Goal: Task Accomplishment & Management: Use online tool/utility

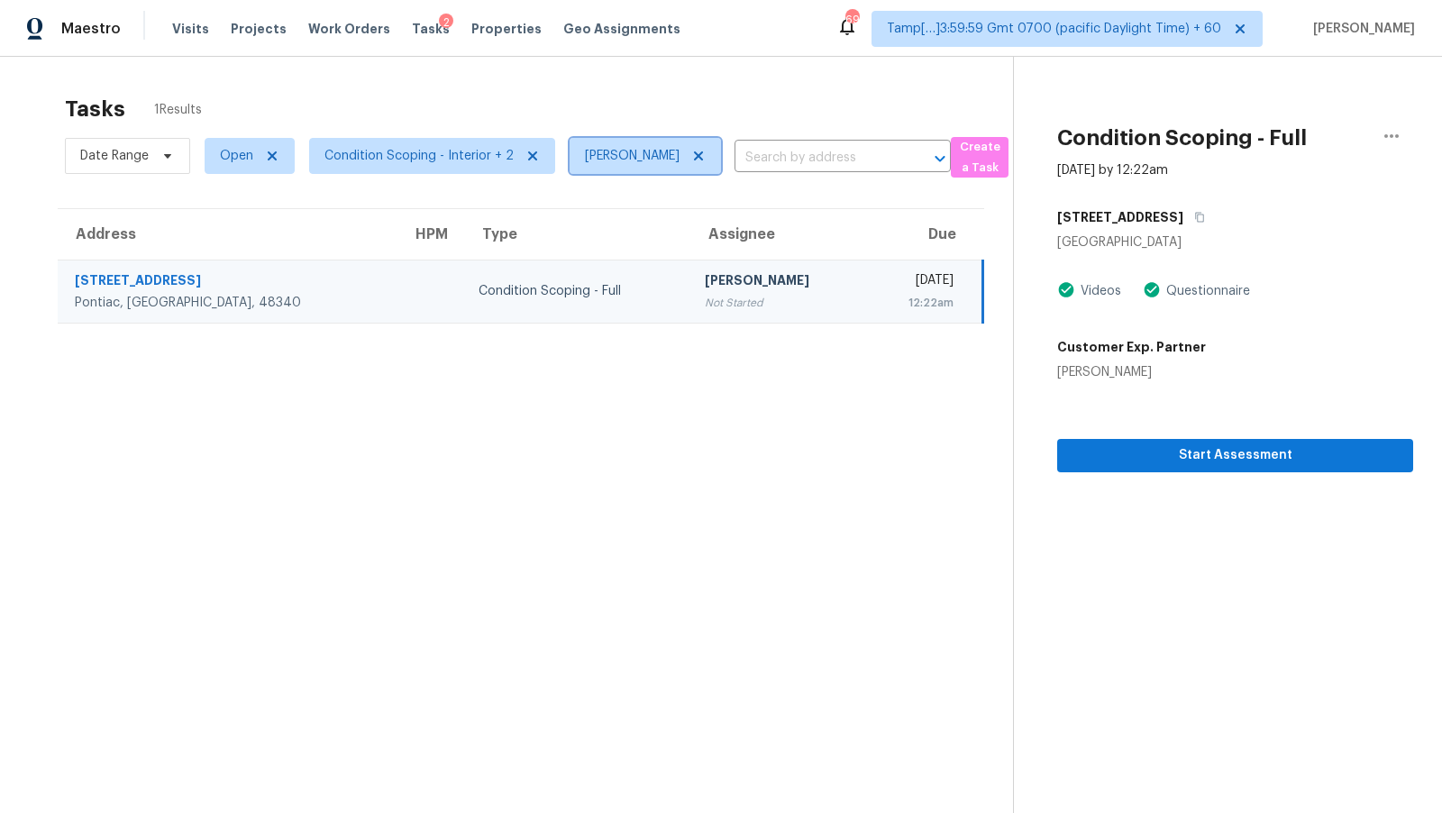
click at [706, 154] on icon at bounding box center [698, 156] width 14 height 14
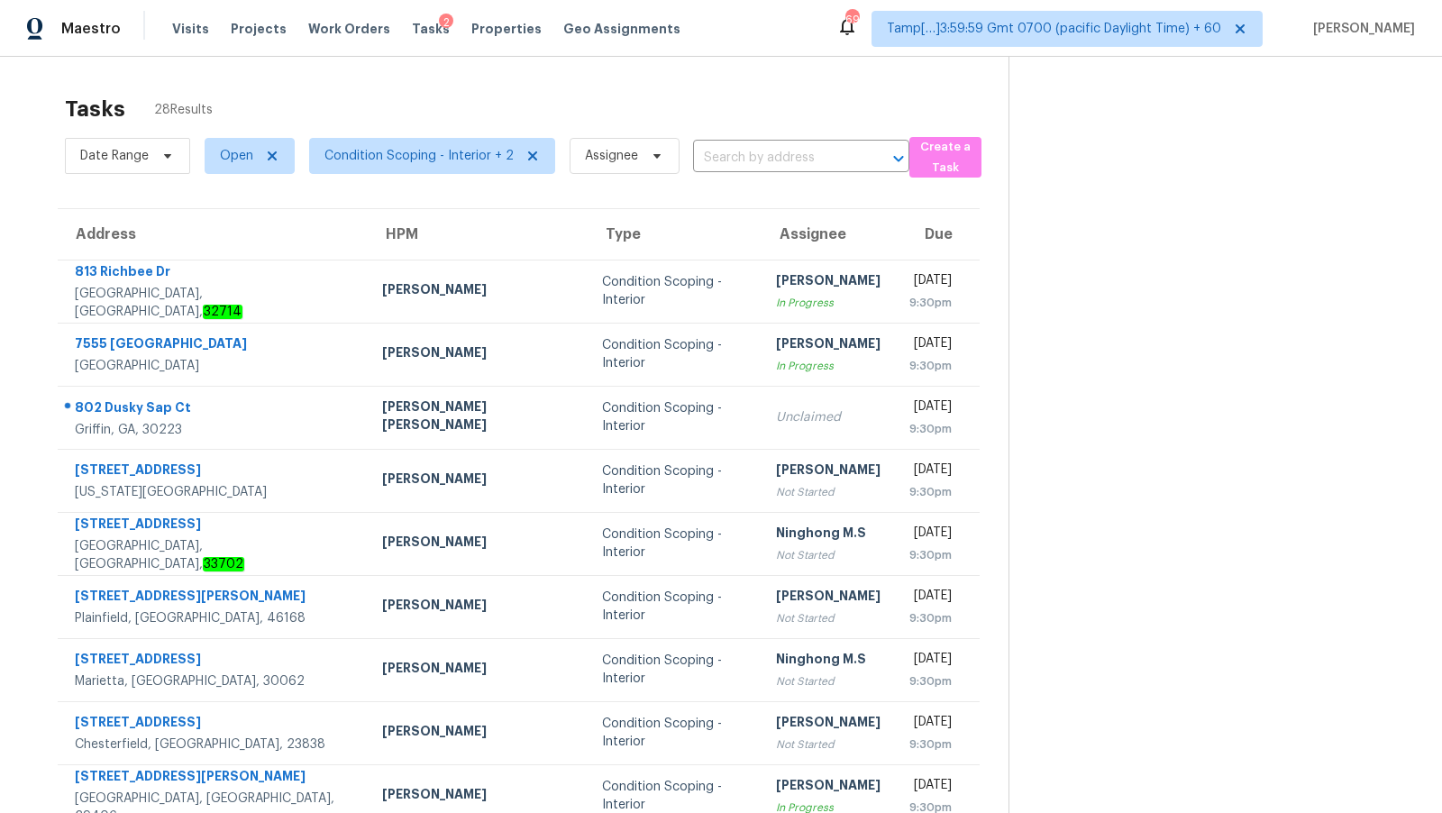
click at [737, 155] on input "text" at bounding box center [776, 158] width 166 height 28
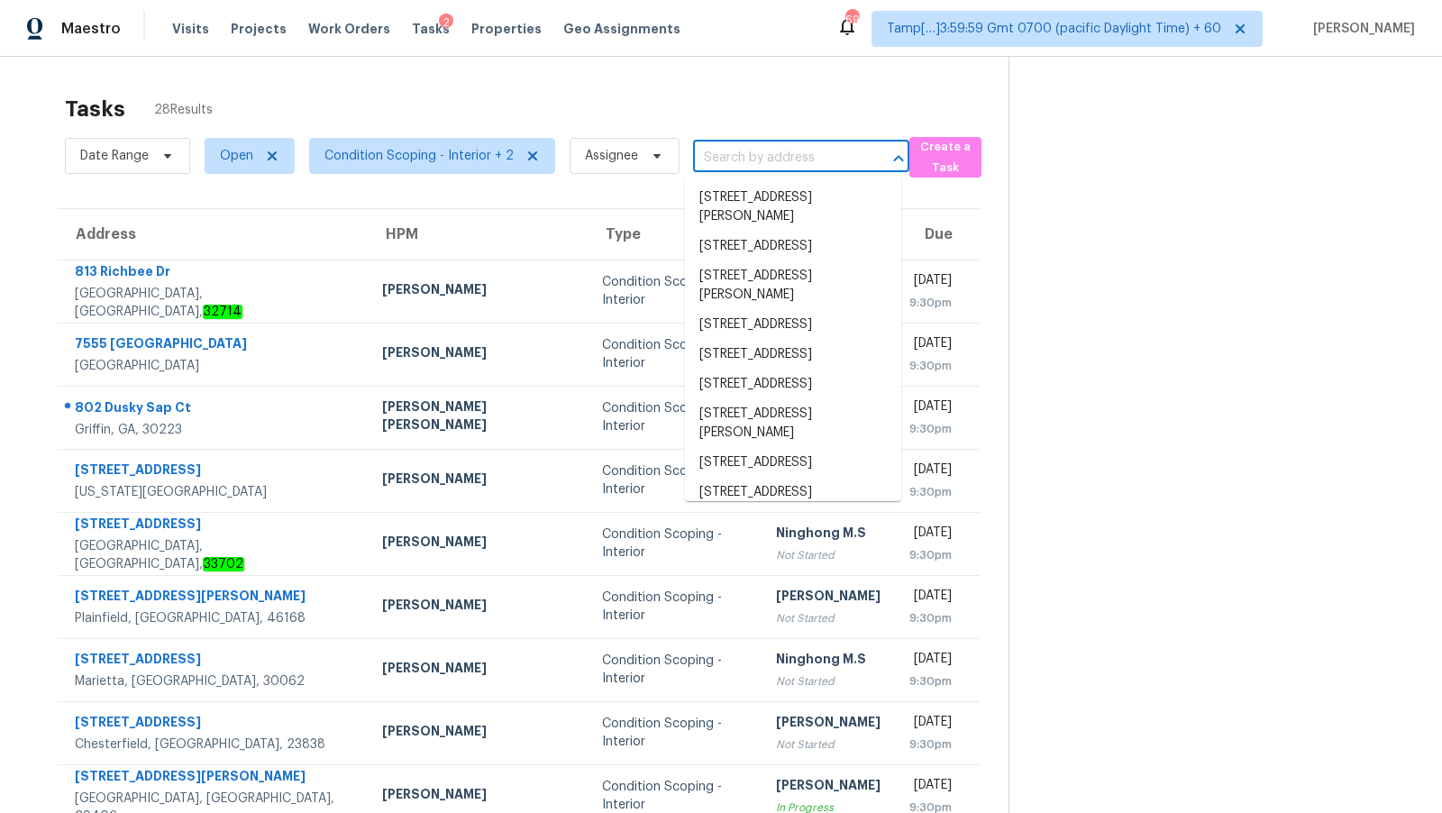
paste input "1174 Whispering Oaks Dr Desoto, TX, 75115"
type input "1174 Whispering Oaks Dr Desoto, TX, 75115"
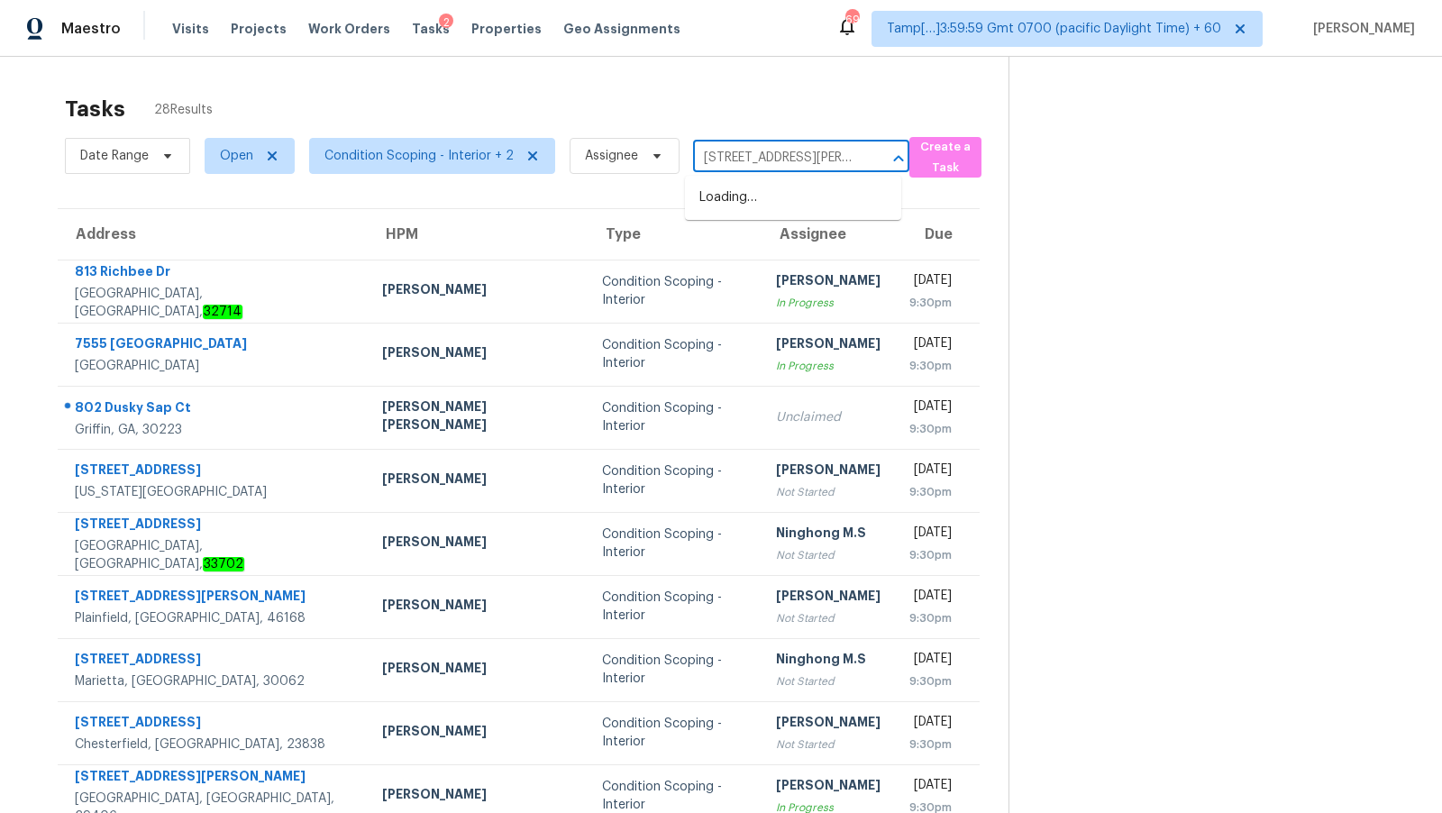
scroll to position [0, 93]
click at [755, 199] on li "1174 Whispering Oaks Dr, Desoto, TX 75115" at bounding box center [793, 198] width 216 height 30
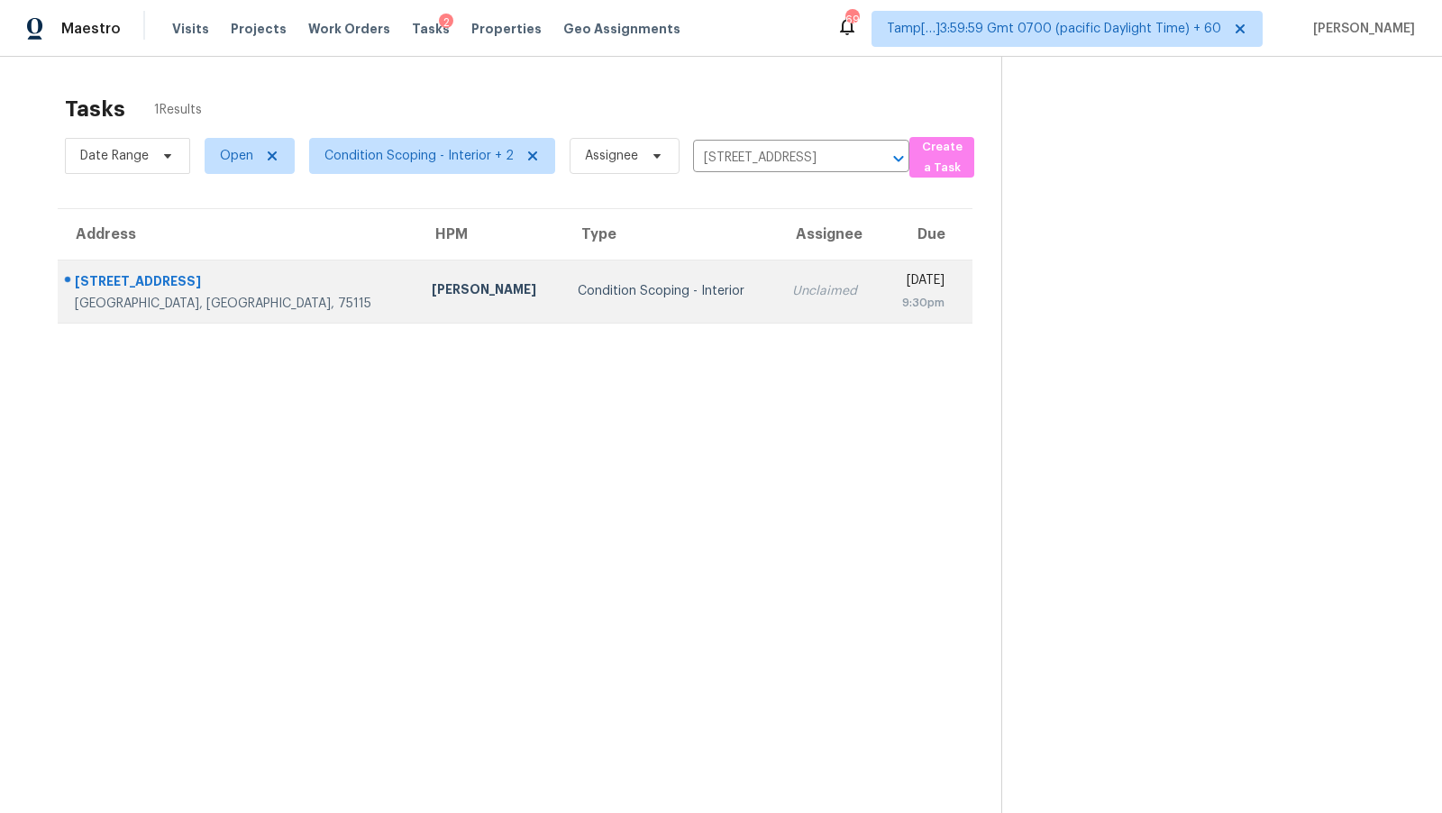
click at [792, 289] on div "Unclaimed" at bounding box center [829, 291] width 74 height 18
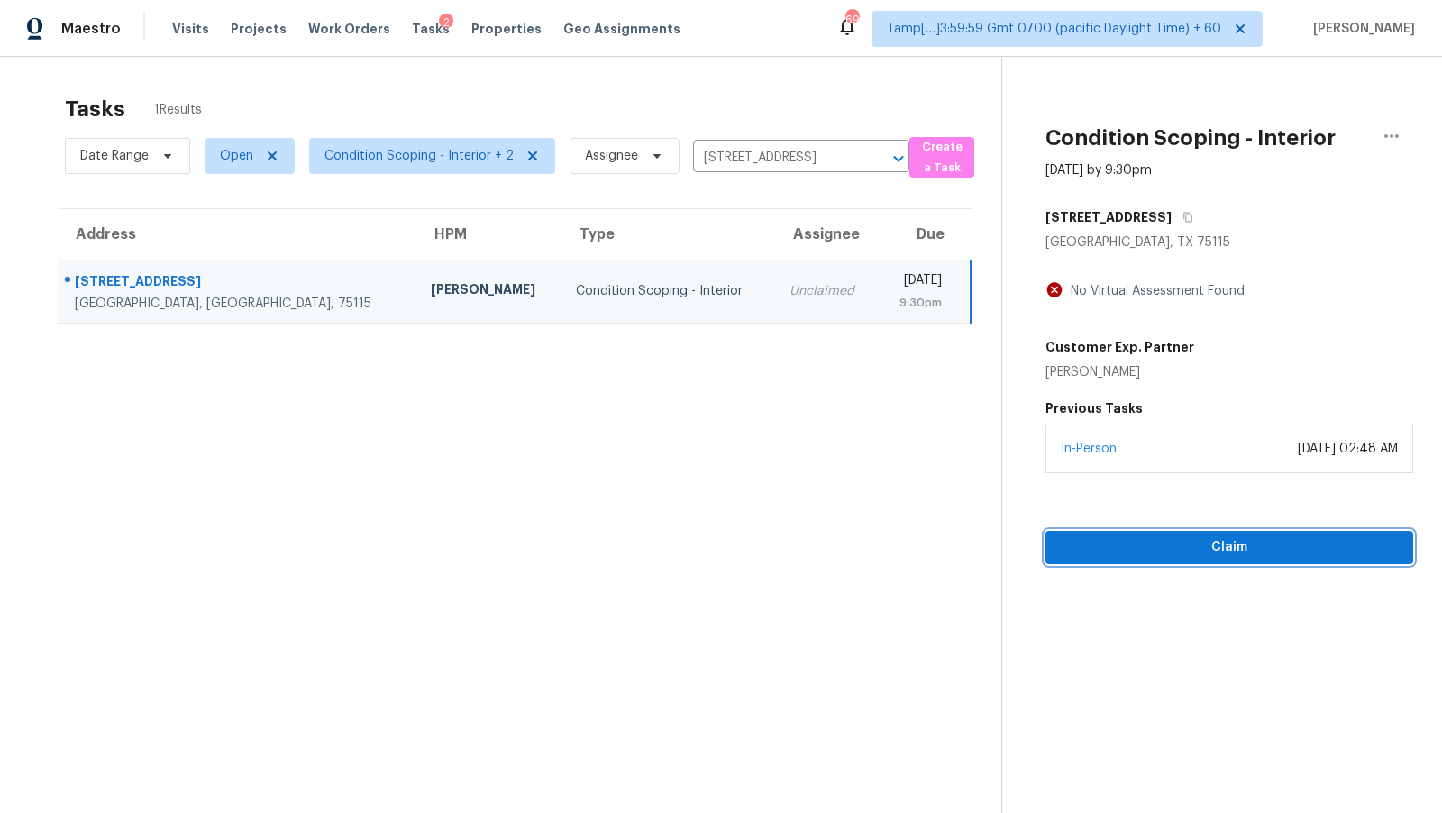
click at [1106, 550] on span "Claim" at bounding box center [1229, 547] width 339 height 23
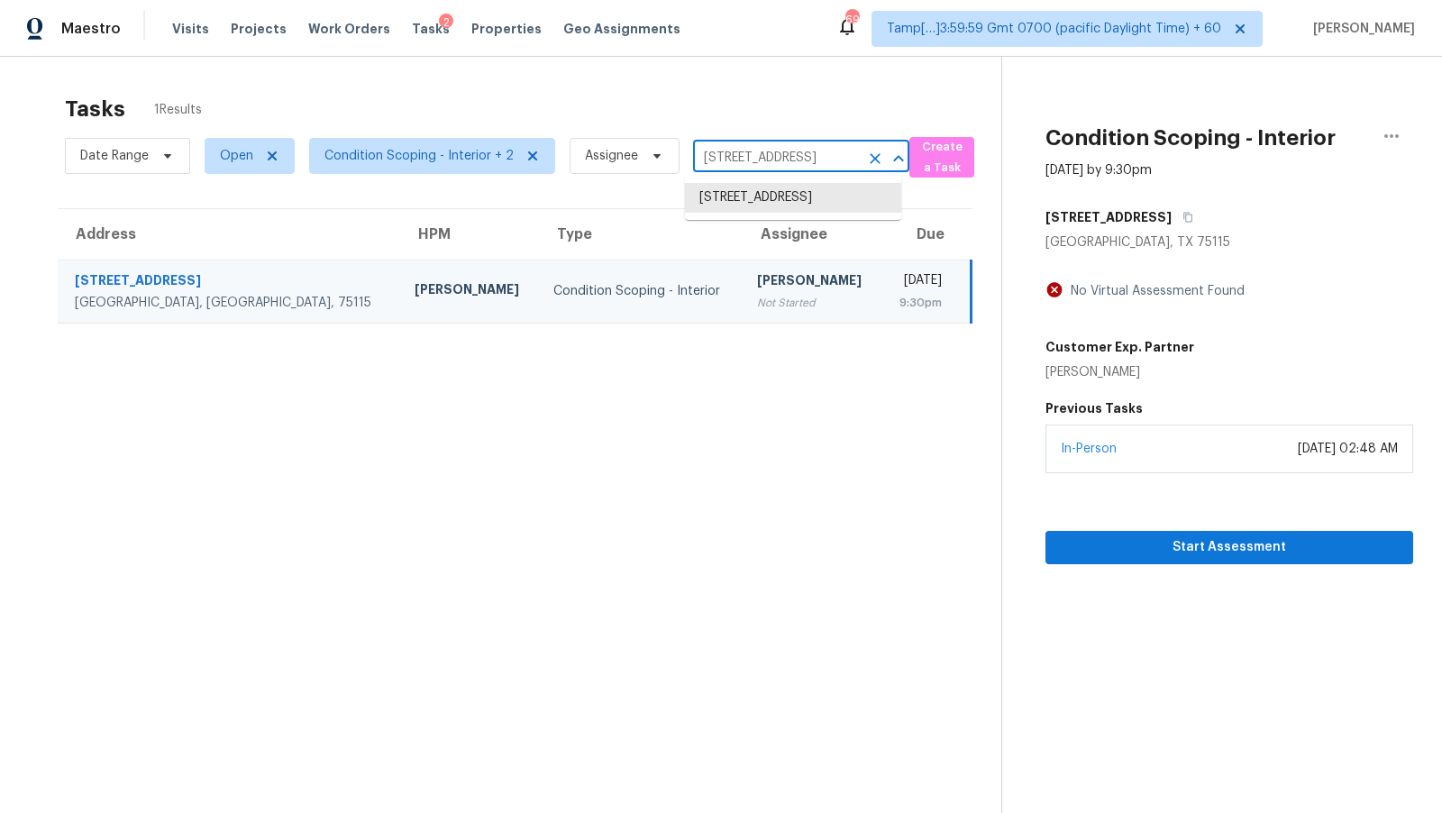
click at [781, 160] on input "1174 Whispering Oaks Dr, Desoto, TX 75115" at bounding box center [776, 158] width 166 height 28
paste input "2164 E Calle Sierra Del Manantial, Tucson, AZ 85706"
type input "2164 E Calle Sierra Del Manantial, Tucson, AZ 85706"
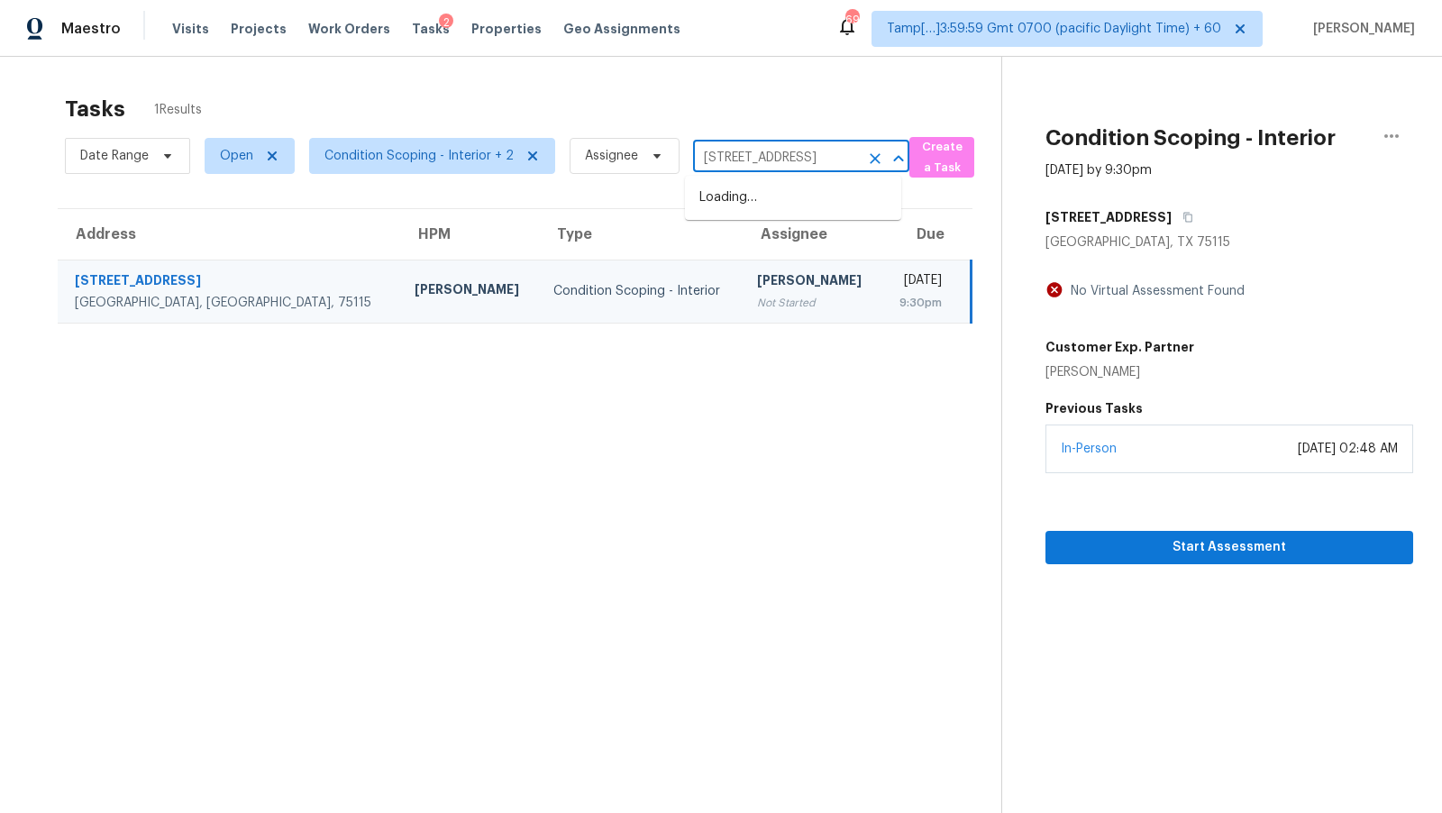
scroll to position [0, 149]
click at [794, 206] on li "2164 E Calle Sierra Del Manantial, Tucson, AZ 85706" at bounding box center [793, 198] width 216 height 30
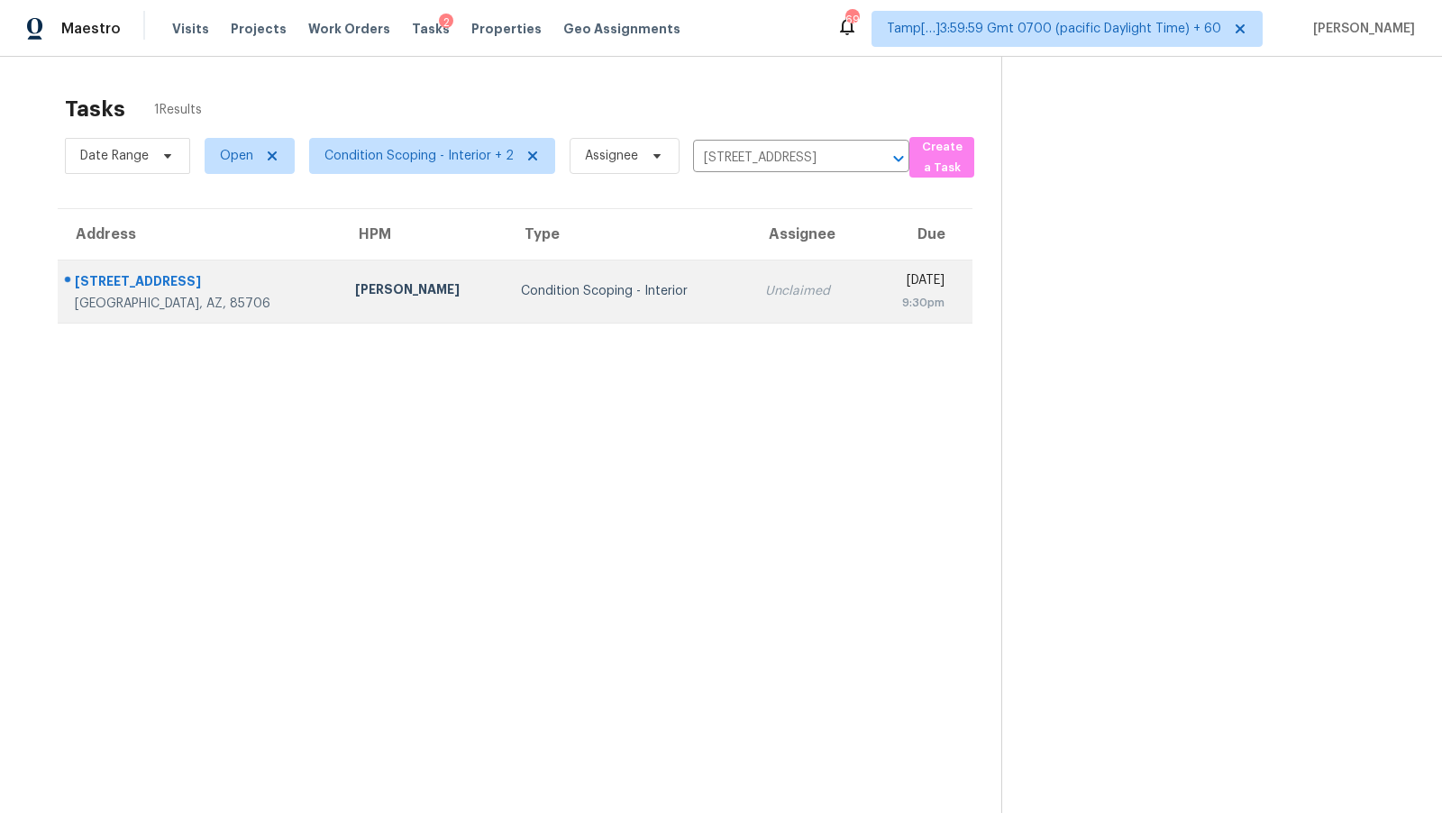
click at [867, 288] on td "Wed, Oct 15th 2025 9:30pm" at bounding box center [919, 291] width 105 height 63
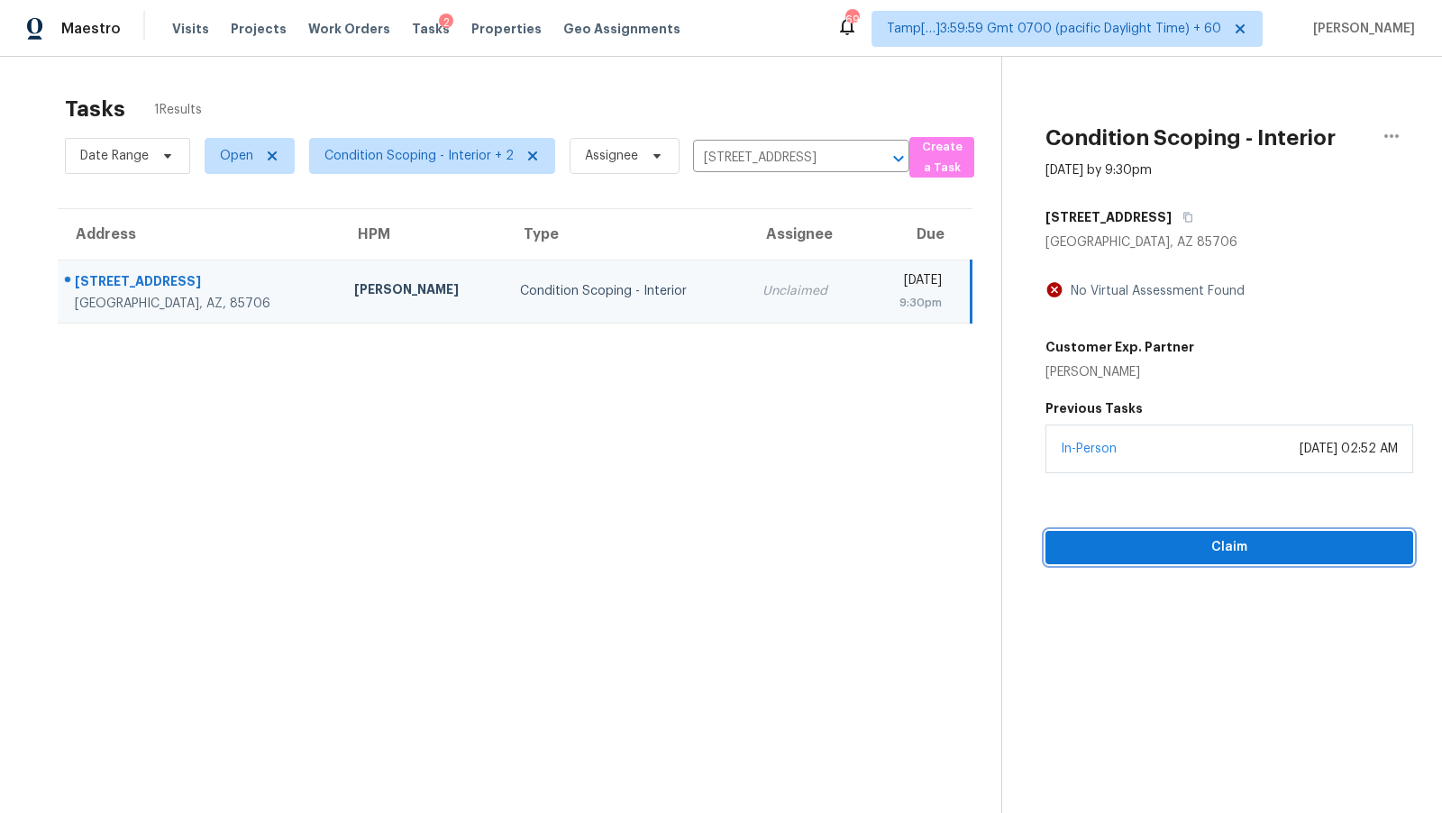
click at [1168, 547] on span "Claim" at bounding box center [1229, 547] width 339 height 23
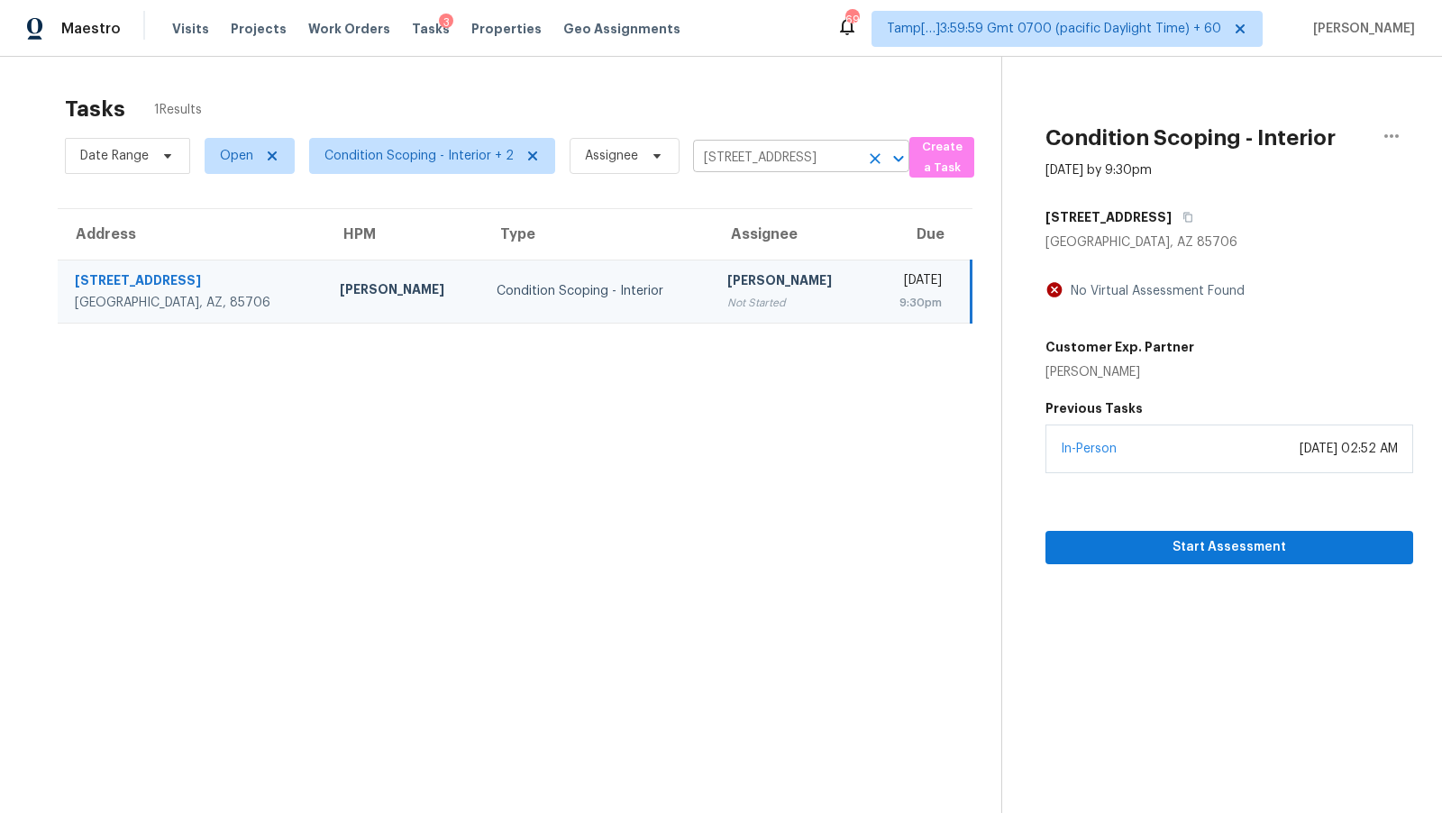
click at [776, 160] on input "2164 E Calle Sierra Del Manantial, Tucson, AZ 85706" at bounding box center [776, 158] width 166 height 28
paste input "565 Crown Passage Dr, Saint Charles, MO 63303"
type input "565 Crown Passage Dr, Saint Charles, MO 63303"
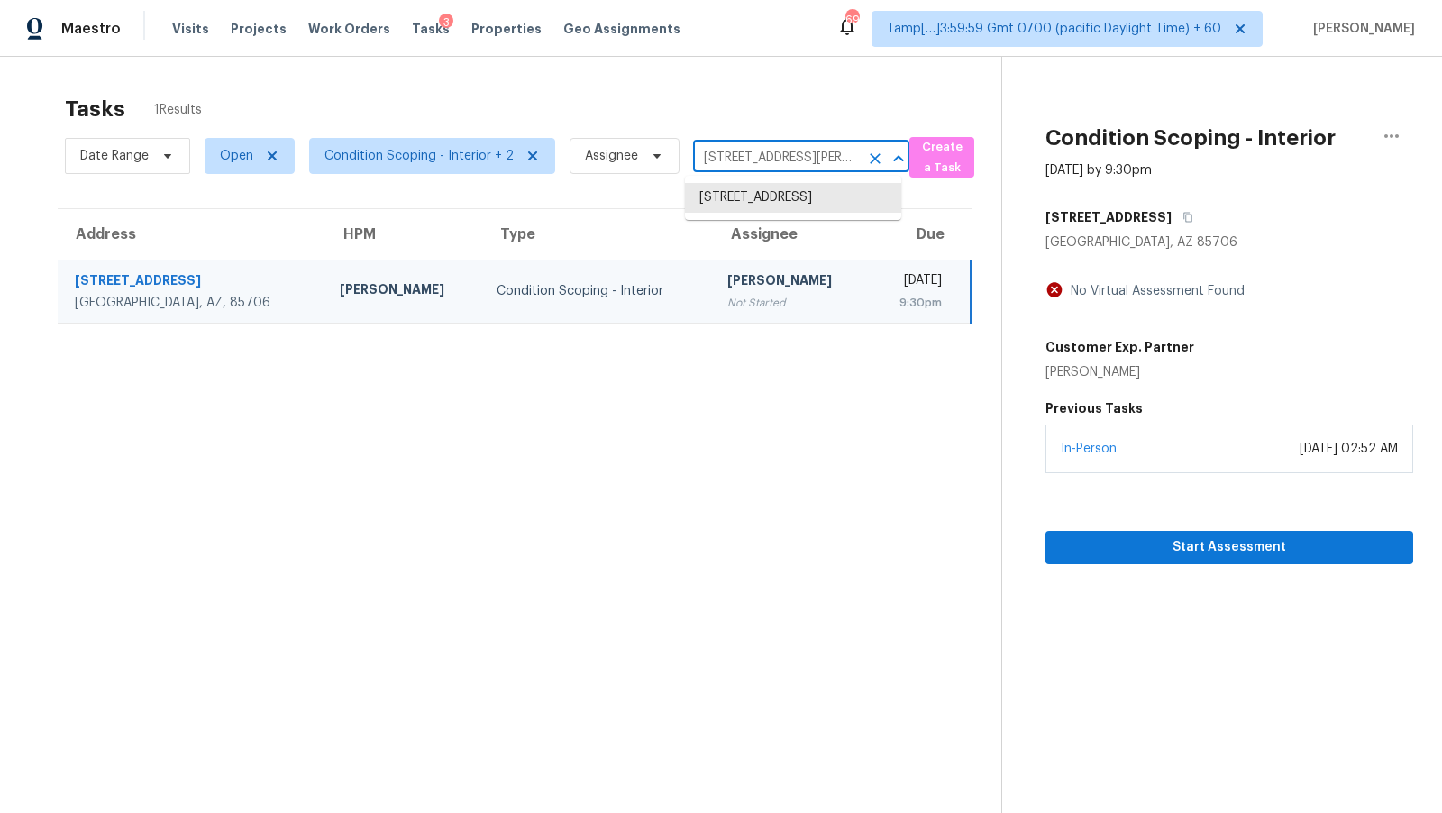
scroll to position [0, 132]
click at [793, 197] on li "565 Crown Passage Dr, Saint Charles, MO 63303" at bounding box center [793, 207] width 216 height 49
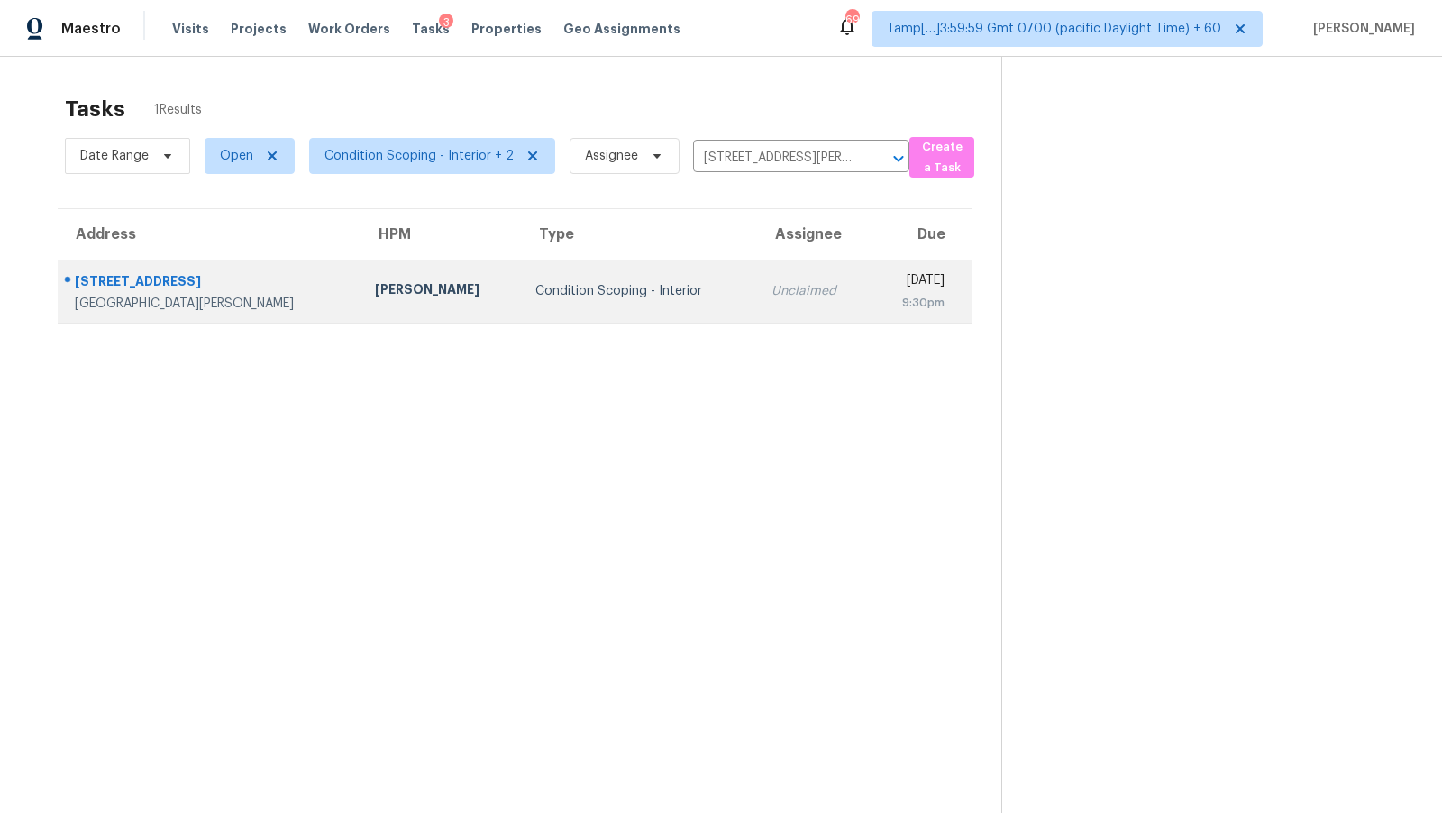
click at [871, 279] on td "Wed, Oct 15th 2025 9:30pm" at bounding box center [922, 291] width 103 height 63
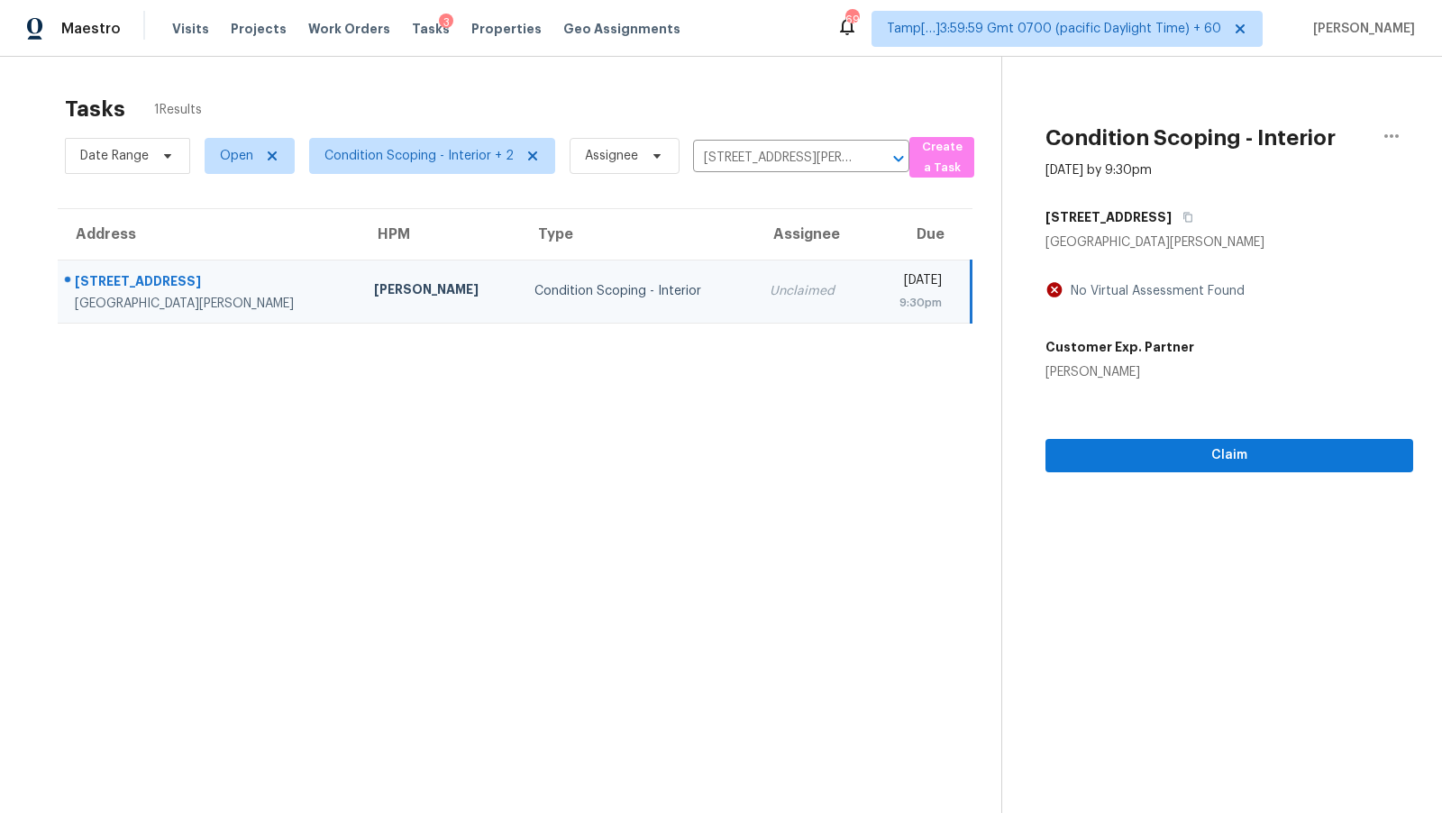
click at [1188, 480] on section "Condition Scoping - Interior Oct 15th 2025 by 9:30pm 565 Crown Passage Dr Saint…" at bounding box center [1208, 463] width 412 height 813
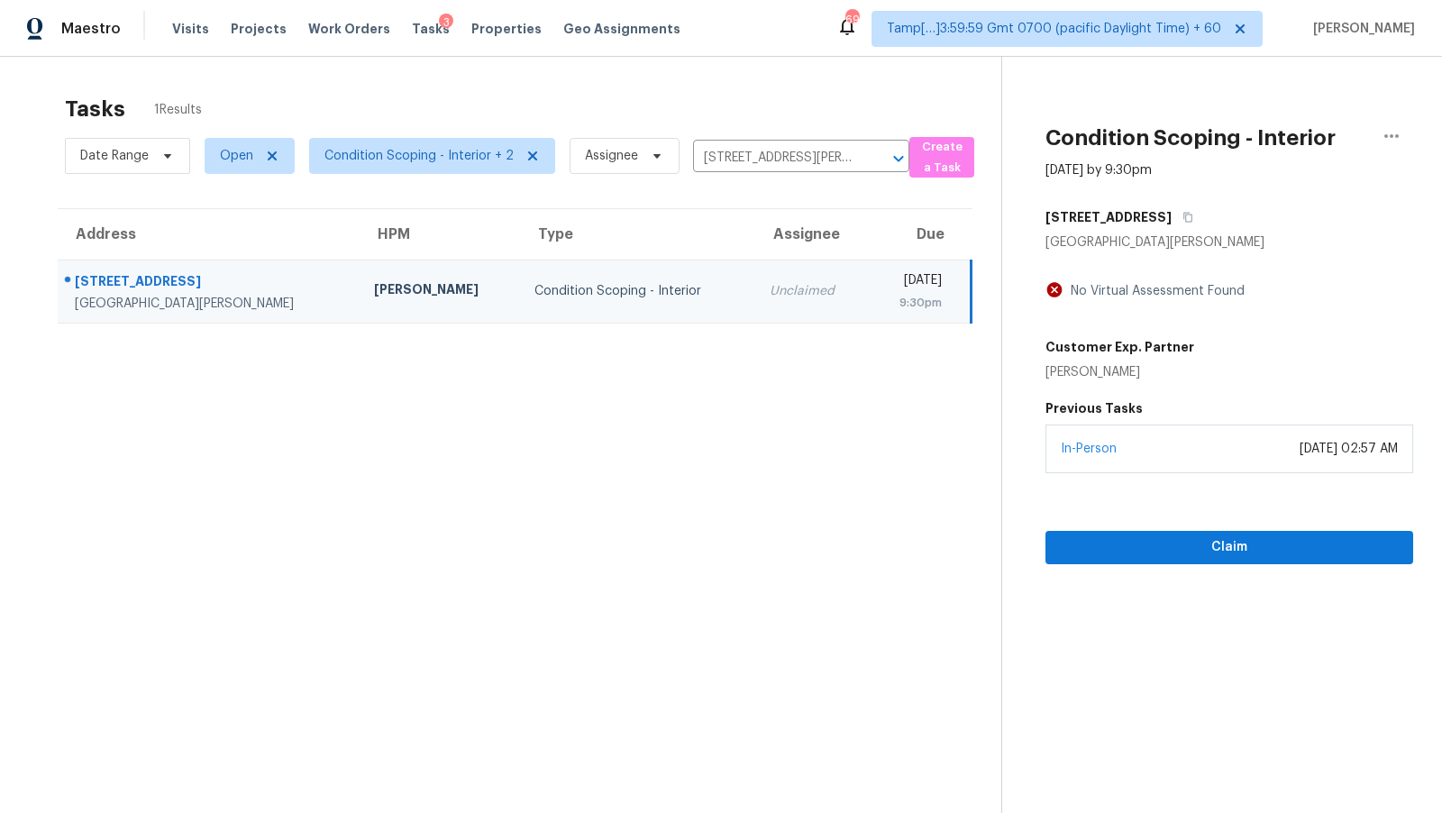
click at [1189, 462] on div "In-Person October 15, 2025 at 02:57 AM" at bounding box center [1230, 449] width 368 height 49
click at [1193, 532] on button "Claim" at bounding box center [1230, 547] width 368 height 33
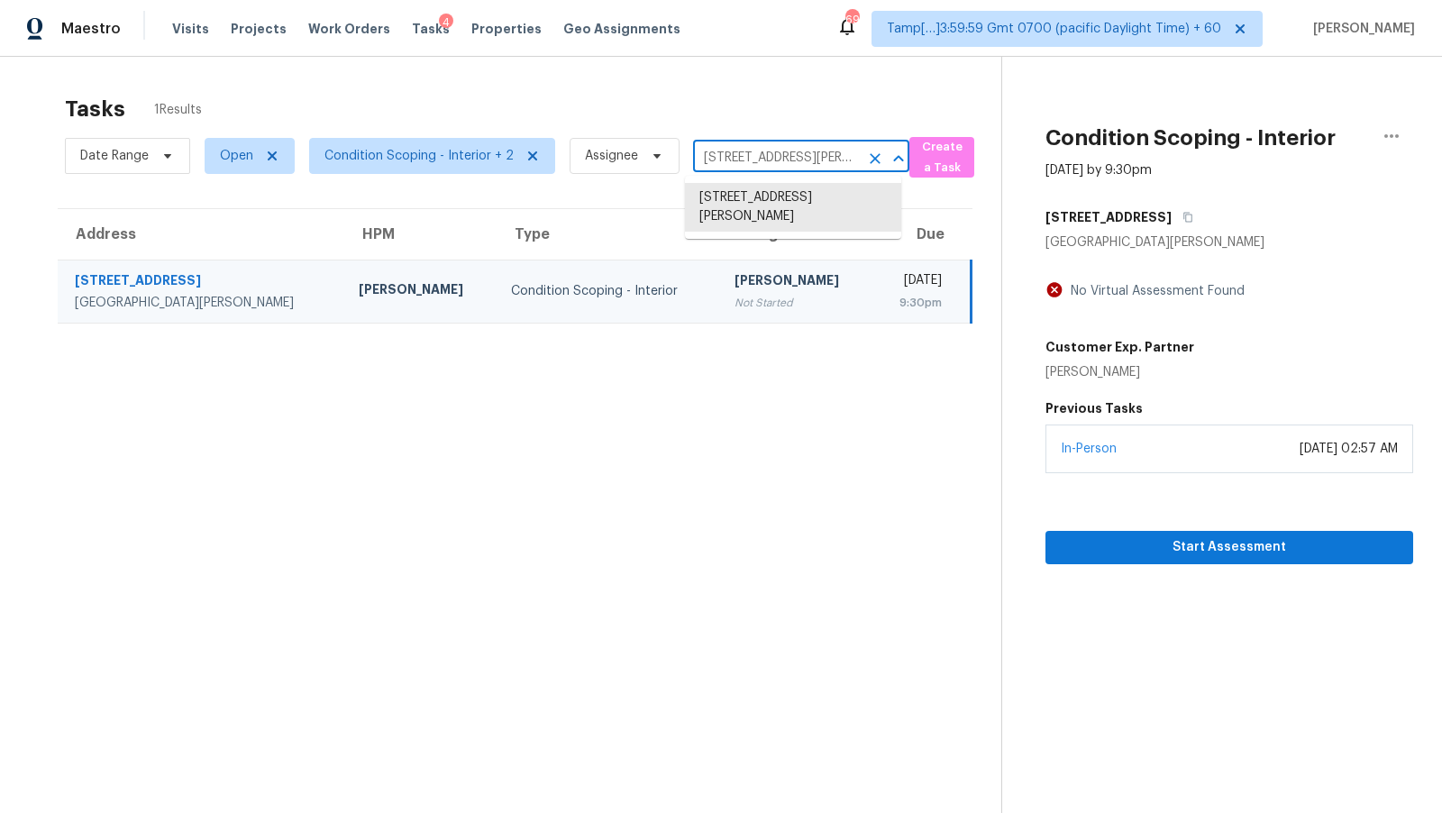
click at [779, 156] on input "565 Crown Passage Dr, Saint Charles, MO 63303" at bounding box center [776, 158] width 166 height 28
paste input "4047 Arnolds Mill Opas, Douglasville, GA 30135"
type input "4047 Arnolds Mill Opas, Douglasville, GA 30135"
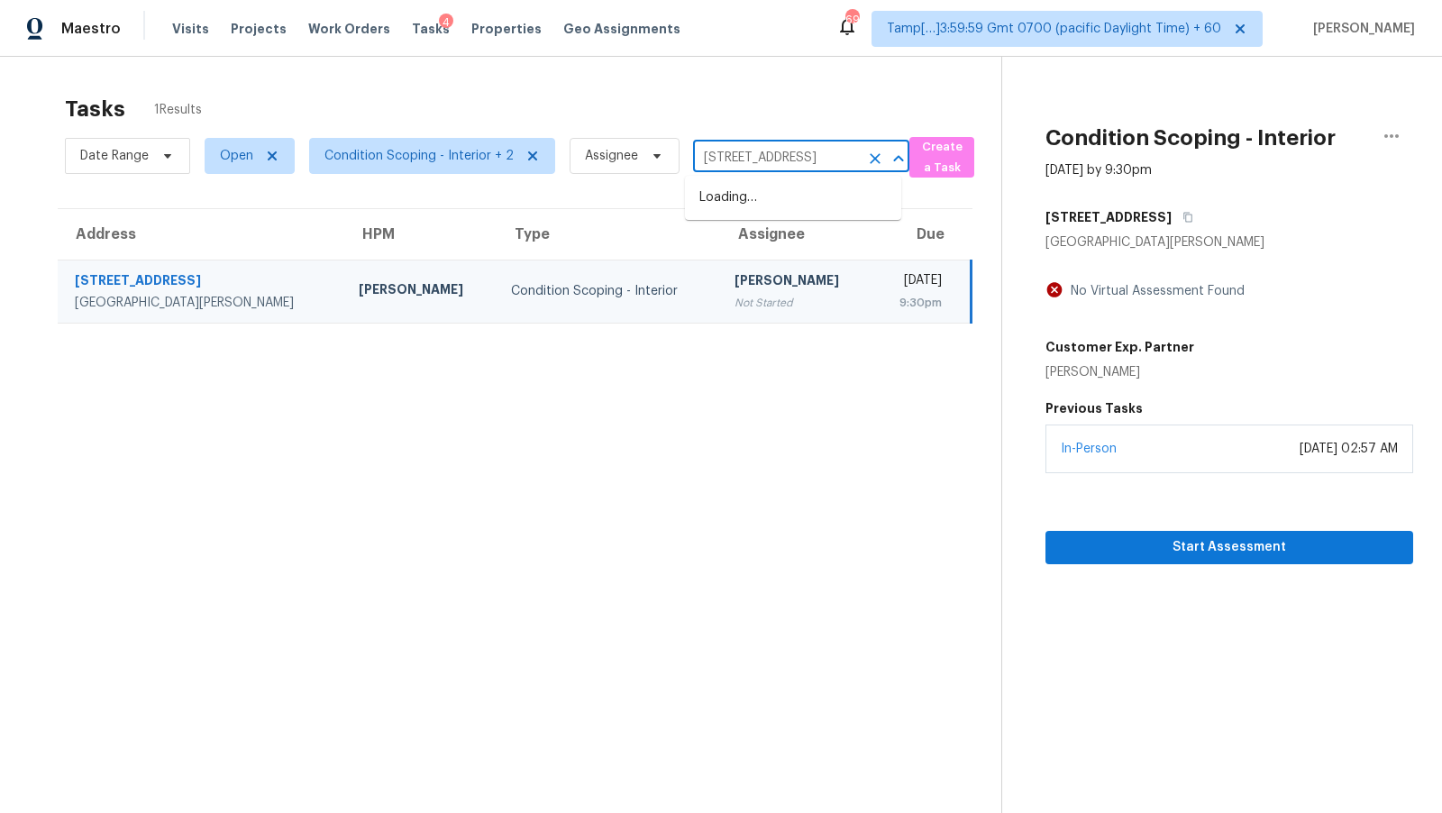
scroll to position [0, 124]
click at [793, 211] on li "4047 Arnolds Mill Opas, Douglasville, GA 30135" at bounding box center [793, 198] width 216 height 30
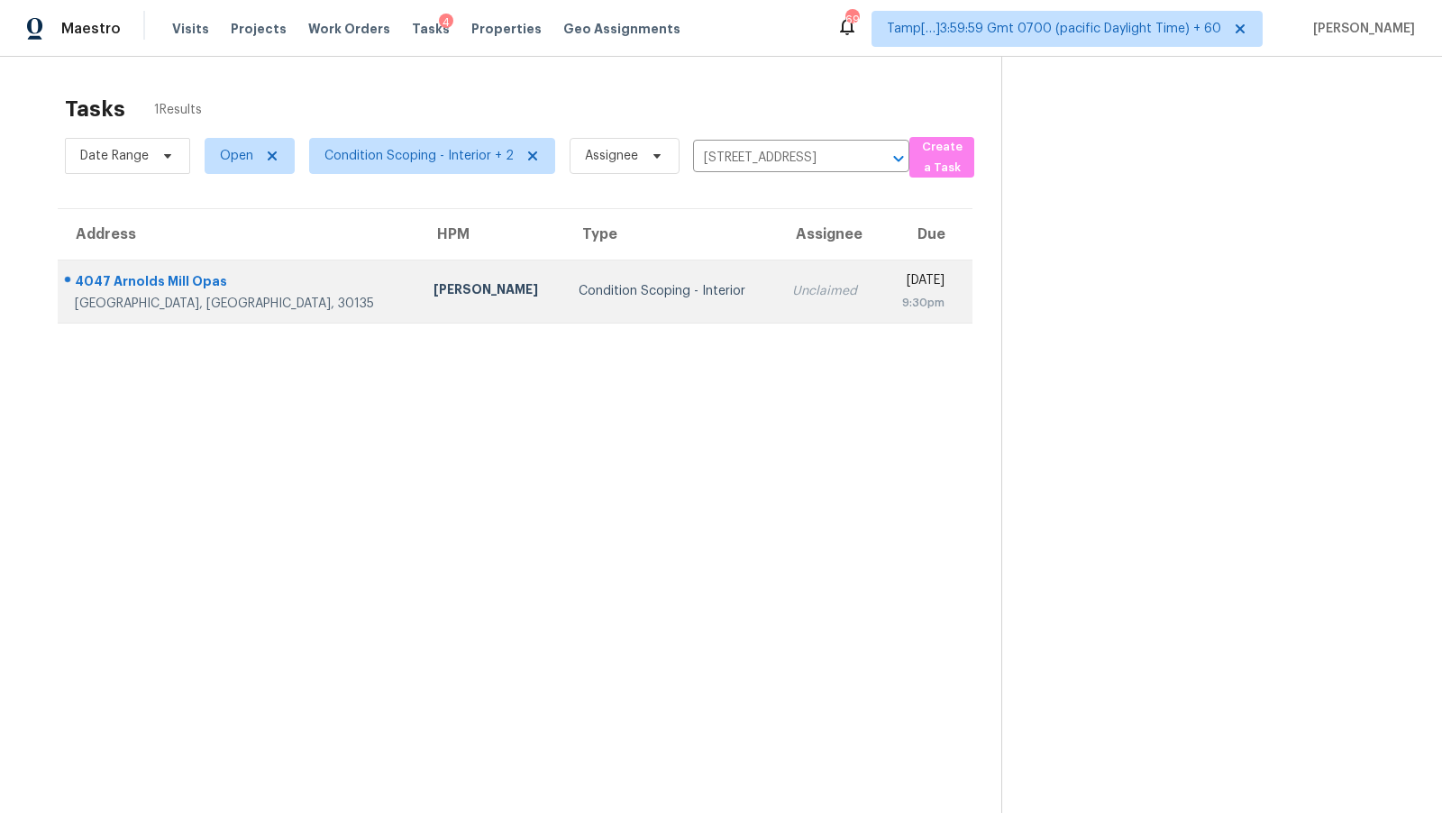
click at [881, 284] on td "Wed, Oct 15th 2025 9:30pm" at bounding box center [927, 291] width 93 height 63
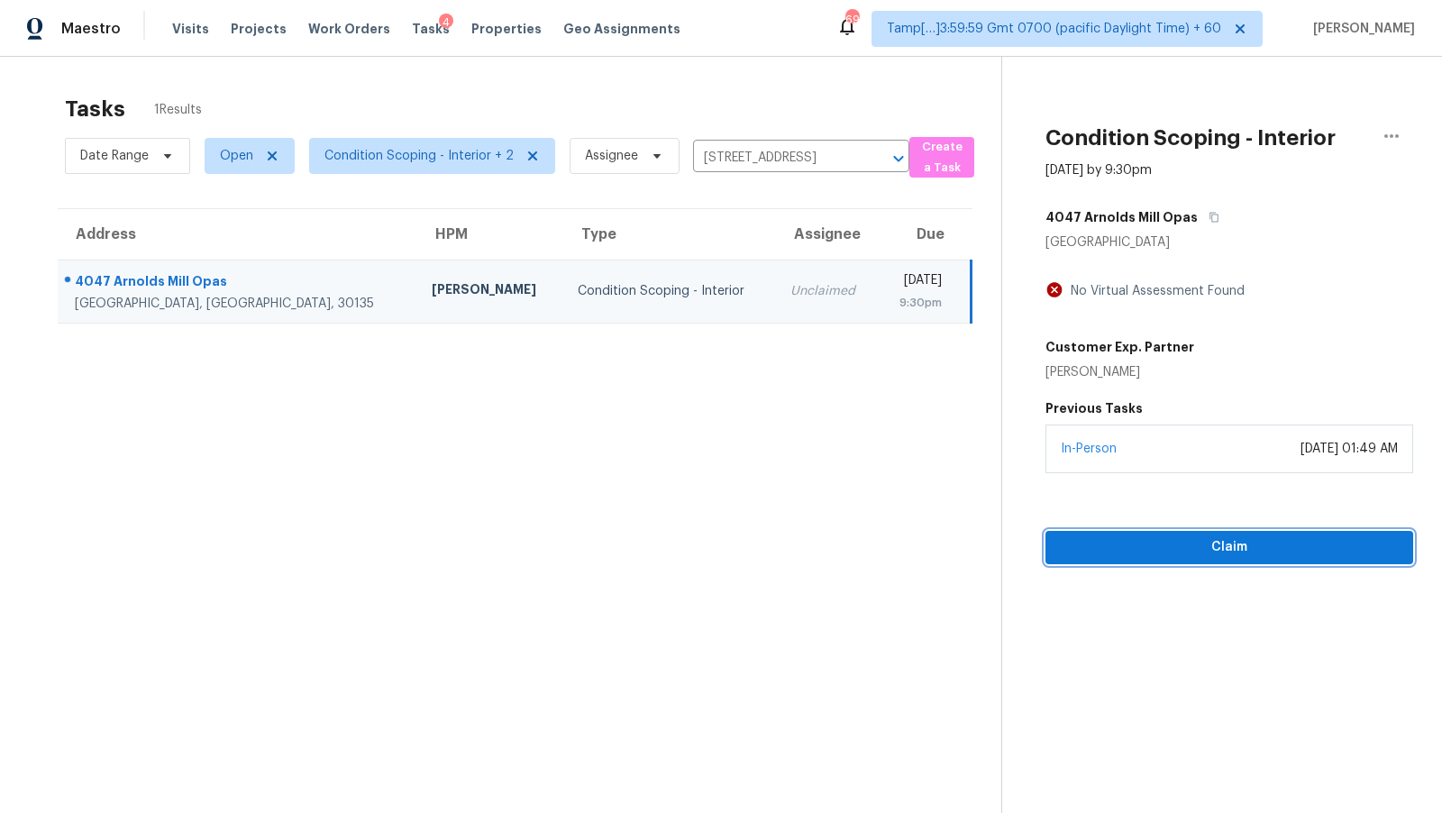
click at [1185, 536] on span "Claim" at bounding box center [1229, 547] width 339 height 23
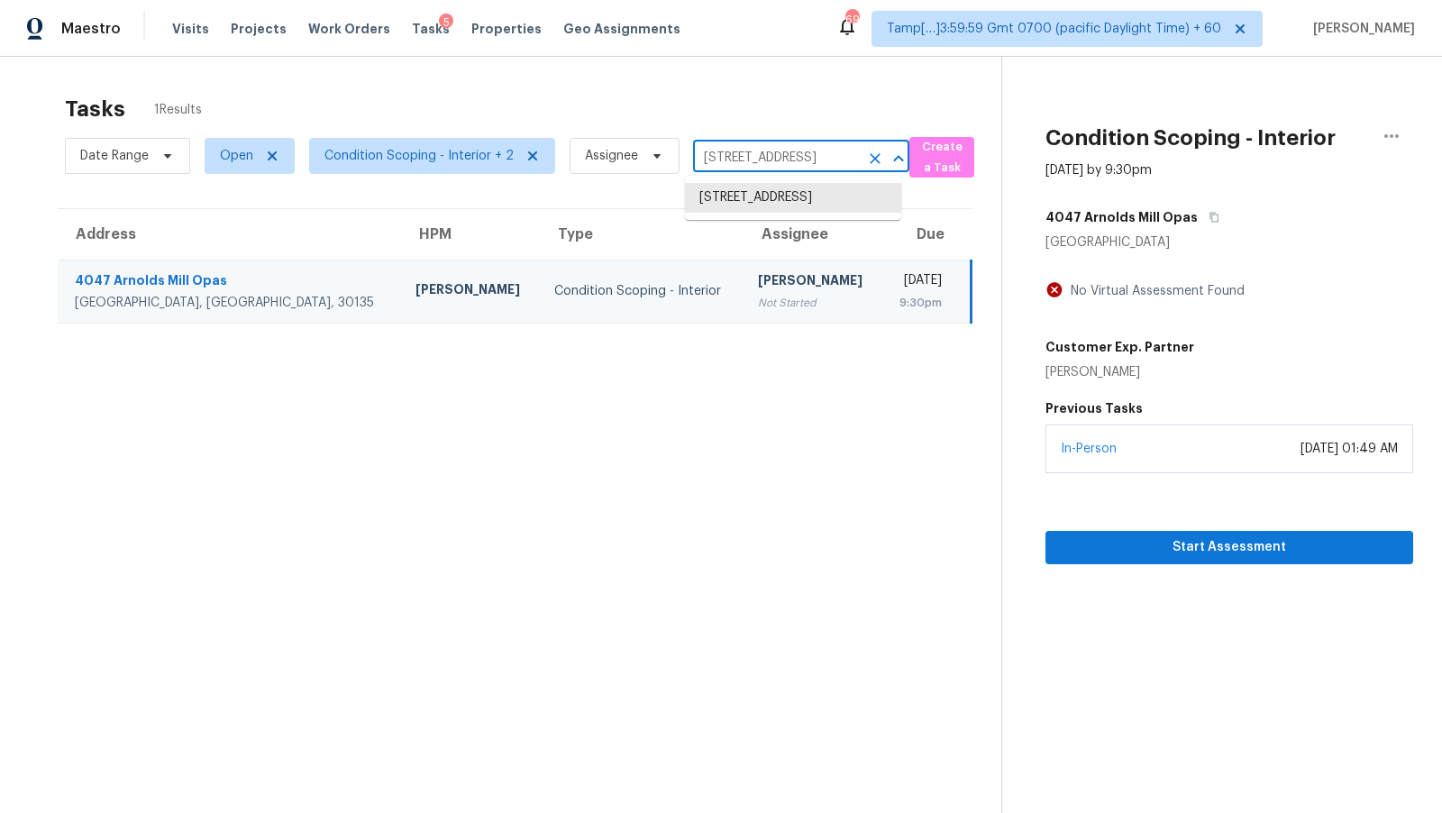
click at [790, 158] on input "4047 Arnolds Mill Opas, Douglasville, GA 30135" at bounding box center [776, 158] width 166 height 28
paste input "2828 Miller Pl, Mesquite, TX 75150"
type input "2828 Miller Pl, Mesquite, TX 75150"
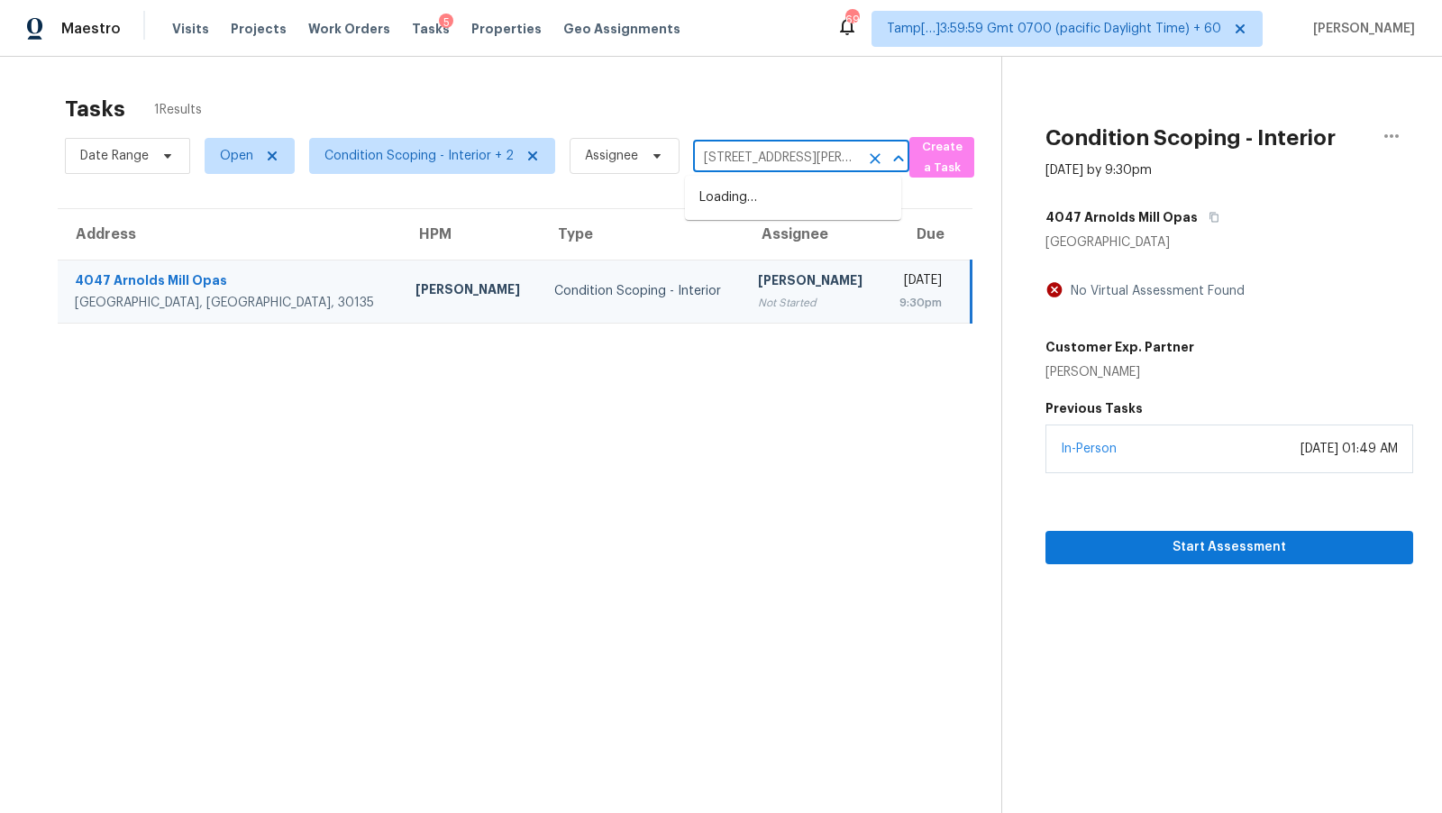
scroll to position [0, 45]
click at [789, 198] on li "2828 Miller Pl, Mesquite, TX 75150" at bounding box center [793, 207] width 216 height 49
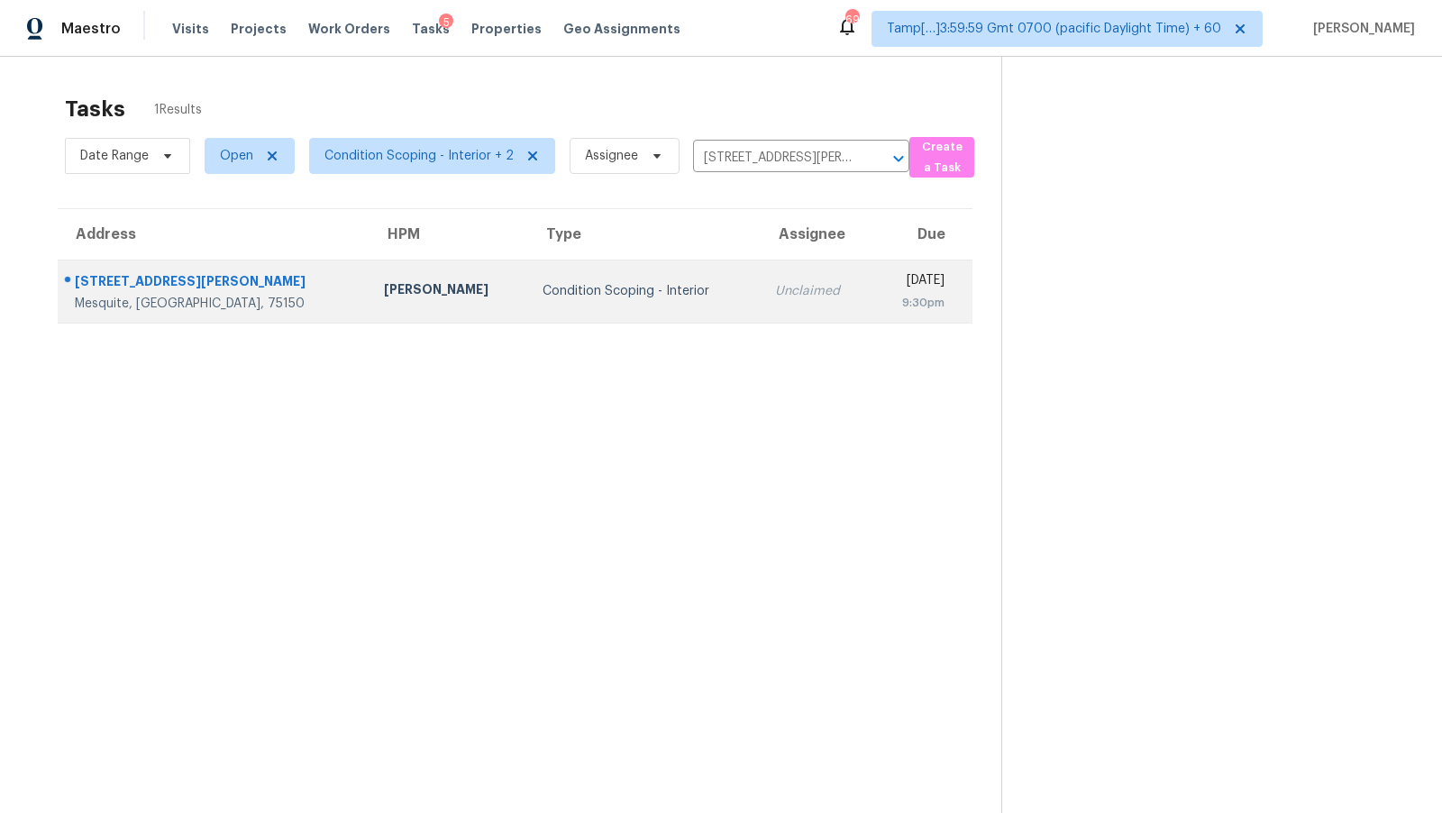
click at [761, 260] on td "Unclaimed" at bounding box center [817, 291] width 112 height 63
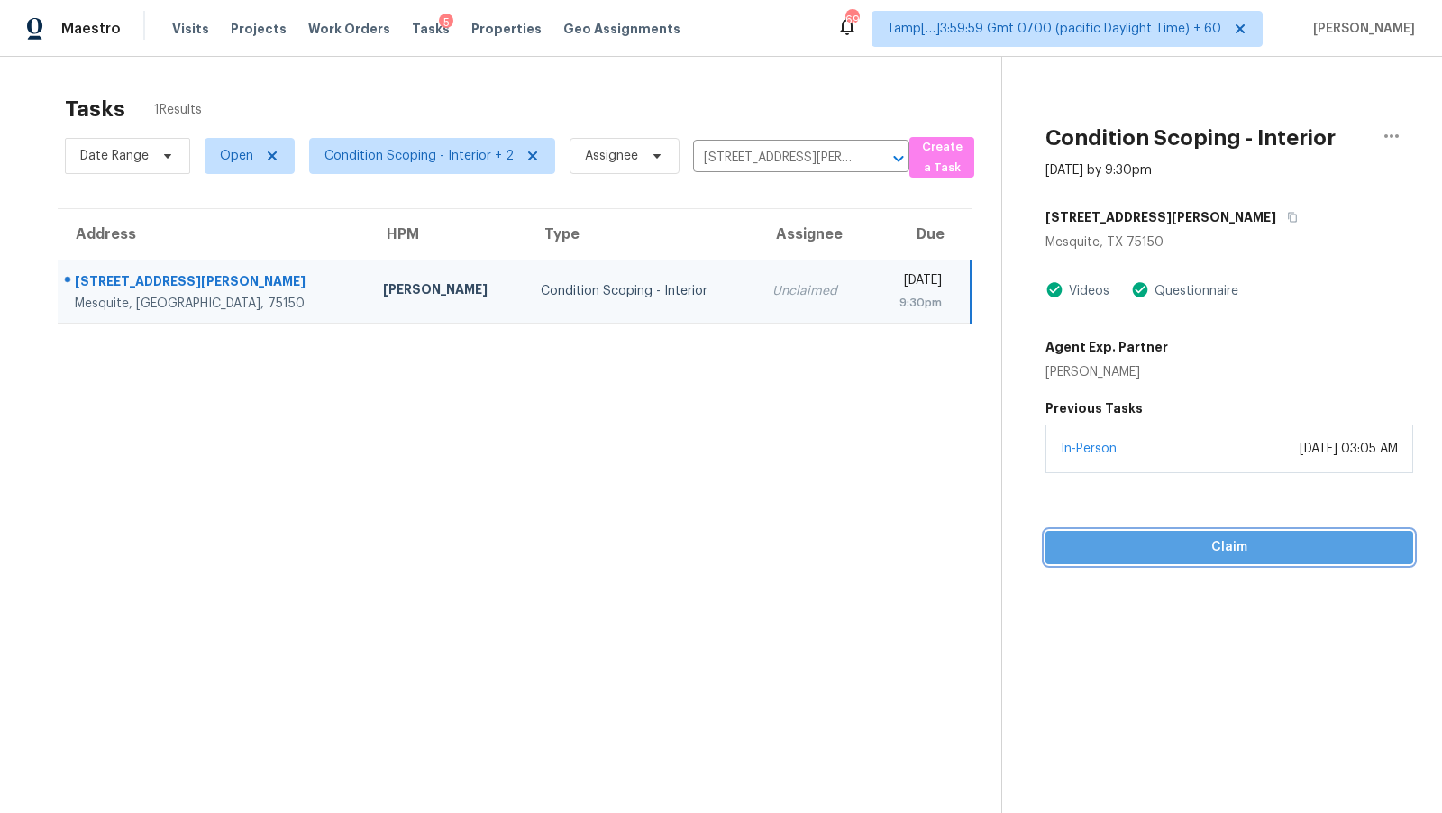
click at [1158, 551] on span "Claim" at bounding box center [1229, 547] width 339 height 23
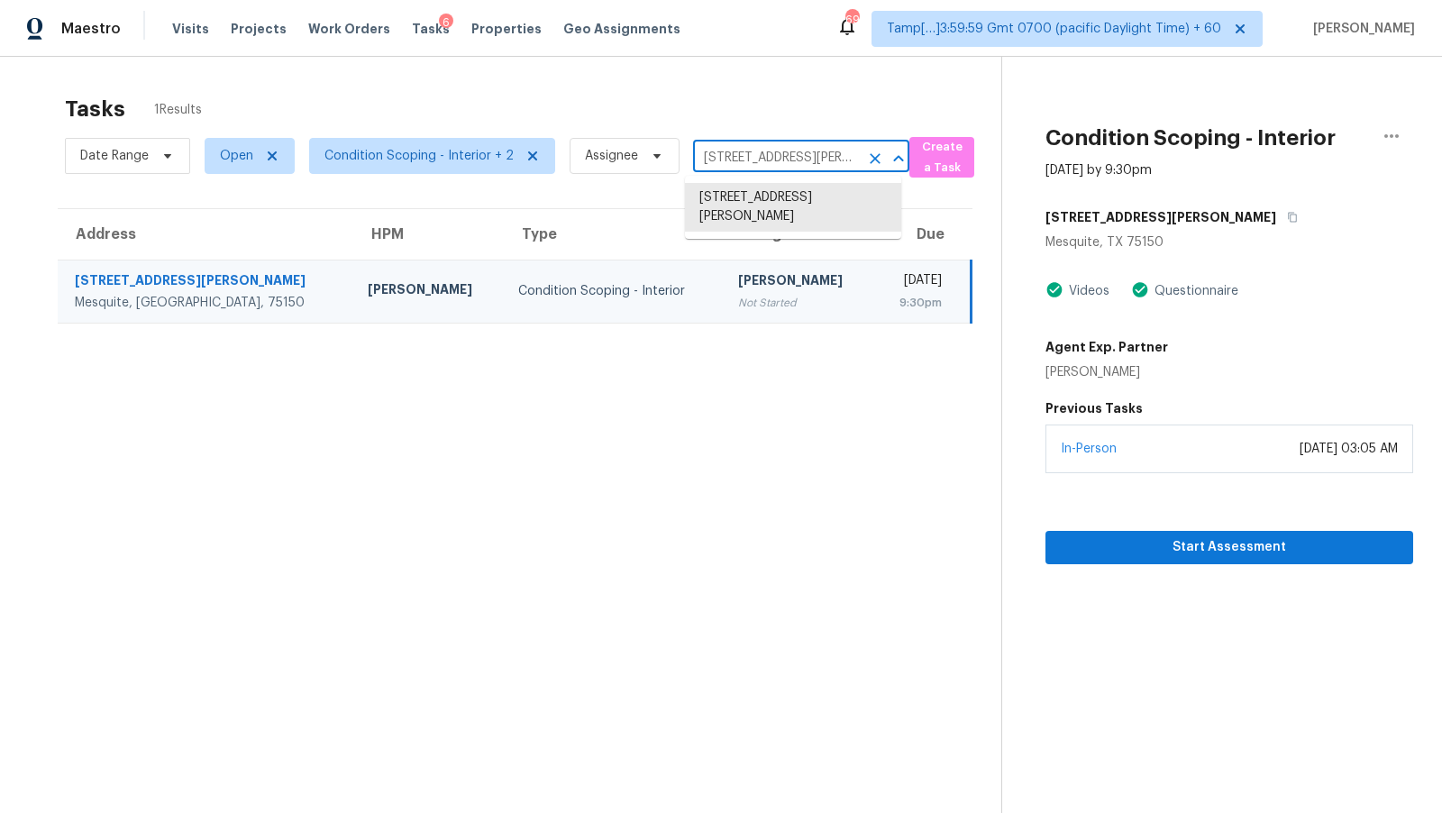
click at [755, 156] on input "2828 Miller Pl, Mesquite, TX 75150" at bounding box center [776, 158] width 166 height 28
paste input "700 W Cedar St, Hurst, TX 76053"
type input "700 W Cedar St, Hurst, TX 76053"
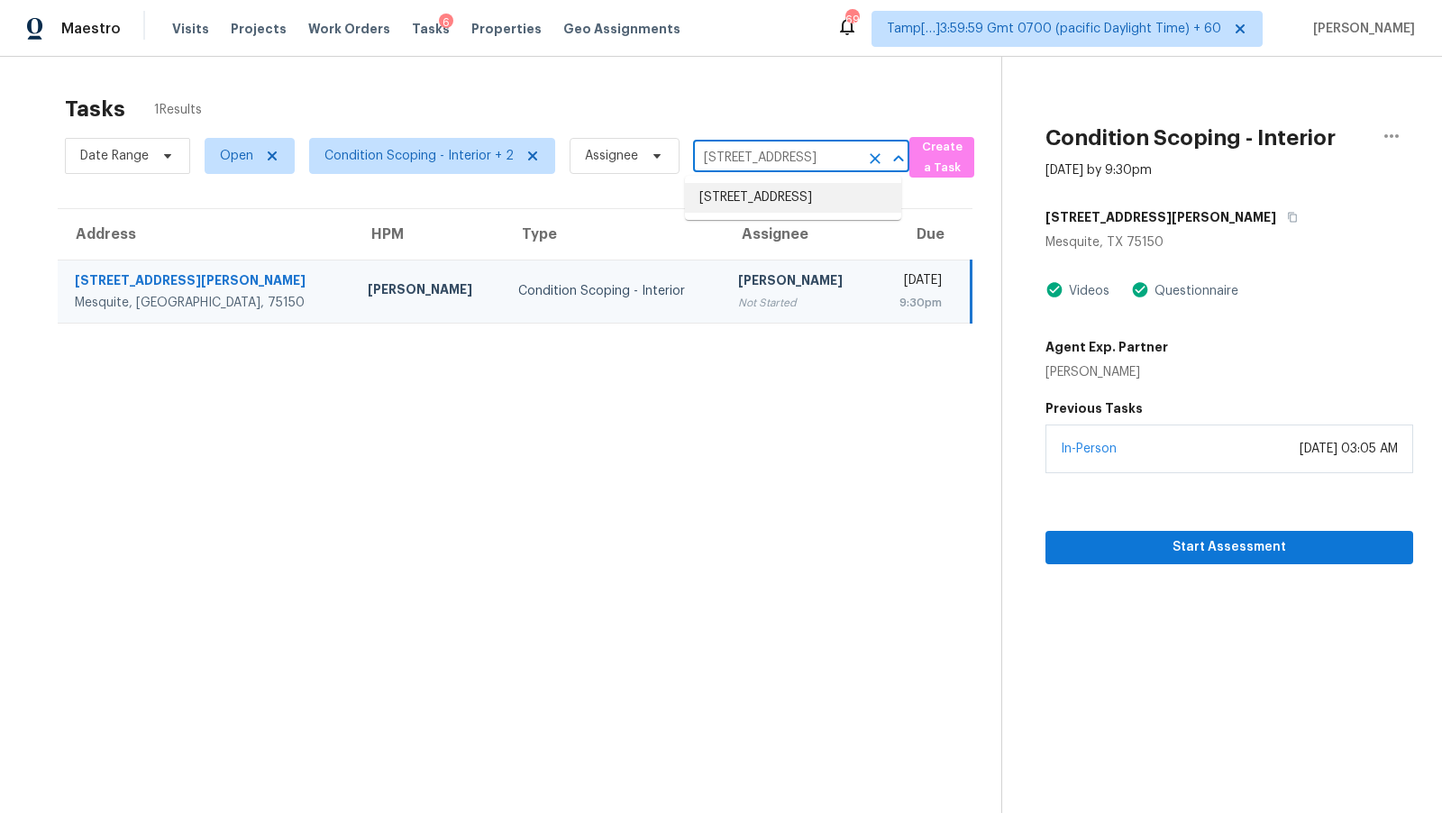
click at [766, 213] on li "700 W Cedar St, Hurst, TX 76053" at bounding box center [793, 198] width 216 height 30
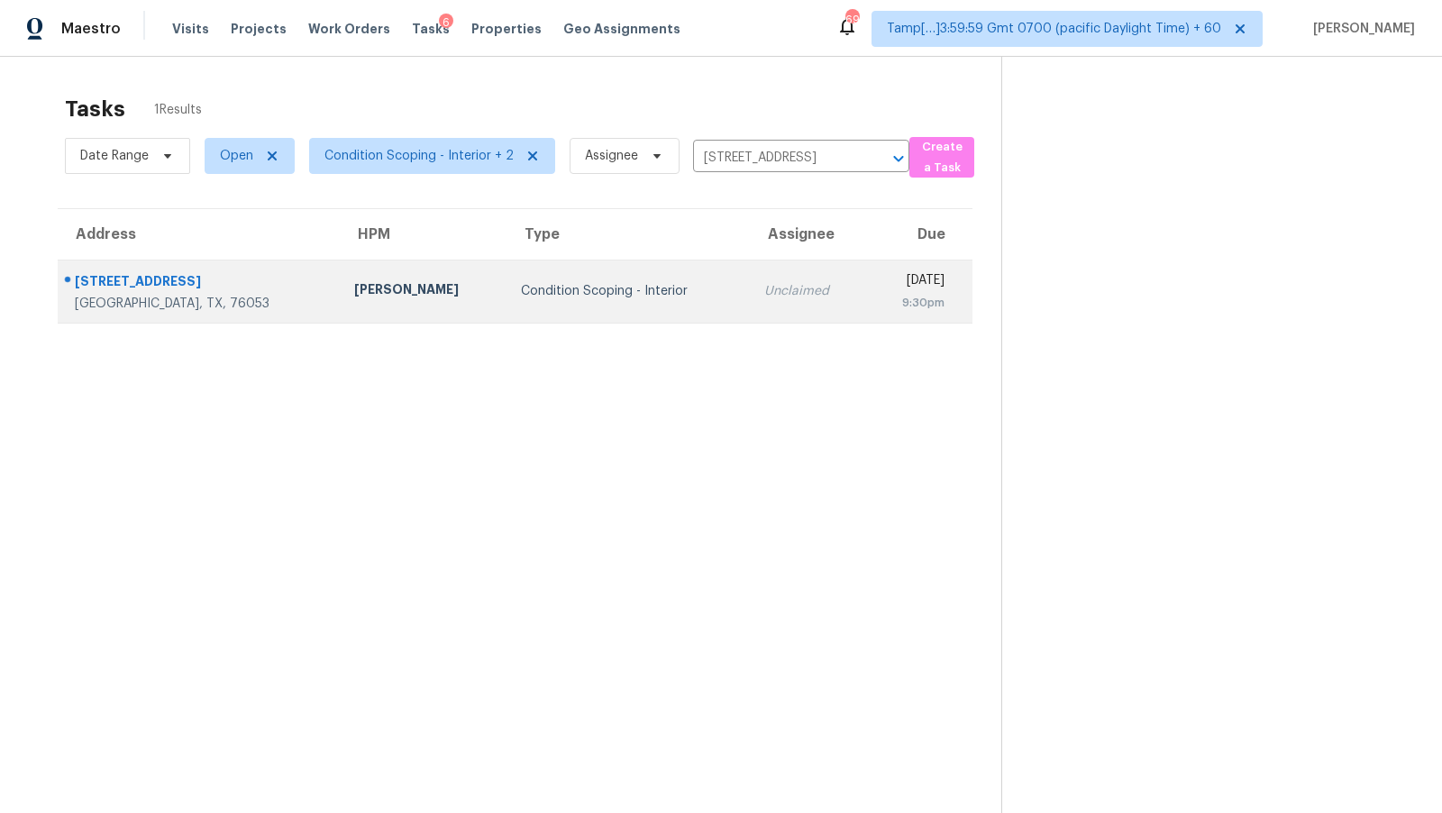
click at [750, 271] on td "Unclaimed" at bounding box center [808, 291] width 117 height 63
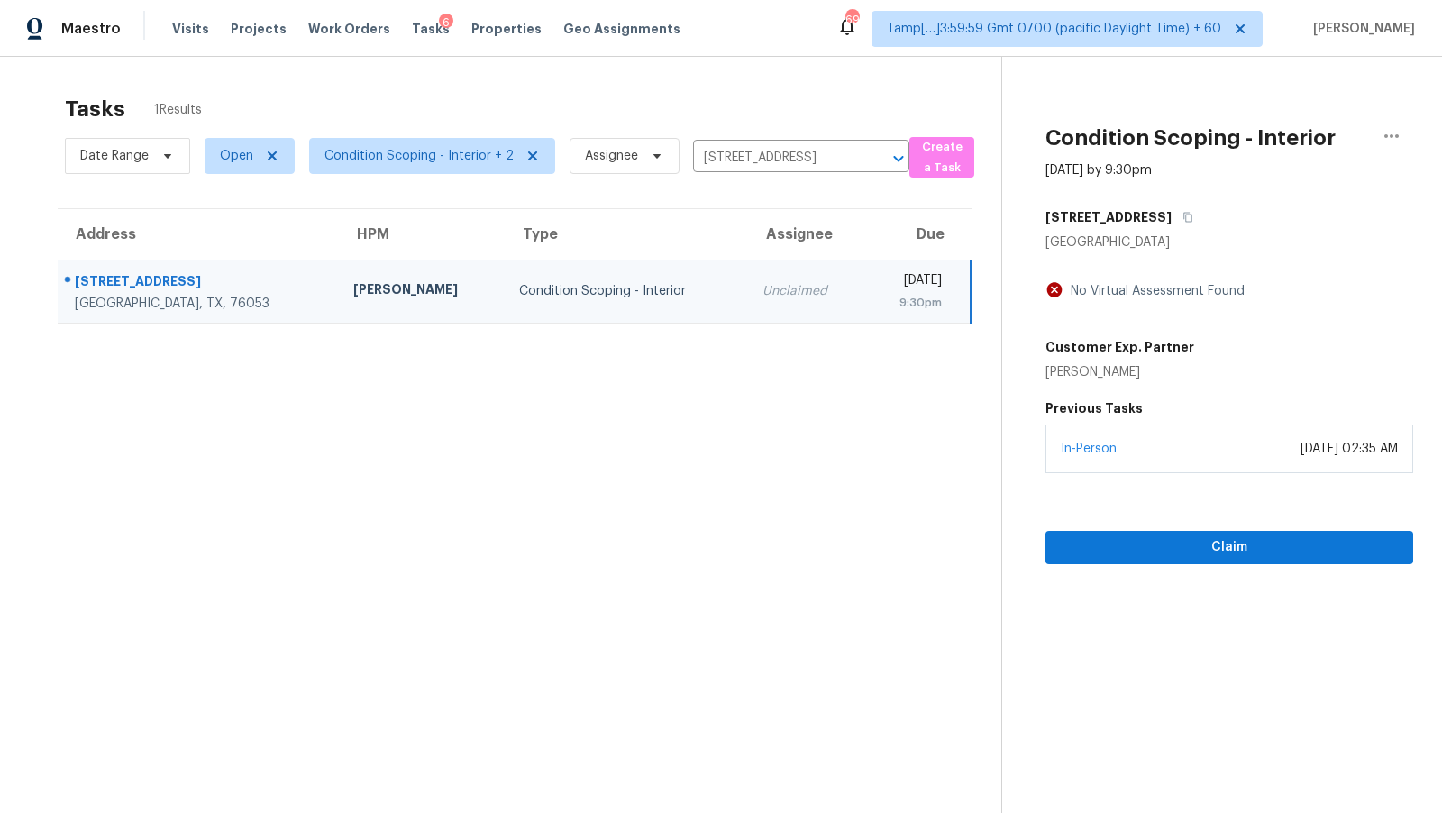
click at [1148, 518] on div "Claim" at bounding box center [1230, 518] width 368 height 91
click at [1145, 527] on div "Claim" at bounding box center [1230, 518] width 368 height 91
click at [1139, 540] on span "Claim" at bounding box center [1229, 547] width 339 height 23
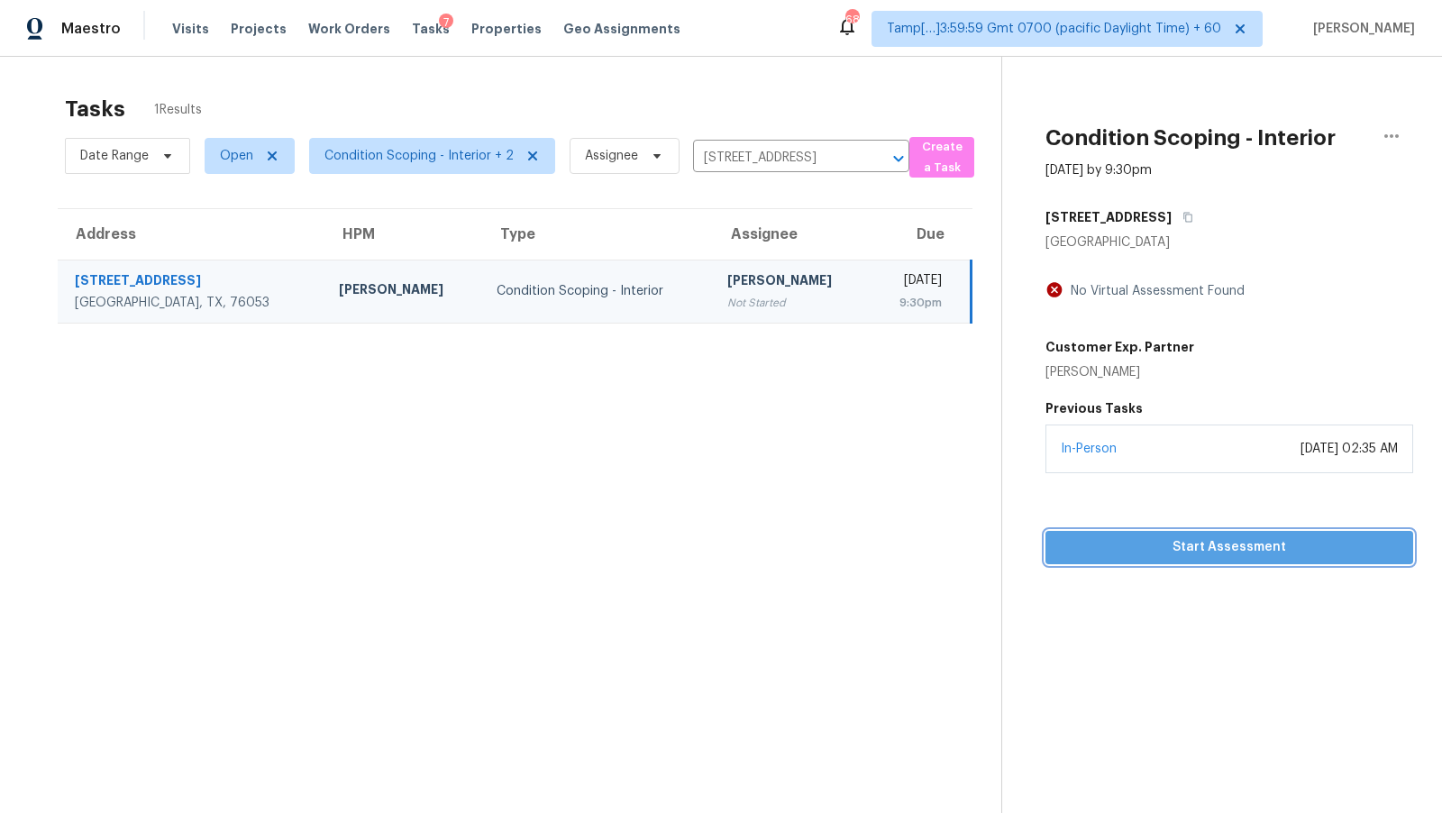
click at [1143, 551] on span "Start Assessment" at bounding box center [1229, 547] width 339 height 23
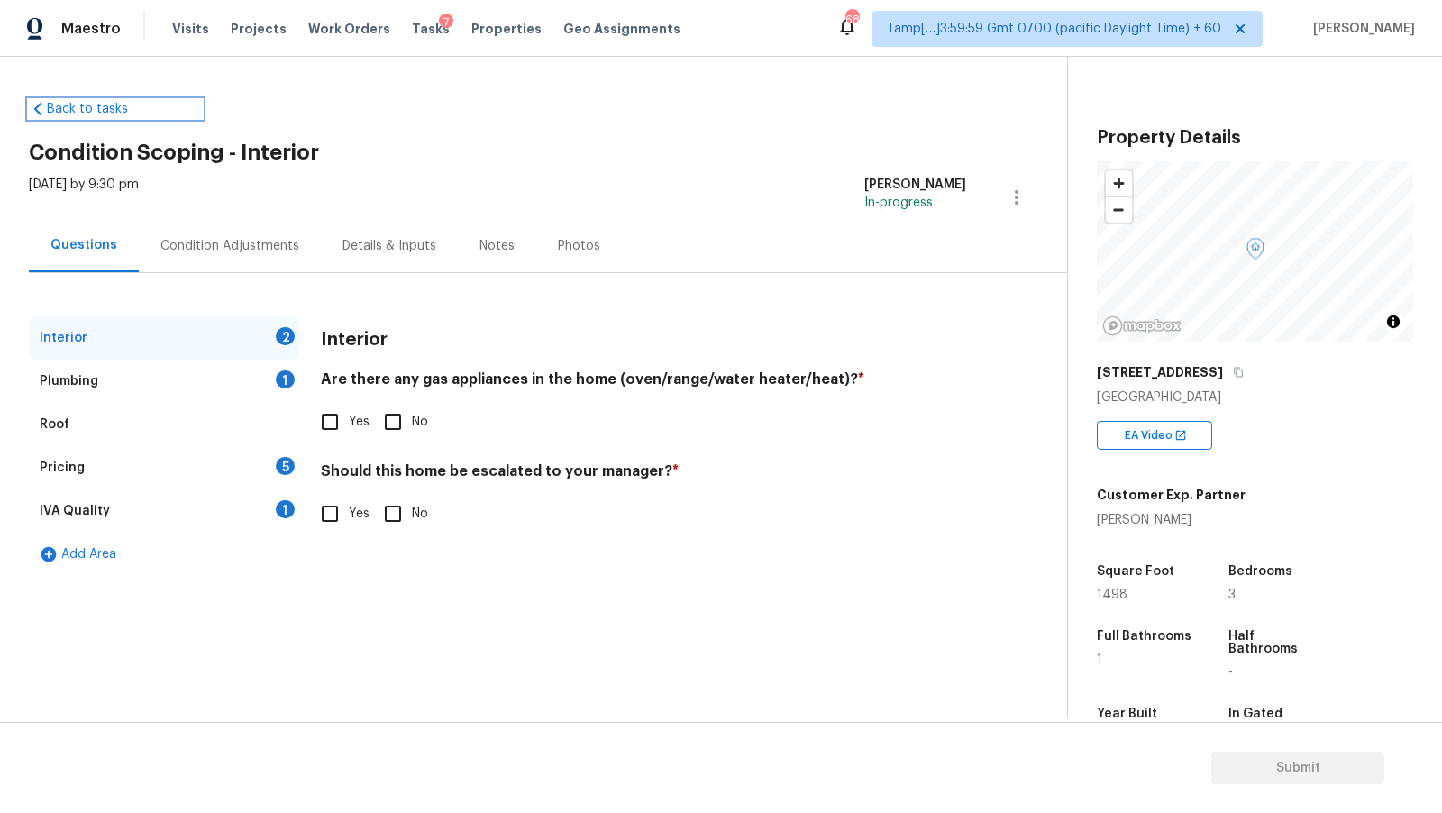
click at [88, 108] on link "Back to tasks" at bounding box center [115, 109] width 173 height 18
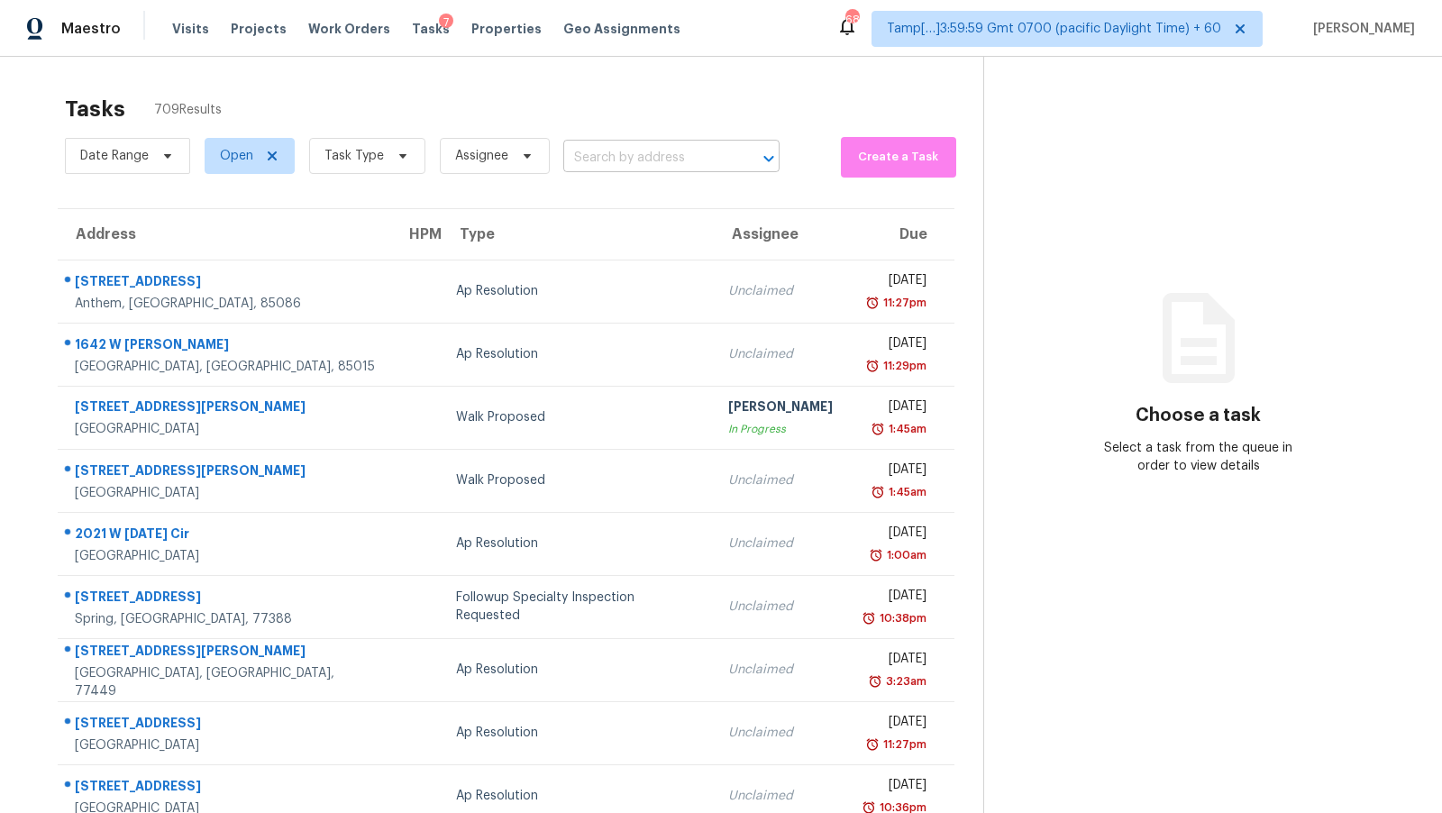
click at [621, 156] on input "text" at bounding box center [646, 158] width 166 height 28
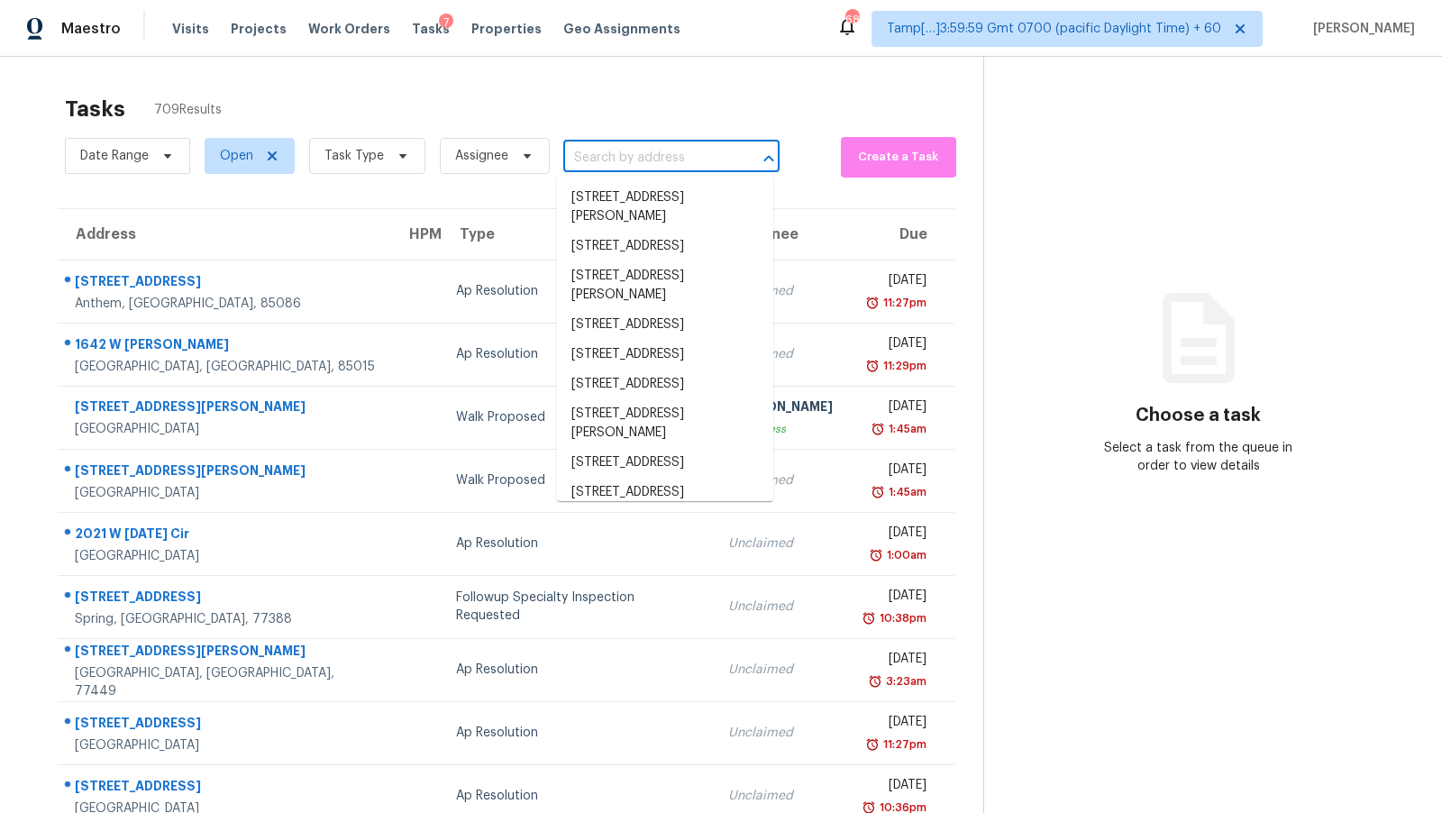
click at [621, 156] on input "text" at bounding box center [646, 158] width 166 height 28
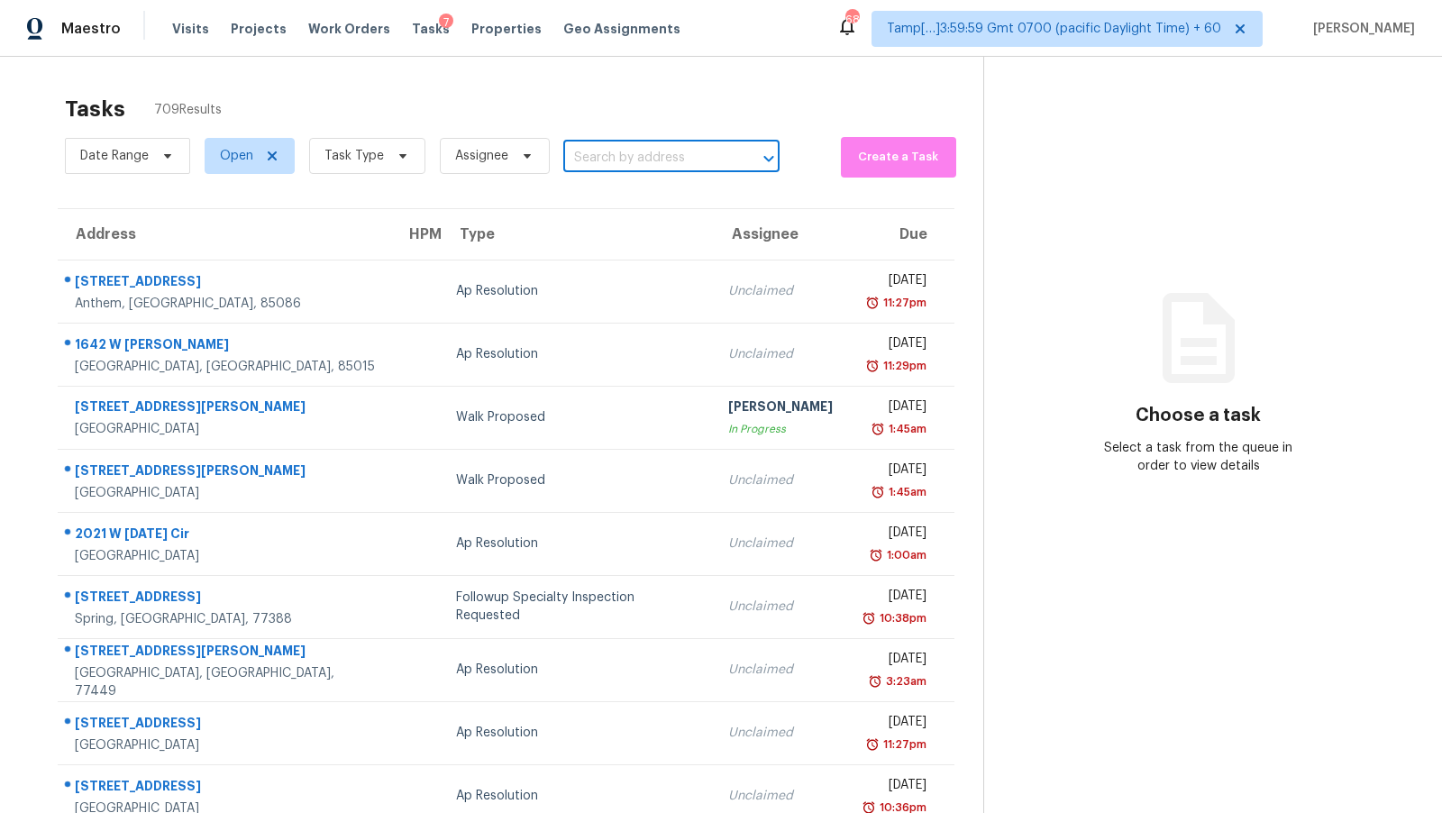
paste input "394 W Newport Ave, Pontiac, MI 48340"
paste input "\"
type input "394 W Newport Ave, Pontiac, MI 48340"
click at [402, 151] on icon at bounding box center [403, 156] width 14 height 14
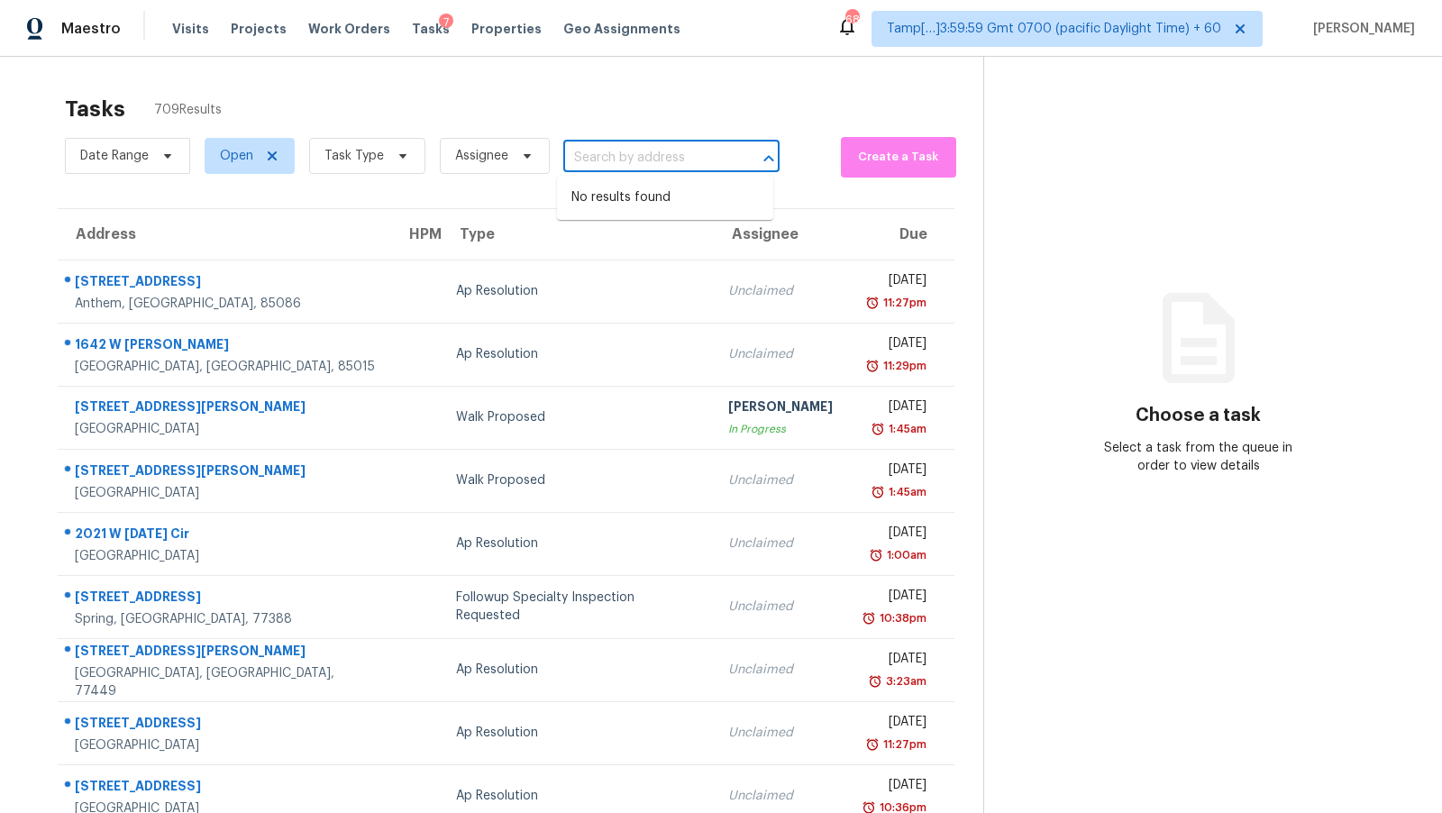
scroll to position [0, 0]
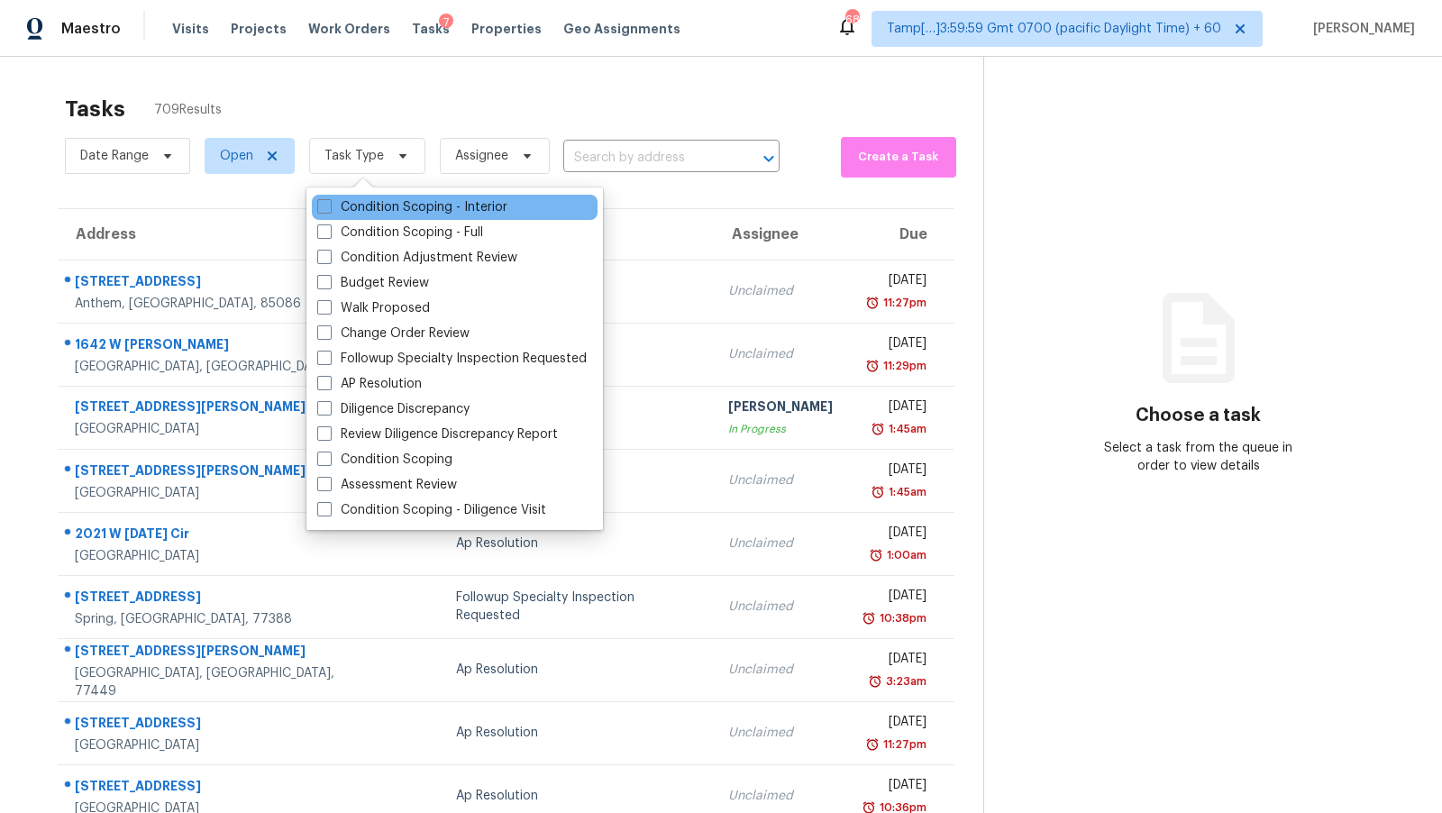
click at [407, 219] on div "Condition Scoping - Interior" at bounding box center [455, 207] width 286 height 25
click at [426, 212] on label "Condition Scoping - Interior" at bounding box center [412, 207] width 190 height 18
click at [329, 210] on input "Condition Scoping - Interior" at bounding box center [323, 204] width 12 height 12
checkbox input "true"
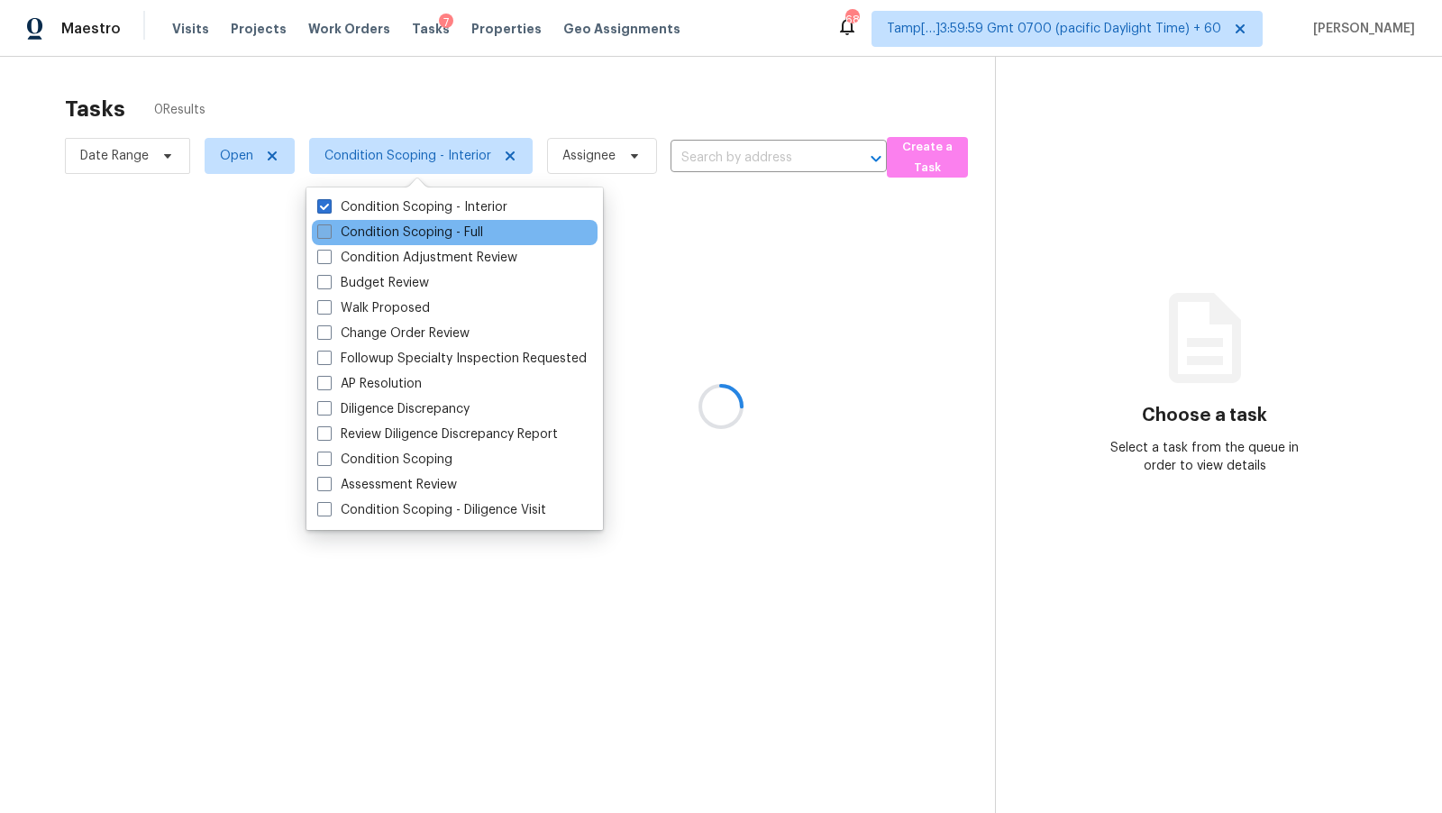
click at [416, 235] on label "Condition Scoping - Full" at bounding box center [400, 233] width 166 height 18
click at [329, 235] on input "Condition Scoping - Full" at bounding box center [323, 230] width 12 height 12
checkbox input "true"
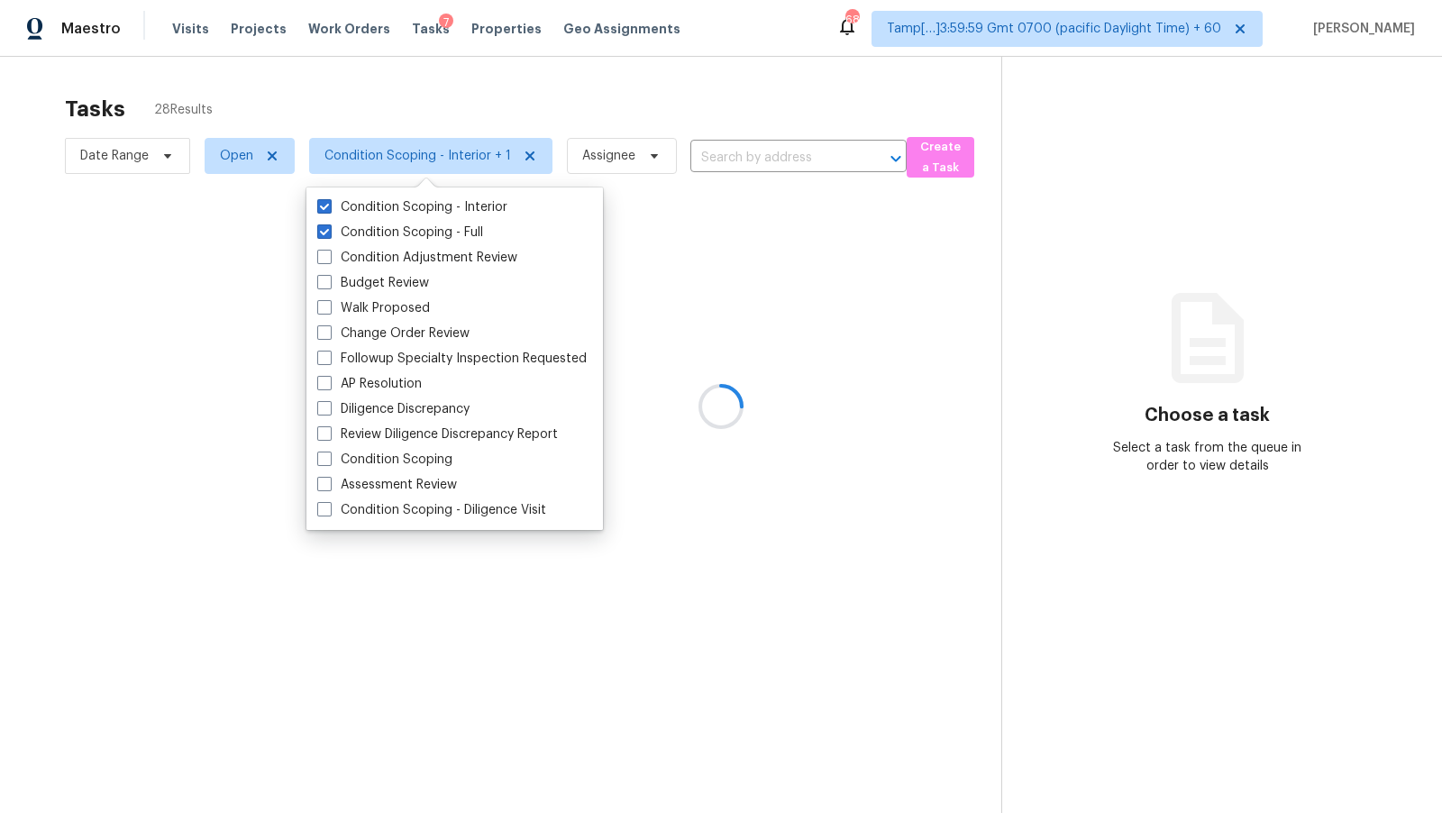
click at [590, 96] on div at bounding box center [721, 406] width 1442 height 813
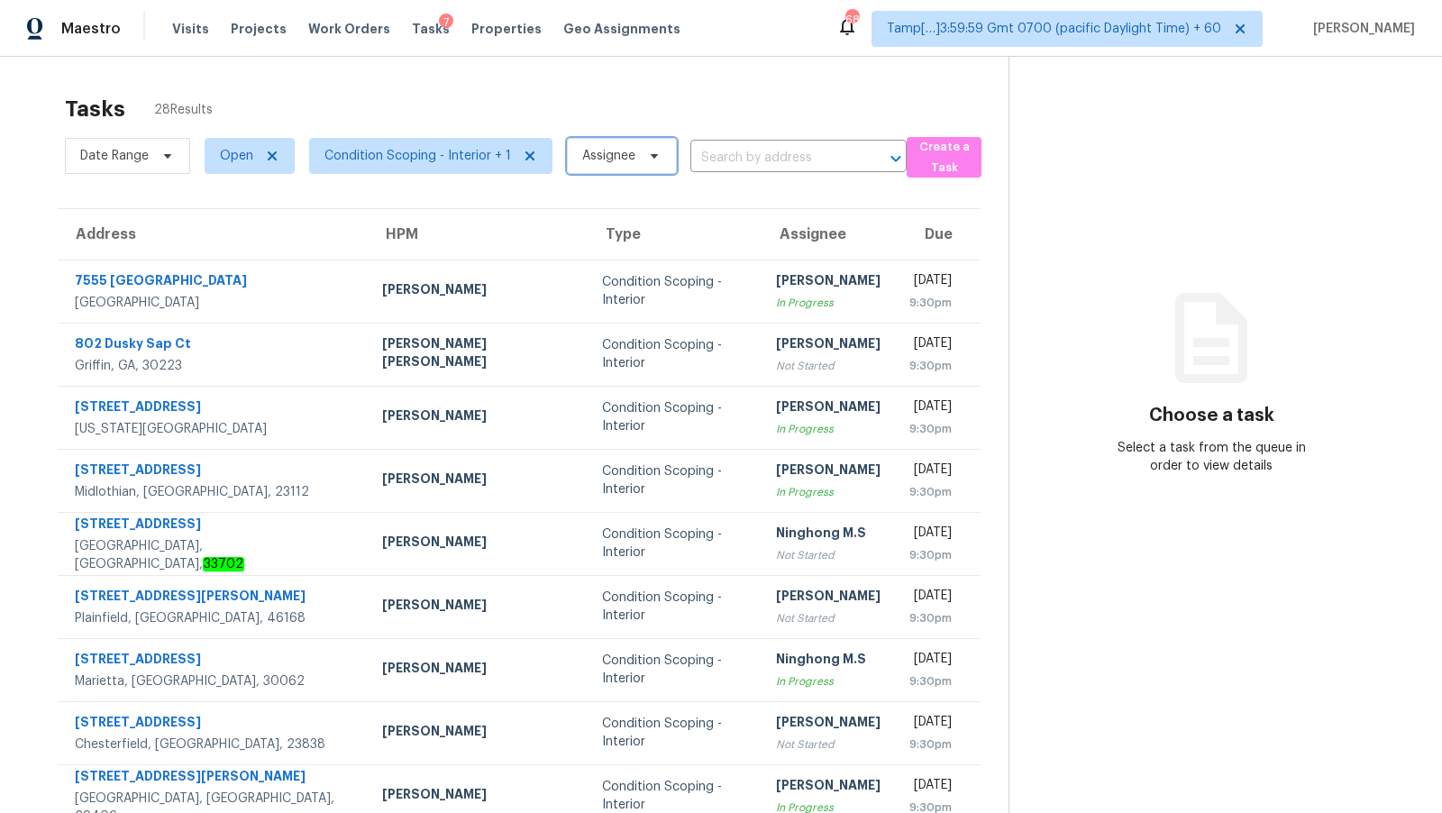
click at [628, 156] on span "Assignee" at bounding box center [622, 156] width 110 height 36
click at [622, 215] on input "search" at bounding box center [665, 213] width 192 height 36
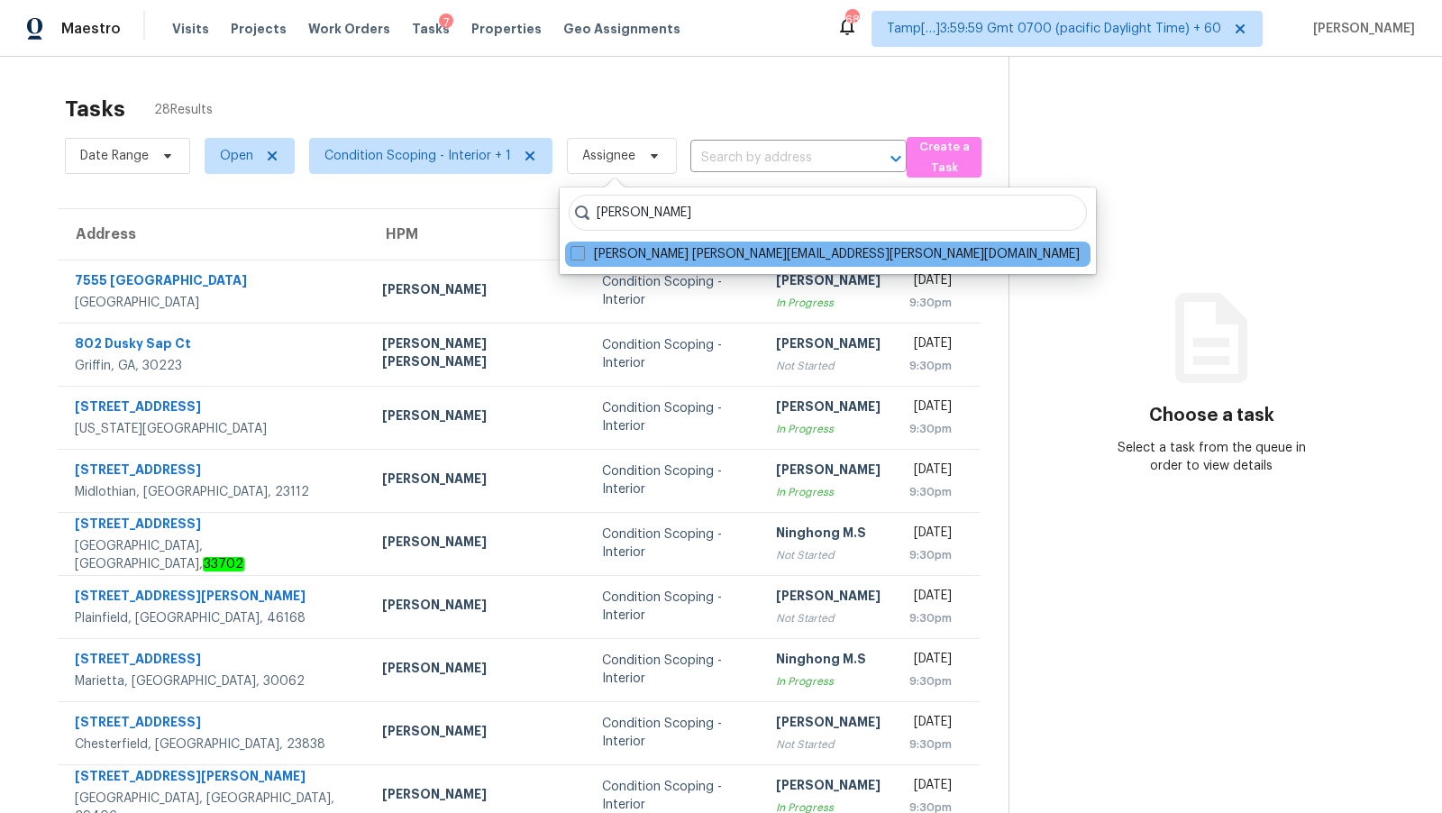
type input "Dineshkumar V"
click at [701, 243] on div "Dineshkumar Velayutham dineshkumar.velayutham@opendoor.com" at bounding box center [828, 254] width 526 height 25
click at [695, 246] on label "Dineshkumar Velayutham dineshkumar.velayutham@opendoor.com" at bounding box center [825, 254] width 509 height 18
click at [582, 246] on input "Dineshkumar Velayutham dineshkumar.velayutham@opendoor.com" at bounding box center [577, 251] width 12 height 12
checkbox input "true"
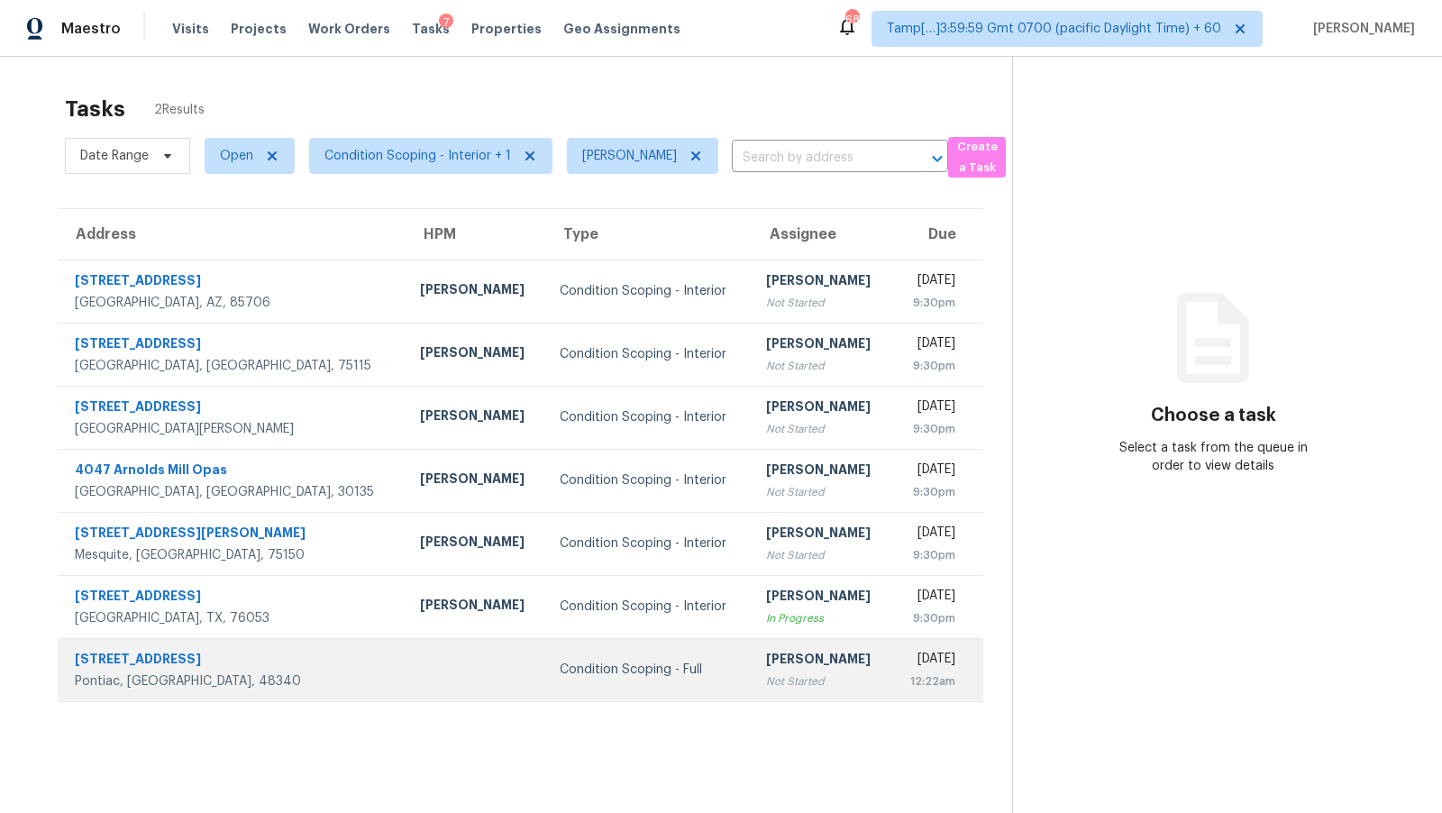
click at [590, 656] on td "Condition Scoping - Full" at bounding box center [648, 669] width 206 height 63
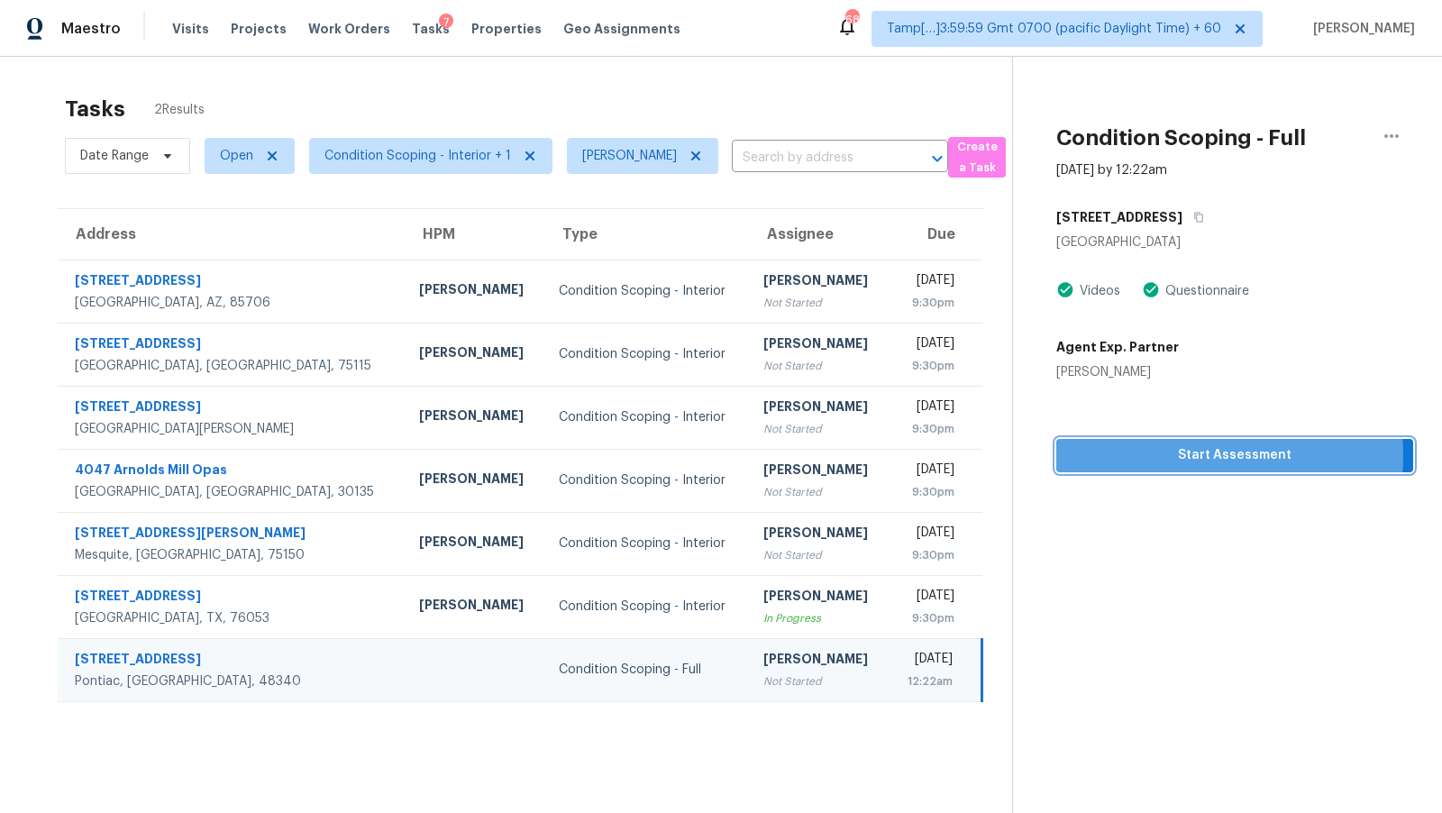
click at [1210, 454] on span "Start Assessment" at bounding box center [1235, 455] width 328 height 23
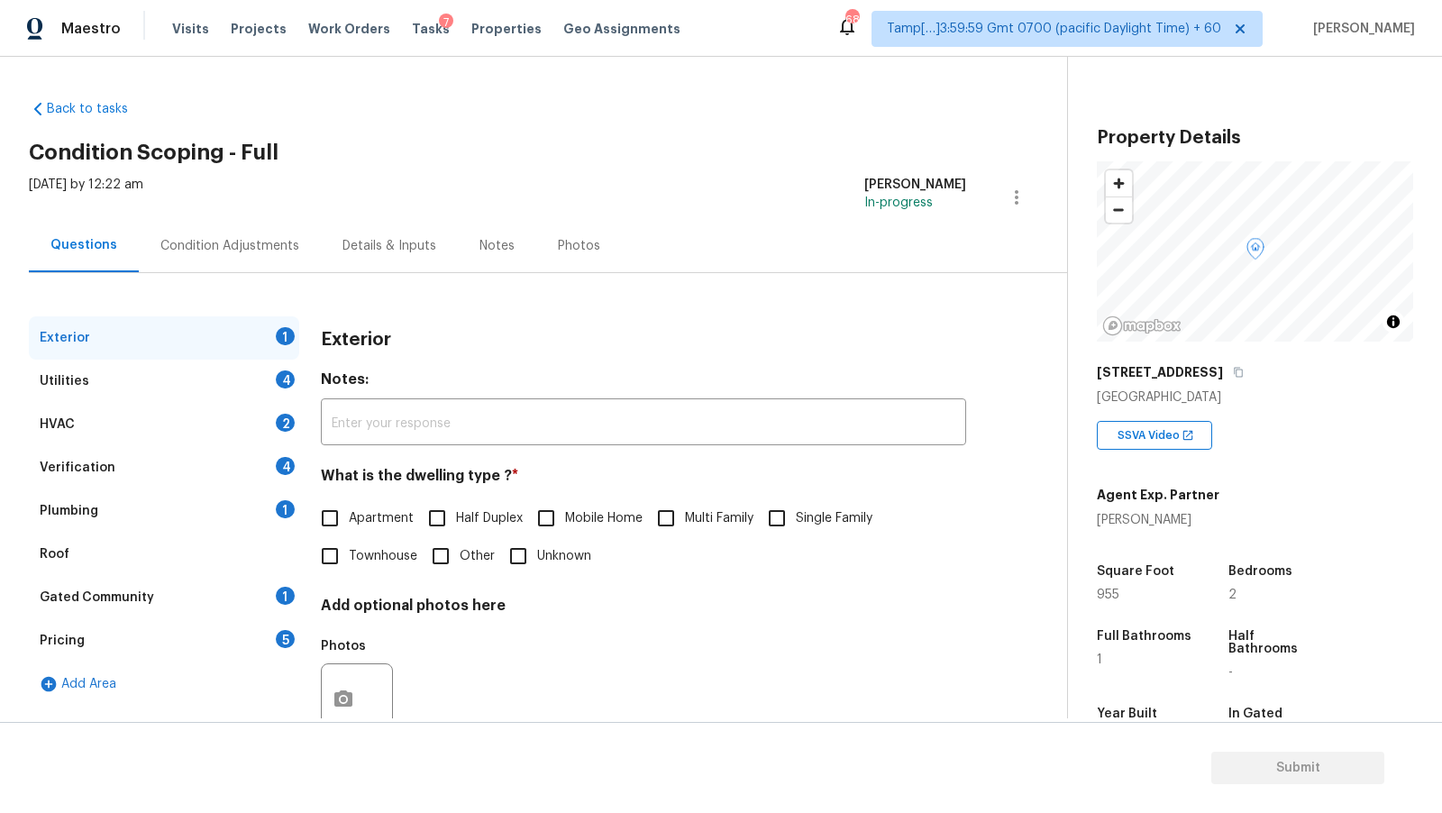
scroll to position [55, 0]
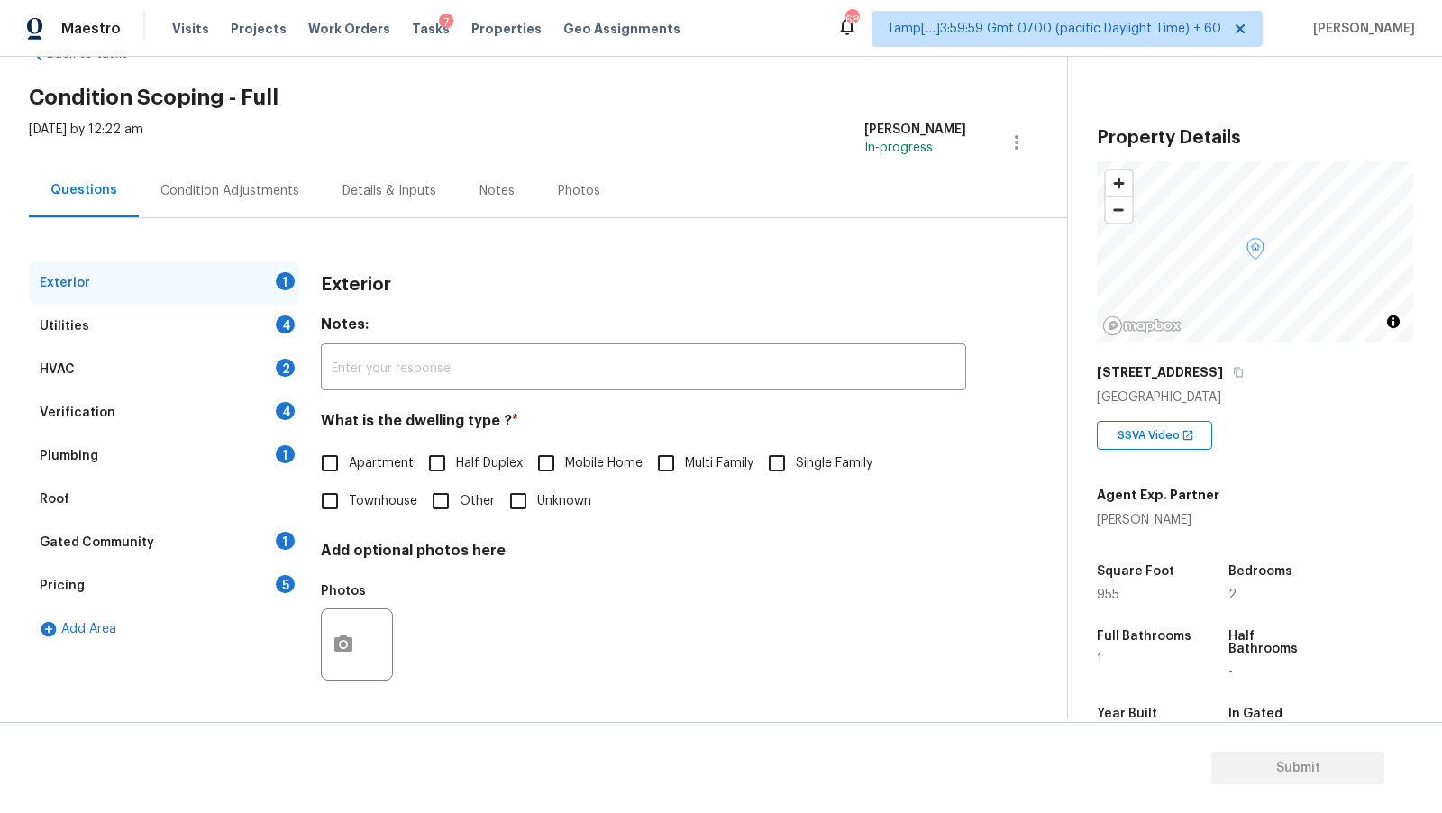
click at [810, 455] on span "Single Family" at bounding box center [834, 463] width 77 height 19
click at [796, 455] on input "Single Family" at bounding box center [777, 463] width 38 height 38
checkbox input "true"
click at [209, 324] on div "Utilities 4" at bounding box center [164, 326] width 270 height 43
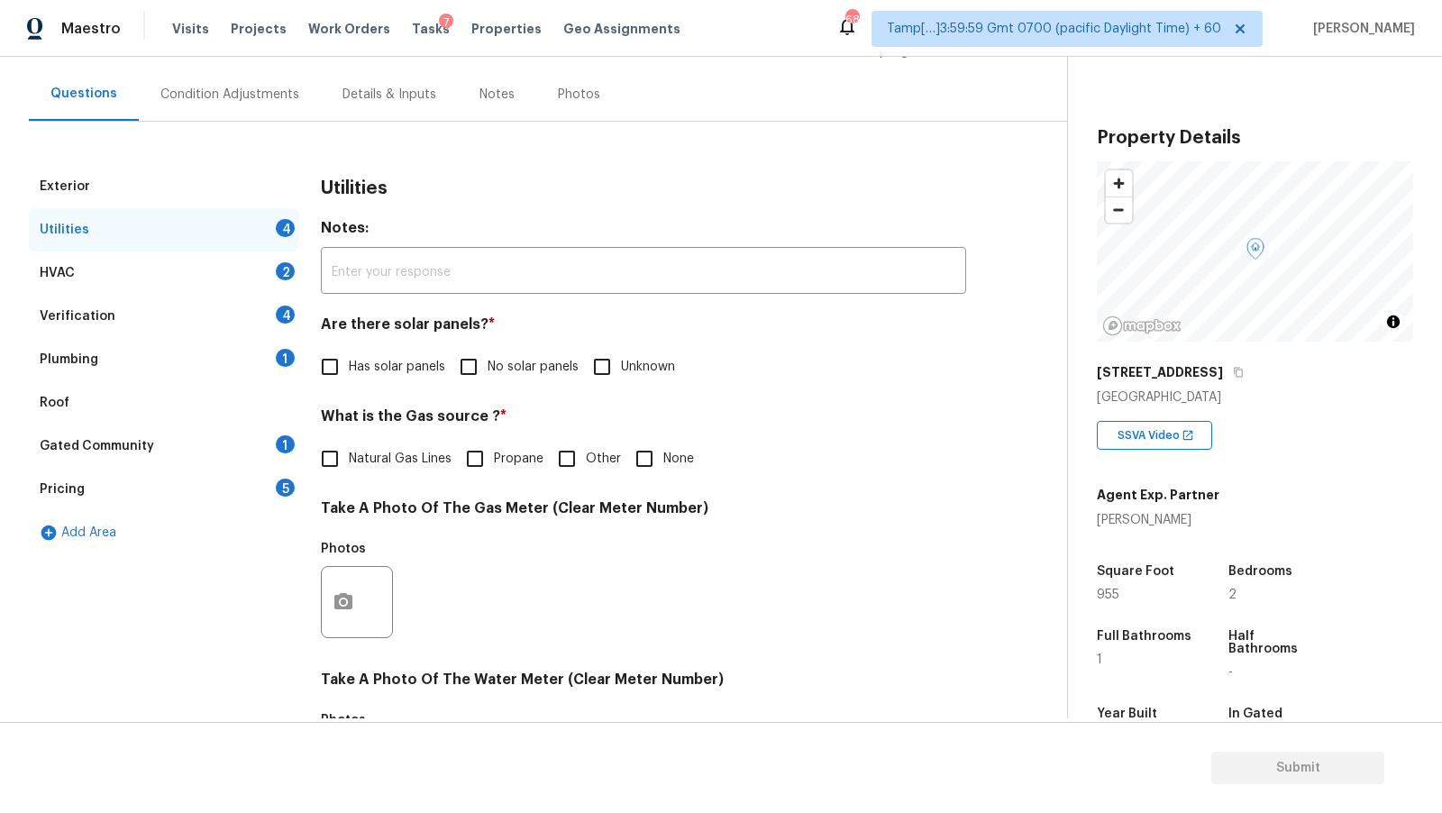
scroll to position [167, 0]
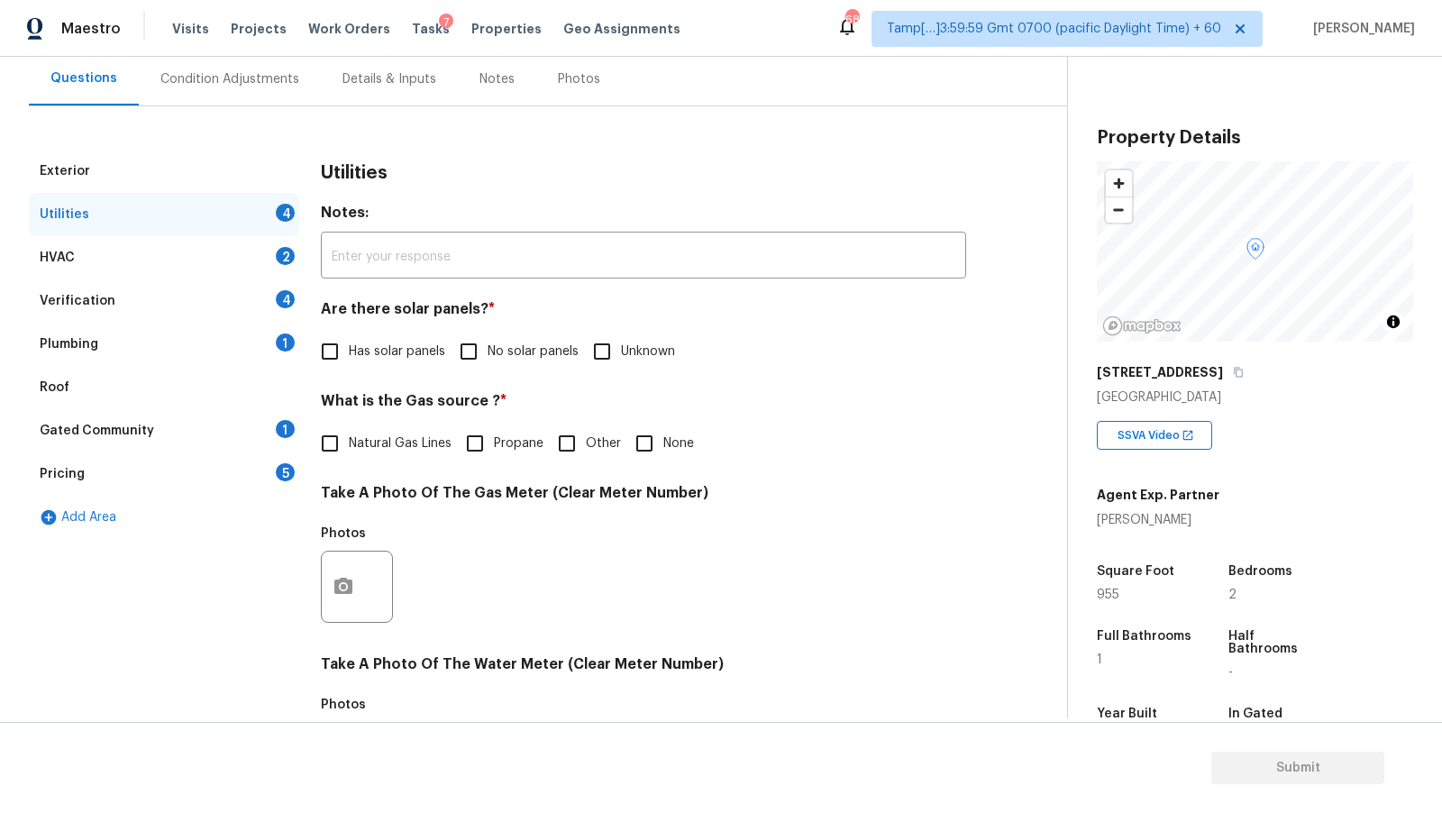
click at [501, 347] on span "No solar panels" at bounding box center [533, 352] width 91 height 19
click at [488, 347] on input "No solar panels" at bounding box center [469, 352] width 38 height 38
checkbox input "true"
click at [397, 441] on span "Natural Gas Lines" at bounding box center [400, 444] width 103 height 19
click at [349, 441] on input "Natural Gas Lines" at bounding box center [330, 444] width 38 height 38
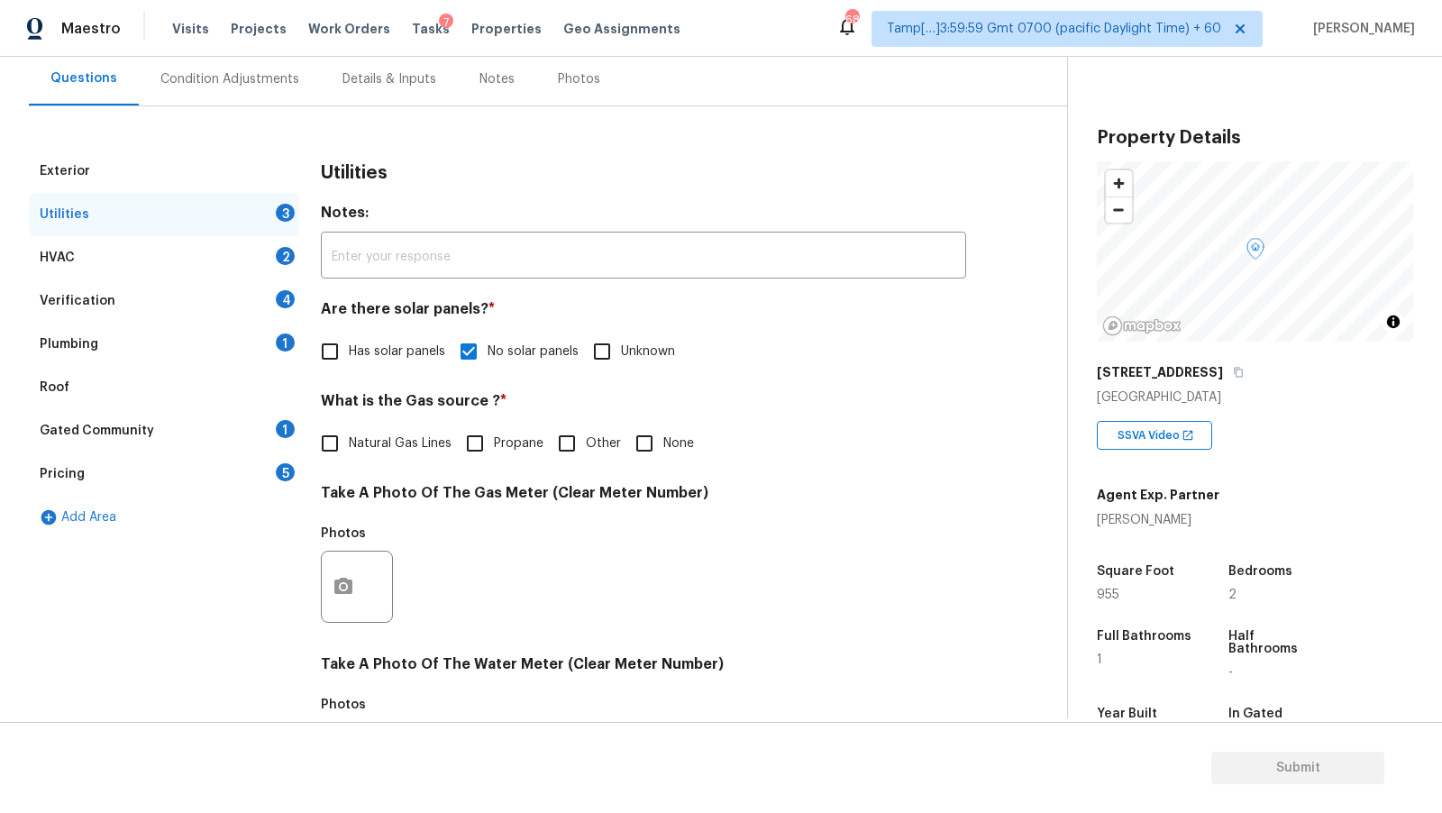
checkbox input "true"
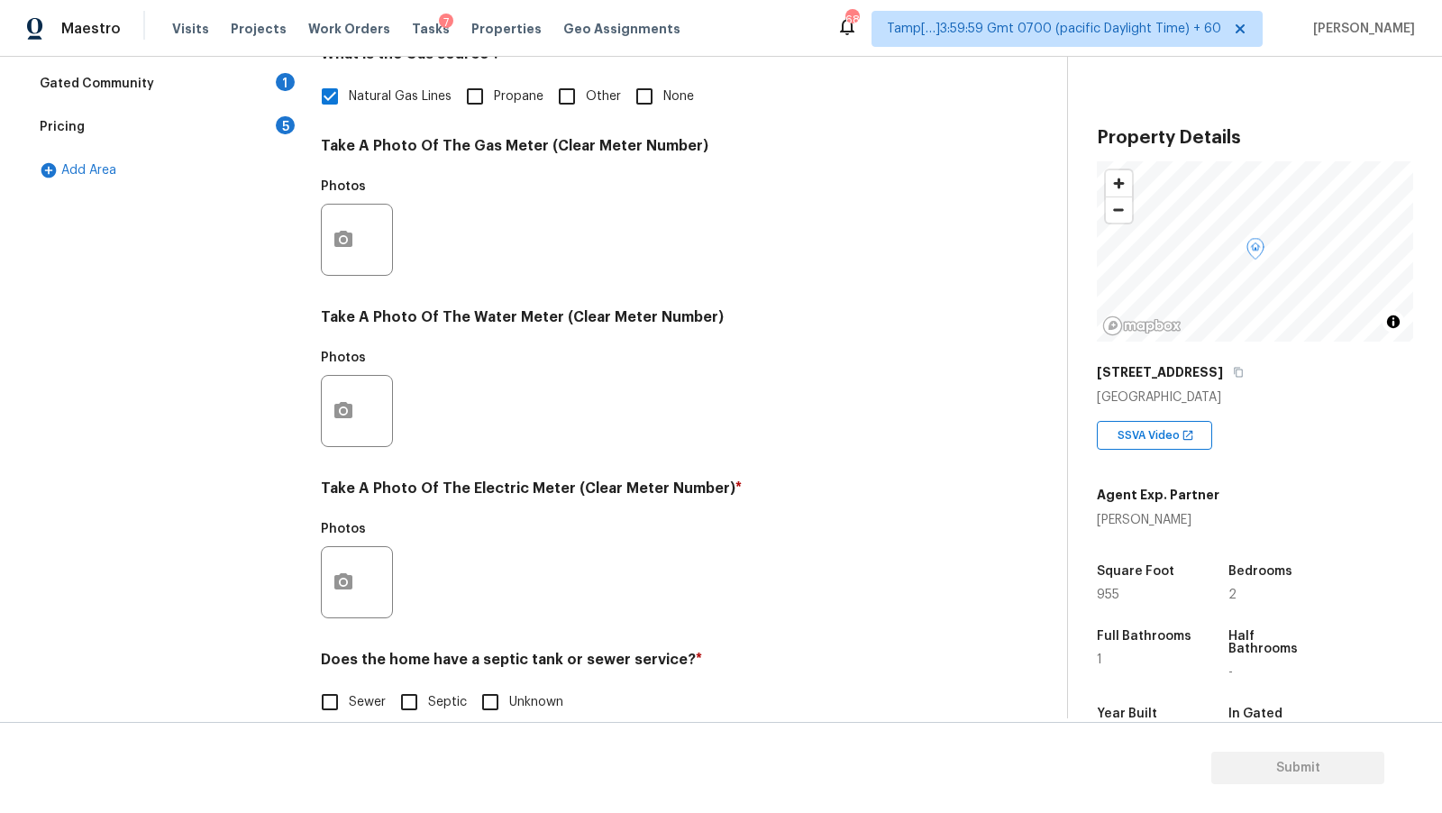
scroll to position [544, 0]
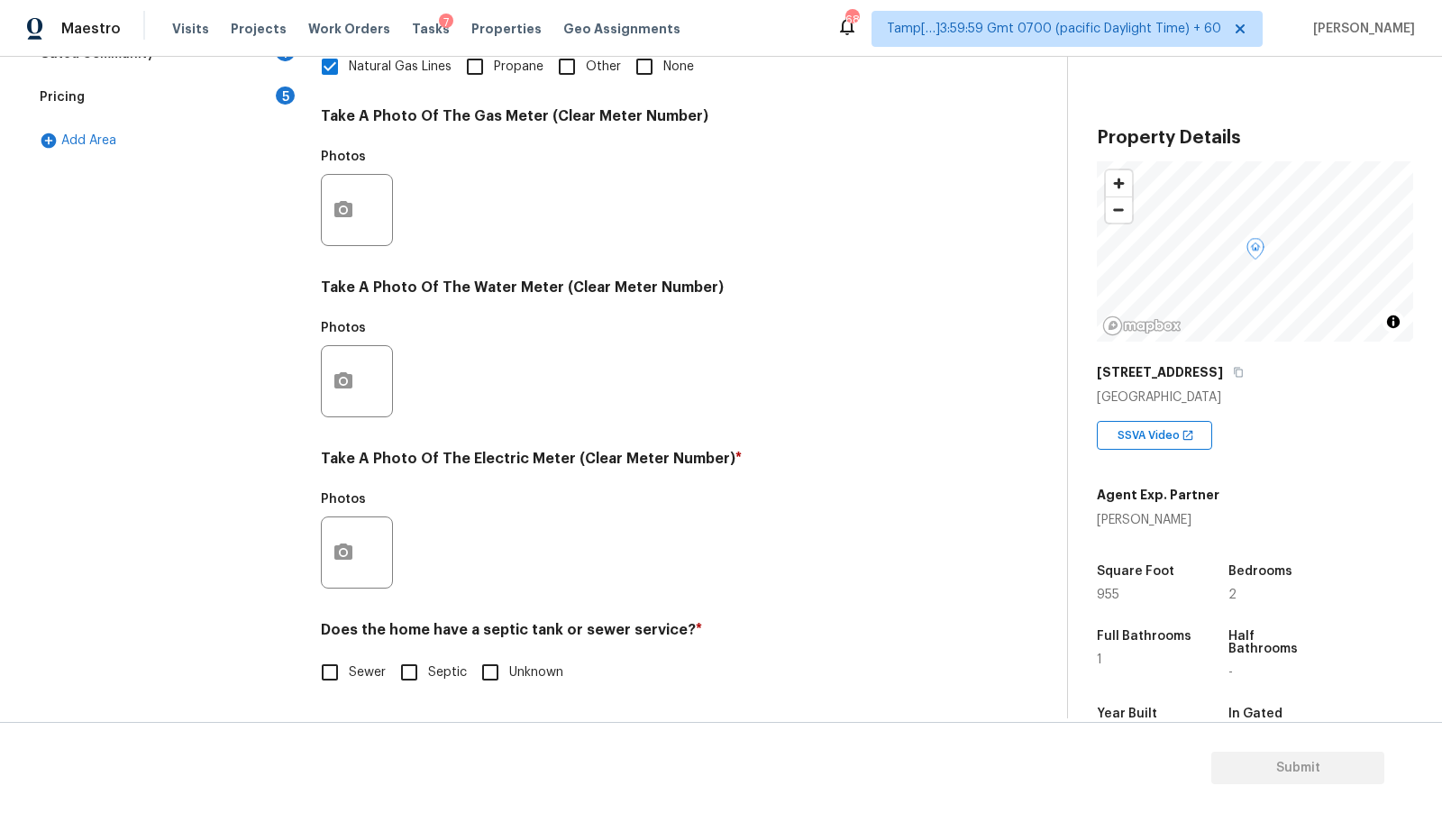
click at [377, 669] on span "Sewer" at bounding box center [367, 672] width 37 height 19
click at [349, 669] on input "Sewer" at bounding box center [330, 673] width 38 height 38
checkbox input "true"
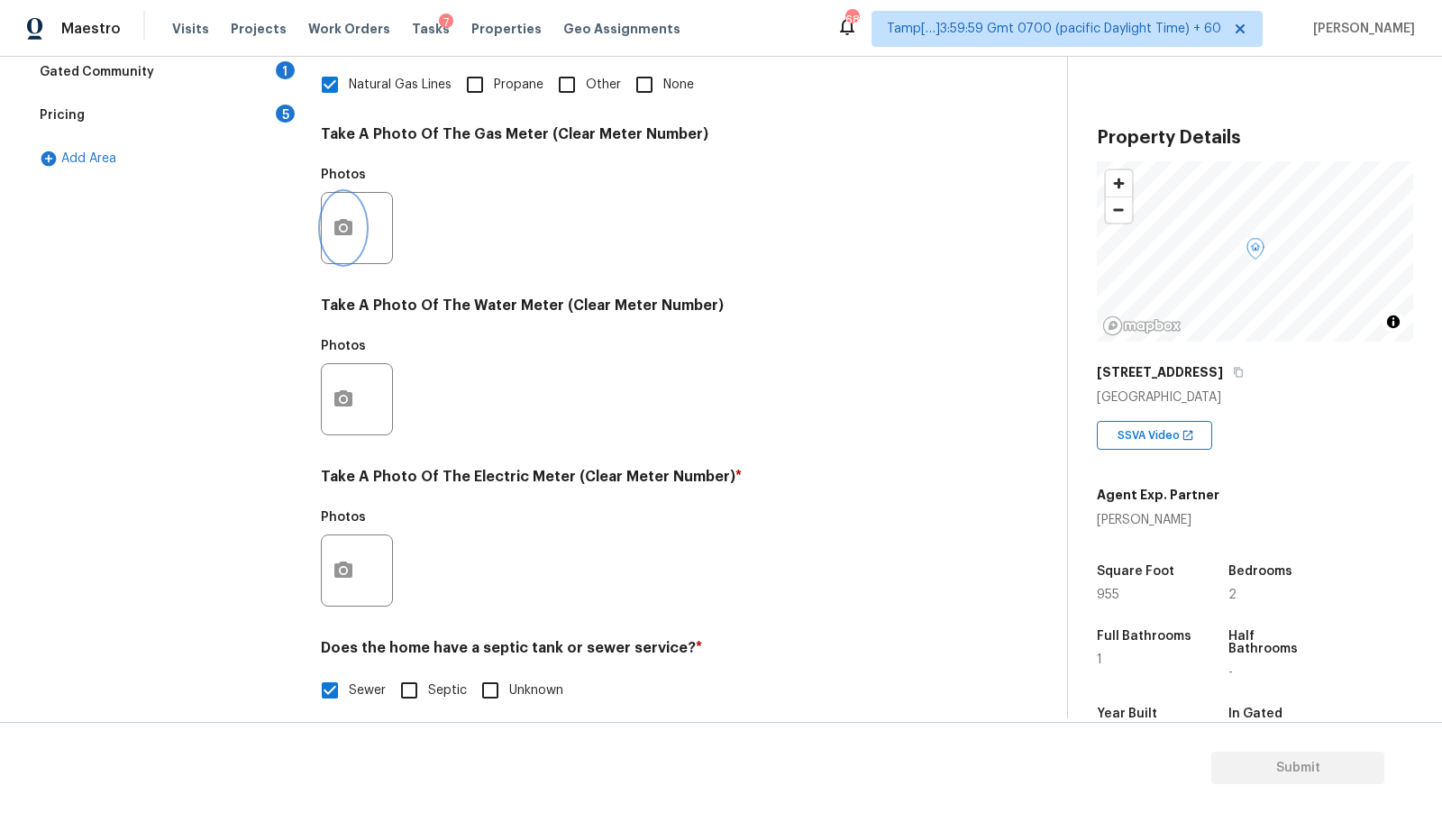
click at [339, 226] on icon "button" at bounding box center [344, 228] width 22 height 22
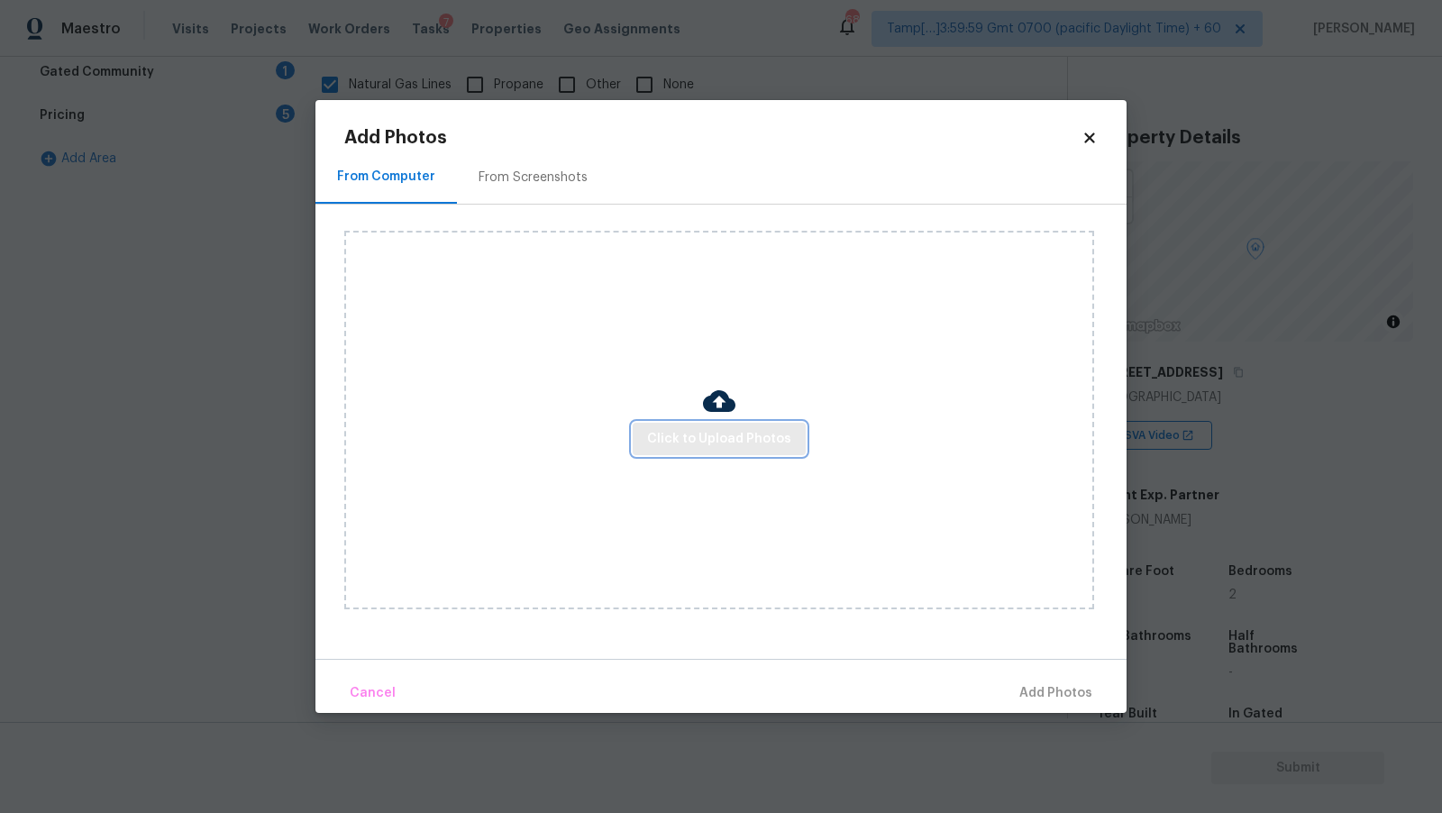
click at [691, 444] on span "Click to Upload Photos" at bounding box center [719, 439] width 144 height 23
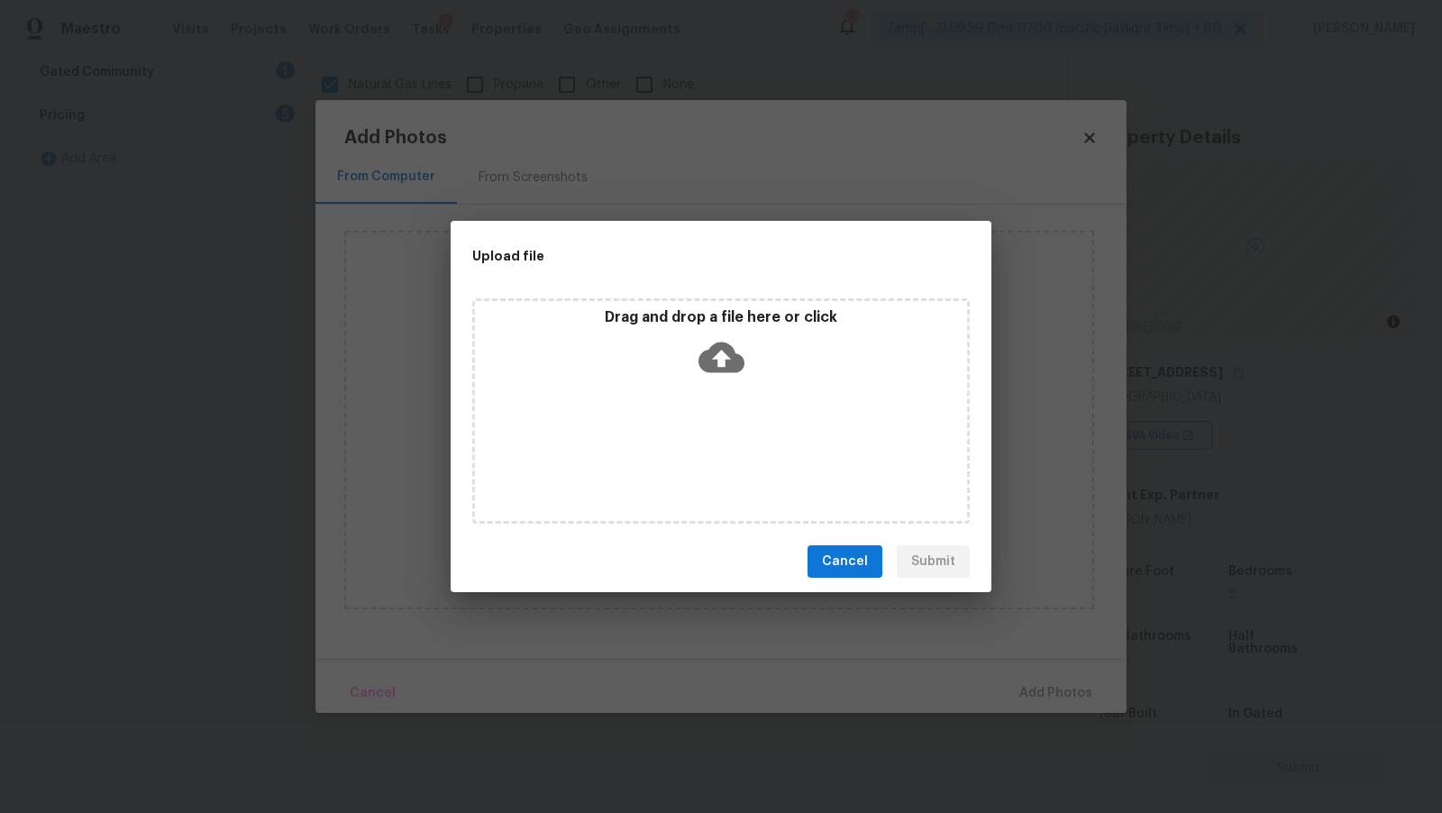
click at [723, 339] on icon at bounding box center [722, 357] width 46 height 46
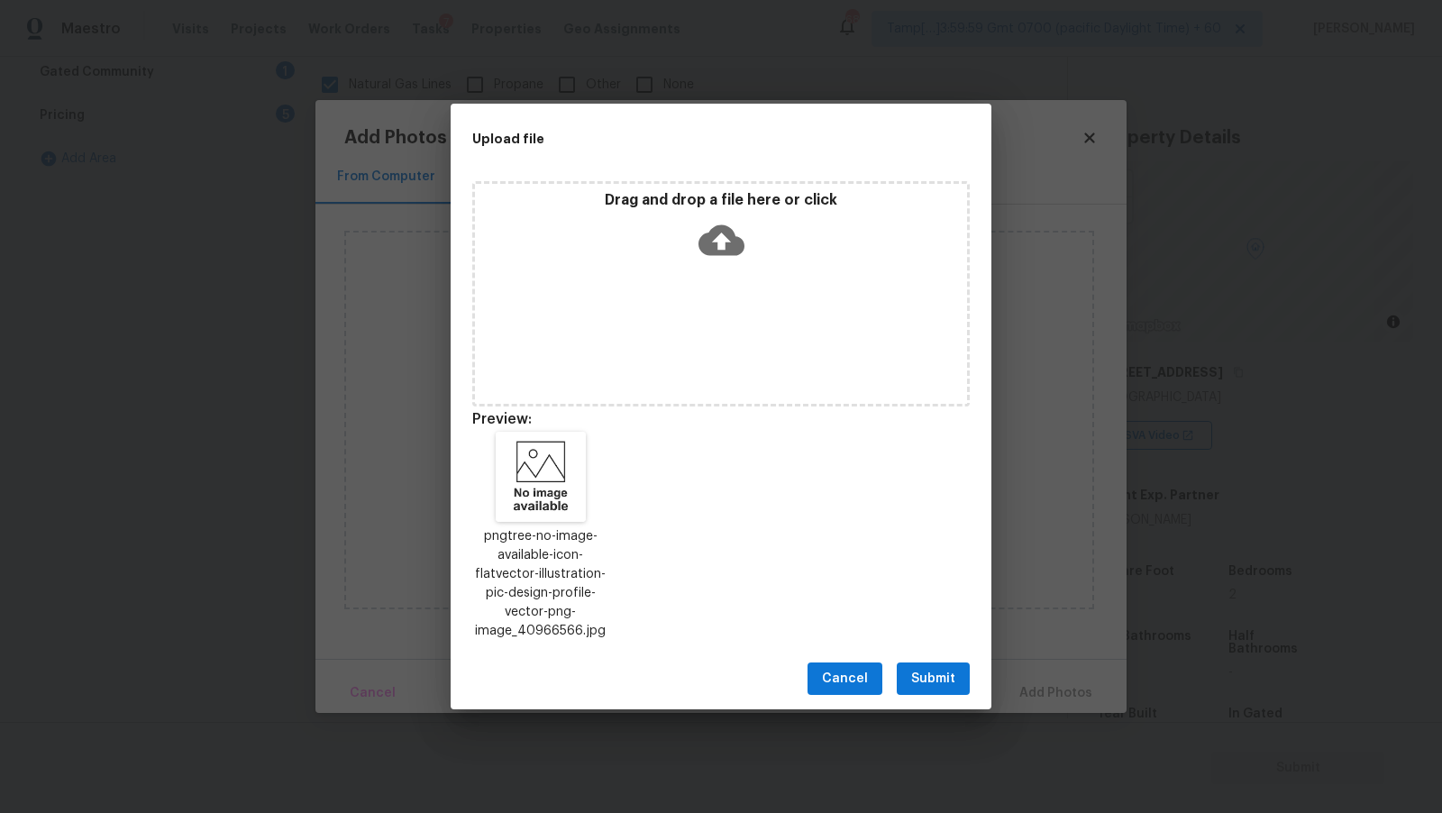
click at [961, 672] on button "Submit" at bounding box center [933, 679] width 73 height 33
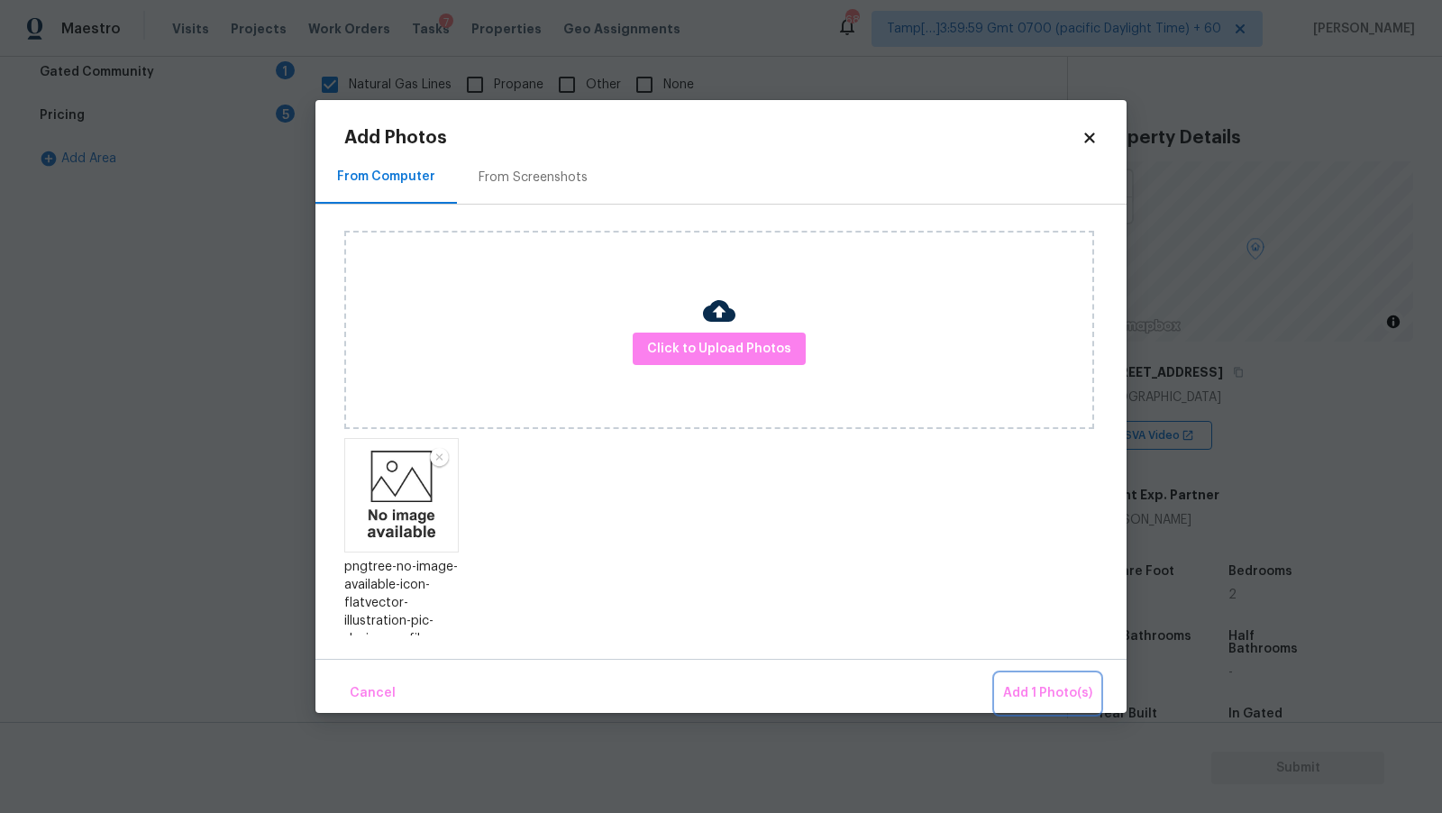
click at [1066, 693] on span "Add 1 Photo(s)" at bounding box center [1047, 693] width 89 height 23
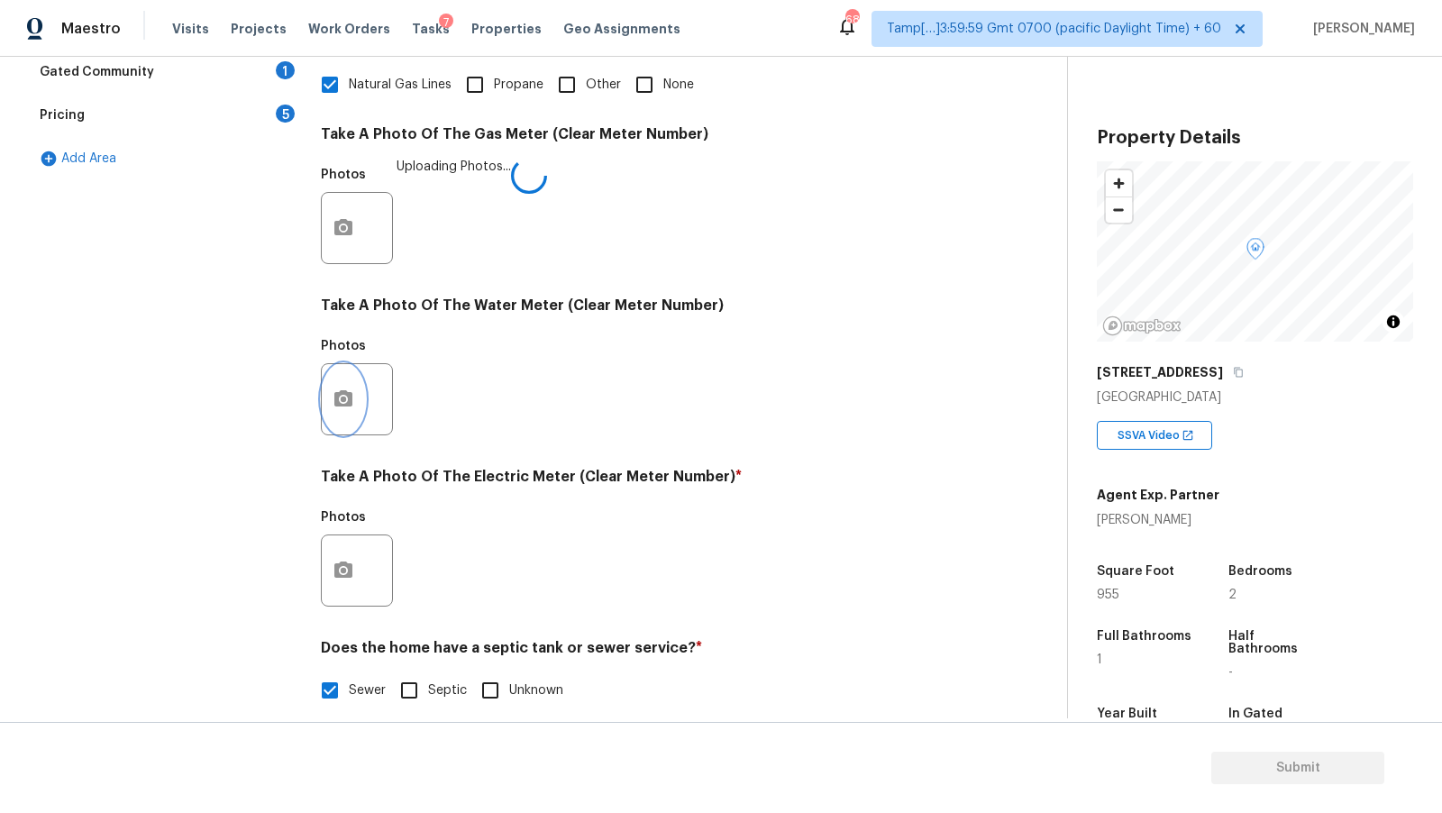
click at [344, 408] on icon "button" at bounding box center [344, 400] width 22 height 22
click at [173, 465] on body "Maestro Visits Projects Work Orders Tasks 7 Properties Geo Assignments 687 Tamp…" at bounding box center [721, 406] width 1442 height 813
click at [348, 411] on button "button" at bounding box center [343, 399] width 43 height 70
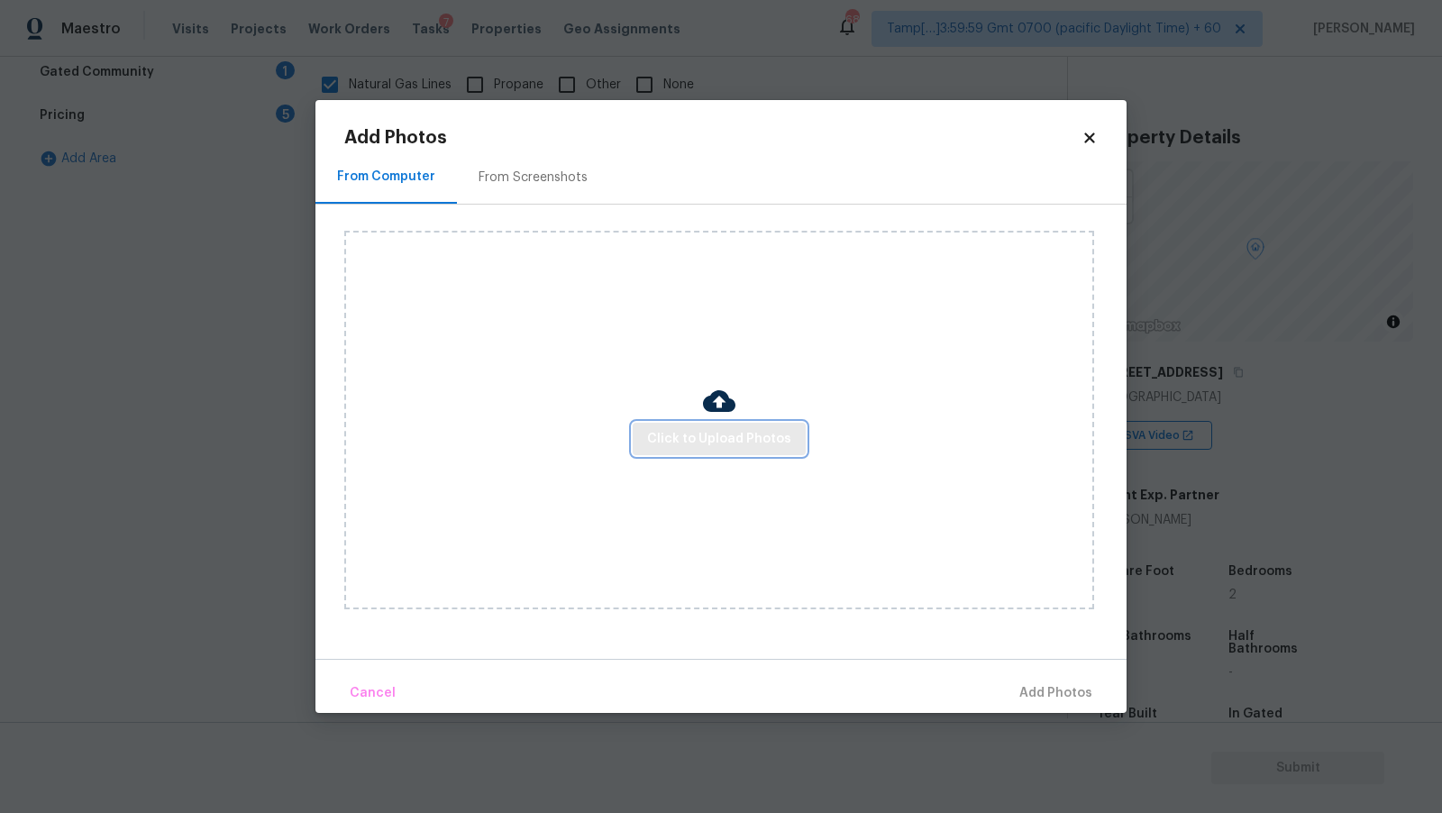
click at [667, 435] on span "Click to Upload Photos" at bounding box center [719, 439] width 144 height 23
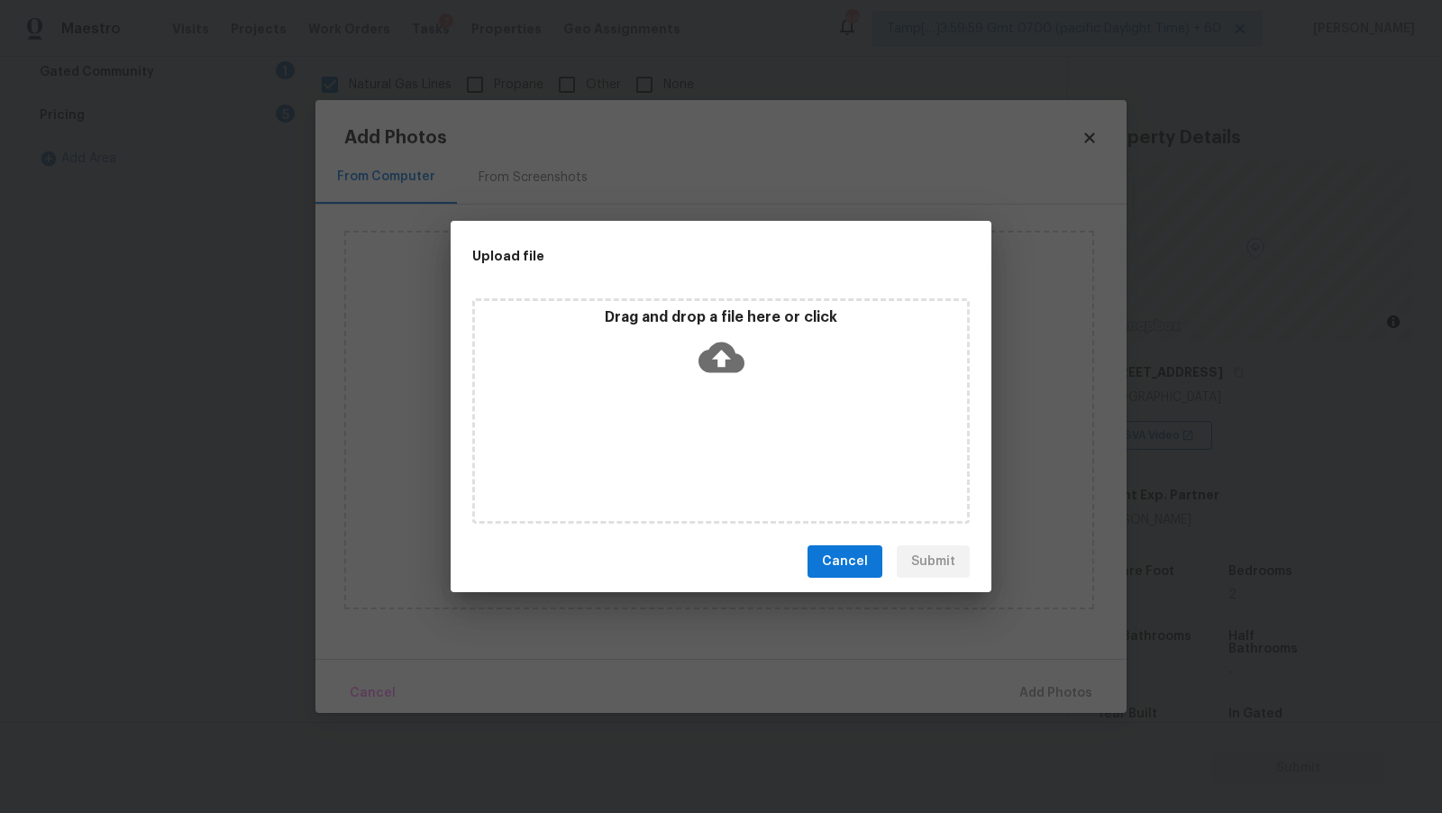
click at [765, 412] on div "Drag and drop a file here or click" at bounding box center [721, 410] width 498 height 225
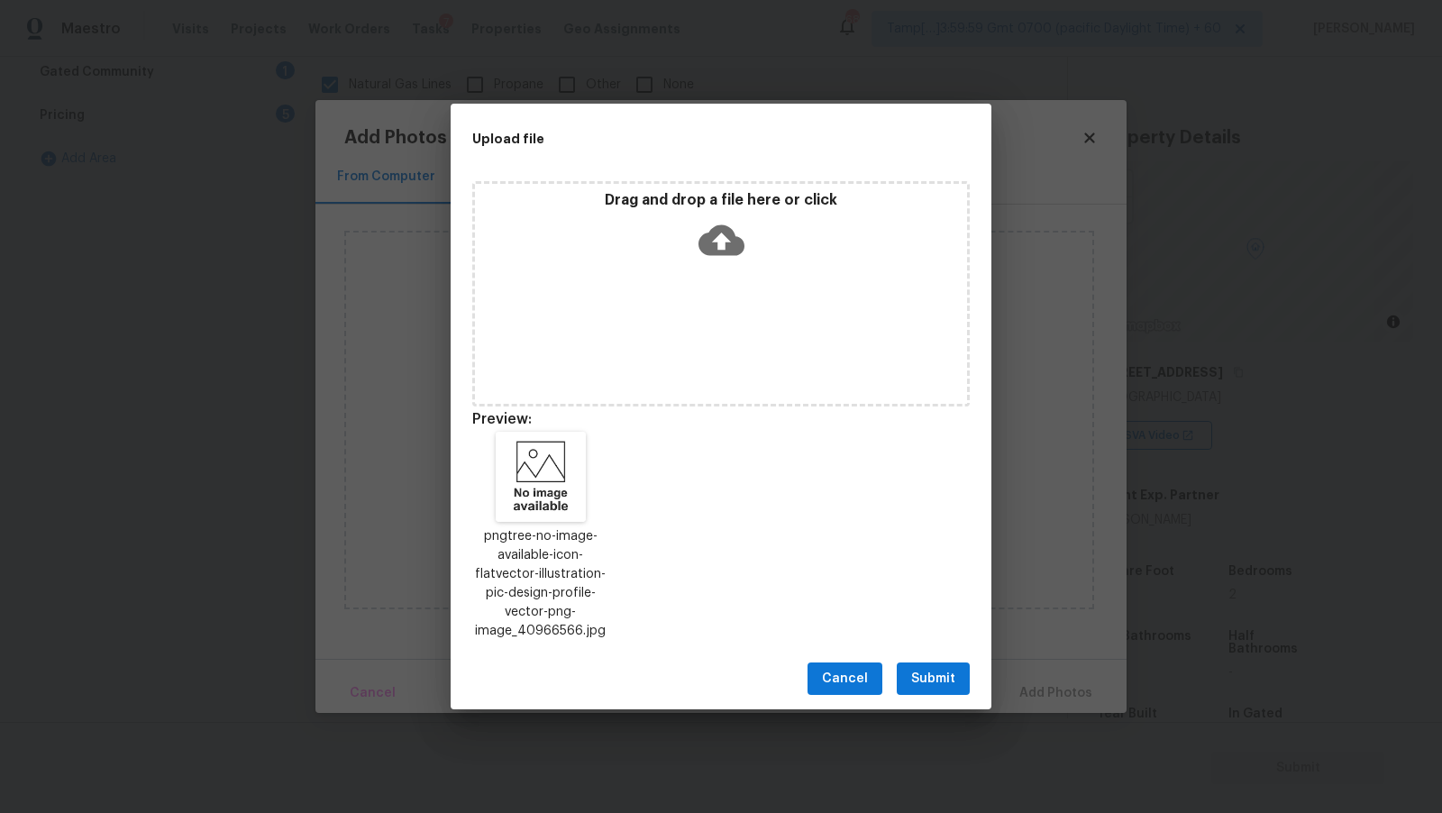
click at [952, 683] on span "Submit" at bounding box center [933, 679] width 44 height 23
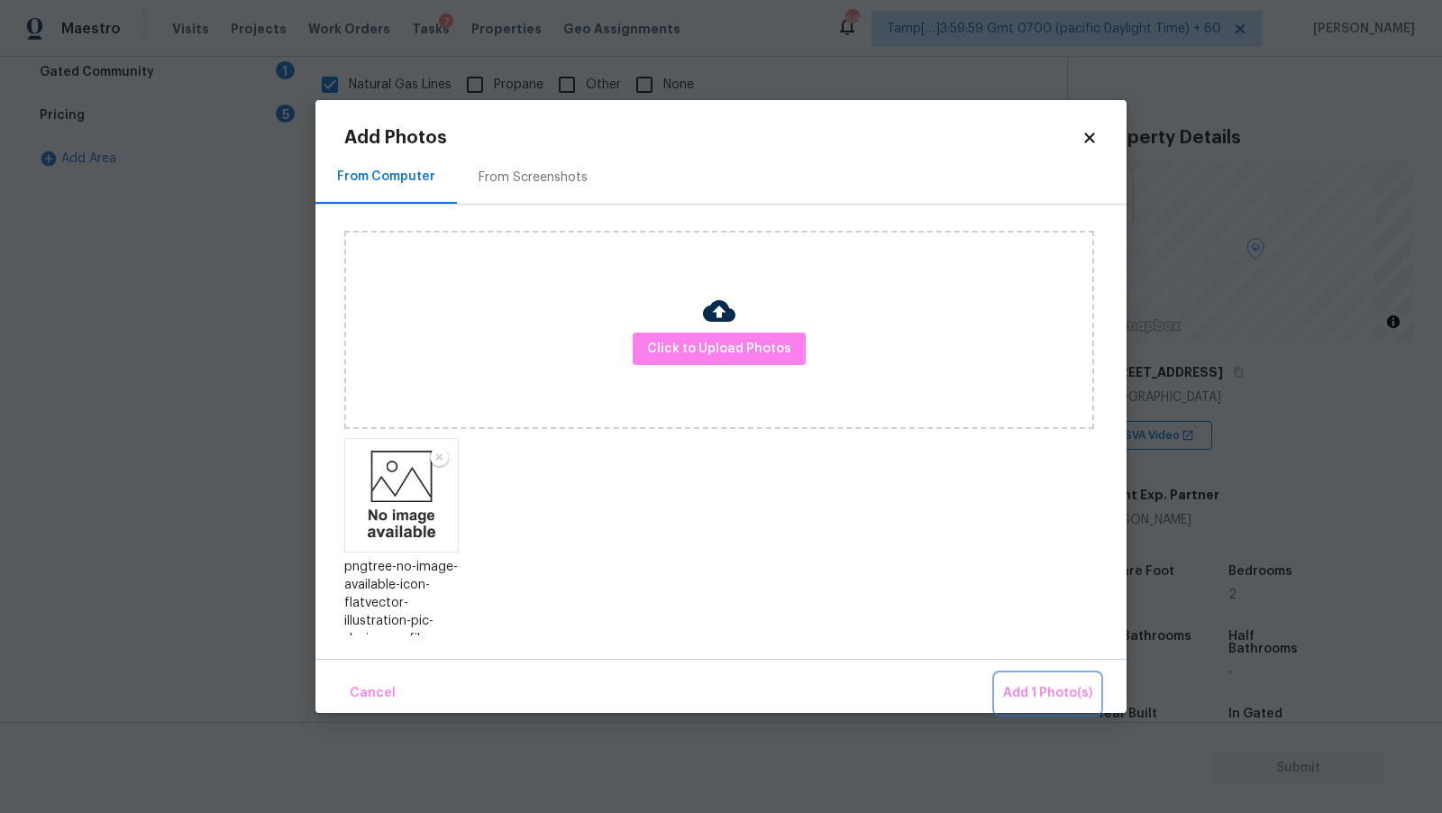
click at [1034, 696] on span "Add 1 Photo(s)" at bounding box center [1047, 693] width 89 height 23
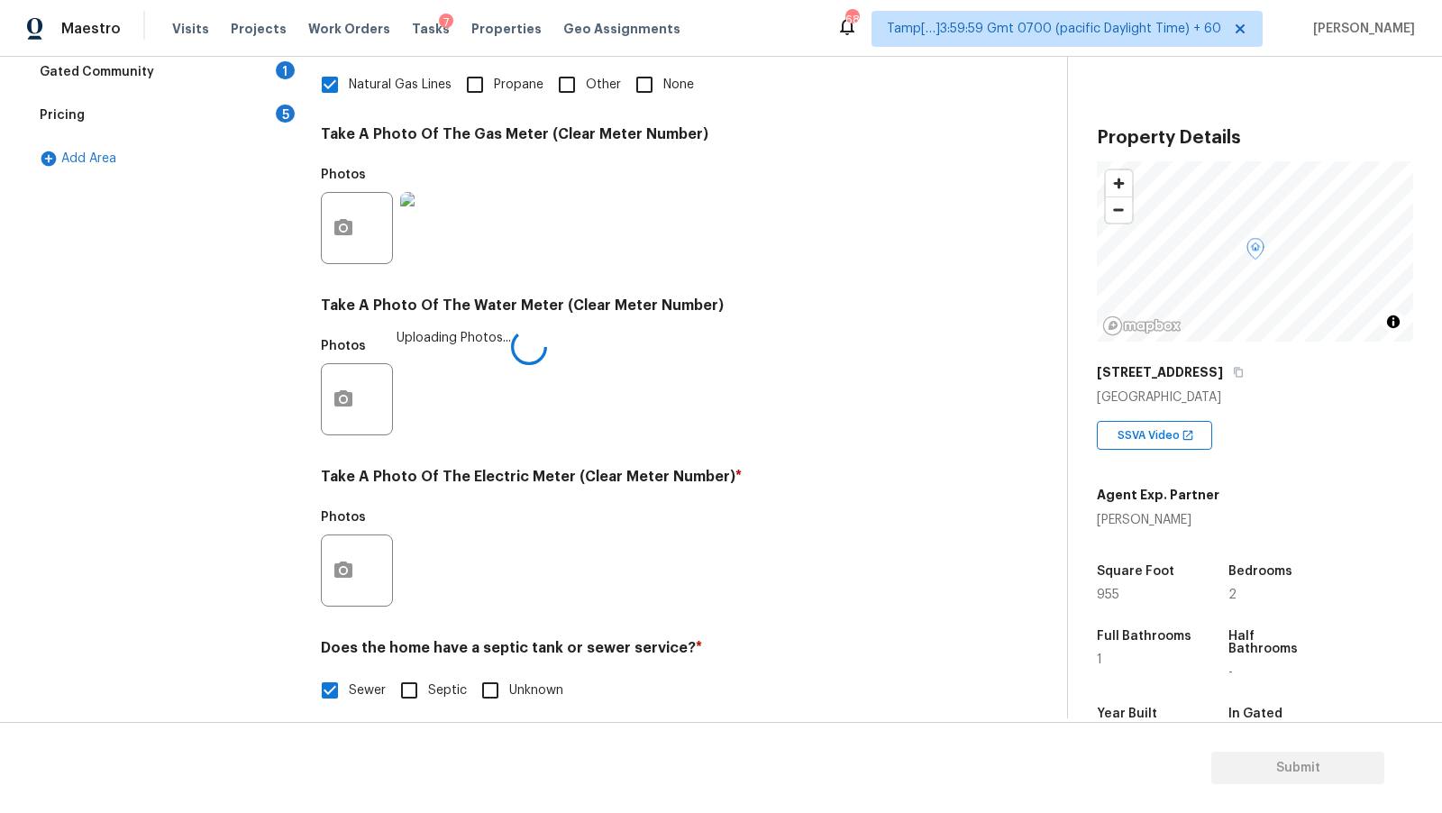
click at [372, 563] on div at bounding box center [357, 571] width 72 height 72
click at [364, 564] on div at bounding box center [357, 571] width 72 height 72
click at [331, 577] on button "button" at bounding box center [343, 570] width 43 height 70
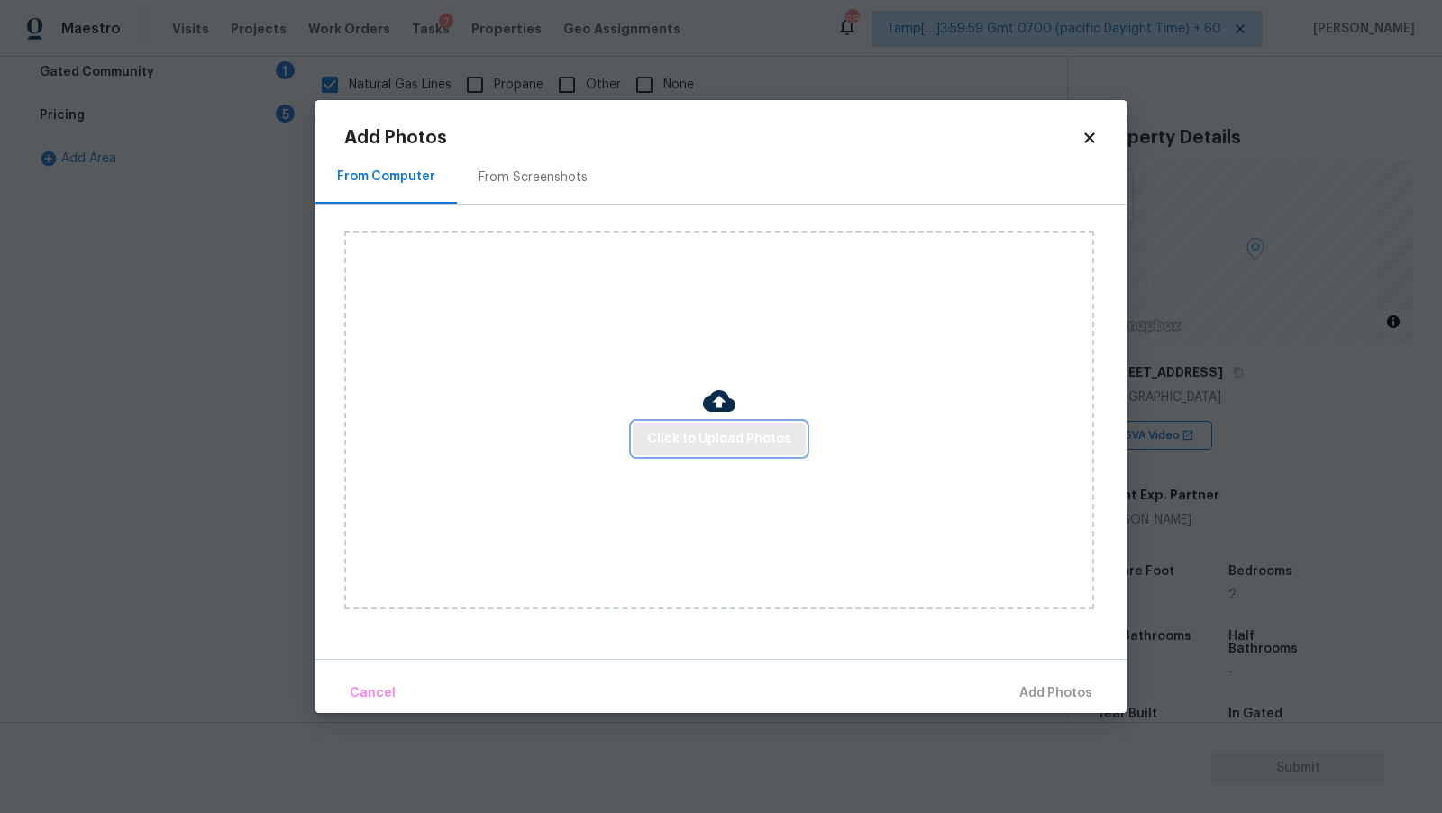
click at [661, 443] on span "Click to Upload Photos" at bounding box center [719, 439] width 144 height 23
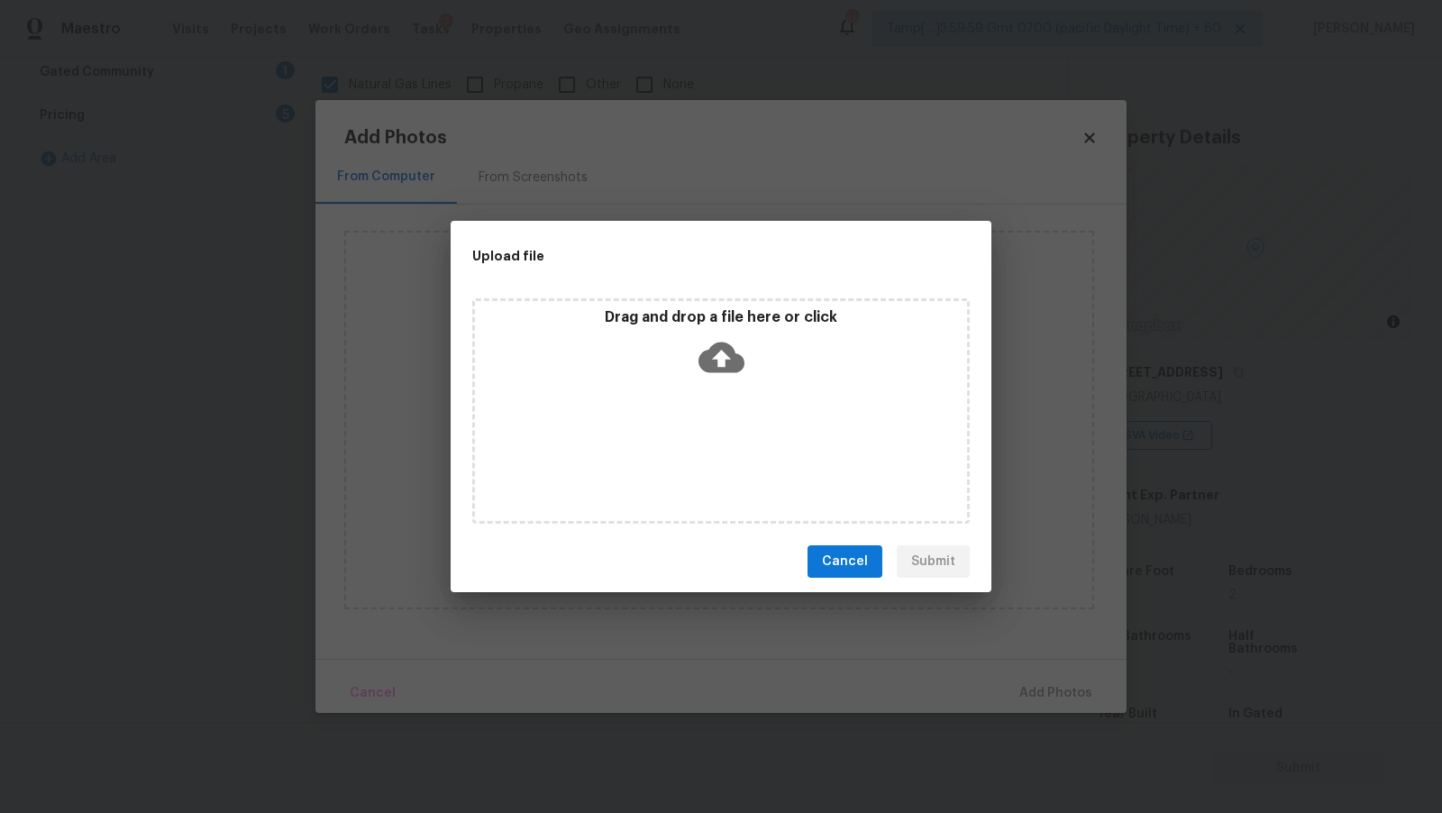
click at [721, 335] on icon at bounding box center [722, 357] width 46 height 46
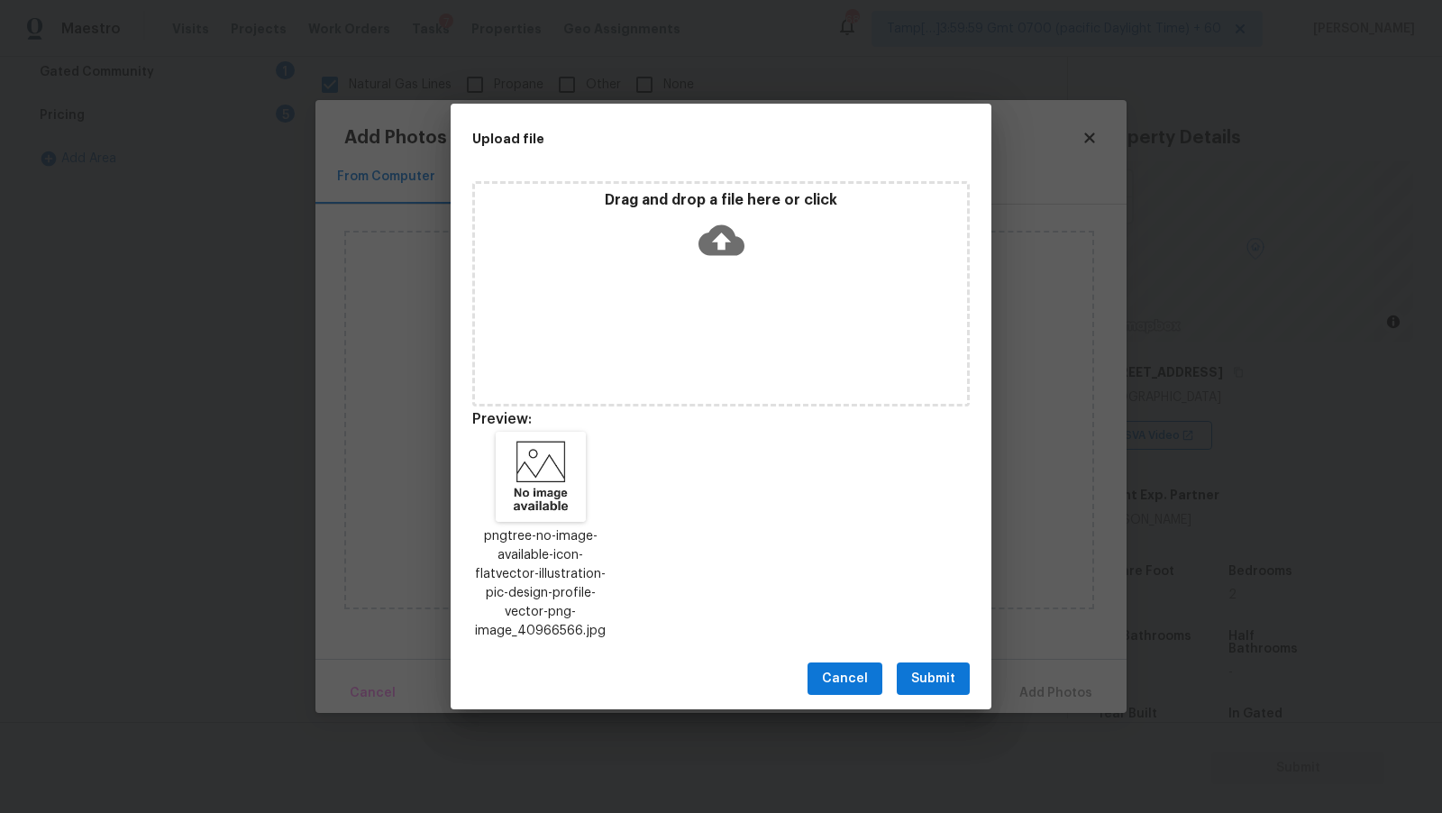
click at [921, 680] on span "Submit" at bounding box center [933, 679] width 44 height 23
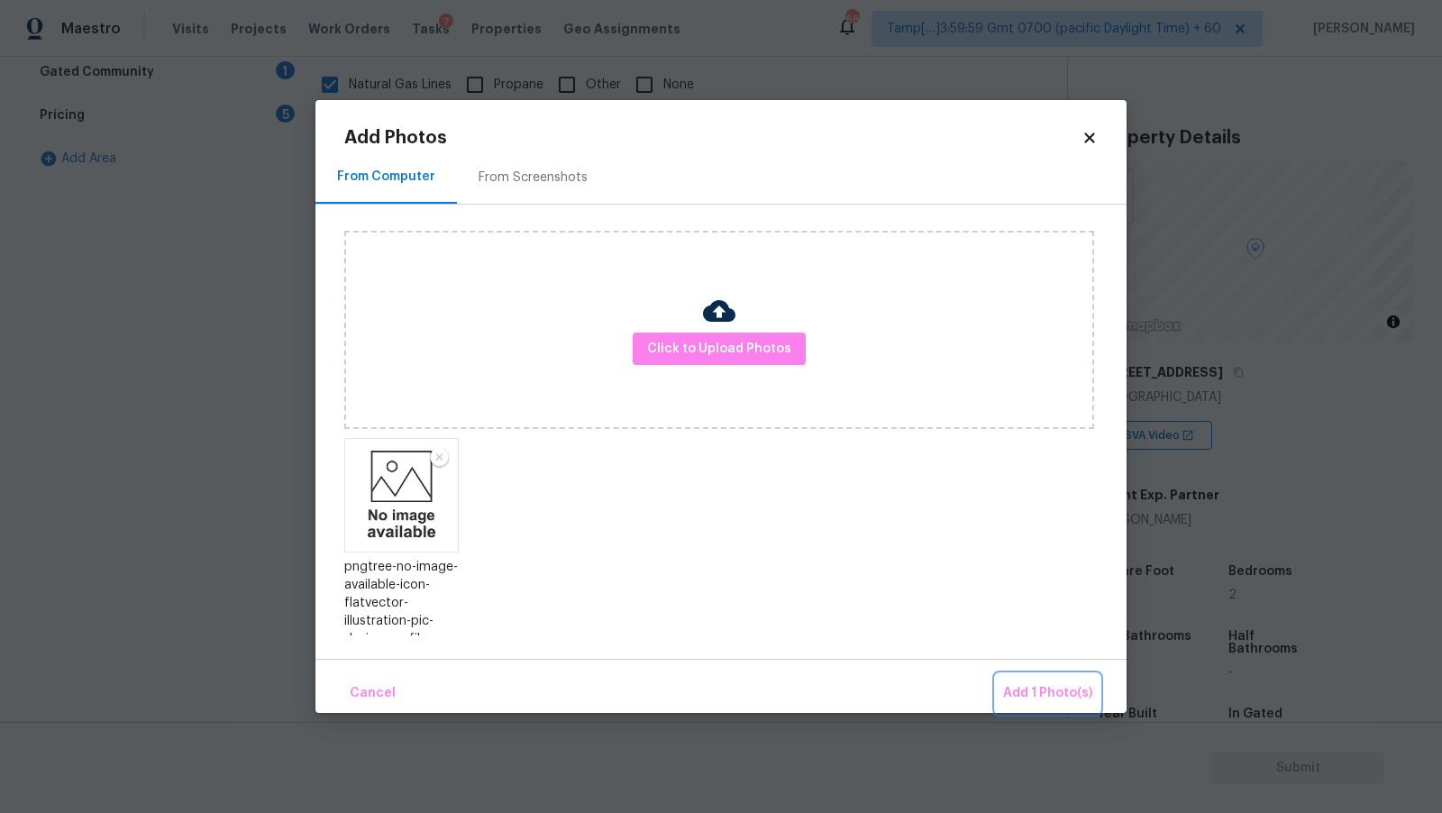
click at [1041, 685] on span "Add 1 Photo(s)" at bounding box center [1047, 693] width 89 height 23
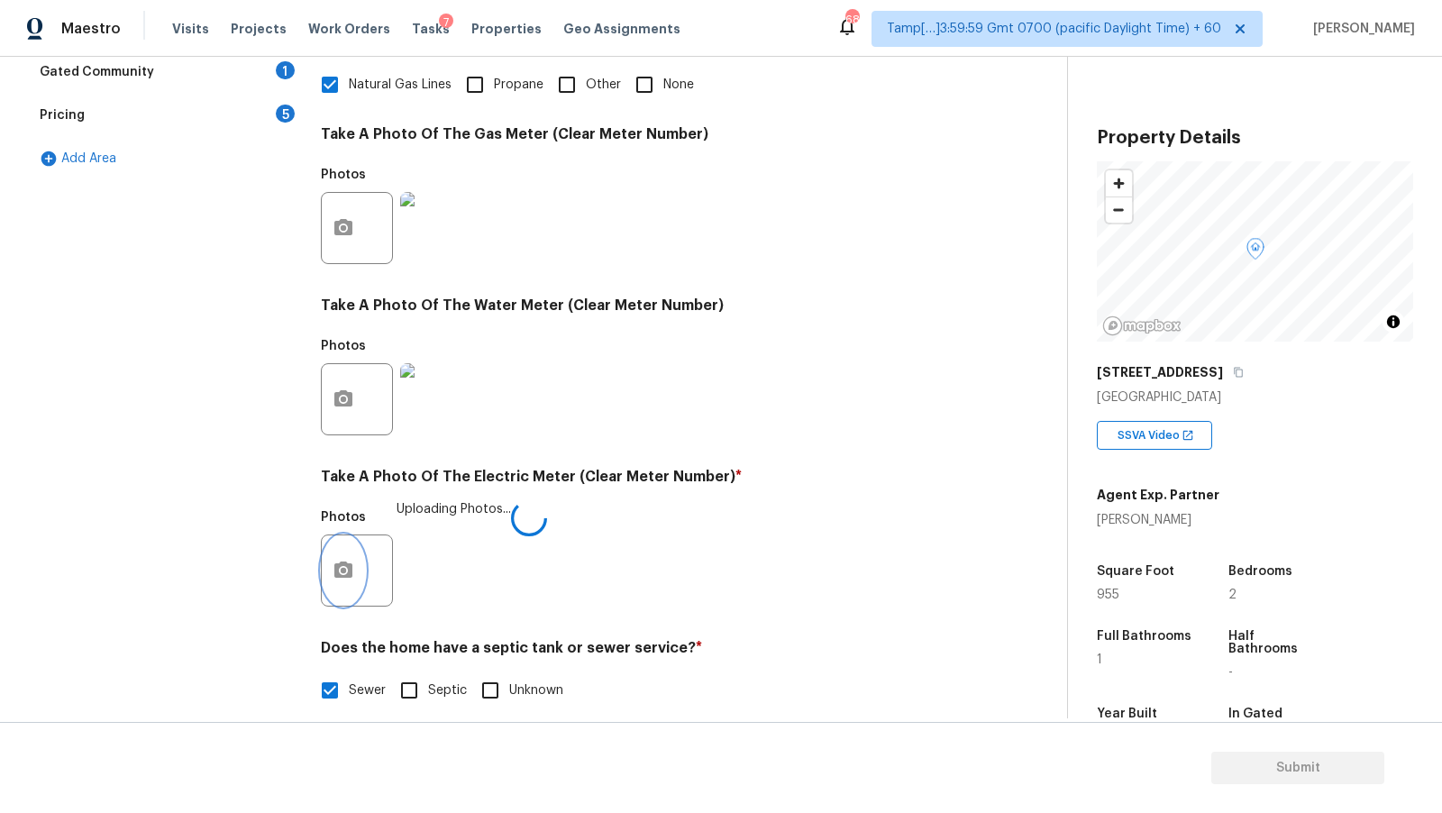
scroll to position [0, 0]
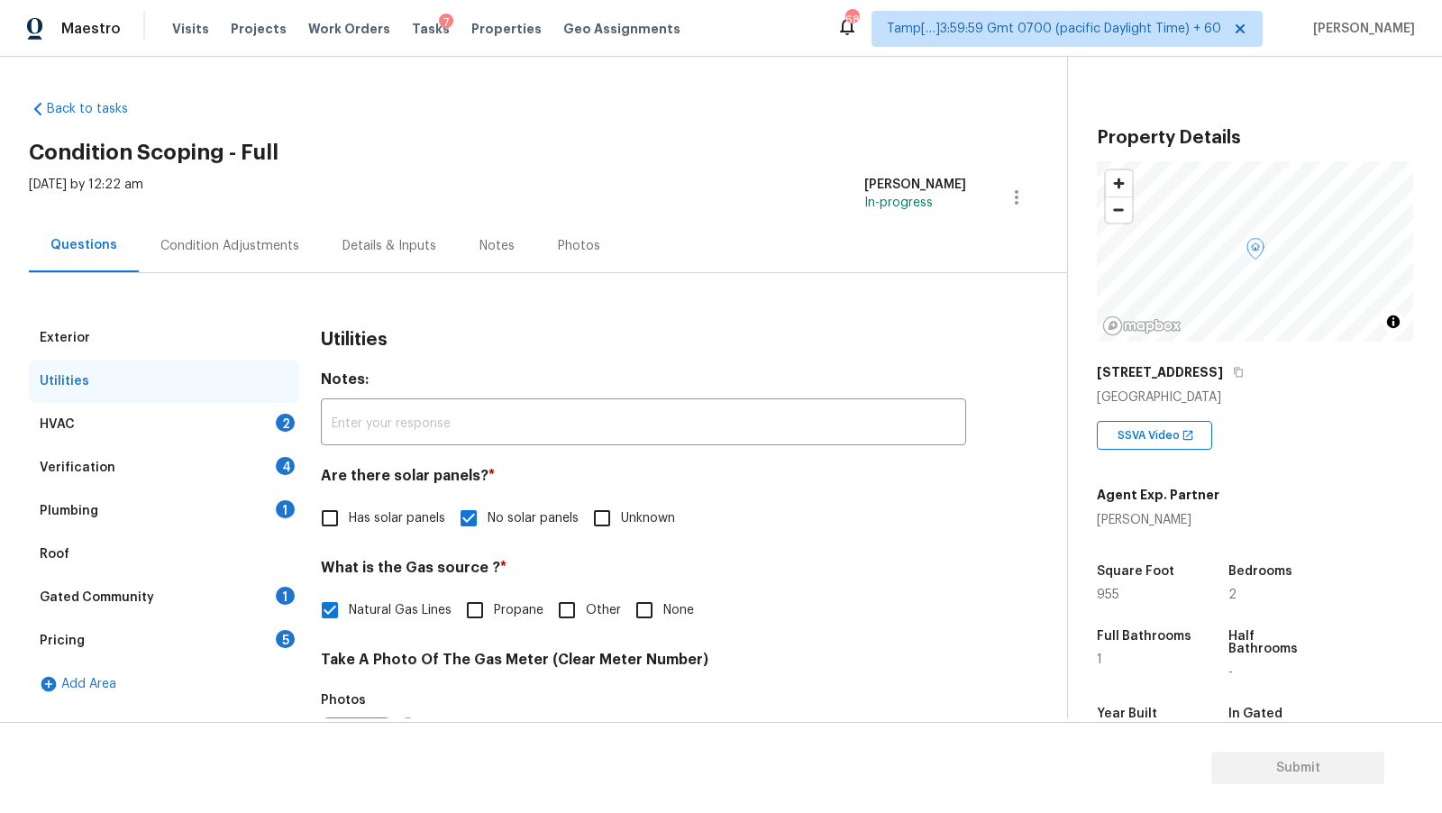
click at [191, 424] on div "HVAC 2" at bounding box center [164, 424] width 270 height 43
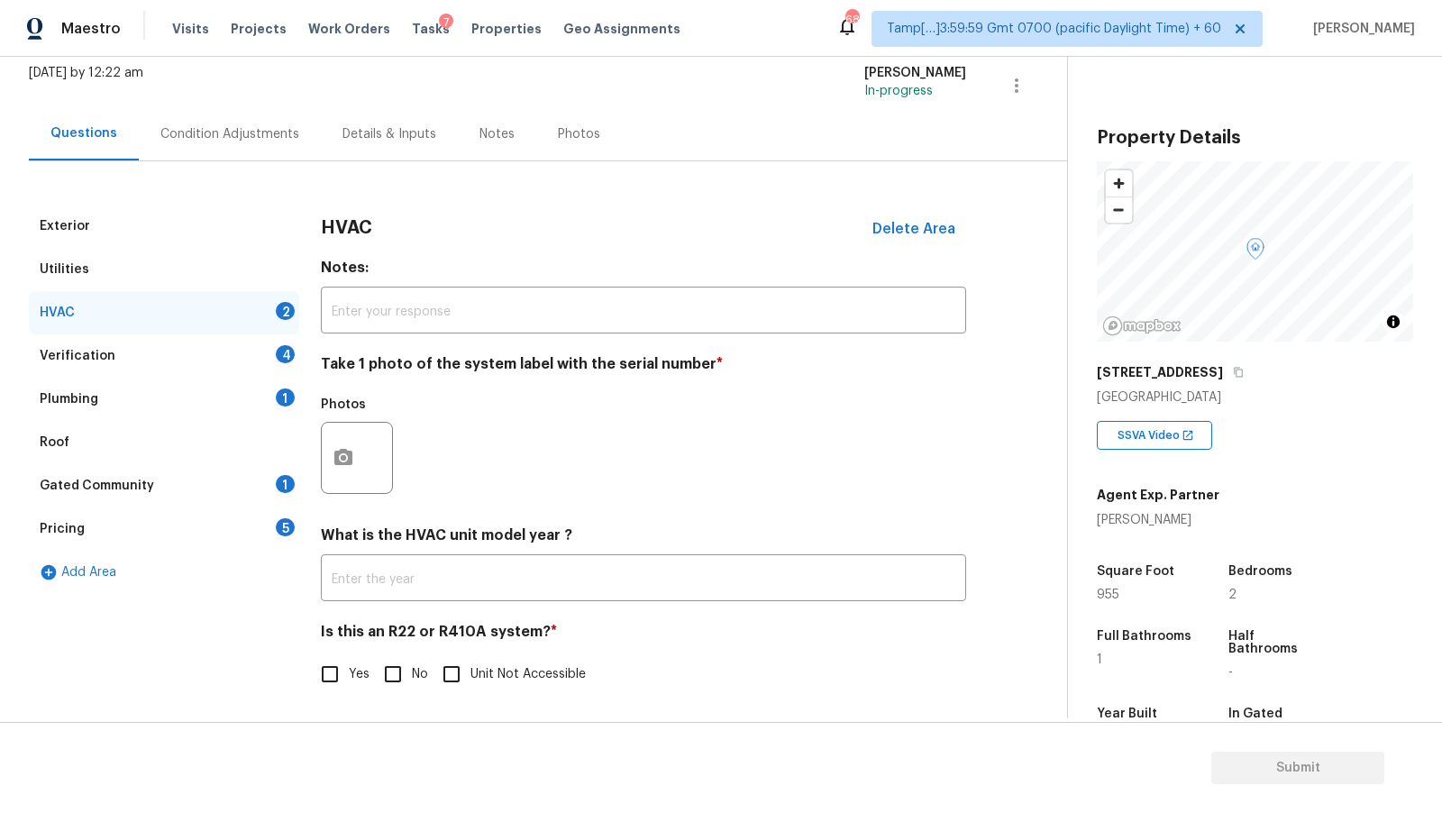
scroll to position [114, 0]
click at [345, 451] on icon "button" at bounding box center [343, 455] width 18 height 16
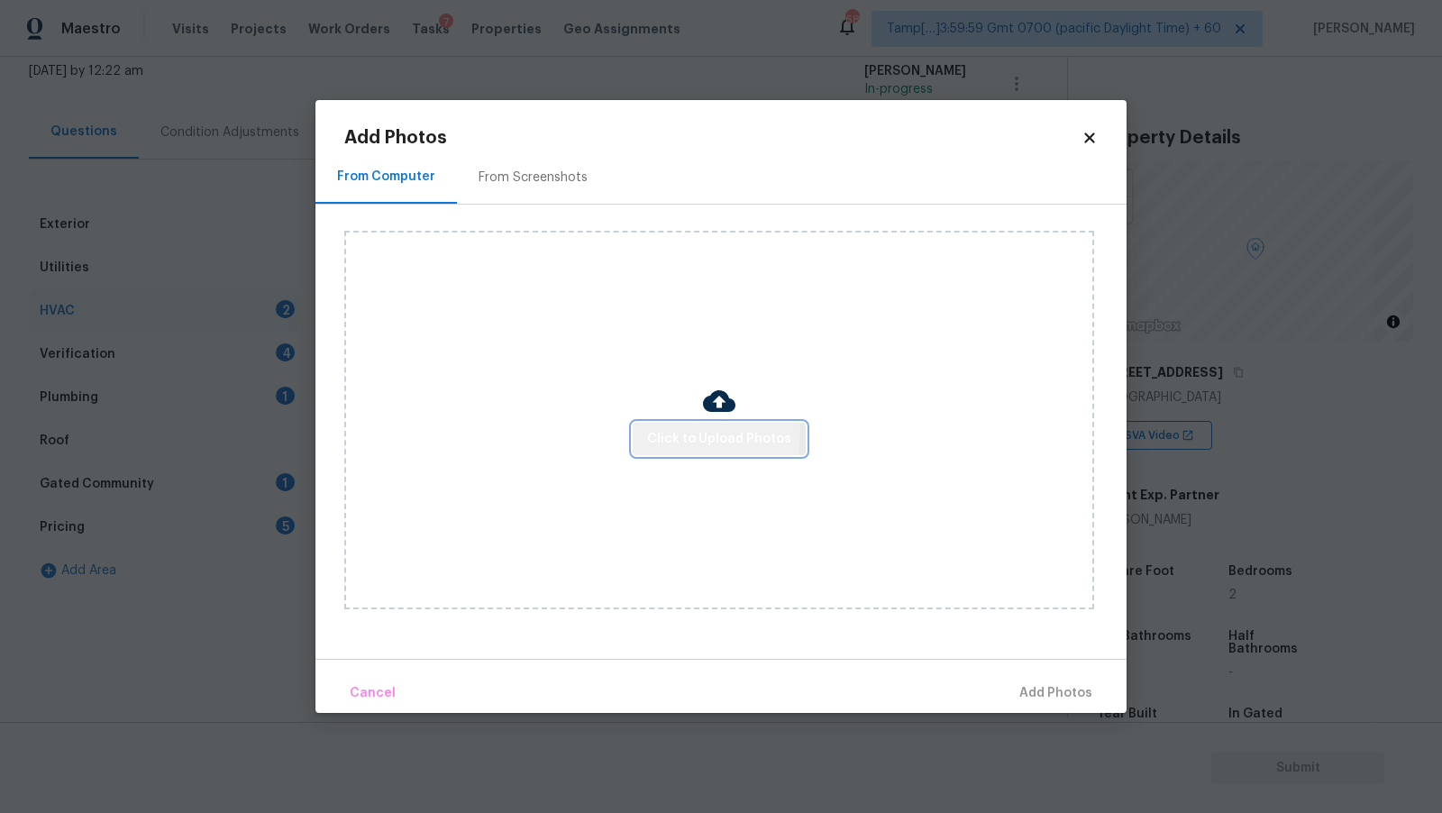
click at [653, 432] on span "Click to Upload Photos" at bounding box center [719, 439] width 144 height 23
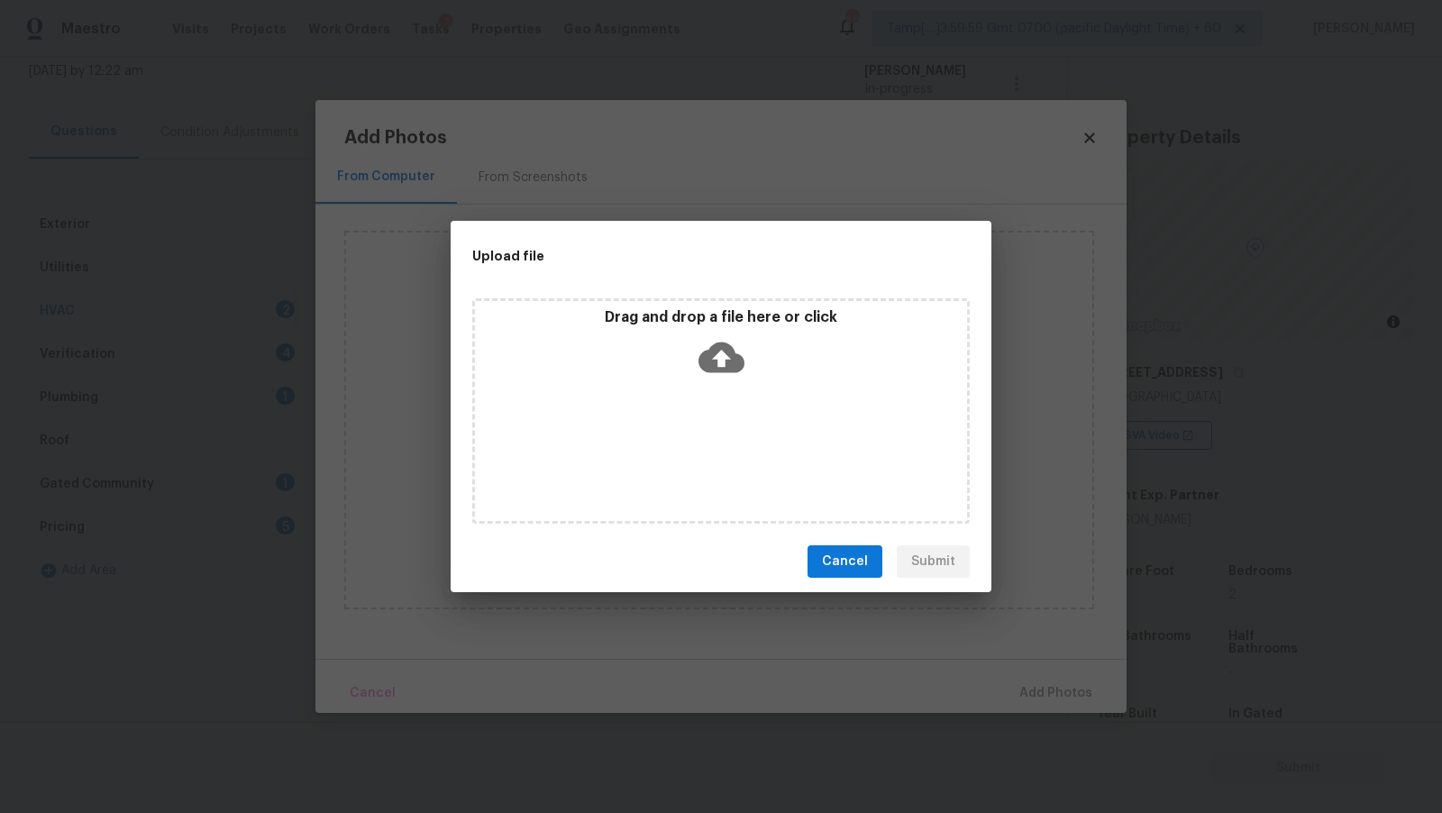
click at [717, 344] on icon at bounding box center [722, 358] width 46 height 31
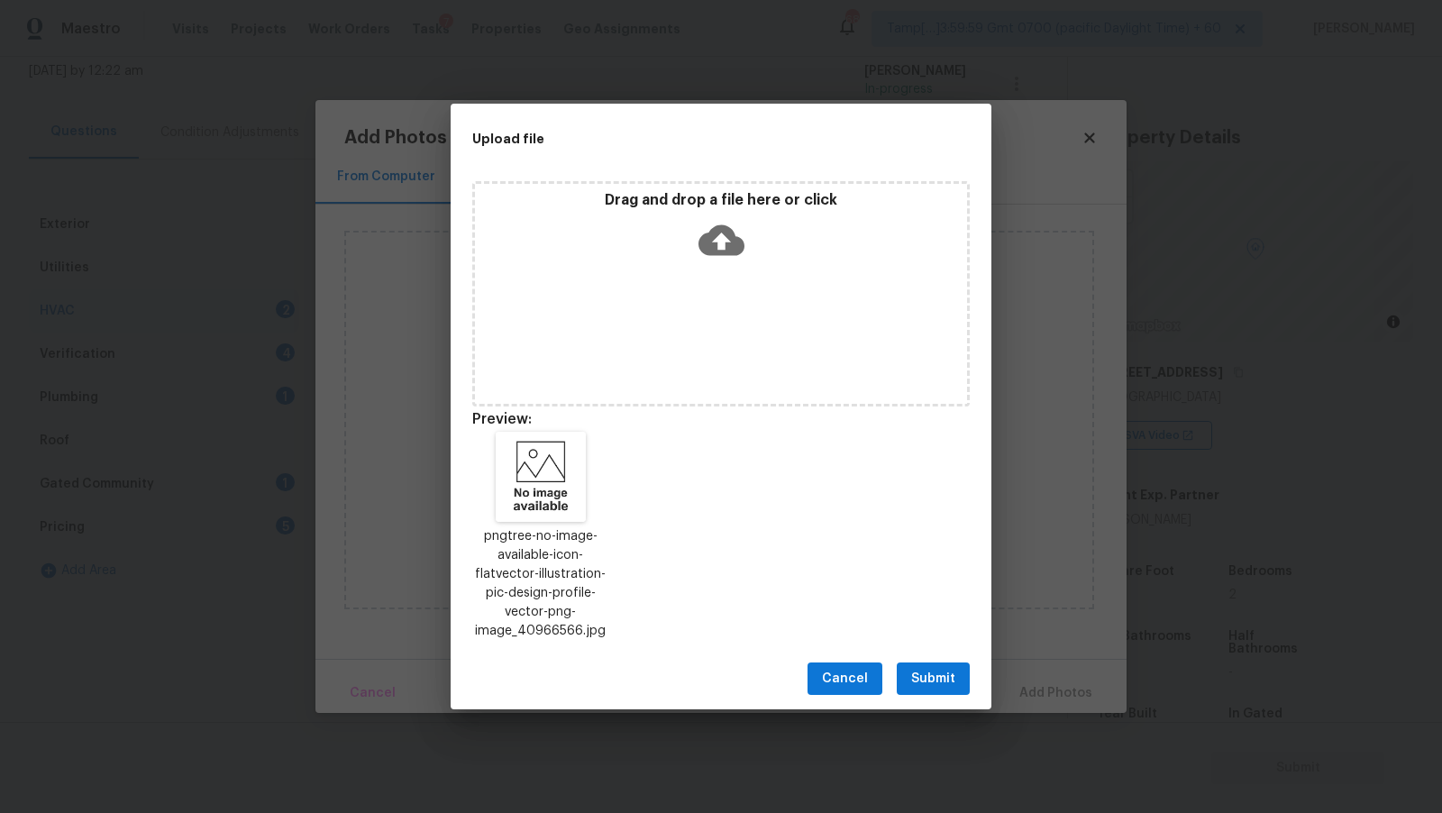
click at [920, 679] on span "Submit" at bounding box center [933, 679] width 44 height 23
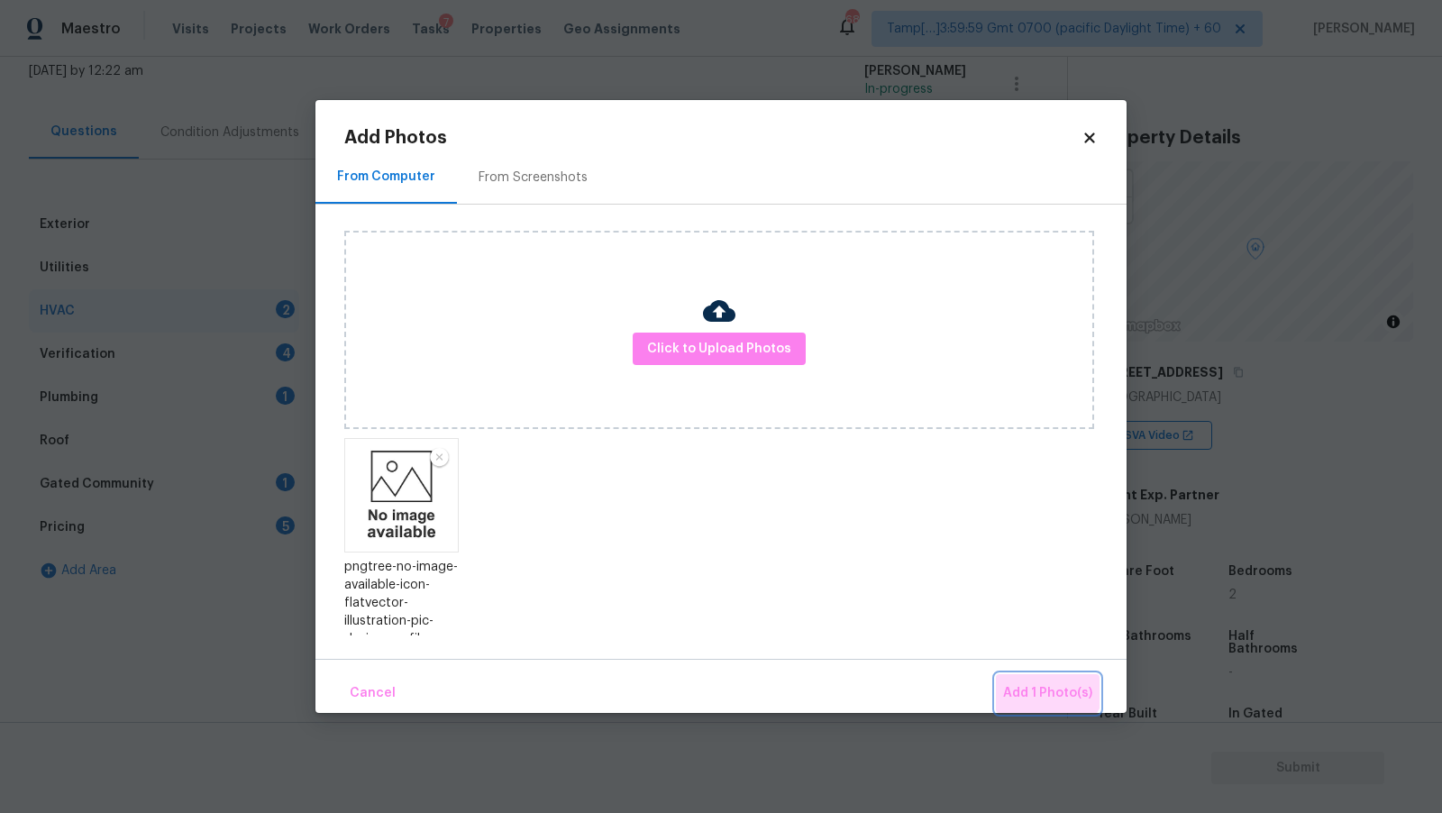
click at [1038, 677] on button "Add 1 Photo(s)" at bounding box center [1048, 693] width 104 height 39
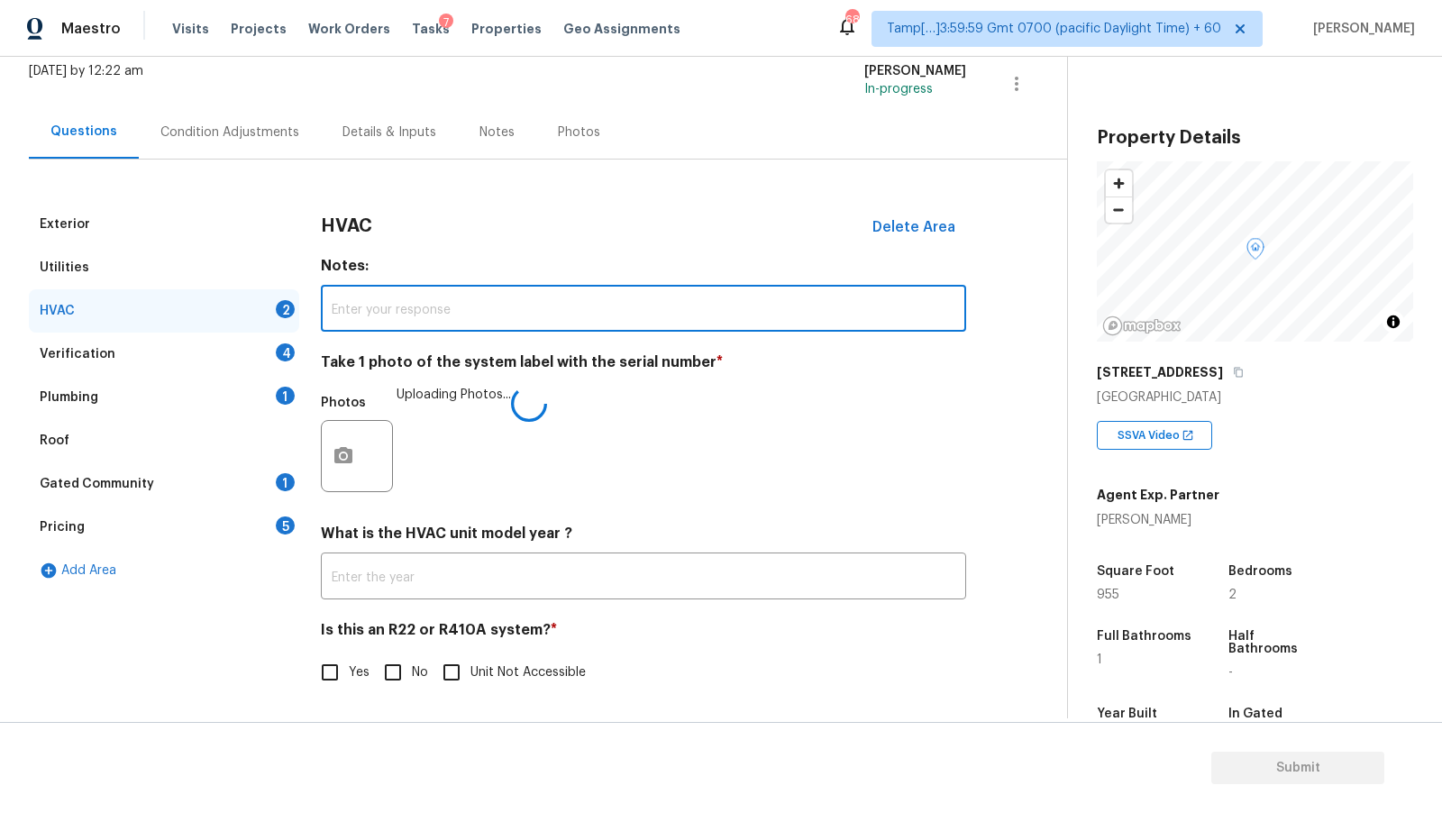
click at [585, 310] on input "text" at bounding box center [643, 310] width 645 height 42
click at [672, 313] on input "Property has HVAC but not covered in VA" at bounding box center [643, 310] width 645 height 42
type input "Property has HVAC but not covered in VA but in admin notes mentioned as excelle…"
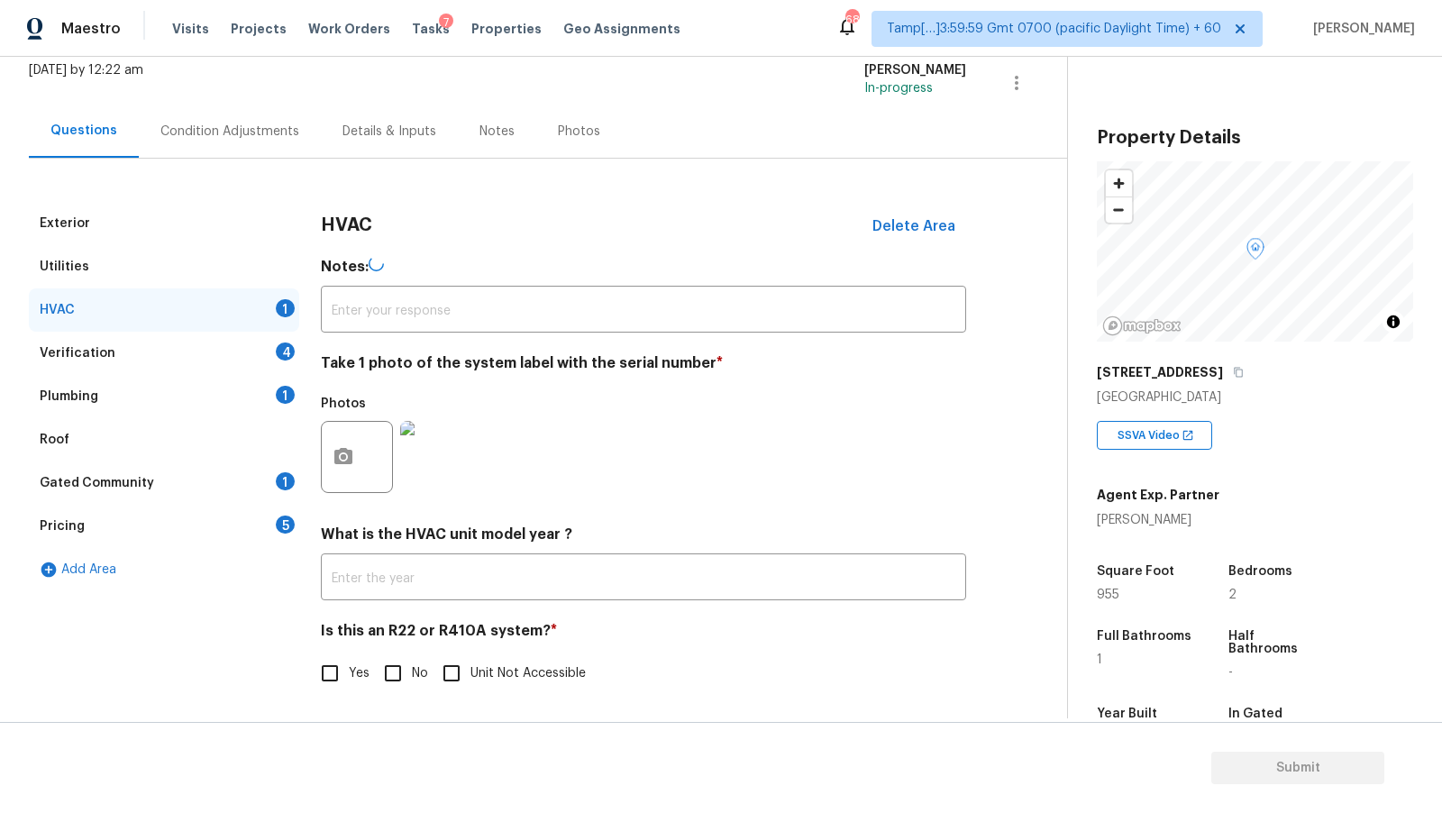
type input "Property has HVAC but not covered in VA but in admin notes mentioned as excelle…"
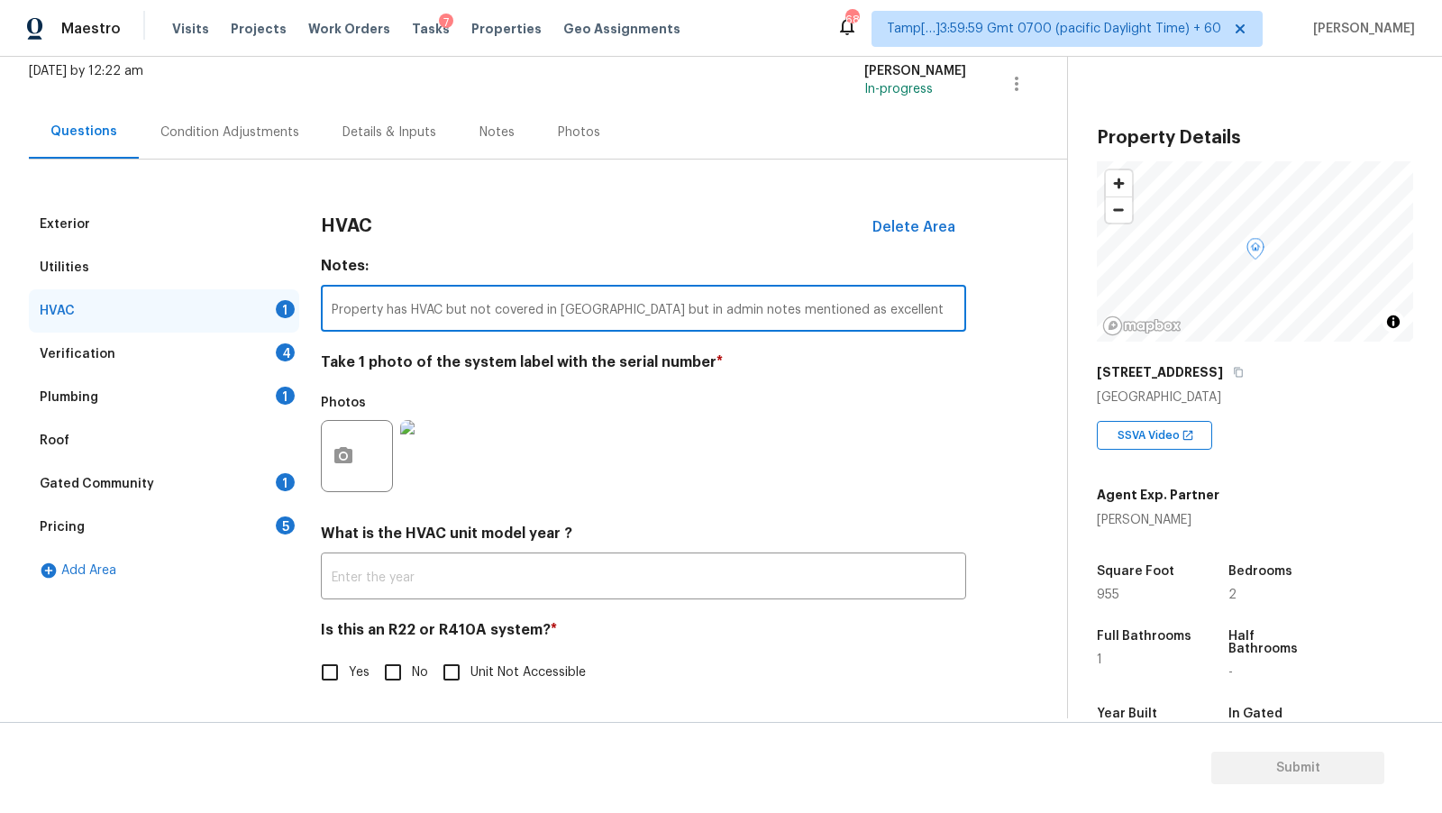
paste input "text"
click at [606, 251] on div "HVAC Delete Area Notes: ​ Take 1 photo of the system label with the serial numb…" at bounding box center [643, 458] width 645 height 510
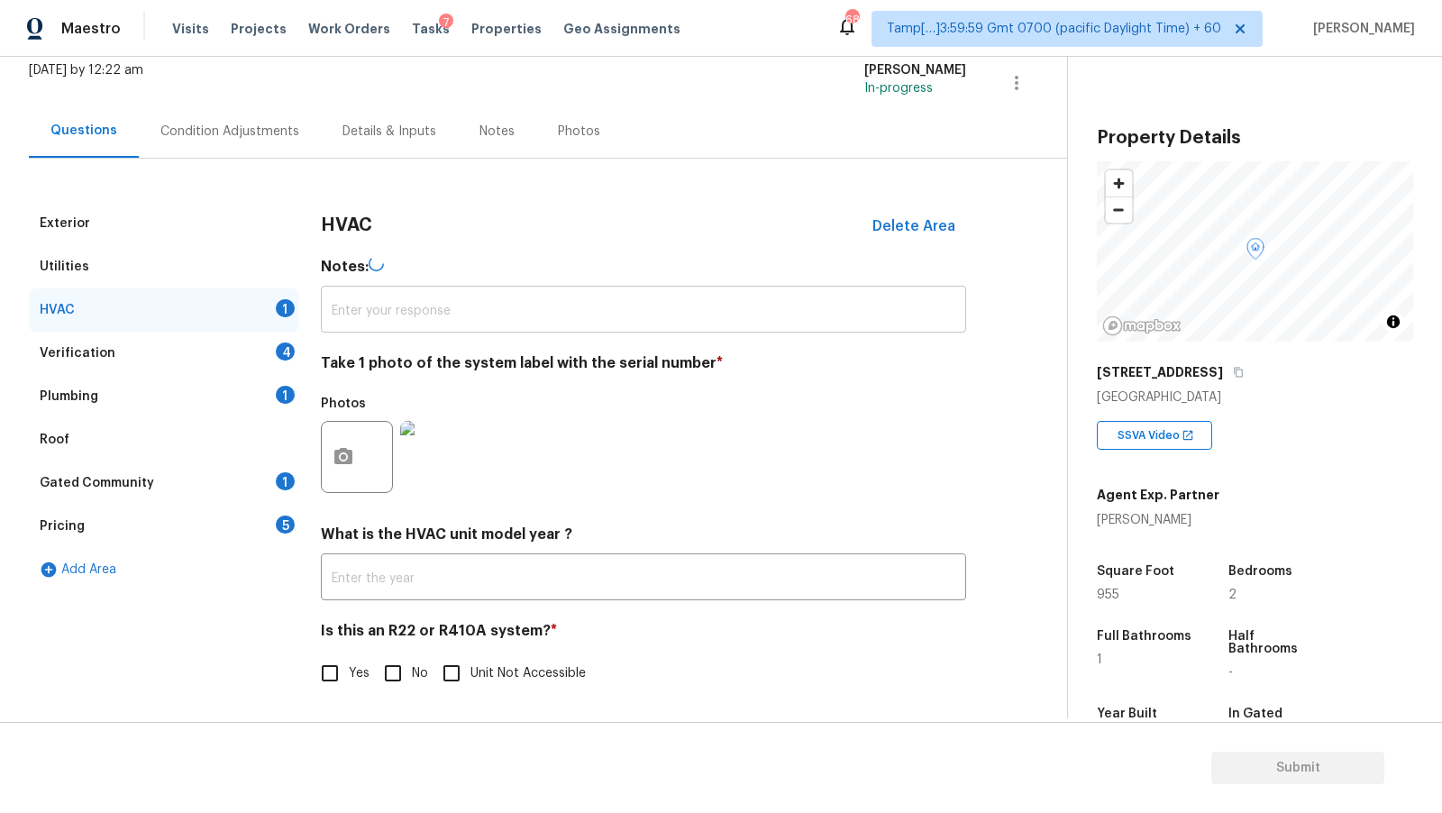
click at [567, 312] on input "text" at bounding box center [643, 311] width 645 height 42
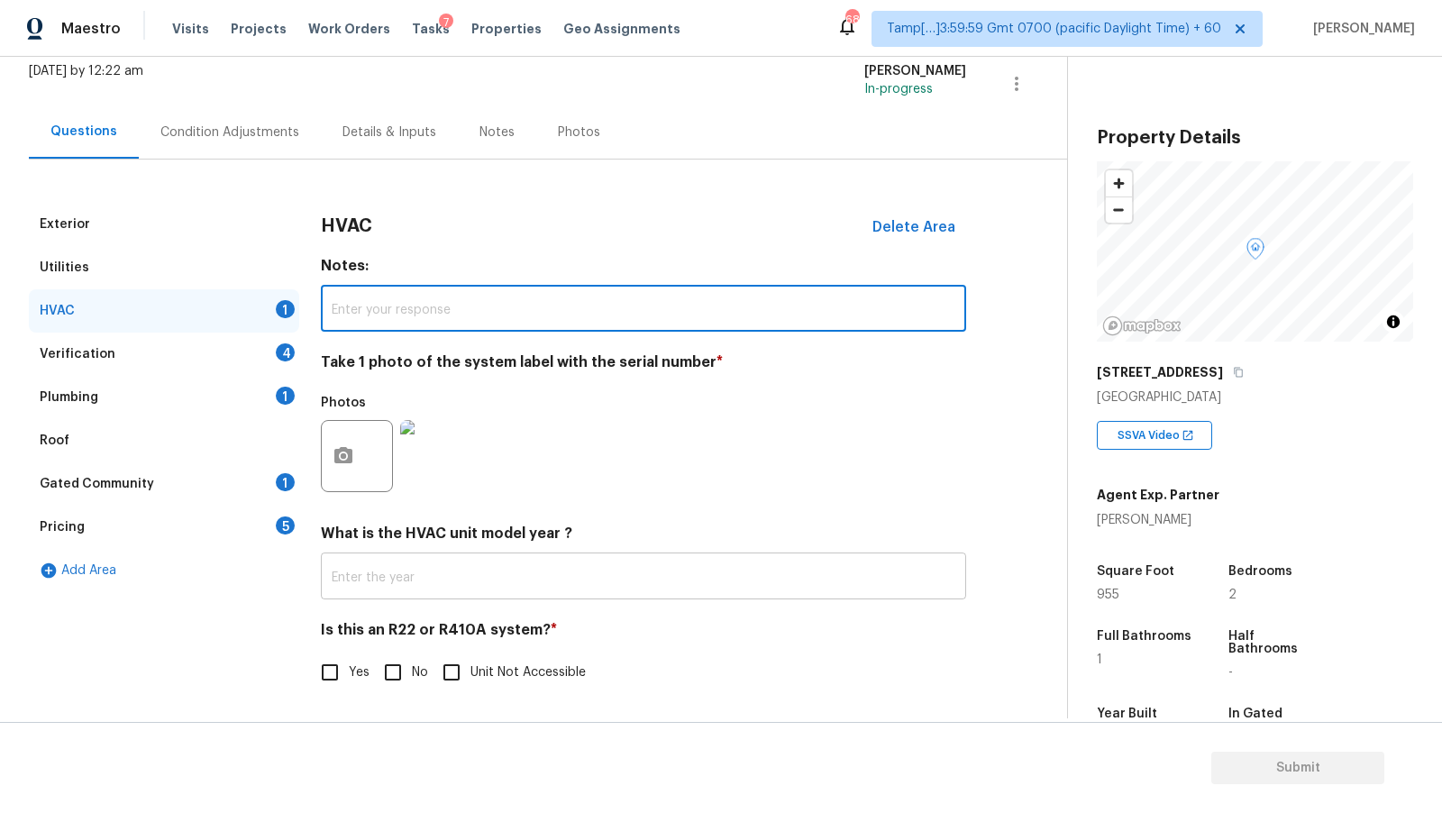
click at [526, 571] on input "text" at bounding box center [643, 578] width 645 height 42
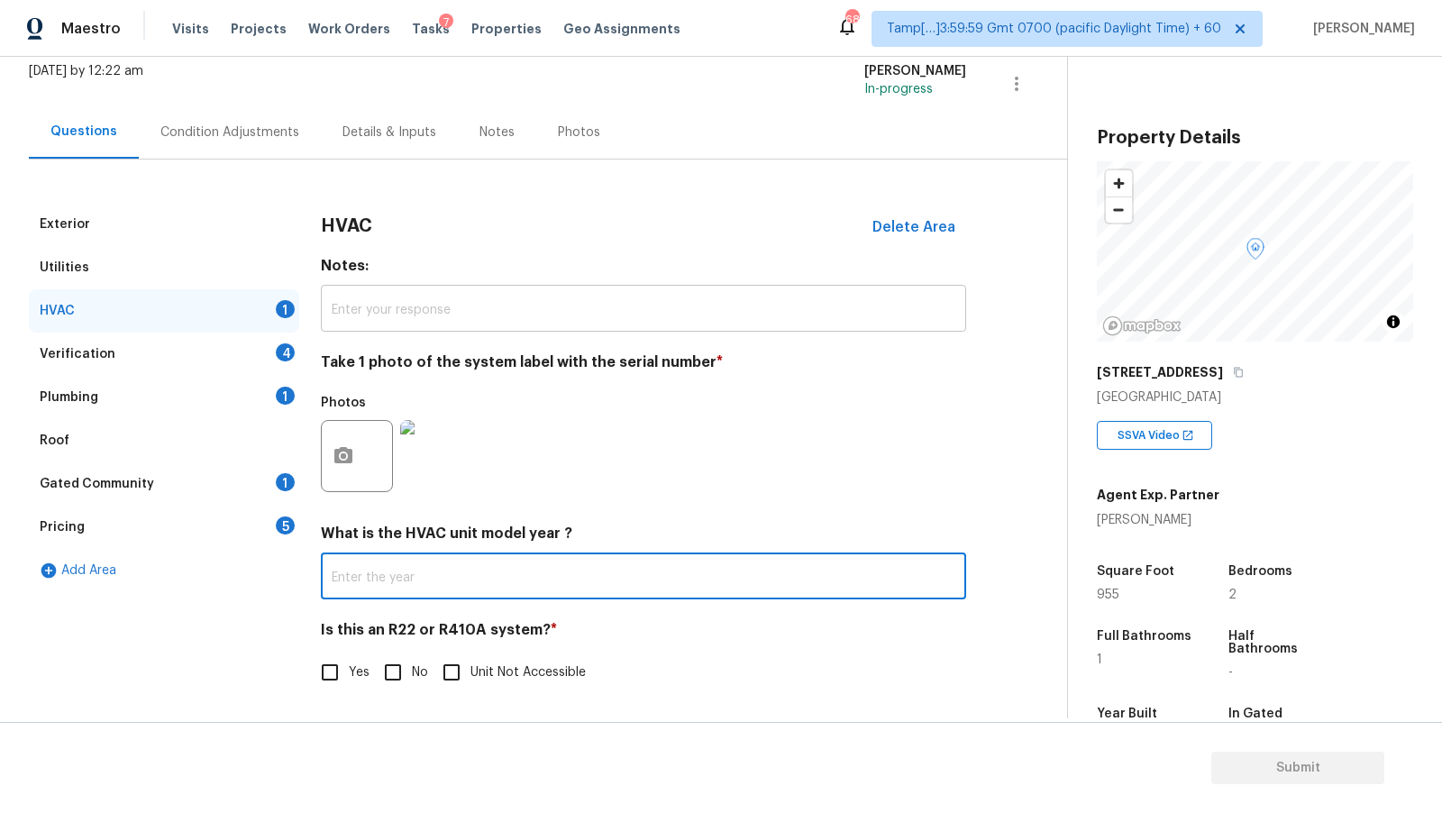
click at [578, 314] on input "text" at bounding box center [643, 310] width 645 height 42
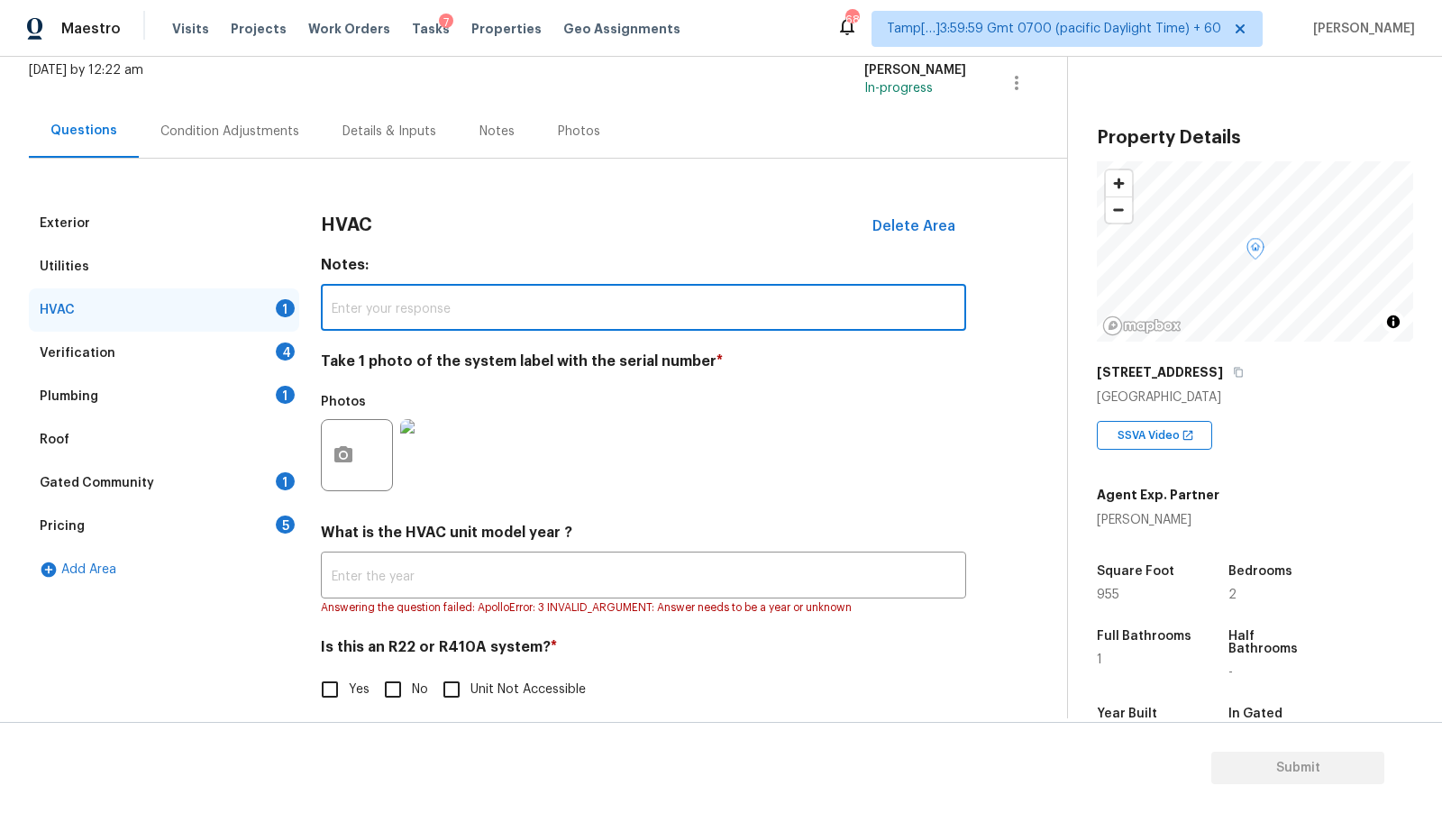
click at [693, 441] on div "Photos" at bounding box center [643, 443] width 645 height 117
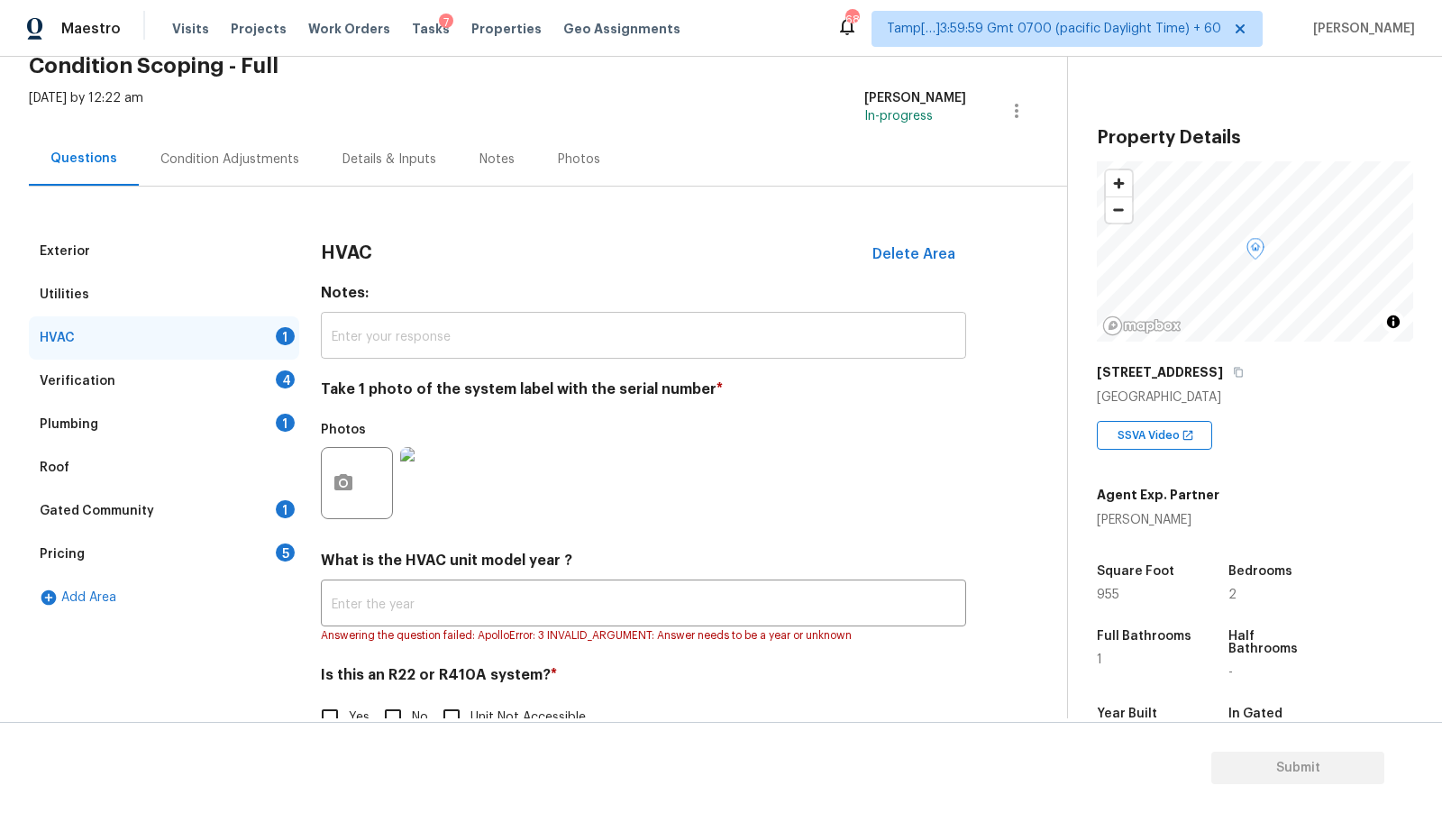
scroll to position [81, 0]
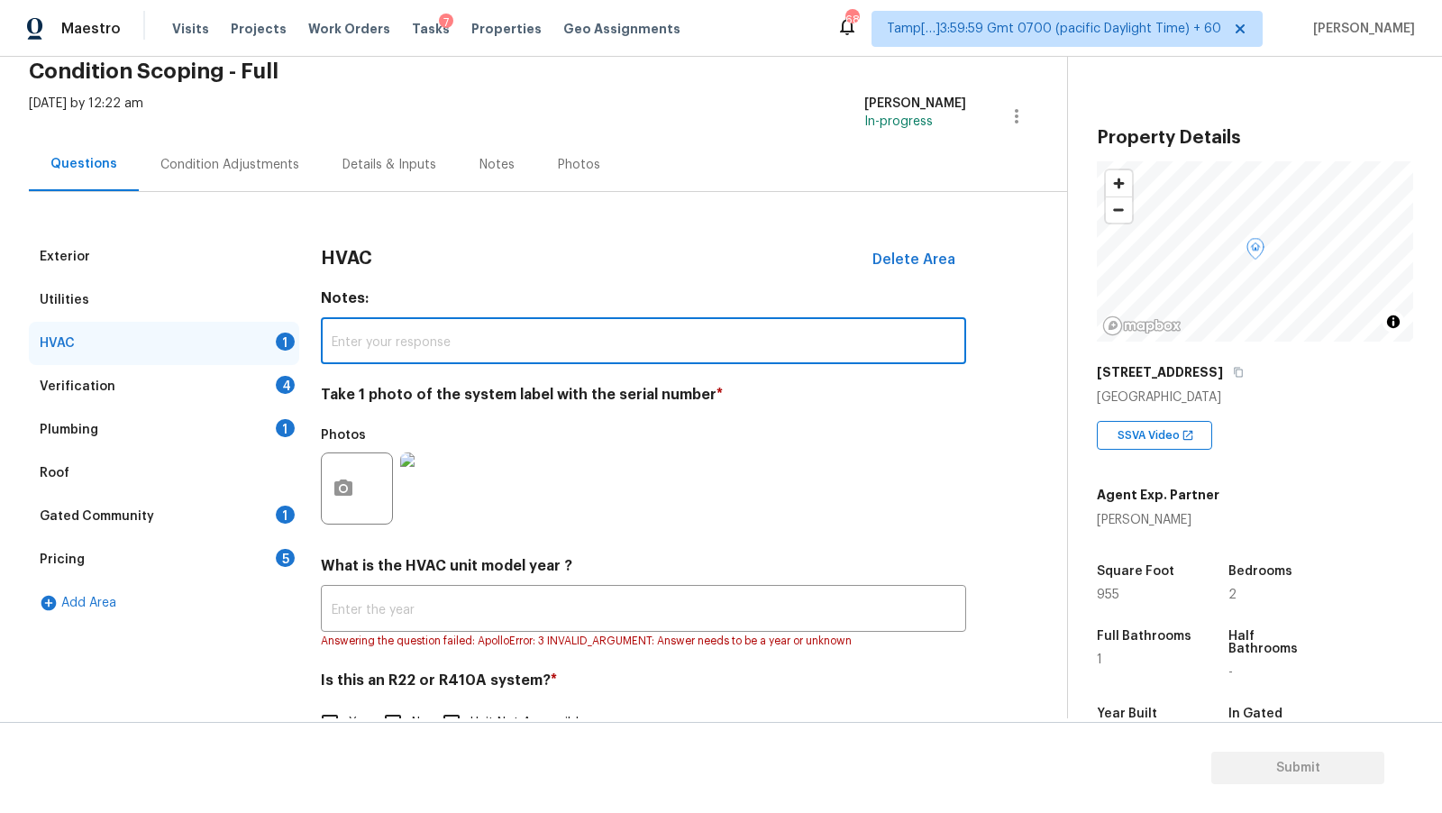
click at [593, 343] on input "text" at bounding box center [643, 343] width 645 height 42
click at [572, 341] on input "text" at bounding box center [643, 343] width 645 height 42
paste input "Property has HVAC, but it’s not shown in VA. However, the admin notes mention i…"
type input "Property has HVAC, but it’s not shown in VA. However, the admin notes mention i…"
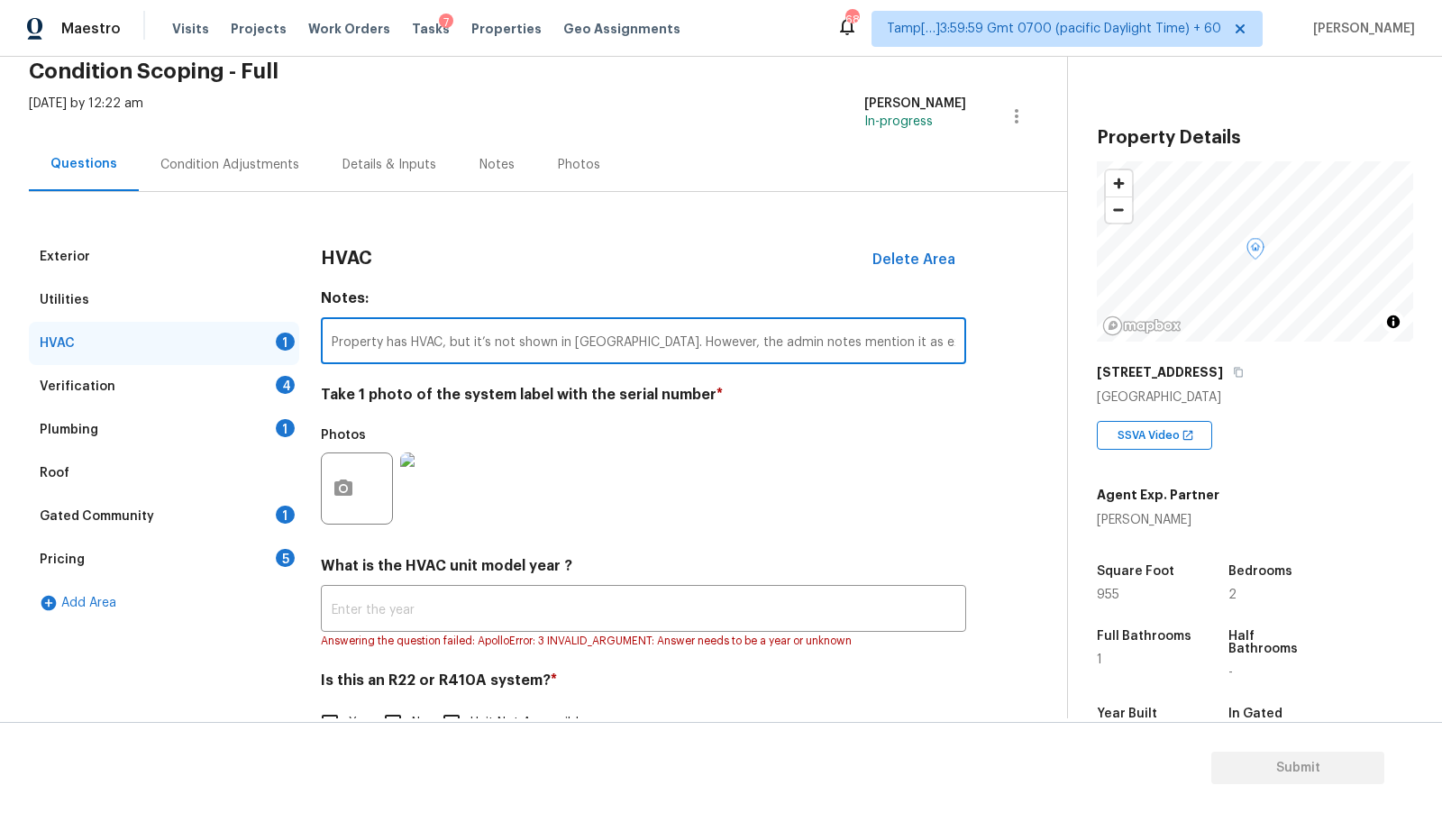
click at [711, 465] on div "Photos" at bounding box center [643, 476] width 645 height 117
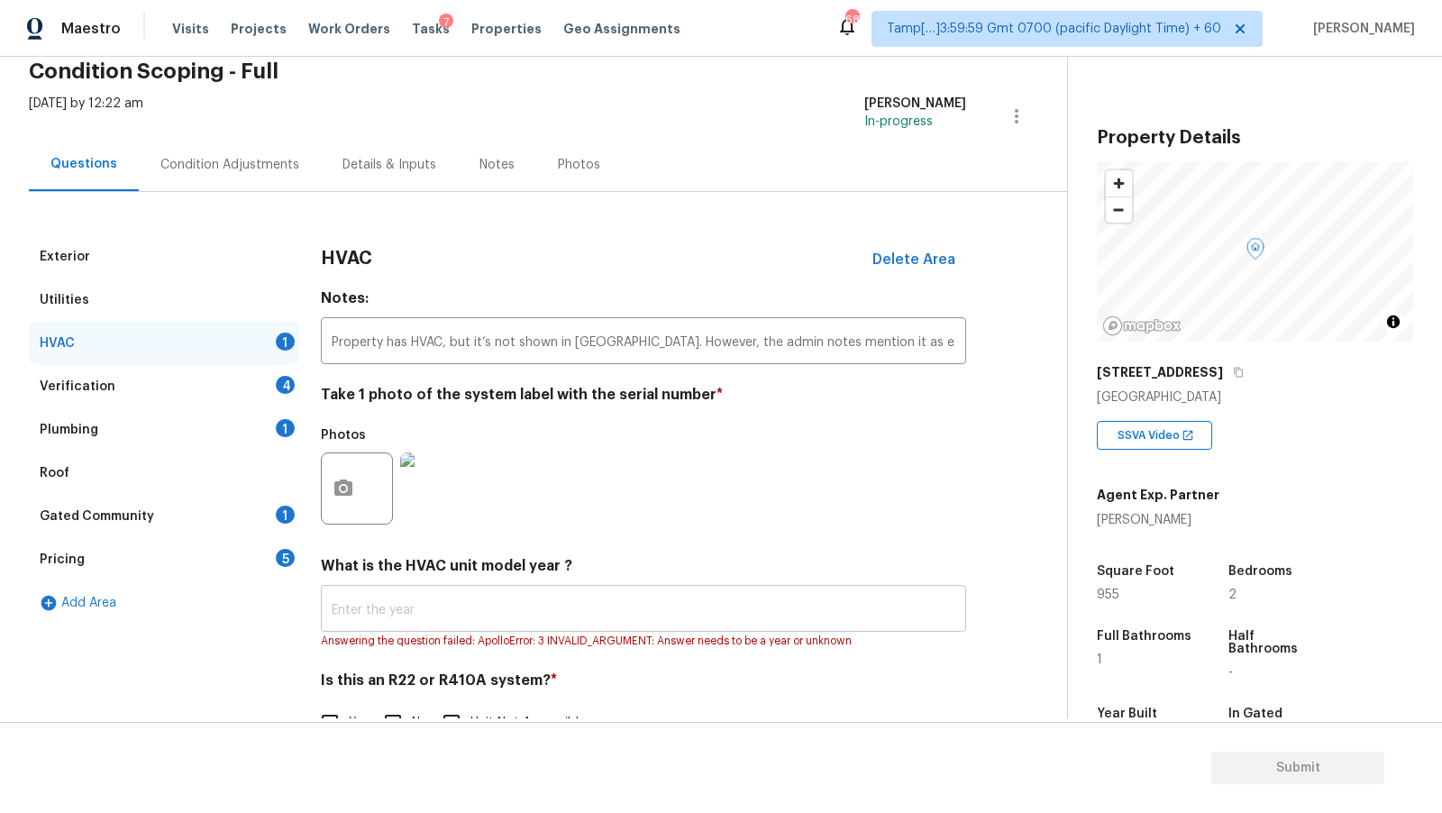
click at [456, 594] on input "text" at bounding box center [643, 611] width 645 height 42
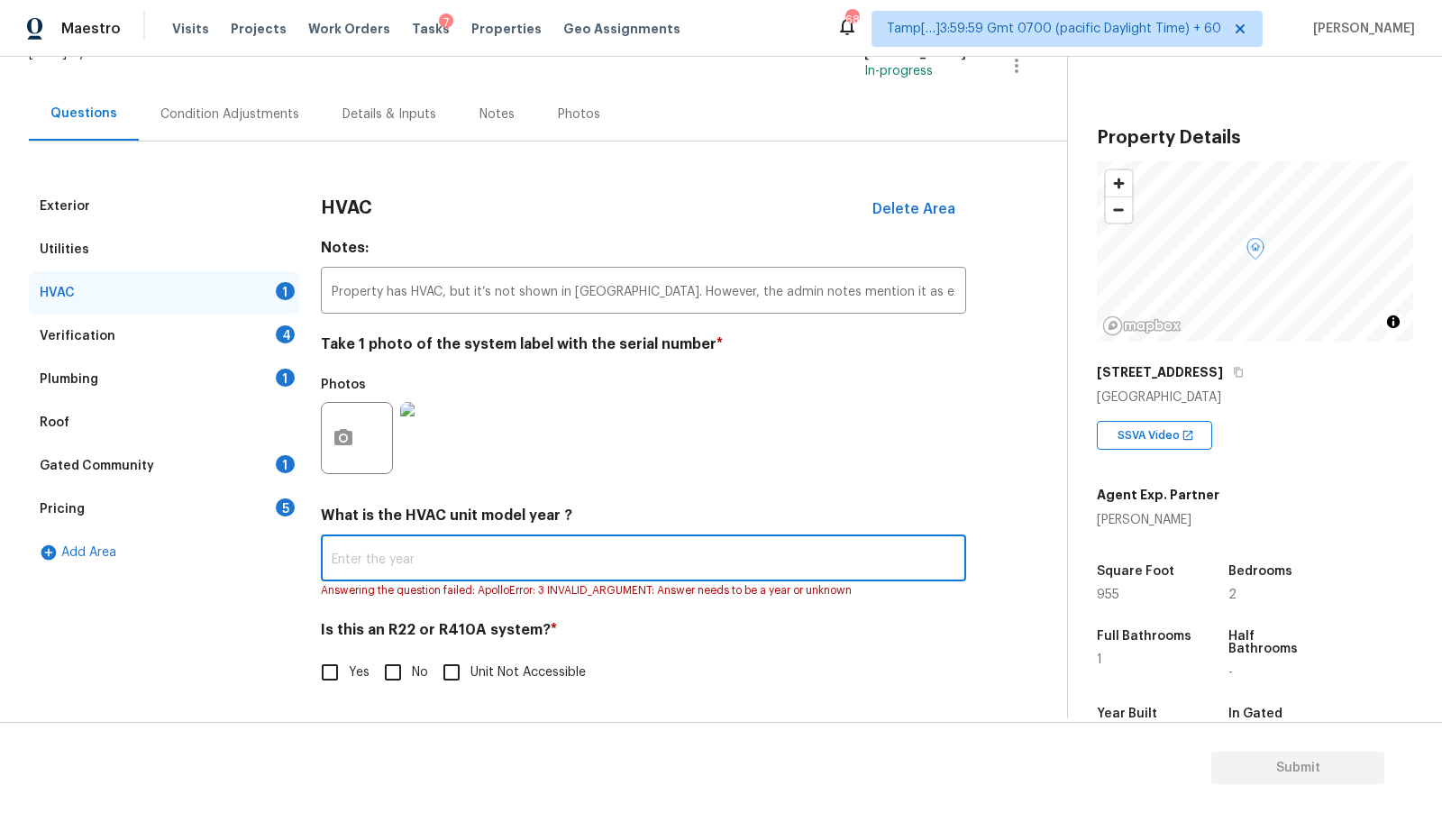
scroll to position [133, 0]
paste input "2021"
type input "2021"
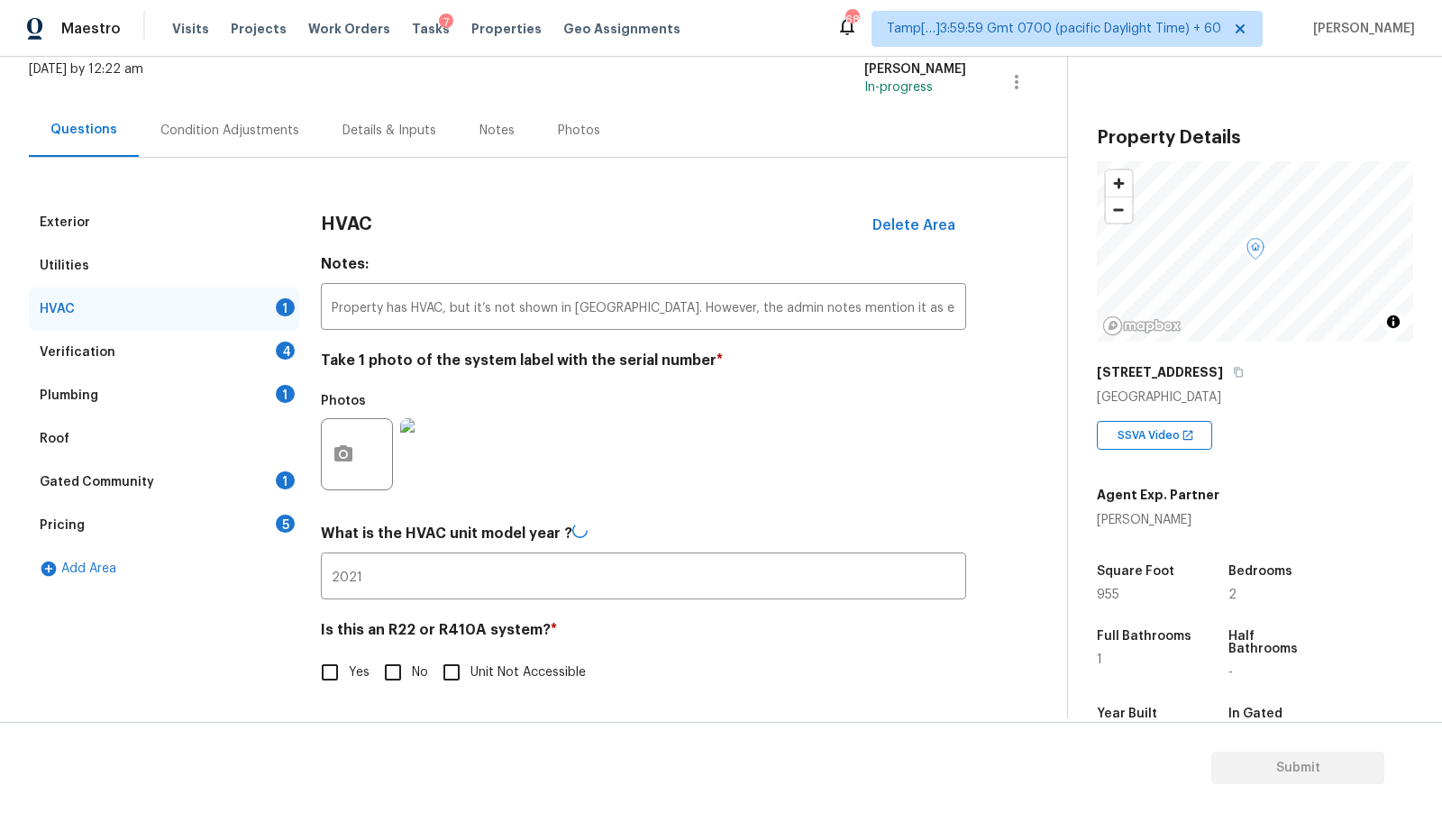
click at [625, 466] on div "Photos" at bounding box center [643, 442] width 645 height 117
click at [343, 675] on input "Yes" at bounding box center [330, 673] width 38 height 38
checkbox input "true"
click at [228, 528] on div "Pricing 5" at bounding box center [164, 527] width 270 height 43
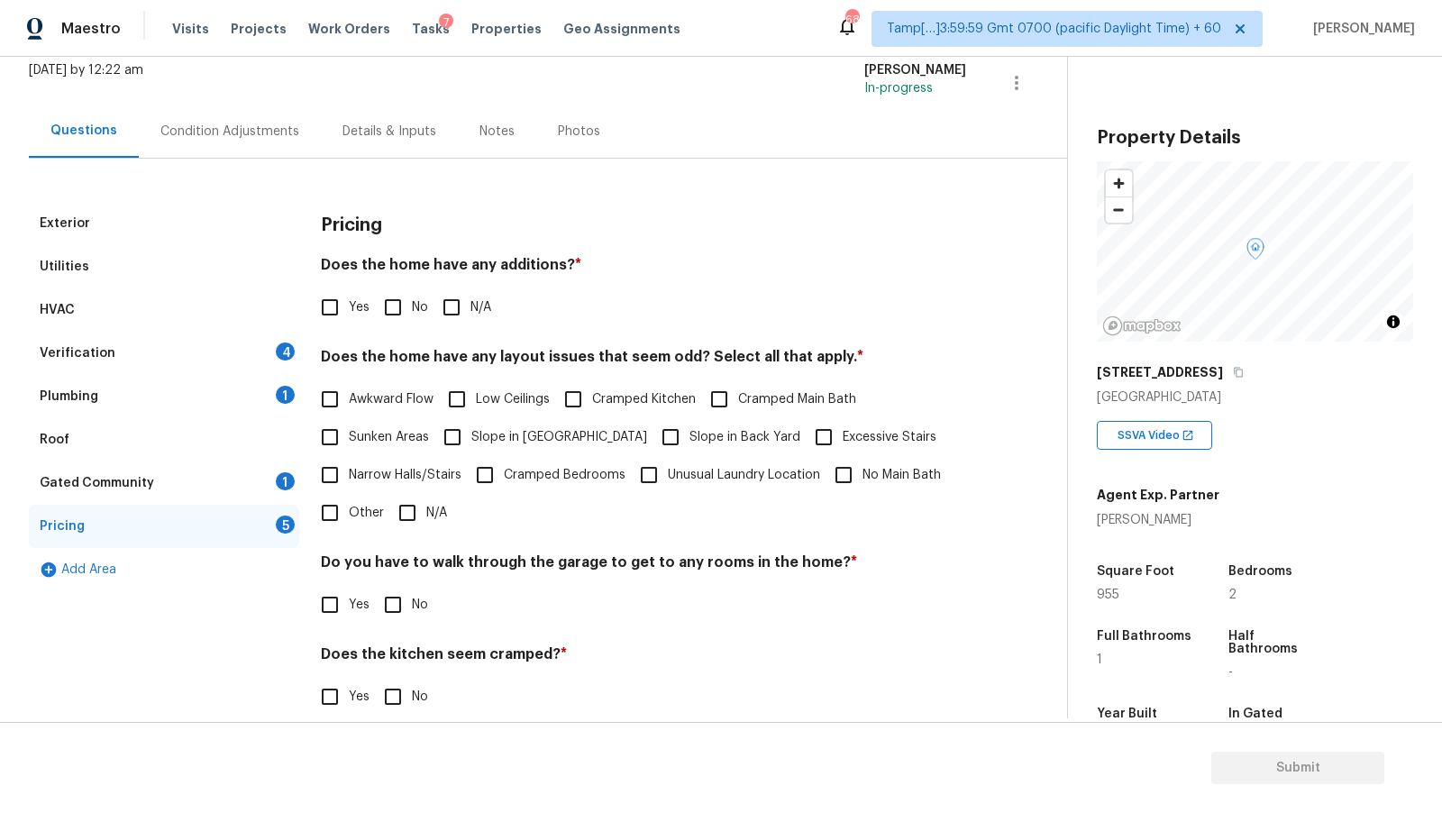
click at [197, 351] on div "Verification 4" at bounding box center [164, 353] width 270 height 43
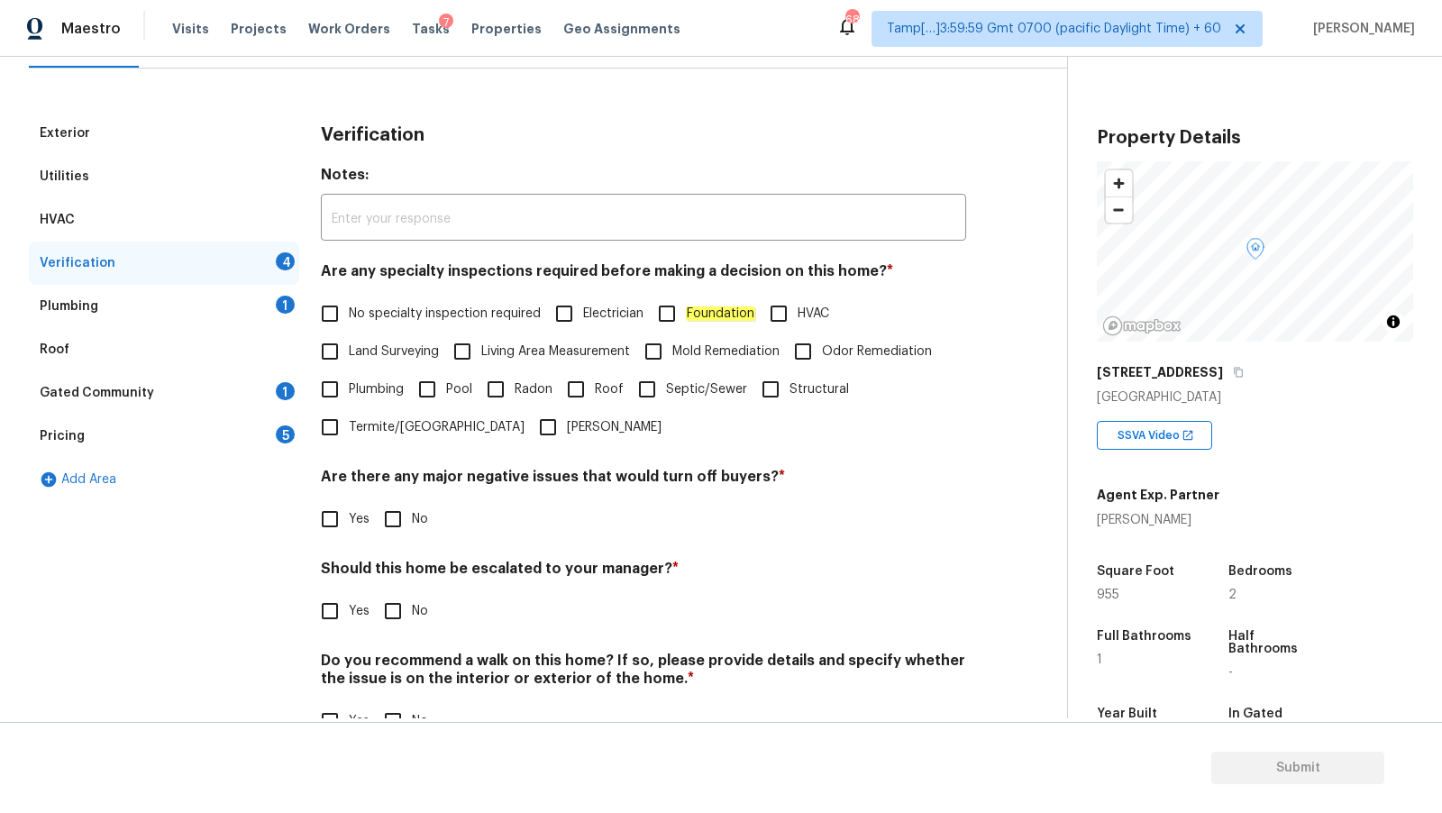
scroll to position [213, 0]
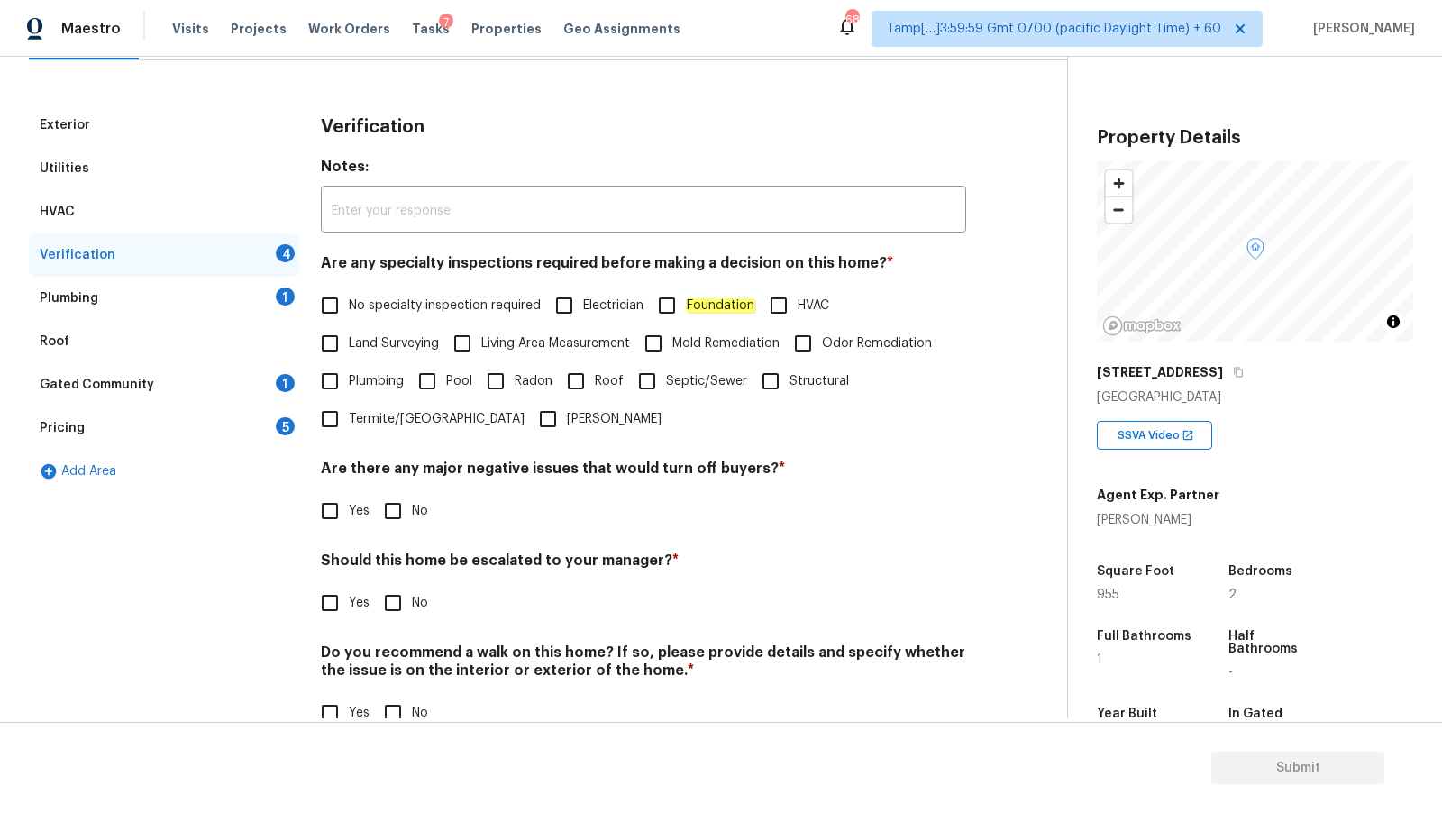
click at [562, 251] on div "Verification Notes: ​ Are any specialty inspections required before making a de…" at bounding box center [643, 429] width 645 height 650
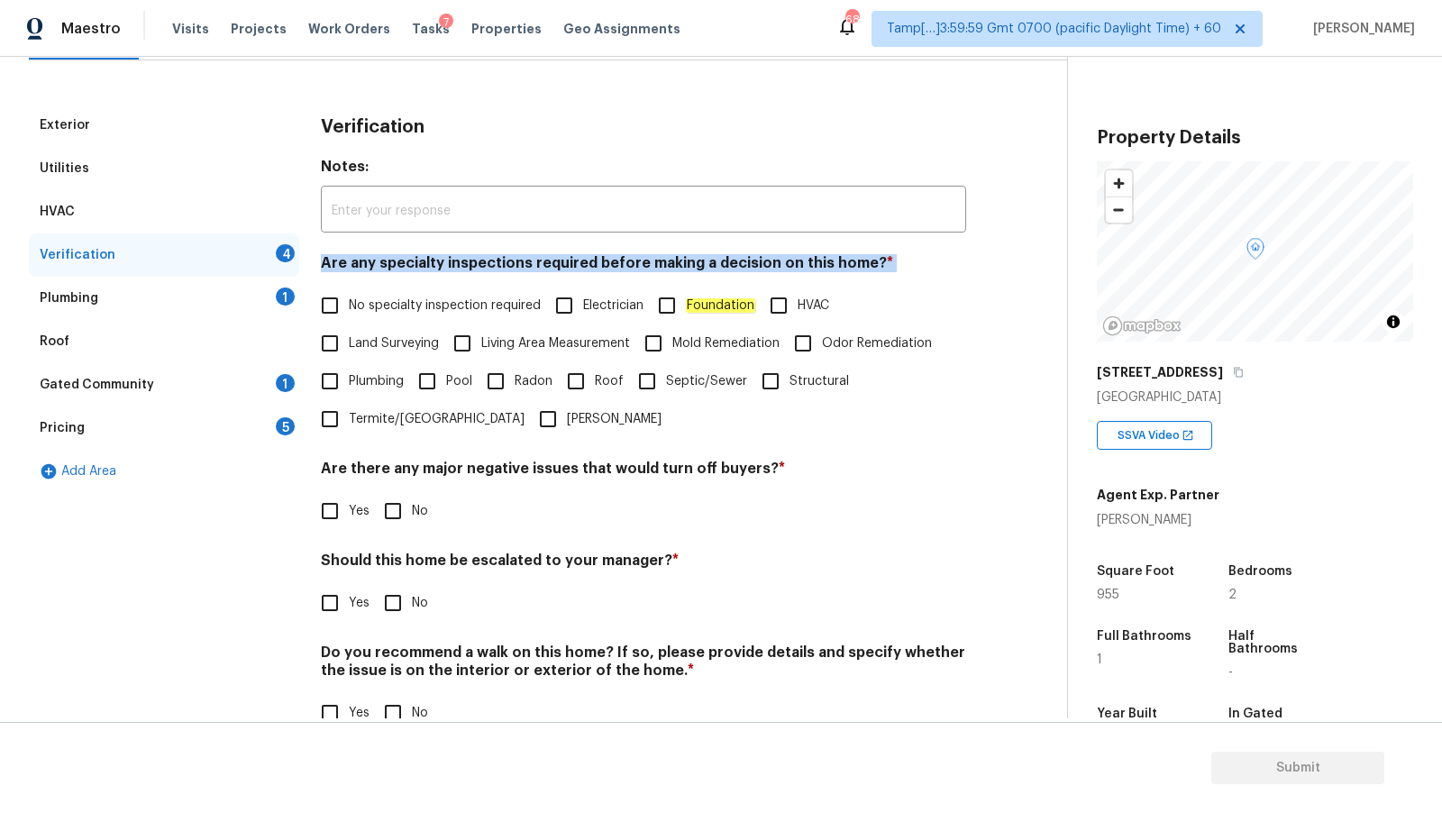
click at [562, 251] on div "Verification Notes: ​ Are any specialty inspections required before making a de…" at bounding box center [643, 429] width 645 height 650
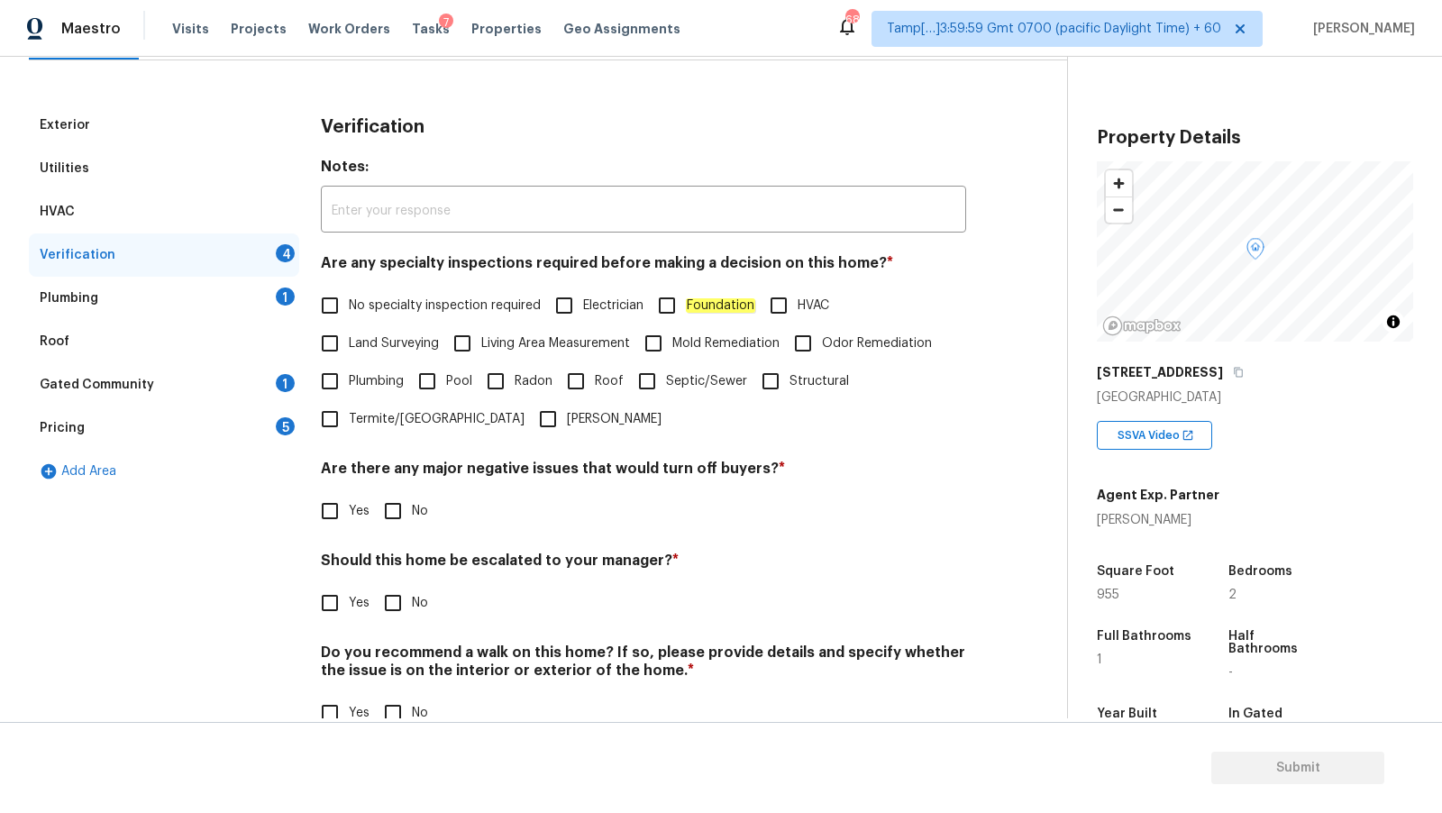
click at [471, 313] on span "No specialty inspection required" at bounding box center [445, 306] width 192 height 19
click at [349, 313] on input "No specialty inspection required" at bounding box center [330, 306] width 38 height 38
checkbox input "true"
click at [708, 307] on em "Foundation" at bounding box center [720, 305] width 69 height 14
click at [686, 307] on input "Foundation" at bounding box center [667, 306] width 38 height 38
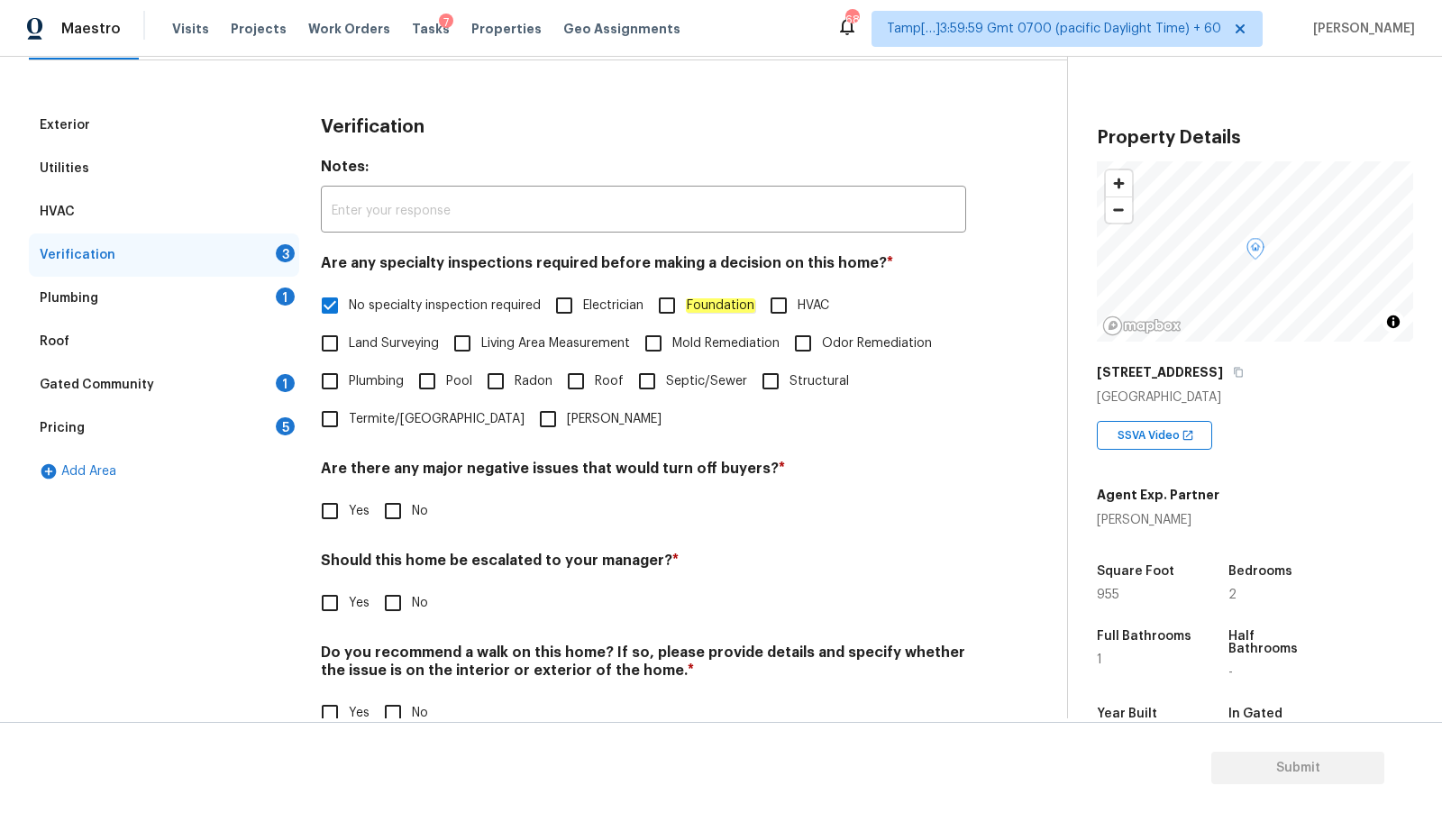
checkbox input "true"
click at [796, 452] on div "Verification Notes: ​ Are any specialty inspections required before making a de…" at bounding box center [643, 429] width 645 height 650
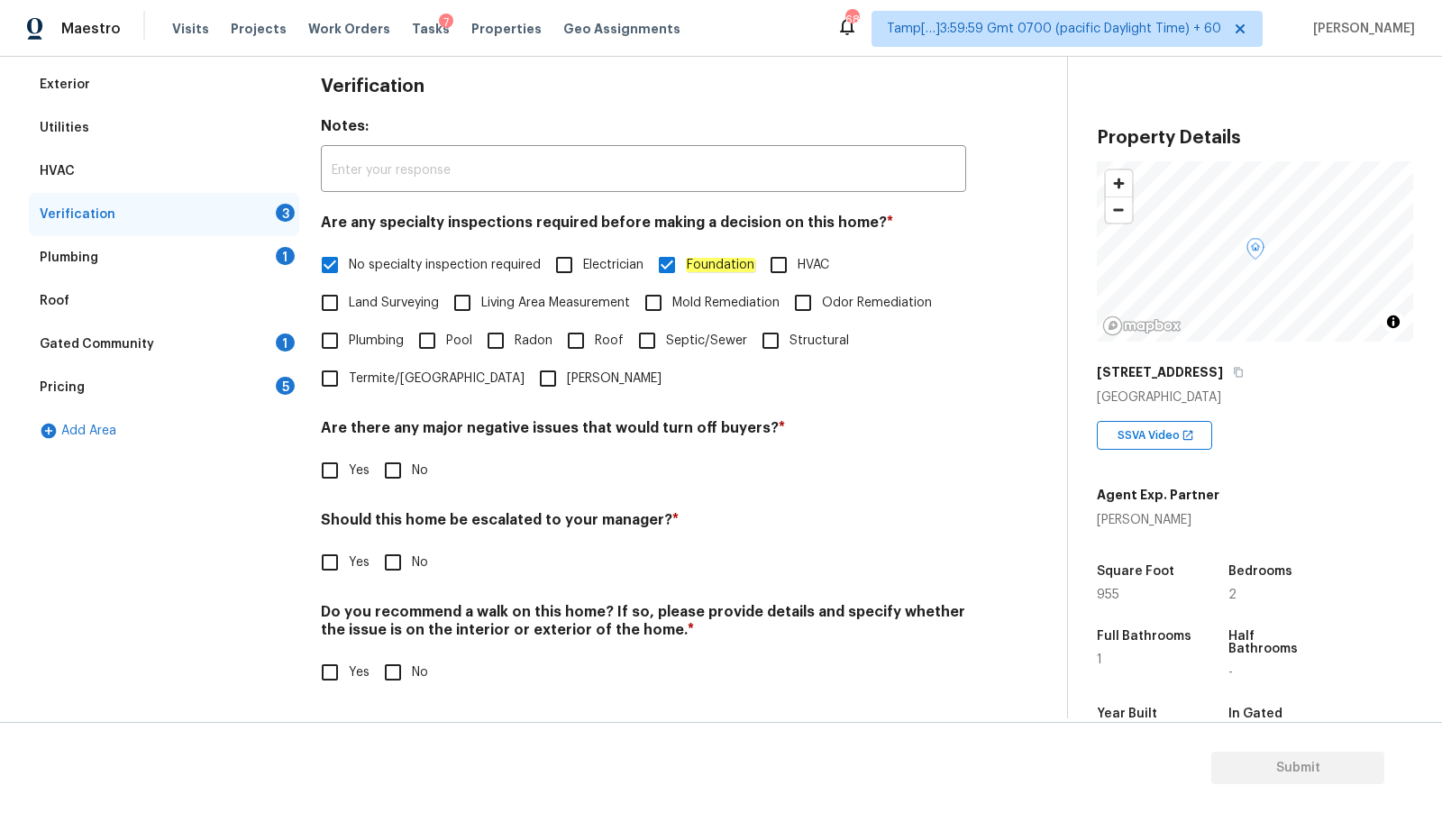
click at [416, 469] on span "No" at bounding box center [420, 471] width 16 height 19
click at [412, 469] on input "No" at bounding box center [393, 471] width 38 height 38
checkbox input "true"
click at [334, 560] on input "Yes" at bounding box center [330, 563] width 38 height 38
checkbox input "true"
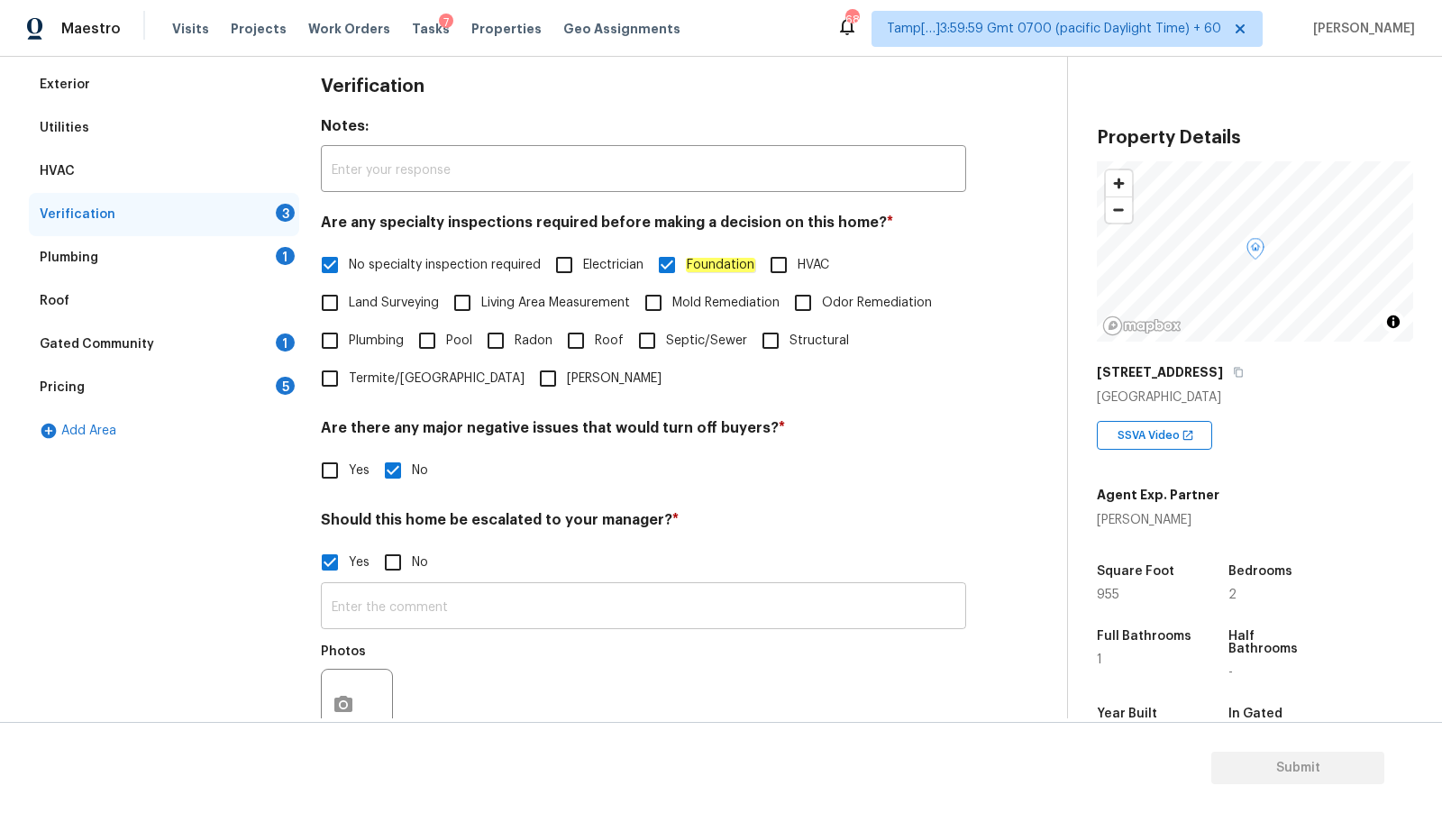
scroll to position [425, 0]
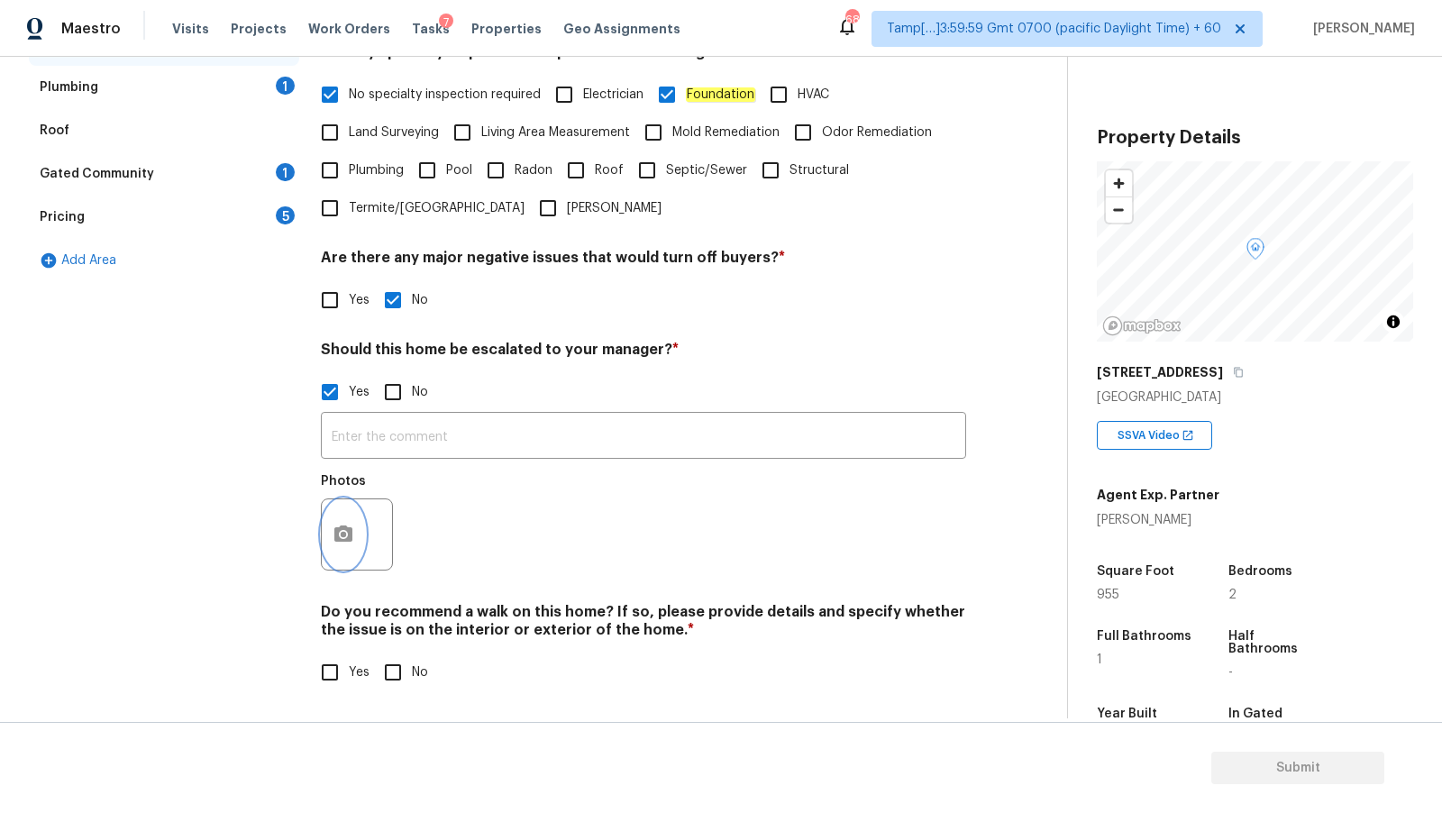
click at [346, 547] on button "button" at bounding box center [343, 534] width 43 height 70
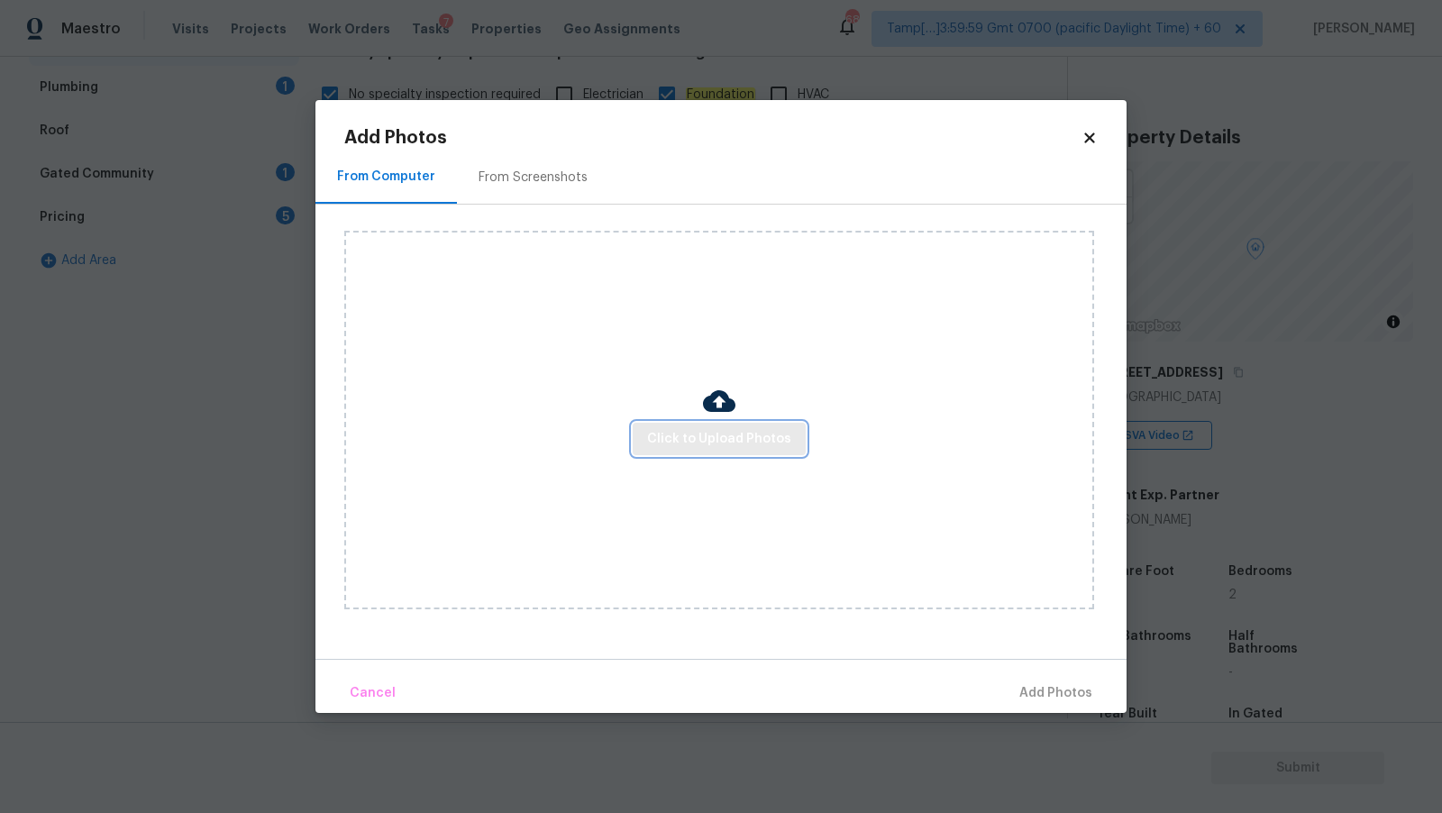
click at [714, 436] on span "Click to Upload Photos" at bounding box center [719, 439] width 144 height 23
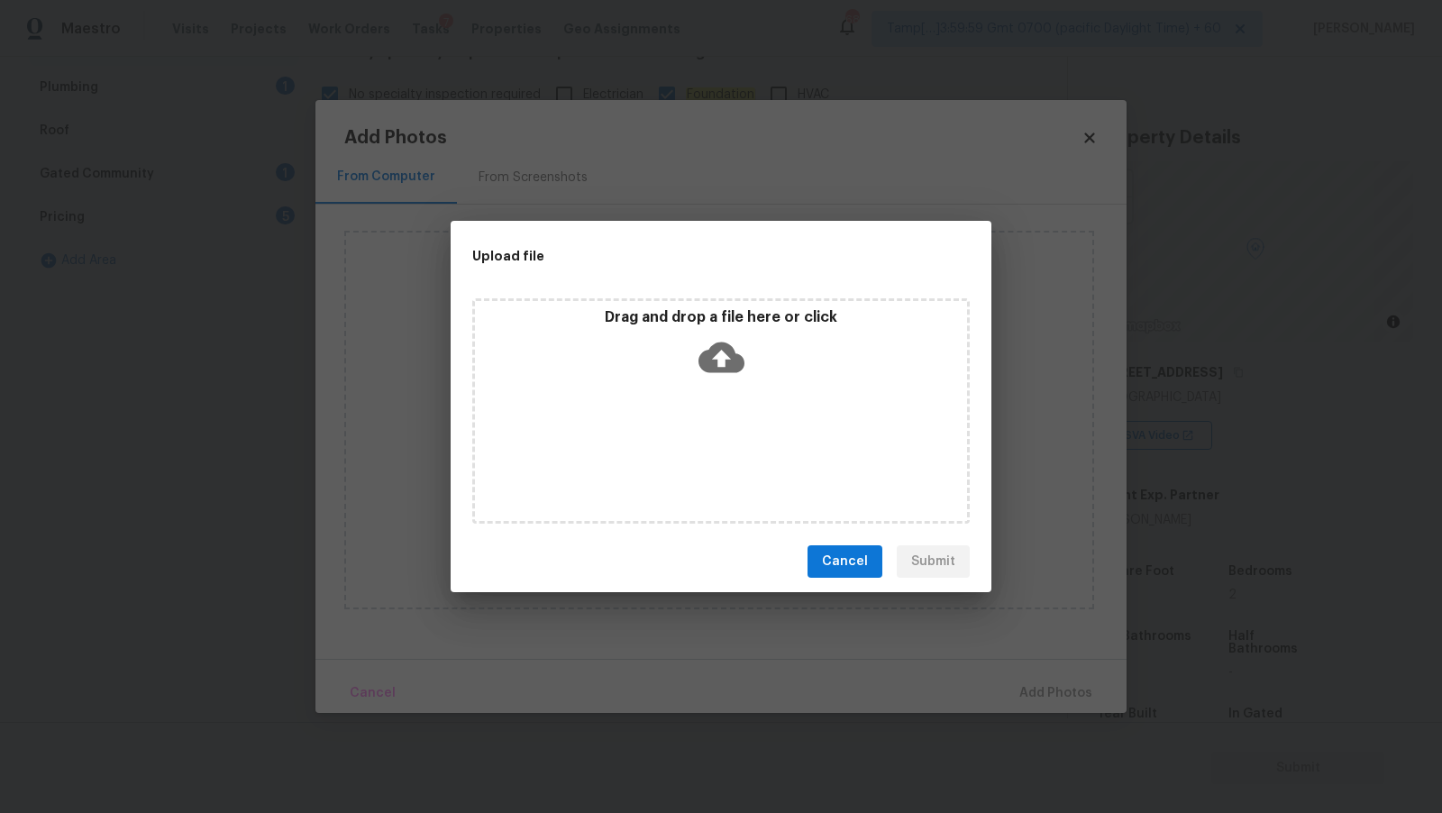
click at [727, 338] on icon at bounding box center [722, 357] width 46 height 46
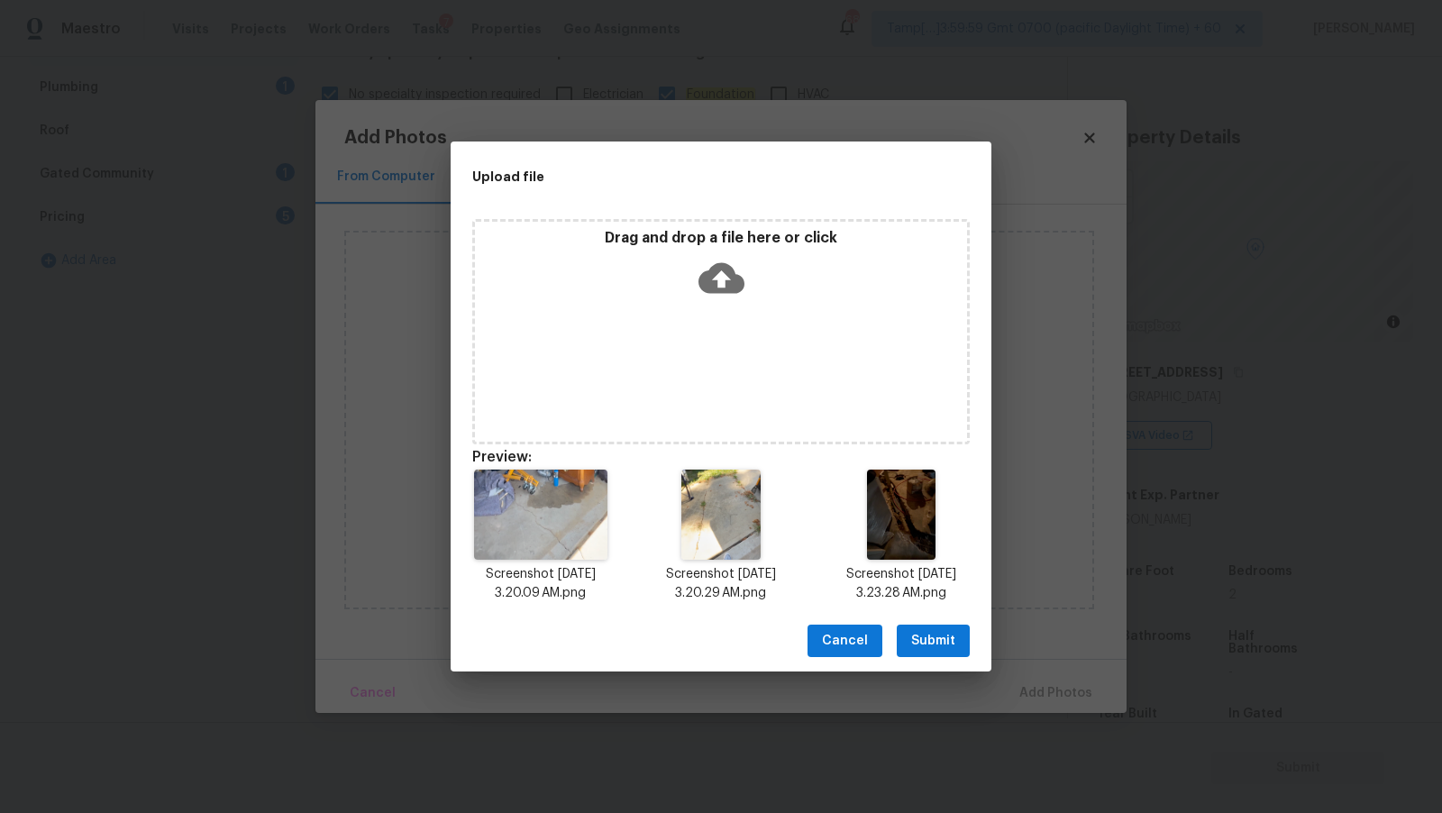
click at [943, 669] on div "Cancel Submit" at bounding box center [721, 641] width 541 height 62
click at [938, 650] on span "Submit" at bounding box center [933, 641] width 44 height 23
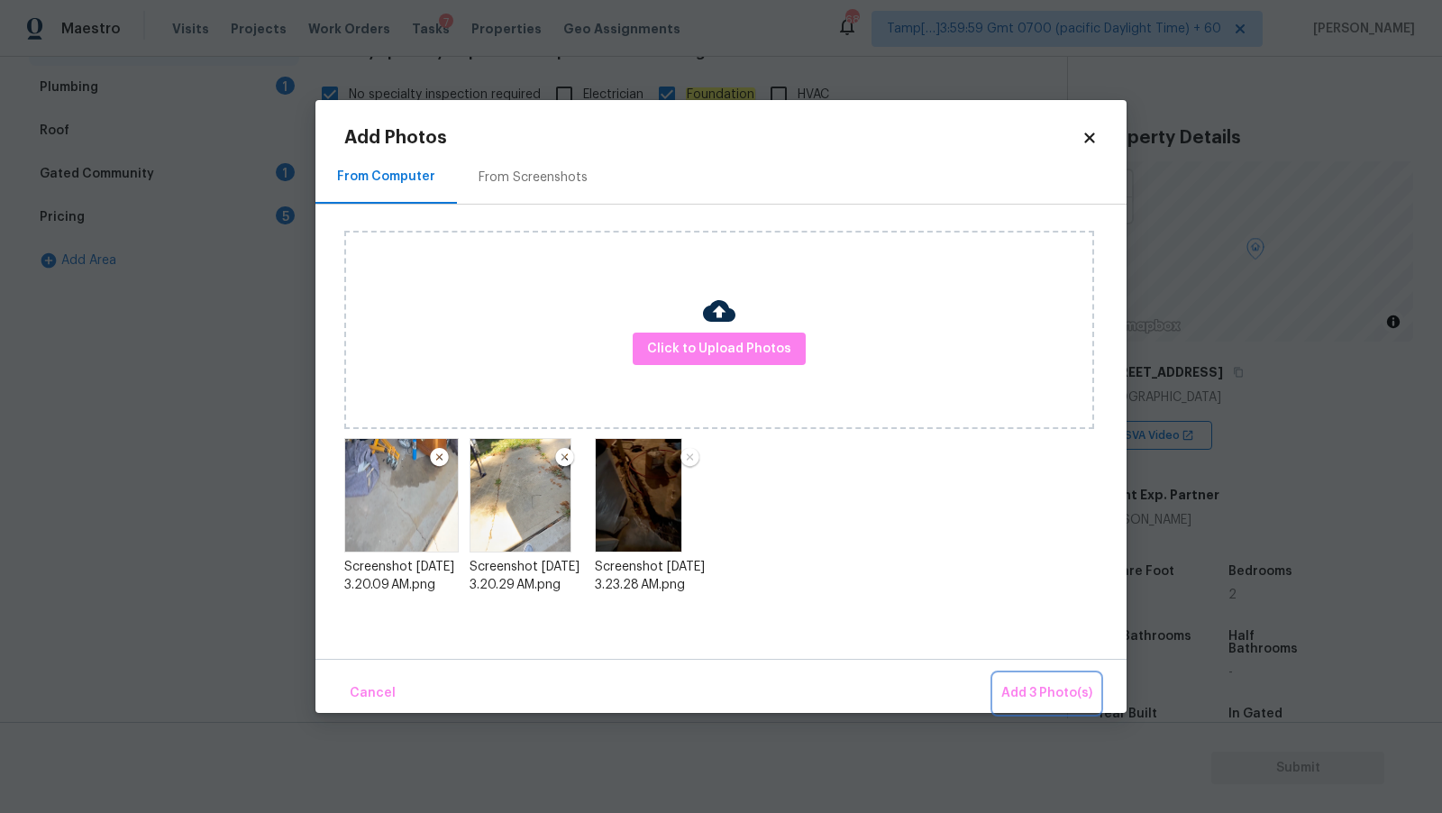
click at [1029, 688] on span "Add 3 Photo(s)" at bounding box center [1047, 693] width 91 height 23
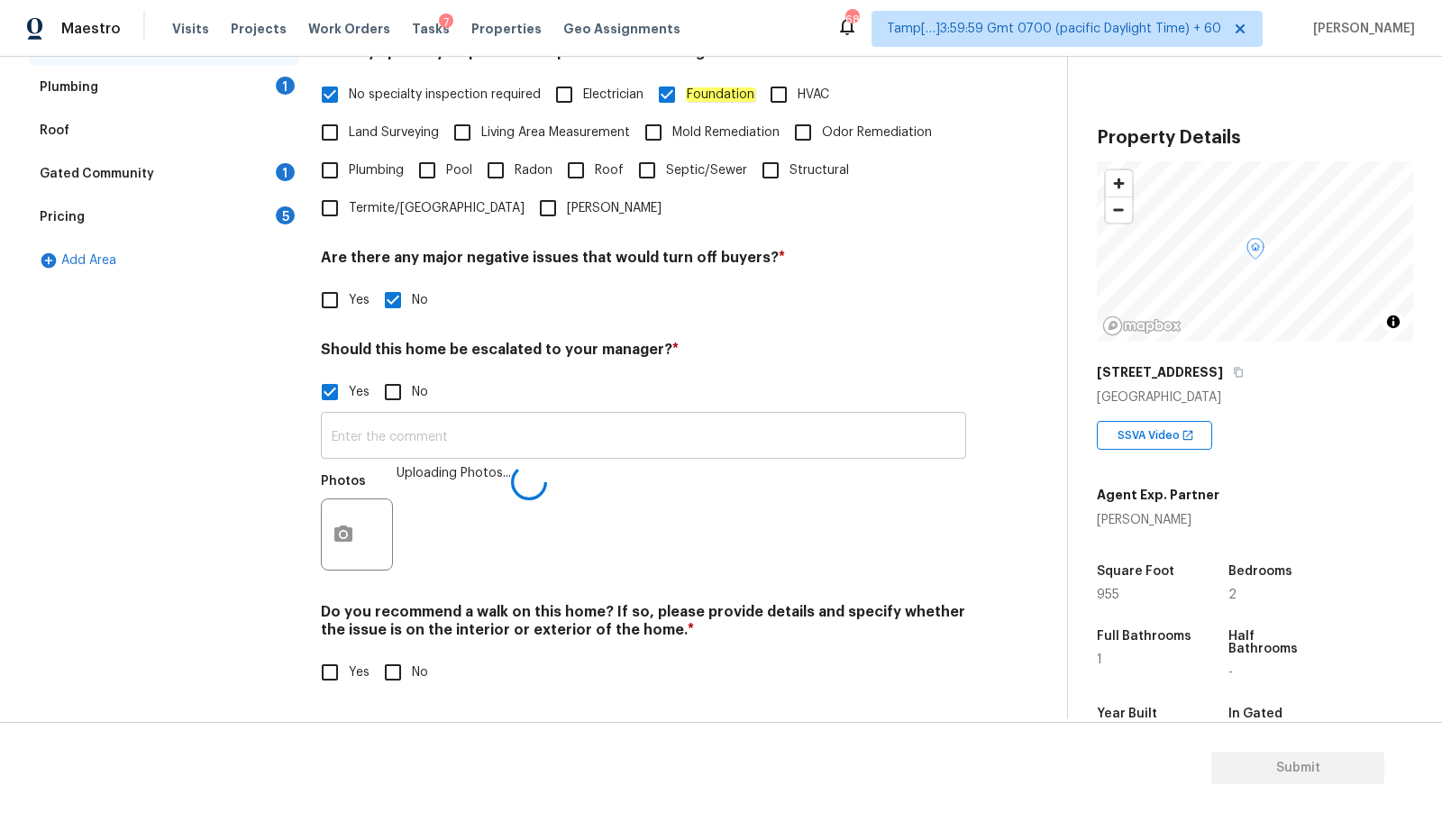
click at [505, 433] on input "text" at bounding box center [643, 437] width 645 height 42
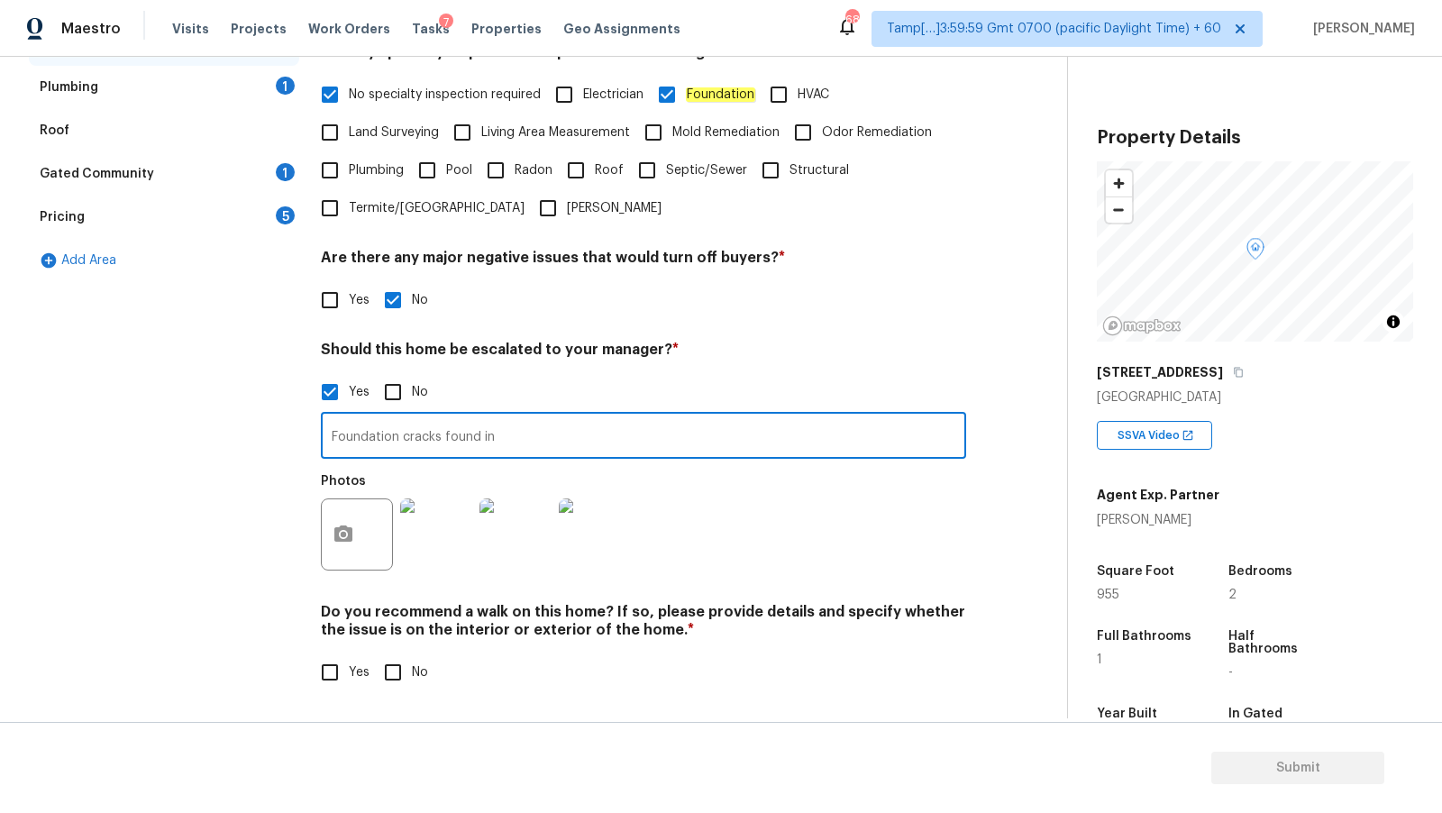
click at [558, 414] on div "Foundation cracks found in ​ Photos" at bounding box center [643, 496] width 645 height 170
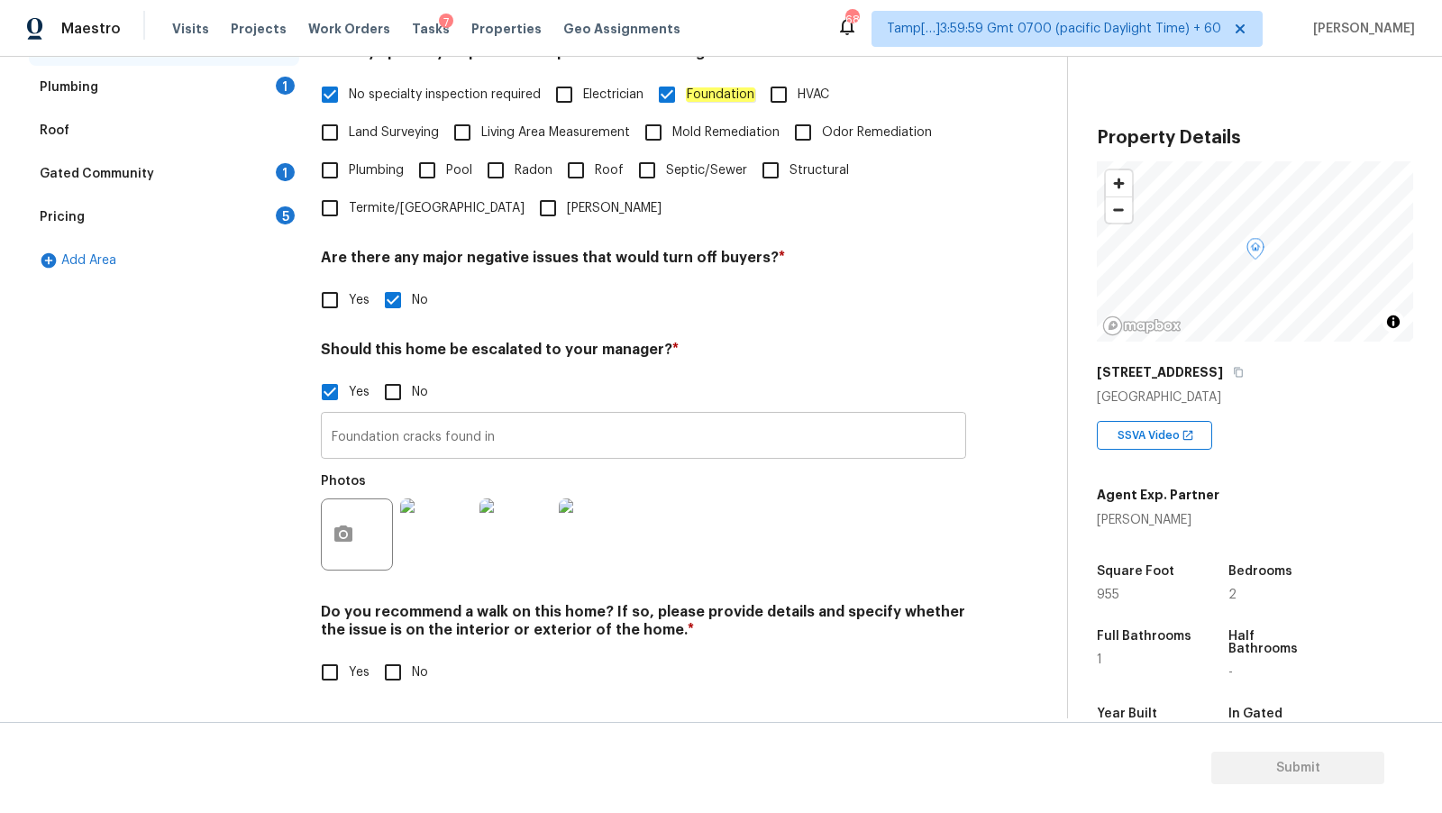
click at [537, 444] on input "Foundation cracks found in" at bounding box center [643, 437] width 645 height 42
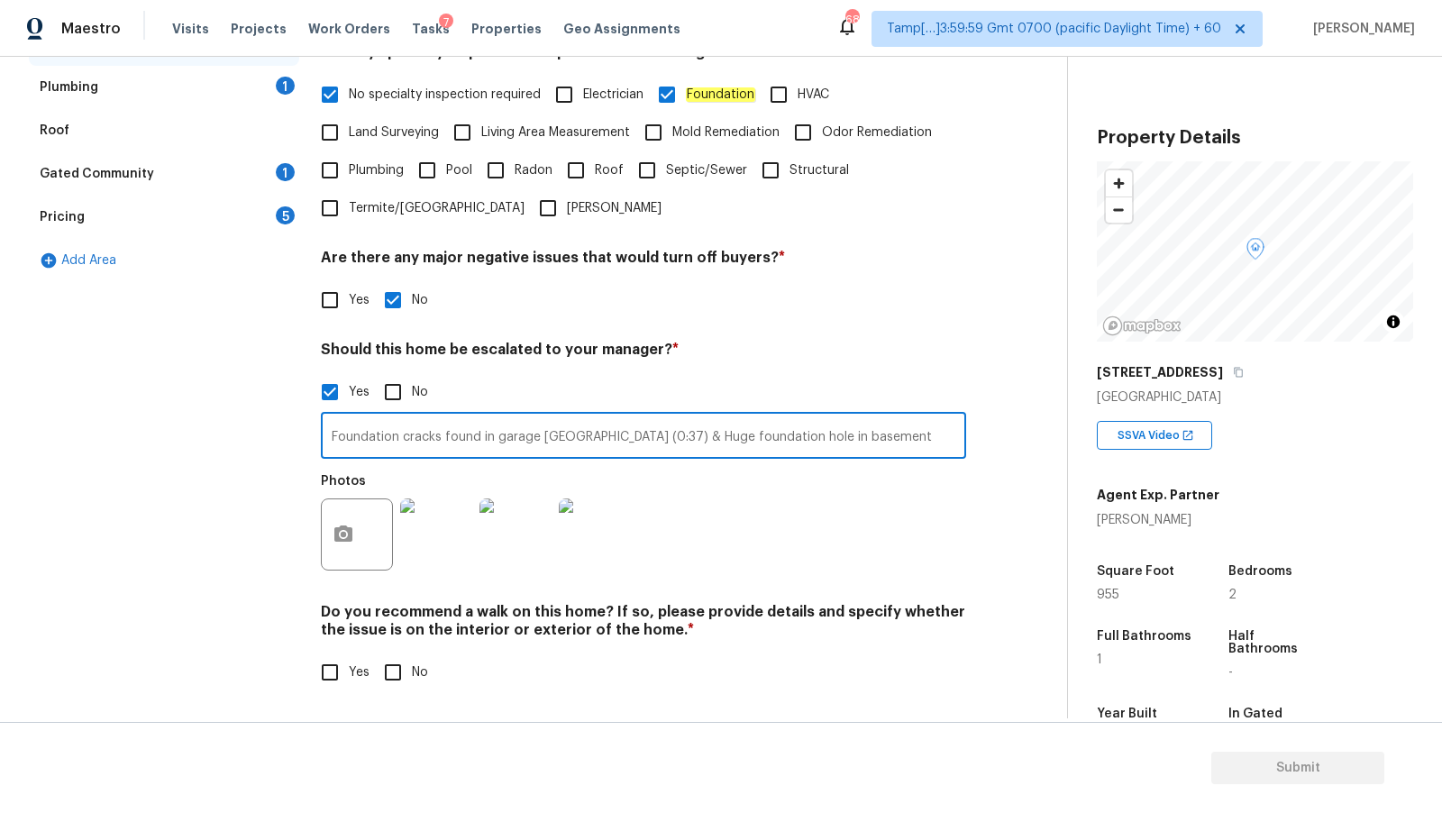
click at [828, 442] on input "Foundation cracks found in garage VA (0:37) & Huge foundation hole in basement" at bounding box center [643, 437] width 645 height 42
type input "Foundation cracks found in garage VA (0:37) & Huge foundation hole in basement …"
click at [842, 554] on div "Photos" at bounding box center [643, 522] width 645 height 117
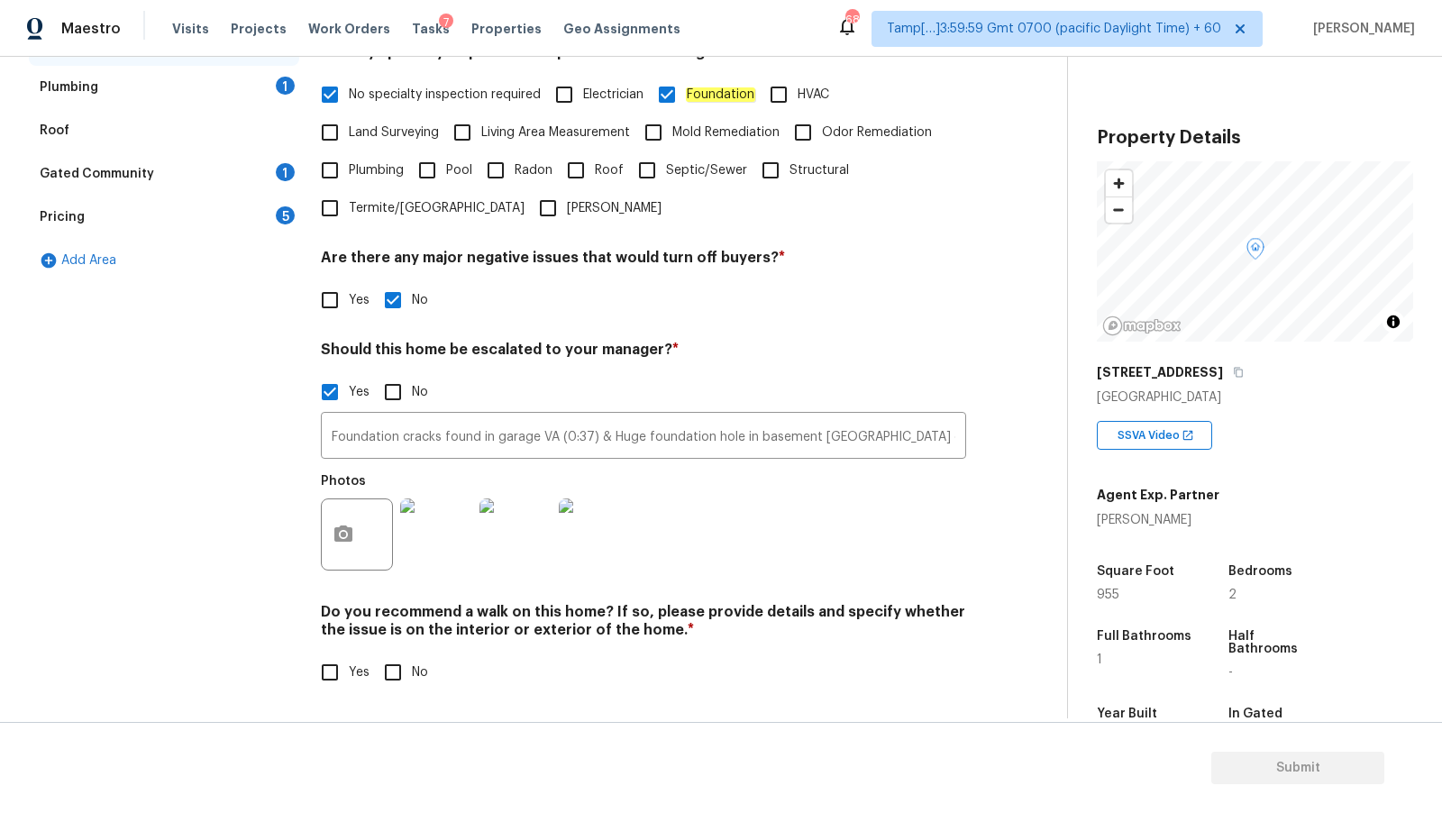
click at [407, 712] on div "Back to tasks Condition Scoping - Full Thu, Oct 16 2025 by 12:22 am Dineshkumar…" at bounding box center [548, 190] width 1038 height 1057
click at [407, 680] on input "No" at bounding box center [393, 673] width 38 height 38
checkbox input "true"
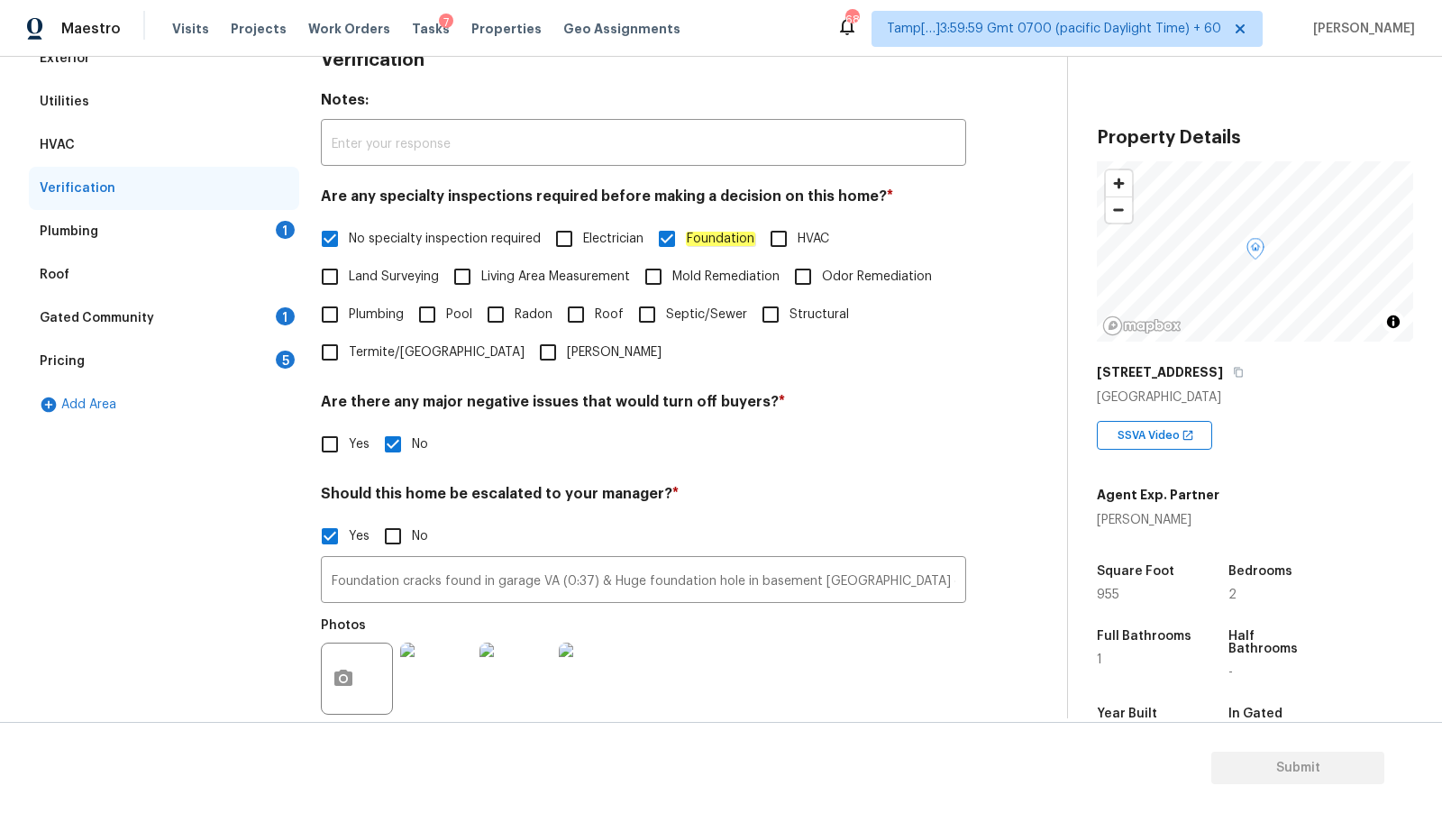
click at [179, 232] on div "Plumbing 1" at bounding box center [164, 231] width 270 height 43
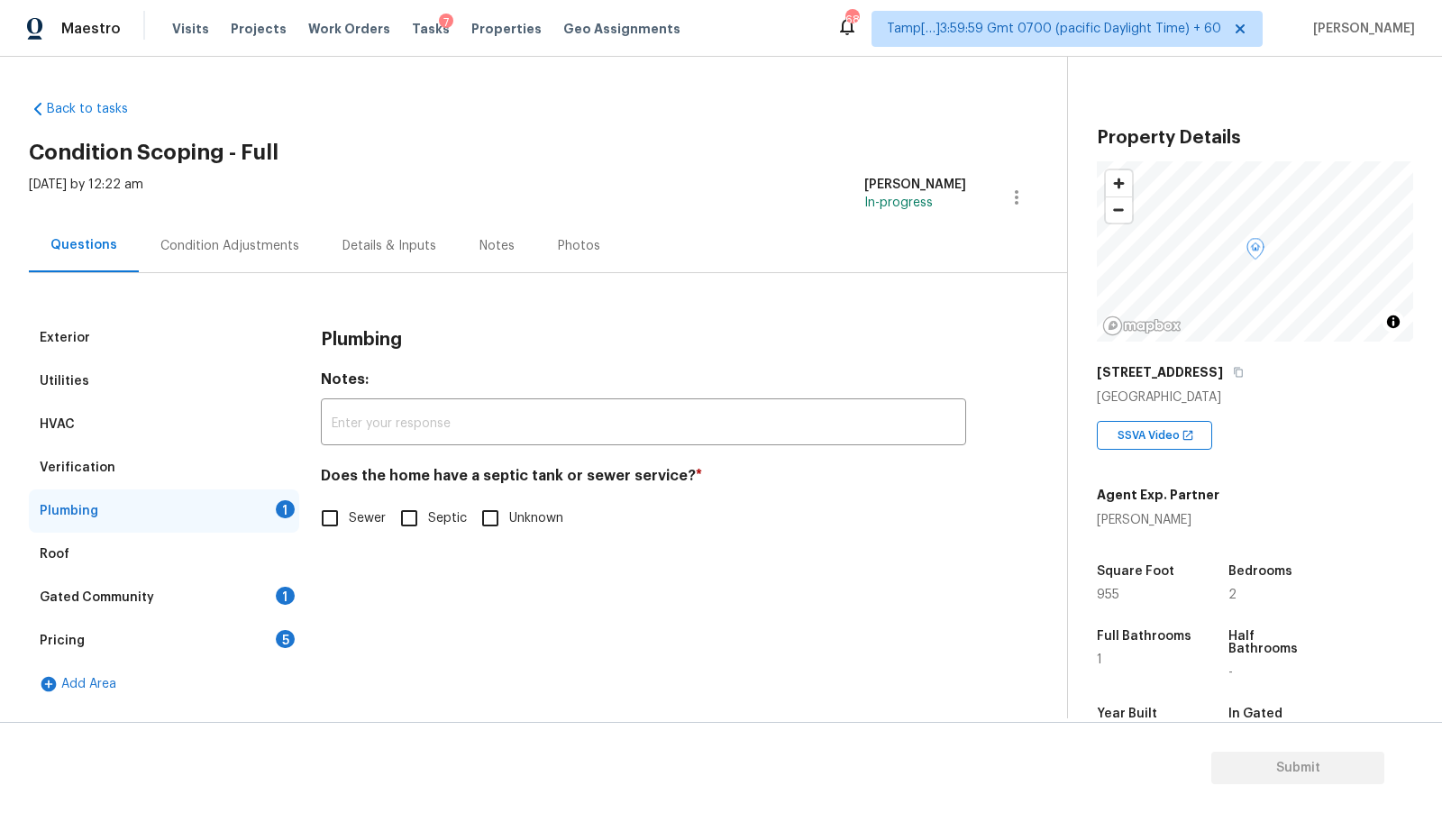
click at [366, 516] on span "Sewer" at bounding box center [367, 518] width 37 height 19
click at [349, 516] on input "Sewer" at bounding box center [330, 518] width 38 height 38
checkbox input "true"
click at [169, 609] on div "Gated Community 1" at bounding box center [164, 597] width 270 height 43
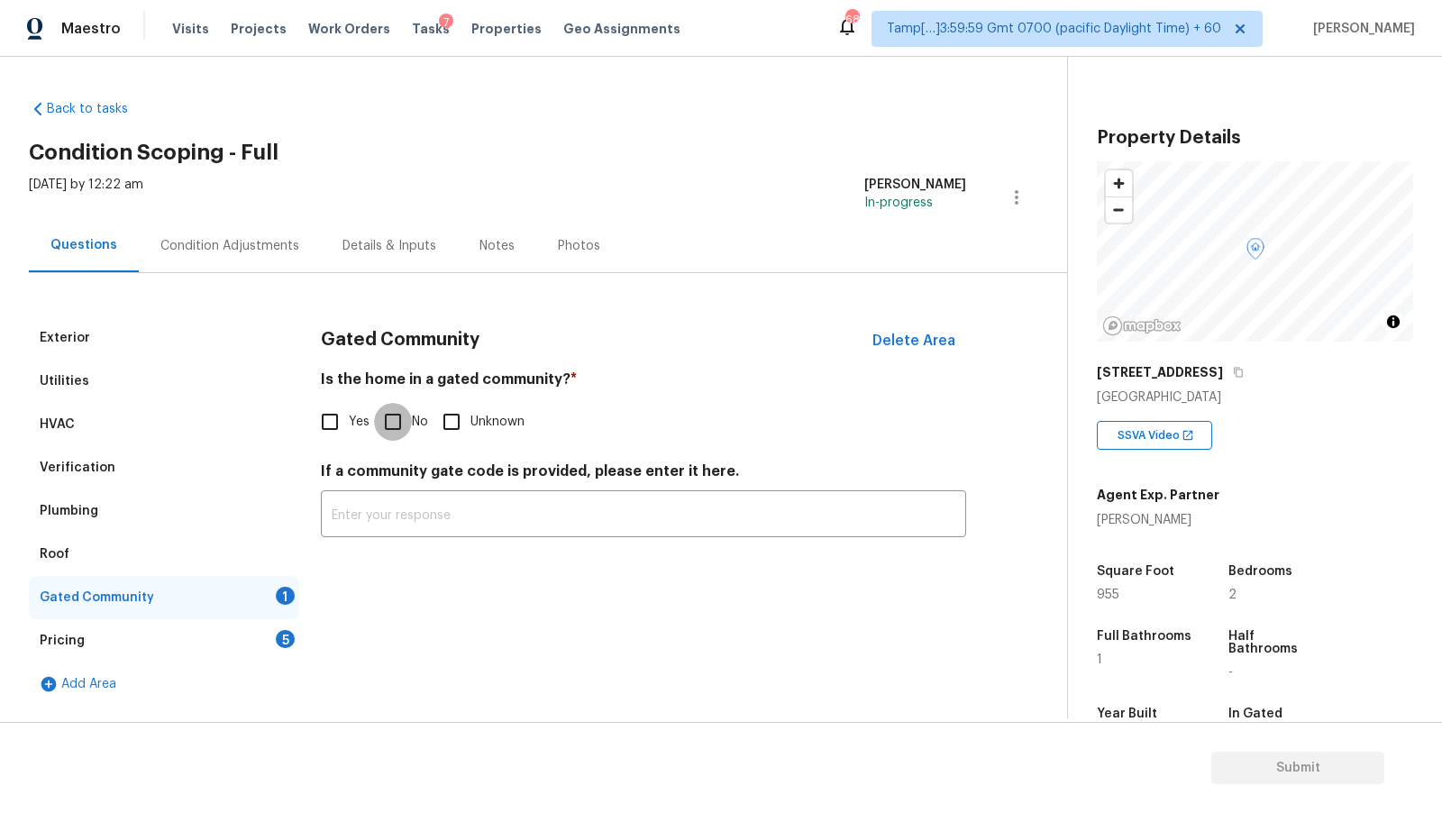
click at [402, 425] on input "No" at bounding box center [393, 422] width 38 height 38
checkbox input "true"
click at [175, 649] on div "Pricing 5" at bounding box center [164, 640] width 270 height 43
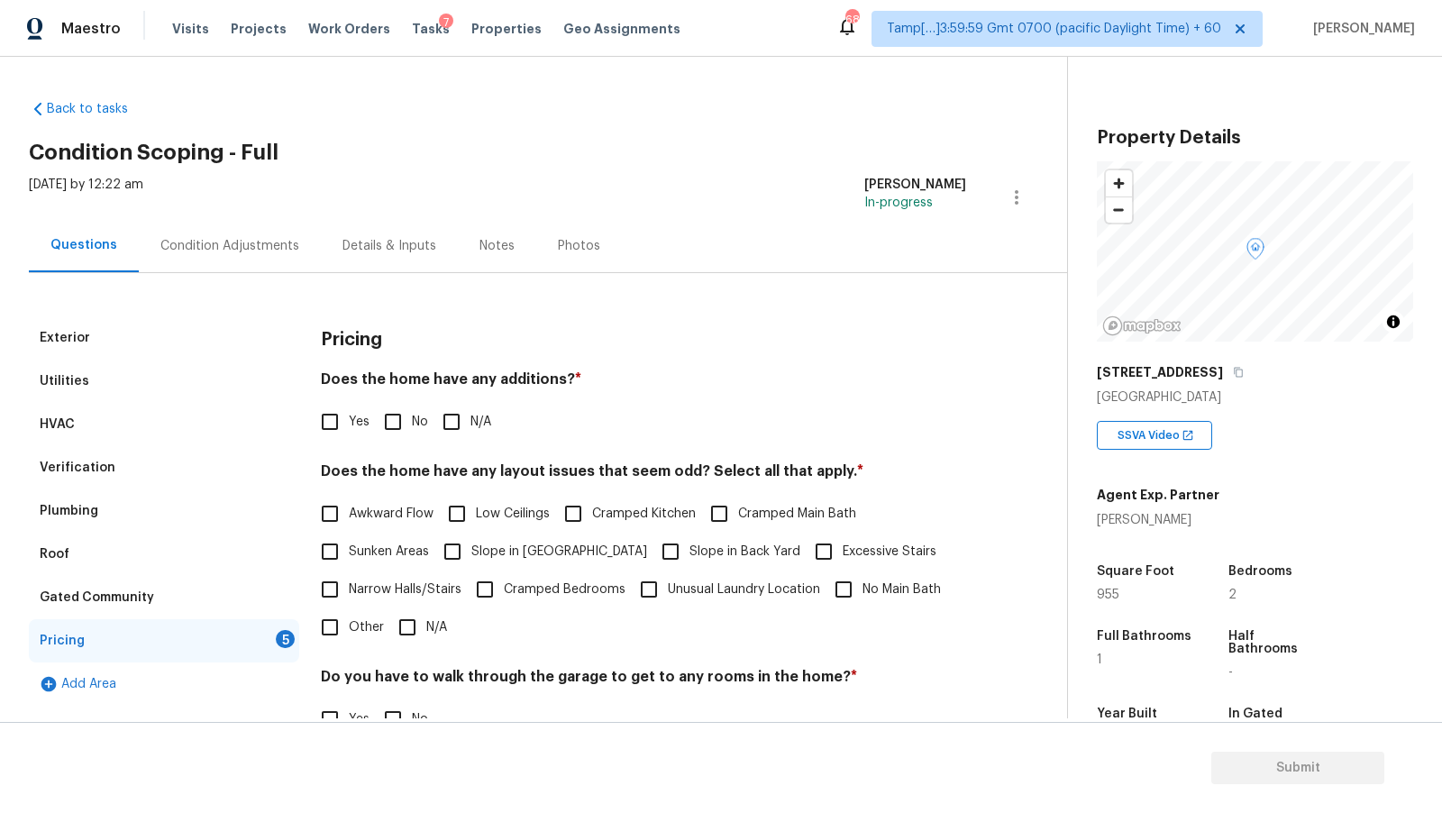
click at [182, 563] on div "Roof" at bounding box center [164, 554] width 270 height 43
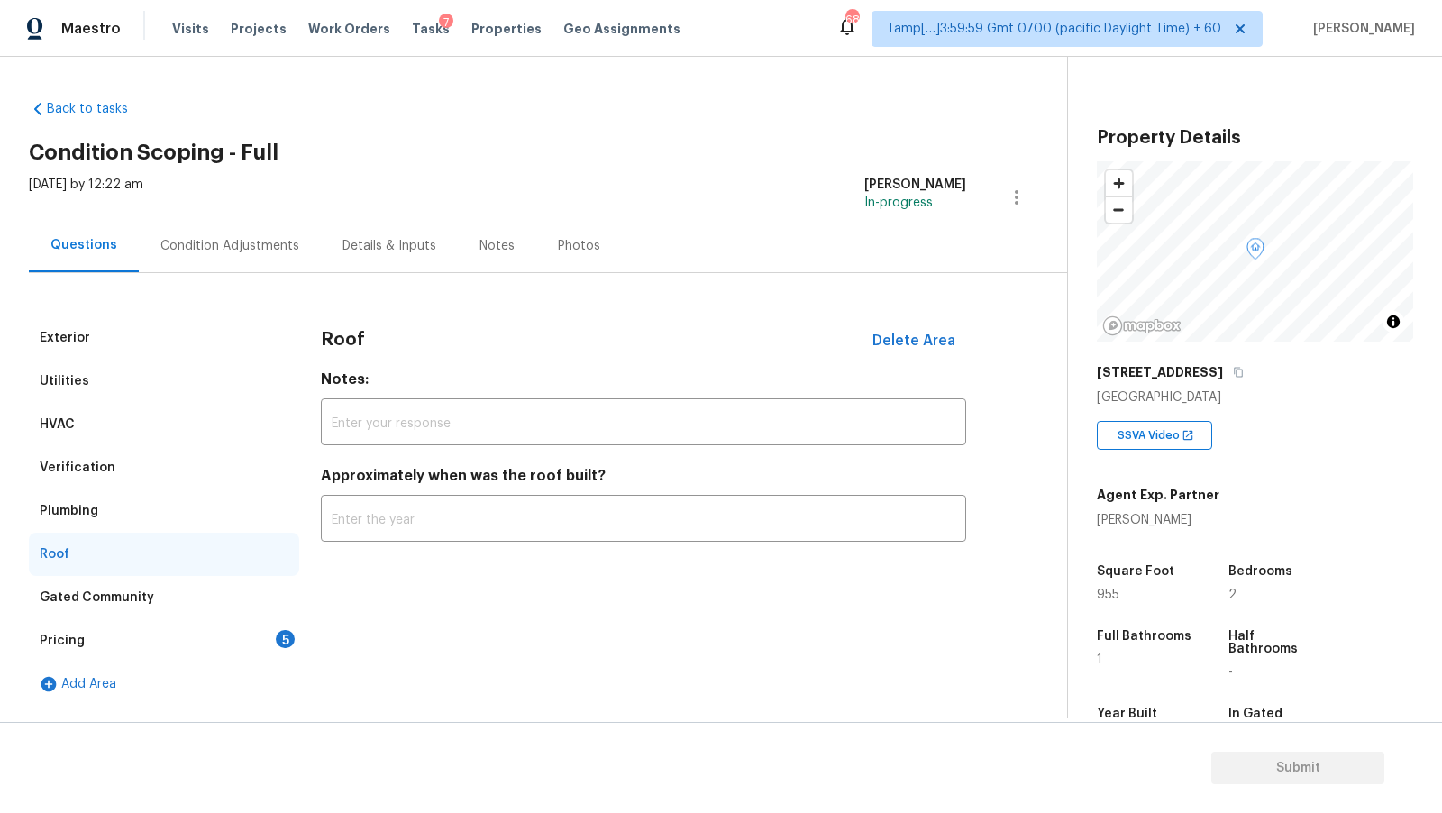
click at [159, 635] on div "Pricing 5" at bounding box center [164, 640] width 270 height 43
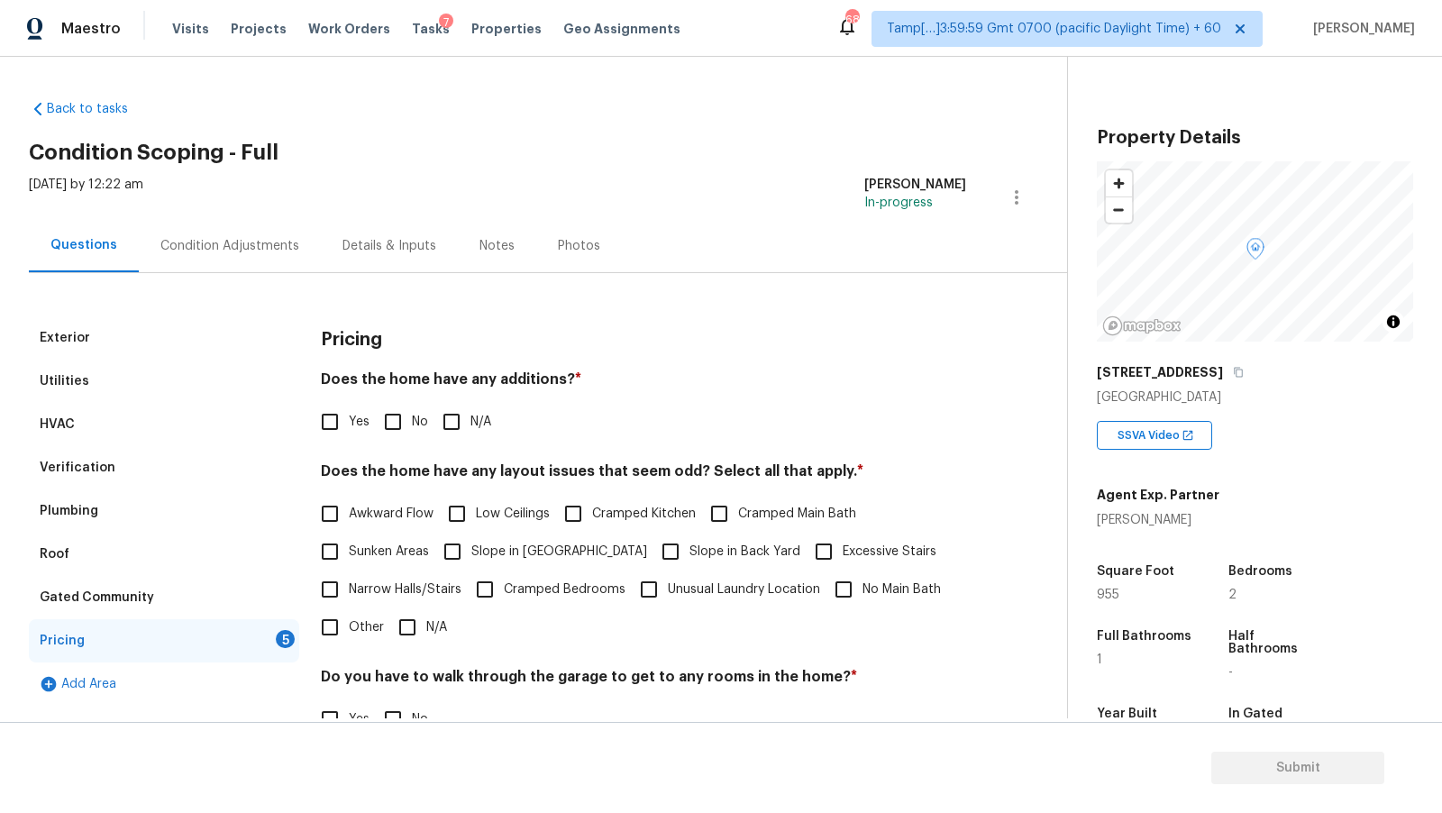
scroll to position [230, 0]
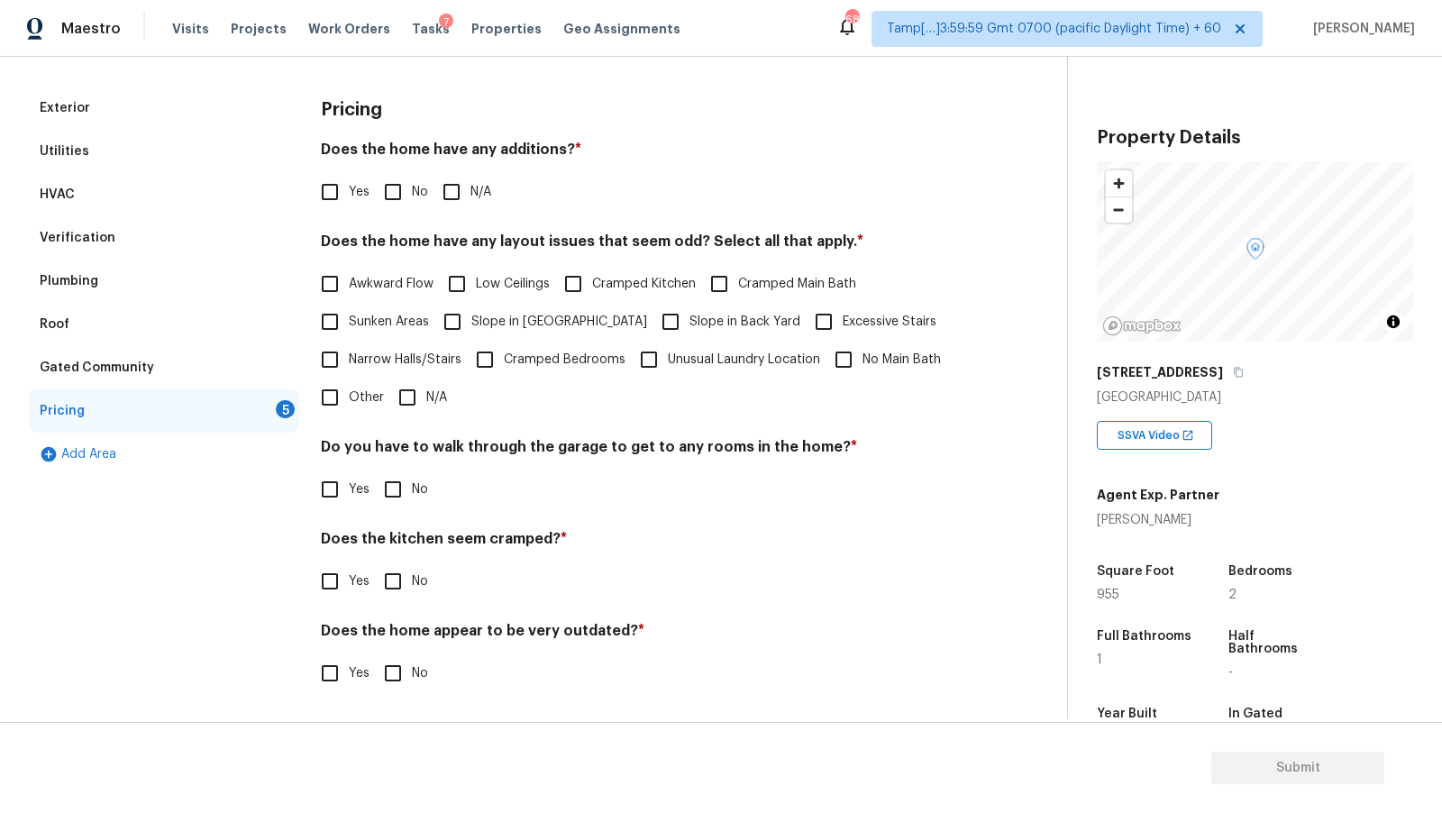
click at [403, 206] on input "No" at bounding box center [393, 192] width 38 height 38
checkbox input "true"
click at [403, 483] on input "No" at bounding box center [393, 490] width 38 height 38
checkbox input "true"
click at [394, 596] on input "No" at bounding box center [393, 583] width 38 height 38
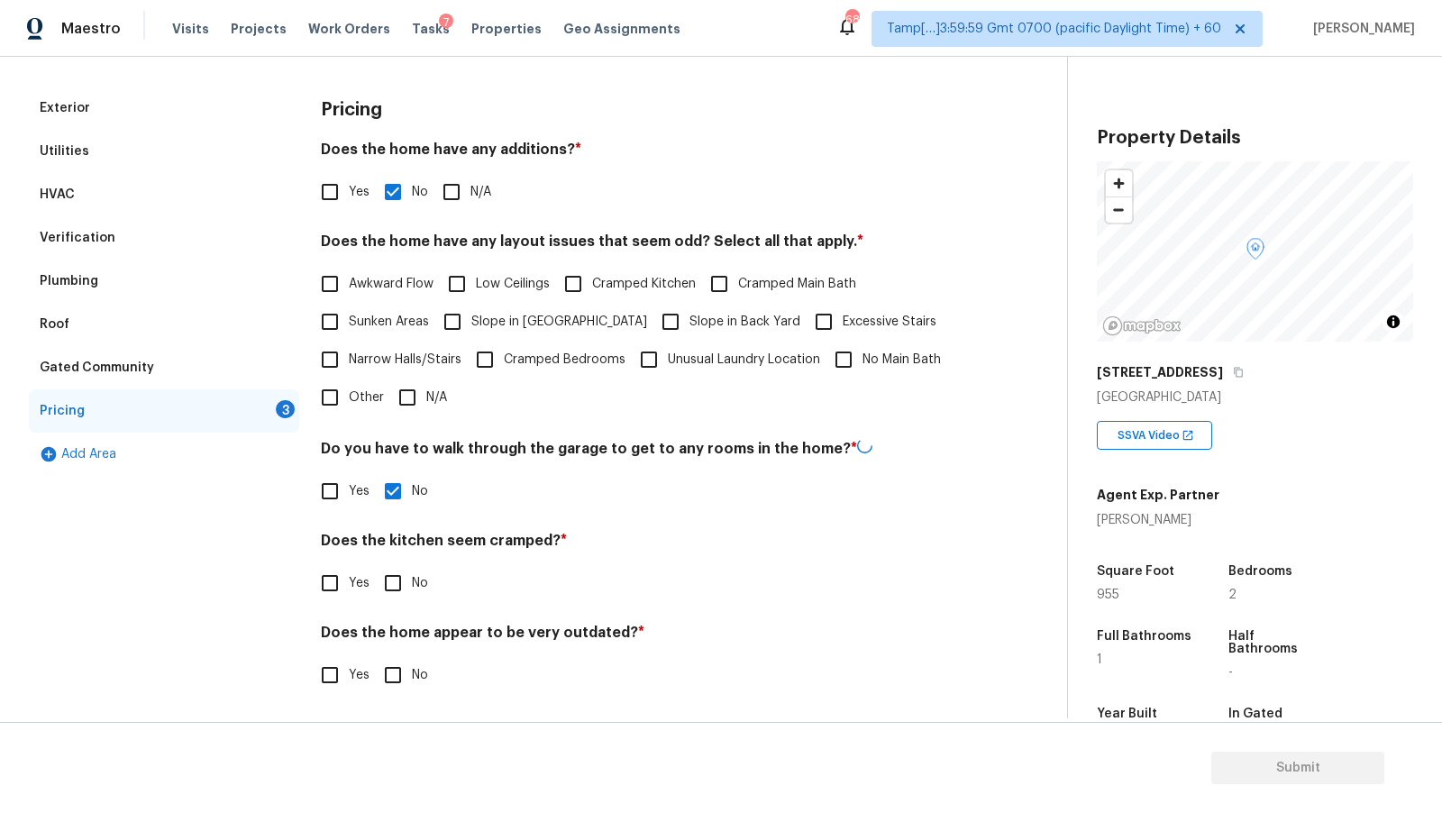
checkbox input "true"
click at [381, 695] on div "Pricing Does the home have any additions? * Yes No N/A Does the home have any l…" at bounding box center [643, 401] width 645 height 629
click at [397, 668] on input "No" at bounding box center [393, 673] width 38 height 38
checkbox input "true"
click at [347, 390] on input "Other" at bounding box center [330, 398] width 38 height 38
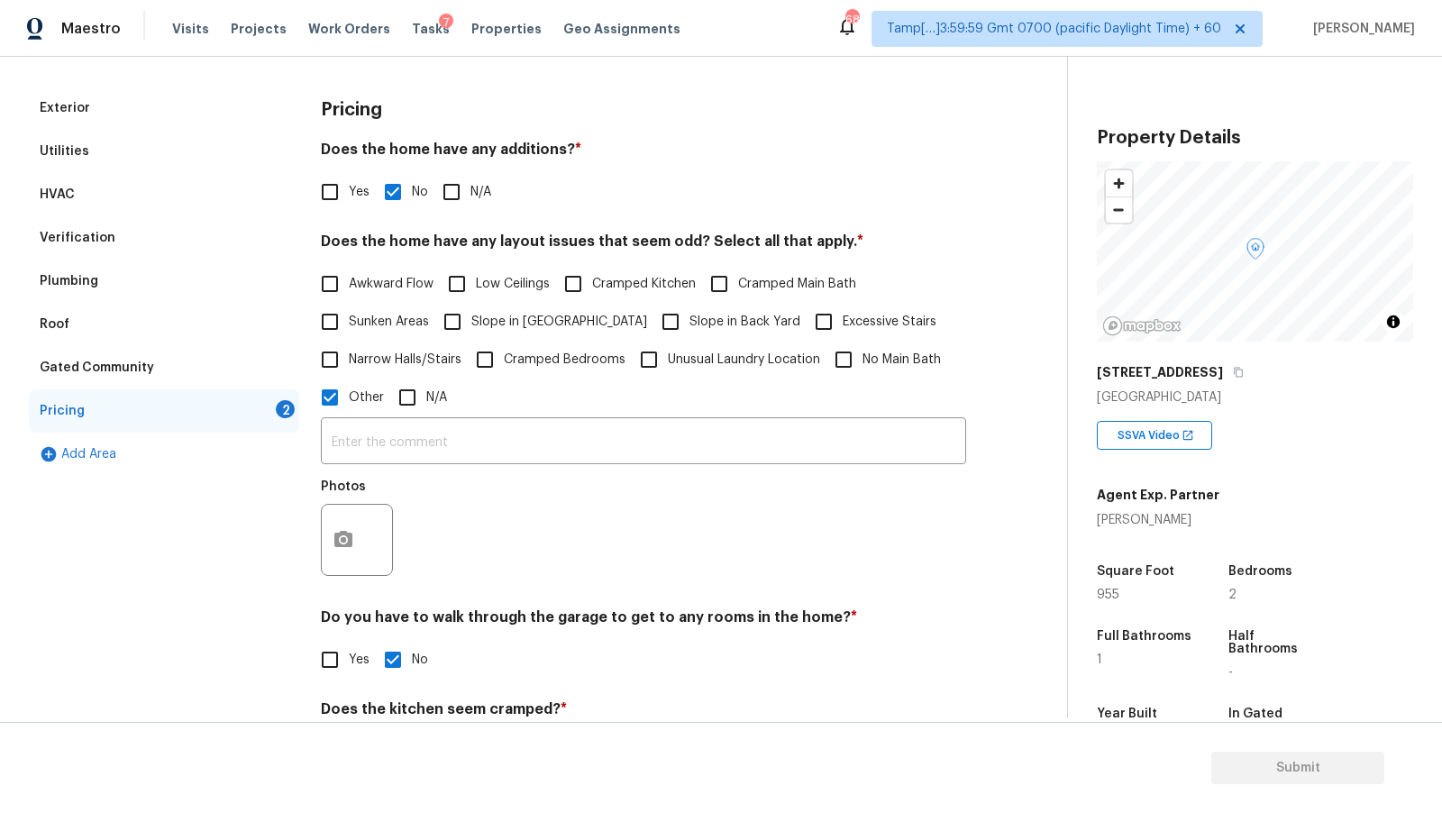
click at [353, 387] on label "Other" at bounding box center [347, 398] width 73 height 38
click at [349, 387] on input "Other" at bounding box center [330, 398] width 38 height 38
checkbox input "false"
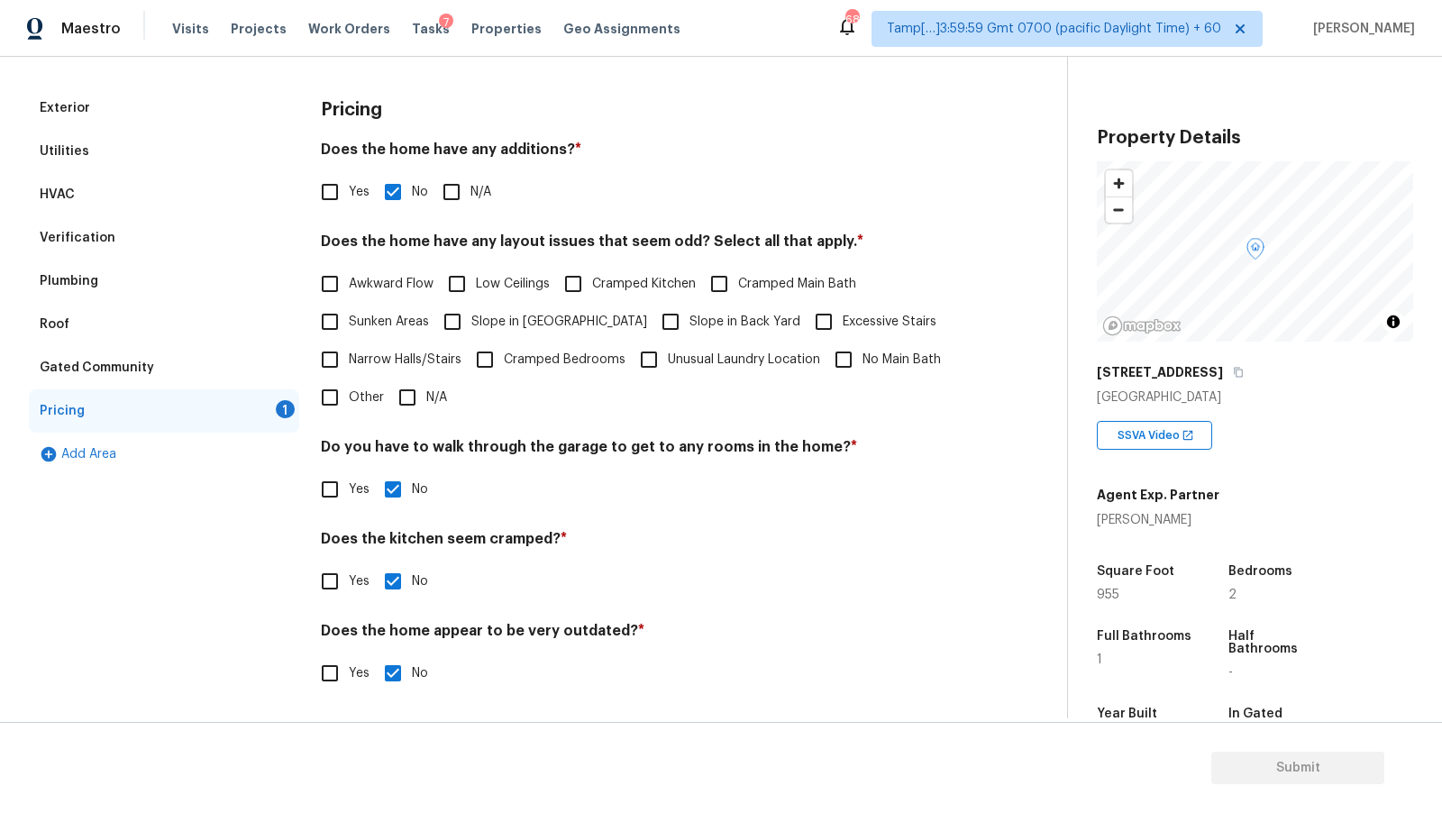
click at [430, 398] on span "N/A" at bounding box center [436, 398] width 21 height 19
click at [426, 398] on input "N/A" at bounding box center [408, 398] width 38 height 38
checkbox input "true"
click at [352, 392] on span "Other" at bounding box center [366, 398] width 35 height 19
click at [349, 392] on input "Other" at bounding box center [330, 398] width 38 height 38
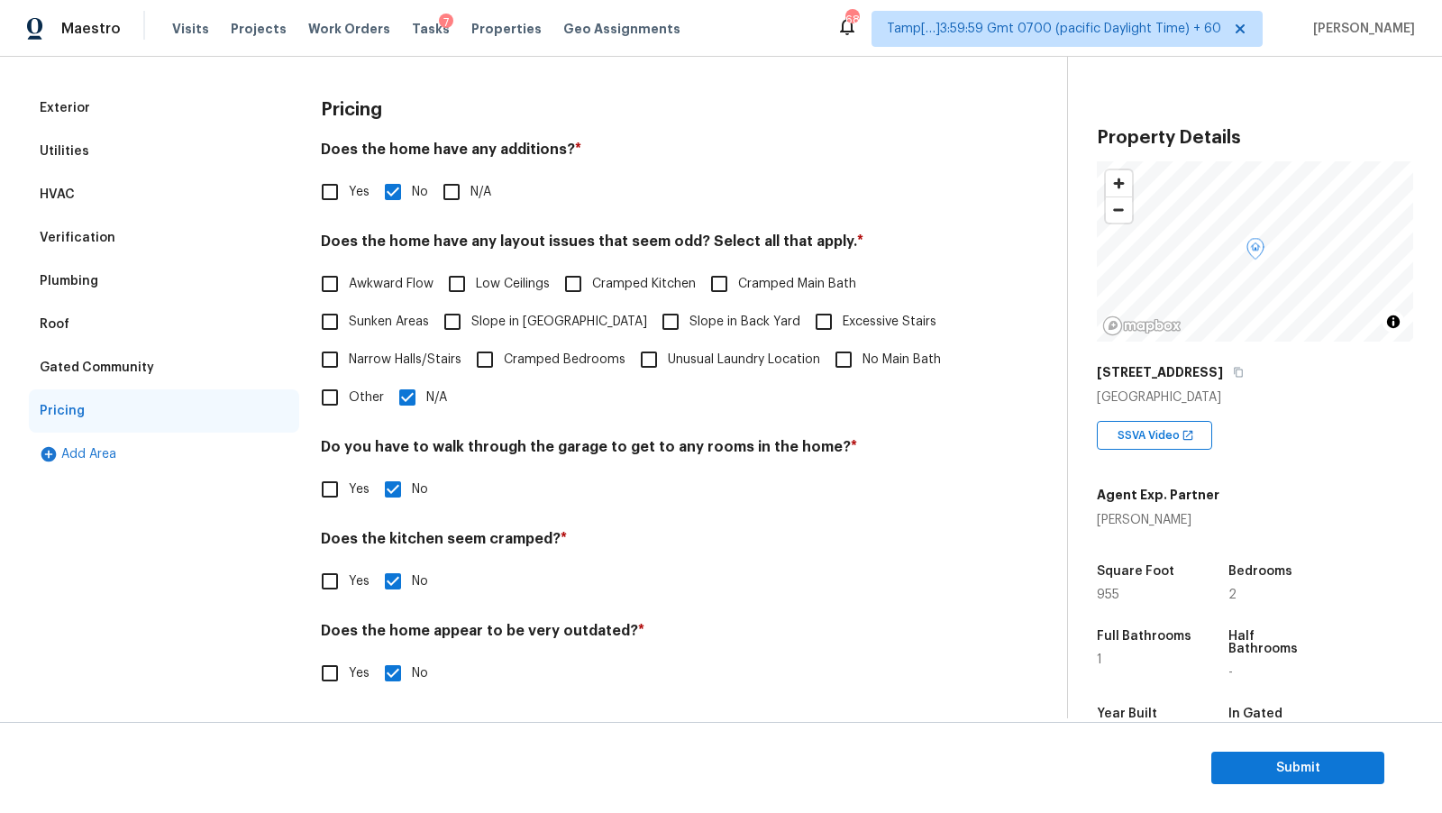
checkbox input "true"
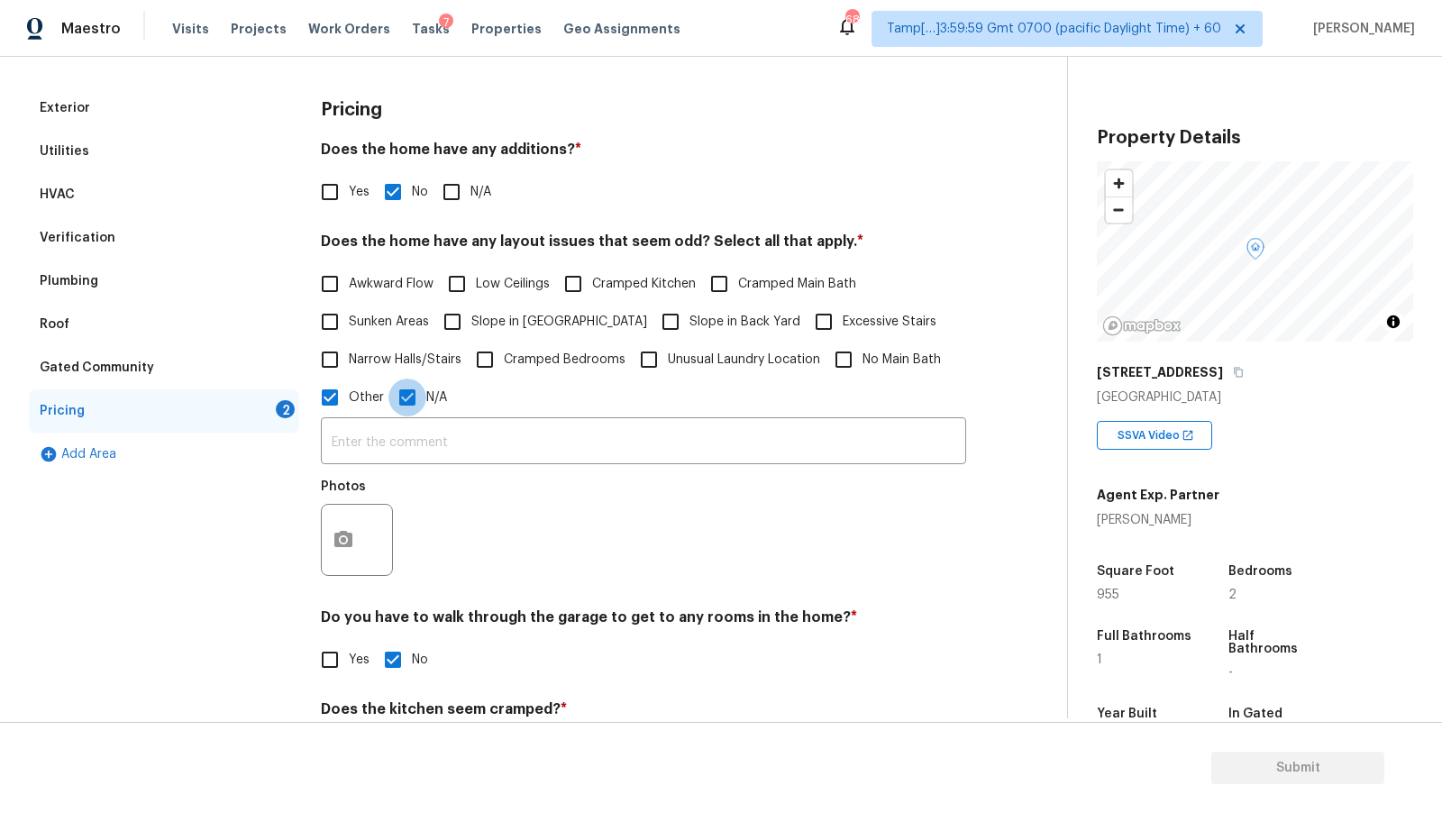
click at [425, 403] on input "N/A" at bounding box center [408, 398] width 38 height 38
checkbox input "false"
click at [350, 398] on span "Other" at bounding box center [366, 398] width 35 height 19
click at [349, 398] on input "Other" at bounding box center [330, 398] width 38 height 38
checkbox input "false"
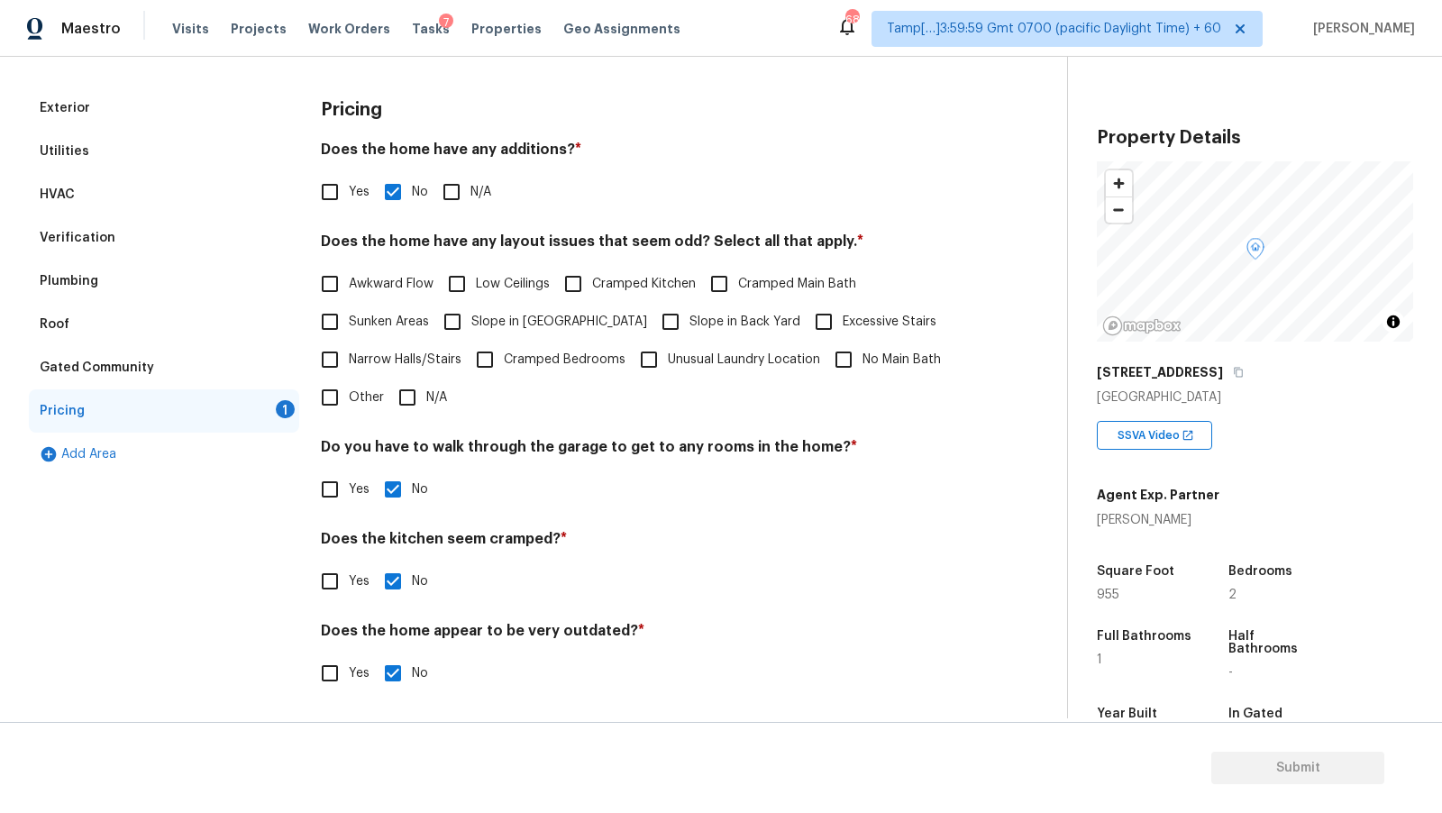
click at [531, 411] on div "Awkward Flow Low Ceilings Cramped Kitchen Cramped Main Bath Sunken Areas Slope …" at bounding box center [643, 340] width 645 height 151
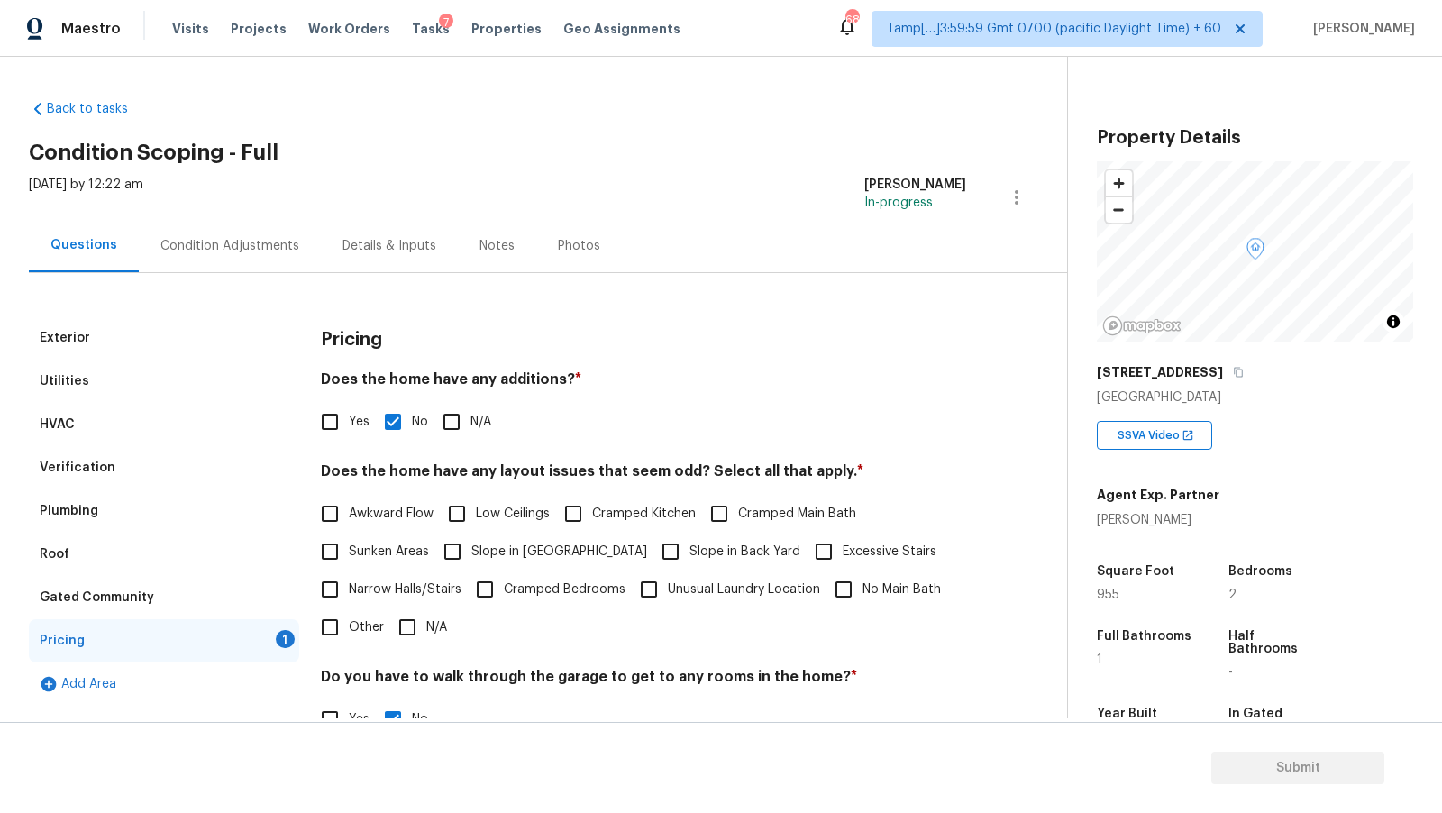
click at [230, 237] on div "Condition Adjustments" at bounding box center [229, 246] width 139 height 18
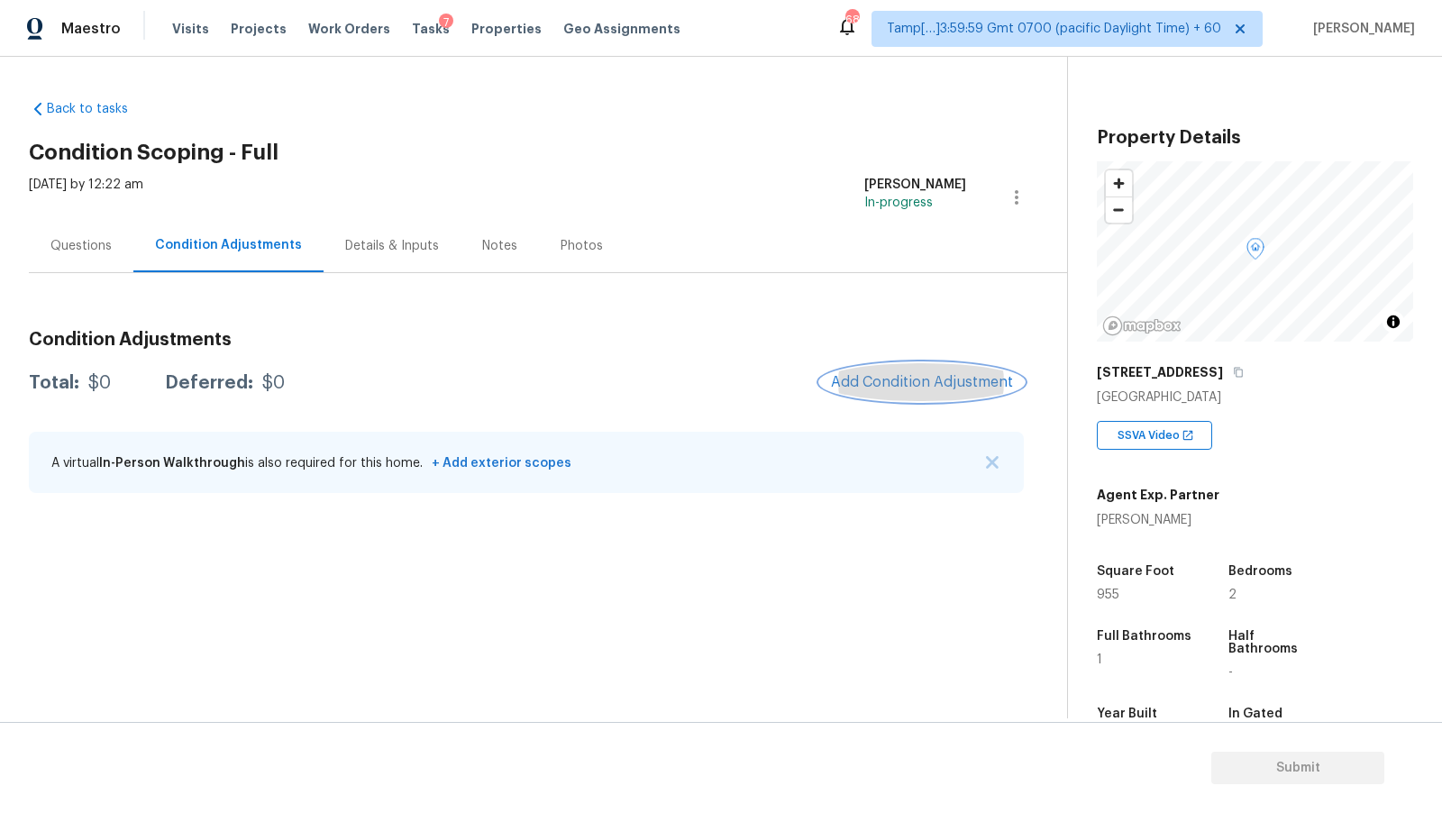
click at [887, 399] on button "Add Condition Adjustment" at bounding box center [922, 382] width 204 height 38
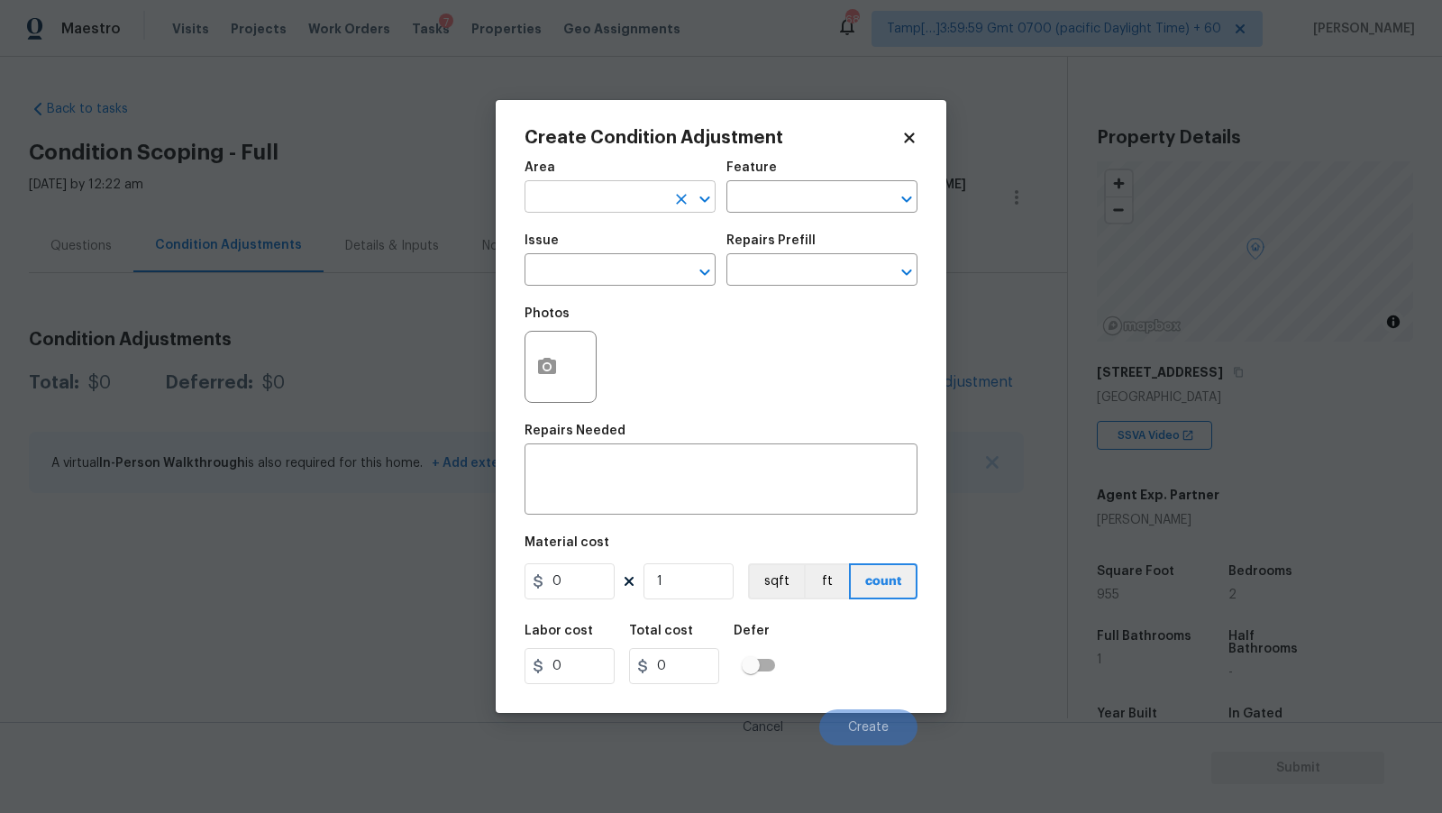
click at [654, 204] on input "text" at bounding box center [595, 199] width 141 height 28
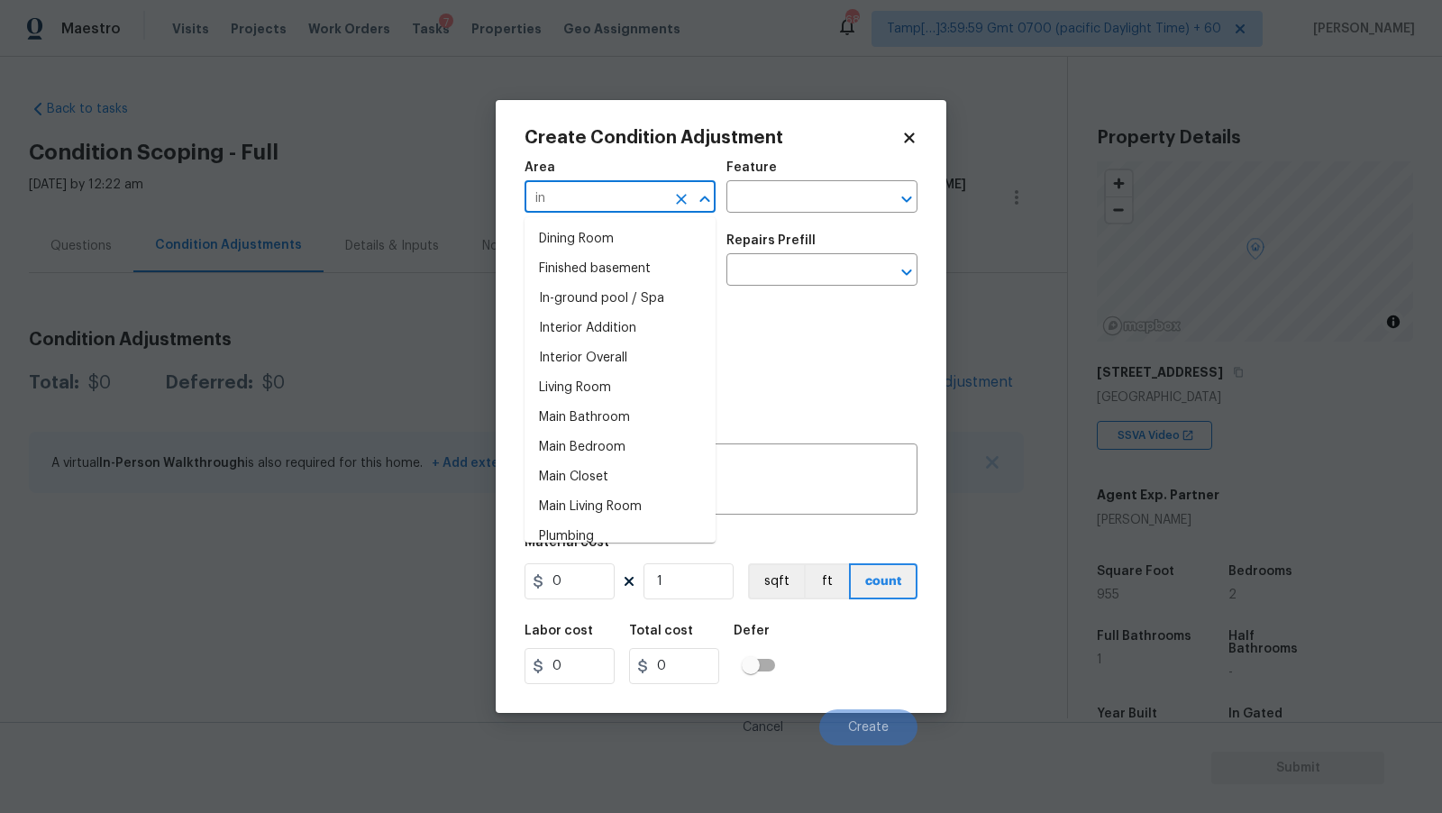
type input "i"
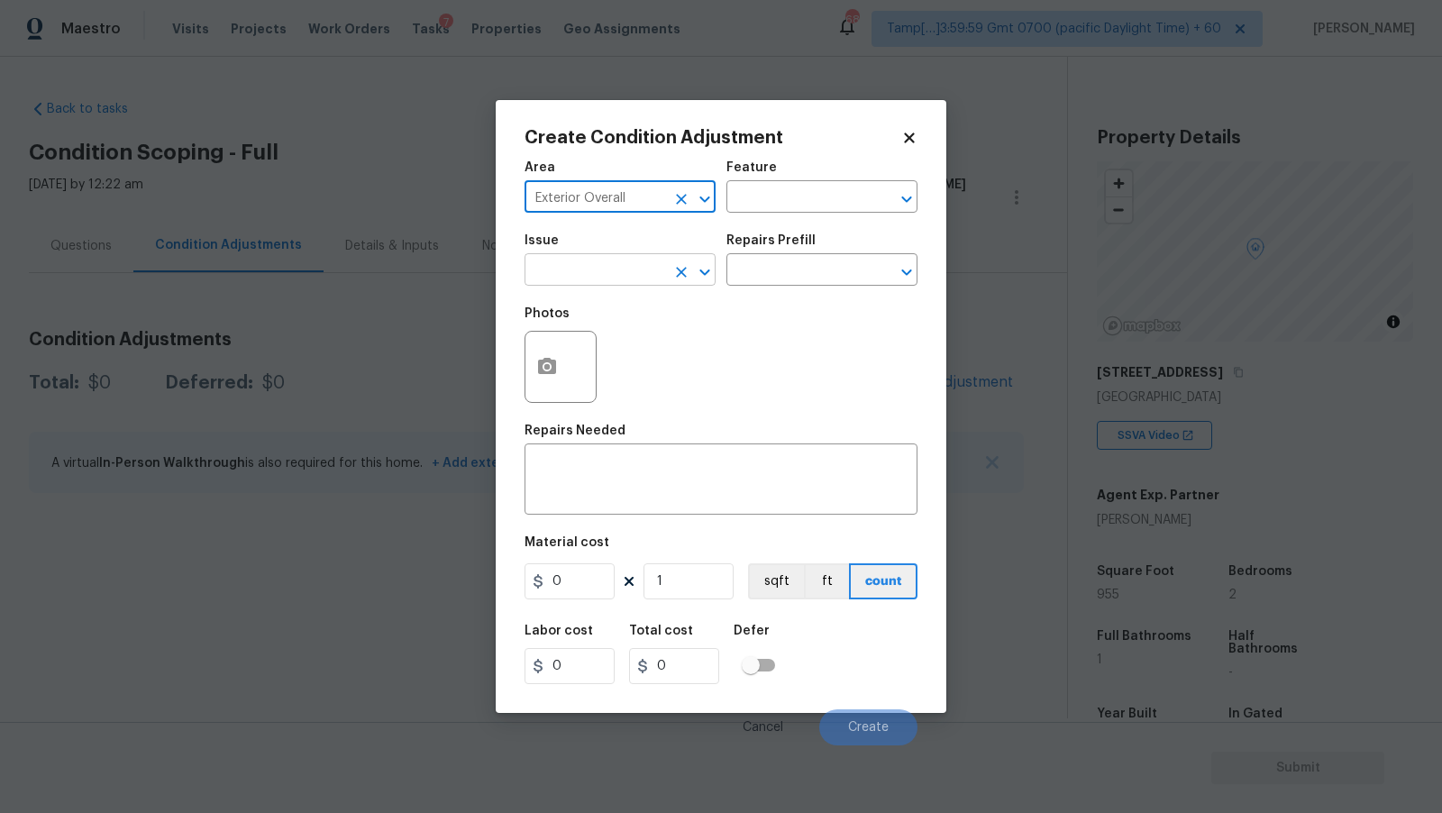
type input "Exterior Overall"
click at [635, 262] on input "text" at bounding box center [595, 272] width 141 height 28
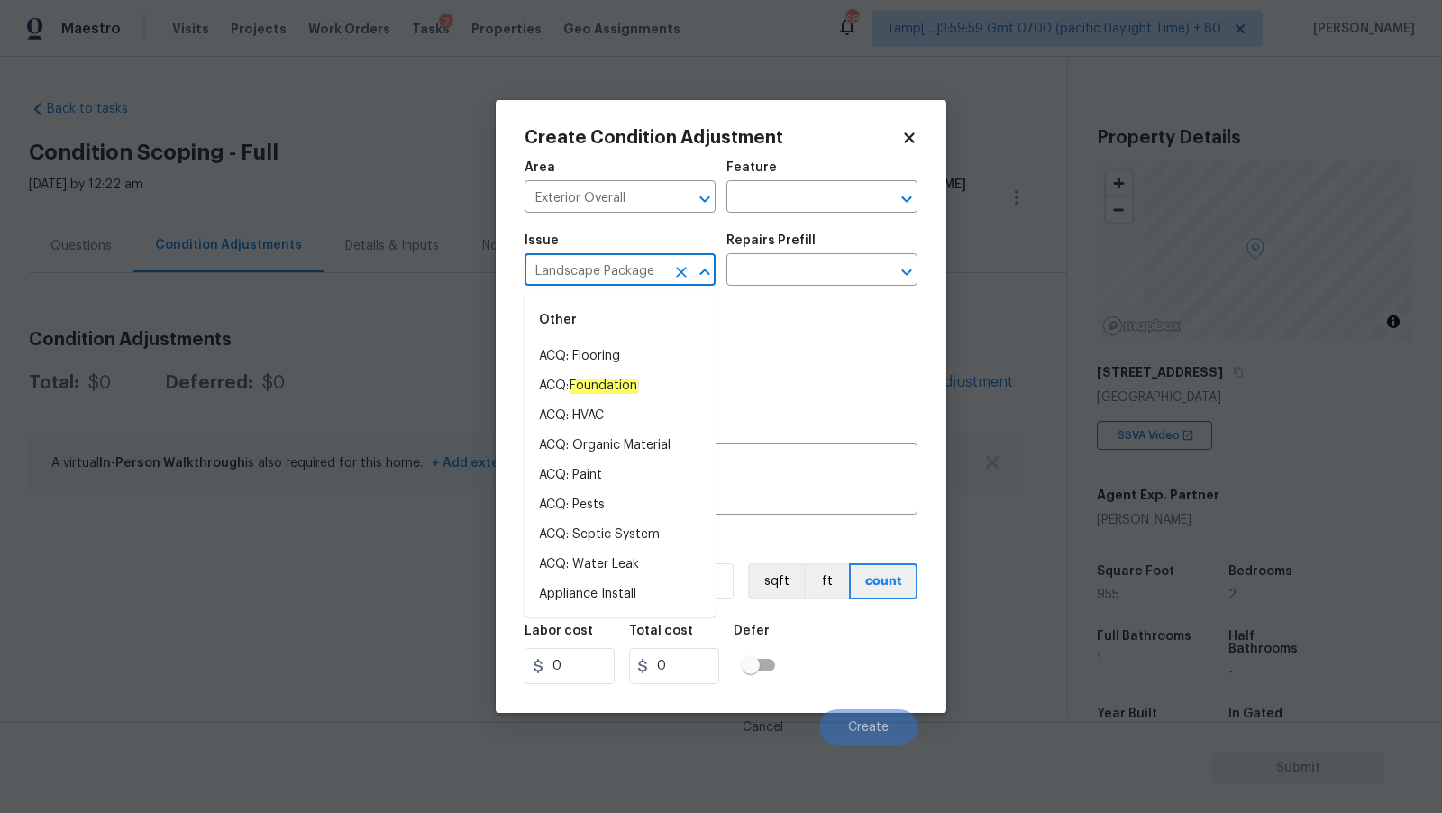
type input "Landscape Package"
click at [792, 313] on div "Photos" at bounding box center [721, 355] width 393 height 117
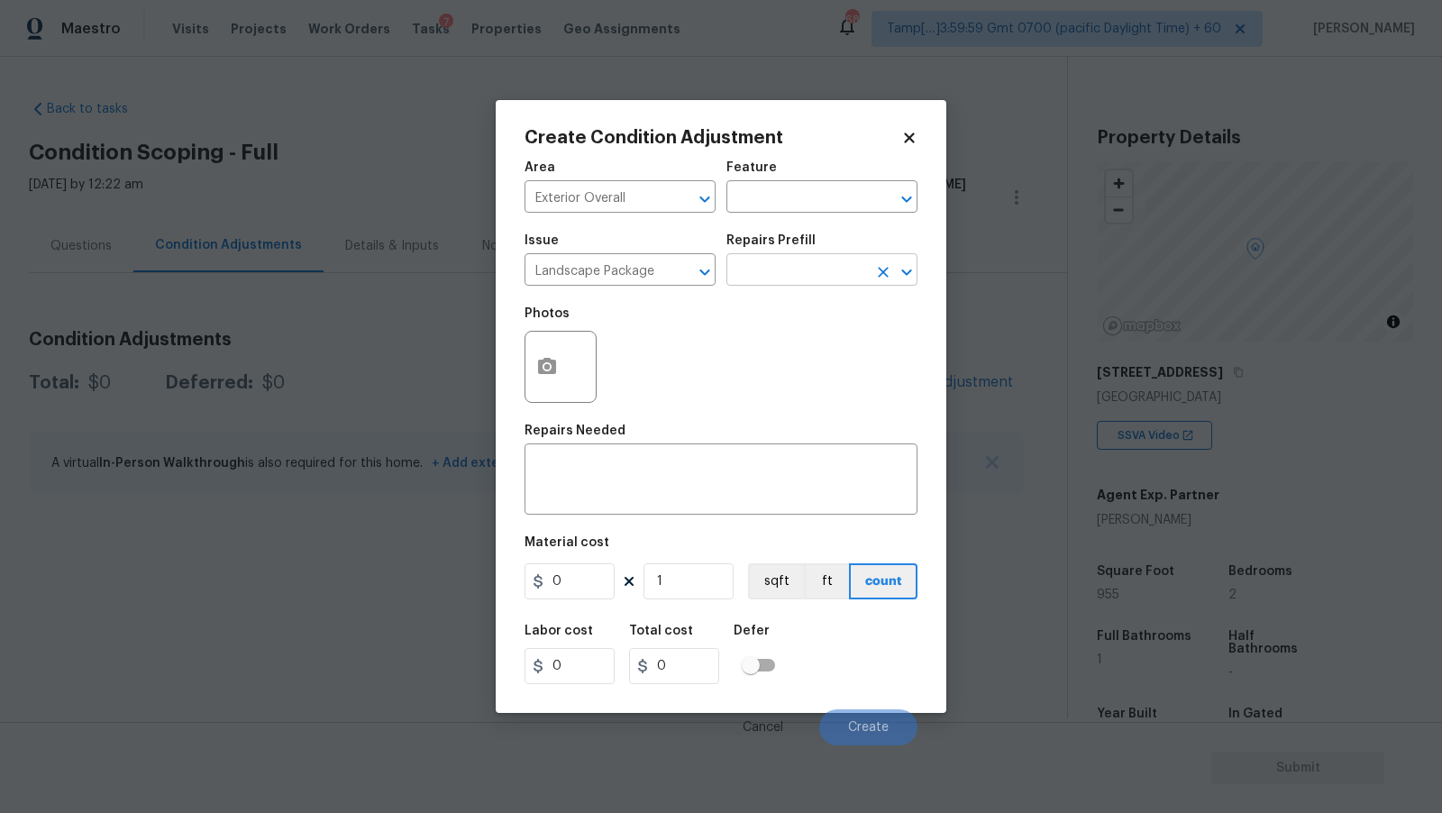
click at [810, 269] on input "text" at bounding box center [797, 272] width 141 height 28
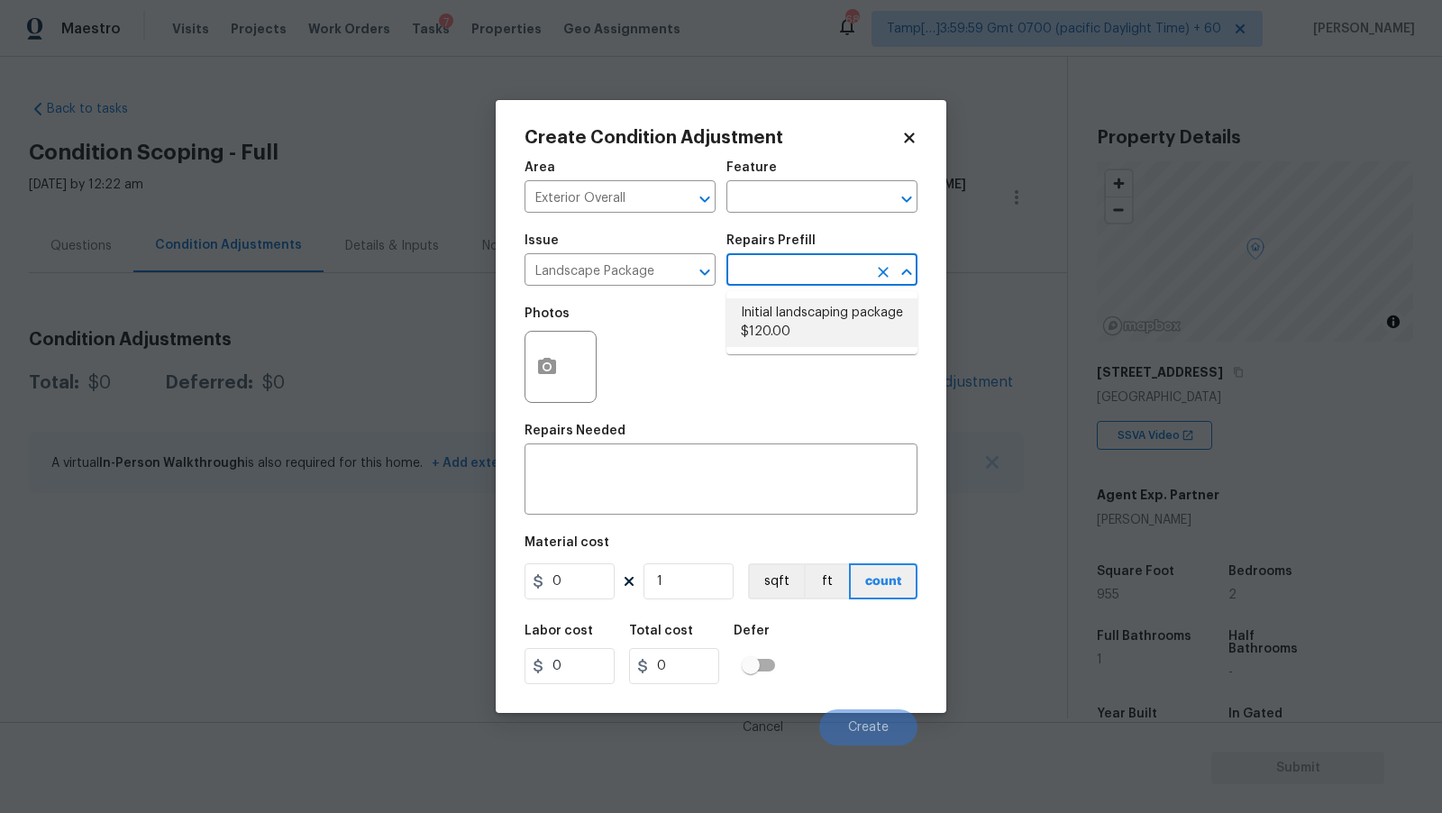
click at [825, 318] on li "Initial landscaping package $120.00" at bounding box center [822, 322] width 191 height 49
type input "Home Readiness Packages"
type textarea "Mowing of grass up to 6" in height. Mow, edge along driveways & sidewalks, trim…"
type input "120"
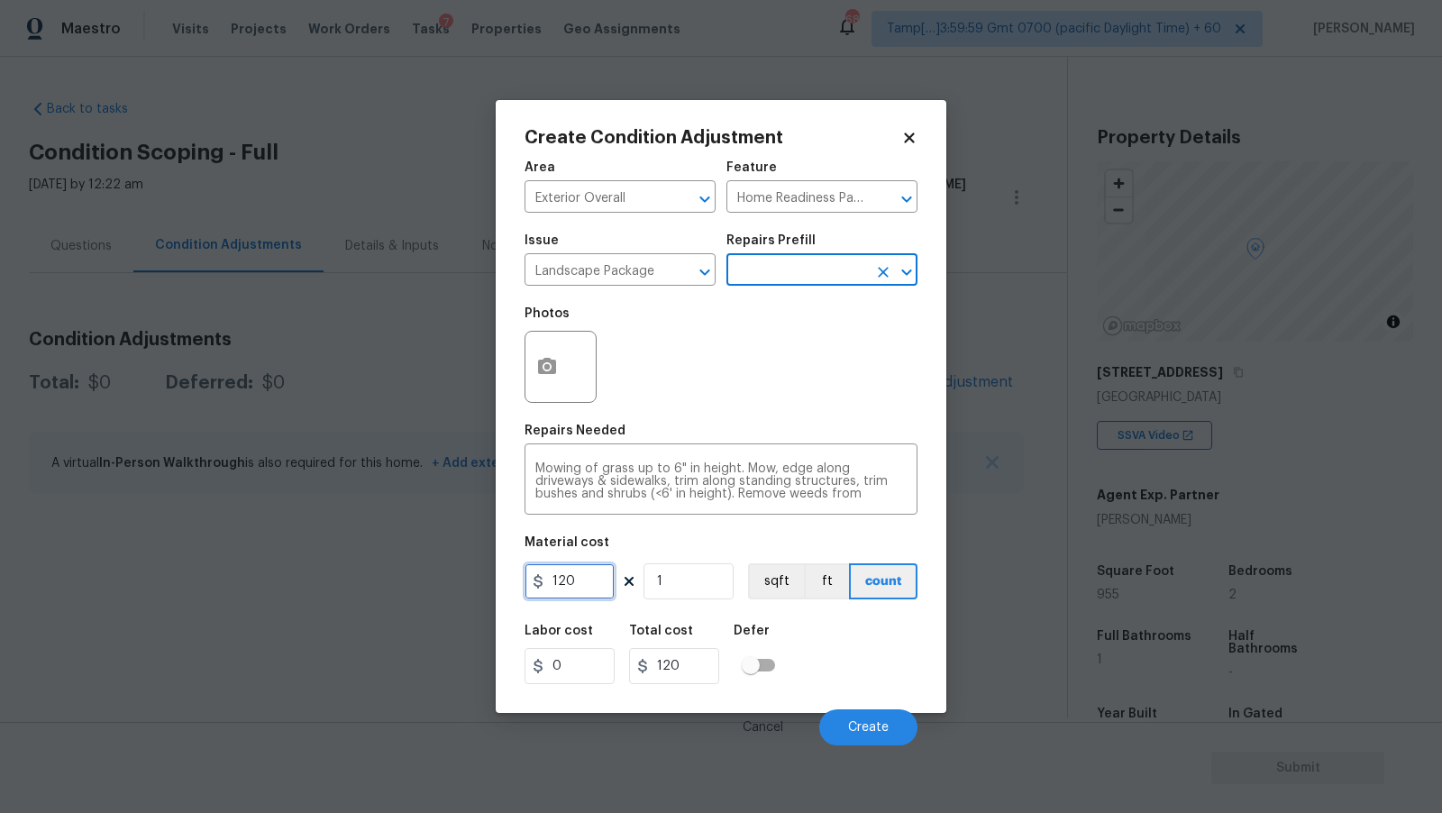
click at [586, 589] on input "120" at bounding box center [570, 581] width 90 height 36
type input "300"
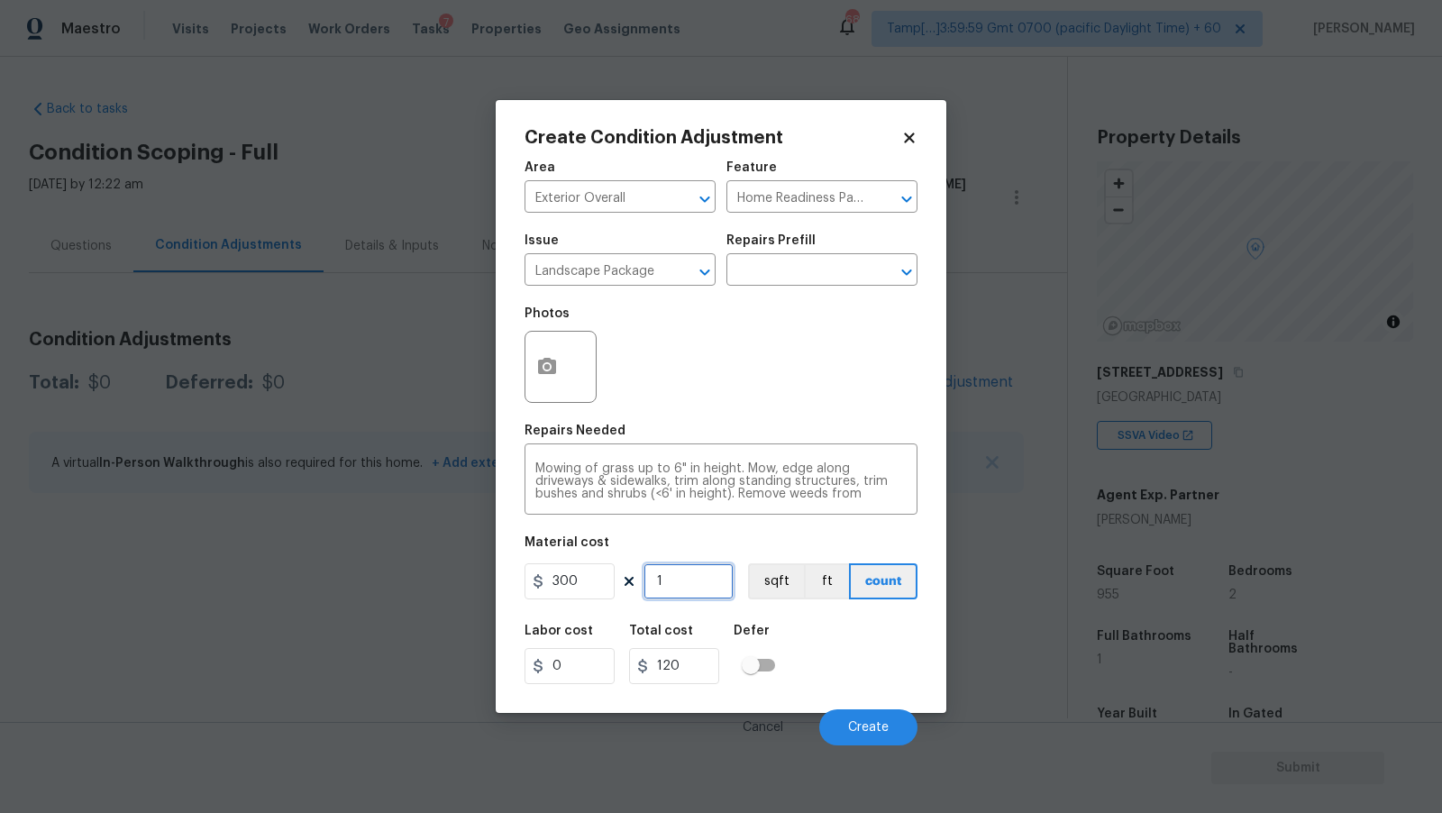
type input "300"
click at [680, 349] on div "Photos" at bounding box center [721, 355] width 393 height 117
click at [553, 348] on button "button" at bounding box center [547, 367] width 43 height 70
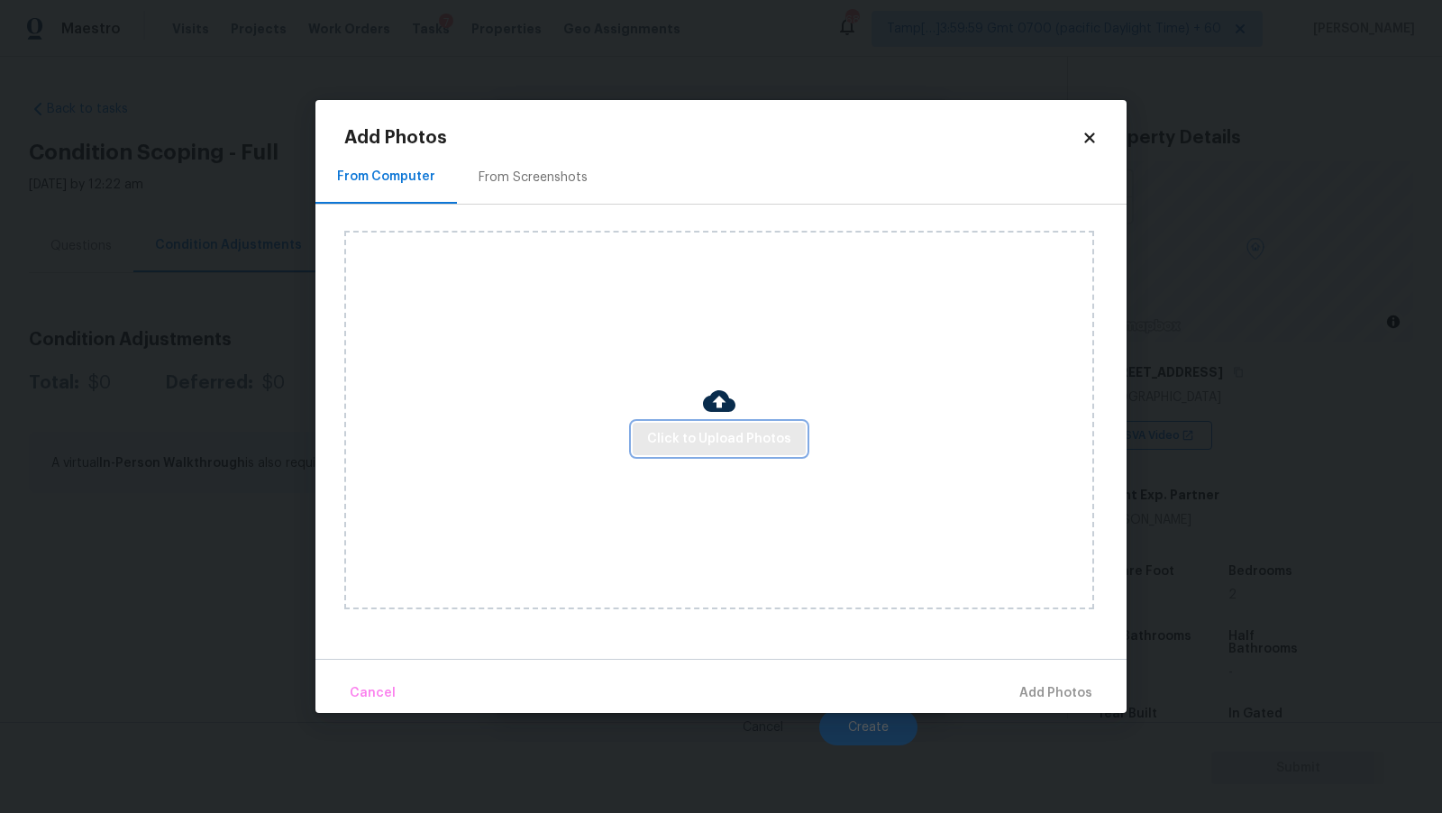
click at [695, 440] on span "Click to Upload Photos" at bounding box center [719, 439] width 144 height 23
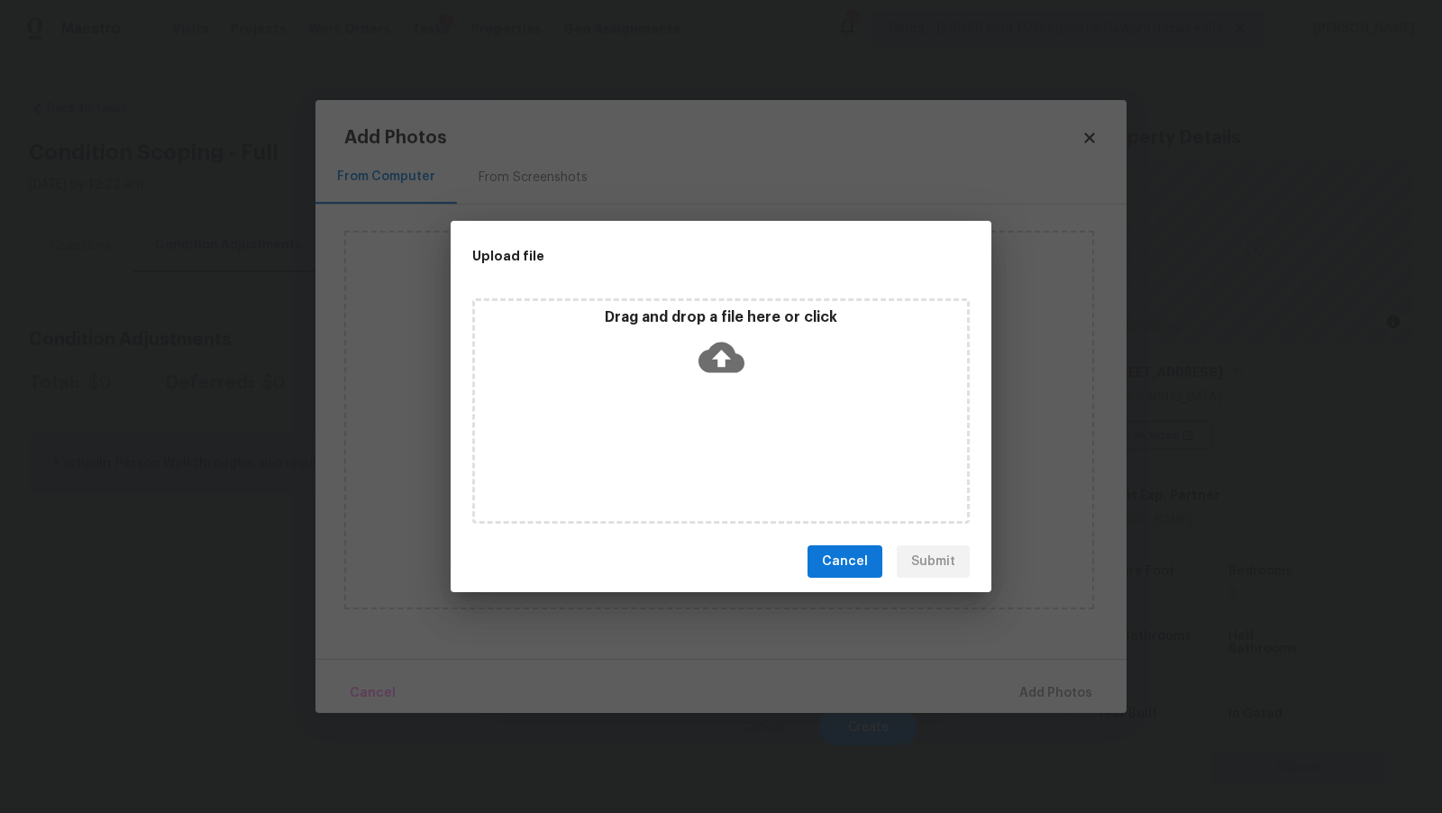
click at [732, 380] on div "Drag and drop a file here or click" at bounding box center [721, 347] width 492 height 78
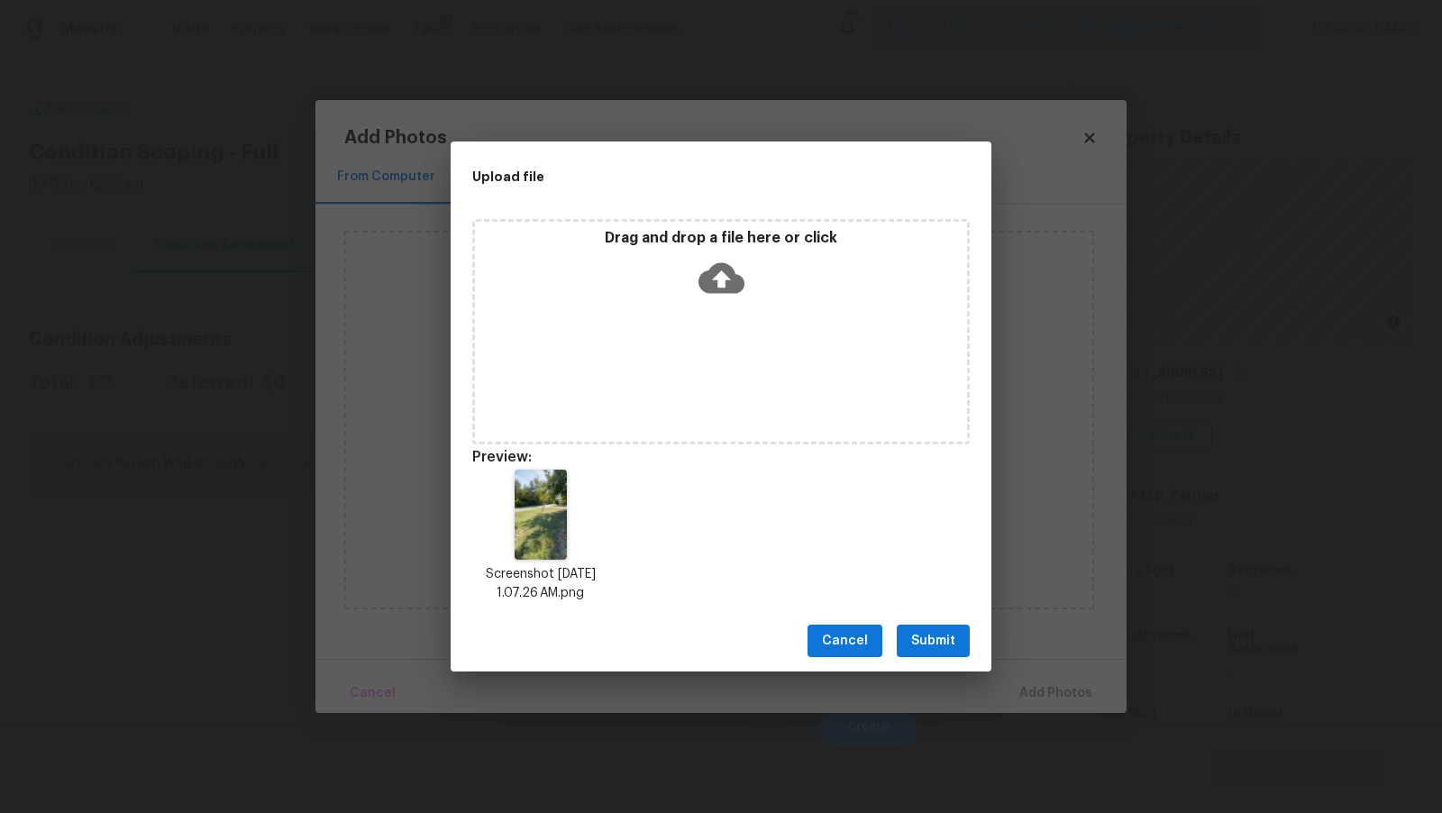
click at [922, 649] on span "Submit" at bounding box center [933, 641] width 44 height 23
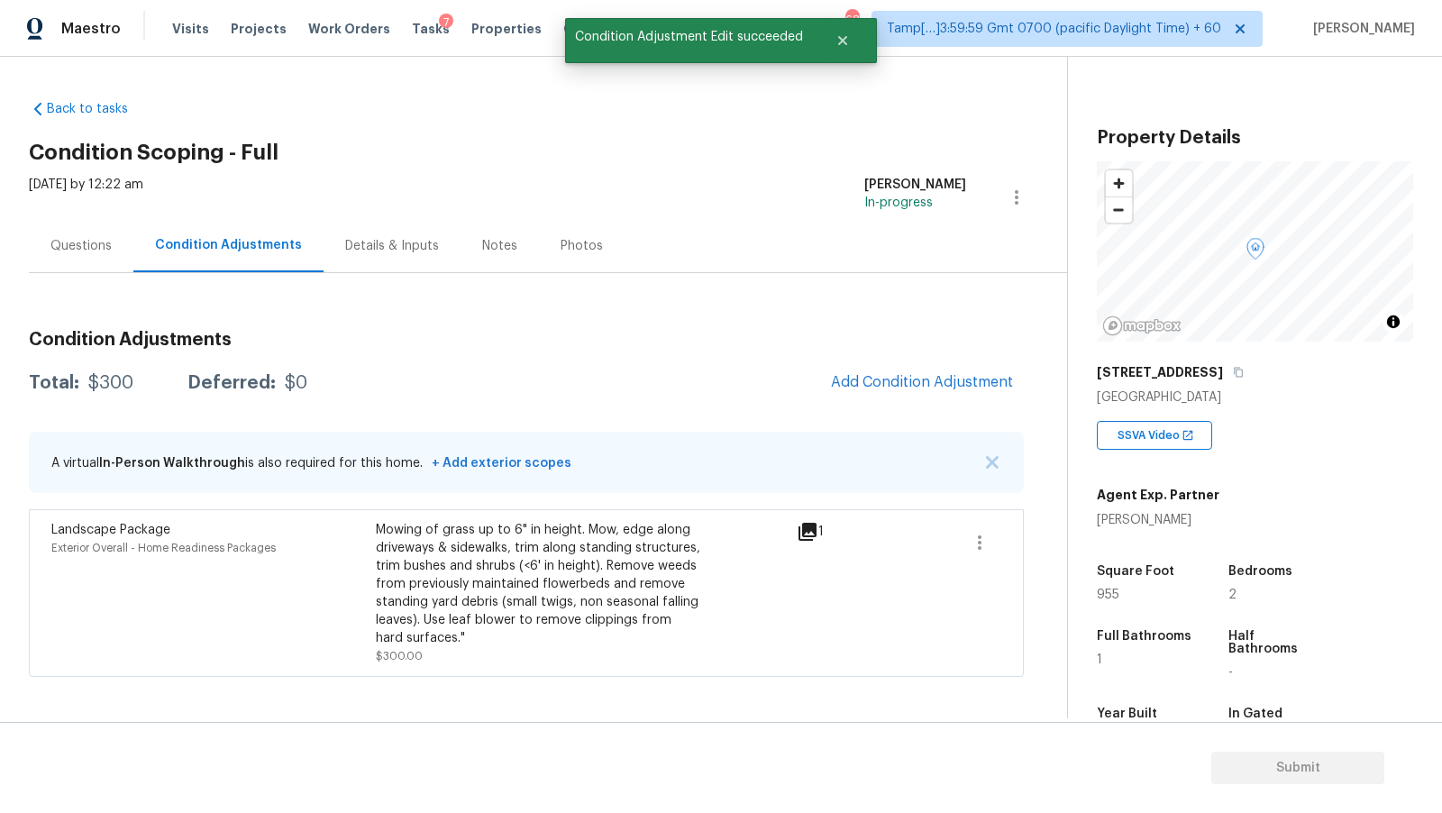
click at [945, 381] on span "Add Condition Adjustment" at bounding box center [922, 382] width 182 height 16
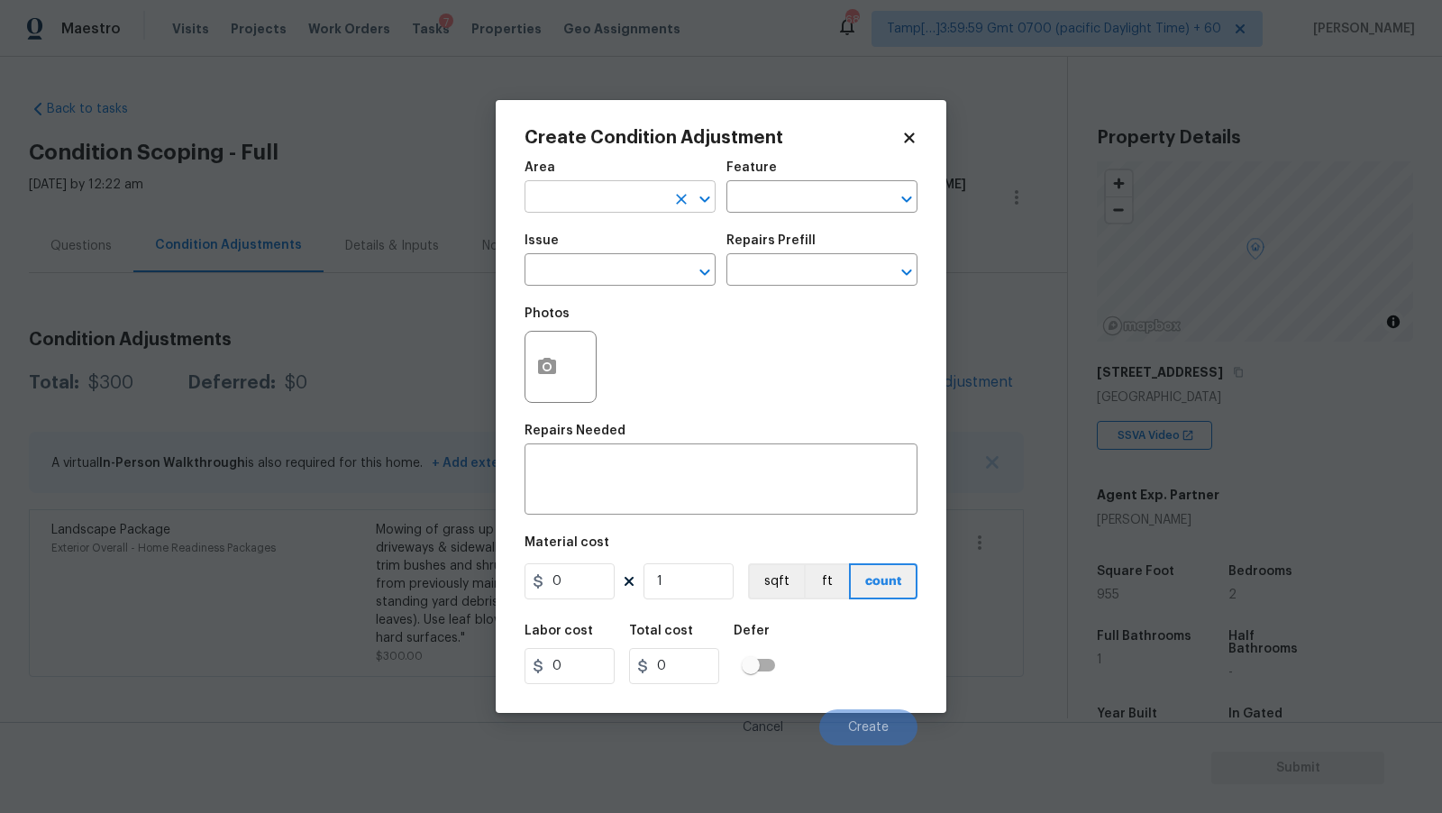
click at [636, 188] on input "text" at bounding box center [595, 199] width 141 height 28
type input "p"
type input "Exterior Overall"
click at [627, 271] on input "text" at bounding box center [595, 272] width 141 height 28
type input "Pressure Washing"
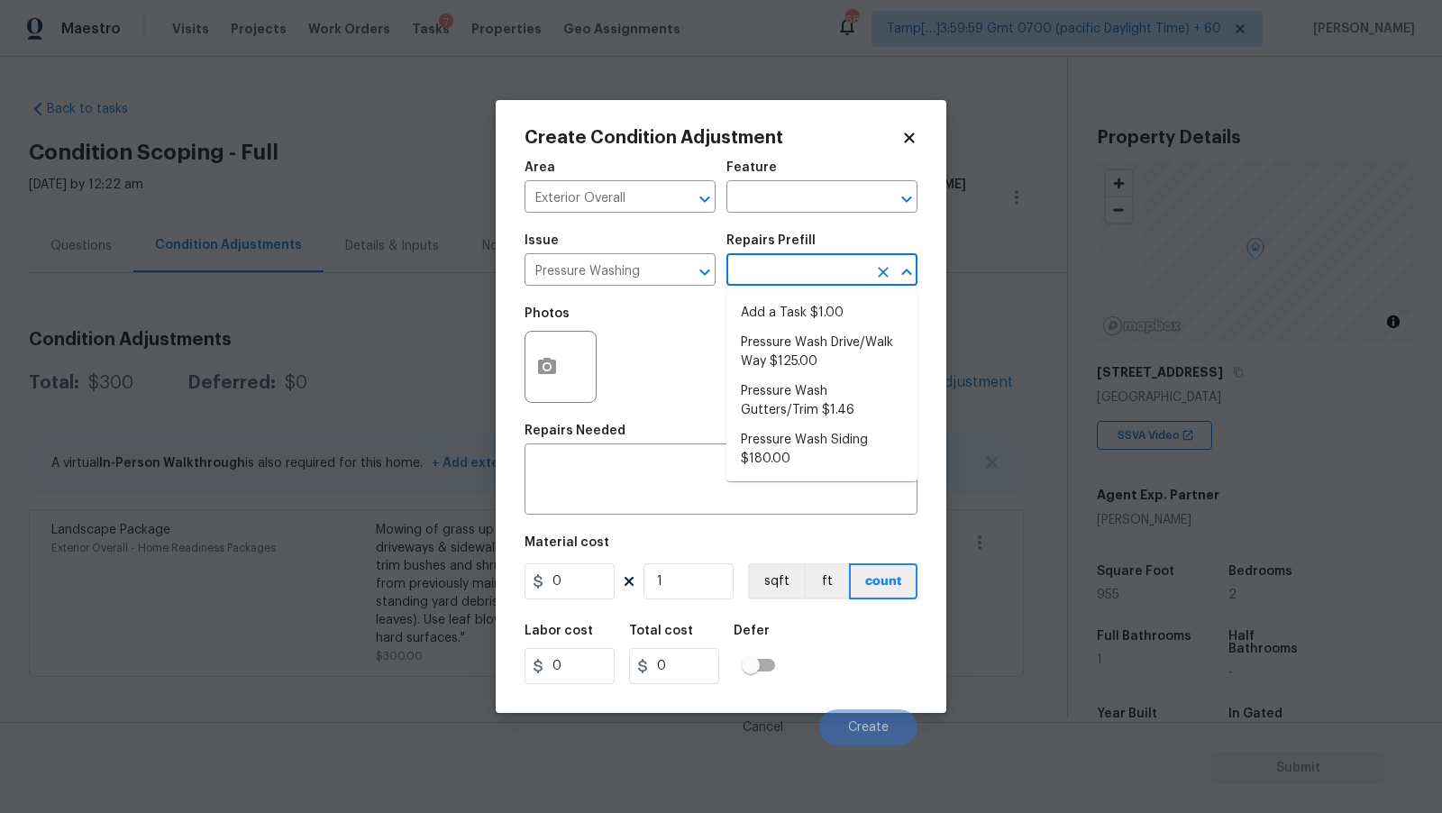
click at [820, 286] on input "text" at bounding box center [797, 272] width 141 height 28
click at [645, 352] on div "Photos" at bounding box center [721, 355] width 393 height 117
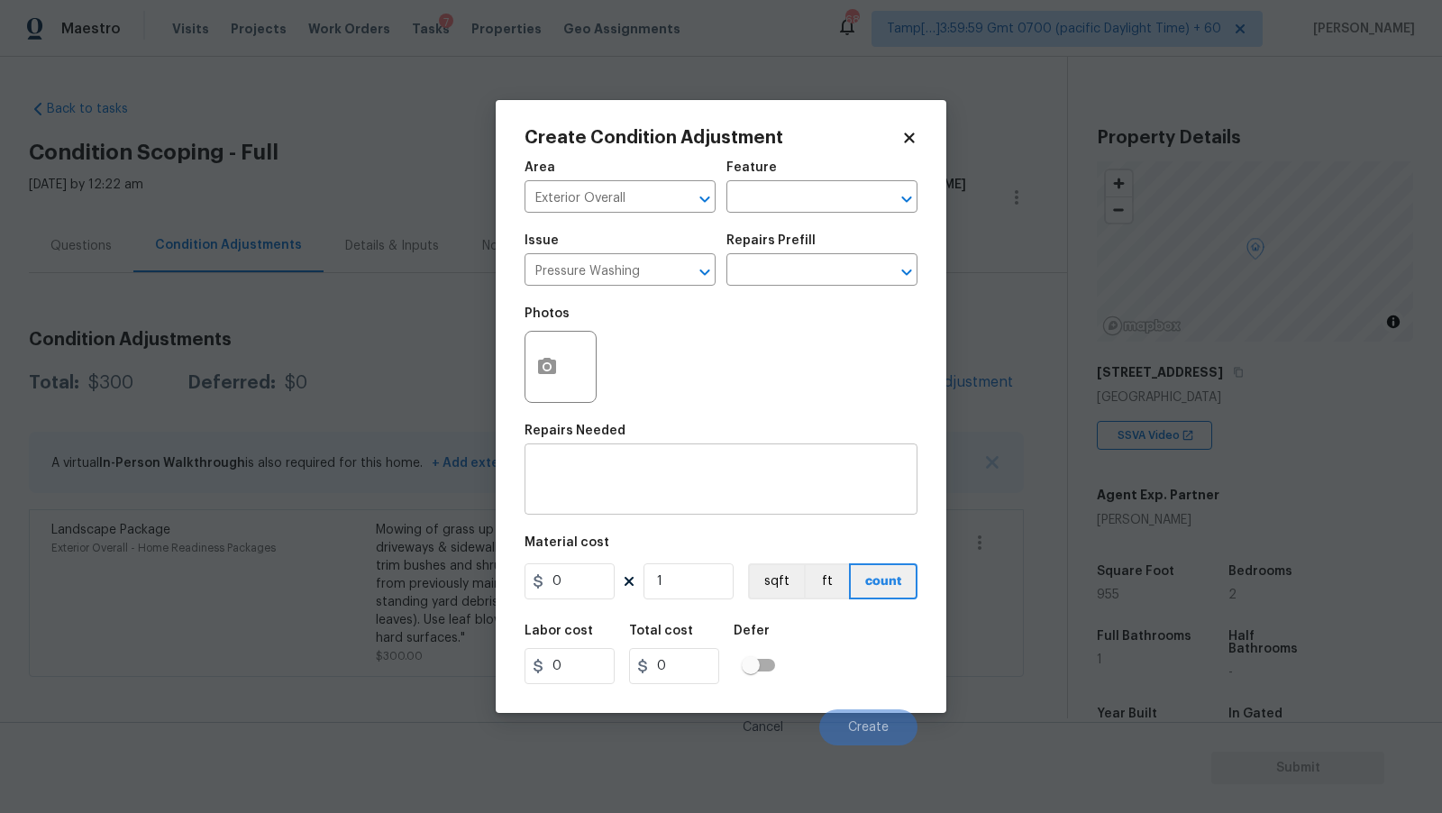
click at [668, 468] on textarea at bounding box center [720, 481] width 371 height 38
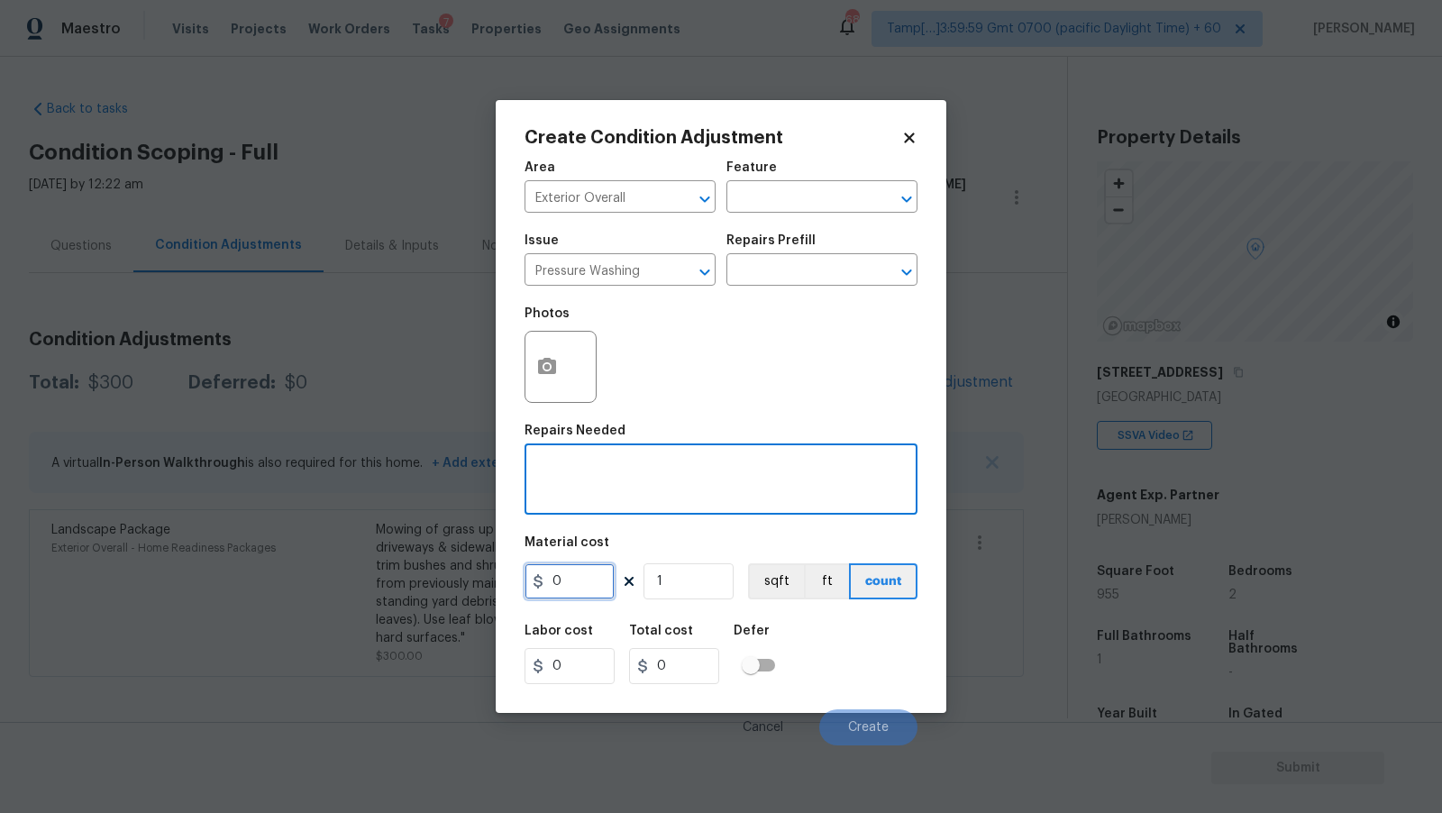
click at [569, 580] on input "0" at bounding box center [570, 581] width 90 height 36
type input "200"
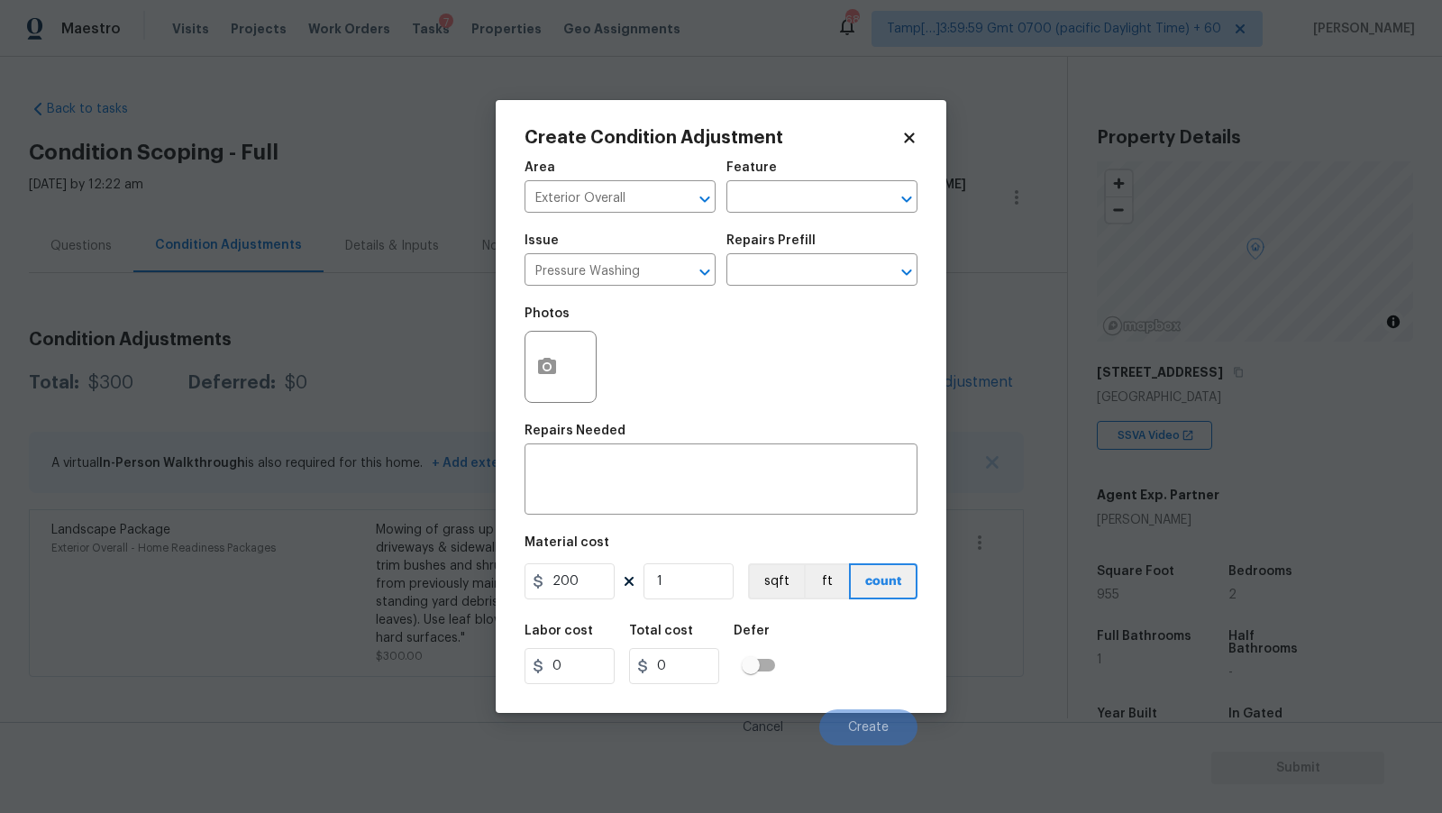
type input "200"
click at [594, 522] on div "Area Exterior Overall ​ Feature ​ Issue Pressure Washing ​ Repairs Prefill ​ Ph…" at bounding box center [721, 448] width 393 height 595
click at [606, 494] on textarea at bounding box center [720, 481] width 371 height 38
click at [685, 345] on div "Photos" at bounding box center [721, 355] width 393 height 117
click at [696, 465] on textarea at bounding box center [720, 481] width 371 height 38
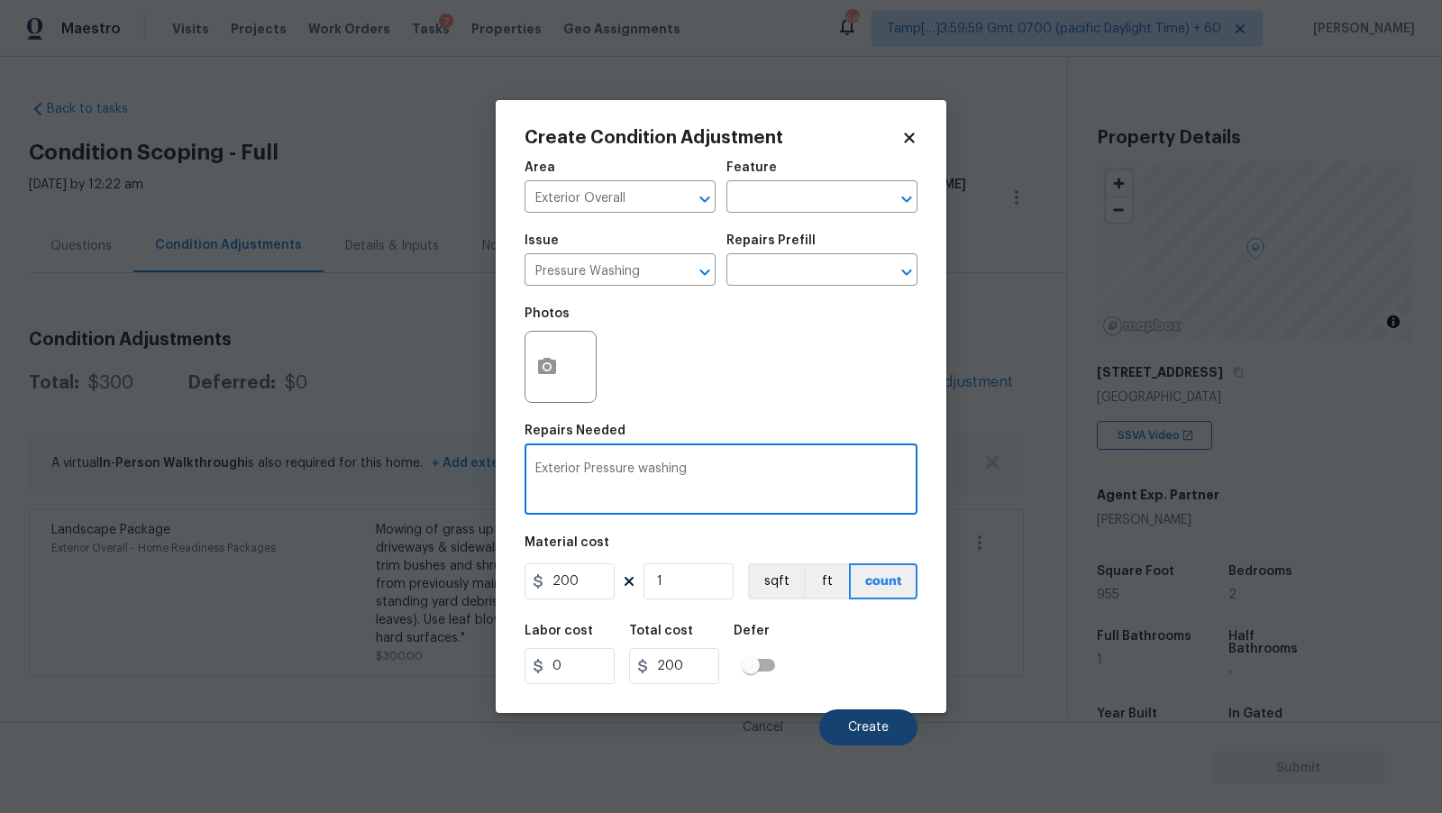
type textarea "Exterior Pressure washing"
click at [876, 719] on button "Create" at bounding box center [868, 727] width 98 height 36
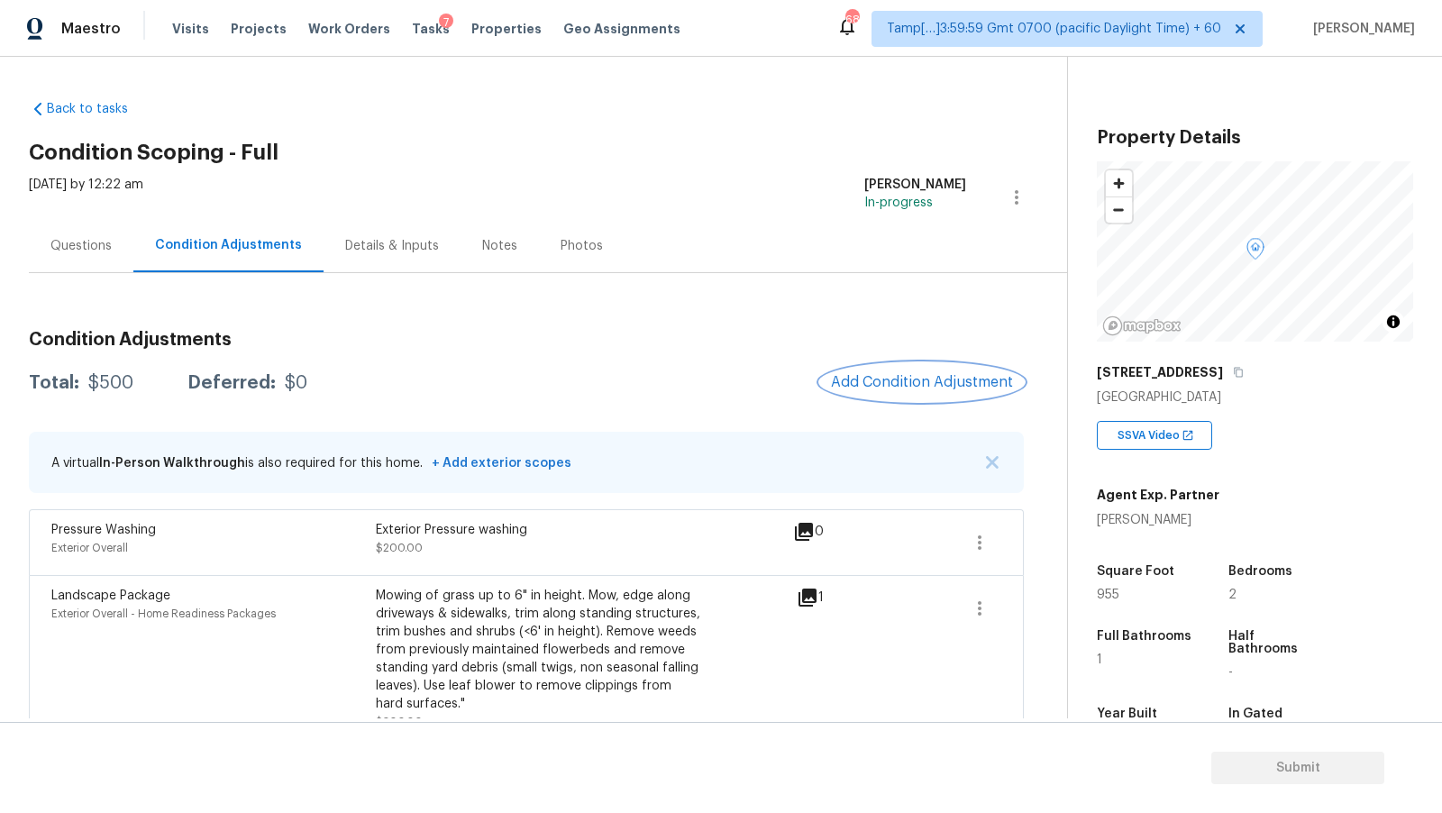
click at [928, 389] on span "Add Condition Adjustment" at bounding box center [922, 382] width 182 height 16
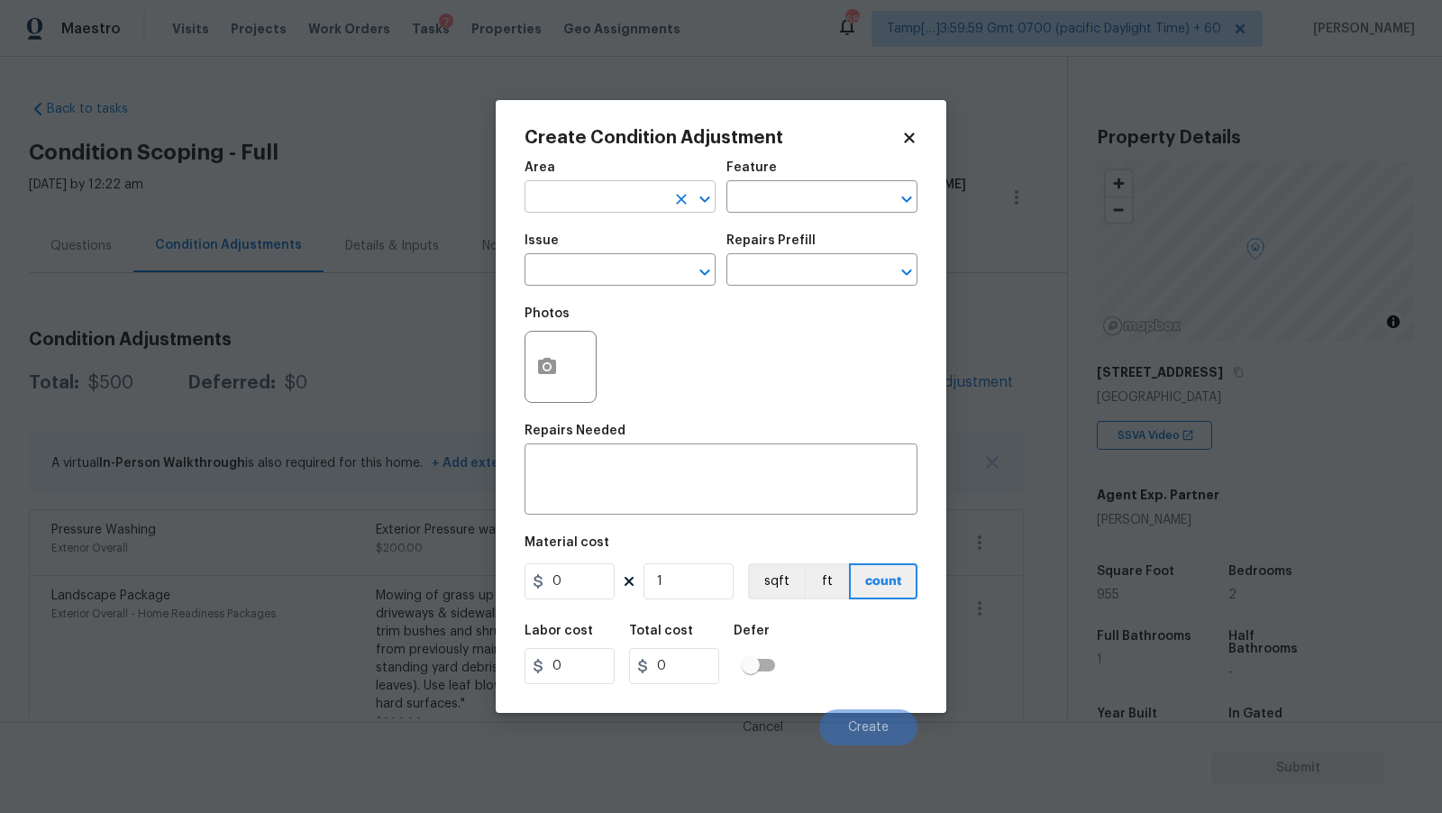
click at [632, 193] on input "text" at bounding box center [595, 199] width 141 height 28
type input "Exterior Overall"
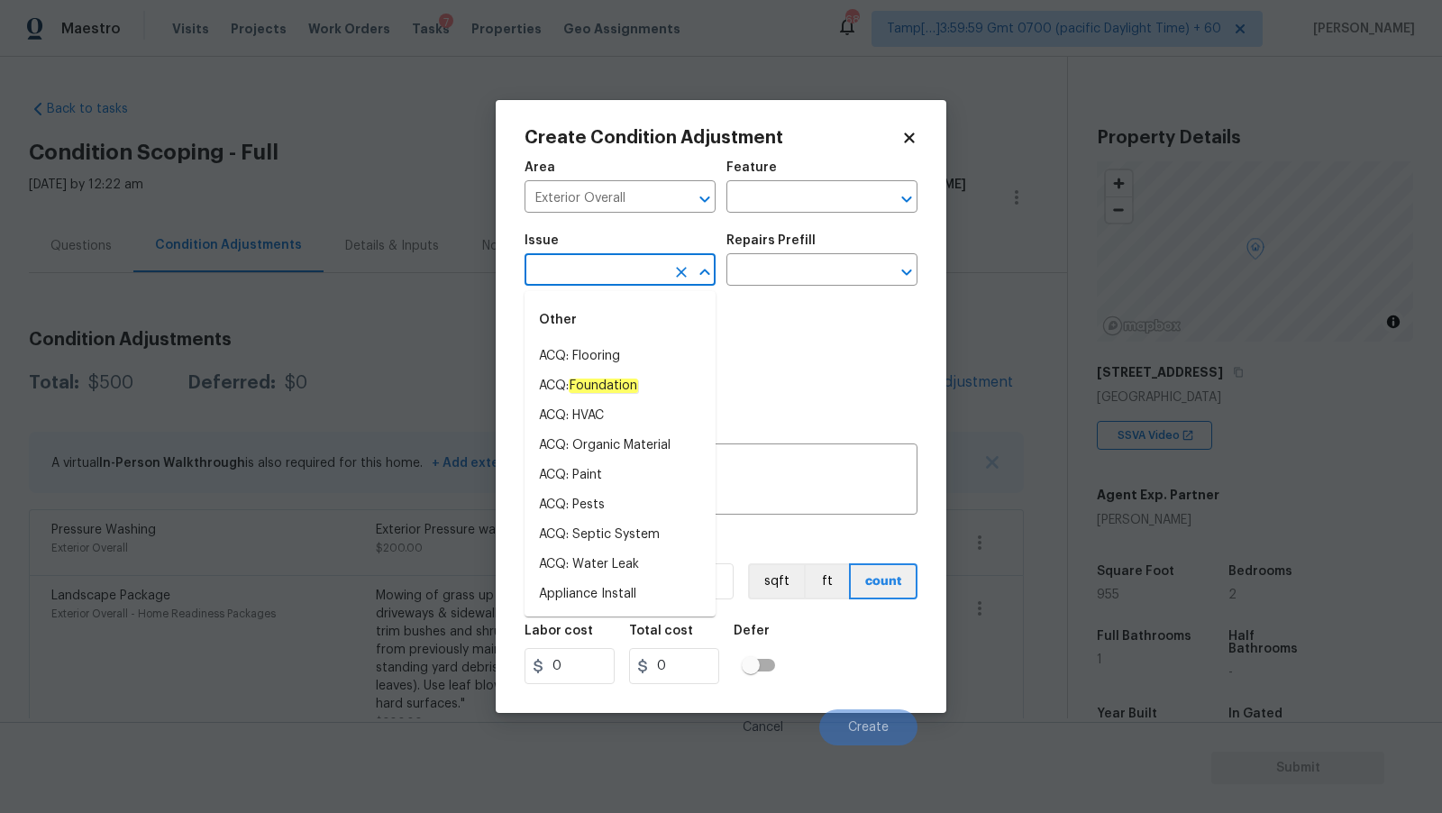
click at [596, 285] on input "text" at bounding box center [595, 272] width 141 height 28
type input "g"
type input "d"
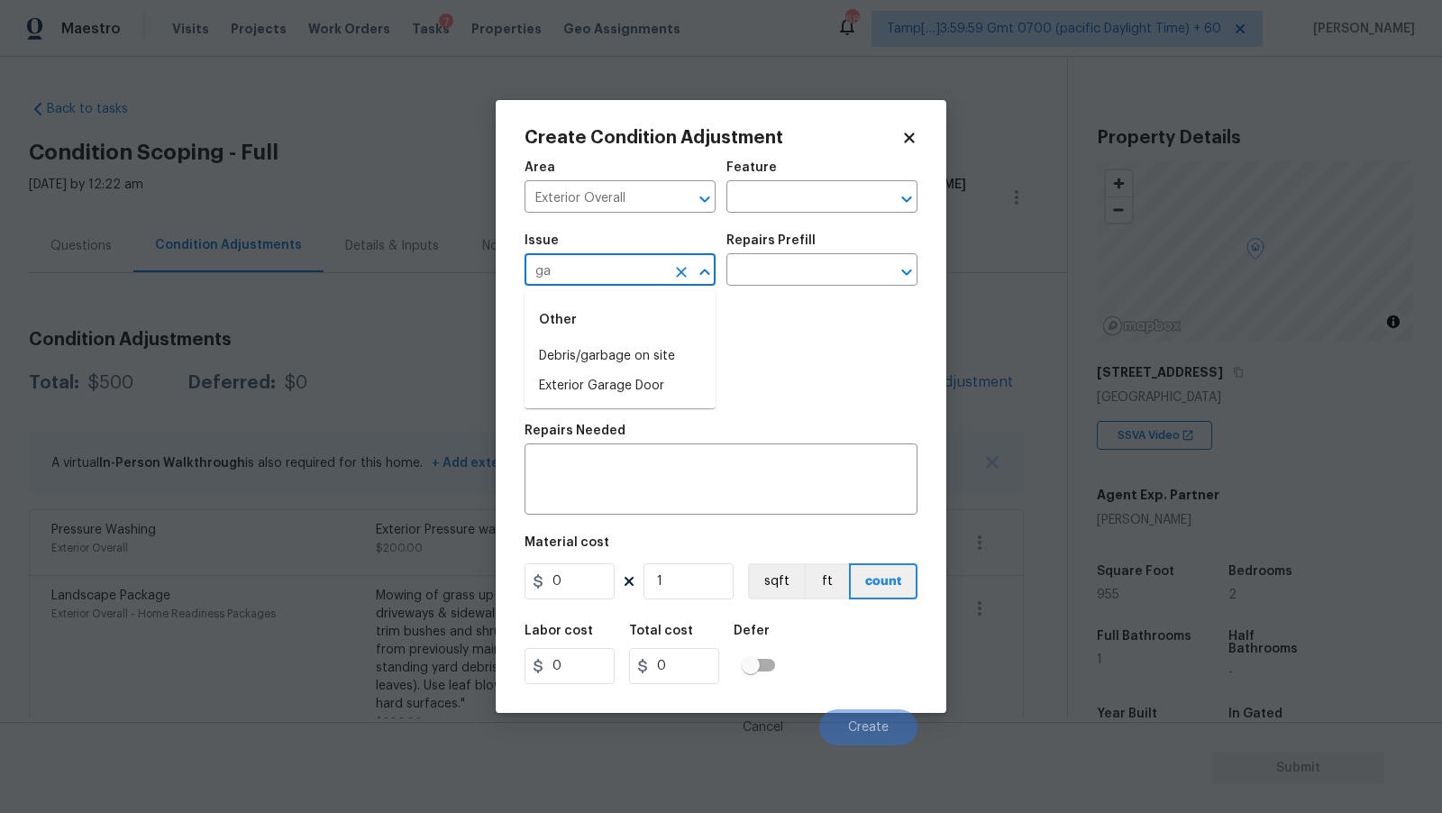
type input "g"
type input "gar"
click at [764, 349] on div "Photos" at bounding box center [721, 355] width 393 height 117
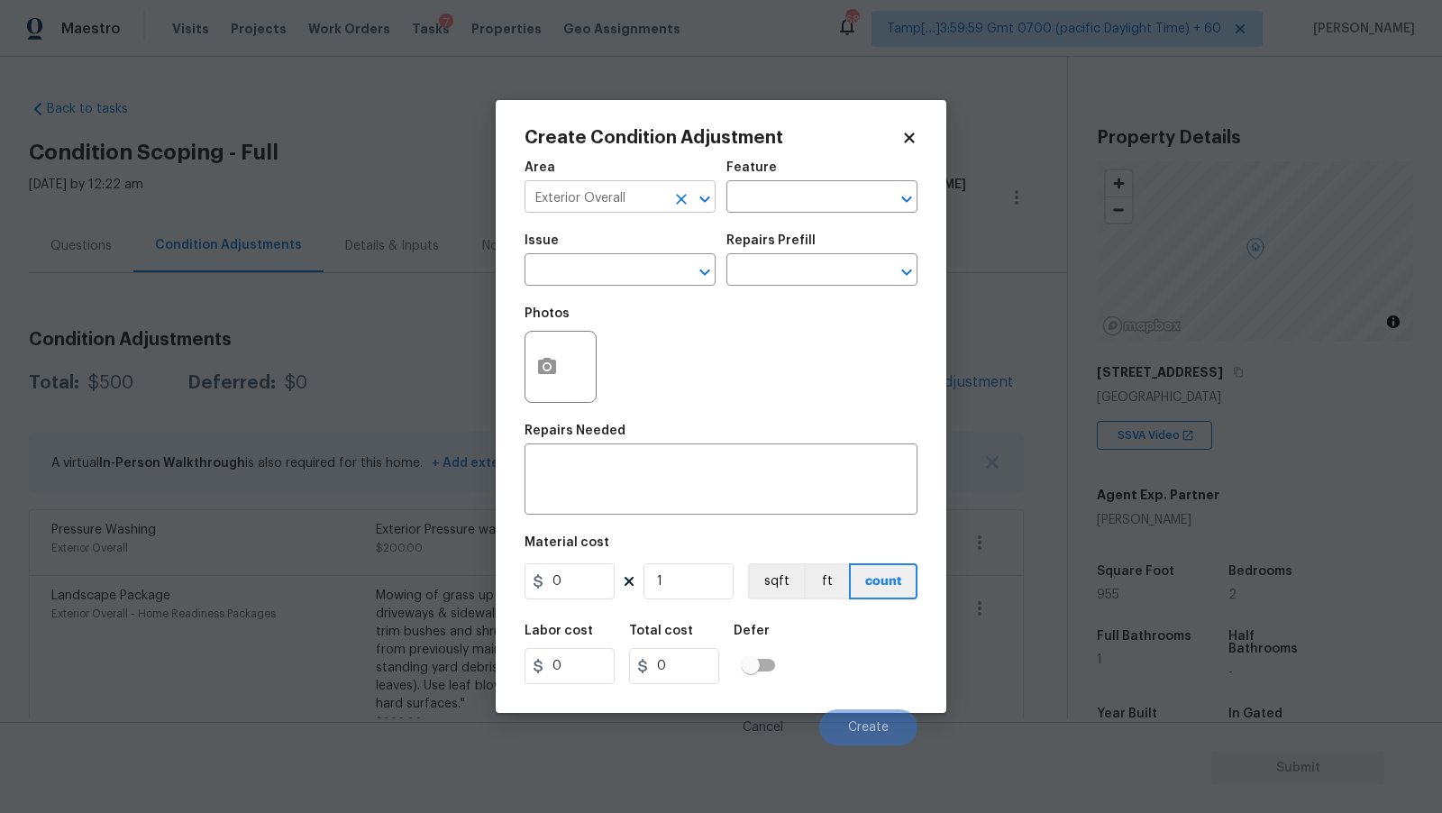
click at [656, 191] on input "Exterior Overall" at bounding box center [595, 199] width 141 height 28
type input "Garage"
click at [617, 285] on input "text" at bounding box center [595, 272] width 141 height 28
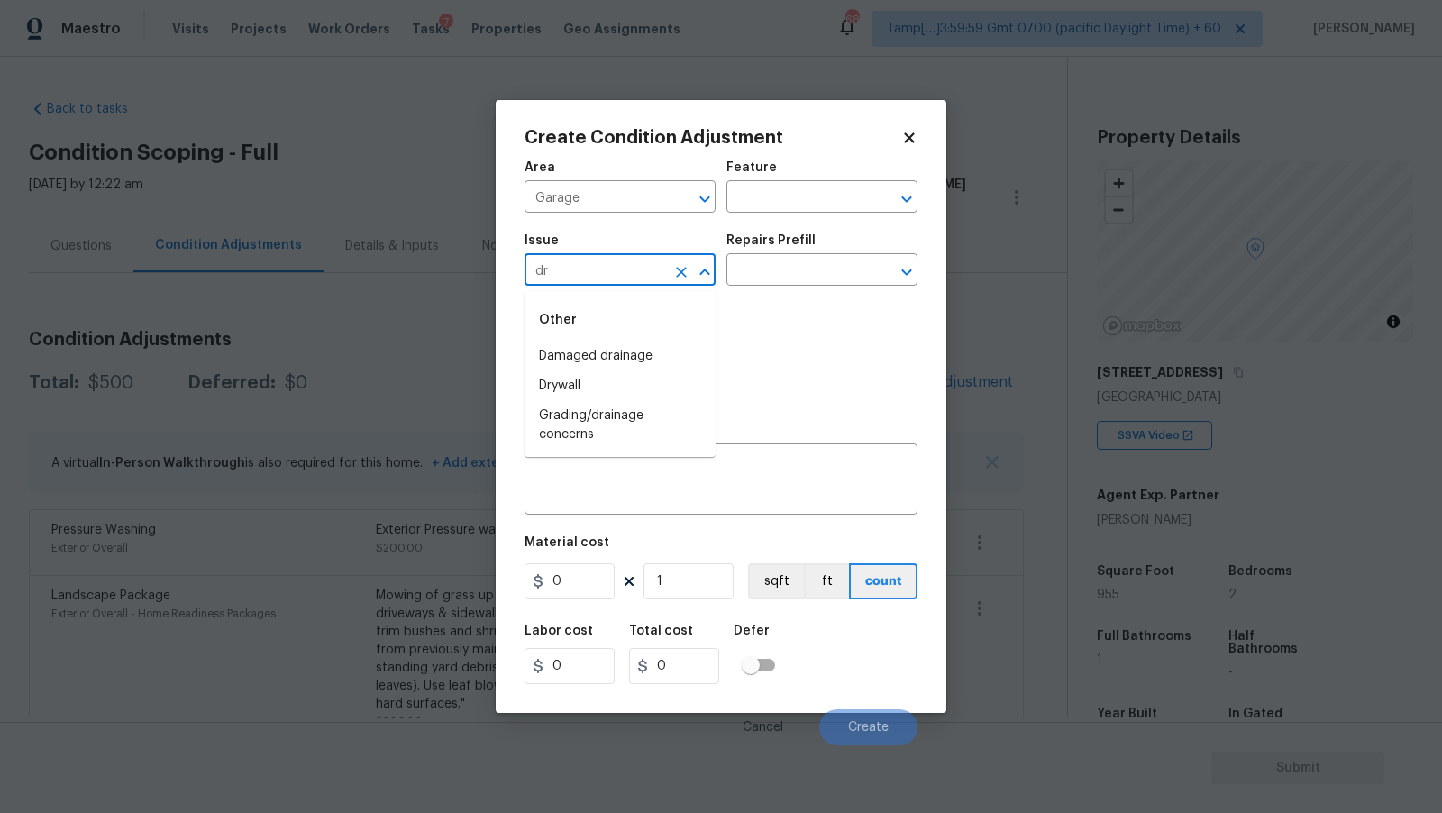
type input "d"
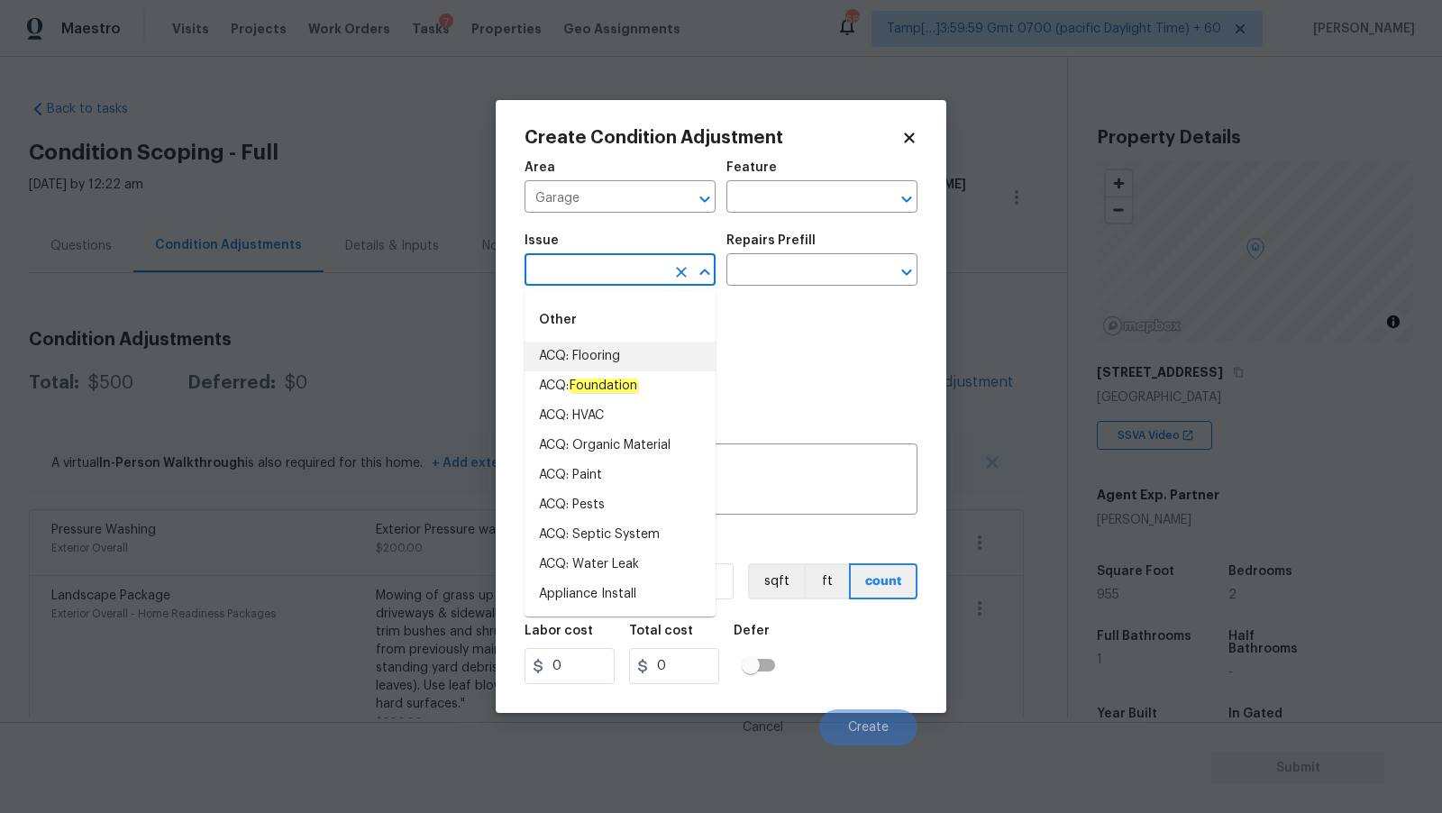
click at [834, 343] on div "Photos" at bounding box center [721, 355] width 393 height 117
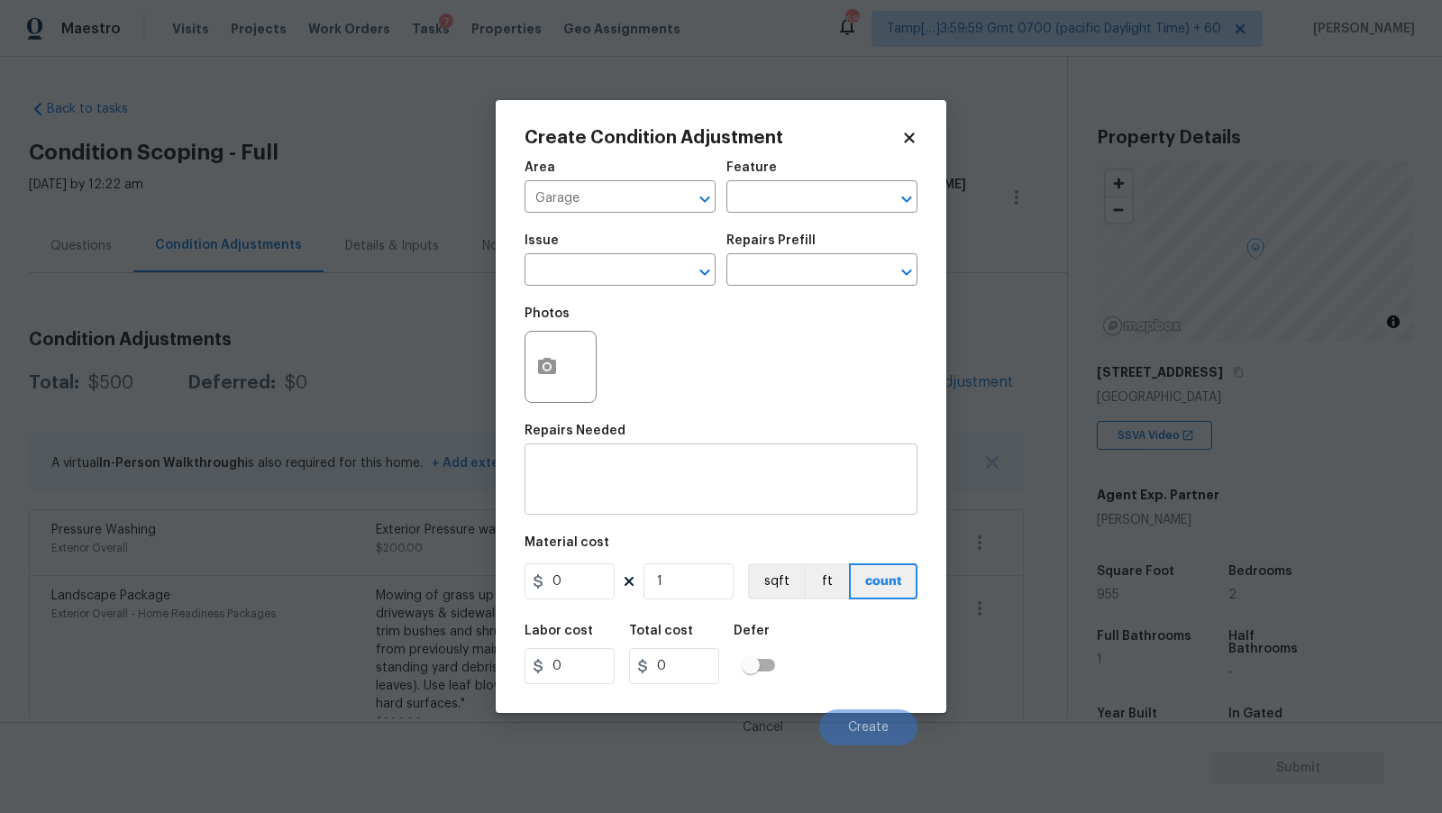
click at [640, 480] on textarea at bounding box center [720, 481] width 371 height 38
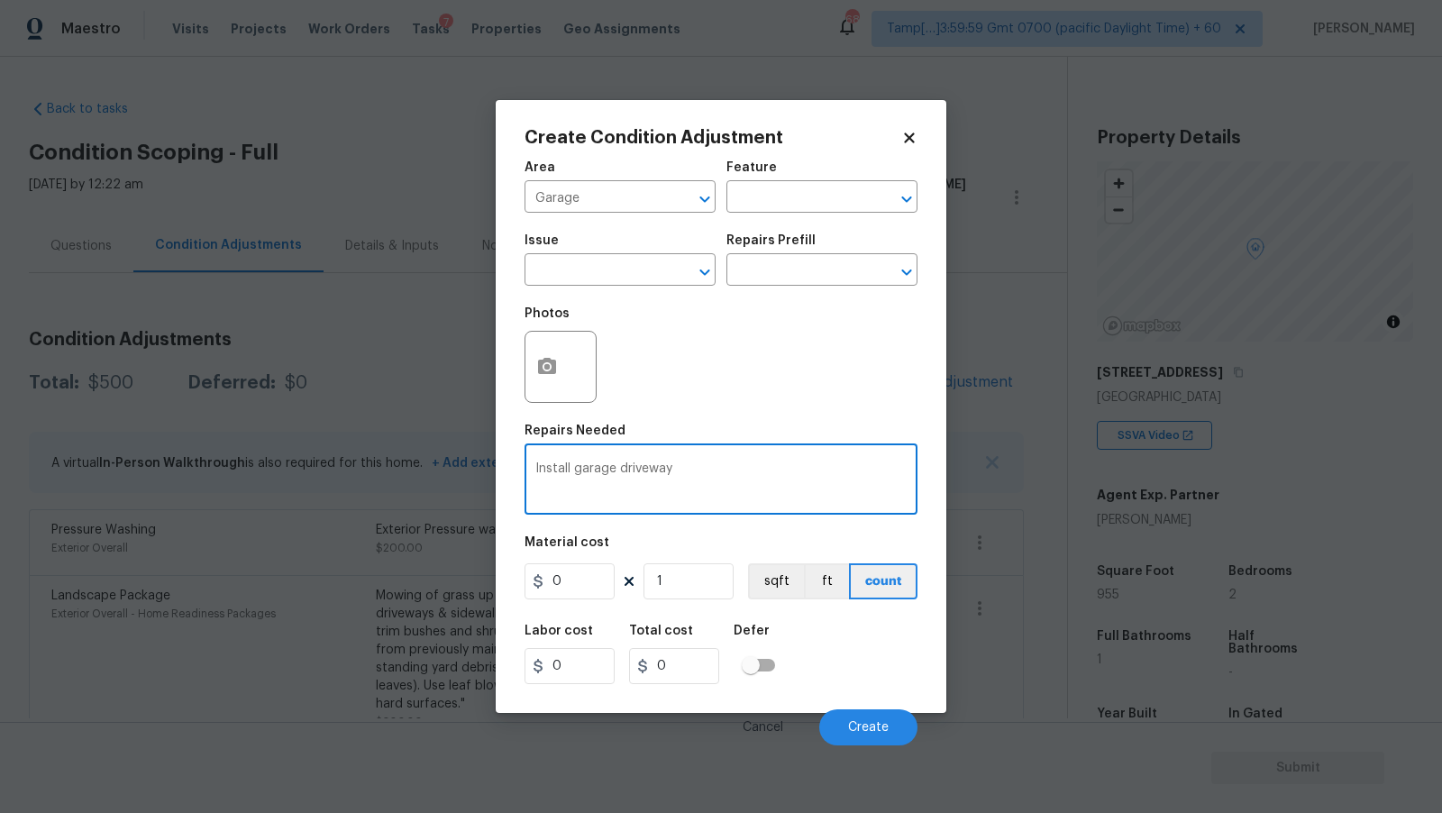
type textarea "Install garage driveway"
click at [581, 595] on input "0" at bounding box center [570, 581] width 90 height 36
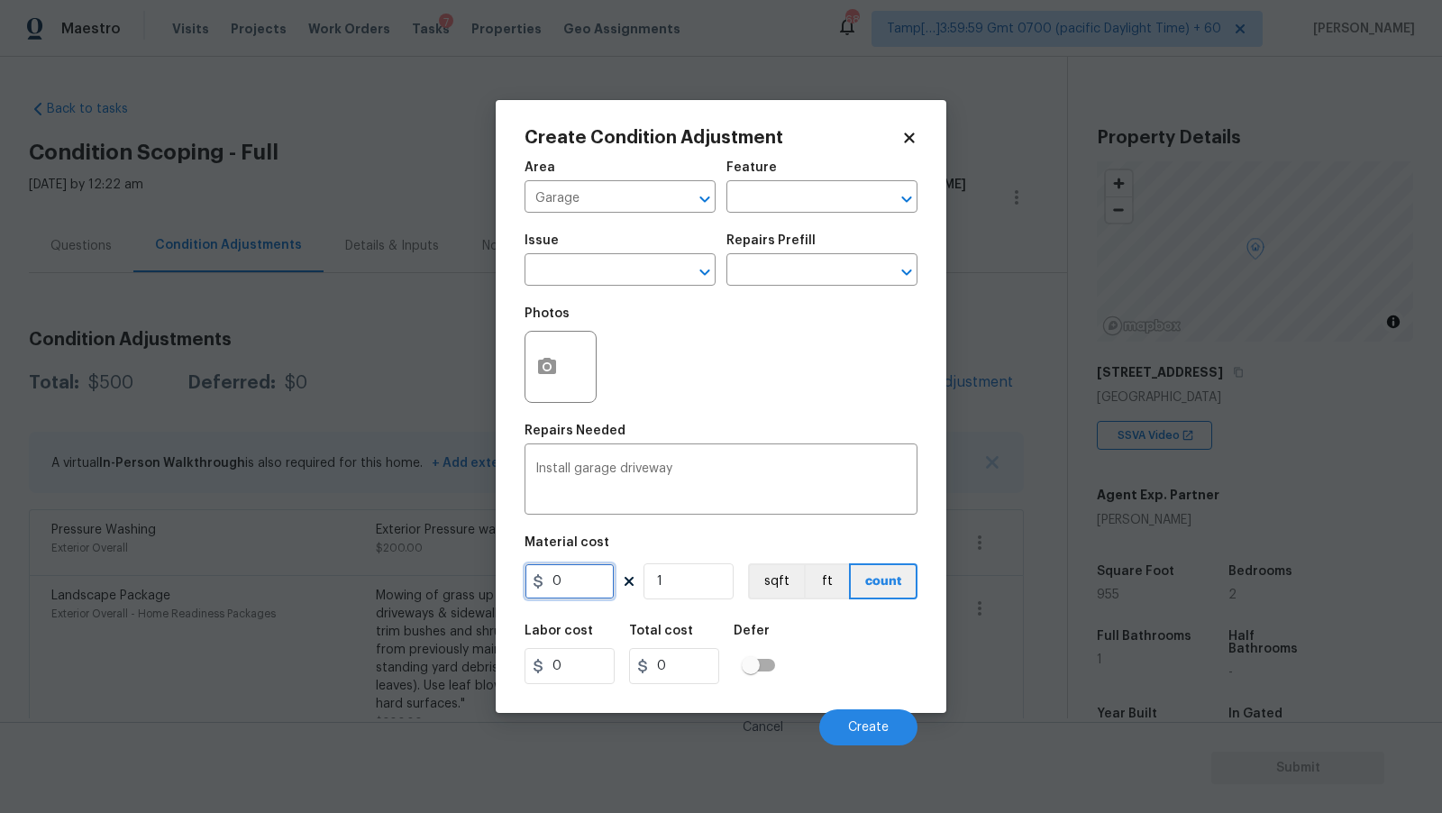
click at [581, 595] on input "0" at bounding box center [570, 581] width 90 height 36
type input "5000"
click at [656, 334] on div "Photos" at bounding box center [721, 355] width 393 height 117
click at [535, 367] on button "button" at bounding box center [547, 367] width 43 height 70
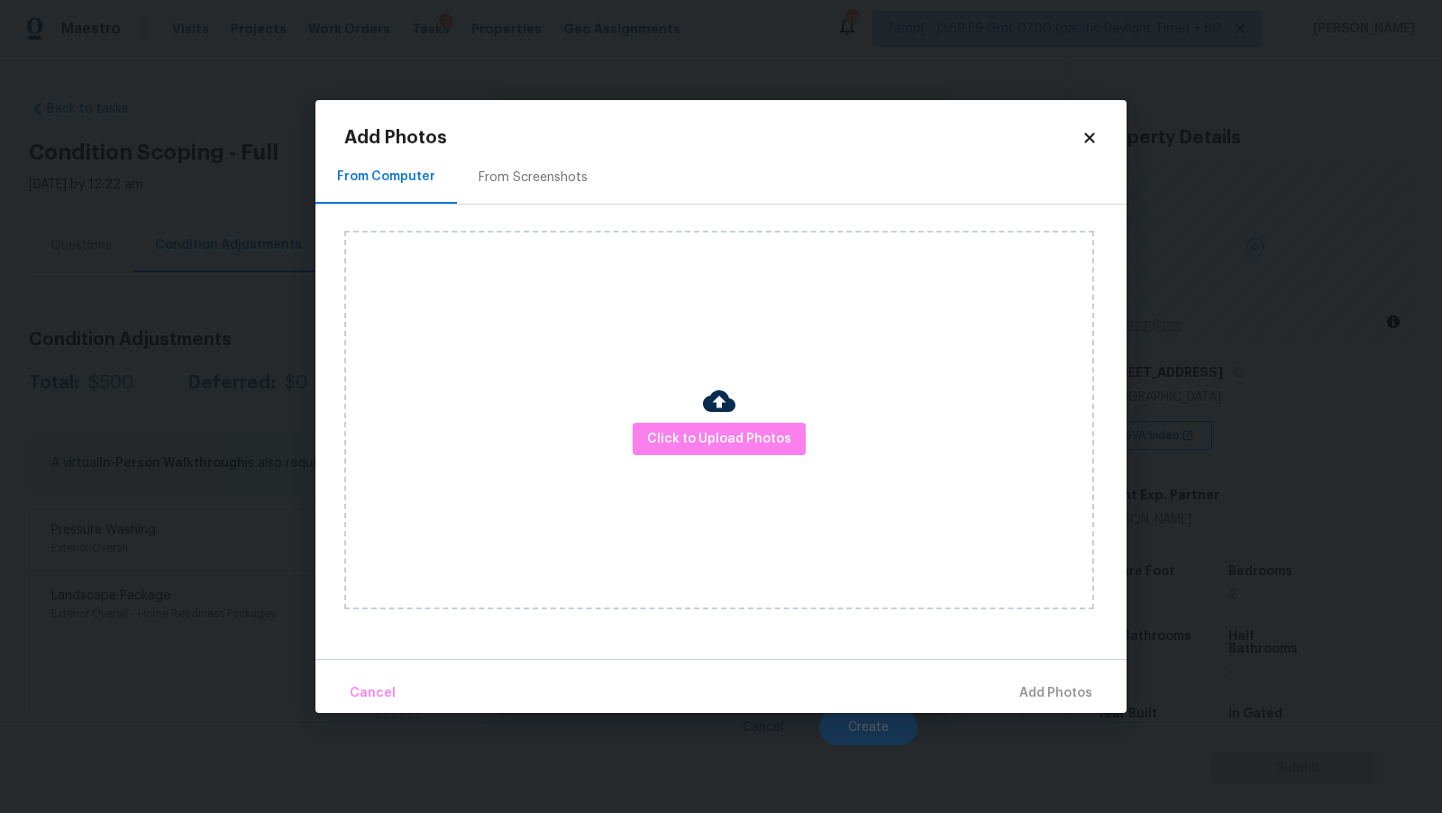
click at [729, 458] on div "Click to Upload Photos" at bounding box center [719, 420] width 750 height 379
click at [735, 435] on span "Click to Upload Photos" at bounding box center [719, 439] width 144 height 23
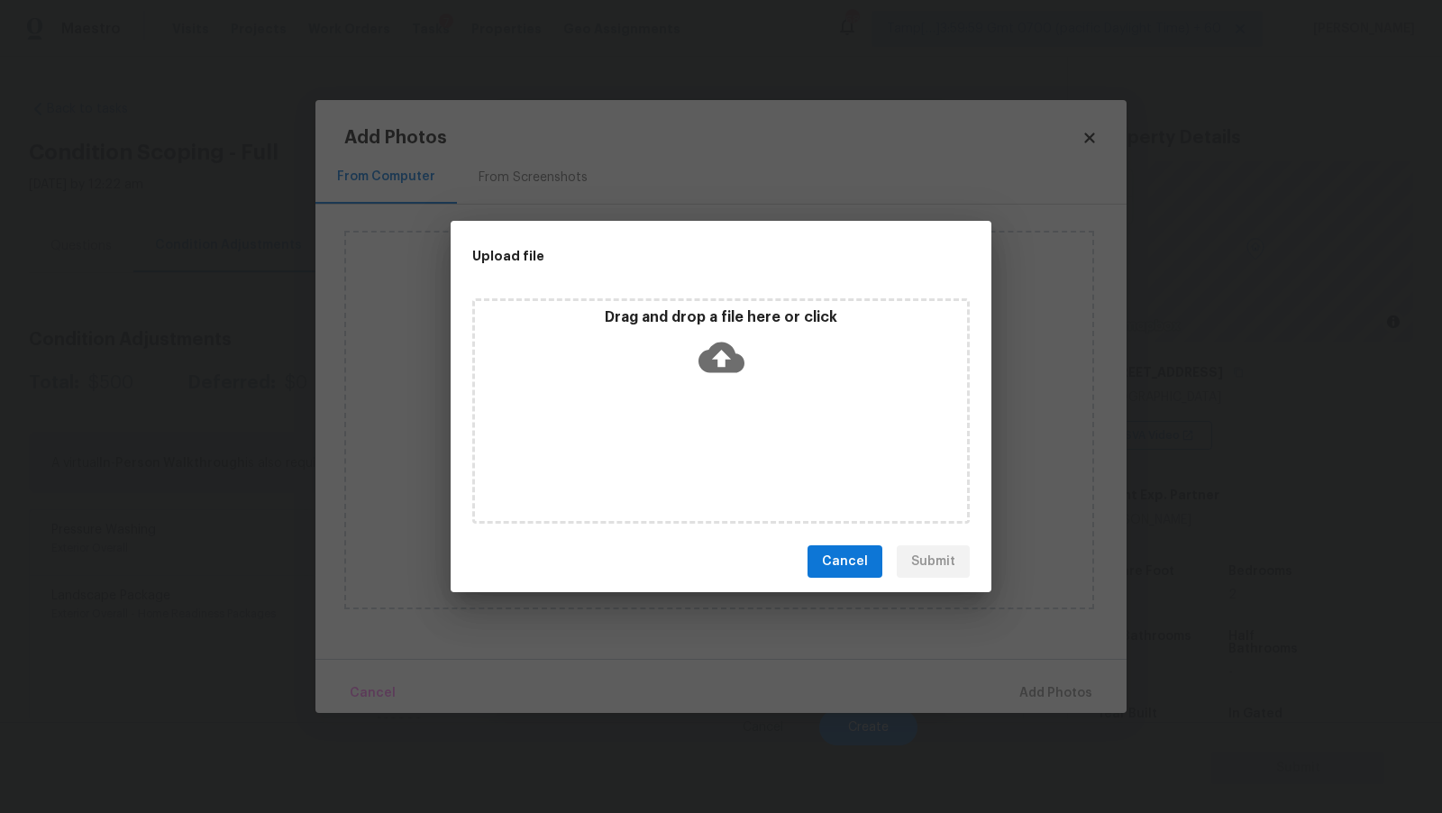
click at [735, 371] on icon at bounding box center [722, 358] width 46 height 31
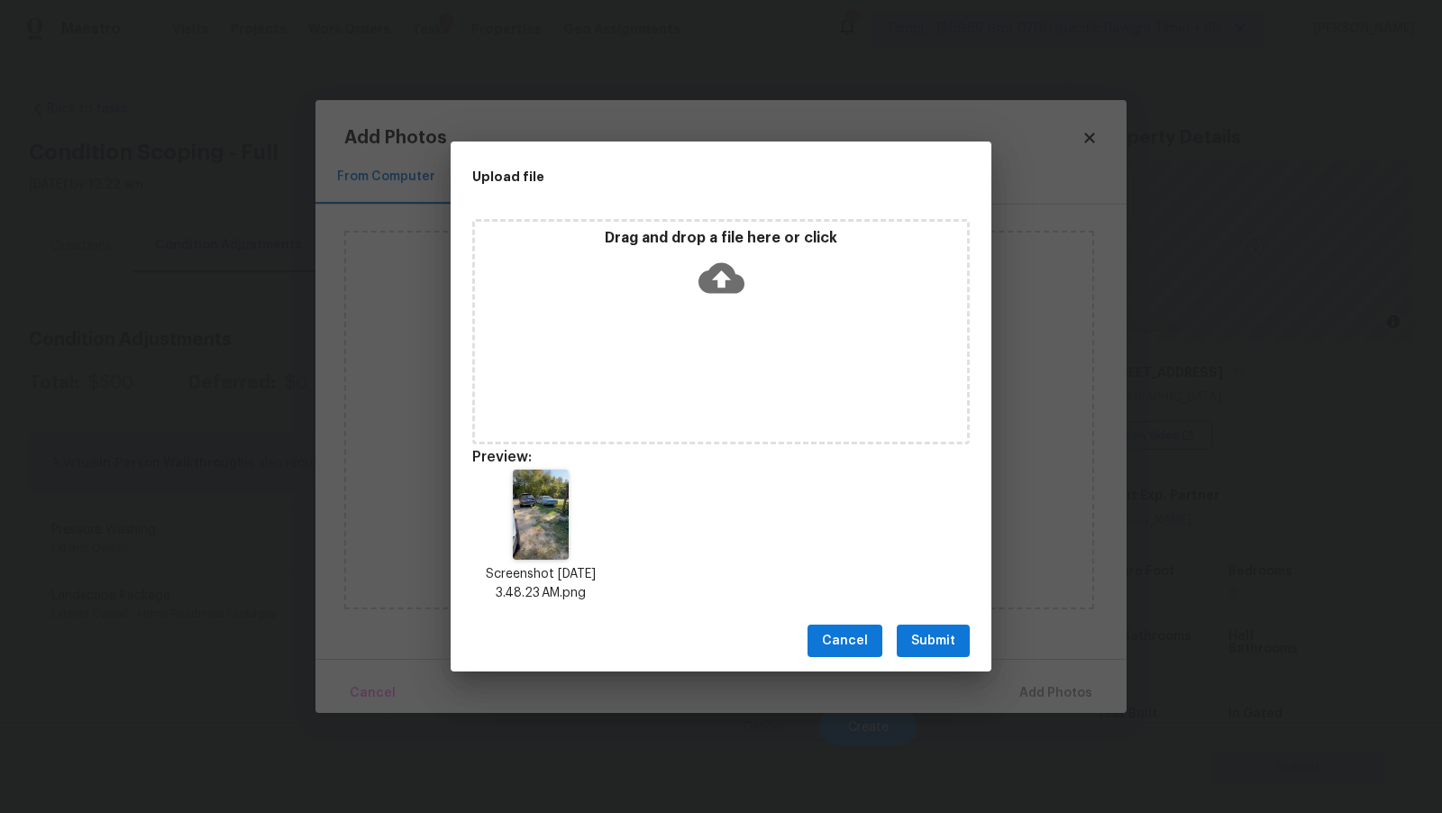
click at [951, 637] on span "Submit" at bounding box center [933, 641] width 44 height 23
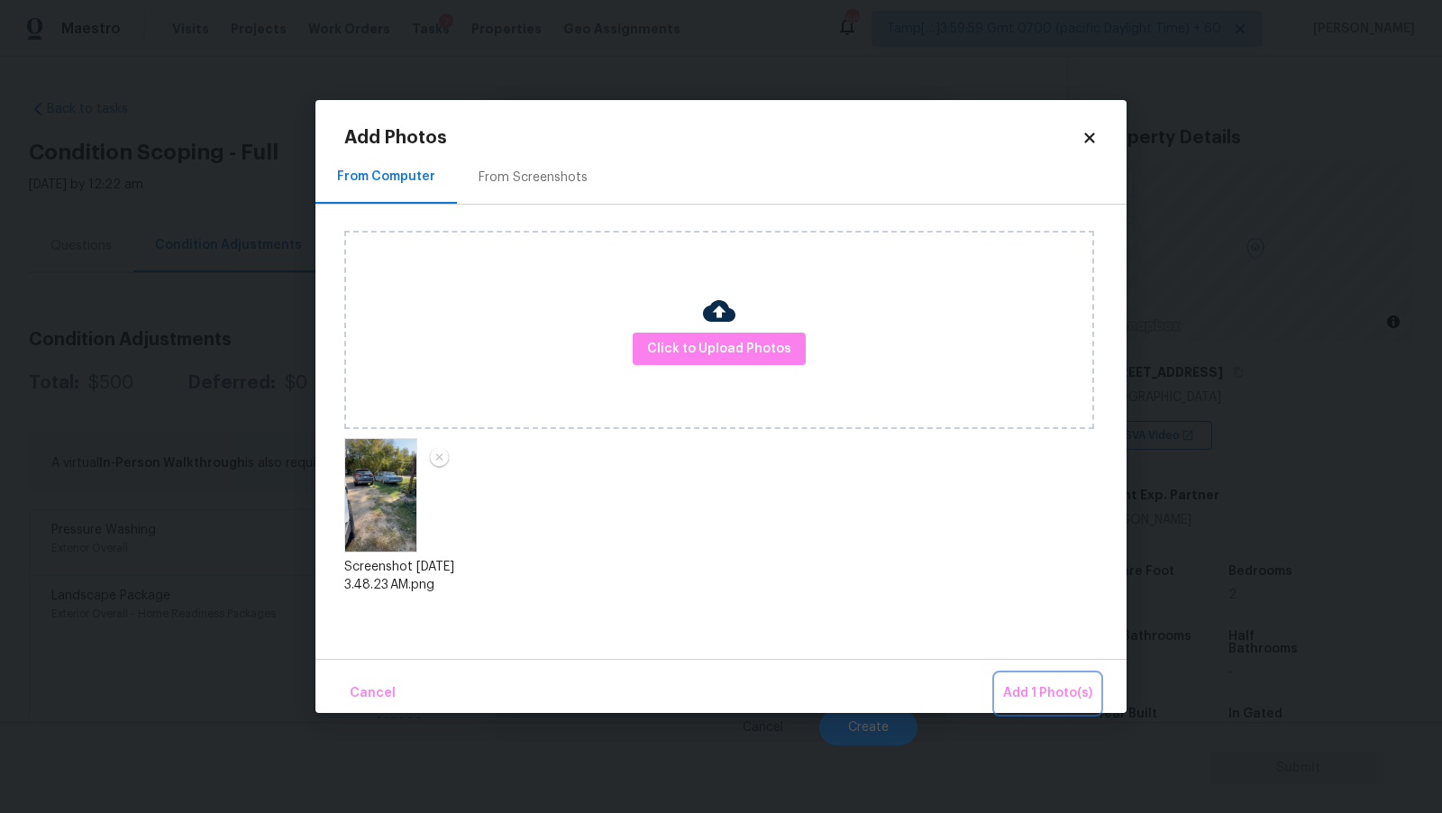
click at [1043, 703] on span "Add 1 Photo(s)" at bounding box center [1047, 693] width 89 height 23
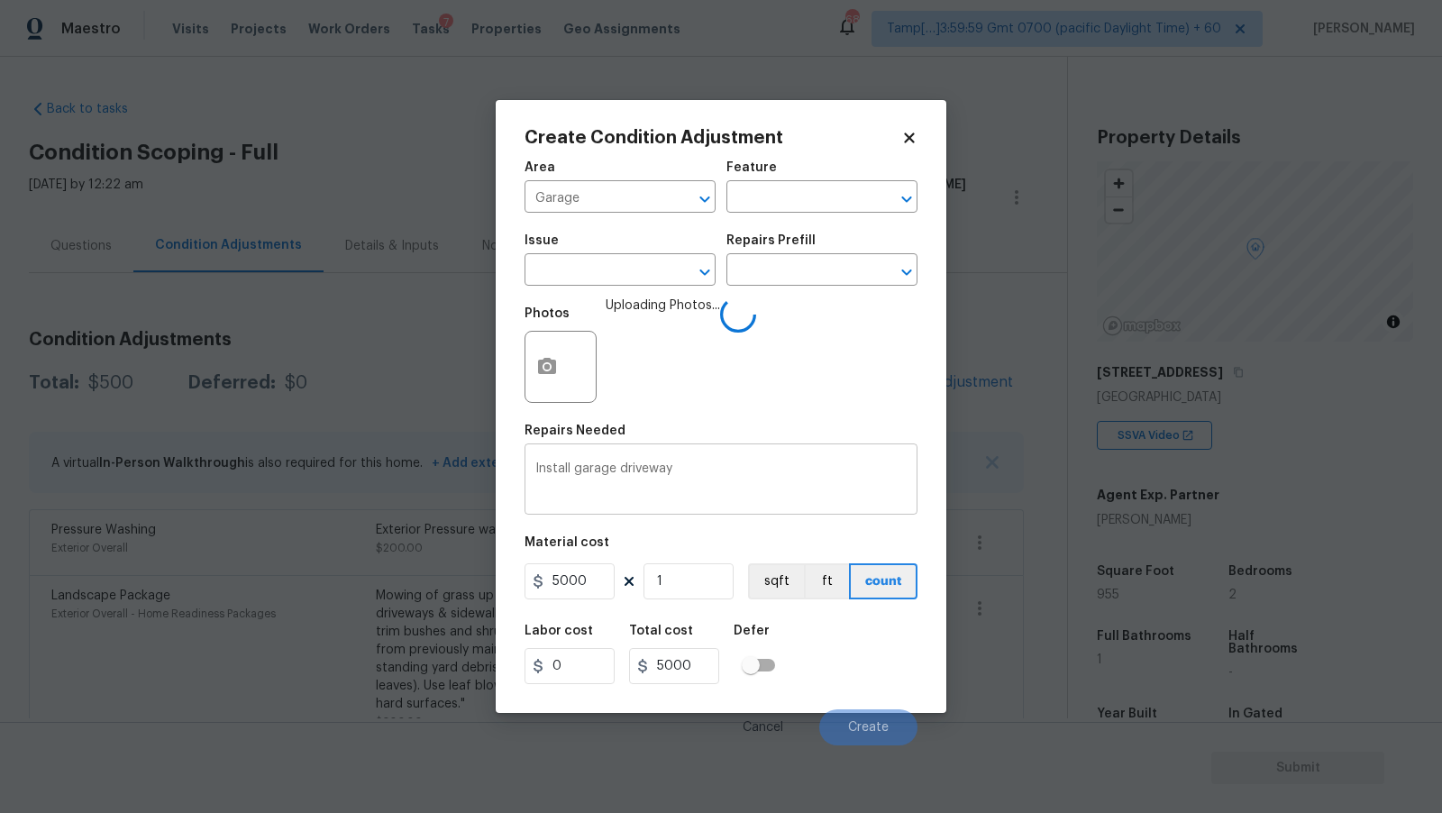
click at [701, 468] on textarea "Install garage driveway" at bounding box center [720, 481] width 371 height 38
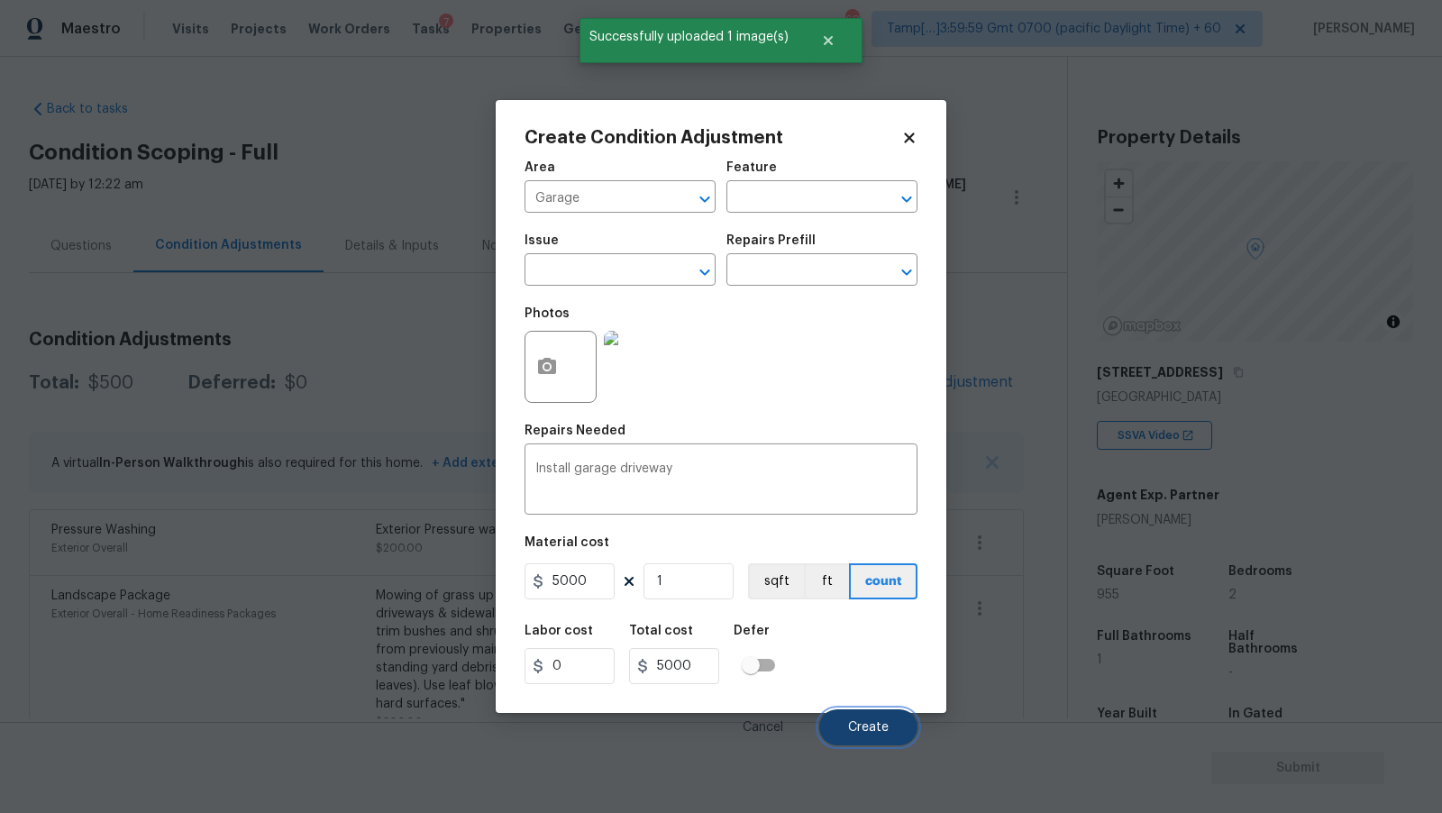
click at [857, 732] on span "Create" at bounding box center [868, 728] width 41 height 14
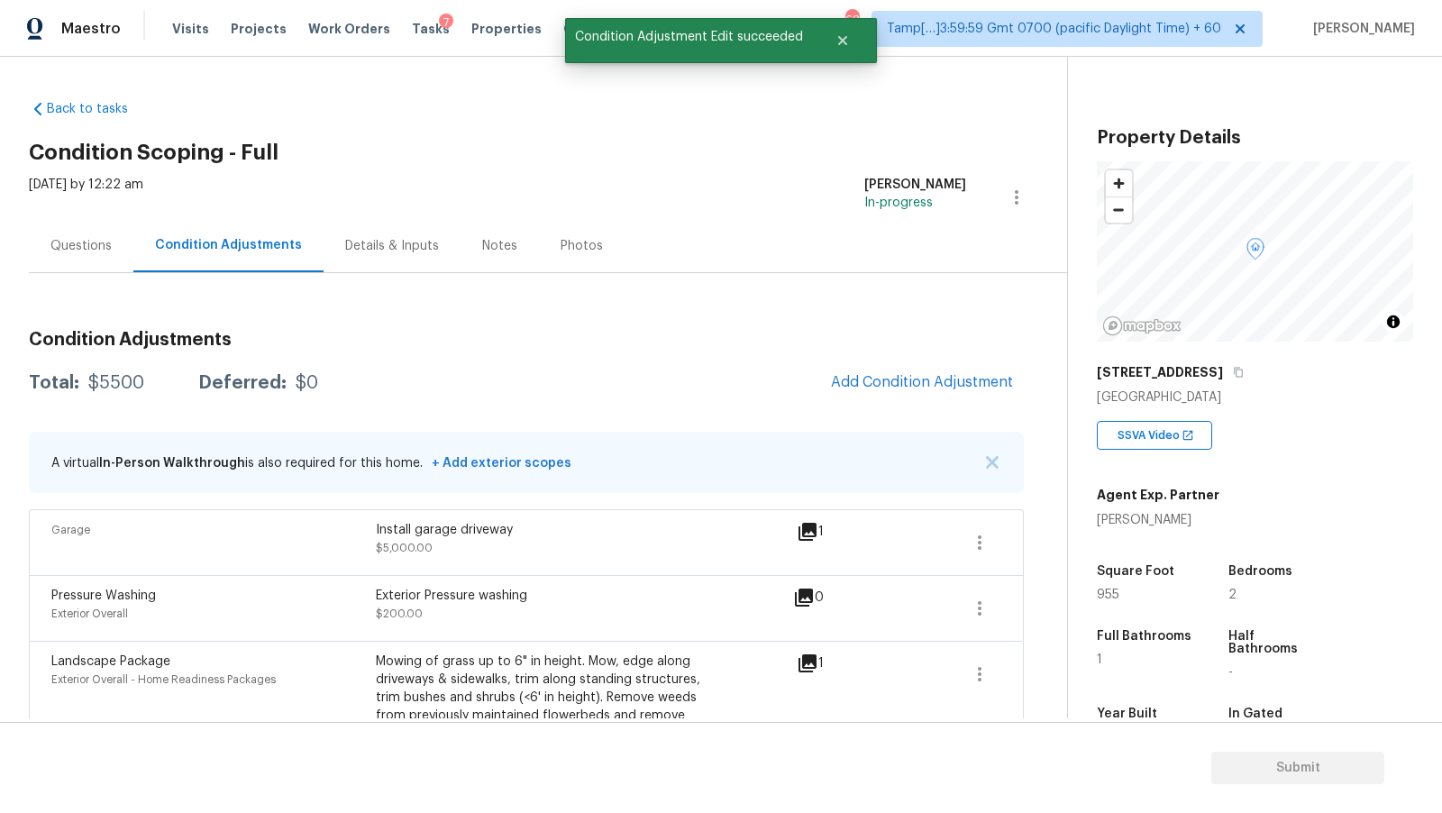
click at [95, 231] on div "Questions" at bounding box center [81, 245] width 105 height 53
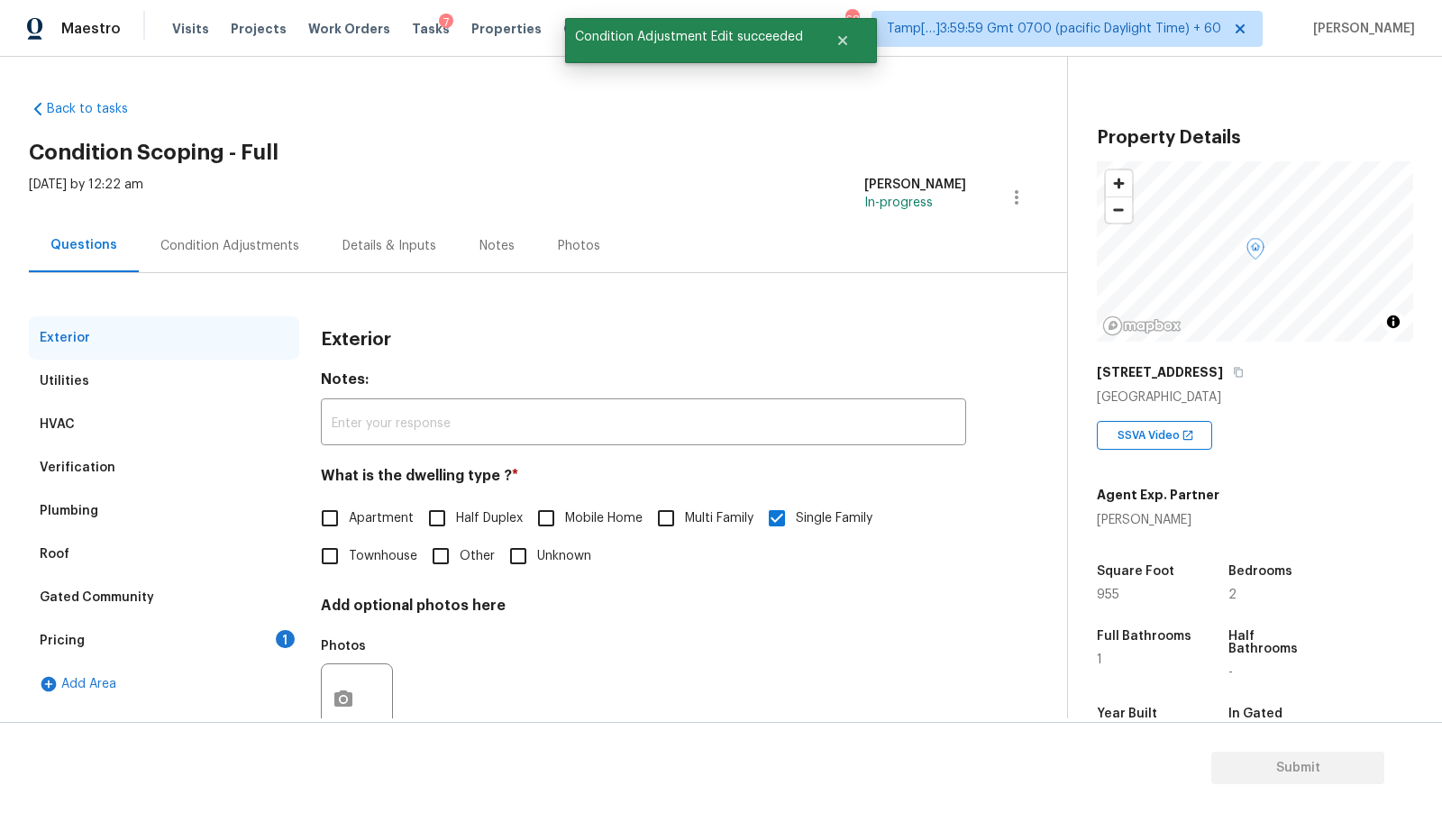
click at [169, 456] on div "Verification" at bounding box center [164, 467] width 270 height 43
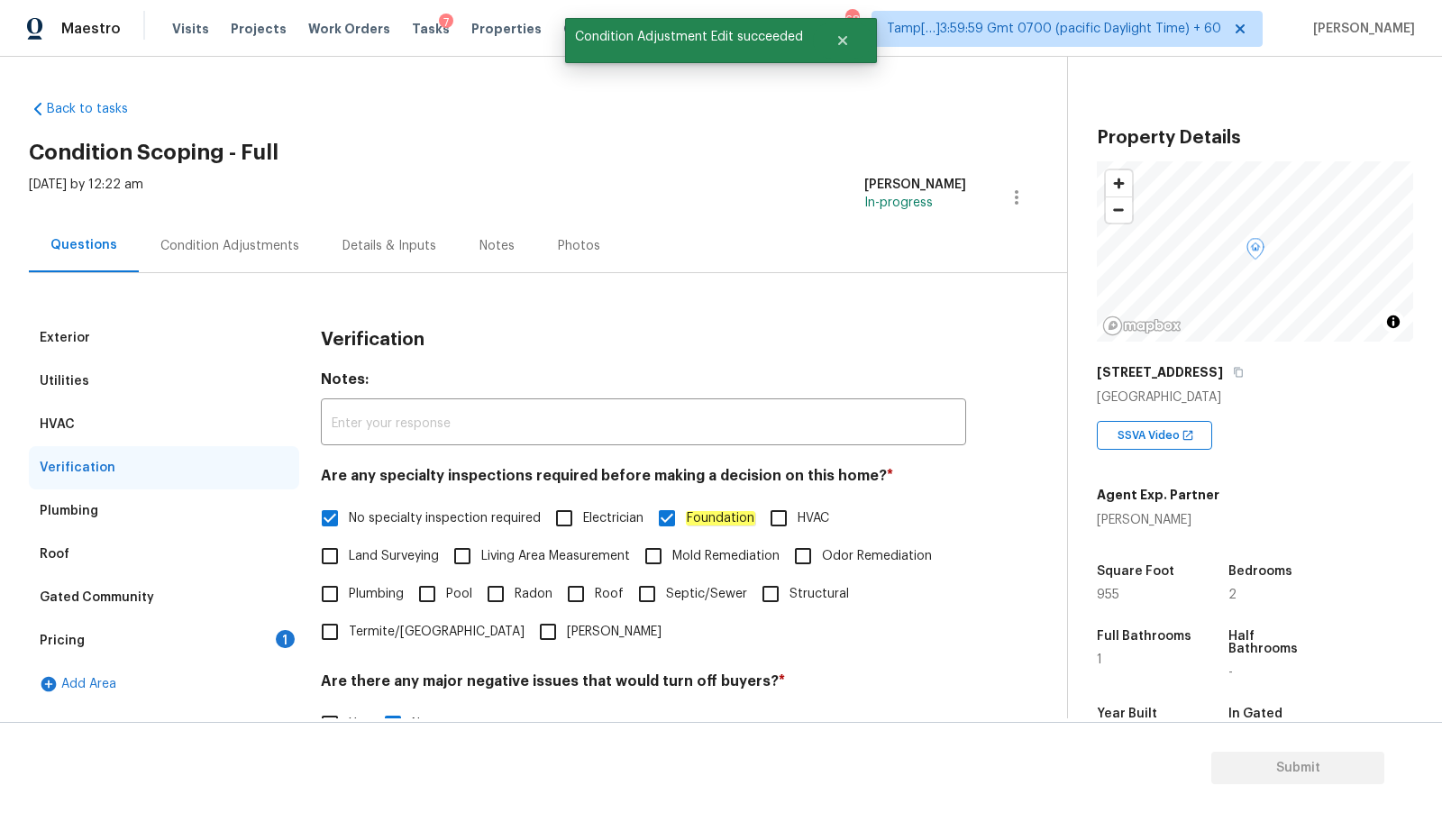
click at [160, 409] on div "HVAC" at bounding box center [164, 424] width 270 height 43
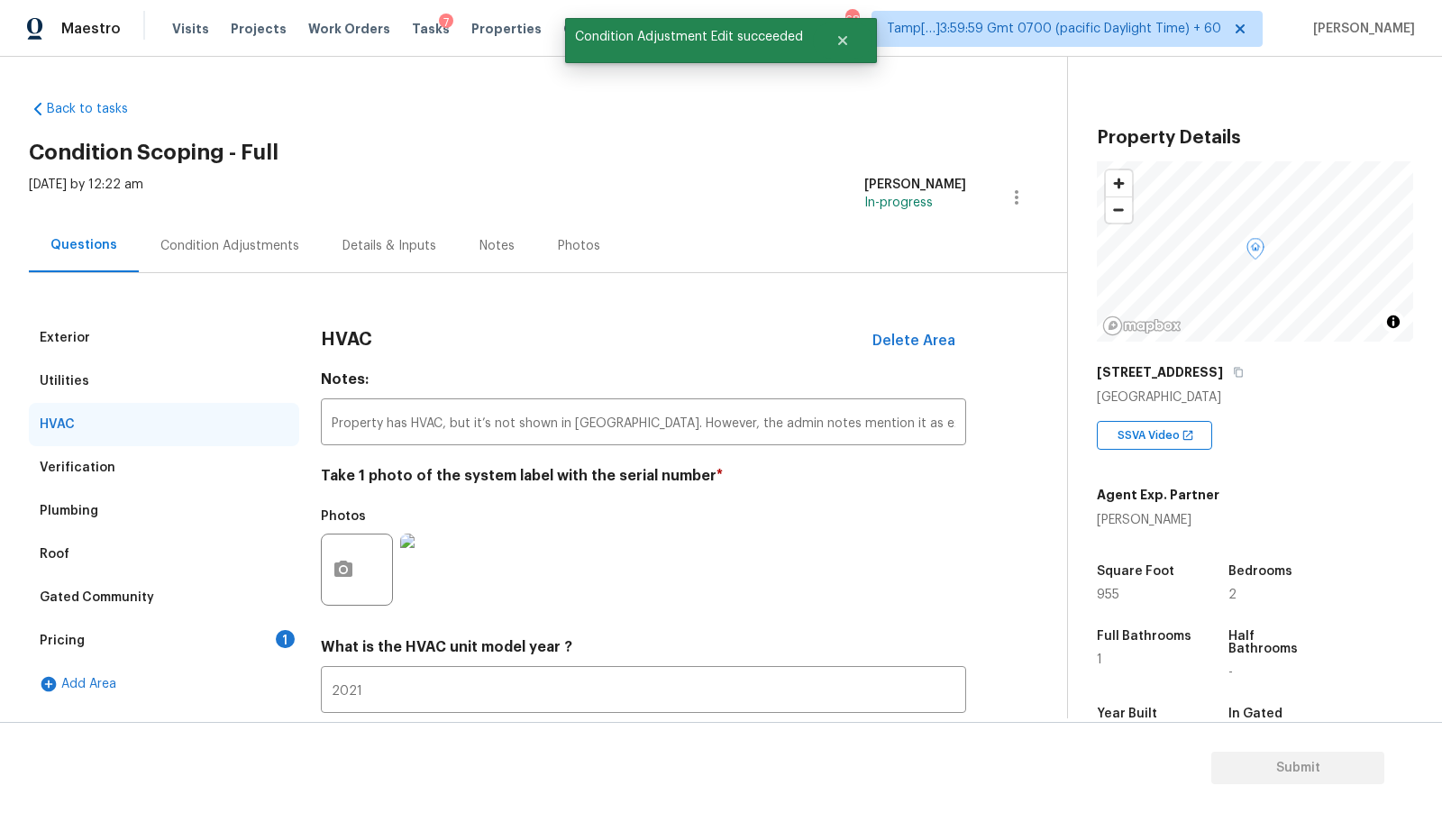
scroll to position [114, 0]
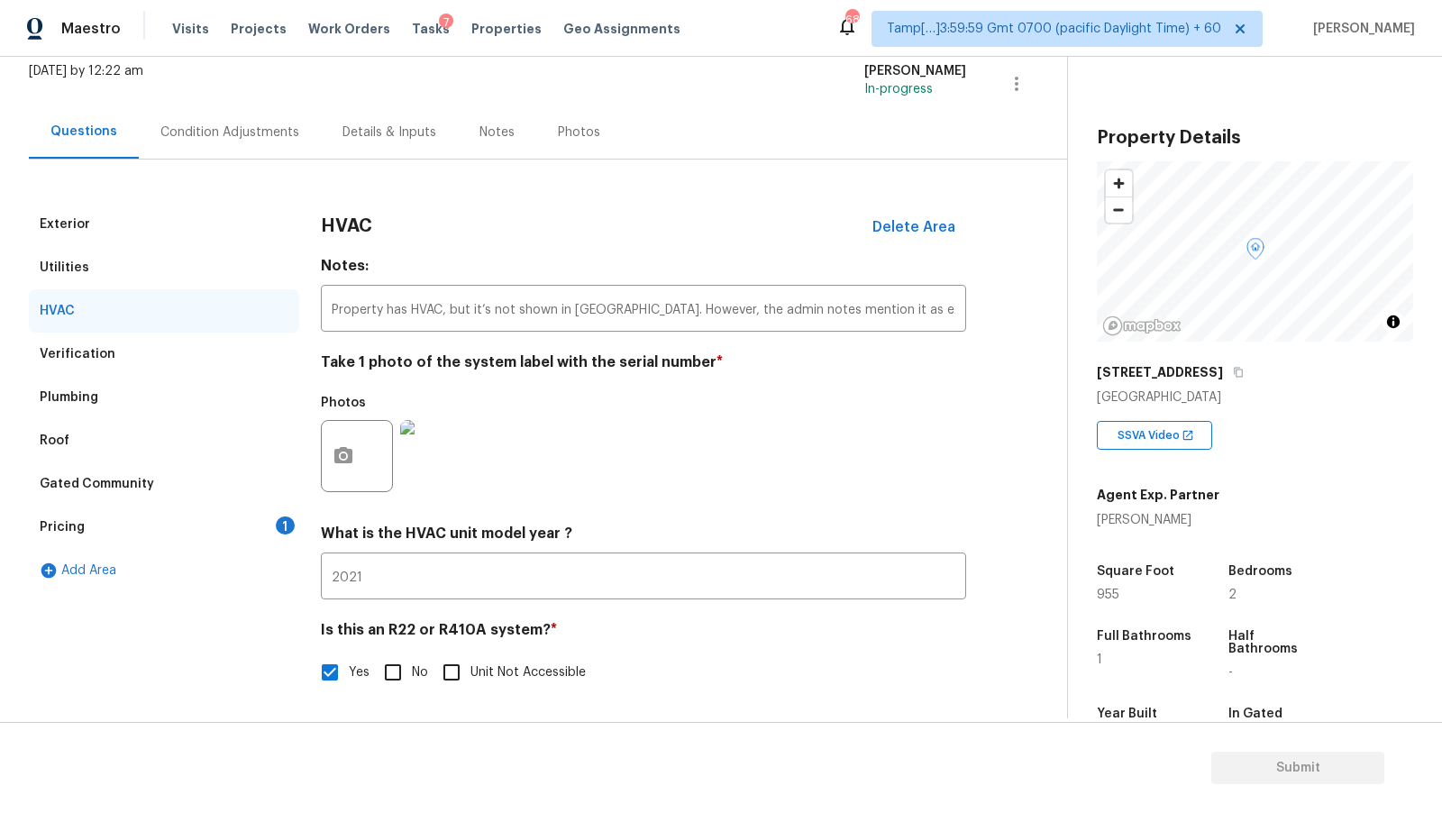
click at [131, 480] on div "Gated Community" at bounding box center [97, 484] width 114 height 18
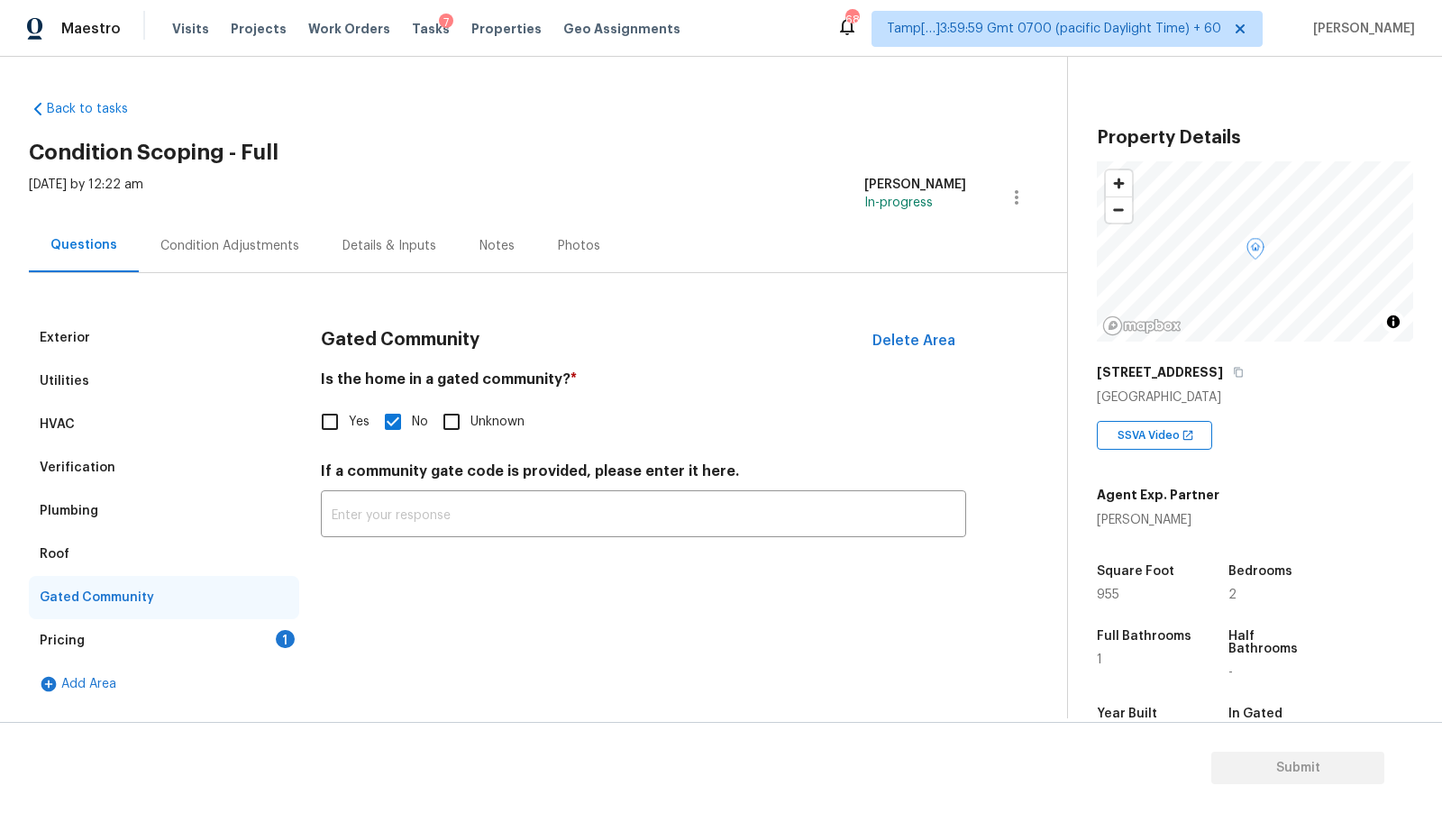
click at [141, 440] on div "HVAC" at bounding box center [164, 424] width 270 height 43
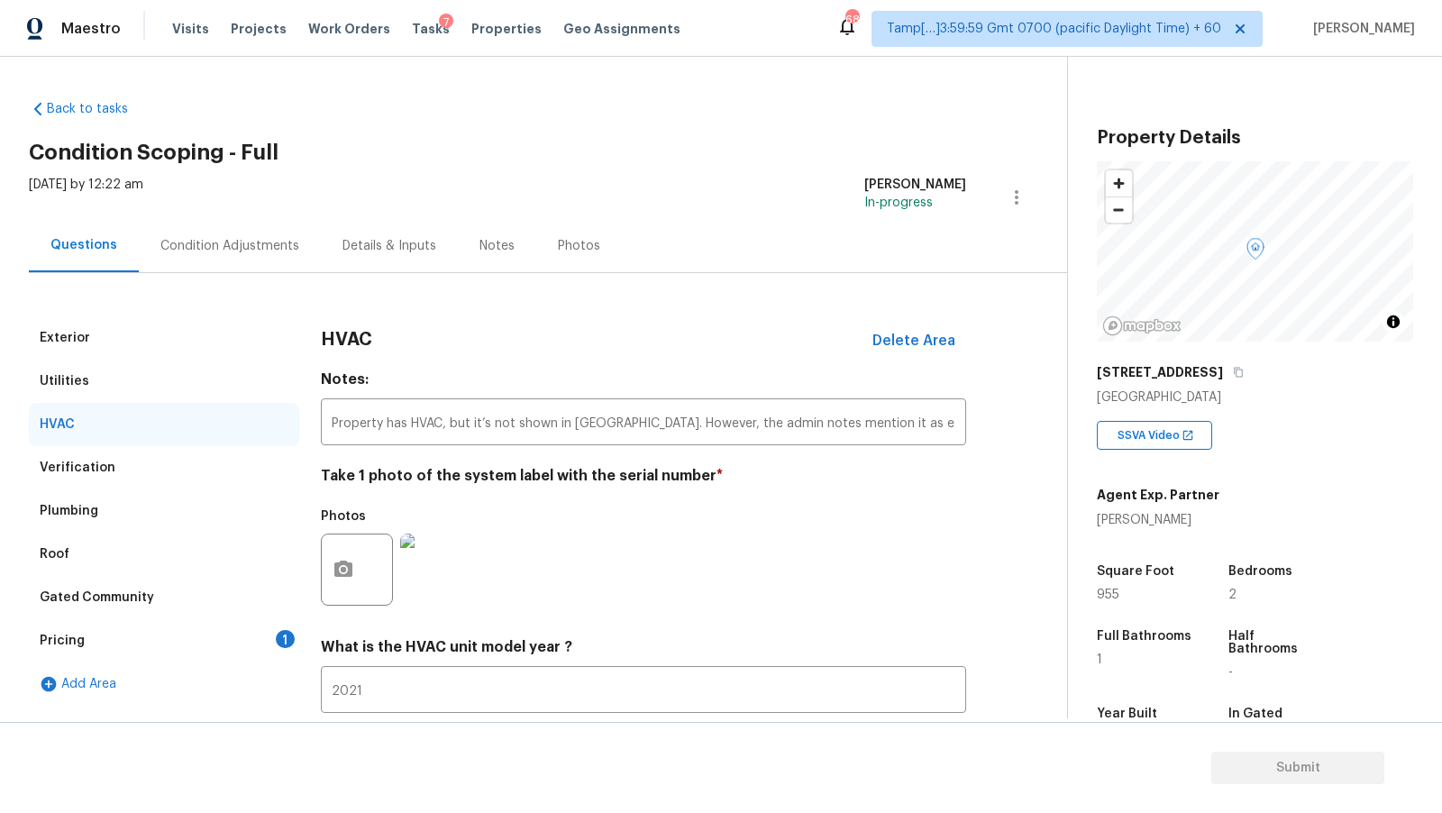
click at [120, 476] on div "Verification" at bounding box center [164, 467] width 270 height 43
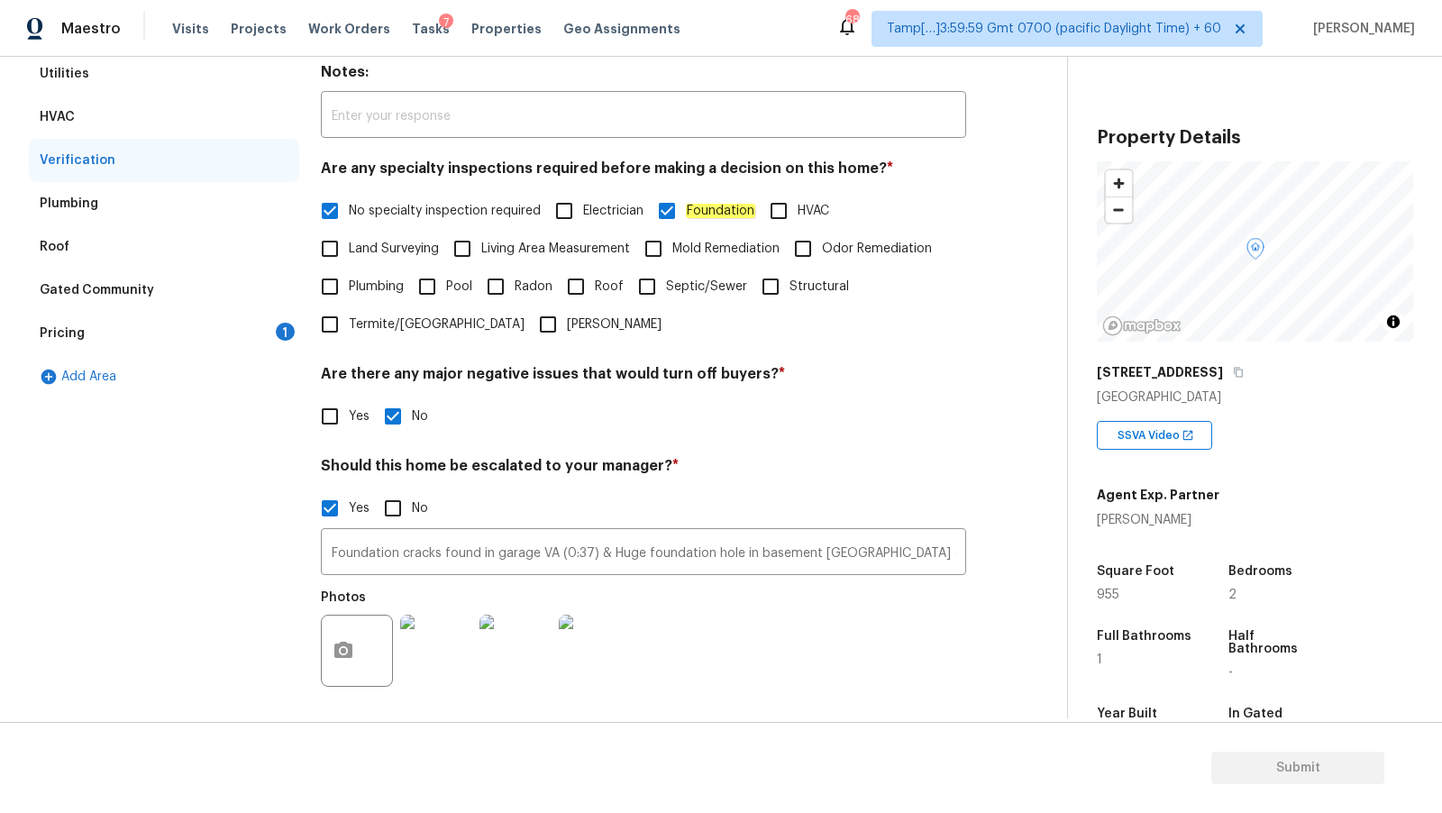
scroll to position [322, 0]
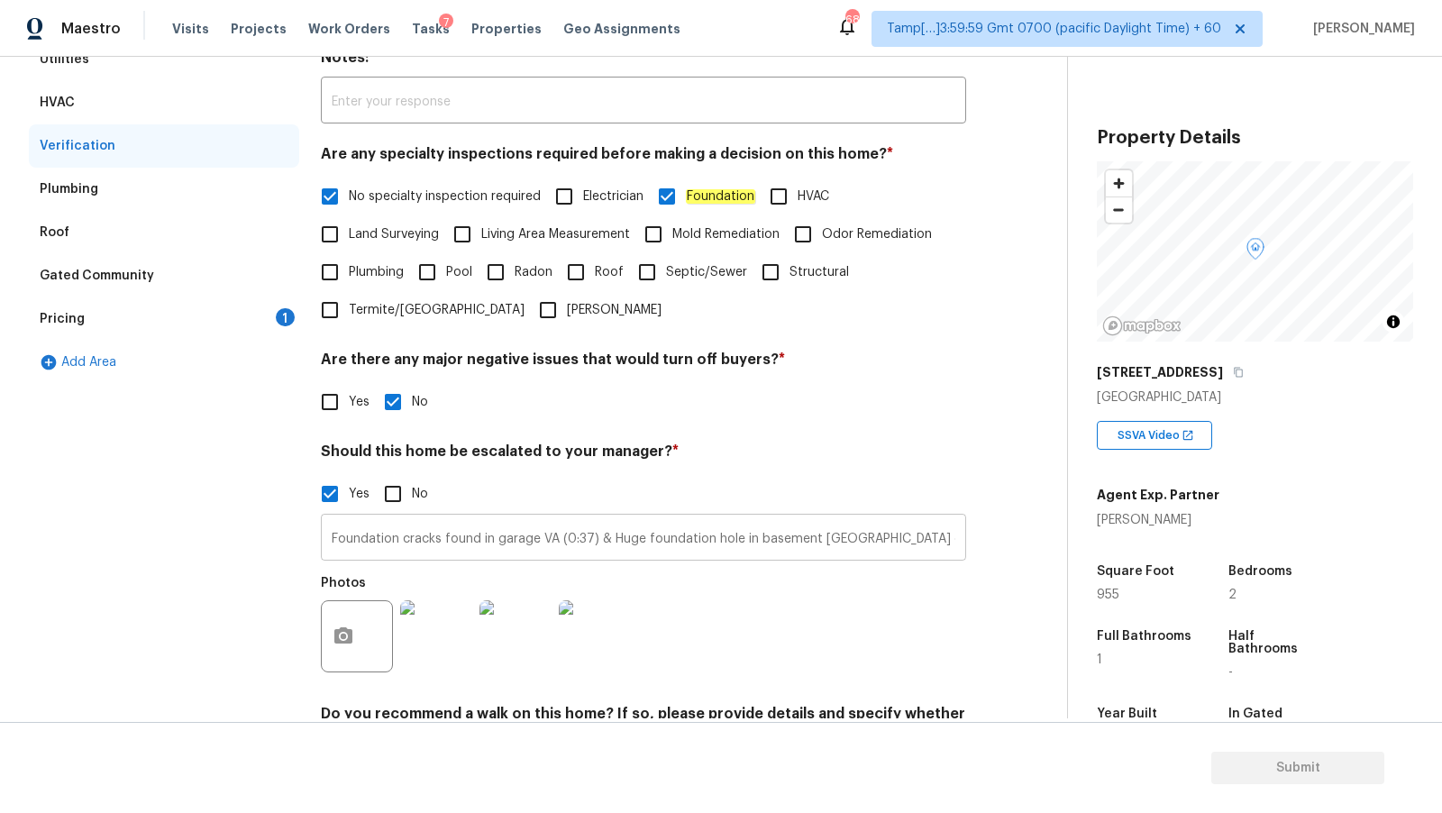
click at [907, 537] on input "Foundation cracks found in garage VA (0:37) & Huge foundation hole in basement …" at bounding box center [643, 539] width 645 height 42
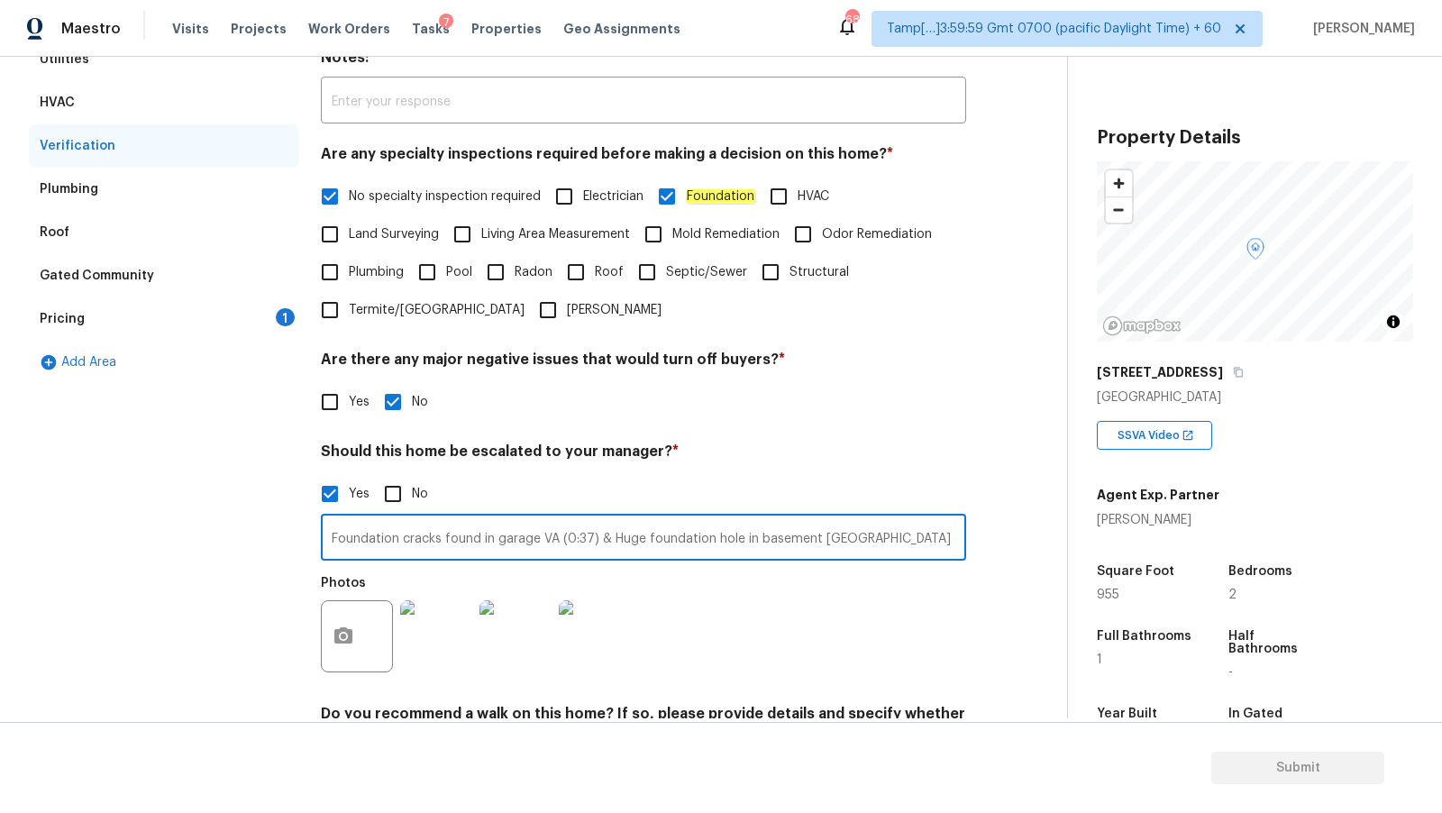
paste input "Install garage driveway"
type input "Foundation cracks found in garage VA (0:37) & Huge foundation hole in basement …"
click at [350, 646] on icon "button" at bounding box center [344, 637] width 22 height 22
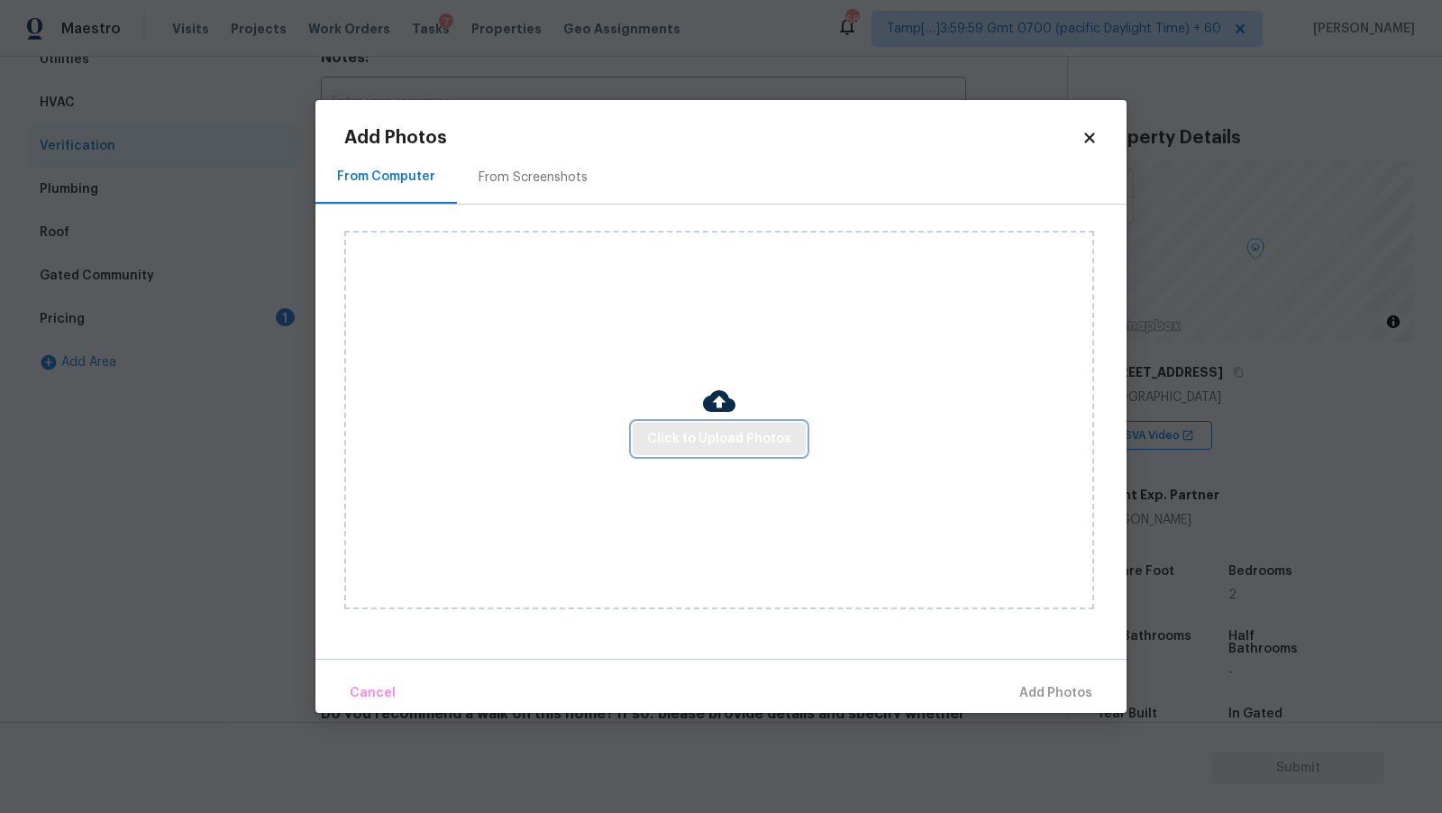
click at [698, 436] on span "Click to Upload Photos" at bounding box center [719, 439] width 144 height 23
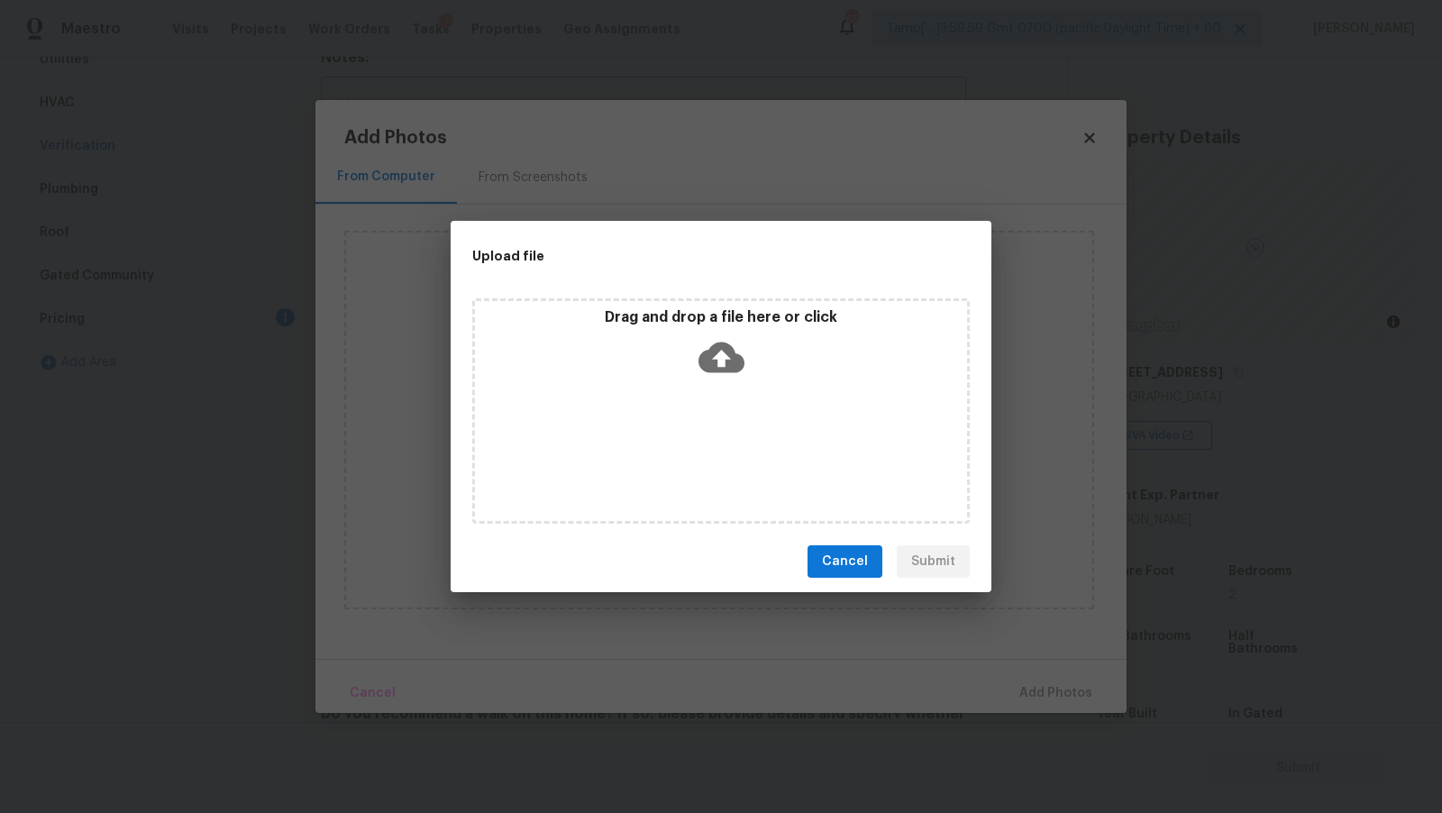
click at [741, 356] on icon at bounding box center [722, 358] width 46 height 31
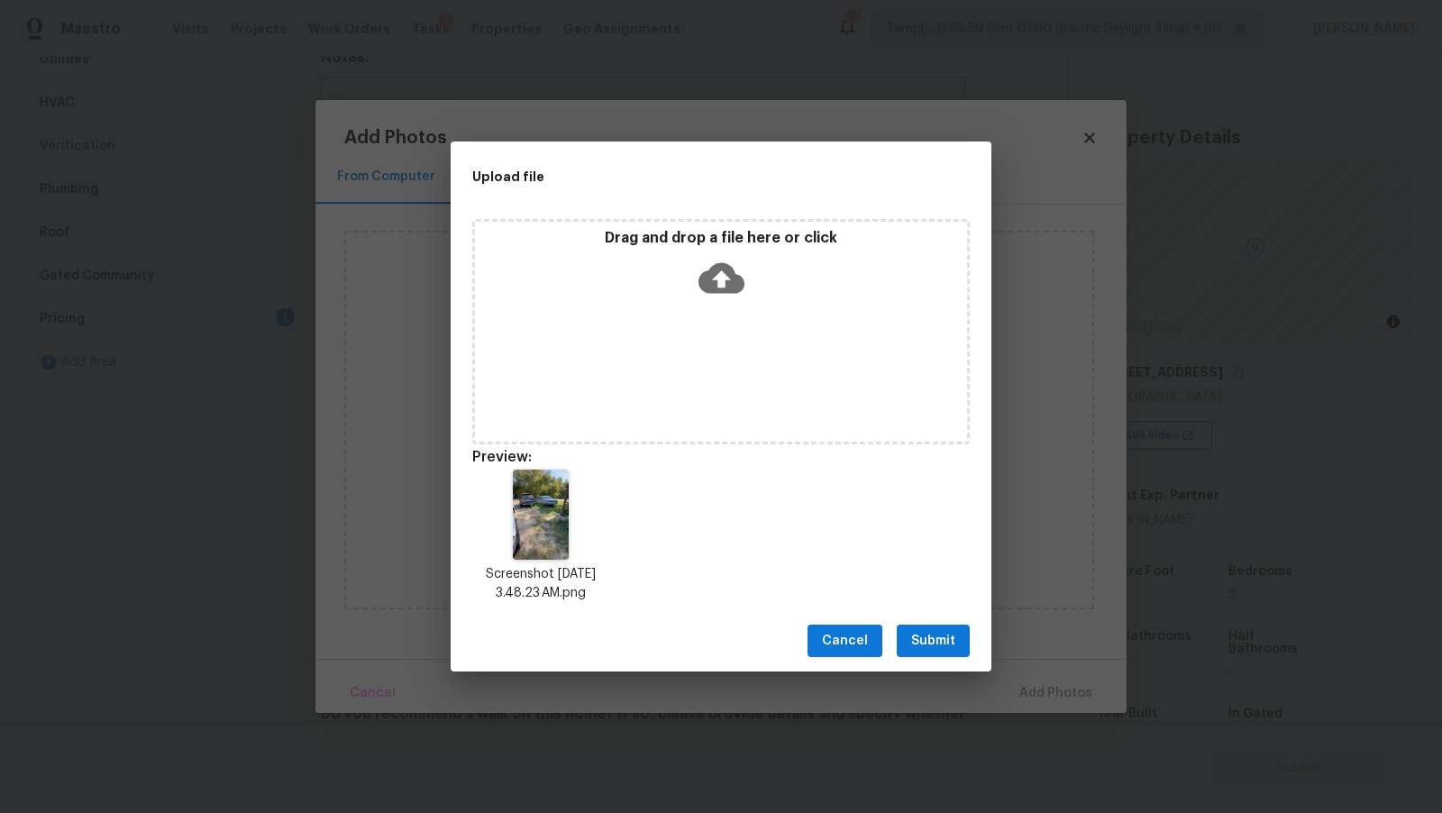
click at [929, 626] on button "Submit" at bounding box center [933, 641] width 73 height 33
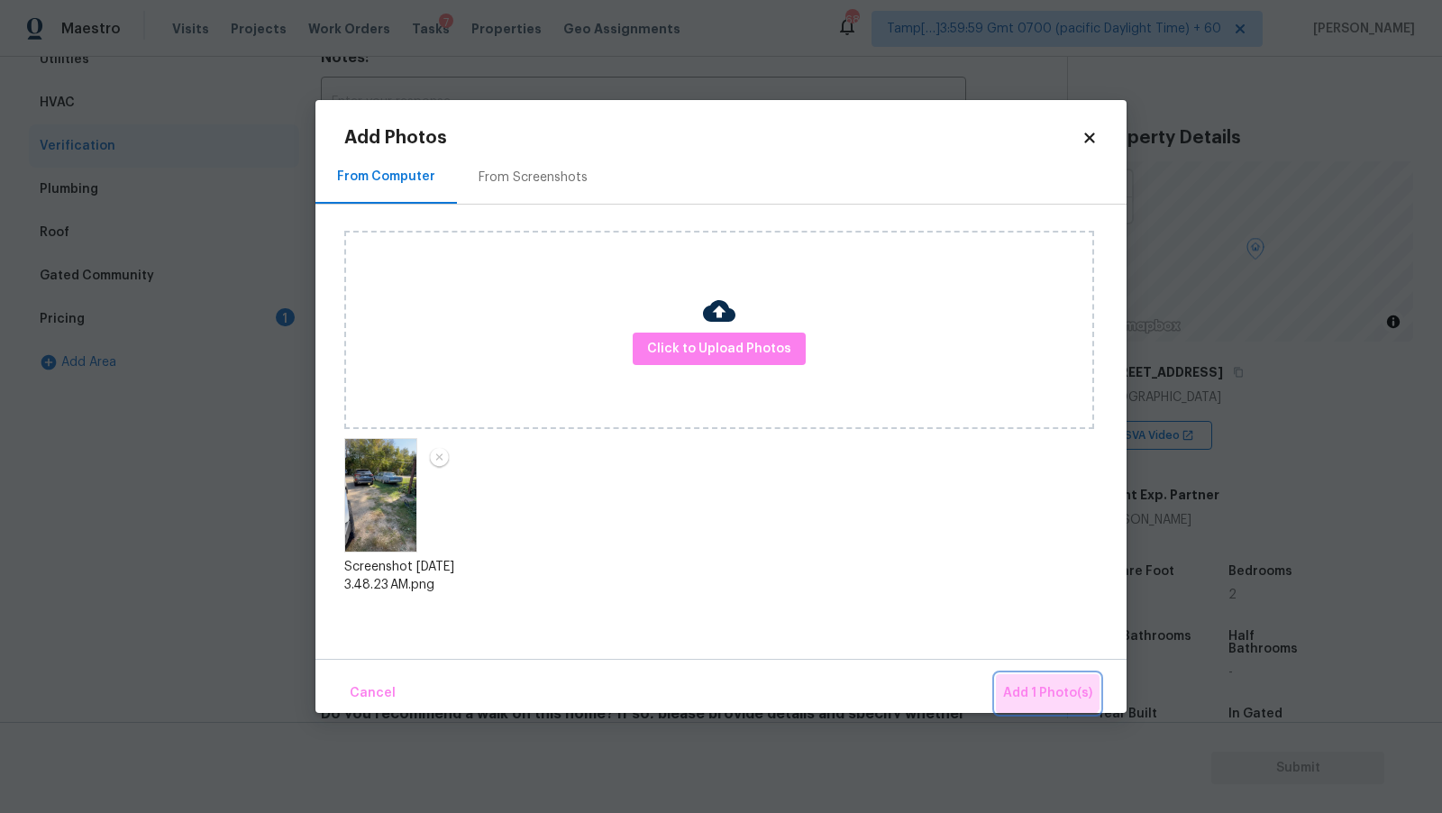
click at [1044, 674] on button "Add 1 Photo(s)" at bounding box center [1048, 693] width 104 height 39
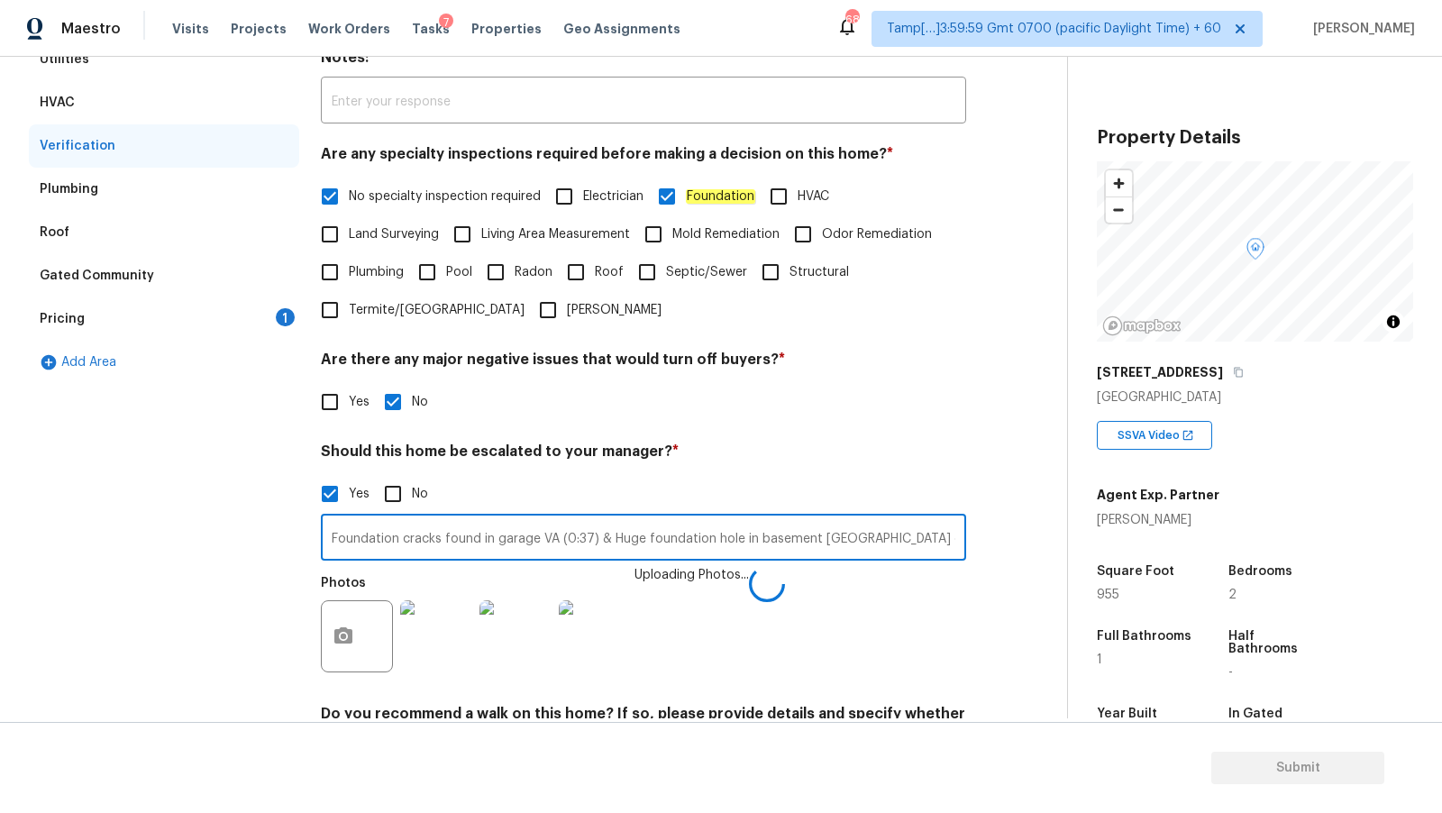
click at [935, 540] on input "Foundation cracks found in garage VA (0:37) & Huge foundation hole in basement …" at bounding box center [643, 539] width 645 height 42
click at [953, 539] on input "Foundation cracks found in garage VA (0:37) & Huge foundation hole in basement …" at bounding box center [643, 539] width 645 height 42
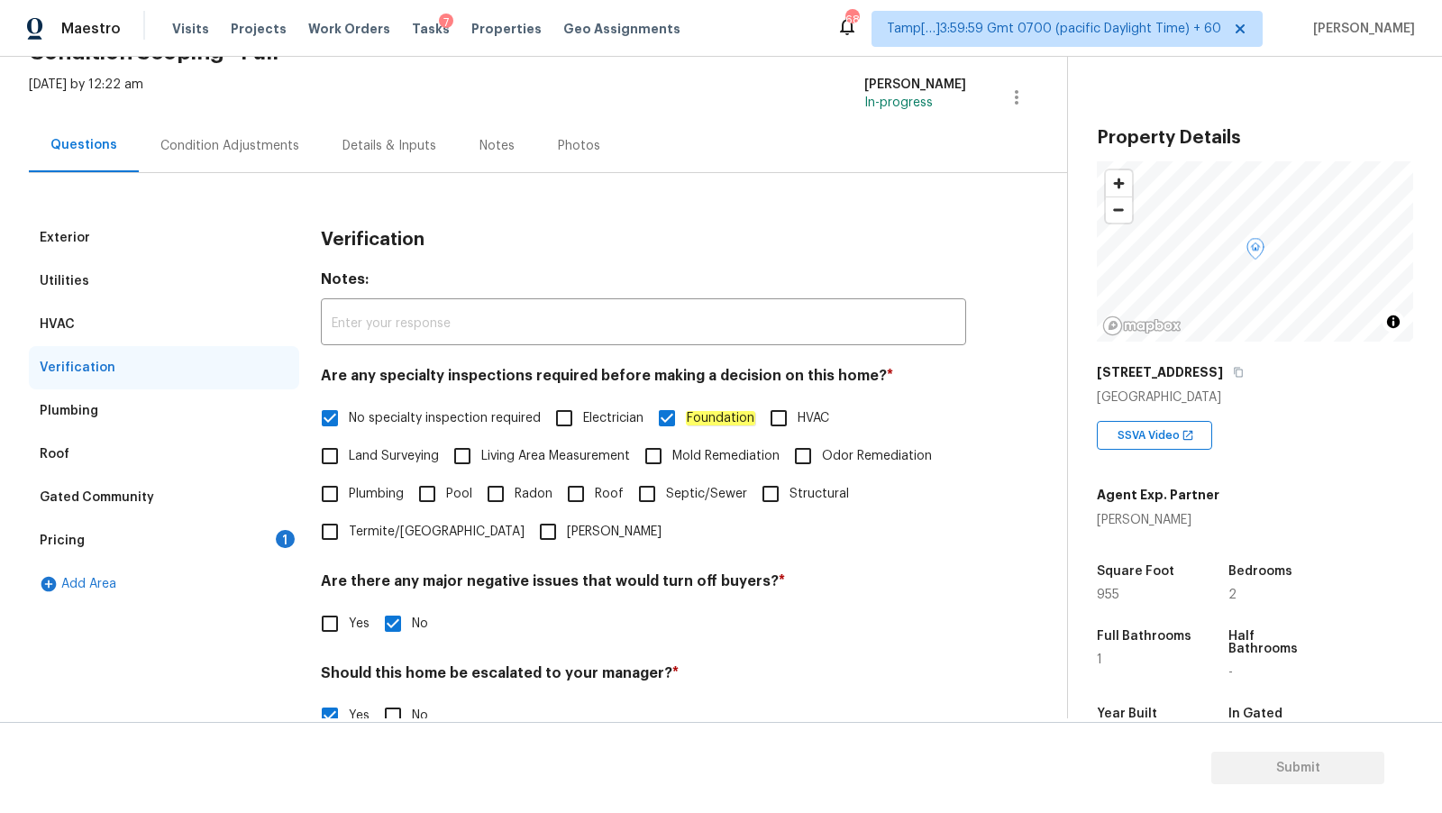
scroll to position [86, 0]
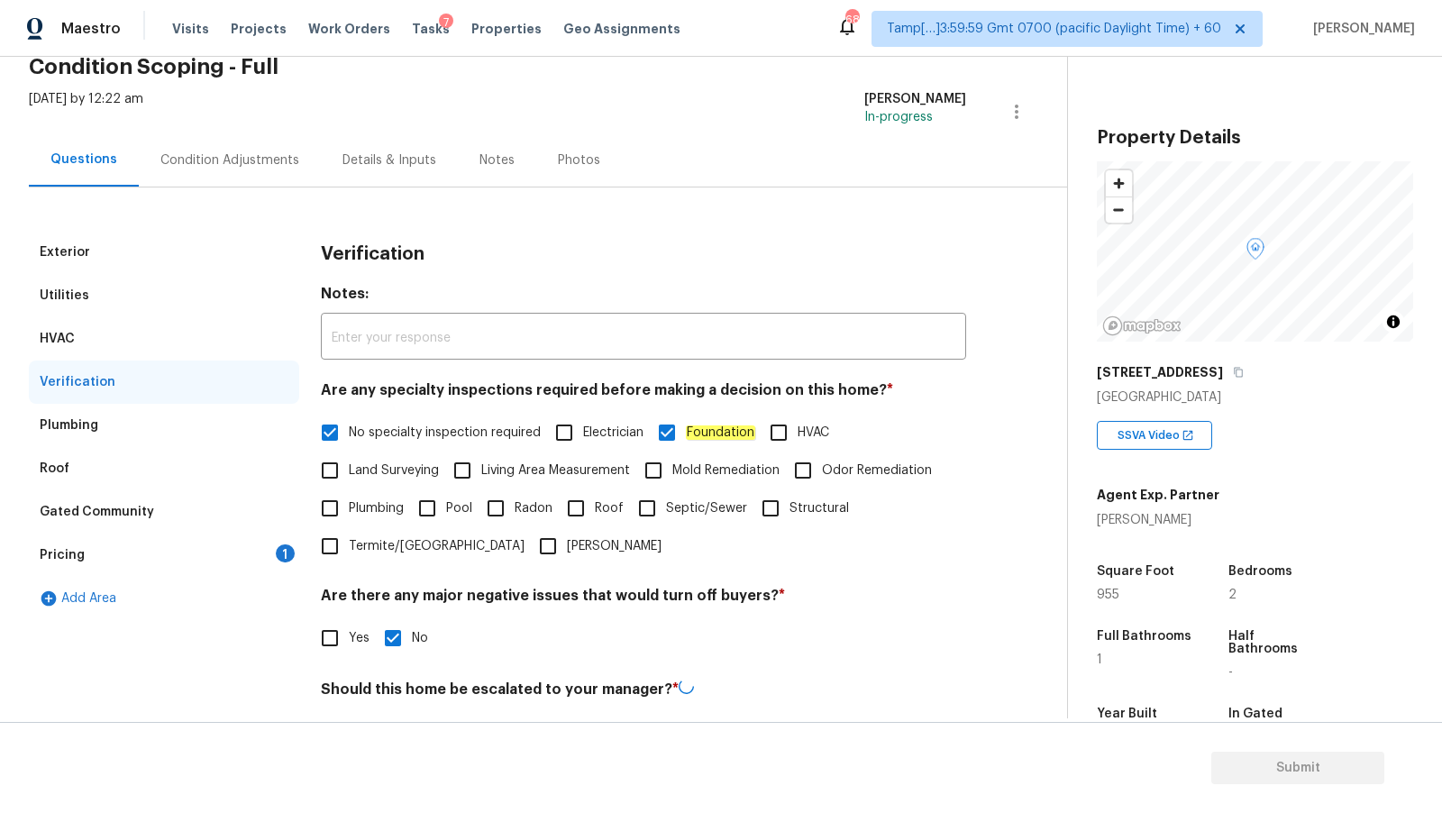
click at [241, 161] on div "Condition Adjustments" at bounding box center [229, 160] width 139 height 18
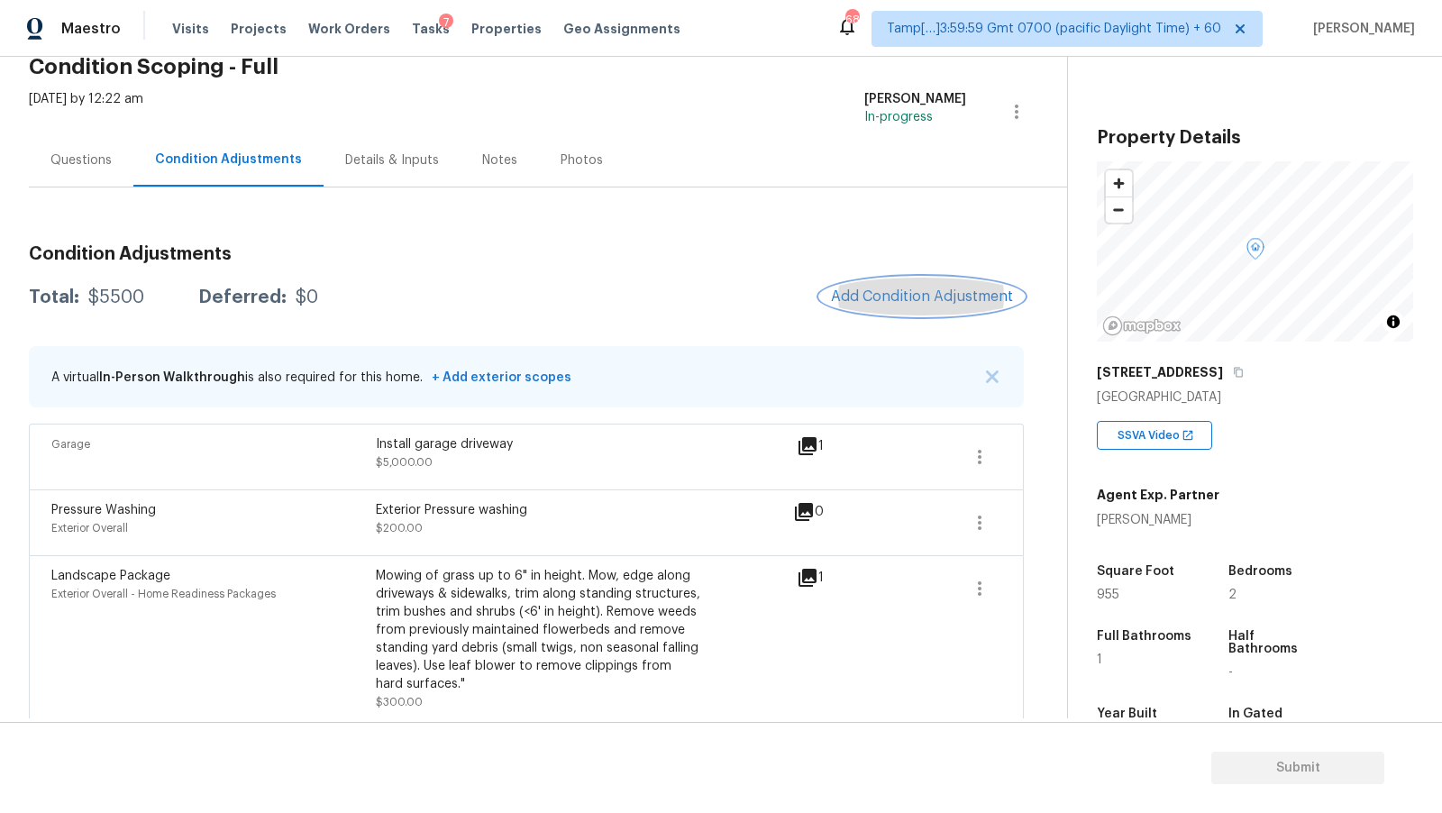
click at [935, 305] on button "Add Condition Adjustment" at bounding box center [922, 297] width 204 height 38
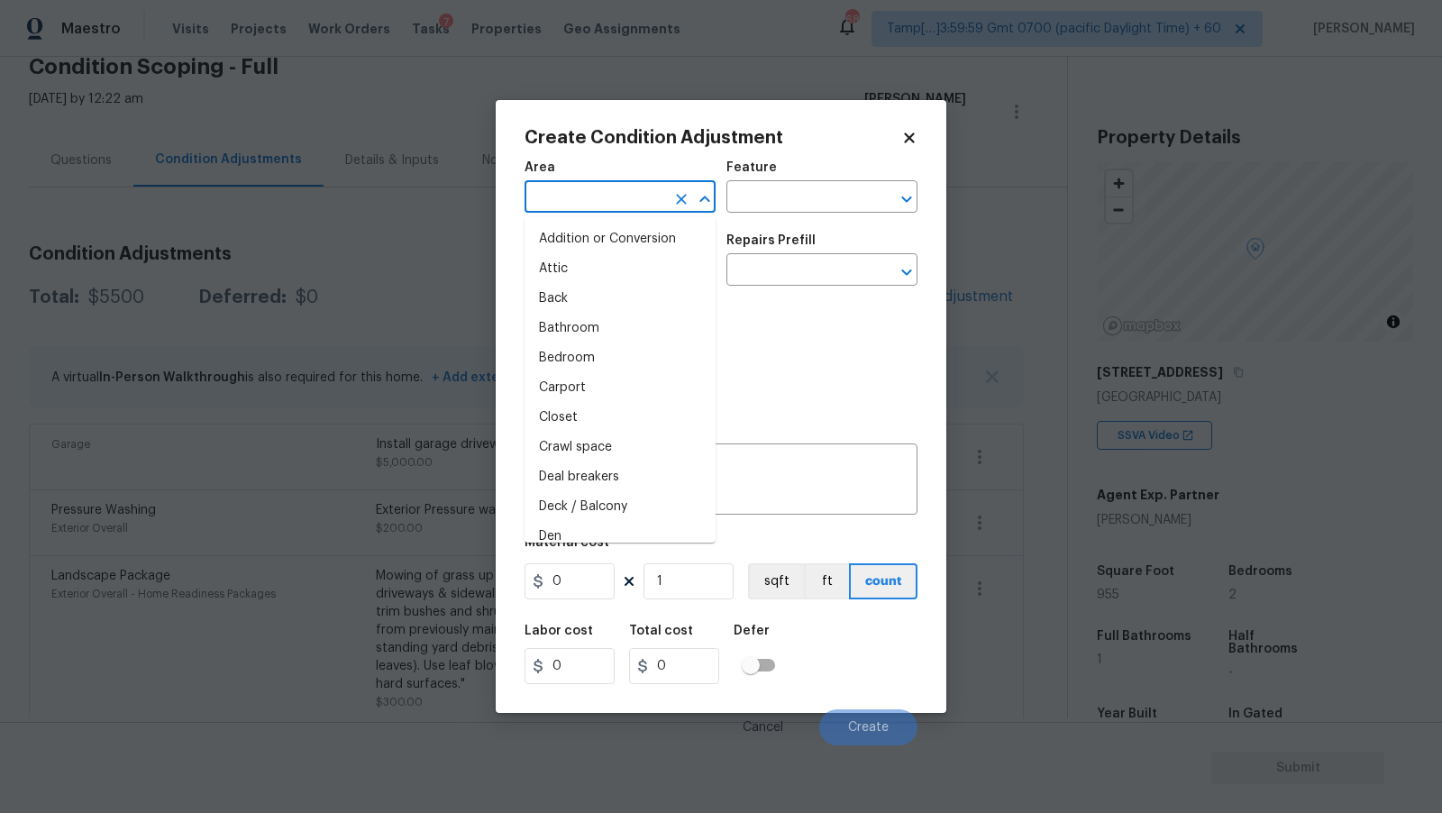
click at [630, 197] on input "text" at bounding box center [595, 199] width 141 height 28
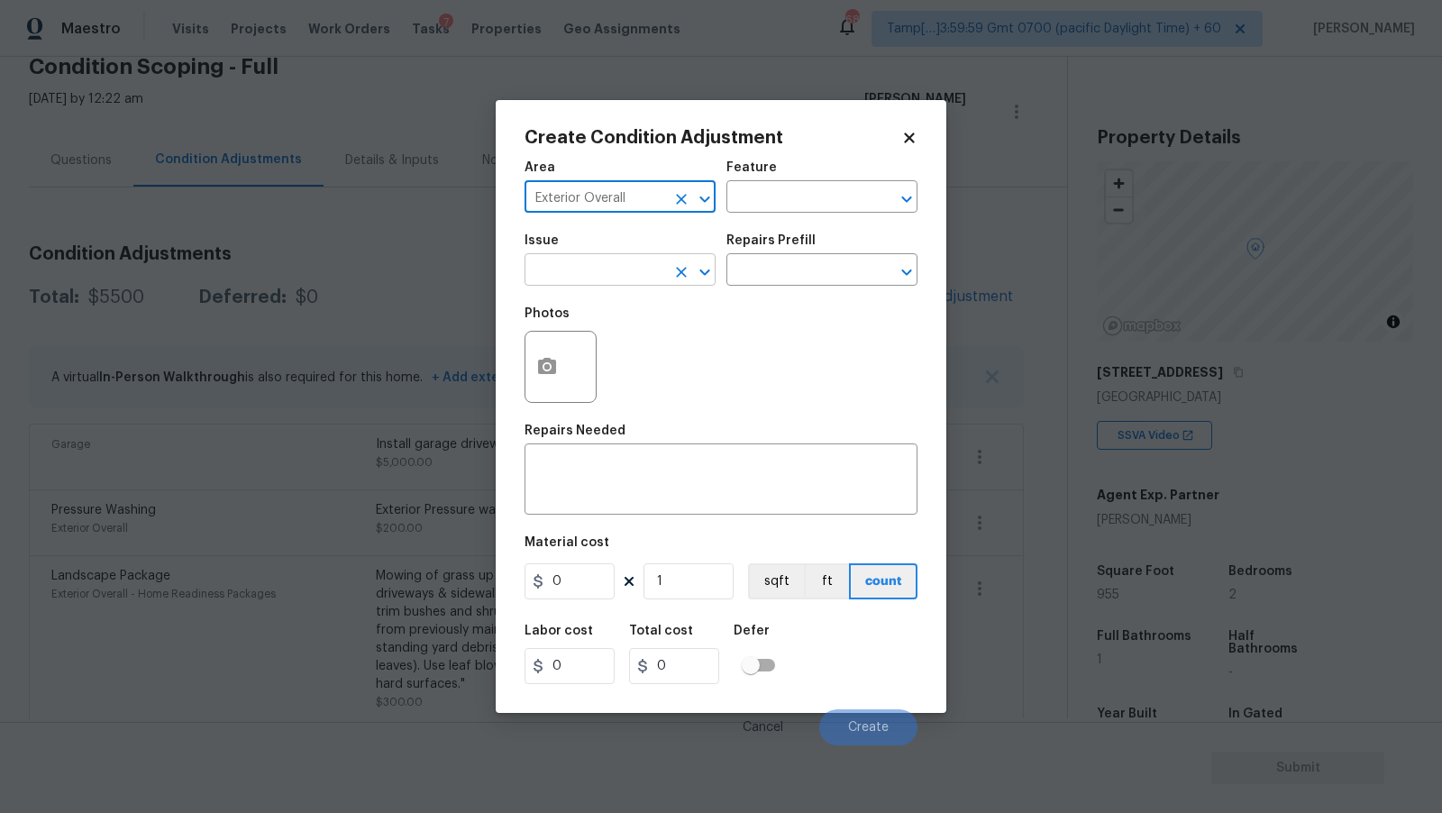
type input "Exterior Overall"
click at [600, 283] on input "text" at bounding box center [595, 272] width 141 height 28
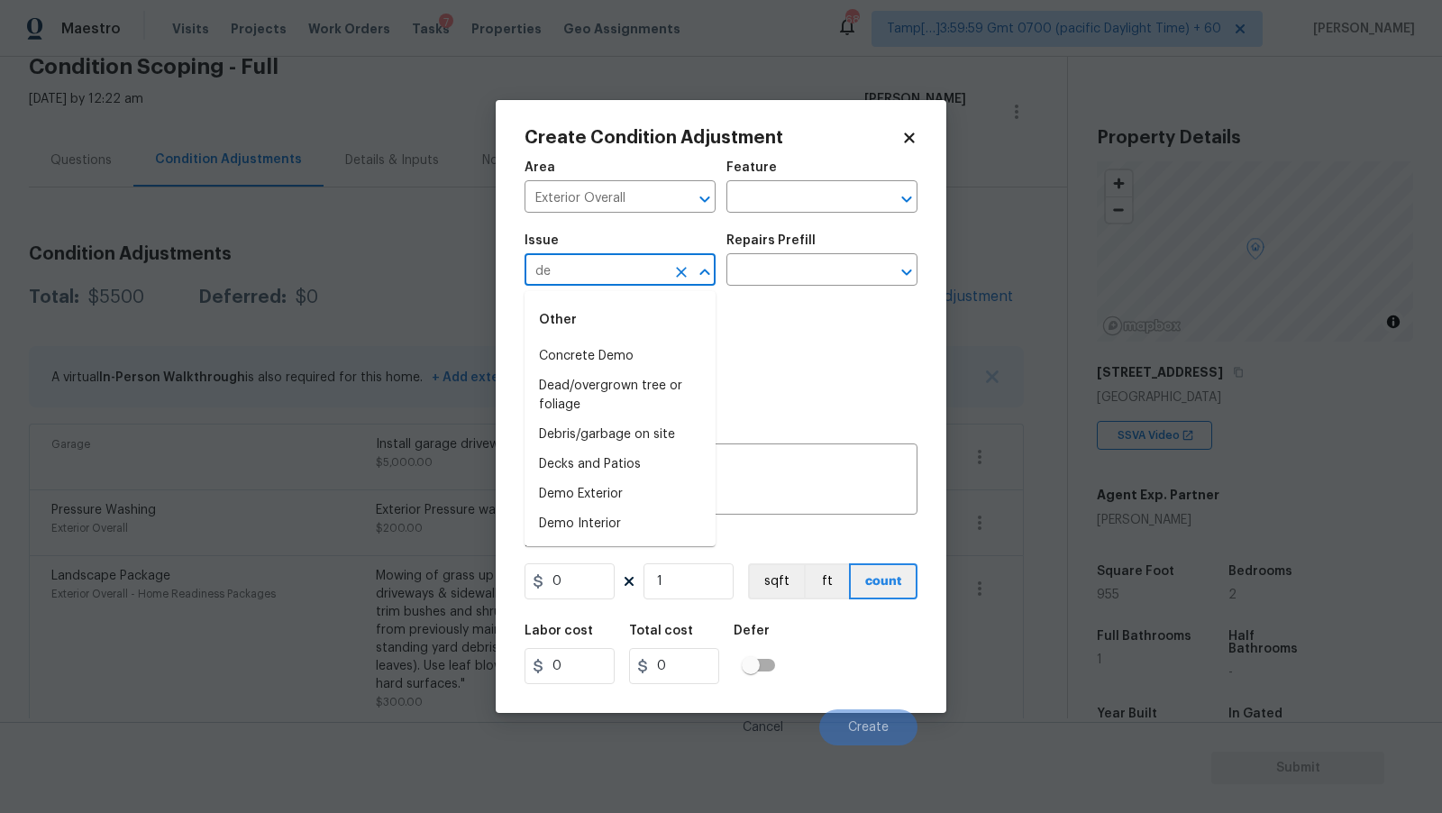
type input "de"
click at [793, 349] on div "Photos" at bounding box center [721, 355] width 393 height 117
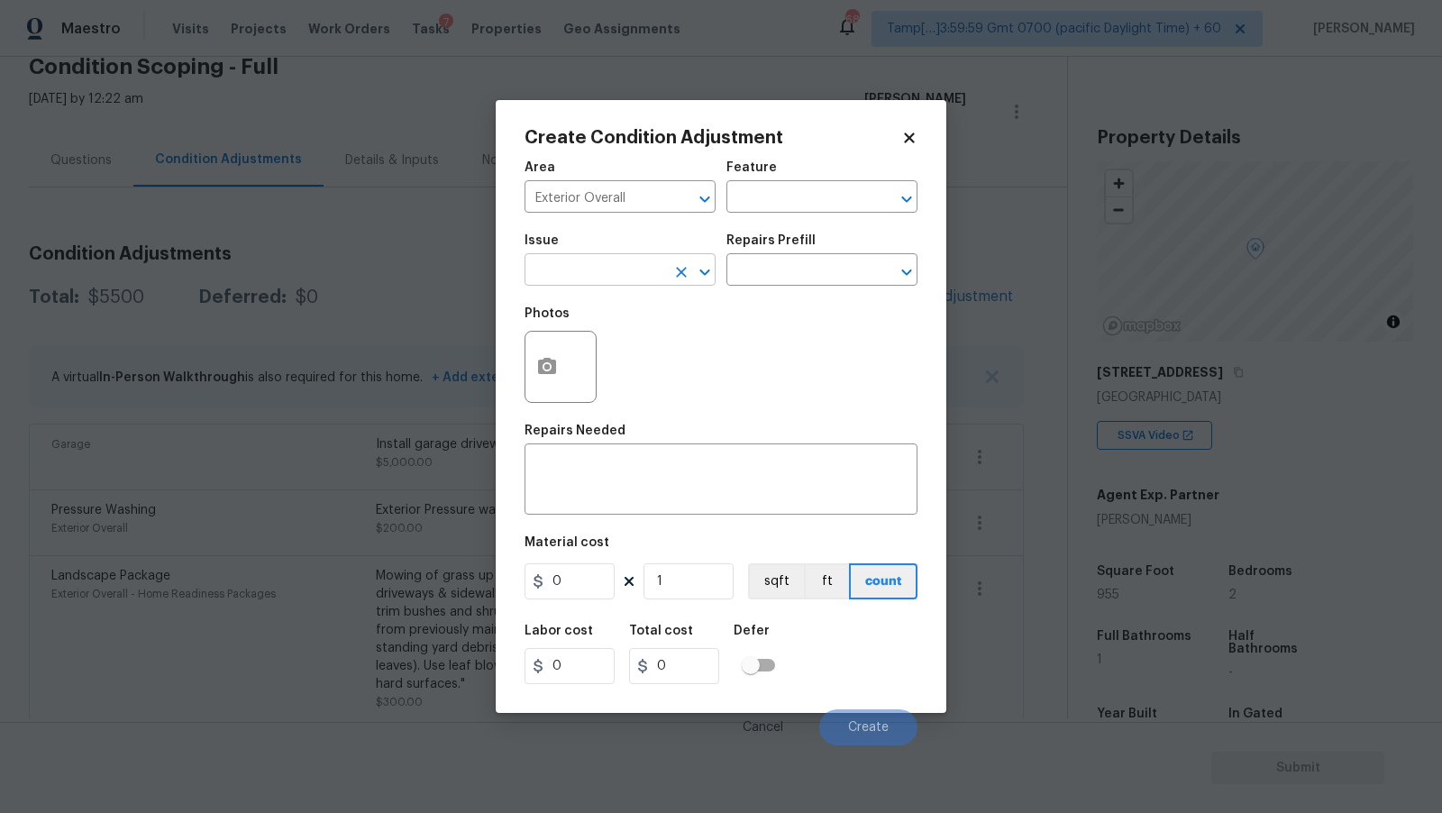
click at [650, 278] on input "text" at bounding box center [595, 272] width 141 height 28
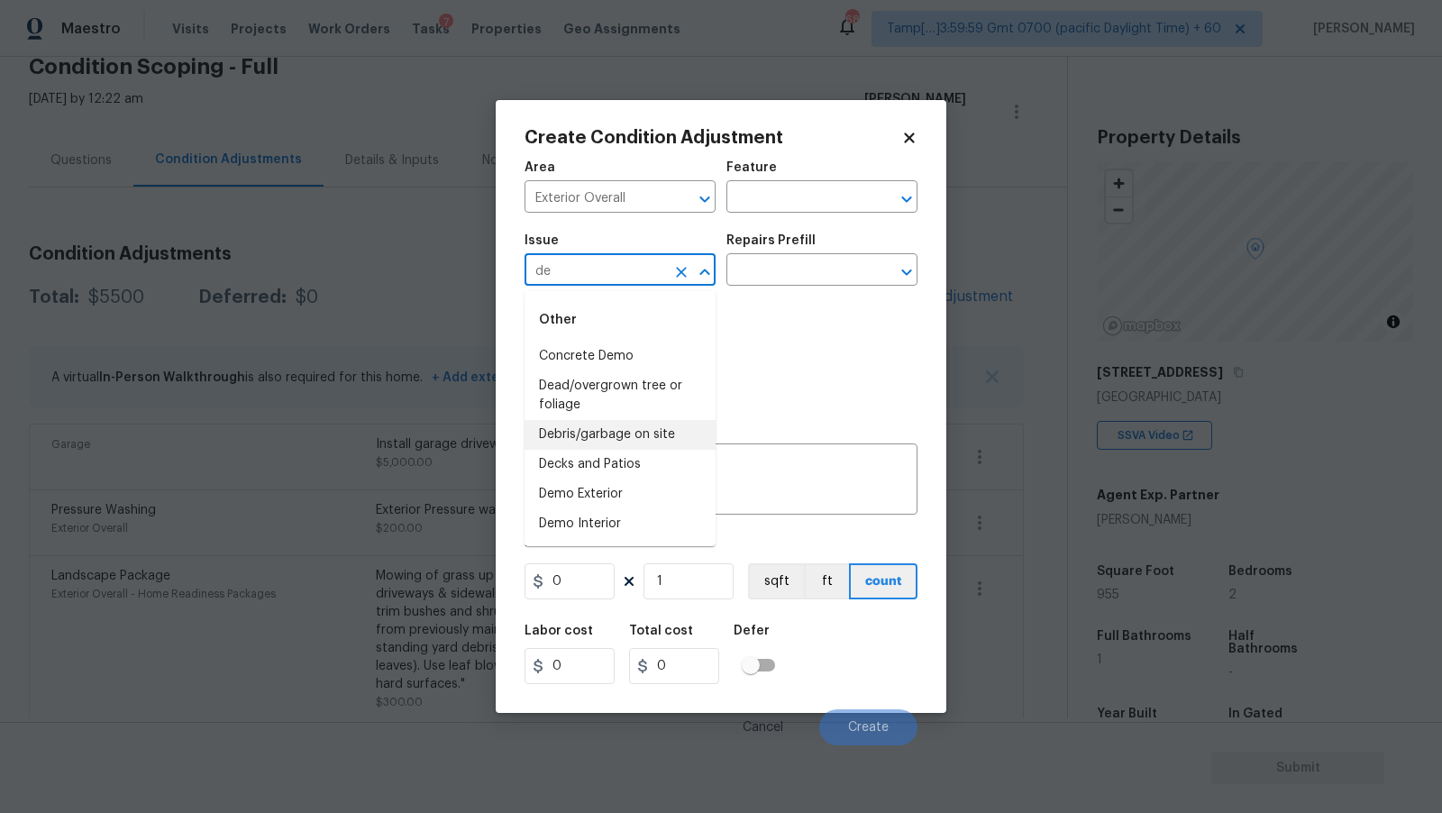
click at [643, 444] on li "Debris/garbage on site" at bounding box center [620, 435] width 191 height 30
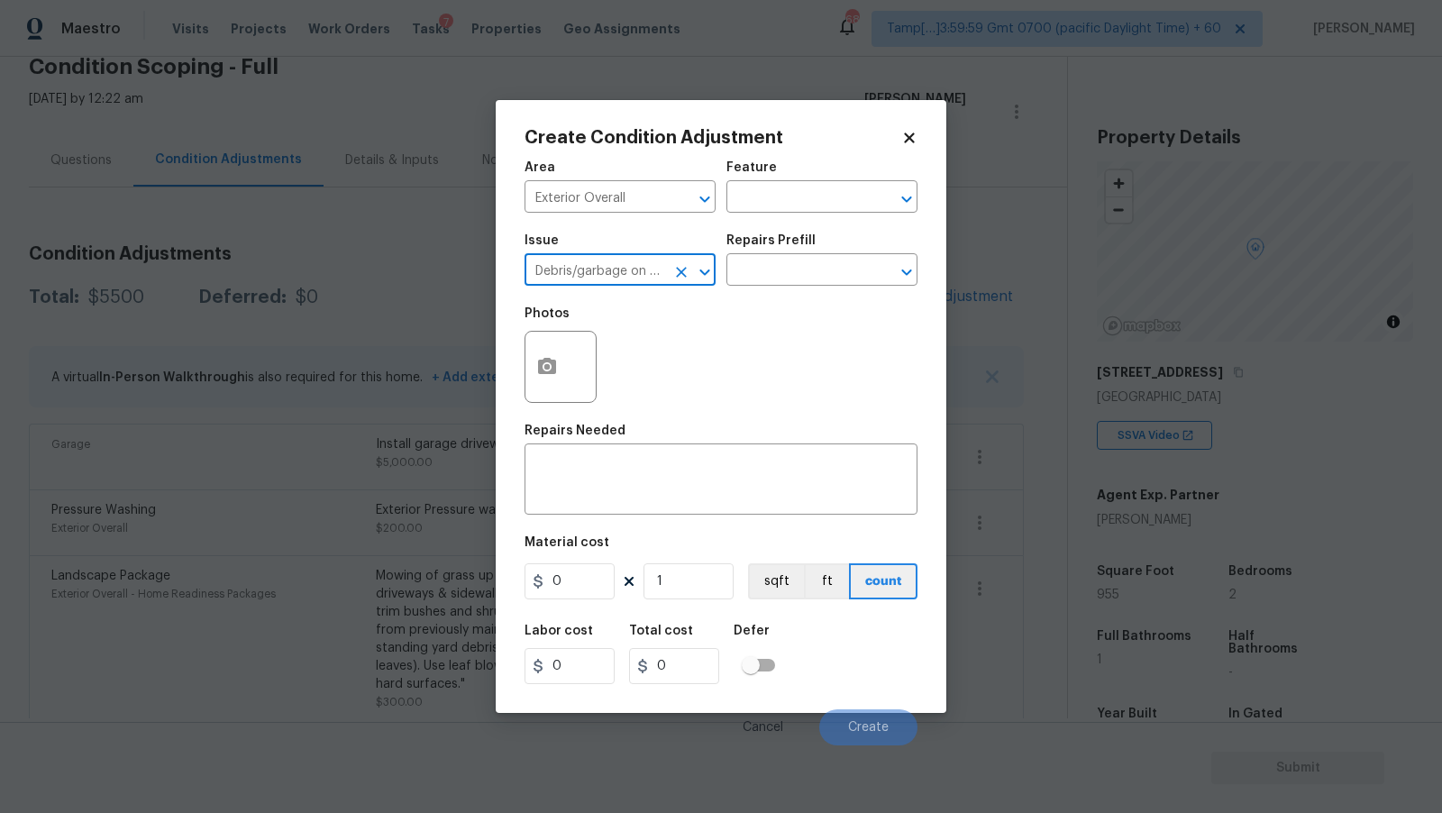
click at [621, 261] on input "Debris/garbage on site" at bounding box center [595, 272] width 141 height 28
type input "Debris/garbage on site"
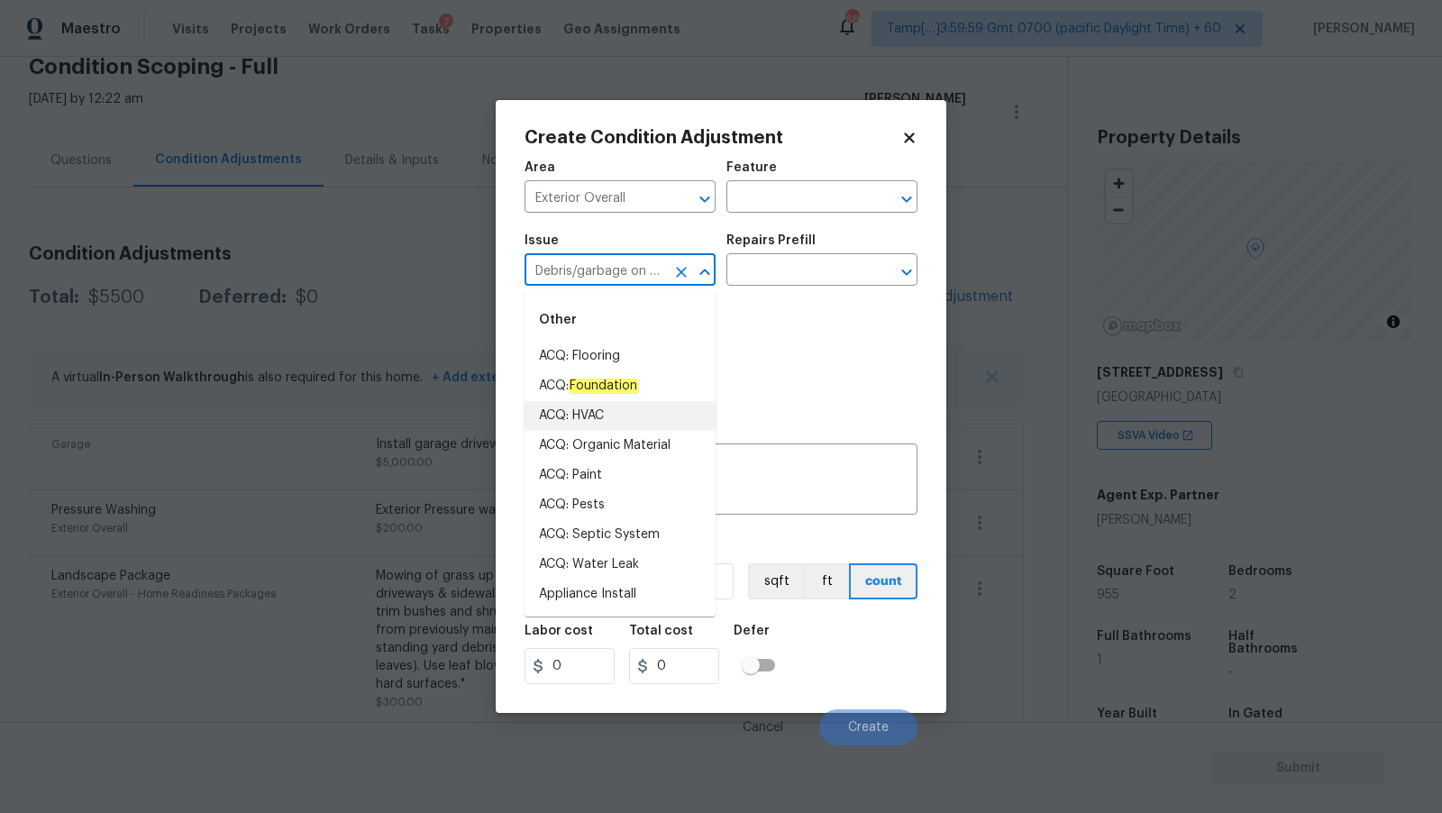
click at [771, 348] on div "Photos" at bounding box center [721, 355] width 393 height 117
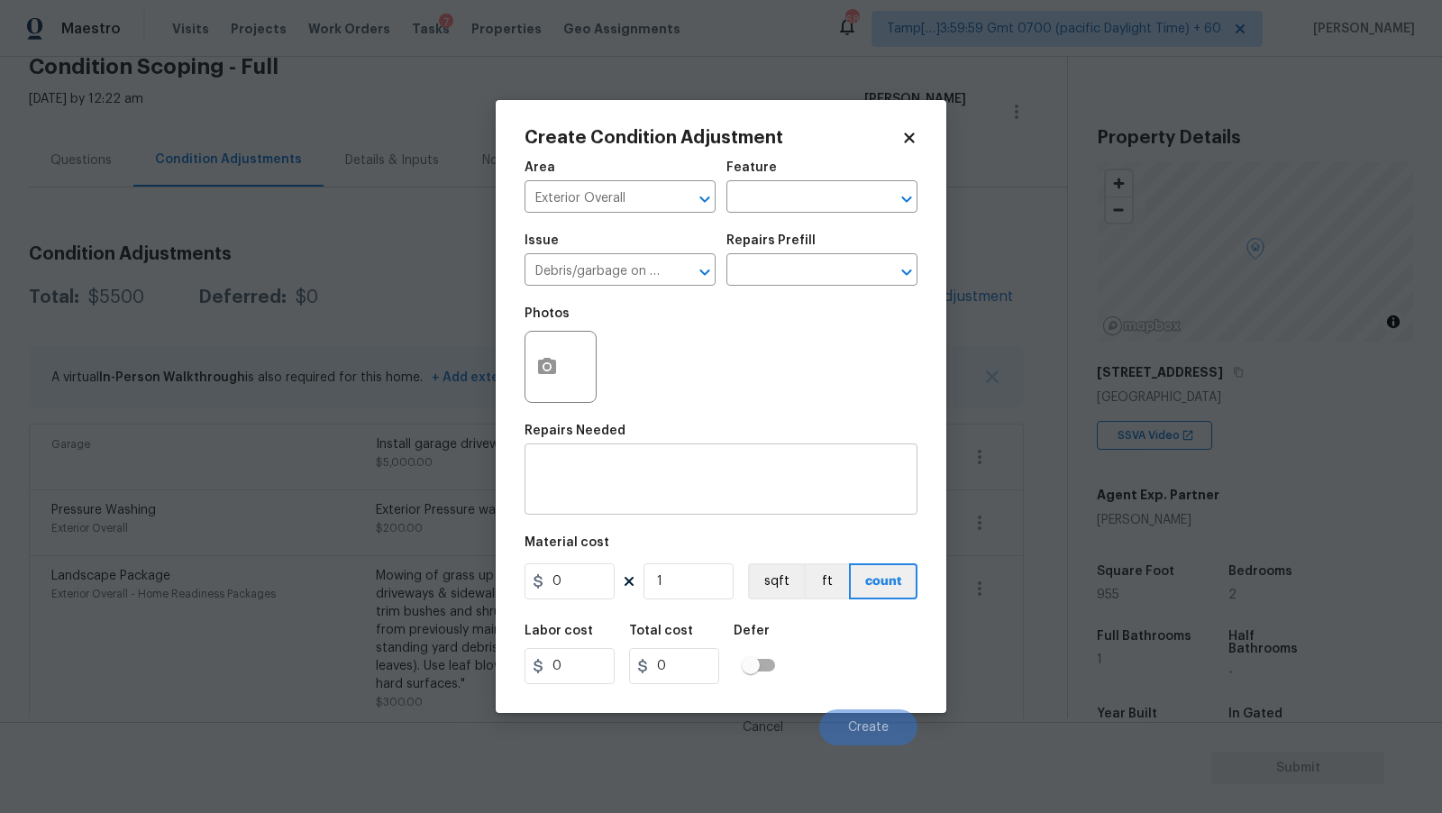
click at [695, 453] on div "x ​" at bounding box center [721, 481] width 393 height 67
click at [801, 254] on div "Repairs Prefill" at bounding box center [822, 245] width 191 height 23
click at [794, 266] on input "text" at bounding box center [797, 272] width 141 height 28
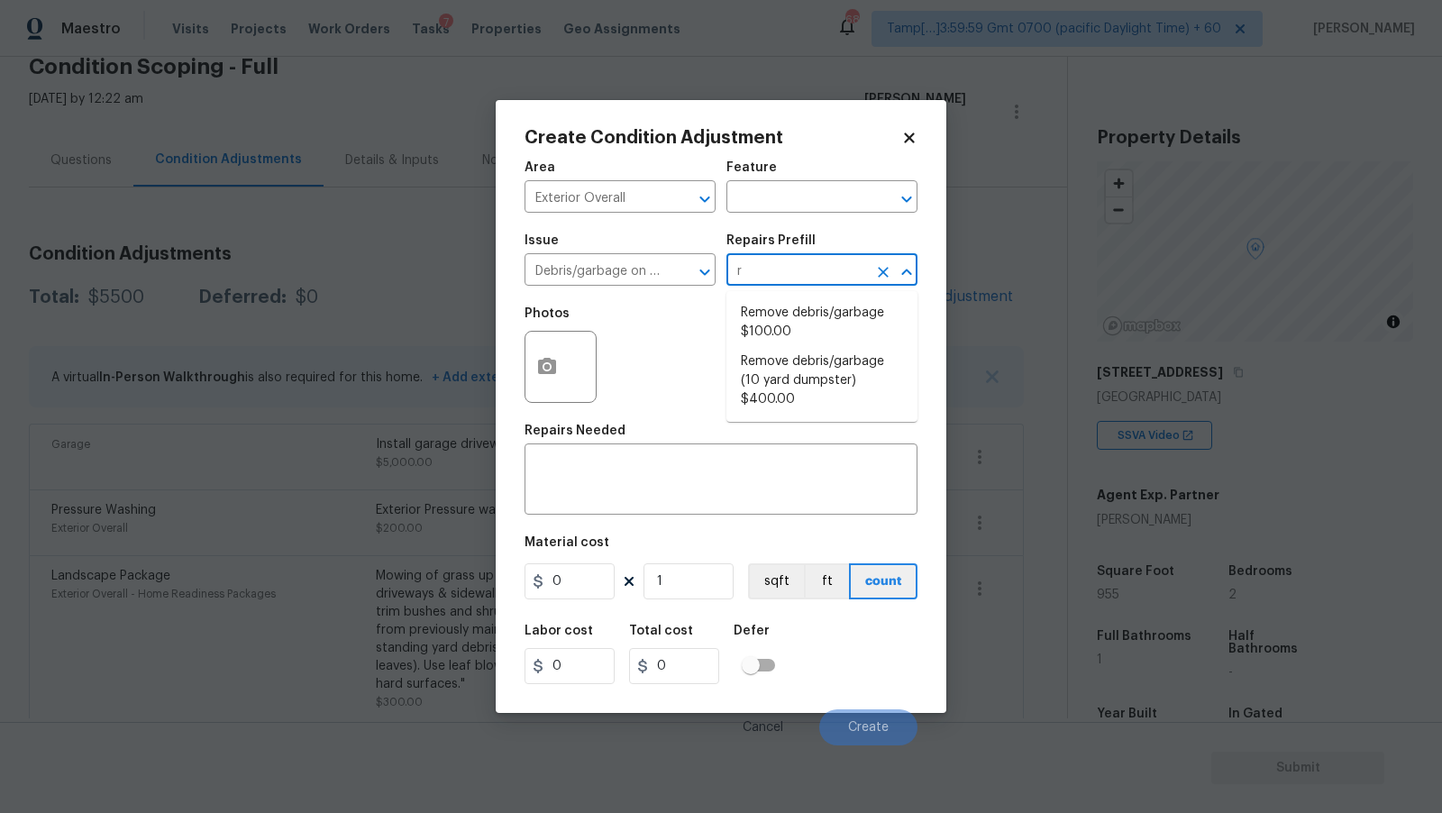
type input "re"
click at [790, 337] on li "Remove debris/garbage $100.00" at bounding box center [822, 322] width 191 height 49
type textarea "Remove, haul off, and properly dispose of any debris left by seller to offsite …"
type input "100"
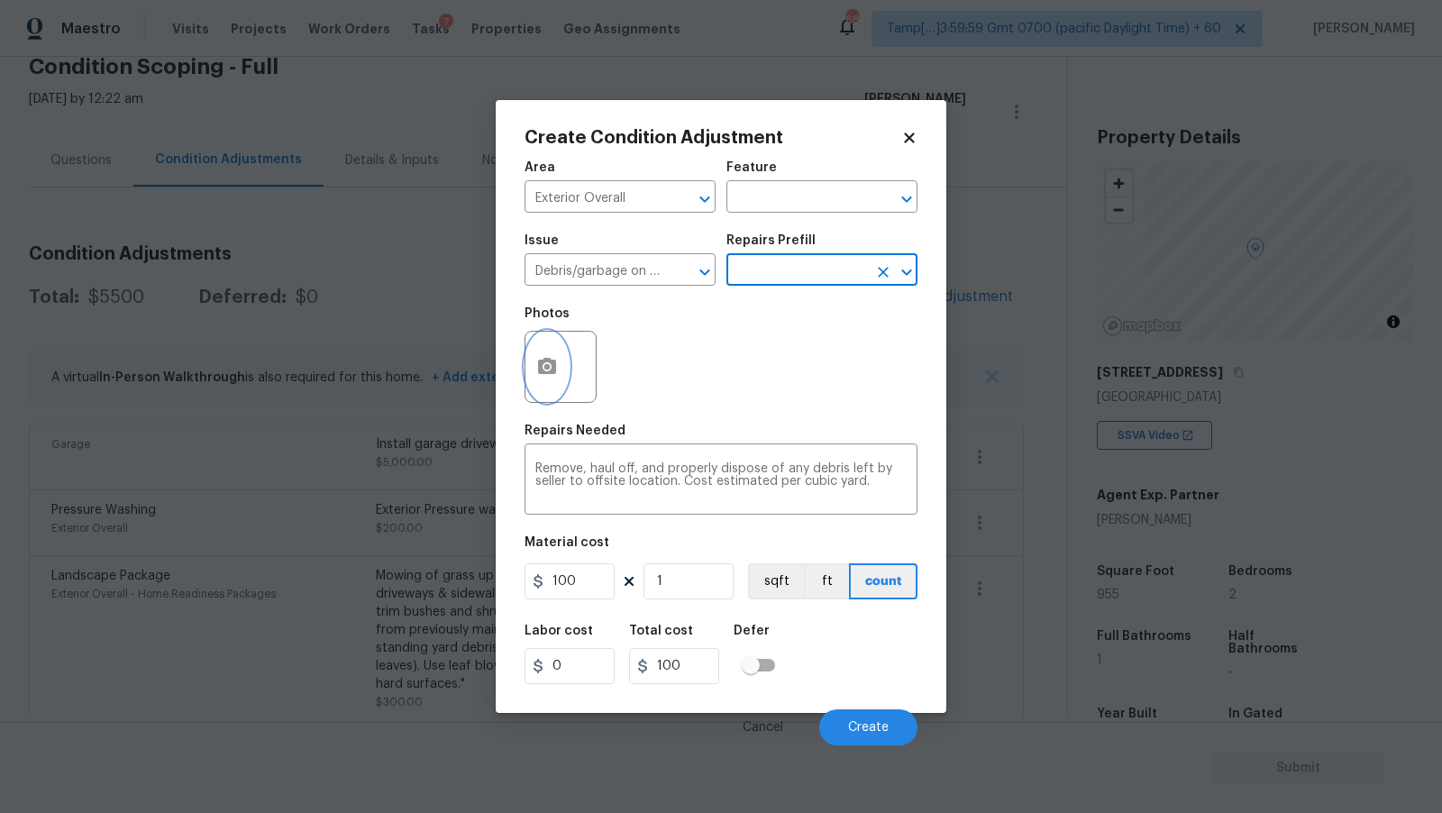
click at [548, 370] on circle "button" at bounding box center [546, 366] width 5 height 5
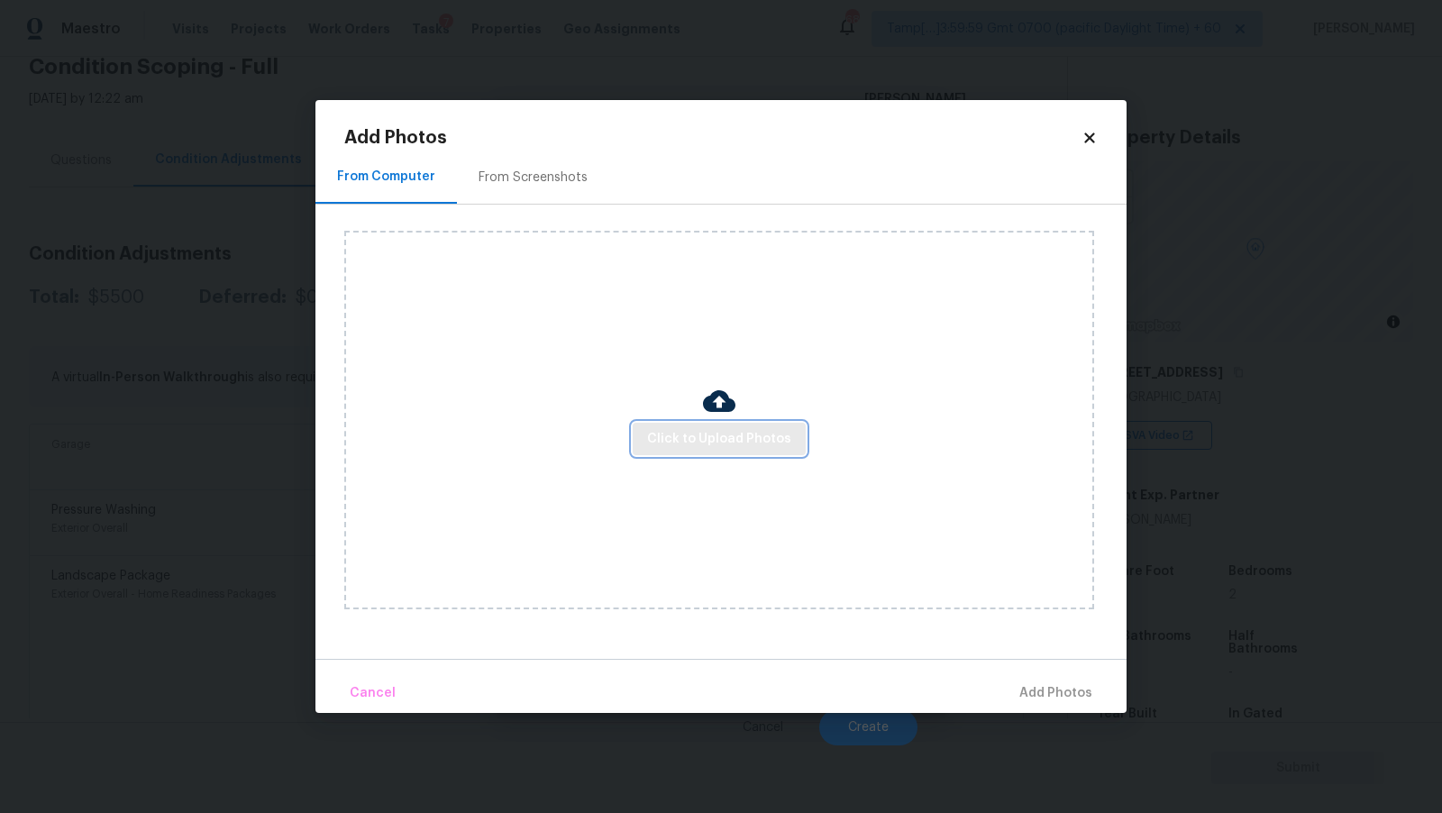
click at [720, 438] on span "Click to Upload Photos" at bounding box center [719, 439] width 144 height 23
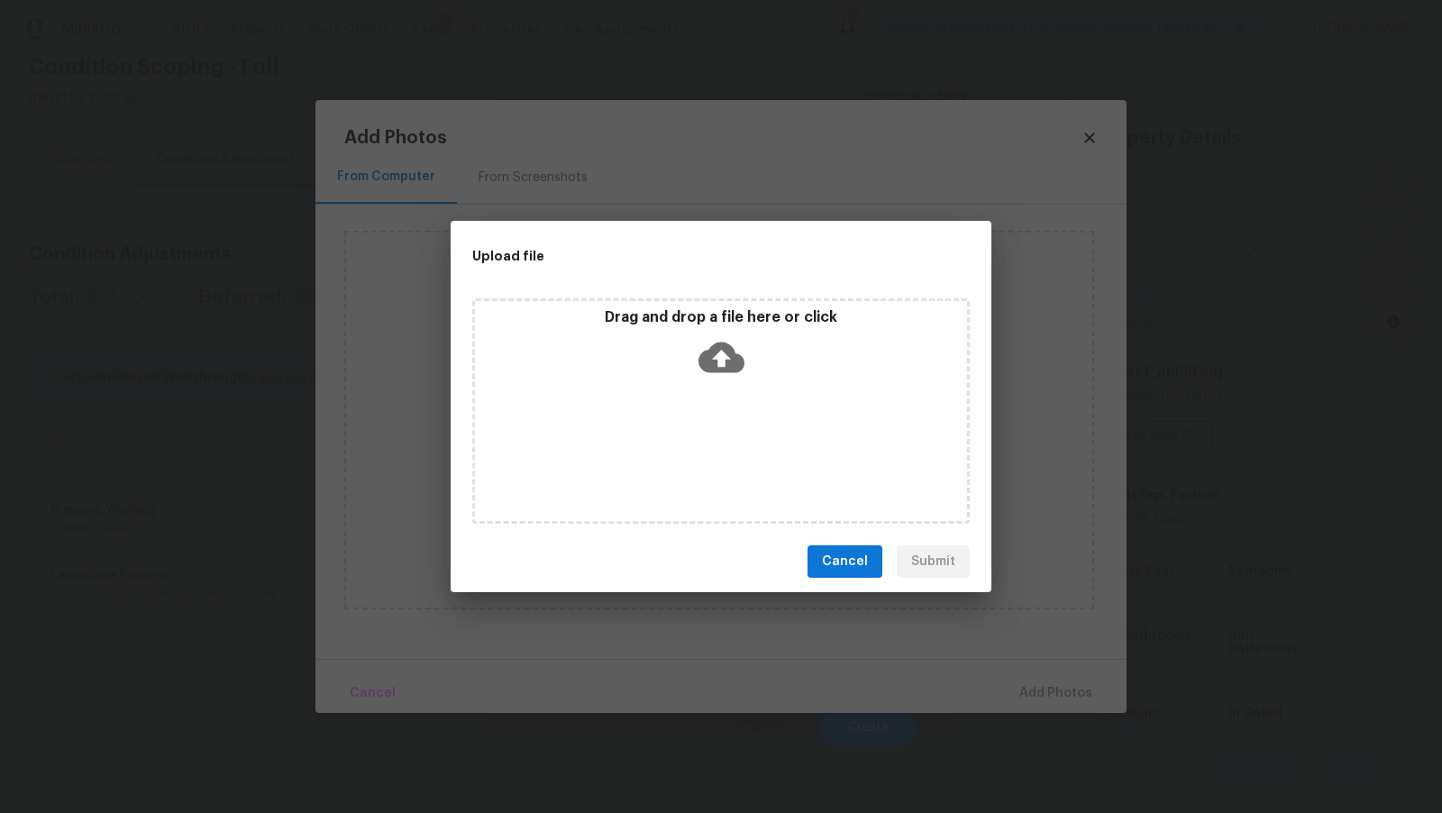
click at [707, 349] on icon at bounding box center [722, 357] width 46 height 46
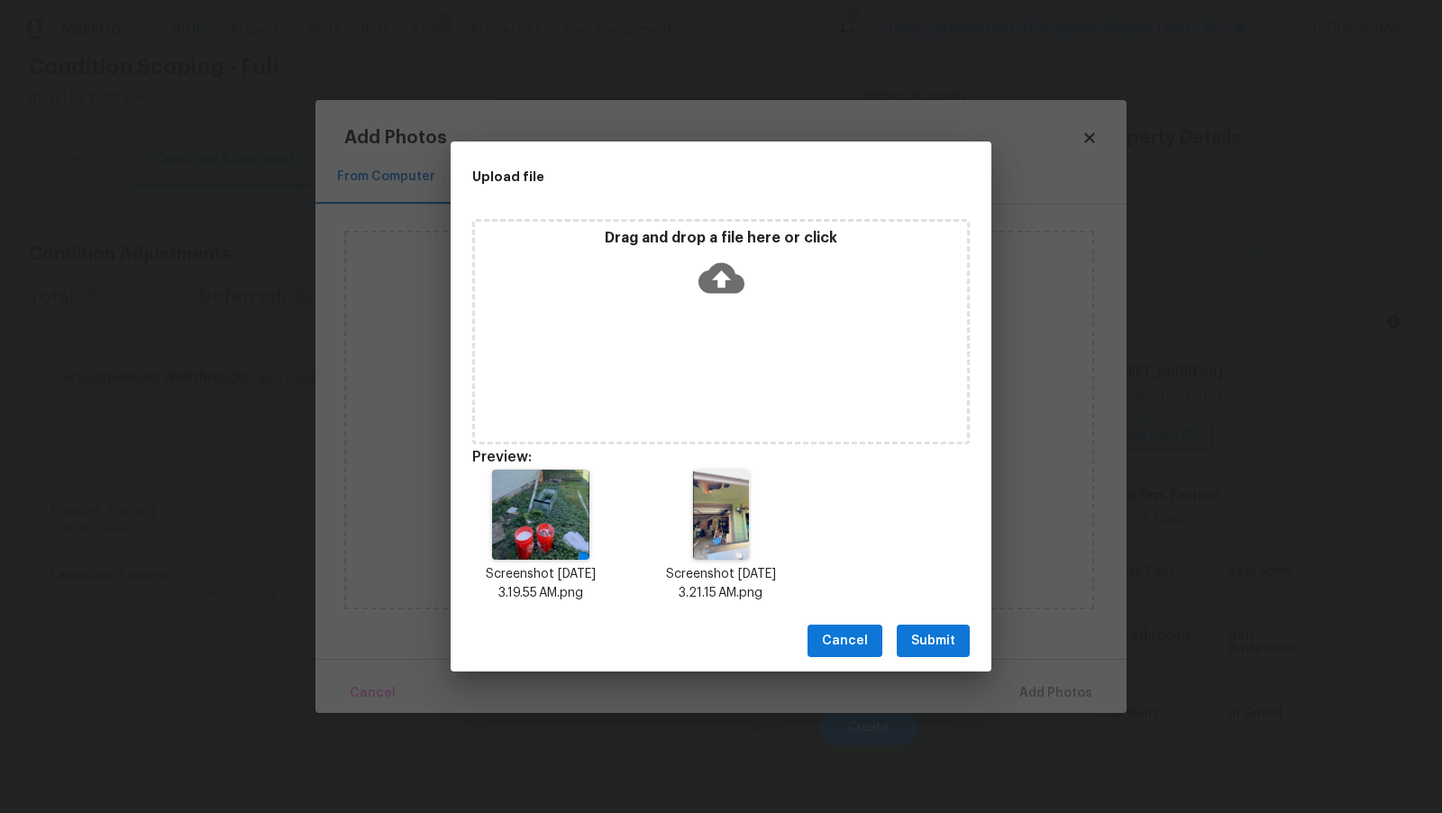
click at [939, 638] on span "Submit" at bounding box center [933, 641] width 44 height 23
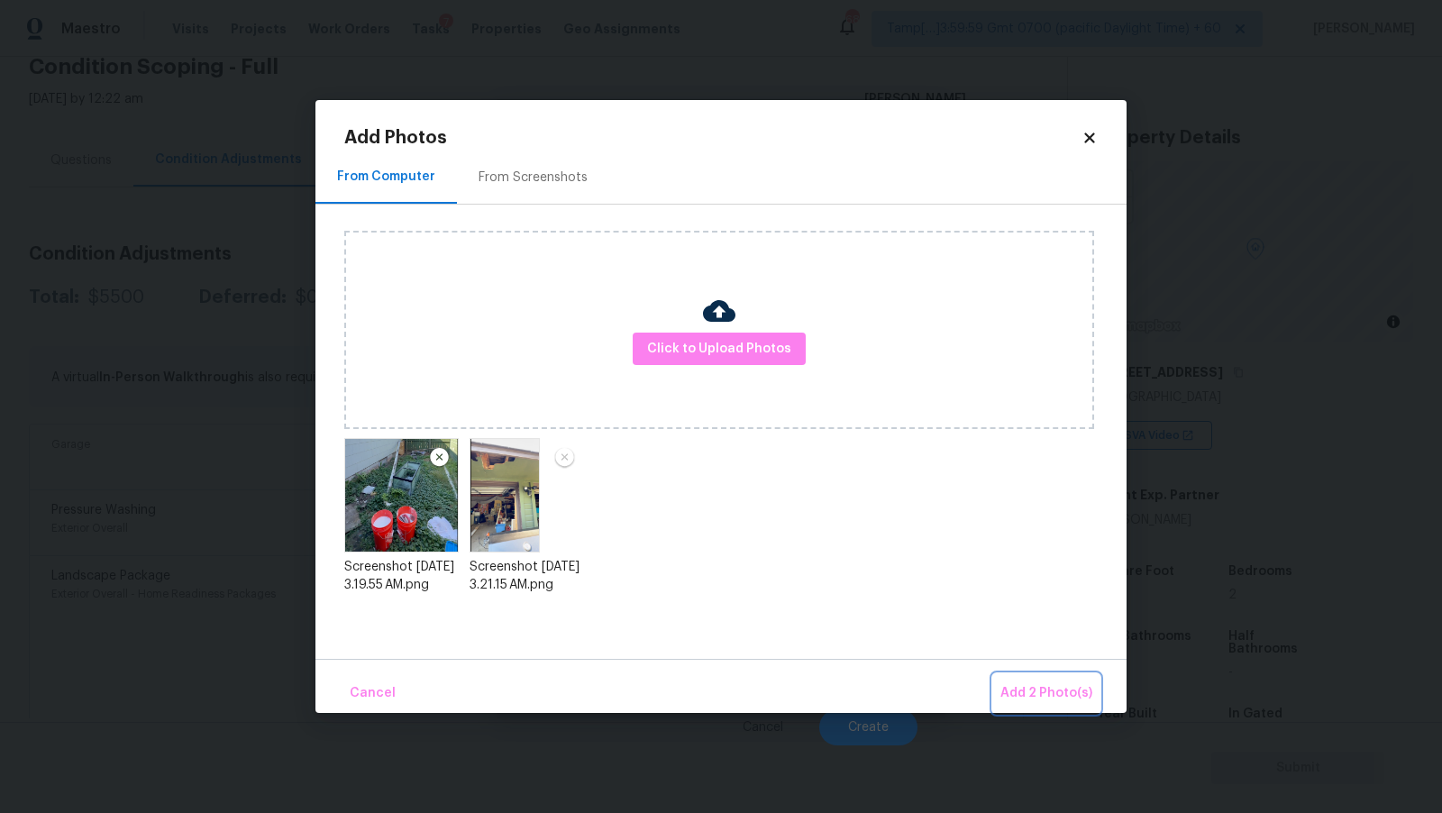
click at [1061, 688] on span "Add 2 Photo(s)" at bounding box center [1047, 693] width 92 height 23
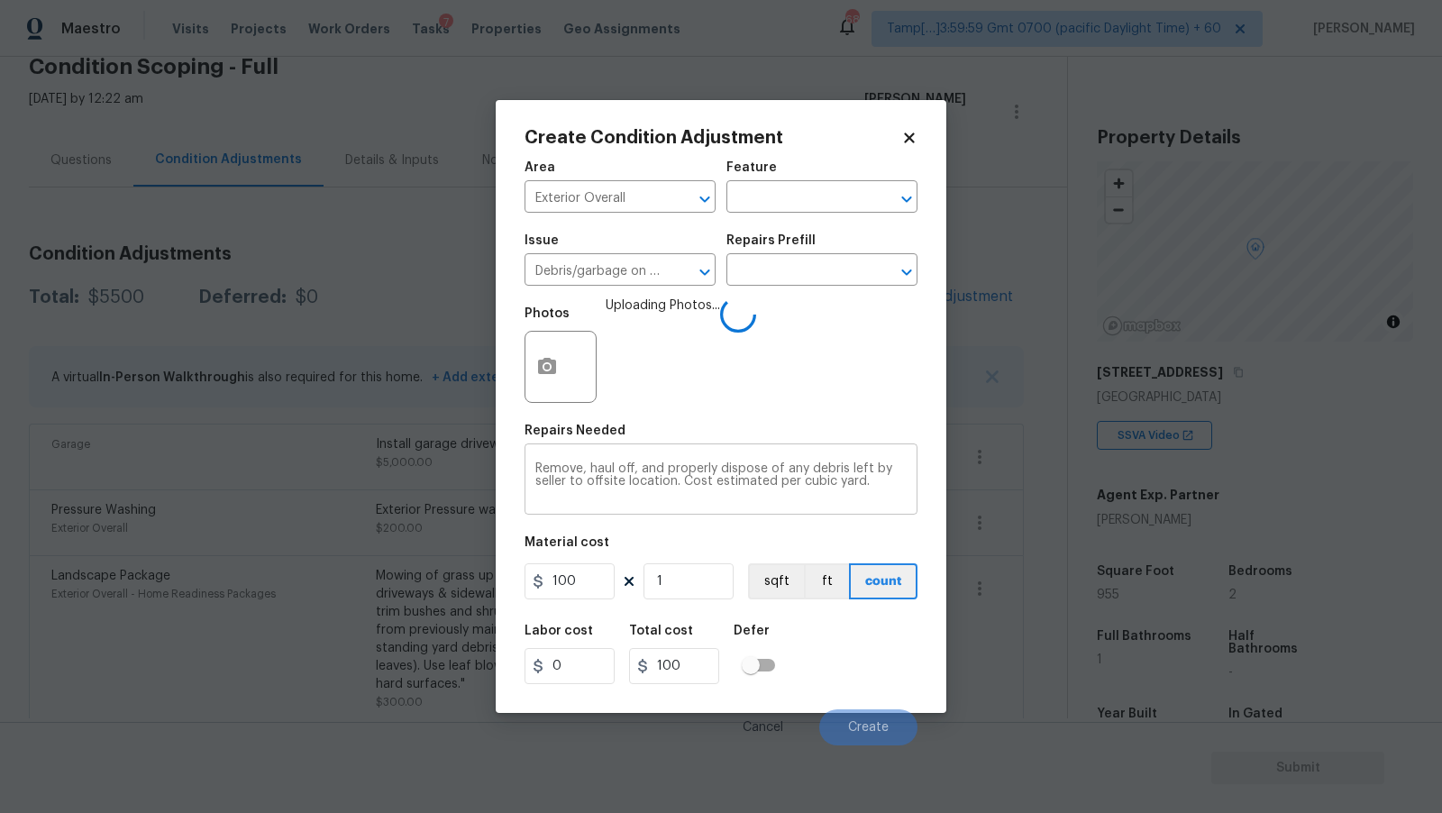
click at [883, 488] on textarea "Remove, haul off, and properly dispose of any debris left by seller to offsite …" at bounding box center [720, 481] width 371 height 38
type textarea "Remove, haul off, and properly dispose of any debris left by seller to offsite …"
click at [590, 585] on input "100" at bounding box center [570, 581] width 90 height 36
type input "500"
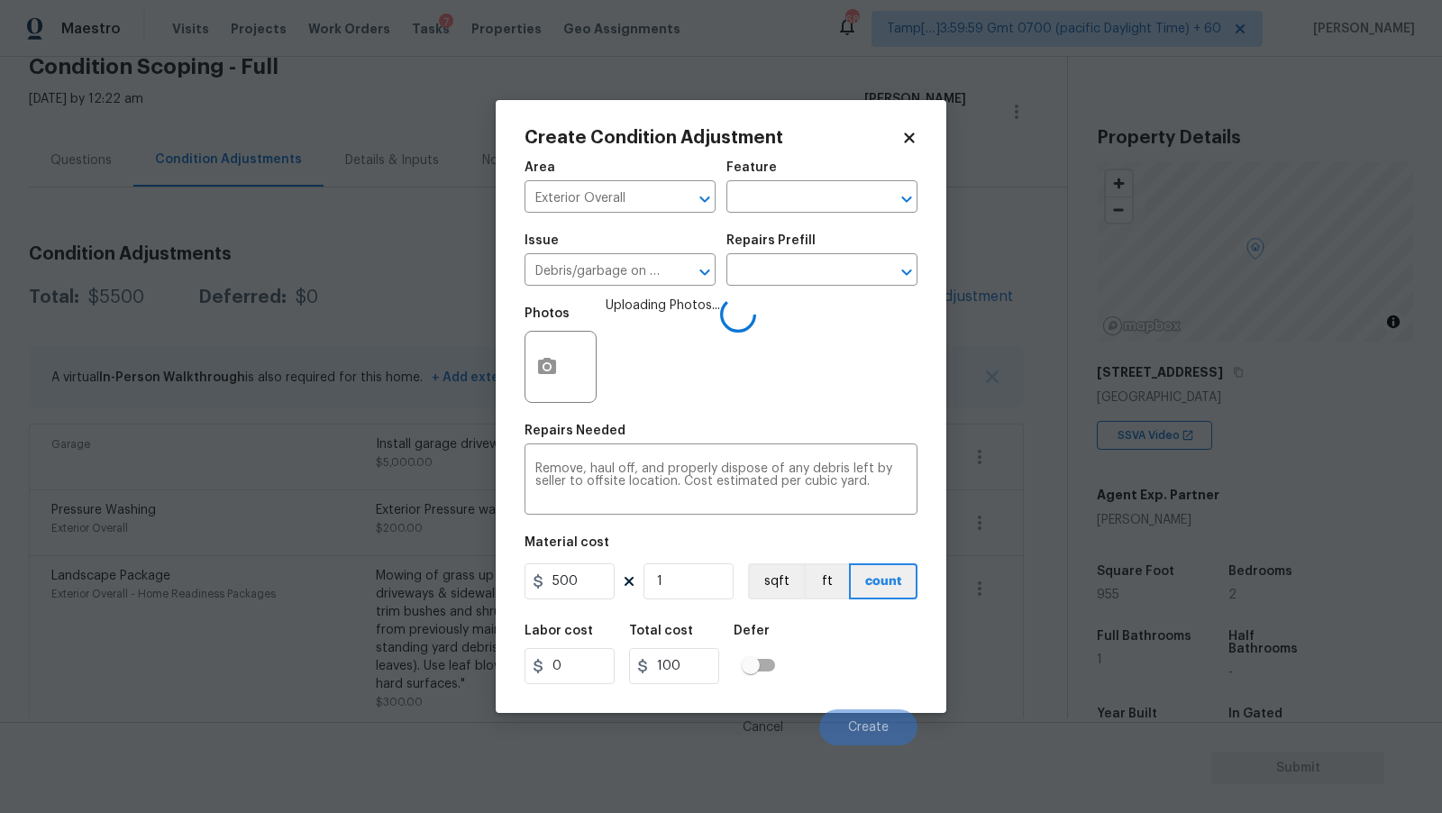
type input "500"
click at [689, 526] on div "Area Exterior Overall ​ Feature ​ Issue Debris/garbage on site ​ Repairs Prefil…" at bounding box center [721, 448] width 393 height 595
click at [536, 471] on textarea "Remove, haul off, and properly dispose of any debris left by seller to offsite …" at bounding box center [720, 481] width 371 height 38
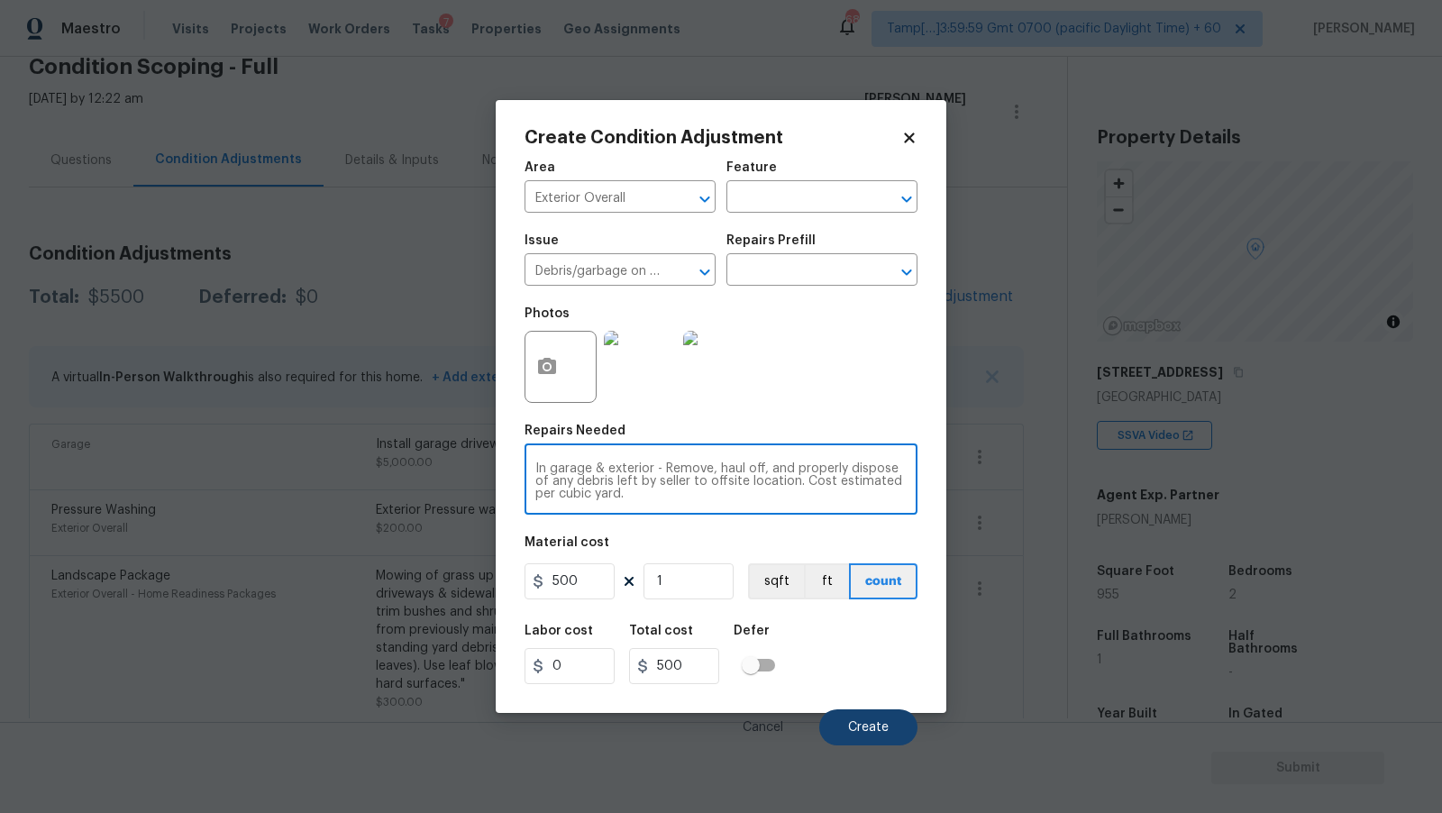
type textarea "In garage & exterior - Remove, haul off, and properly dispose of any debris lef…"
click at [875, 730] on span "Create" at bounding box center [868, 728] width 41 height 14
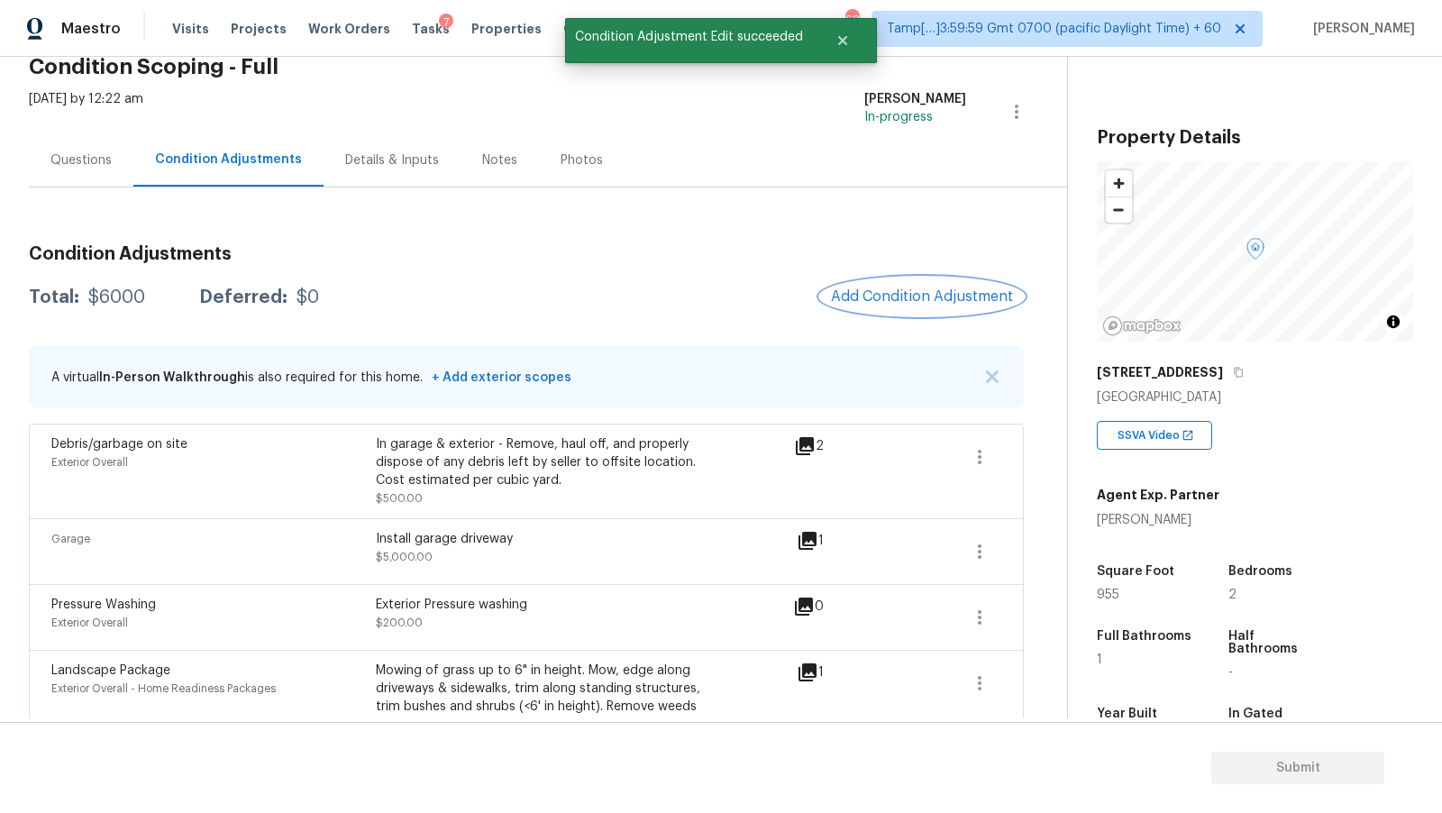
click at [888, 300] on span "Add Condition Adjustment" at bounding box center [922, 296] width 182 height 16
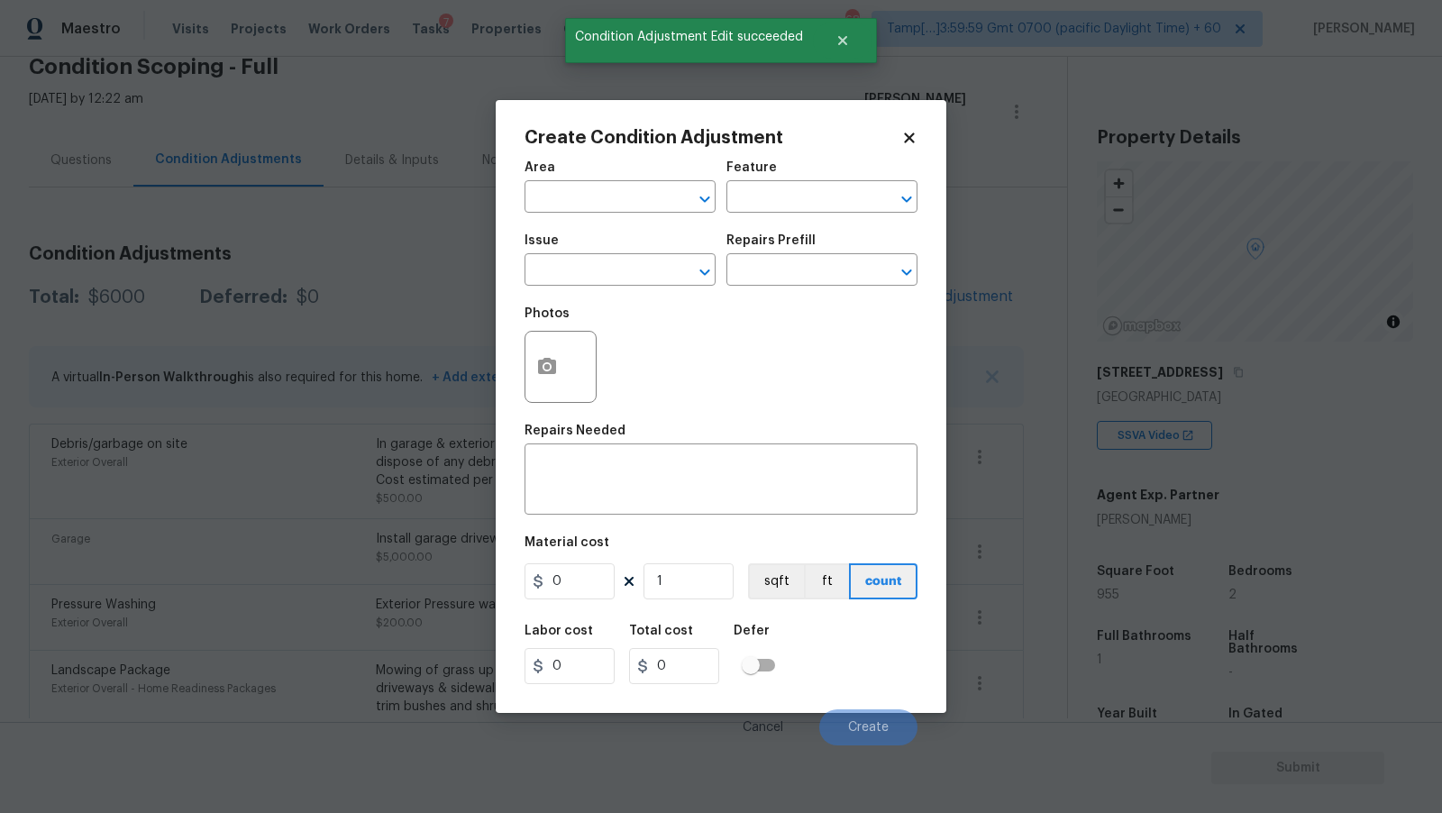
click at [651, 226] on span "Issue ​" at bounding box center [620, 260] width 191 height 73
click at [645, 205] on input "text" at bounding box center [595, 199] width 141 height 28
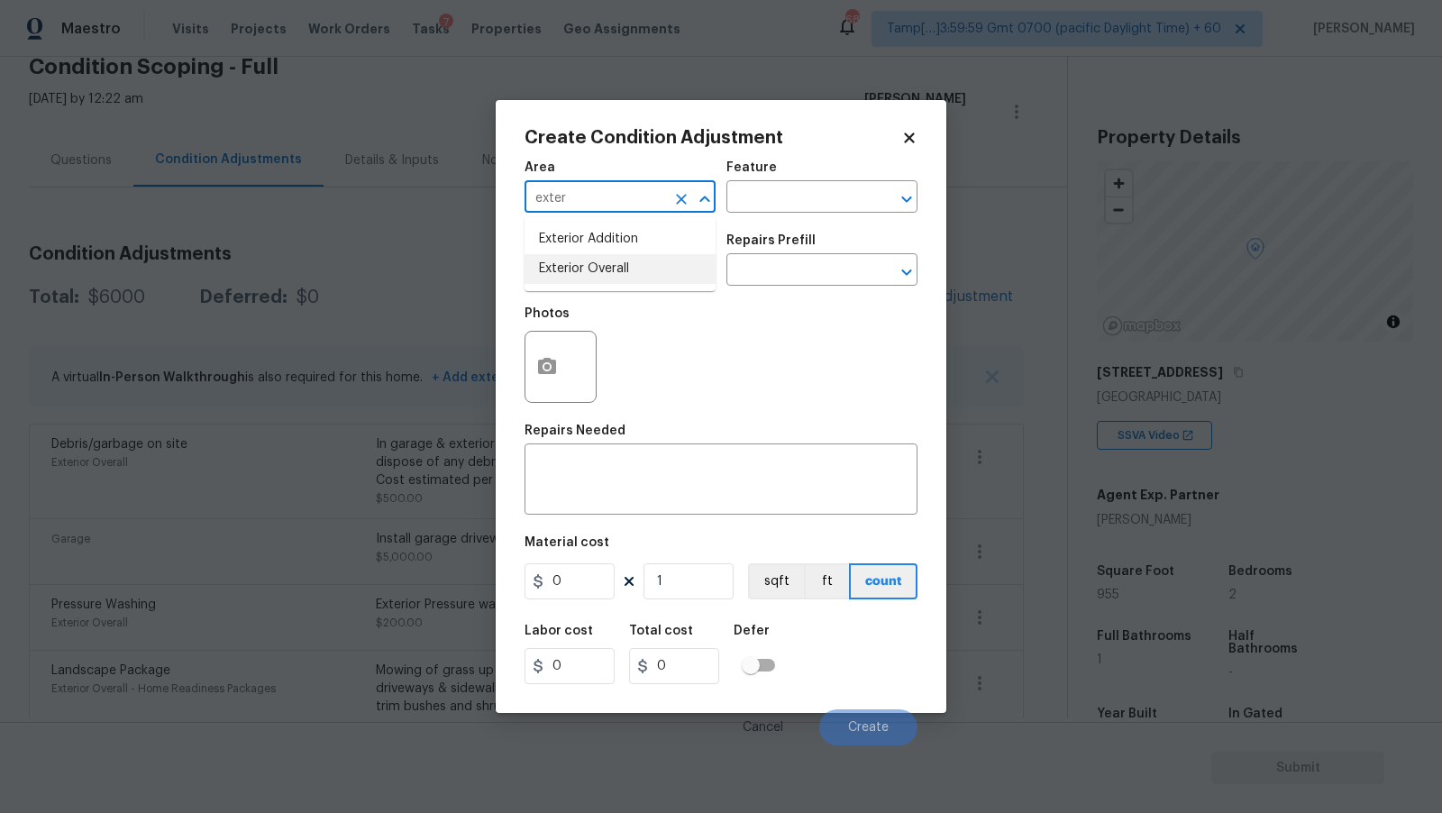
type input "Exterior Overall"
click at [683, 202] on icon "Clear" at bounding box center [681, 199] width 11 height 11
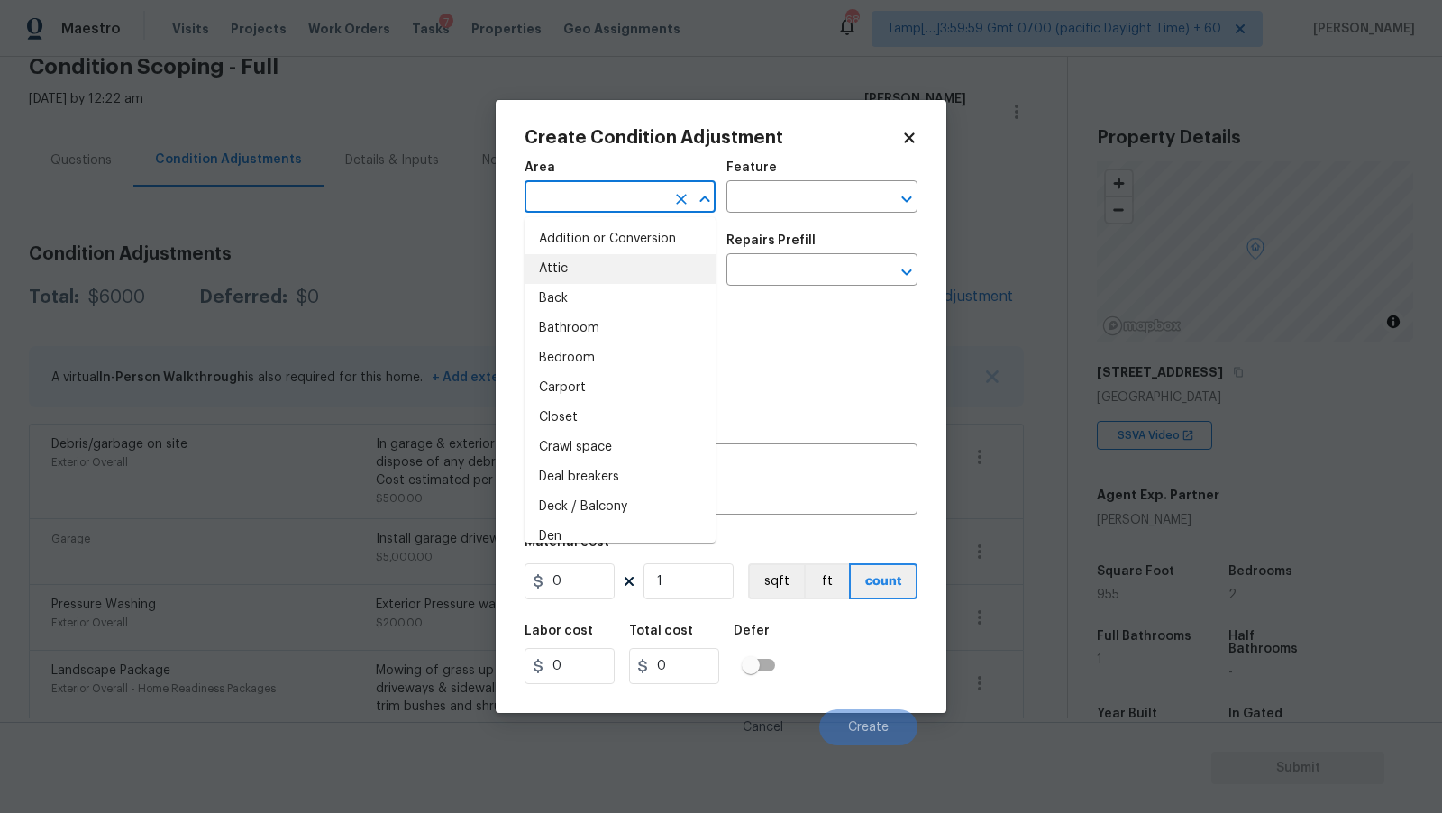
click at [602, 203] on input "text" at bounding box center [595, 199] width 141 height 28
type input "a"
type input "over"
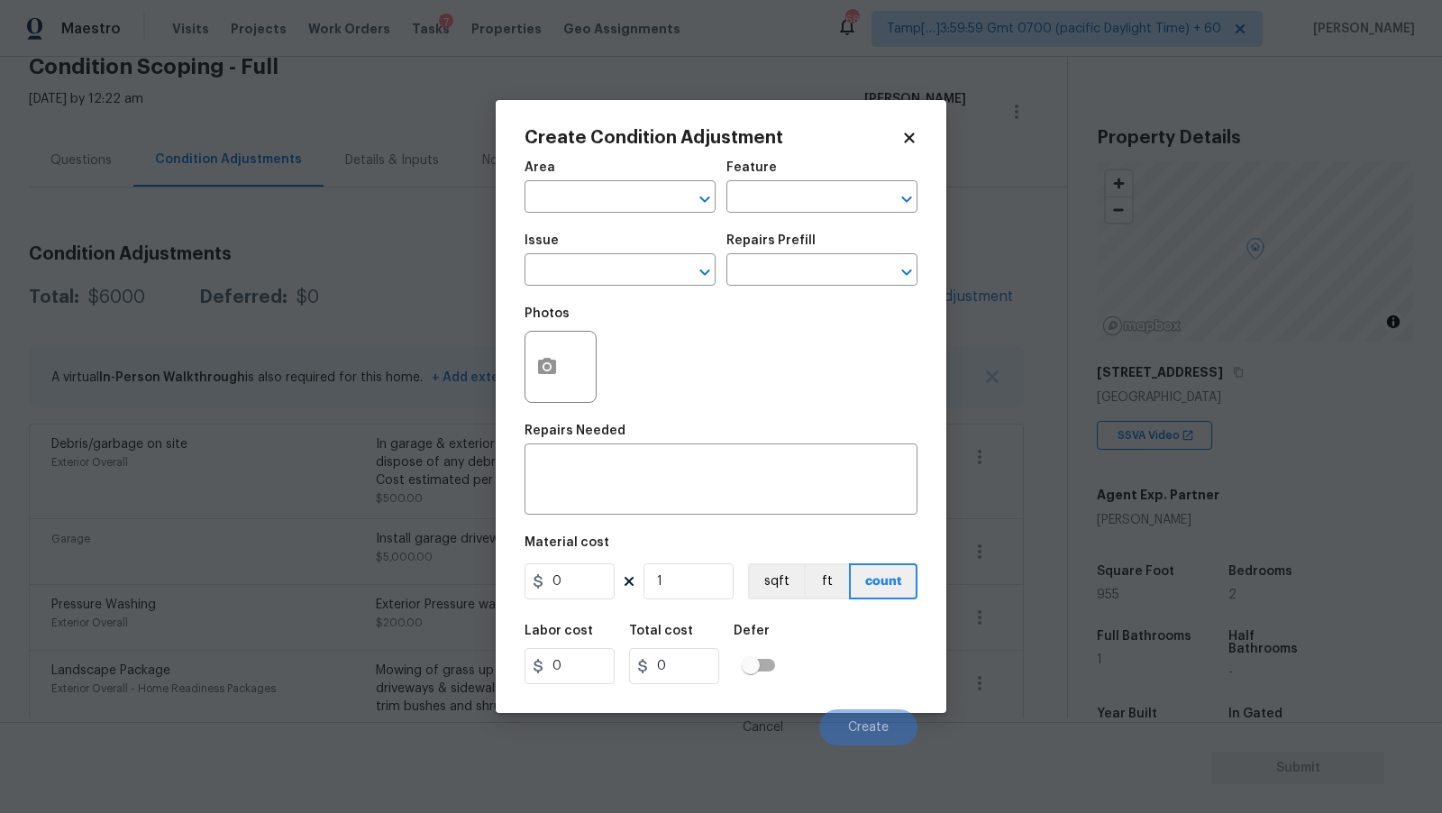
click at [645, 347] on div "Photos" at bounding box center [721, 355] width 393 height 117
click at [607, 200] on input "text" at bounding box center [595, 199] width 141 height 28
type input "dry"
click at [638, 160] on span "Area ​" at bounding box center [620, 187] width 191 height 73
click at [586, 204] on input "text" at bounding box center [595, 199] width 141 height 28
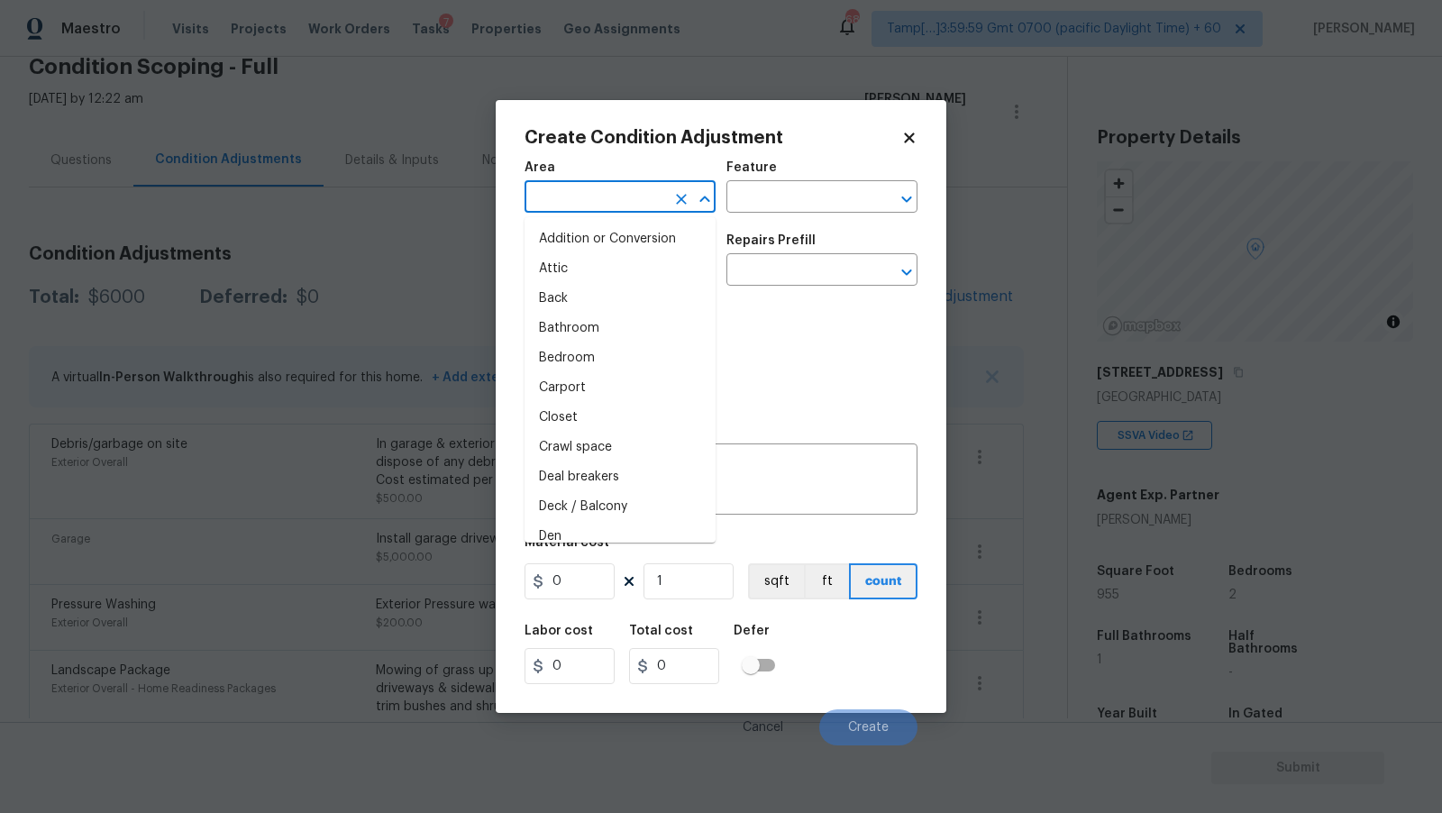
type input "e"
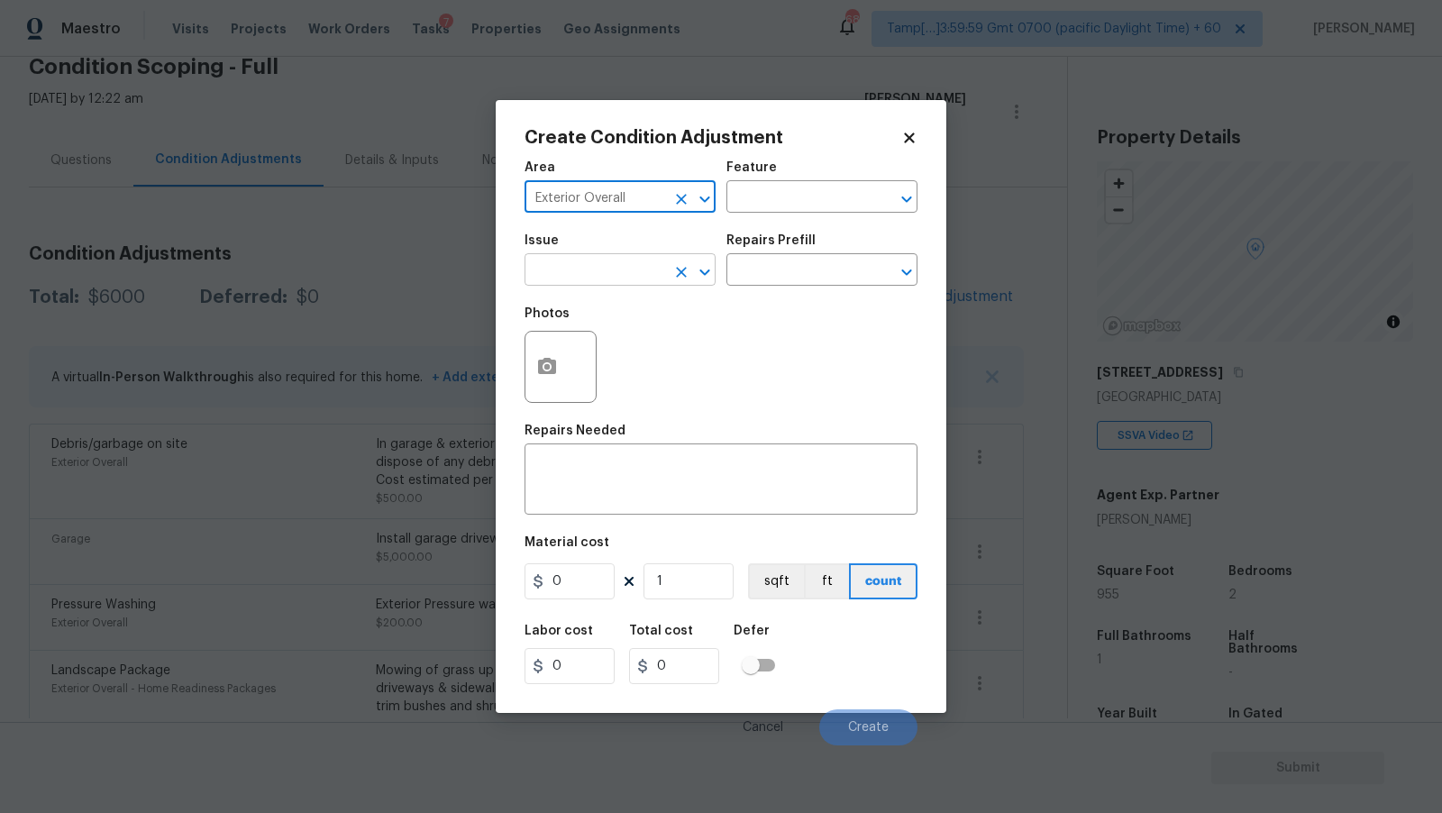
type input "Exterior Overall"
click at [590, 267] on input "text" at bounding box center [595, 272] width 141 height 28
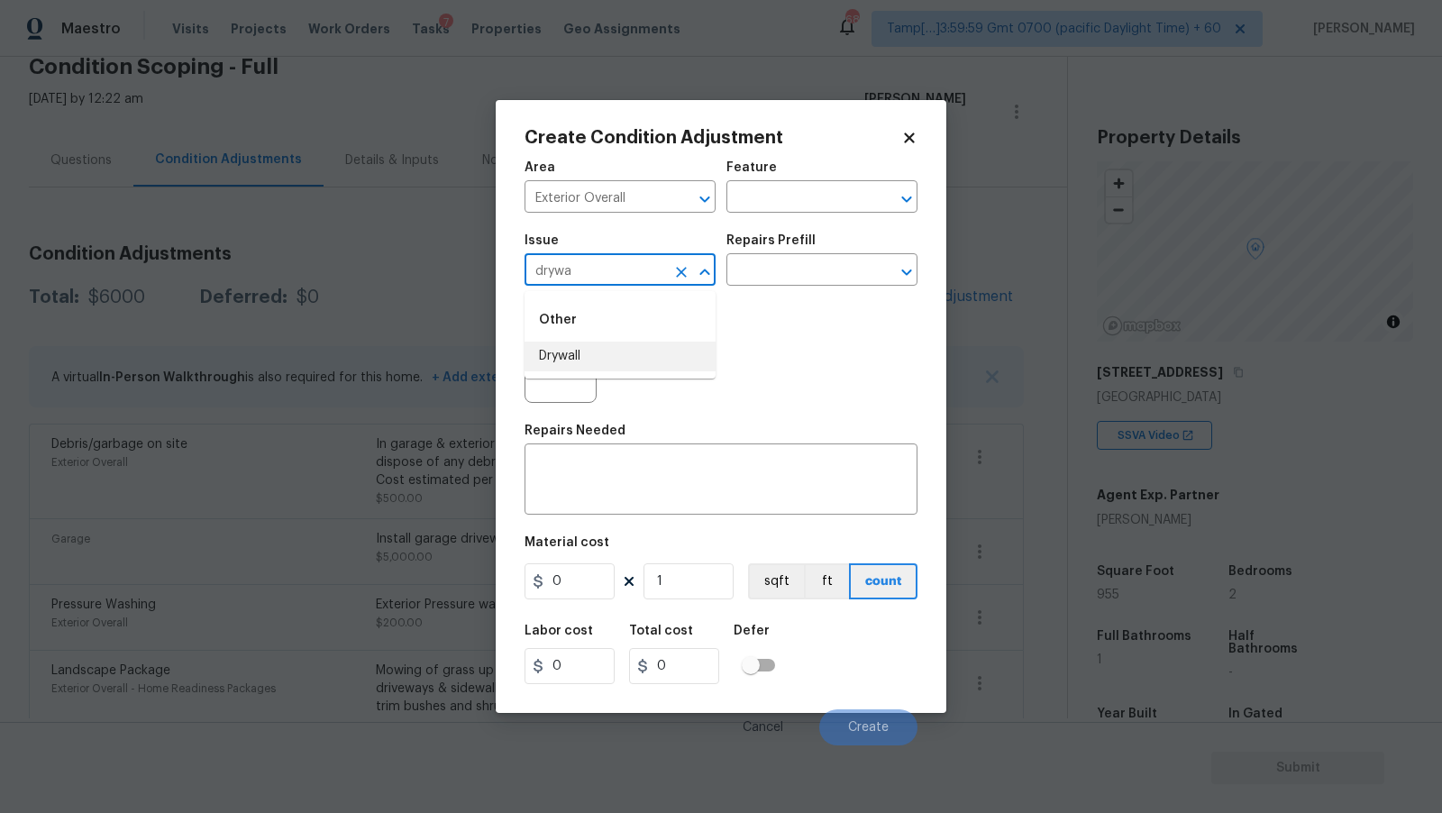
click at [638, 361] on li "Drywall" at bounding box center [620, 357] width 191 height 30
type input "Drywall"
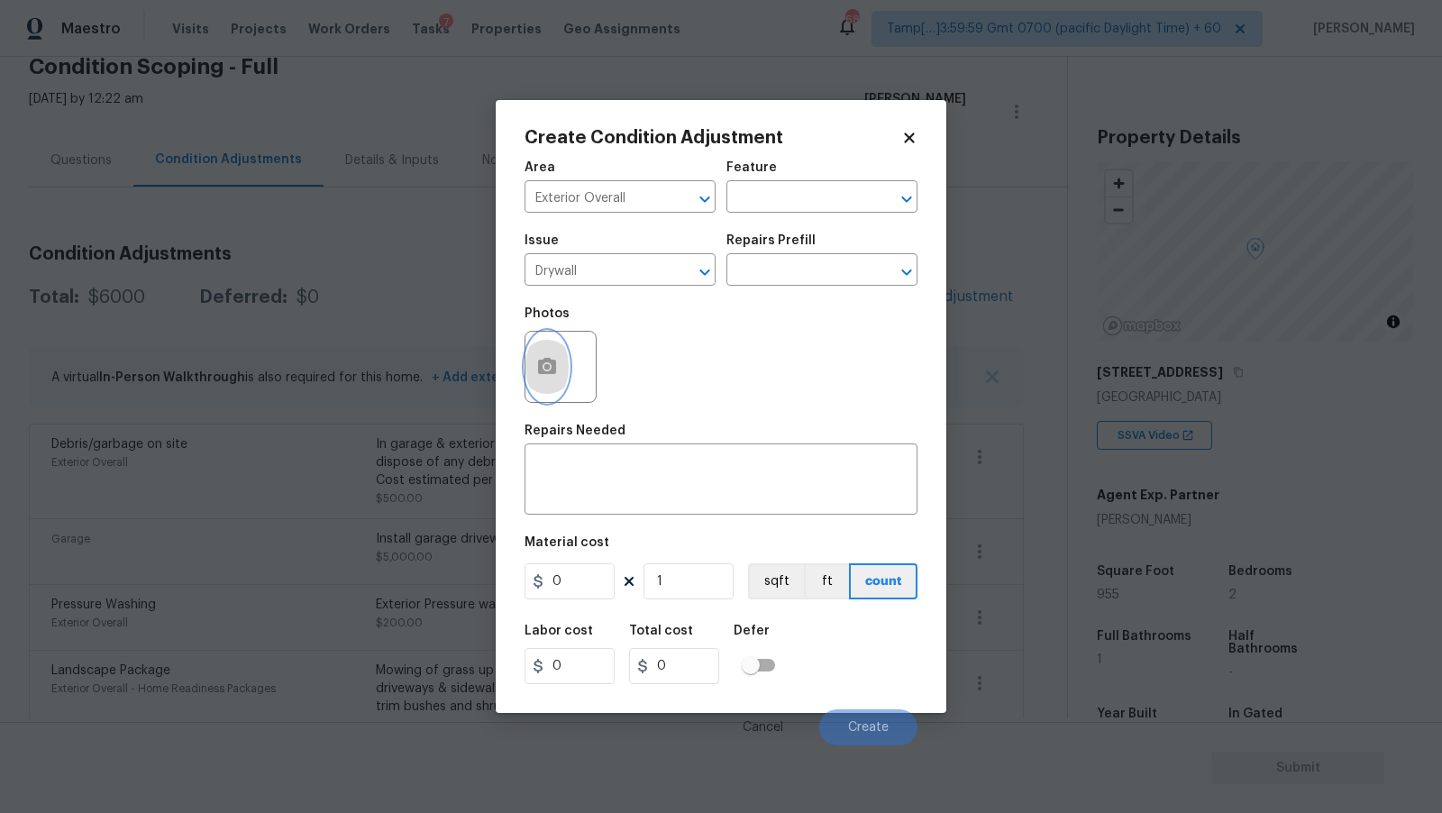
click at [541, 364] on icon "button" at bounding box center [547, 366] width 18 height 16
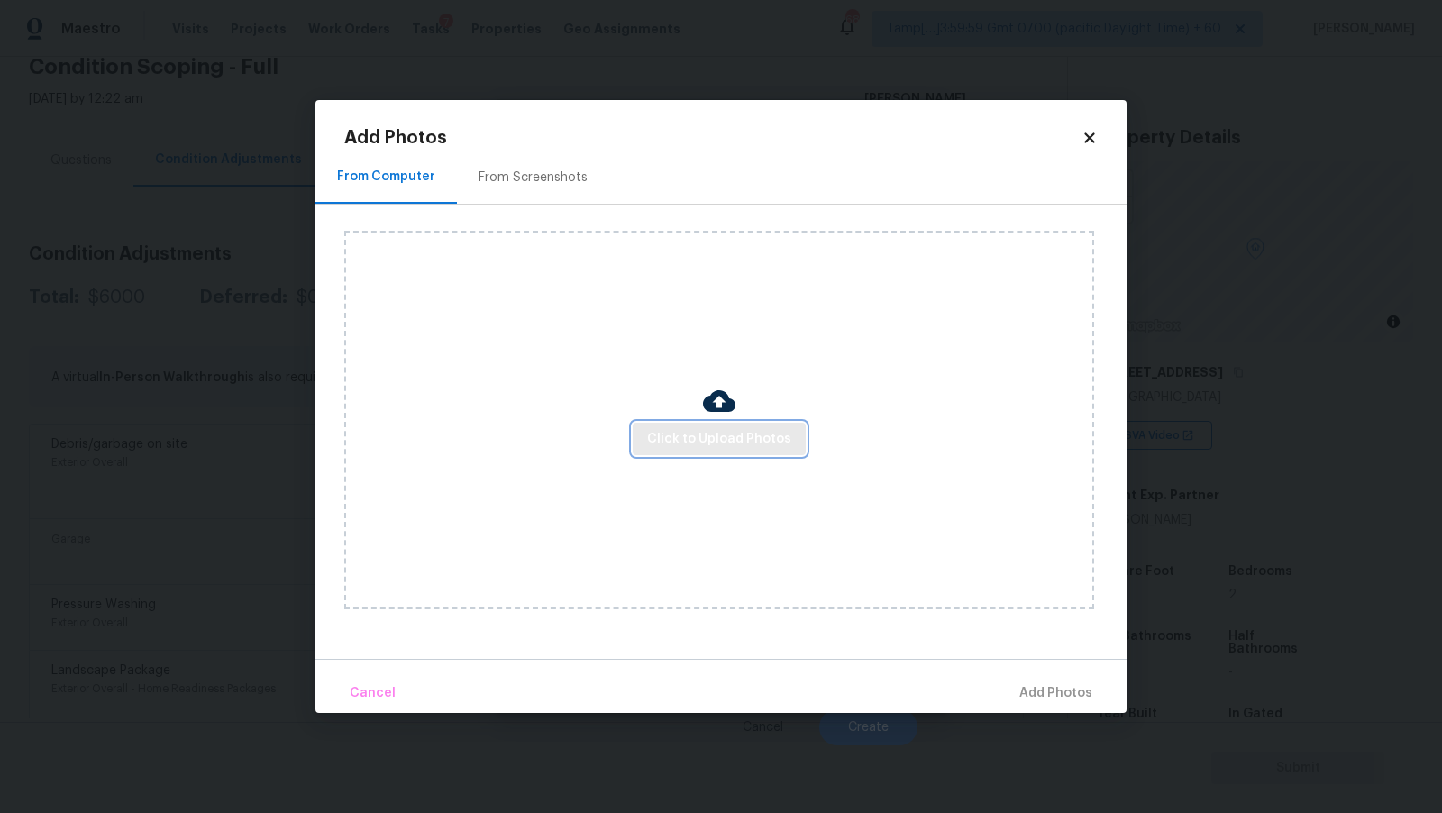
click at [748, 435] on span "Click to Upload Photos" at bounding box center [719, 439] width 144 height 23
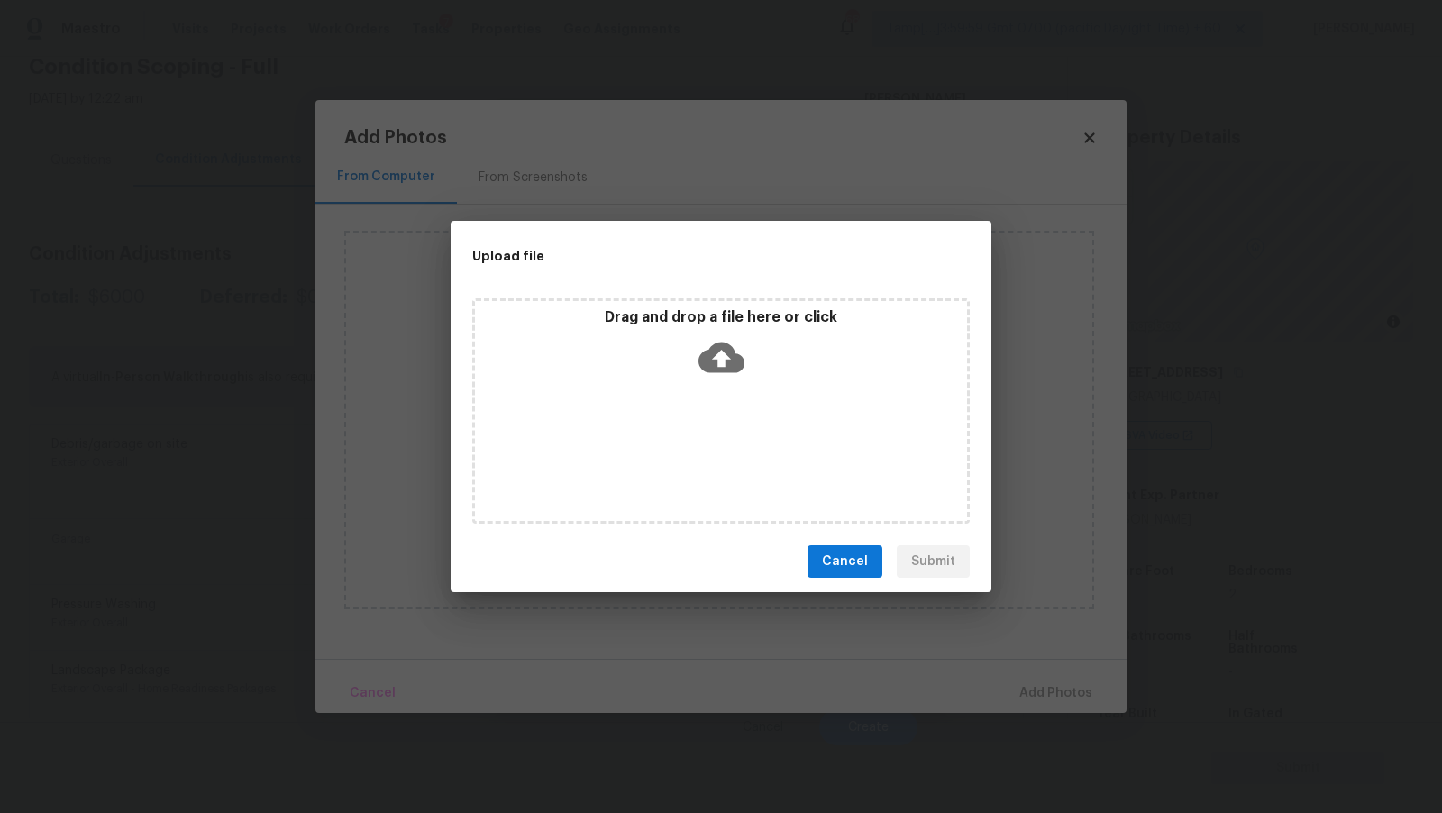
click at [746, 388] on div "Drag and drop a file here or click" at bounding box center [721, 410] width 498 height 225
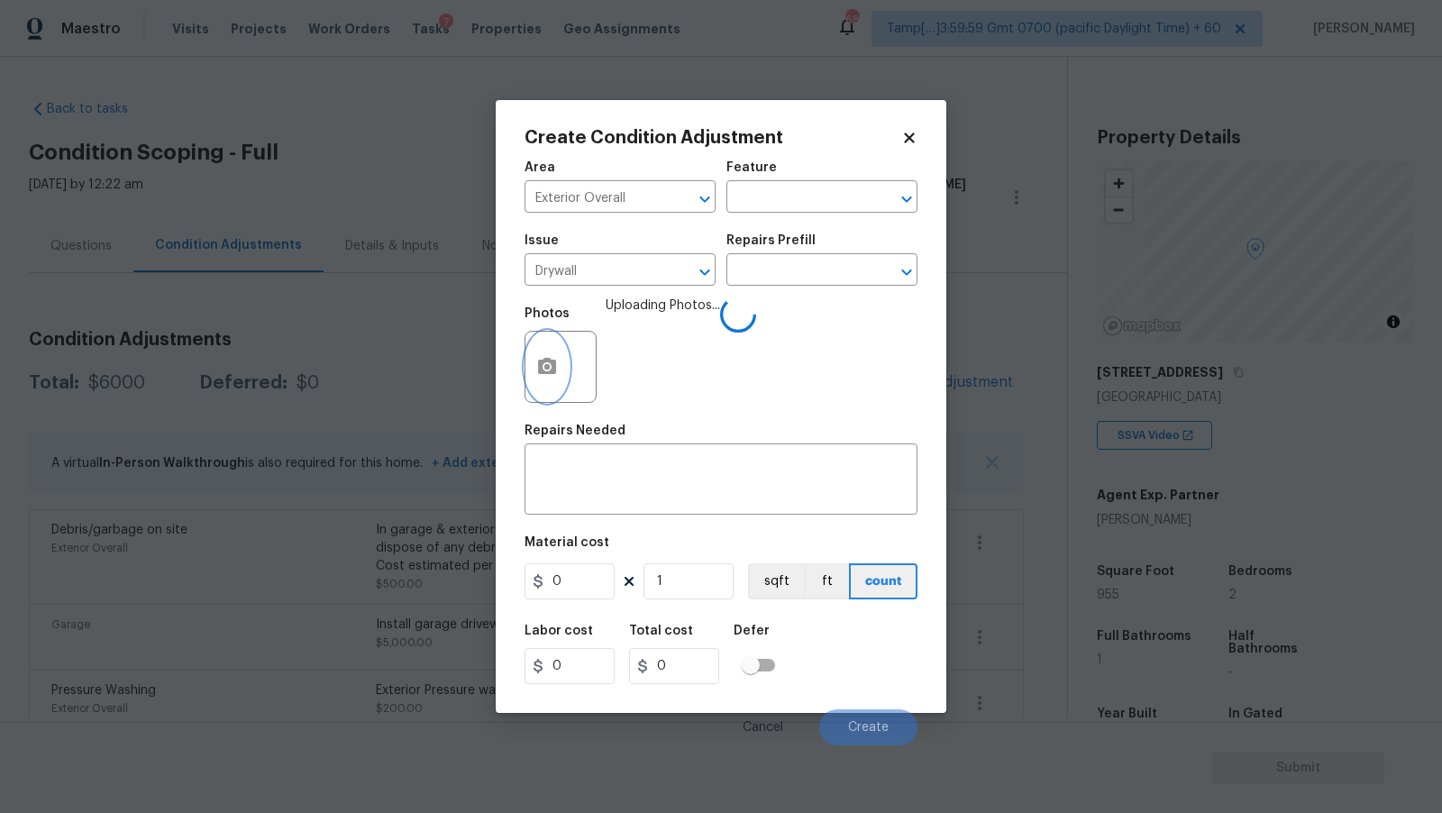
scroll to position [86, 0]
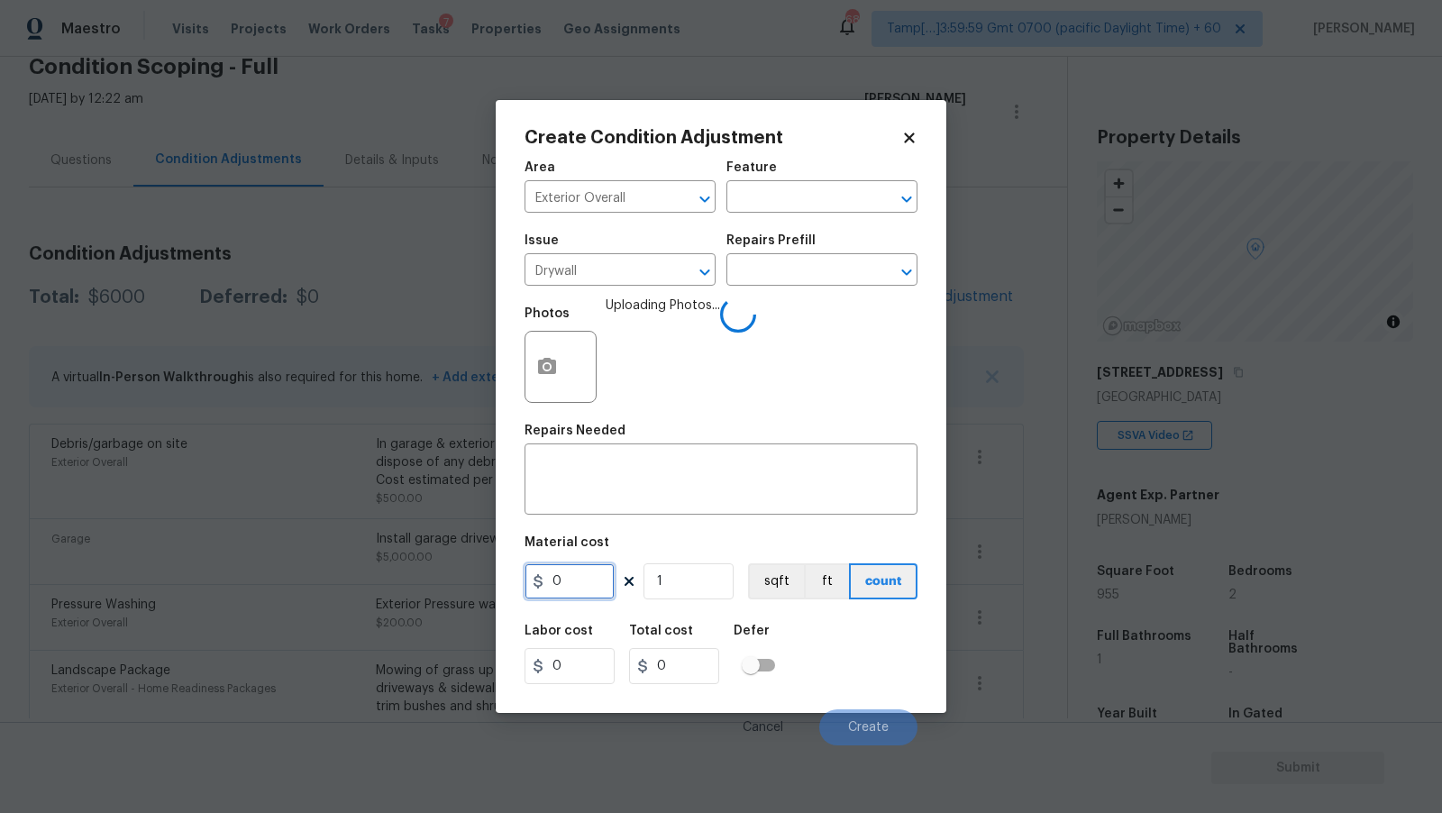
click at [580, 587] on input "0" at bounding box center [570, 581] width 90 height 36
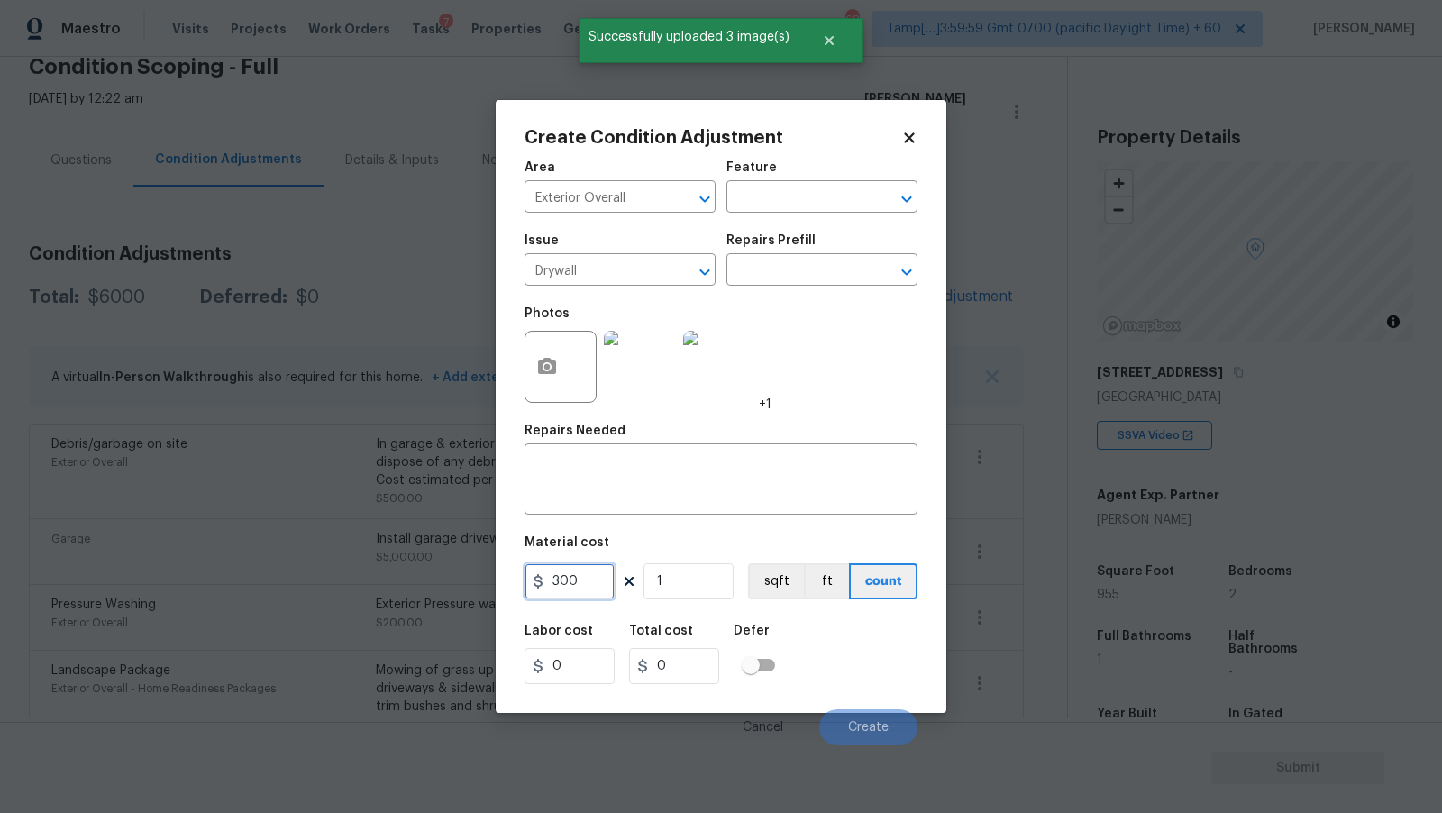
type input "300"
click at [875, 359] on div "Photos +1" at bounding box center [721, 355] width 393 height 117
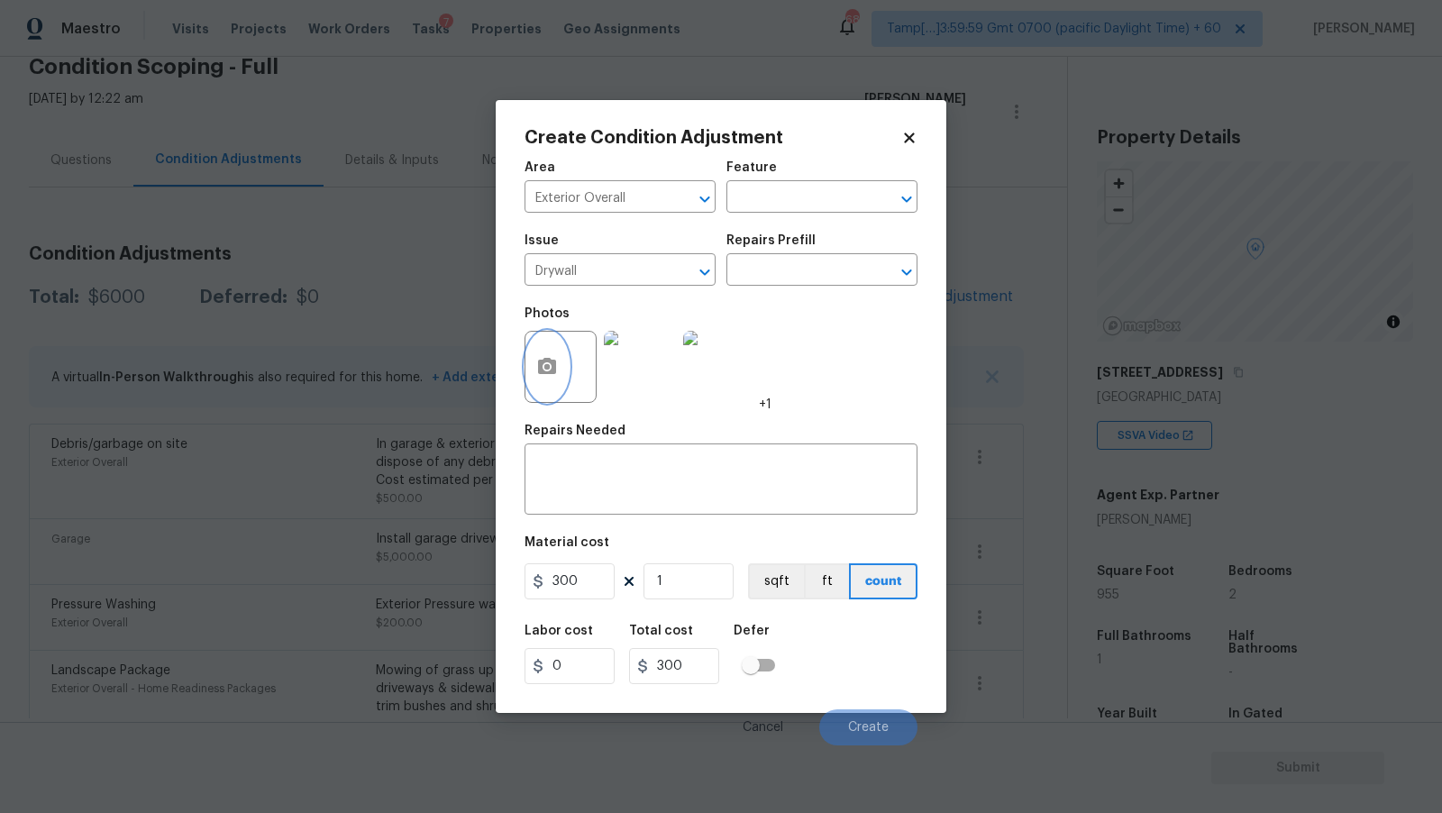
click at [556, 382] on button "button" at bounding box center [547, 367] width 43 height 70
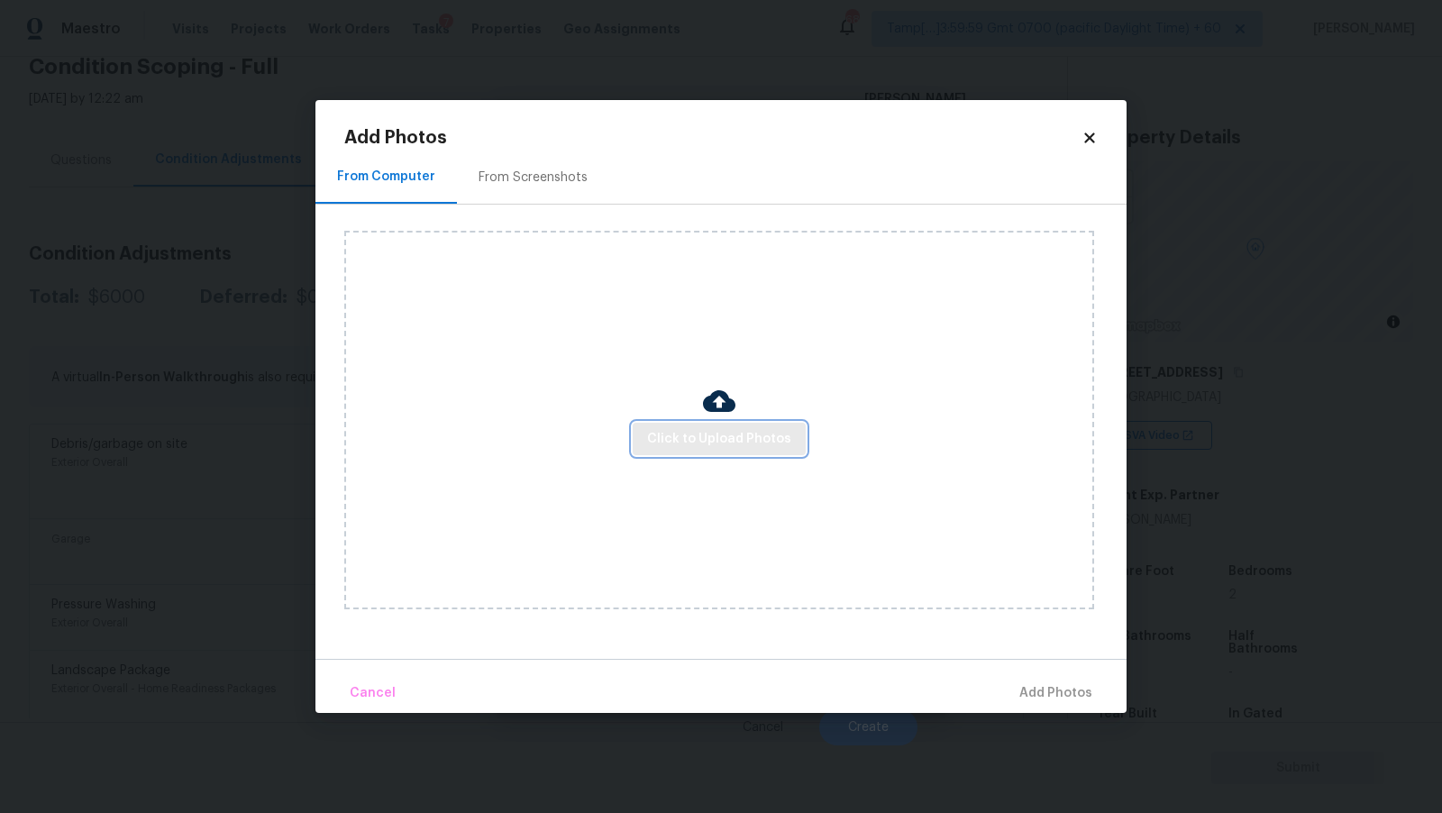
click at [761, 432] on span "Click to Upload Photos" at bounding box center [719, 439] width 144 height 23
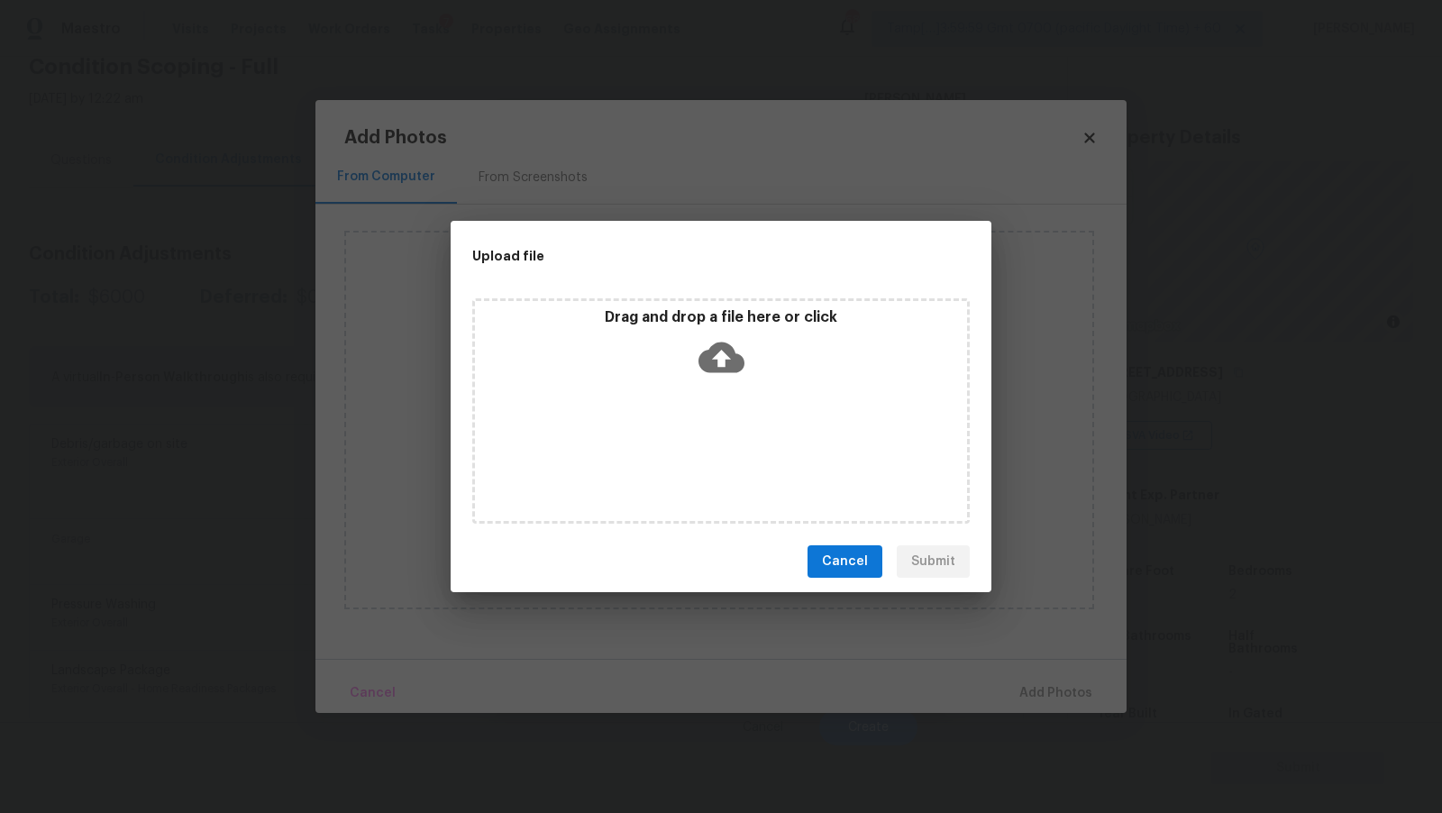
click at [766, 369] on div "Drag and drop a file here or click" at bounding box center [721, 347] width 492 height 78
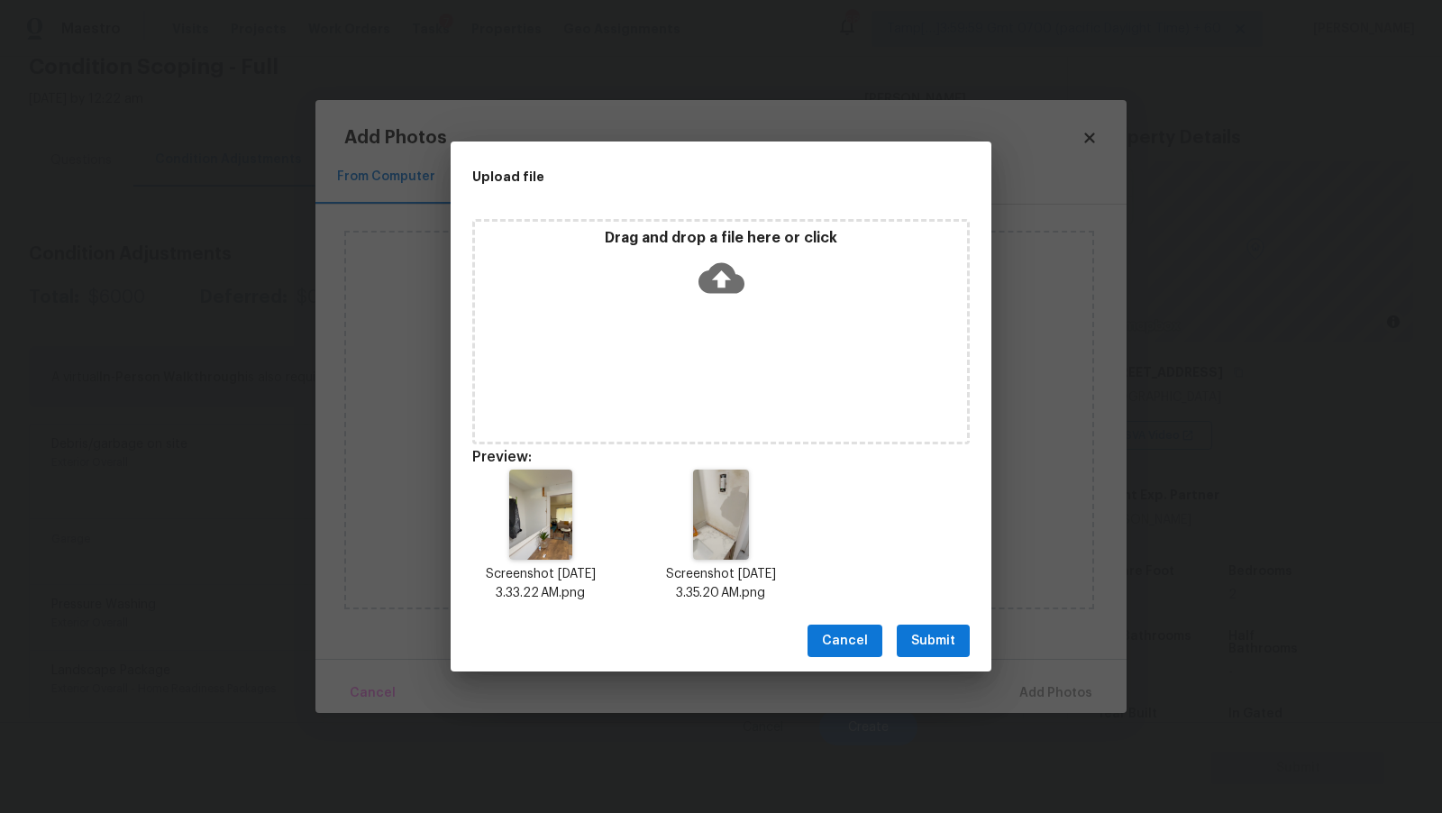
click at [943, 639] on span "Submit" at bounding box center [933, 641] width 44 height 23
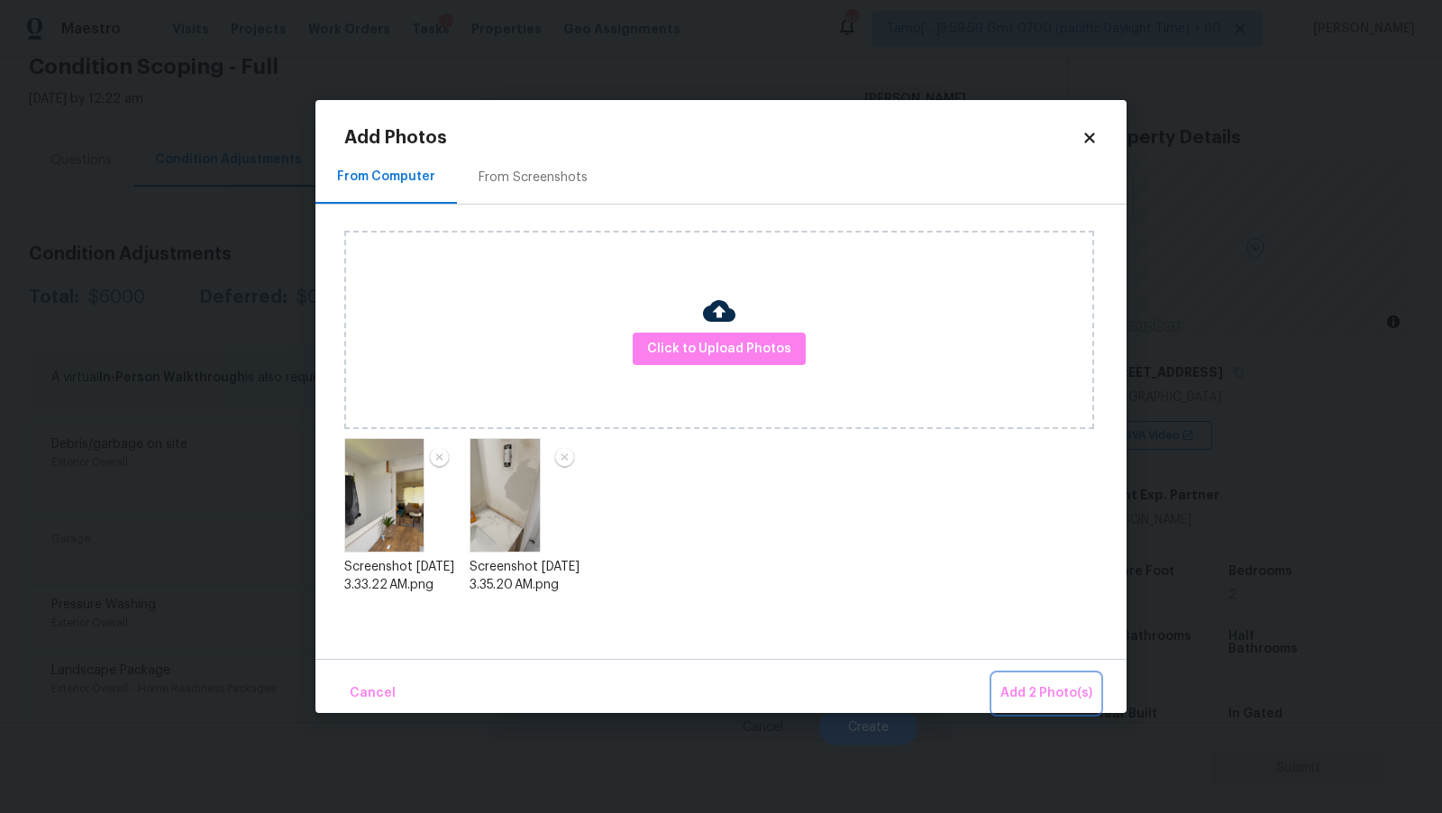
click at [1036, 691] on span "Add 2 Photo(s)" at bounding box center [1047, 693] width 92 height 23
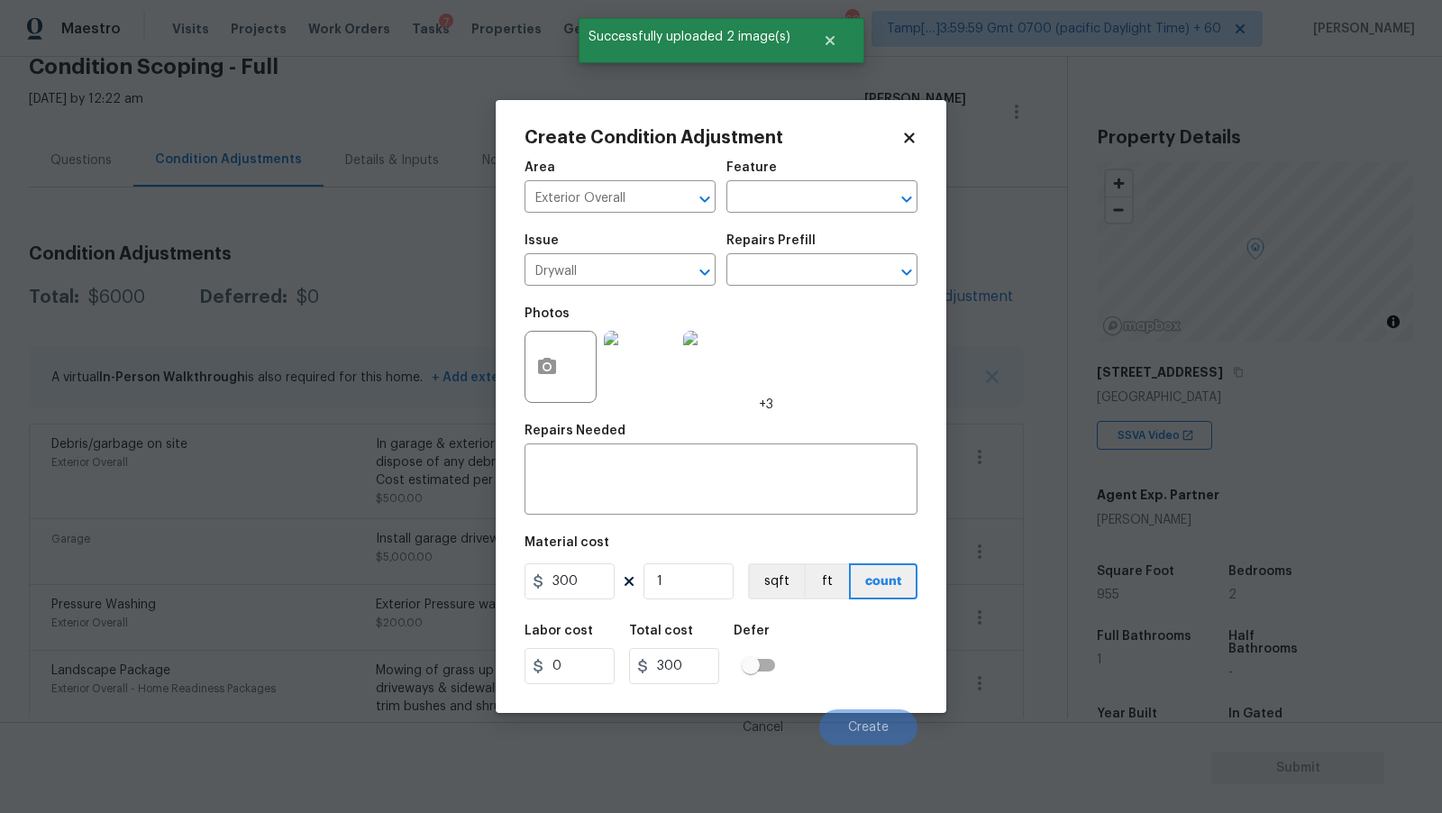
click at [588, 603] on figure "Material cost 300 1 sqft ft count" at bounding box center [721, 569] width 393 height 67
click at [588, 598] on input "300" at bounding box center [570, 581] width 90 height 36
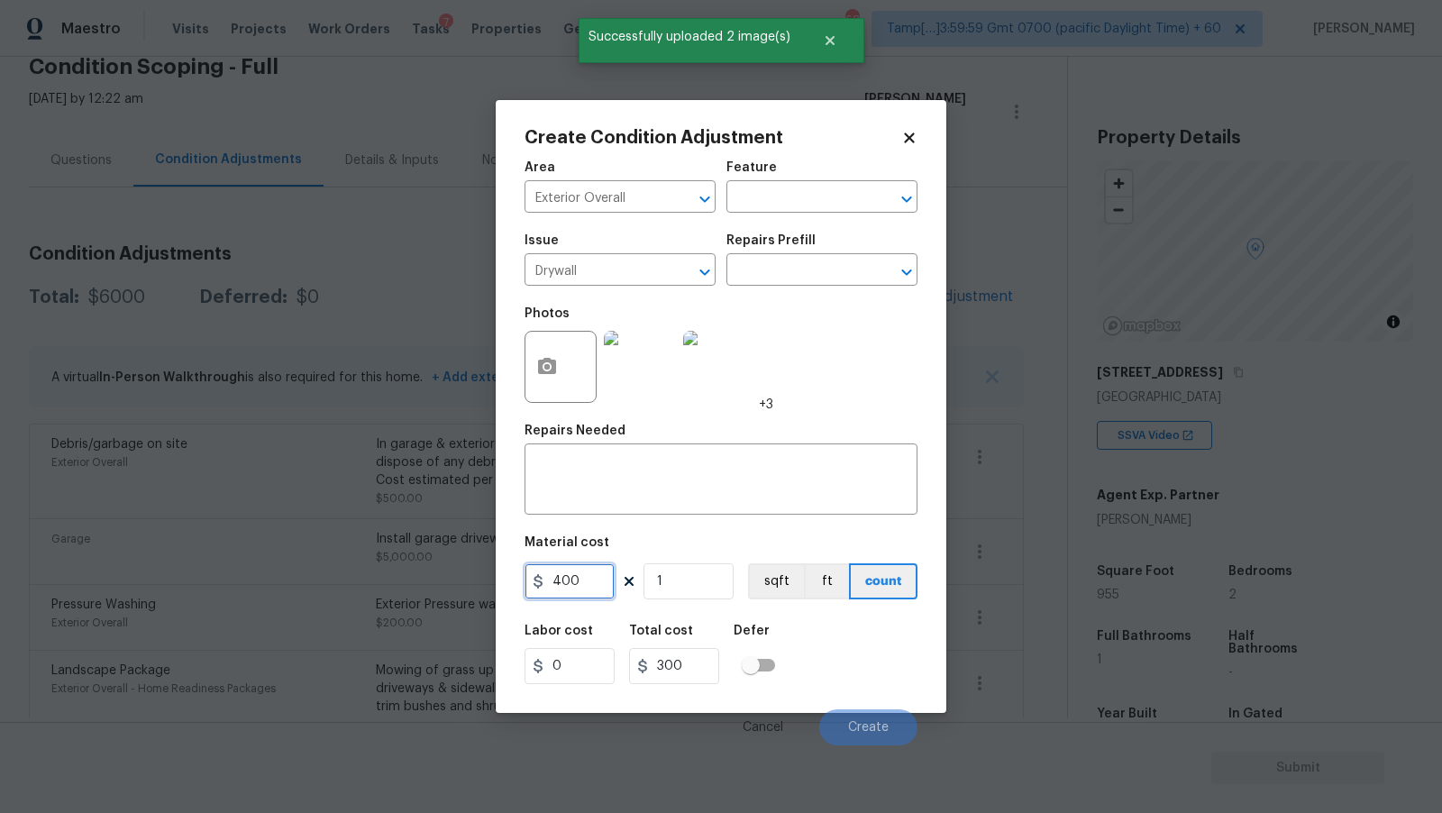
type input "400"
click at [801, 401] on div "Photos +3" at bounding box center [721, 355] width 393 height 117
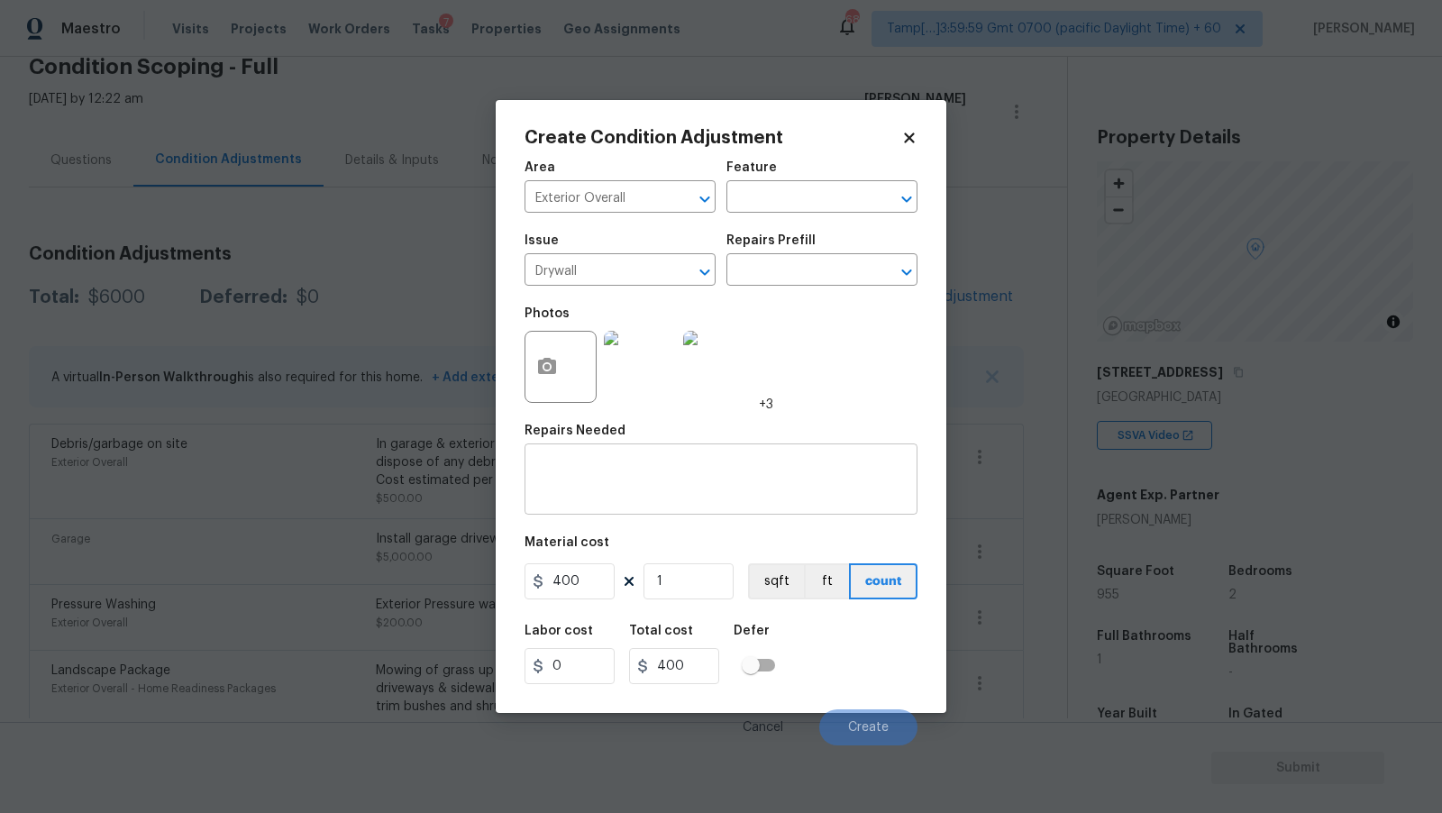
click at [746, 483] on textarea at bounding box center [720, 481] width 371 height 38
click at [700, 471] on textarea at bounding box center [720, 481] width 371 height 38
click at [846, 254] on div "Repairs Prefill" at bounding box center [822, 245] width 191 height 23
click at [837, 266] on input "text" at bounding box center [797, 272] width 141 height 28
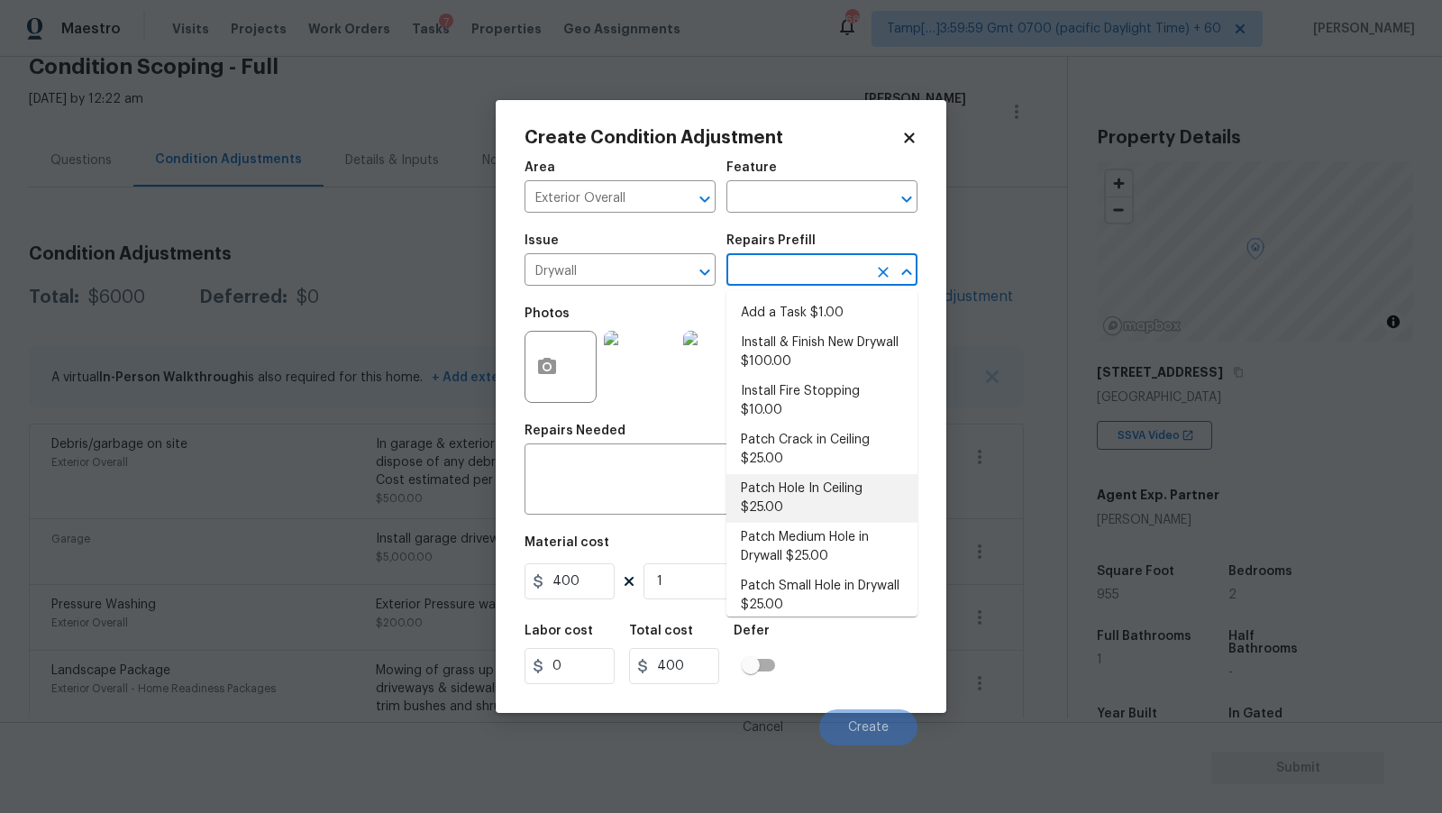
scroll to position [41, 0]
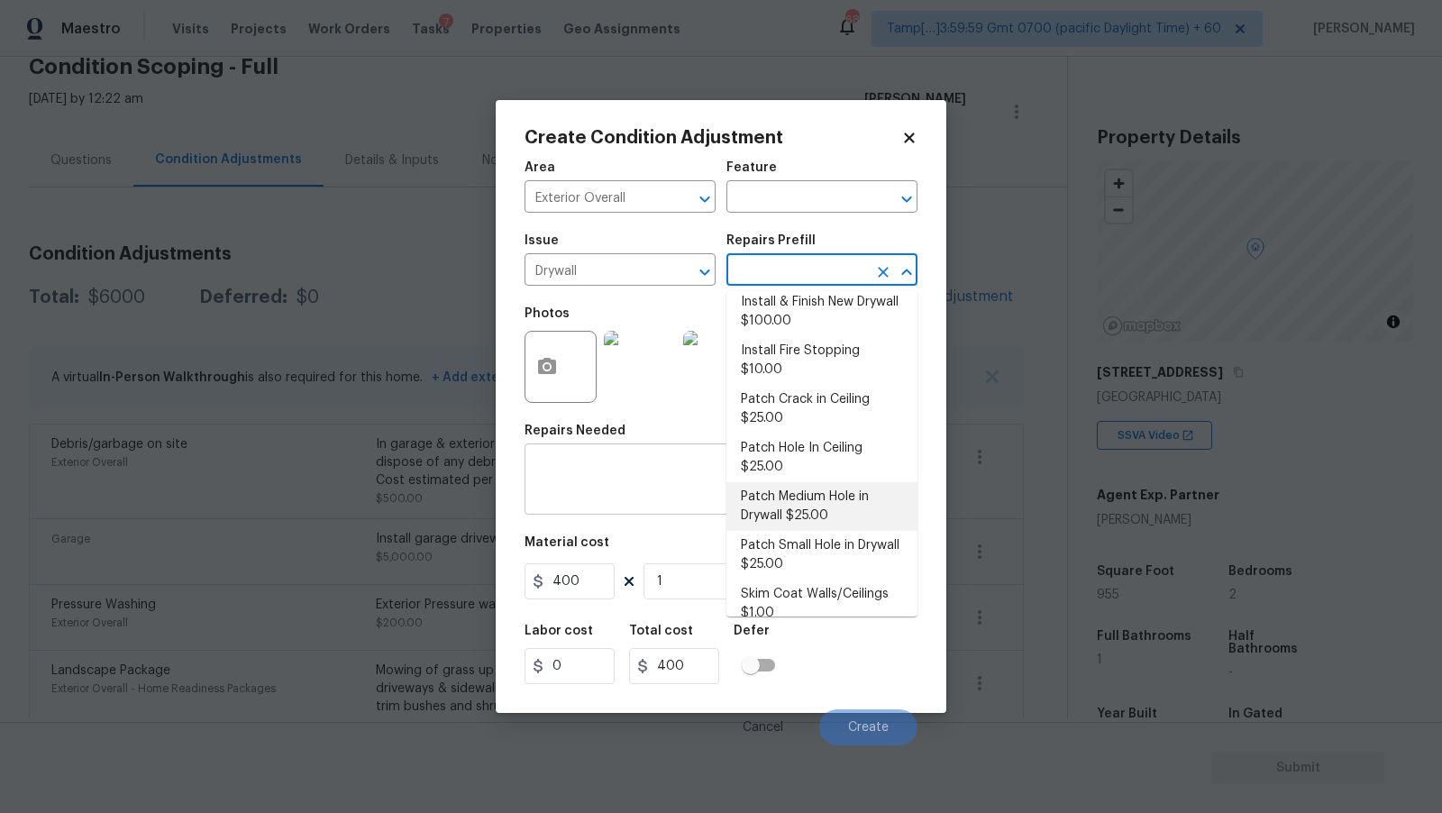
click at [634, 484] on textarea at bounding box center [720, 481] width 371 height 38
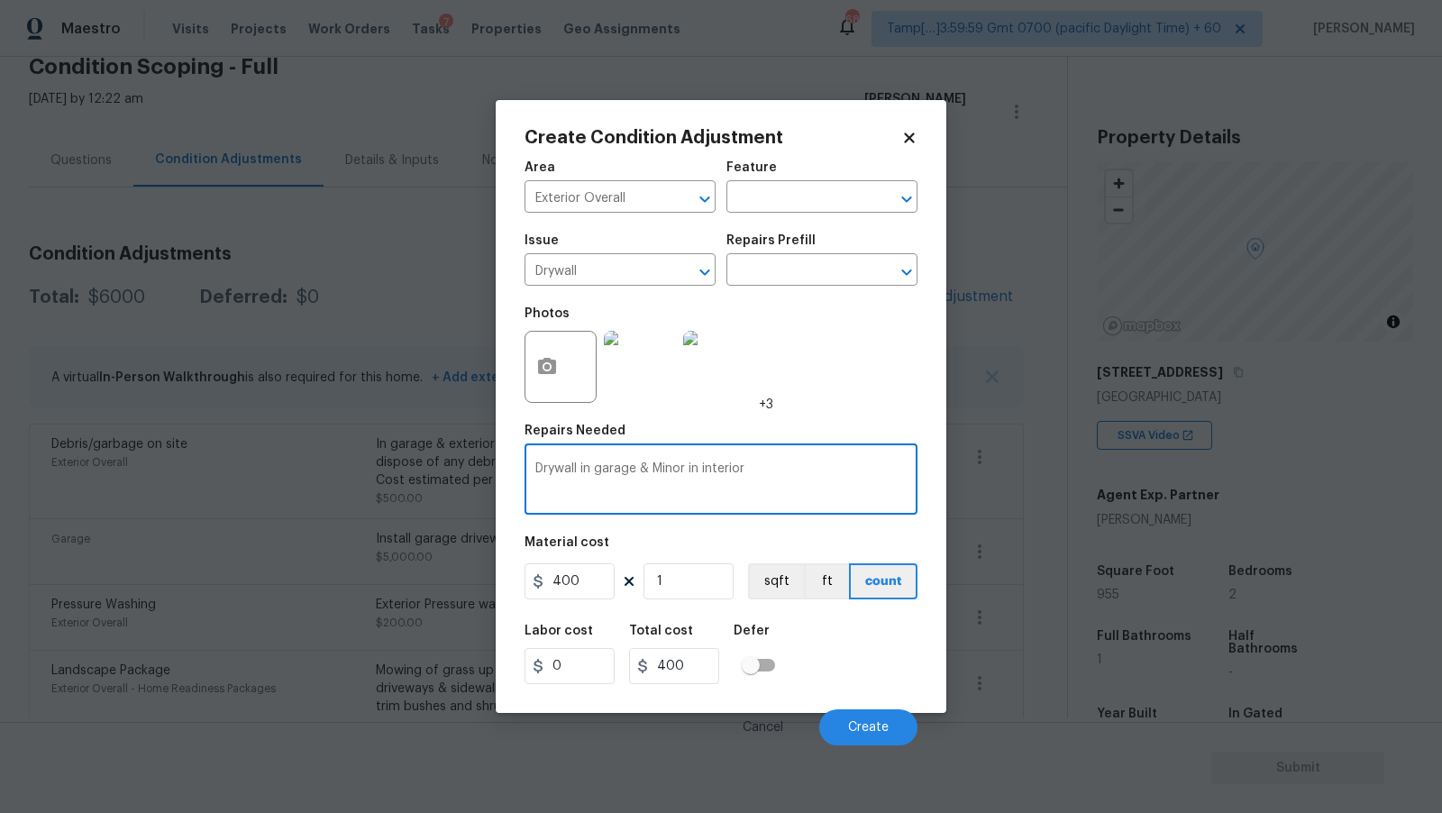
type textarea "Drywall in garage & Minor in interior"
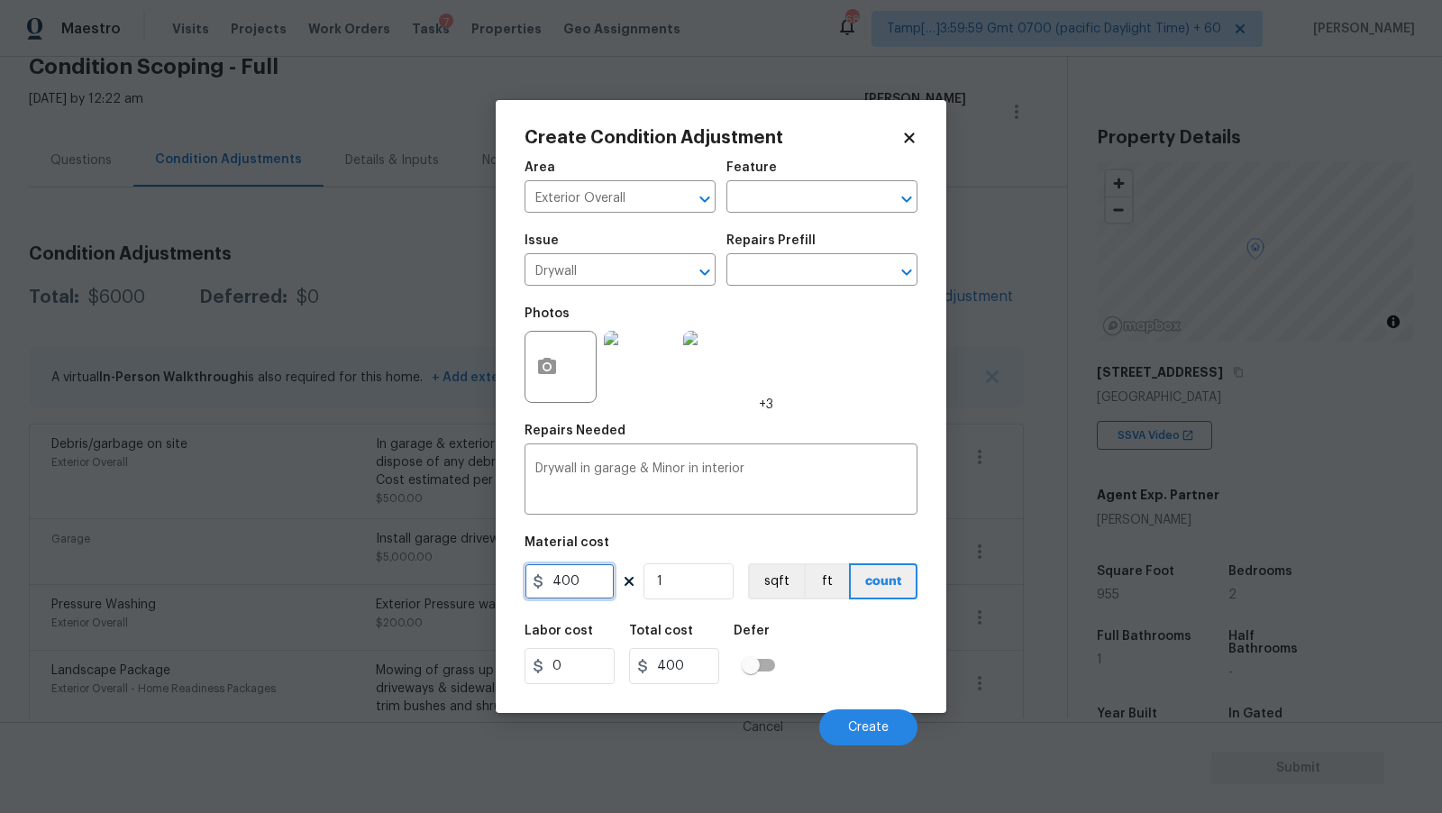
click at [577, 581] on input "400" at bounding box center [570, 581] width 90 height 36
click at [658, 533] on div "Area Exterior Overall ​ Feature ​ Issue Drywall ​ Repairs Prefill ​ Photos +3 R…" at bounding box center [721, 448] width 393 height 595
click at [863, 724] on span "Create" at bounding box center [868, 728] width 41 height 14
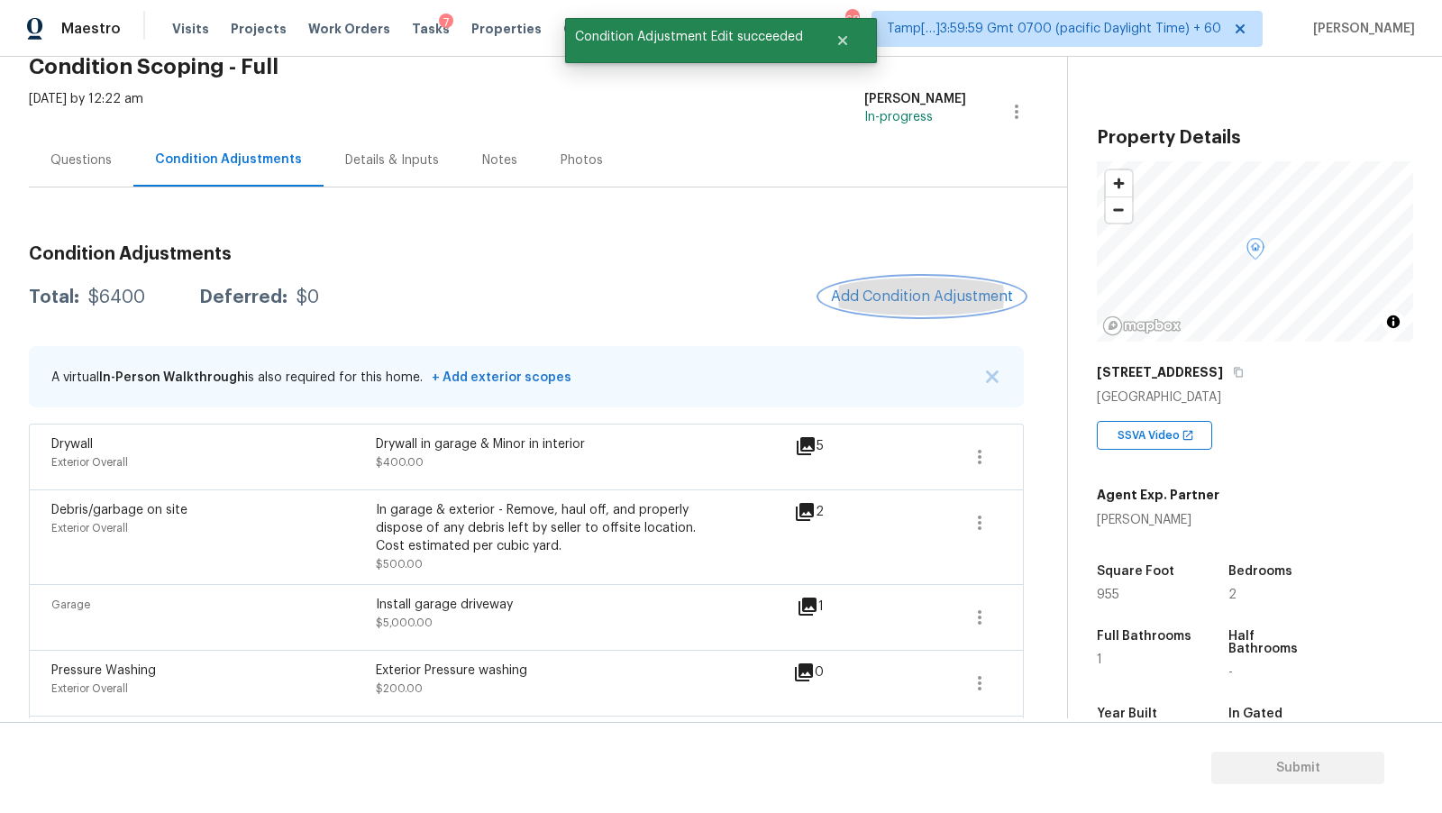
click at [870, 294] on span "Add Condition Adjustment" at bounding box center [922, 296] width 182 height 16
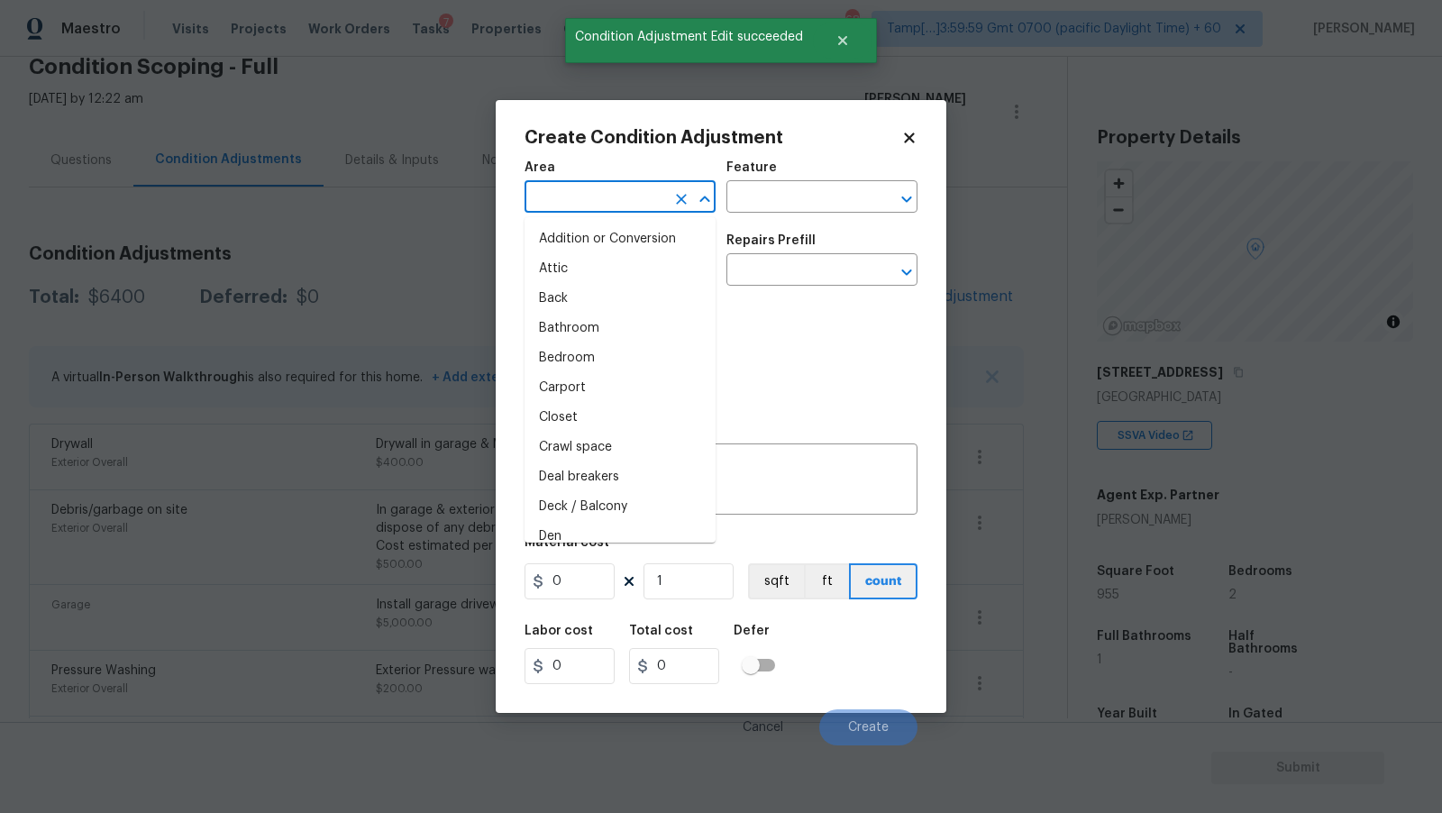
click at [646, 196] on input "text" at bounding box center [595, 199] width 141 height 28
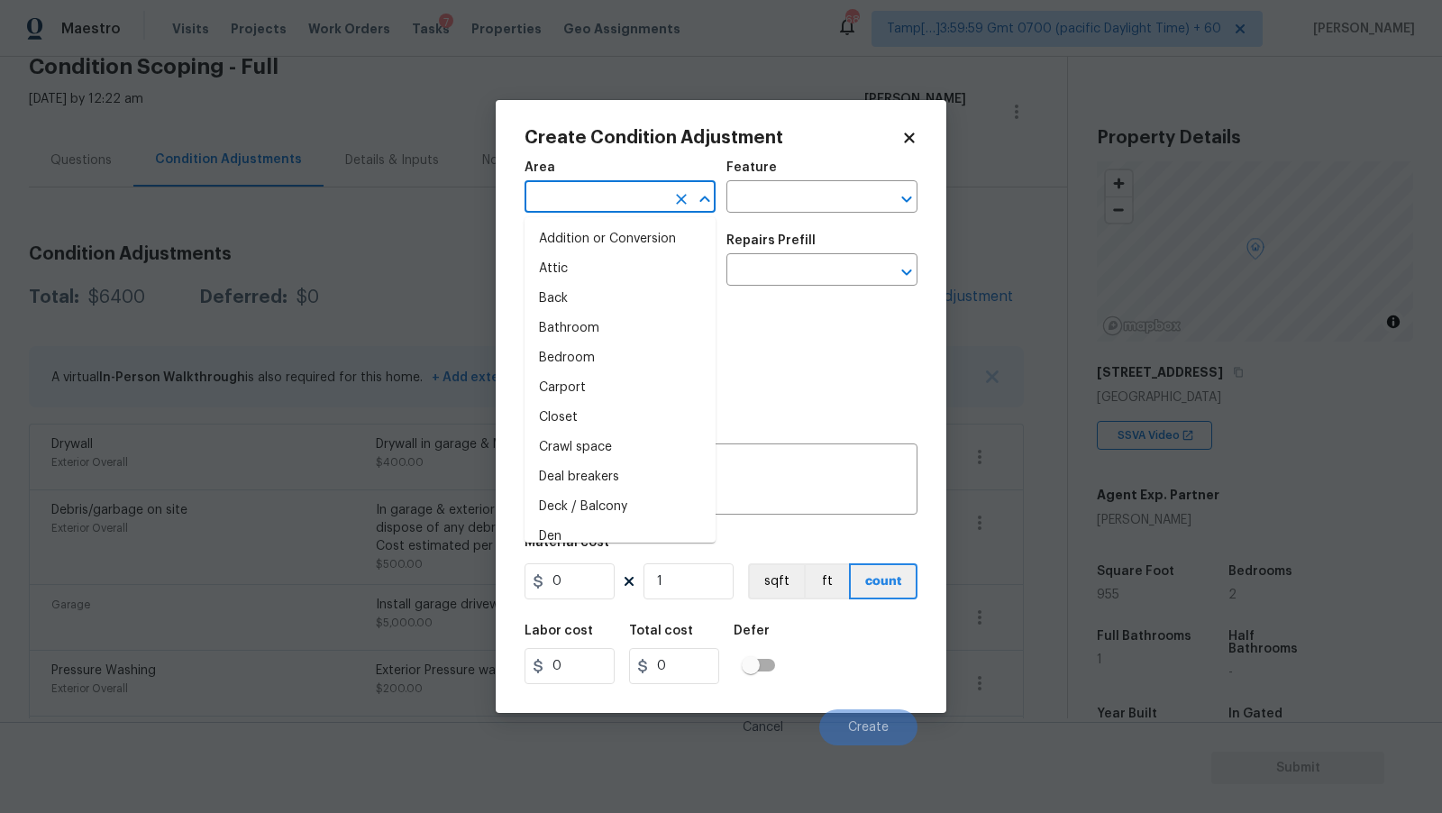
click at [659, 142] on h2 "Create Condition Adjustment" at bounding box center [713, 138] width 377 height 18
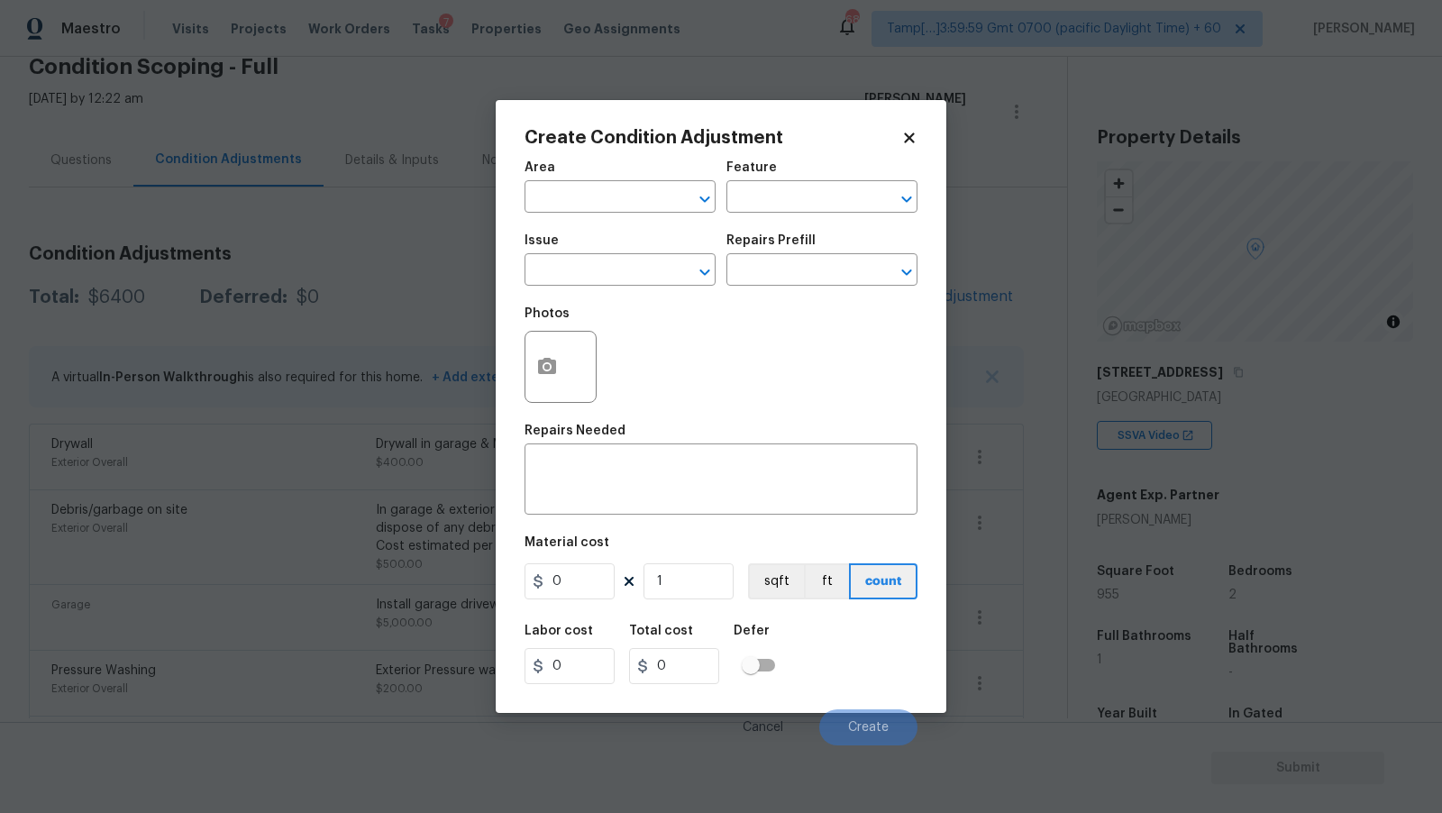
click at [636, 174] on div "Area" at bounding box center [620, 172] width 191 height 23
click at [627, 180] on div "Area" at bounding box center [620, 172] width 191 height 23
click at [616, 195] on input "text" at bounding box center [595, 199] width 141 height 28
type input "Interior Overall"
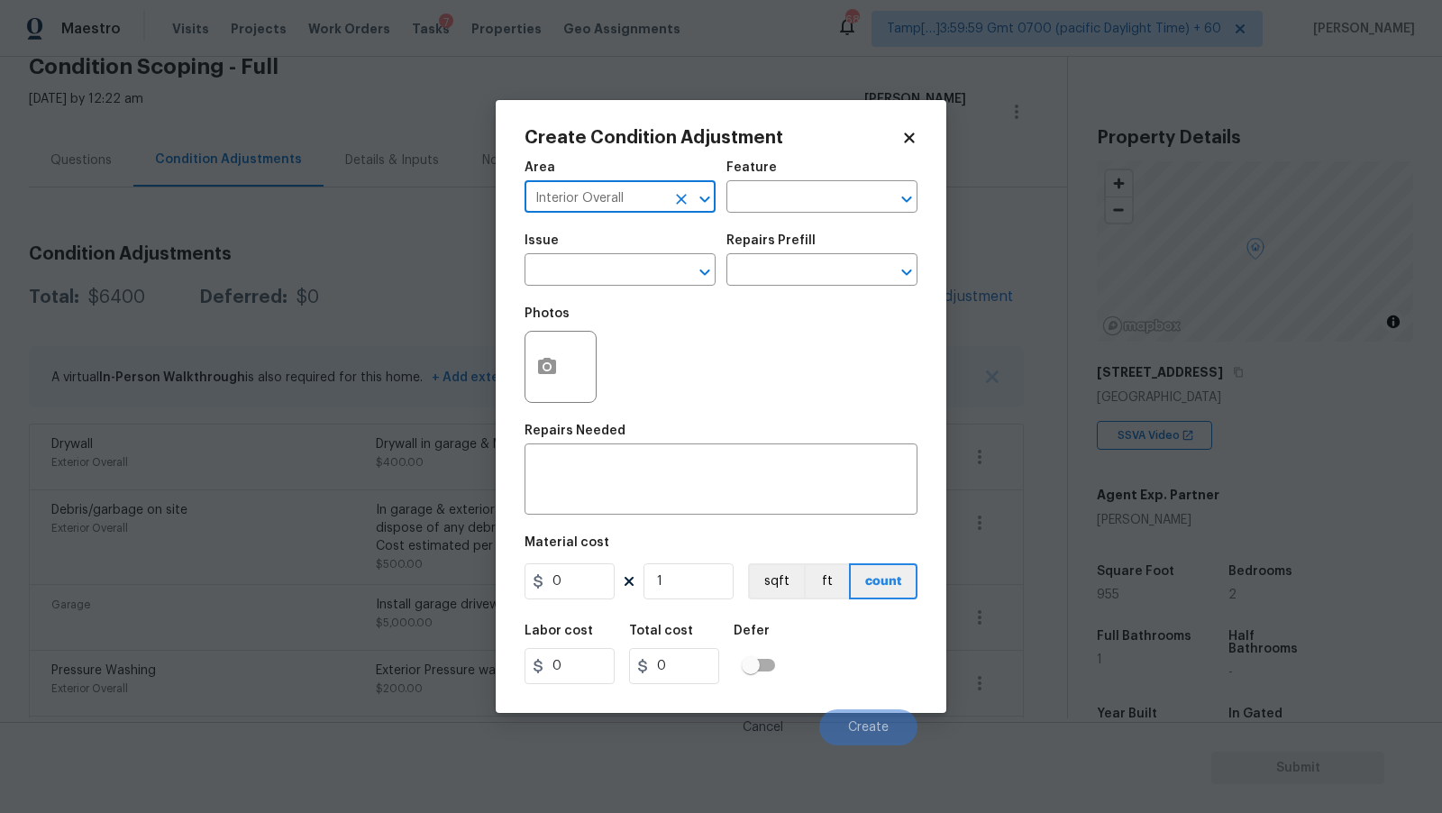
click at [566, 320] on div "Photos" at bounding box center [563, 318] width 76 height 23
click at [580, 296] on span "Issue ​" at bounding box center [620, 260] width 191 height 73
click at [588, 279] on input "text" at bounding box center [595, 272] width 141 height 28
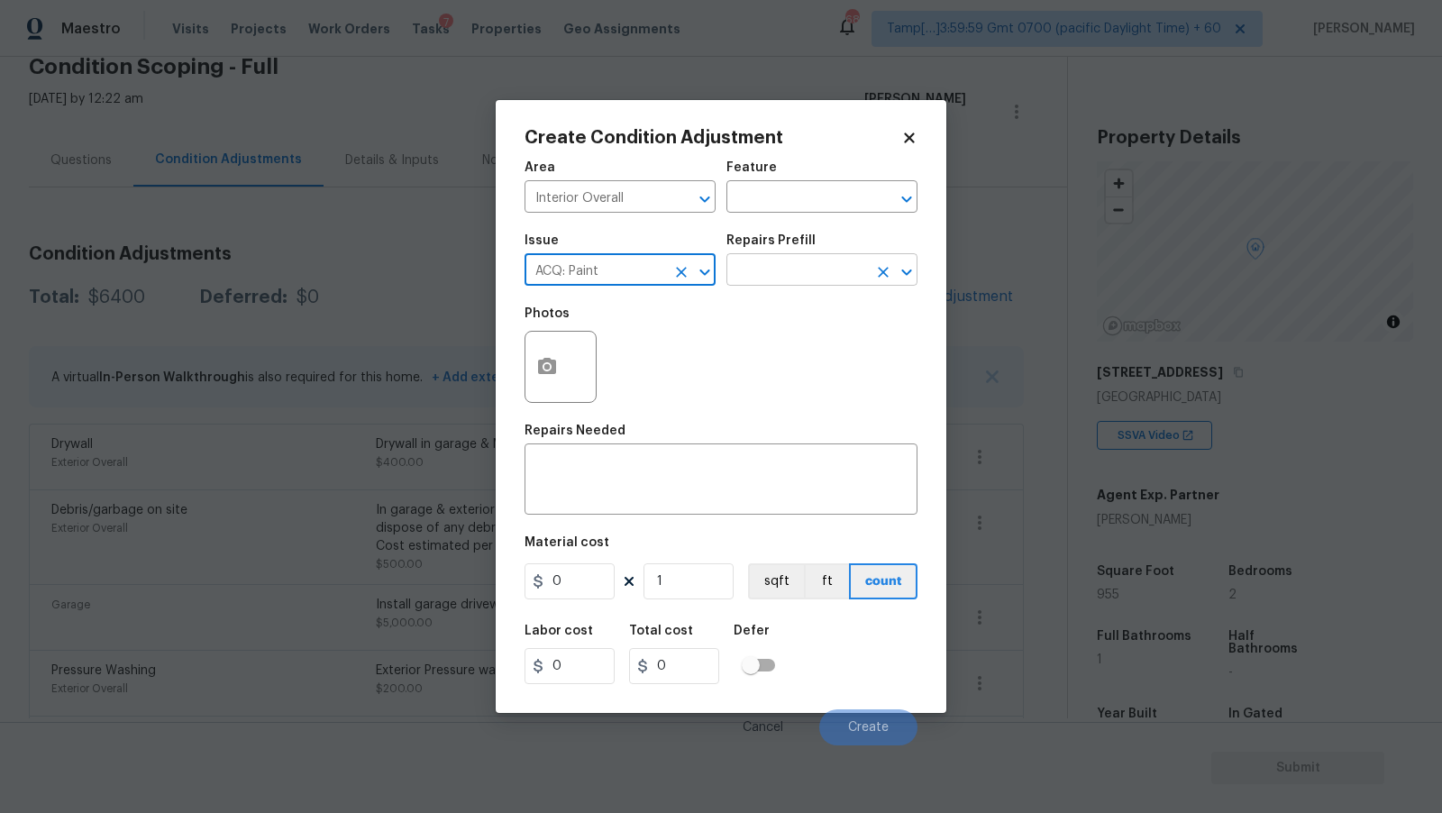
type input "ACQ: Paint"
click at [822, 284] on input "text" at bounding box center [797, 272] width 141 height 28
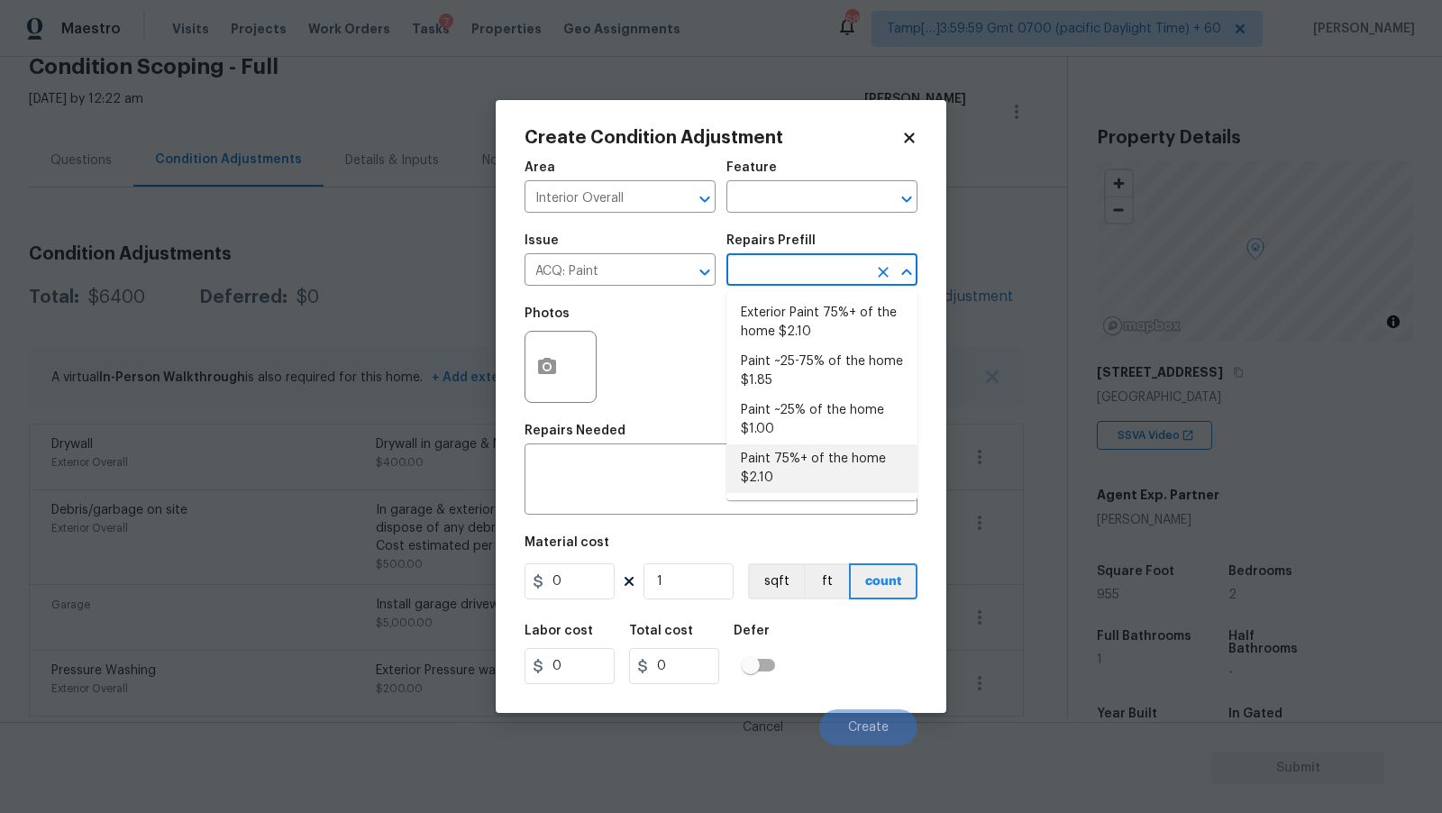
click at [810, 472] on li "Paint 75%+ of the home $2.10" at bounding box center [822, 468] width 191 height 49
type input "Acquisition"
type textarea "Acquisition Scope: 75%+ of the home will likely require interior paint"
type input "2.1"
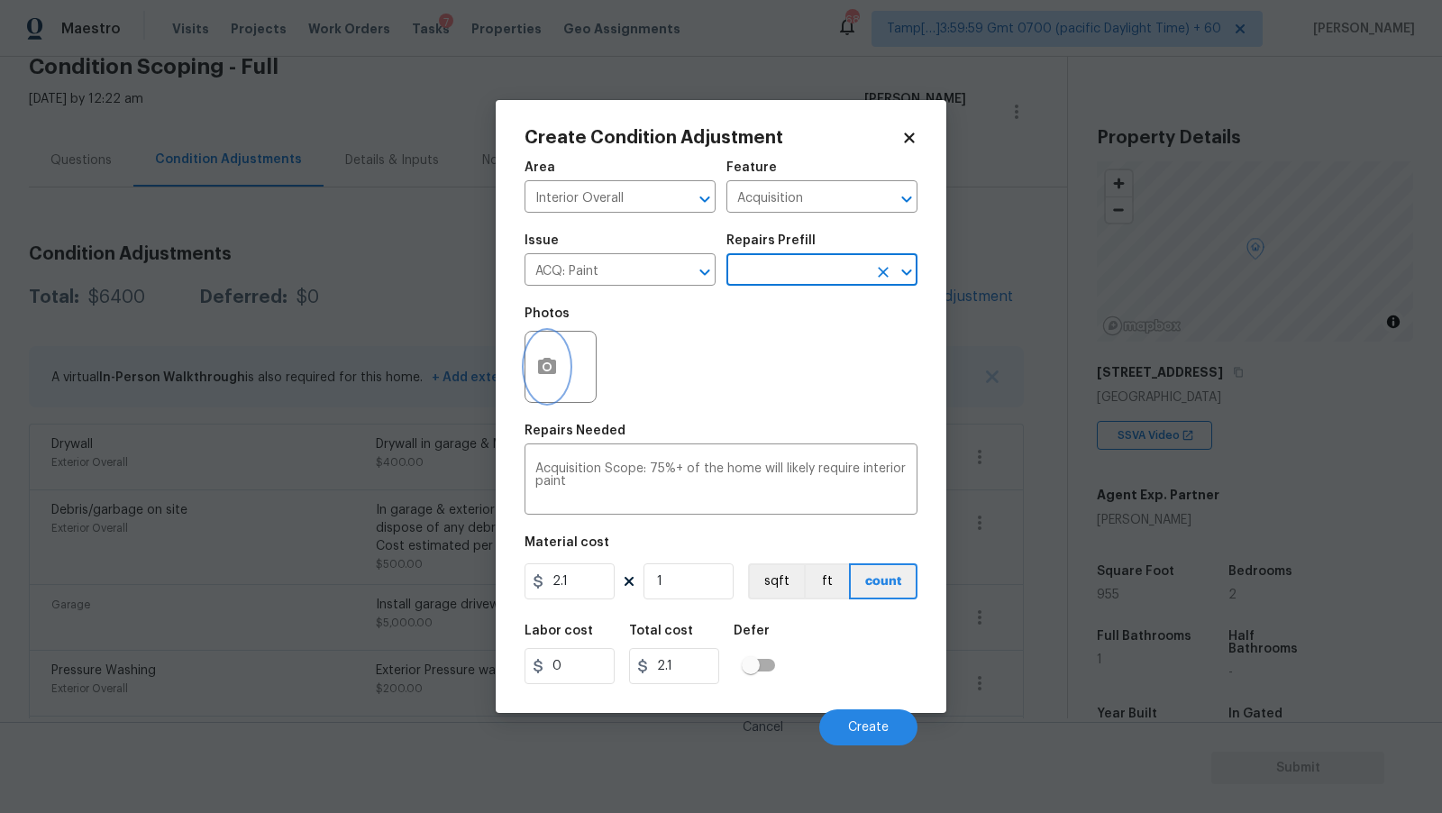
click at [554, 391] on button "button" at bounding box center [547, 367] width 43 height 70
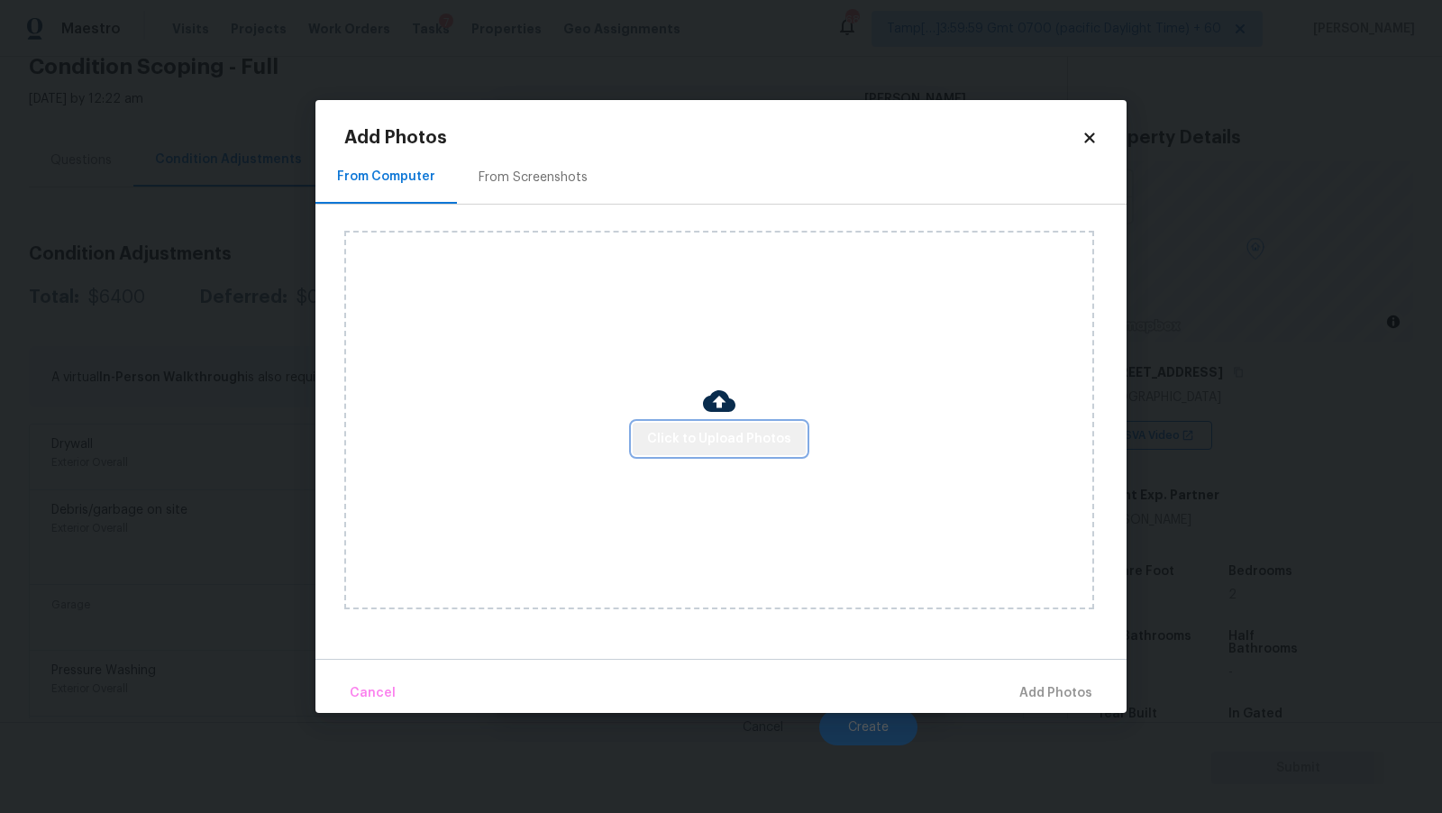
click at [730, 438] on span "Click to Upload Photos" at bounding box center [719, 439] width 144 height 23
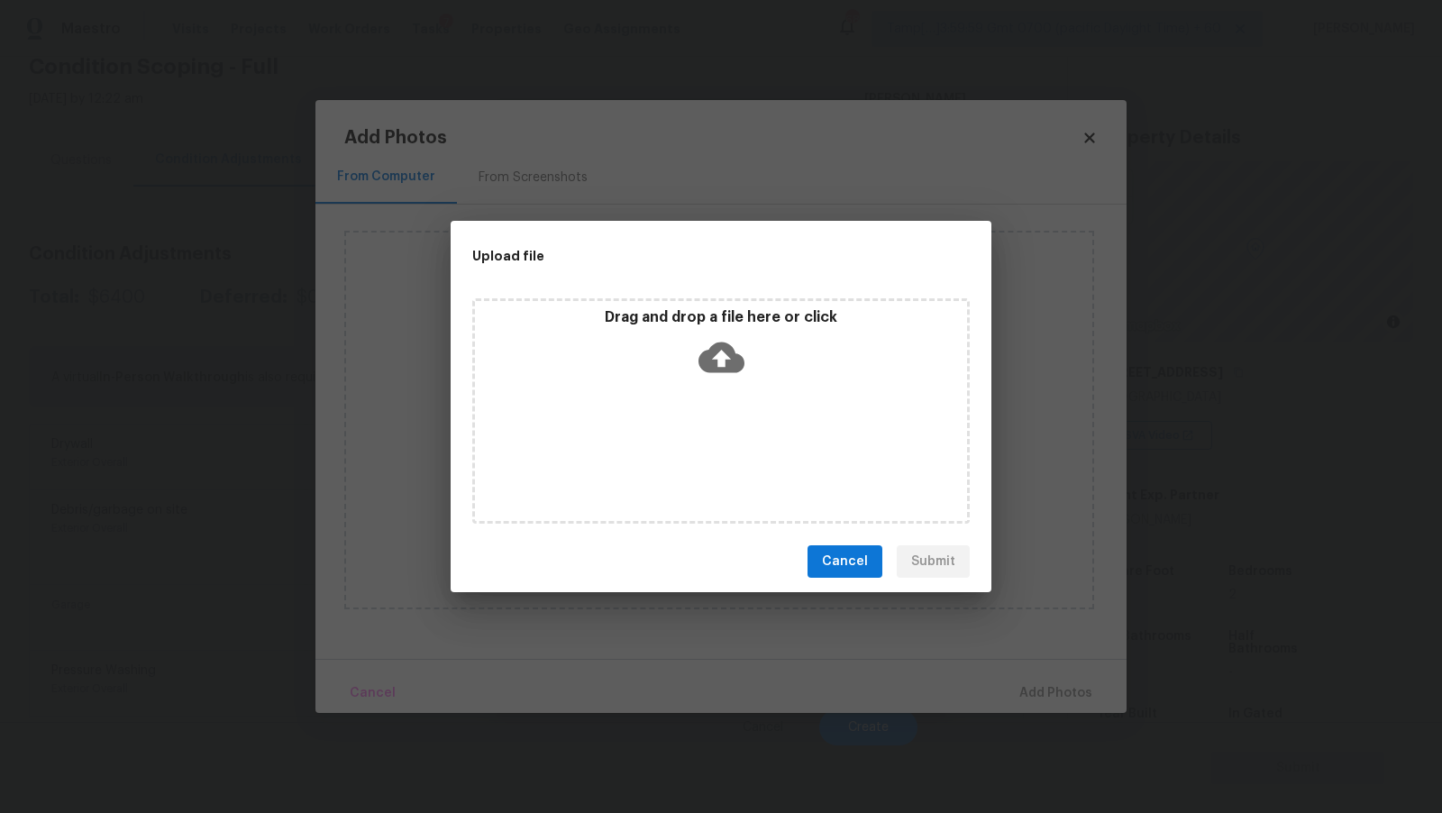
click at [730, 352] on icon at bounding box center [722, 358] width 46 height 31
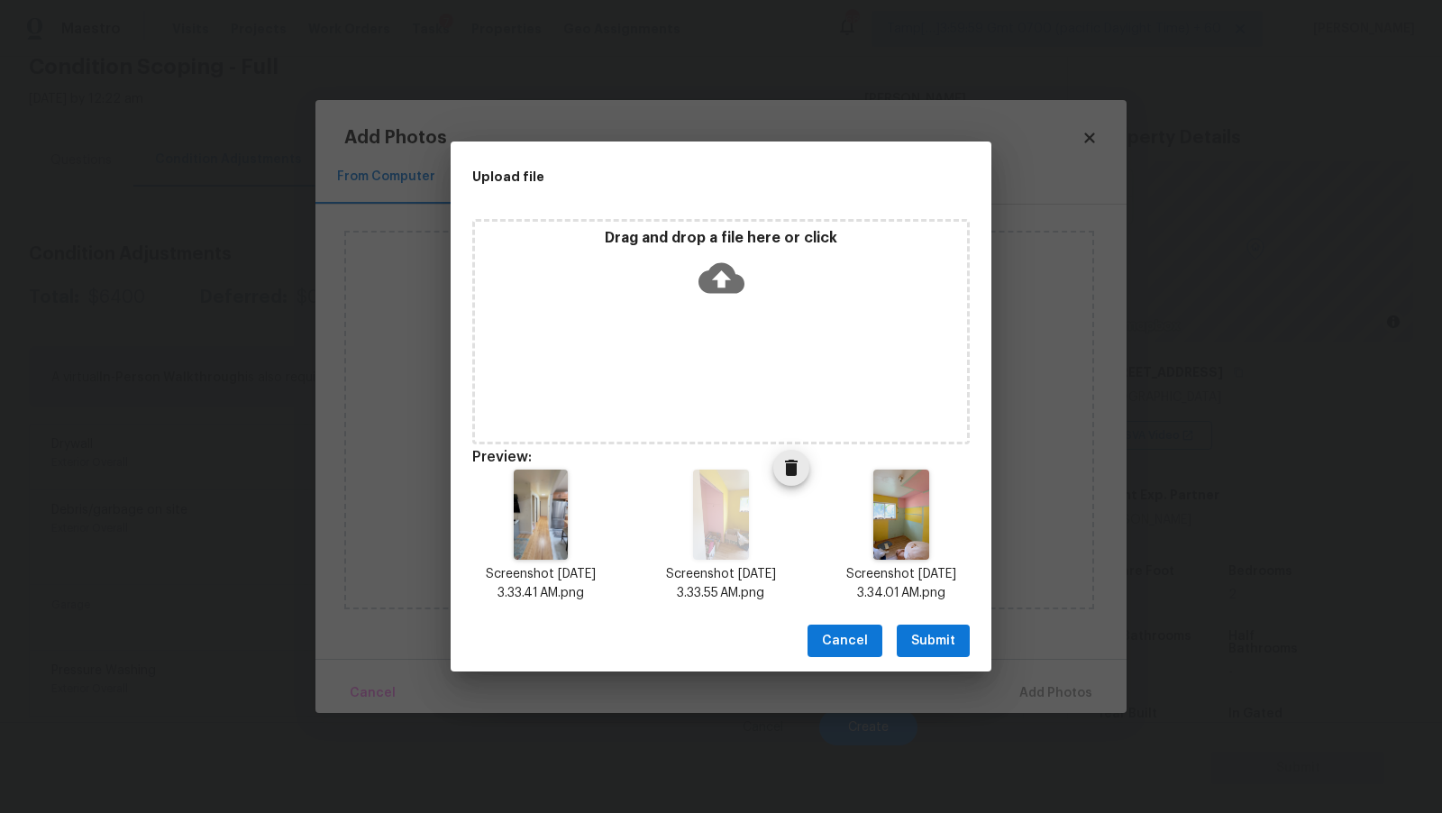
click at [790, 478] on icon "Delete" at bounding box center [792, 468] width 22 height 22
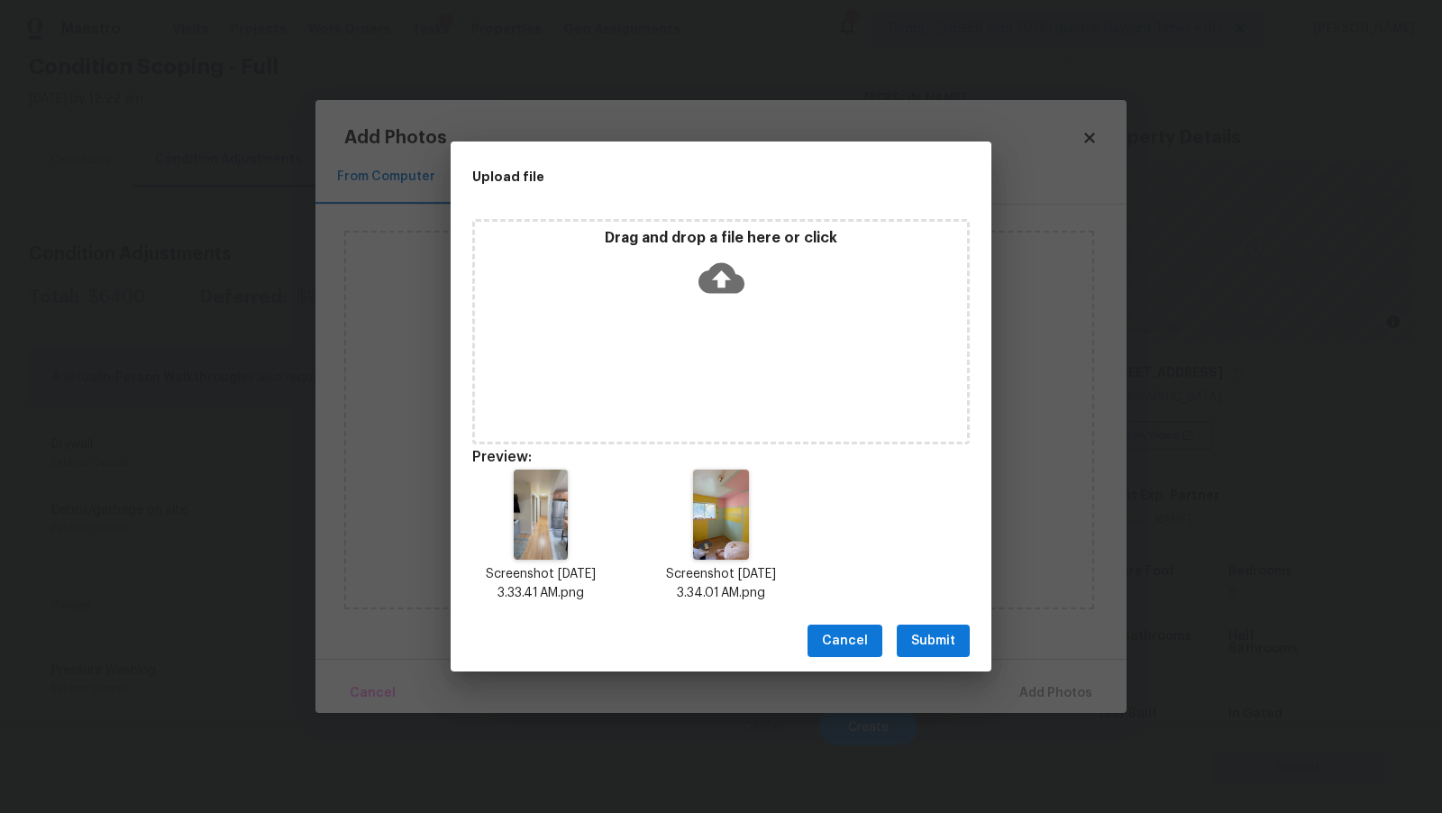
click at [920, 630] on span "Submit" at bounding box center [933, 641] width 44 height 23
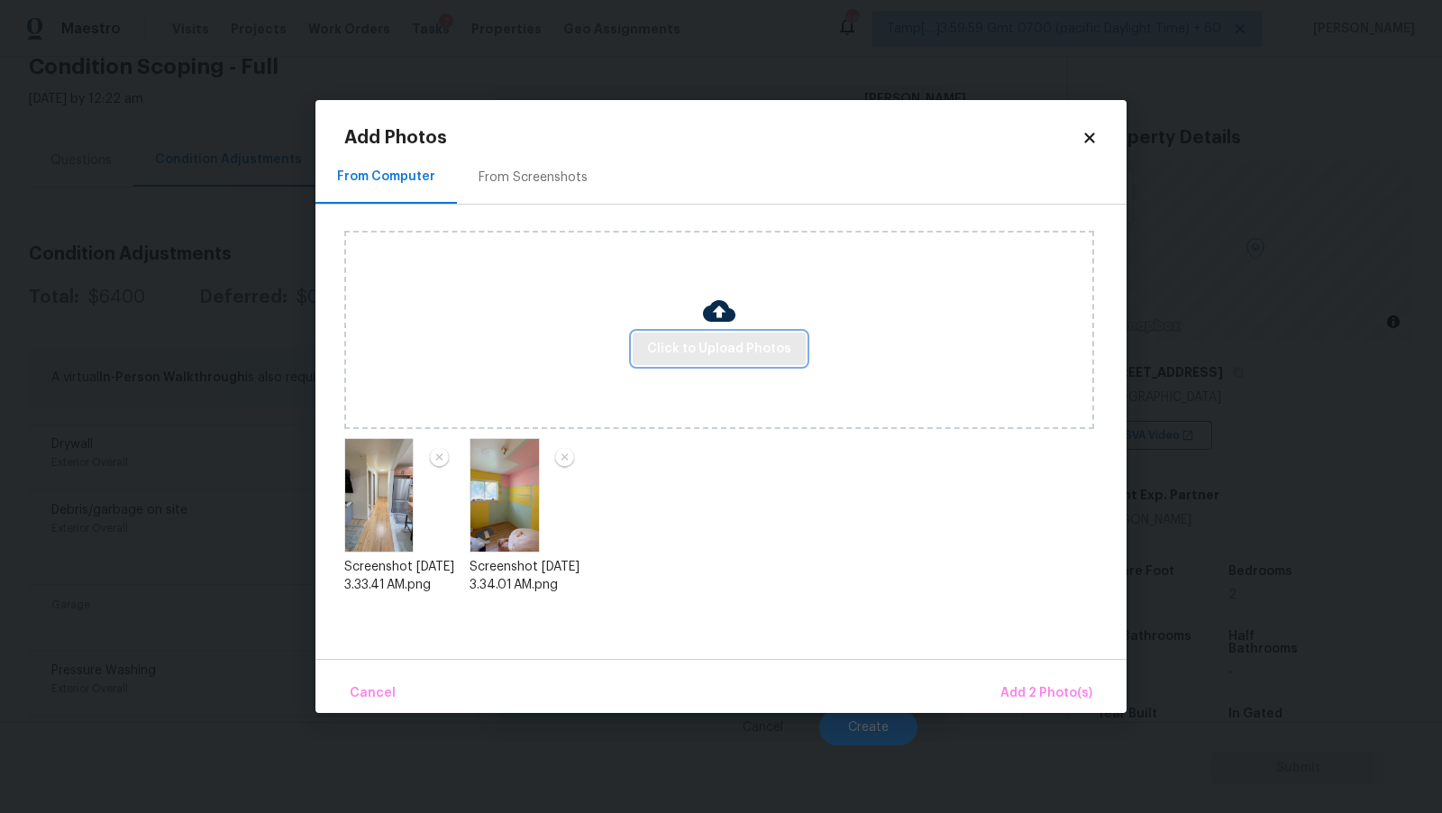
click at [777, 354] on span "Click to Upload Photos" at bounding box center [719, 349] width 144 height 23
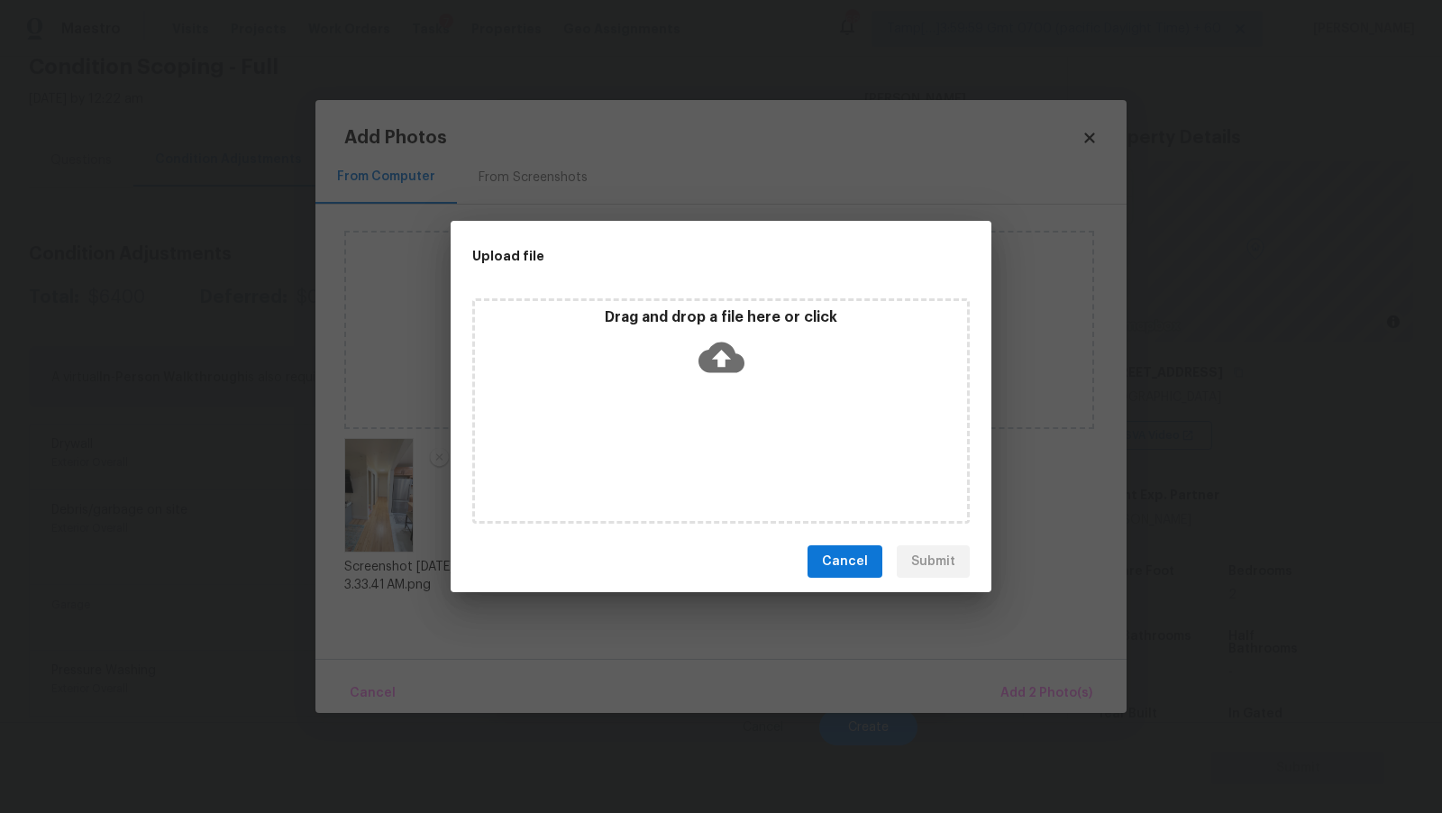
click at [736, 366] on icon at bounding box center [722, 358] width 46 height 31
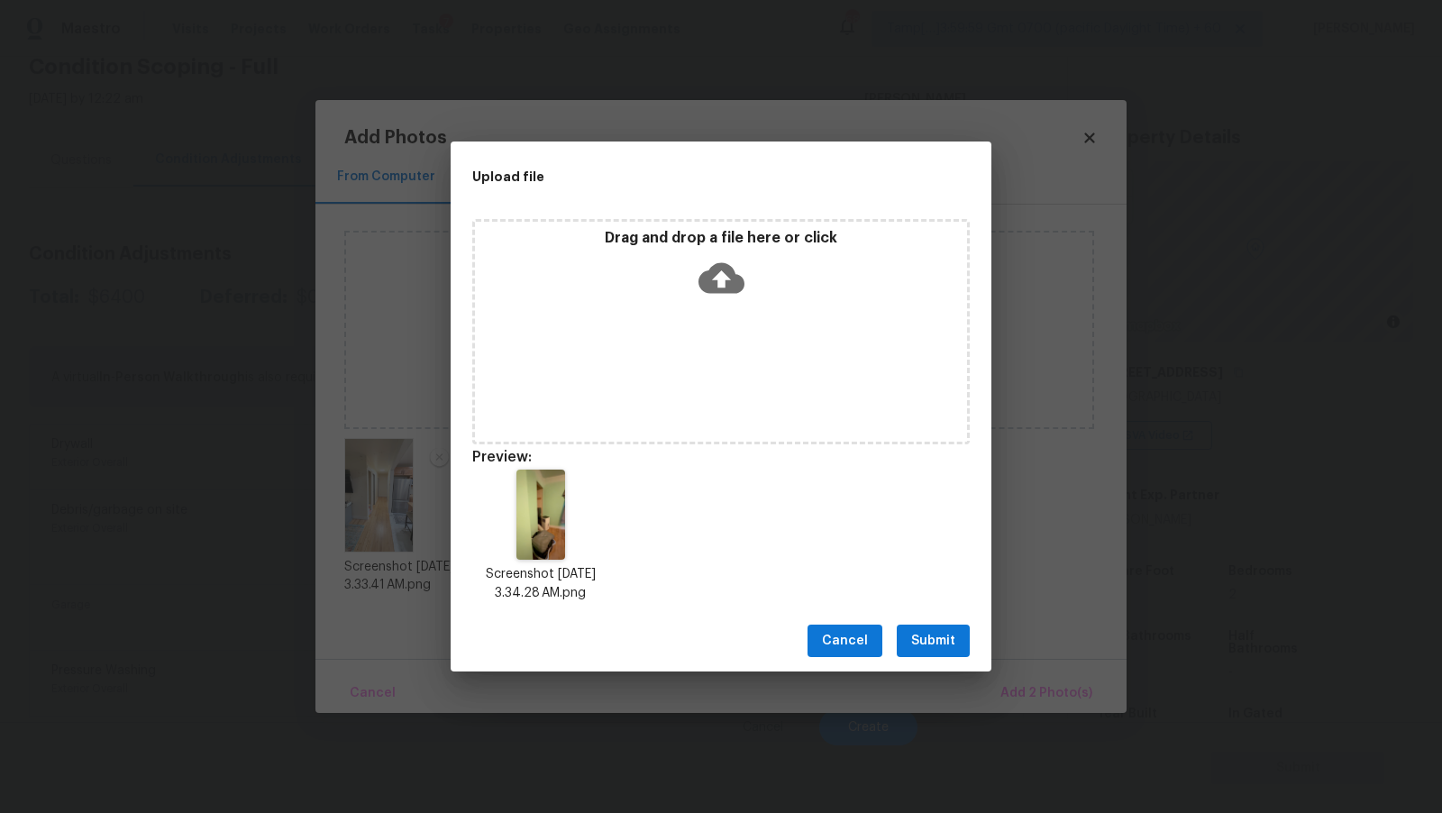
click at [928, 639] on span "Submit" at bounding box center [933, 641] width 44 height 23
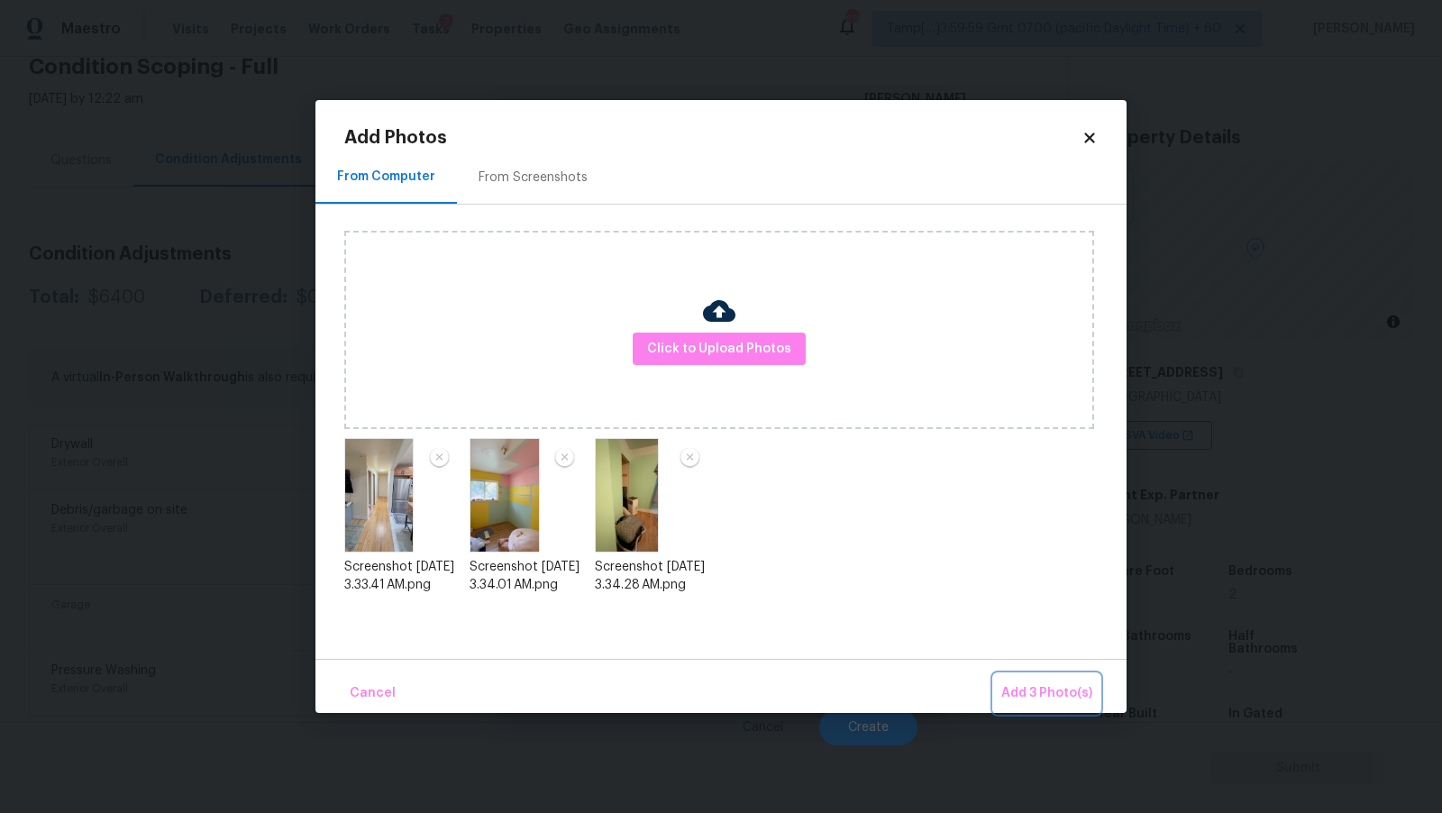
click at [1048, 697] on span "Add 3 Photo(s)" at bounding box center [1047, 693] width 91 height 23
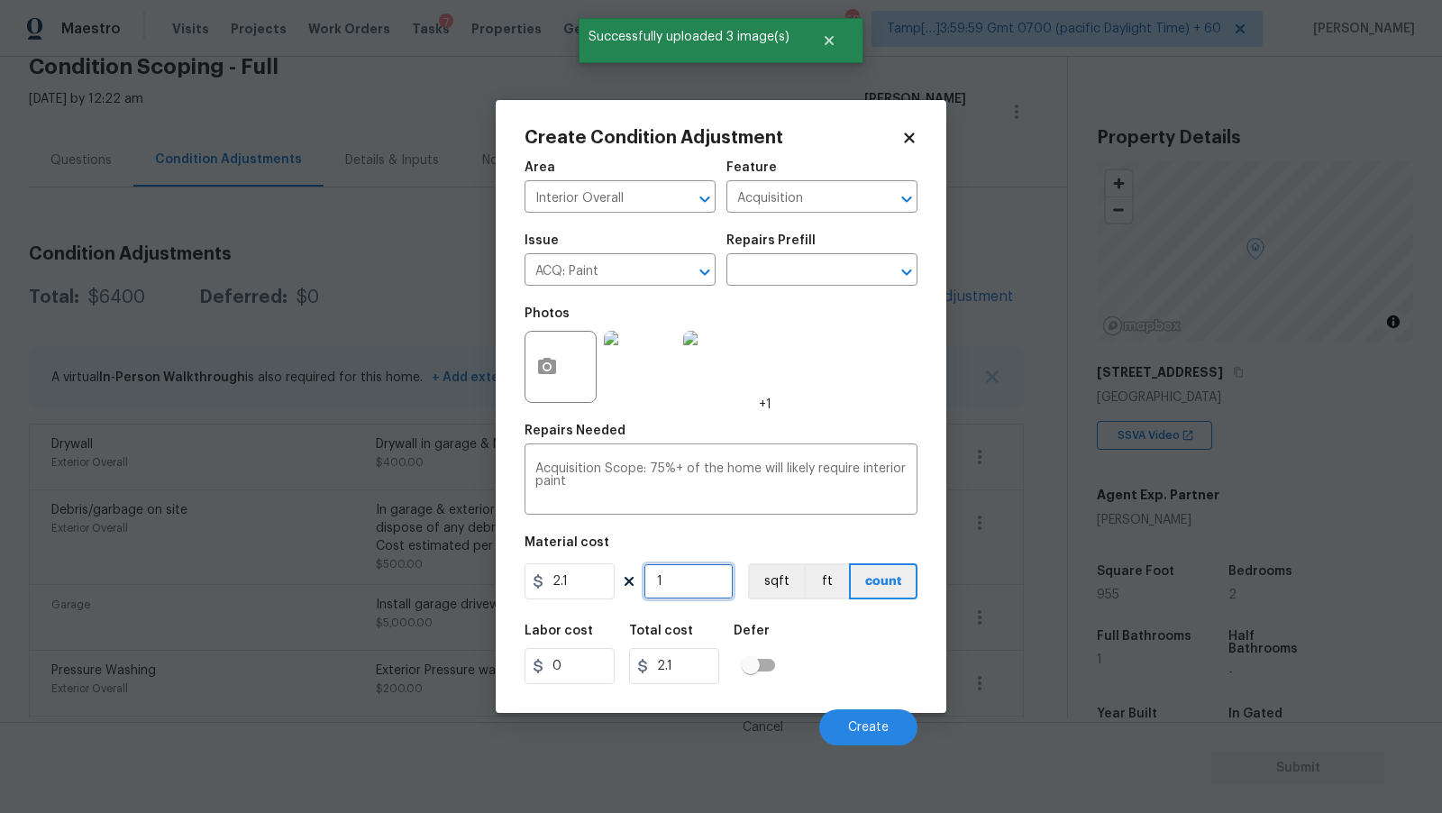
click at [683, 580] on input "1" at bounding box center [689, 581] width 90 height 36
type input "9"
type input "18.9"
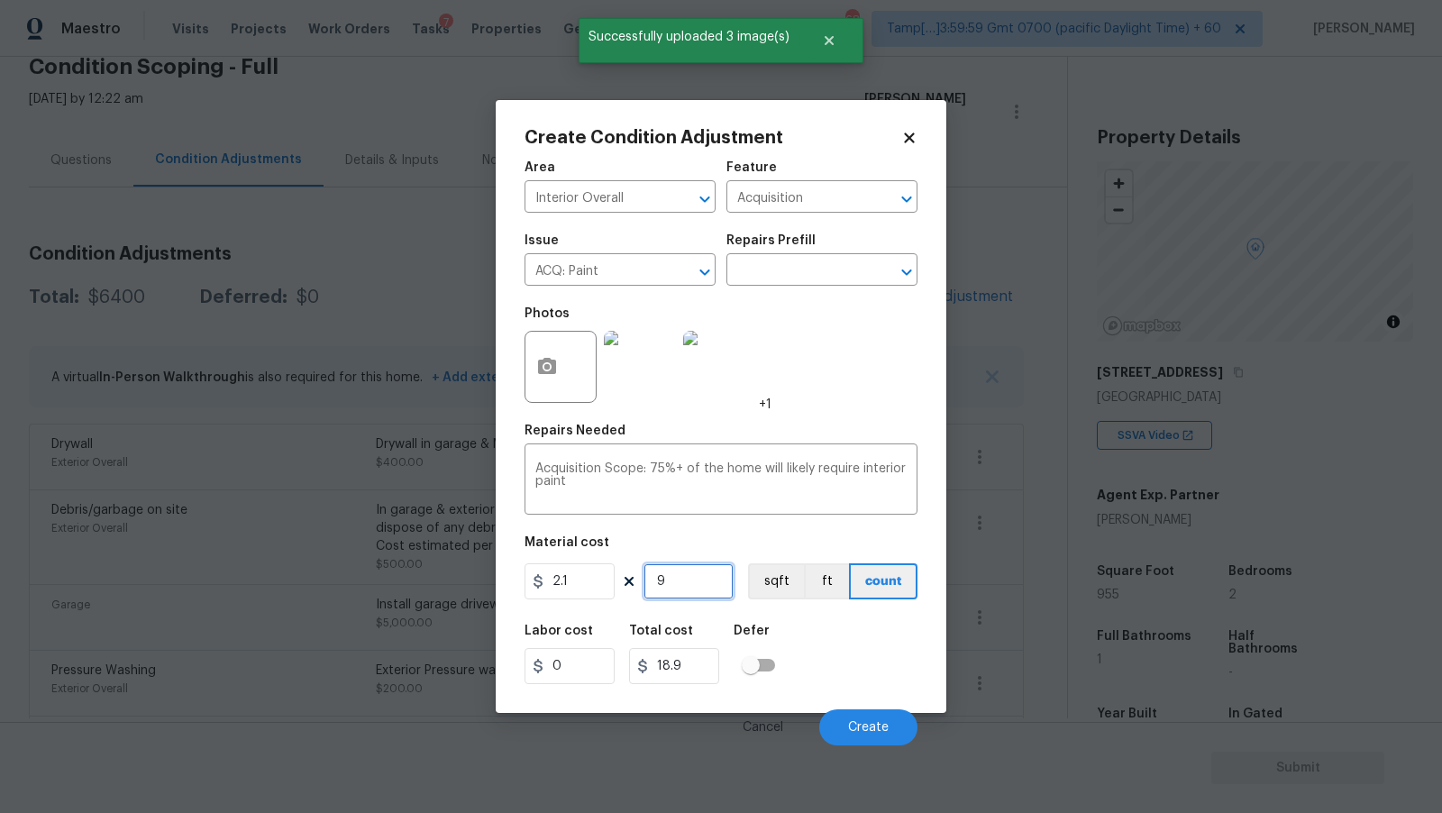
type input "95"
type input "199.5"
type input "955"
type input "2005.5"
type input "955"
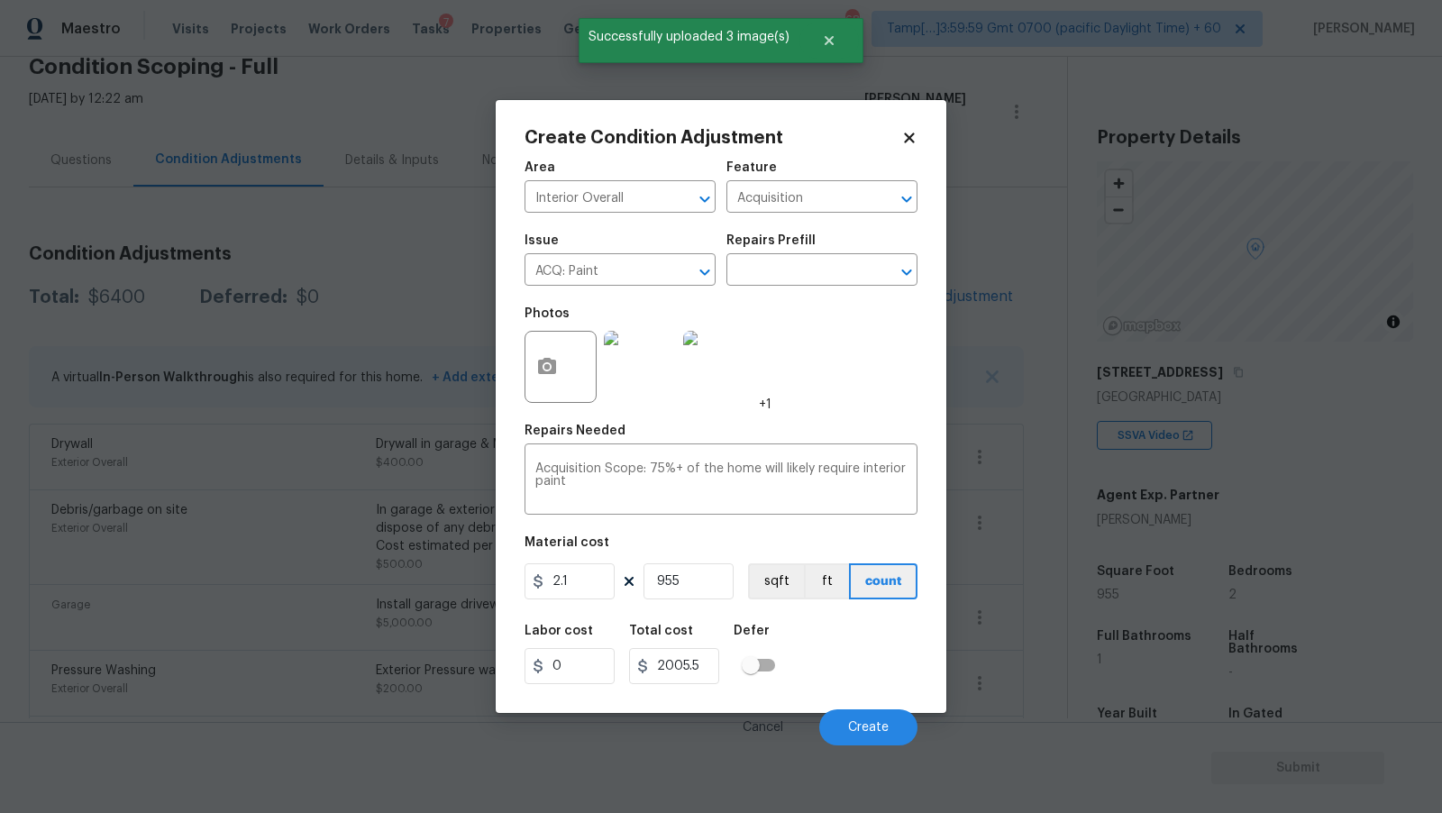
click at [767, 311] on div "Photos +1" at bounding box center [648, 355] width 247 height 117
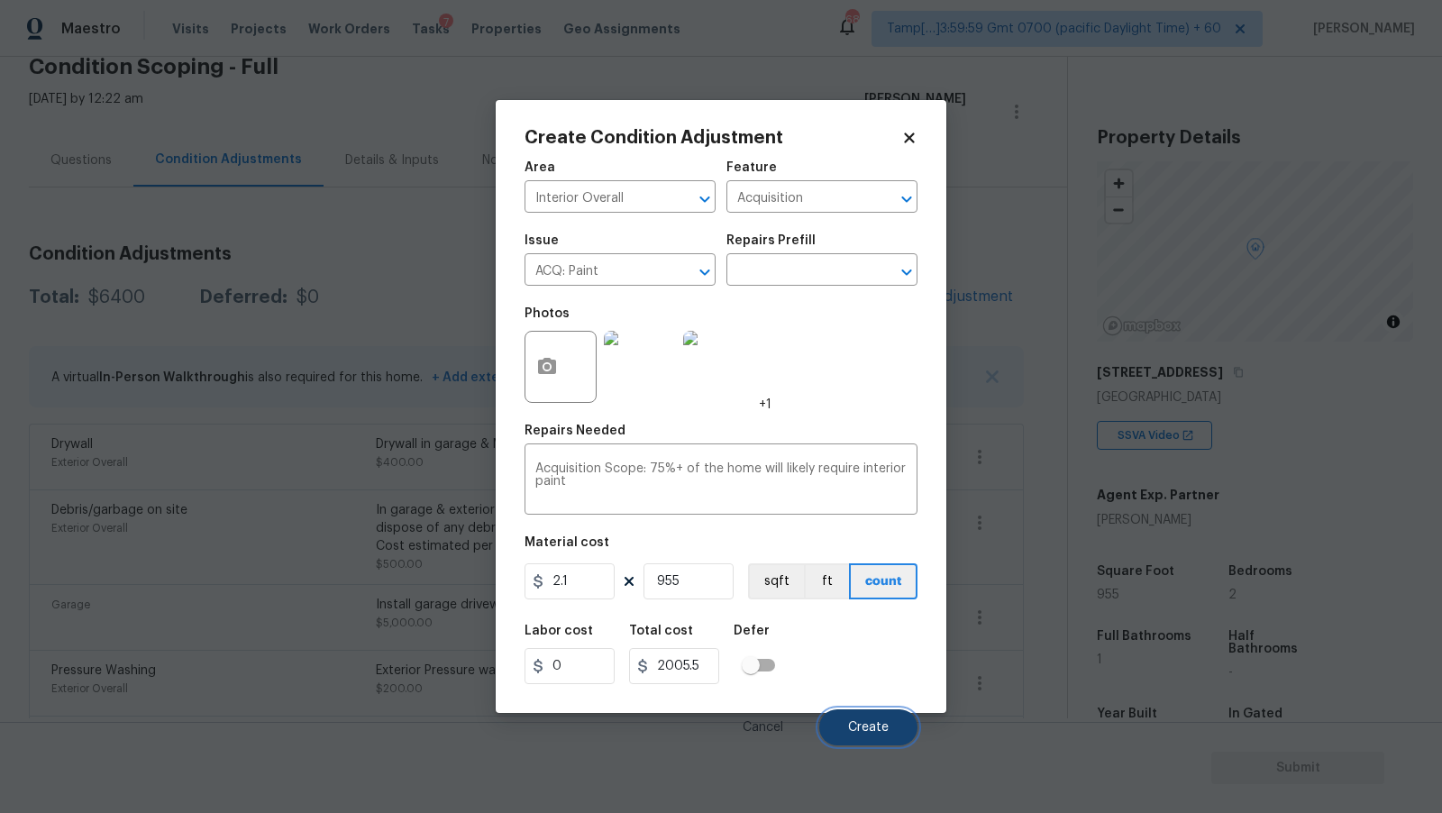
click at [872, 719] on button "Create" at bounding box center [868, 727] width 98 height 36
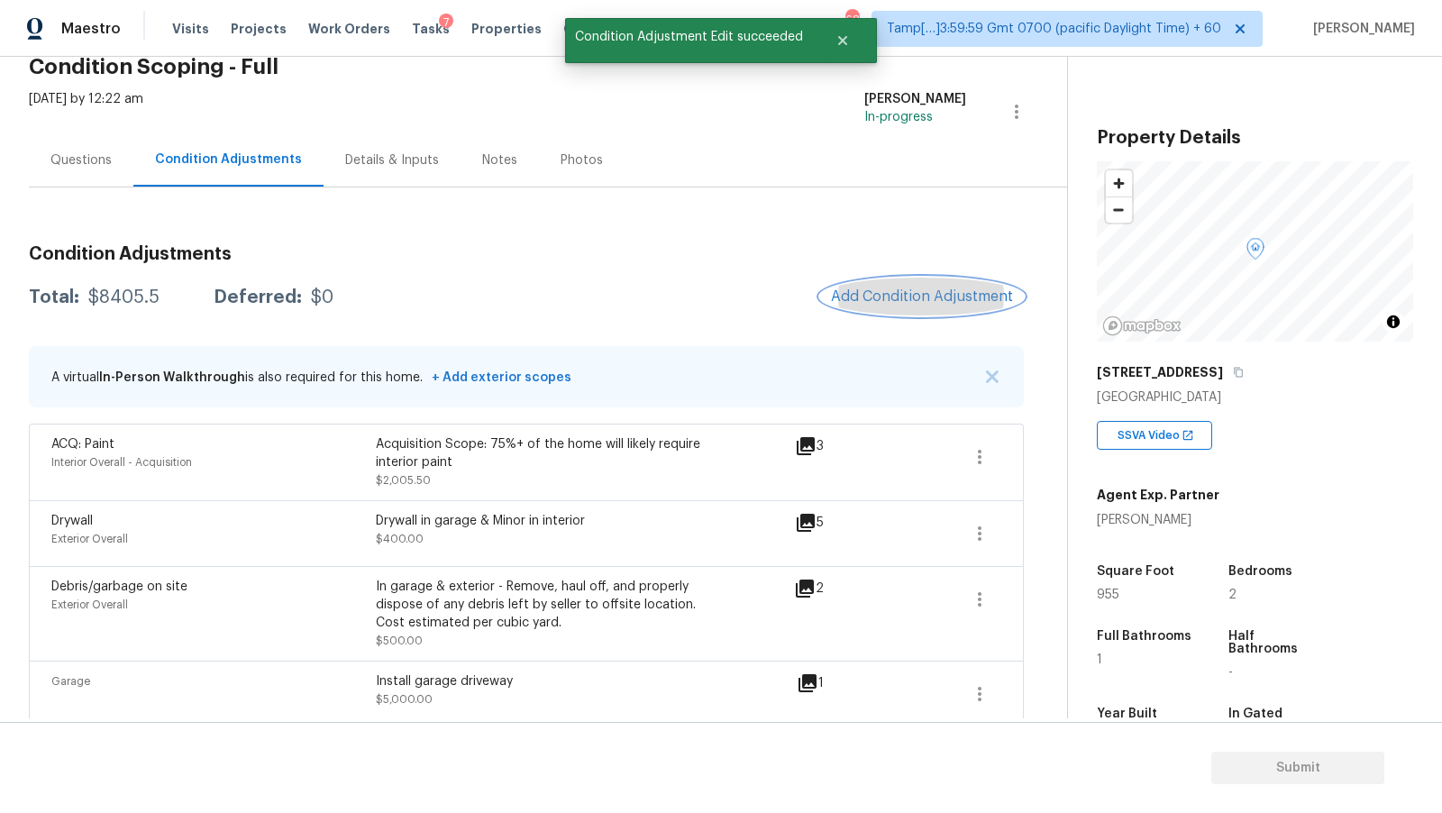
click at [917, 311] on button "Add Condition Adjustment" at bounding box center [922, 297] width 204 height 38
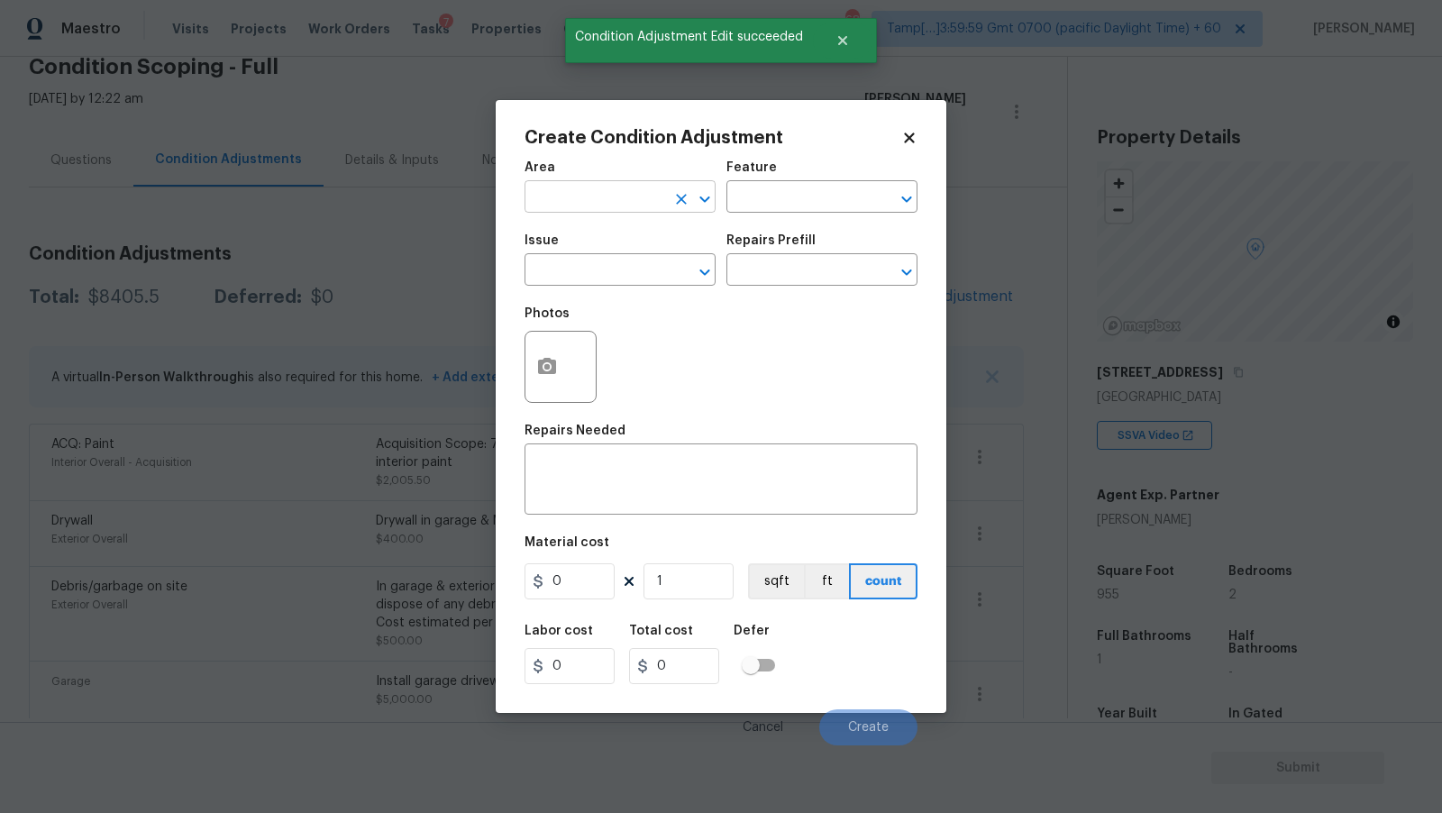
click at [643, 212] on input "text" at bounding box center [595, 199] width 141 height 28
type input "Interior Overall"
click at [584, 286] on input "text" at bounding box center [595, 272] width 141 height 28
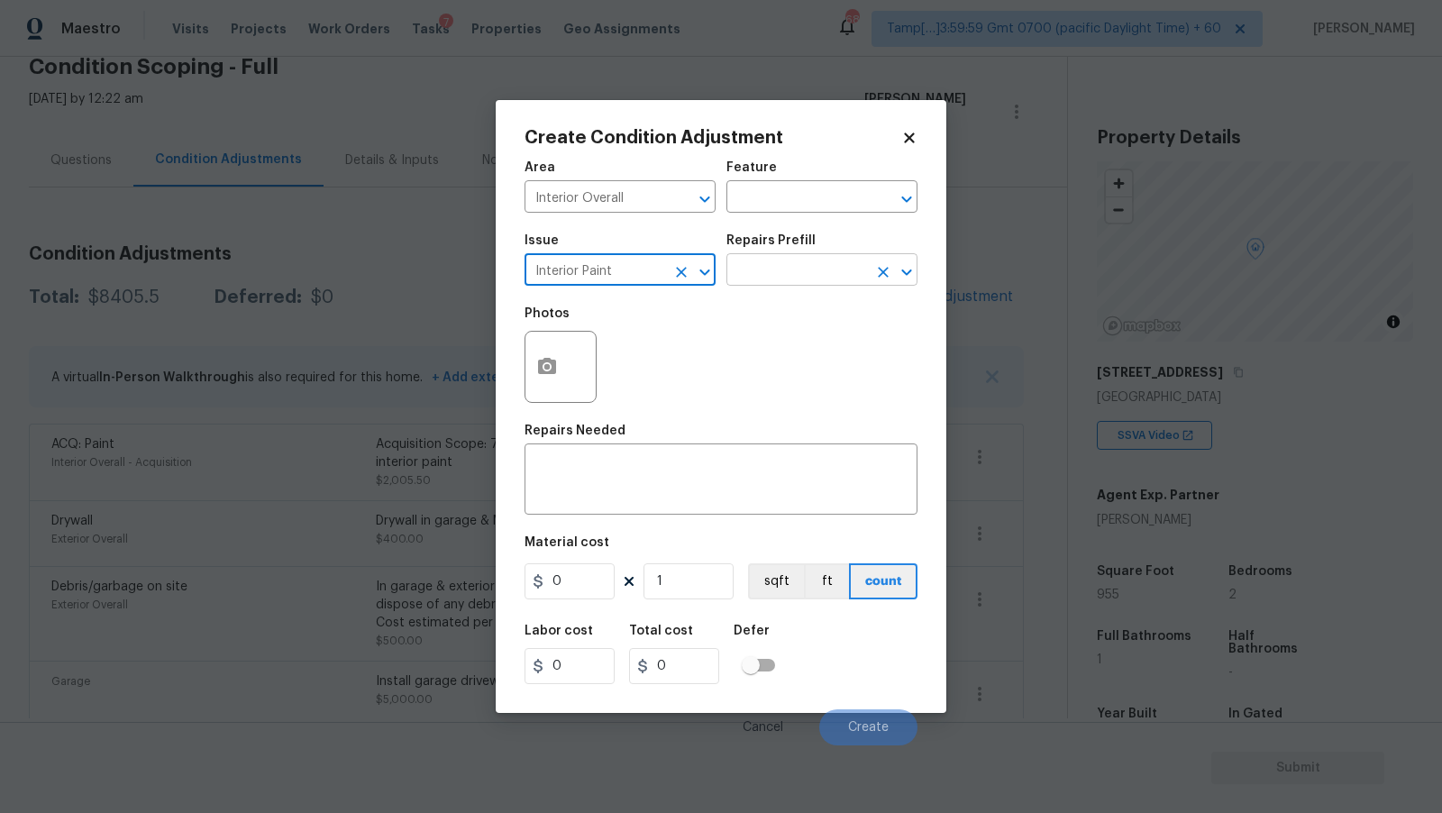
type input "Interior Paint"
click at [773, 262] on input "text" at bounding box center [797, 272] width 141 height 28
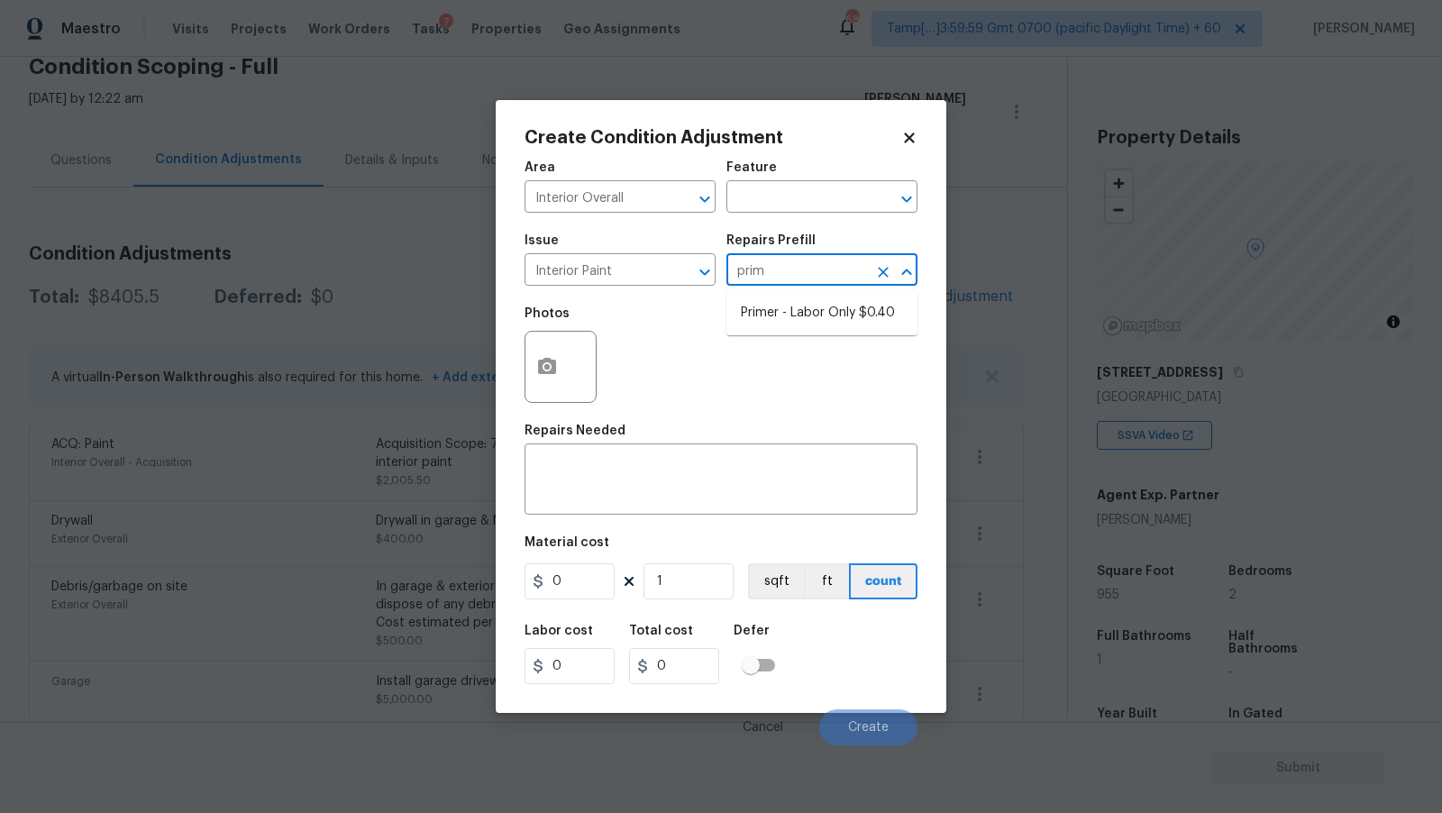
type input "prime"
type input "Overall Paint"
type textarea "Interior primer - PRIMER PROVIDED BY OPENDOOR - All nails, screws, drywall anch…"
type input "0.4"
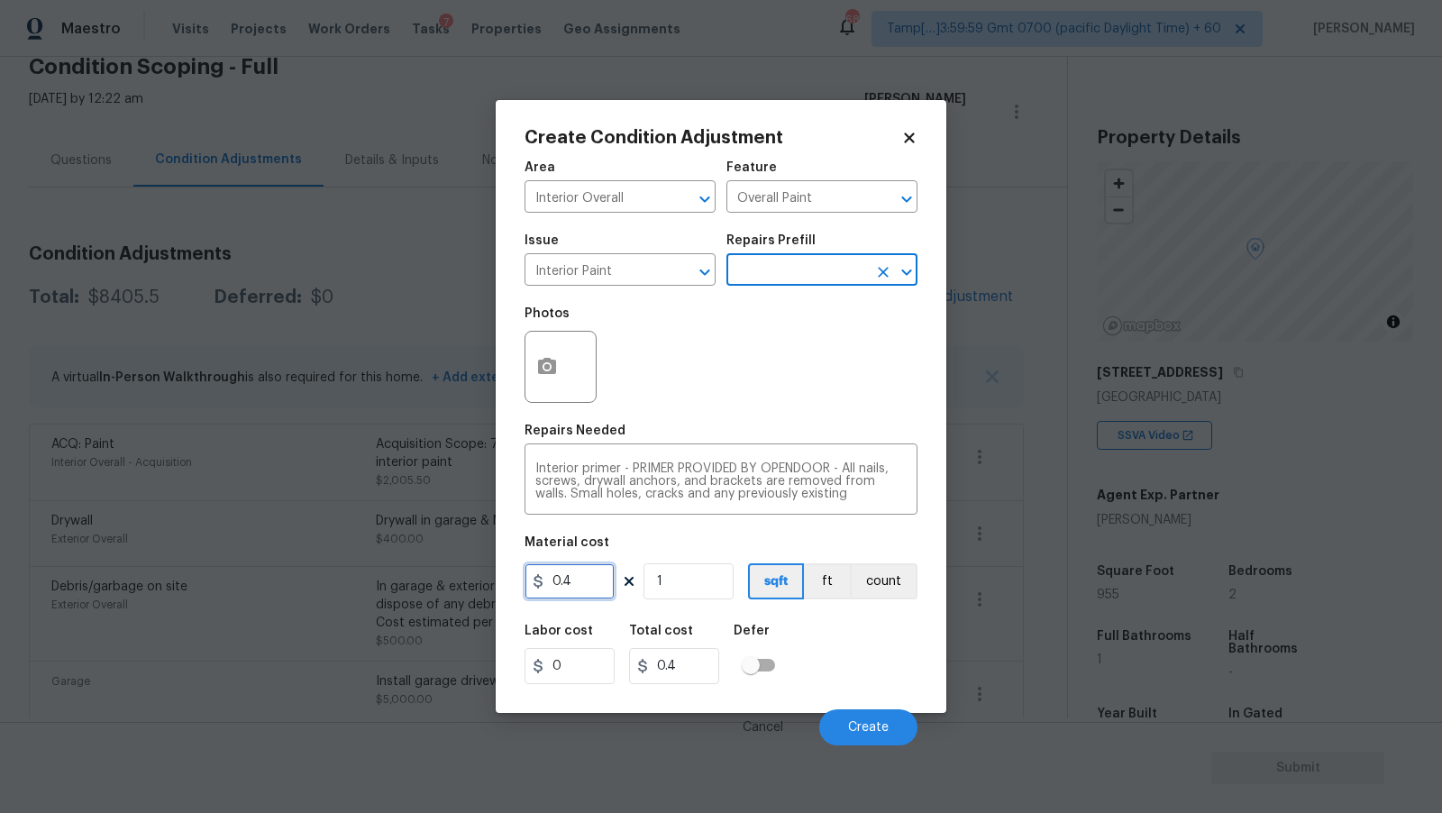
click at [586, 581] on input "0.4" at bounding box center [570, 581] width 90 height 36
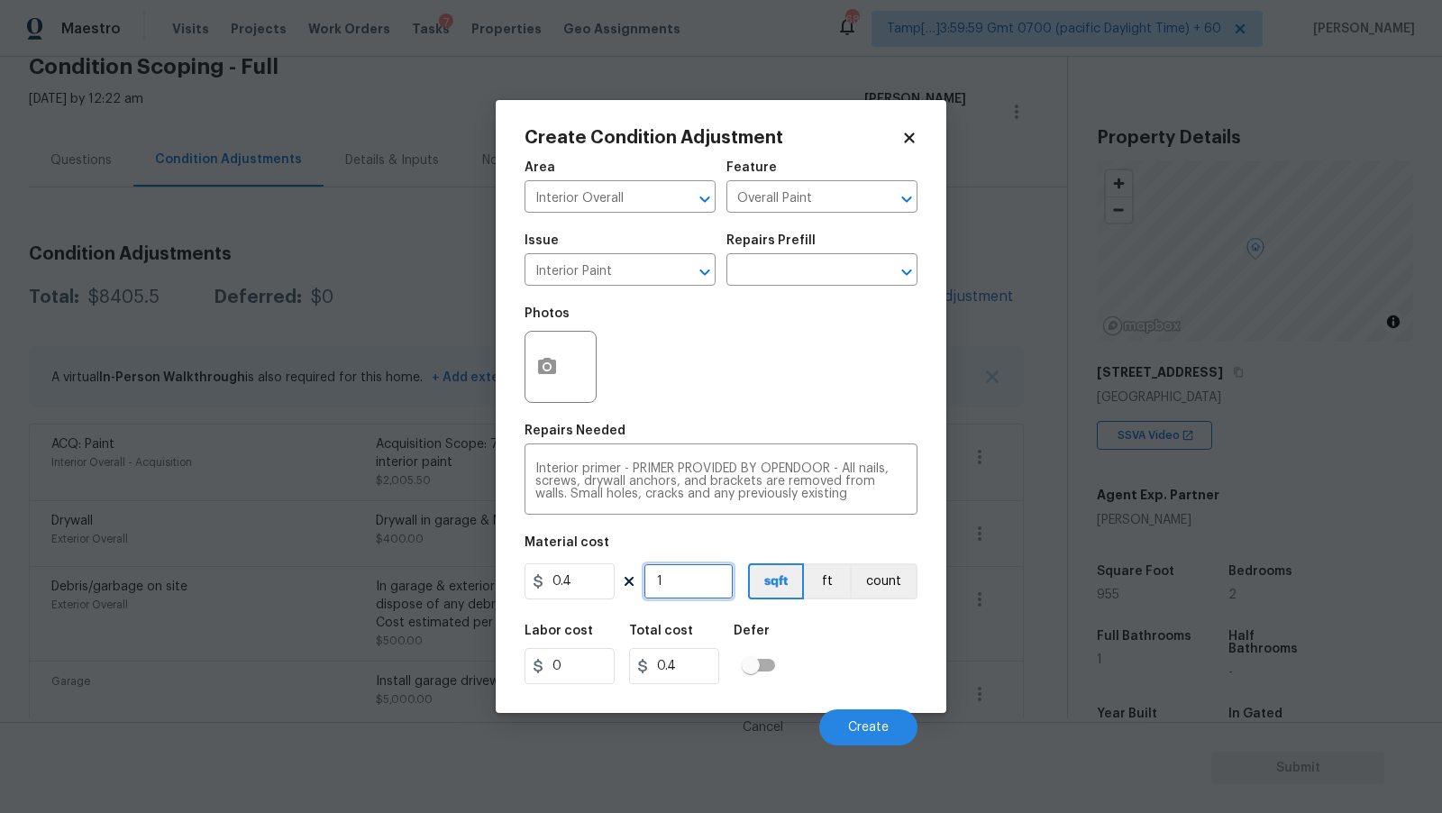
click at [682, 581] on input "1" at bounding box center [689, 581] width 90 height 36
type input "5"
type input "2"
type input "50"
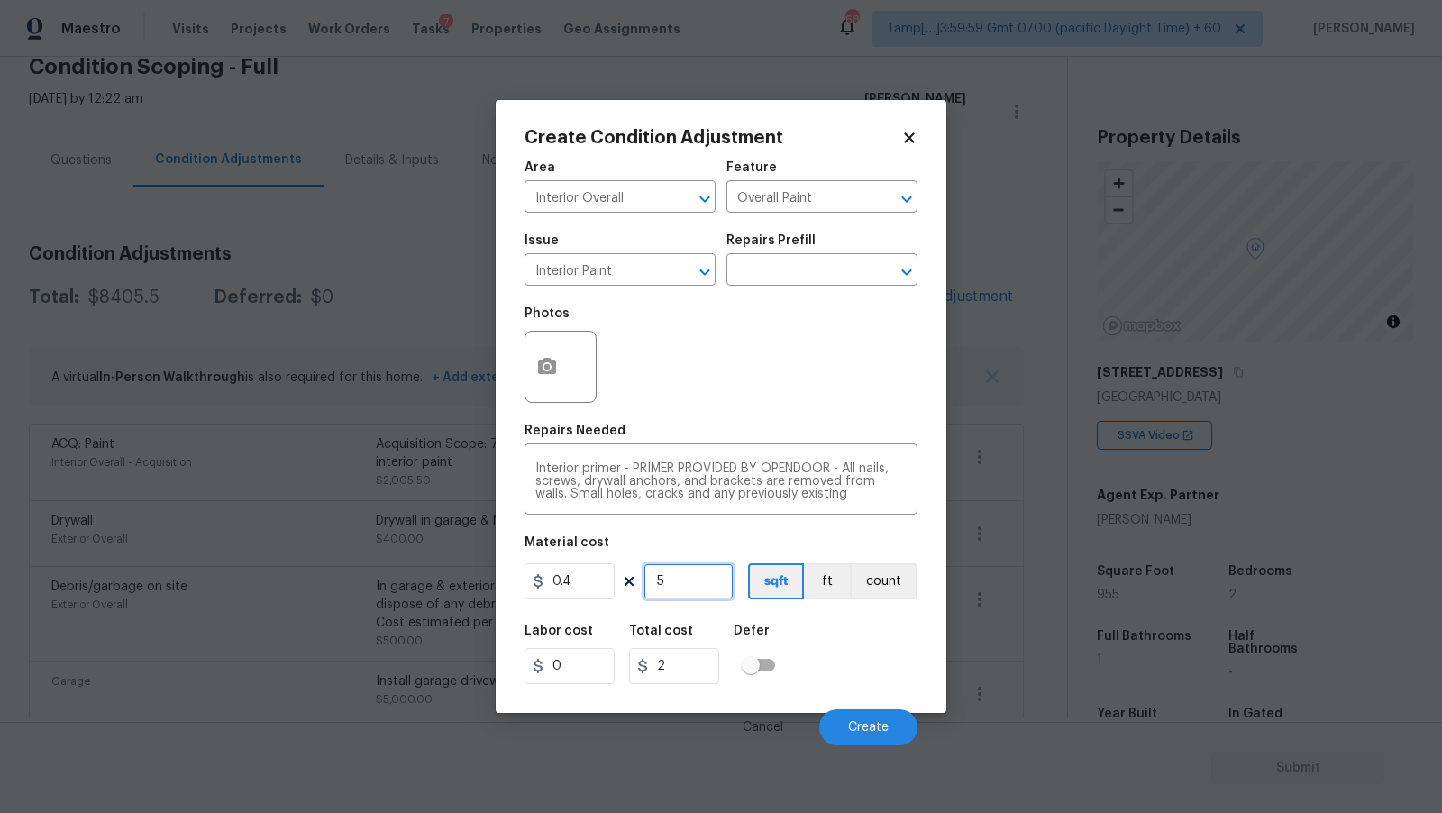
type input "20"
type input "500"
type input "200"
type input "500"
click at [865, 640] on div "Labor cost 0 Total cost 200 Defer" at bounding box center [721, 654] width 393 height 81
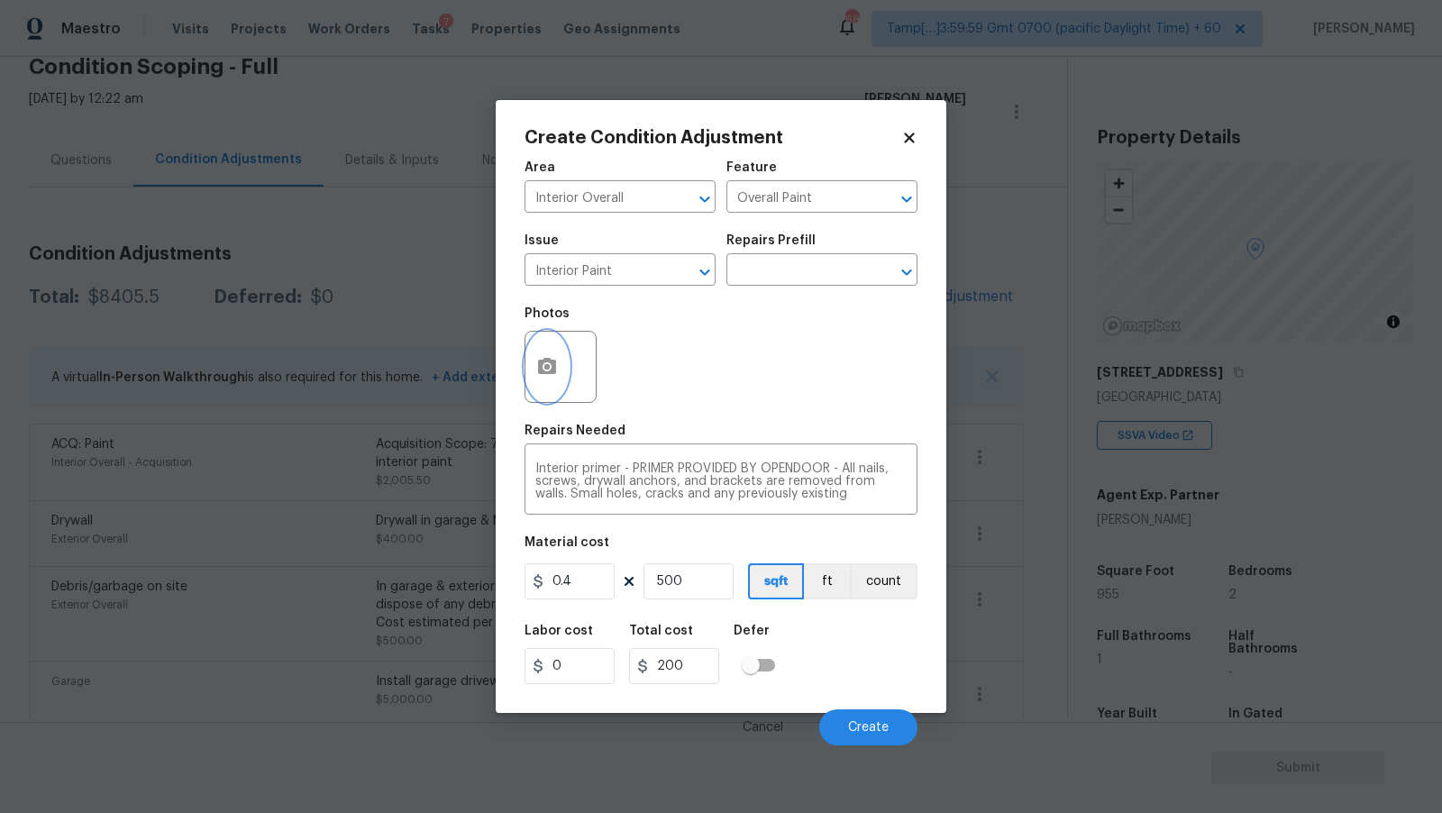
click at [551, 356] on button "button" at bounding box center [547, 367] width 43 height 70
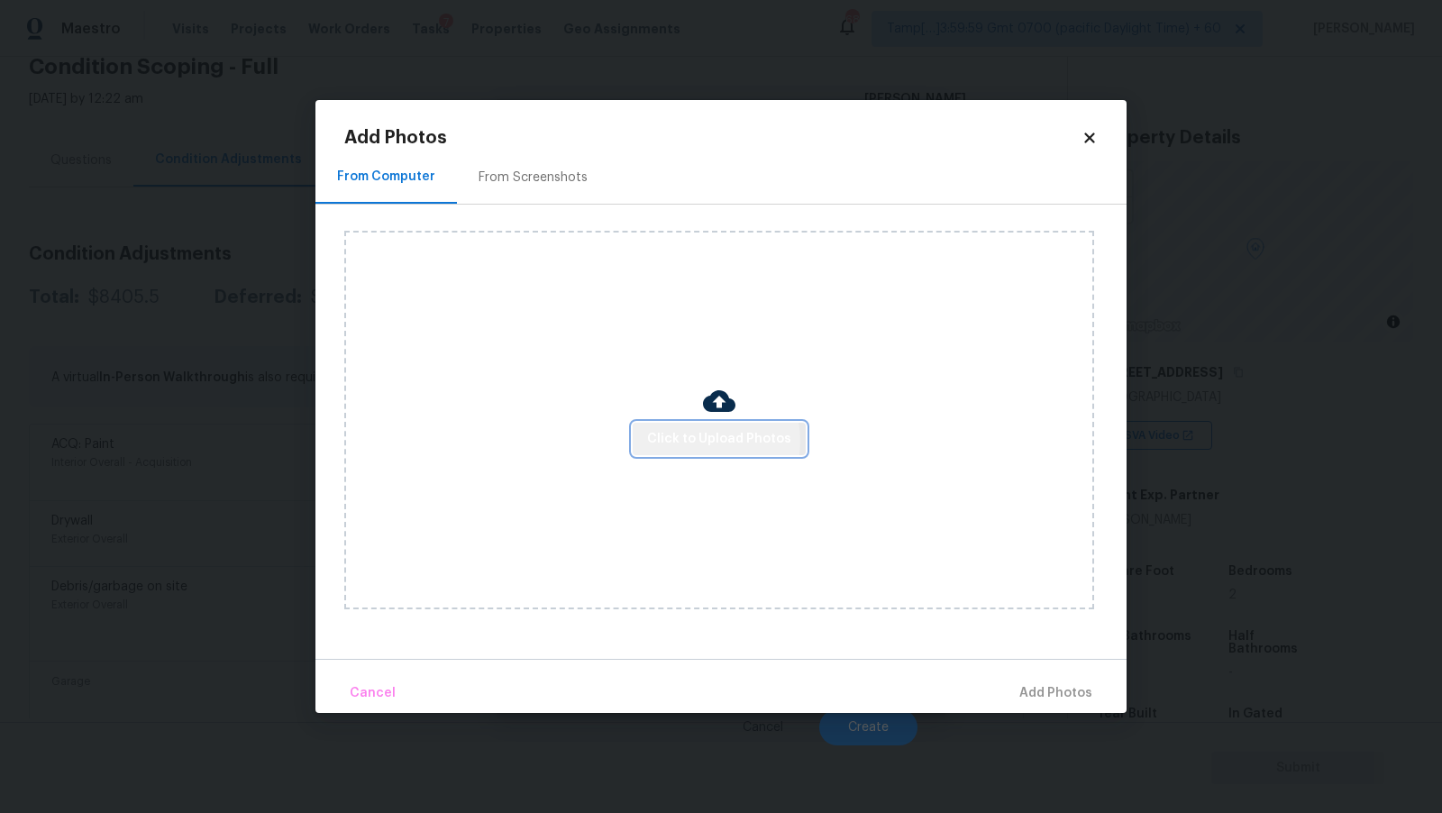
click at [704, 441] on span "Click to Upload Photos" at bounding box center [719, 439] width 144 height 23
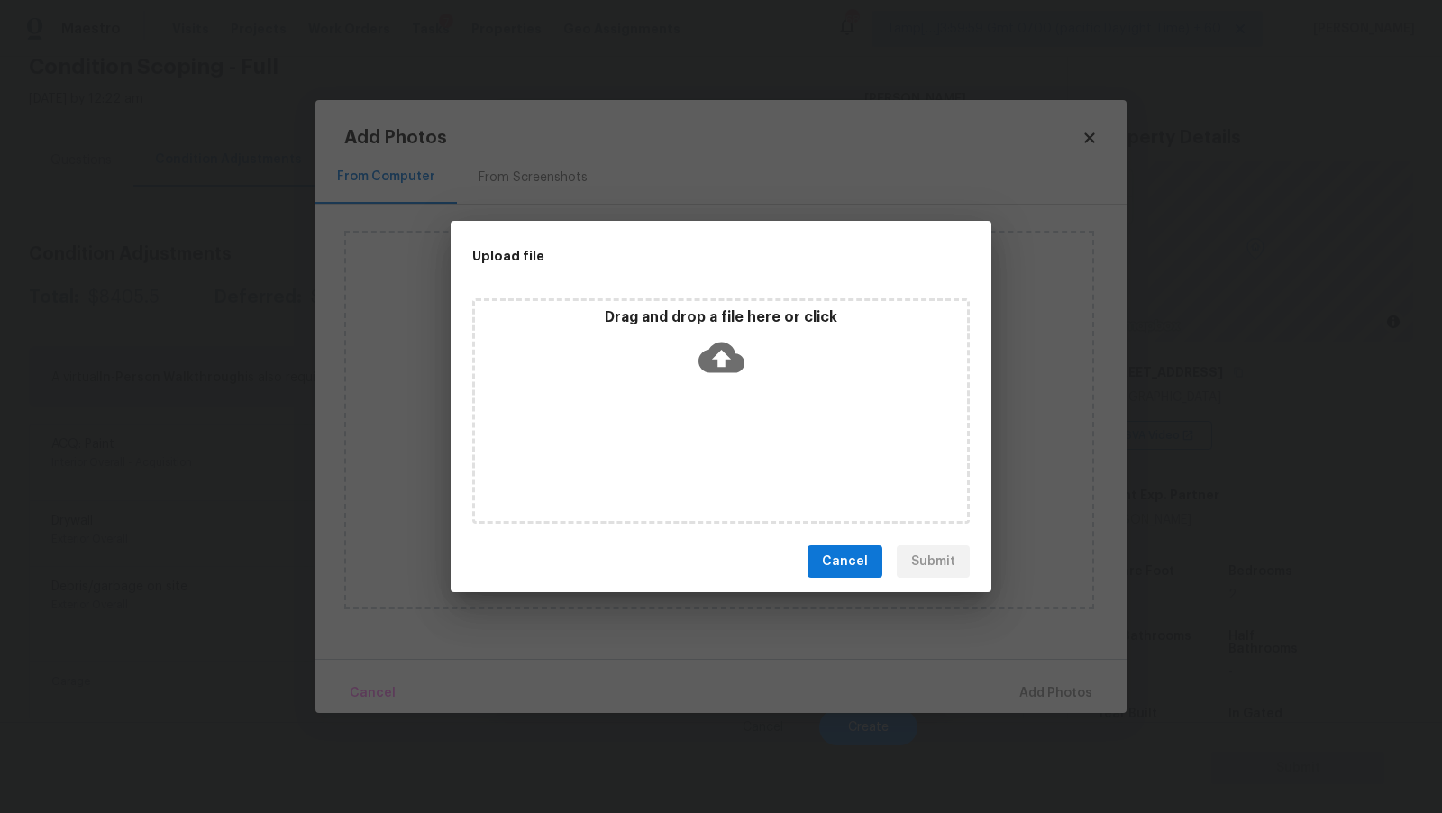
click at [719, 364] on icon at bounding box center [722, 357] width 46 height 46
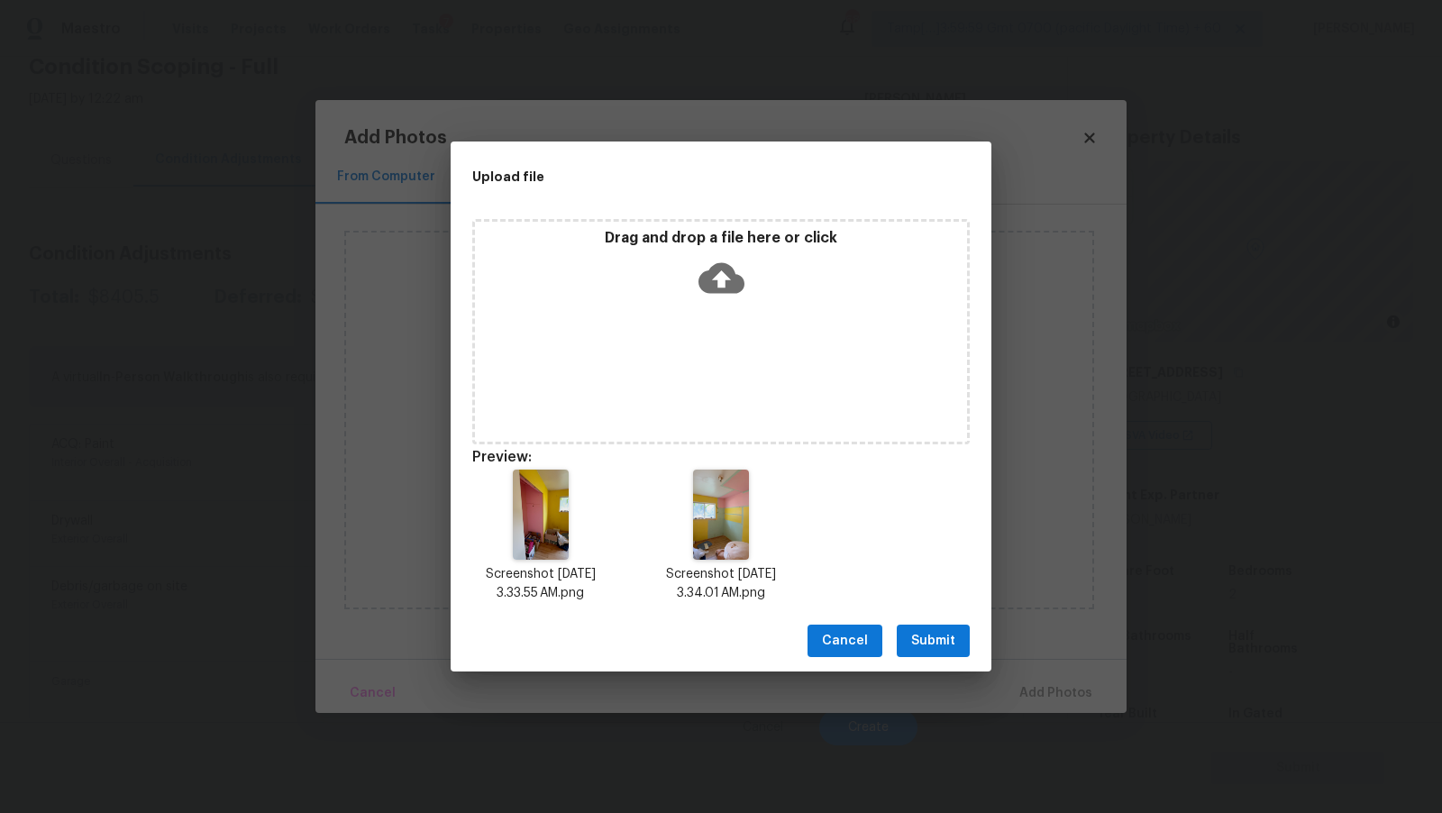
click at [936, 633] on span "Submit" at bounding box center [933, 641] width 44 height 23
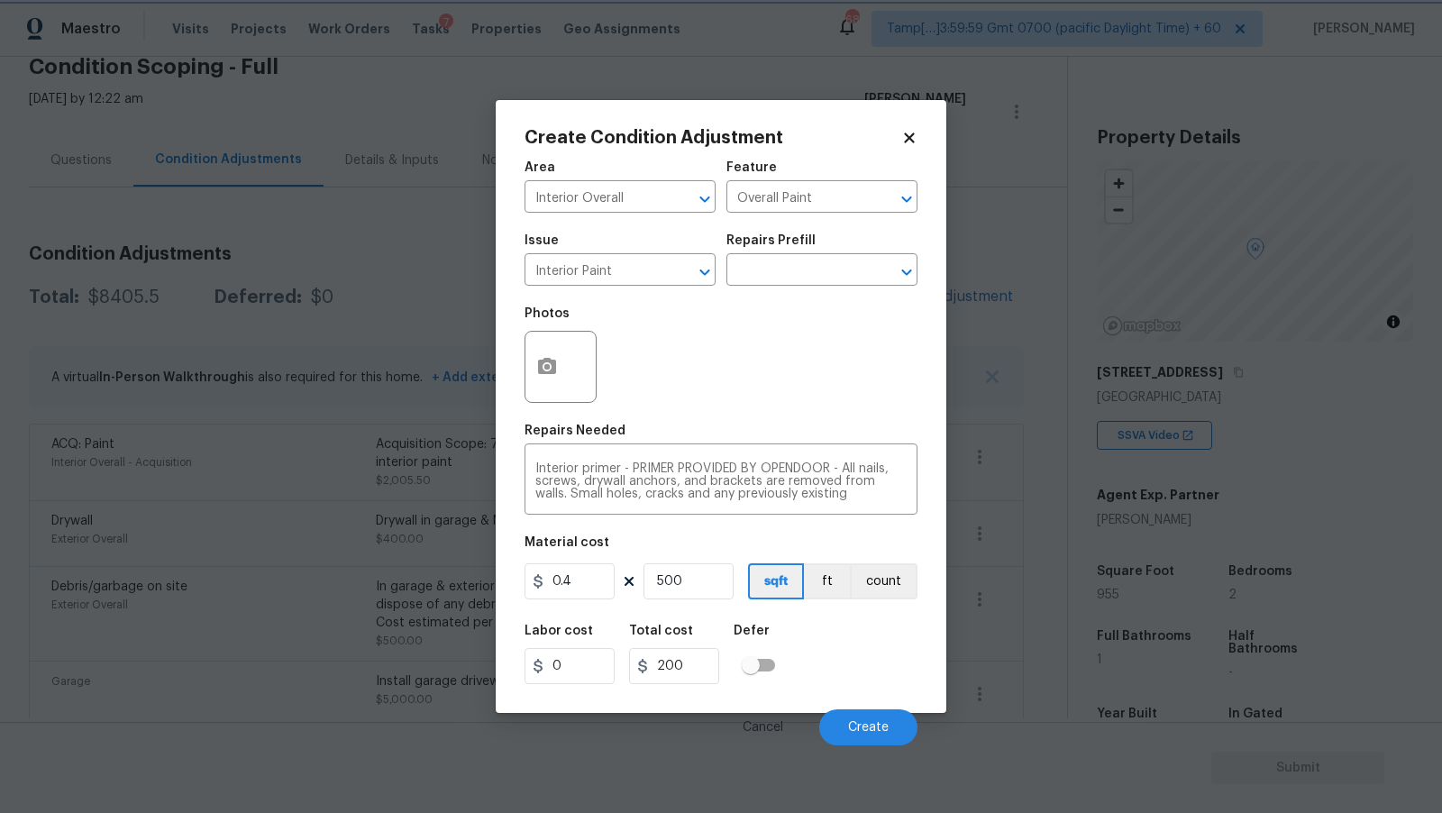
click at [1043, 722] on body "Maestro Visits Projects Work Orders Tasks 7 Properties Geo Assignments 682 Tamp…" at bounding box center [721, 406] width 1442 height 813
click at [562, 355] on button "button" at bounding box center [547, 367] width 43 height 70
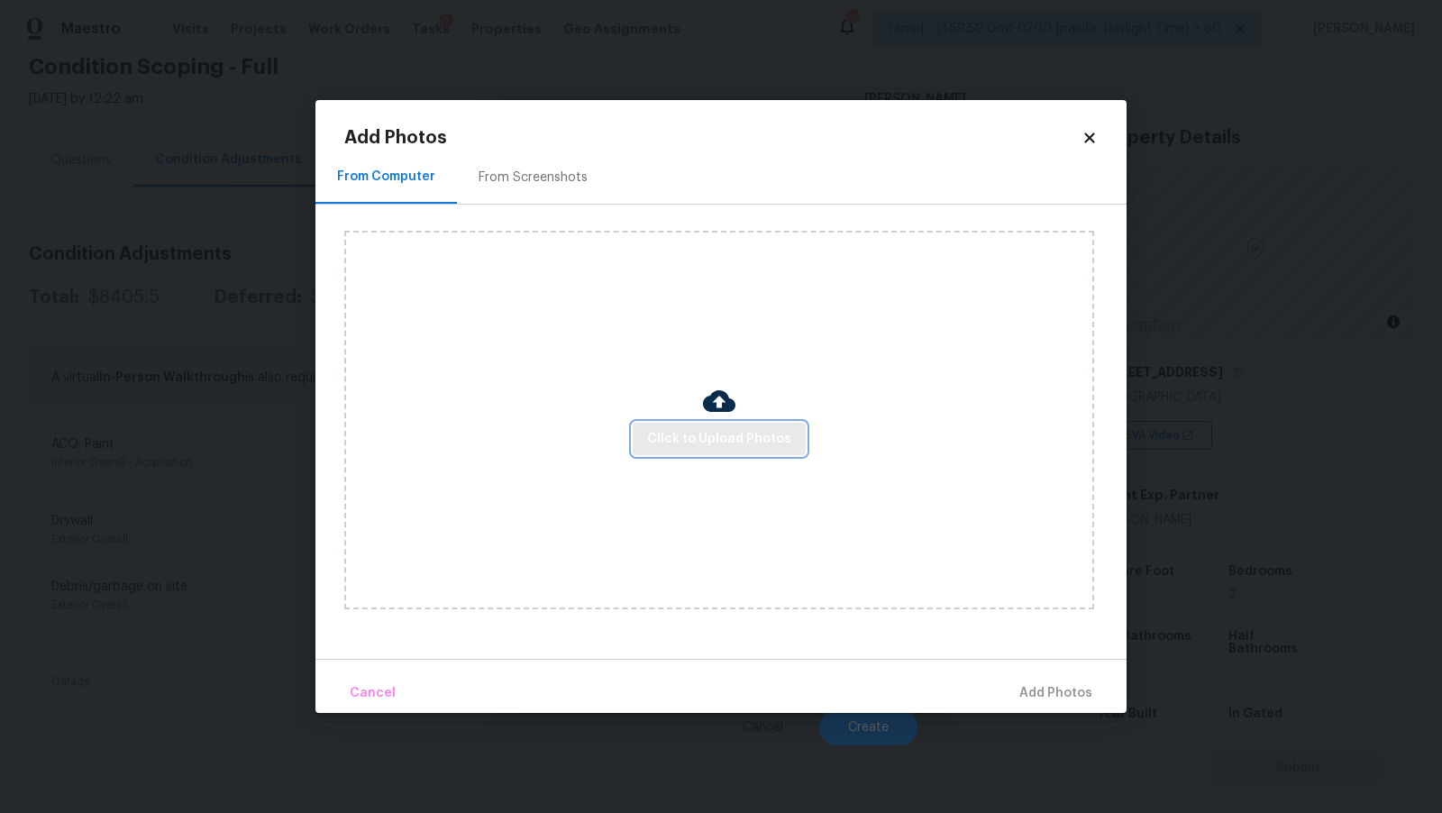
click at [691, 425] on button "Click to Upload Photos" at bounding box center [719, 439] width 173 height 33
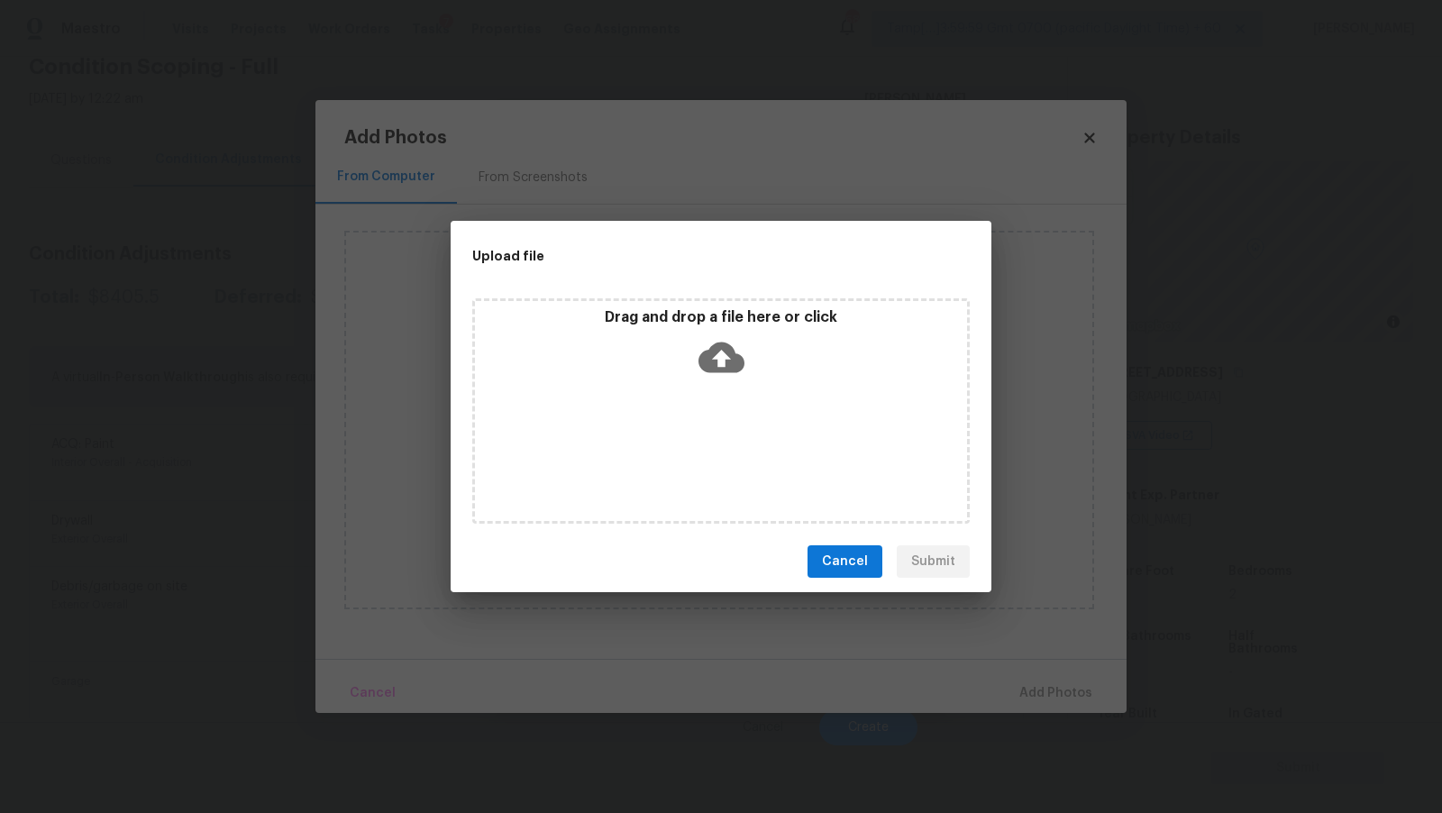
click at [720, 357] on icon at bounding box center [722, 357] width 46 height 46
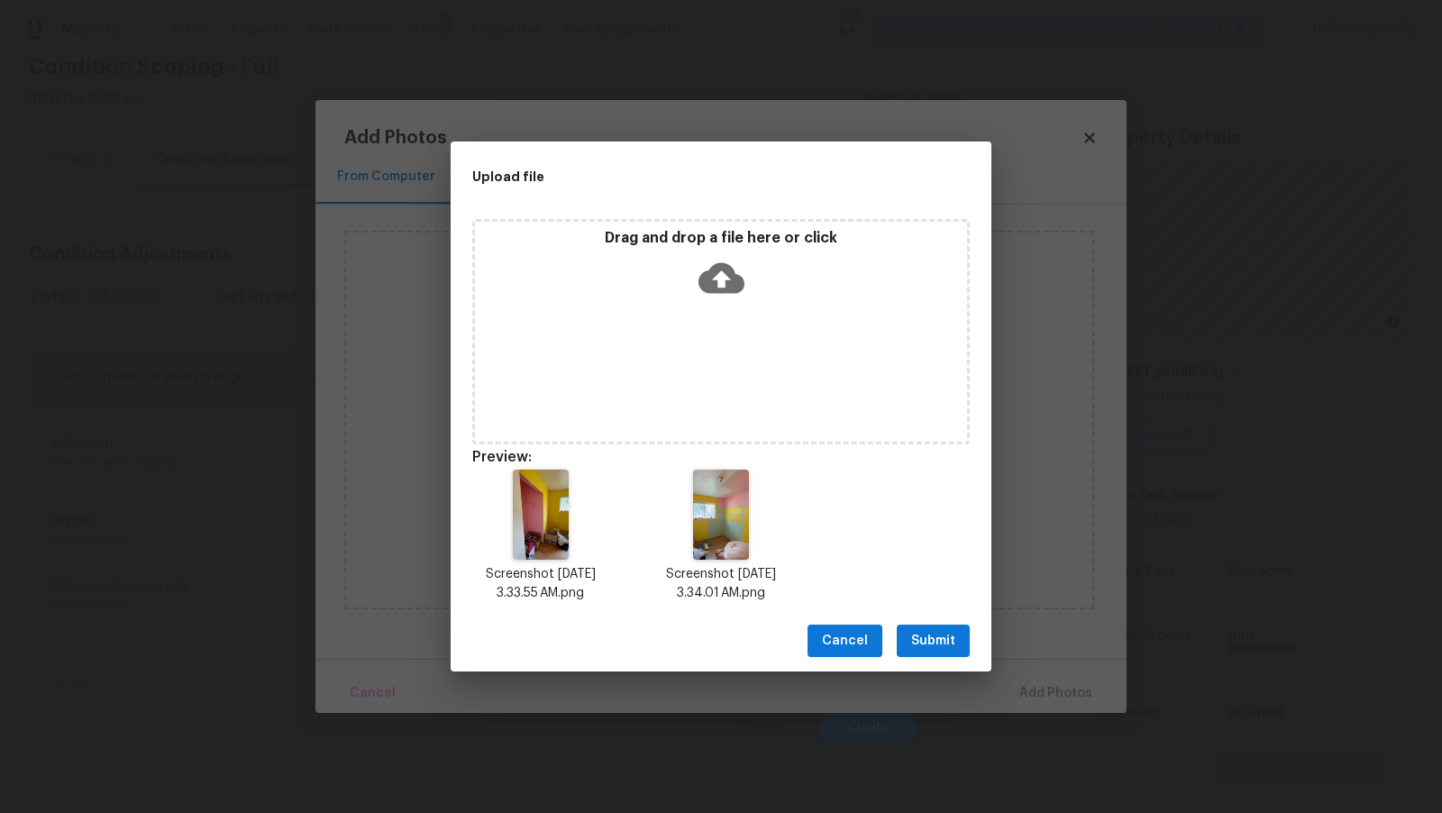
click at [952, 648] on span "Submit" at bounding box center [933, 641] width 44 height 23
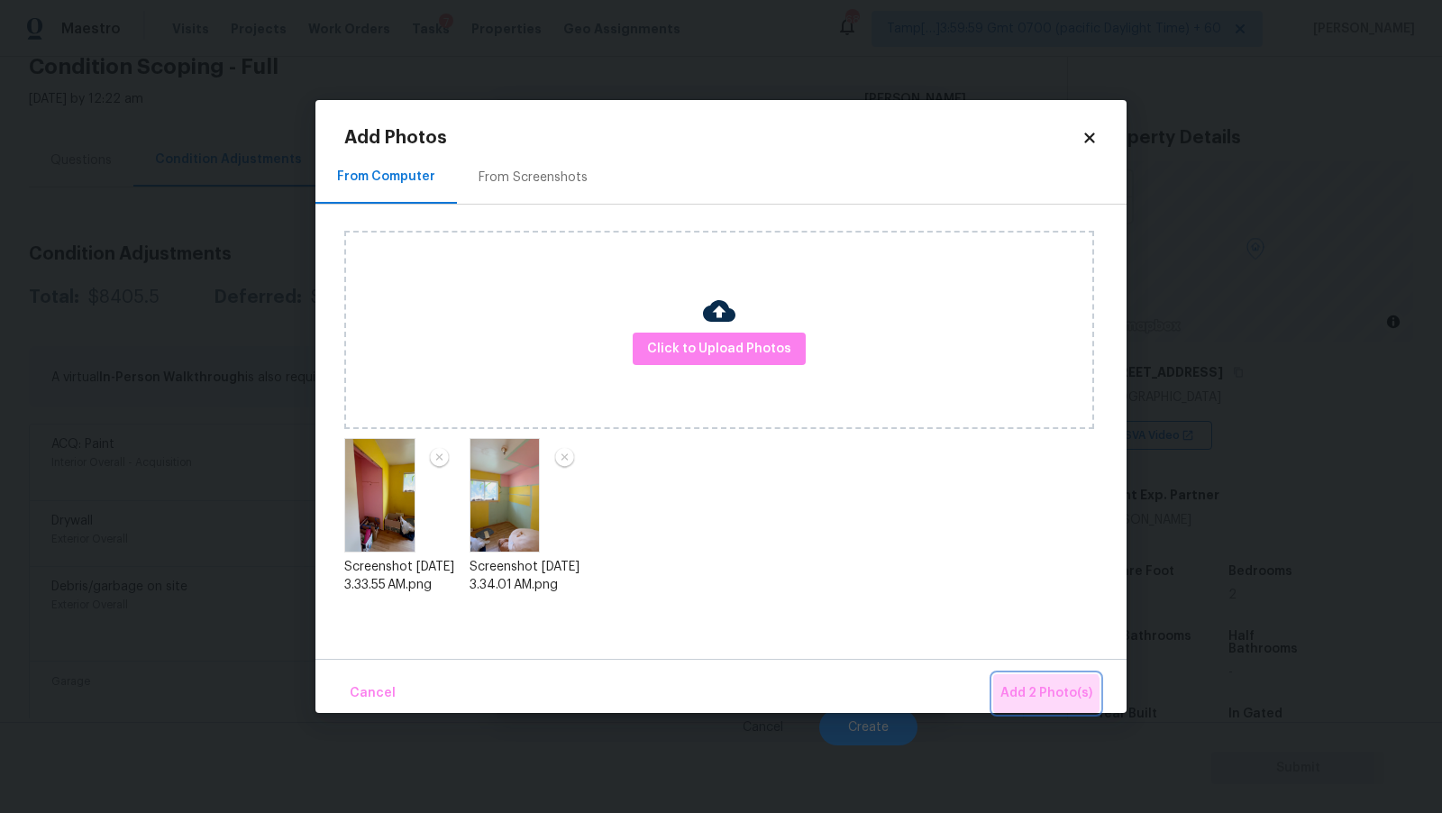
click at [1044, 702] on span "Add 2 Photo(s)" at bounding box center [1047, 693] width 92 height 23
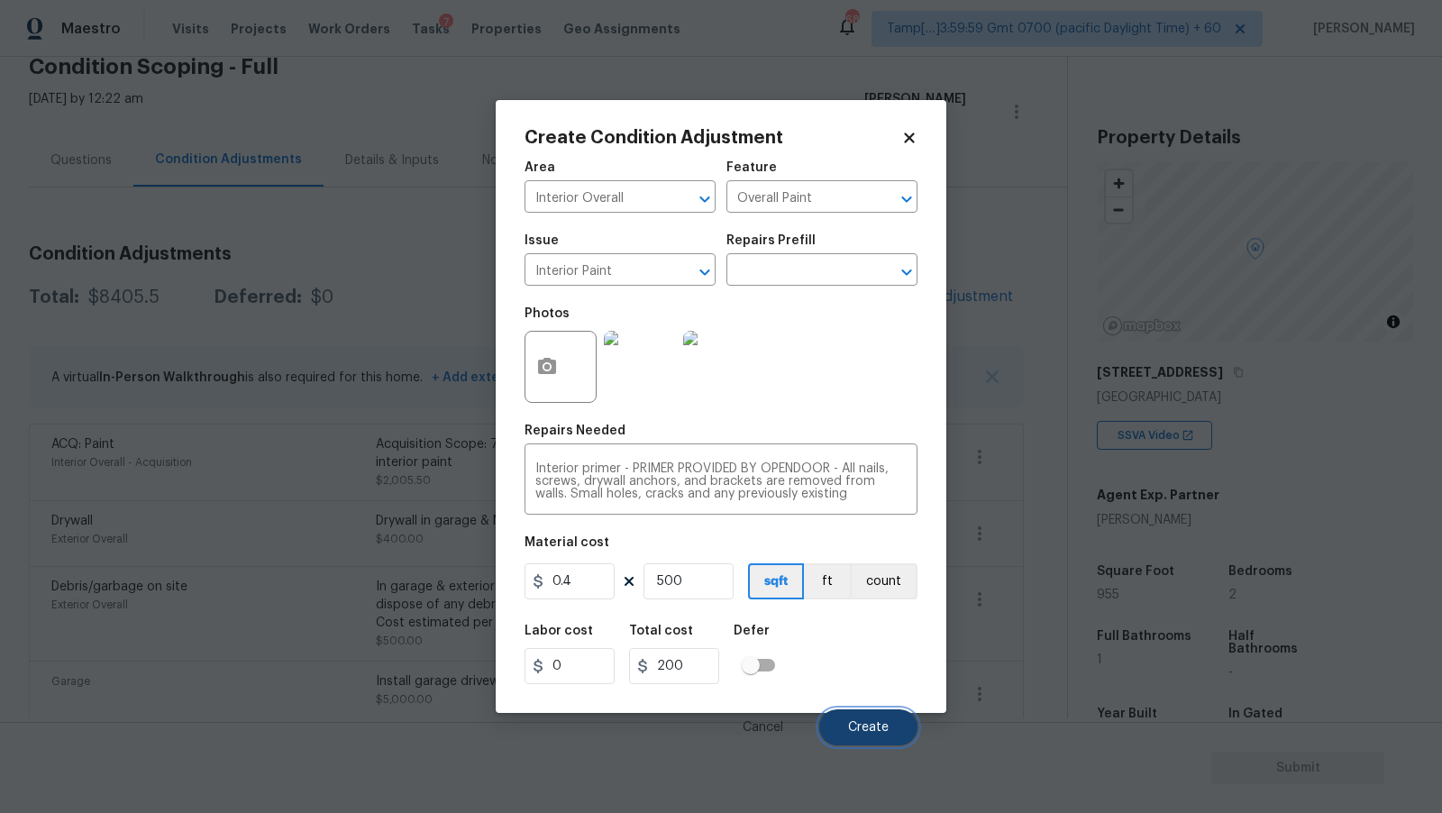
click at [866, 737] on button "Create" at bounding box center [868, 727] width 98 height 36
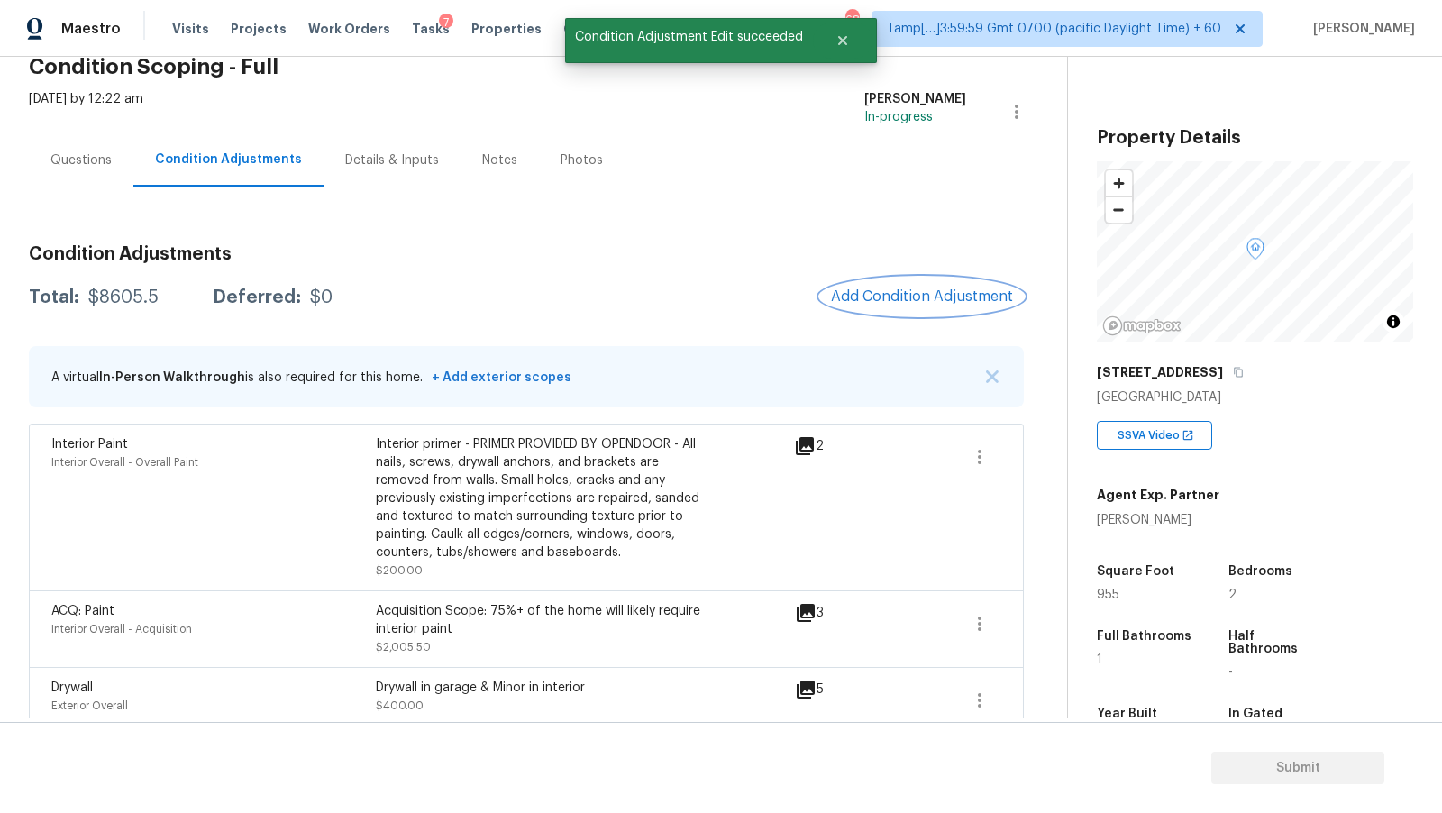
click at [920, 297] on span "Add Condition Adjustment" at bounding box center [922, 296] width 182 height 16
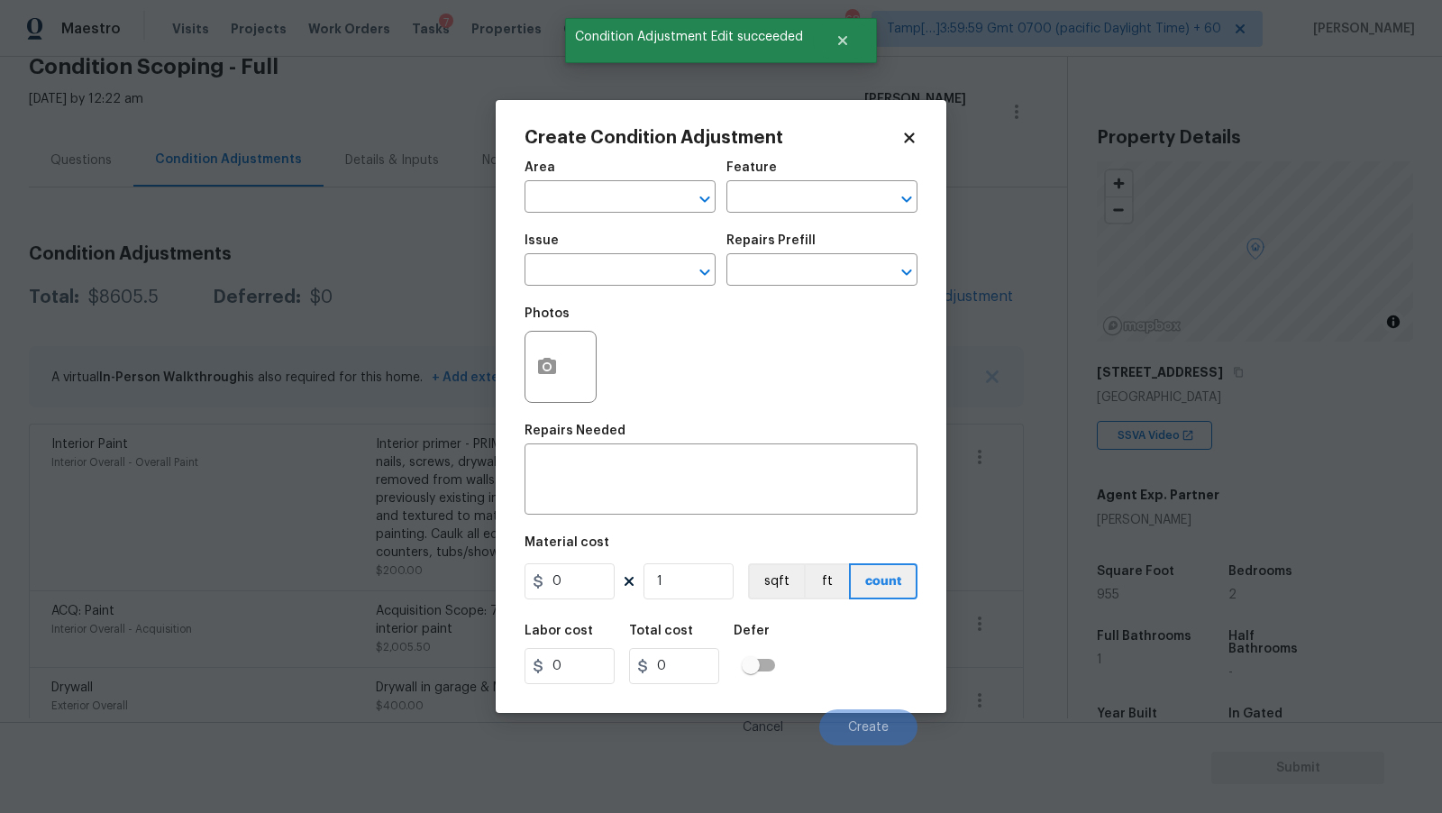
click at [569, 178] on div "Area" at bounding box center [620, 172] width 191 height 23
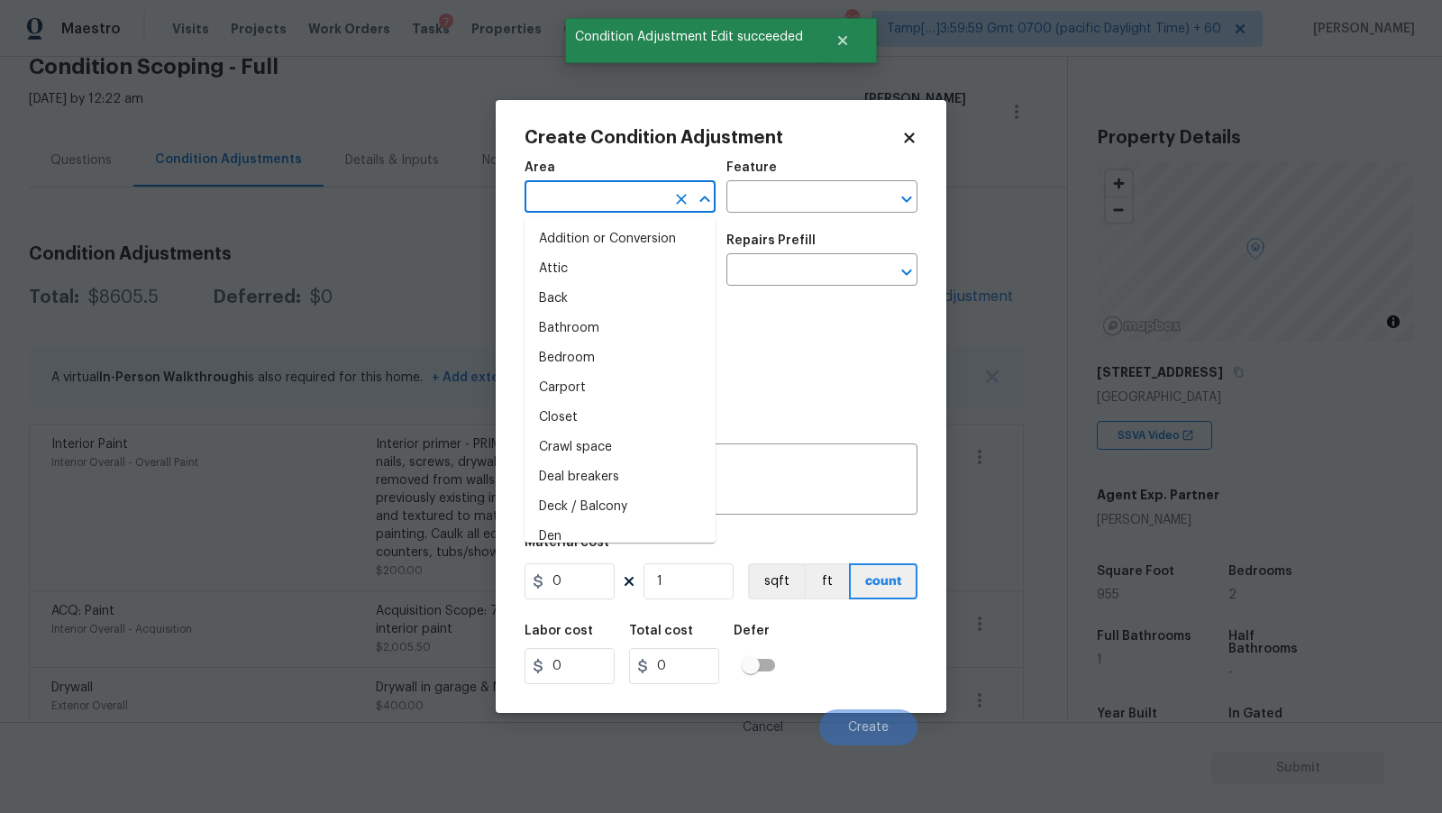
click at [561, 188] on input "text" at bounding box center [595, 199] width 141 height 28
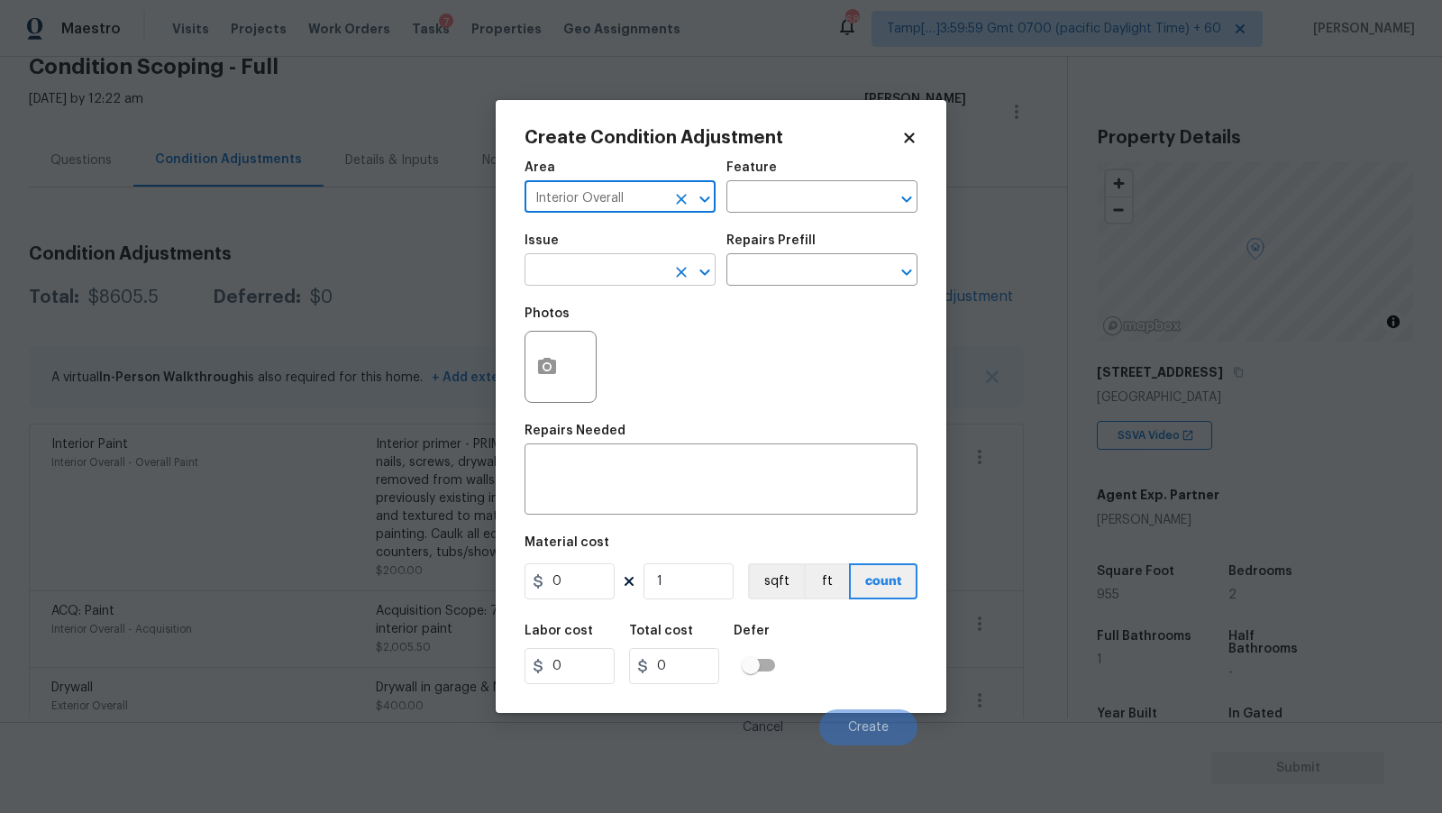
type input "Interior Overall"
click at [573, 277] on input "text" at bounding box center [595, 272] width 141 height 28
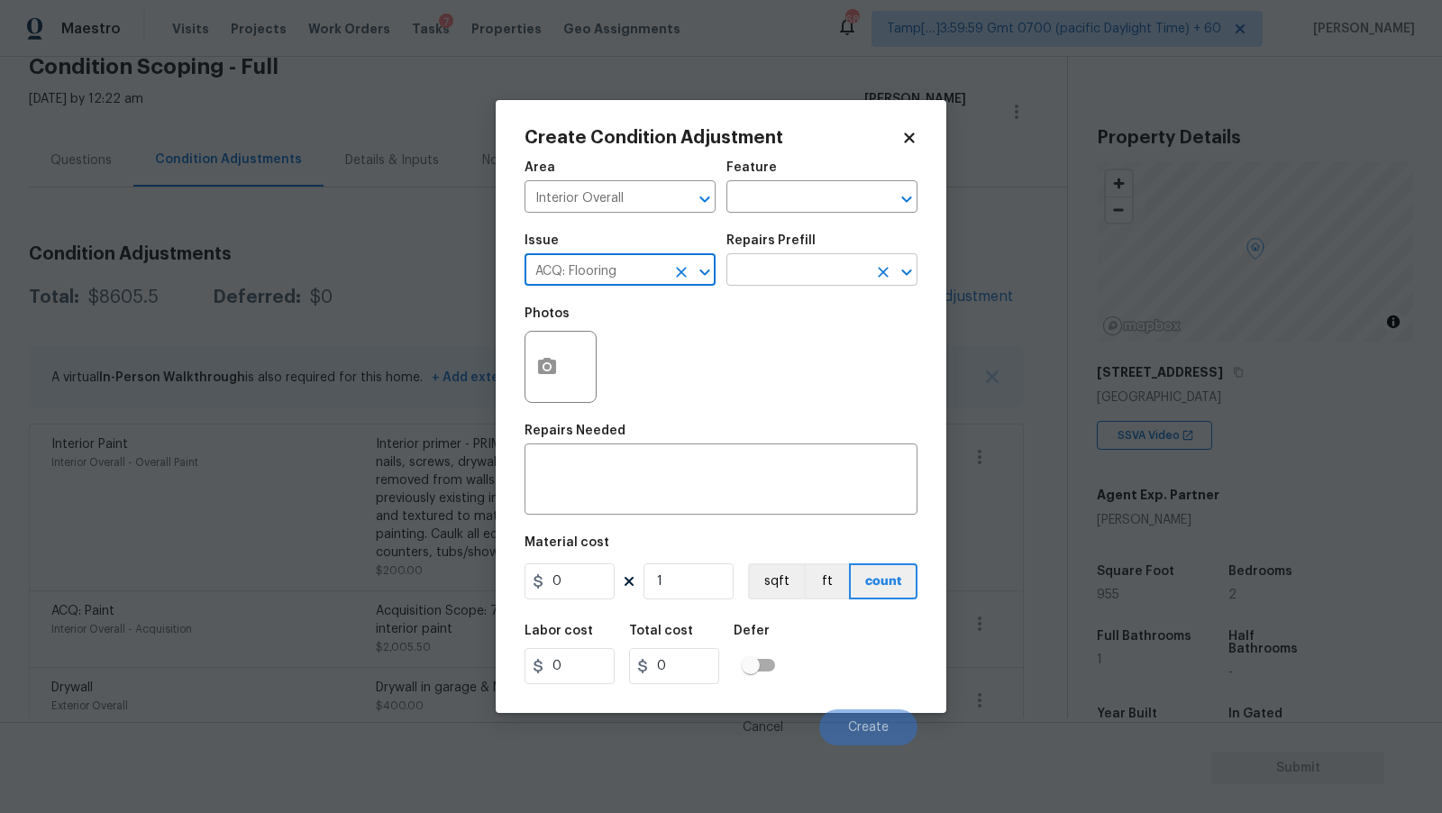
type input "ACQ: Flooring"
click at [817, 279] on input "text" at bounding box center [797, 272] width 141 height 28
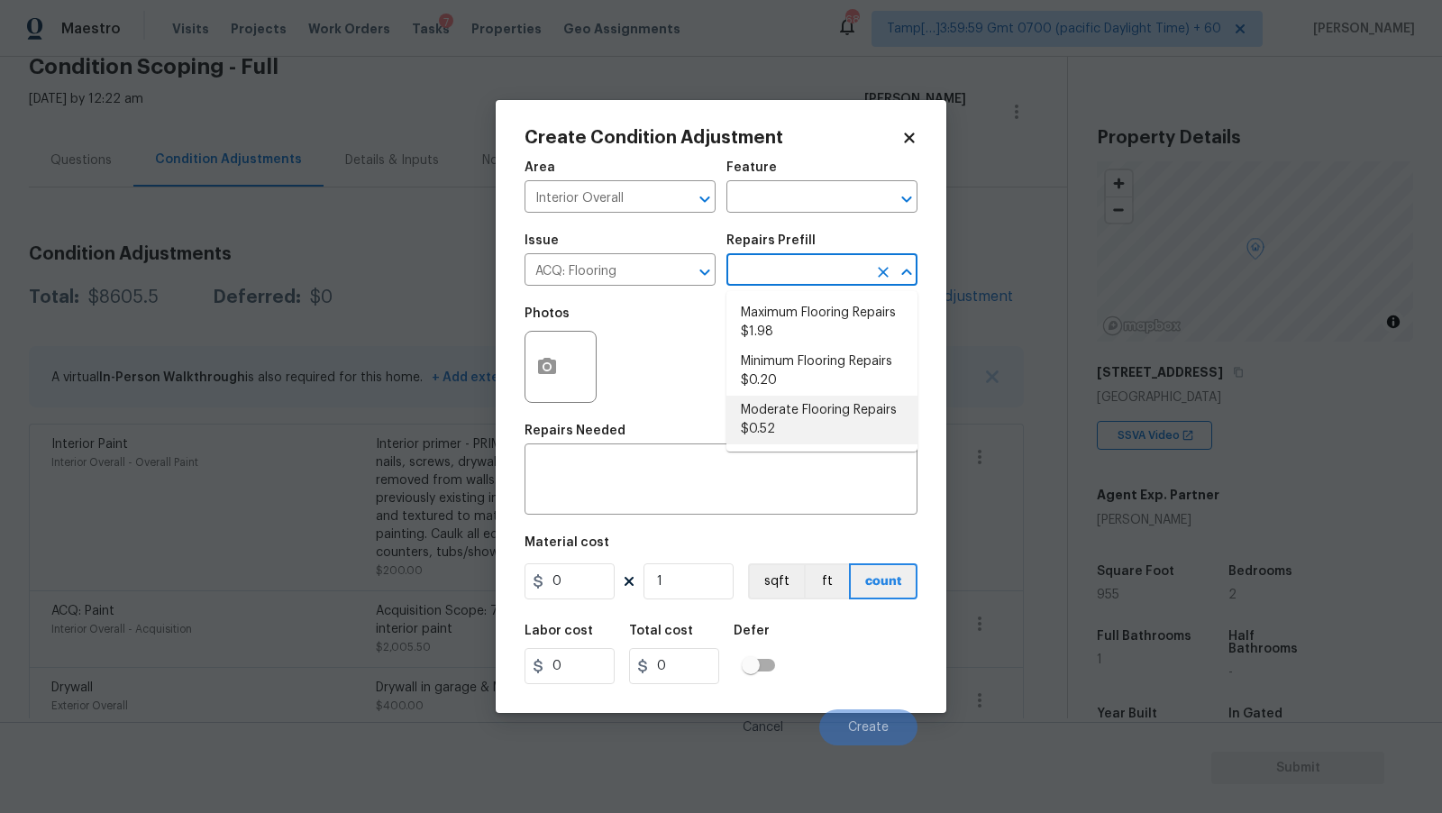
click at [840, 416] on li "Moderate Flooring Repairs $0.52" at bounding box center [822, 420] width 191 height 49
type input "Acquisition"
type textarea "Acquisition Scope: Moderate flooring repairs"
type input "0.52"
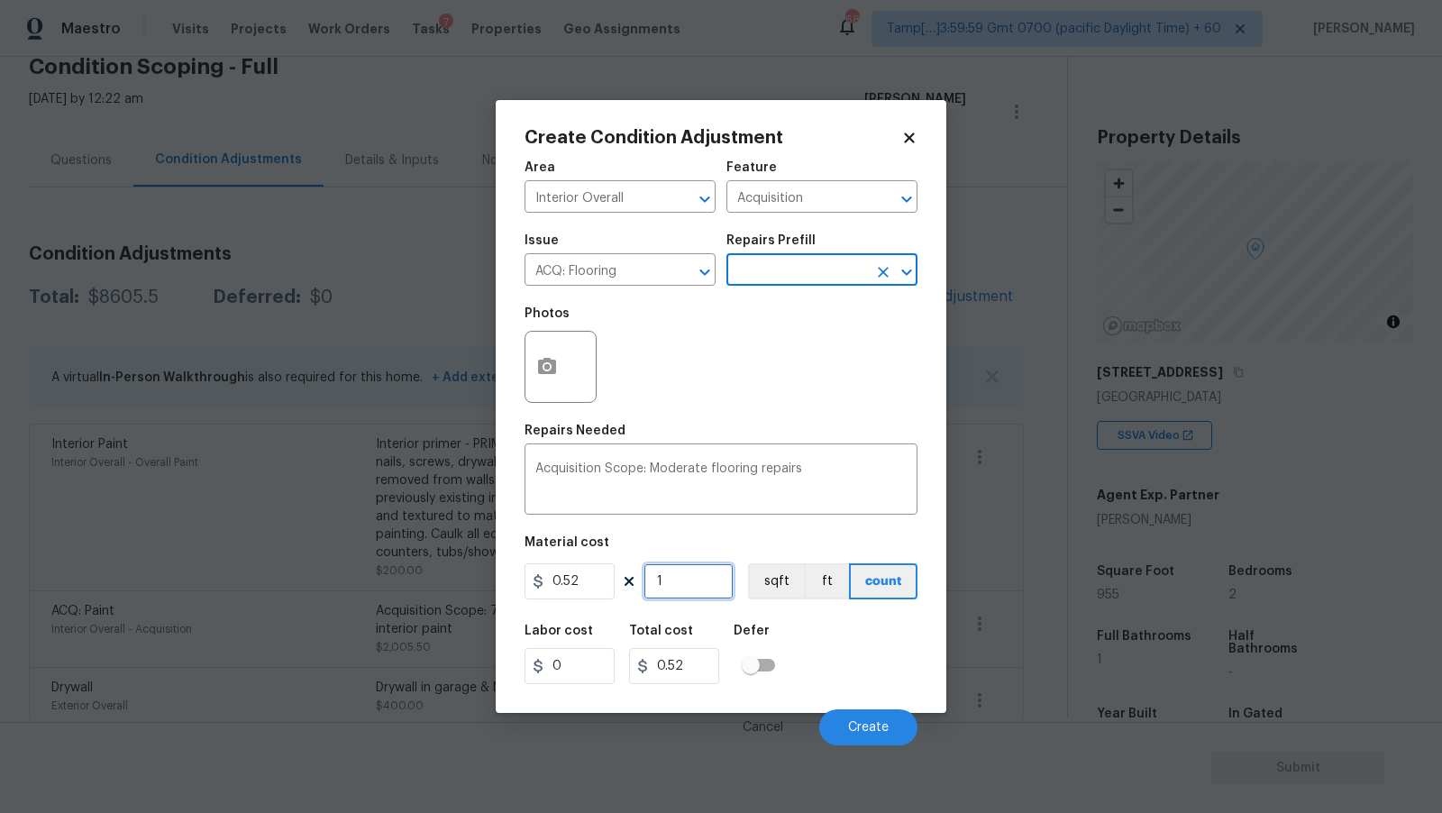
click at [700, 582] on input "1" at bounding box center [689, 581] width 90 height 36
type input "9"
type input "4.68"
type input "95"
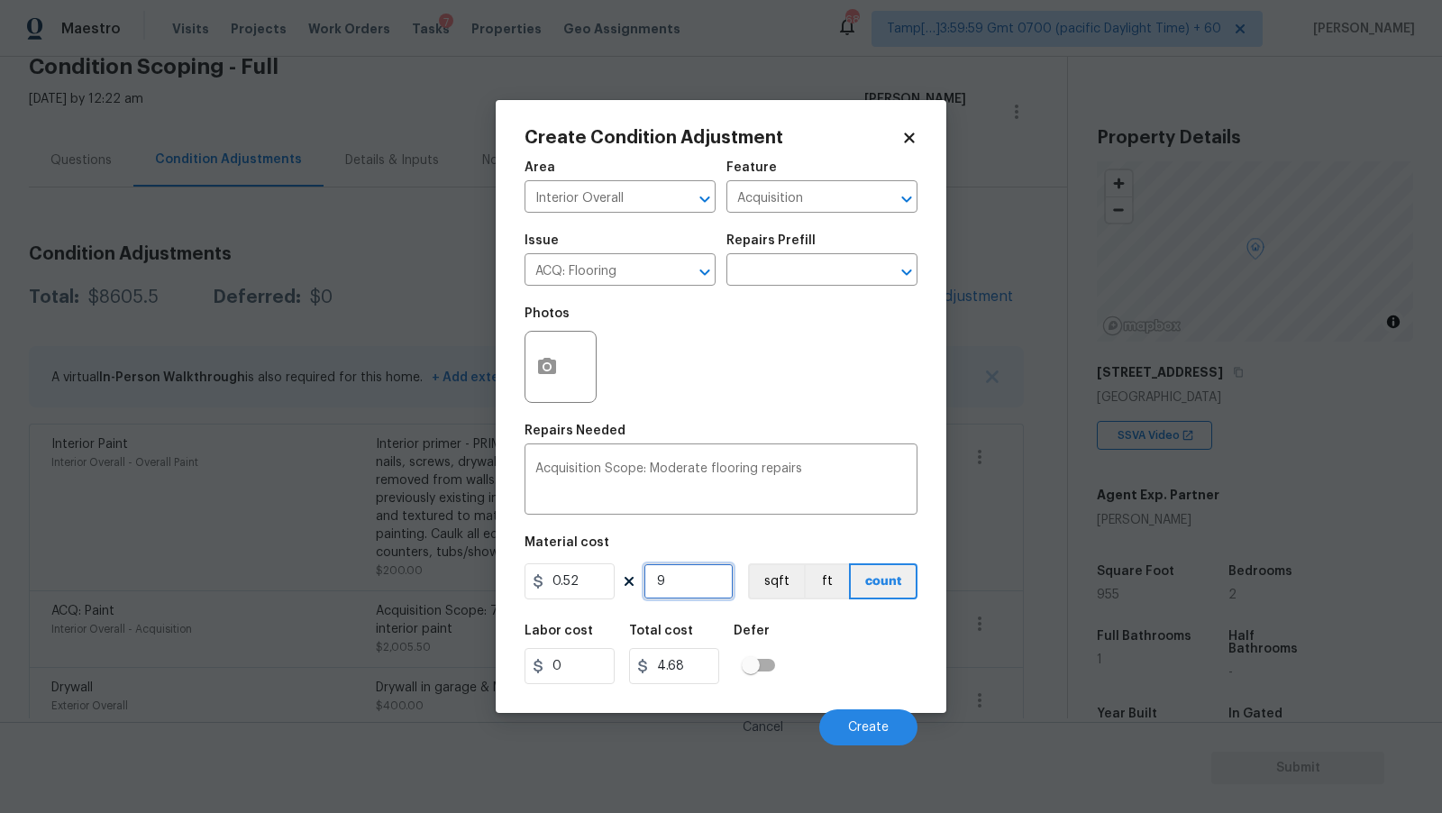
type input "49.4"
type input "955"
type input "496.6"
type input "955"
click at [726, 297] on div "Issue ACQ: Flooring ​ Repairs Prefill ​" at bounding box center [721, 260] width 393 height 73
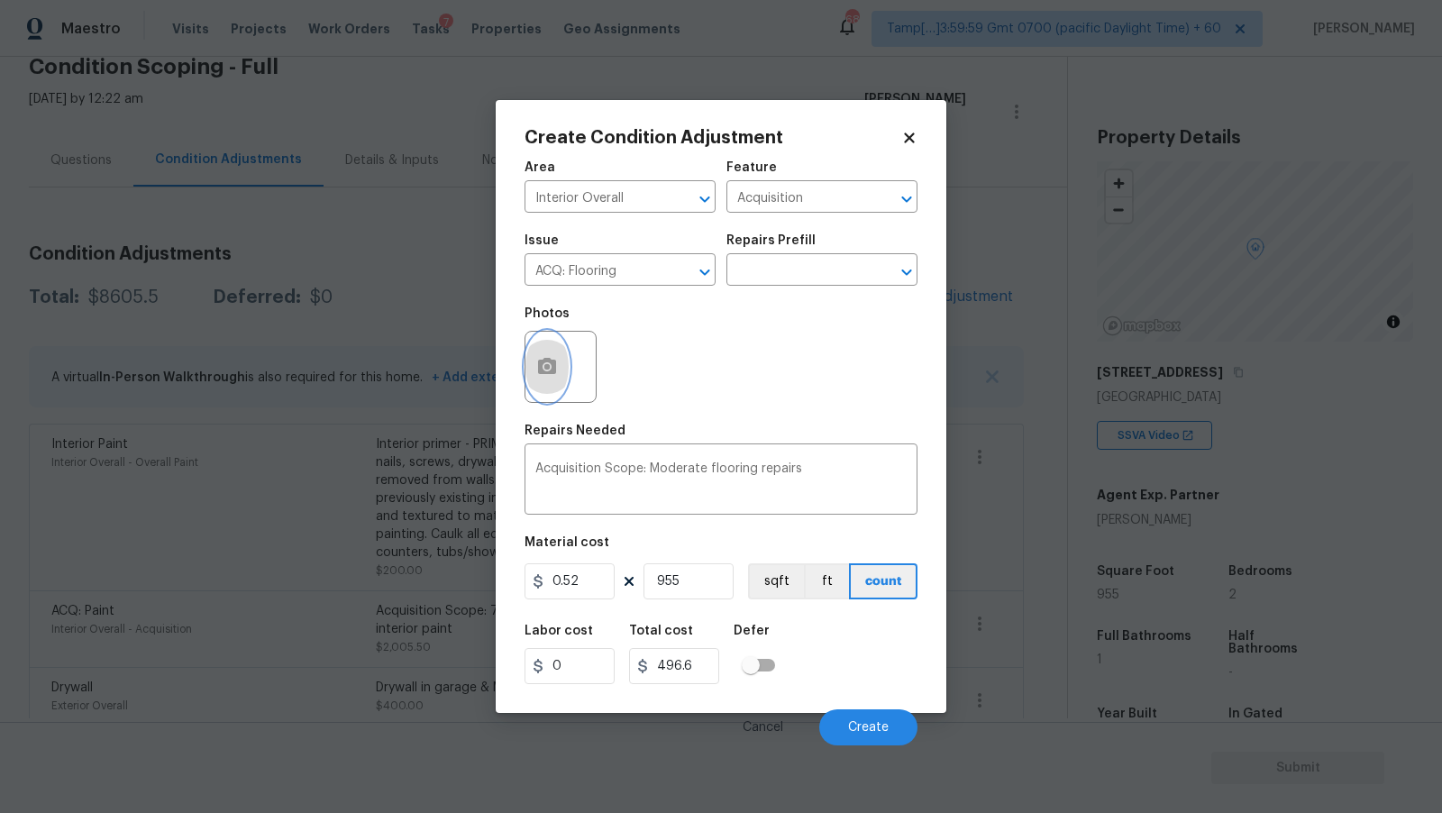
click at [552, 384] on button "button" at bounding box center [547, 367] width 43 height 70
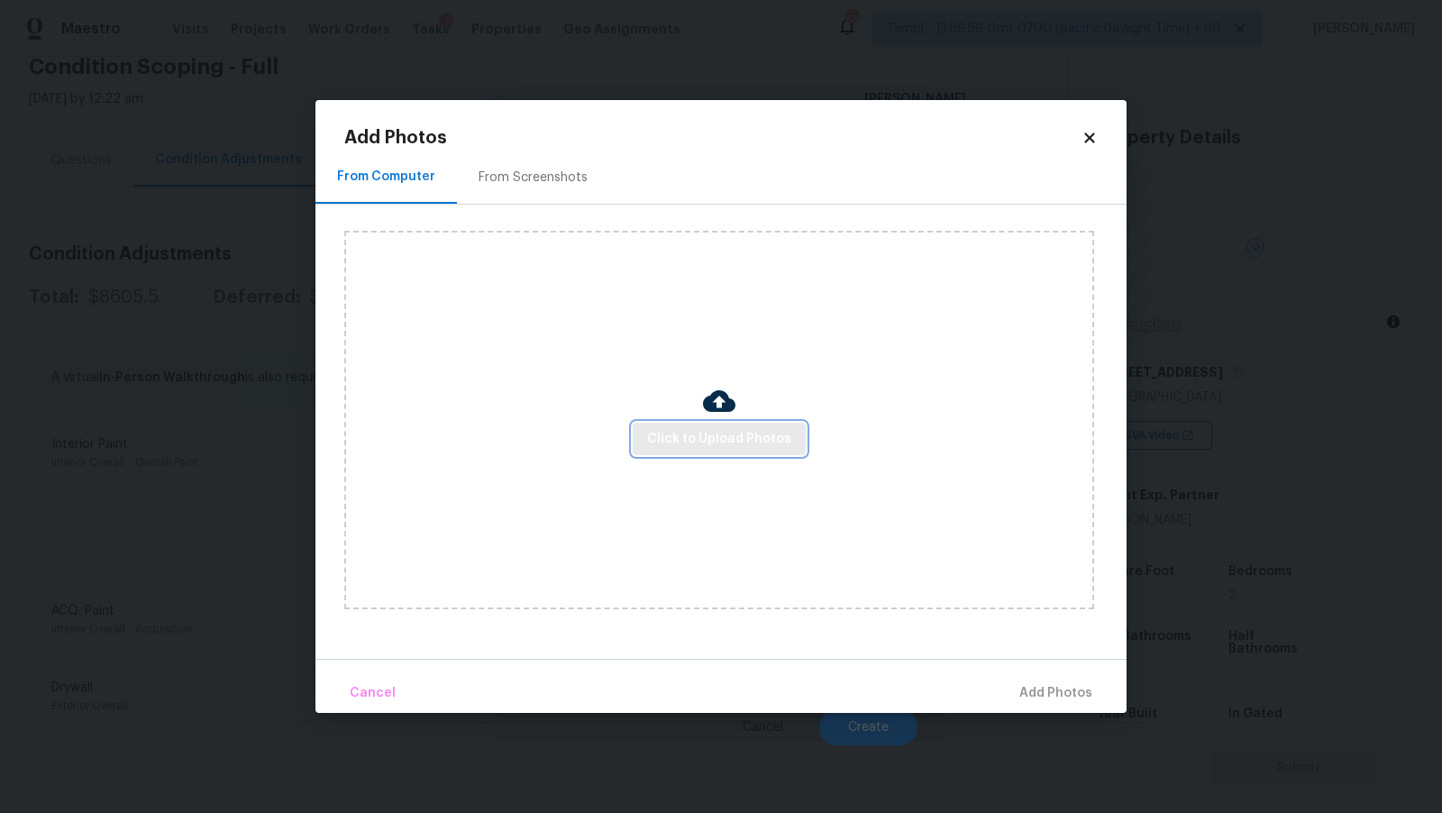
click at [759, 436] on span "Click to Upload Photos" at bounding box center [719, 439] width 144 height 23
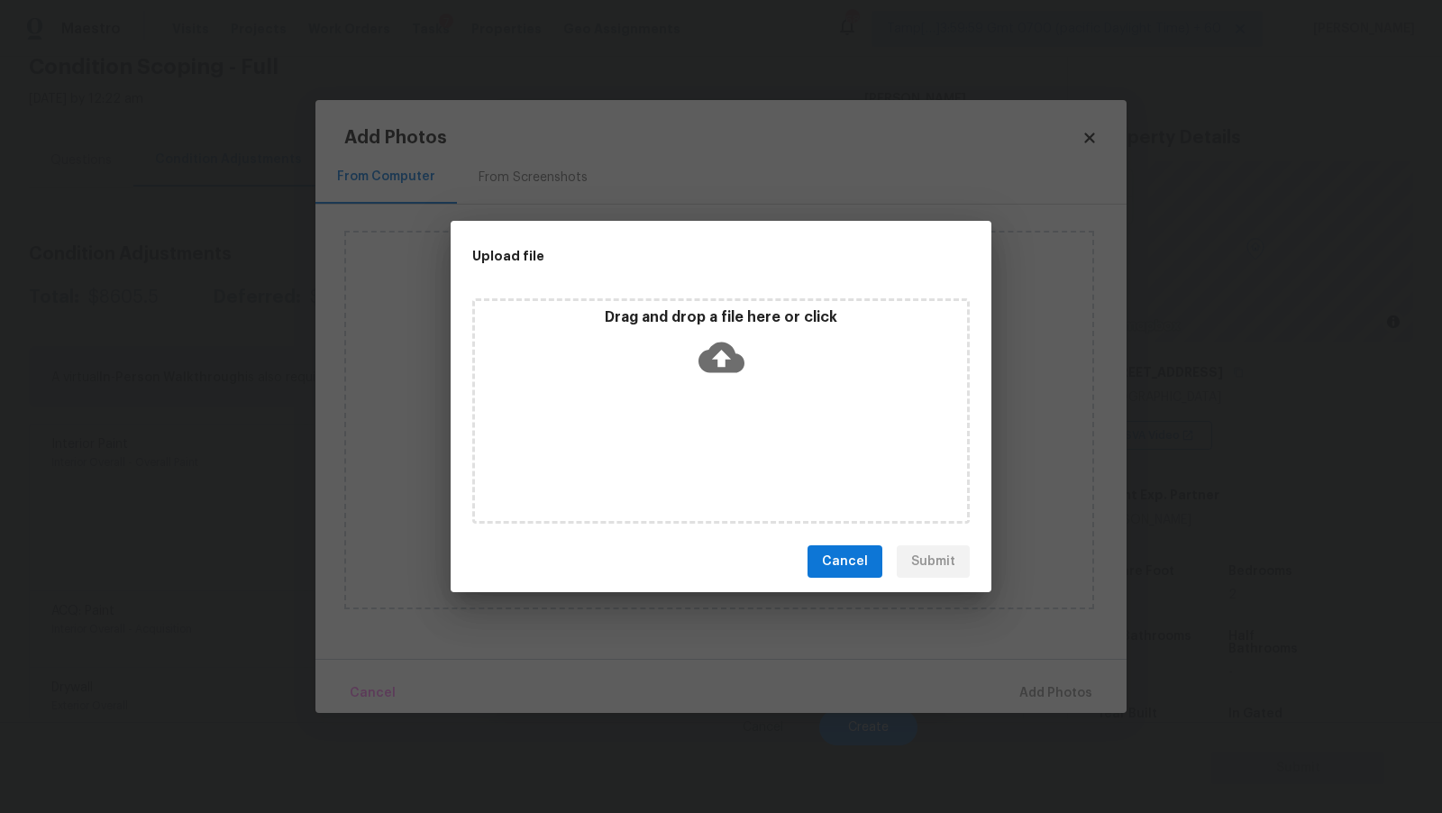
click at [733, 339] on icon at bounding box center [722, 357] width 46 height 46
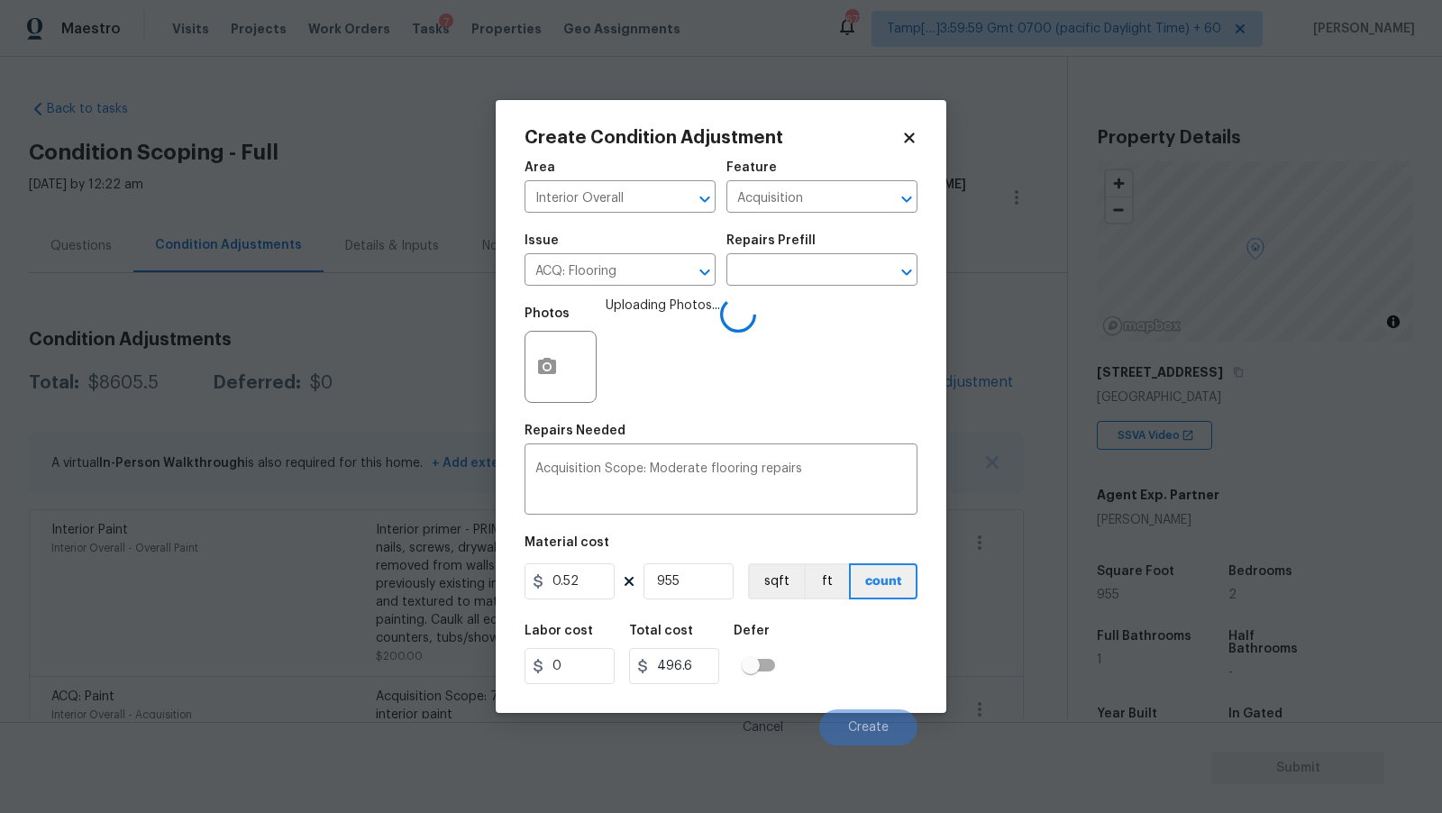
scroll to position [86, 0]
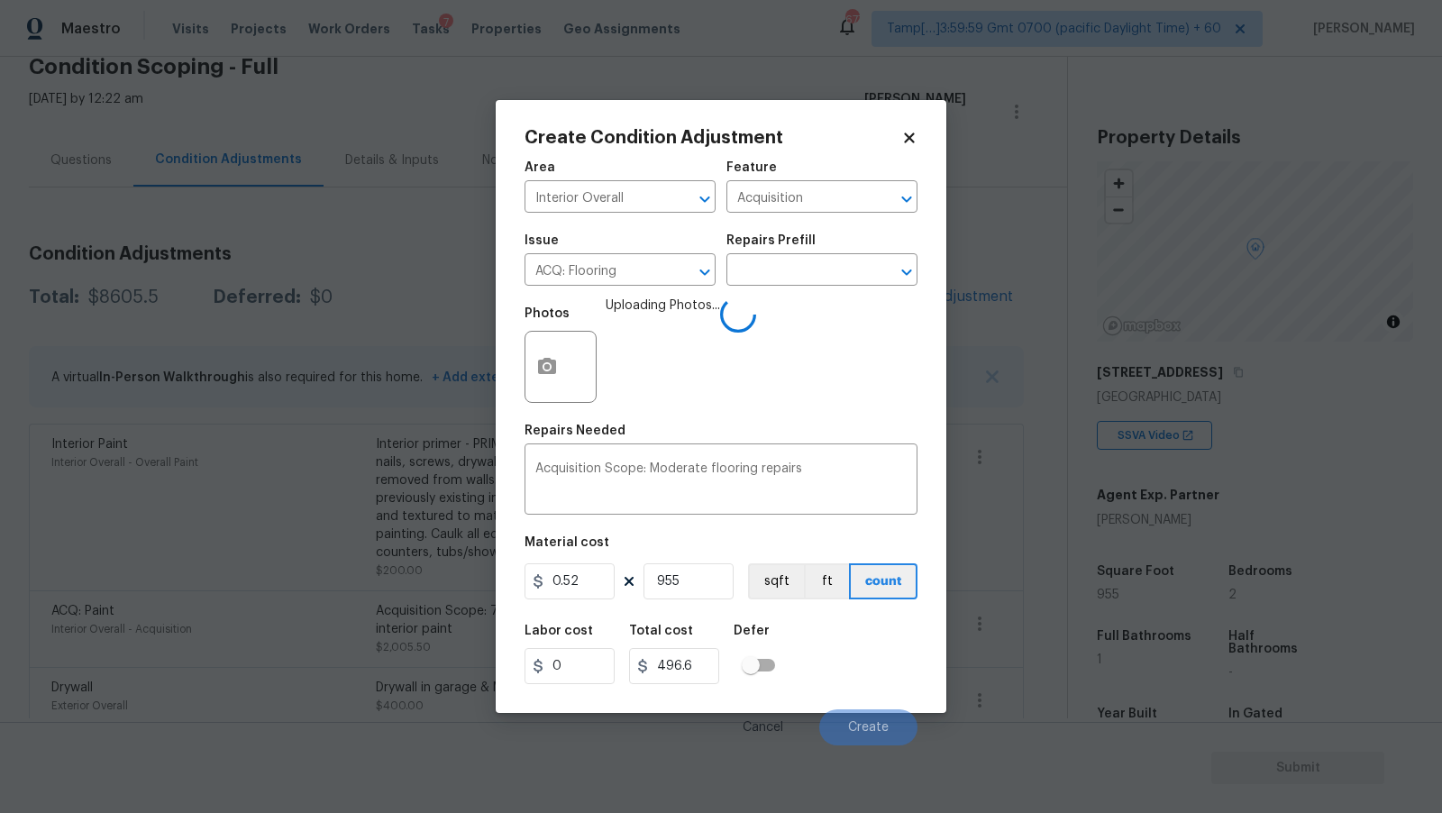
click at [855, 660] on div "Labor cost 0 Total cost 496.6 Defer" at bounding box center [721, 654] width 393 height 81
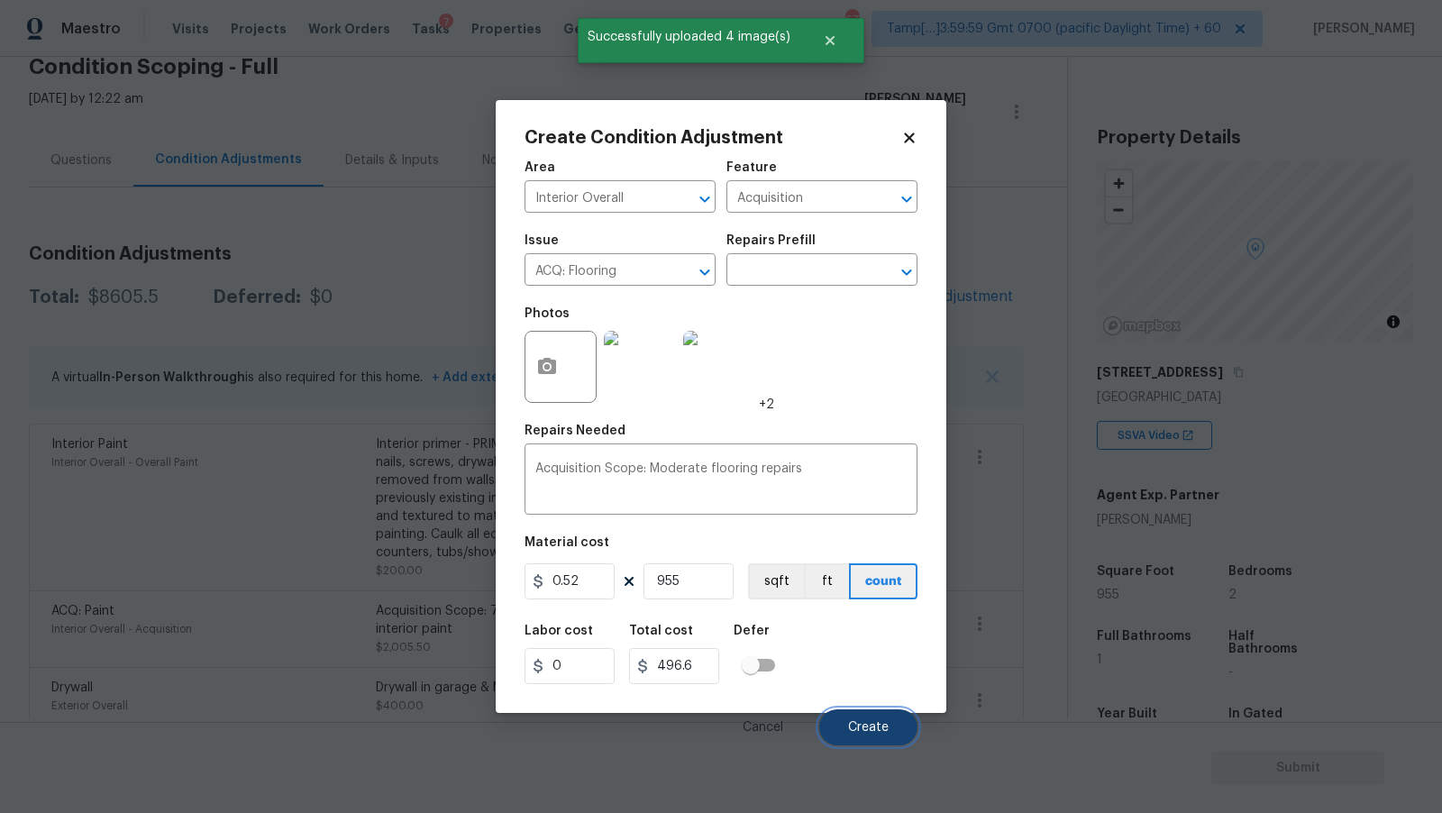
click at [887, 737] on button "Create" at bounding box center [868, 727] width 98 height 36
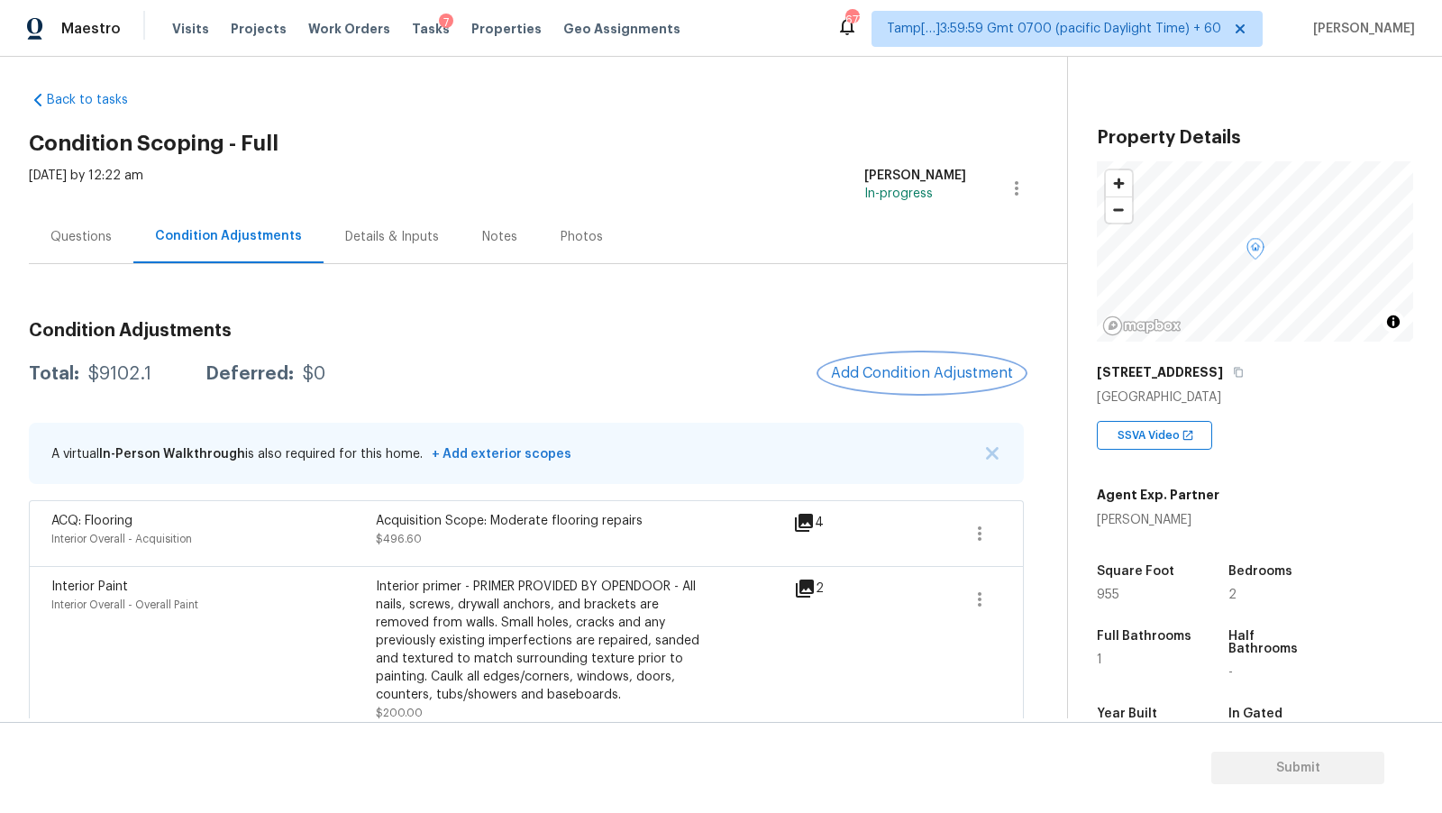
scroll to position [0, 0]
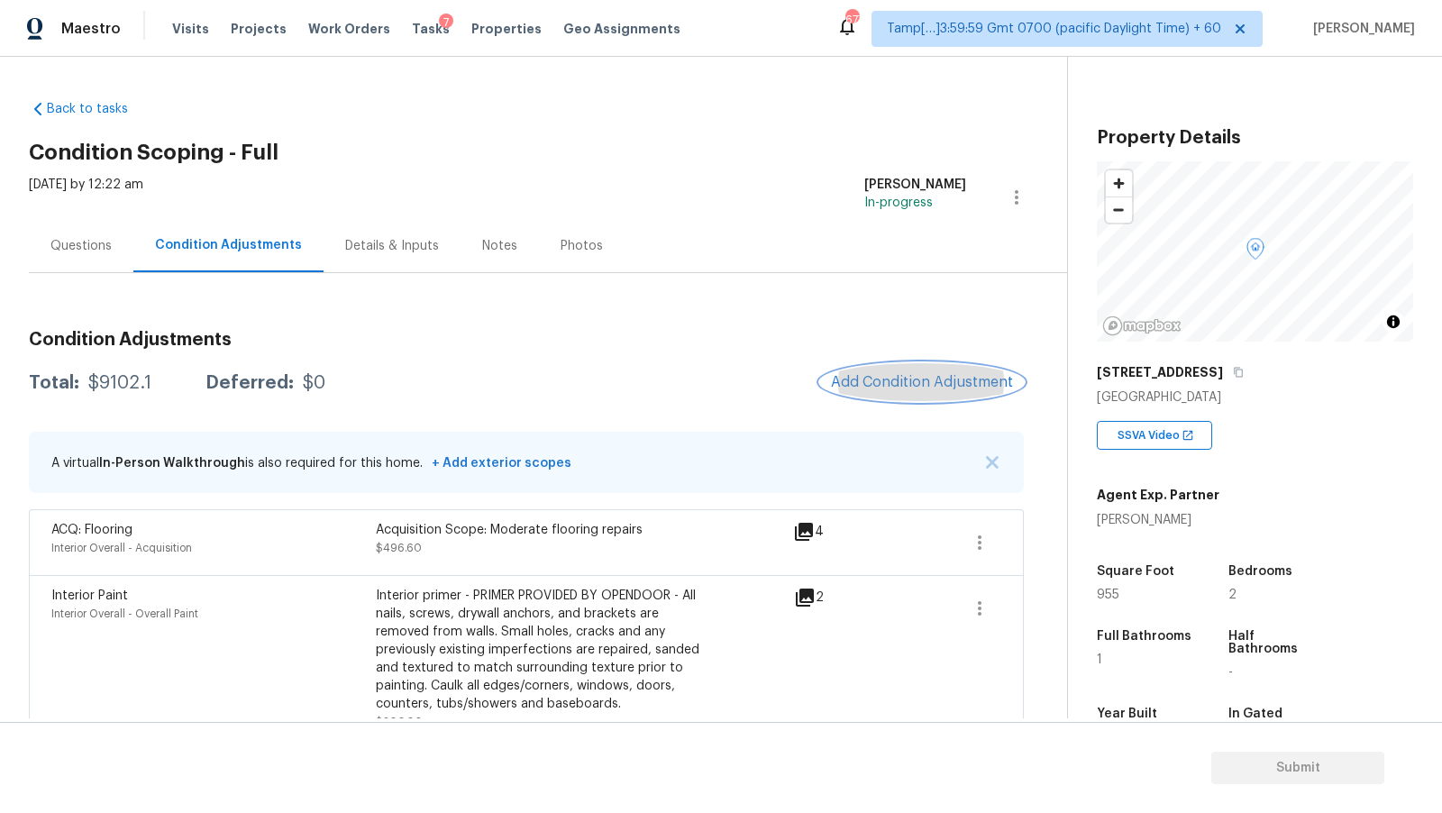
click at [893, 393] on button "Add Condition Adjustment" at bounding box center [922, 382] width 204 height 38
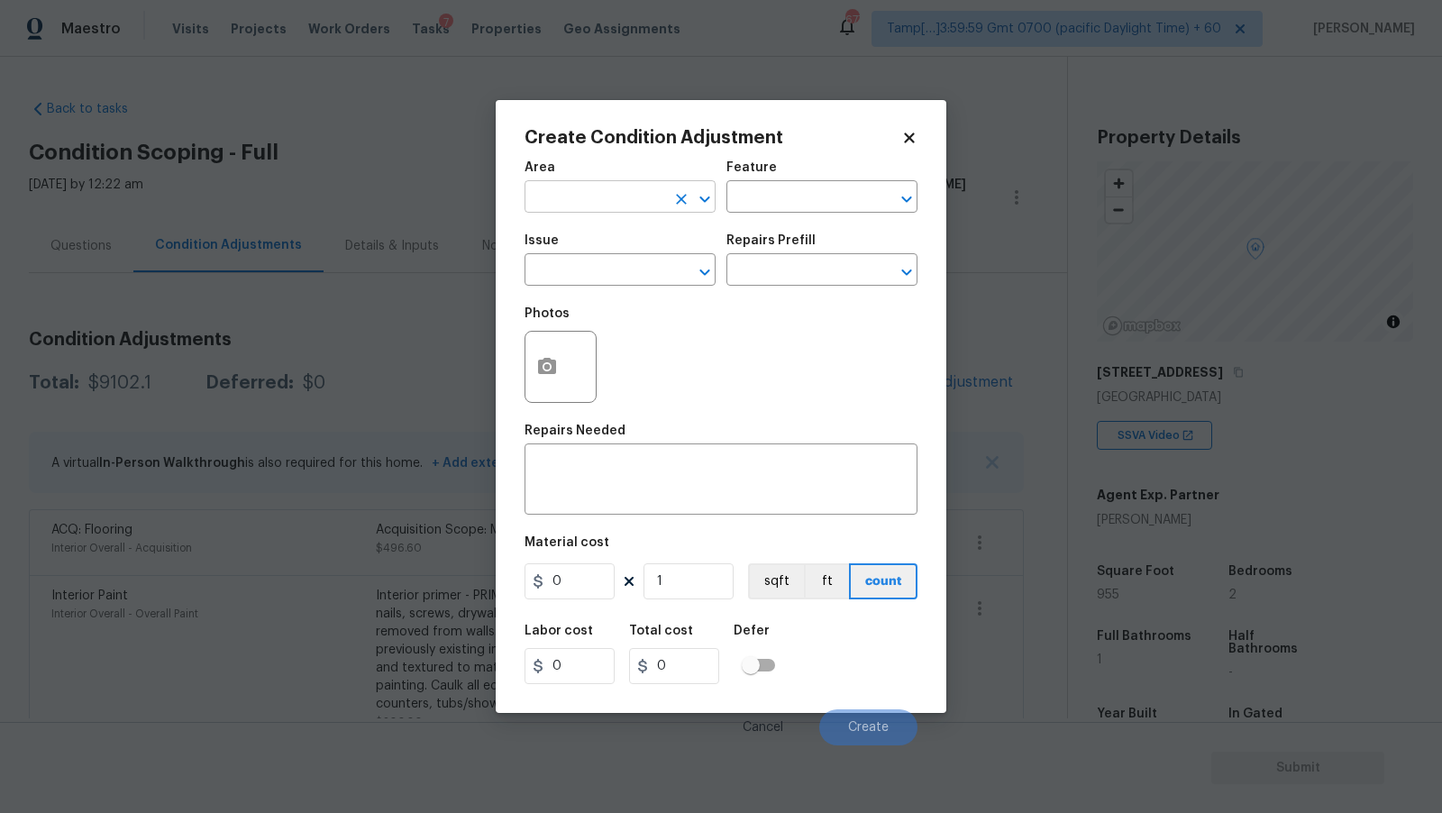
click at [615, 209] on input "text" at bounding box center [595, 199] width 141 height 28
type input "Interior Overall"
click at [625, 262] on input "text" at bounding box center [595, 272] width 141 height 28
type input "Interior Closet Door"
click at [551, 374] on icon "button" at bounding box center [547, 366] width 18 height 16
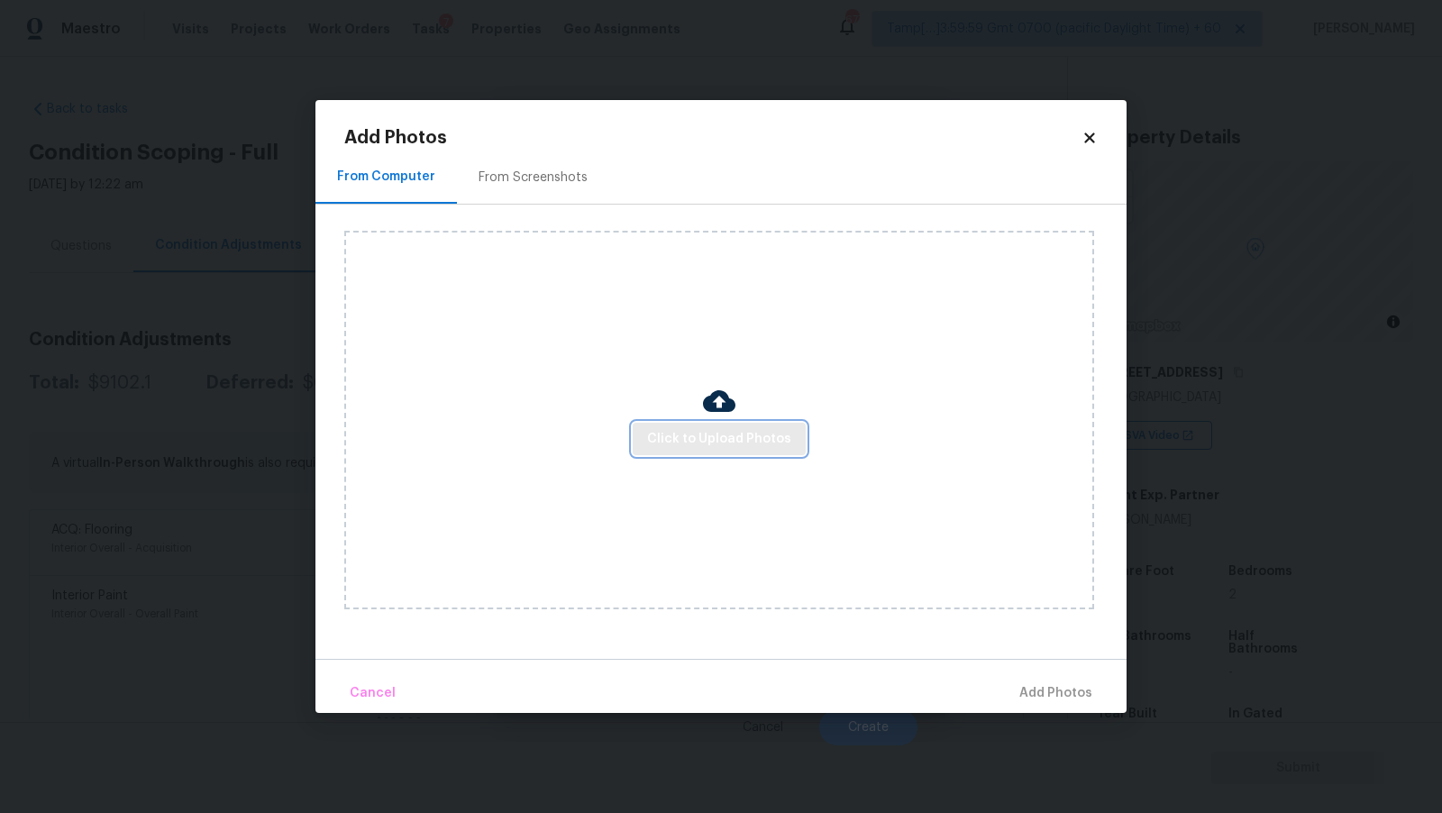
click at [709, 447] on span "Click to Upload Photos" at bounding box center [719, 439] width 144 height 23
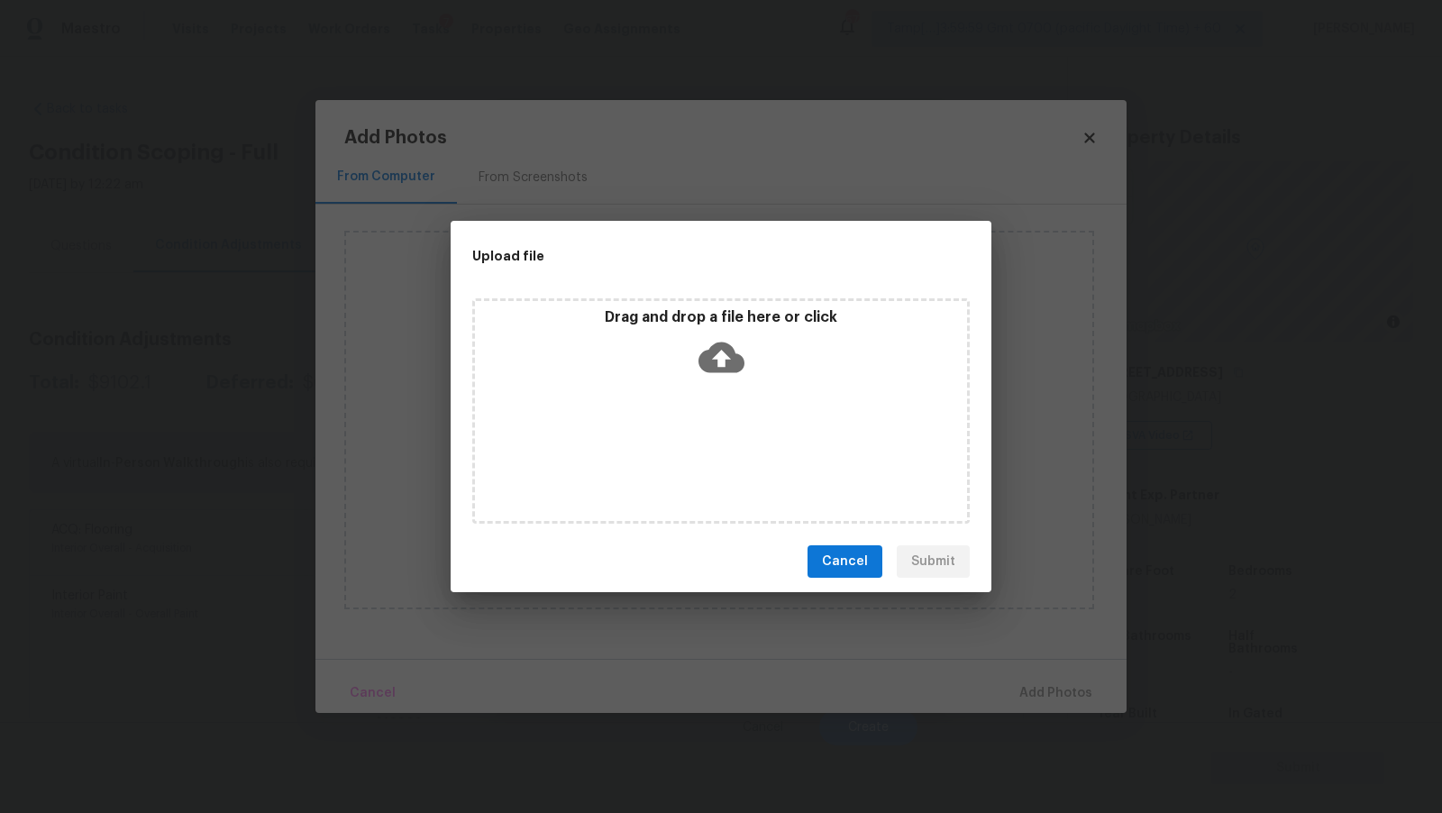
click at [723, 371] on icon at bounding box center [722, 358] width 46 height 31
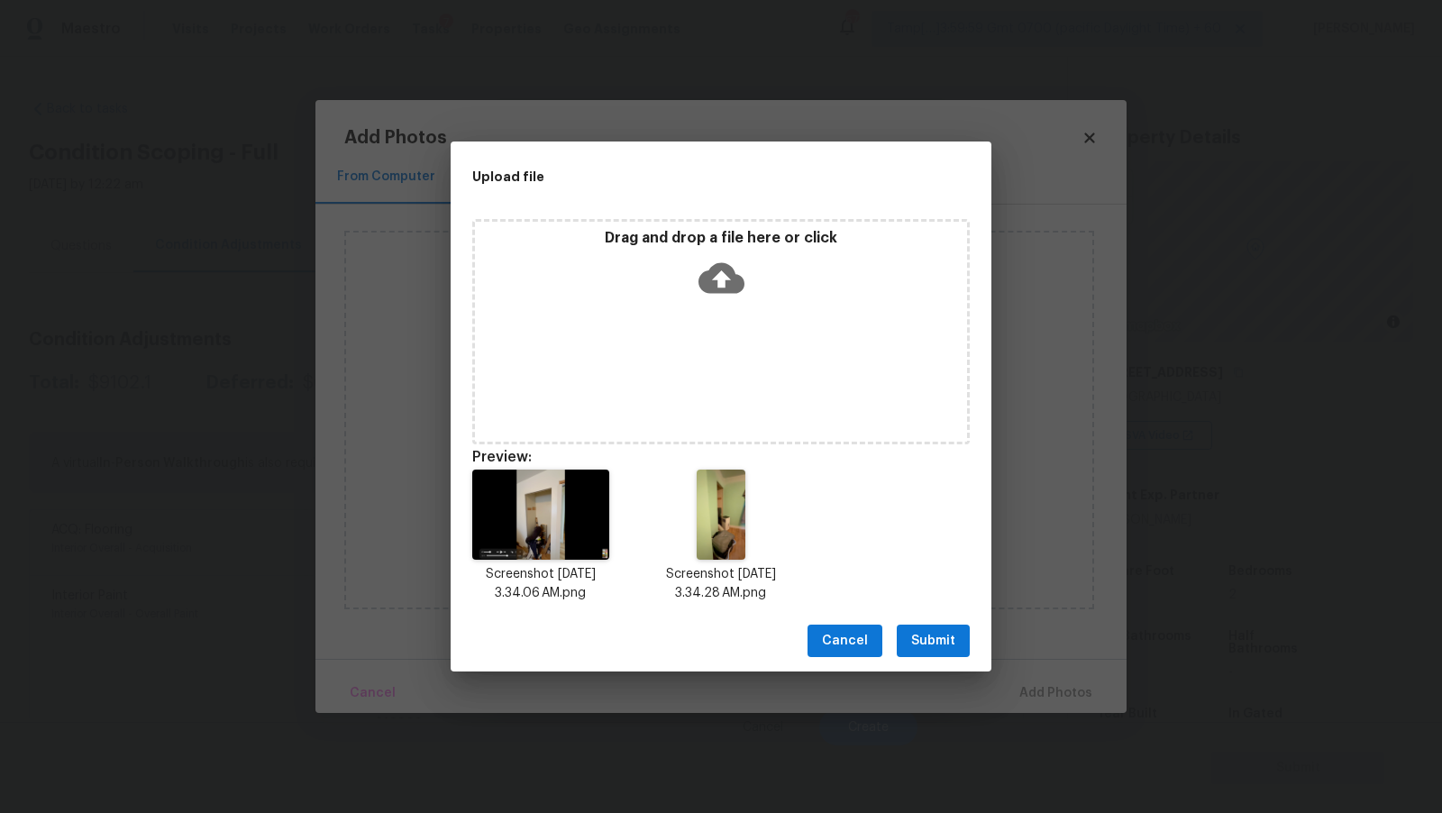
click at [945, 637] on span "Submit" at bounding box center [933, 641] width 44 height 23
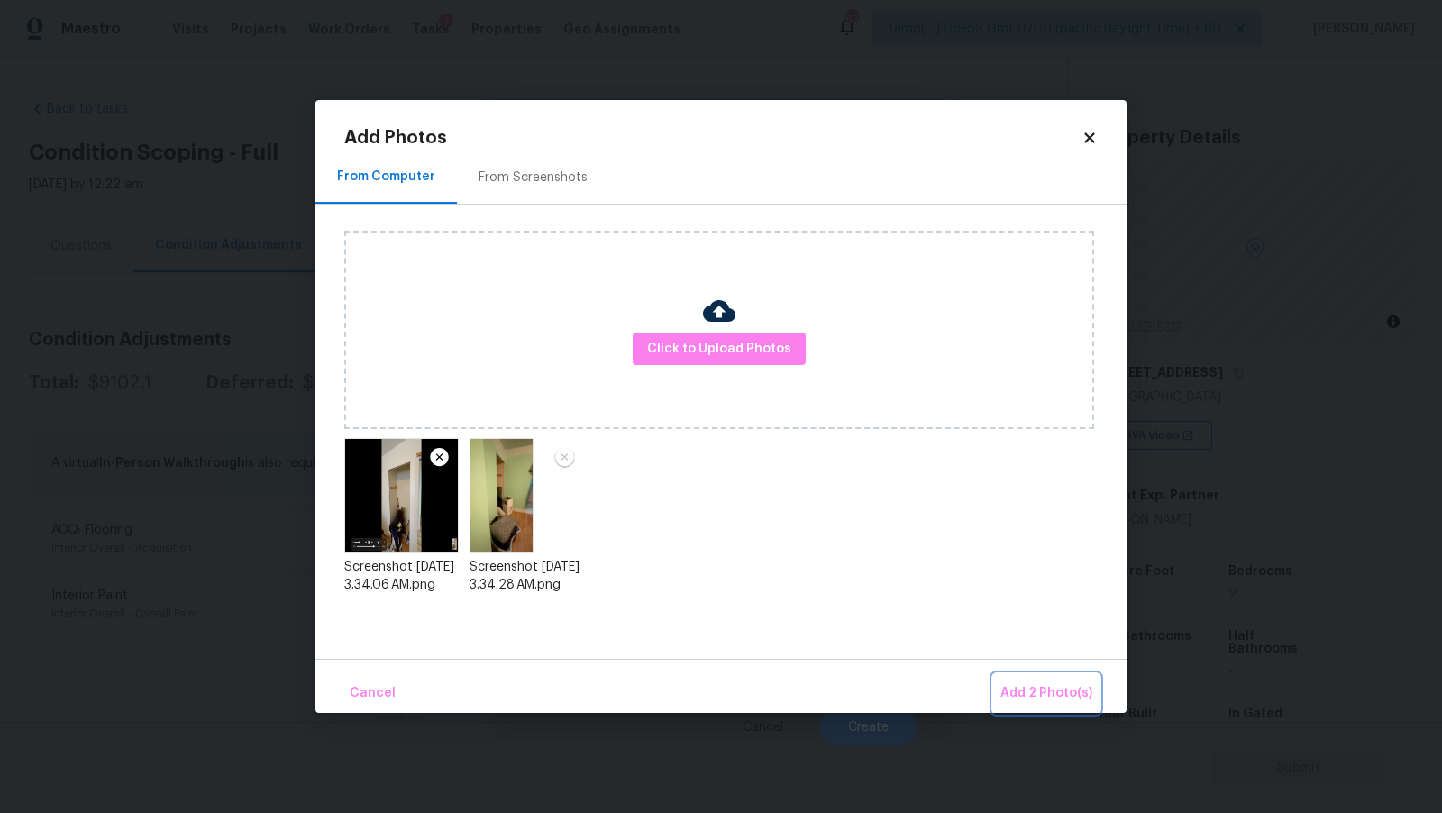
click at [1034, 694] on span "Add 2 Photo(s)" at bounding box center [1047, 693] width 92 height 23
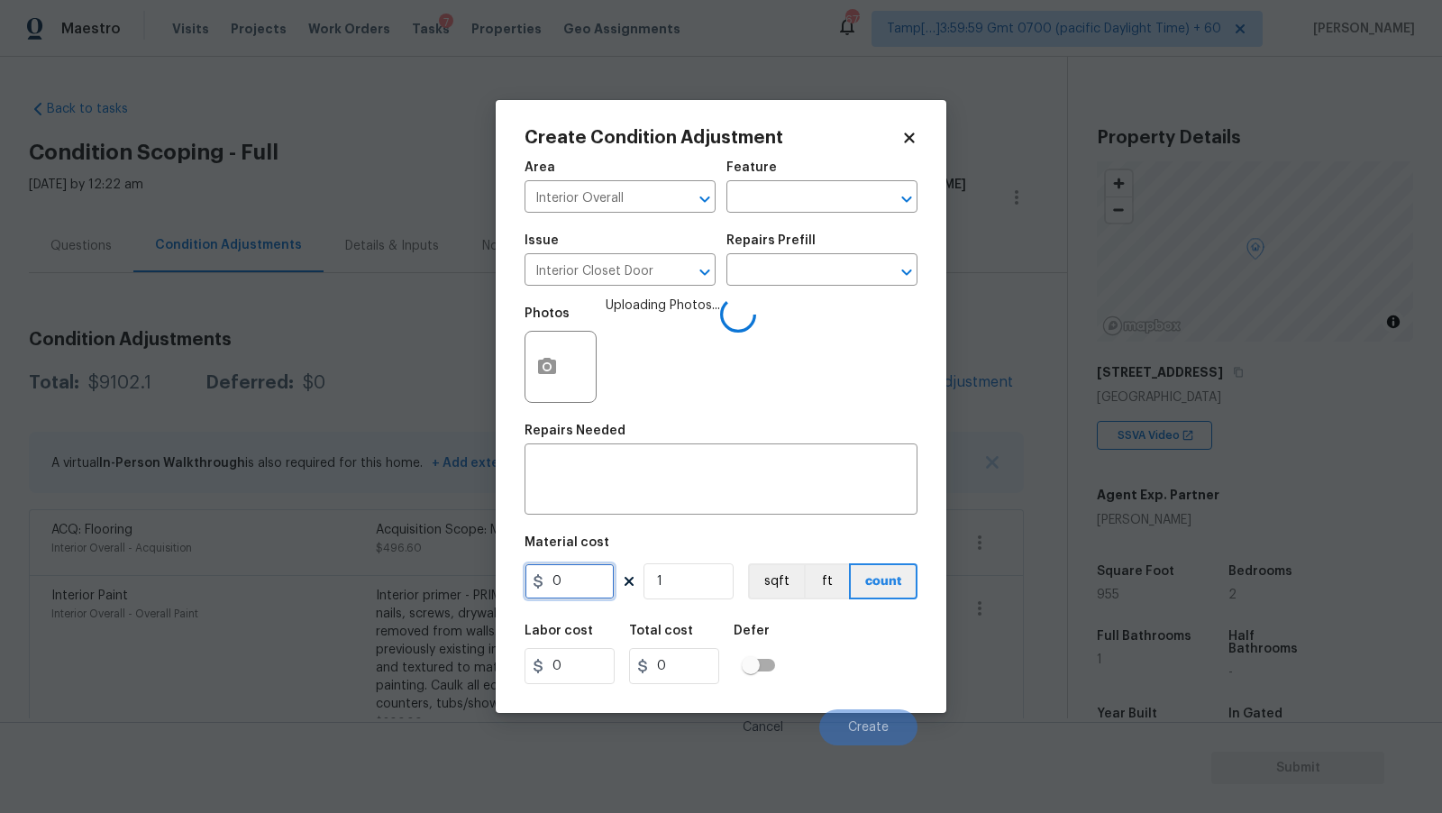
click at [580, 578] on input "0" at bounding box center [570, 581] width 90 height 36
type input "300"
click at [715, 355] on span "Uploading Photos..." at bounding box center [663, 355] width 114 height 117
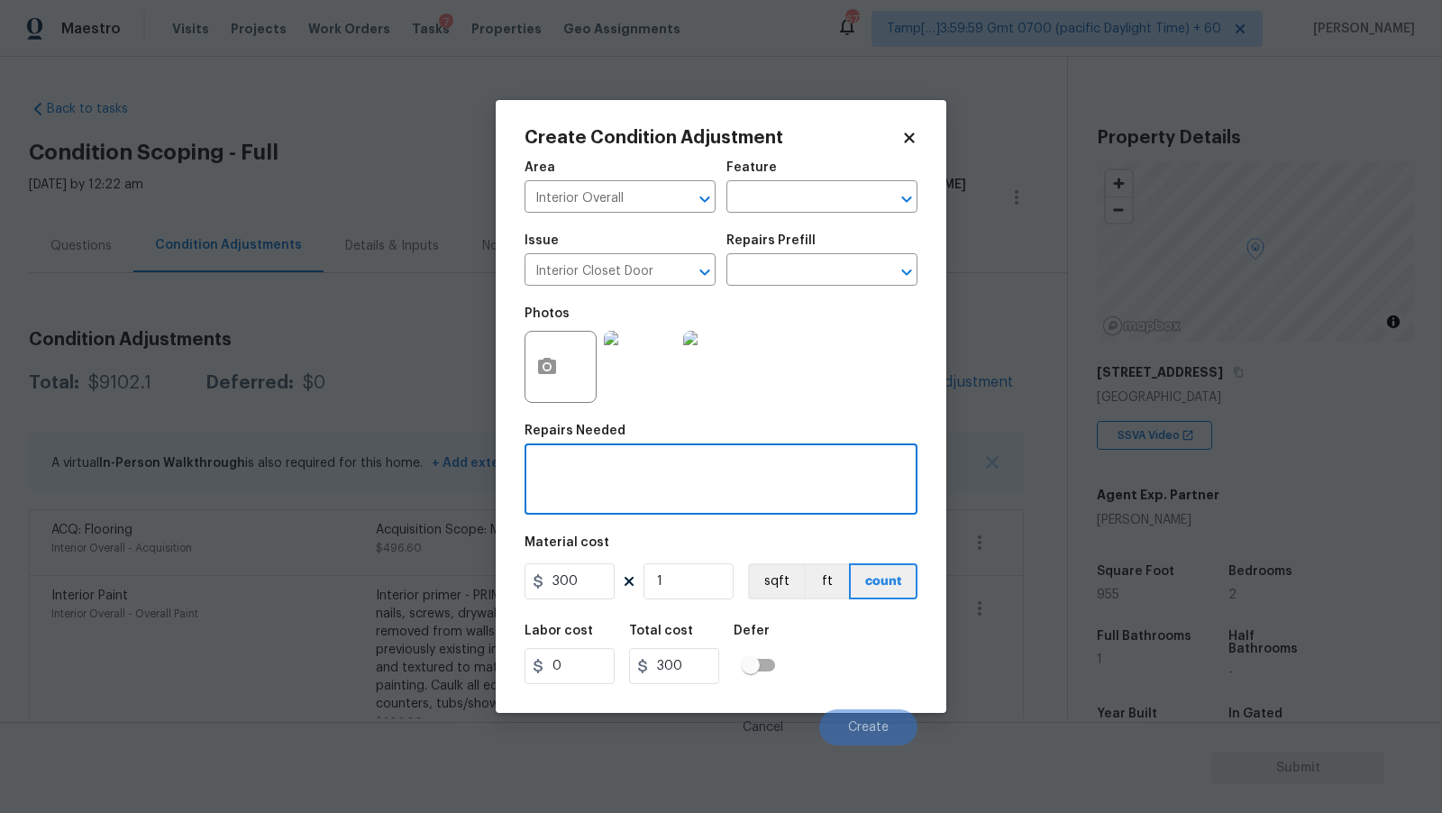
click at [682, 495] on textarea at bounding box center [720, 481] width 371 height 38
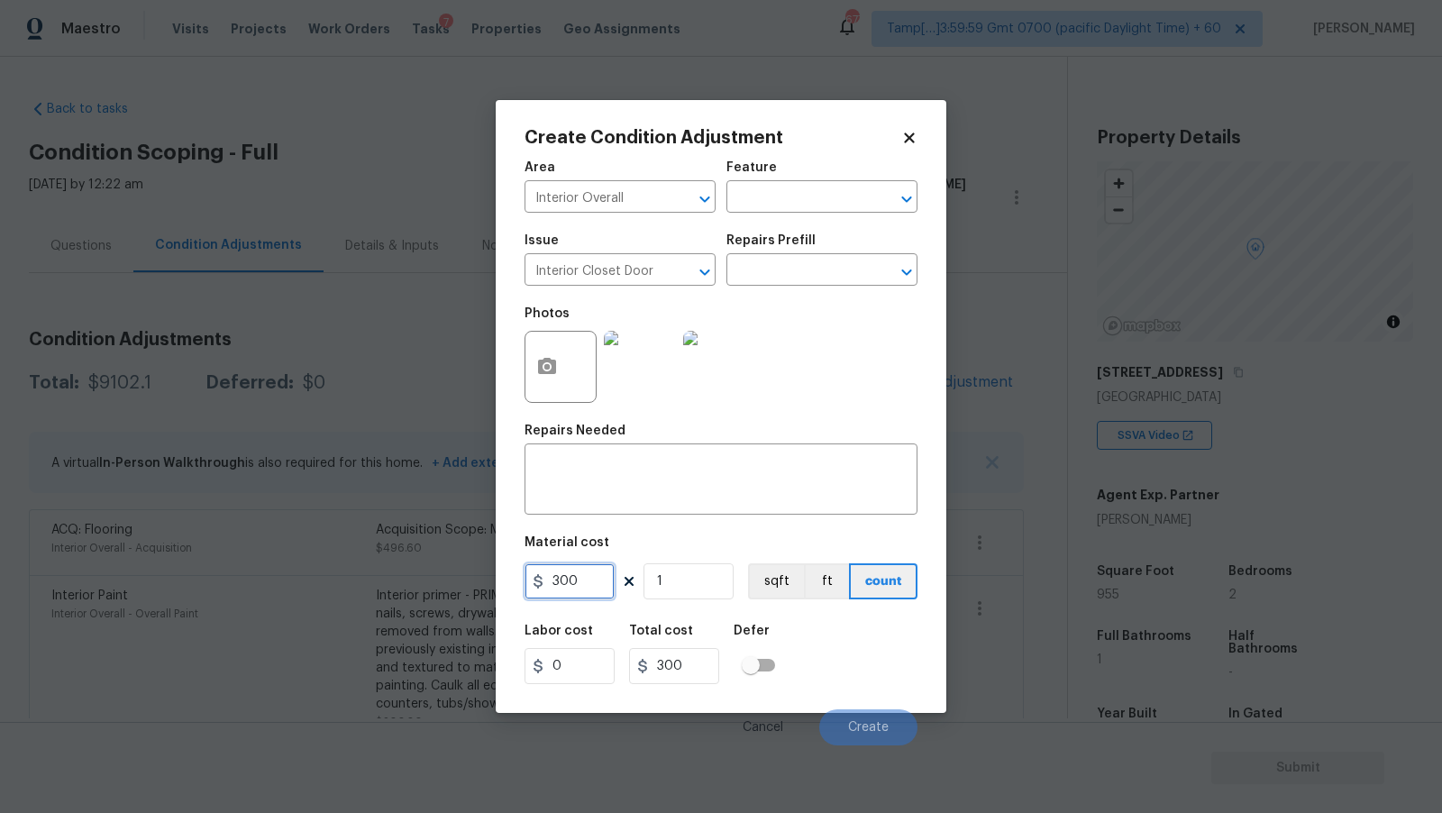
click at [596, 588] on input "300" at bounding box center [570, 581] width 90 height 36
type input "150"
type input "2"
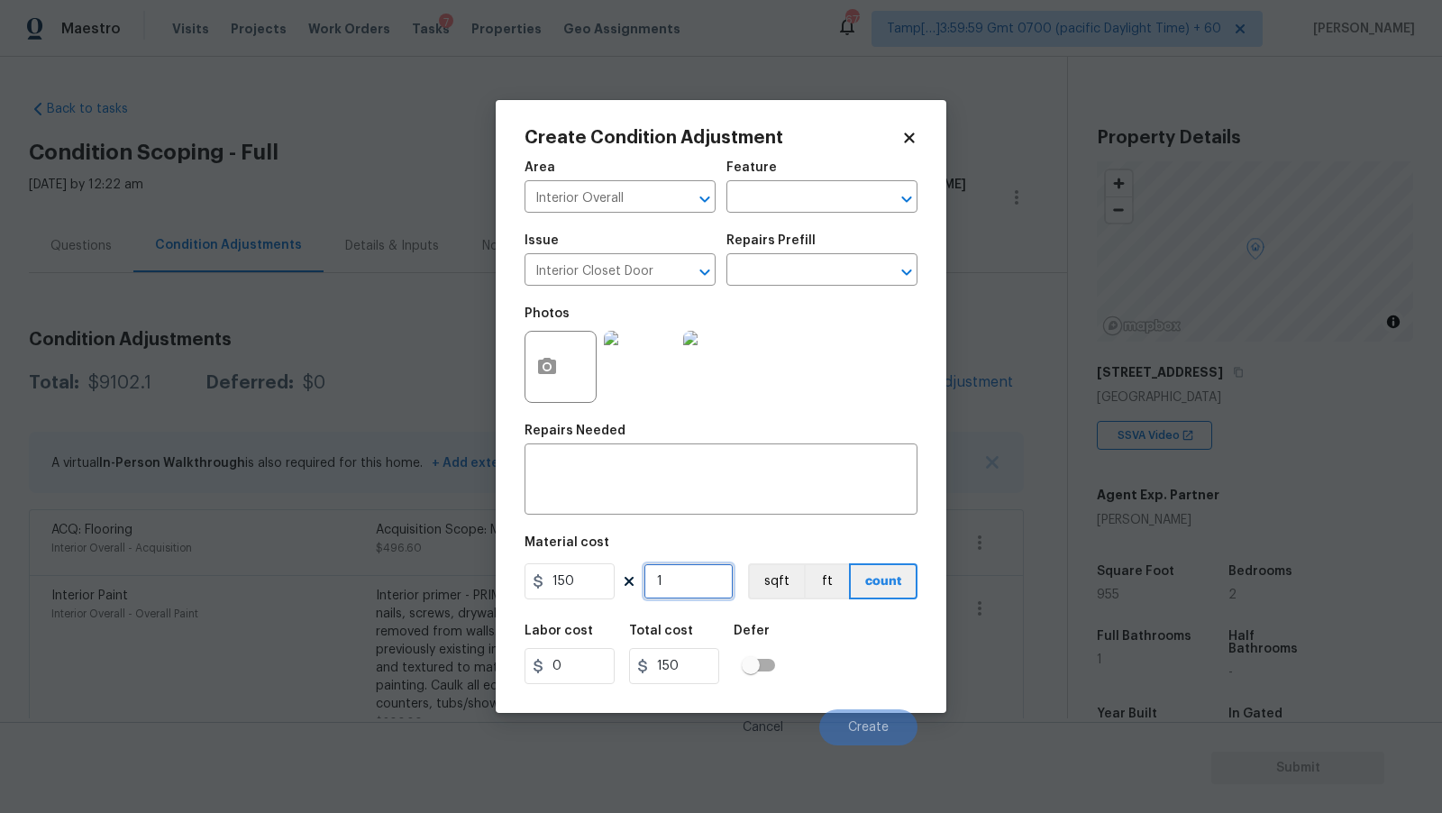
type input "300"
type input "2"
click at [711, 505] on div "x ​" at bounding box center [721, 481] width 393 height 67
click at [671, 453] on div "x ​" at bounding box center [721, 481] width 393 height 67
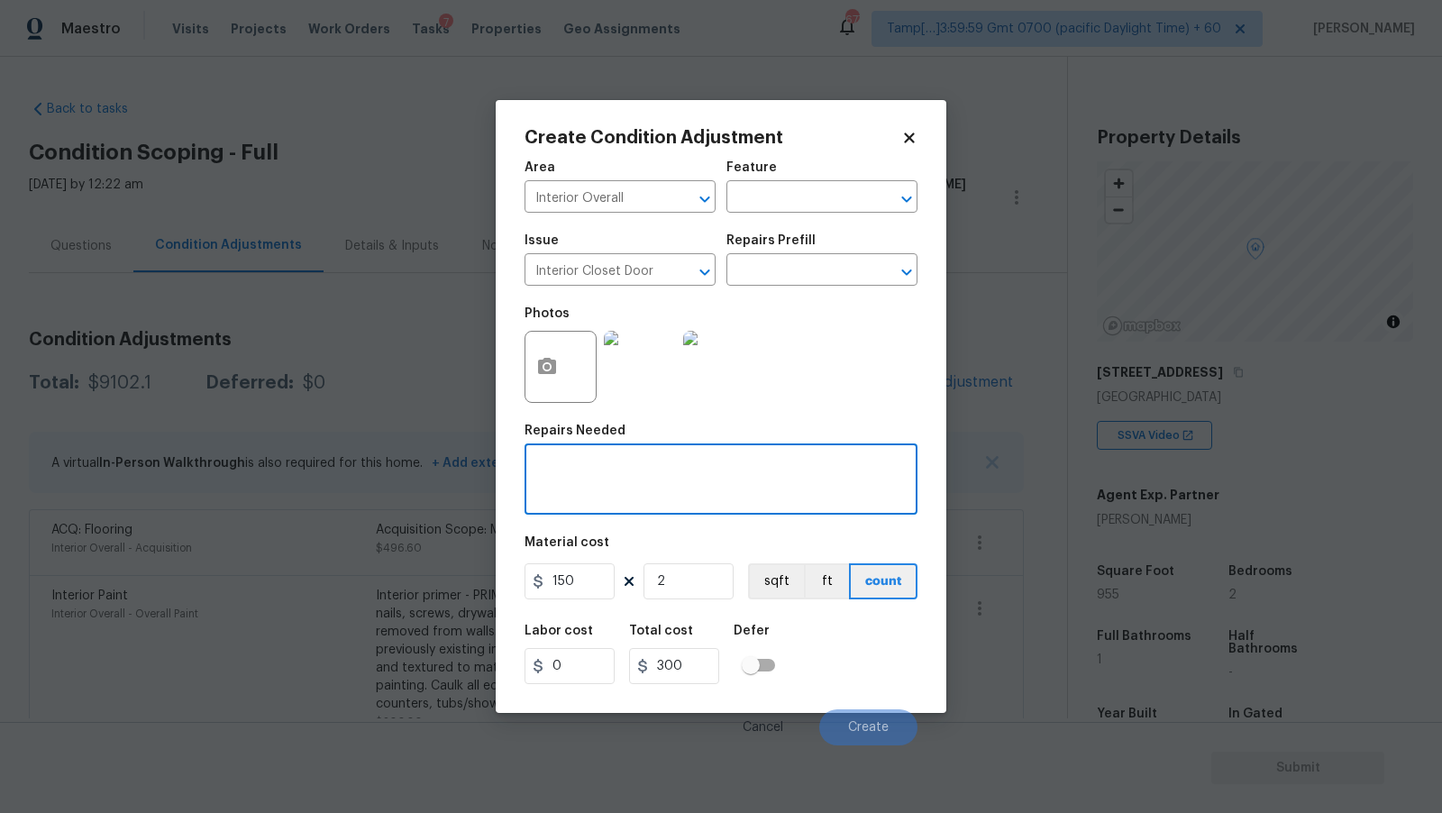
click at [663, 471] on textarea at bounding box center [720, 481] width 371 height 38
type textarea "Needs to install closet door"
click at [855, 727] on span "Create" at bounding box center [868, 728] width 41 height 14
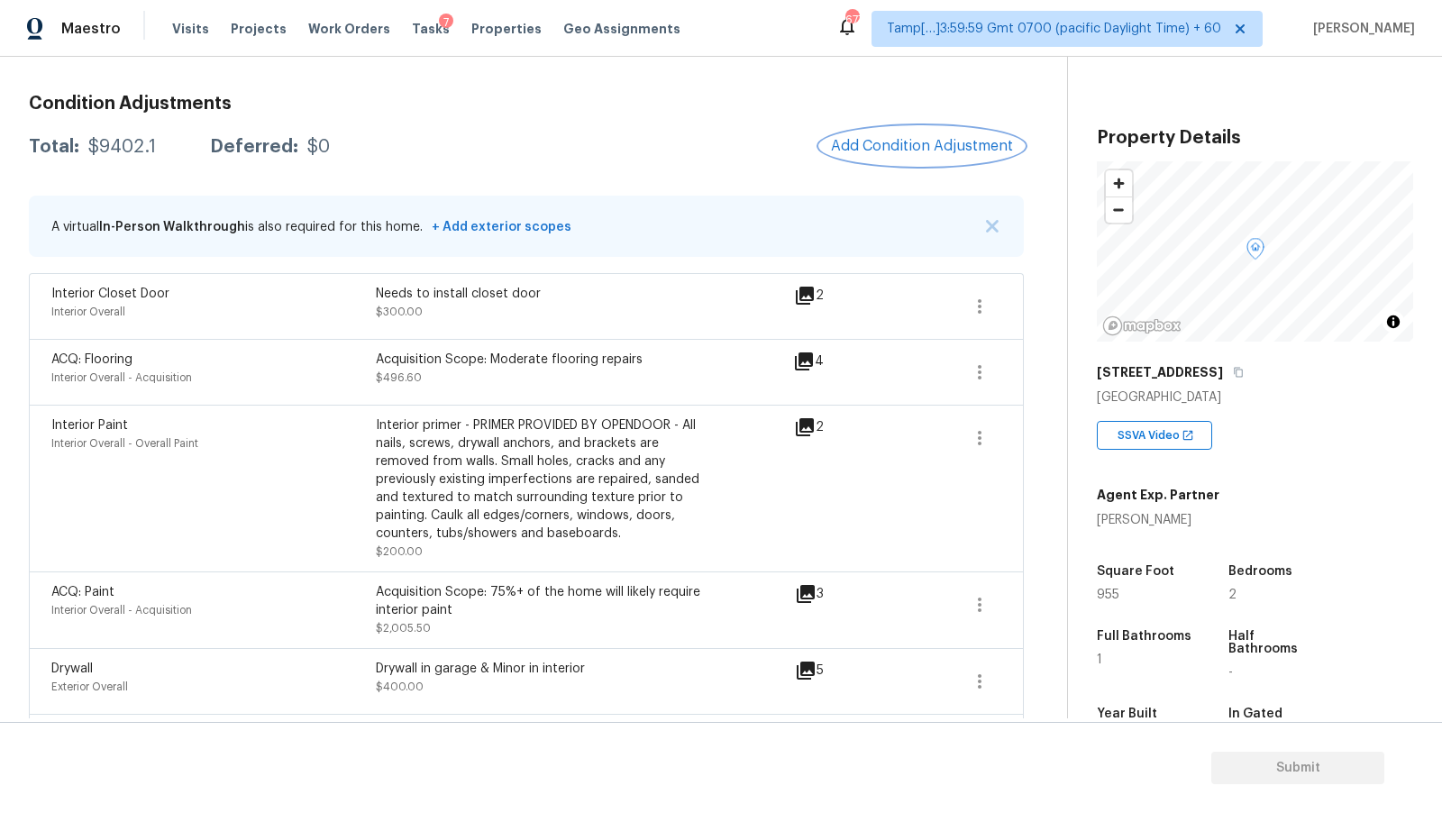
scroll to position [219, 0]
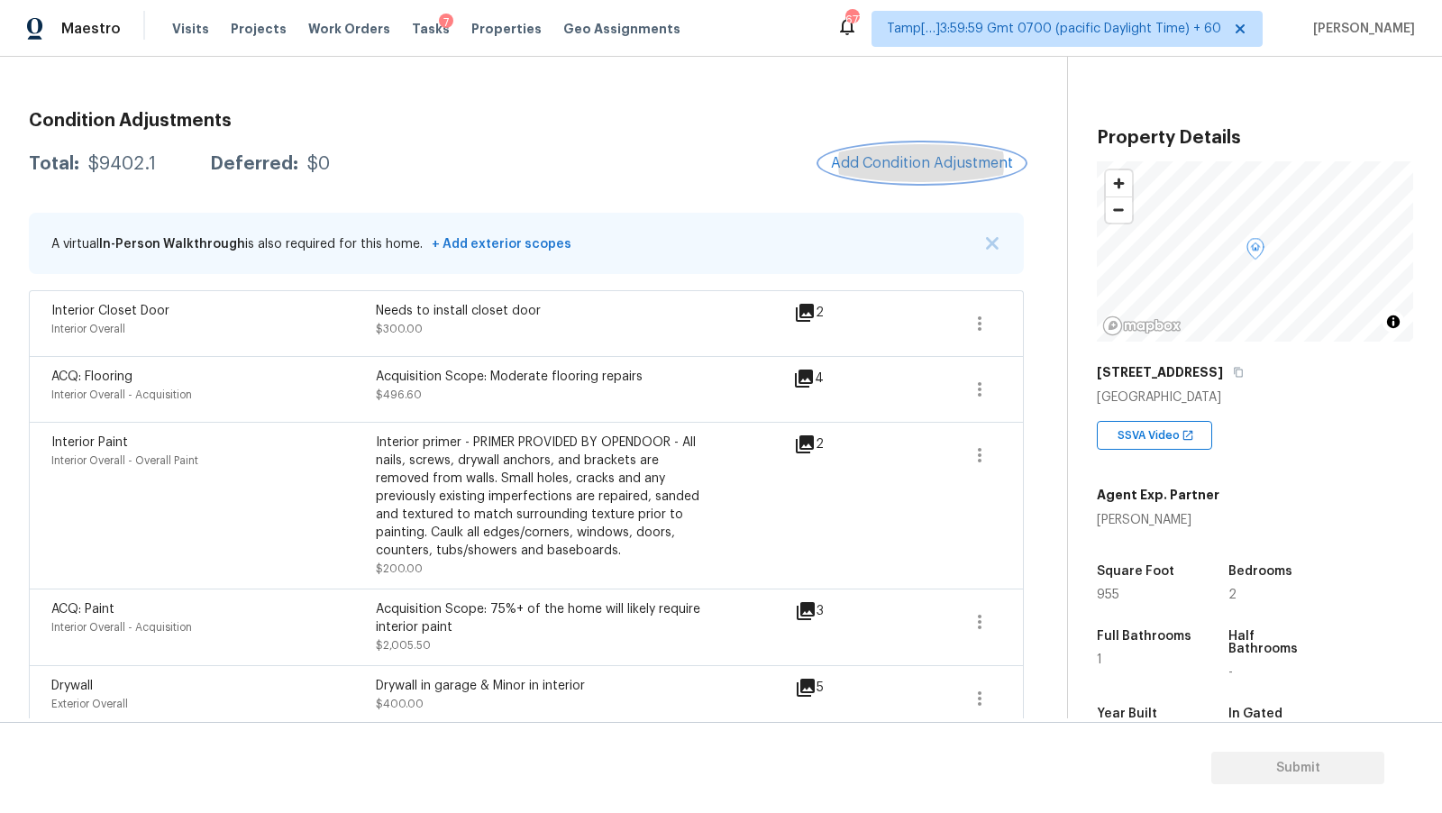
click at [881, 155] on span "Add Condition Adjustment" at bounding box center [922, 163] width 182 height 16
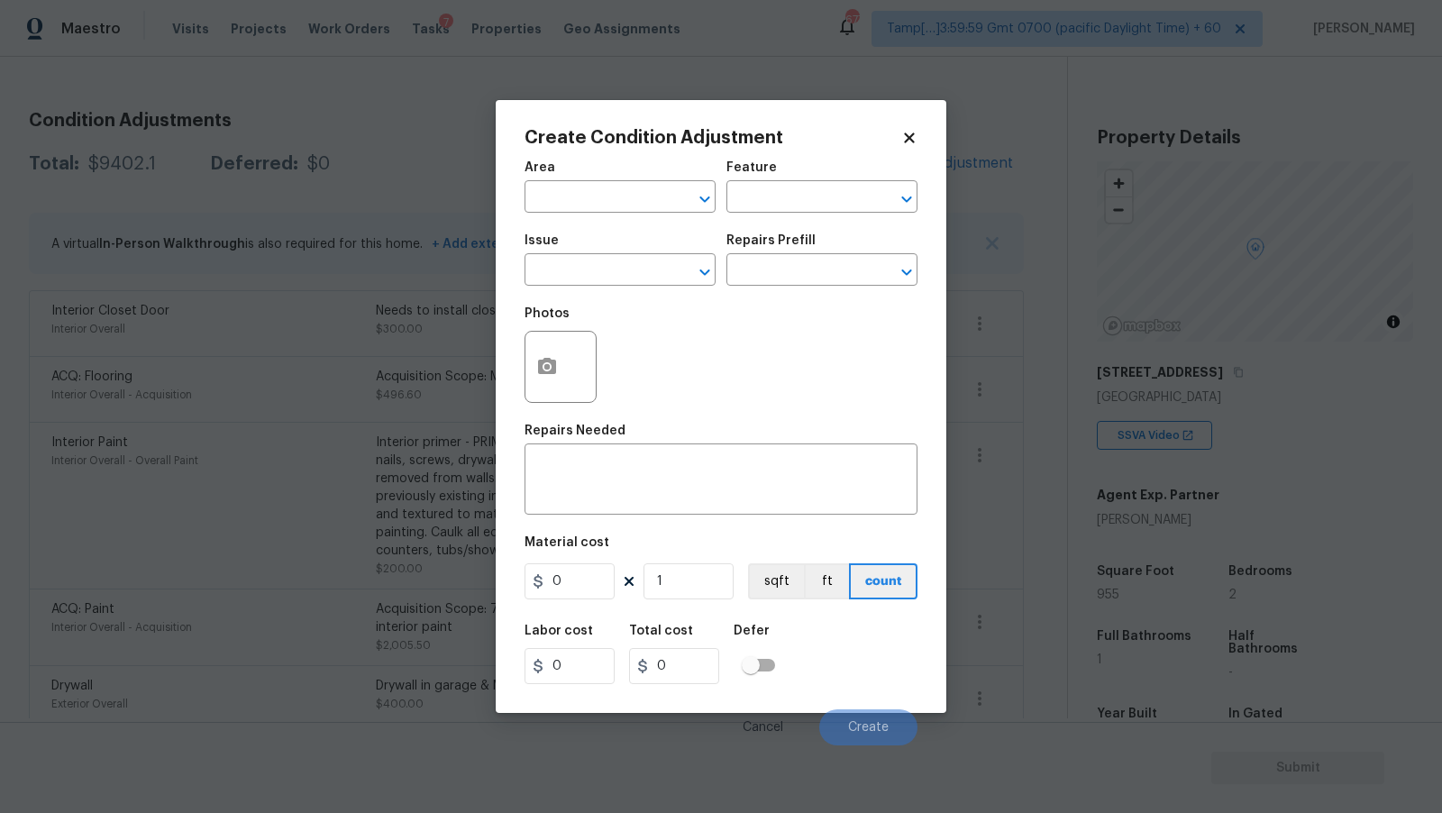
click at [630, 215] on span "Area ​" at bounding box center [620, 187] width 191 height 73
click at [630, 205] on input "text" at bounding box center [595, 199] width 141 height 28
type input "Interior Overall"
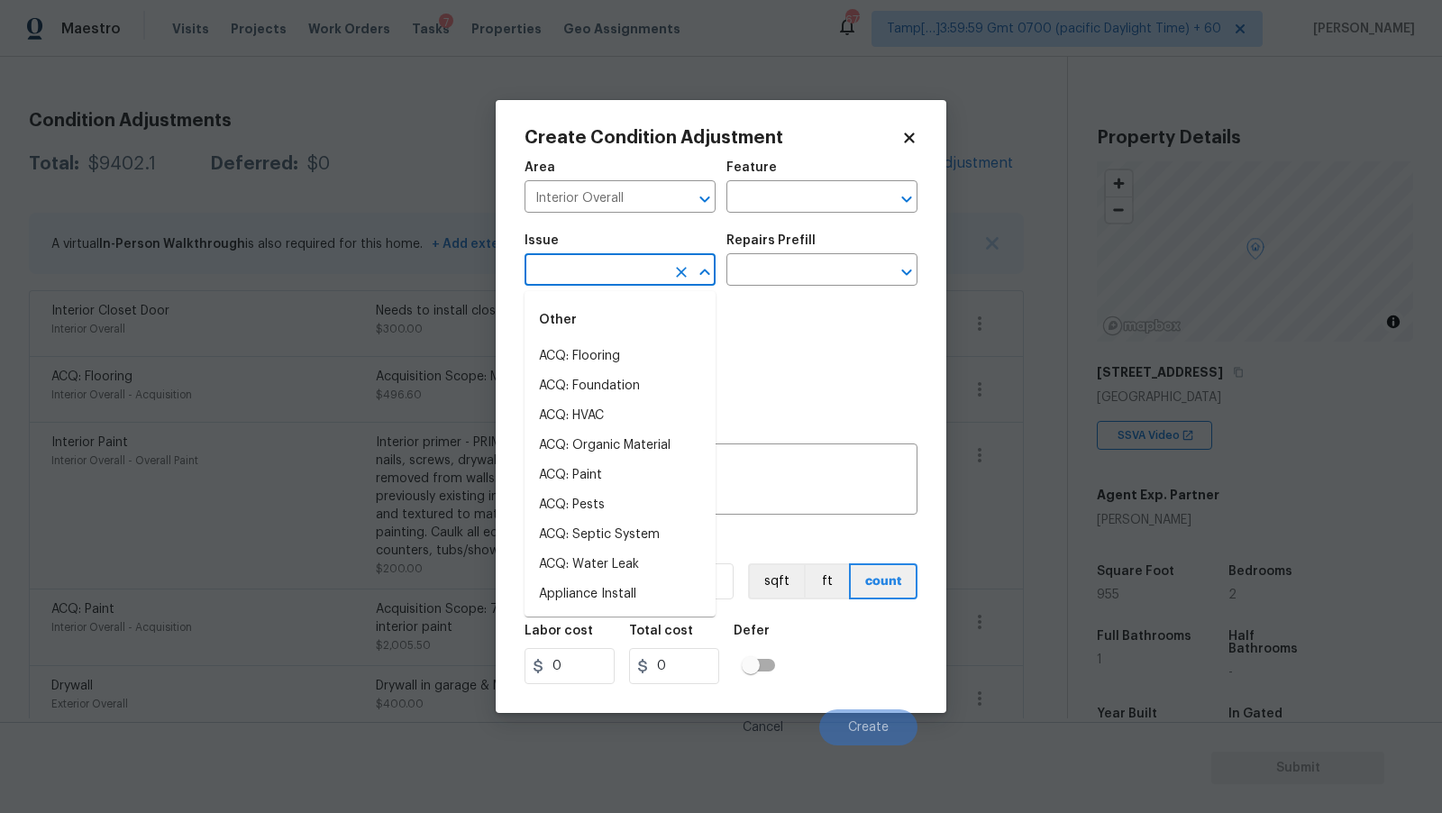
click at [621, 268] on input "text" at bounding box center [595, 272] width 141 height 28
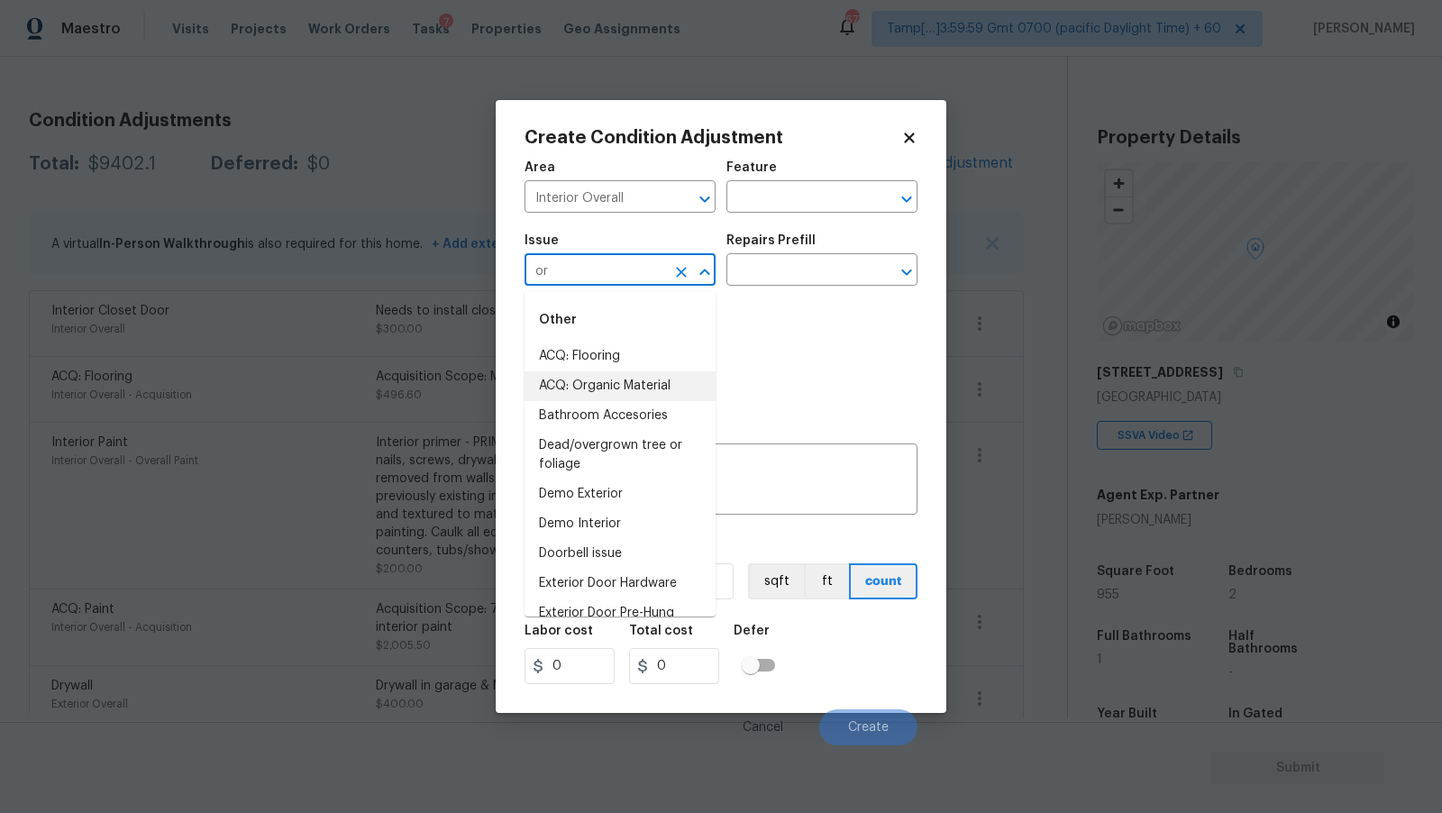
click at [640, 386] on li "ACQ: Organic Material" at bounding box center [620, 386] width 191 height 30
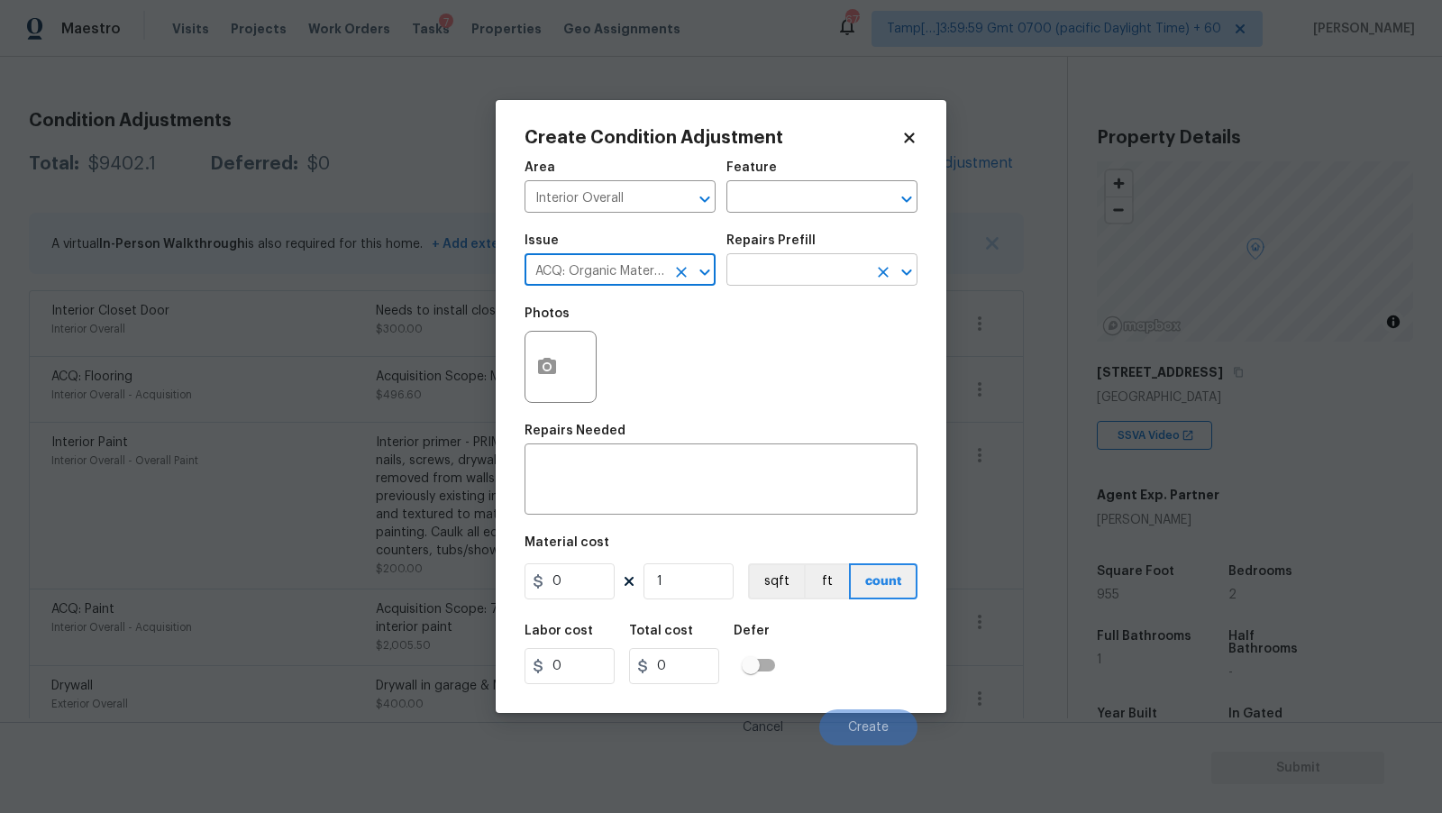
type input "ACQ: Organic Material"
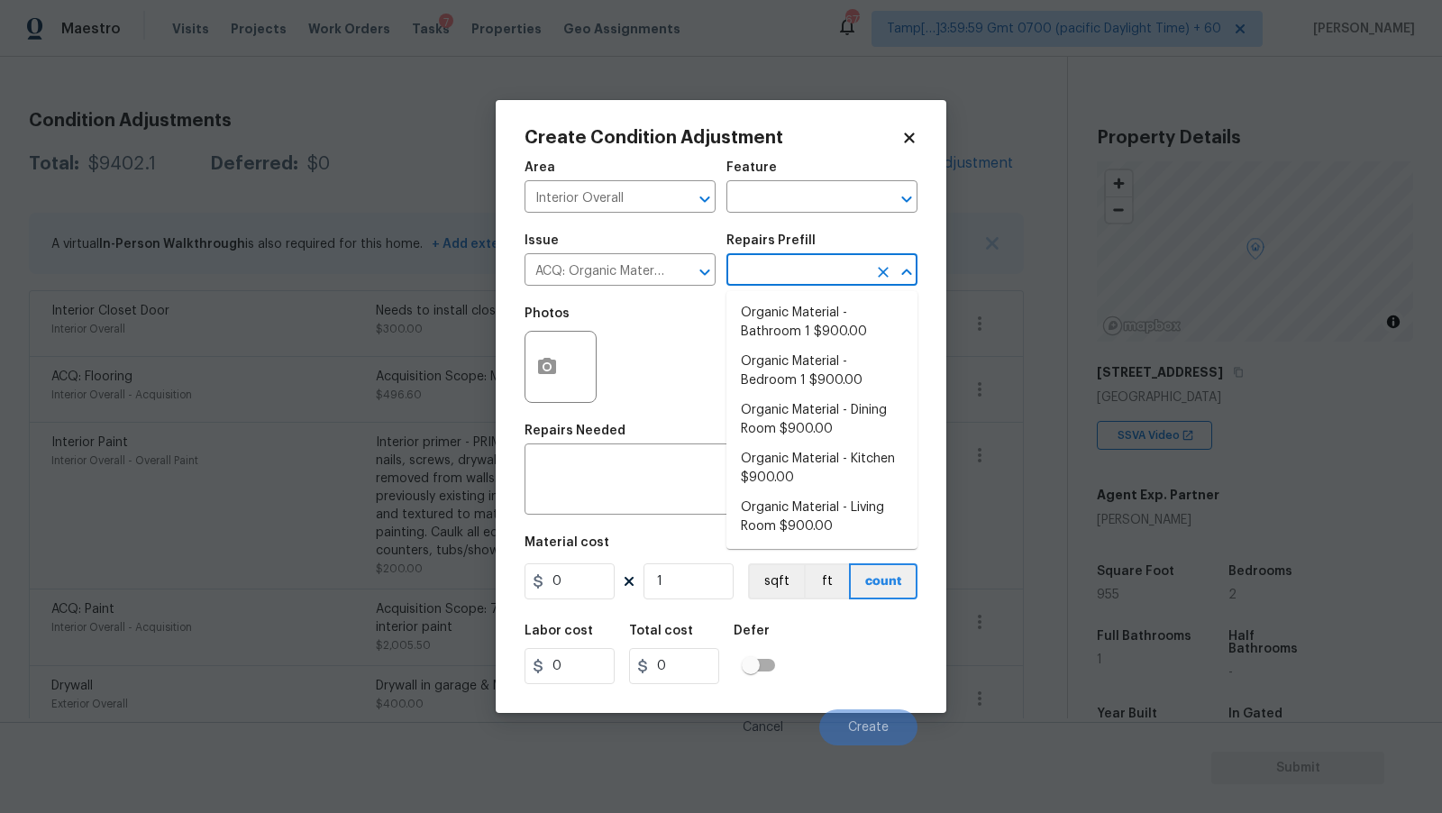
click at [788, 262] on input "text" at bounding box center [797, 272] width 141 height 28
click at [661, 348] on div "Photos" at bounding box center [721, 355] width 393 height 117
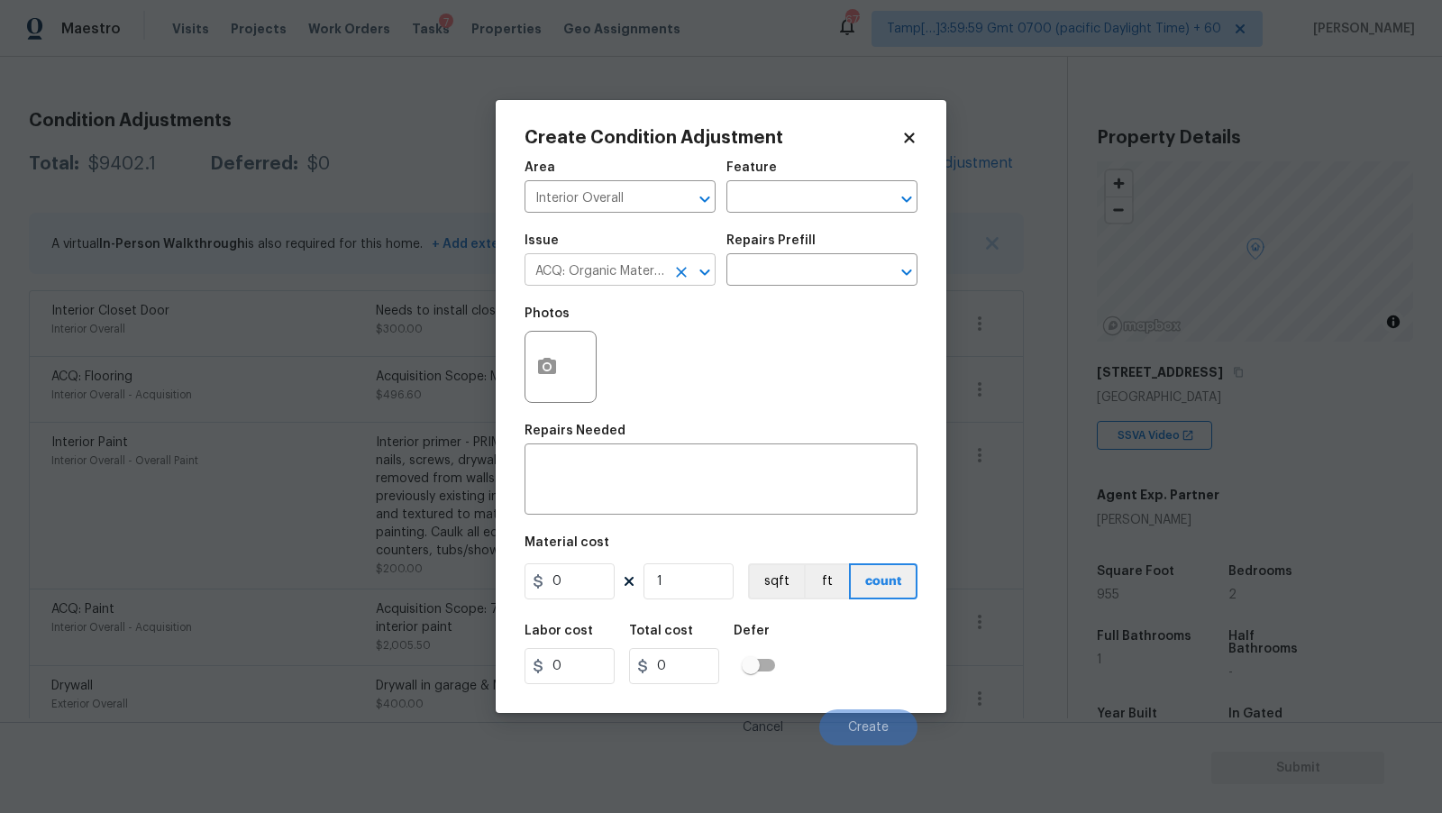
click at [678, 271] on icon "Clear" at bounding box center [681, 272] width 18 height 18
click at [609, 270] on input "text" at bounding box center [595, 272] width 141 height 28
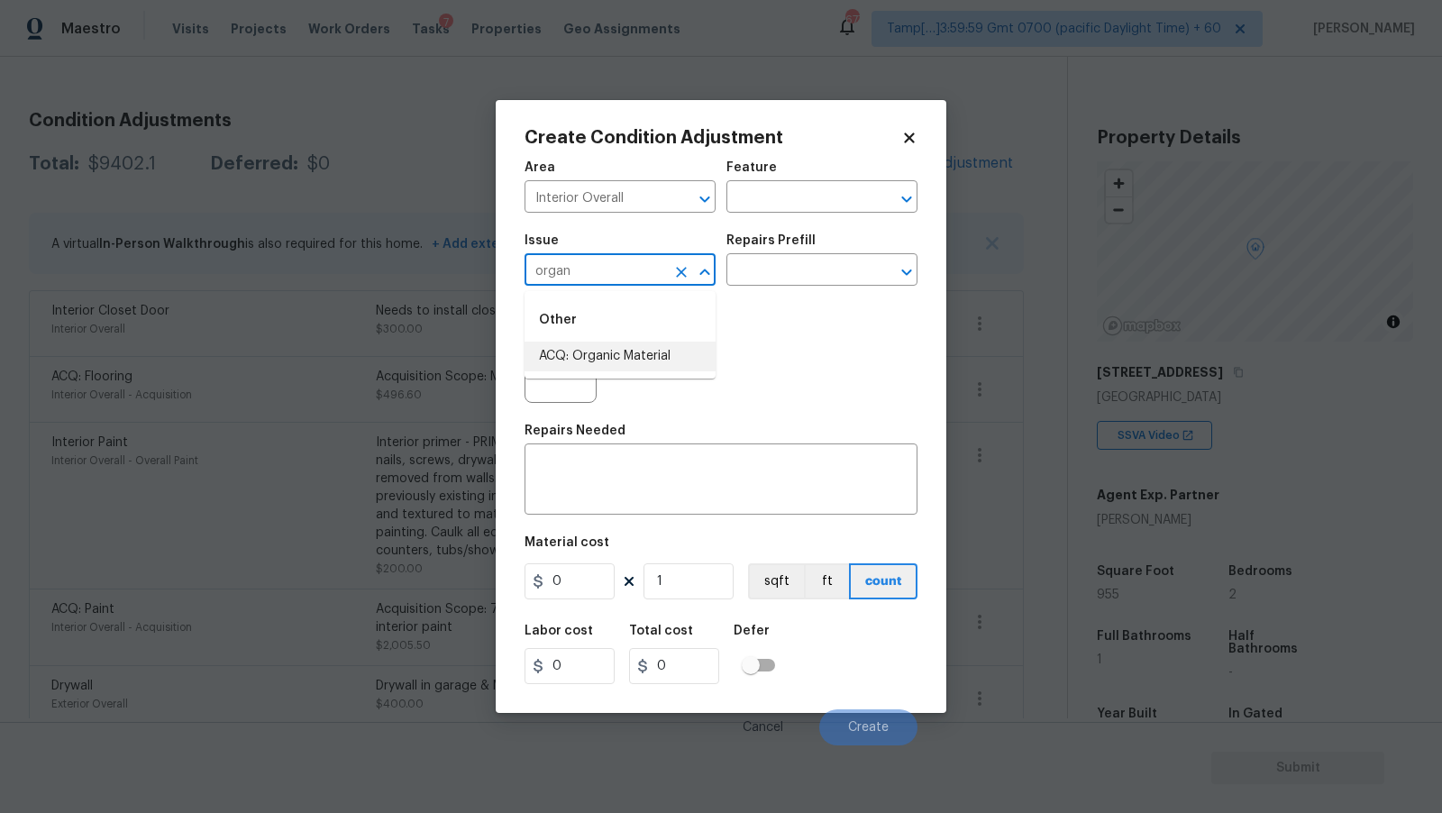
click at [627, 349] on li "ACQ: Organic Material" at bounding box center [620, 357] width 191 height 30
type input "ACQ: Organic Material"
click at [789, 262] on input "text" at bounding box center [797, 272] width 141 height 28
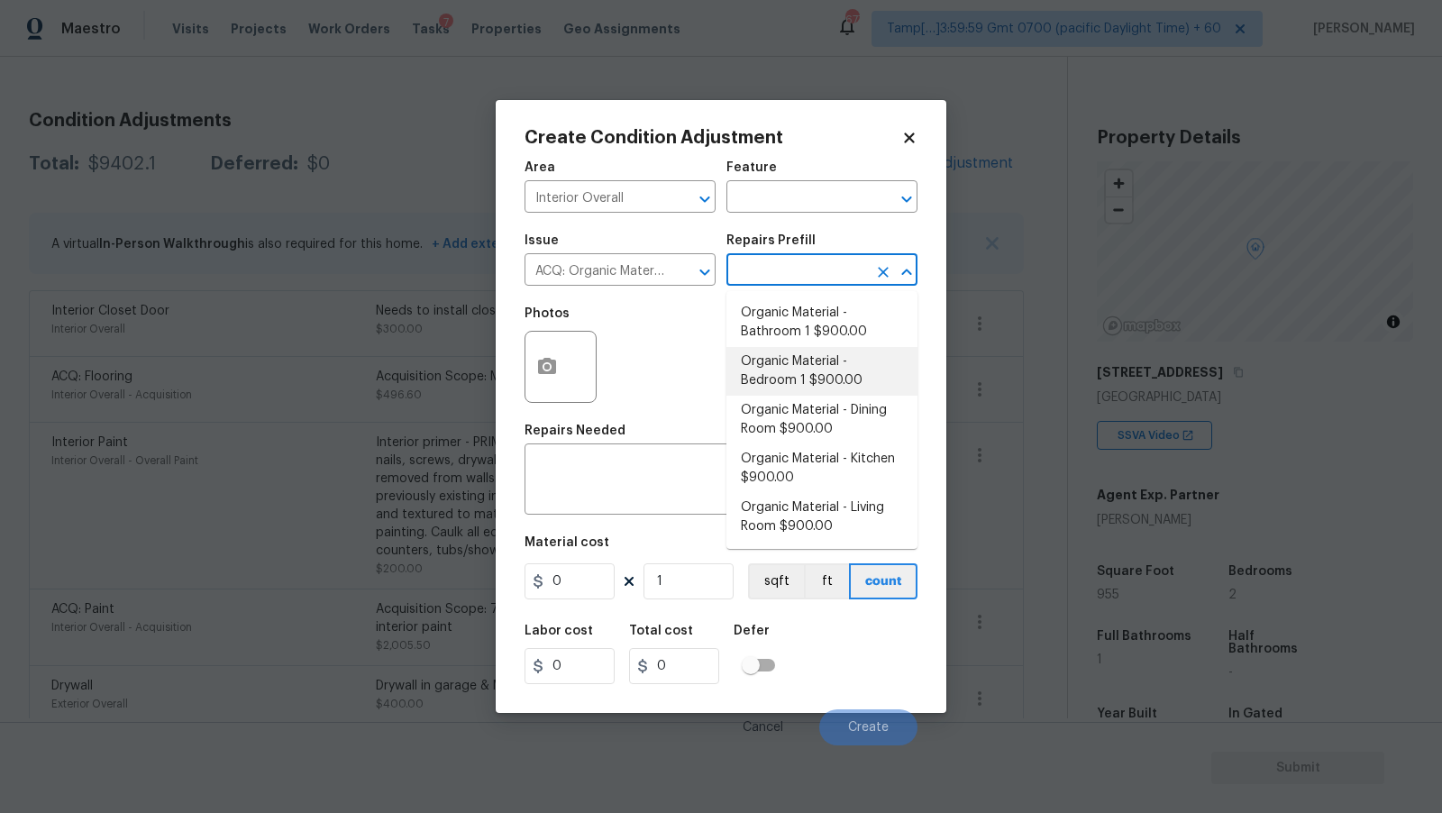
click at [646, 334] on div "Photos" at bounding box center [721, 355] width 393 height 117
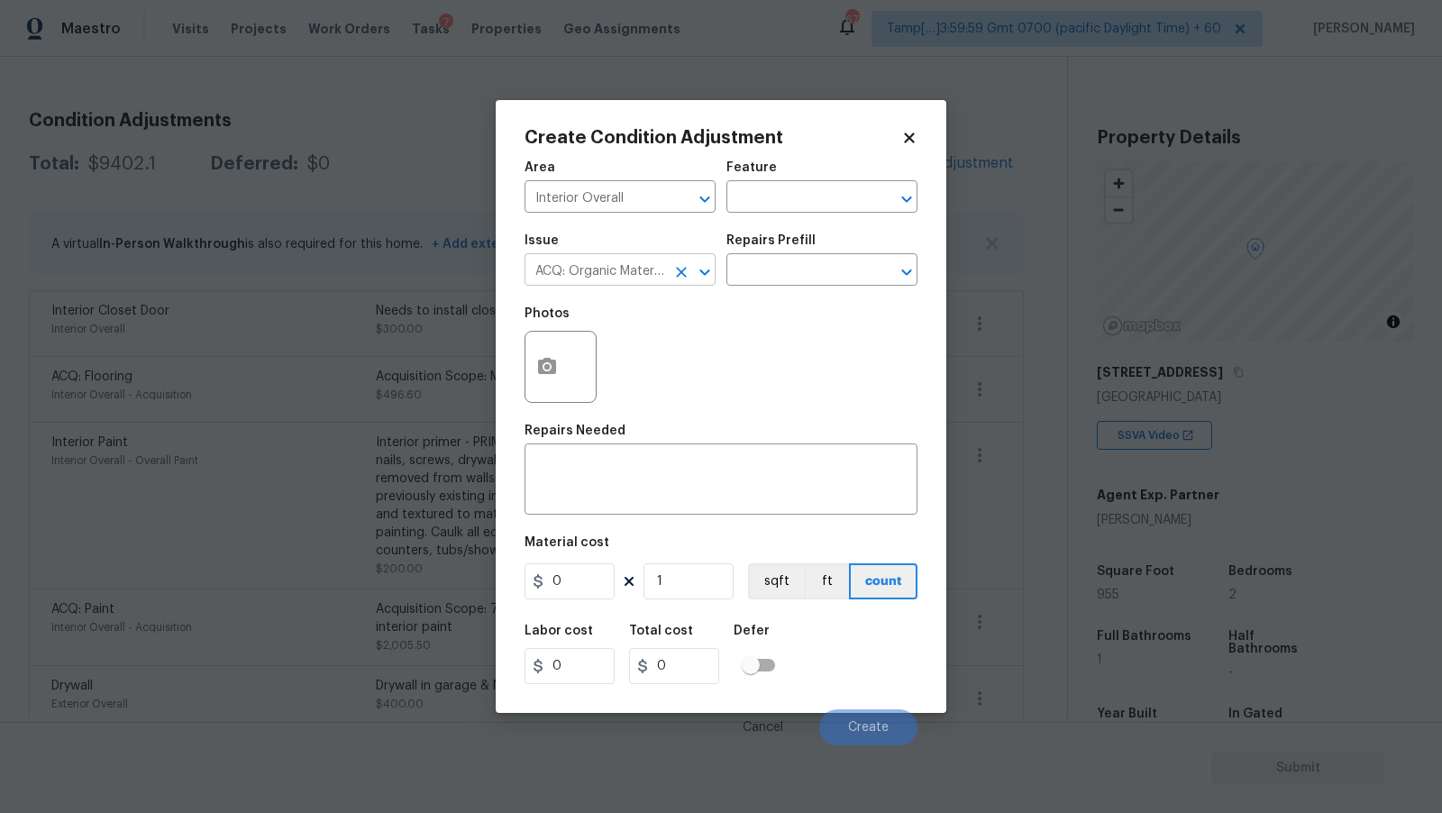
click at [656, 268] on input "ACQ: Organic Material" at bounding box center [595, 272] width 141 height 28
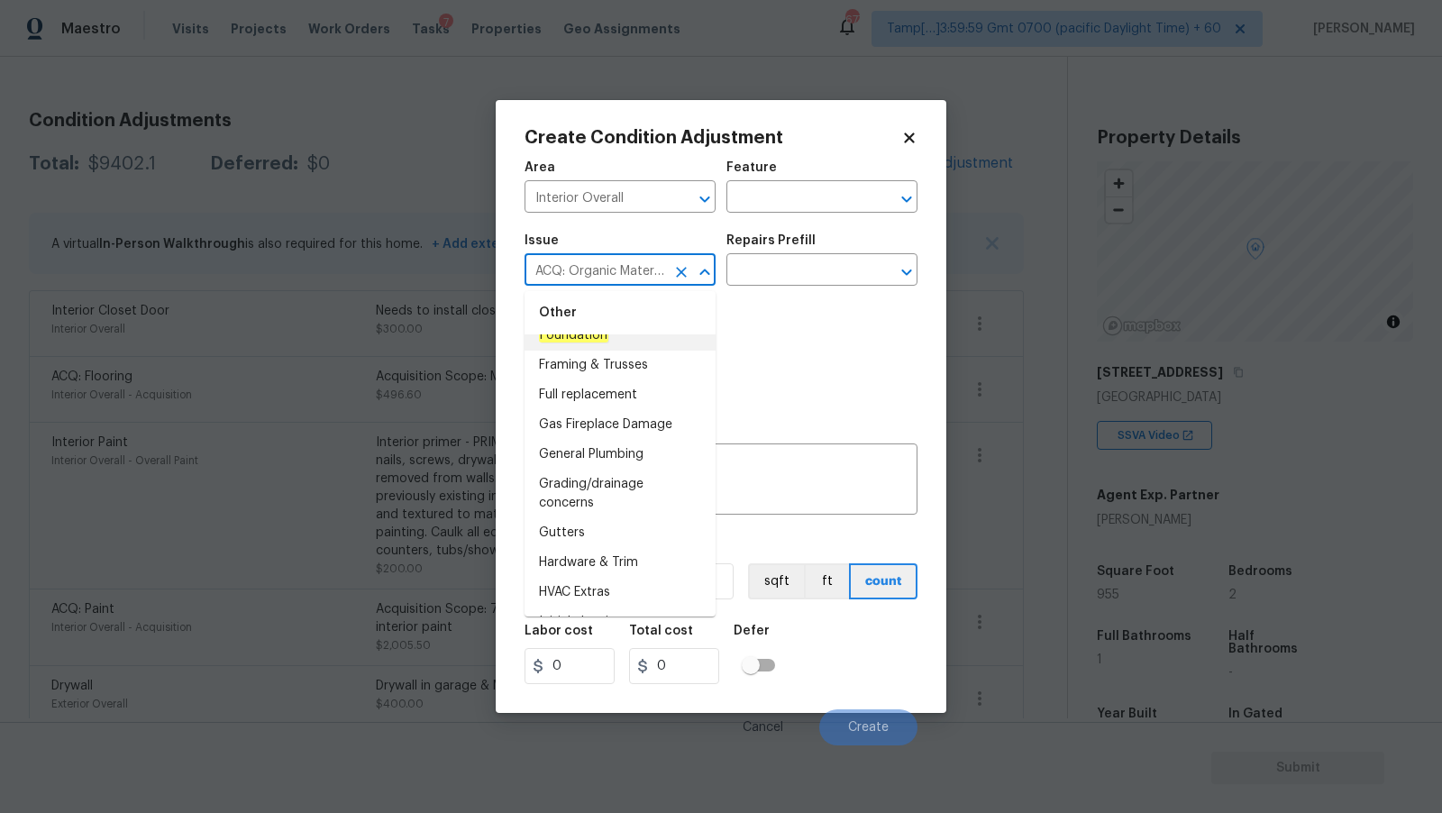
scroll to position [1526, 0]
click at [821, 384] on div "Photos" at bounding box center [721, 355] width 393 height 117
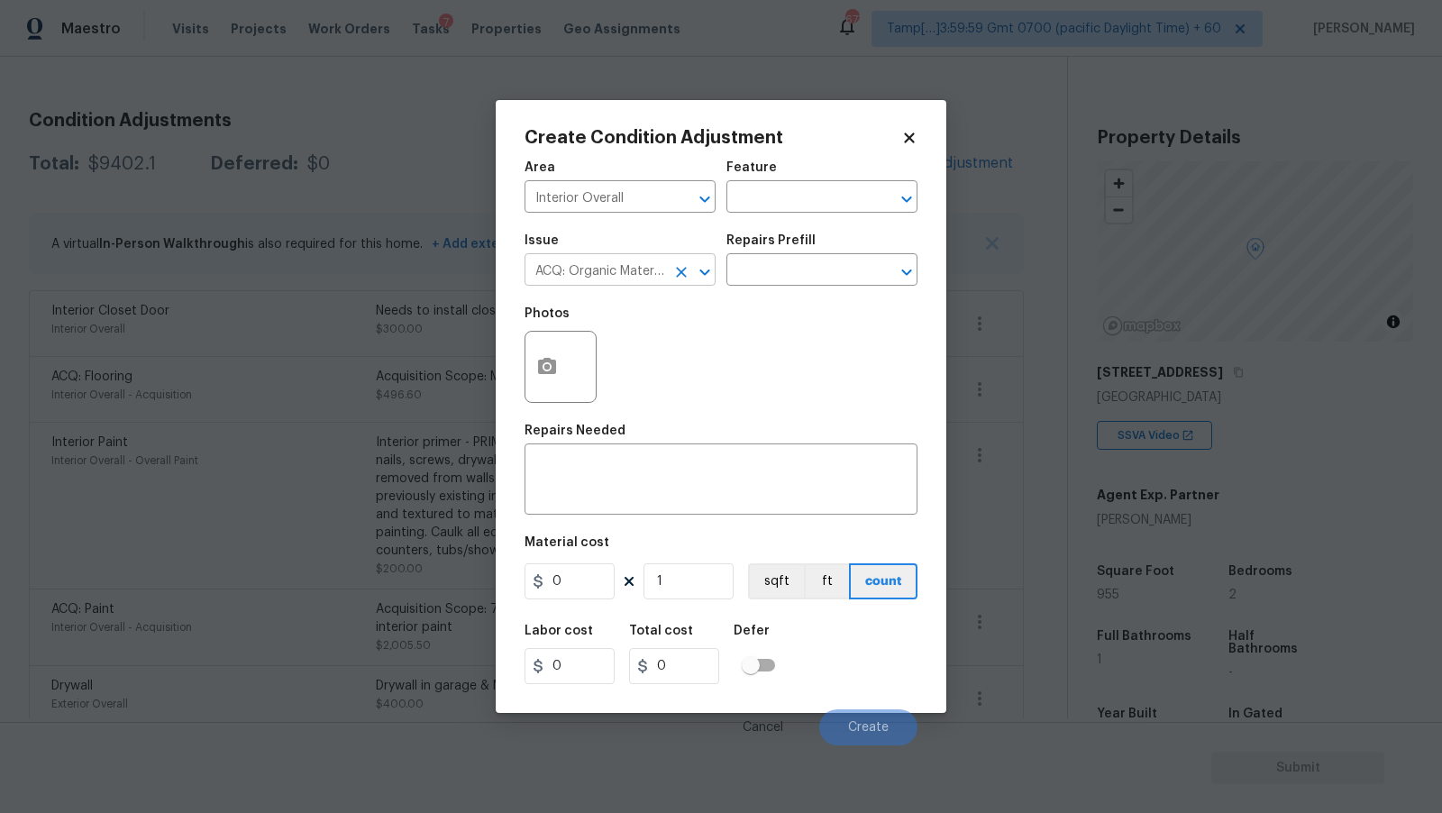
click at [682, 269] on icon "Clear" at bounding box center [681, 272] width 18 height 18
click at [593, 504] on div "x ​" at bounding box center [721, 481] width 393 height 67
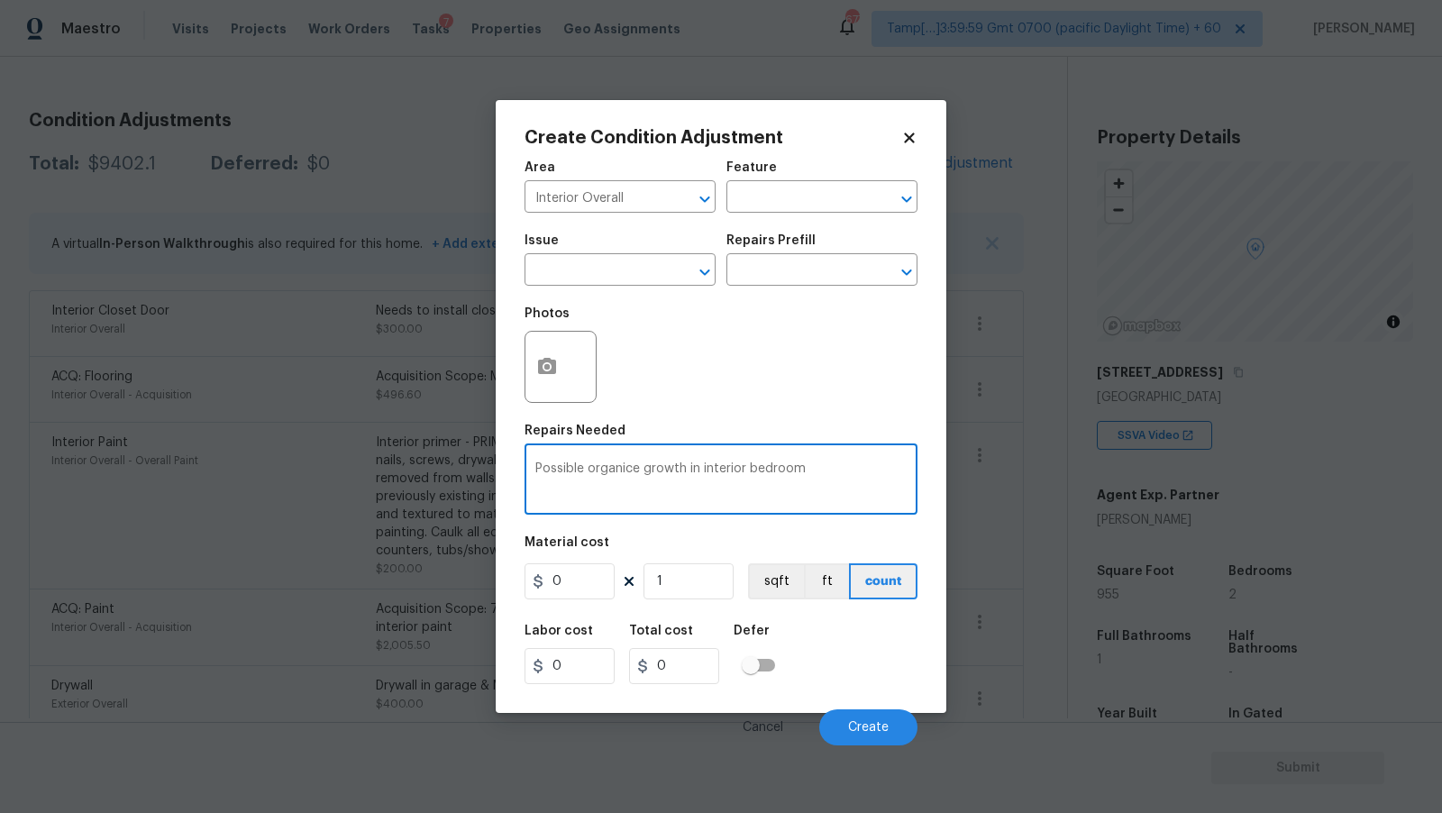
type textarea "Possible organice growth in interior bedroom"
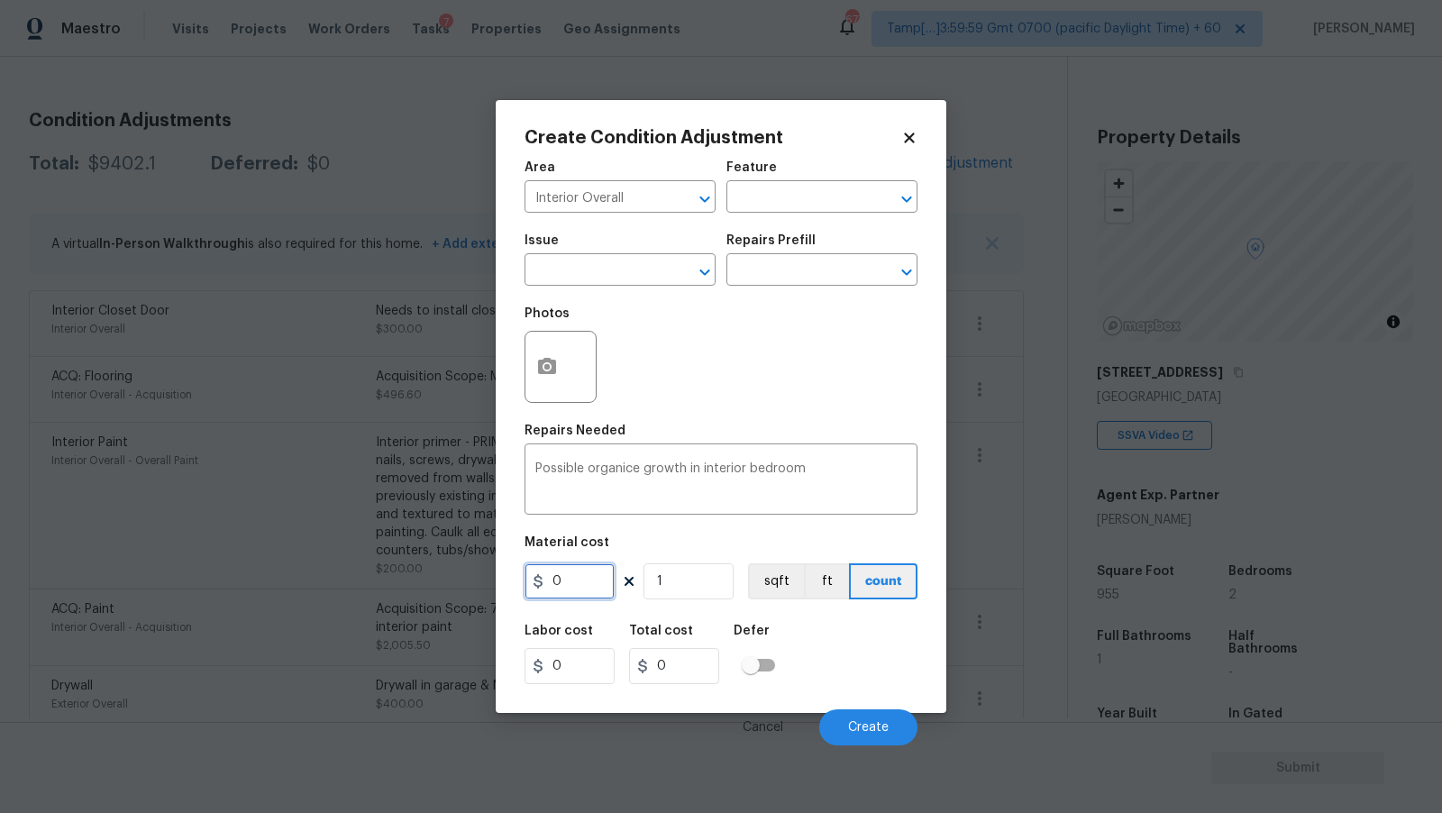
click at [575, 588] on input "0" at bounding box center [570, 581] width 90 height 36
type input "2500"
click at [746, 383] on div "Photos" at bounding box center [721, 355] width 393 height 117
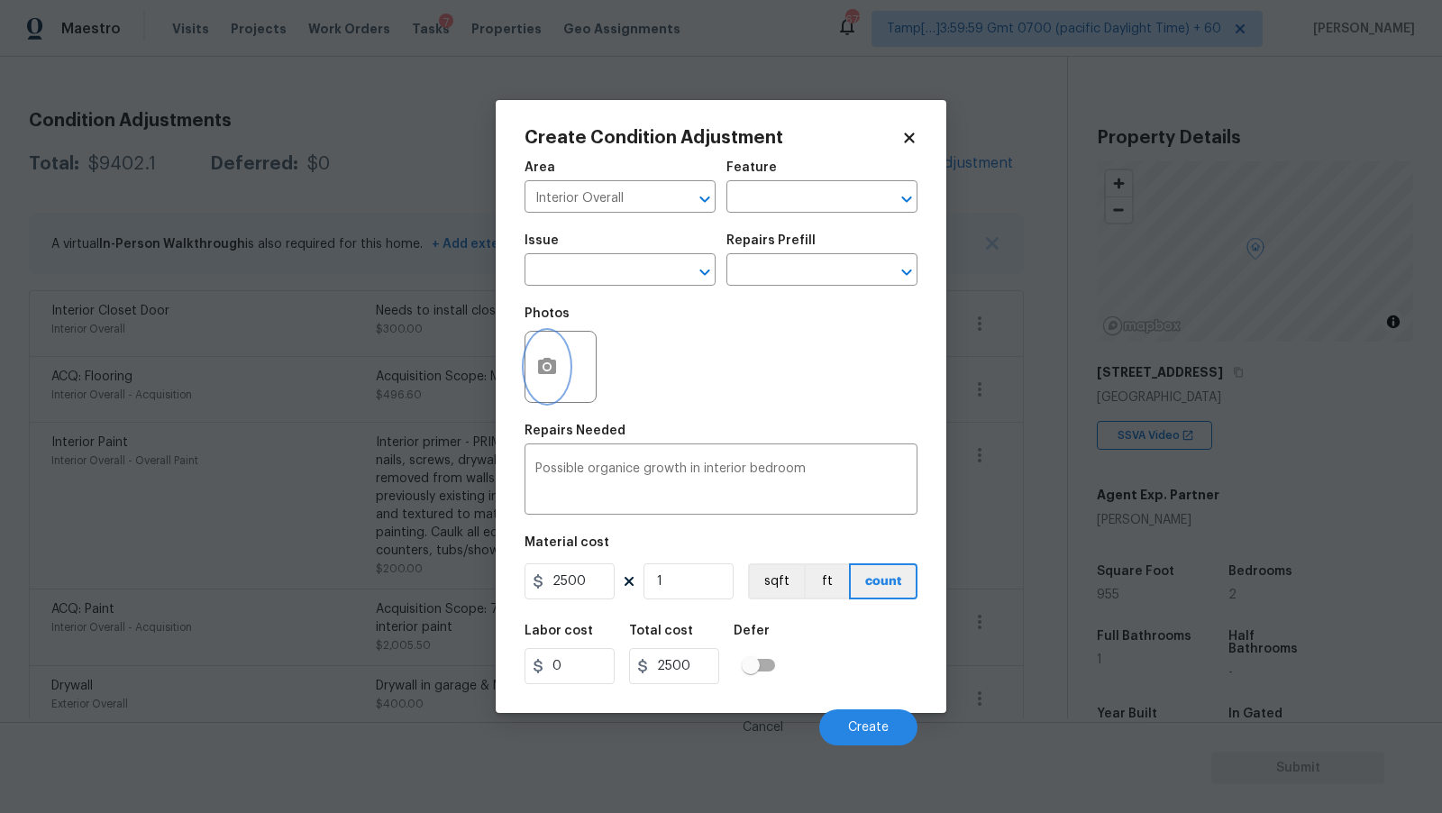
click at [552, 381] on button "button" at bounding box center [547, 367] width 43 height 70
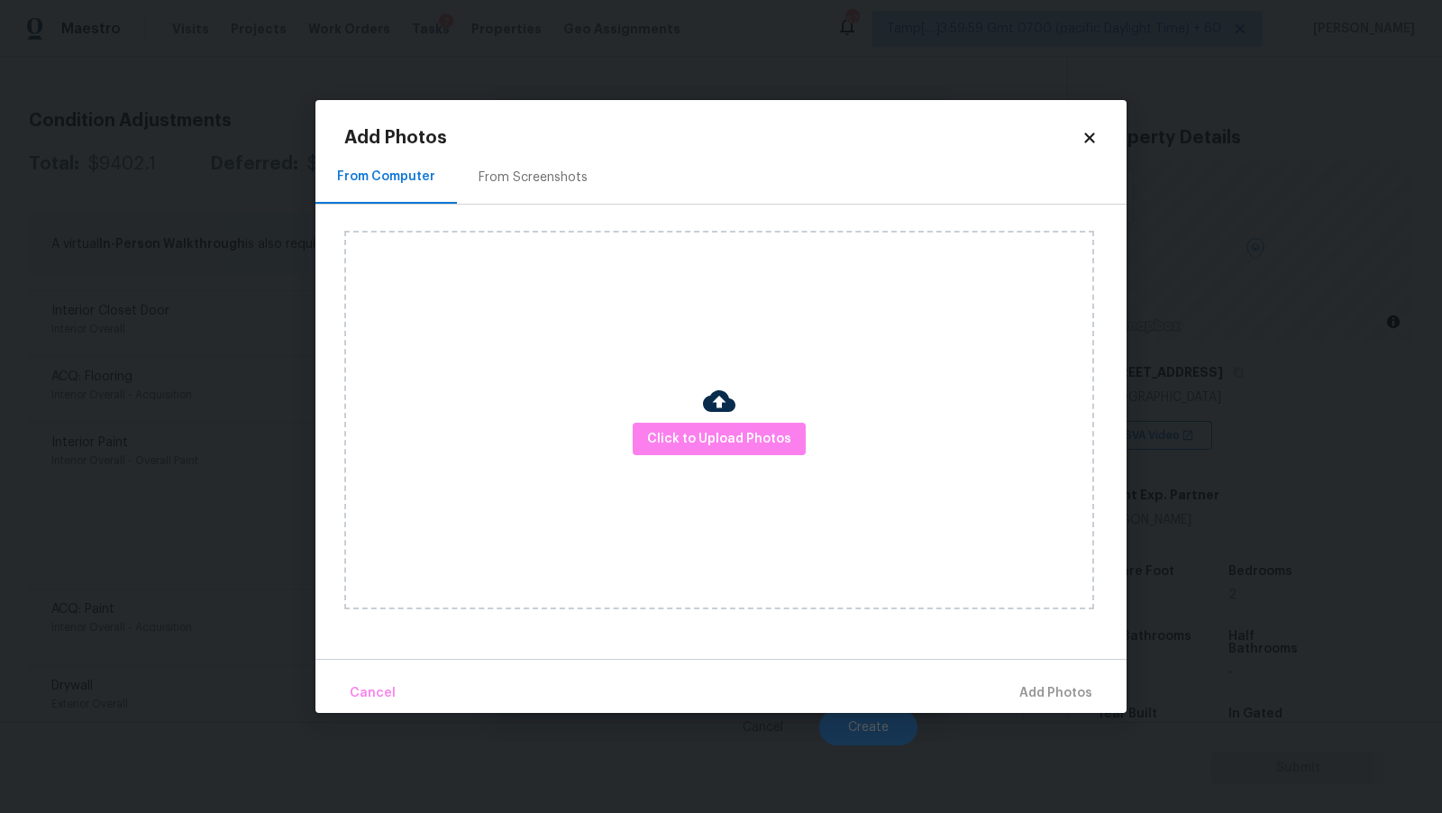
click at [791, 464] on div "Click to Upload Photos" at bounding box center [719, 420] width 750 height 379
click at [775, 445] on span "Click to Upload Photos" at bounding box center [719, 439] width 144 height 23
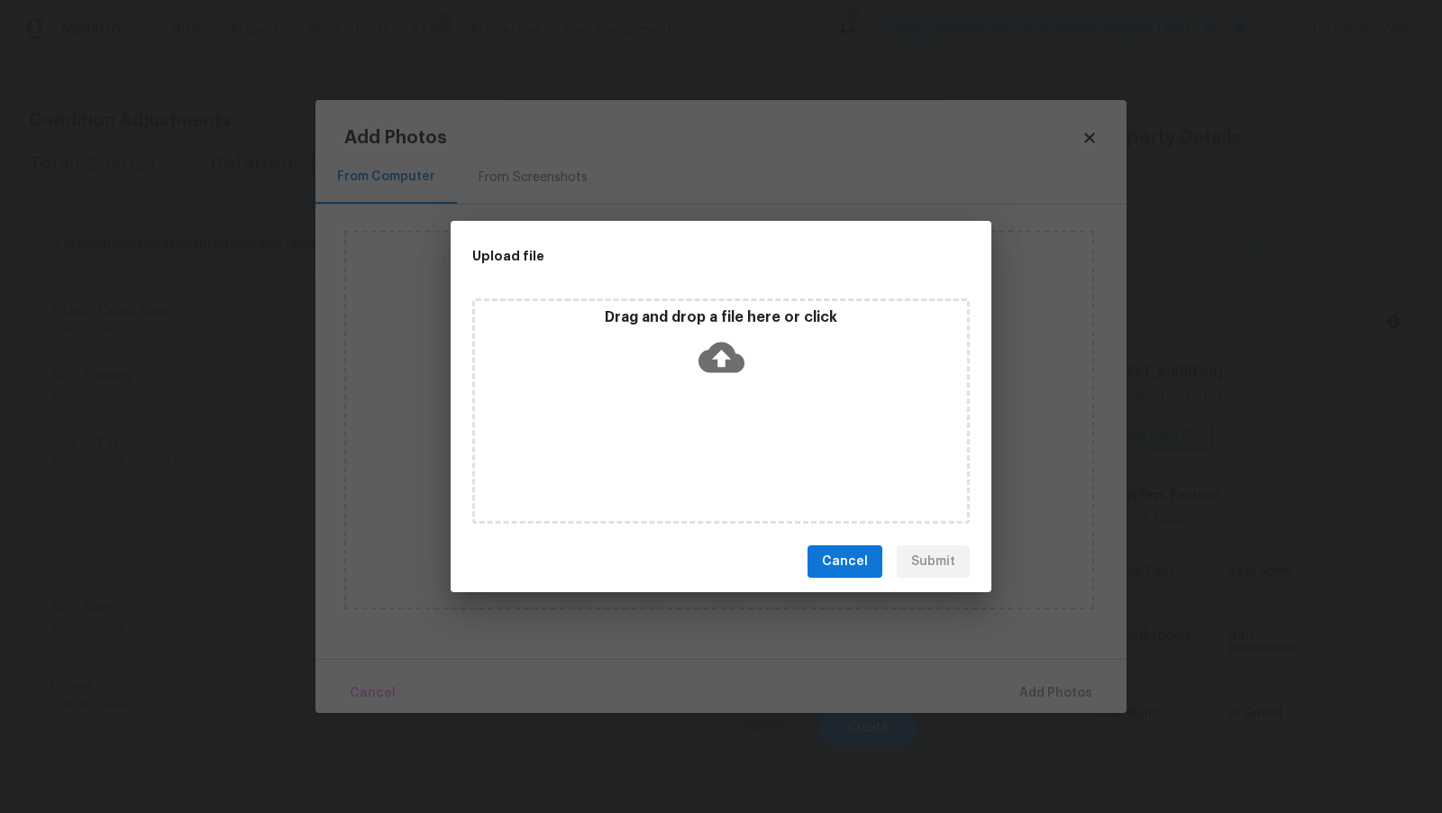
click at [725, 365] on icon at bounding box center [722, 357] width 46 height 46
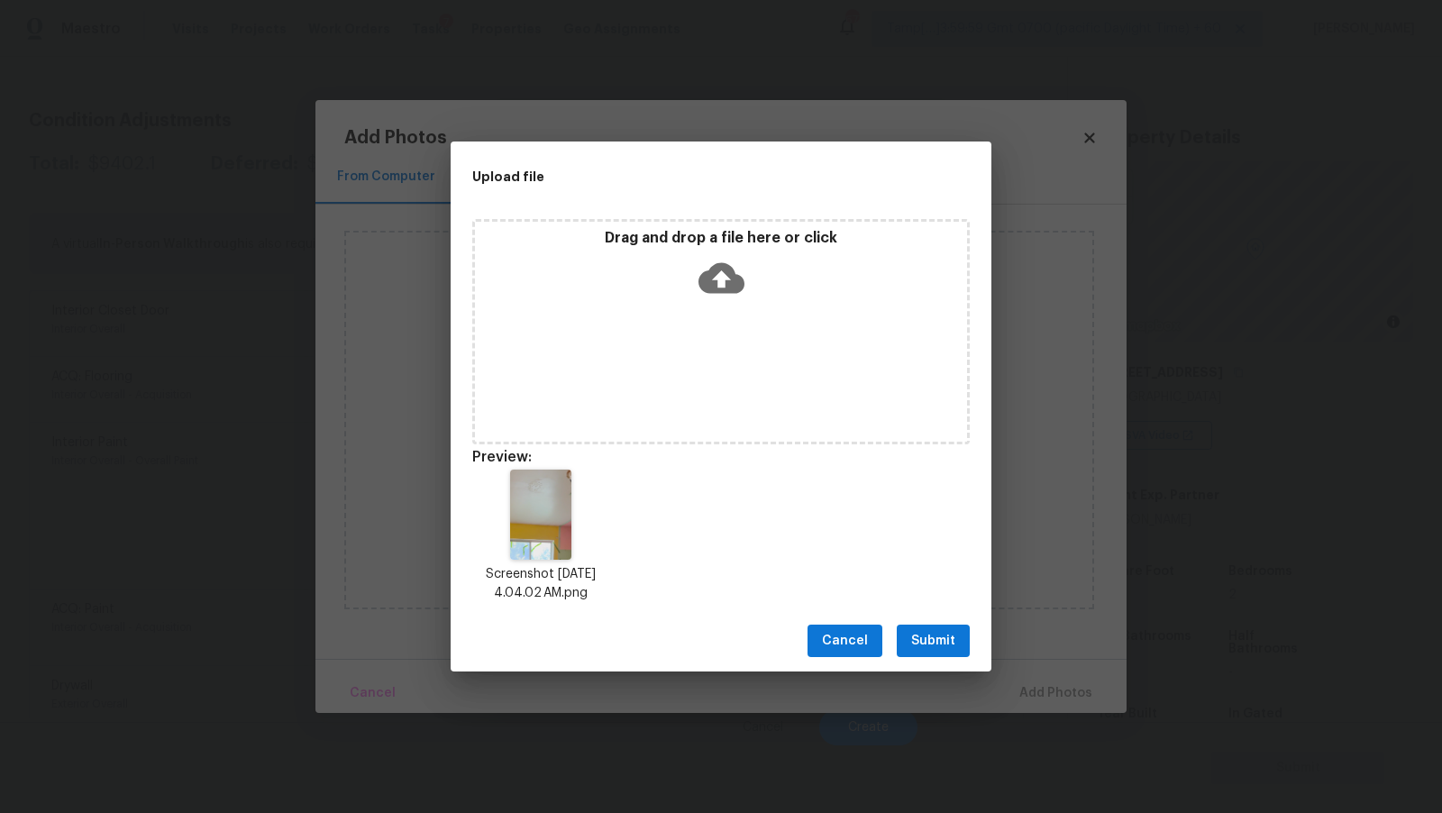
click at [960, 648] on button "Submit" at bounding box center [933, 641] width 73 height 33
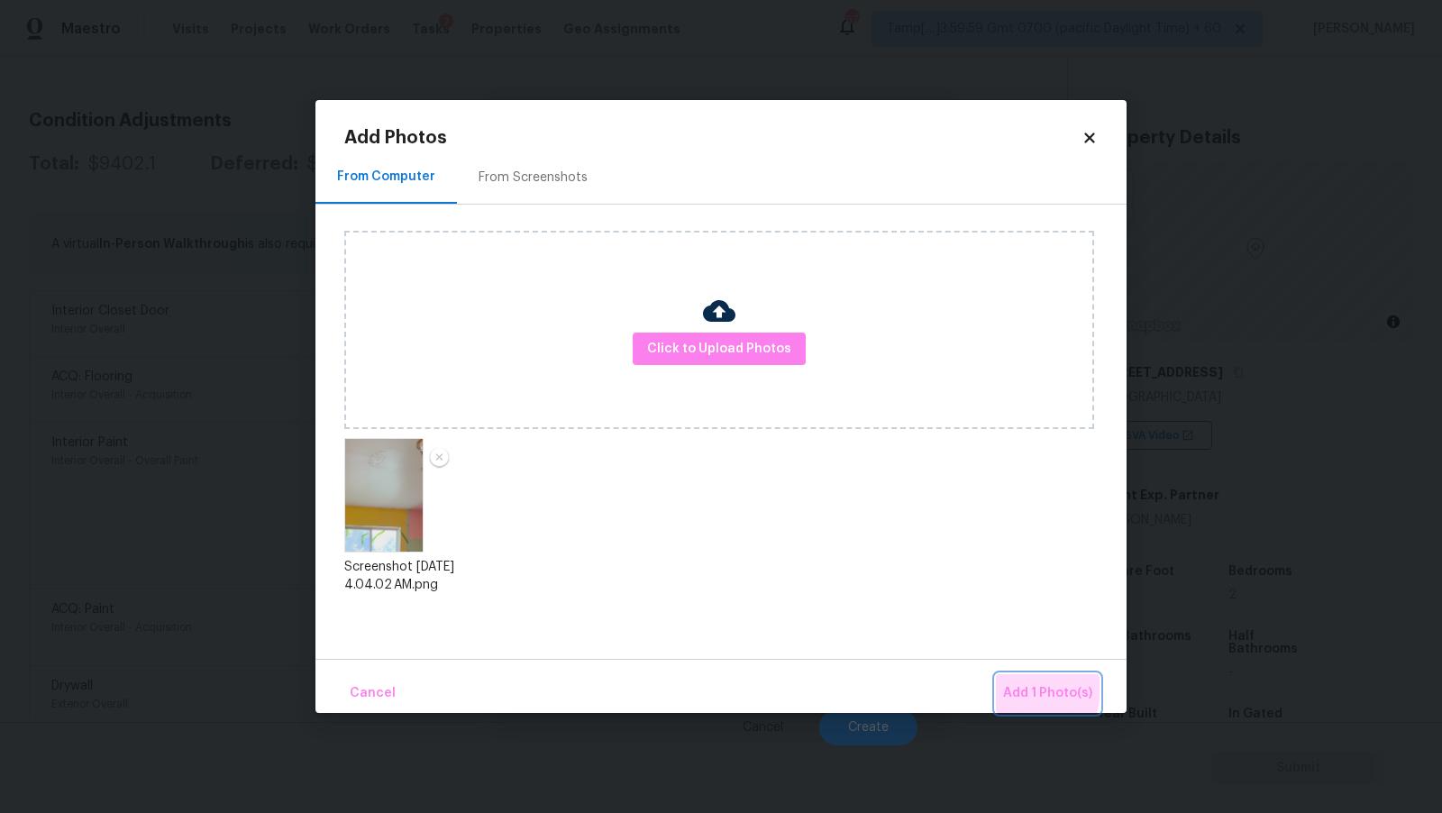
click at [1024, 690] on span "Add 1 Photo(s)" at bounding box center [1047, 693] width 89 height 23
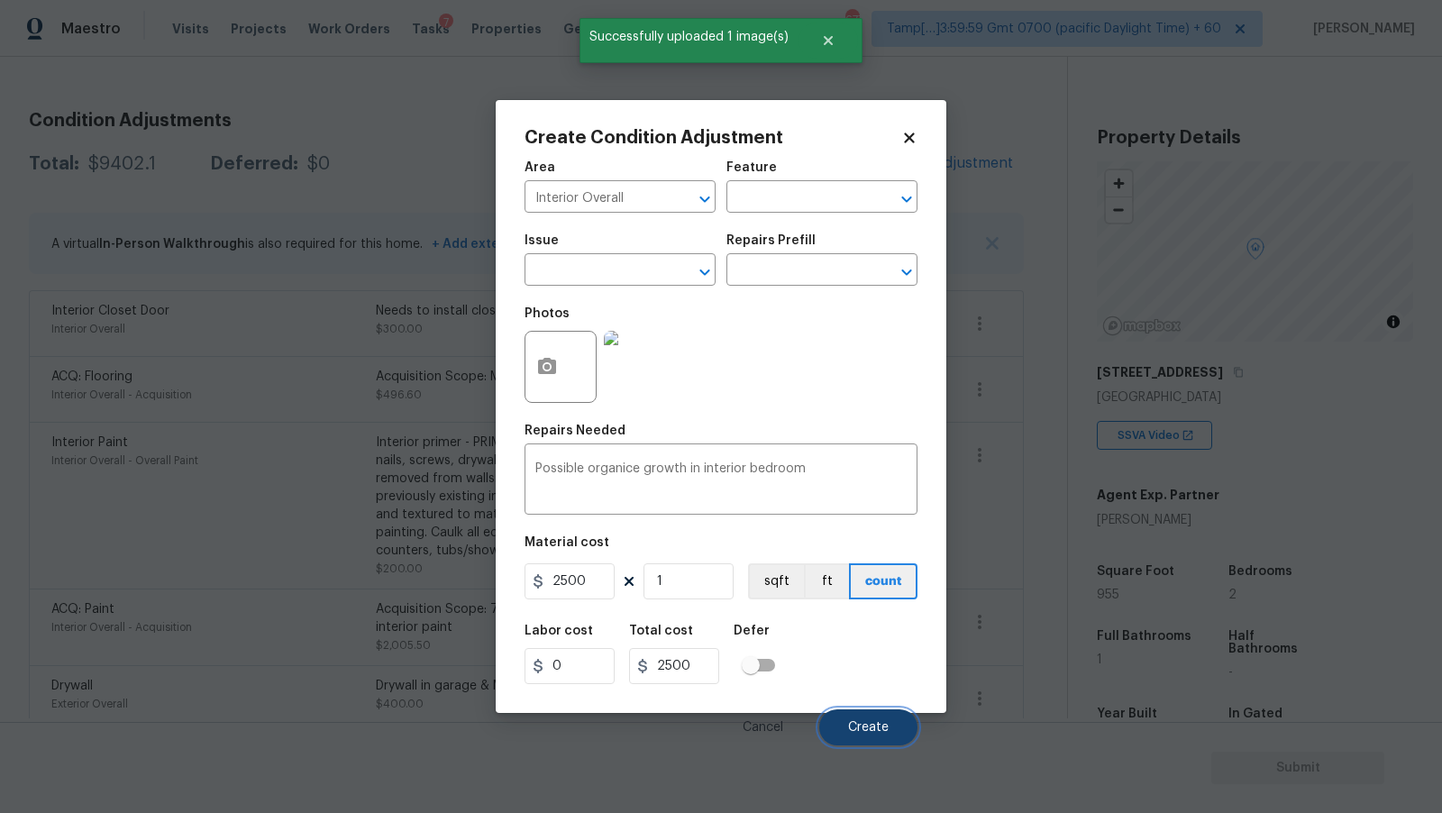
click at [868, 729] on span "Create" at bounding box center [868, 728] width 41 height 14
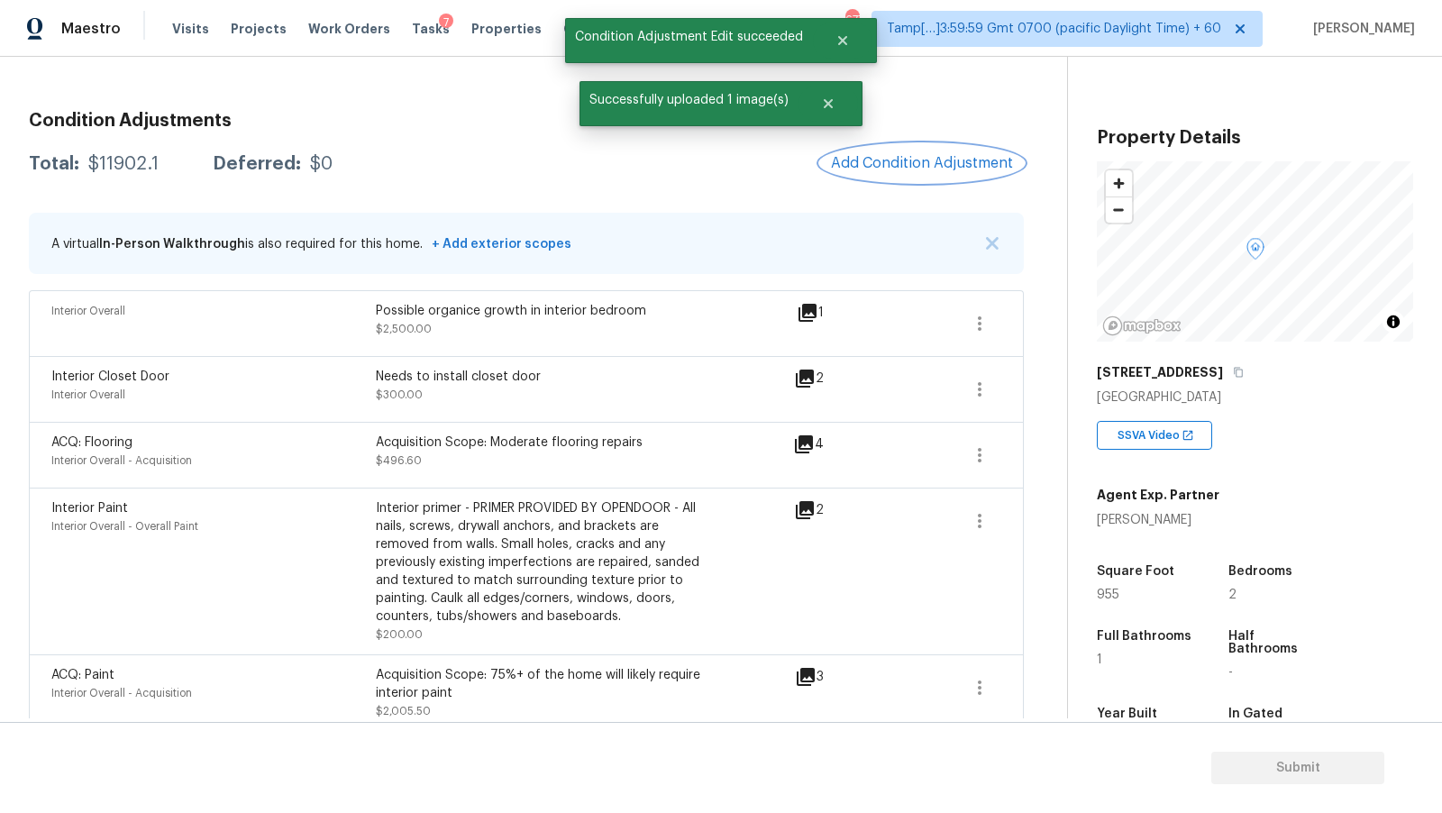
click at [880, 160] on span "Add Condition Adjustment" at bounding box center [922, 163] width 182 height 16
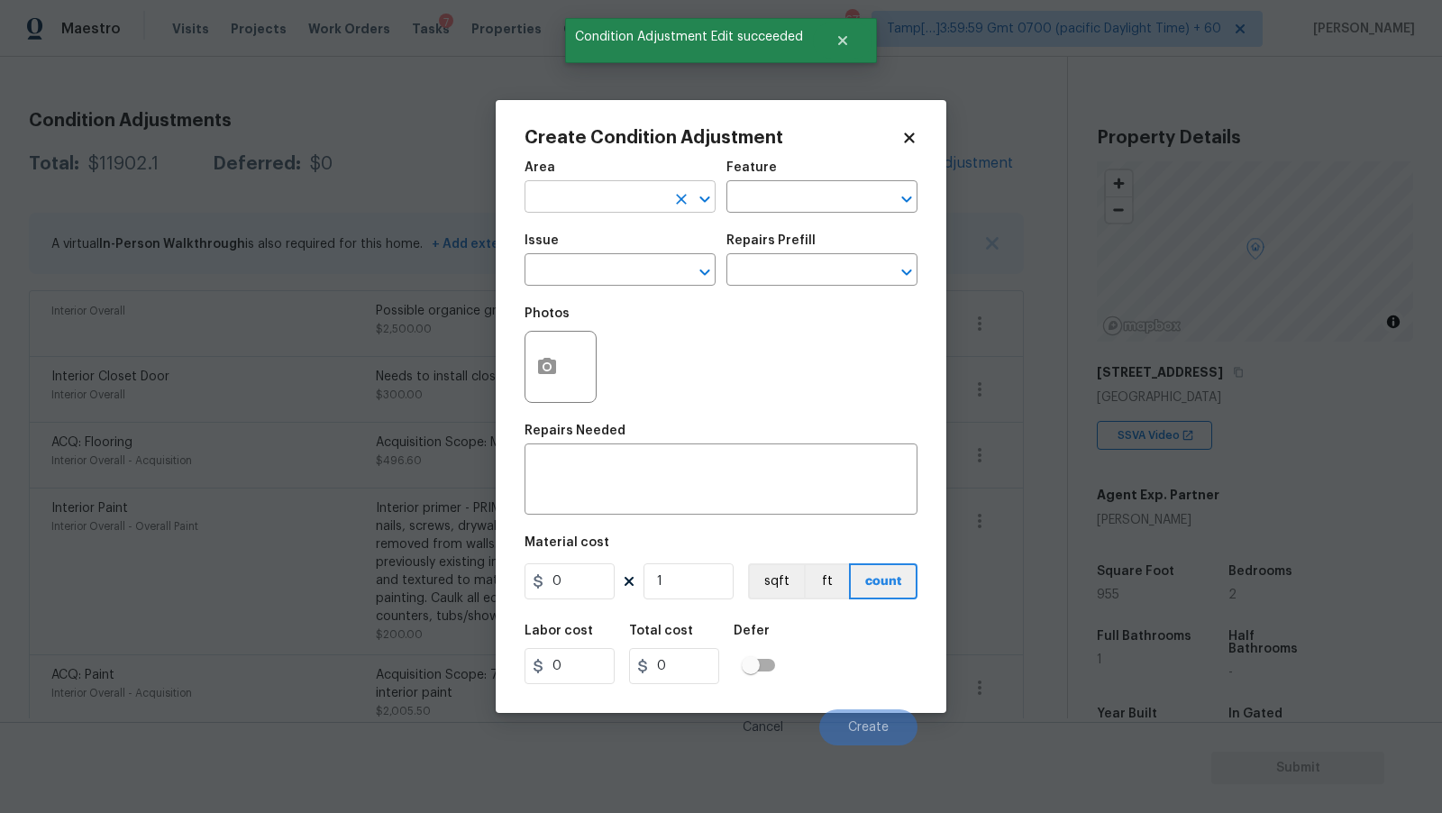
click at [626, 195] on input "text" at bounding box center [595, 199] width 141 height 28
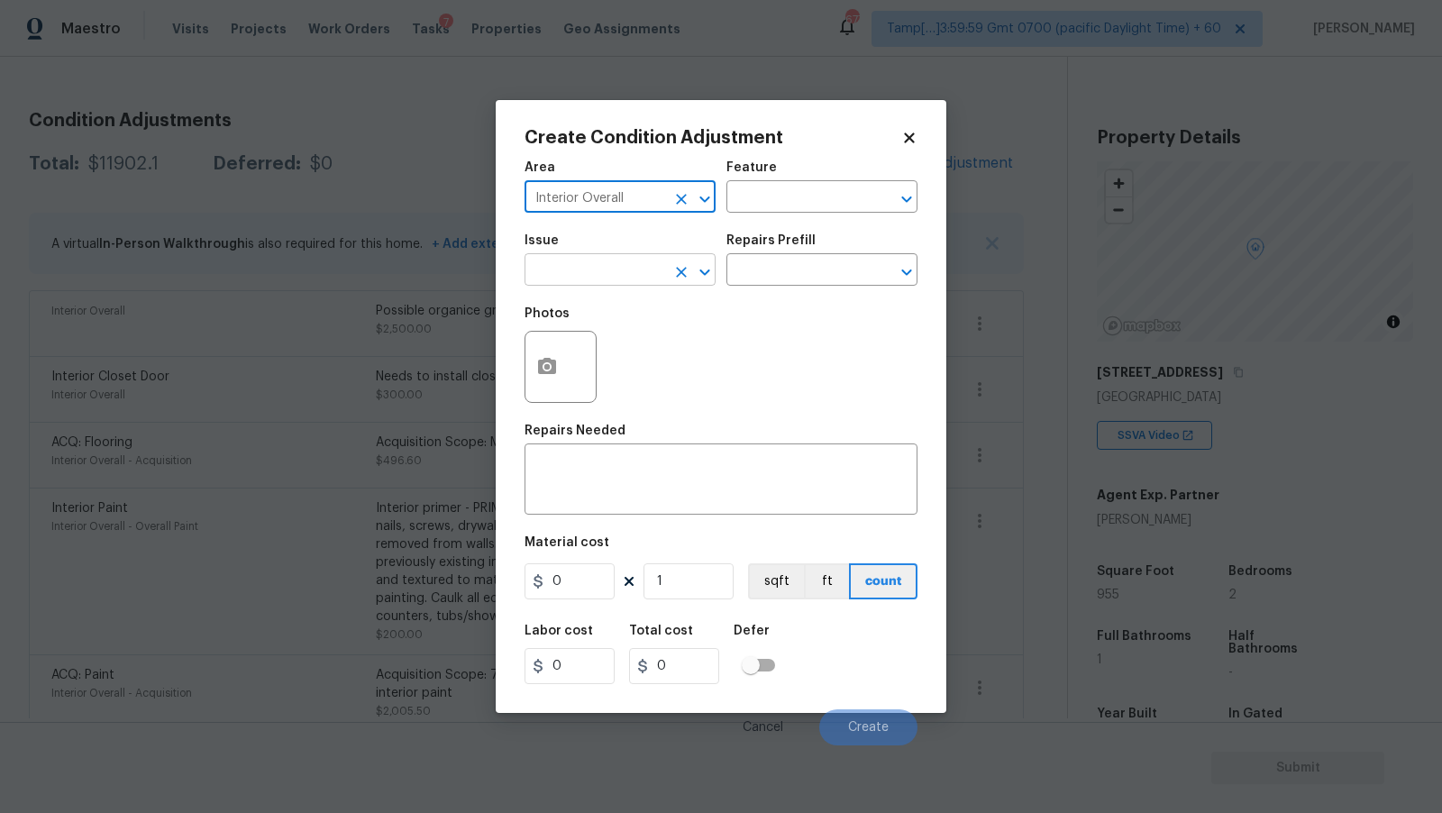
type input "Interior Overall"
click at [581, 274] on input "text" at bounding box center [595, 272] width 141 height 28
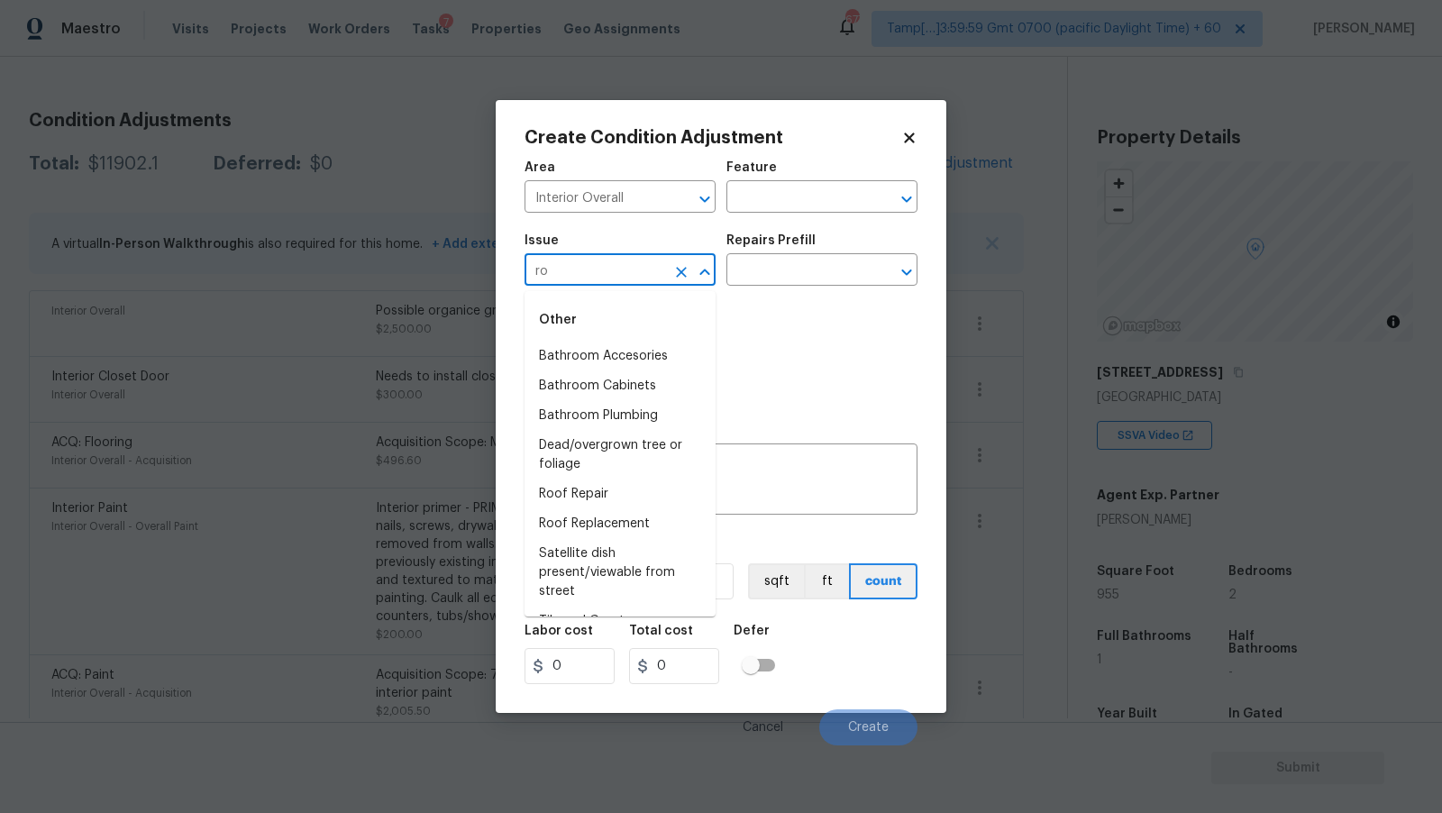
type input "r"
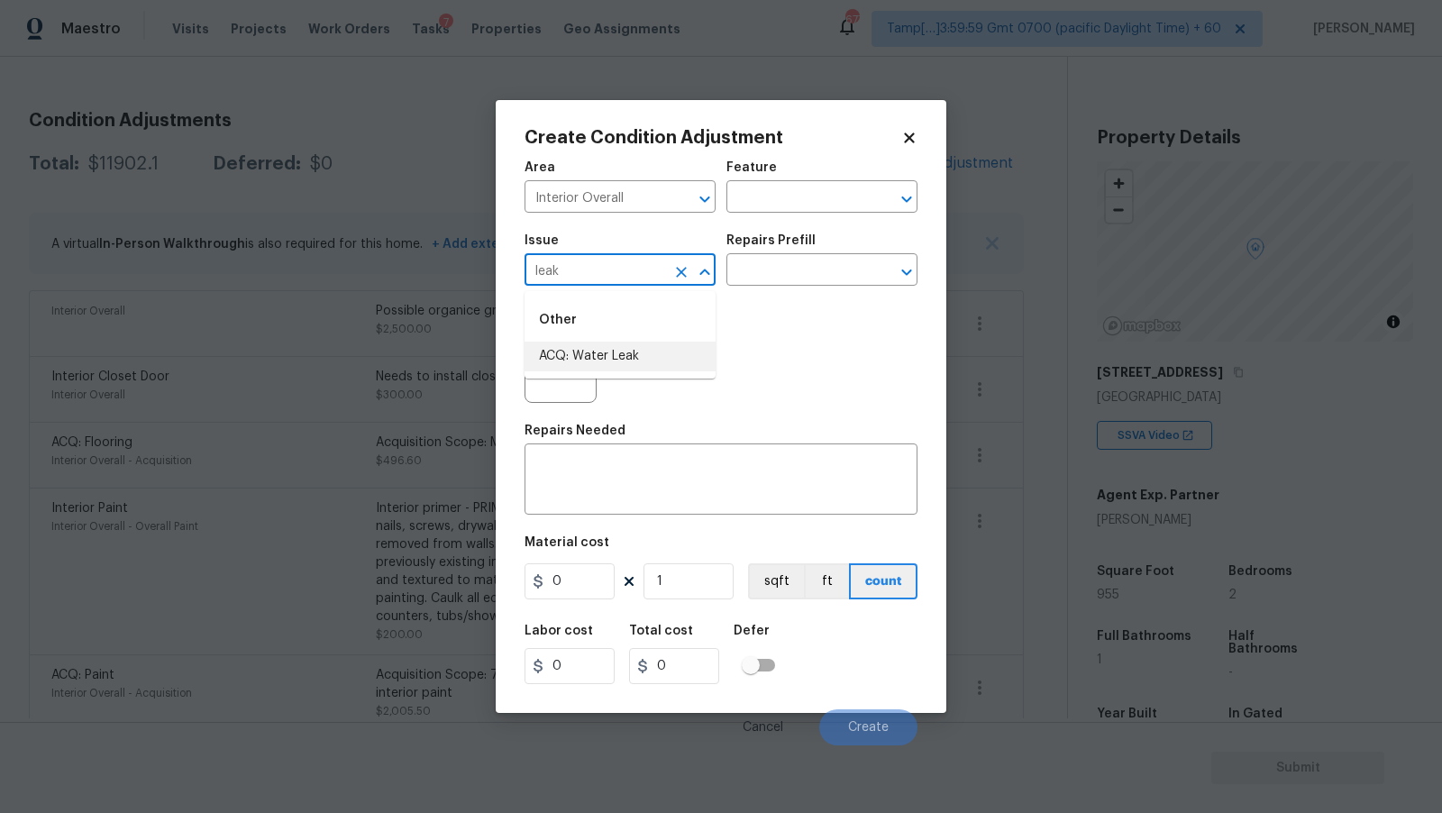
click at [619, 345] on li "ACQ: Water Leak" at bounding box center [620, 357] width 191 height 30
type input "ACQ: Water Leak"
click at [824, 280] on input "text" at bounding box center [797, 272] width 141 height 28
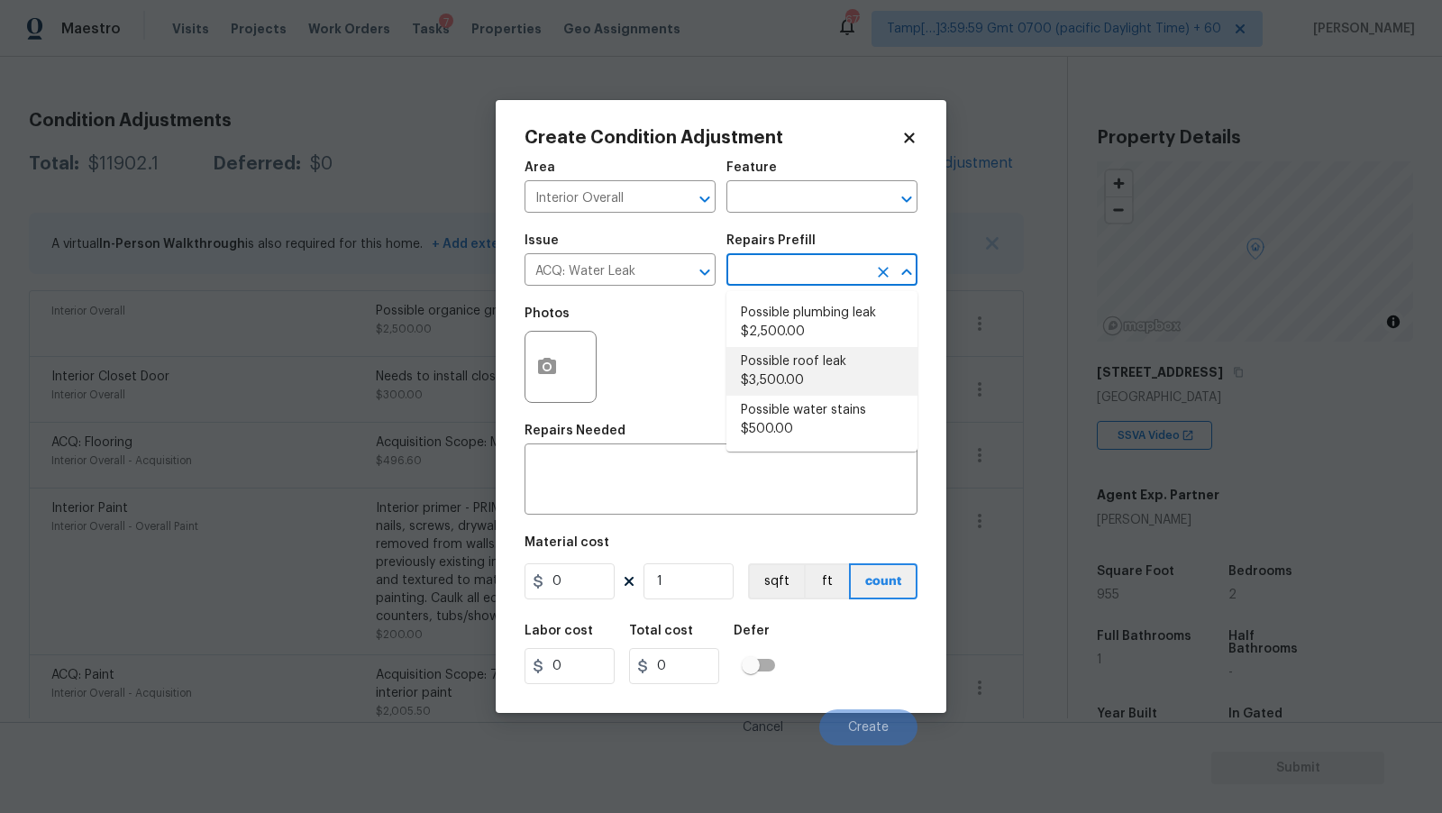
click at [843, 371] on li "Possible roof leak $3,500.00" at bounding box center [822, 371] width 191 height 49
type input "Acquisition"
type textarea "Acquisition Scope: Possible roof leak"
type input "3500"
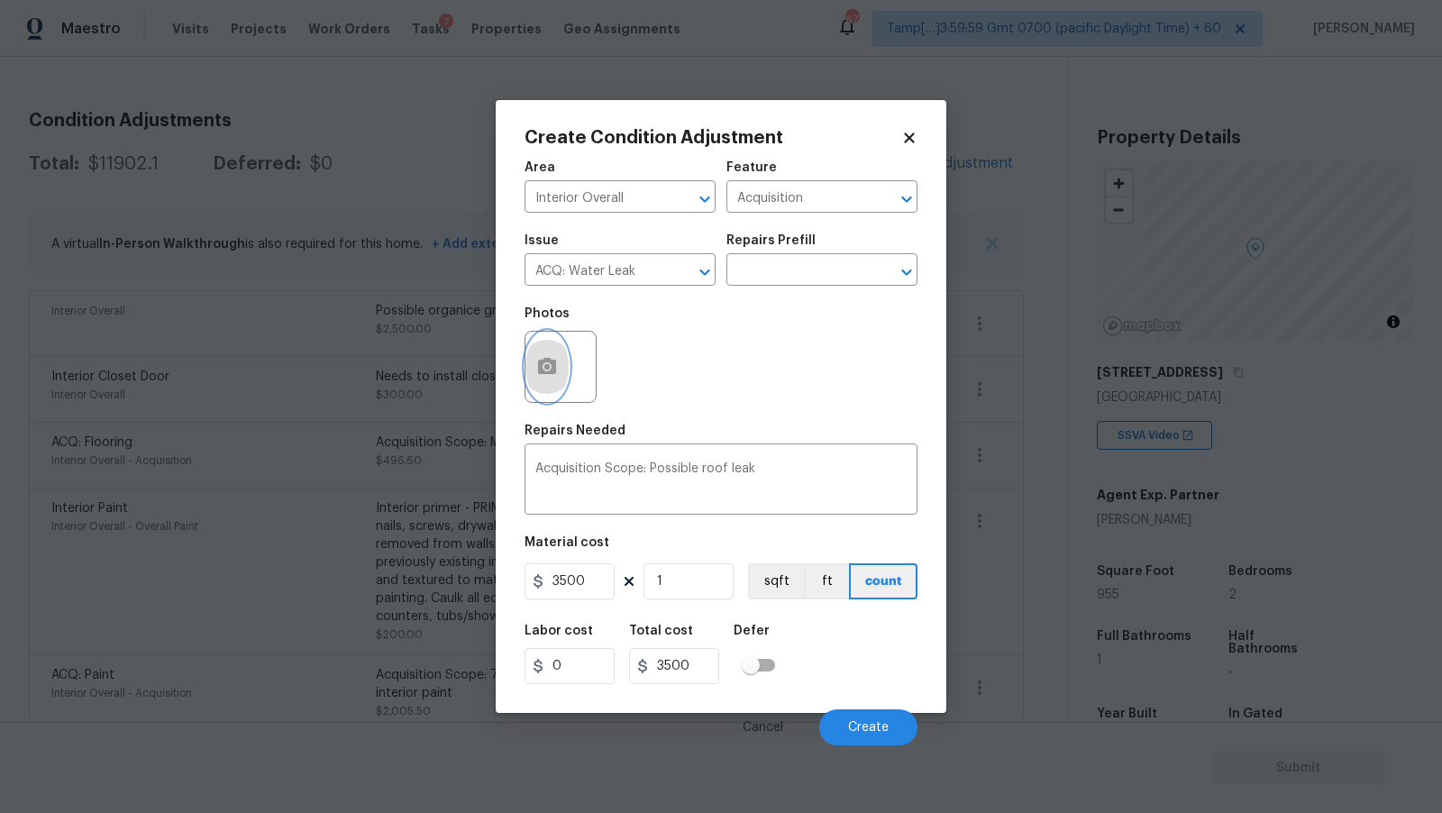
click at [551, 374] on icon "button" at bounding box center [547, 366] width 18 height 16
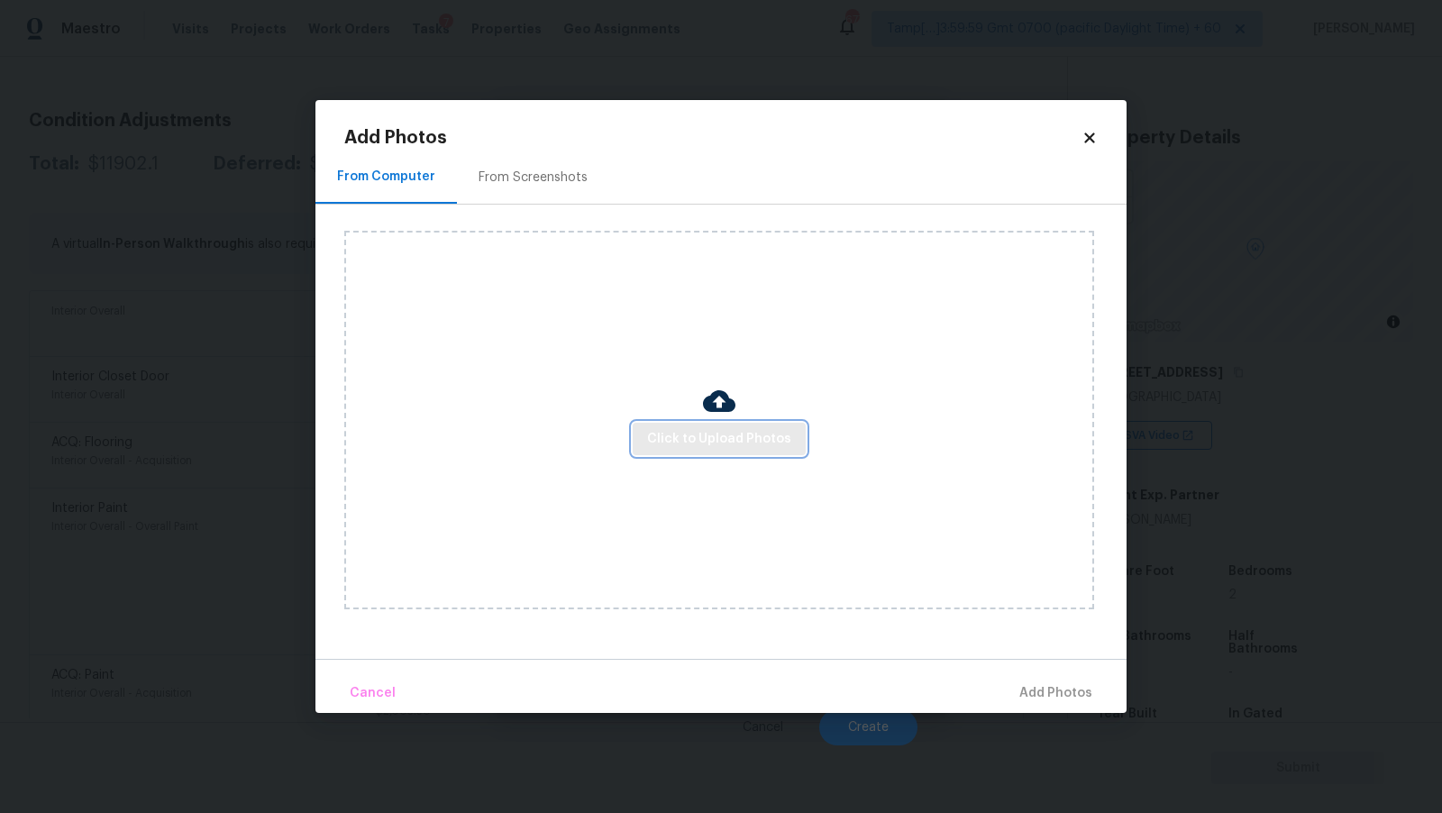
click at [778, 445] on span "Click to Upload Photos" at bounding box center [719, 439] width 144 height 23
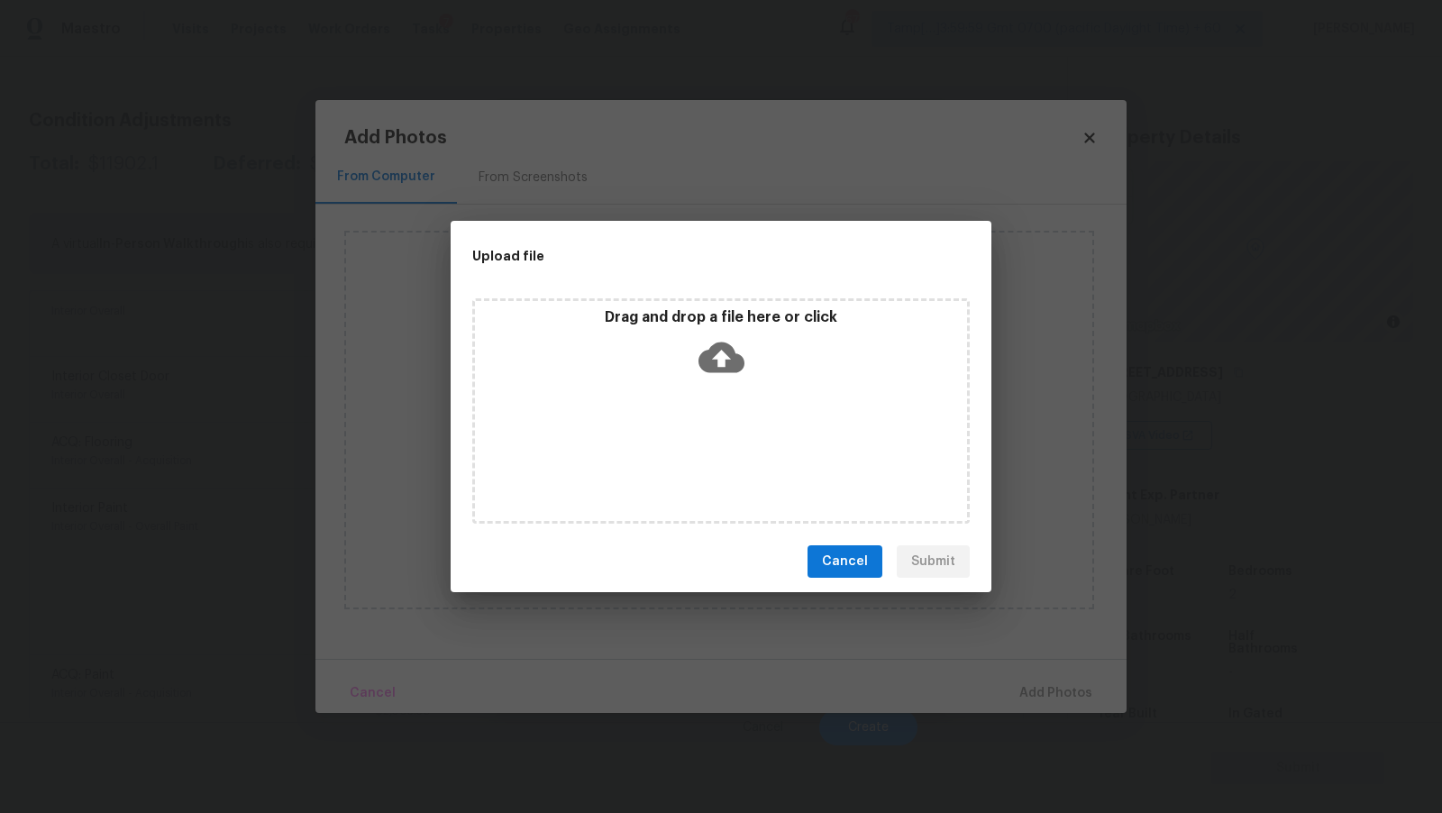
click at [723, 372] on icon at bounding box center [722, 357] width 46 height 46
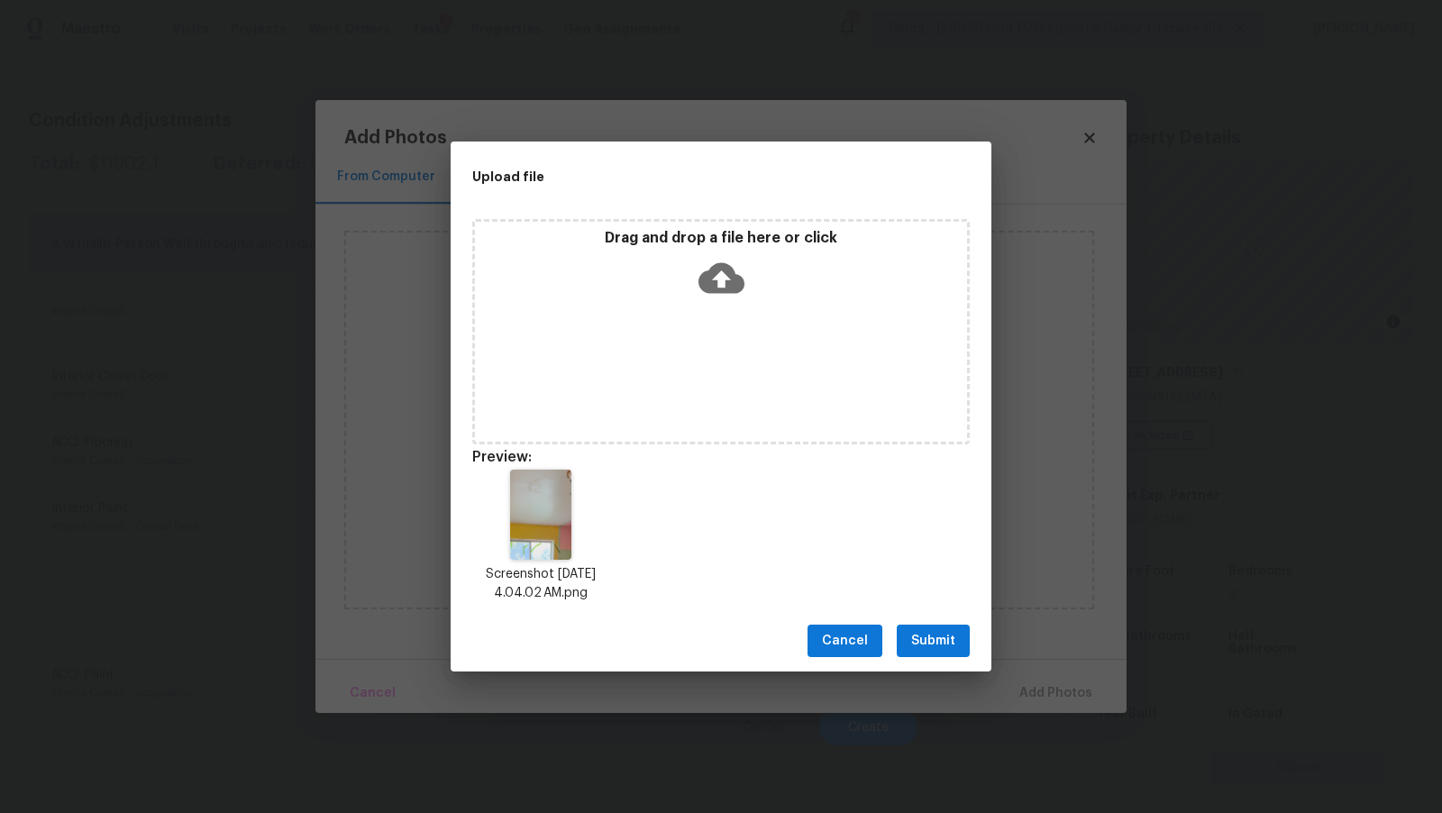
click at [928, 650] on span "Submit" at bounding box center [933, 641] width 44 height 23
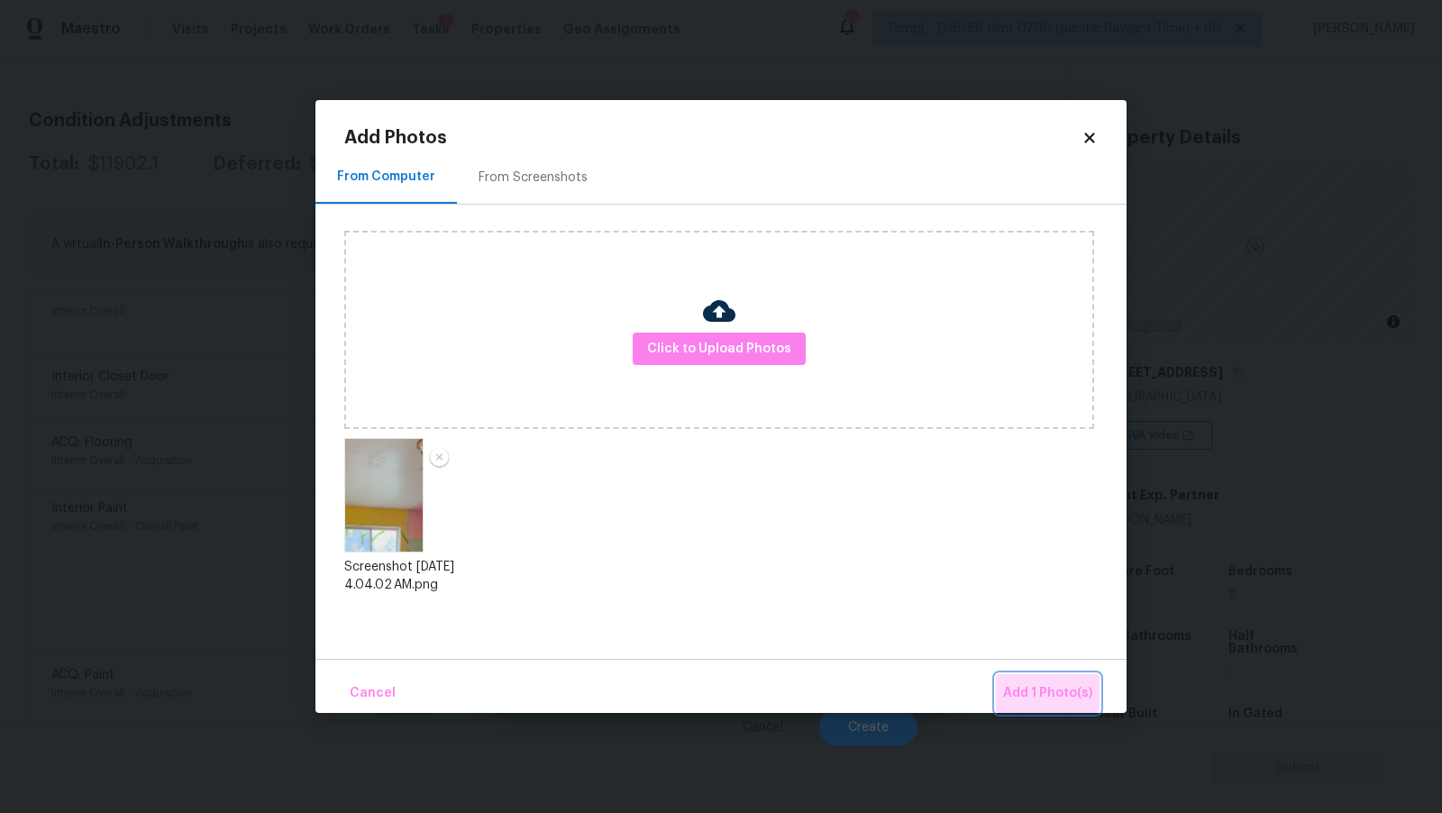
click at [1049, 685] on span "Add 1 Photo(s)" at bounding box center [1047, 693] width 89 height 23
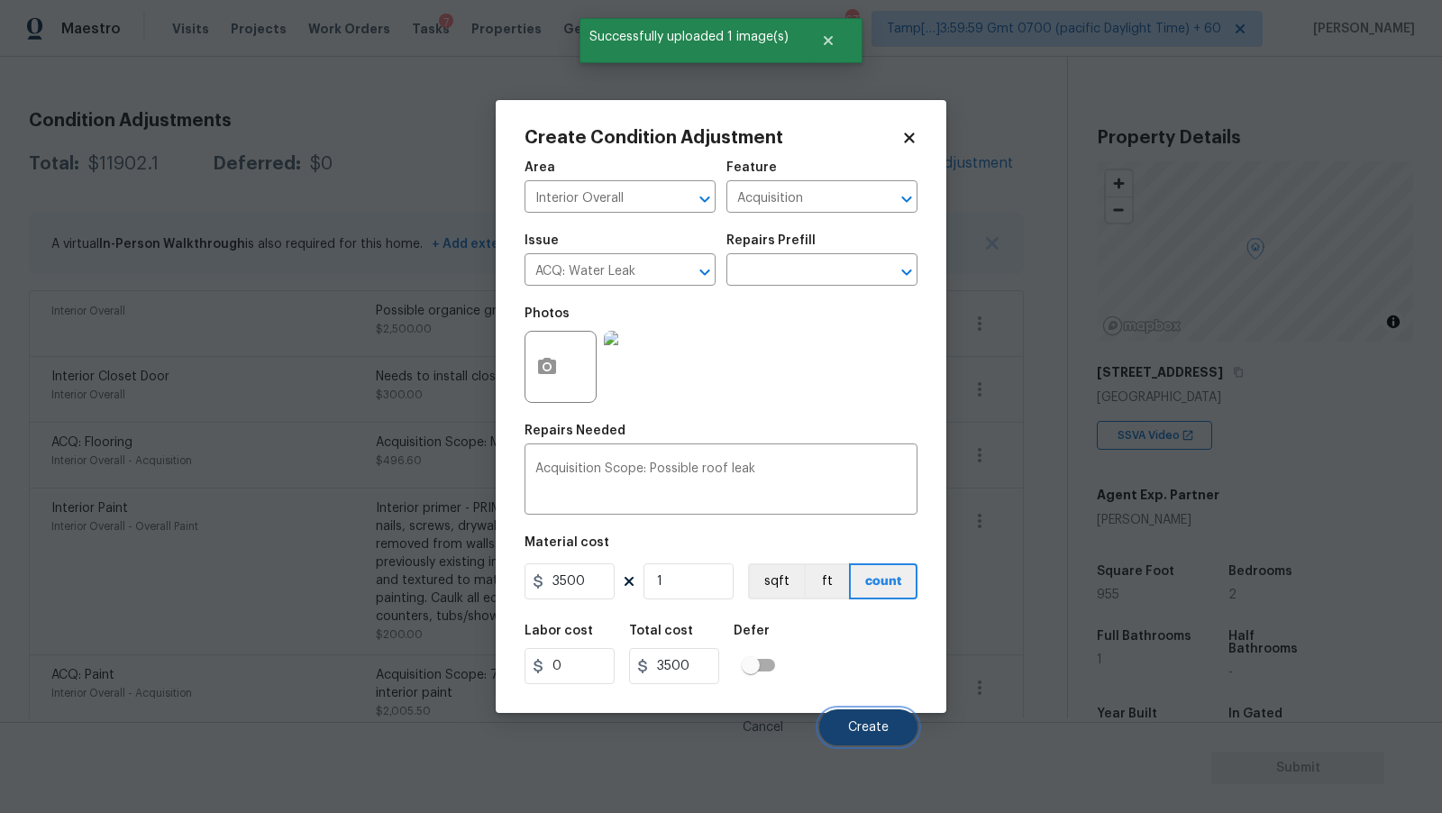
click at [862, 737] on button "Create" at bounding box center [868, 727] width 98 height 36
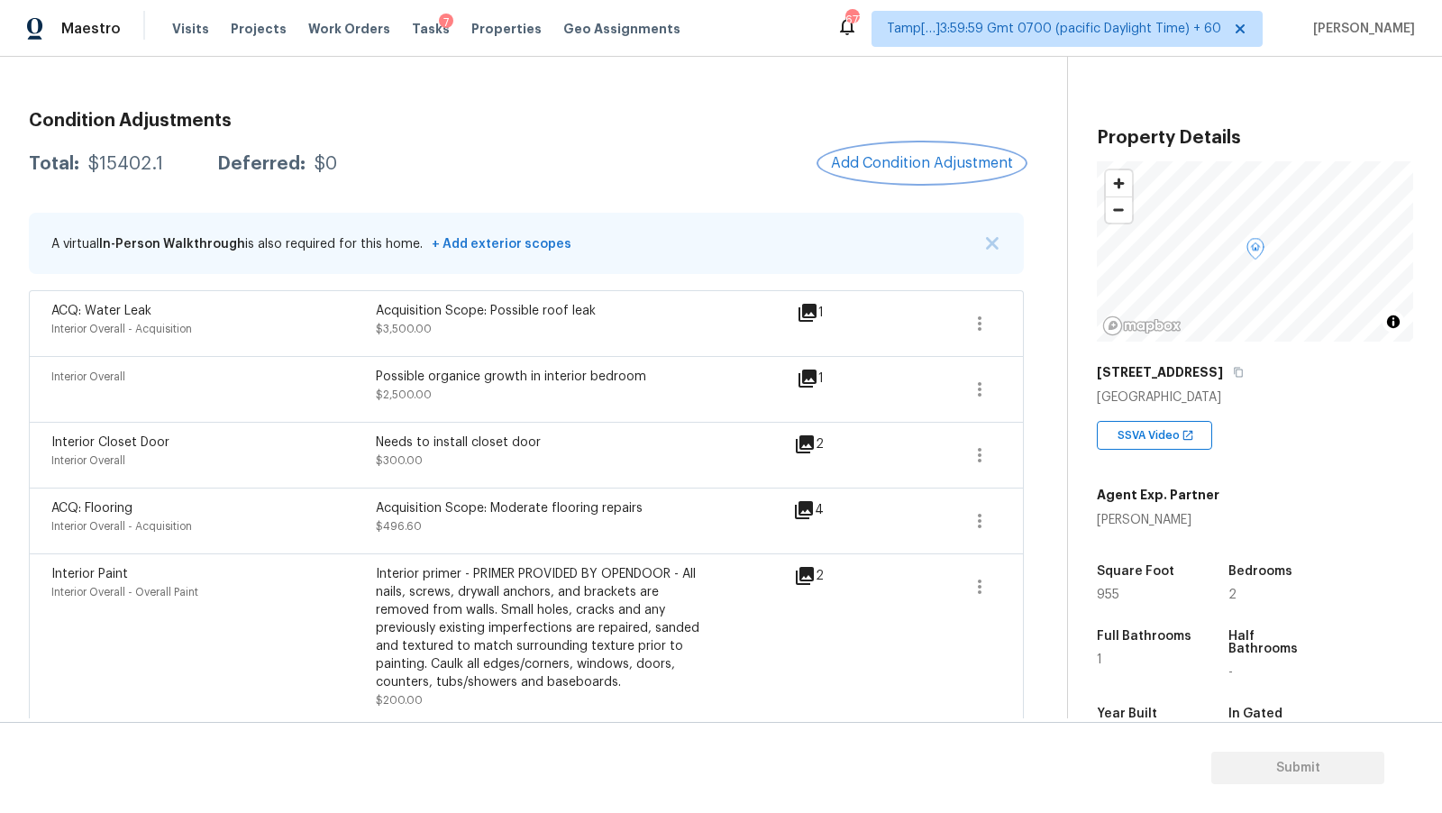
scroll to position [109, 0]
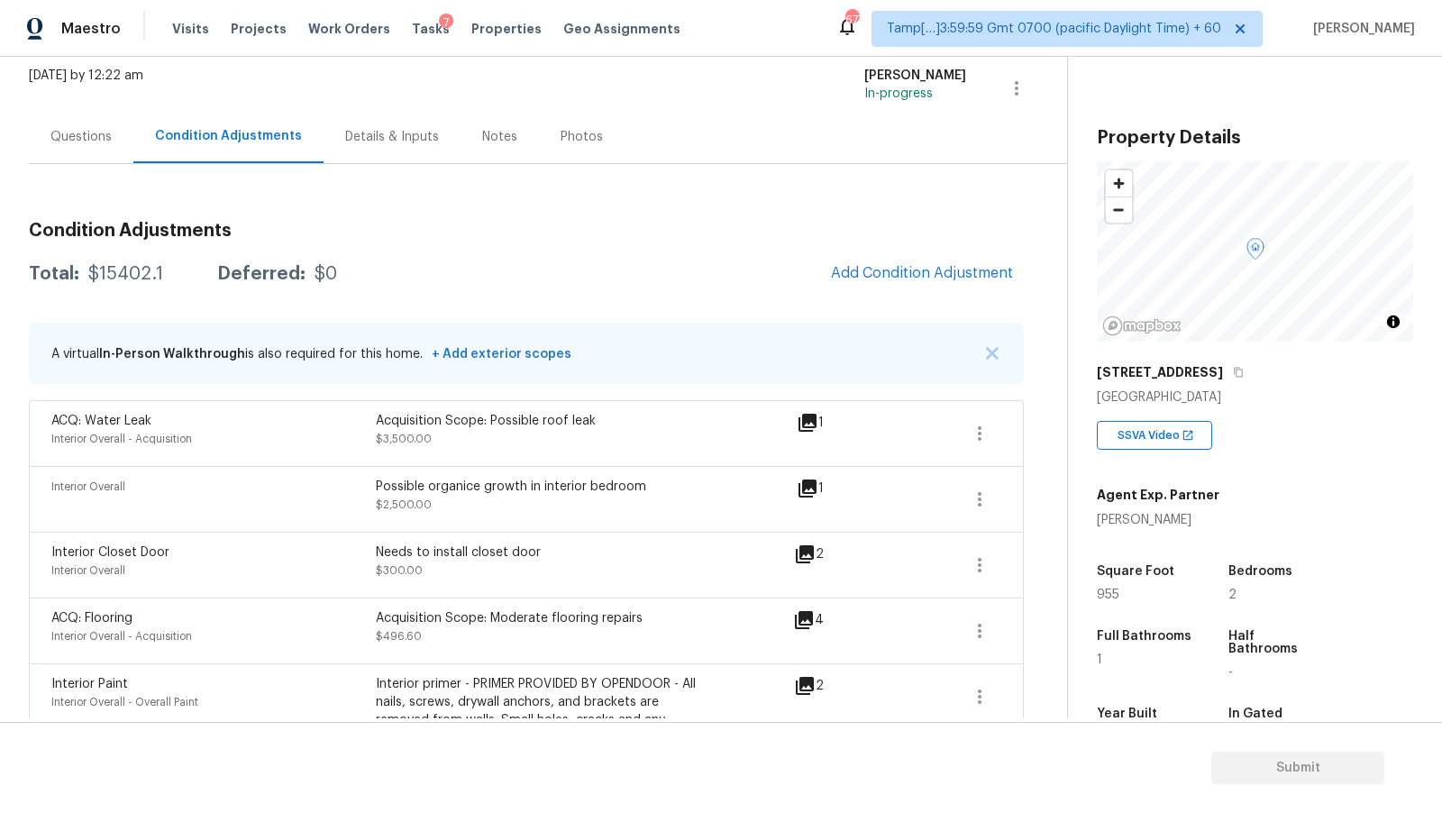
click at [134, 144] on div "Condition Adjustments" at bounding box center [228, 136] width 190 height 53
click at [112, 144] on div "Questions" at bounding box center [81, 136] width 105 height 53
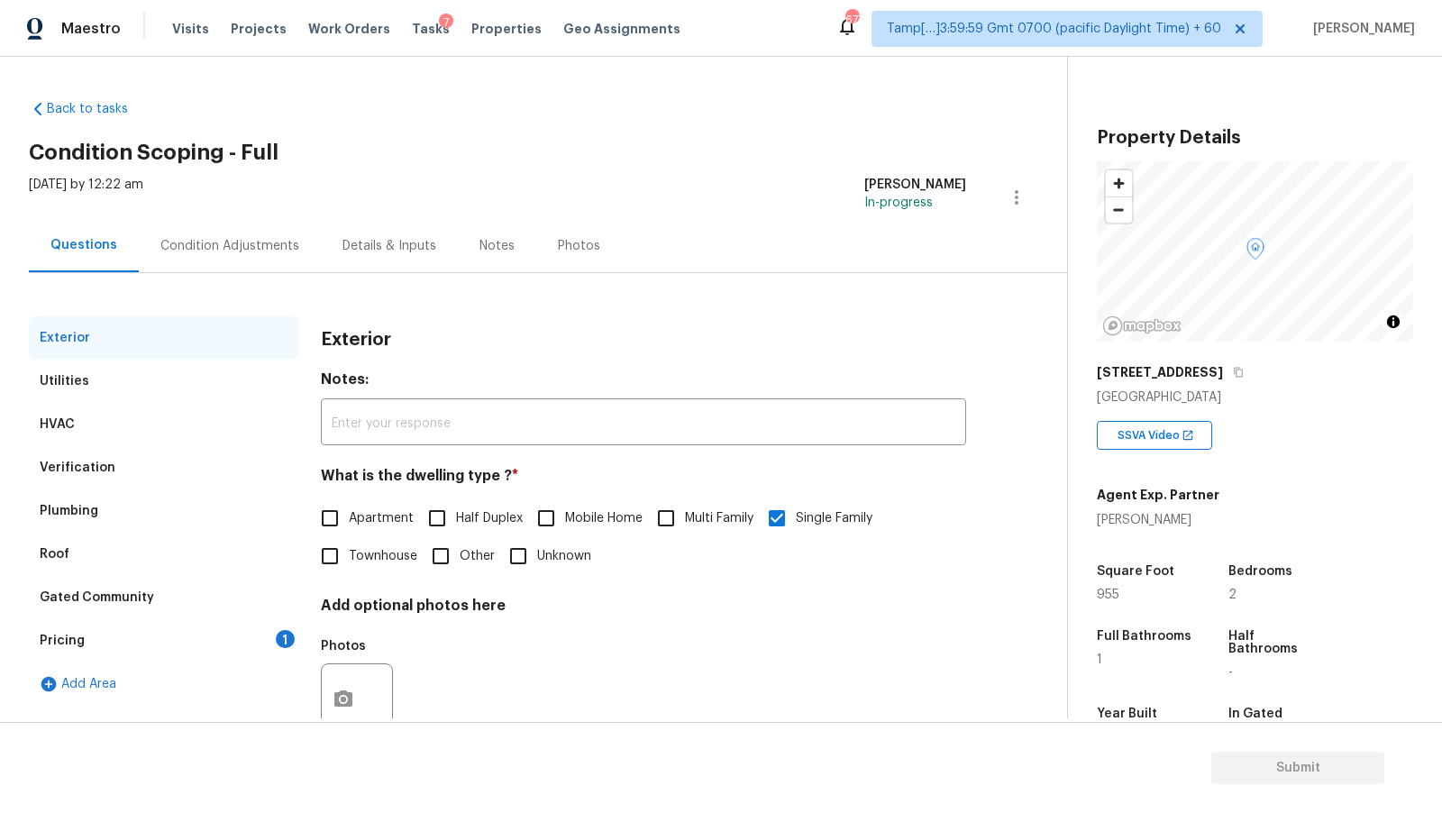
click at [121, 477] on div "Verification" at bounding box center [164, 467] width 270 height 43
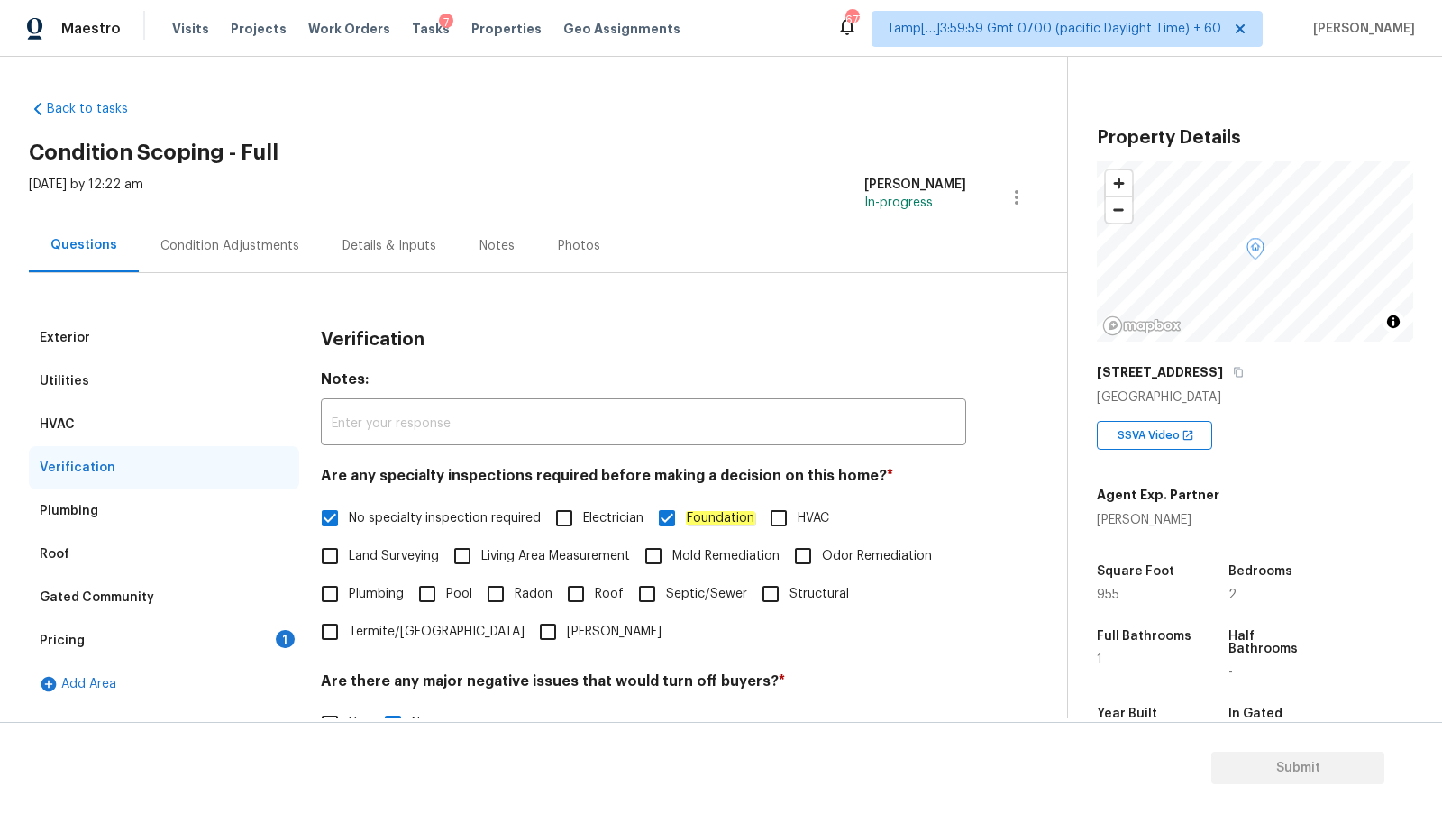
click at [123, 525] on div "Plumbing" at bounding box center [164, 510] width 270 height 43
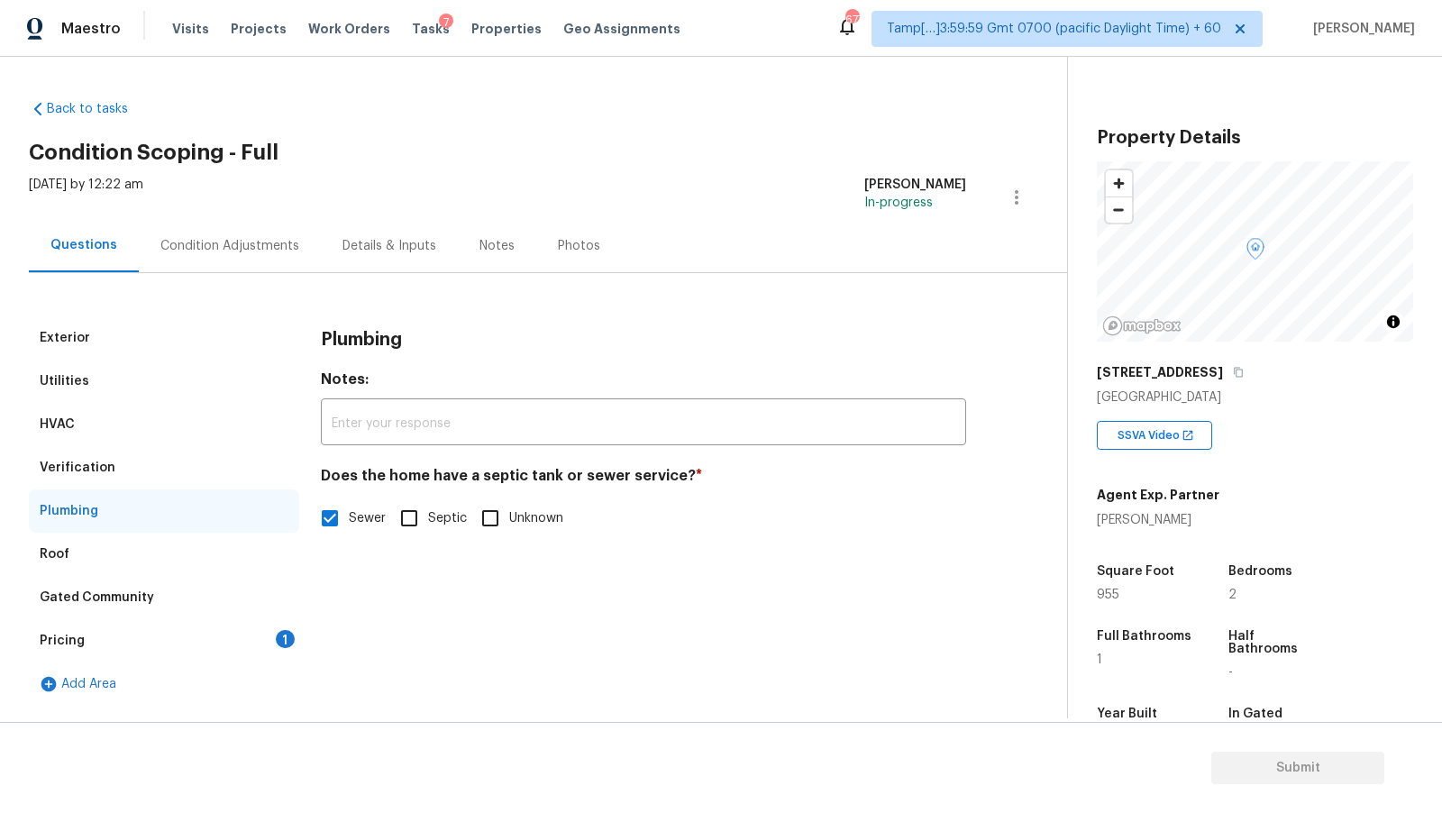
click at [112, 413] on div "HVAC" at bounding box center [164, 424] width 270 height 43
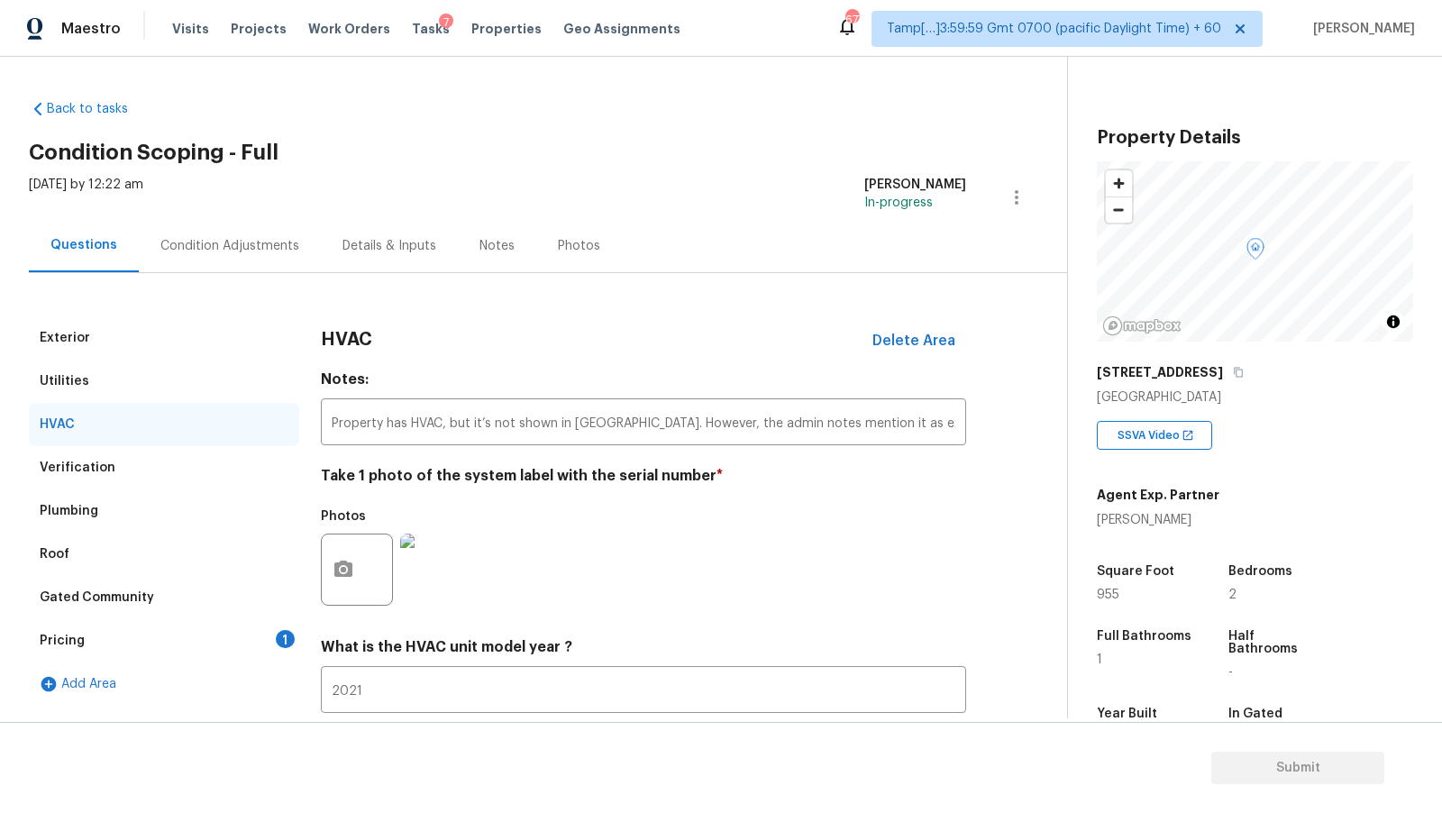
click at [117, 387] on div "Utilities" at bounding box center [164, 381] width 270 height 43
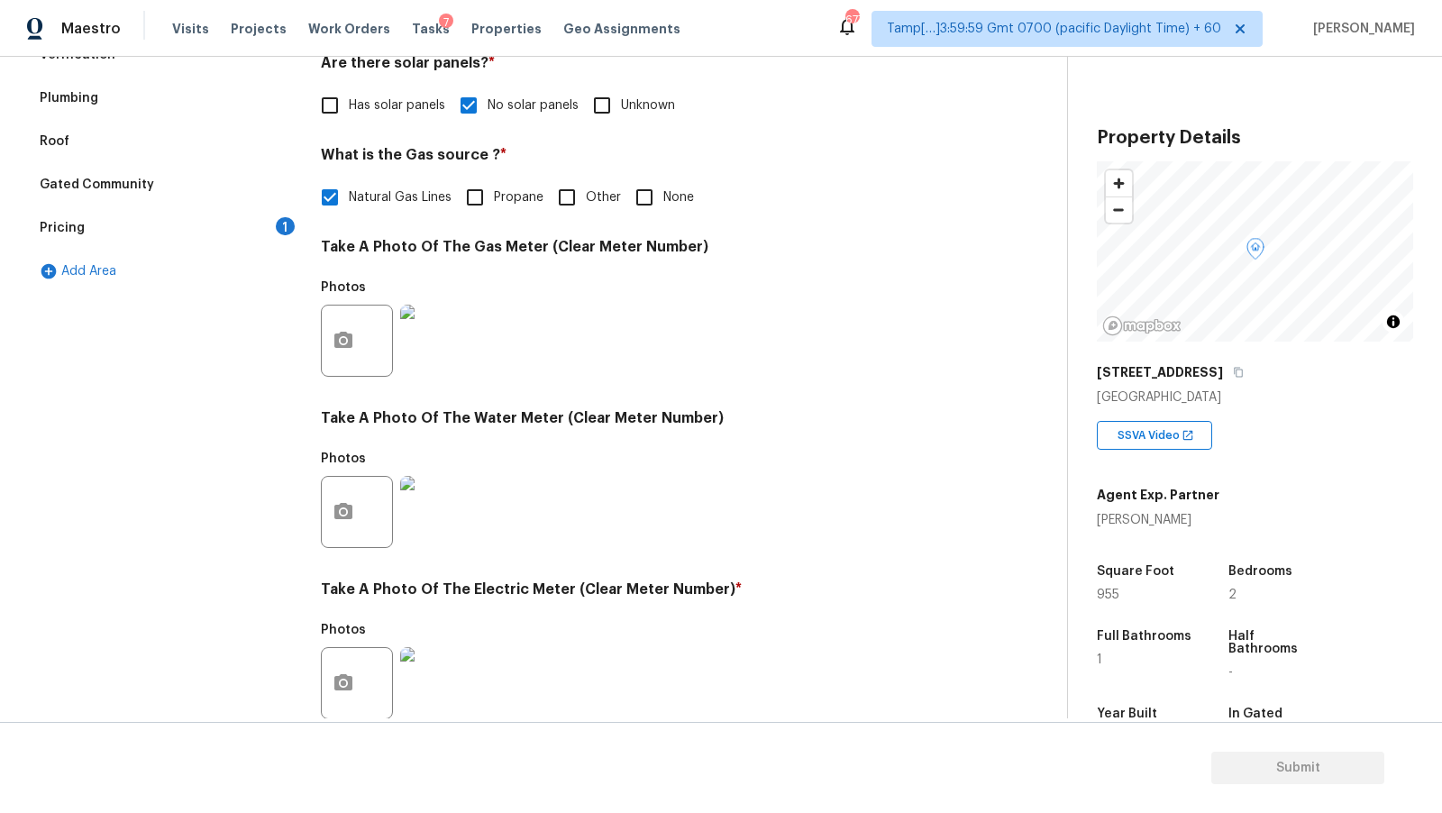
scroll to position [429, 0]
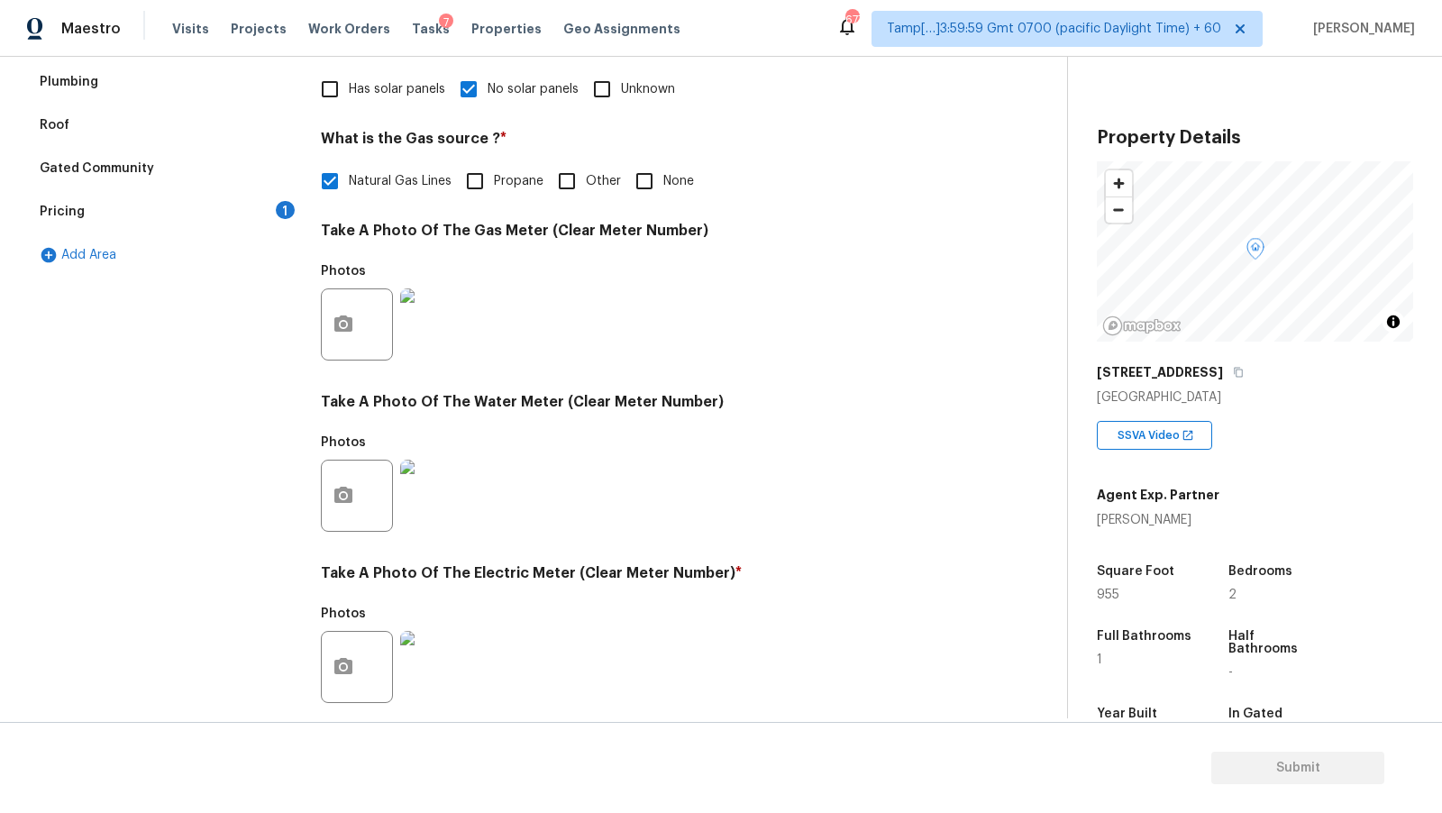
click at [66, 172] on div "Gated Community" at bounding box center [97, 169] width 114 height 18
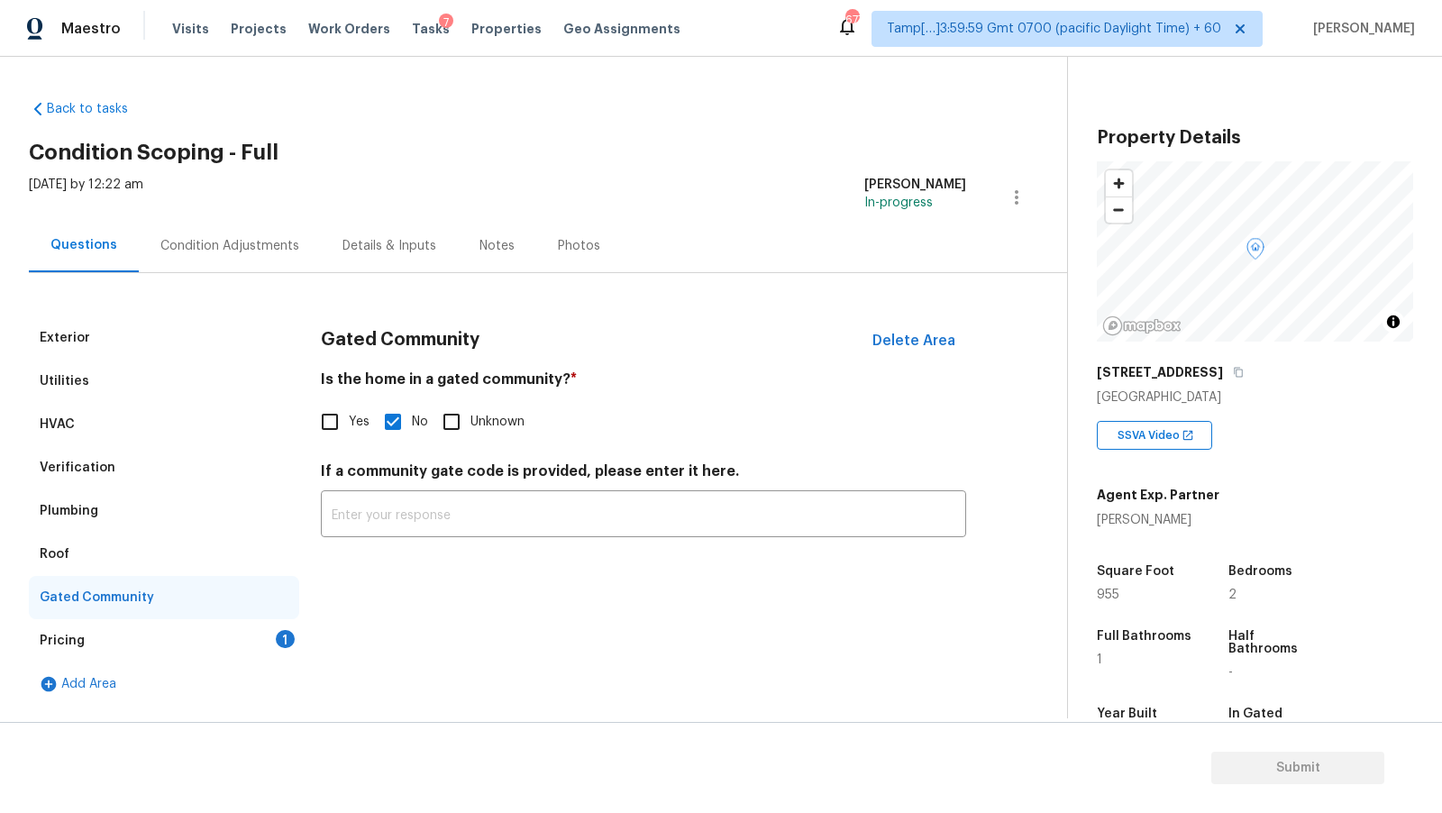
scroll to position [0, 0]
click at [84, 550] on div "Roof" at bounding box center [164, 554] width 270 height 43
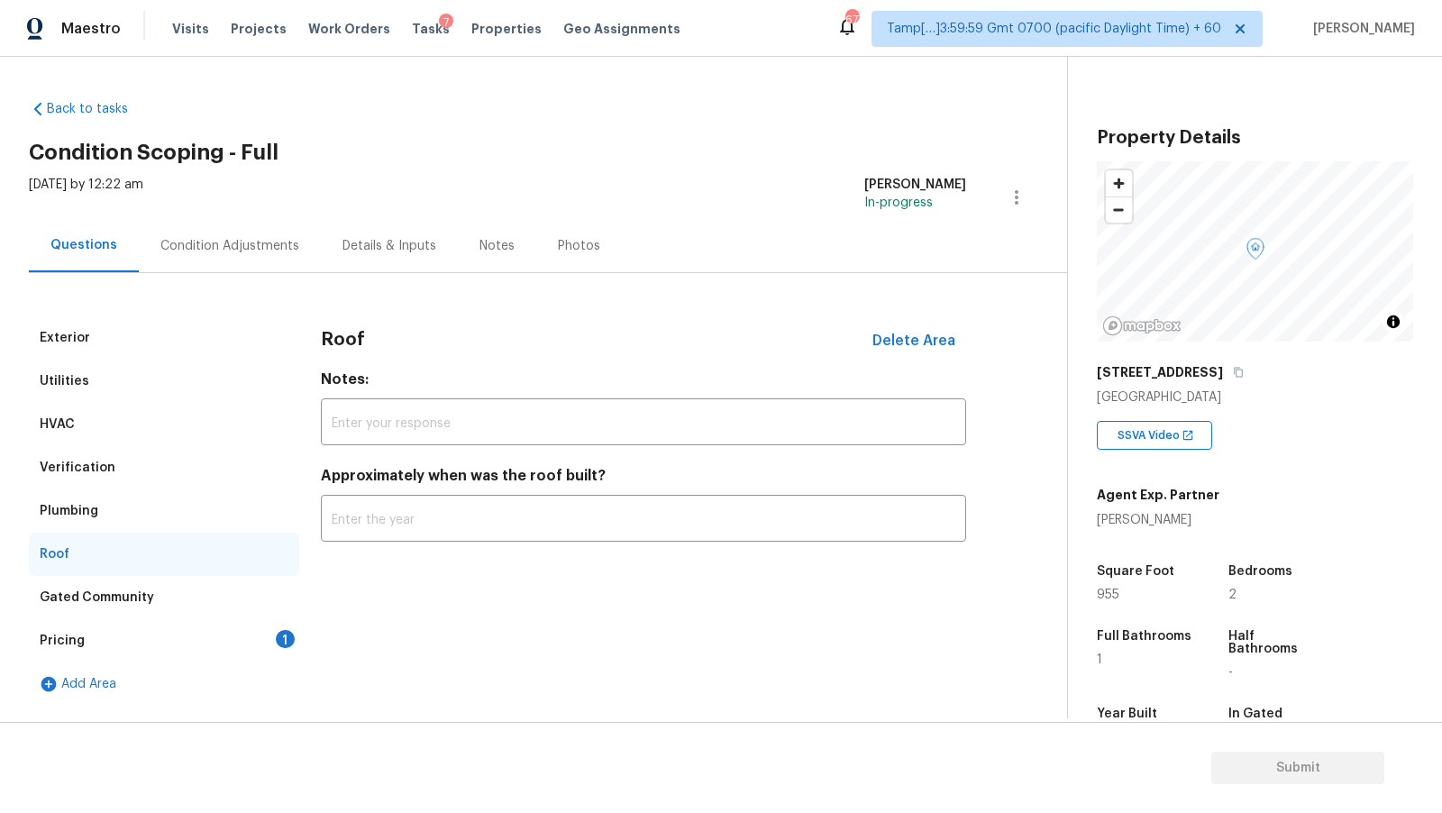
click at [108, 521] on div "Plumbing" at bounding box center [164, 510] width 270 height 43
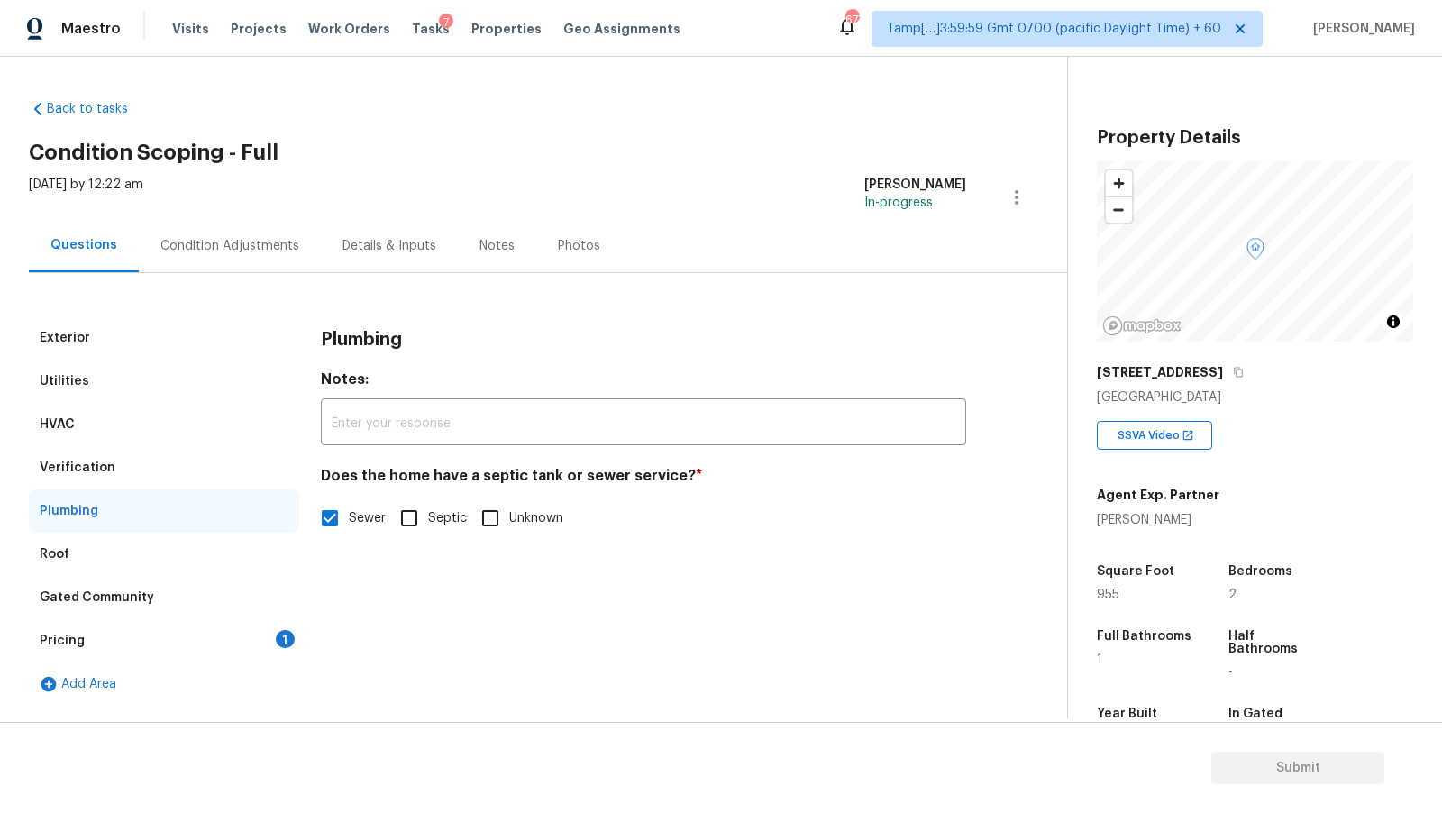
click at [112, 484] on div "Verification" at bounding box center [164, 467] width 270 height 43
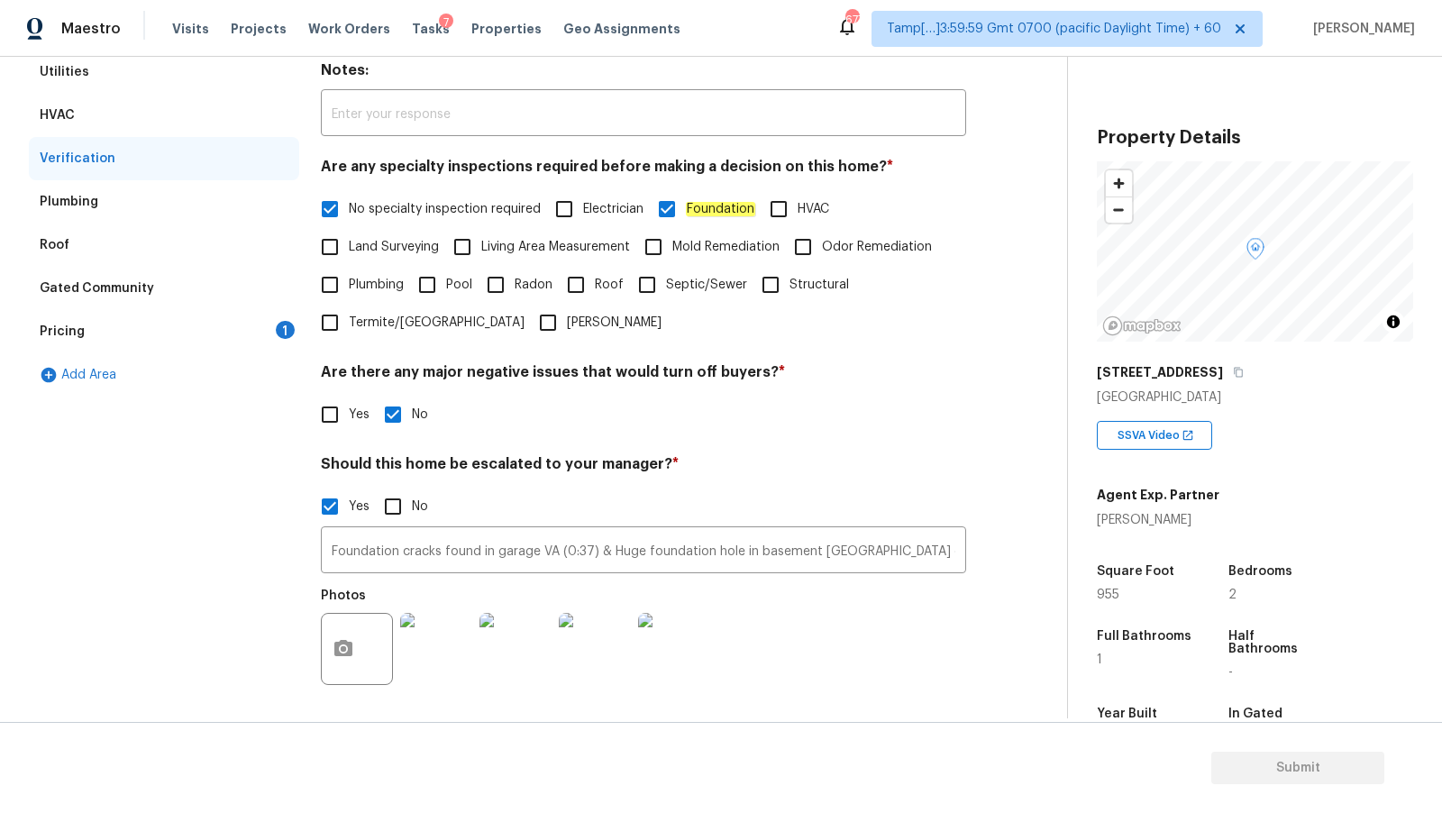
scroll to position [425, 0]
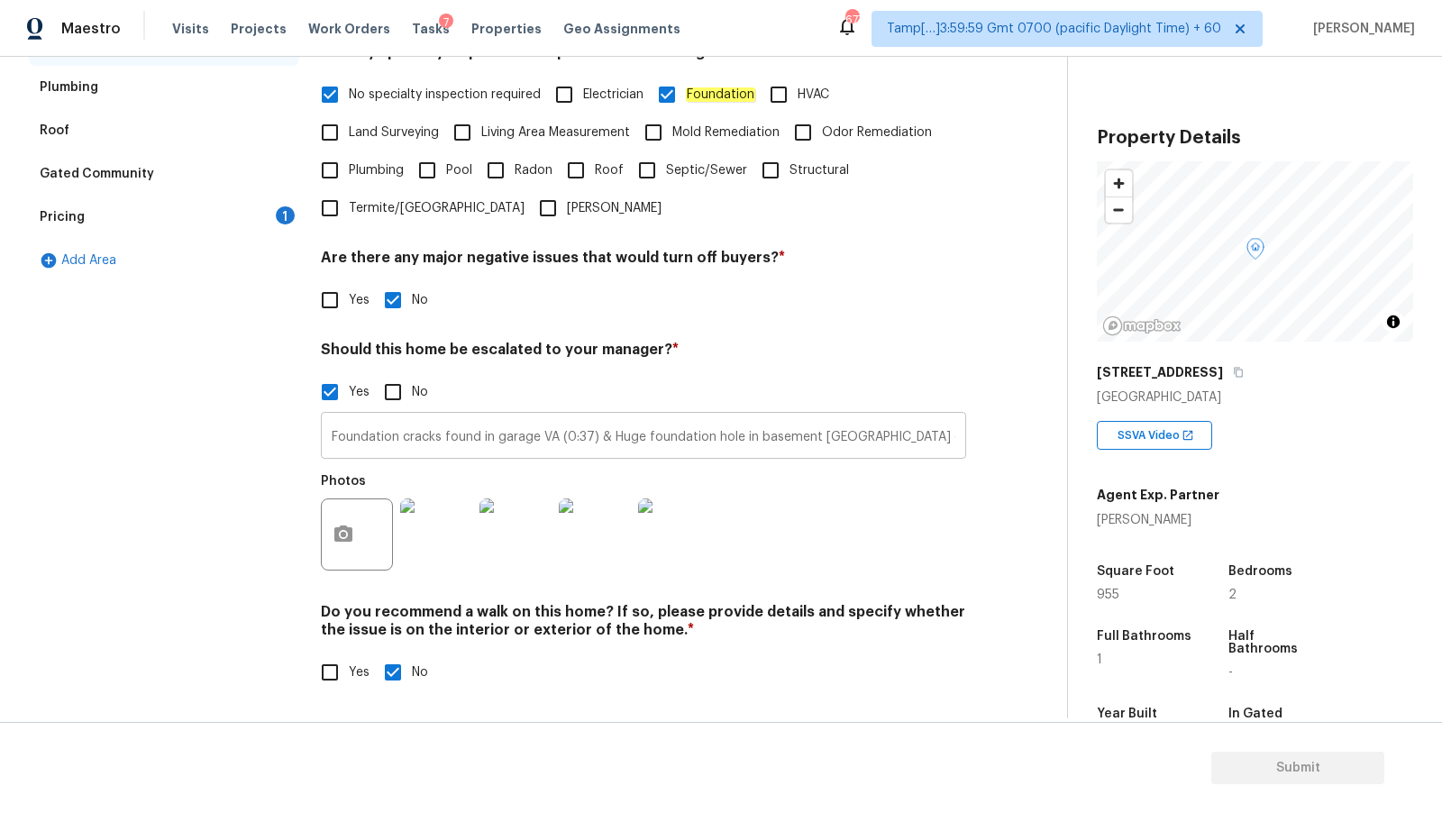
click at [909, 438] on input "Foundation cracks found in garage VA (0:37) & Huge foundation hole in basement …" at bounding box center [643, 437] width 645 height 42
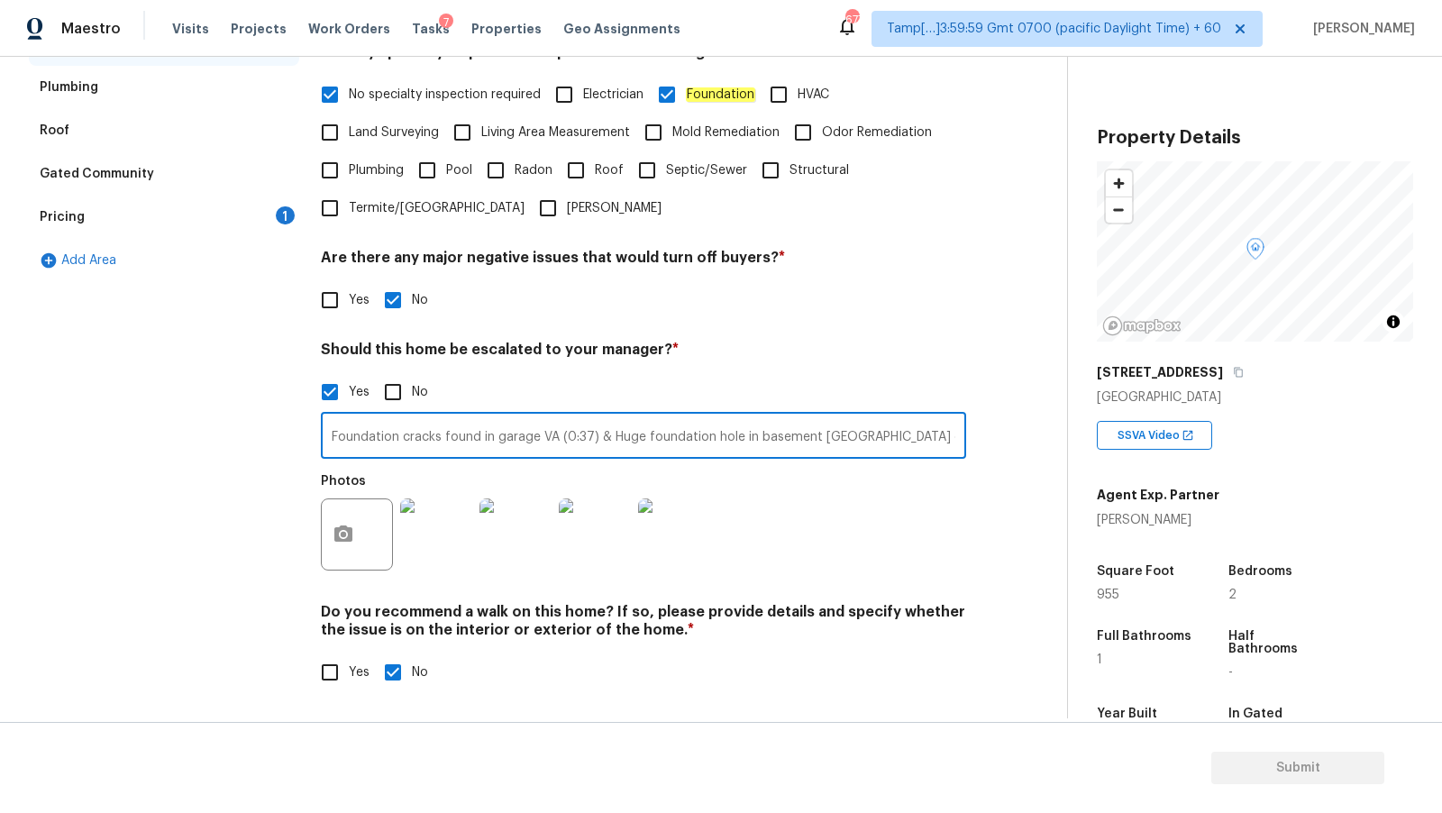
click at [939, 435] on input "Foundation cracks found in garage VA (0:37) & Huge foundation hole in basement …" at bounding box center [643, 437] width 645 height 42
type input "Foundation cracks found in garage VA (0:37) & Huge foundation hole in basement …"
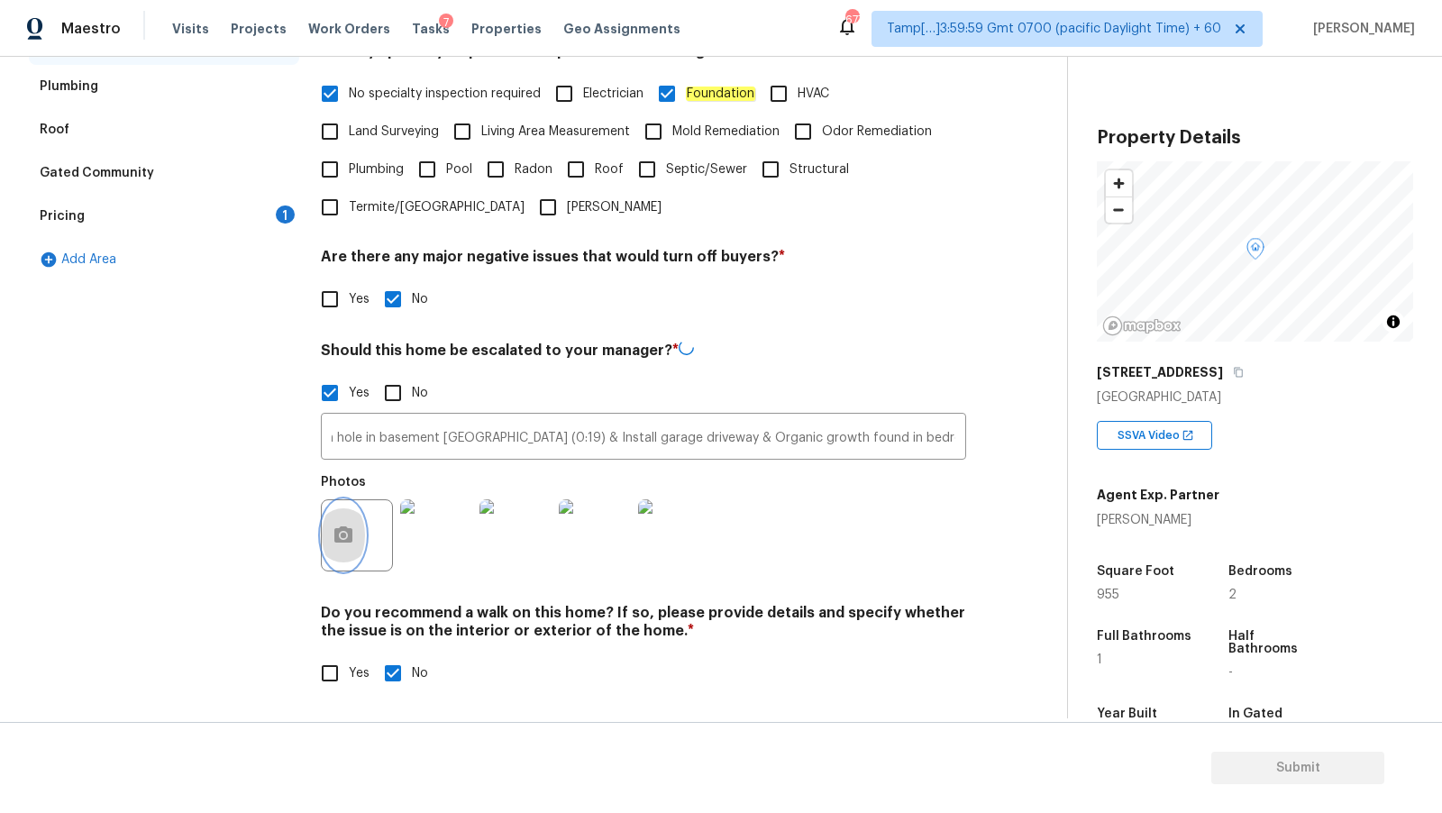
click at [352, 546] on button "button" at bounding box center [343, 535] width 43 height 70
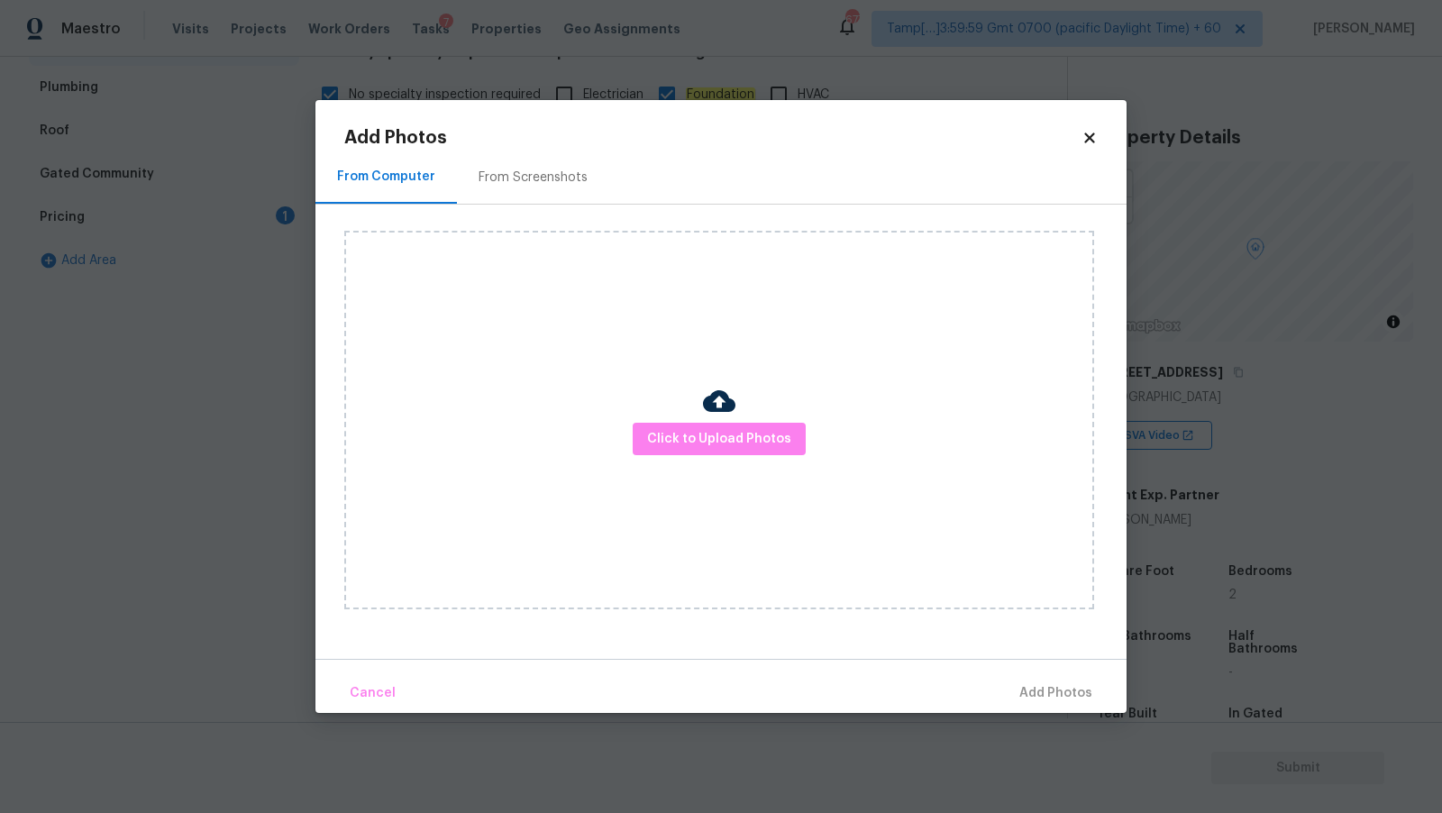
click at [703, 416] on img at bounding box center [719, 401] width 32 height 32
click at [695, 429] on span "Click to Upload Photos" at bounding box center [719, 439] width 144 height 23
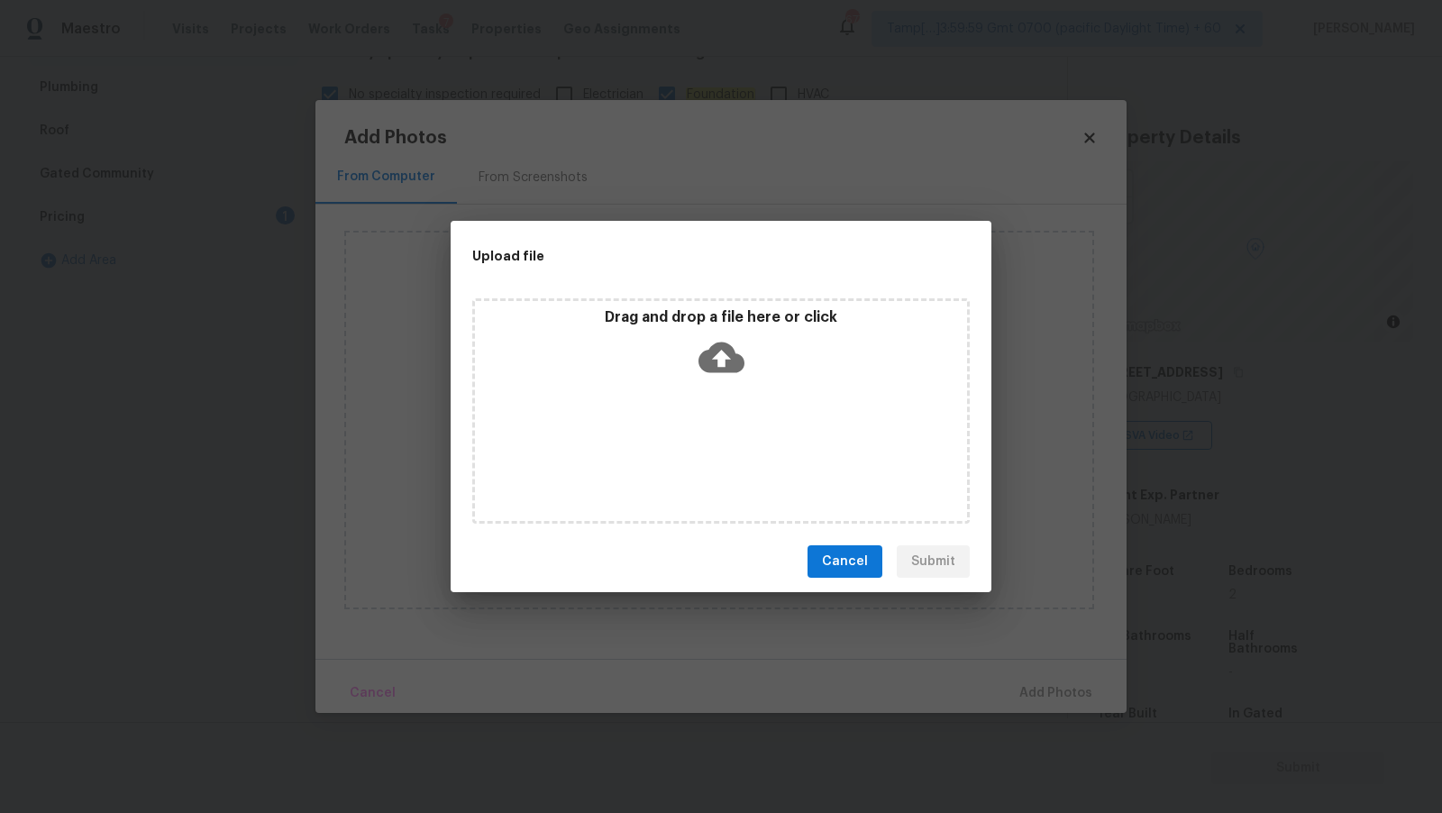
click at [721, 343] on icon at bounding box center [722, 358] width 46 height 31
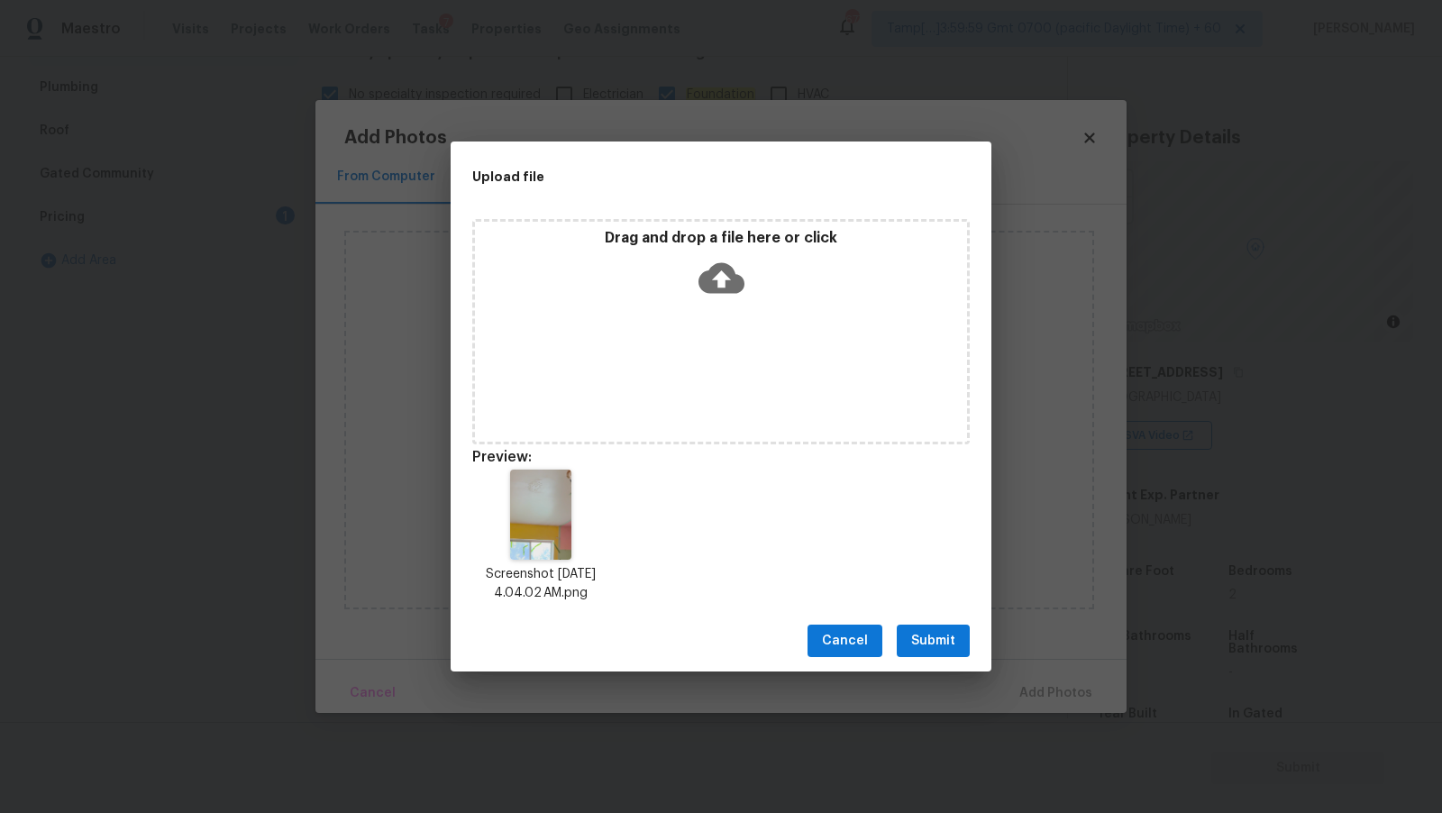
click at [942, 637] on span "Submit" at bounding box center [933, 641] width 44 height 23
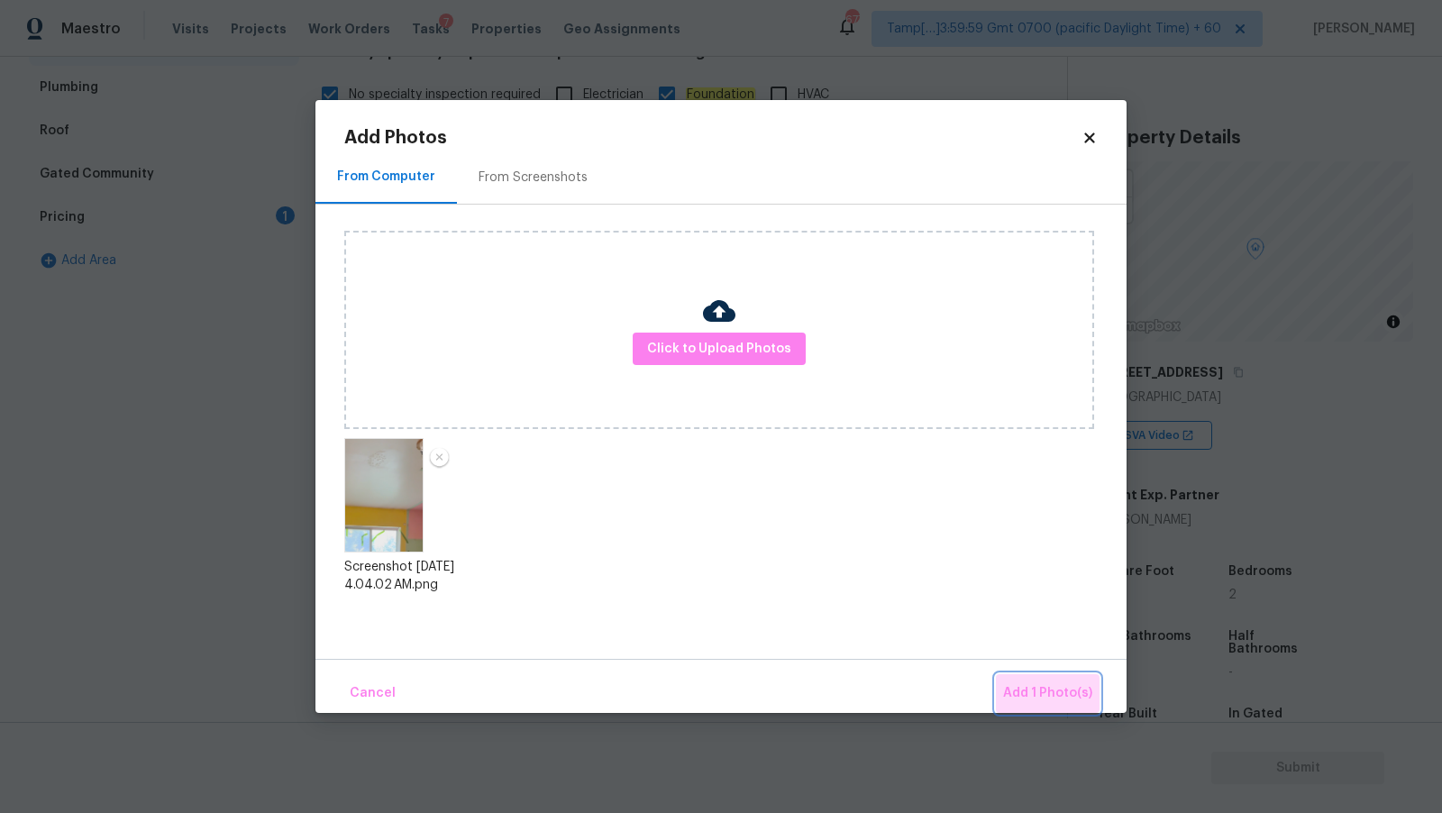
click at [1070, 690] on span "Add 1 Photo(s)" at bounding box center [1047, 693] width 89 height 23
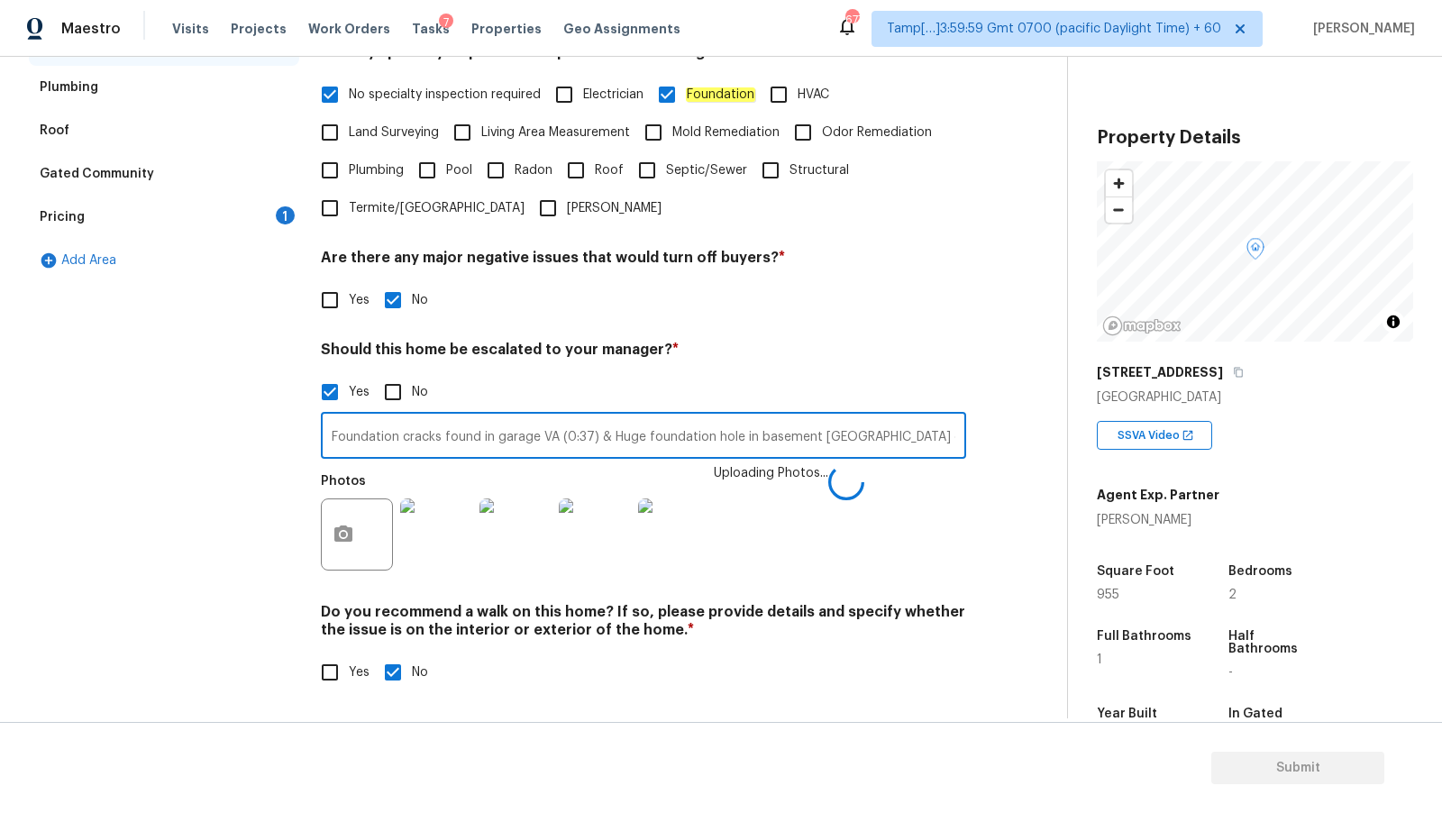
click at [766, 426] on input "Foundation cracks found in garage VA (0:37) & Huge foundation hole in basement …" at bounding box center [643, 437] width 645 height 42
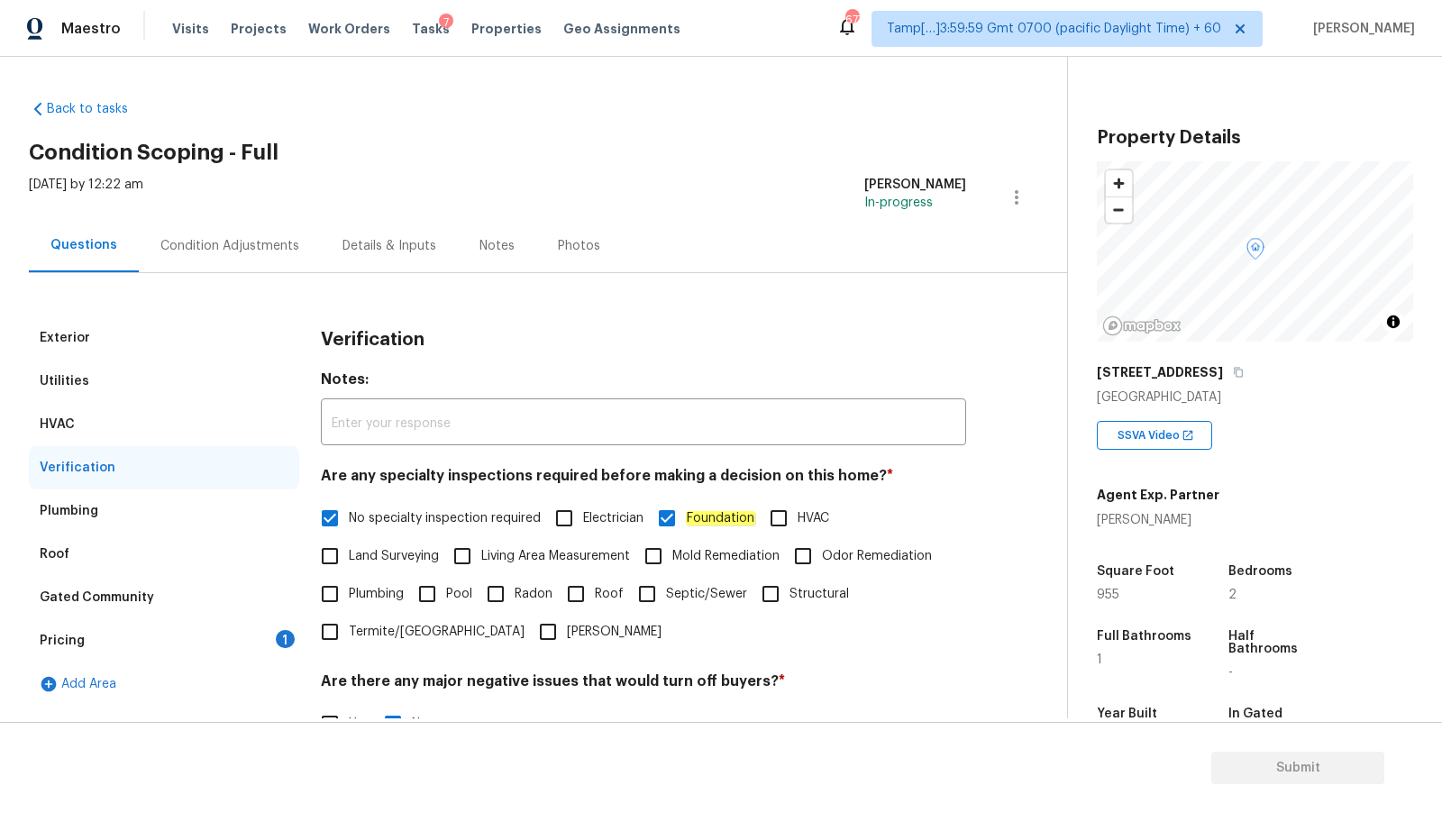
click at [241, 241] on div "Condition Adjustments" at bounding box center [229, 246] width 139 height 18
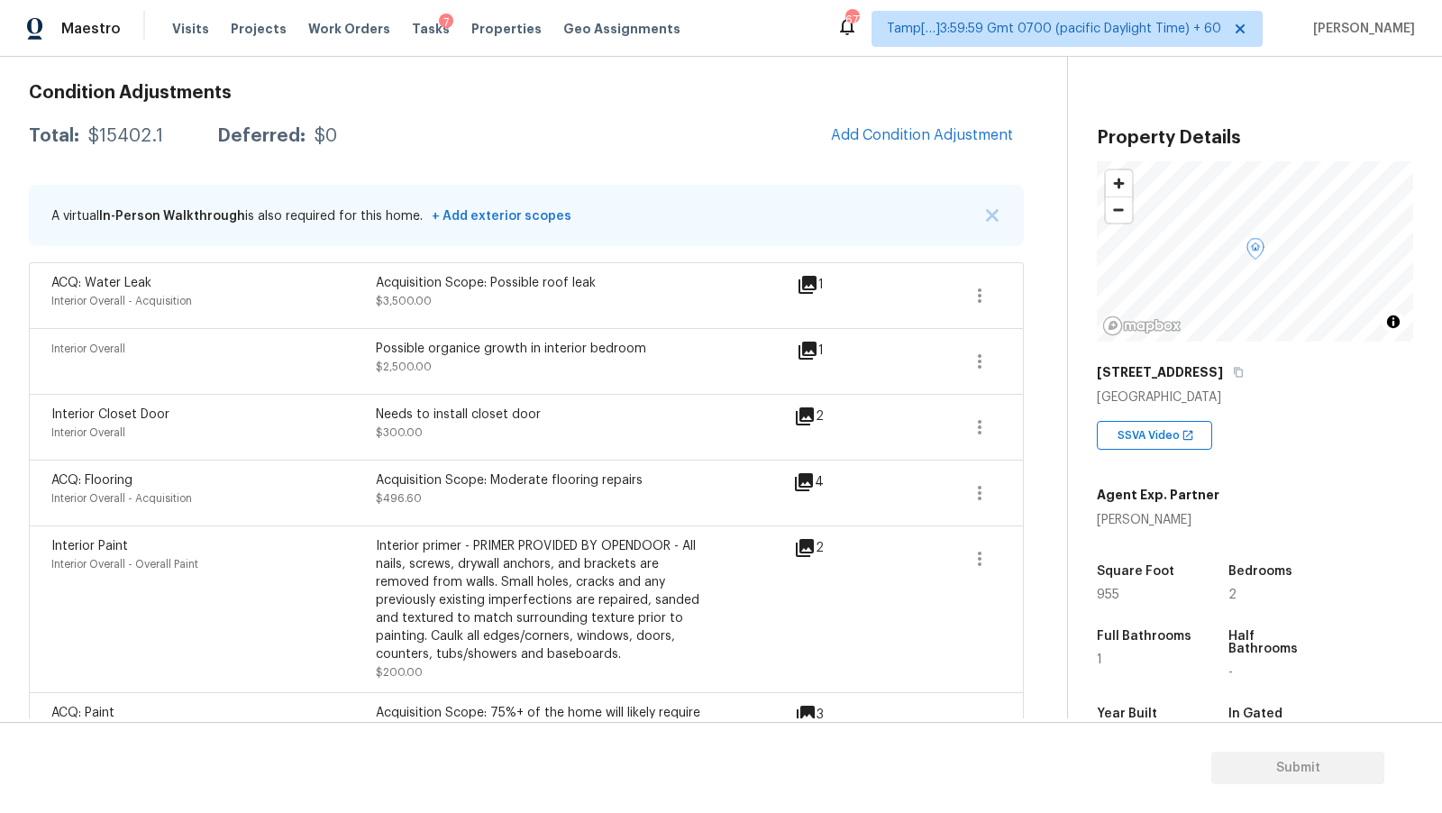
scroll to position [404, 0]
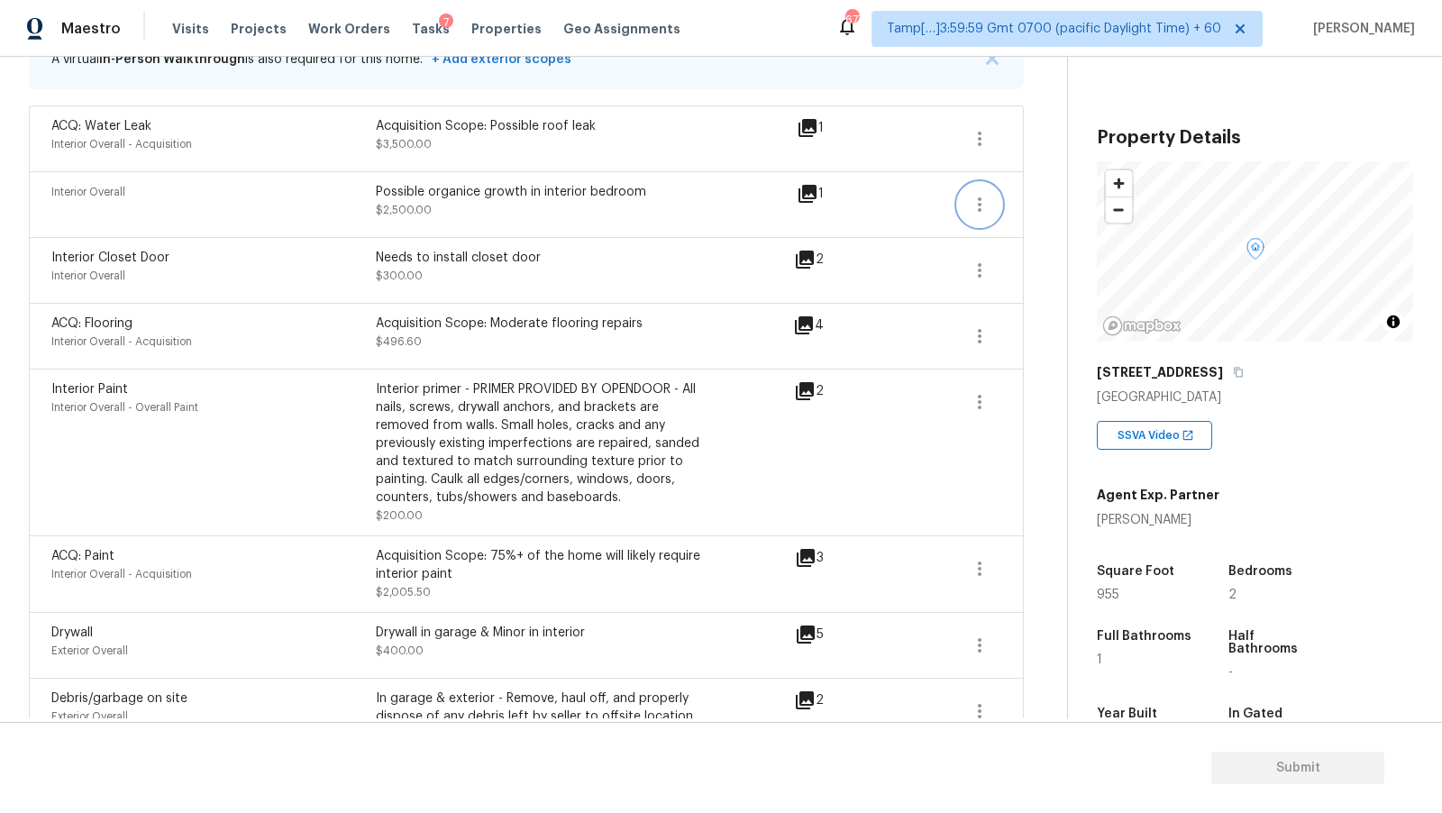
click at [968, 206] on button "button" at bounding box center [979, 204] width 43 height 43
click at [1034, 200] on div "Edit" at bounding box center [1082, 199] width 141 height 18
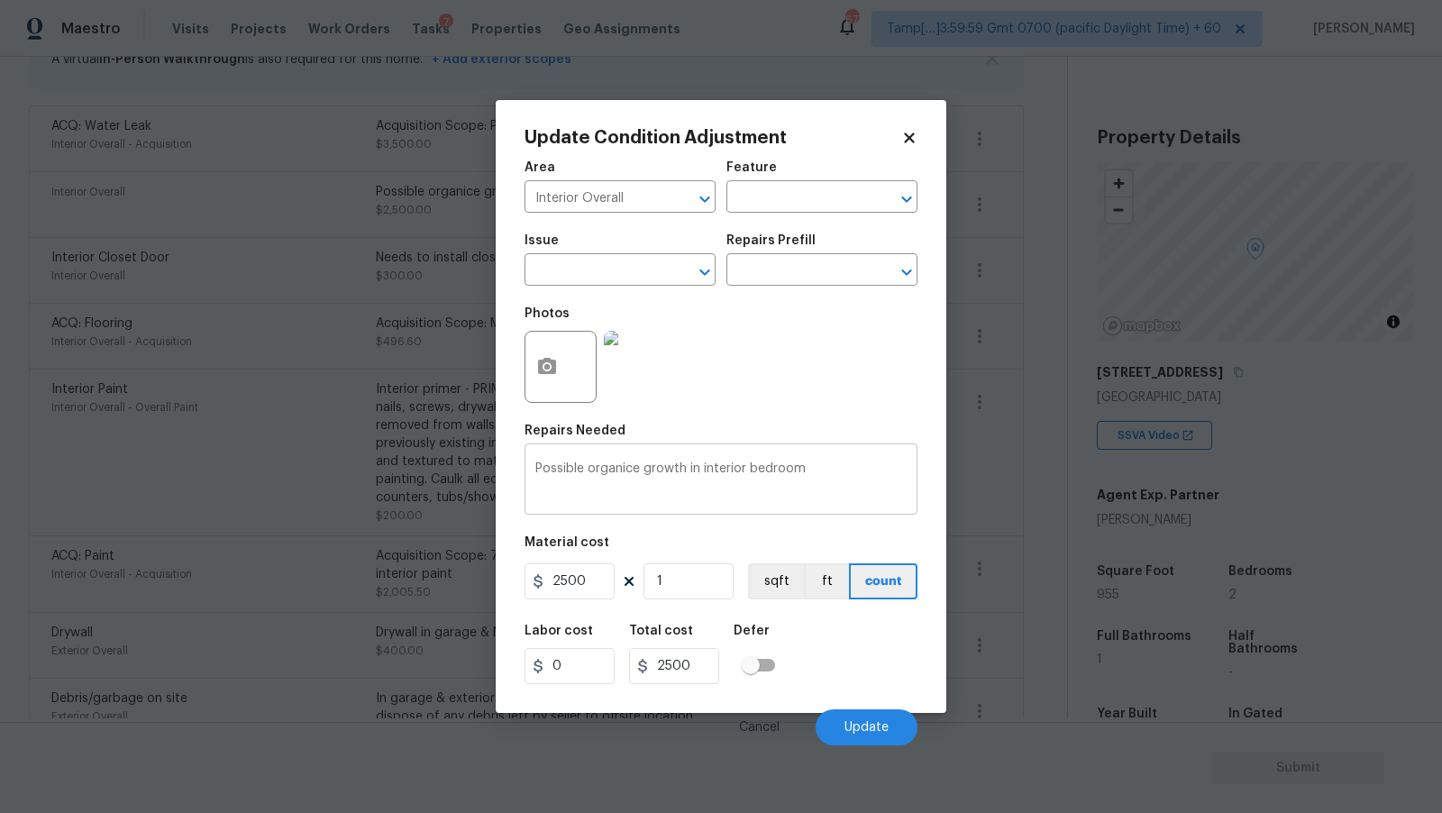
click at [615, 476] on textarea "Possible organice growth in interior bedroom" at bounding box center [720, 481] width 371 height 38
type textarea "Possible organic growth in interior bedroom"
click at [752, 396] on div "Photos" at bounding box center [721, 355] width 393 height 117
click at [856, 730] on span "Update" at bounding box center [867, 728] width 44 height 14
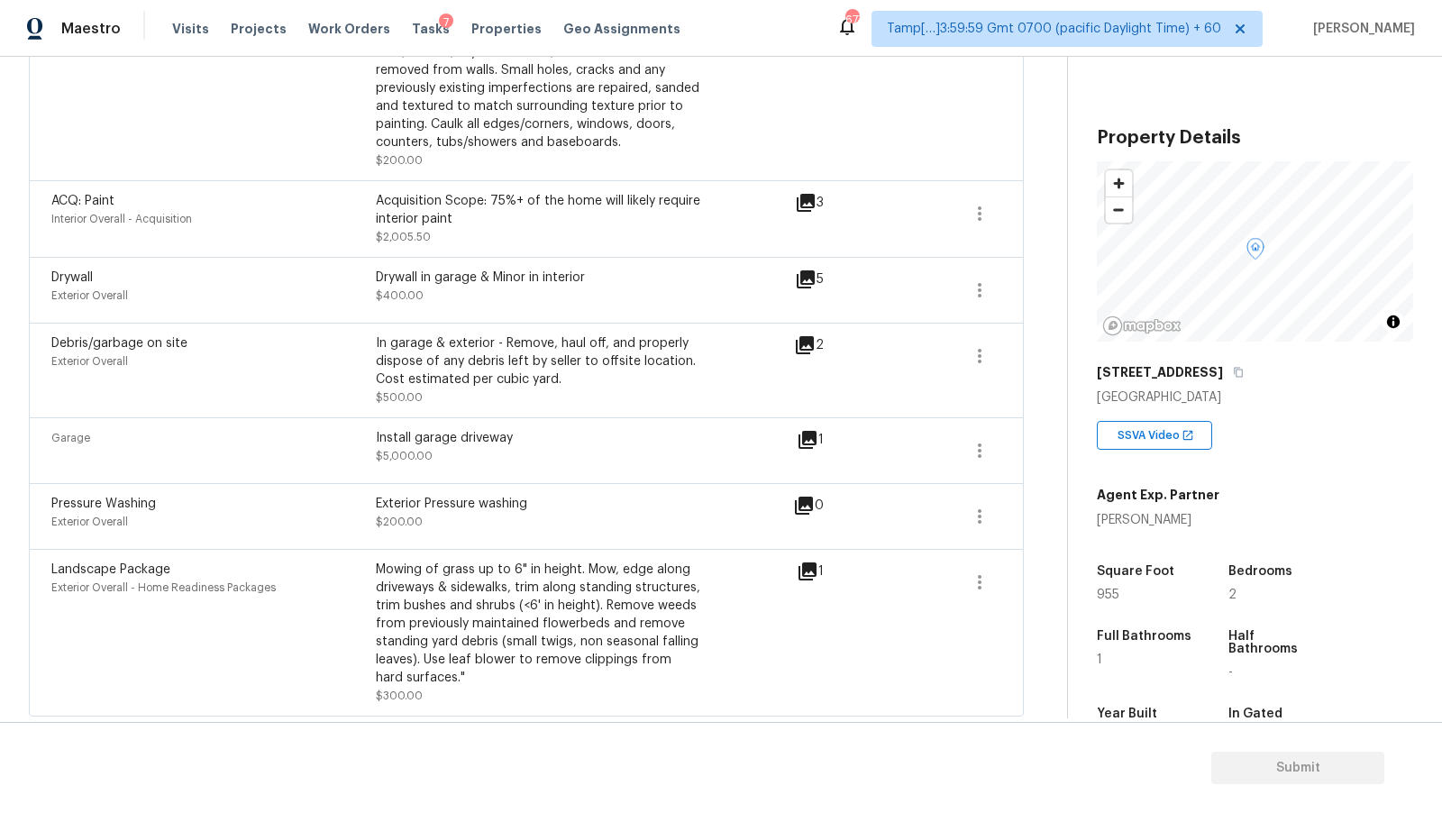
scroll to position [0, 0]
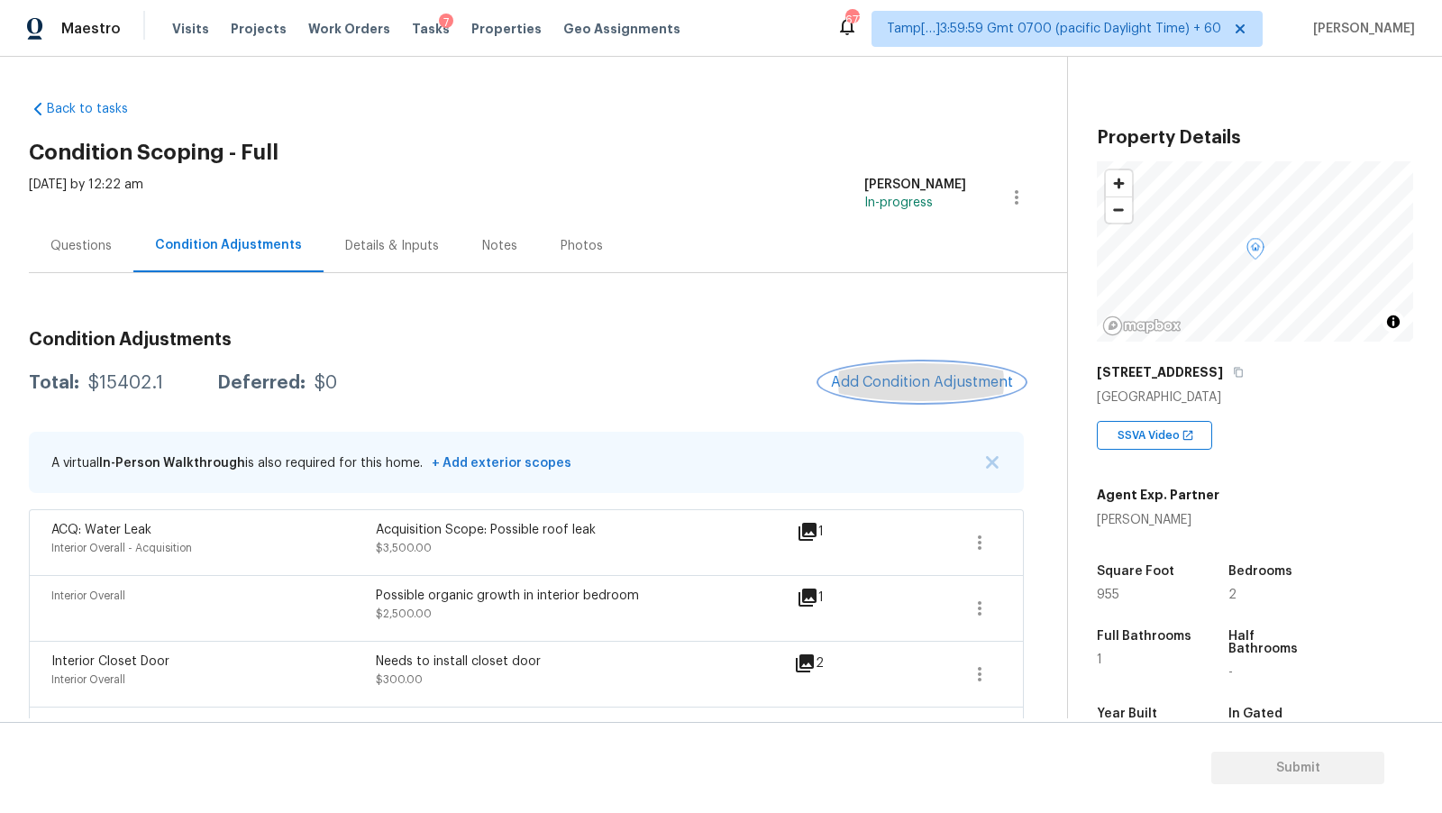
click at [927, 385] on span "Add Condition Adjustment" at bounding box center [922, 382] width 182 height 16
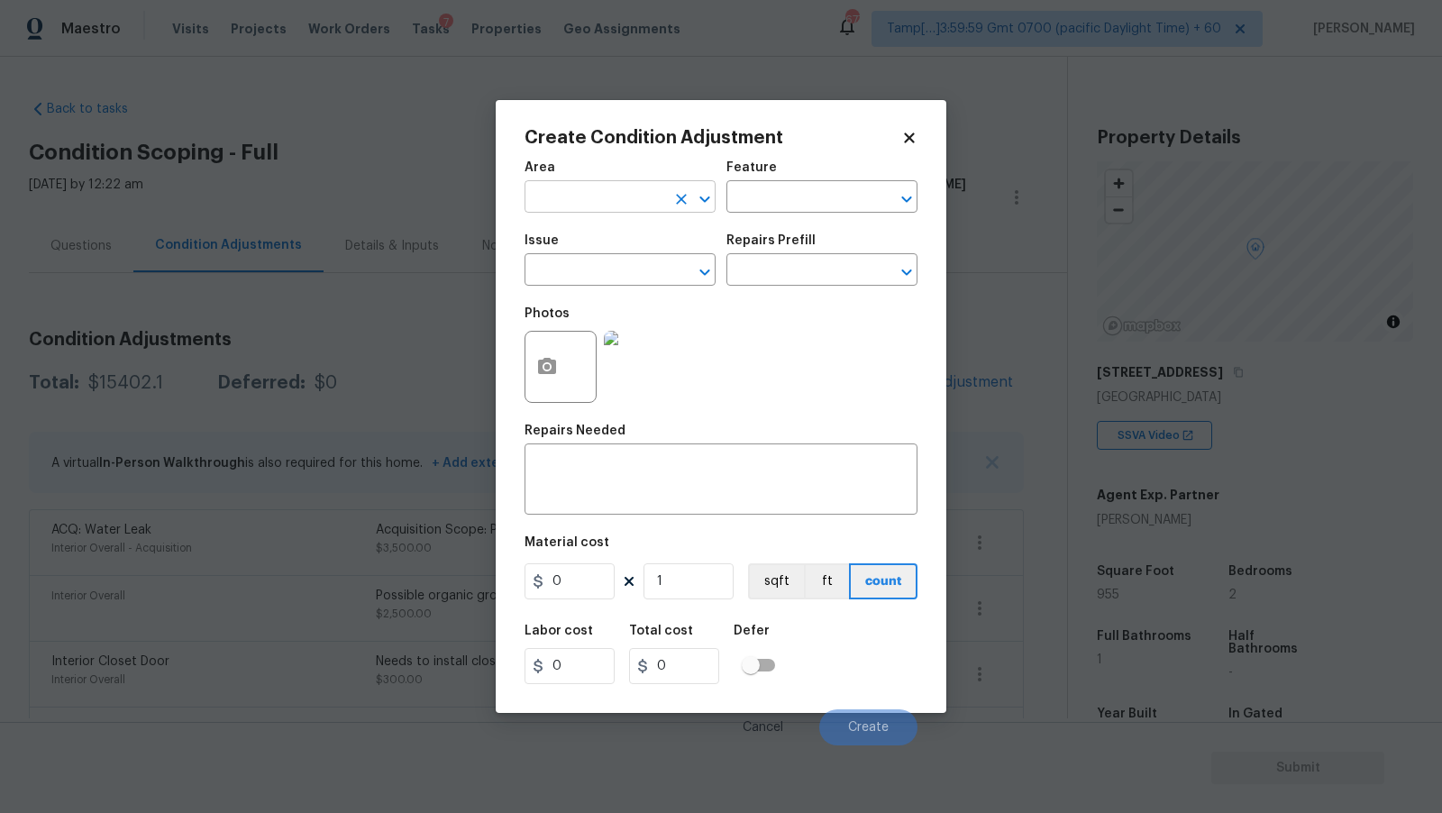
click at [664, 195] on input "text" at bounding box center [595, 199] width 141 height 28
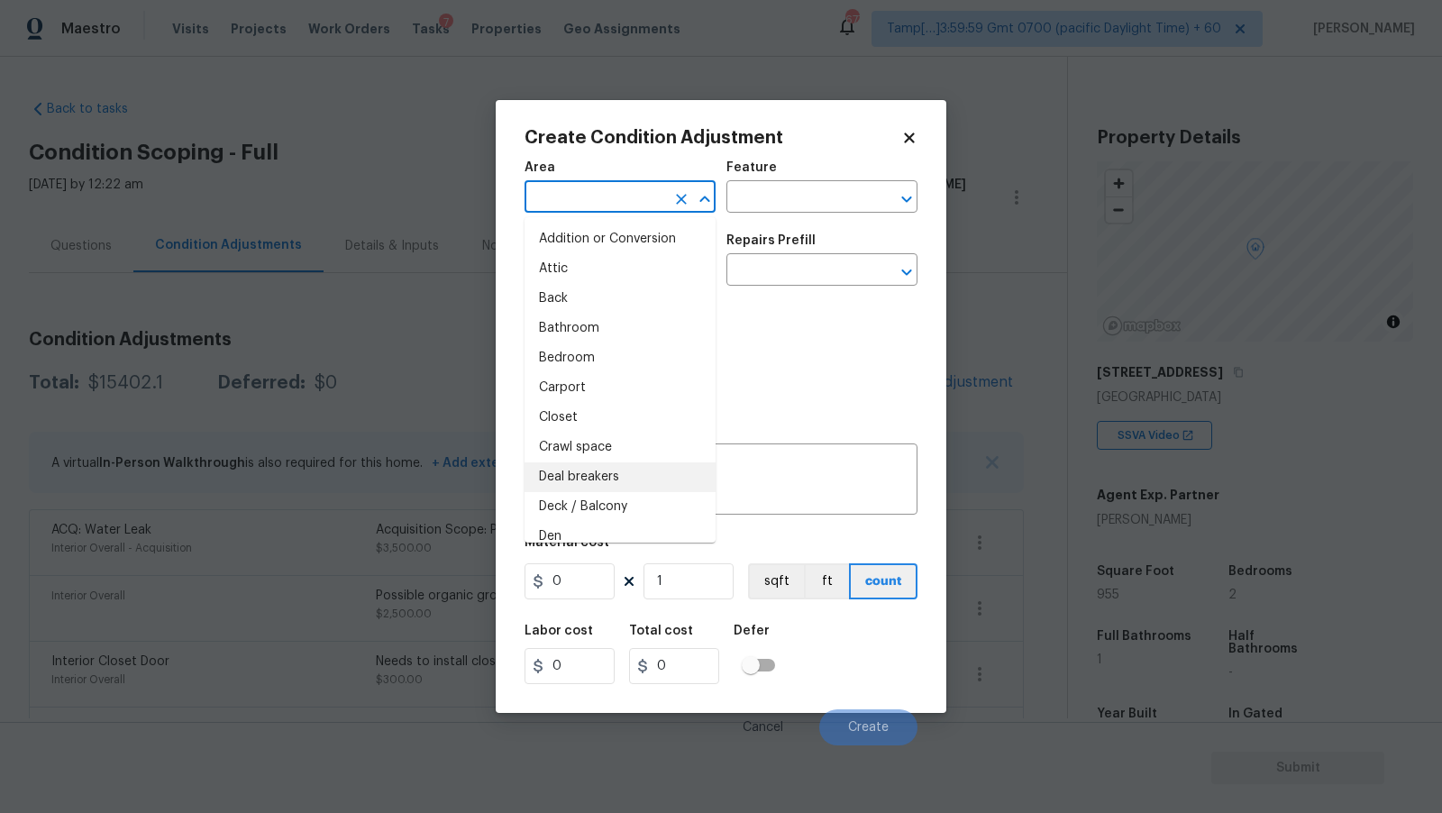
click at [845, 421] on div "Area ​ Feature ​ Issue ​ Repairs Prefill ​ Photos Repairs Needed x ​ Material c…" at bounding box center [721, 448] width 393 height 595
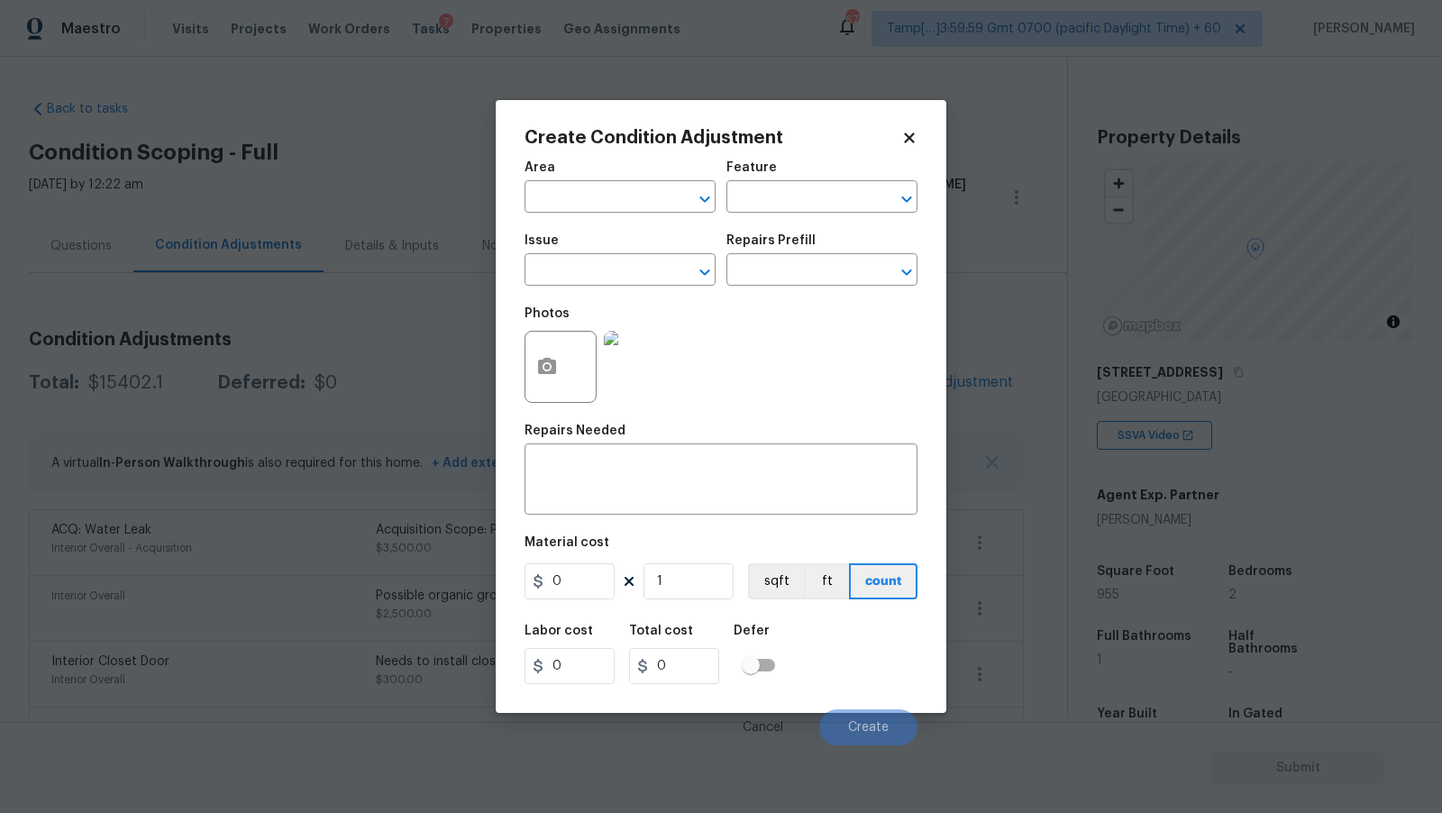
click at [901, 142] on icon at bounding box center [909, 138] width 16 height 16
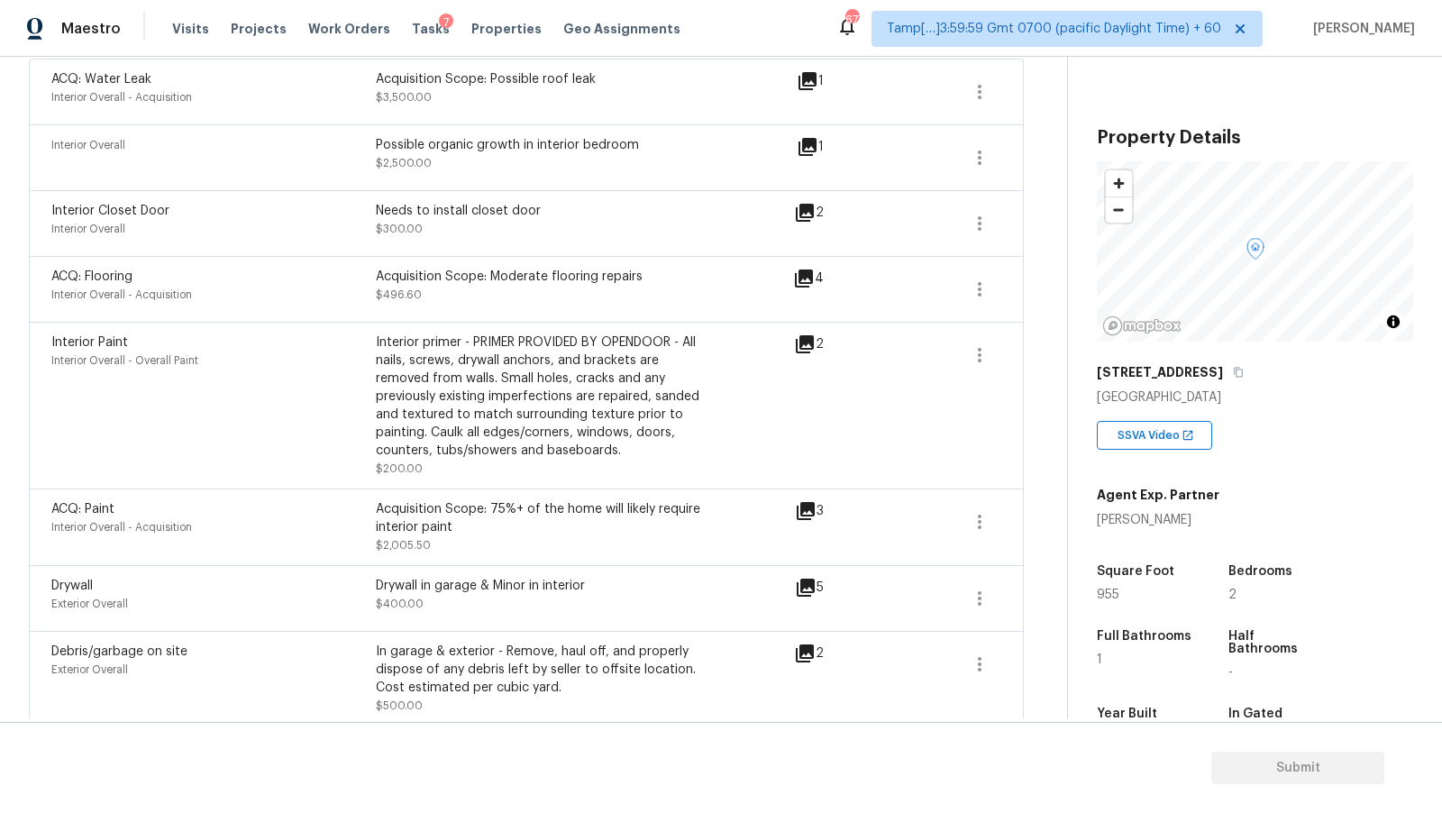
scroll to position [455, 0]
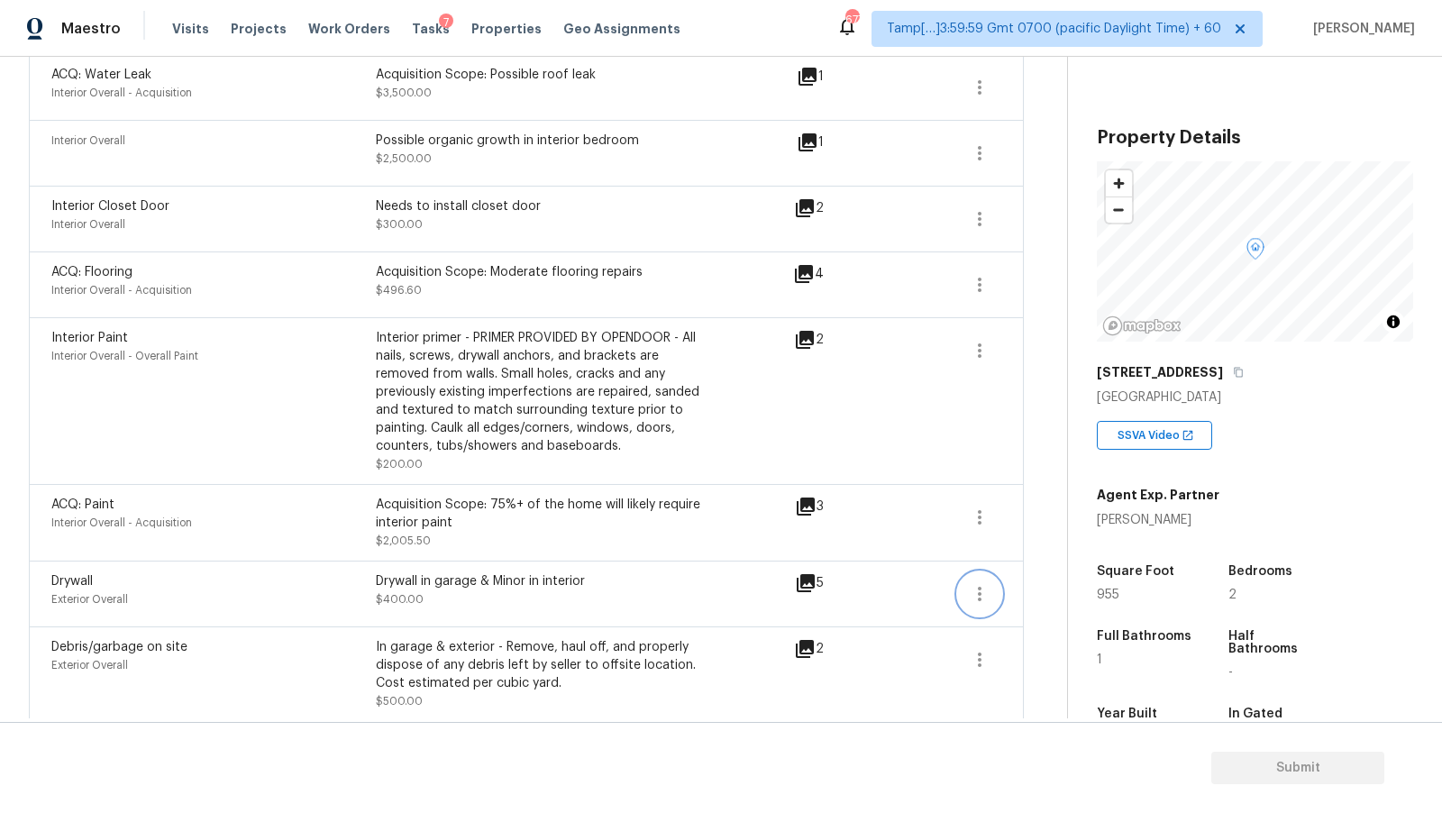
click at [974, 585] on icon "button" at bounding box center [980, 594] width 22 height 22
click at [1041, 585] on div "Edit" at bounding box center [1082, 588] width 141 height 18
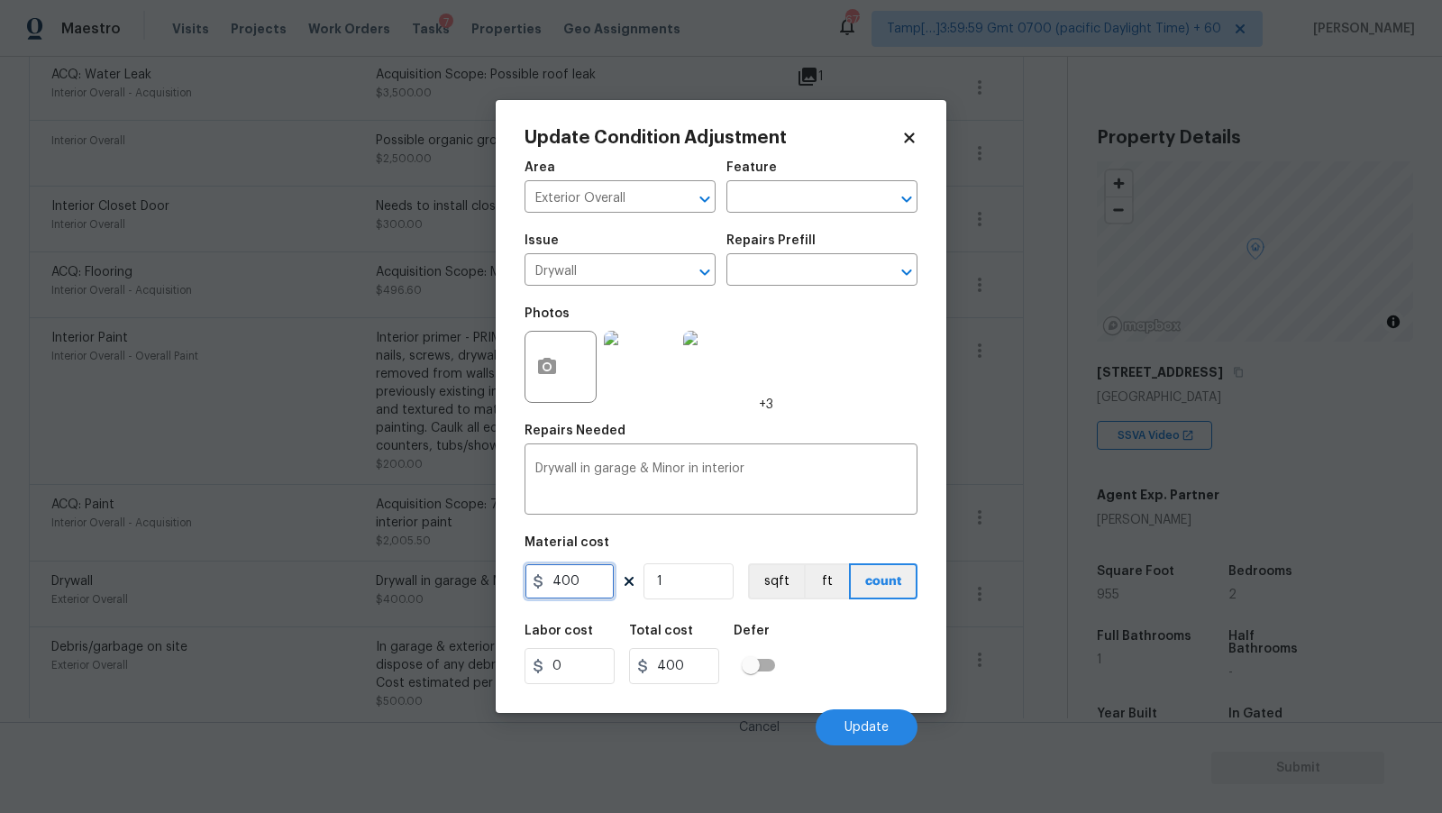
click at [589, 581] on input "400" at bounding box center [570, 581] width 90 height 36
type input "600"
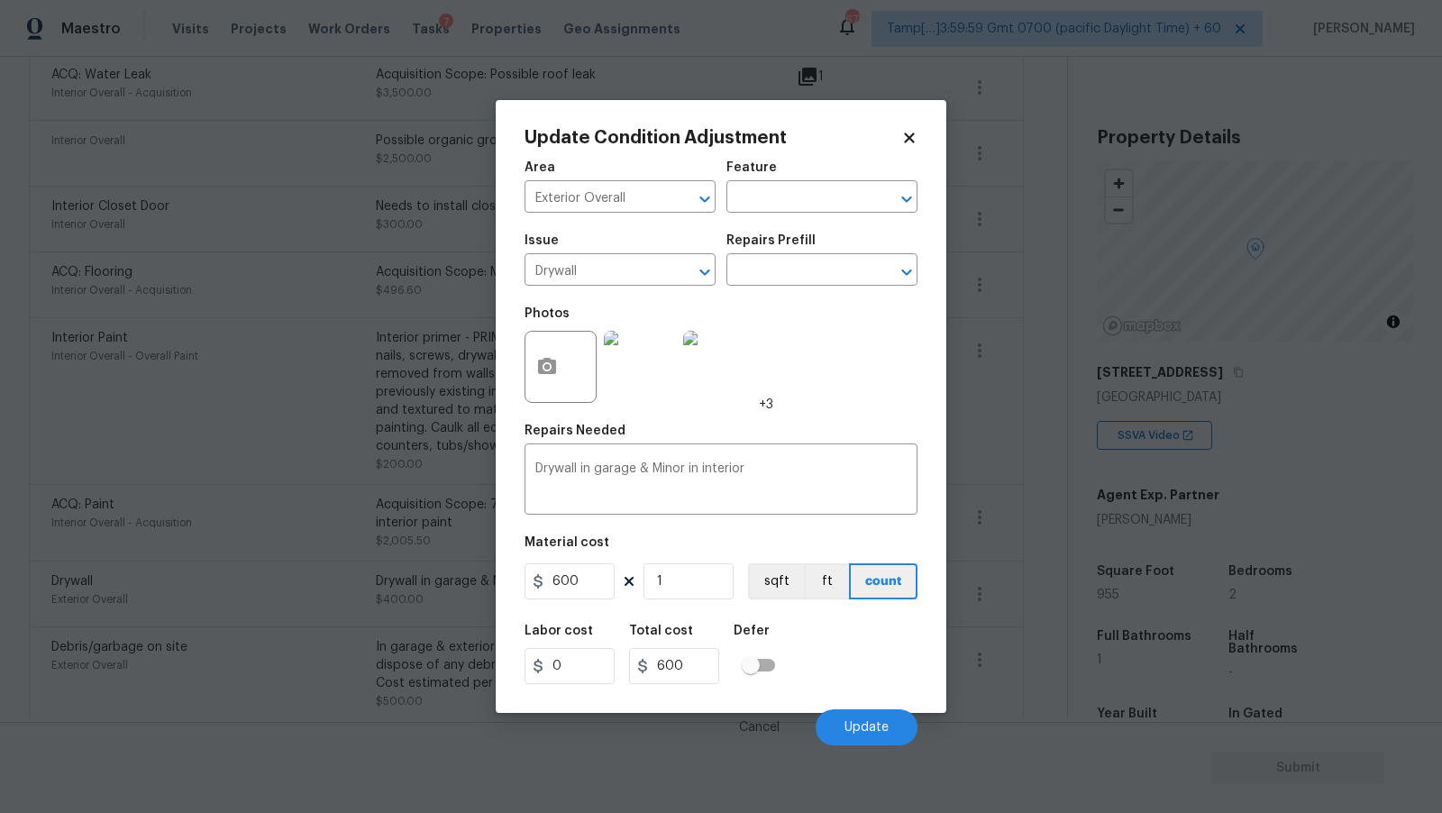
click at [901, 335] on div "Photos +3" at bounding box center [721, 355] width 393 height 117
click at [564, 369] on button "button" at bounding box center [547, 367] width 43 height 70
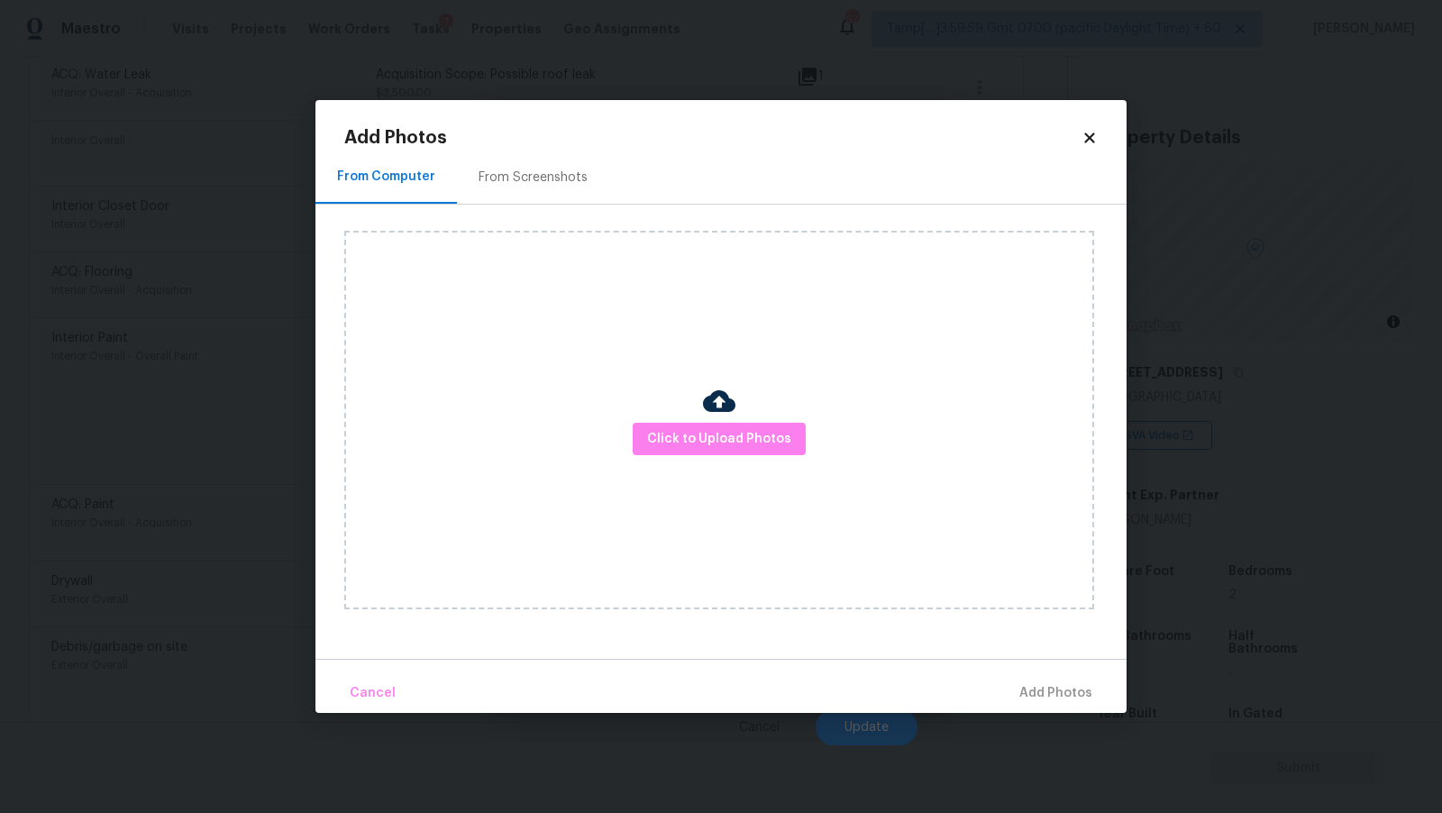
click at [806, 432] on div "Click to Upload Photos" at bounding box center [719, 420] width 750 height 379
click at [787, 437] on button "Click to Upload Photos" at bounding box center [719, 439] width 173 height 33
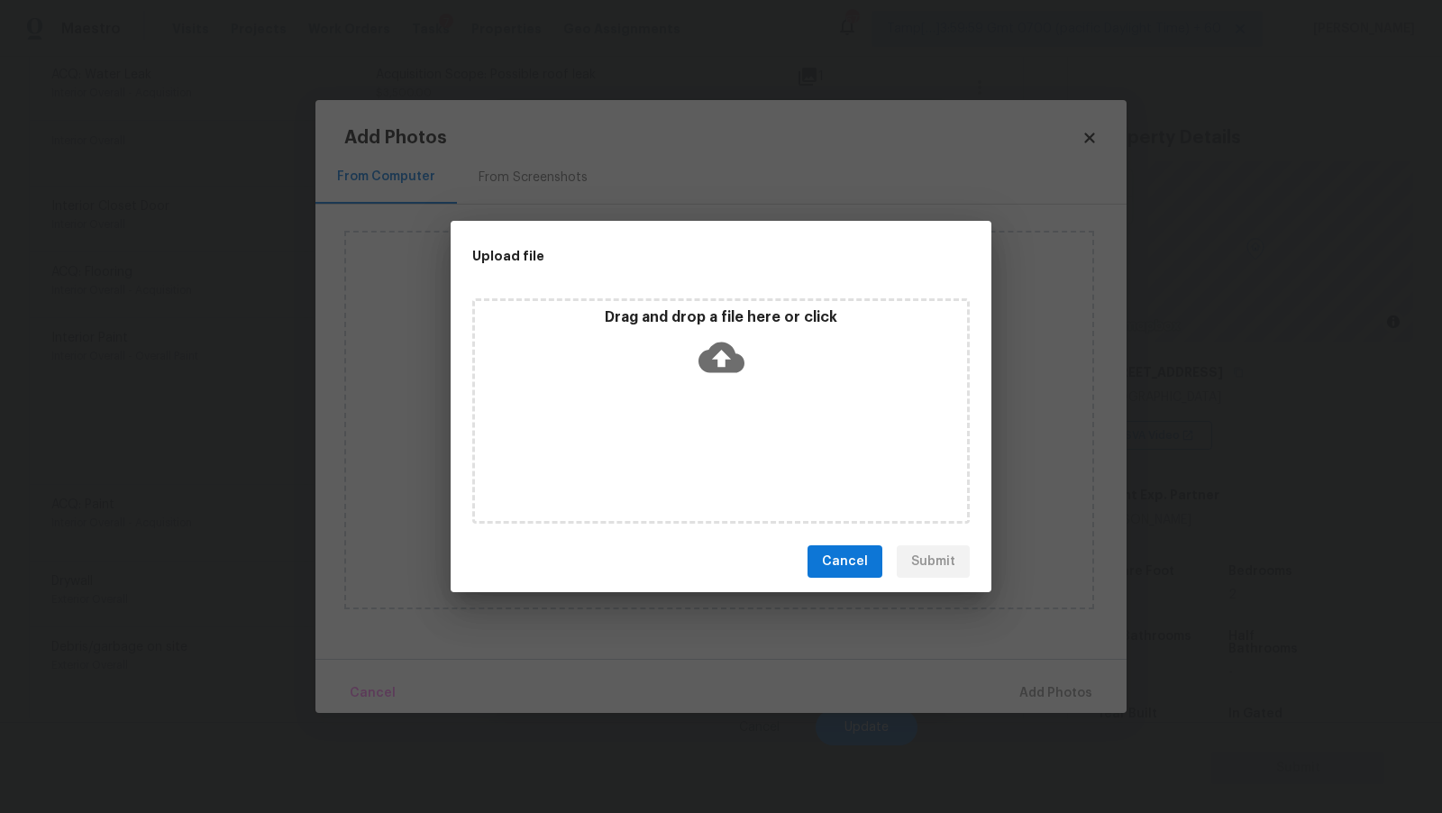
click at [737, 349] on icon at bounding box center [722, 357] width 46 height 46
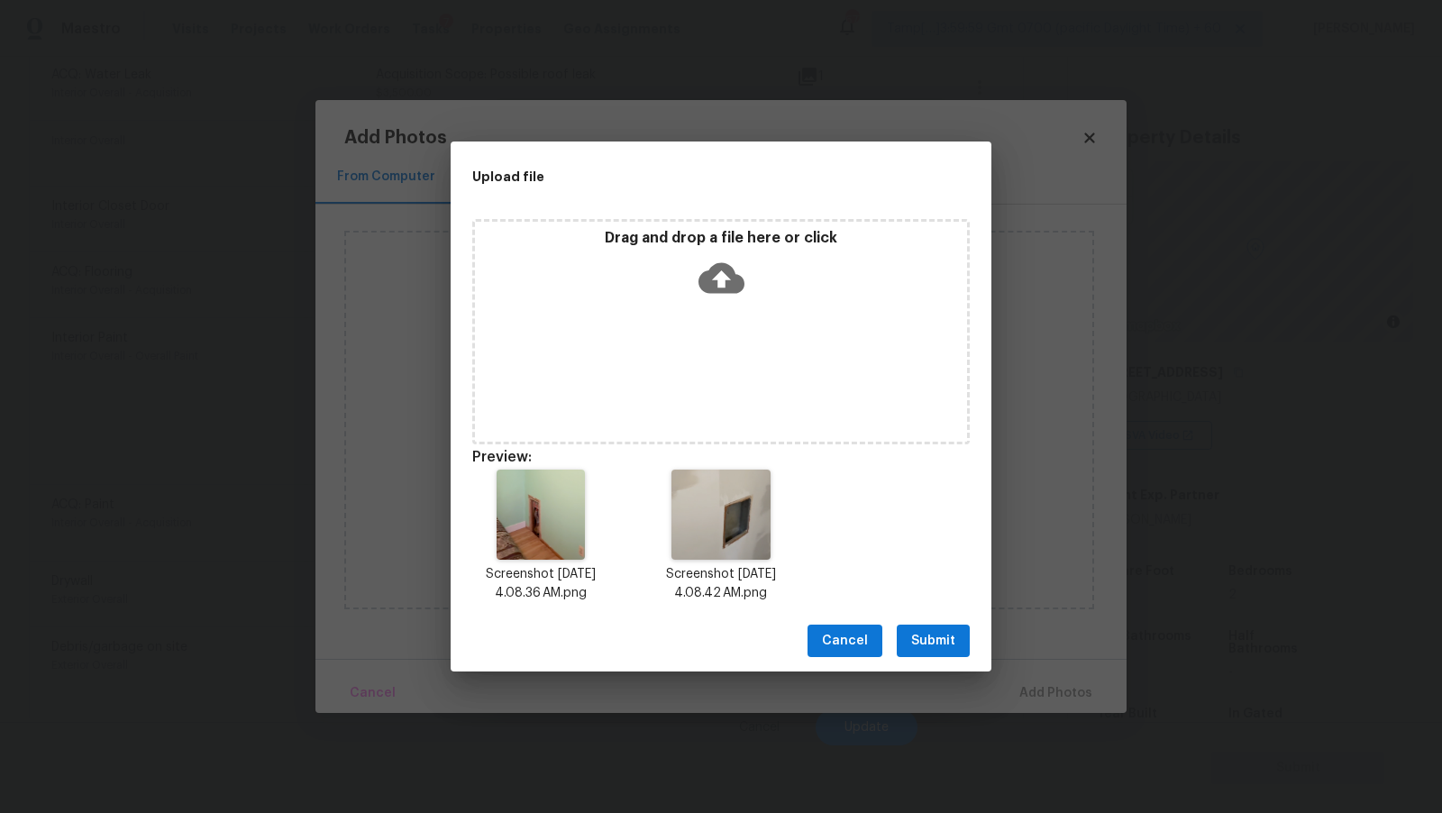
click at [922, 640] on span "Submit" at bounding box center [933, 641] width 44 height 23
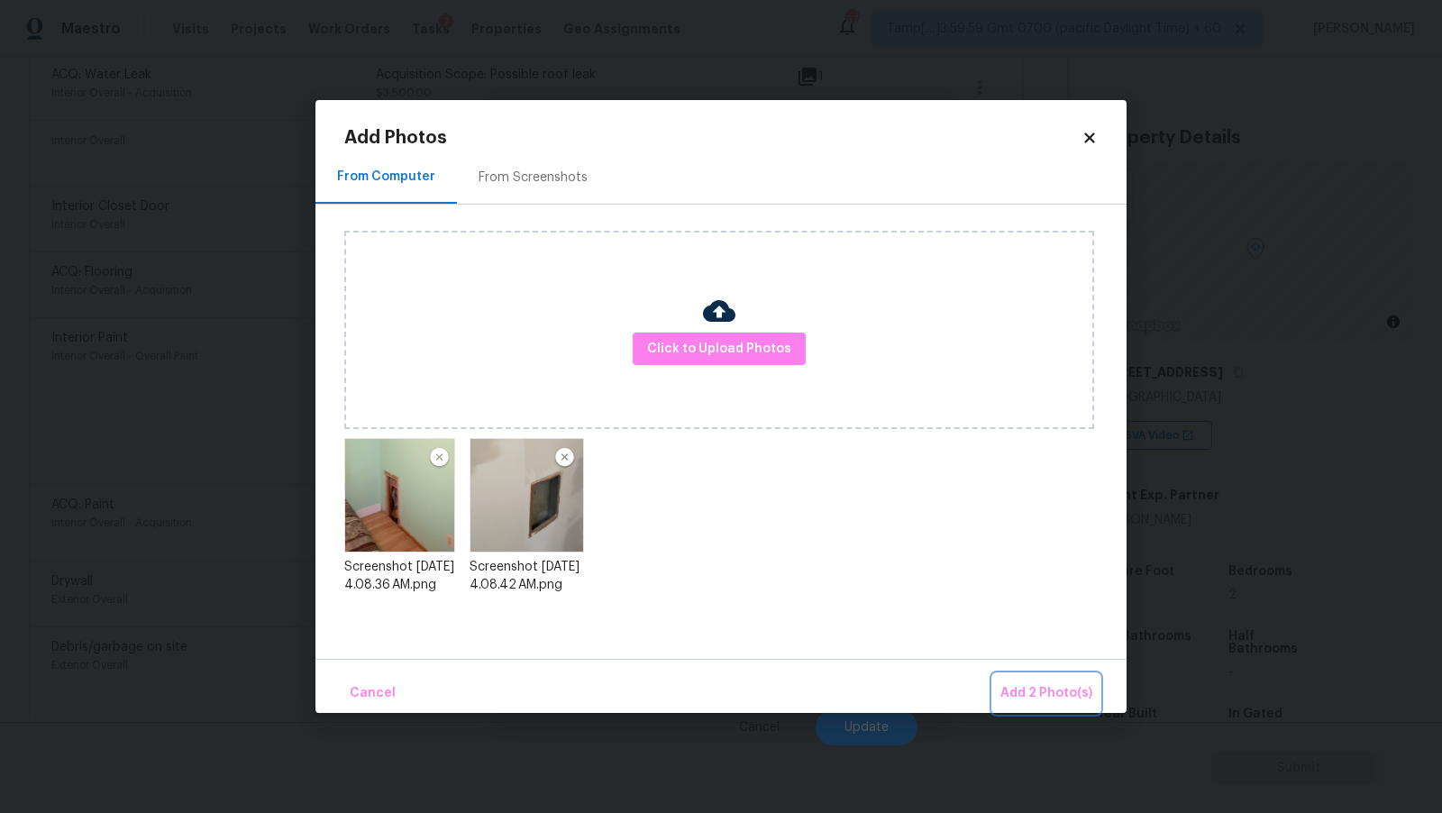
click at [1063, 680] on button "Add 2 Photo(s)" at bounding box center [1046, 693] width 106 height 39
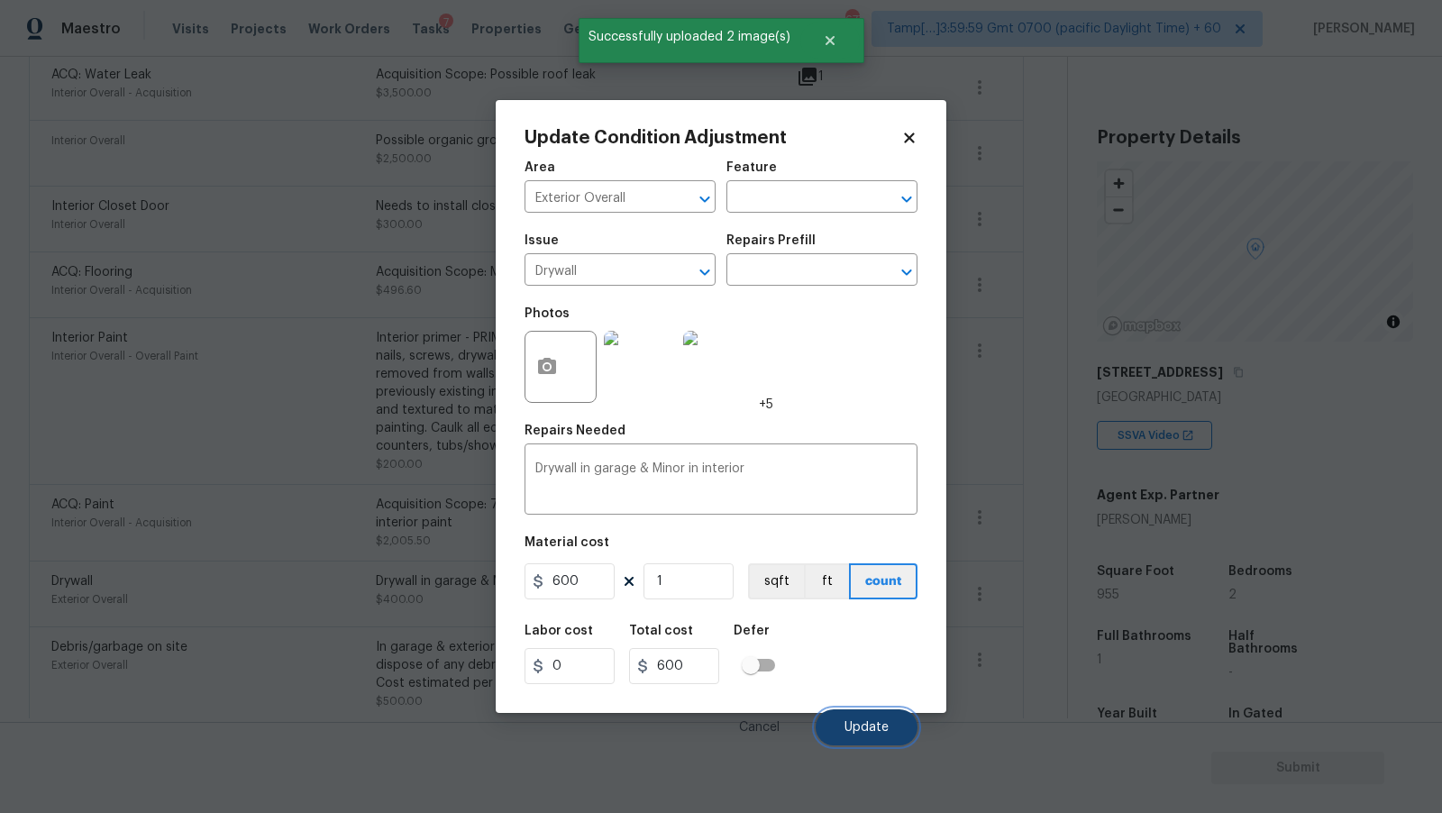
click at [874, 720] on button "Update" at bounding box center [867, 727] width 102 height 36
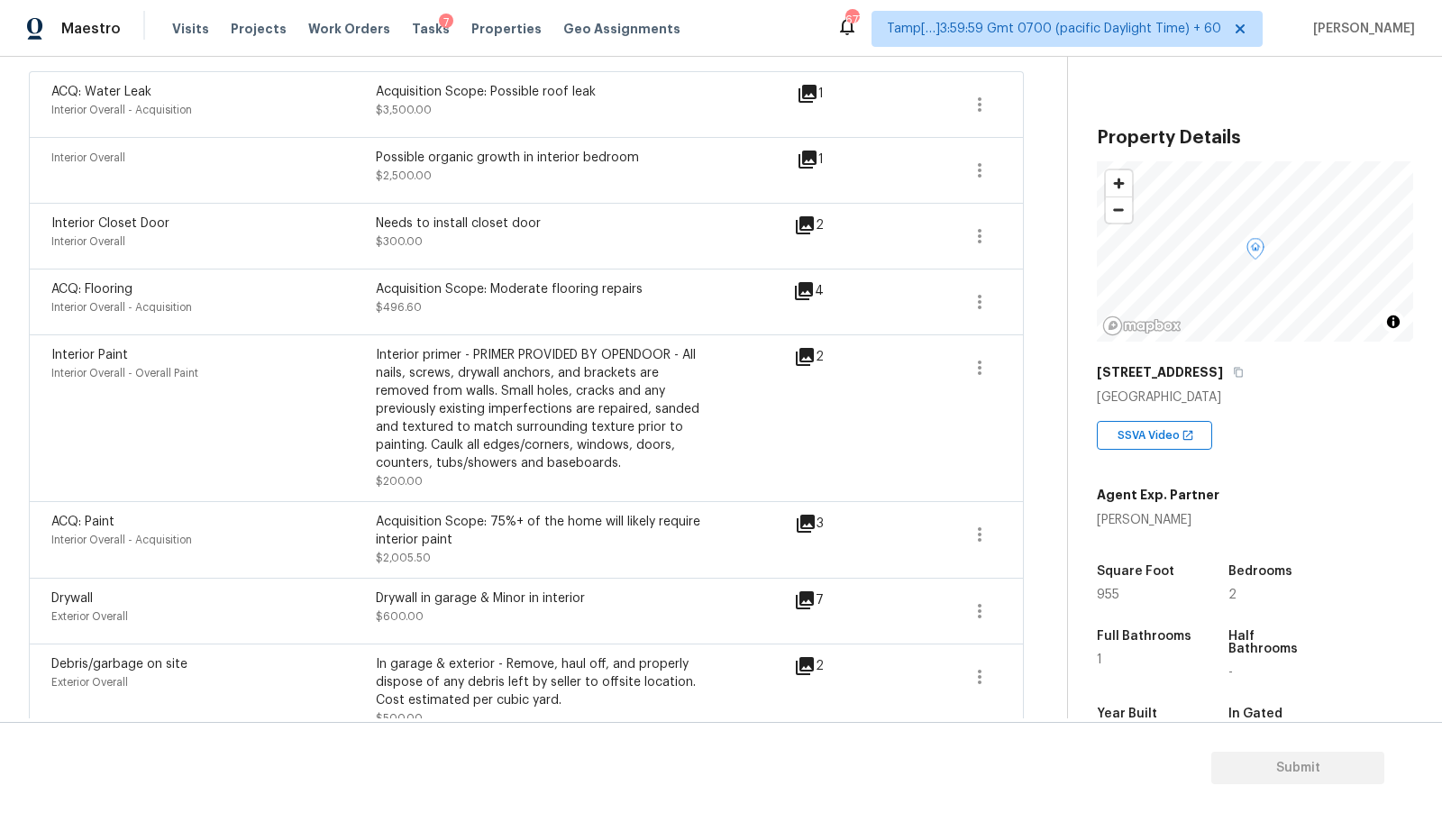
scroll to position [416, 0]
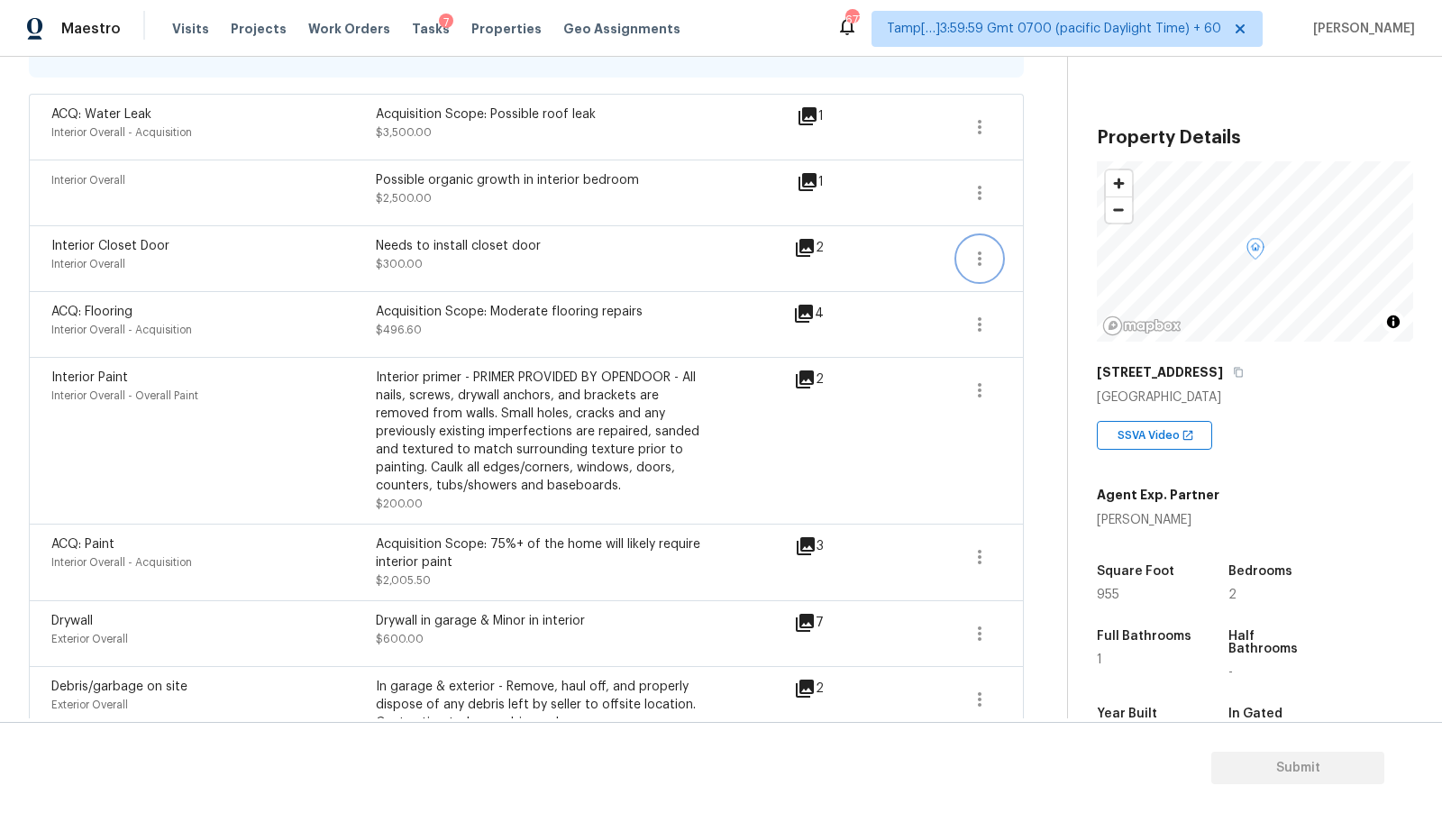
click at [972, 252] on icon "button" at bounding box center [980, 259] width 22 height 22
click at [1038, 265] on link "Edit" at bounding box center [1082, 253] width 153 height 27
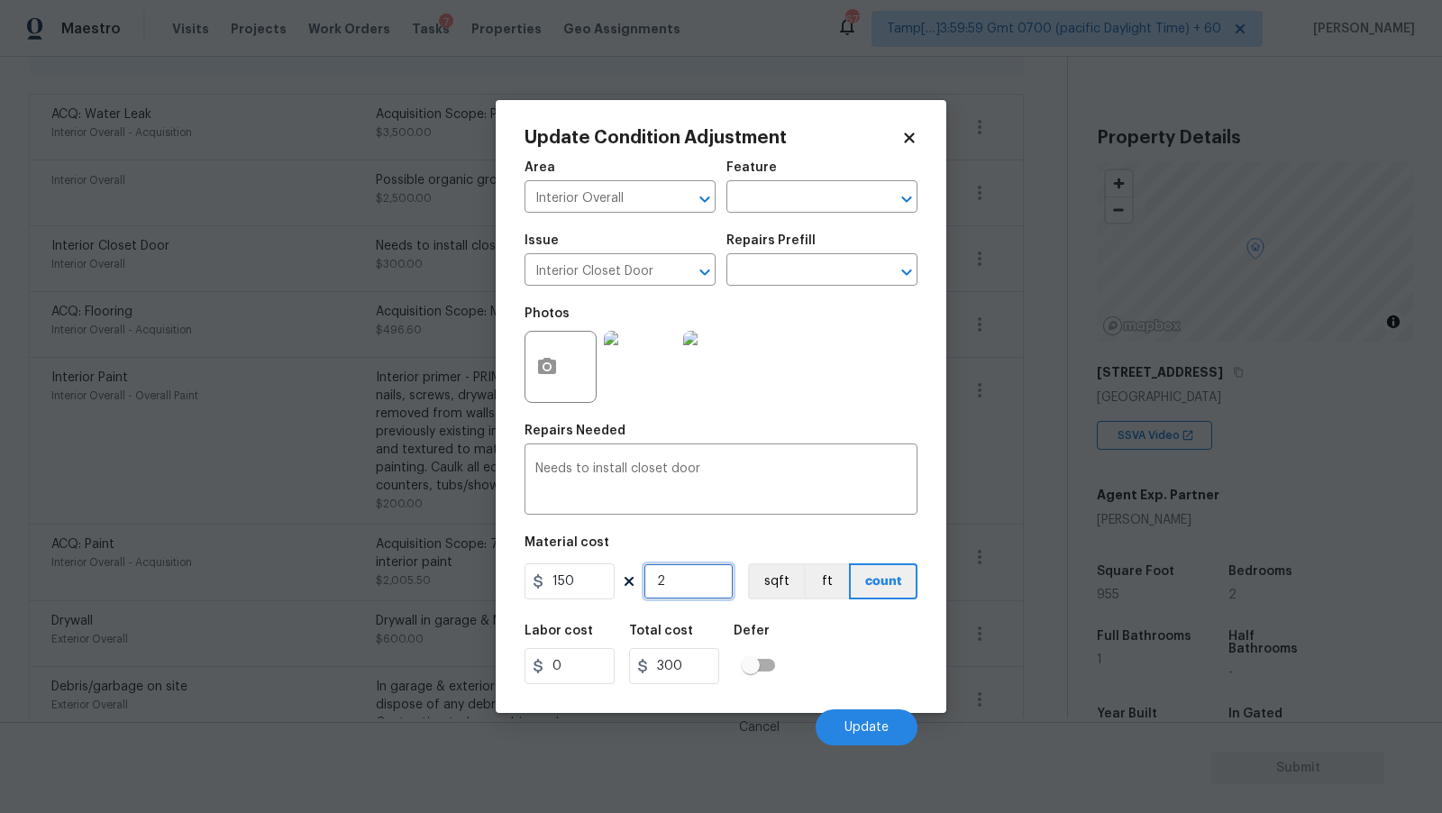
click at [702, 586] on input "2" at bounding box center [689, 581] width 90 height 36
type input "0"
type input "3"
type input "450"
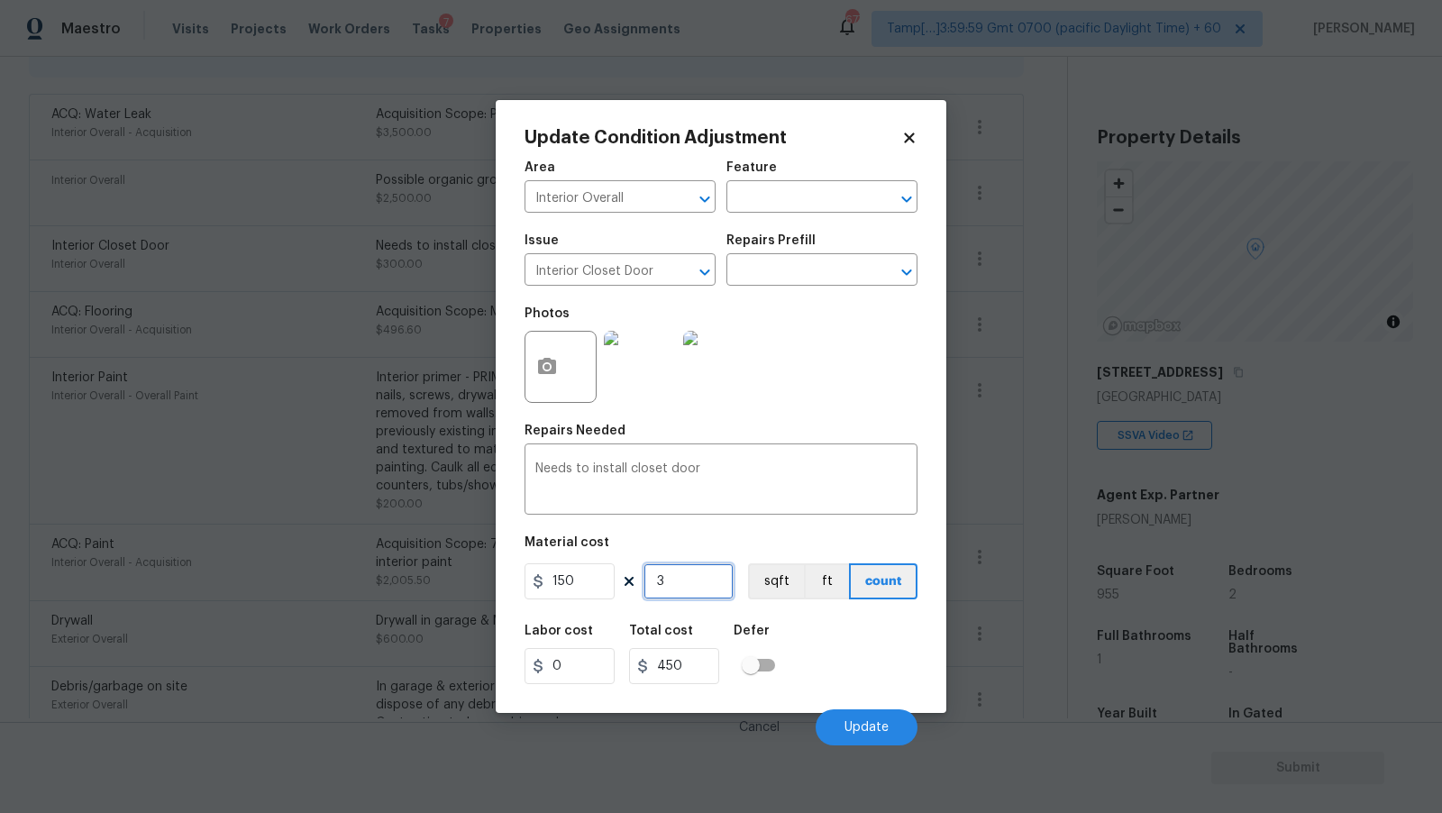
type input "3"
click at [553, 374] on icon "button" at bounding box center [547, 366] width 18 height 16
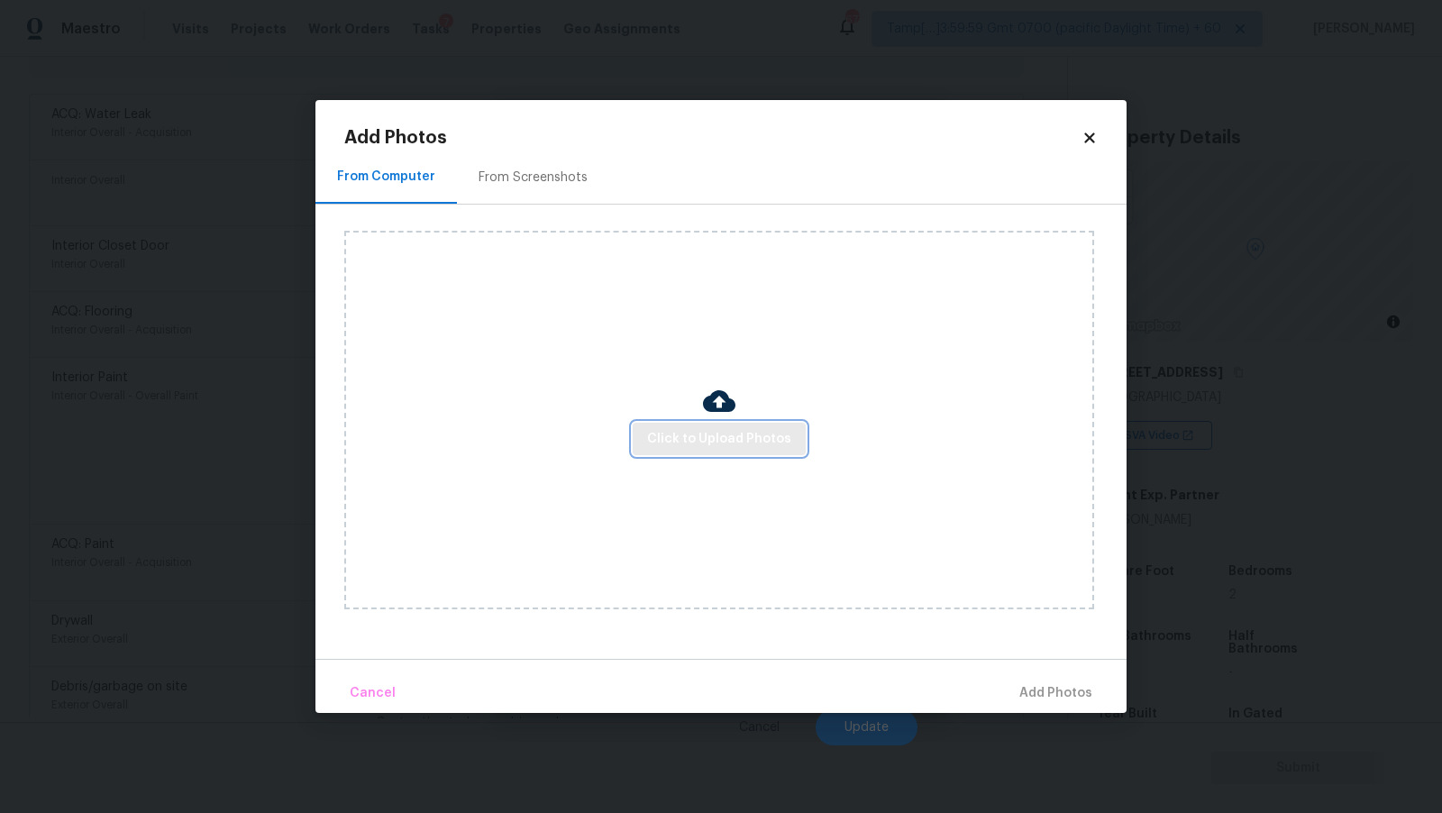
click at [758, 443] on span "Click to Upload Photos" at bounding box center [719, 439] width 144 height 23
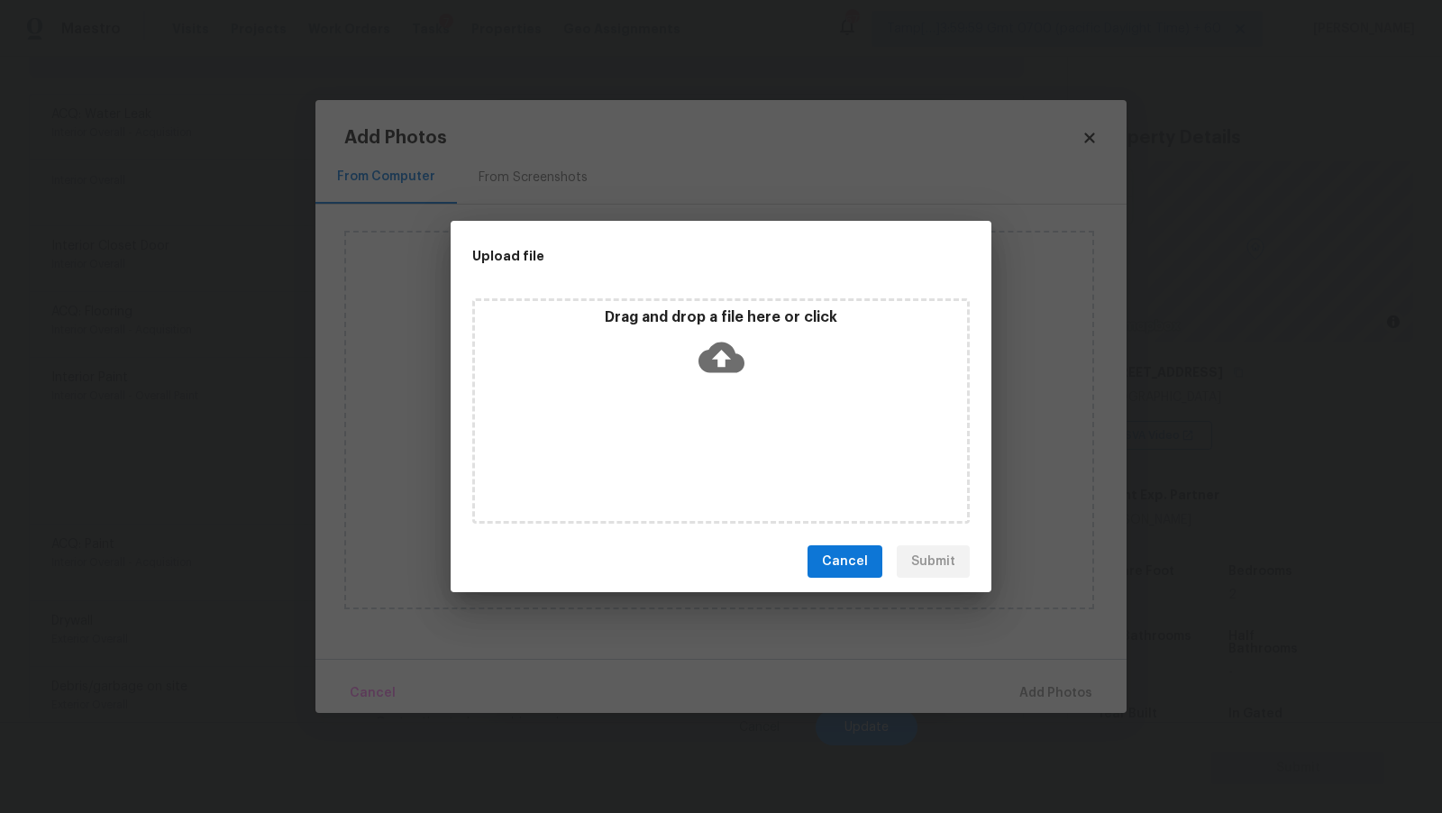
click at [733, 349] on icon at bounding box center [722, 358] width 46 height 31
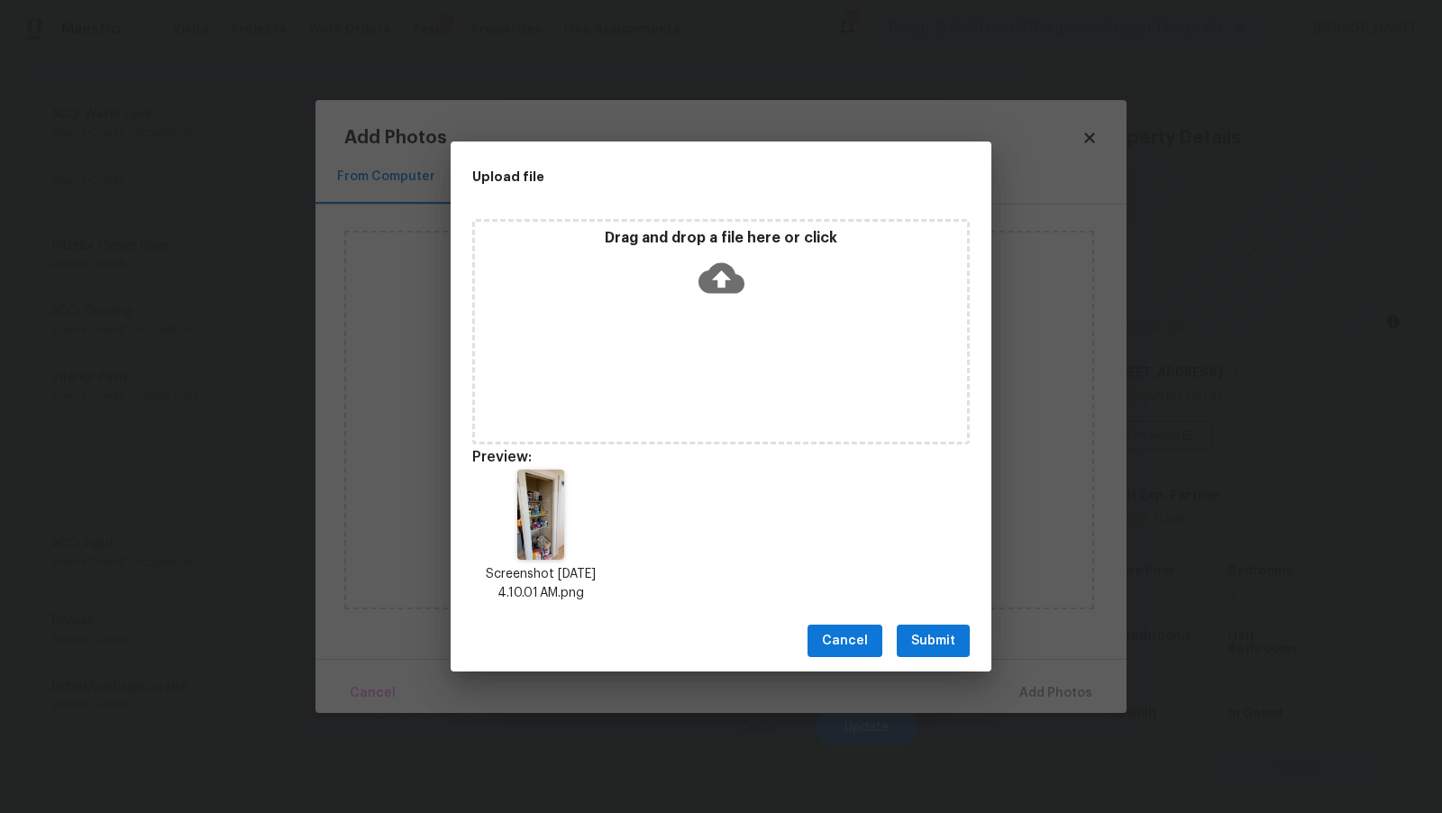
click at [942, 641] on span "Submit" at bounding box center [933, 641] width 44 height 23
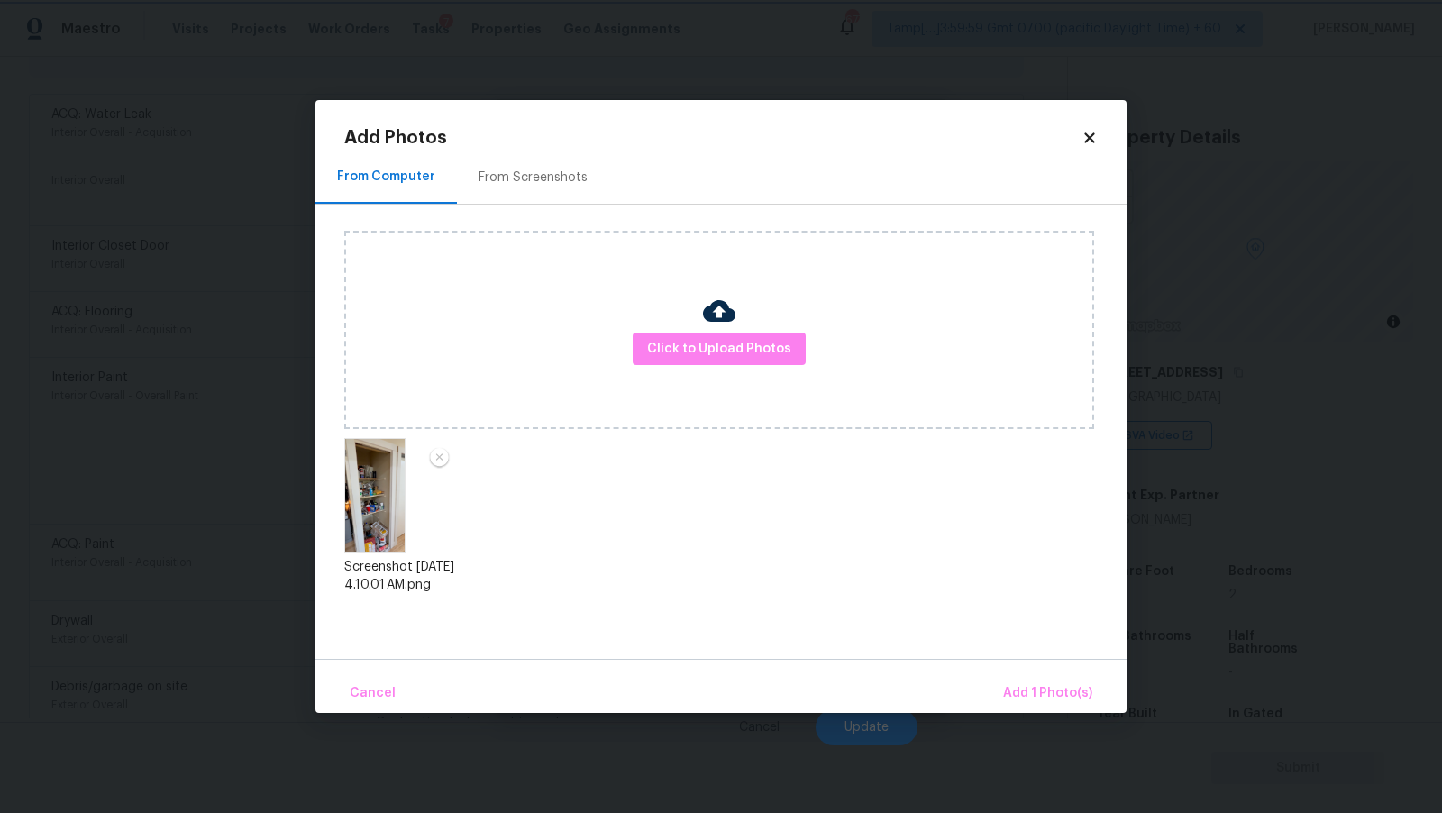
click at [1038, 717] on body "Maestro Visits Projects Work Orders Tasks 7 Properties Geo Assignments 677 Tamp…" at bounding box center [721, 406] width 1442 height 813
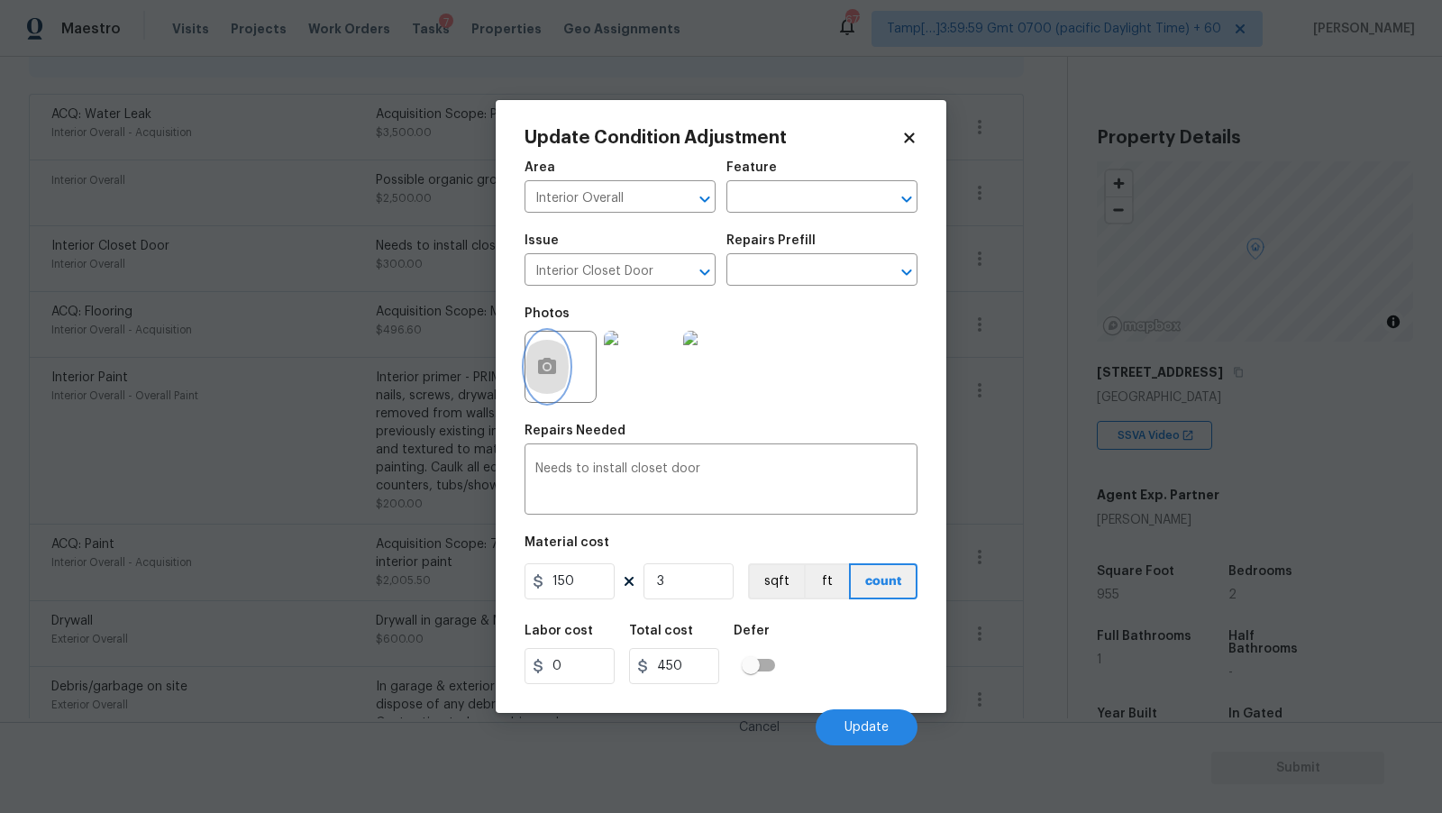
click at [542, 359] on icon "button" at bounding box center [547, 367] width 22 height 22
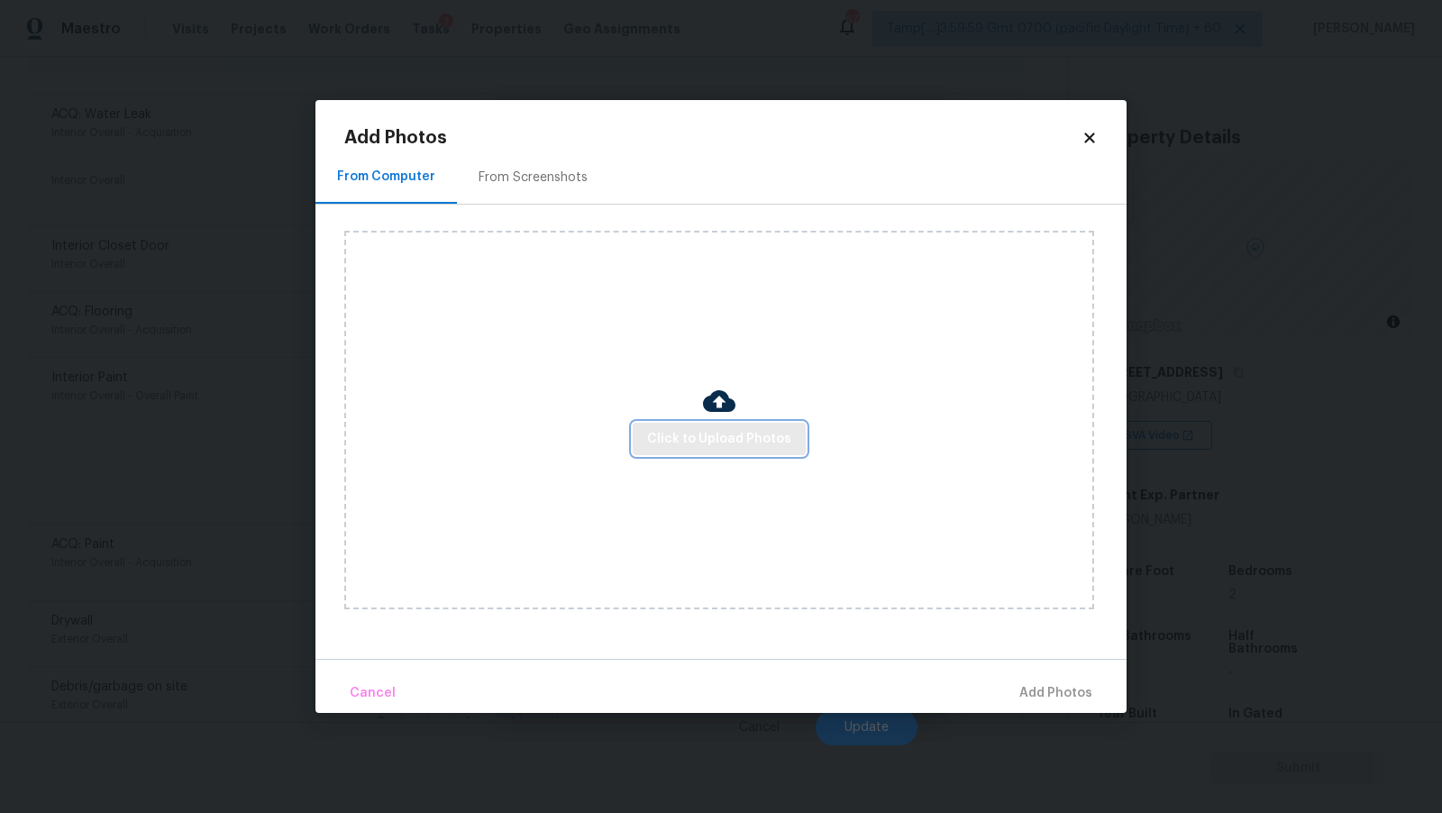
click at [735, 441] on span "Click to Upload Photos" at bounding box center [719, 439] width 144 height 23
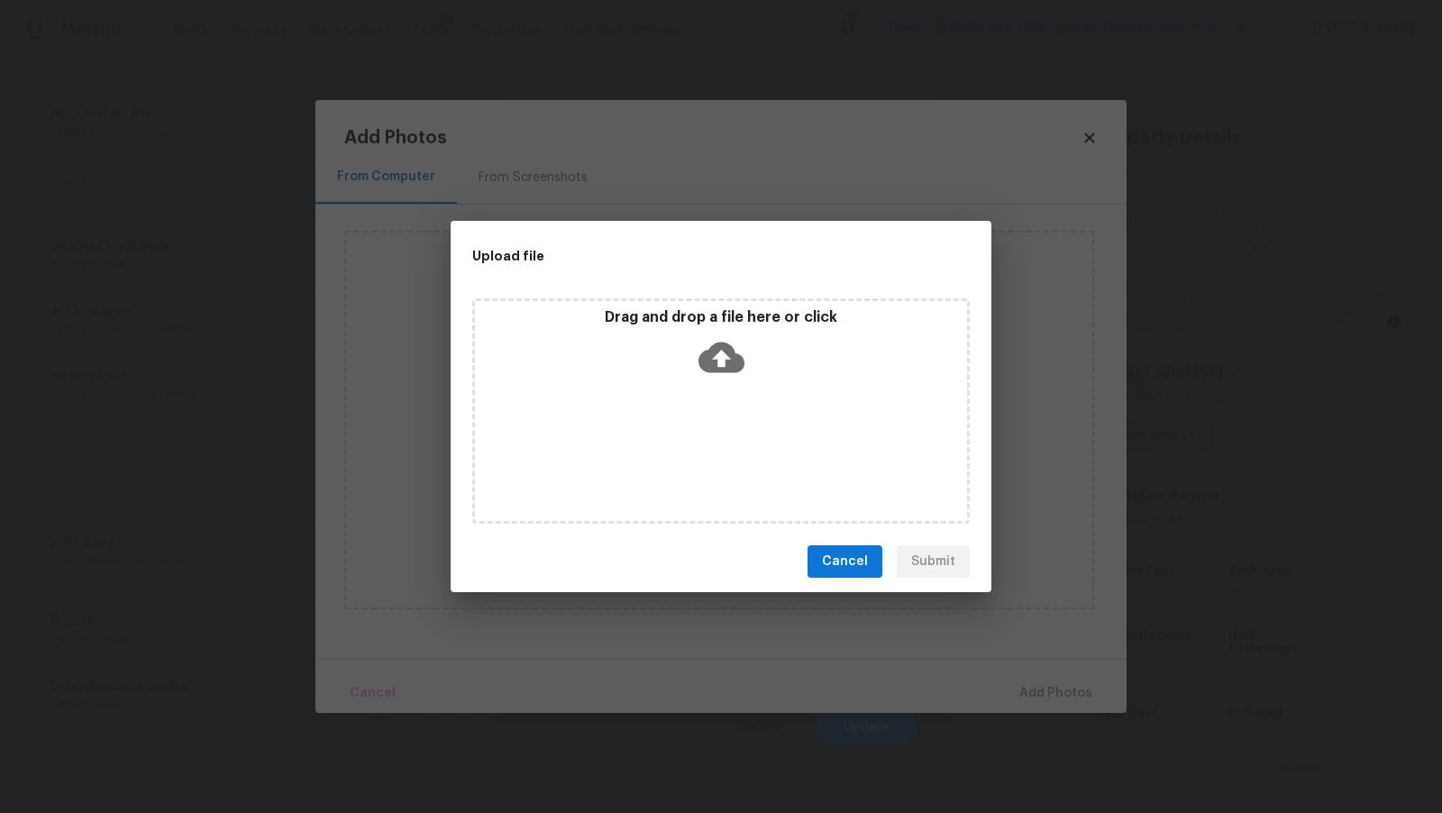
click at [737, 369] on icon at bounding box center [722, 358] width 46 height 31
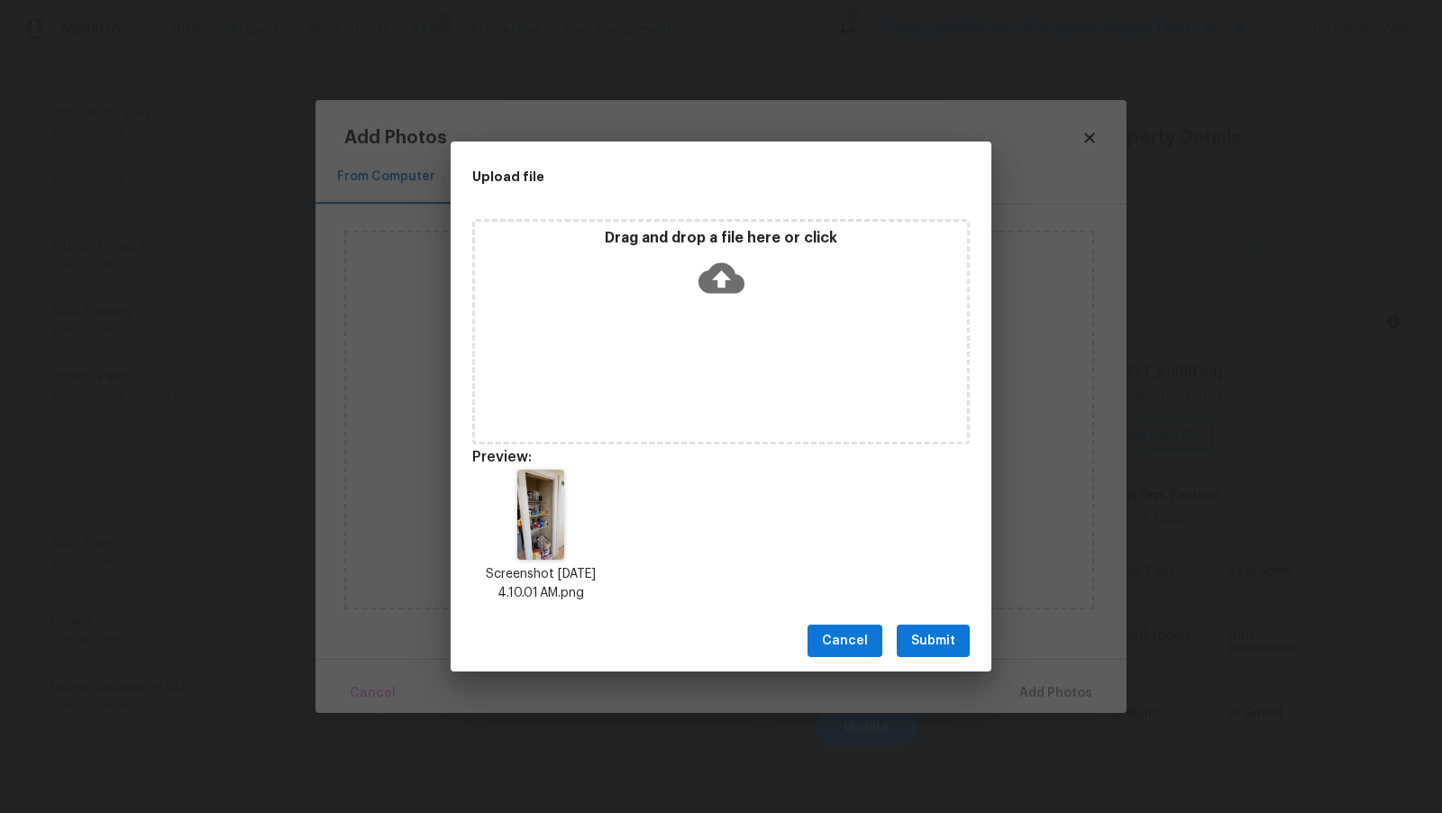
click at [921, 642] on span "Submit" at bounding box center [933, 641] width 44 height 23
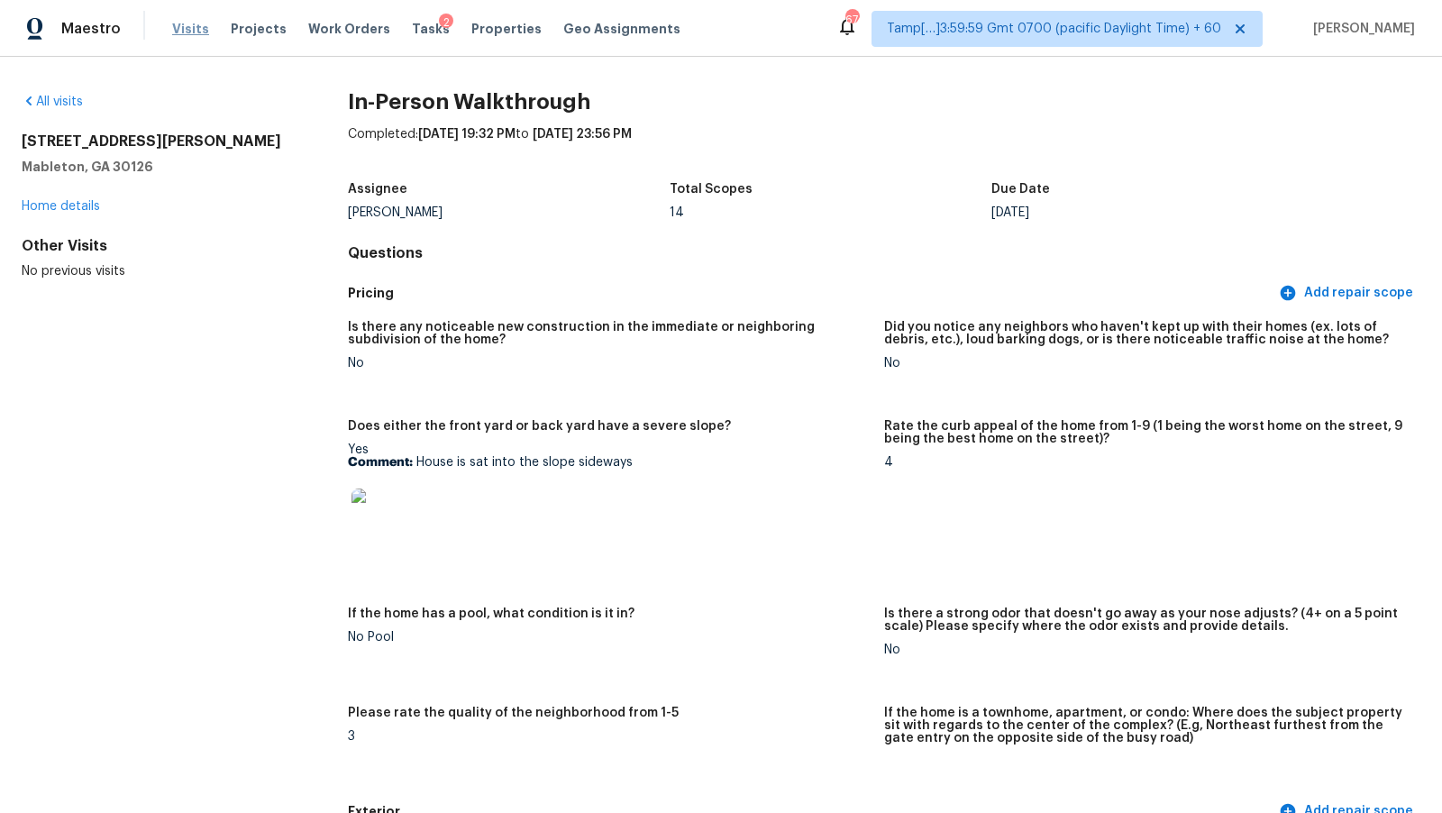
click at [191, 32] on span "Visits" at bounding box center [190, 29] width 37 height 18
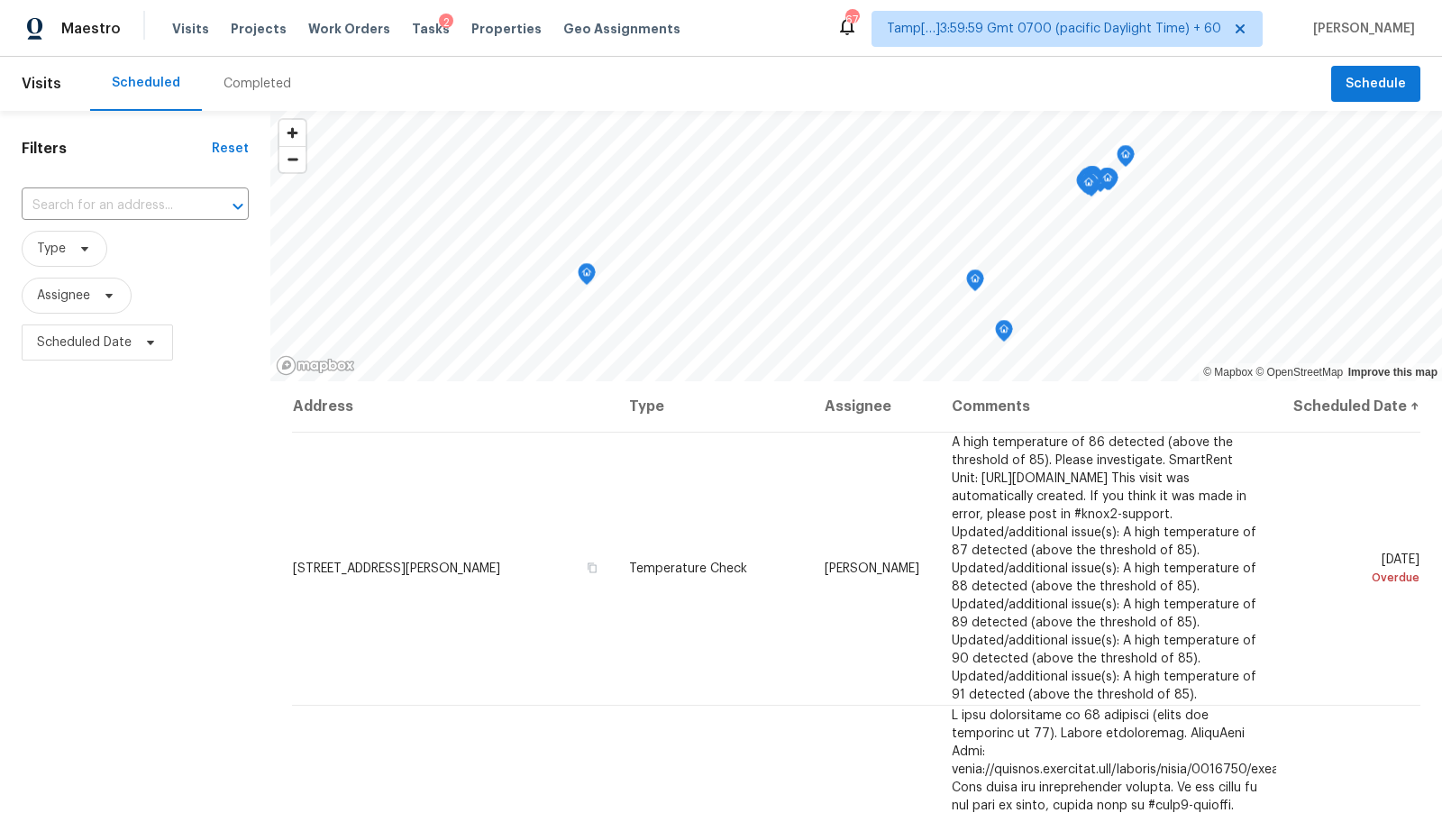
click at [246, 88] on div "Completed" at bounding box center [258, 84] width 68 height 18
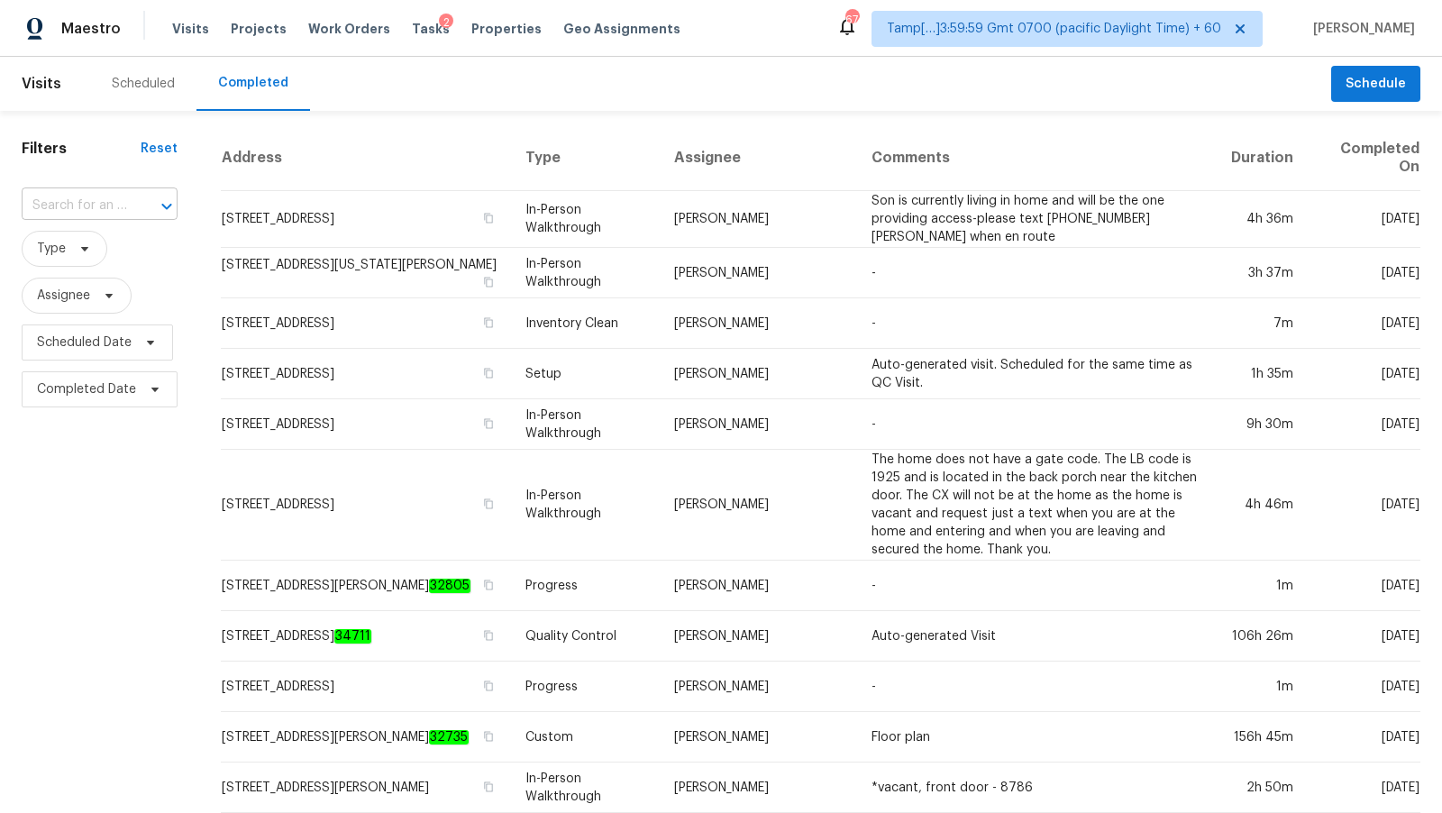
click at [108, 209] on input "text" at bounding box center [74, 206] width 105 height 28
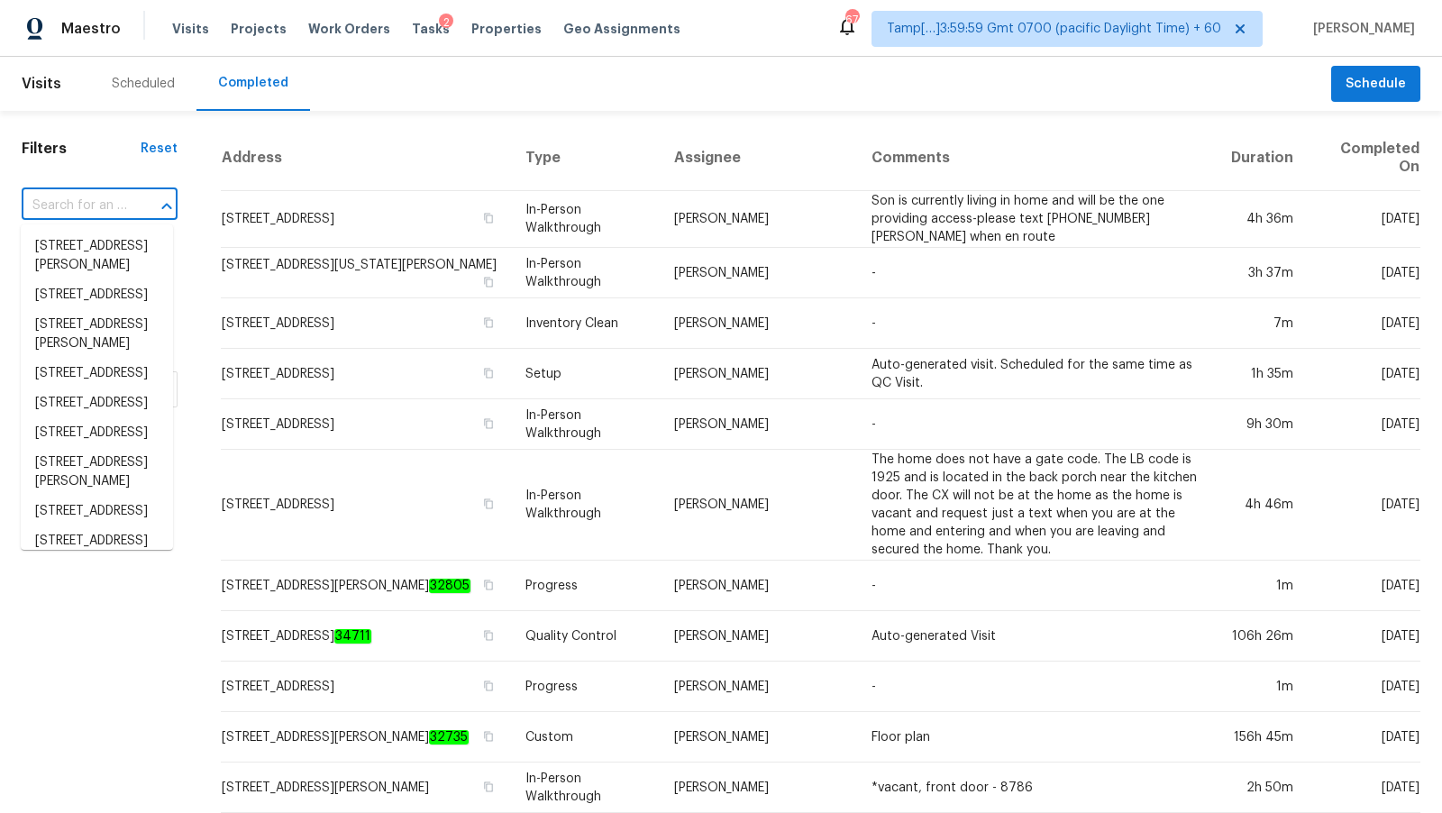
paste input "[STREET_ADDRESS]"
type input "[STREET_ADDRESS]"
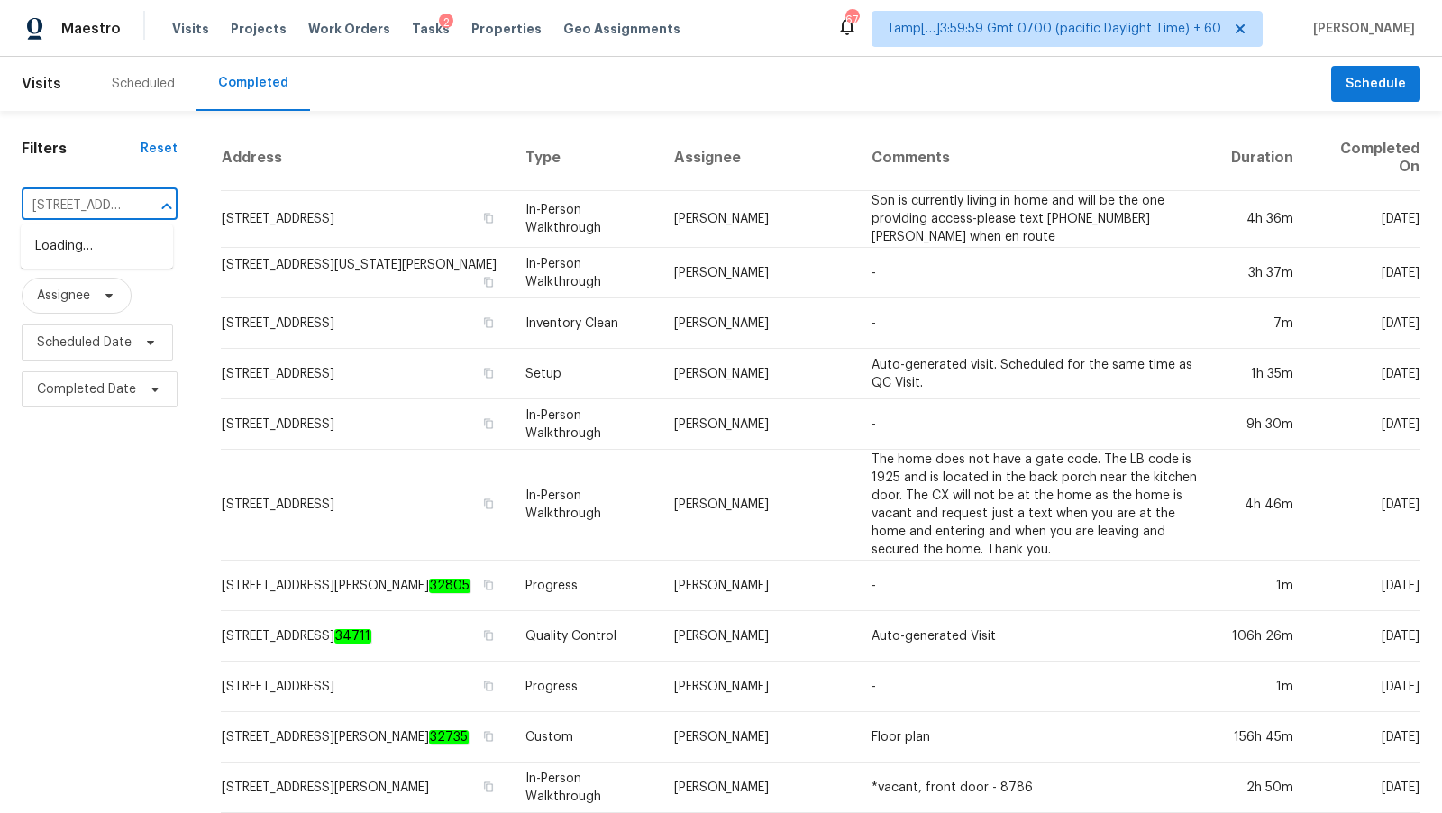
scroll to position [0, 104]
click at [110, 244] on li "[STREET_ADDRESS]" at bounding box center [97, 247] width 152 height 30
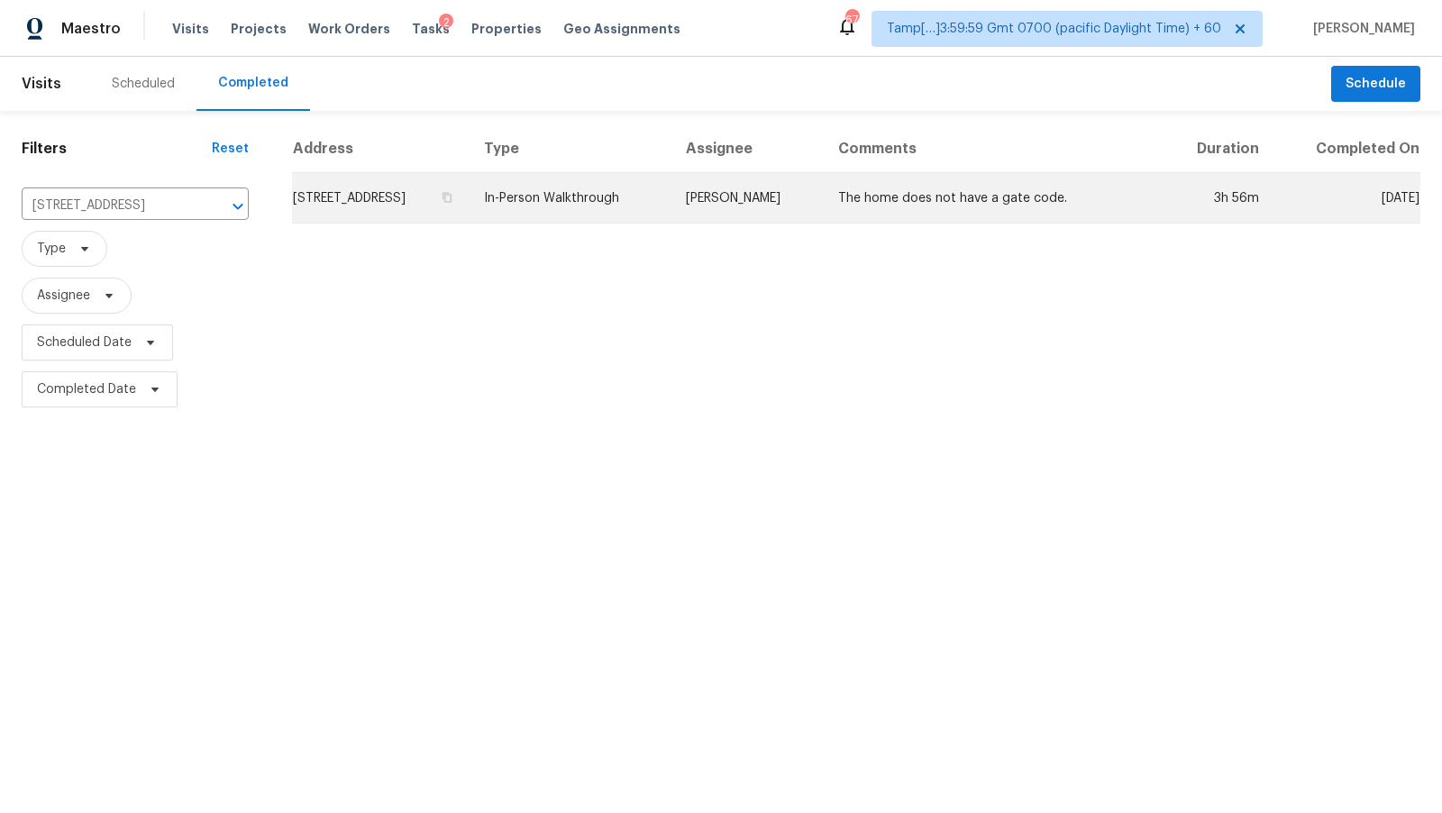
click at [561, 207] on td "In-Person Walkthrough" at bounding box center [571, 198] width 202 height 50
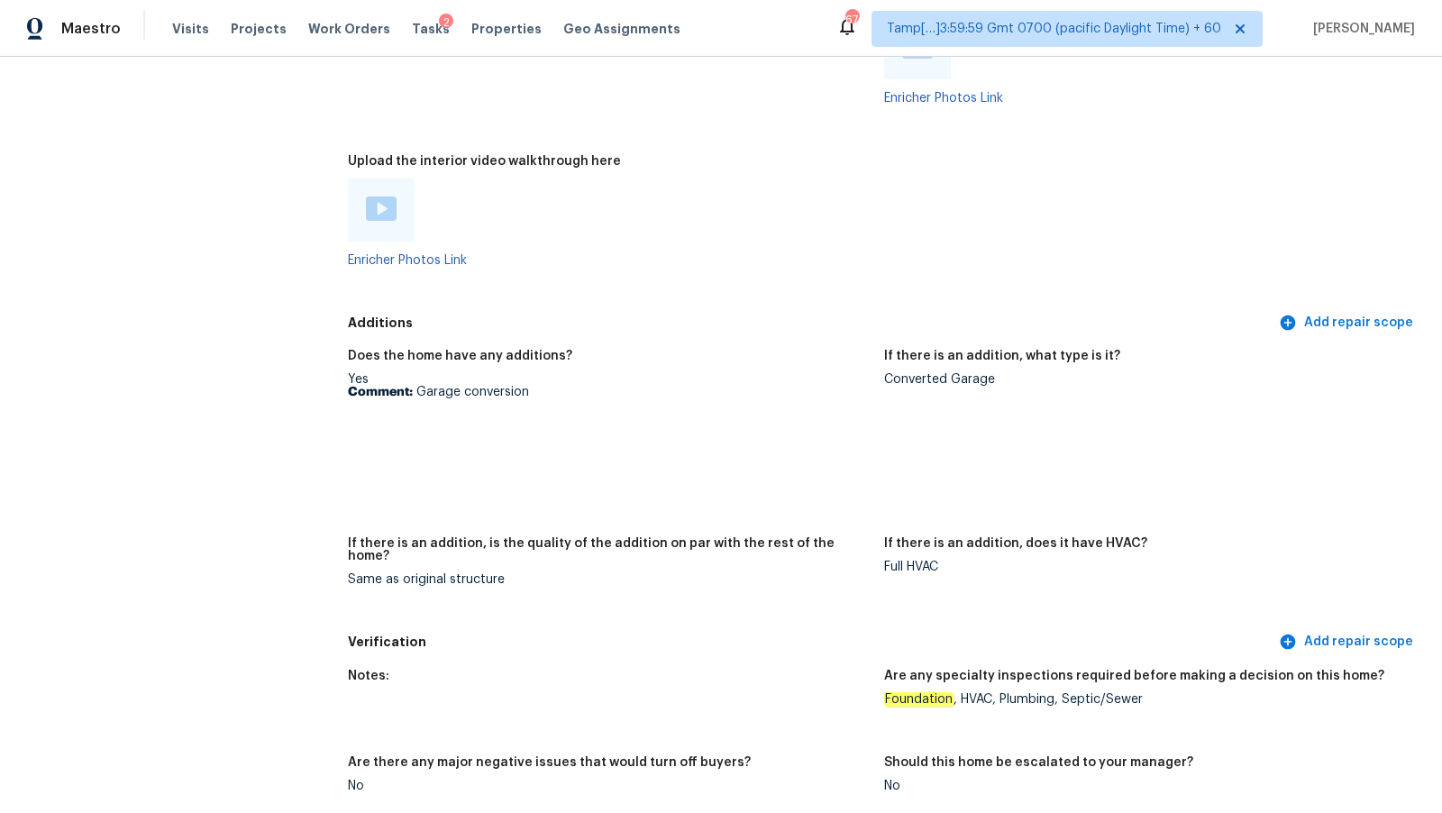
scroll to position [3379, 0]
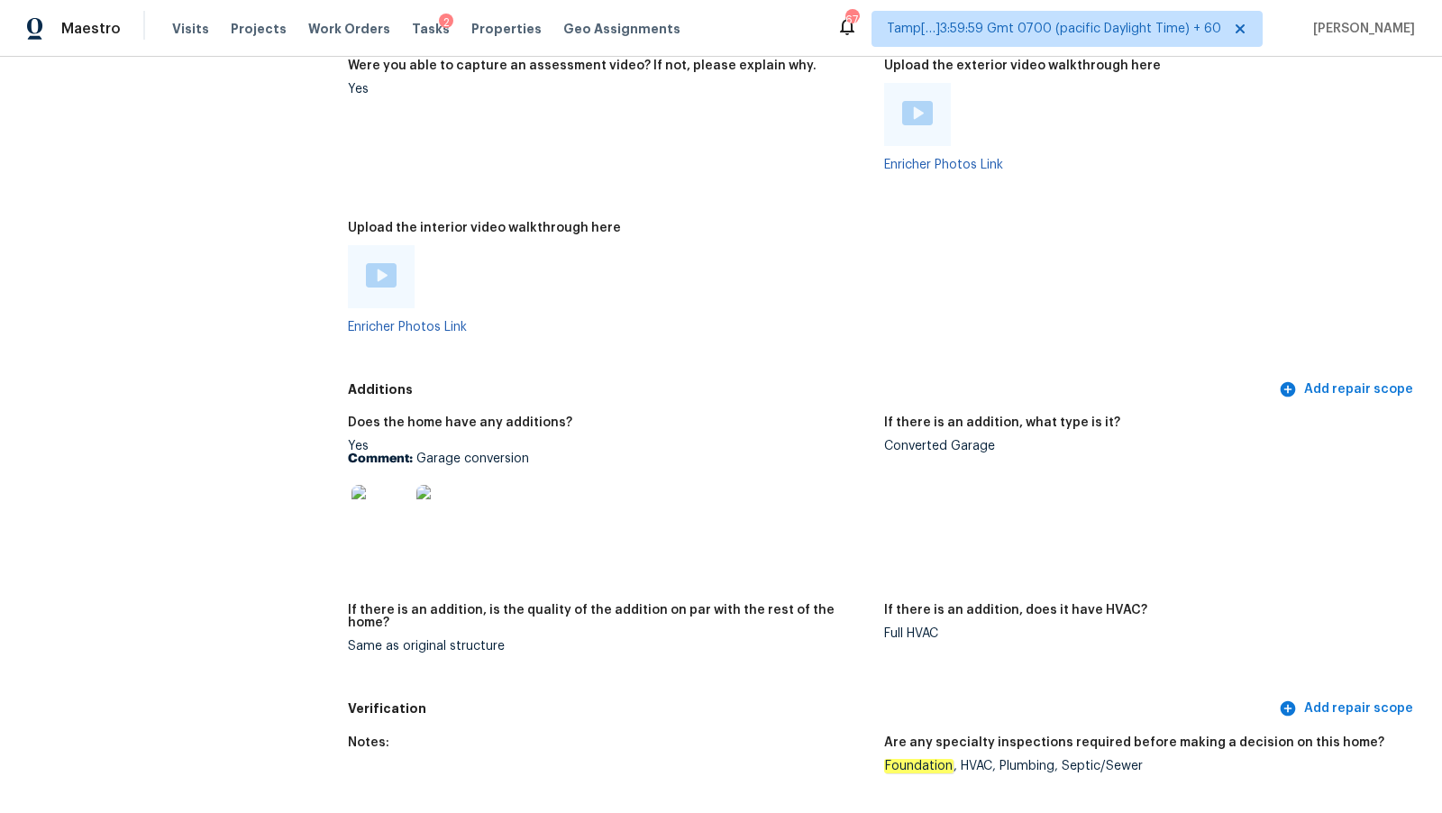
click at [377, 280] on img at bounding box center [381, 275] width 31 height 24
click at [1302, 5] on div "Maestro Visits Projects Work Orders Tasks 2 Properties Geo Assignments 672 Tamp…" at bounding box center [721, 28] width 1442 height 57
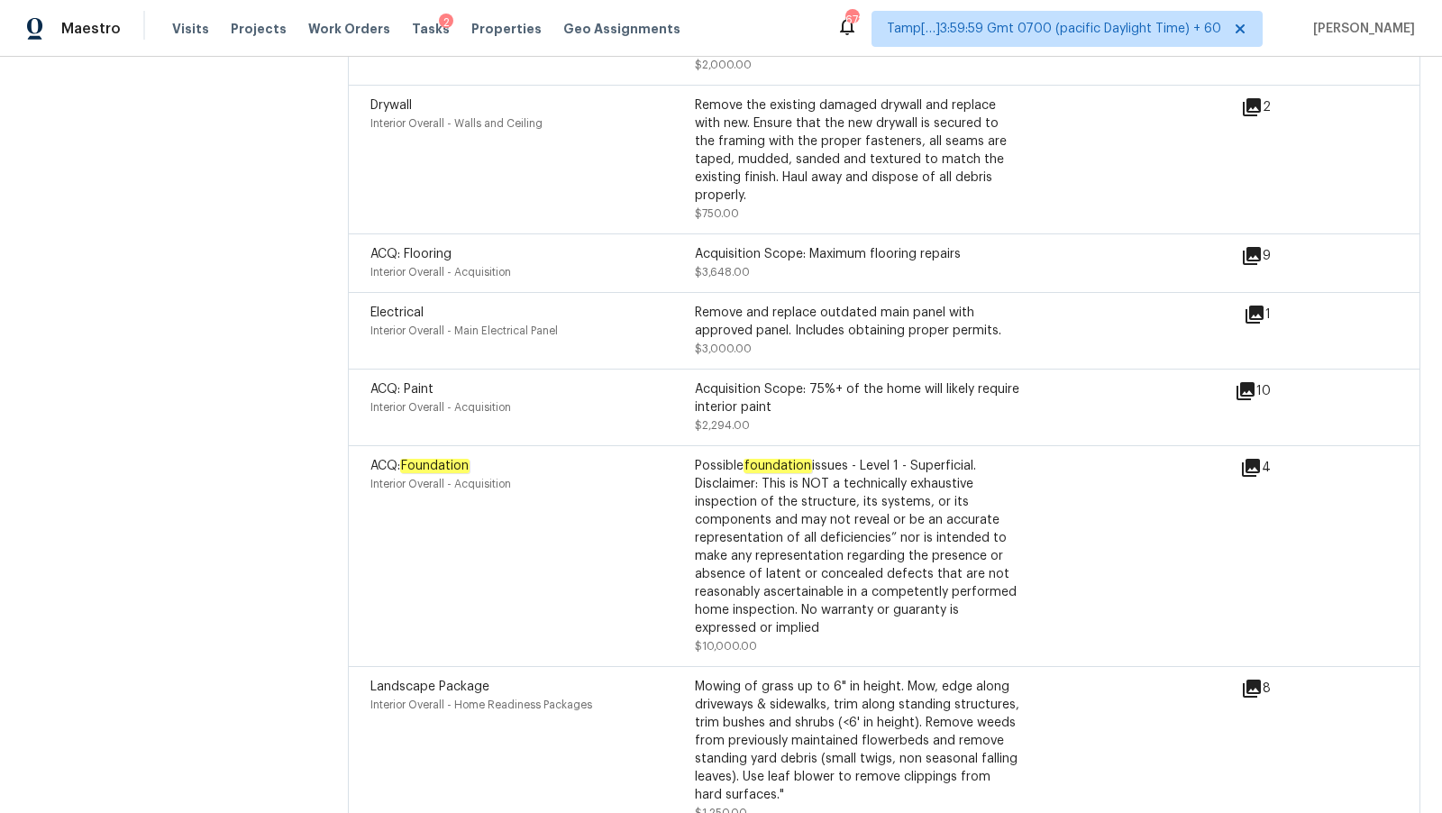
scroll to position [2468, 0]
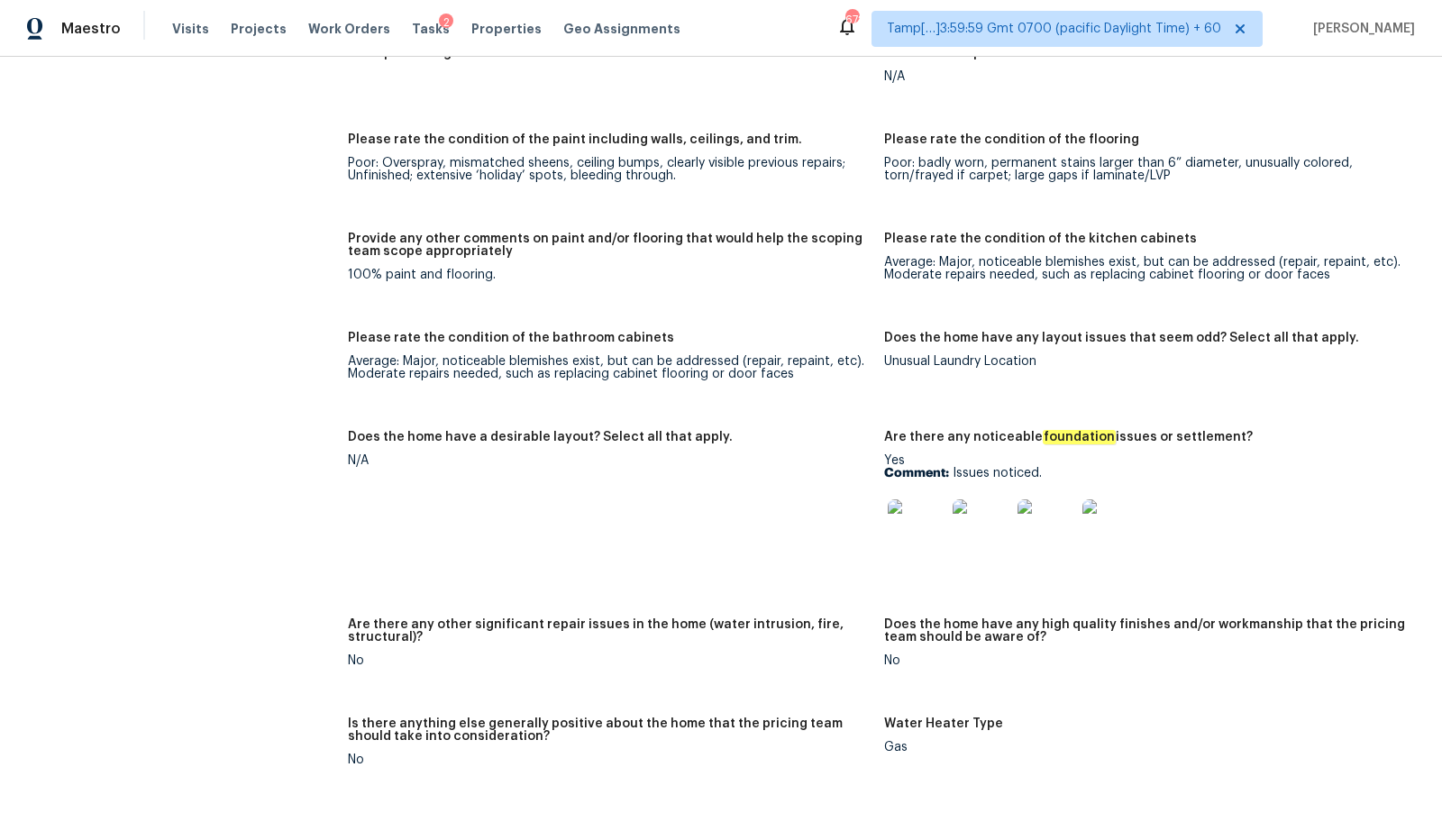
click at [931, 529] on img at bounding box center [917, 528] width 58 height 58
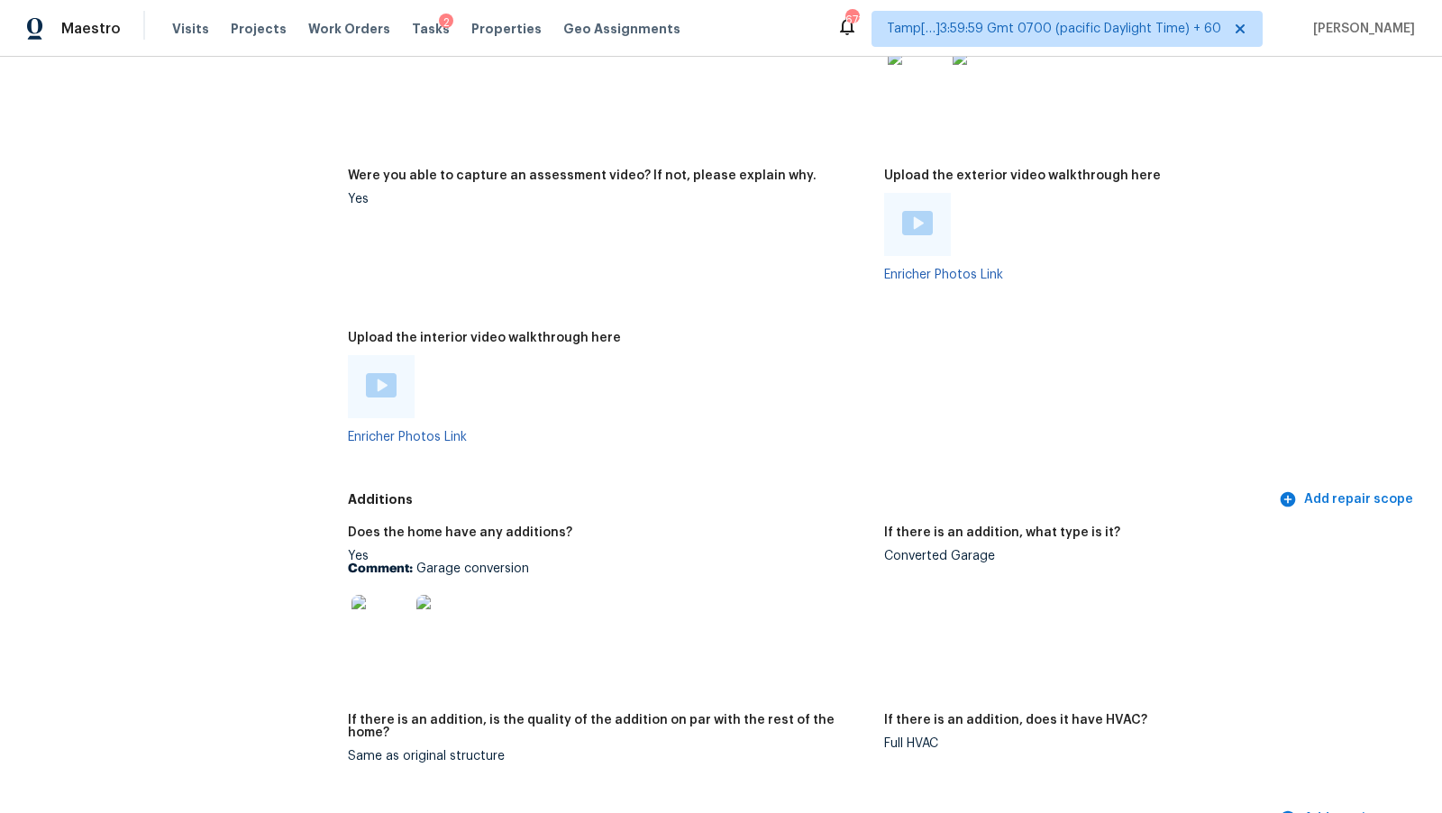
scroll to position [3233, 0]
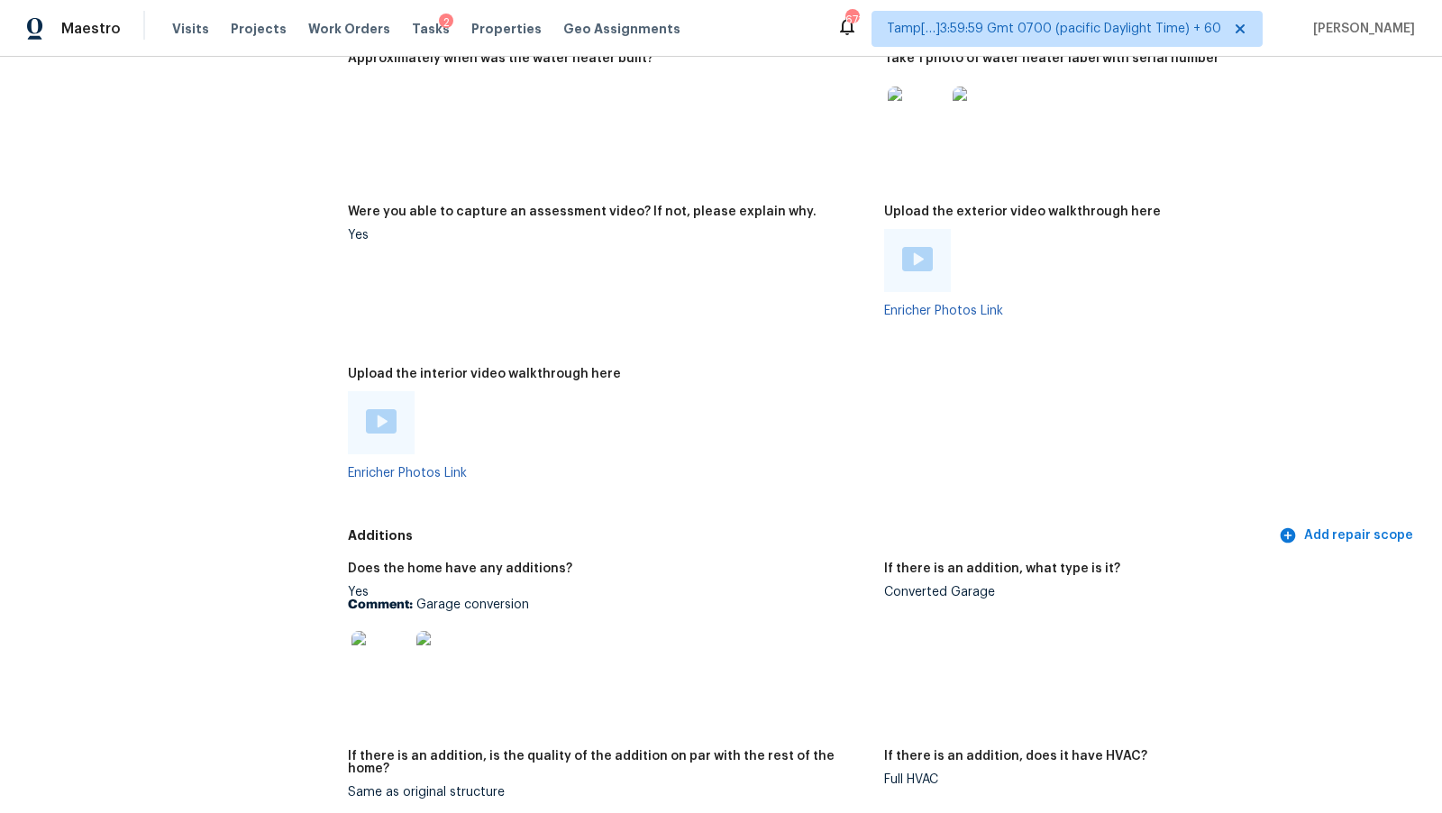
click at [910, 252] on img at bounding box center [917, 259] width 31 height 24
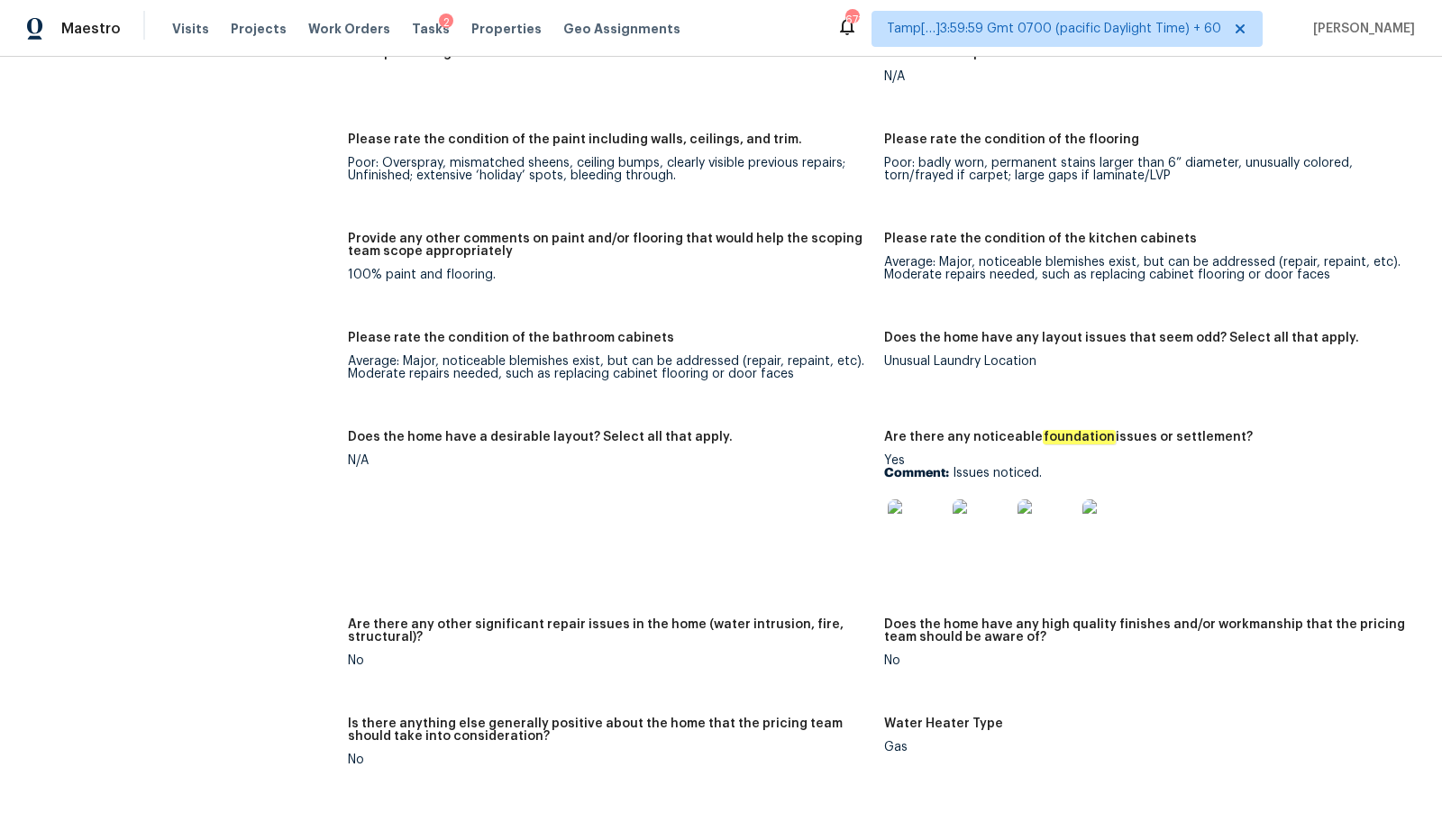
scroll to position [3696, 0]
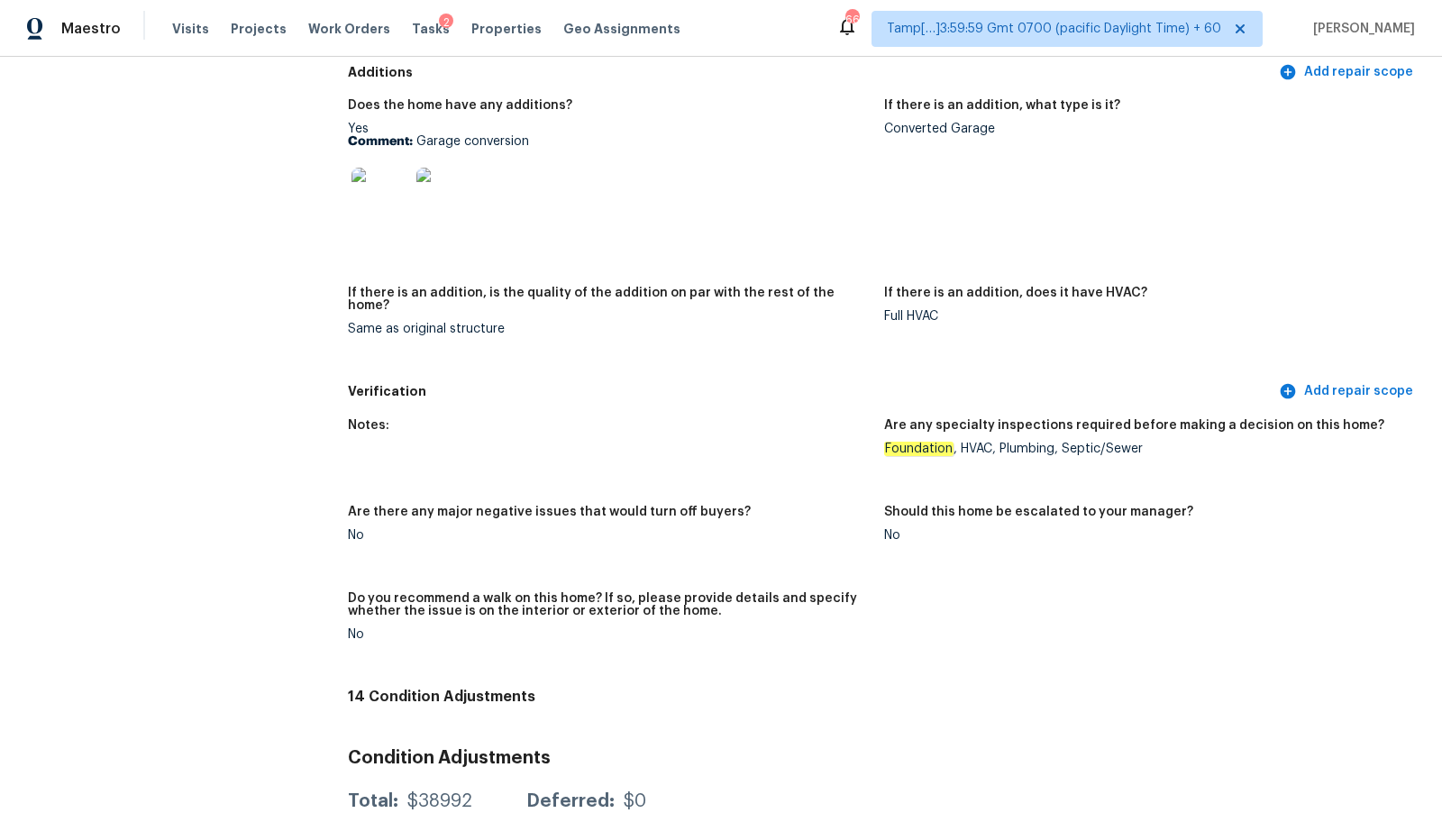
click at [810, 223] on div at bounding box center [609, 196] width 522 height 79
click at [393, 204] on img at bounding box center [381, 197] width 58 height 58
click at [920, 134] on figure "If there is an addition, what type is it? Converted Garage" at bounding box center [1152, 182] width 536 height 166
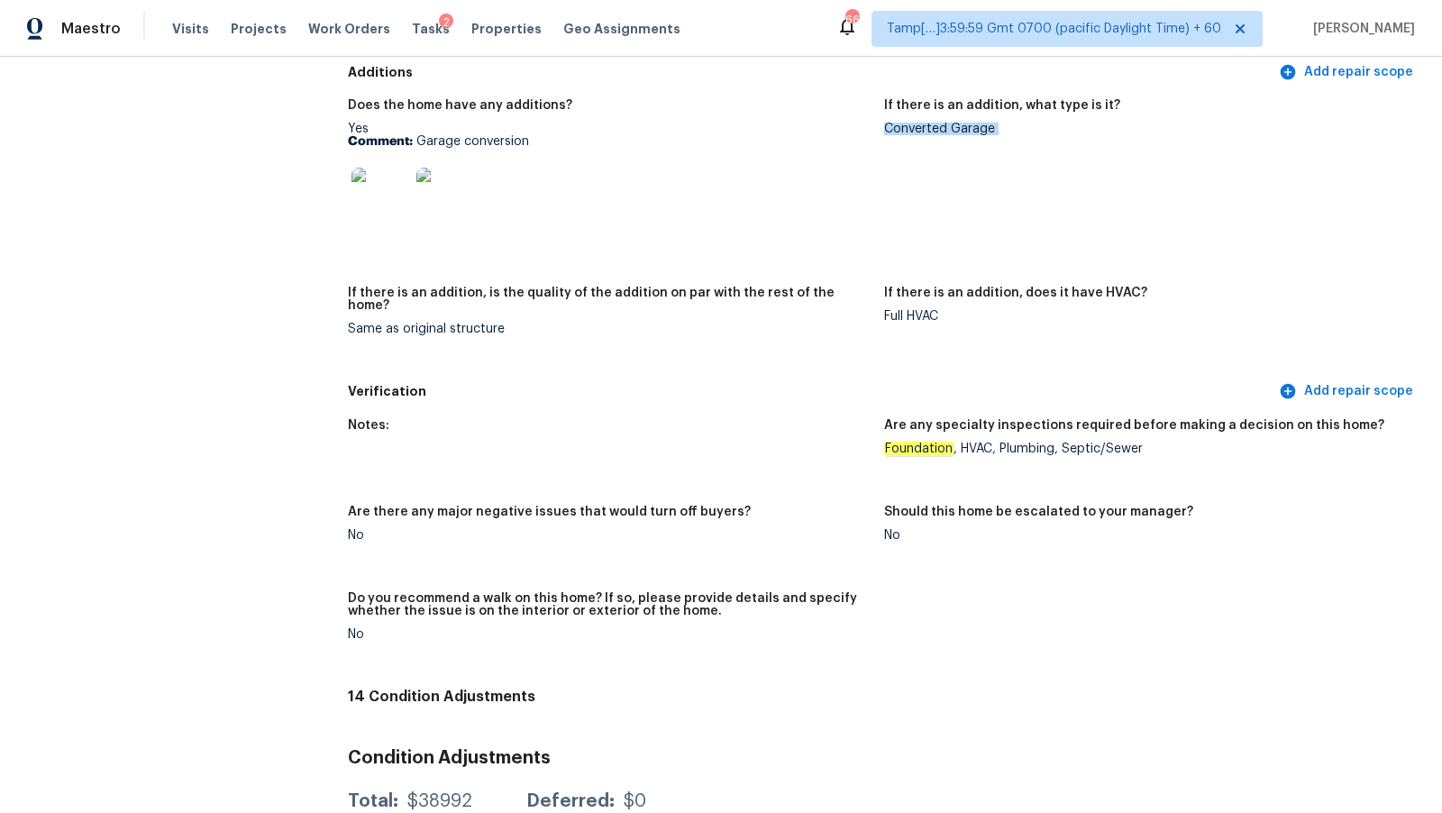
copy div "Converted Garage"
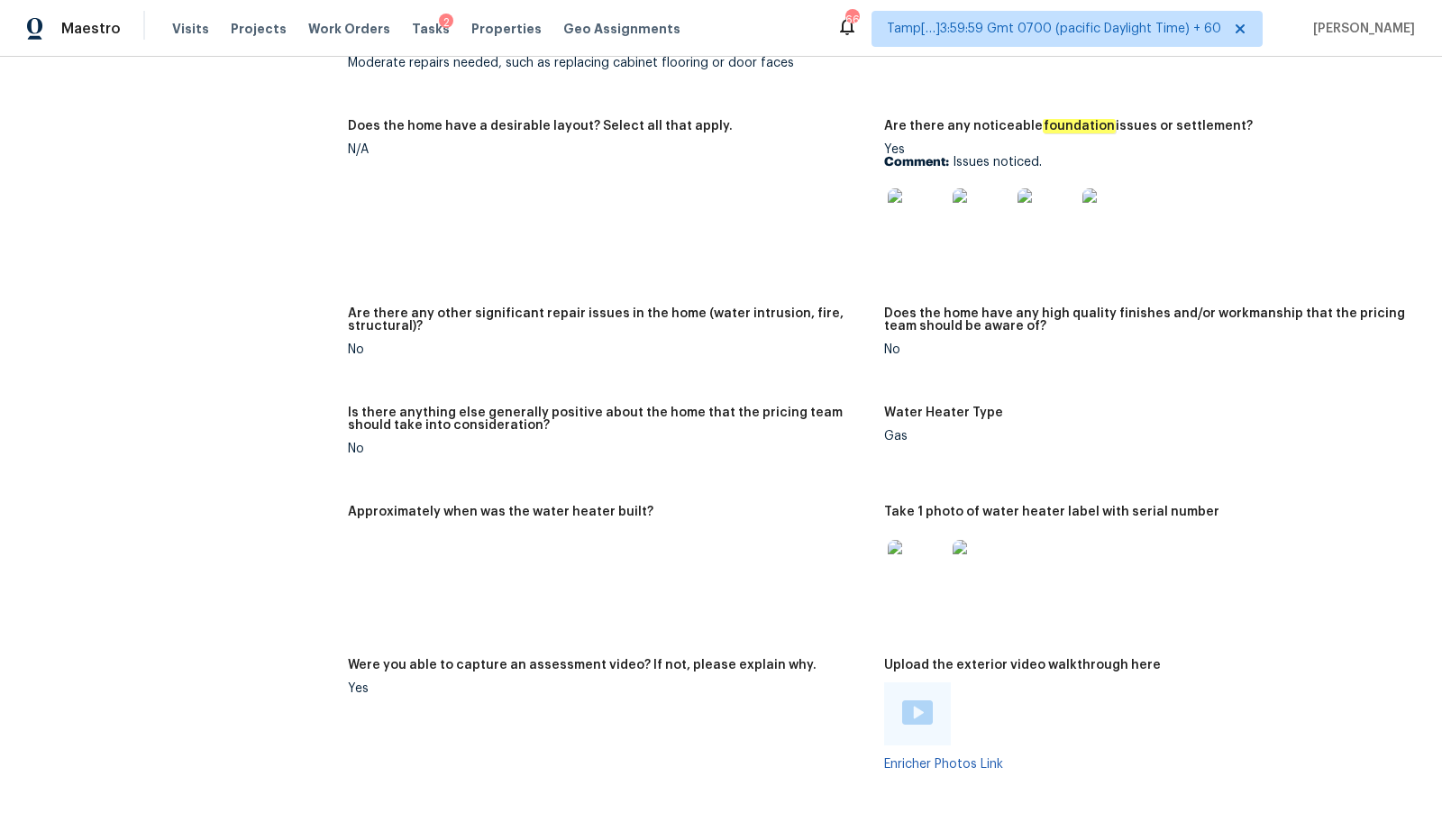
scroll to position [840, 0]
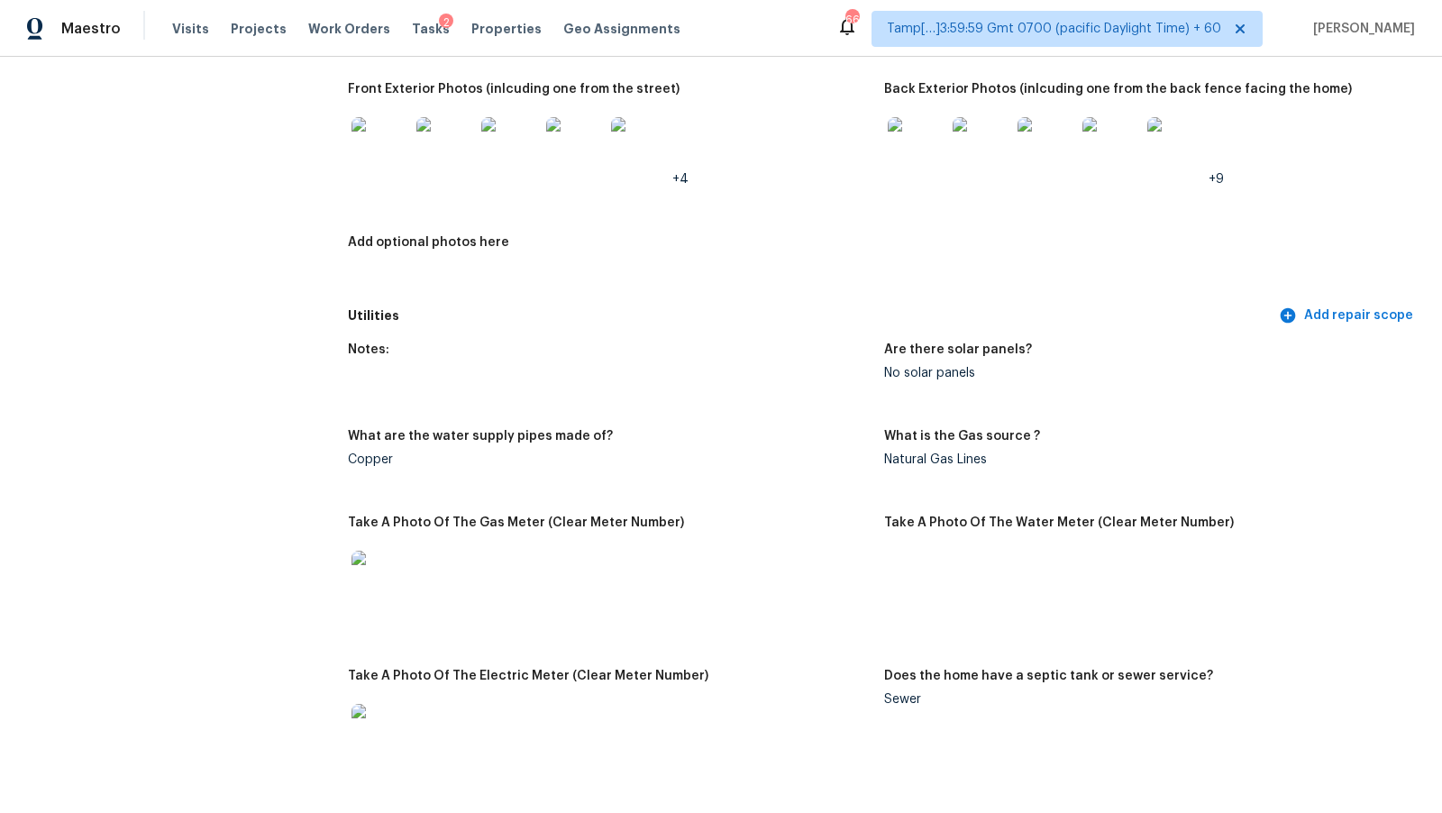
click at [815, 215] on div "Notes: What is the dwelling type ? Single Family What type of community is the …" at bounding box center [884, 99] width 1073 height 400
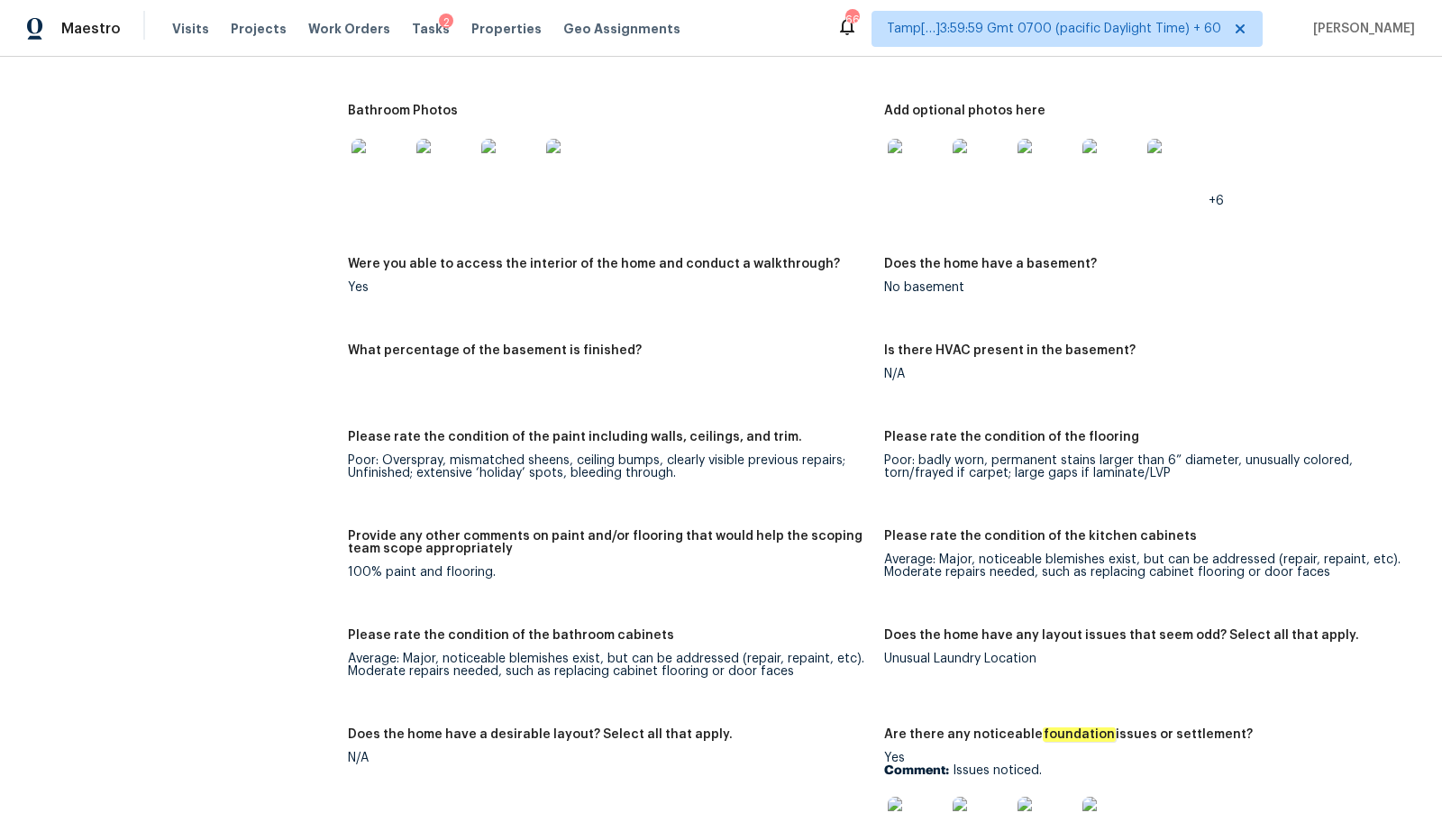
scroll to position [4658, 0]
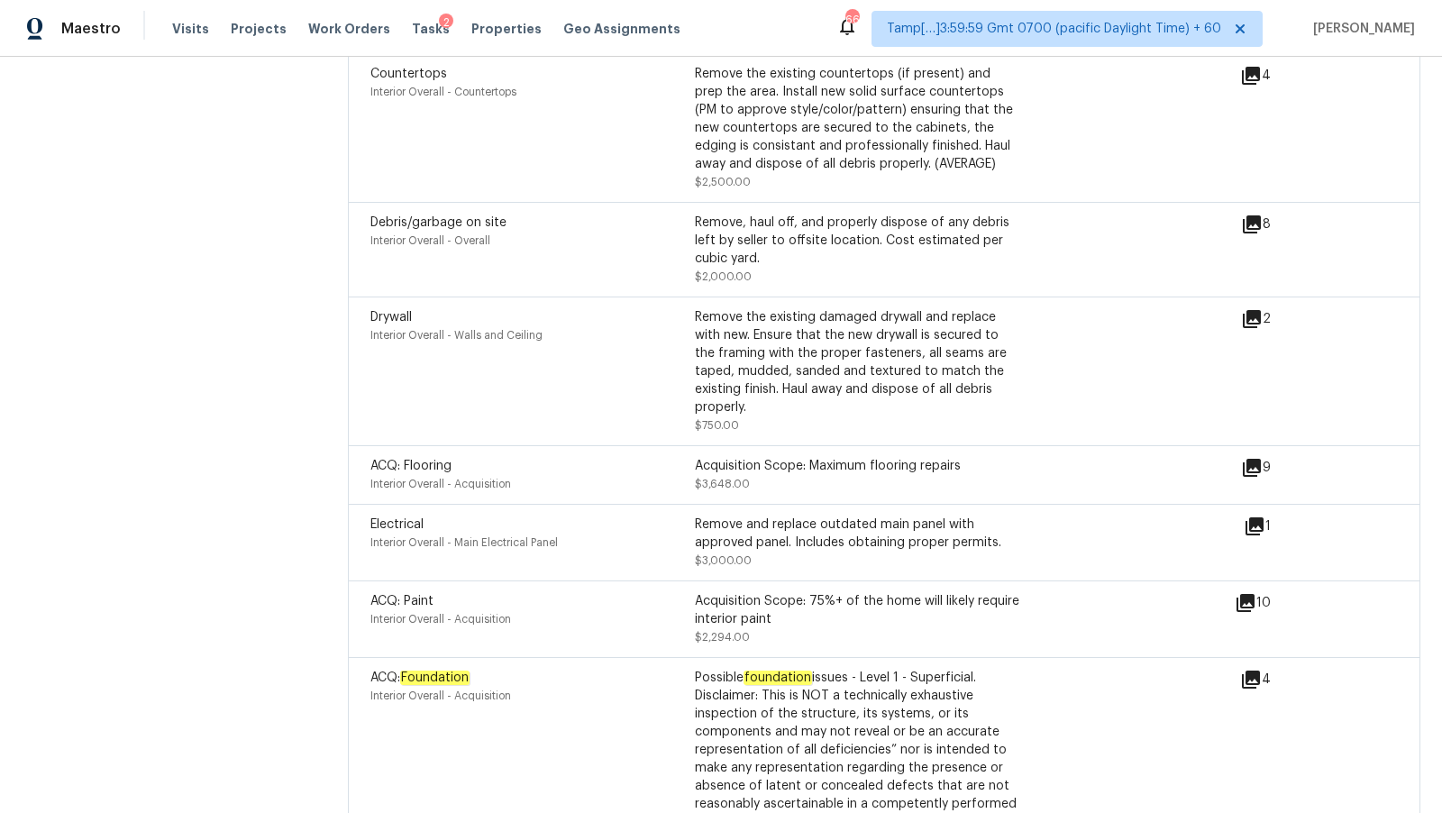
click at [680, 243] on div "Debris/garbage on site Interior Overall - Overall" at bounding box center [533, 250] width 325 height 72
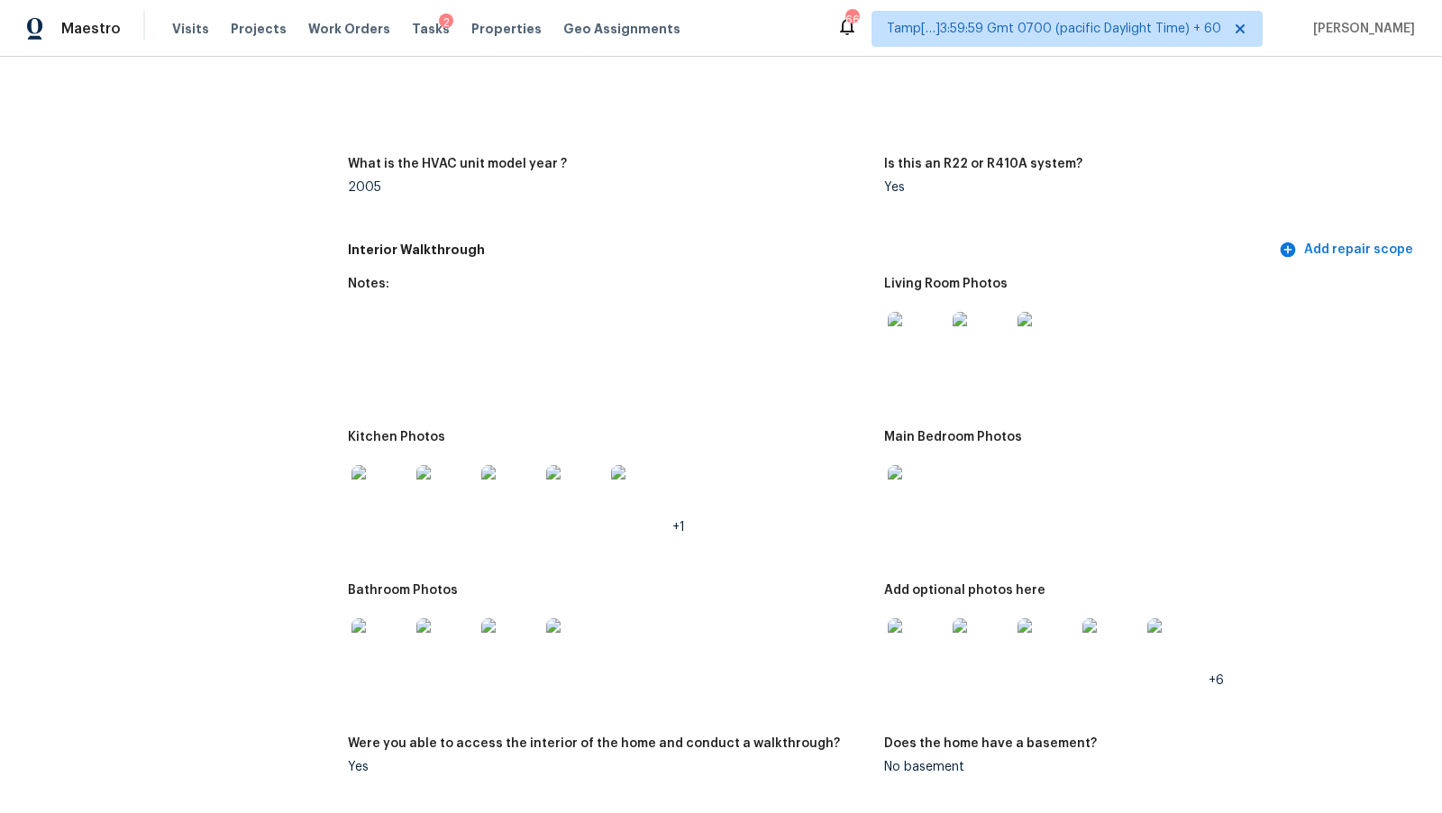
scroll to position [2270, 0]
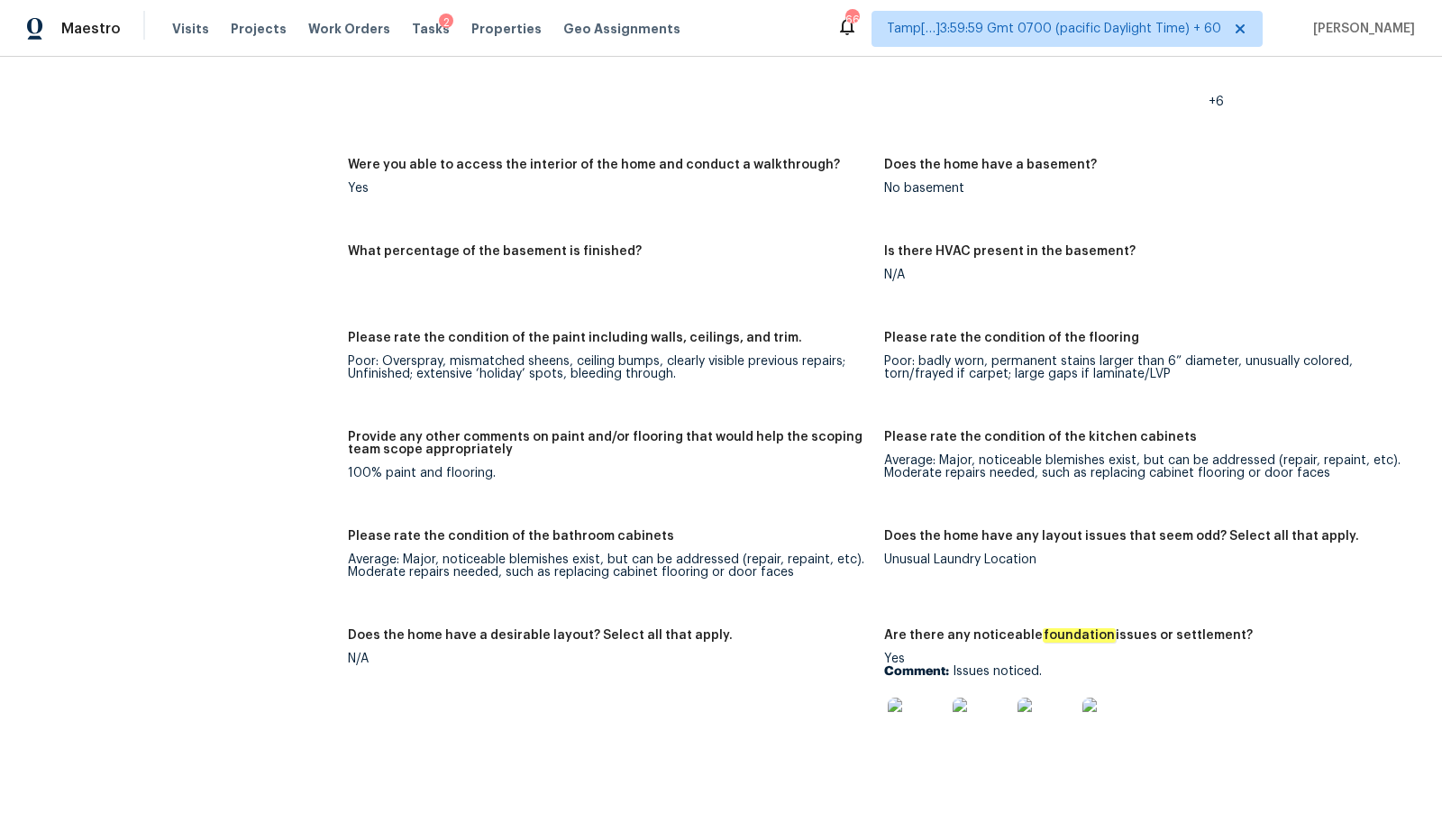
click at [675, 202] on figure "Were you able to access the interior of the home and conduct a walkthrough? Yes" at bounding box center [616, 191] width 536 height 65
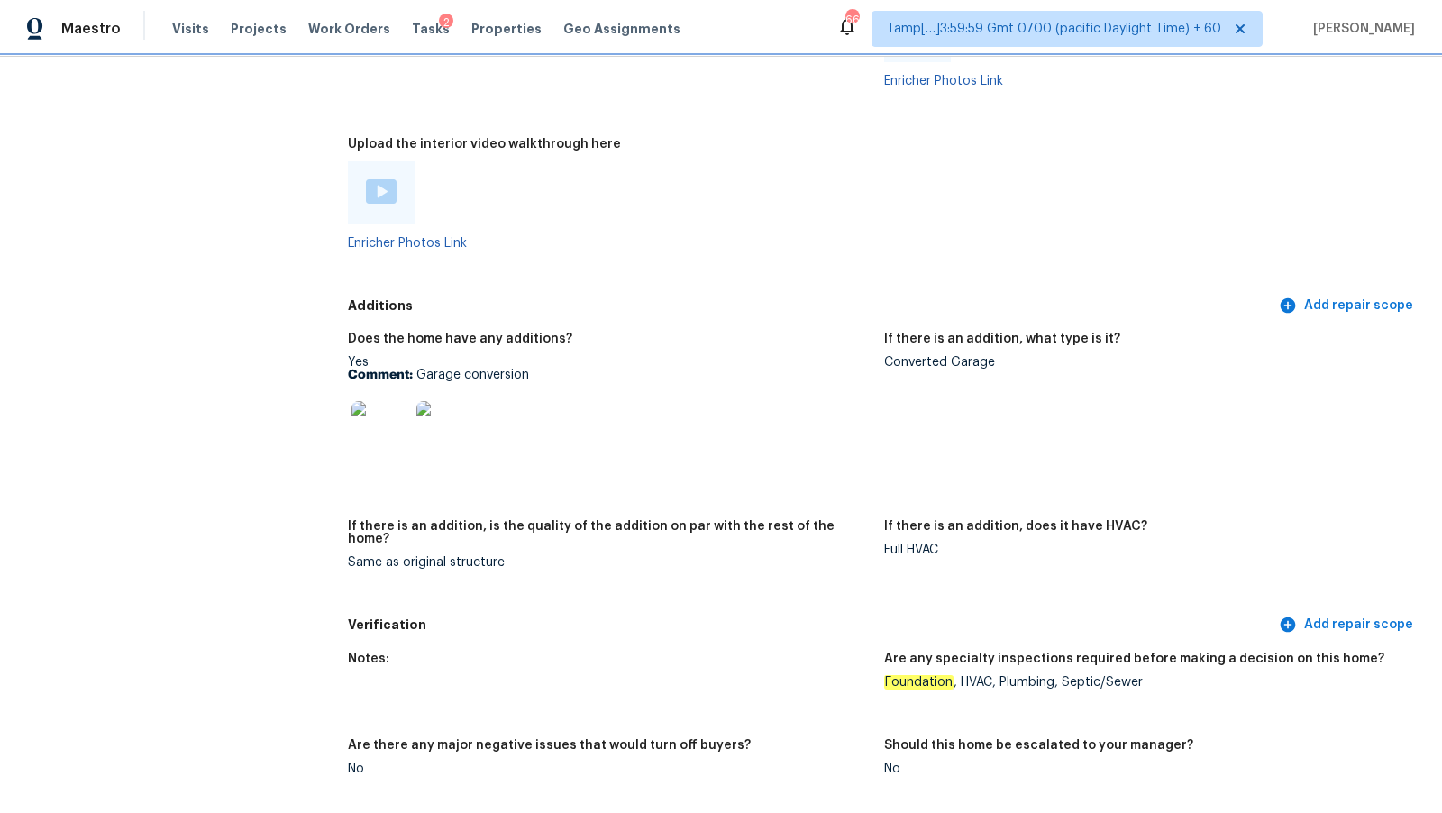
scroll to position [3464, 0]
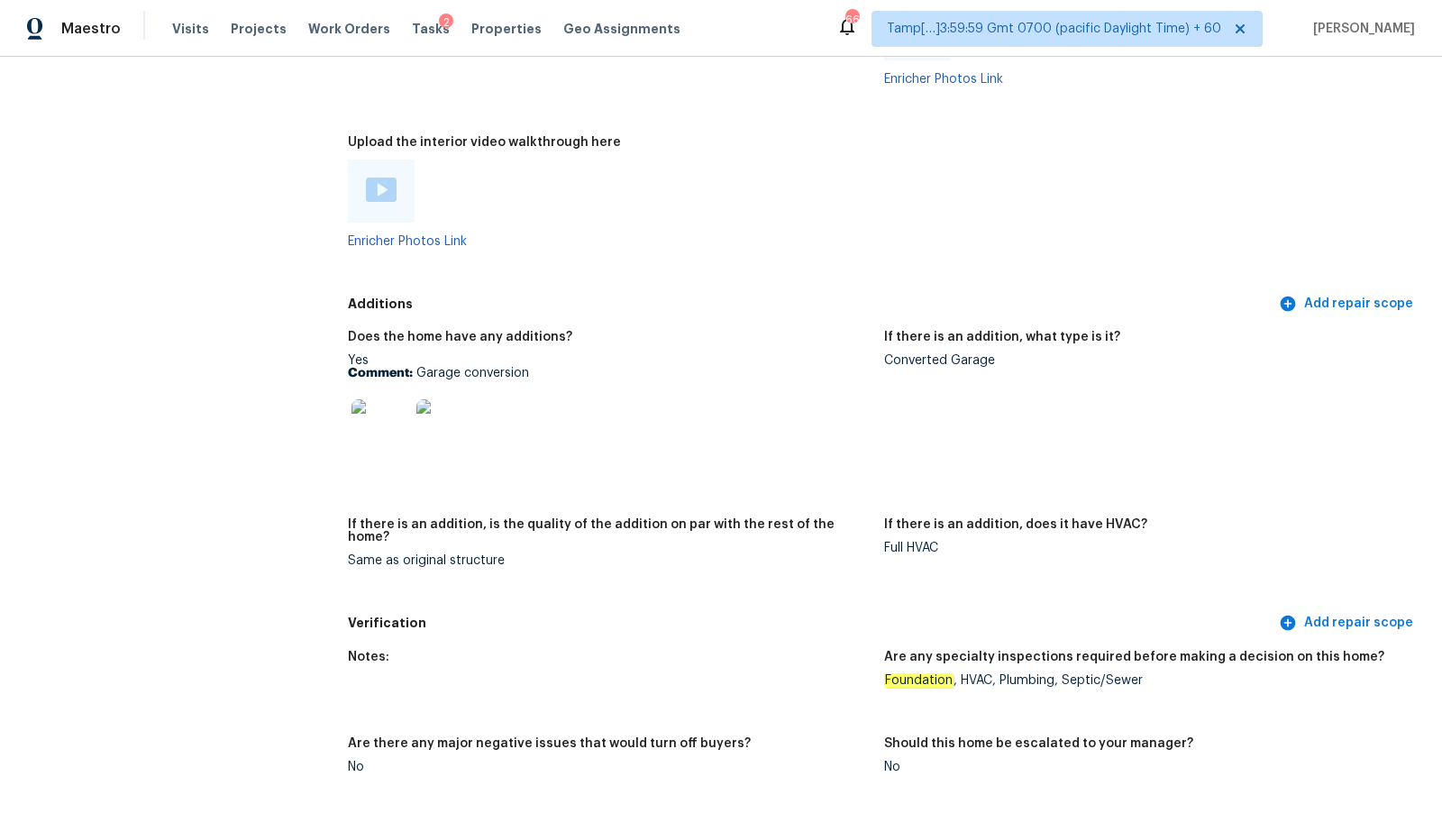
click at [405, 562] on figure "If there is an addition, is the quality of the addition on par with the rest of…" at bounding box center [616, 557] width 536 height 78
click at [421, 554] on div "Same as original structure" at bounding box center [609, 560] width 522 height 13
copy div "Same as original structure"
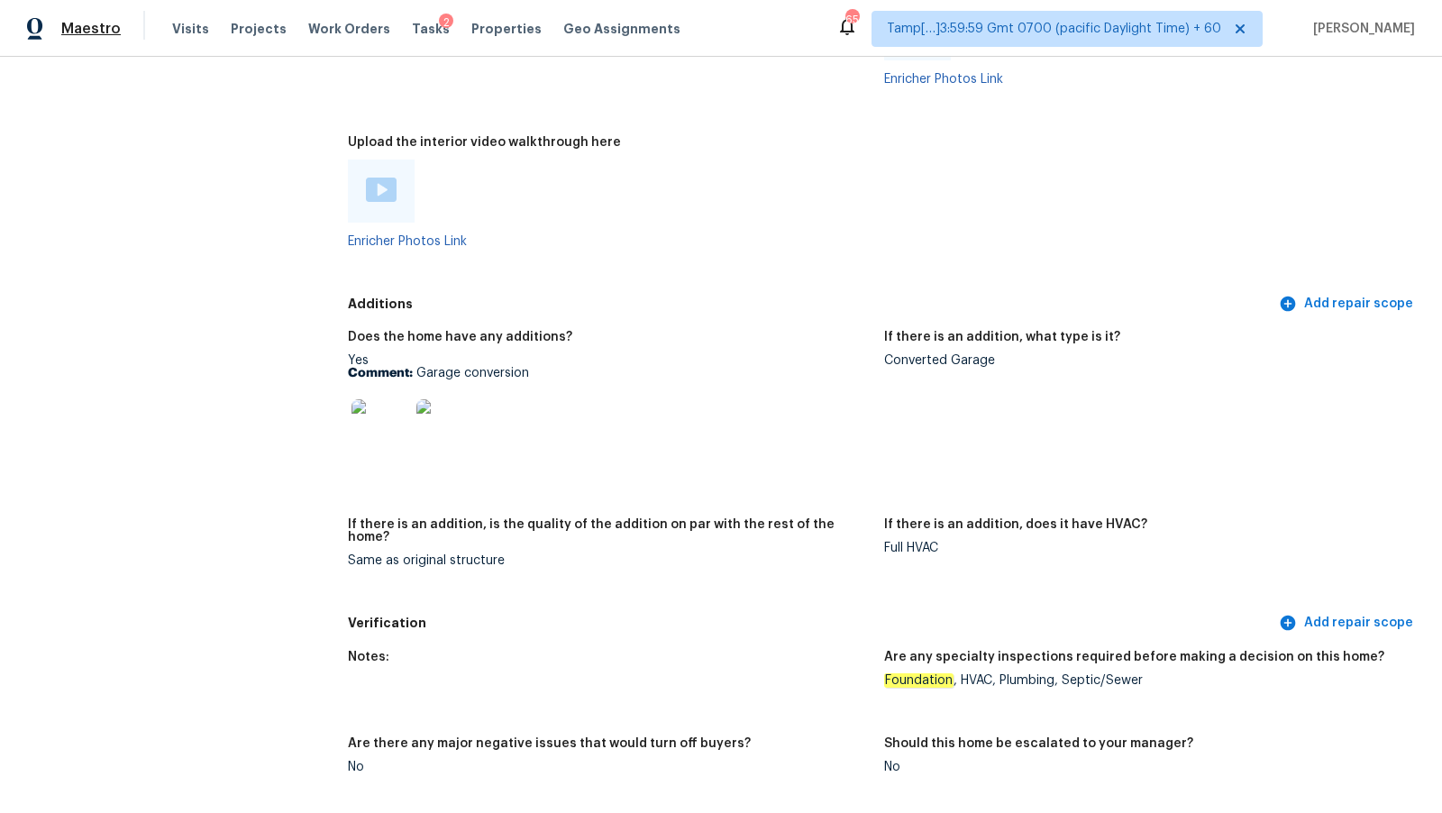
click at [107, 29] on span "Maestro" at bounding box center [90, 29] width 59 height 18
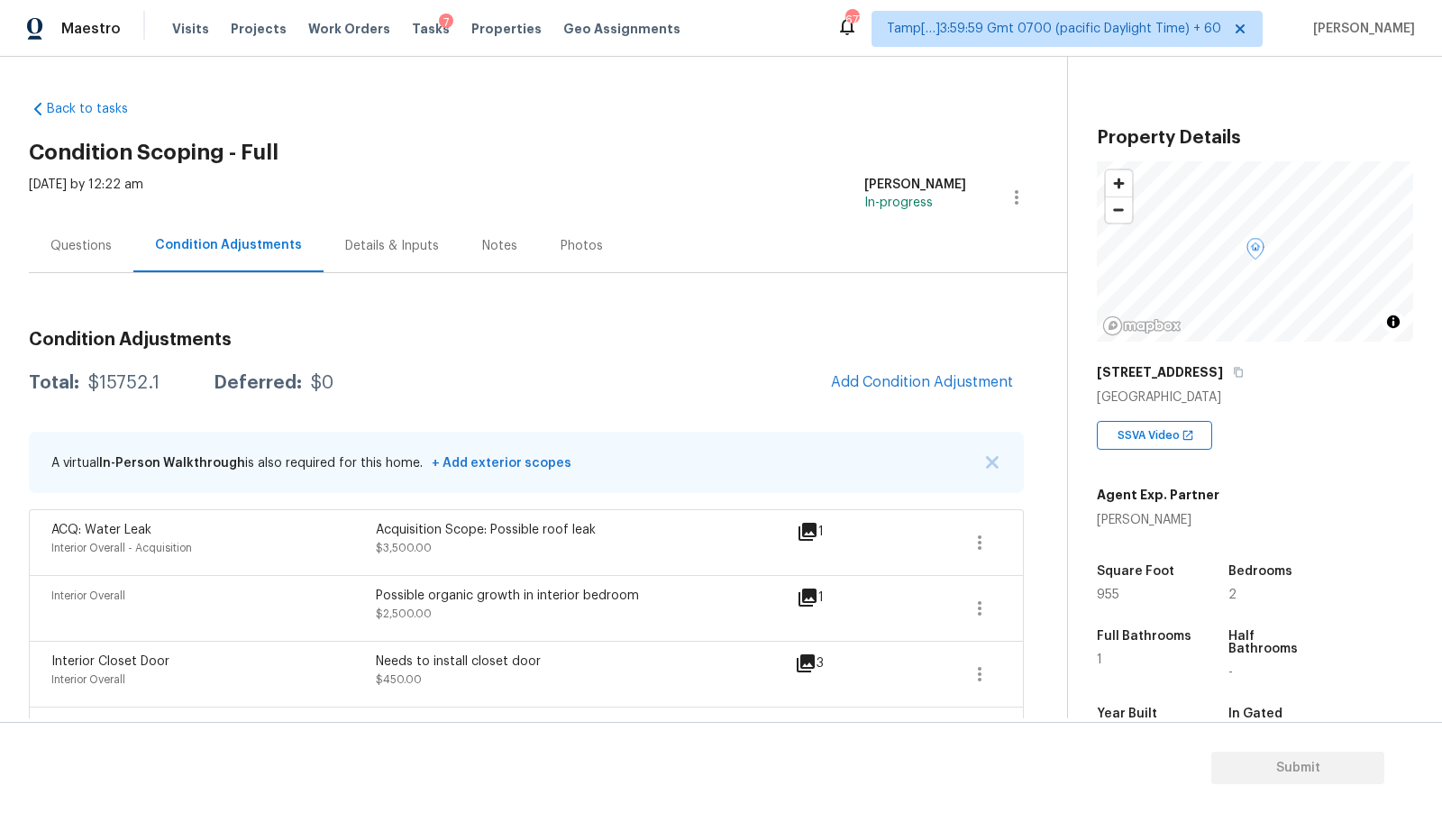
click at [97, 246] on div "Questions" at bounding box center [80, 246] width 61 height 18
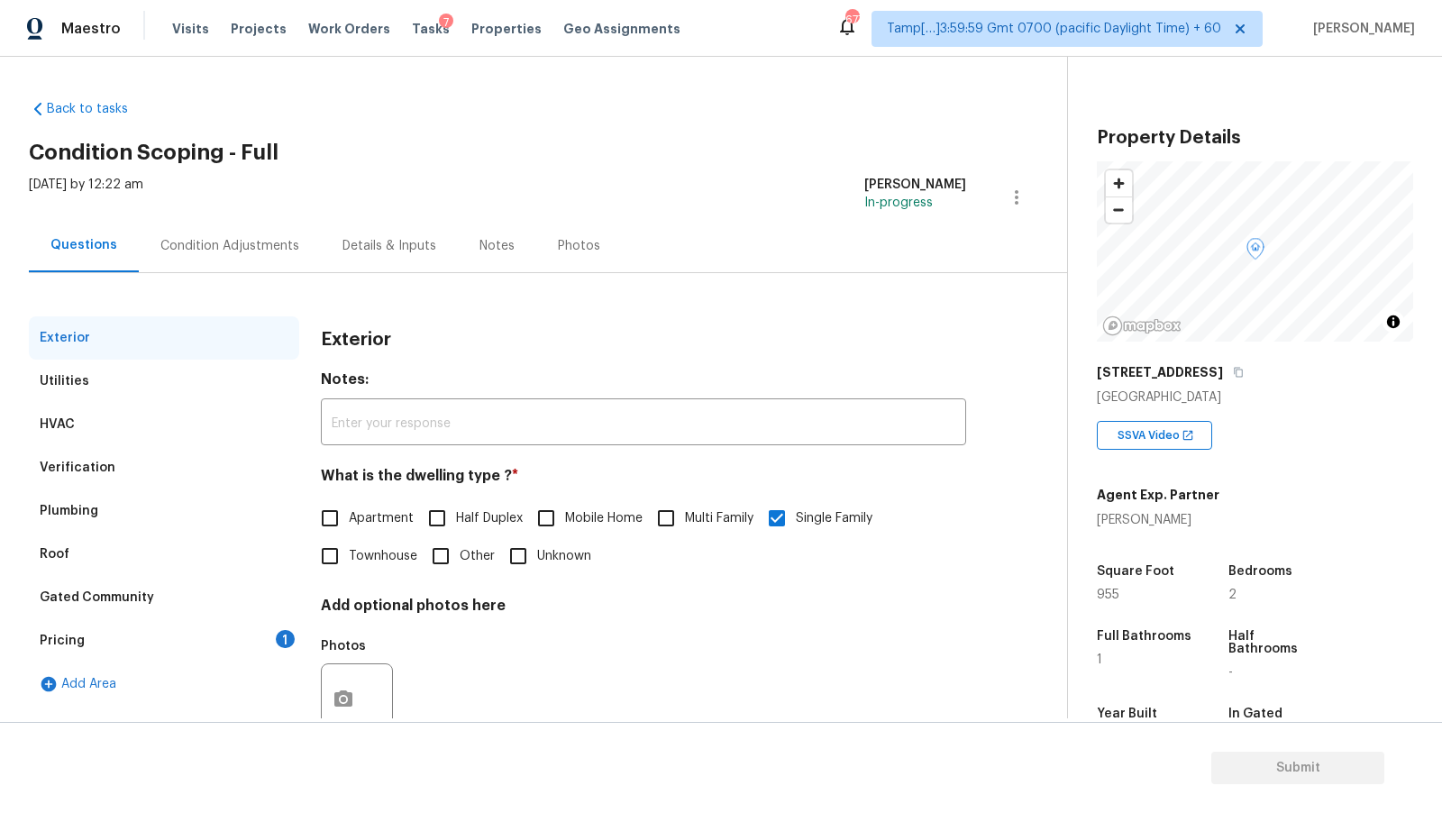
click at [139, 474] on div "Verification" at bounding box center [164, 467] width 270 height 43
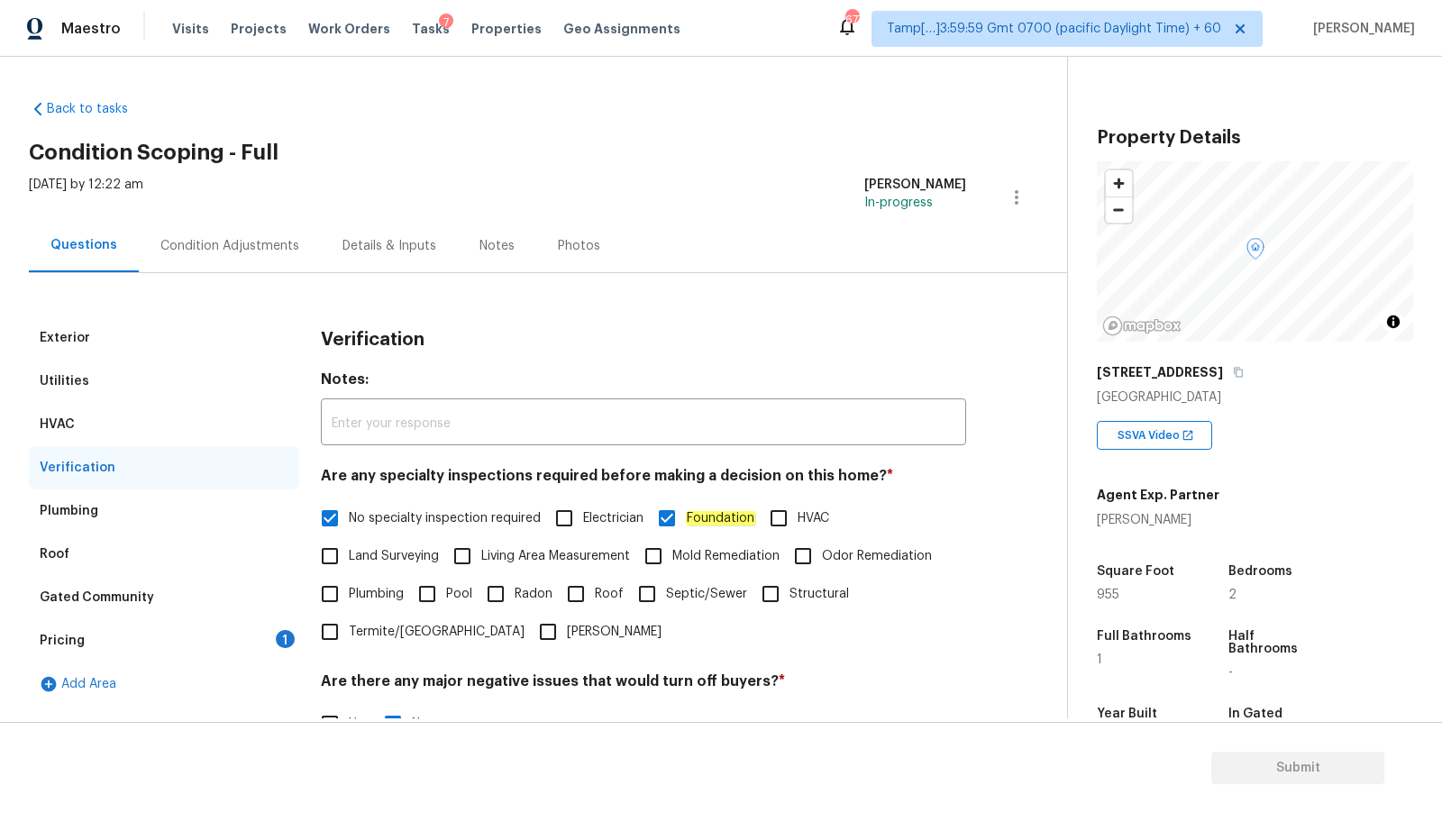
click at [123, 511] on div "Plumbing" at bounding box center [164, 510] width 270 height 43
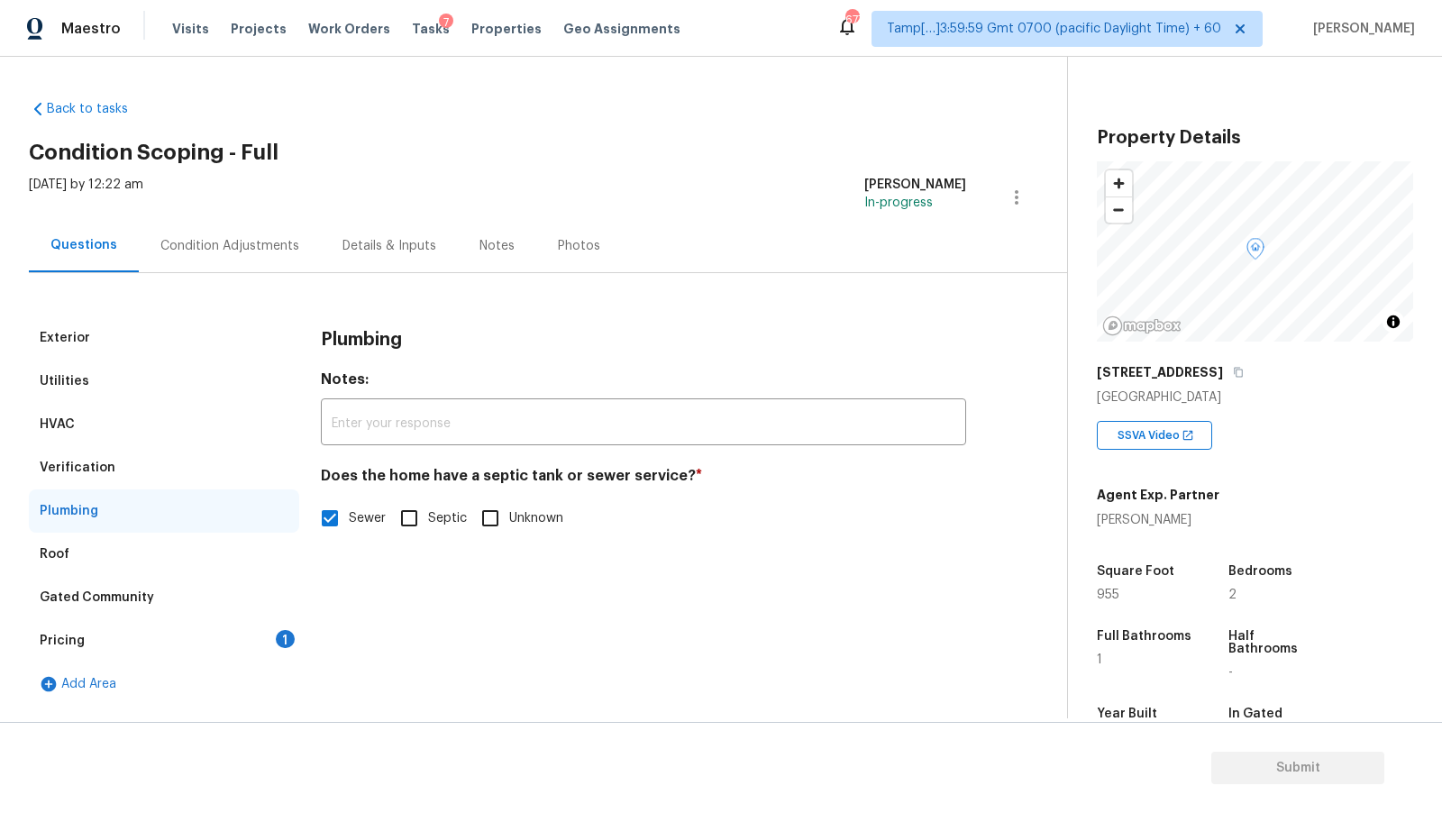
click at [115, 548] on div "Roof" at bounding box center [164, 554] width 270 height 43
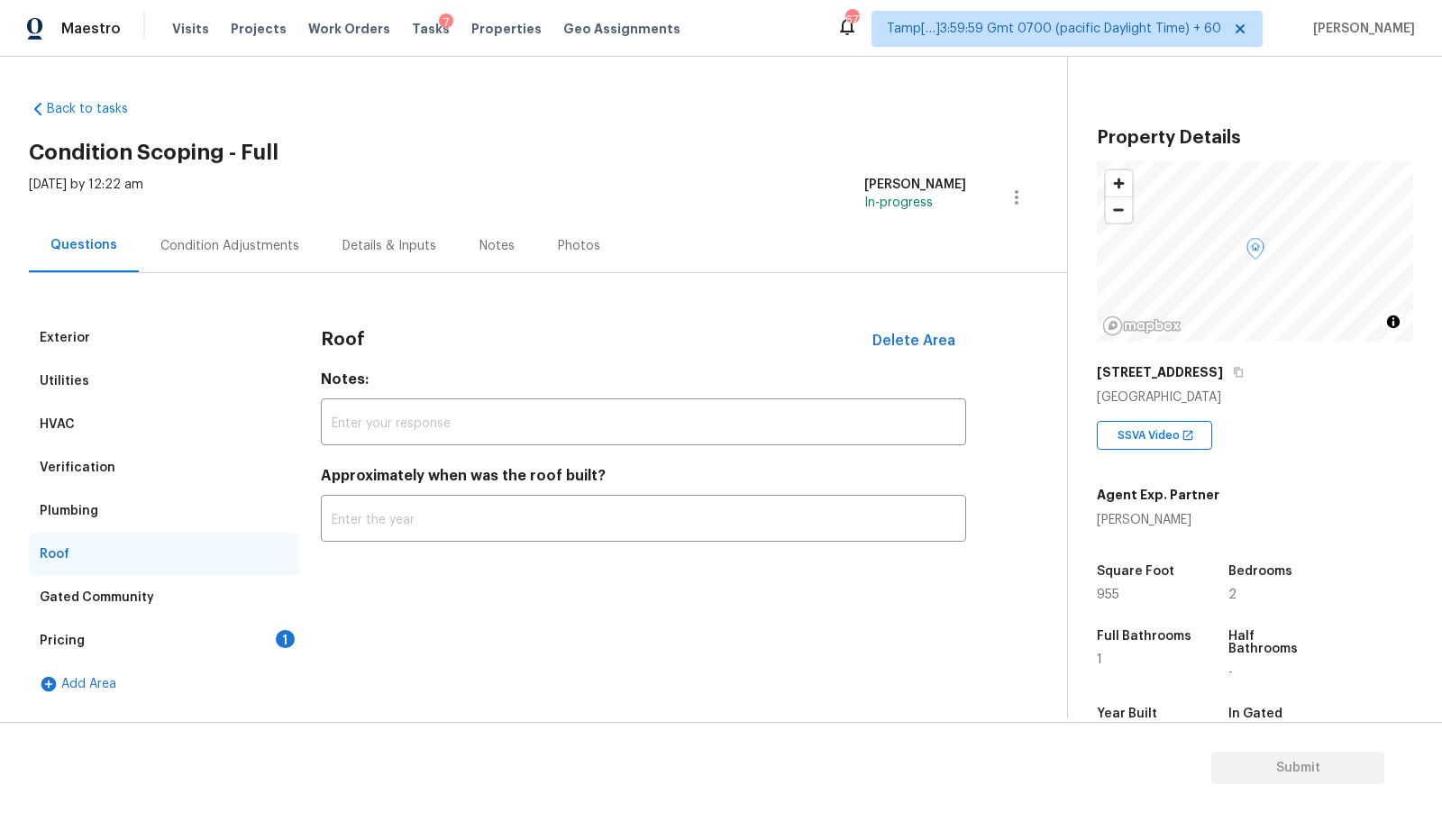
click at [137, 496] on div "Plumbing" at bounding box center [164, 510] width 270 height 43
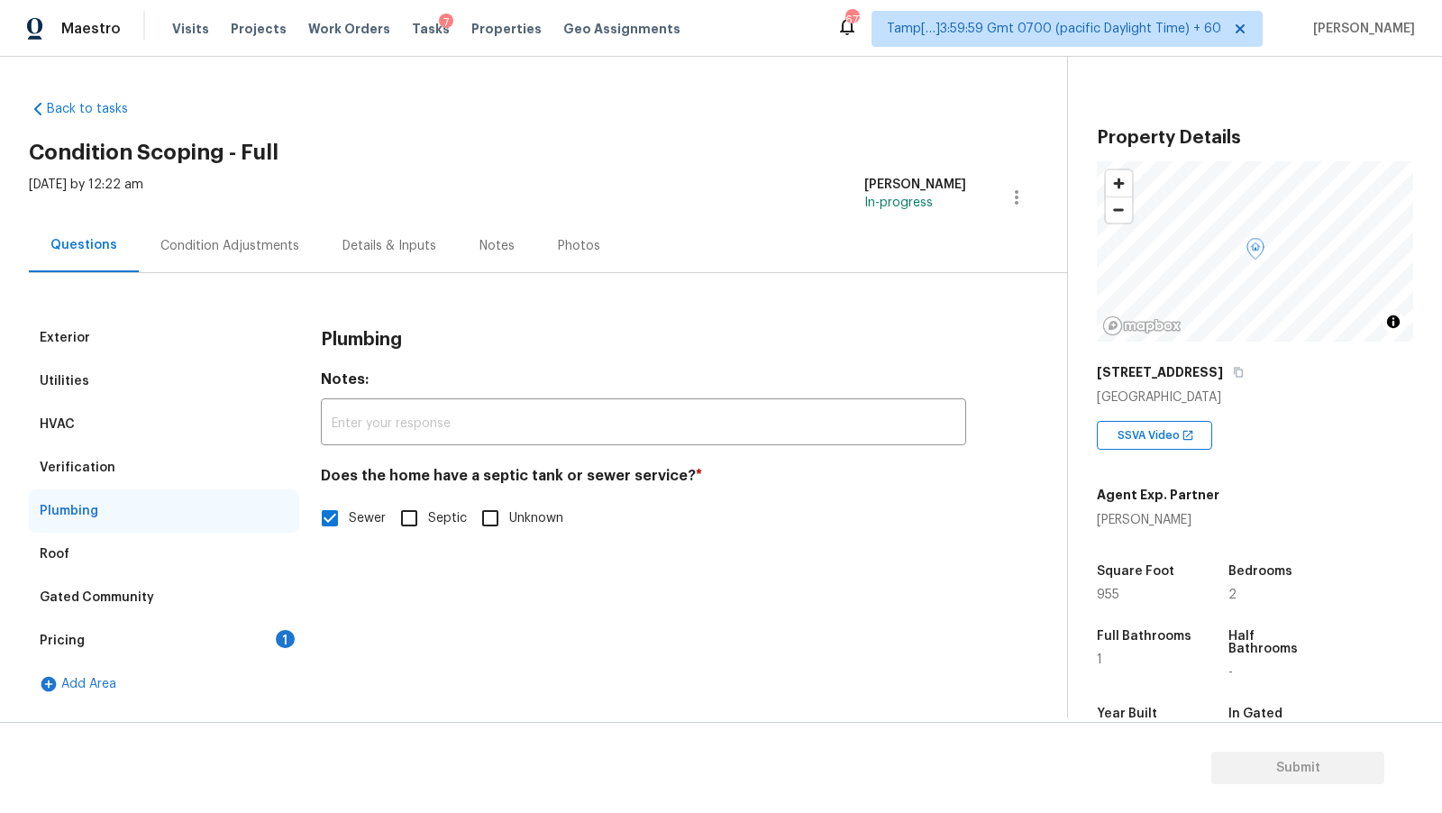
click at [129, 465] on div "Verification" at bounding box center [164, 467] width 270 height 43
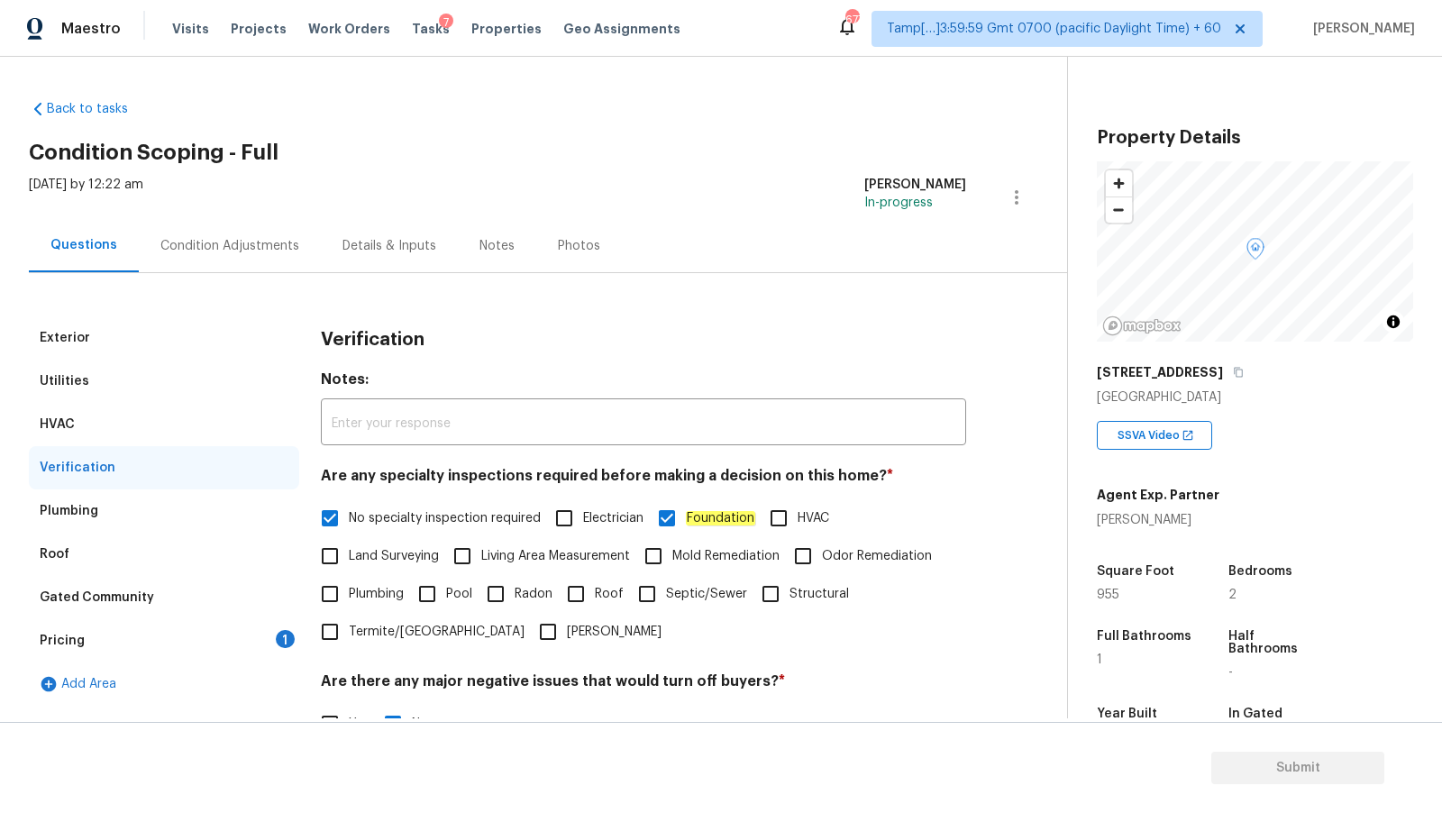
click at [122, 444] on div "HVAC" at bounding box center [164, 424] width 270 height 43
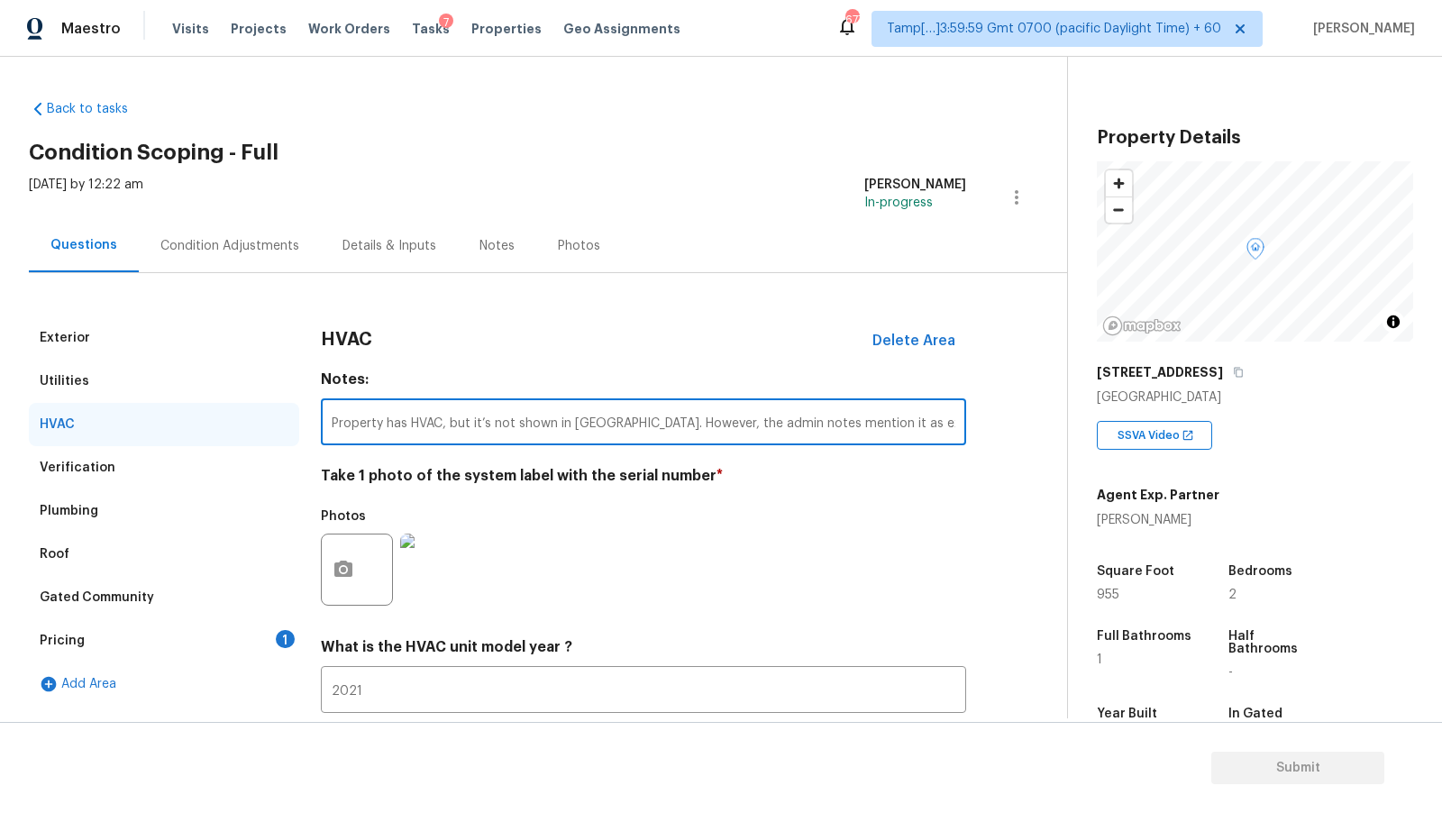
click at [518, 426] on input "Property has HVAC, but it’s not shown in VA. However, the admin notes mention i…" at bounding box center [643, 424] width 645 height 42
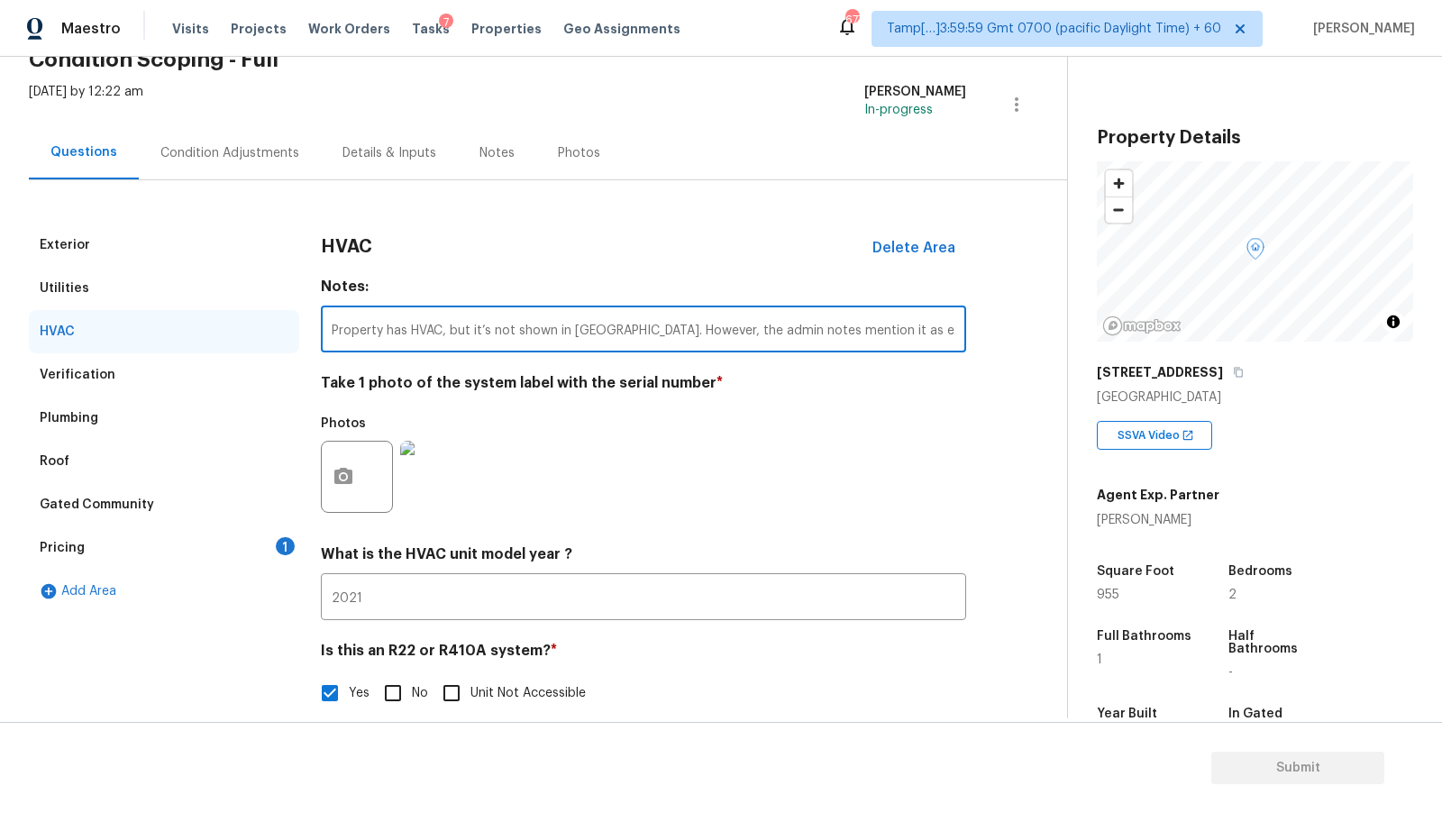
scroll to position [114, 0]
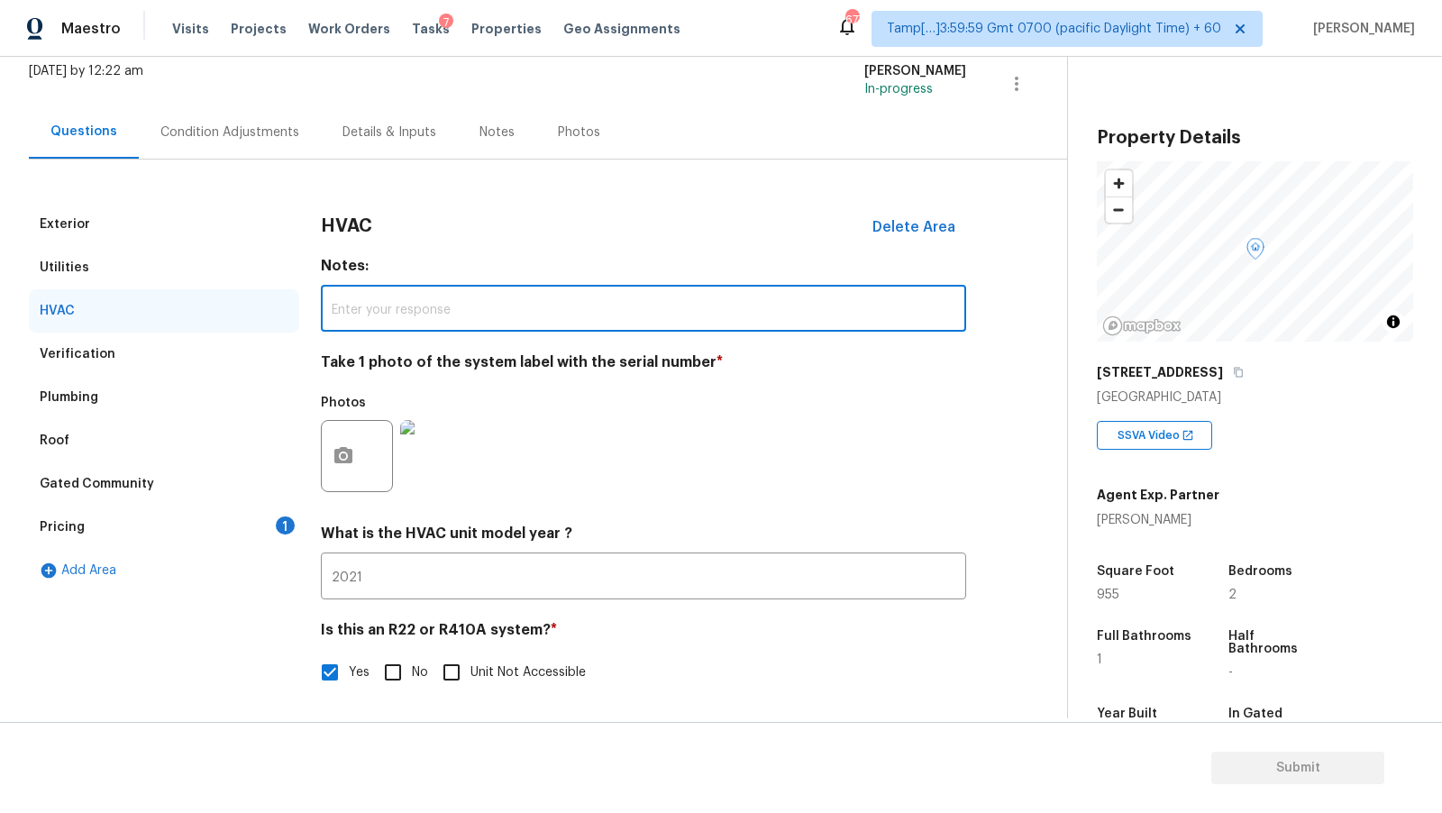
click at [110, 359] on div "Verification" at bounding box center [164, 354] width 270 height 43
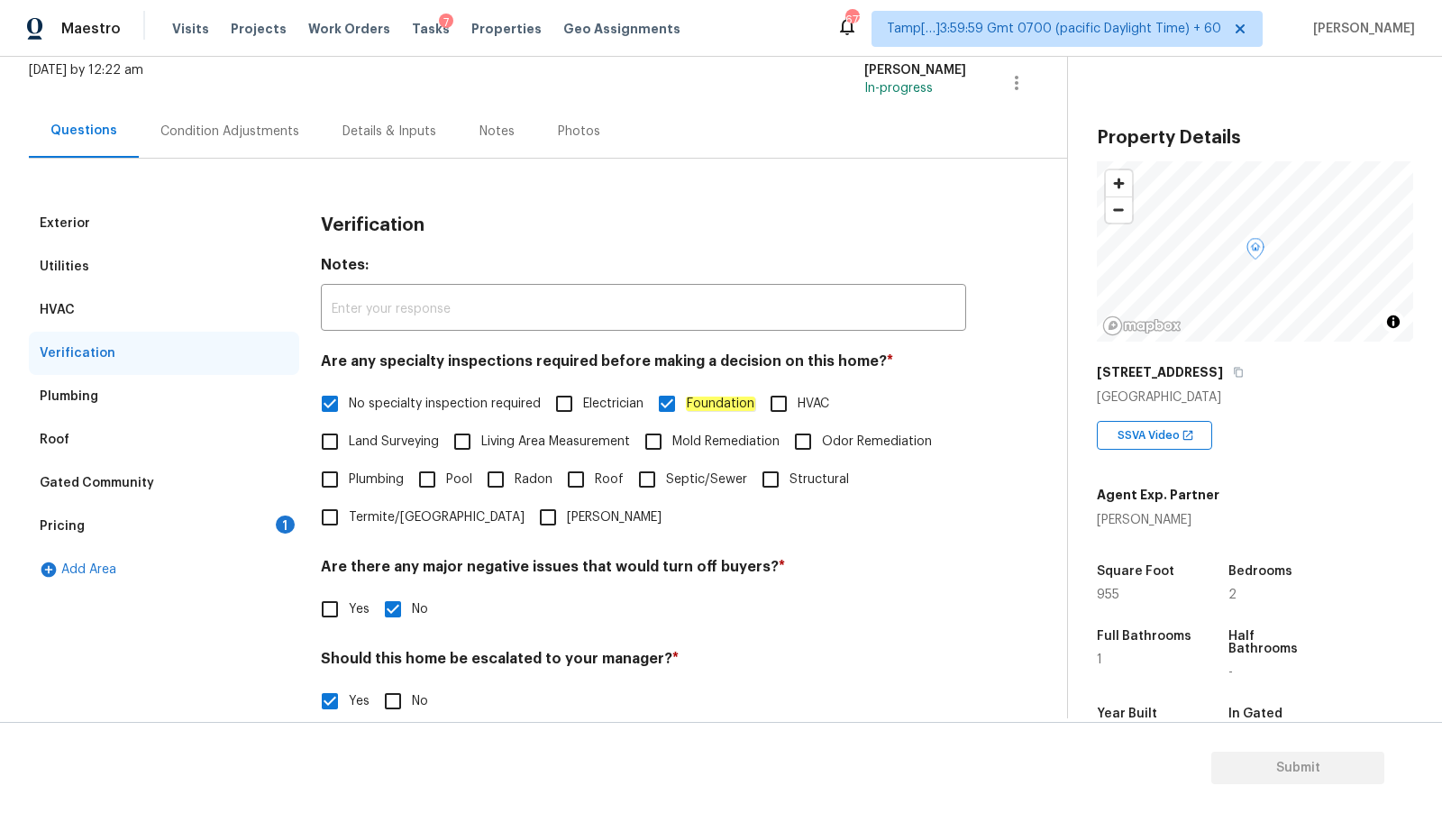
click at [112, 412] on div "Plumbing" at bounding box center [164, 396] width 270 height 43
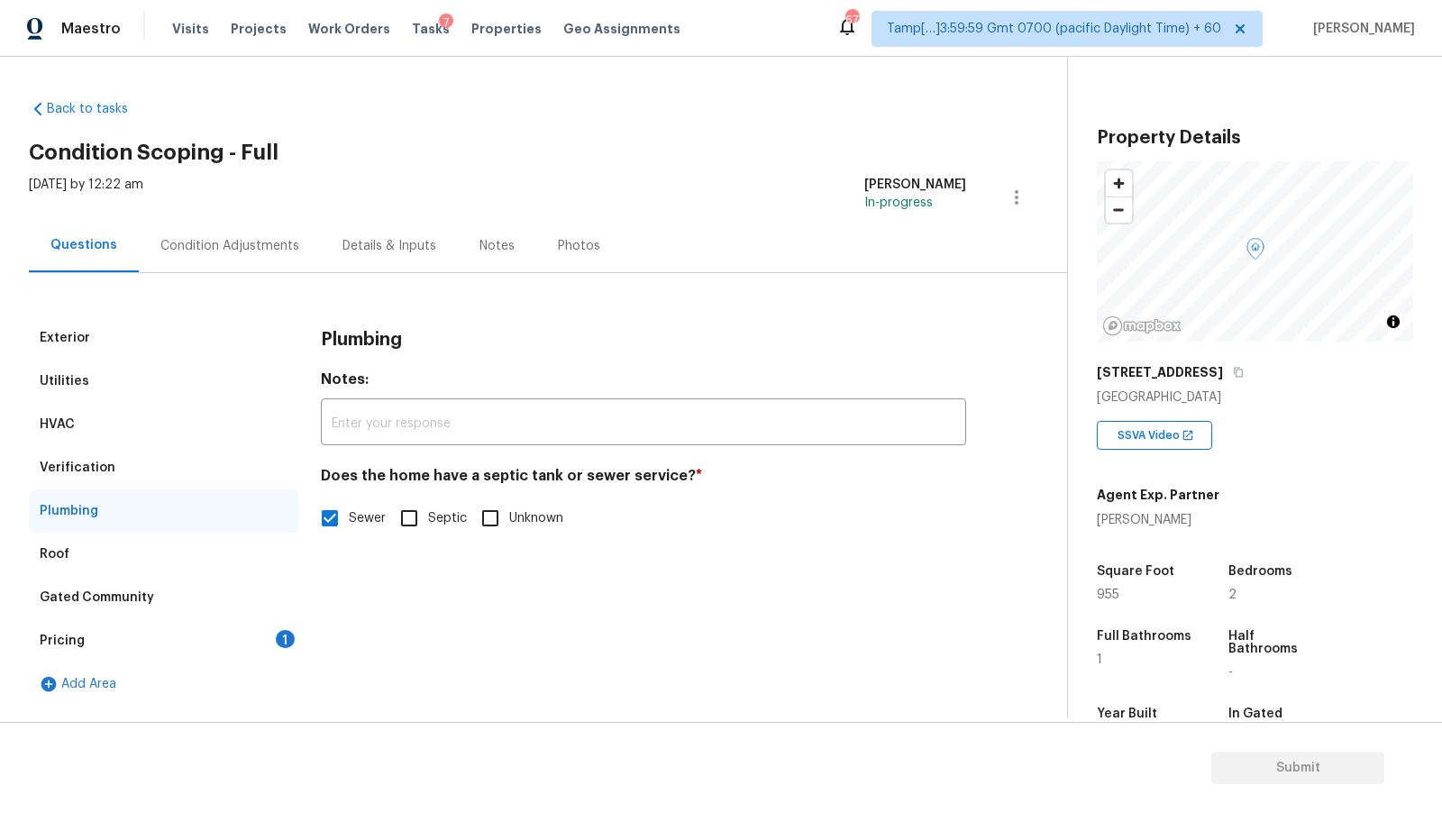
scroll to position [0, 0]
click at [86, 432] on div "HVAC" at bounding box center [164, 424] width 270 height 43
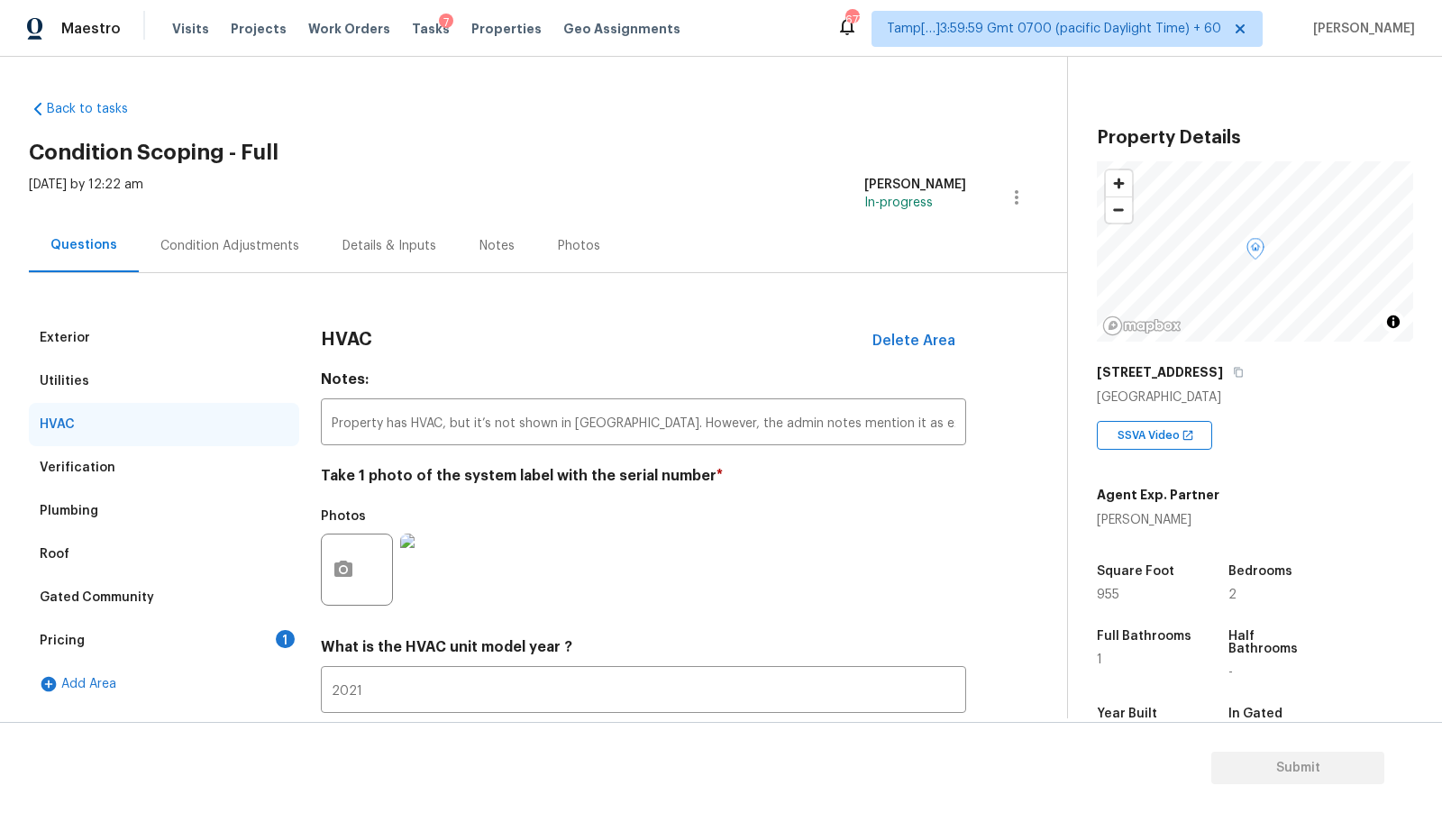
click at [114, 393] on div "Utilities" at bounding box center [164, 381] width 270 height 43
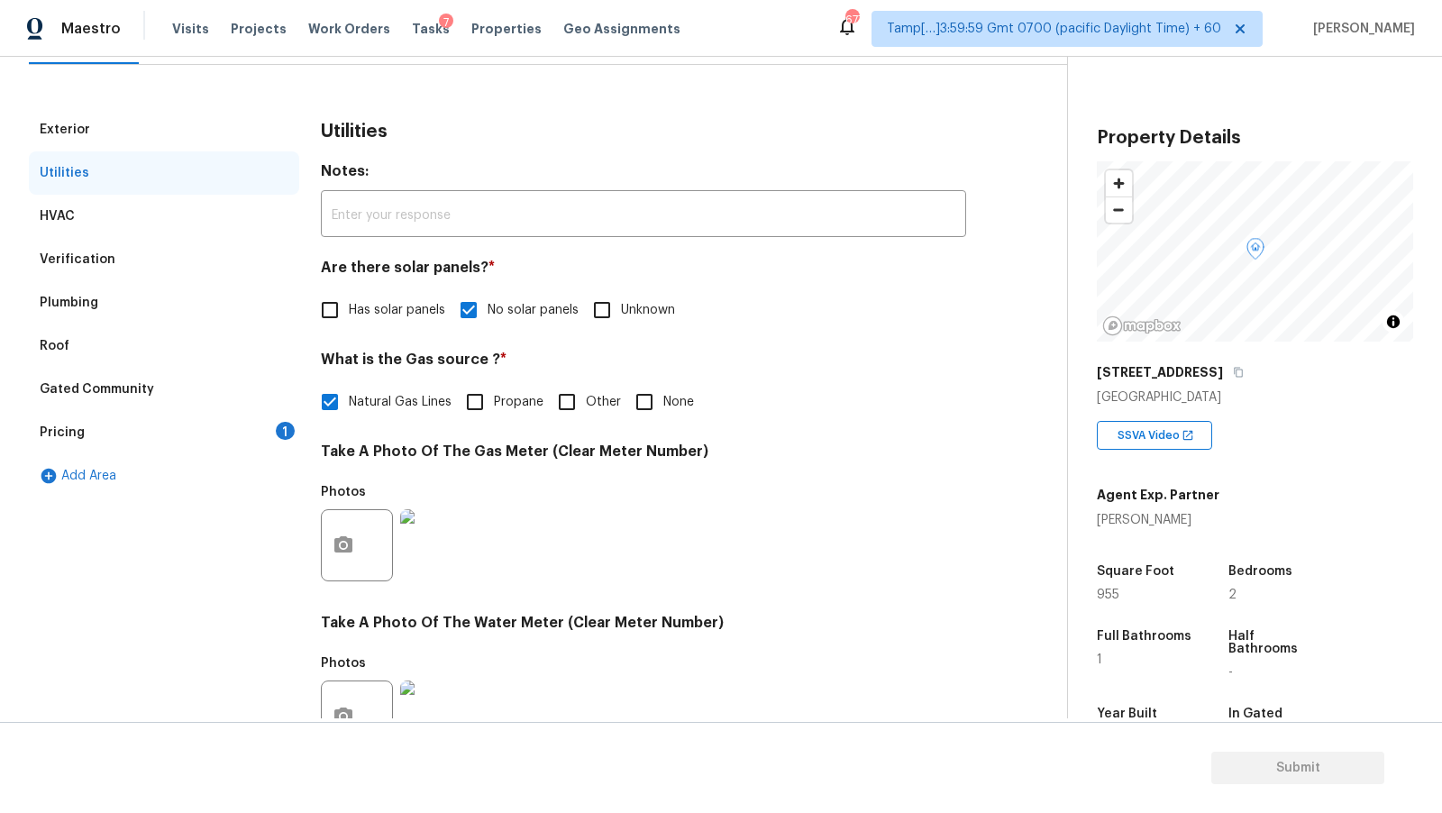
scroll to position [213, 0]
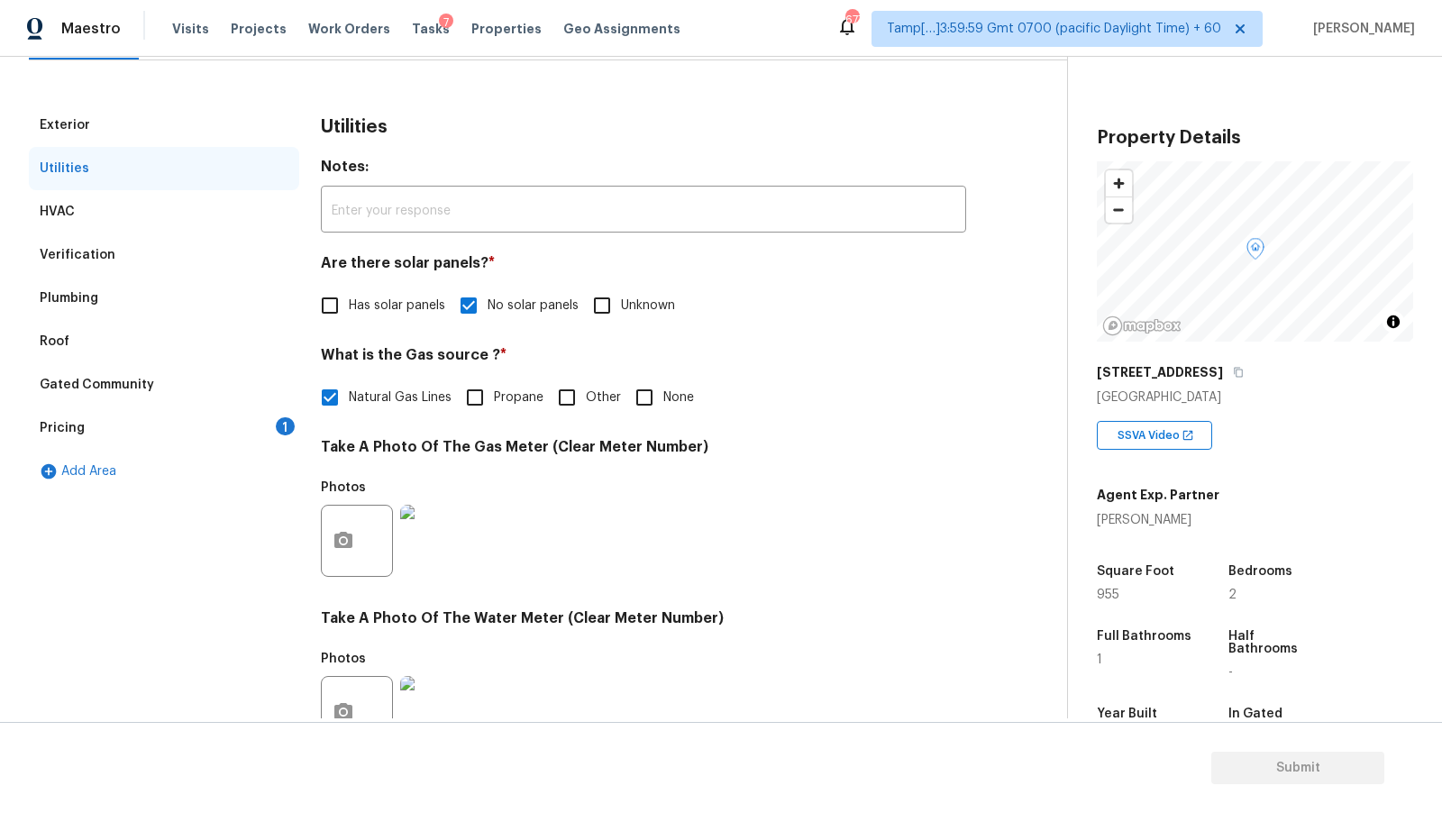
click at [99, 331] on div "Roof" at bounding box center [164, 341] width 270 height 43
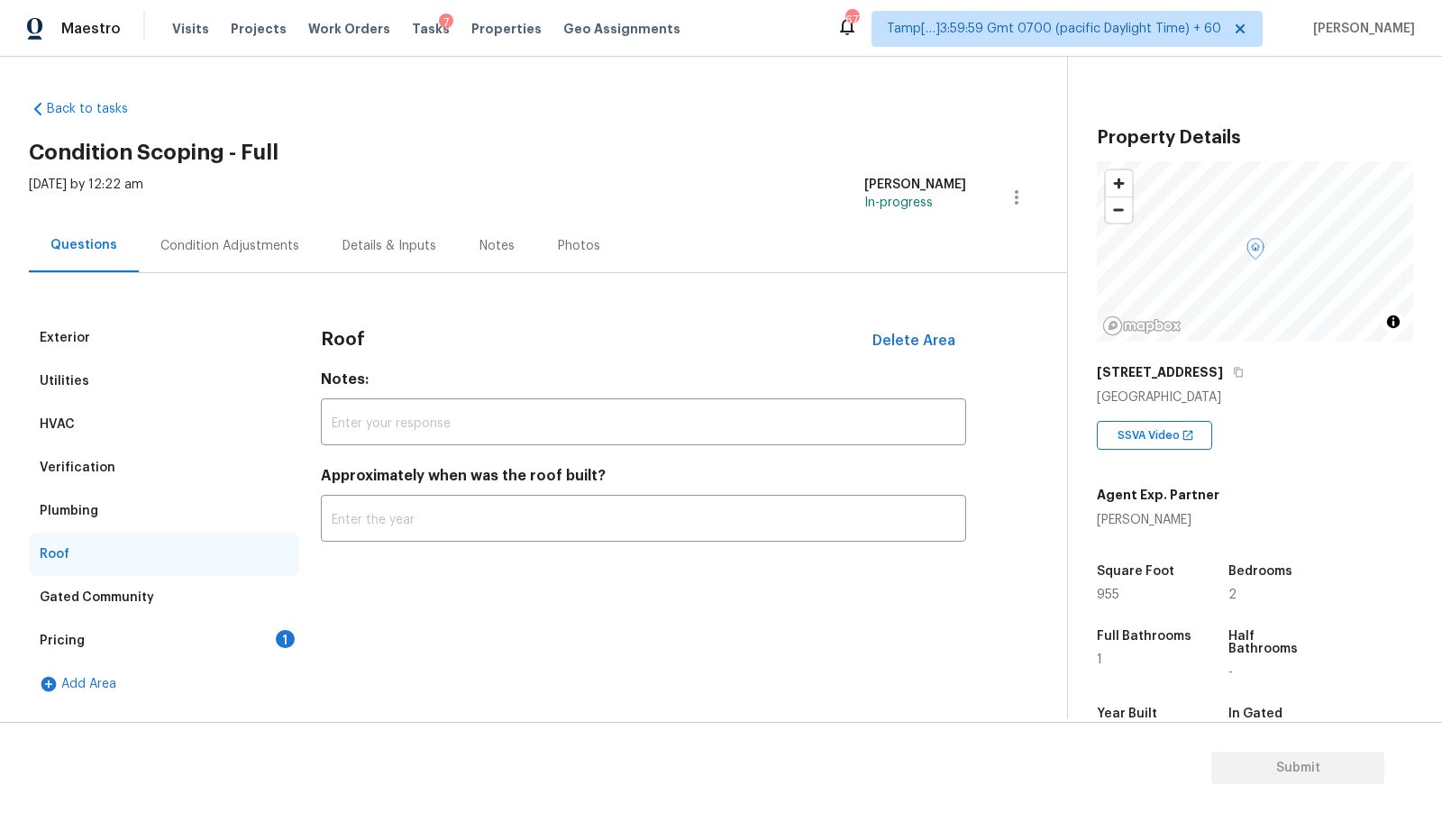
click at [94, 601] on div "Gated Community" at bounding box center [97, 598] width 114 height 18
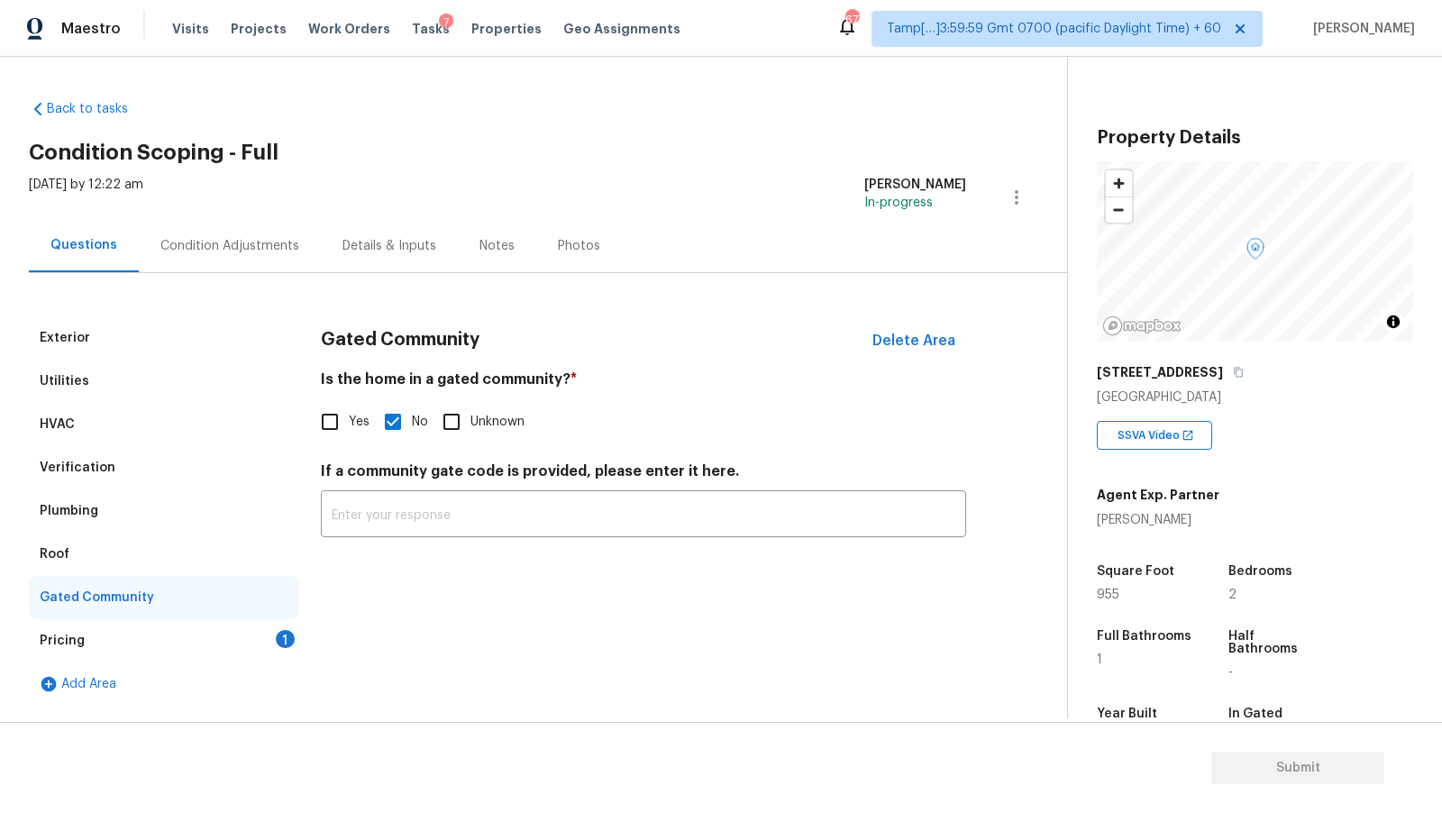
click at [105, 551] on div "Roof" at bounding box center [164, 554] width 270 height 43
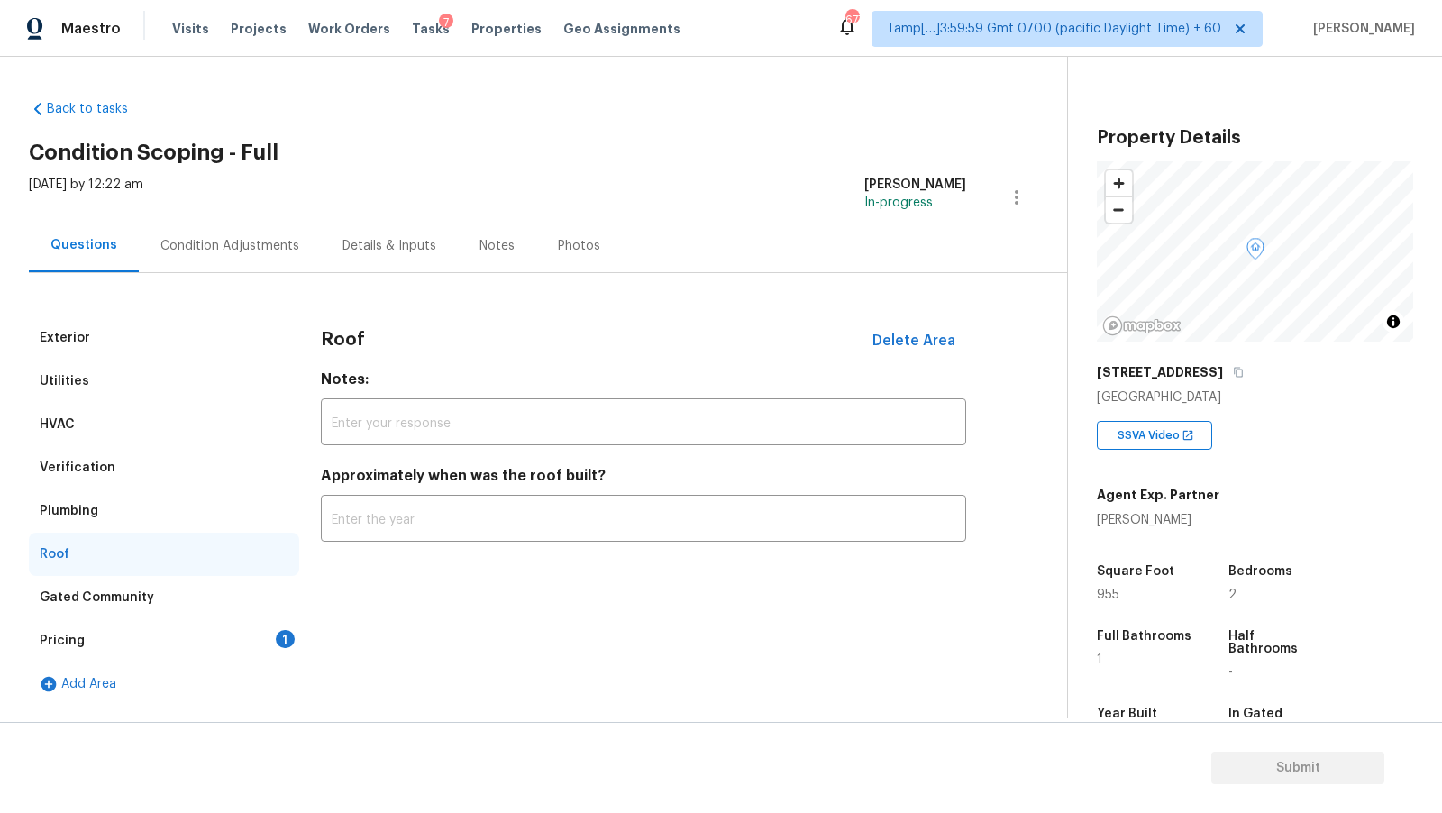
click at [114, 509] on div "Plumbing" at bounding box center [164, 510] width 270 height 43
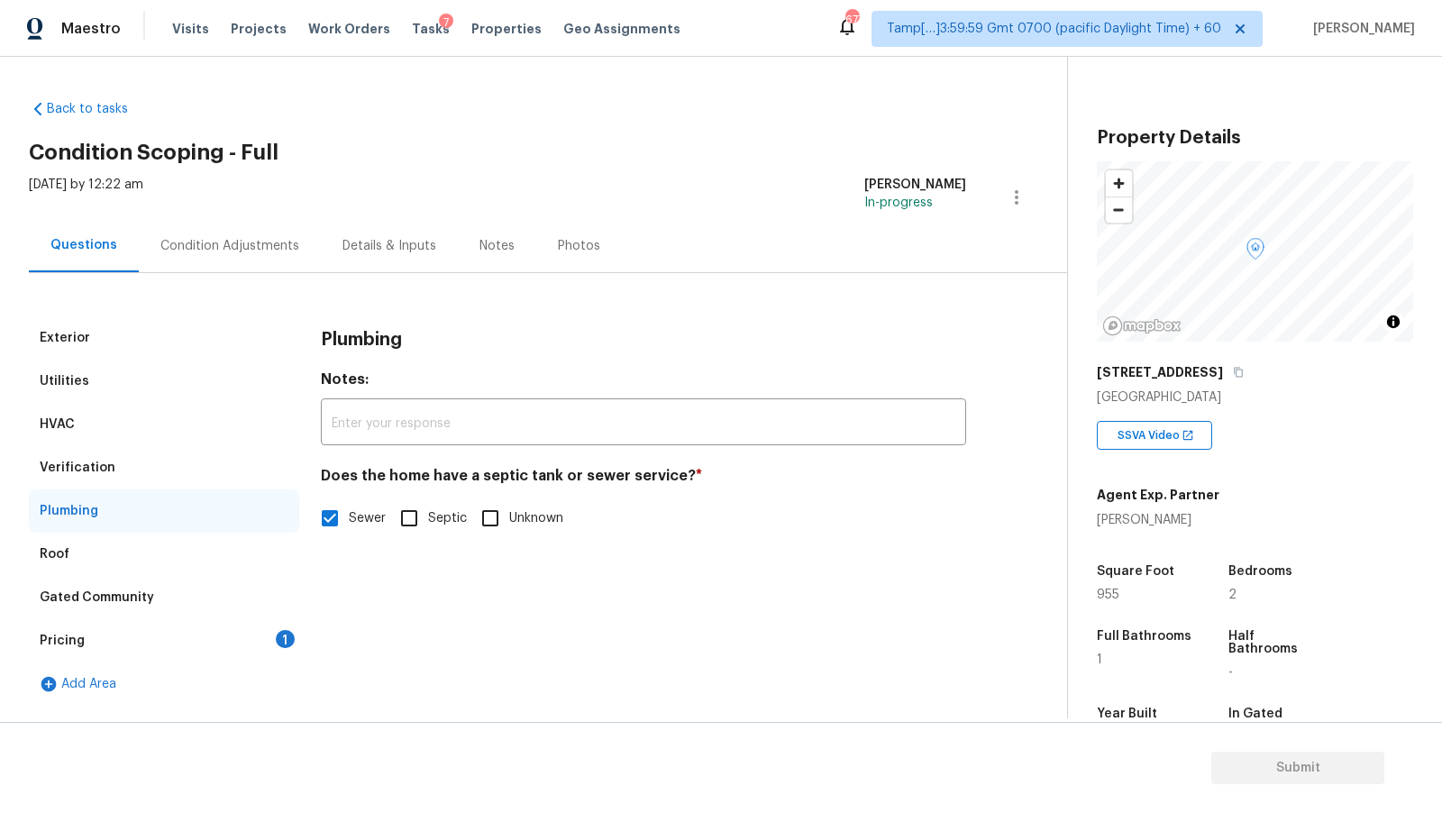
click at [120, 479] on div "Verification" at bounding box center [164, 467] width 270 height 43
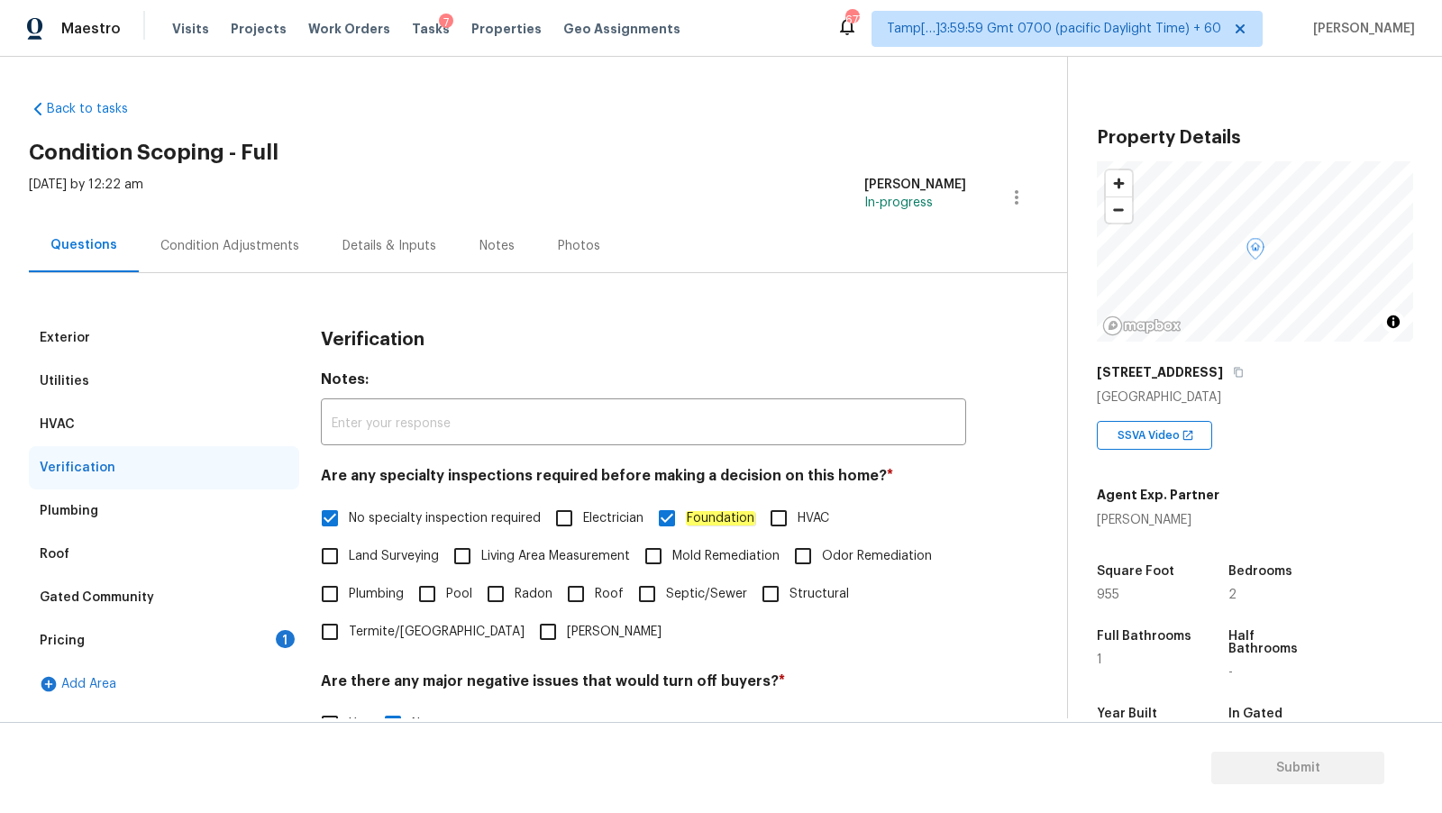
scroll to position [142, 0]
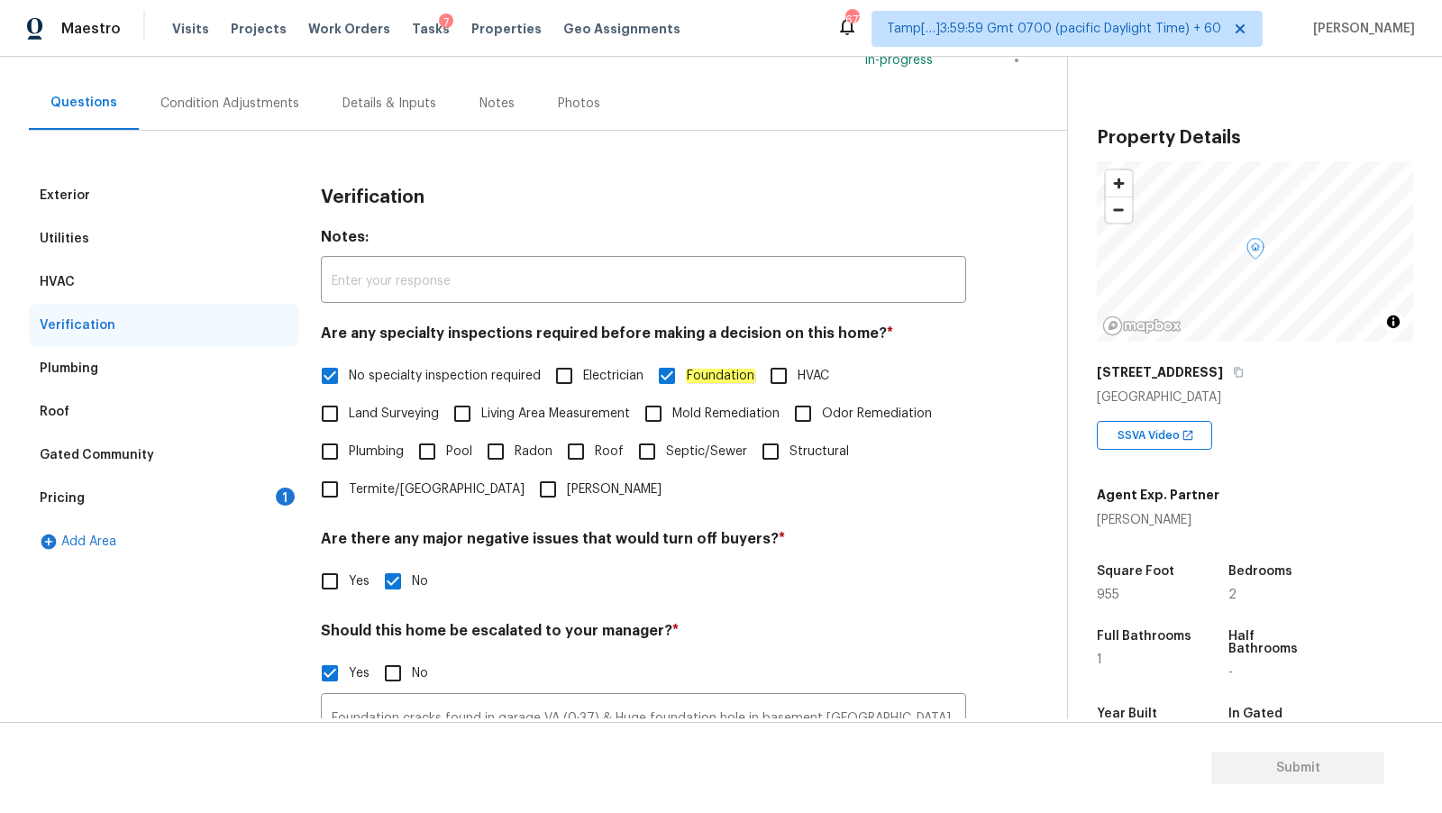
click at [142, 383] on div "Plumbing" at bounding box center [164, 368] width 270 height 43
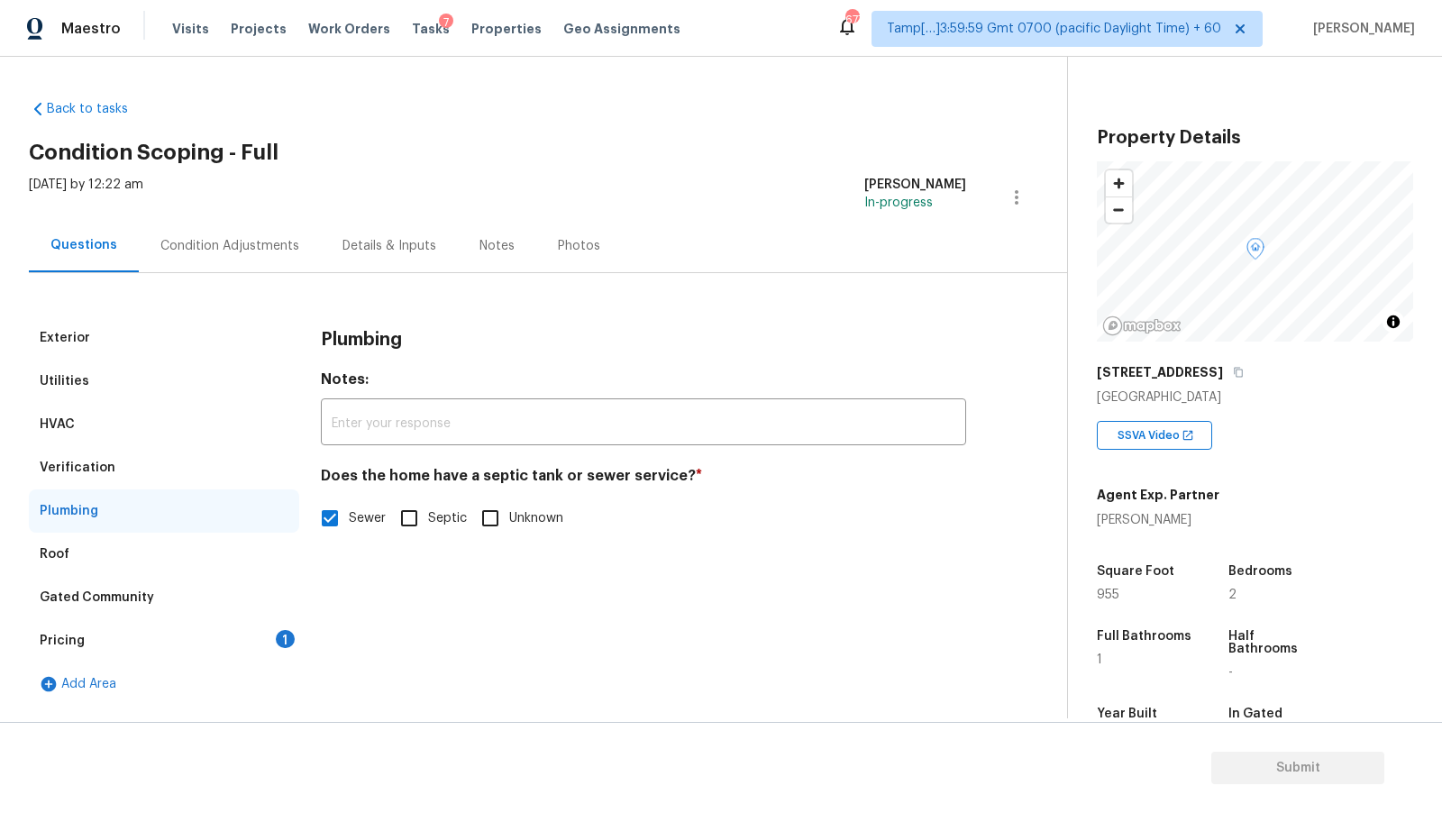
scroll to position [0, 0]
click at [106, 460] on div "Verification" at bounding box center [78, 468] width 76 height 18
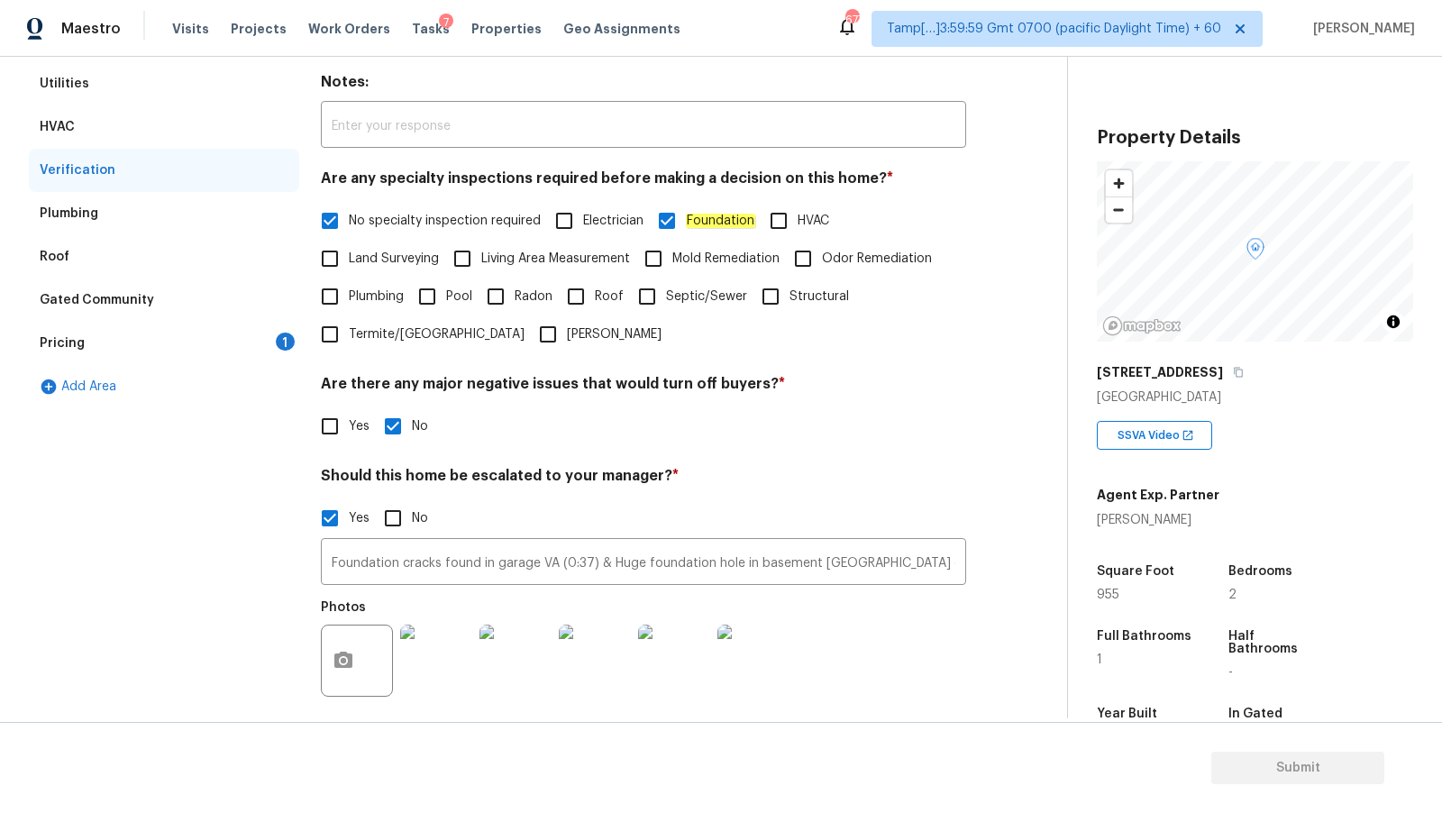
scroll to position [341, 0]
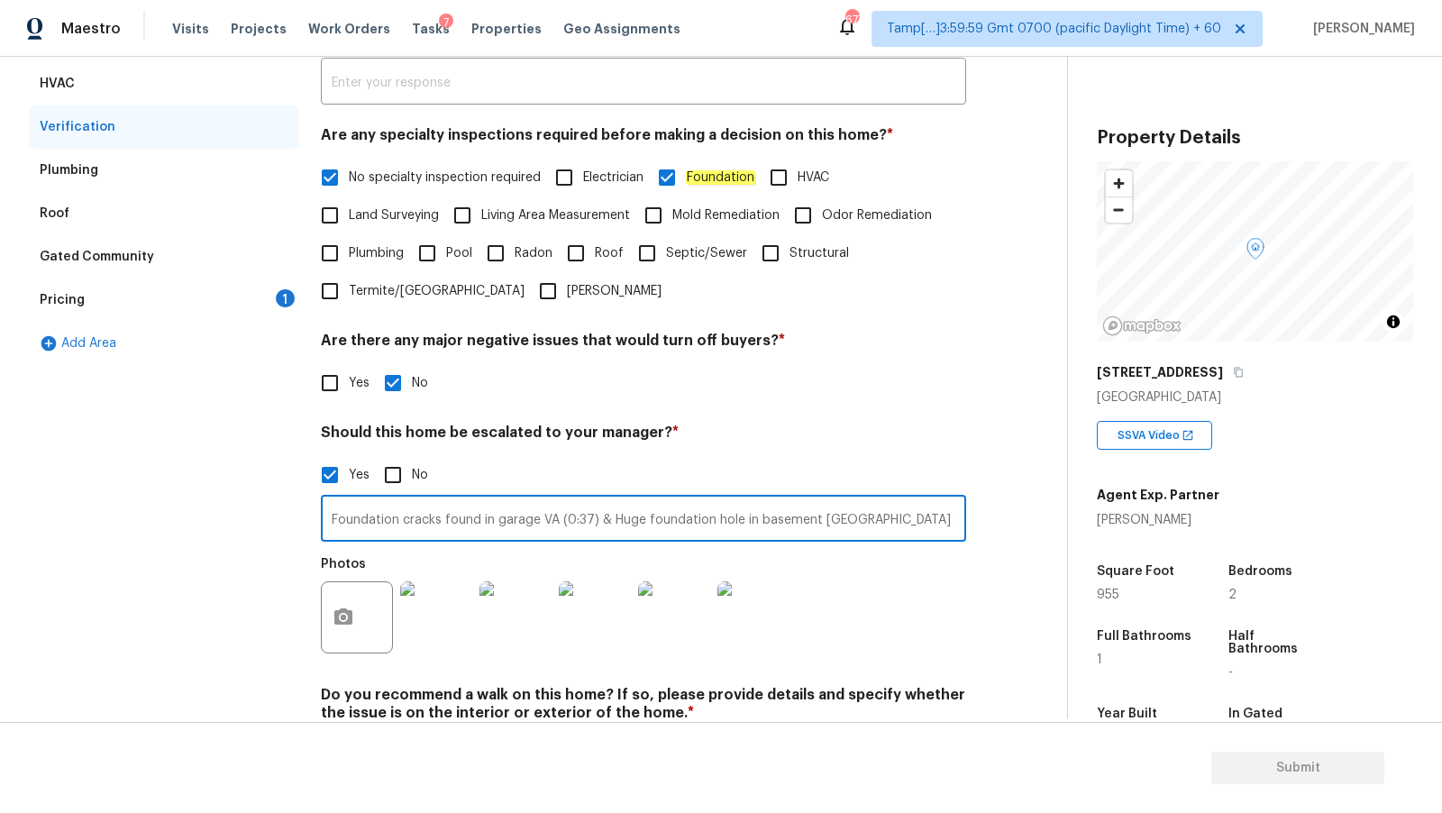
click at [541, 521] on input "Foundation cracks found in garage VA (0:37) & Huge foundation hole in basement …" at bounding box center [643, 520] width 645 height 42
click at [453, 541] on input "Foundation cracks found in garage VA (0:37) & Huge foundation hole in basement …" at bounding box center [643, 520] width 645 height 42
click at [476, 519] on input "Foundation cracks found in garage VA (0:37) & Huge foundation hole in basement …" at bounding box center [643, 520] width 645 height 42
paste input "text"
click at [547, 532] on input "text" at bounding box center [643, 520] width 645 height 42
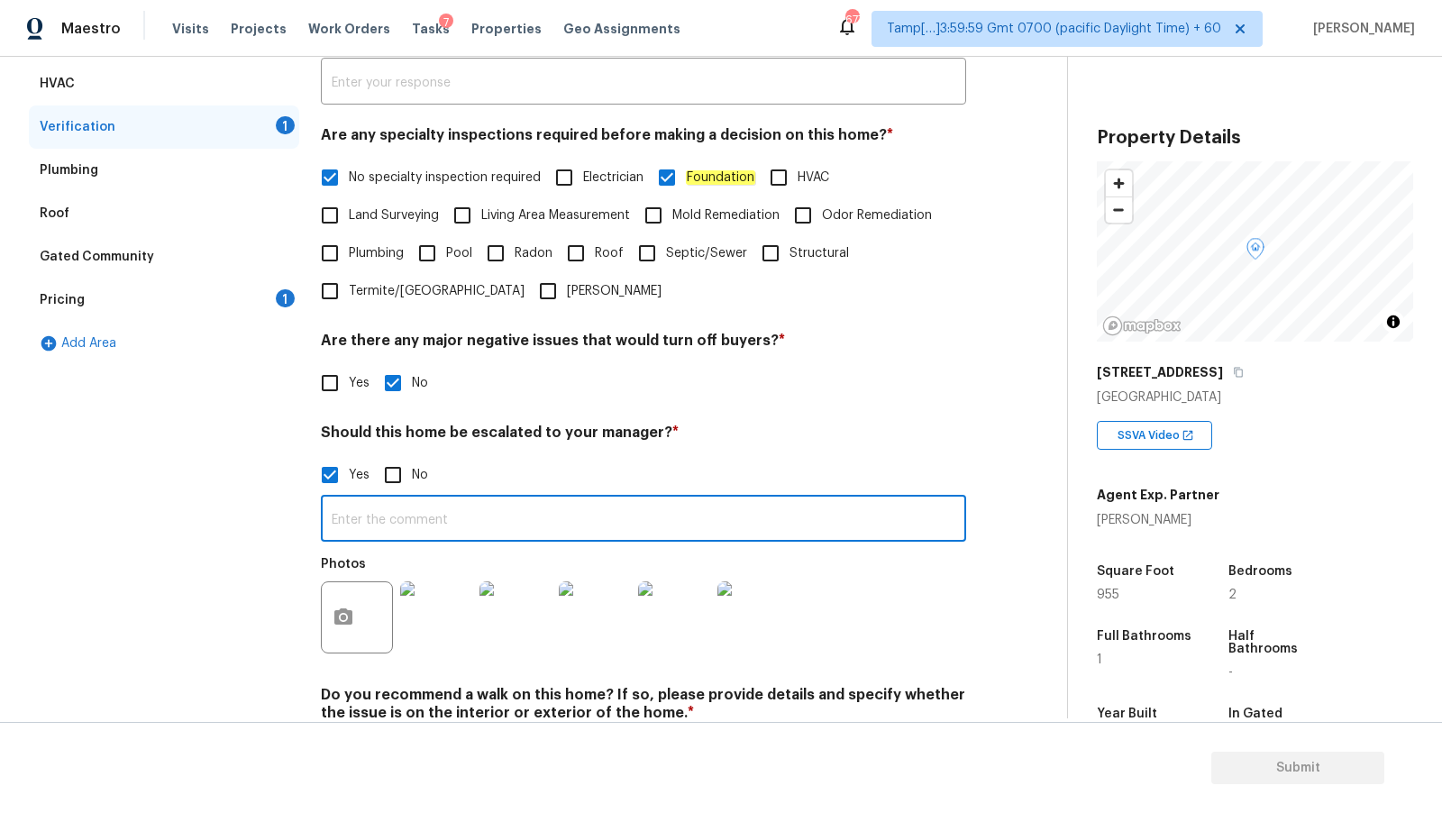
paste input "Foundation cracks found in the garage at VA (0:37) and a large foundation hole …"
type input "Foundation cracks found in the garage at VA (0:37) and a large foundation hole …"
click at [901, 586] on div "Photos" at bounding box center [643, 605] width 645 height 117
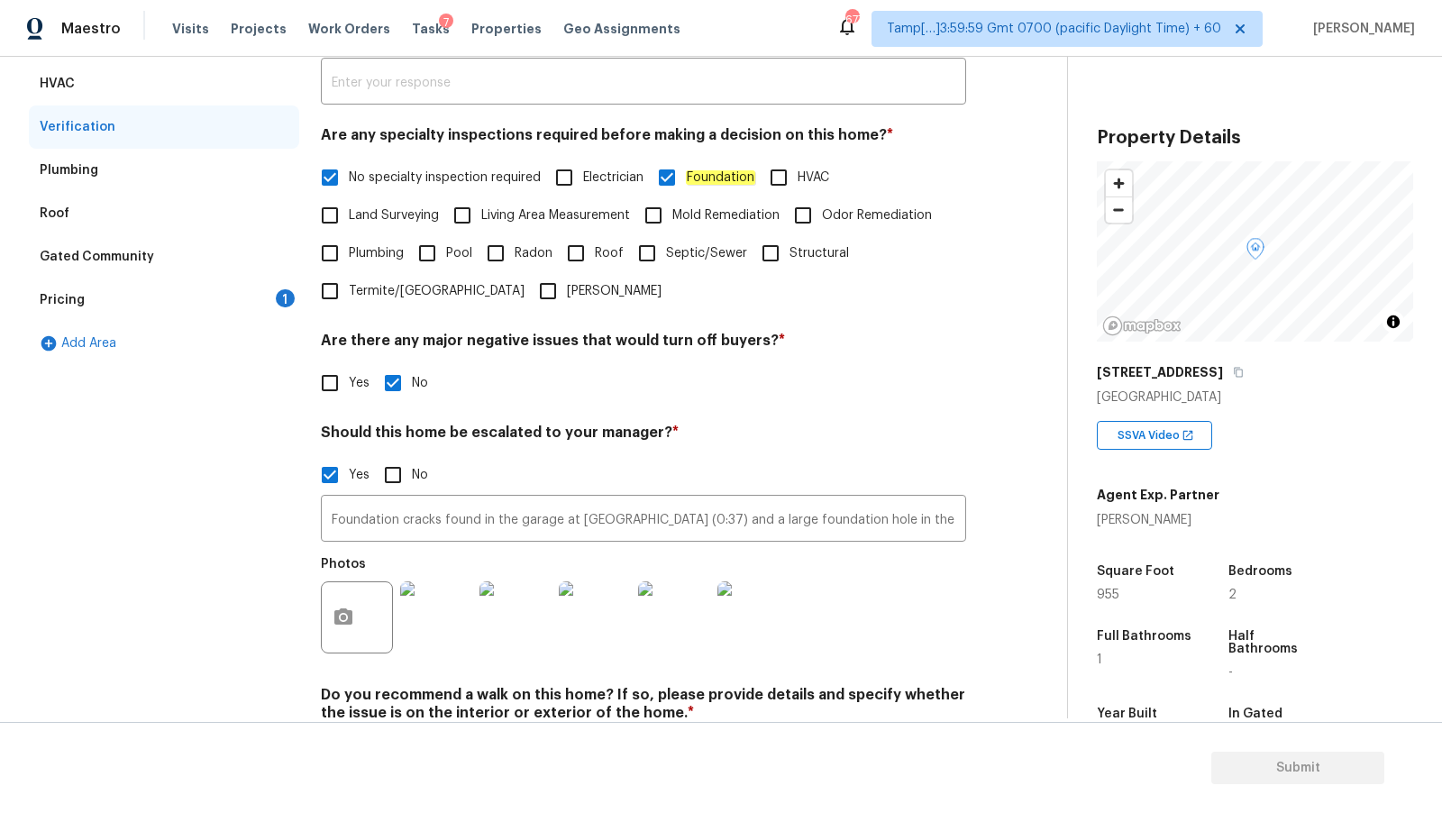
click at [230, 285] on div "Pricing 1" at bounding box center [164, 300] width 270 height 43
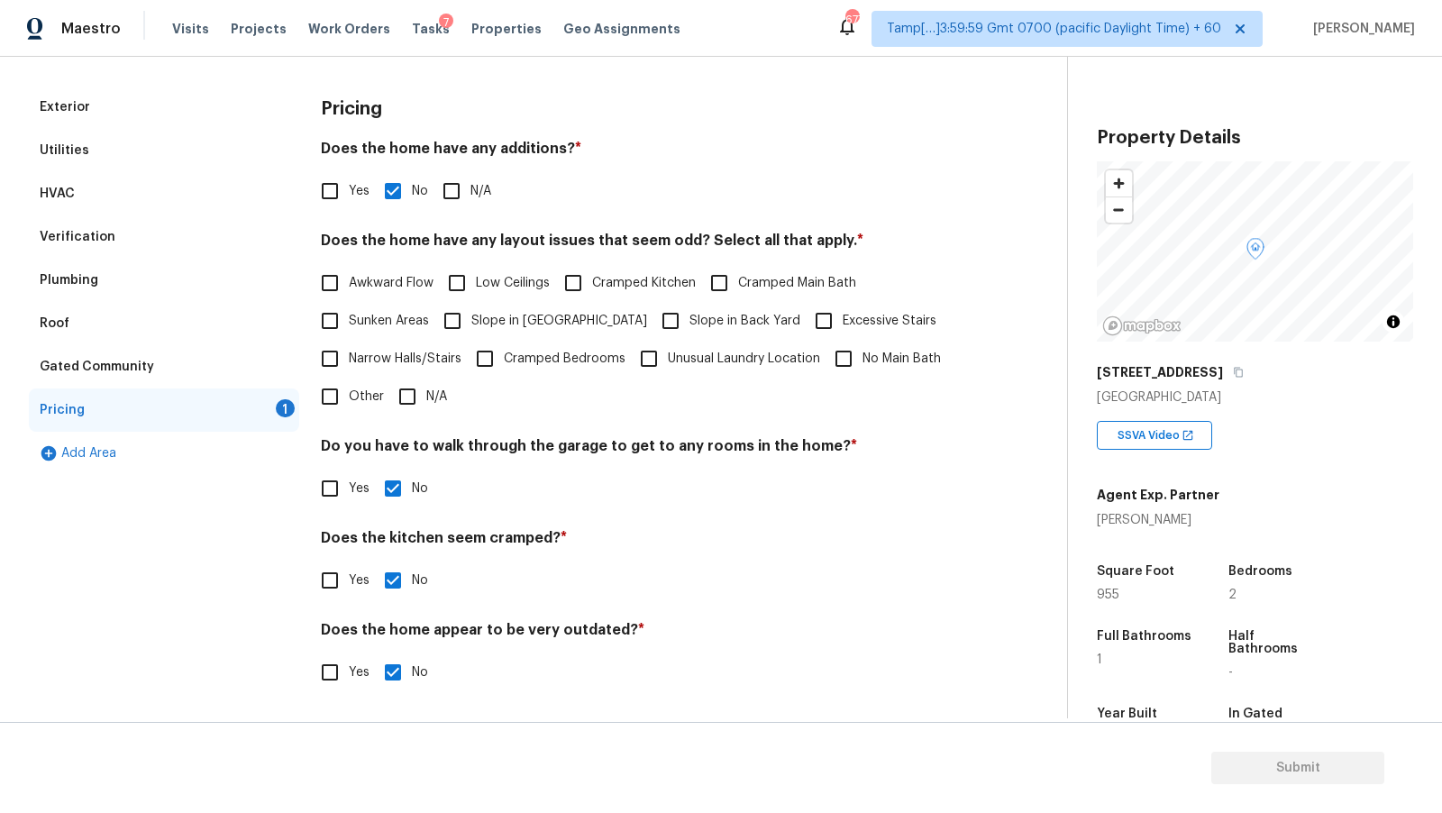
scroll to position [230, 0]
click at [415, 389] on input "N/A" at bounding box center [408, 398] width 38 height 38
checkbox input "true"
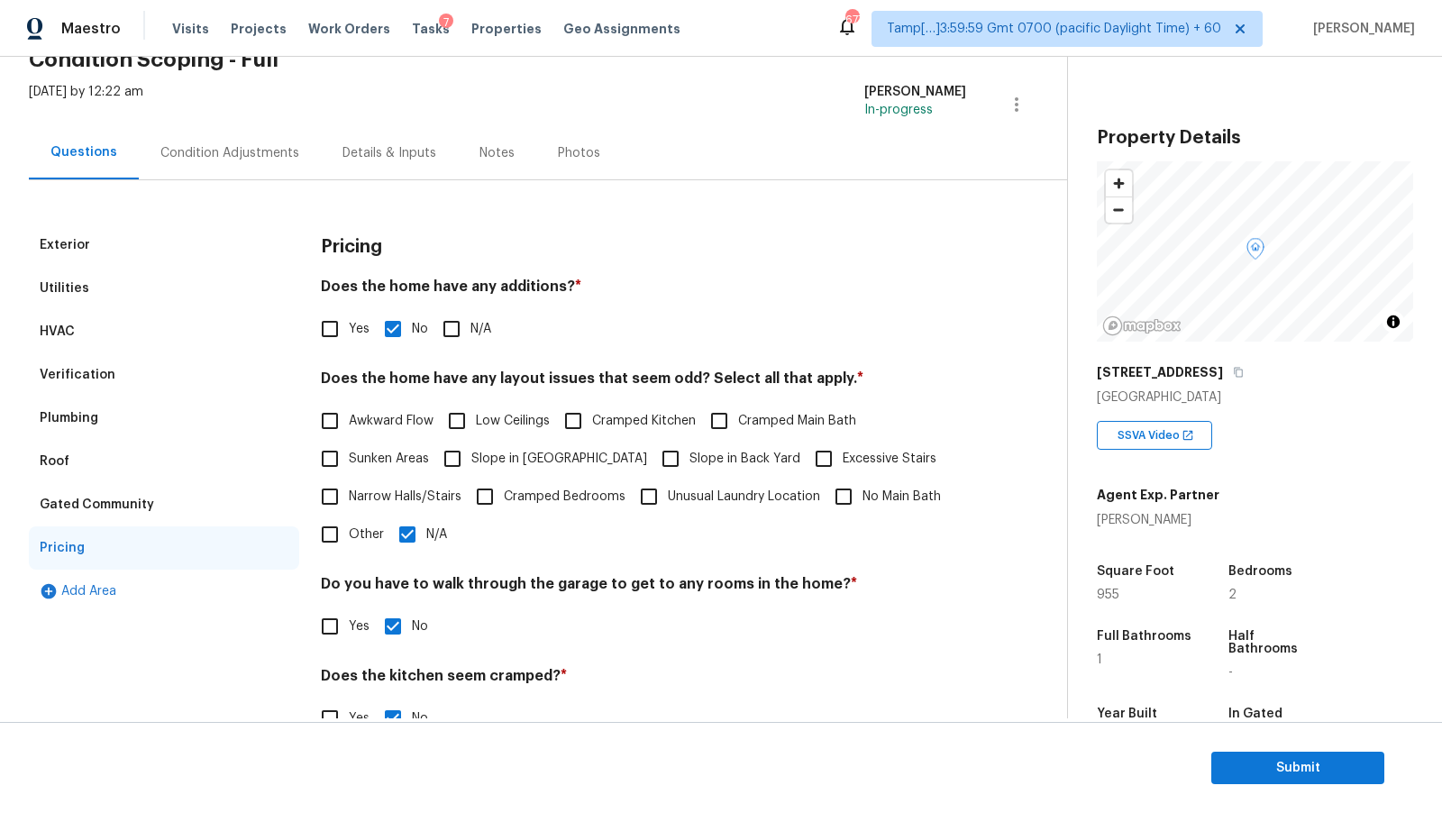
scroll to position [0, 0]
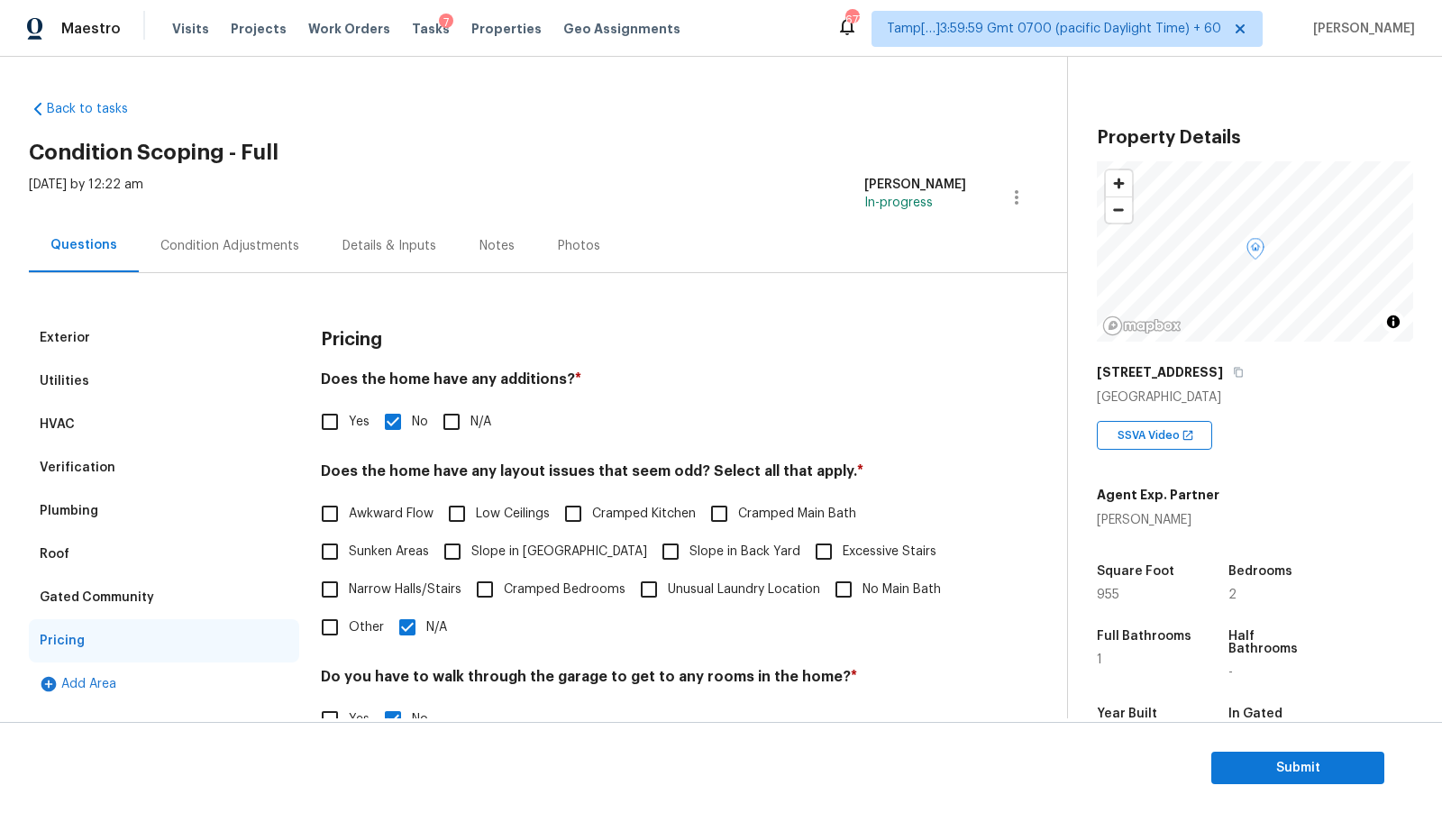
click at [245, 233] on div "Condition Adjustments" at bounding box center [230, 245] width 182 height 53
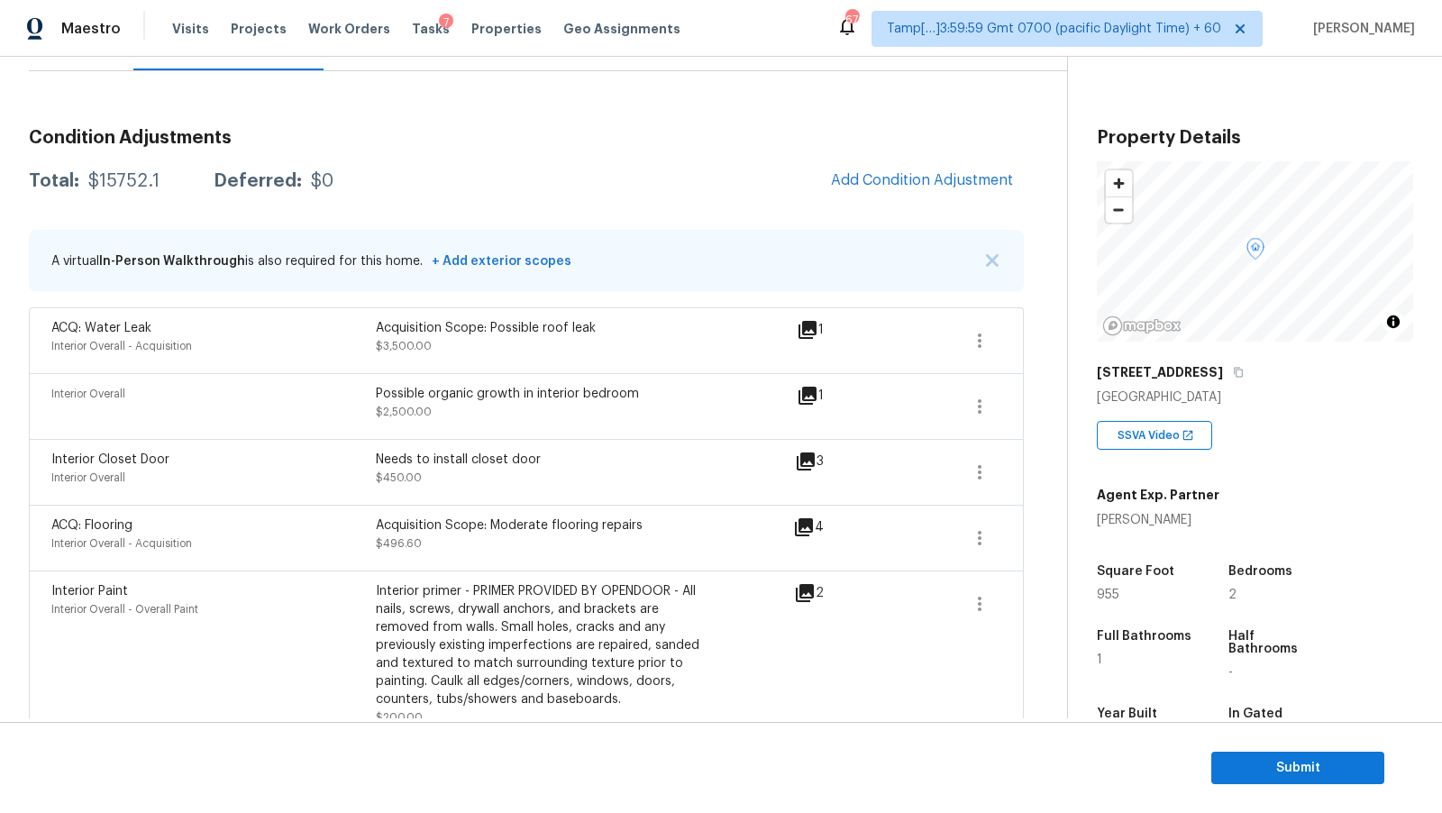
scroll to position [69, 0]
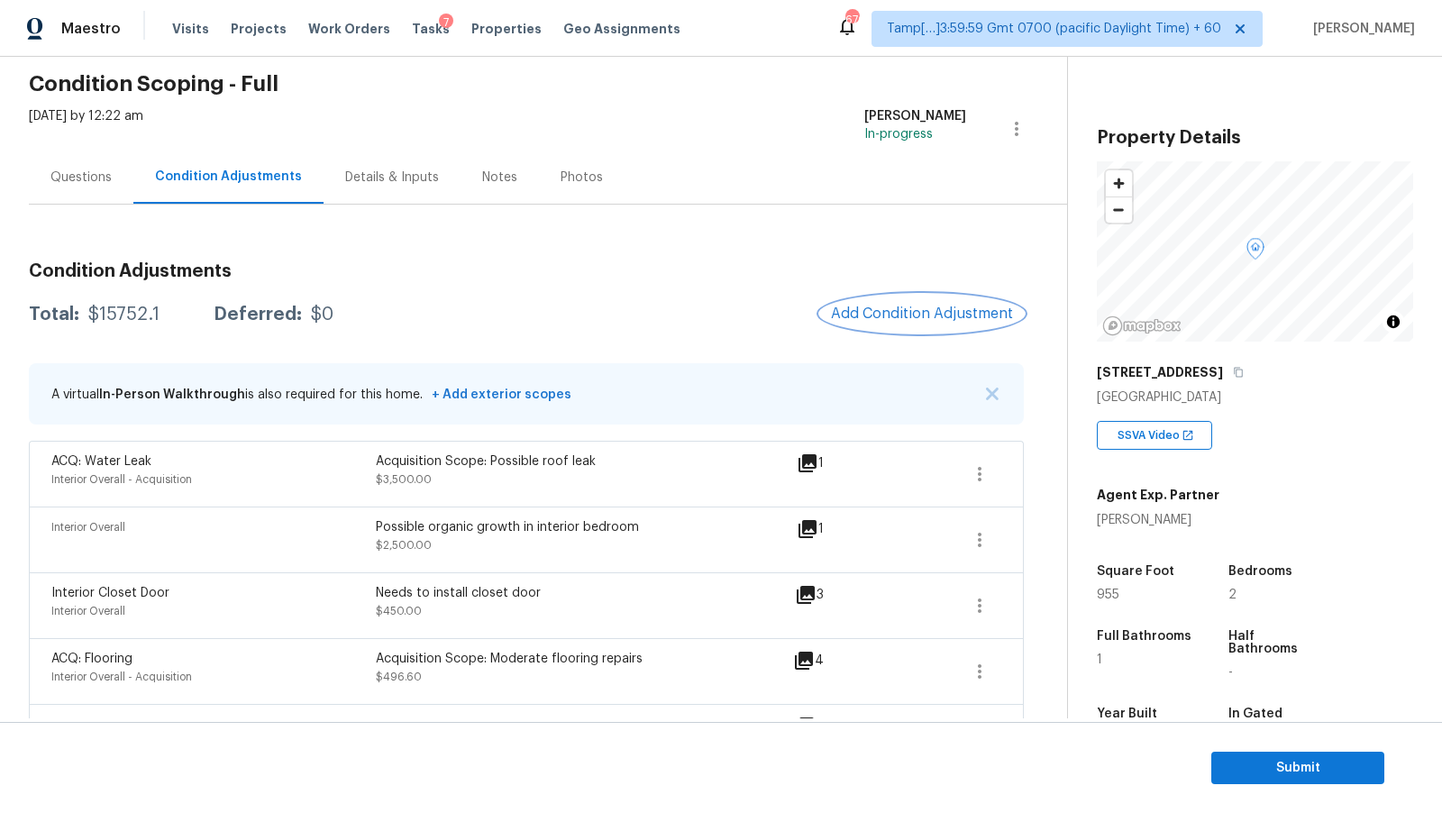
click at [887, 306] on span "Add Condition Adjustment" at bounding box center [922, 314] width 182 height 16
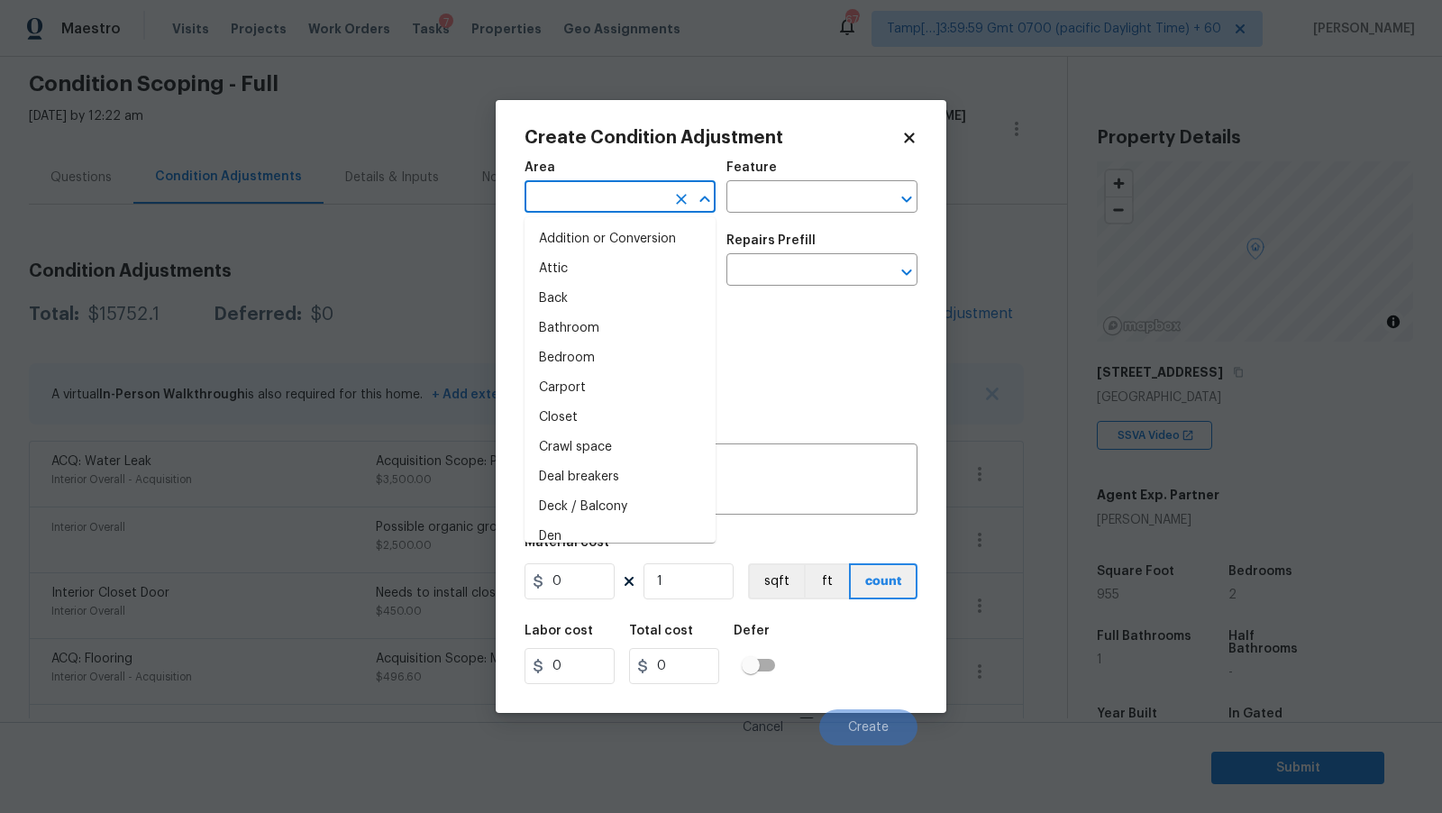
click at [618, 202] on input "text" at bounding box center [595, 199] width 141 height 28
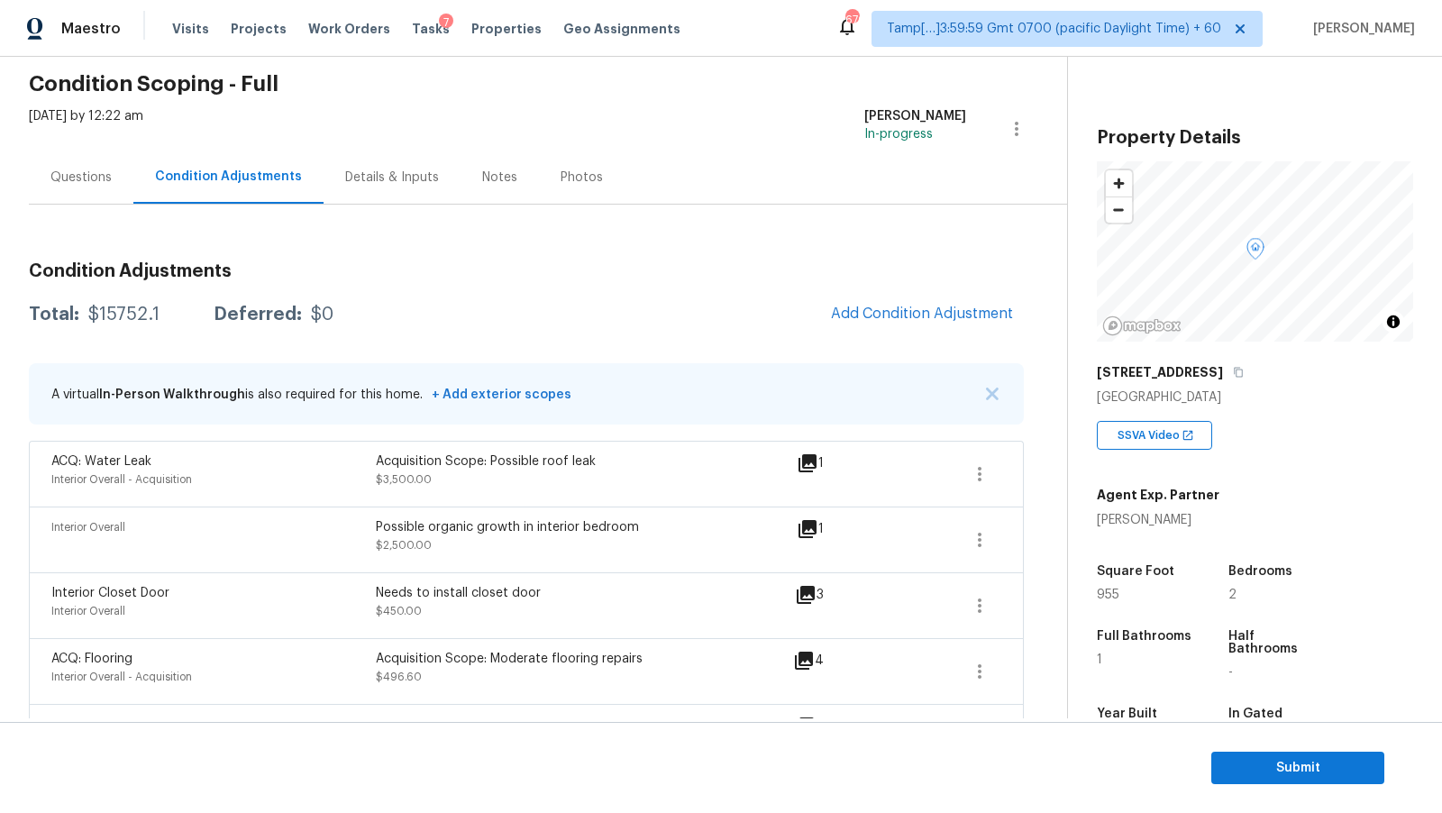
click at [346, 291] on body "Maestro Visits Projects Work Orders Tasks 7 Properties Geo Assignments 676 Tamp…" at bounding box center [721, 406] width 1442 height 813
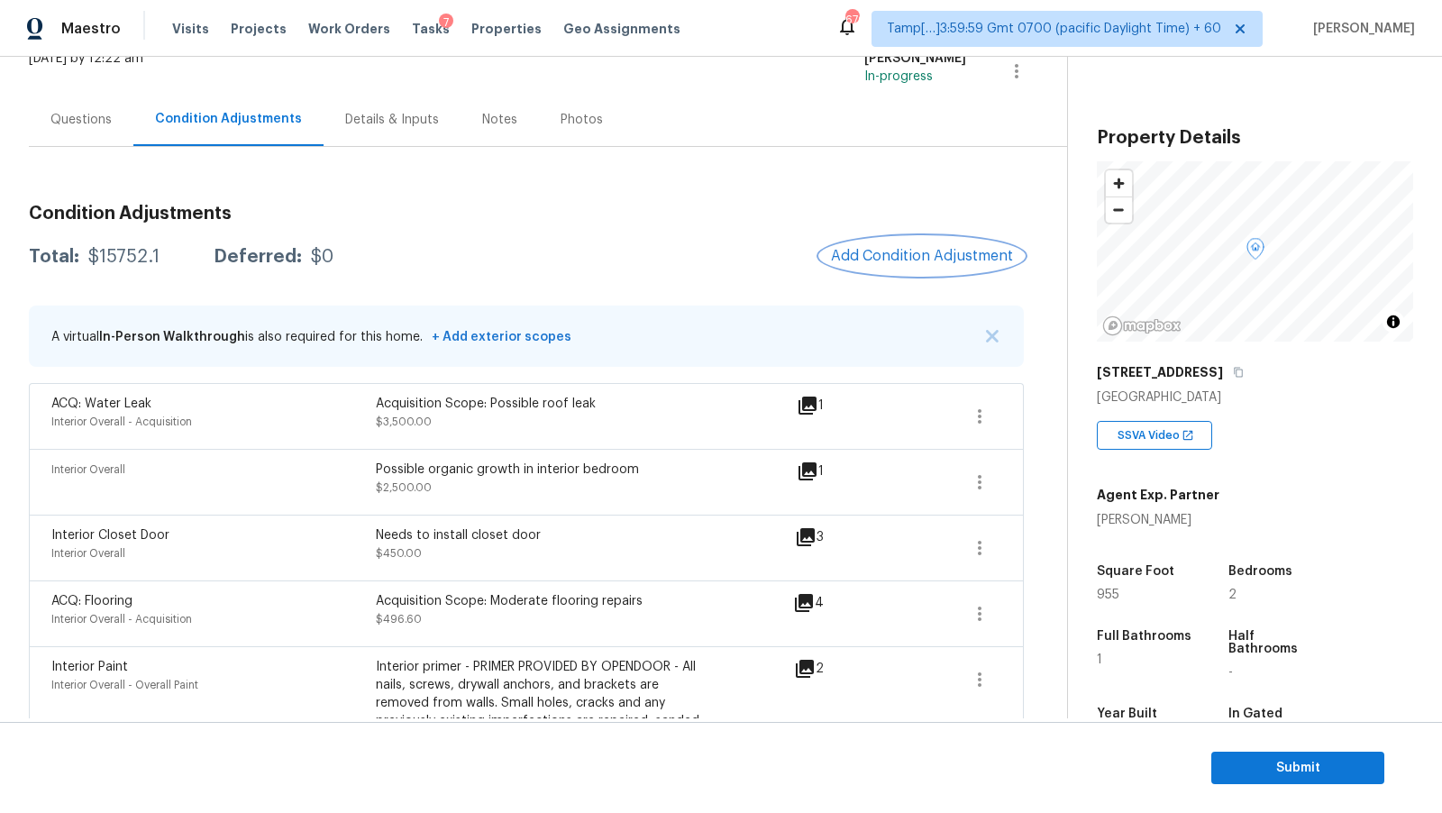
scroll to position [48, 0]
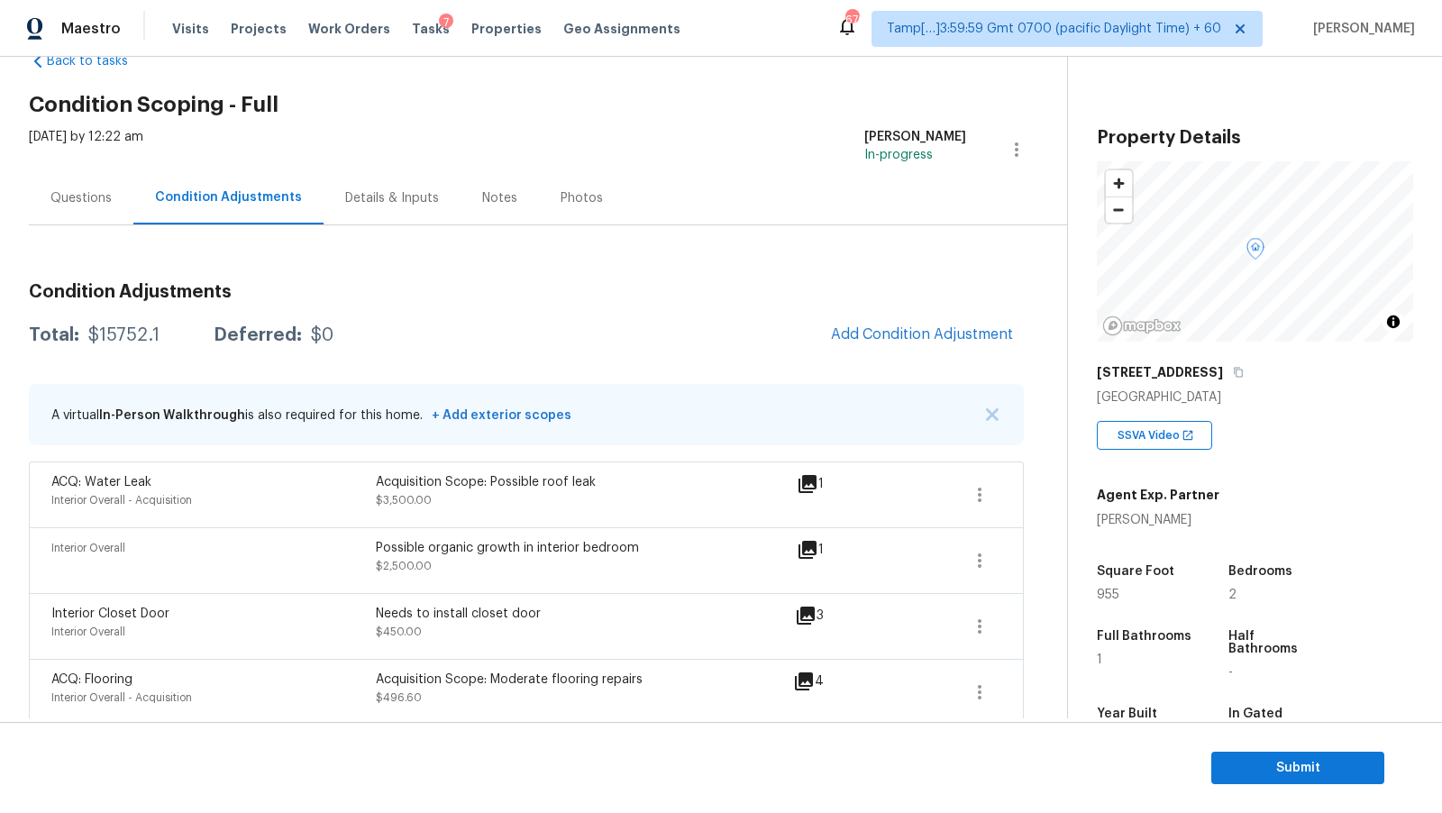
click at [825, 328] on span "Add Condition Adjustment" at bounding box center [922, 336] width 204 height 40
click at [910, 333] on span "Add Condition Adjustment" at bounding box center [922, 334] width 182 height 16
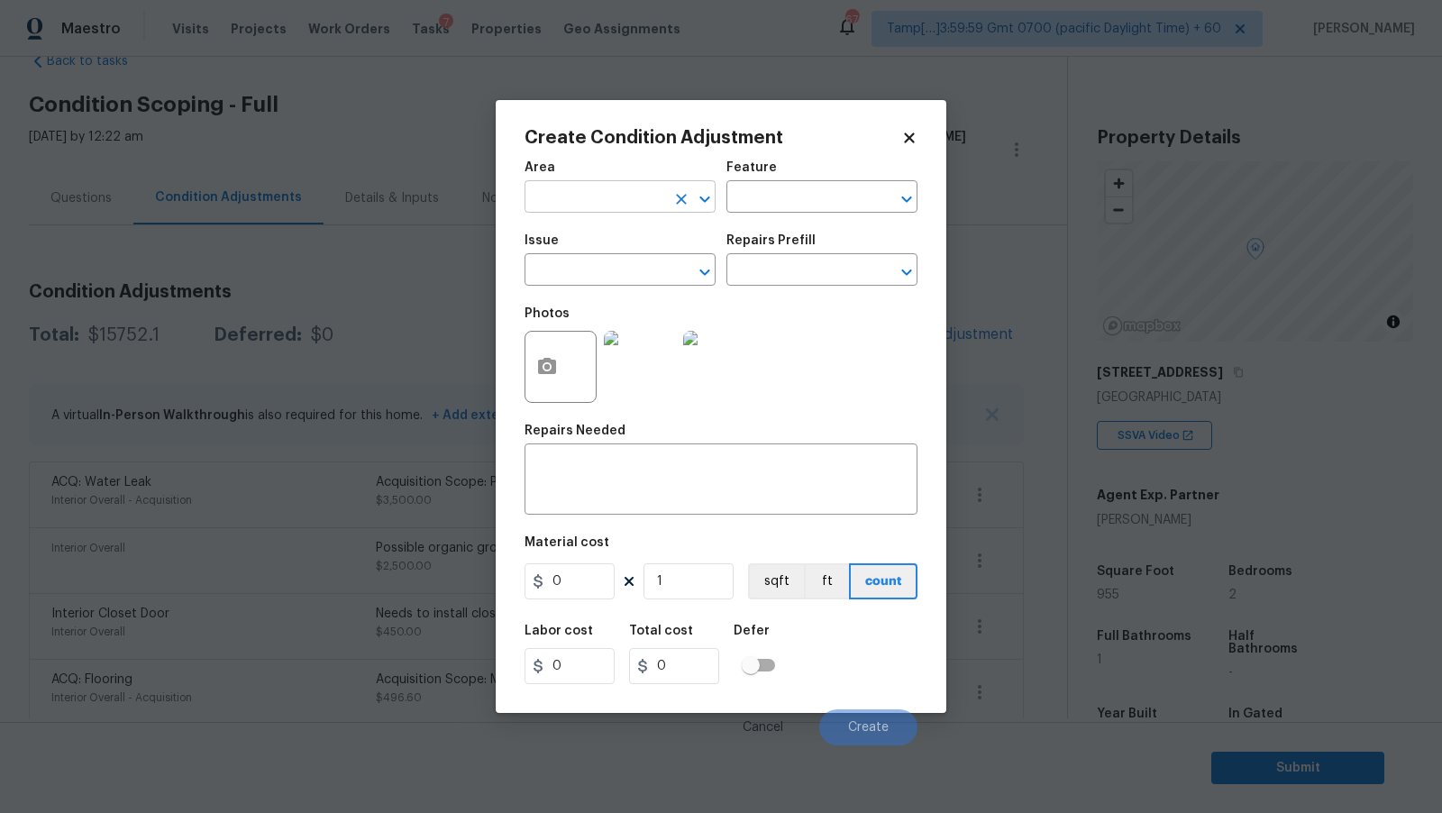
click at [590, 190] on input "text" at bounding box center [595, 199] width 141 height 28
type input "f"
type input "i"
type input "e"
type input "Interior Overall"
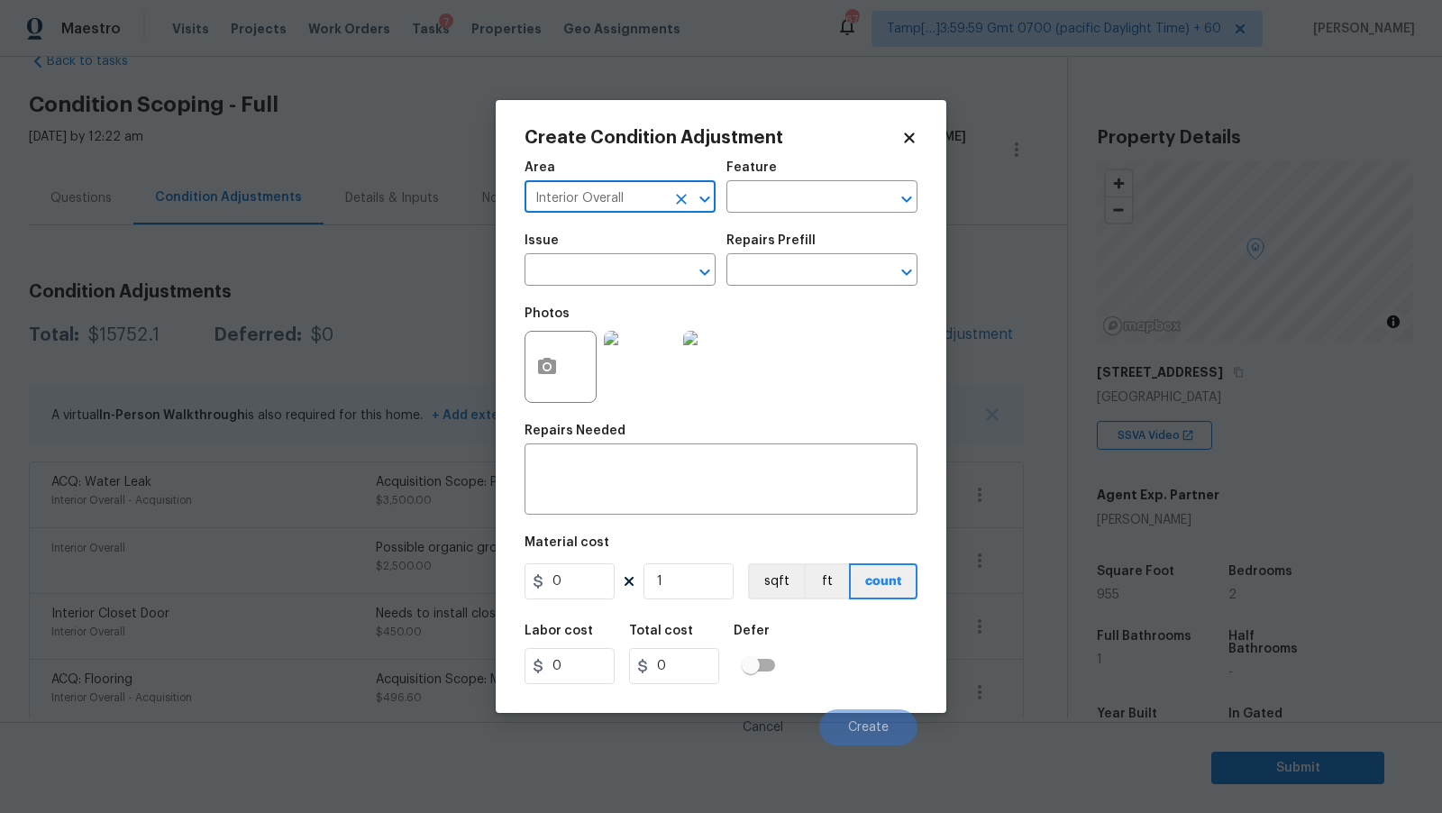
click at [581, 291] on span "Issue ​" at bounding box center [620, 260] width 191 height 73
click at [583, 283] on input "text" at bounding box center [595, 272] width 141 height 28
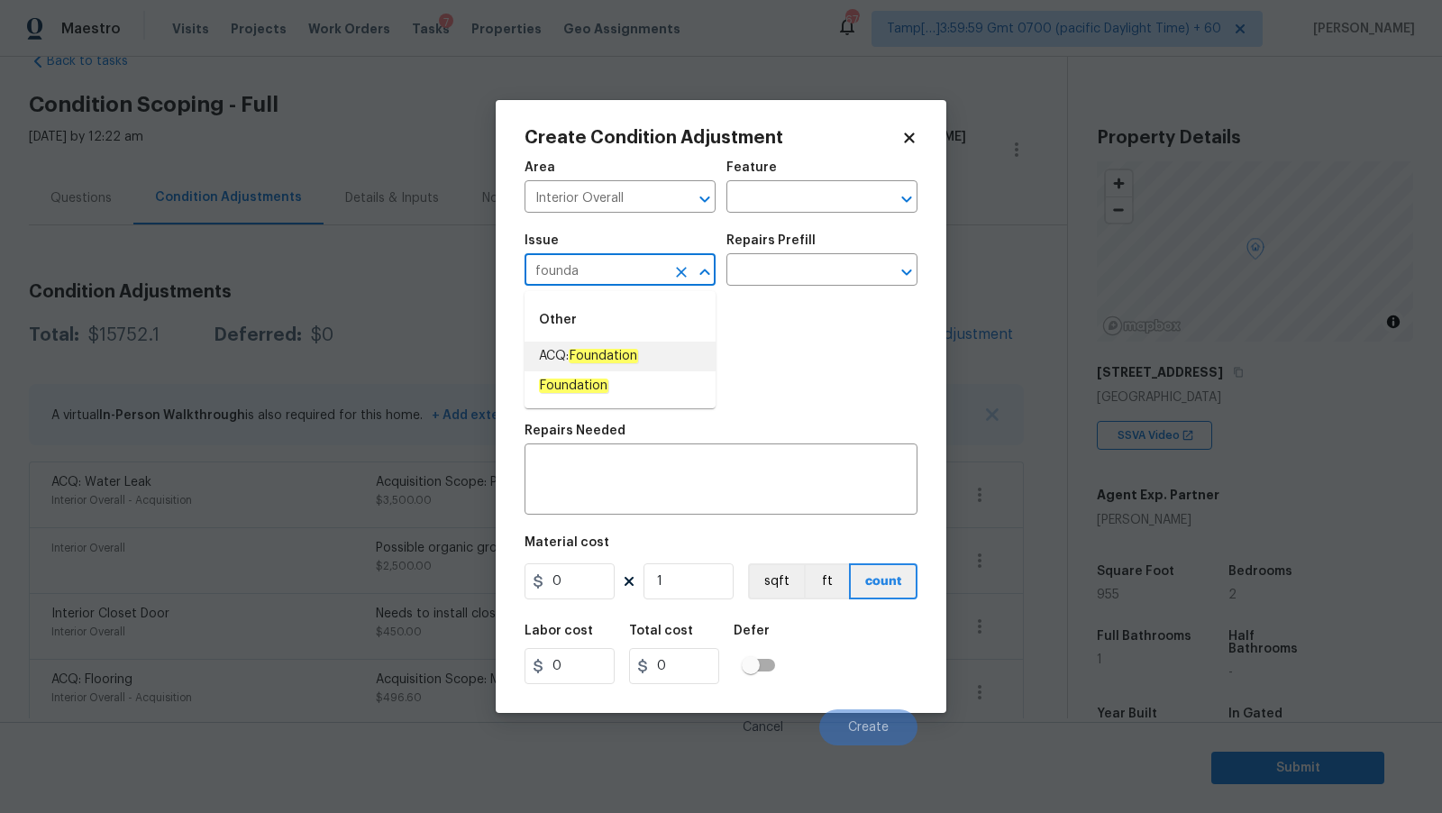
click at [654, 346] on li "ACQ: Foundation" at bounding box center [620, 357] width 191 height 30
type input "ACQ: Foundation"
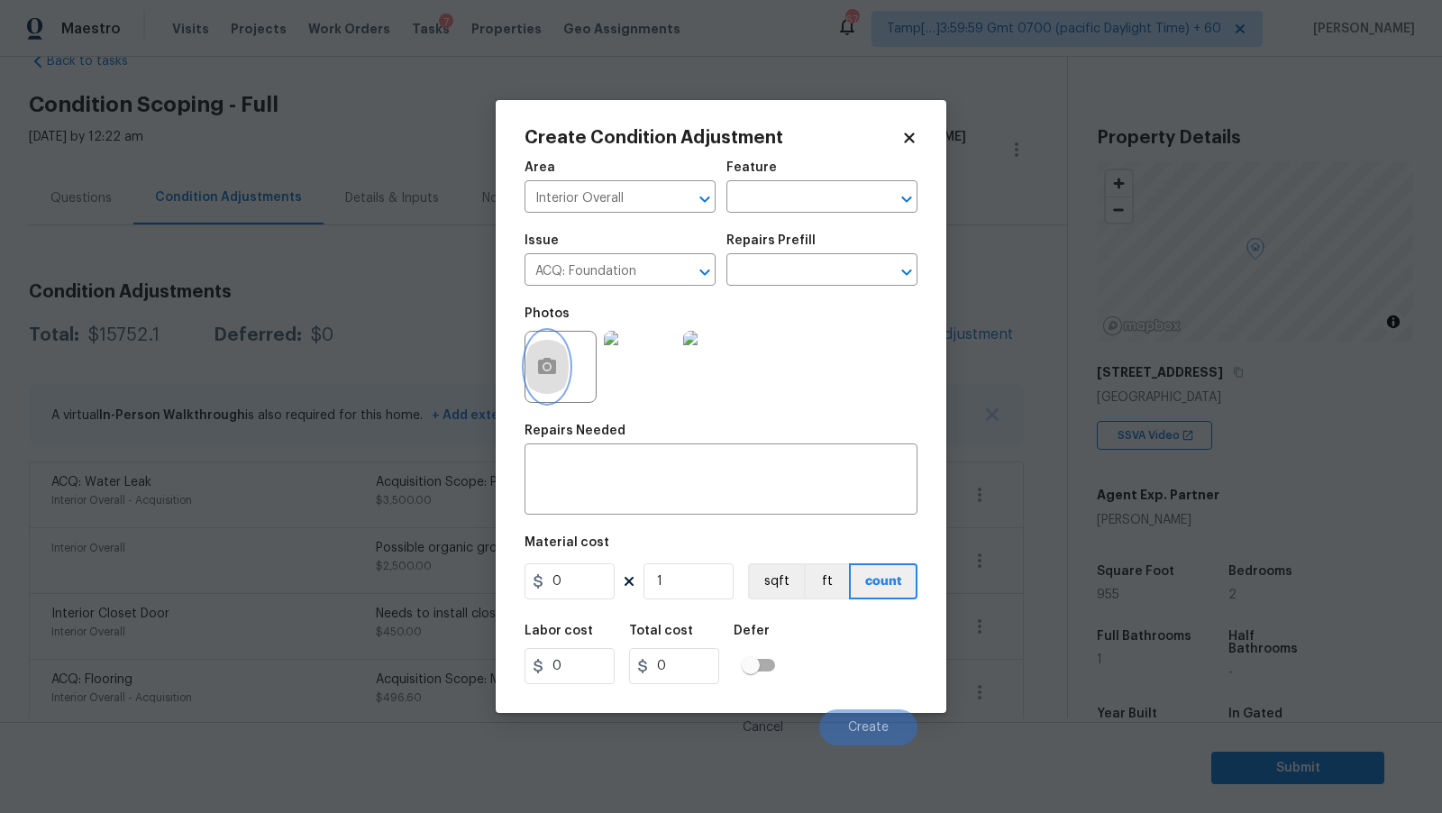
click at [558, 381] on button "button" at bounding box center [547, 367] width 43 height 70
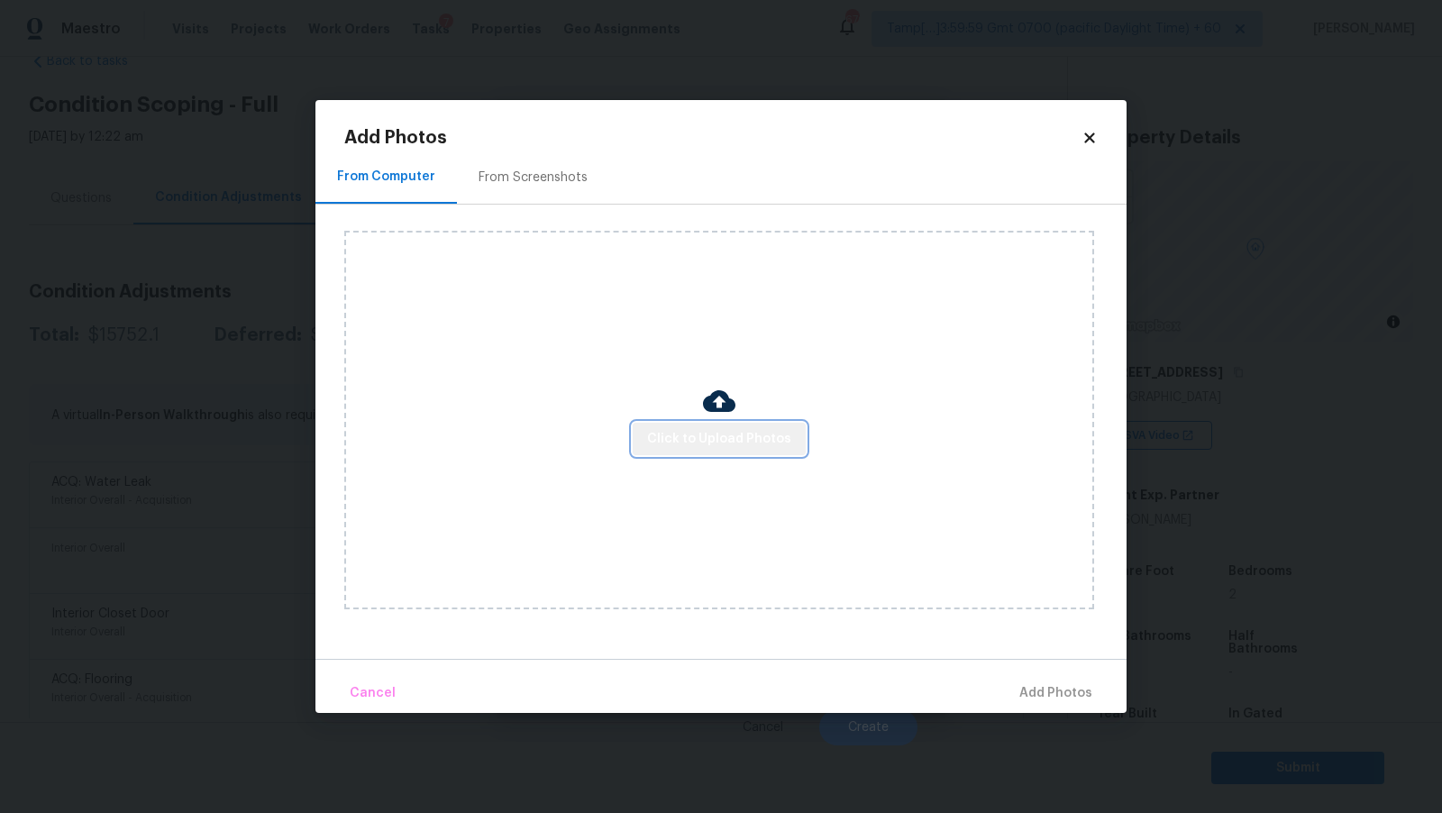
click at [764, 426] on button "Click to Upload Photos" at bounding box center [719, 439] width 173 height 33
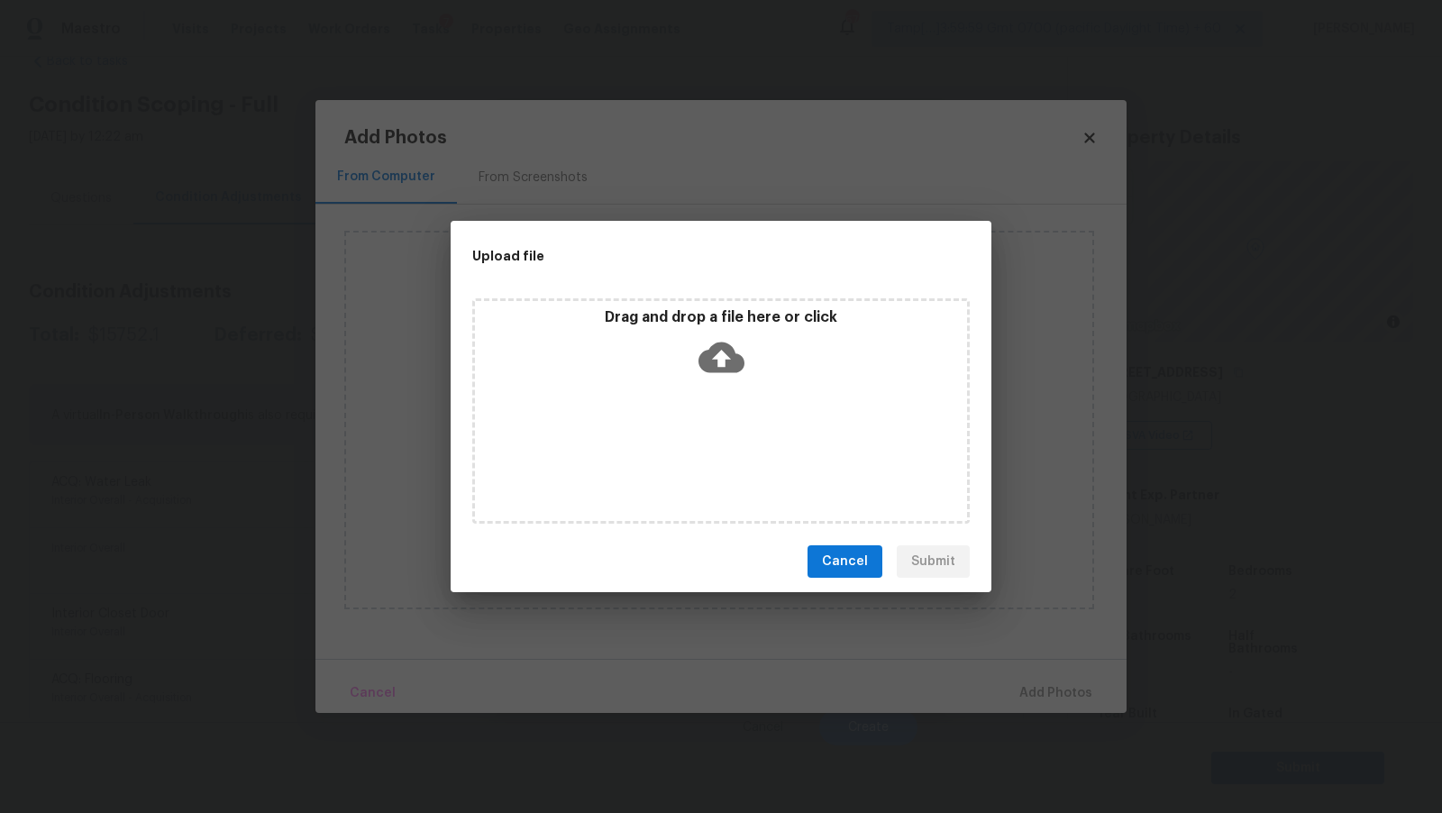
click at [732, 329] on div "Drag and drop a file here or click" at bounding box center [721, 347] width 492 height 78
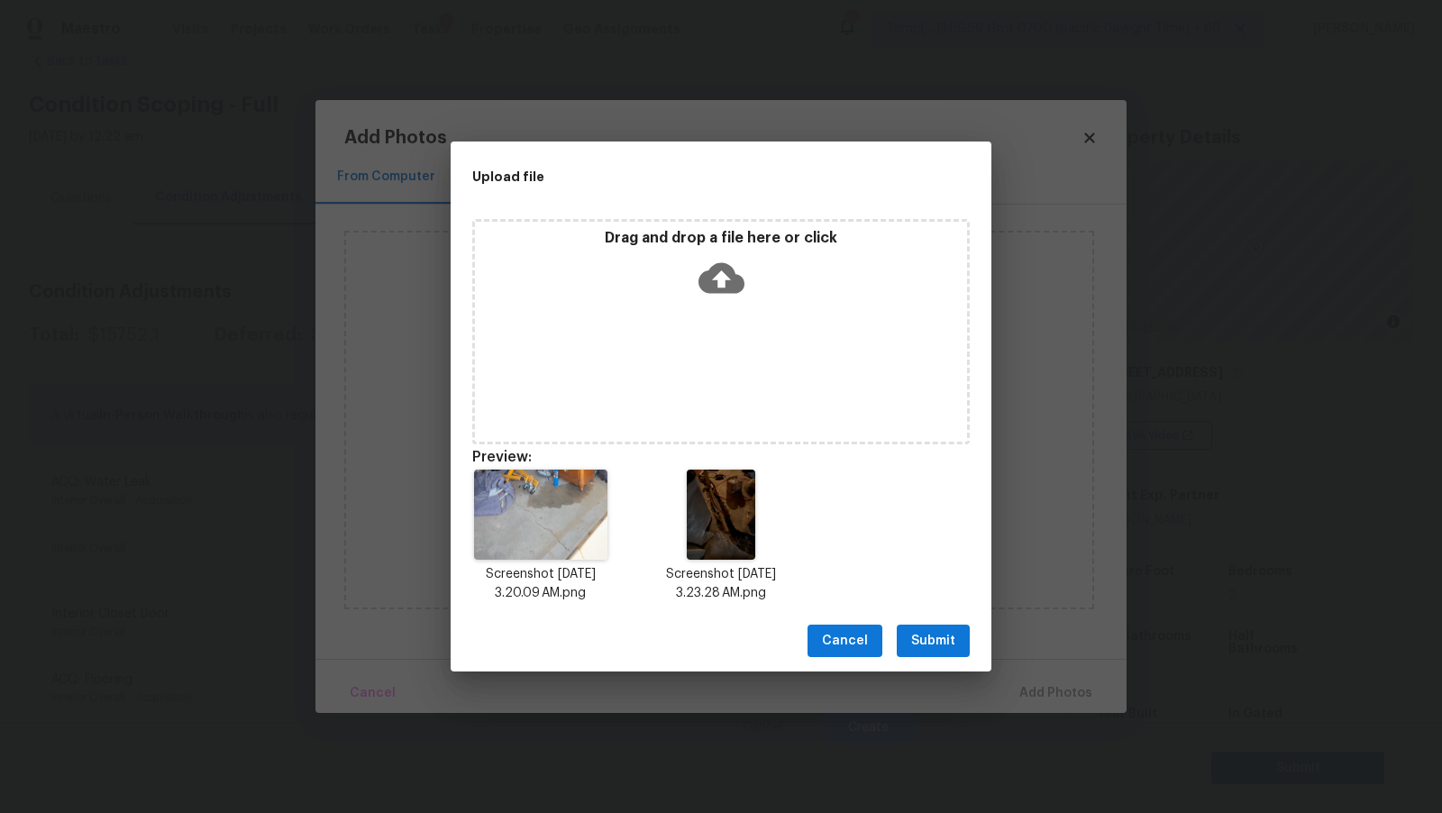
click at [941, 634] on span "Submit" at bounding box center [933, 641] width 44 height 23
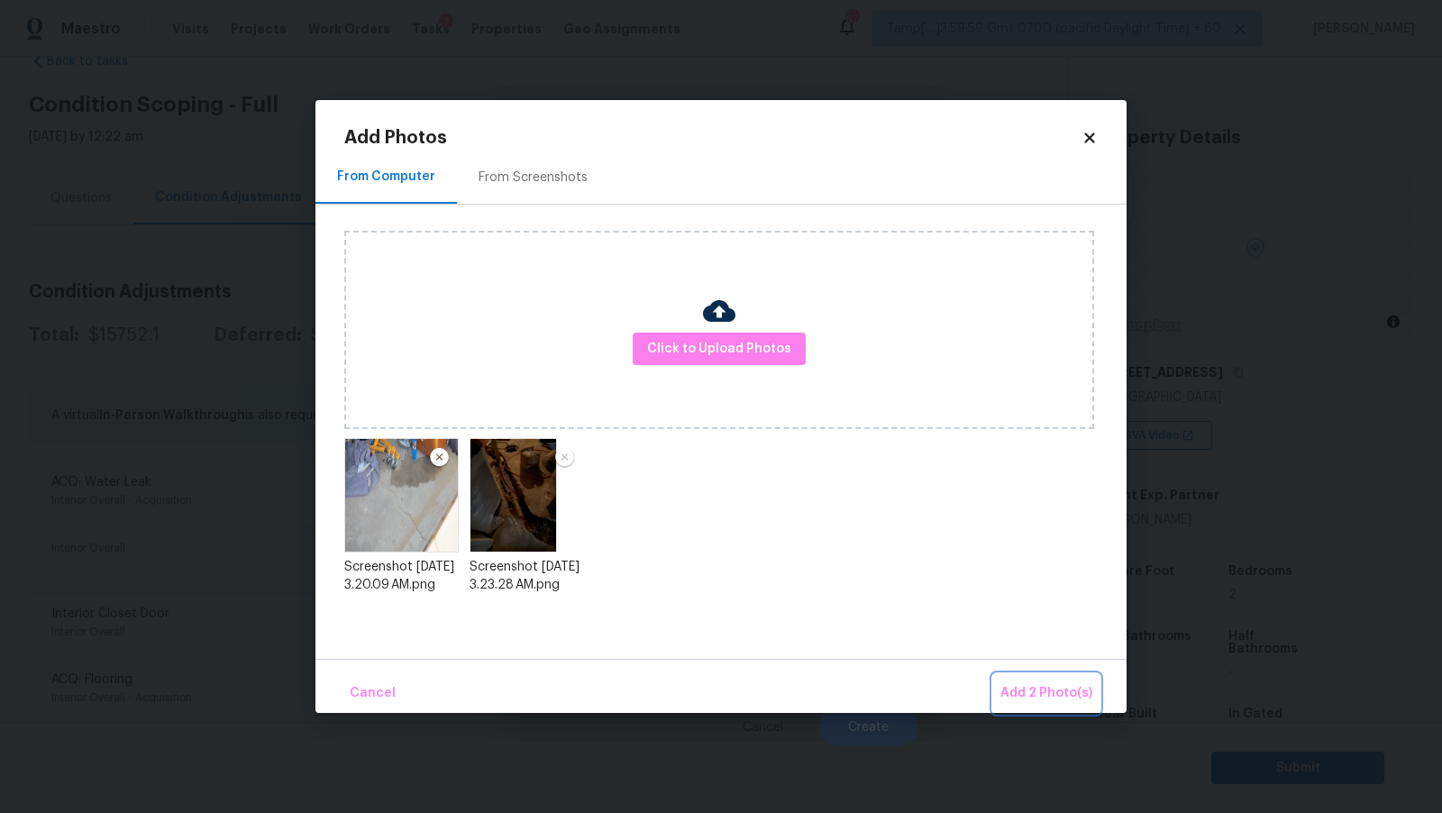
click at [1027, 685] on span "Add 2 Photo(s)" at bounding box center [1047, 693] width 92 height 23
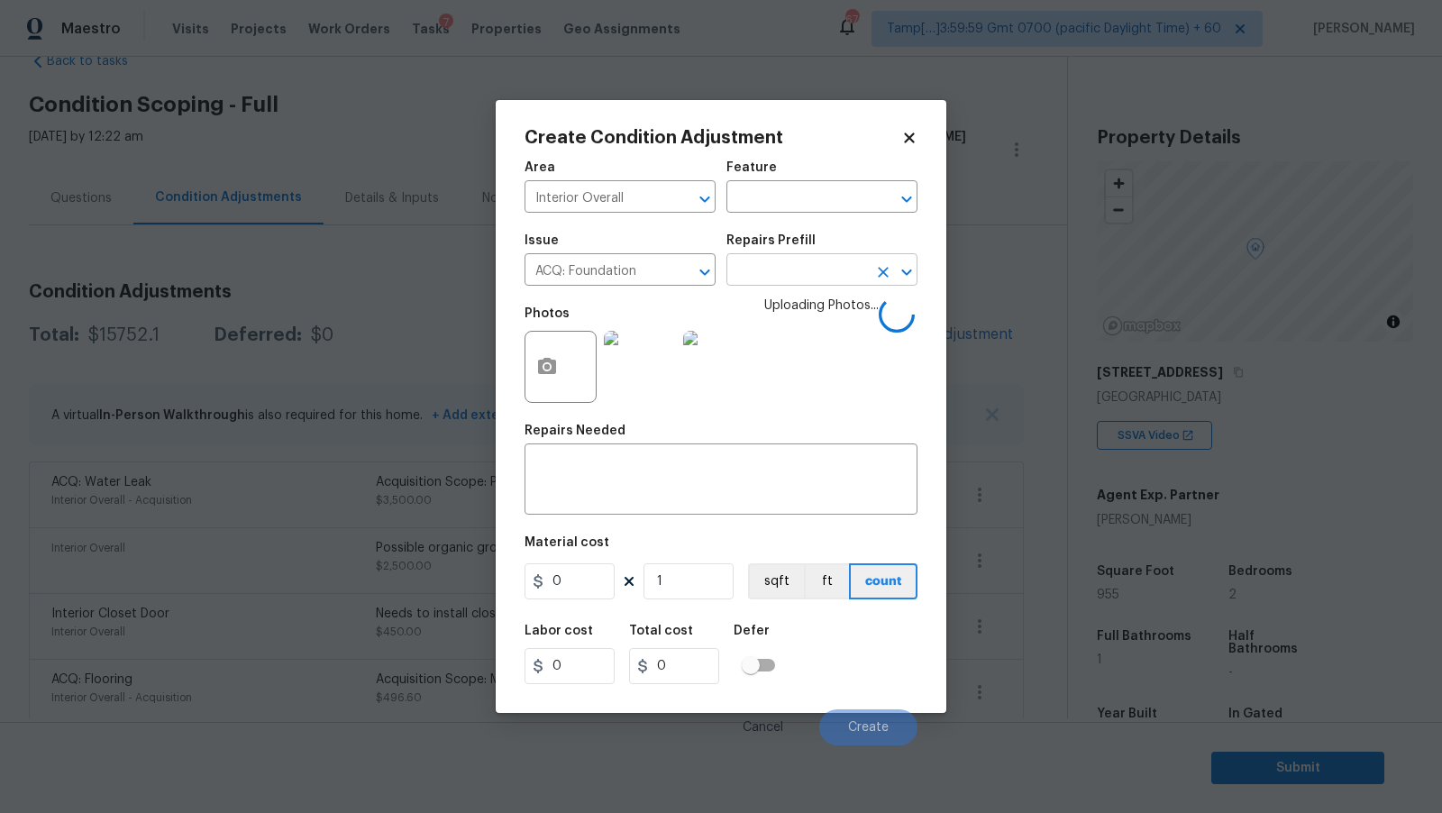
click at [819, 263] on input "text" at bounding box center [797, 272] width 141 height 28
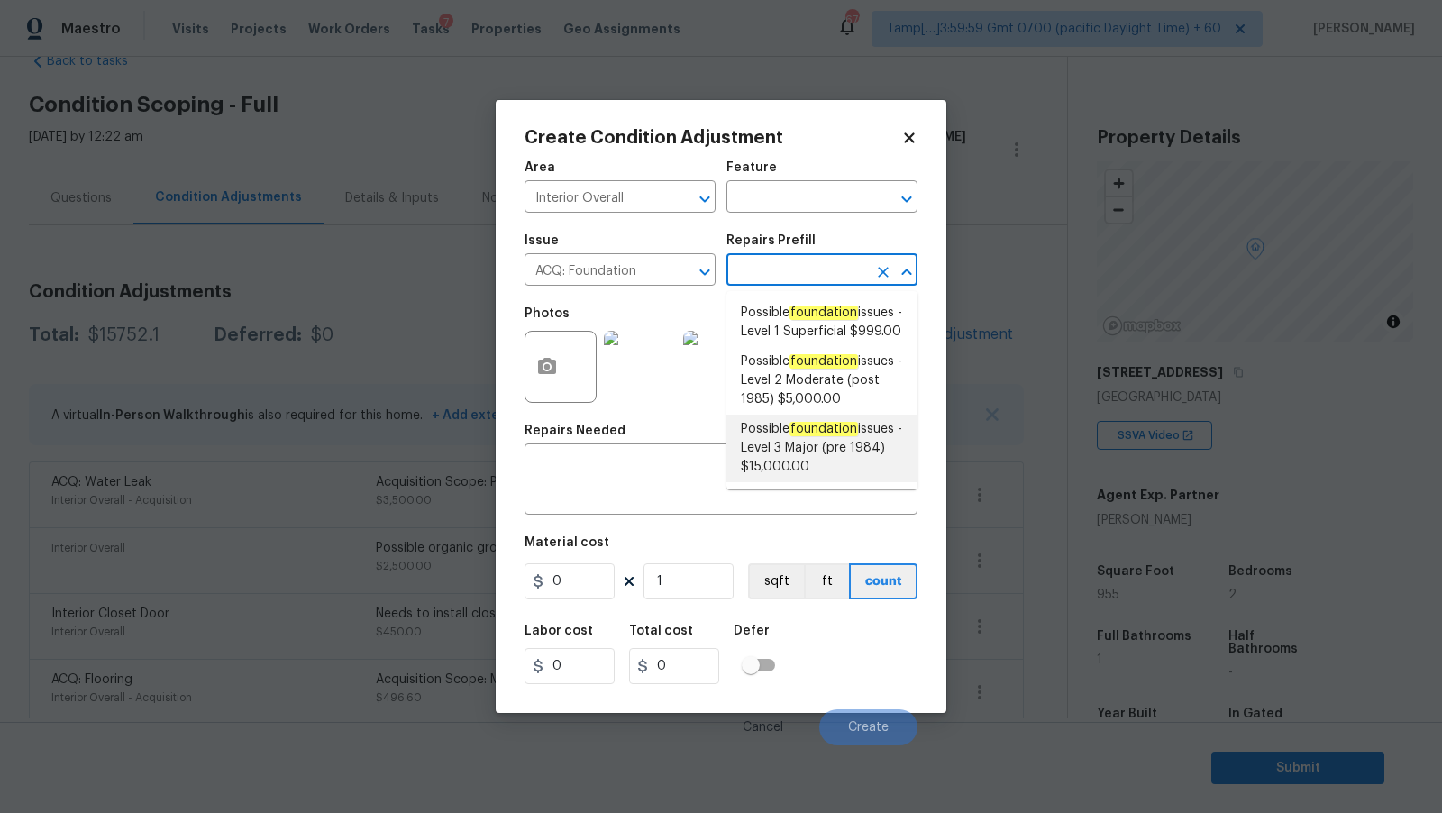
click at [828, 460] on span "Possible foundation issues - Level 3 Major (pre 1984) $15,000.00" at bounding box center [822, 448] width 162 height 57
type input "Acquisition"
type textarea "Possible foundation issues - Level 3 Major: Disclaimer: This is NOT a technical…"
type input "15000"
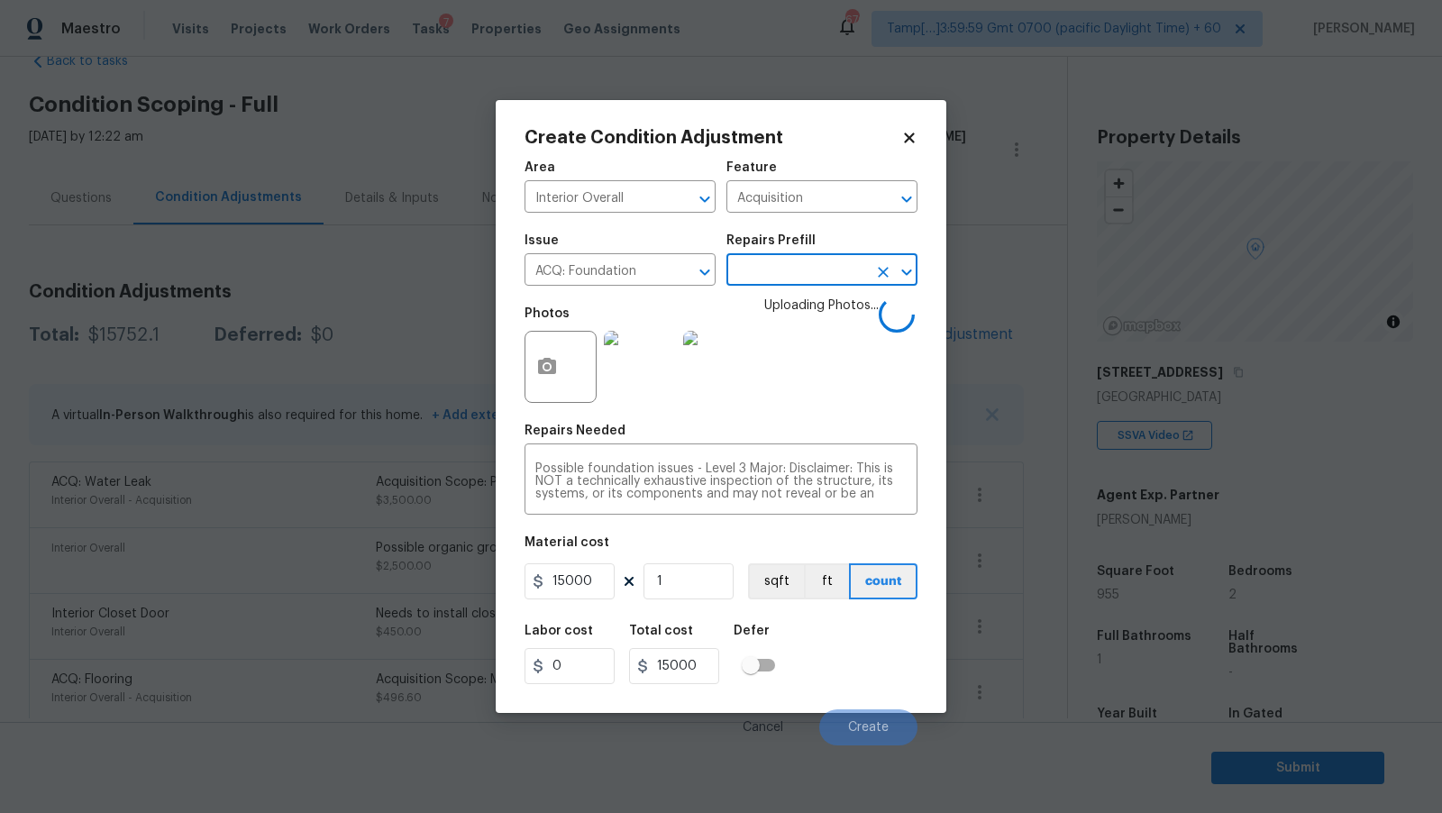
click at [819, 233] on div "Issue ACQ: Foundation ​ Repairs Prefill ​" at bounding box center [721, 260] width 393 height 73
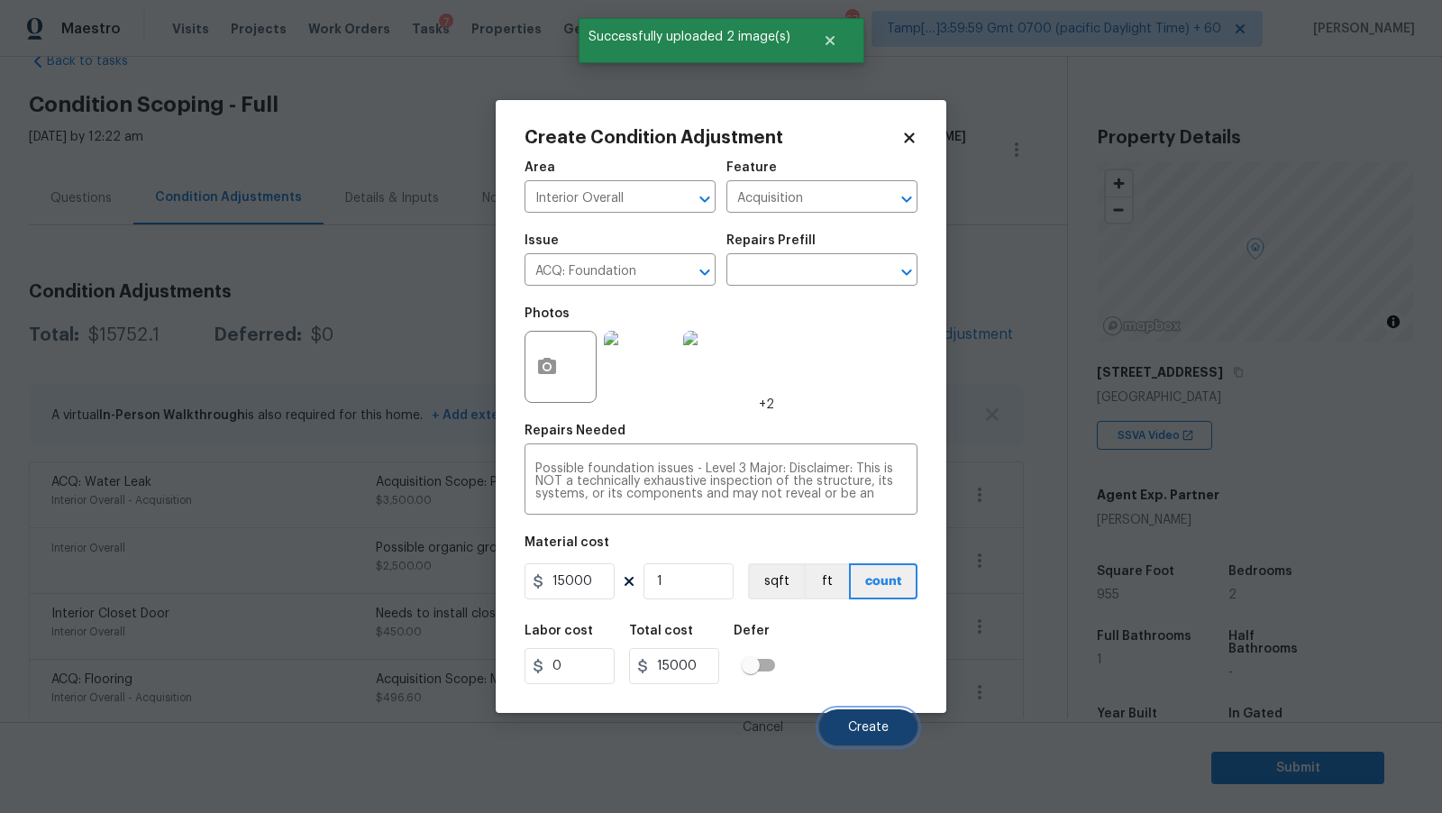
click at [876, 726] on span "Create" at bounding box center [868, 728] width 41 height 14
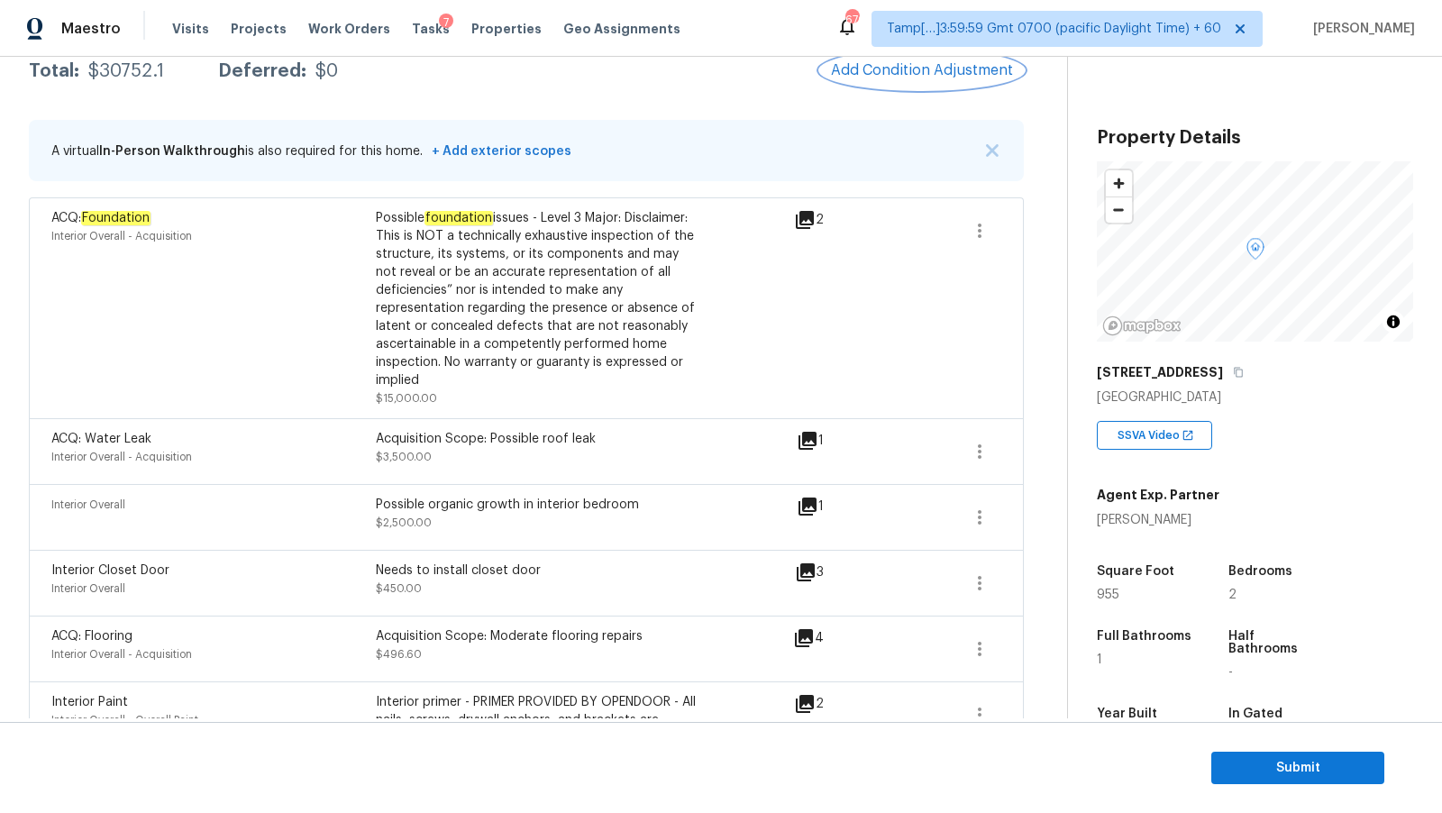
scroll to position [311, 0]
click at [556, 323] on div "Possible foundation issues - Level 3 Major: Disclaimer: This is NOT a technical…" at bounding box center [538, 300] width 325 height 180
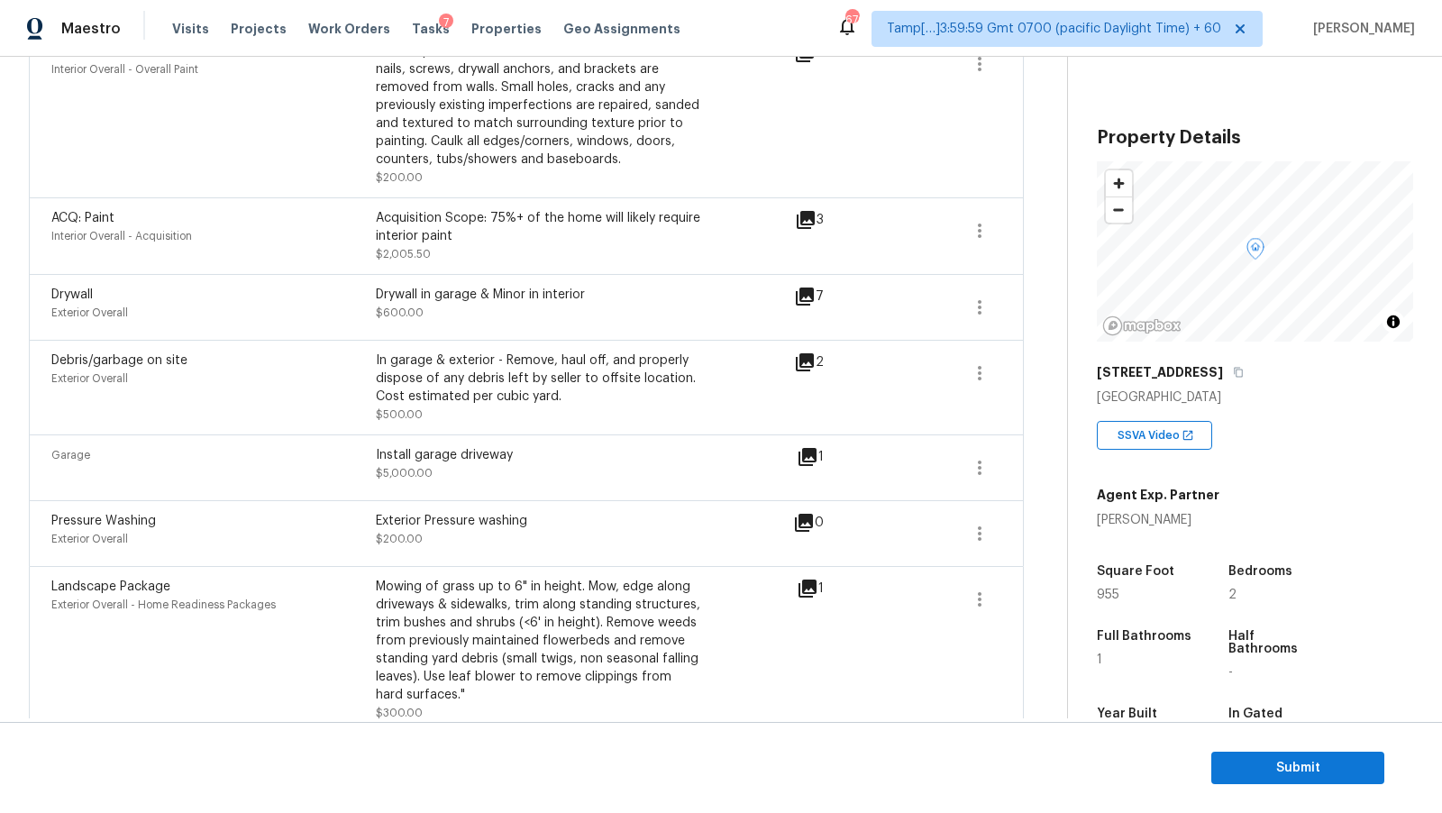
scroll to position [980, 0]
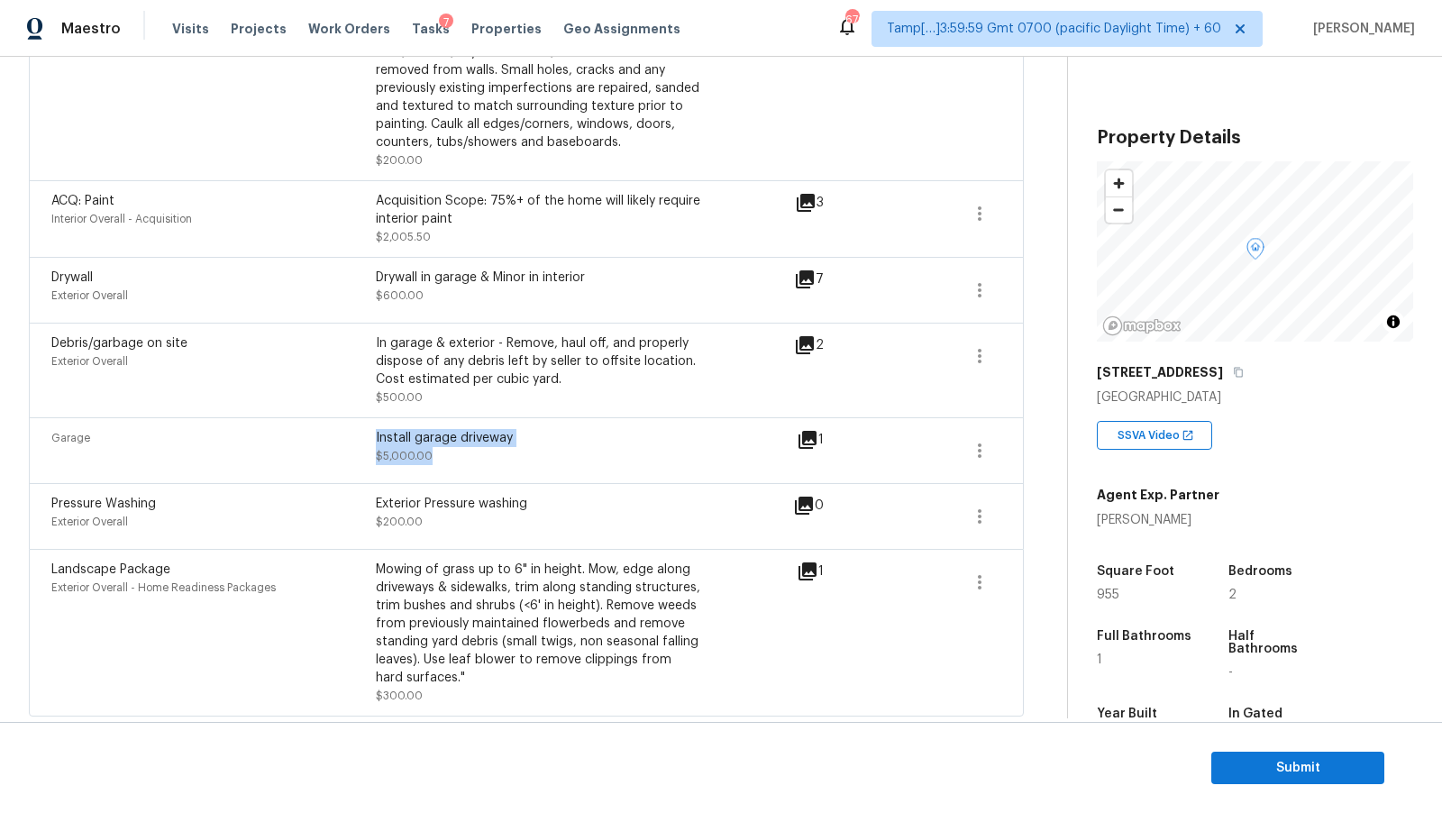
drag, startPoint x: 450, startPoint y: 448, endPoint x: 375, endPoint y: 429, distance: 77.2
click at [374, 429] on div "Garage Install garage driveway $5,000.00" at bounding box center [375, 450] width 649 height 43
copy div "Install garage driveway $5,000.00"
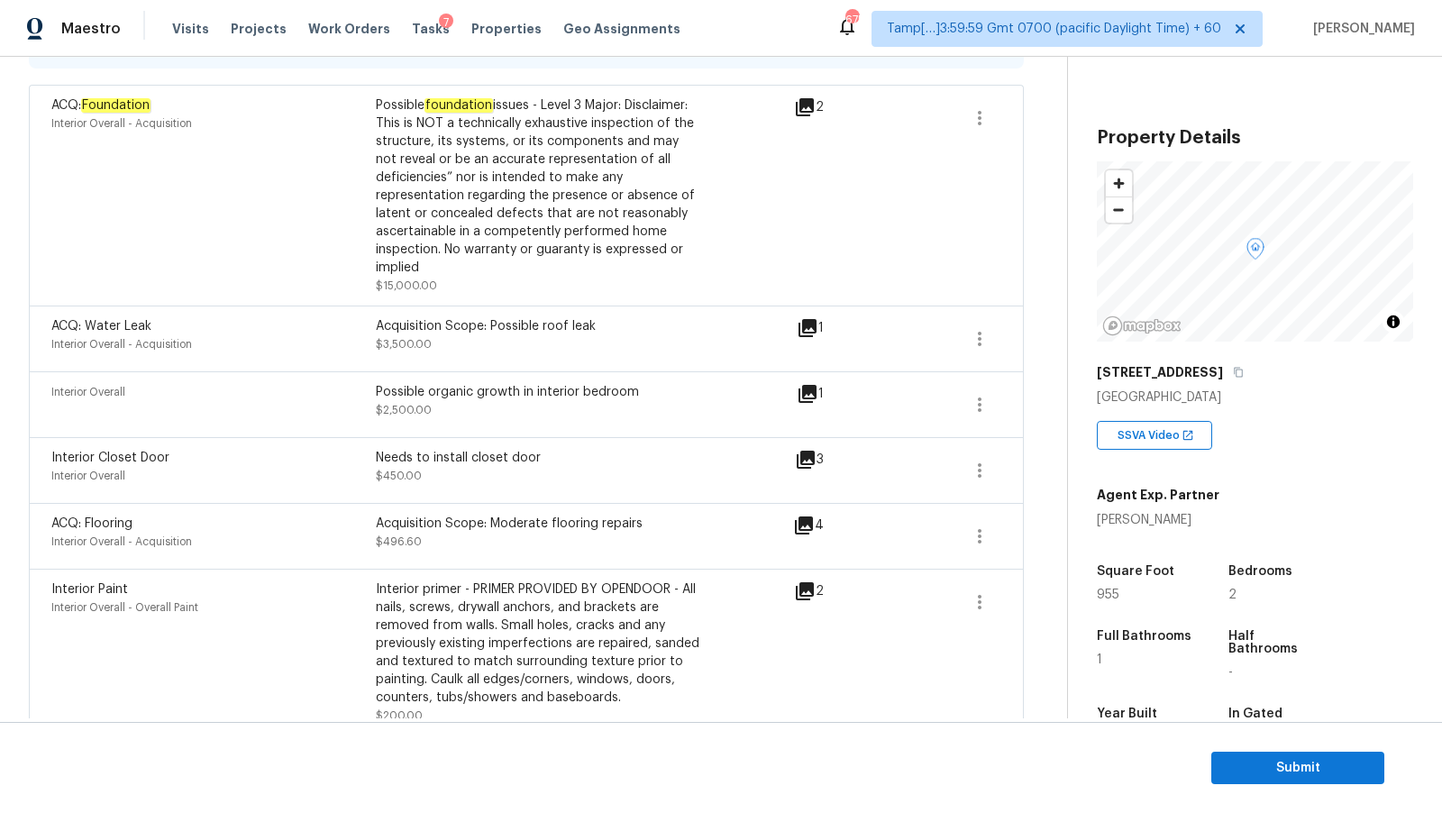
scroll to position [347, 0]
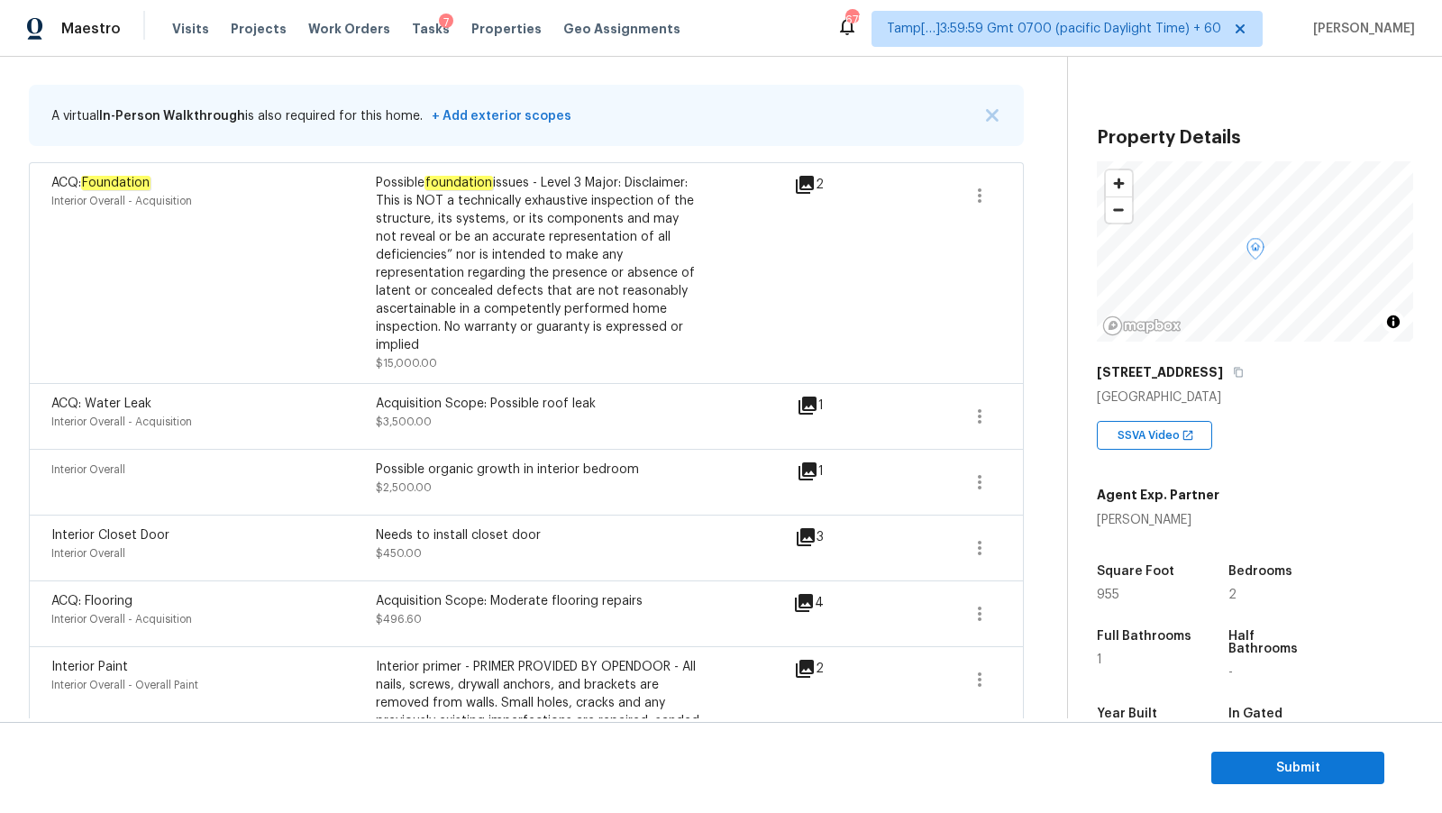
click at [806, 471] on icon at bounding box center [808, 471] width 18 height 18
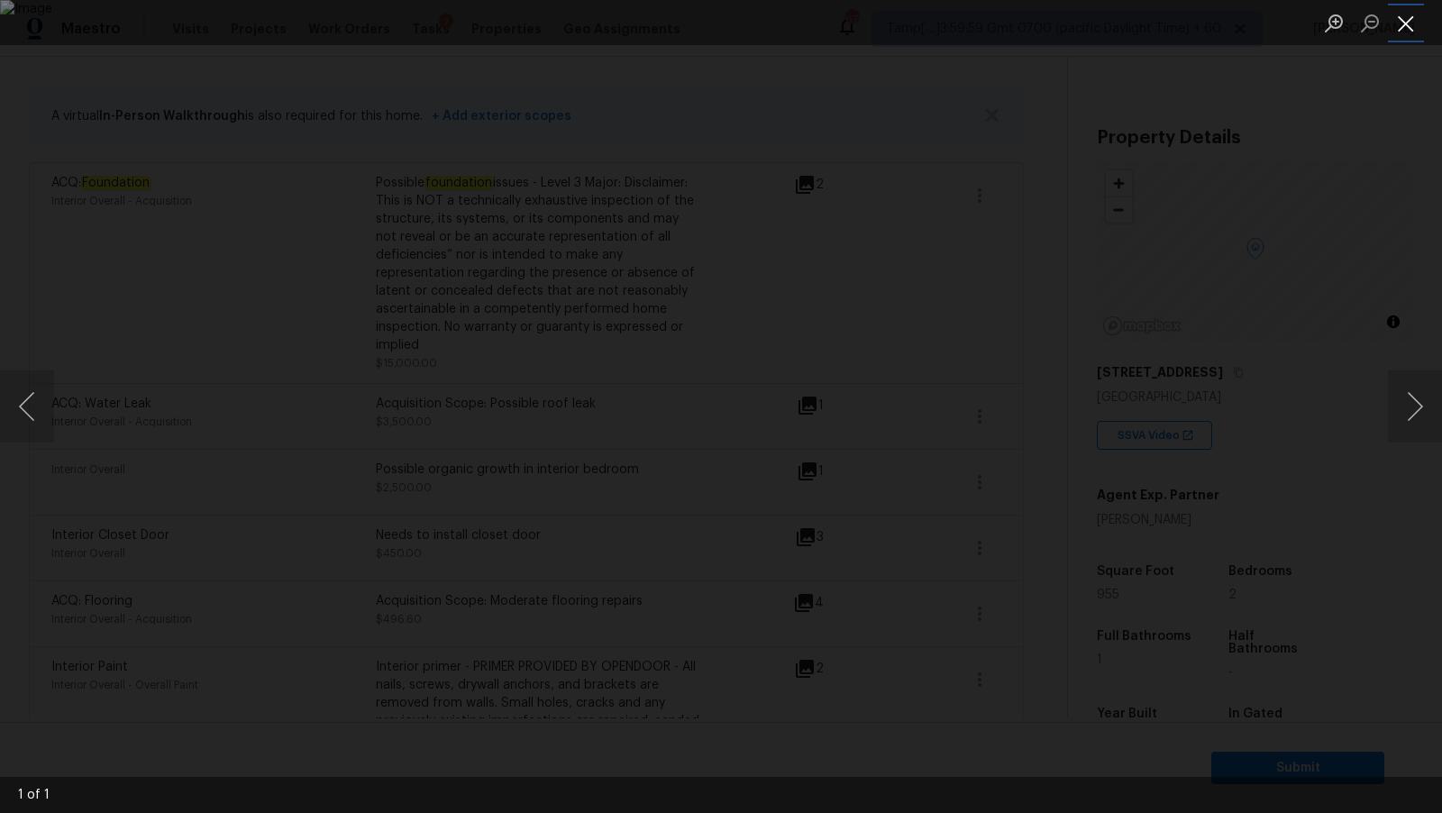
click at [1402, 23] on button "Close lightbox" at bounding box center [1406, 23] width 36 height 32
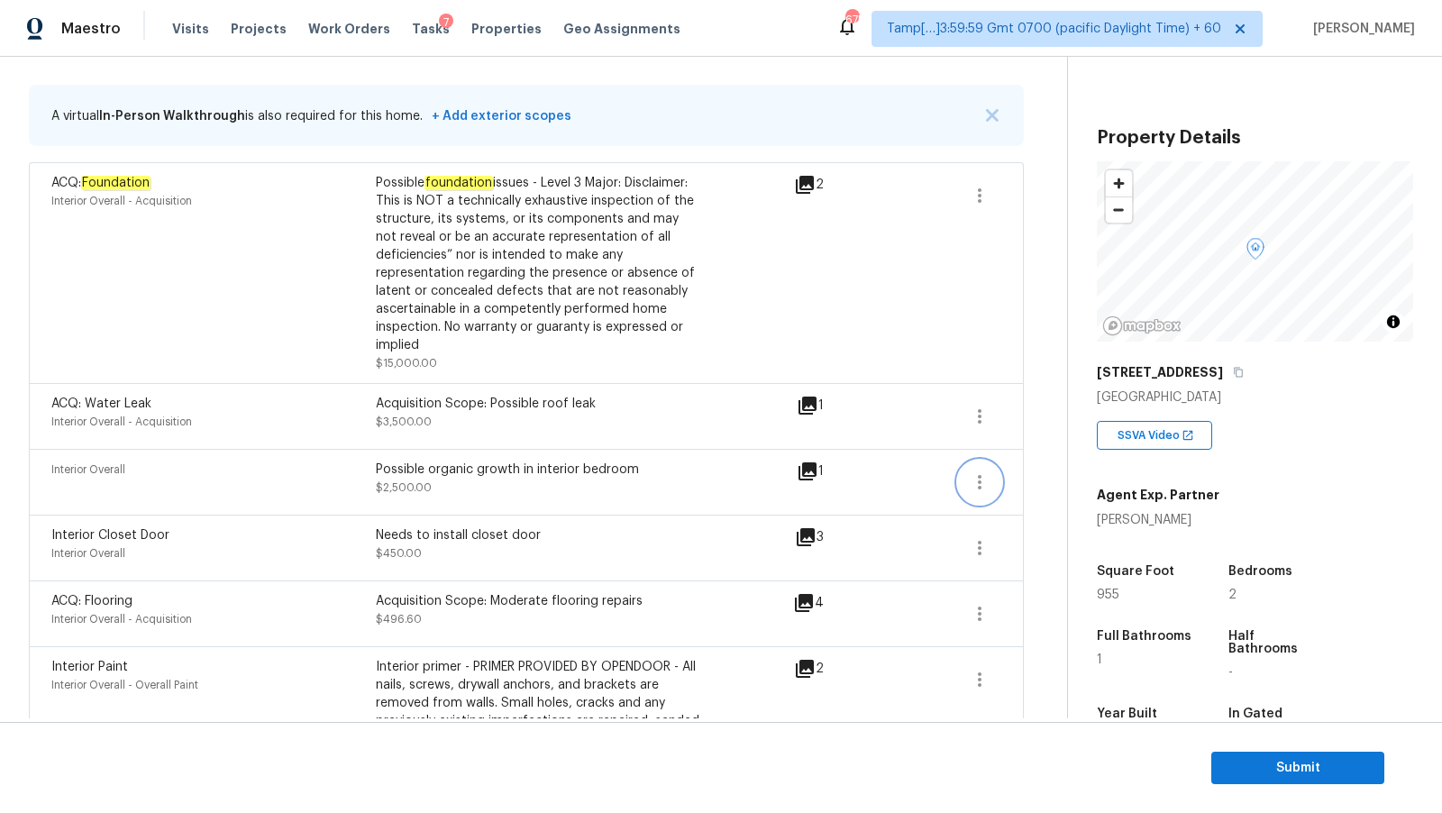
click at [973, 480] on icon "button" at bounding box center [980, 482] width 22 height 22
click at [1024, 472] on div "Edit" at bounding box center [1082, 478] width 141 height 18
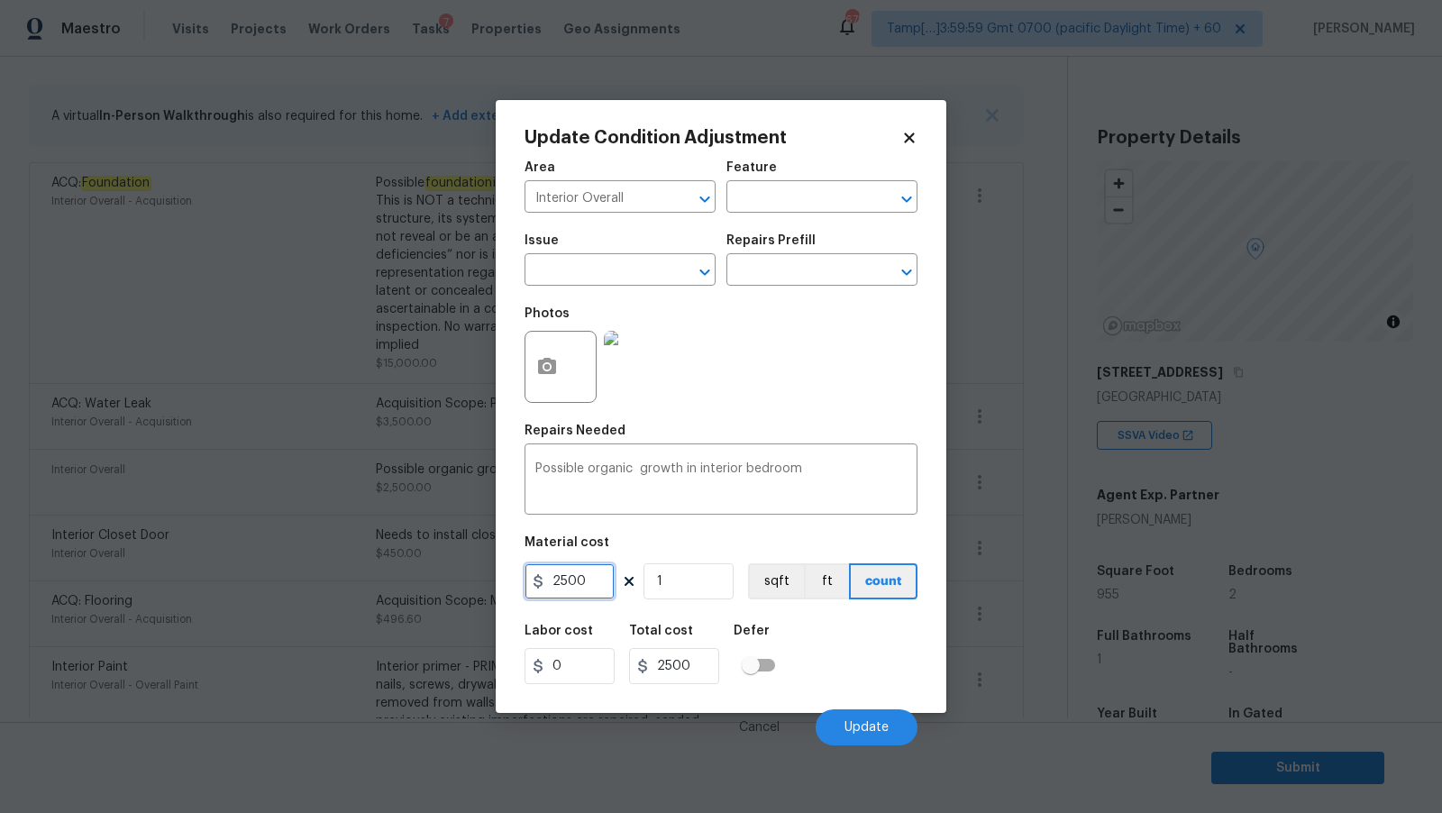
click at [599, 574] on input "2500" at bounding box center [570, 581] width 90 height 36
type input "800"
click at [833, 679] on div "Labor cost 0 Total cost 800 Defer" at bounding box center [721, 654] width 393 height 81
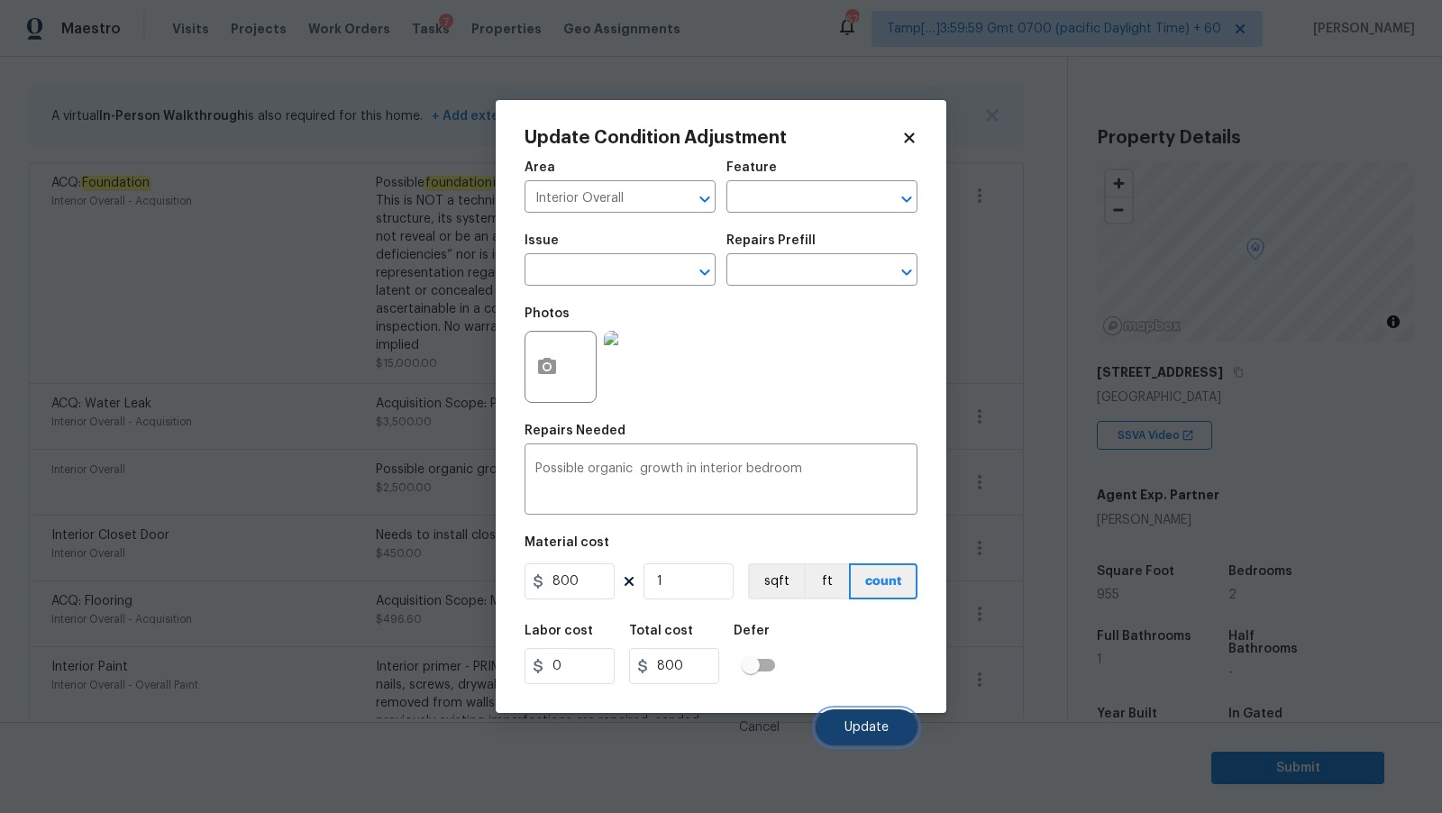
click at [860, 723] on span "Update" at bounding box center [867, 728] width 44 height 14
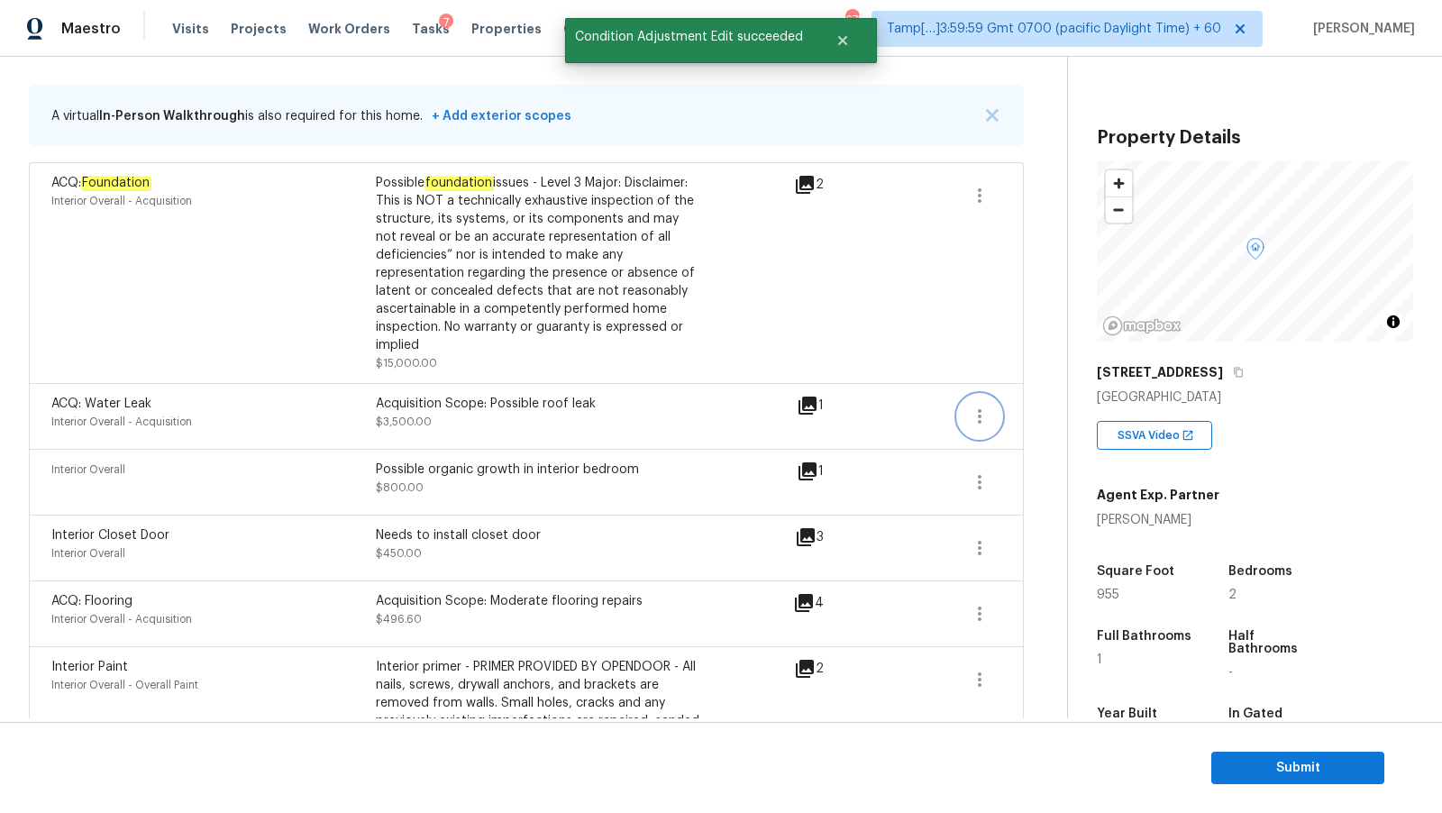
click at [979, 416] on icon "button" at bounding box center [980, 416] width 4 height 14
click at [1055, 398] on link "Edit" at bounding box center [1082, 411] width 153 height 27
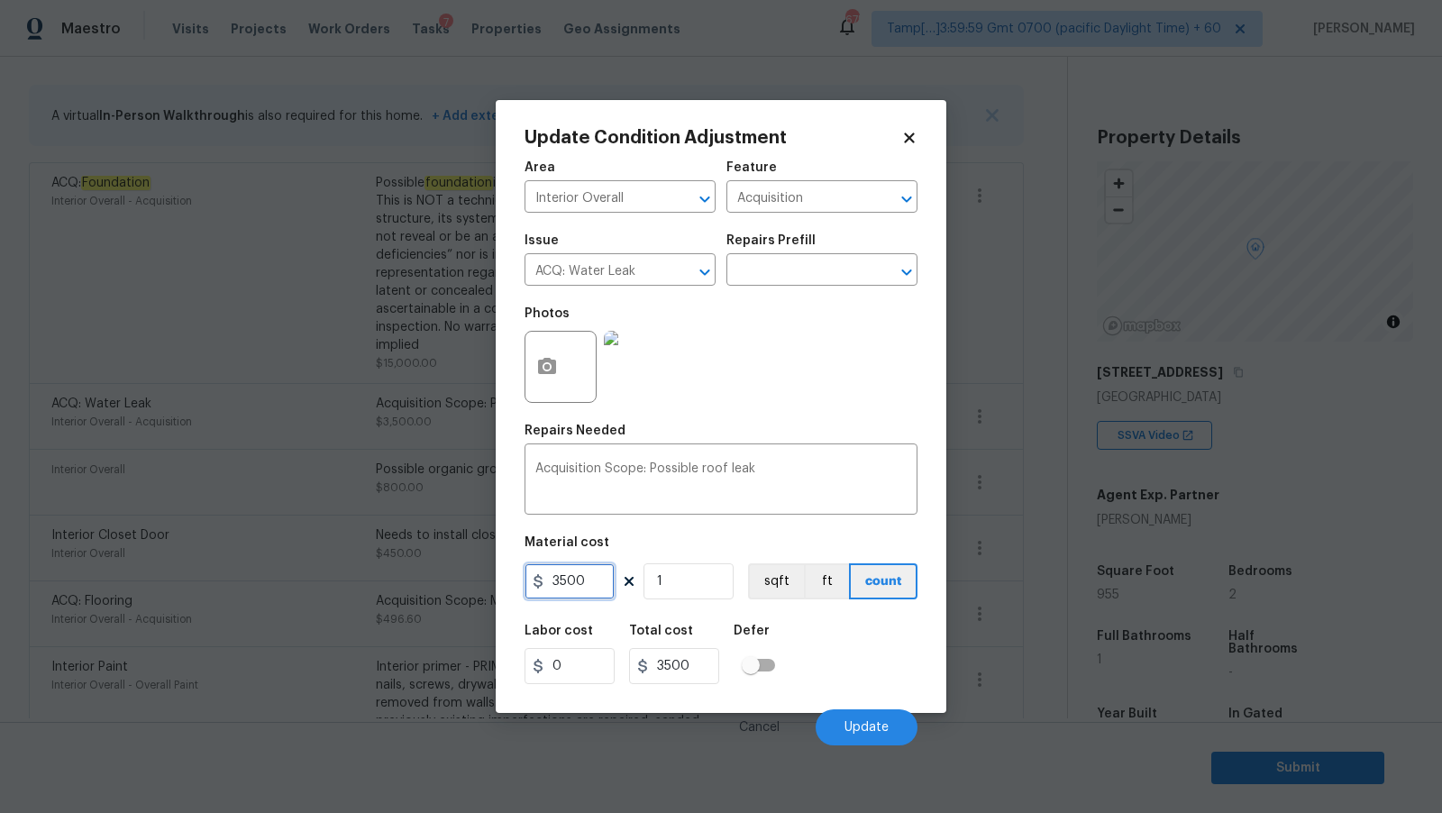
click at [563, 581] on input "3500" at bounding box center [570, 581] width 90 height 36
type input "2500"
click at [835, 643] on div "Labor cost 0 Total cost 2500 Defer" at bounding box center [721, 654] width 393 height 81
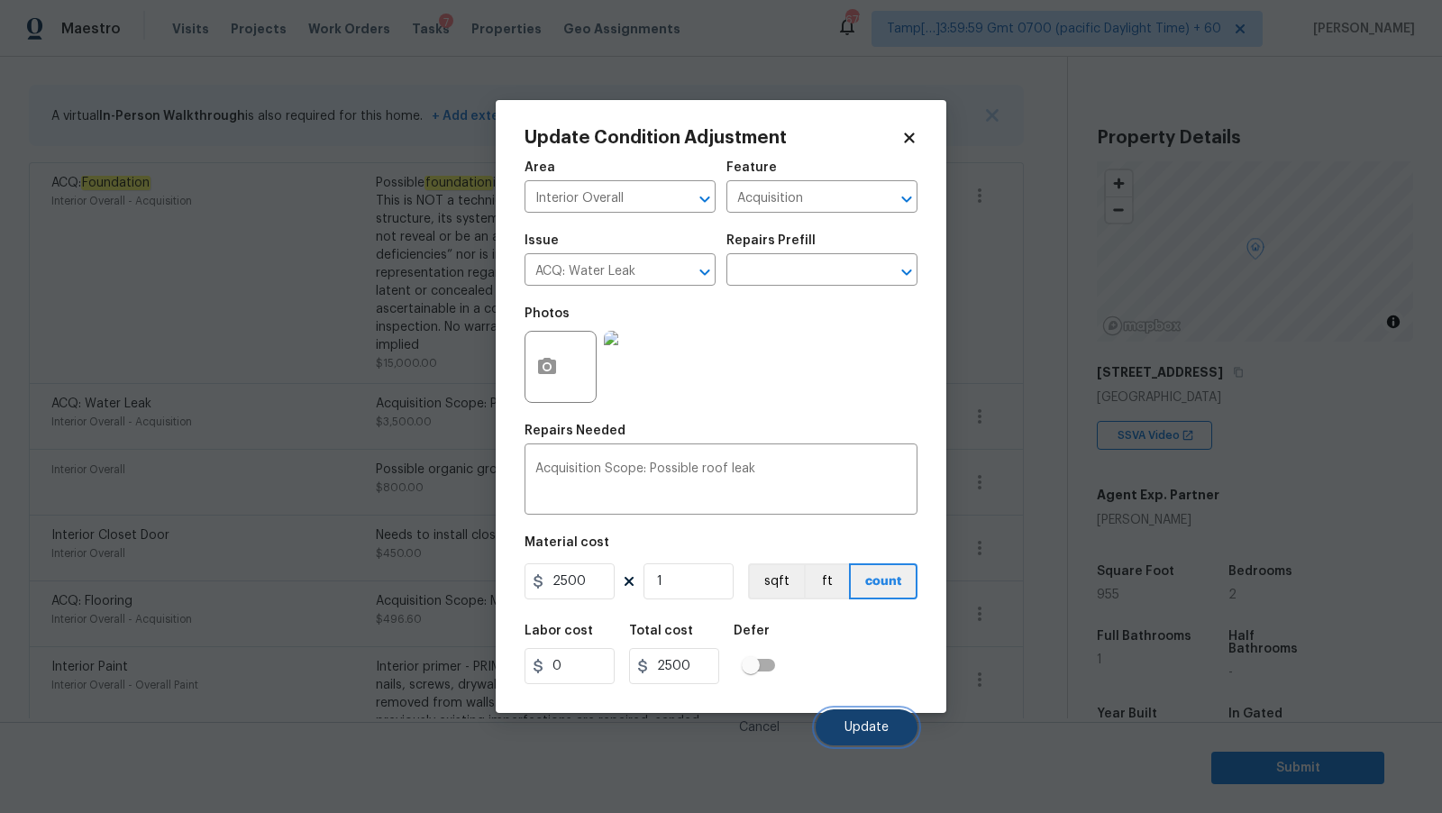
click at [873, 721] on button "Update" at bounding box center [867, 727] width 102 height 36
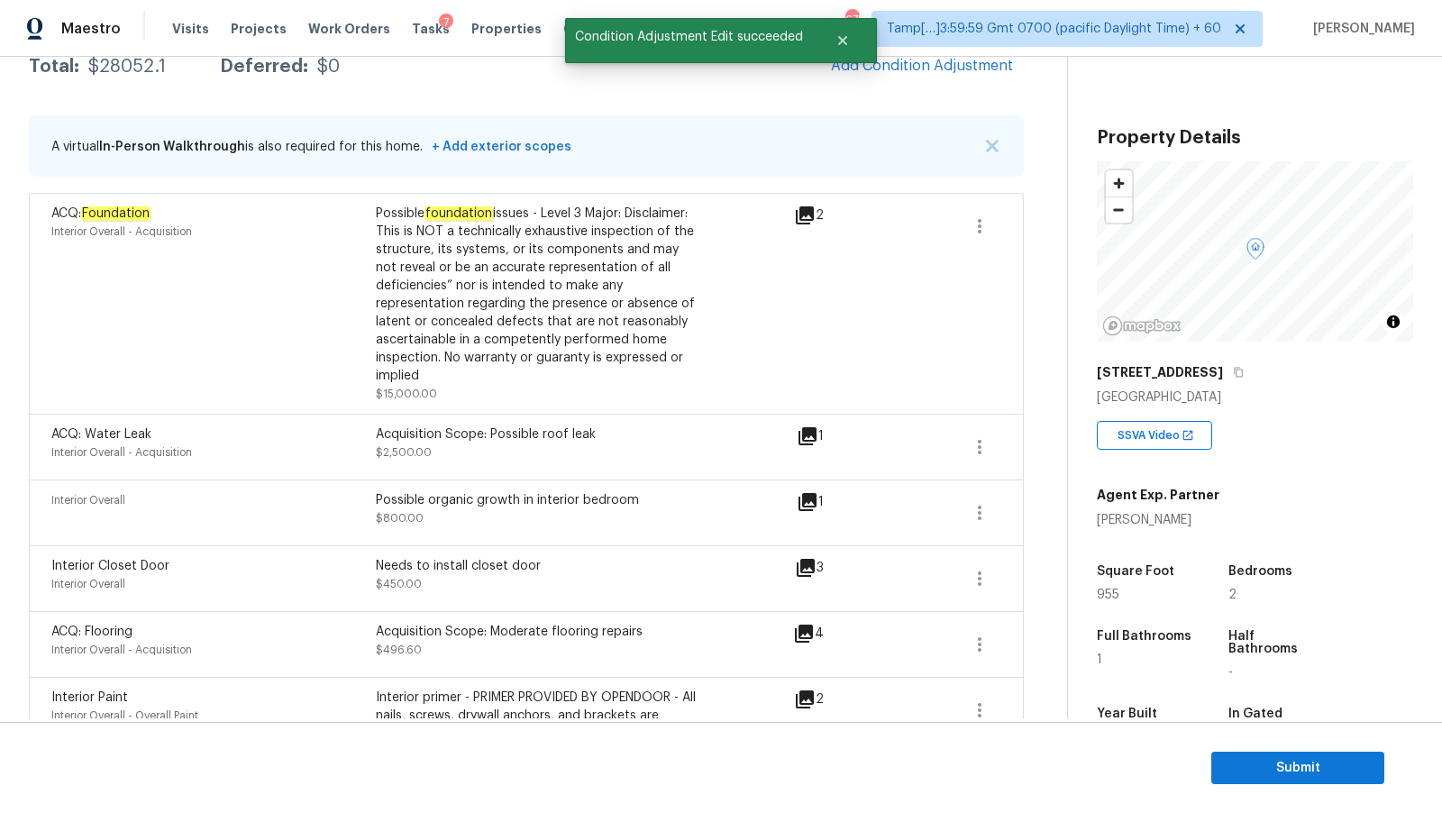
scroll to position [317, 0]
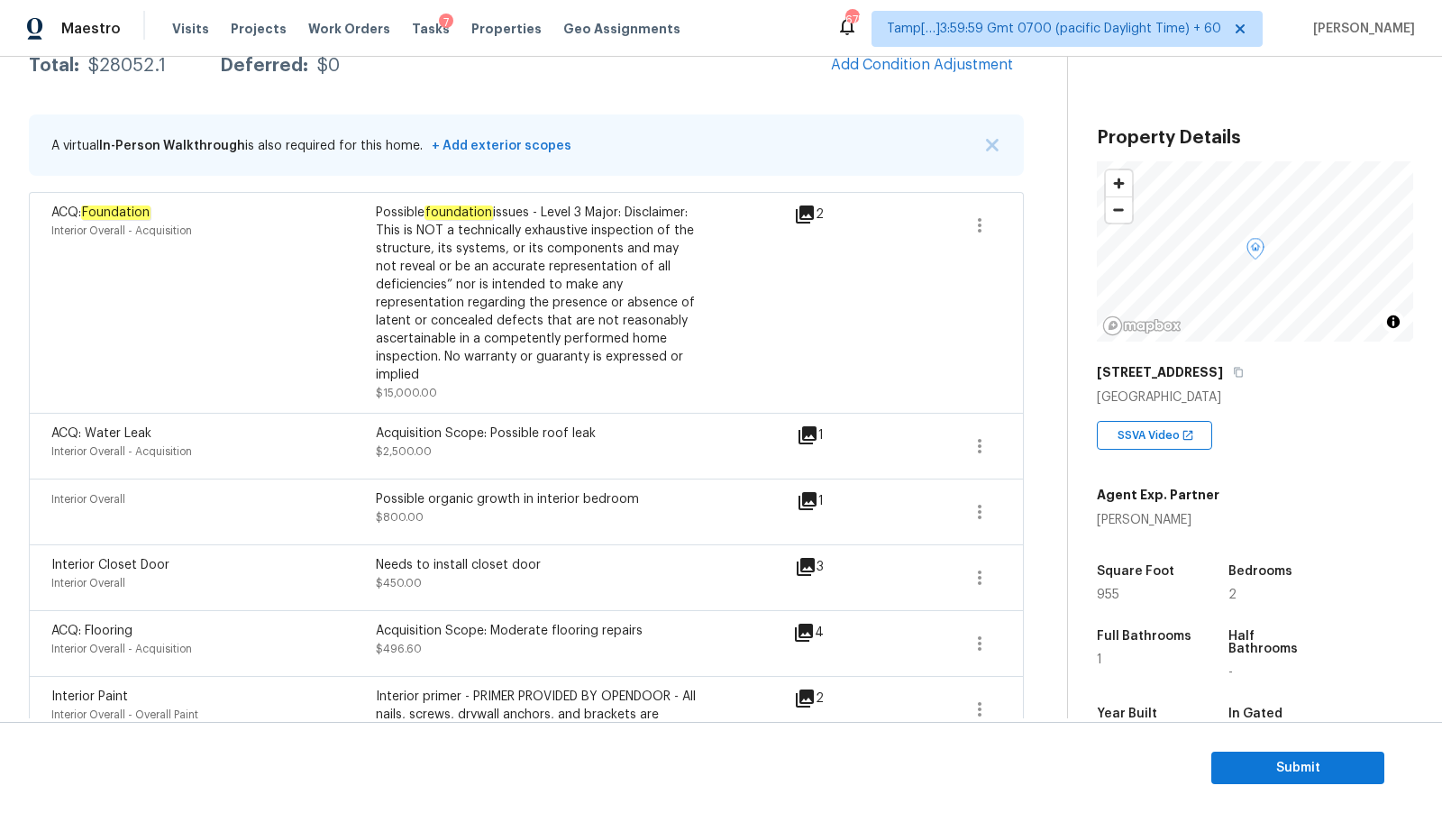
click at [808, 221] on icon at bounding box center [805, 215] width 18 height 18
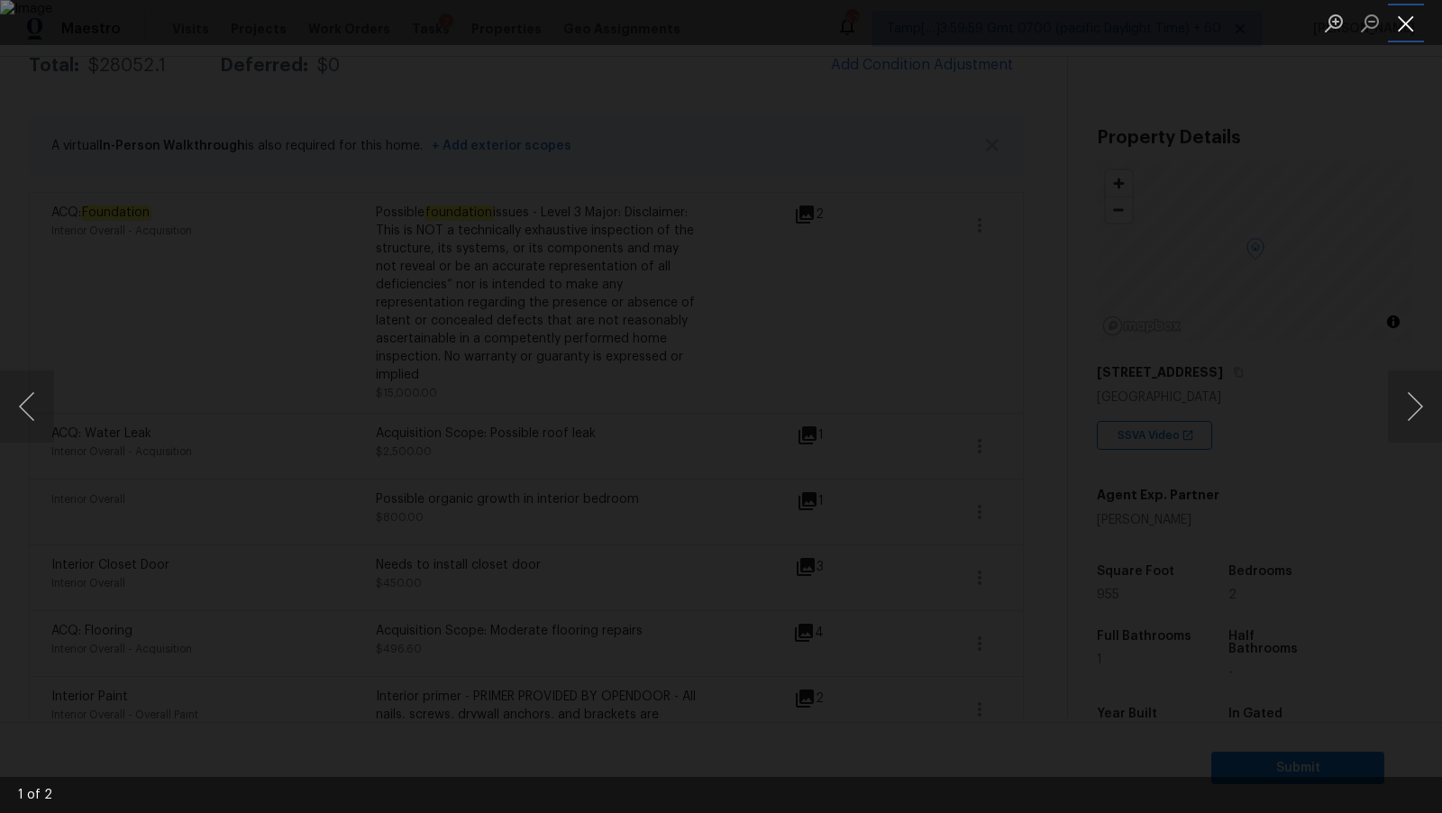
click at [1396, 24] on button "Close lightbox" at bounding box center [1406, 23] width 36 height 32
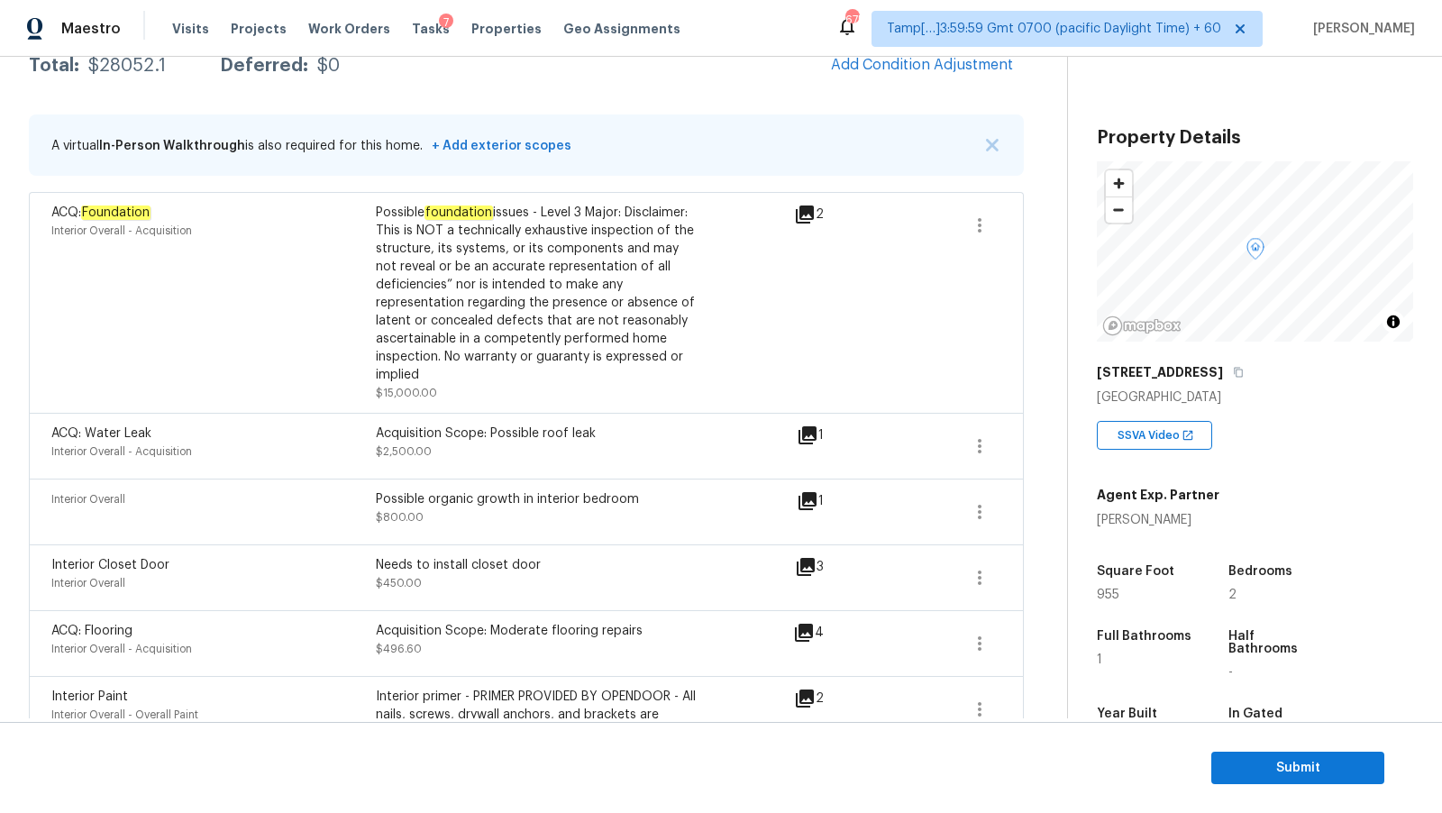
scroll to position [0, 0]
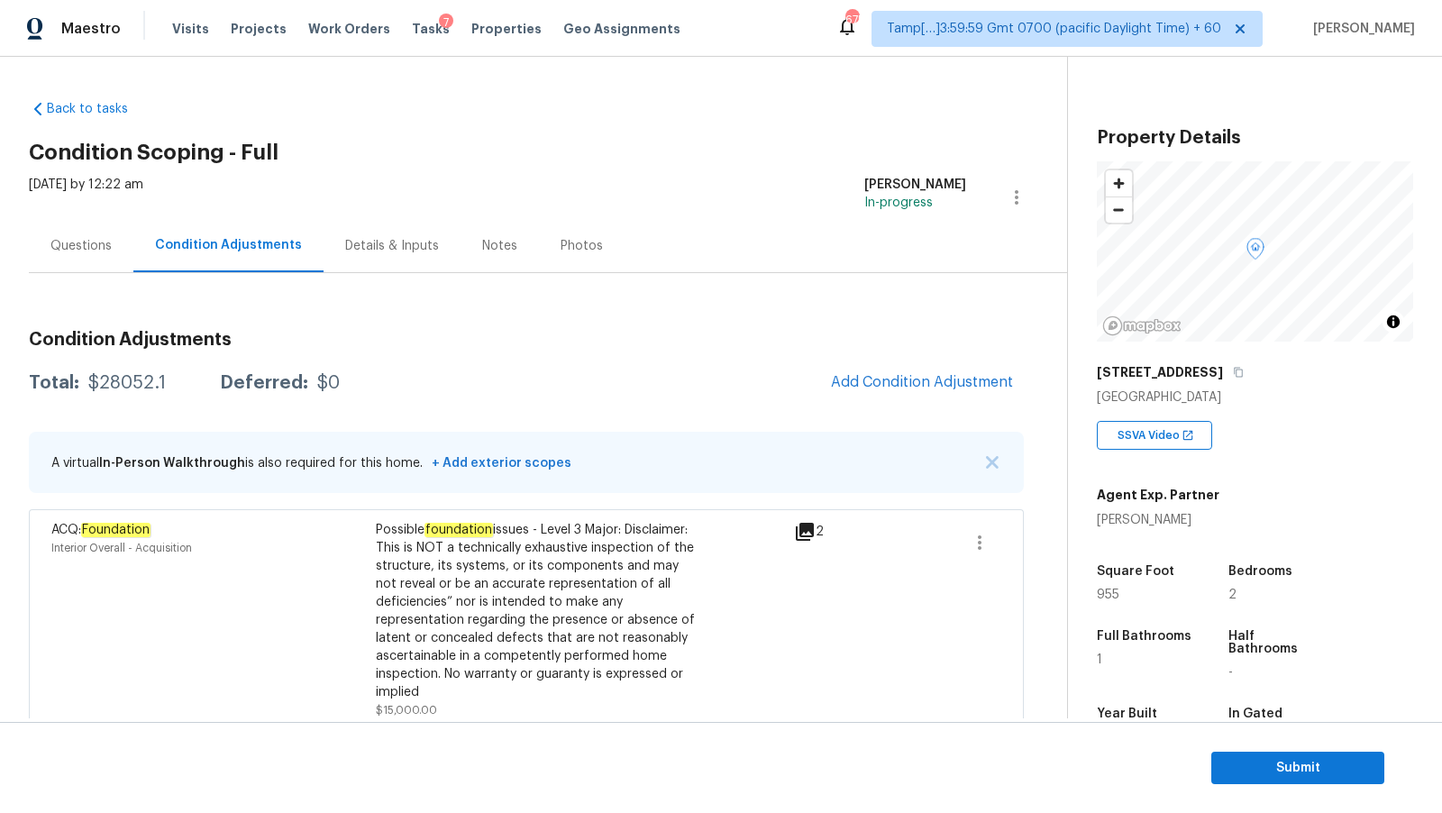
click at [101, 255] on div "Questions" at bounding box center [81, 245] width 105 height 53
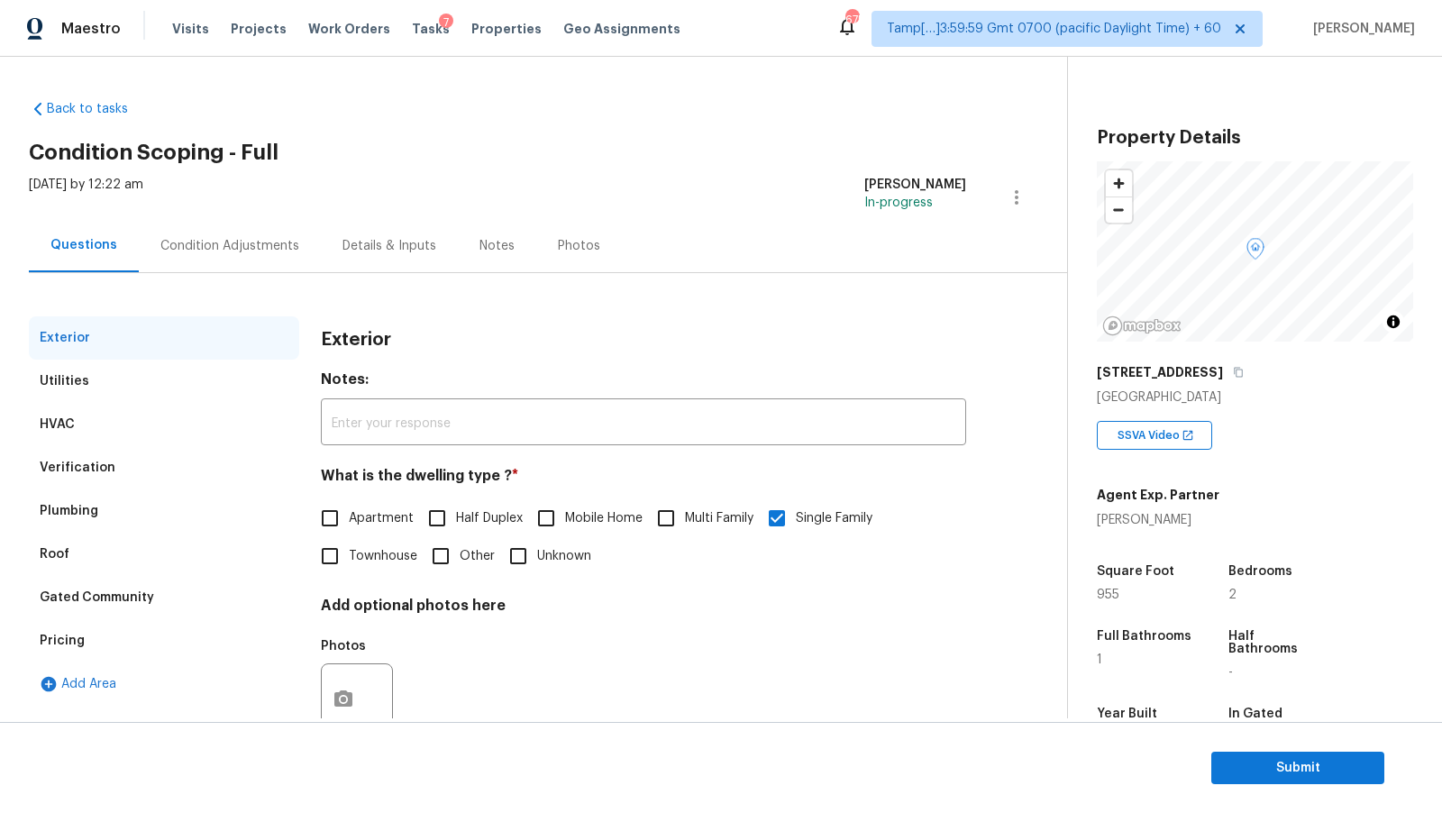
click at [109, 637] on div "Pricing" at bounding box center [164, 640] width 270 height 43
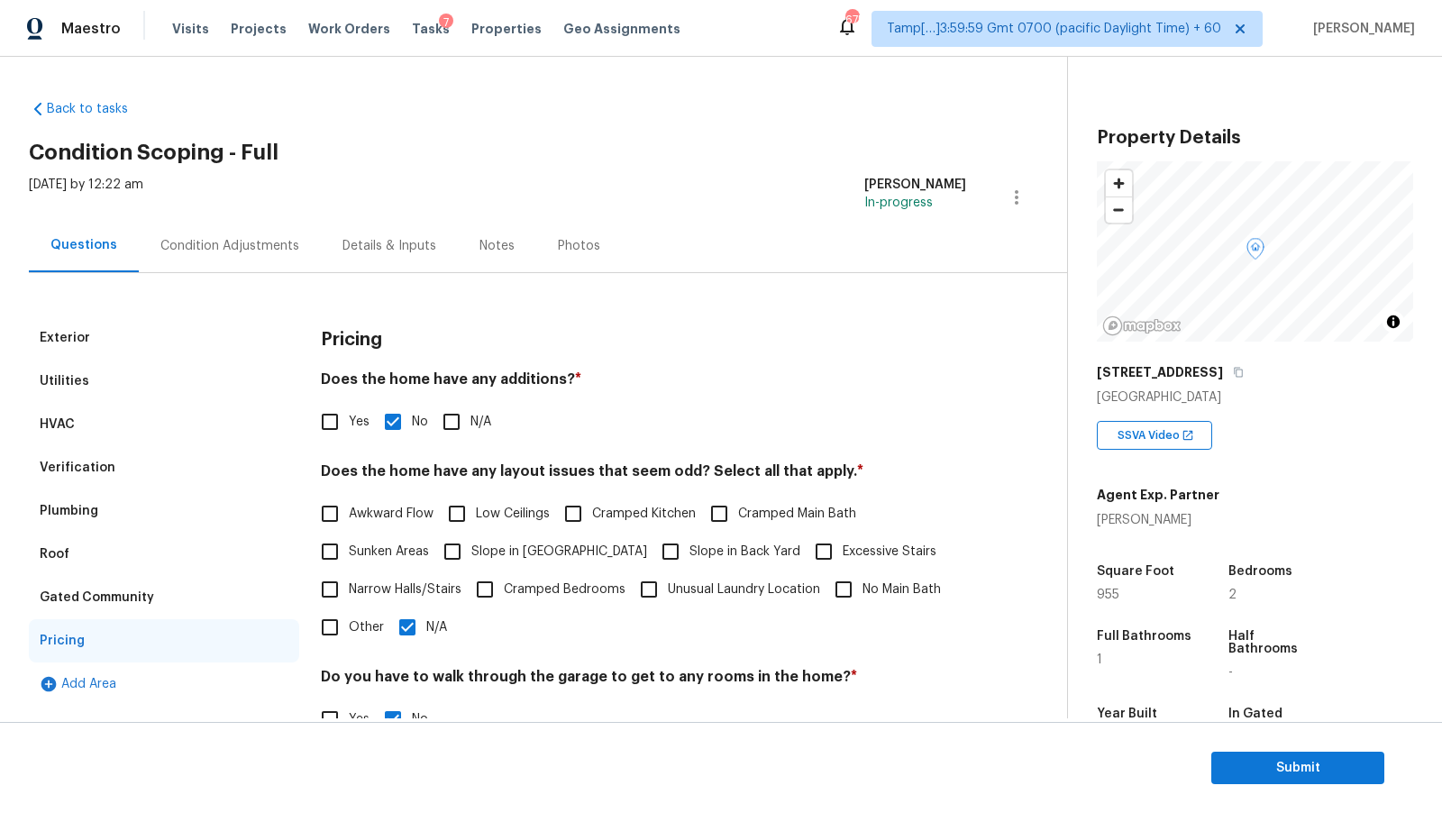
click at [144, 471] on div "Verification" at bounding box center [164, 467] width 270 height 43
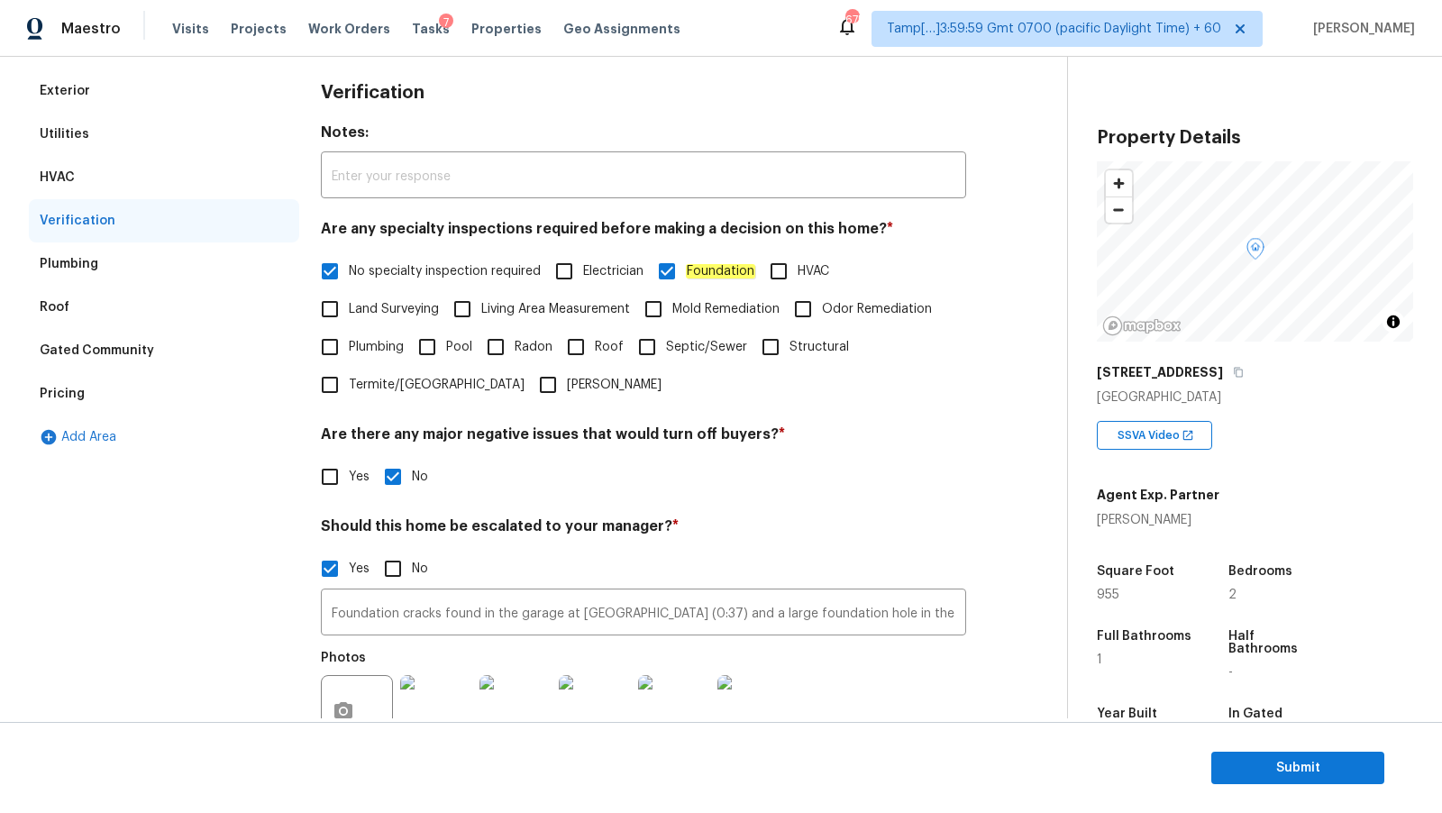
scroll to position [299, 0]
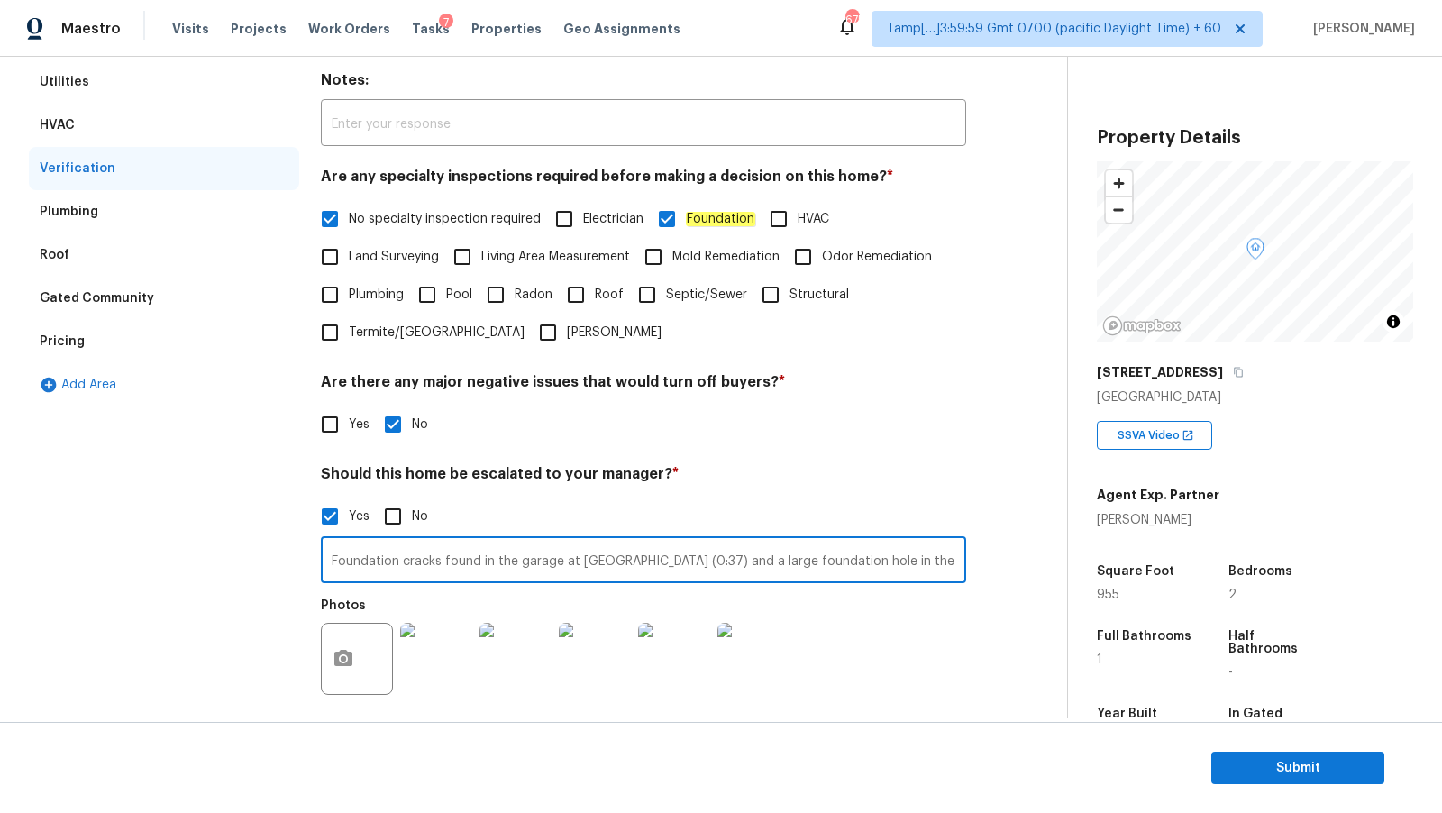
drag, startPoint x: 428, startPoint y: 558, endPoint x: 661, endPoint y: 574, distance: 233.1
click at [661, 573] on input "Foundation cracks found in the garage at VA (0:37) and a large foundation hole …" at bounding box center [643, 562] width 645 height 42
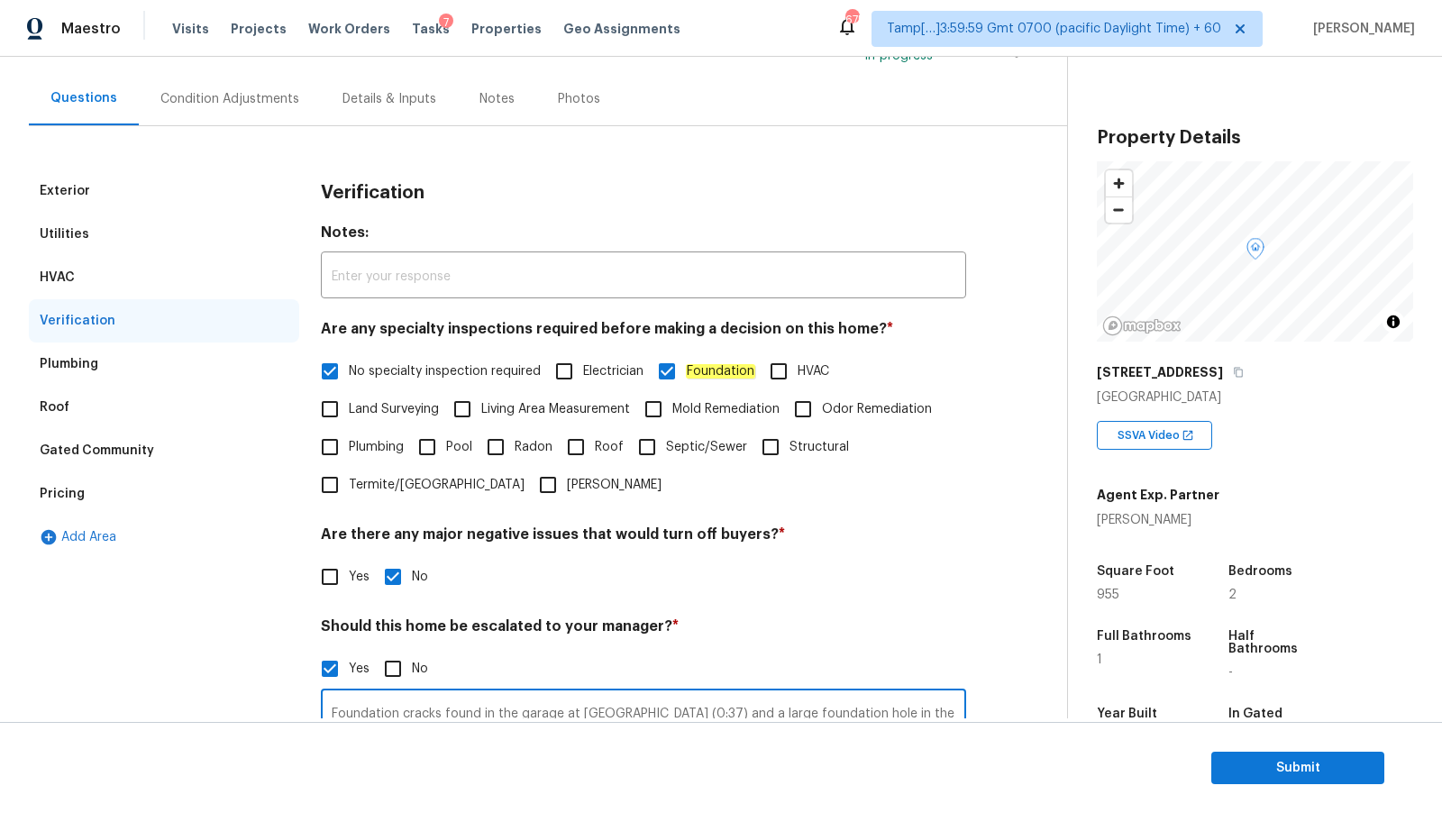
scroll to position [94, 0]
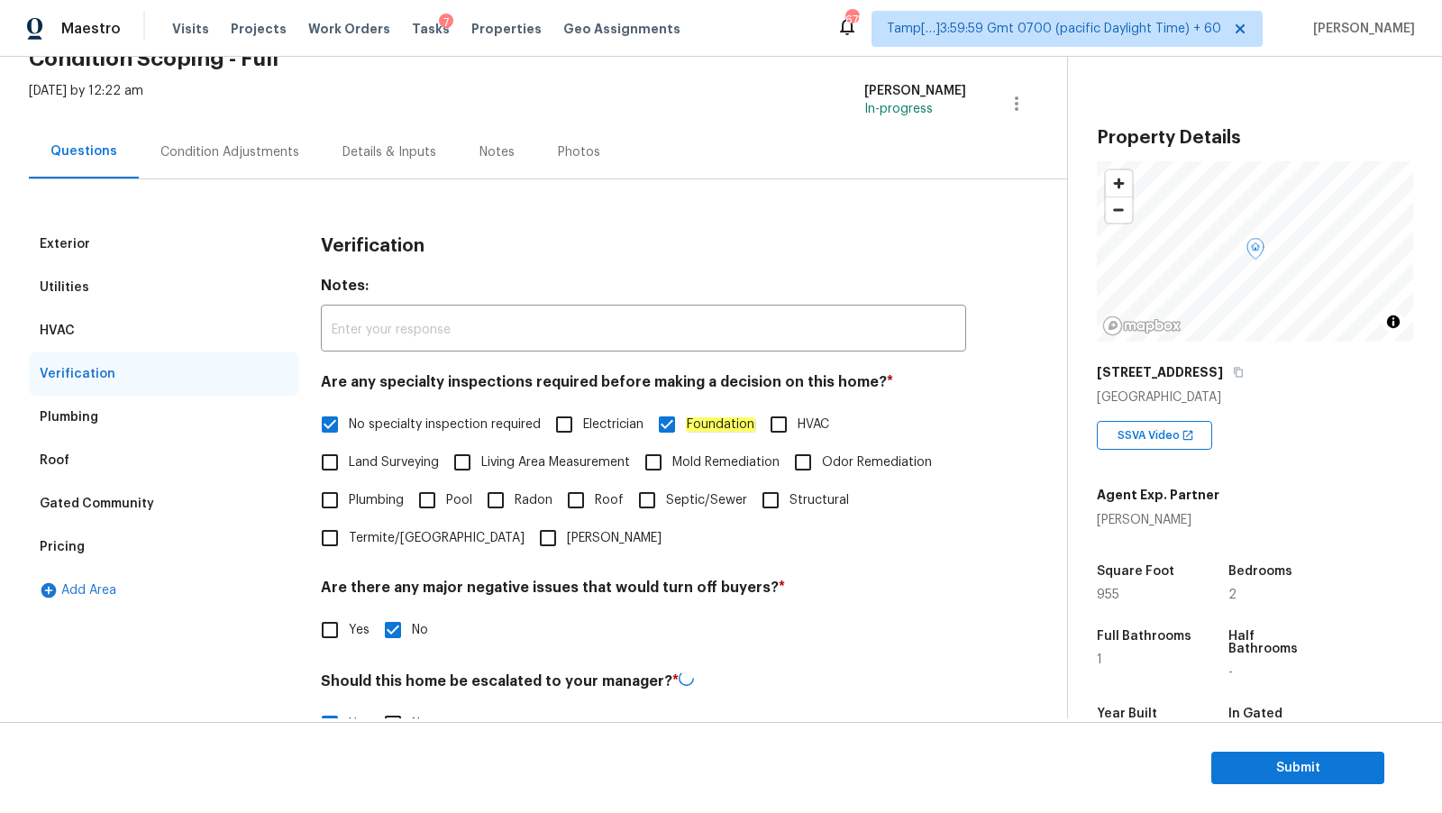
click at [274, 160] on div "Condition Adjustments" at bounding box center [230, 151] width 182 height 53
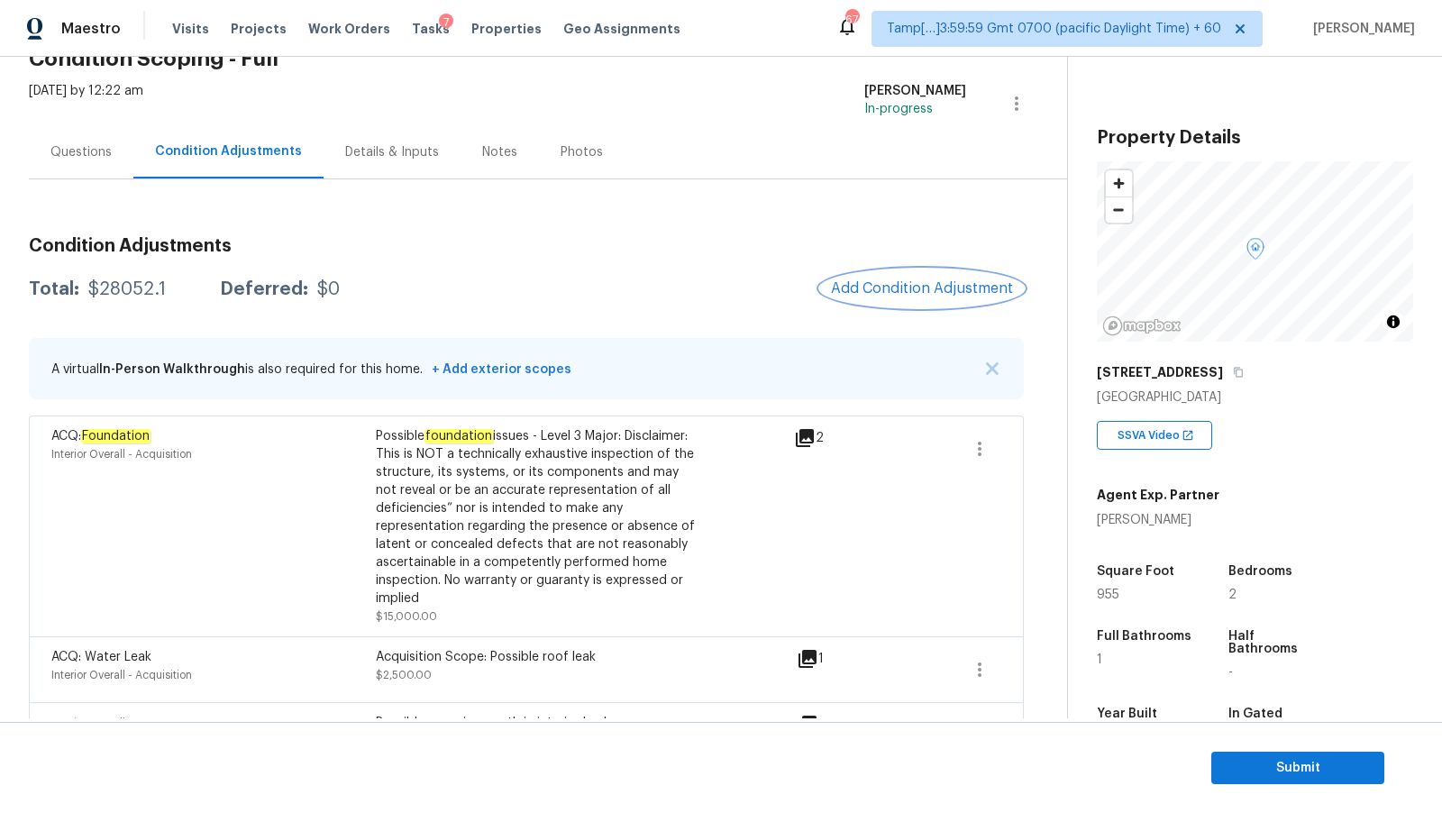
click at [864, 286] on span "Add Condition Adjustment" at bounding box center [922, 288] width 182 height 16
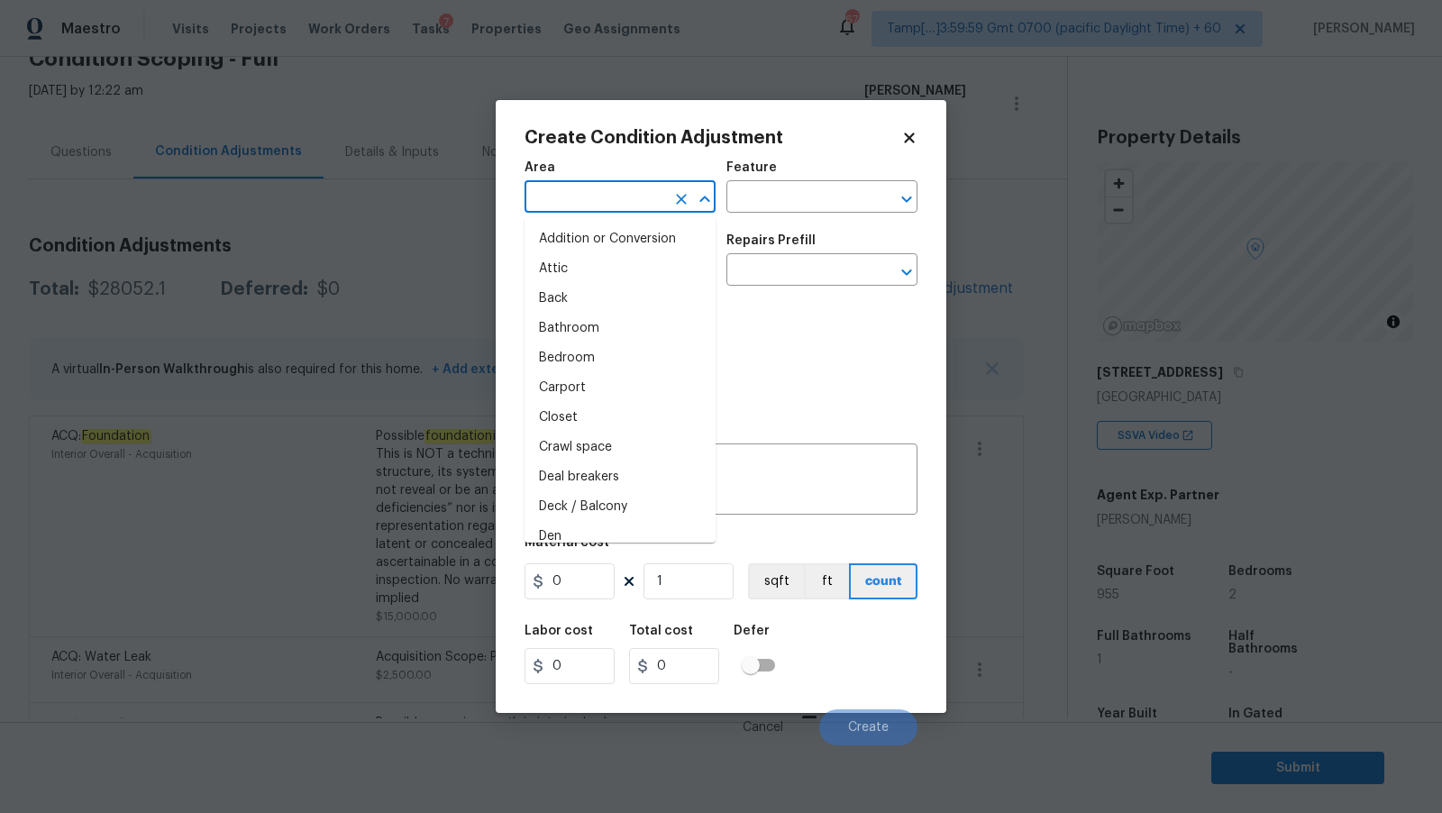
click at [649, 203] on input "text" at bounding box center [595, 199] width 141 height 28
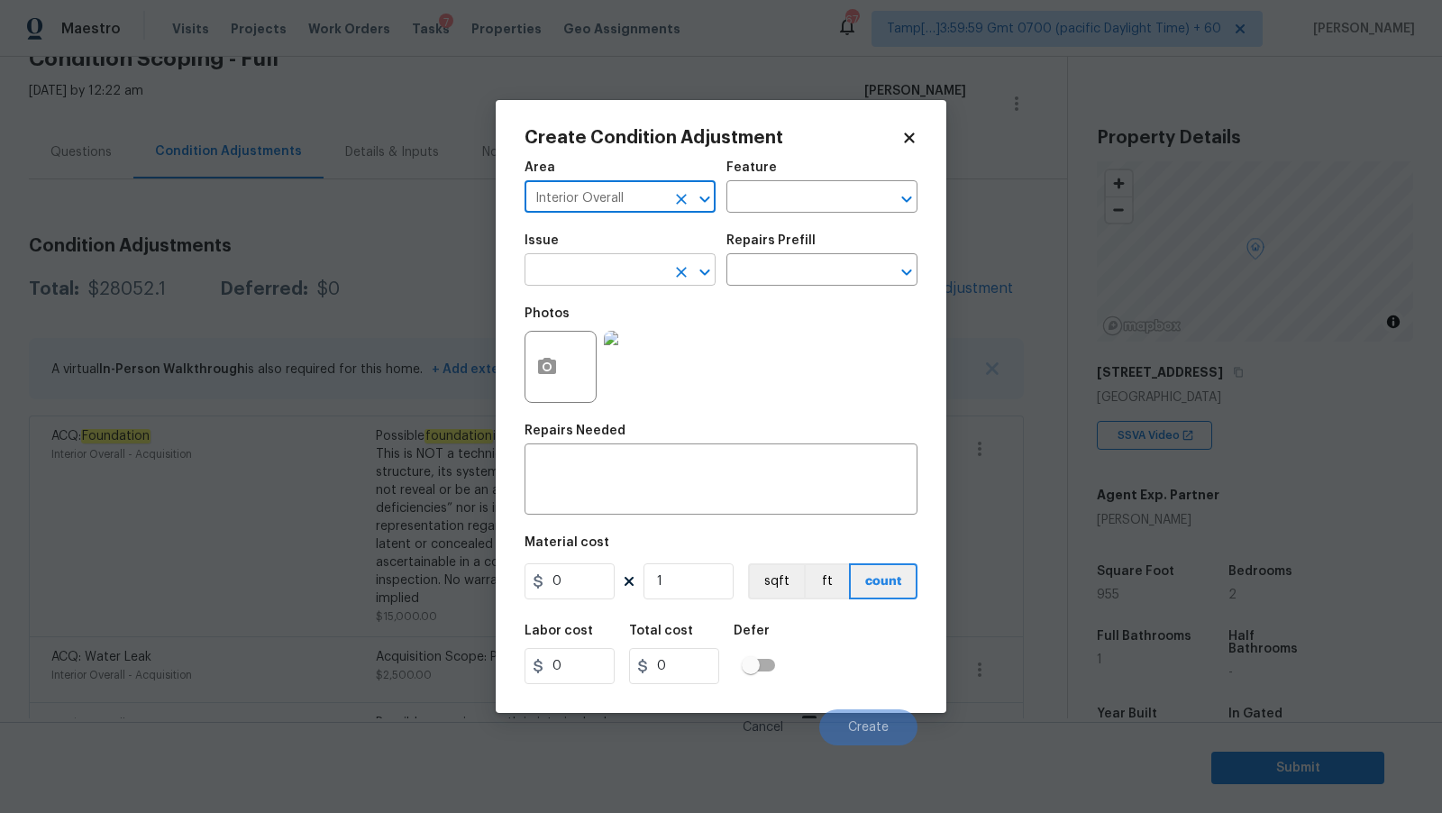
type input "Interior Overall"
click at [618, 285] on input "text" at bounding box center [595, 272] width 141 height 28
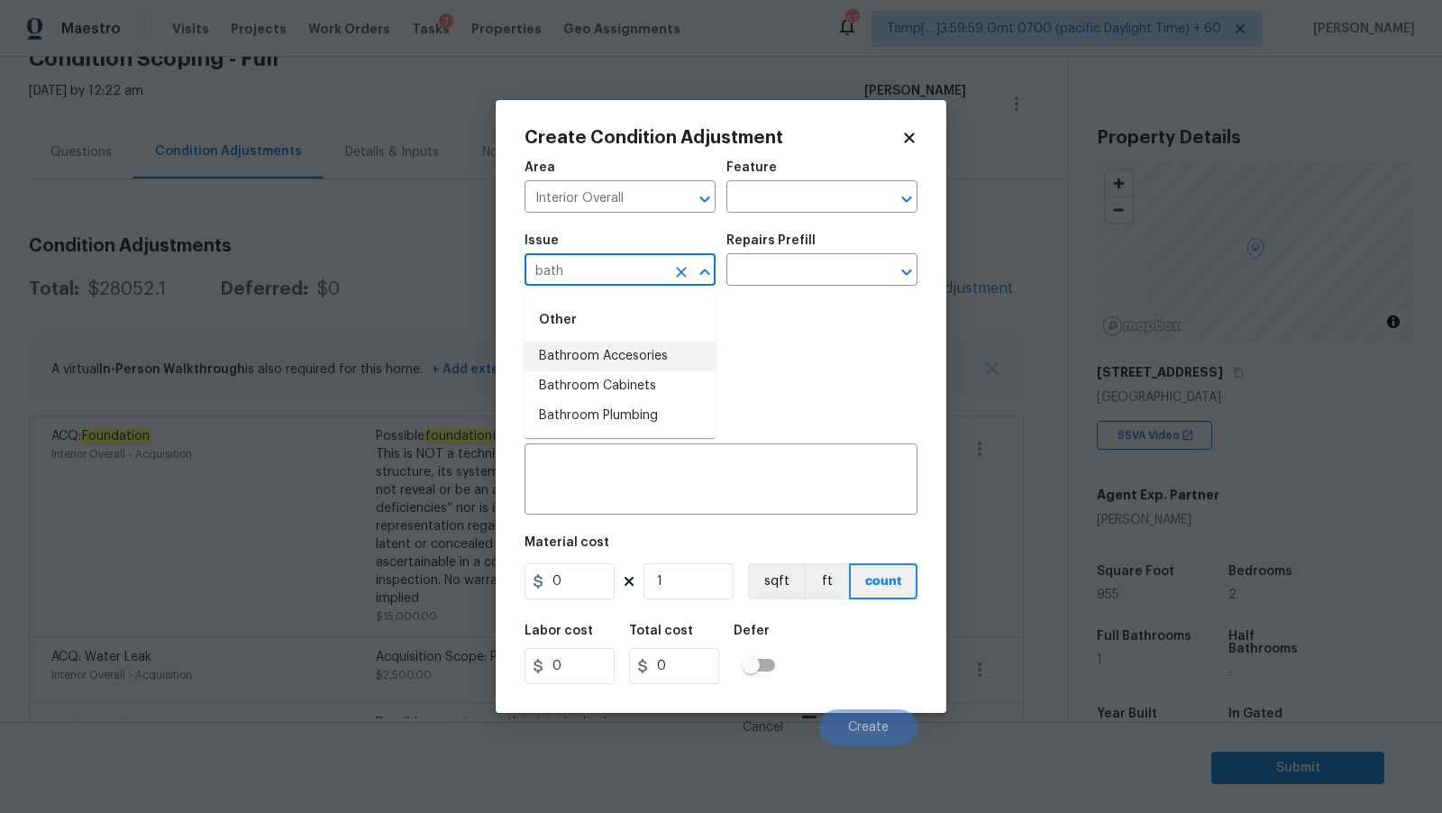
click at [644, 356] on li "Bathroom Accesories" at bounding box center [620, 357] width 191 height 30
type input "Bathroom Accesories"
click at [703, 480] on textarea at bounding box center [720, 481] width 371 height 38
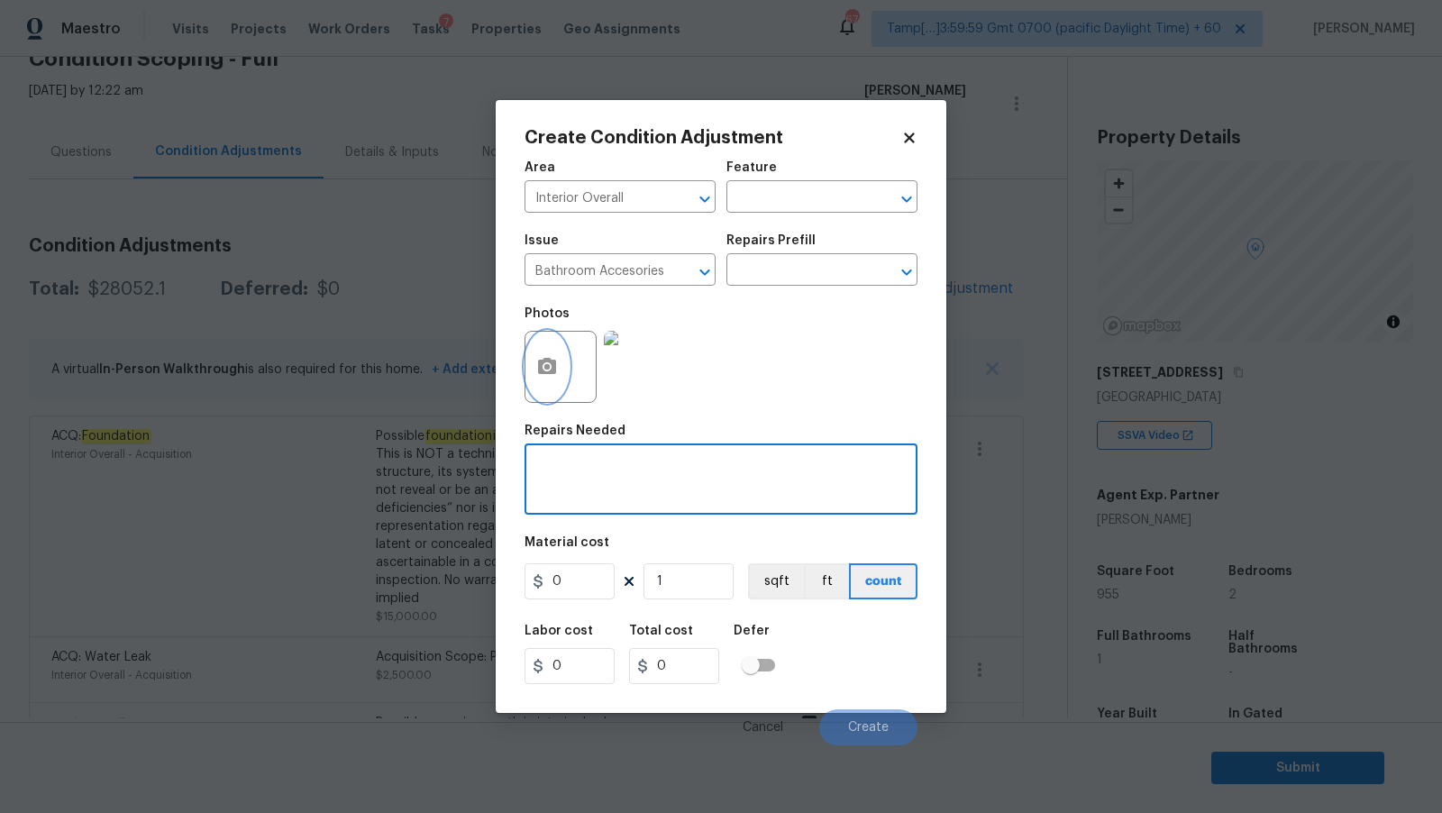
click at [558, 373] on button "button" at bounding box center [547, 367] width 43 height 70
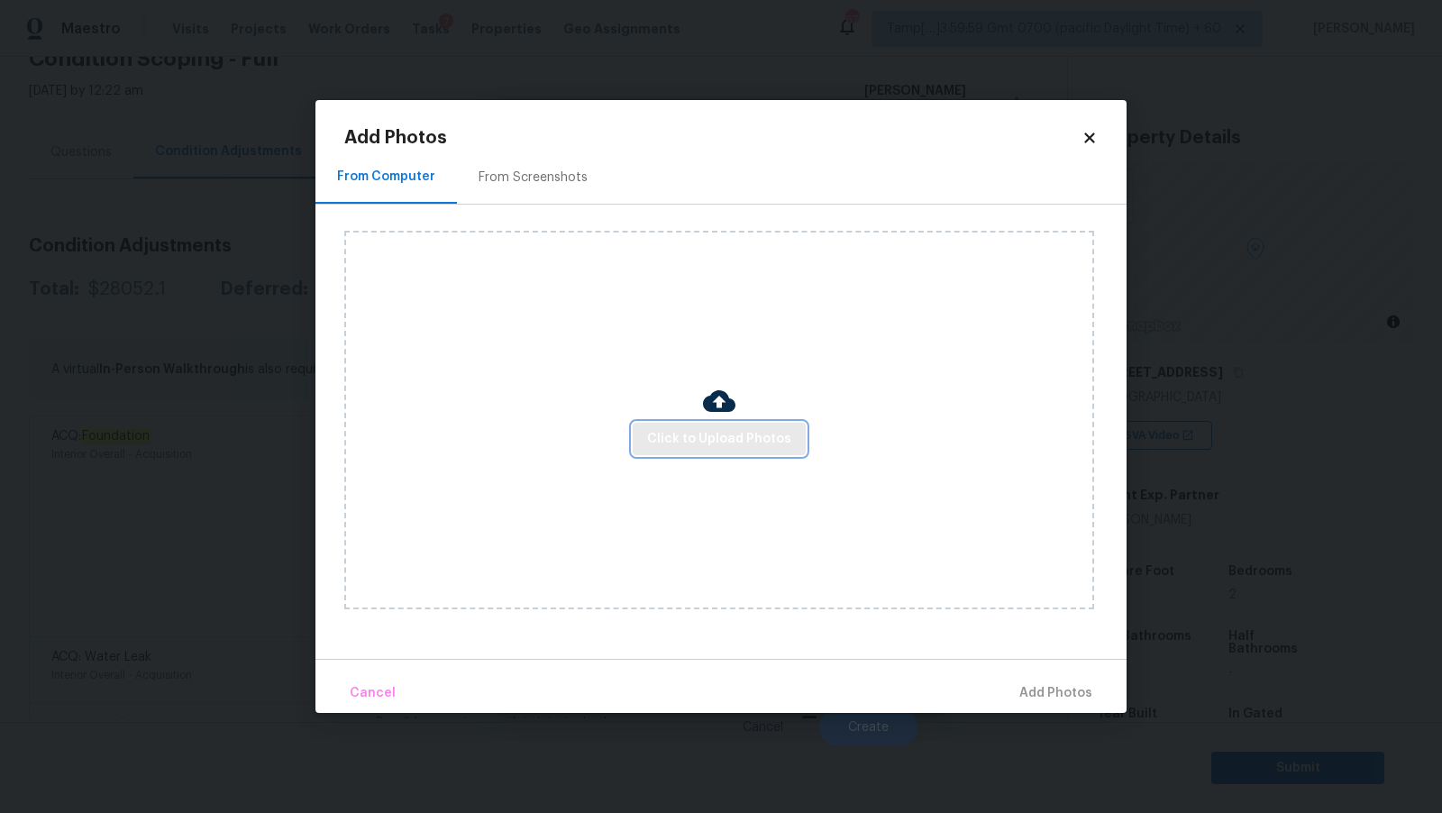
click at [731, 434] on span "Click to Upload Photos" at bounding box center [719, 439] width 144 height 23
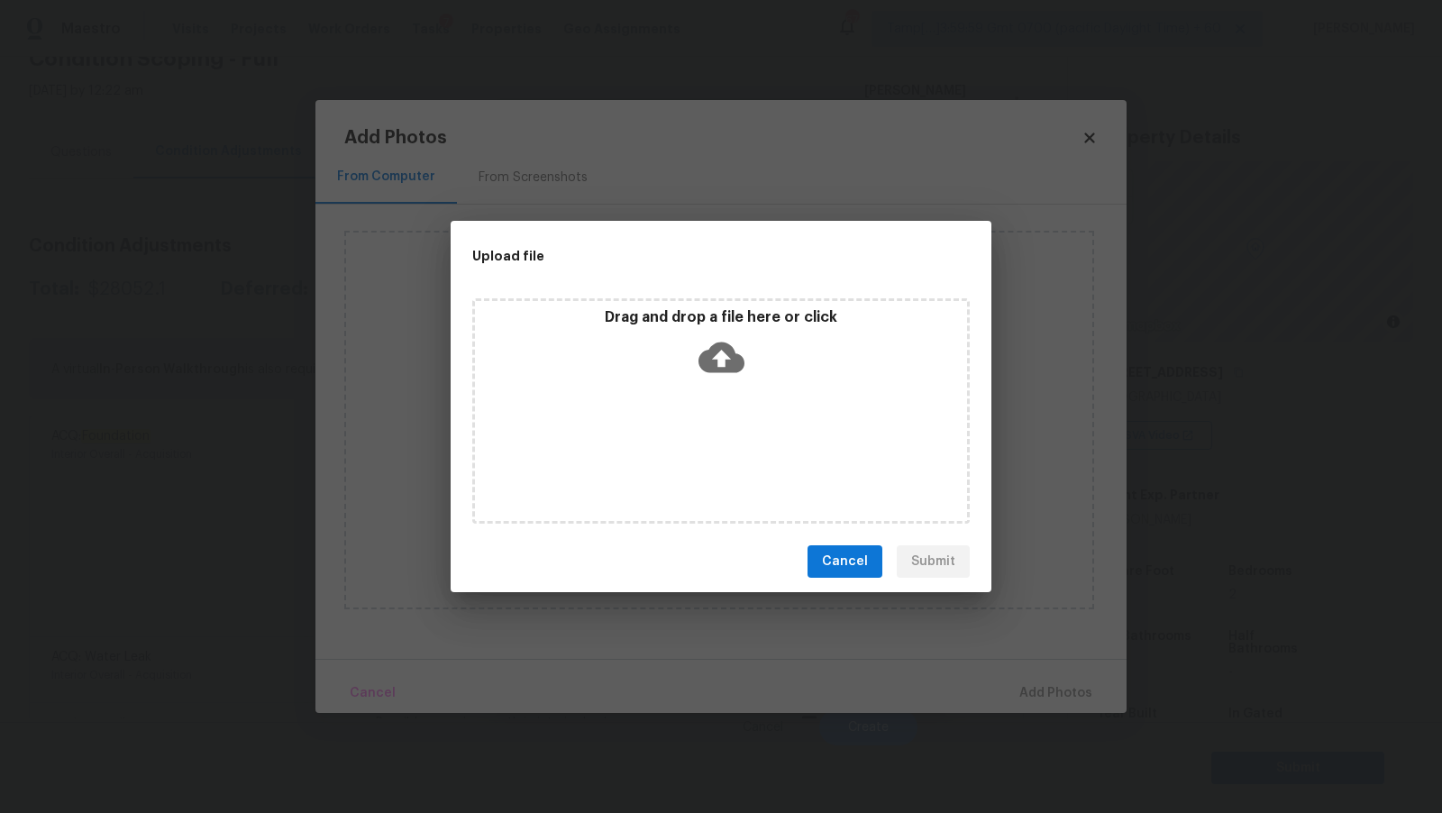
click at [729, 350] on icon at bounding box center [722, 358] width 46 height 31
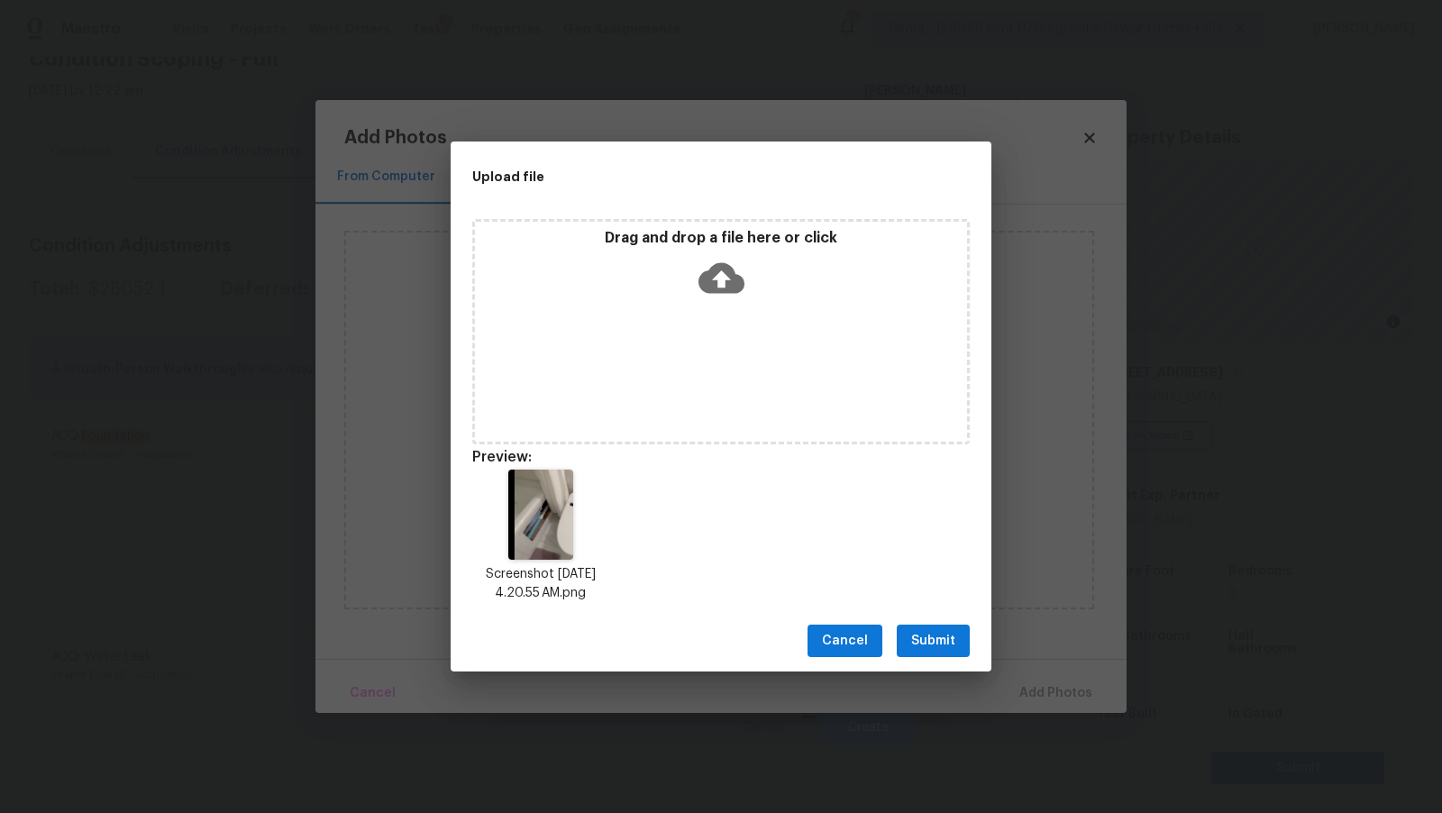
click at [929, 648] on span "Submit" at bounding box center [933, 641] width 44 height 23
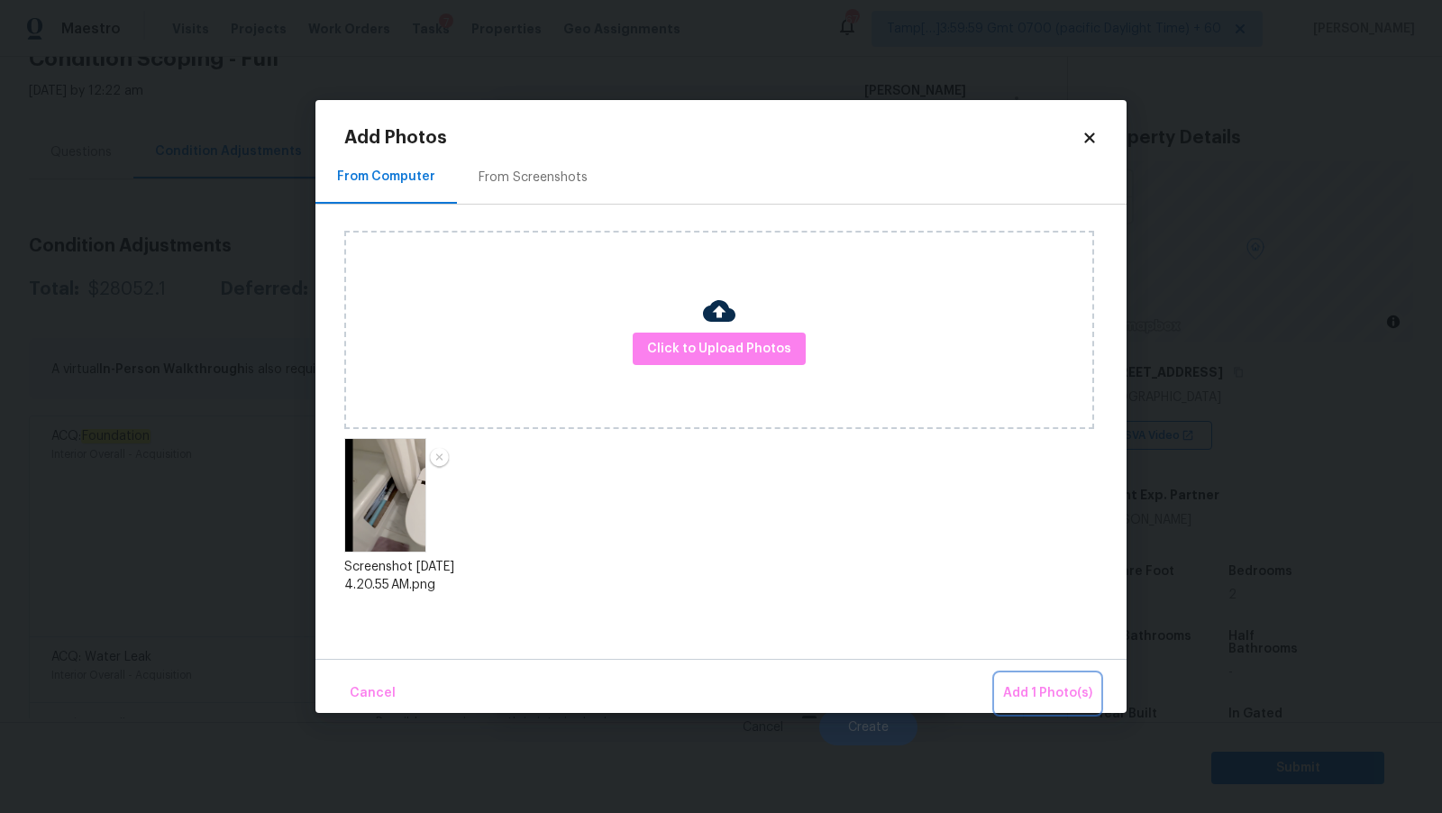
click at [1011, 696] on span "Add 1 Photo(s)" at bounding box center [1047, 693] width 89 height 23
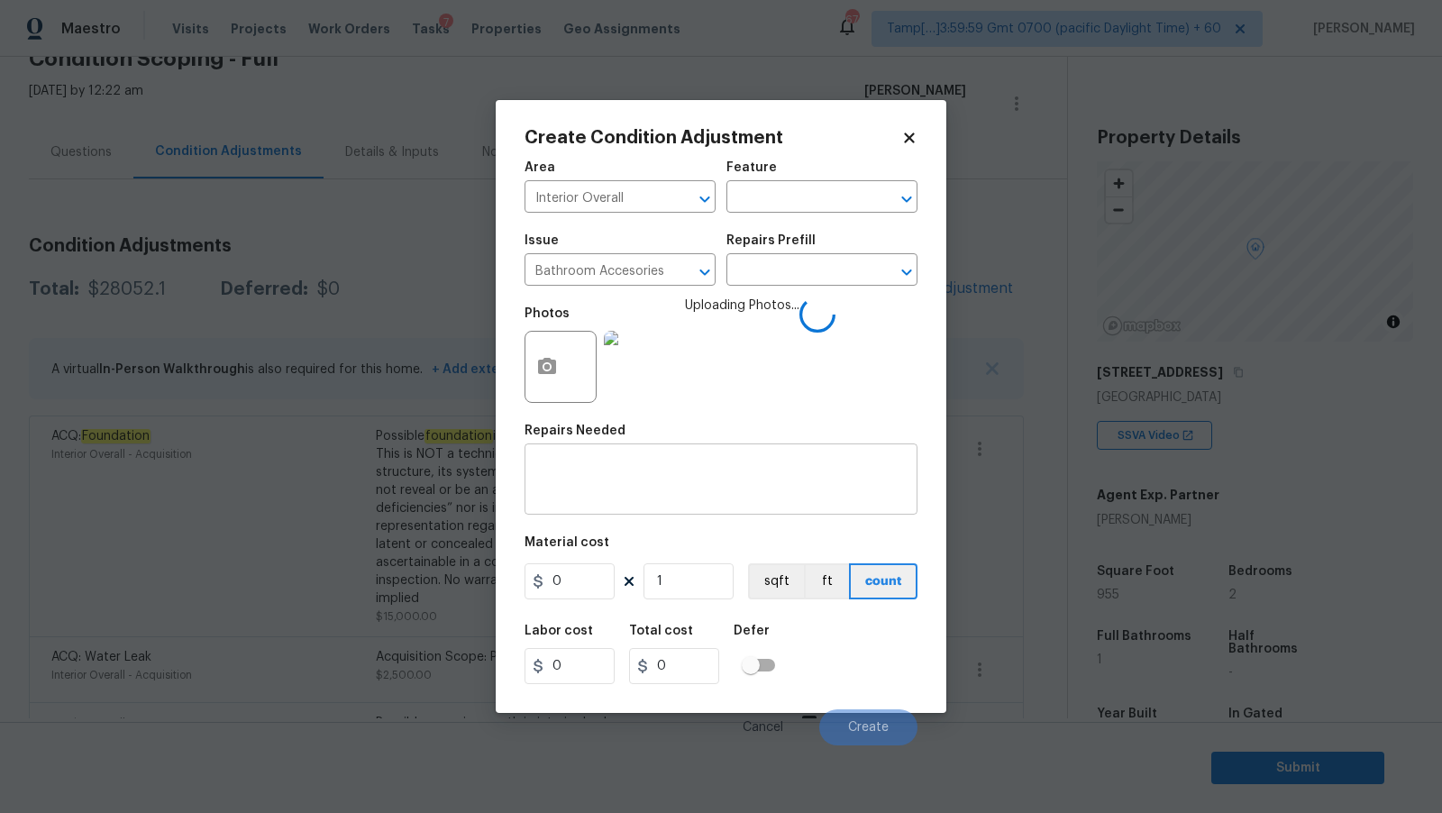
click at [654, 462] on div "x ​" at bounding box center [721, 481] width 393 height 67
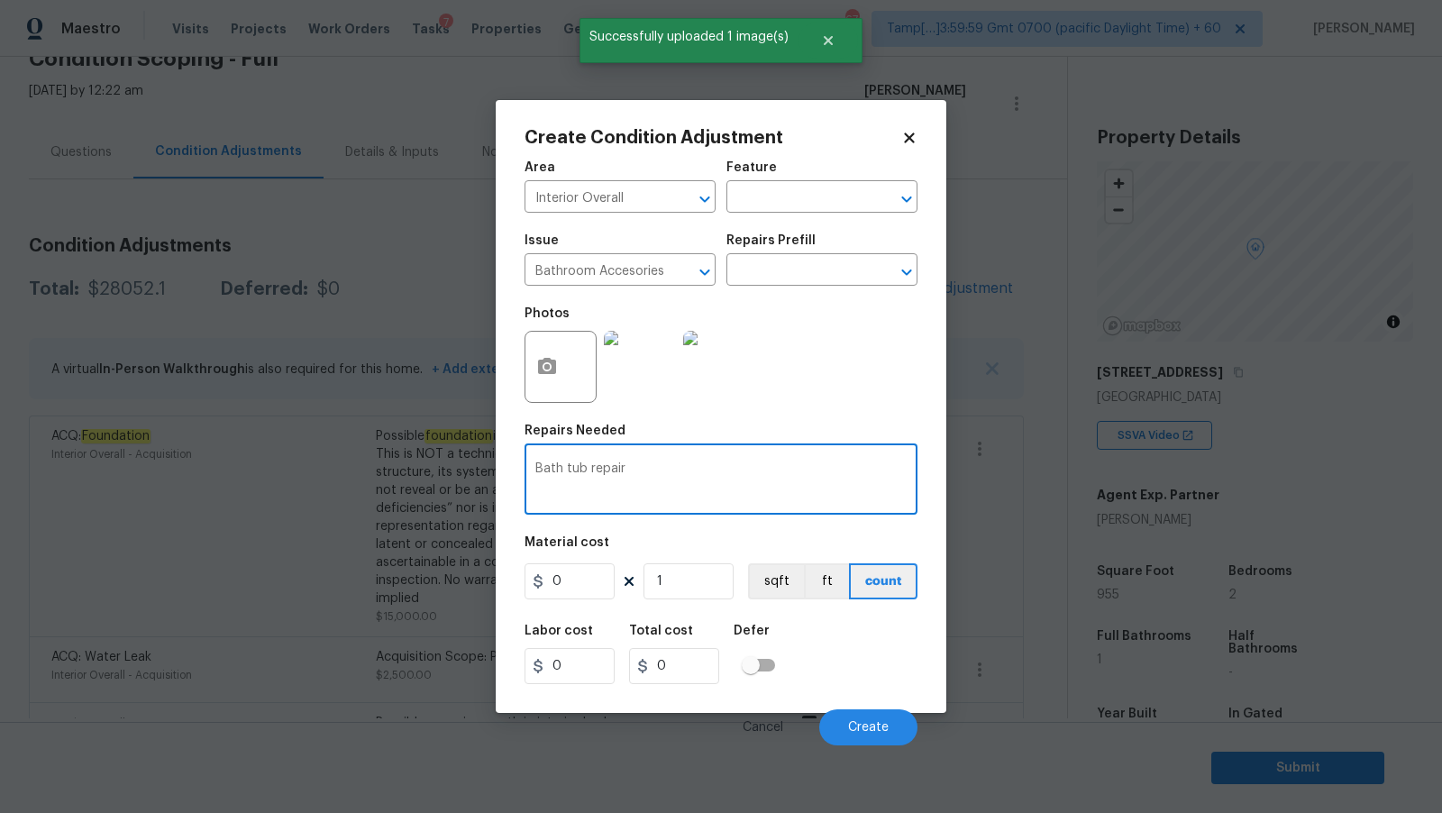
type textarea "Bath tub repair"
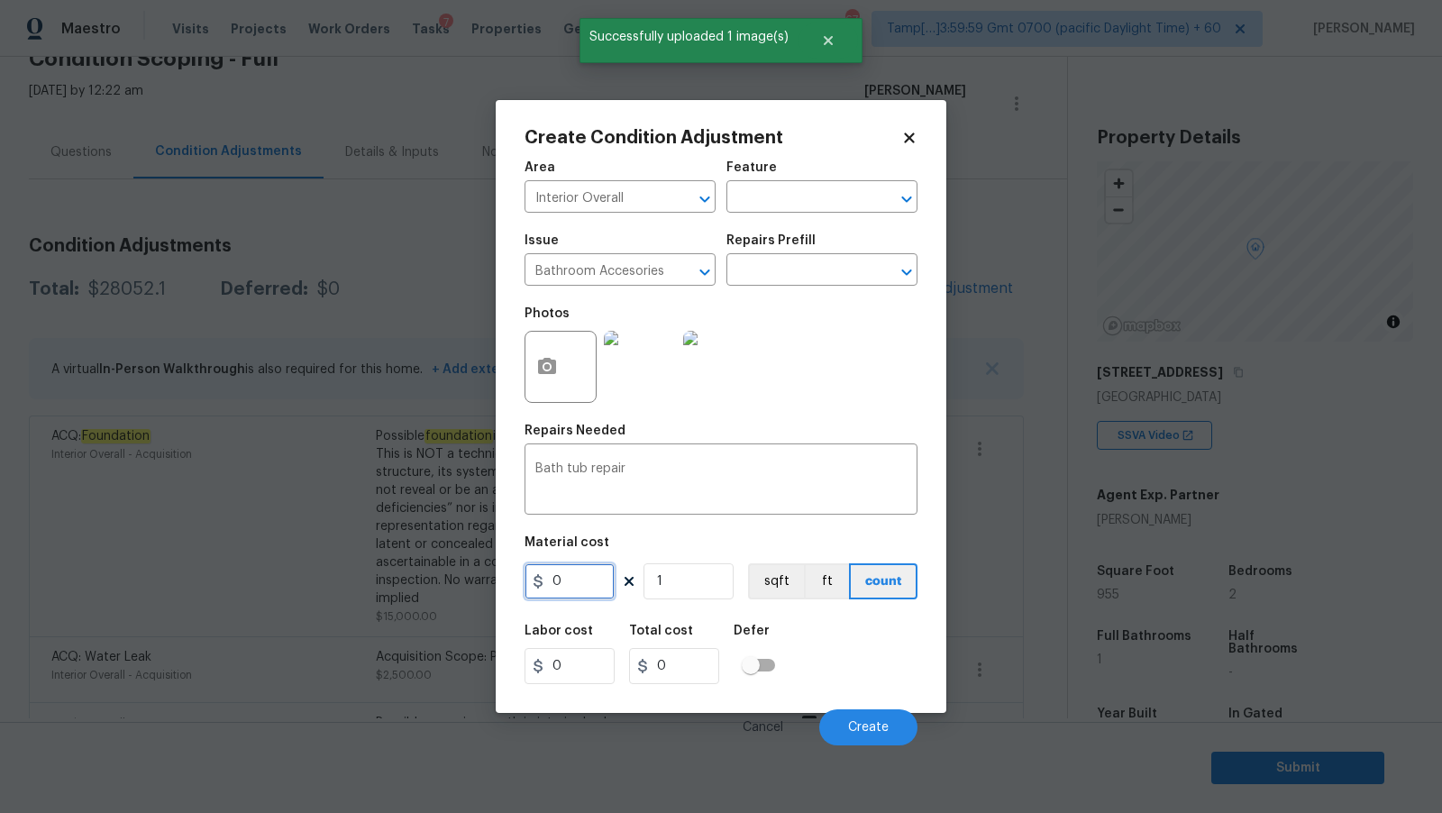
click at [572, 577] on input "0" at bounding box center [570, 581] width 90 height 36
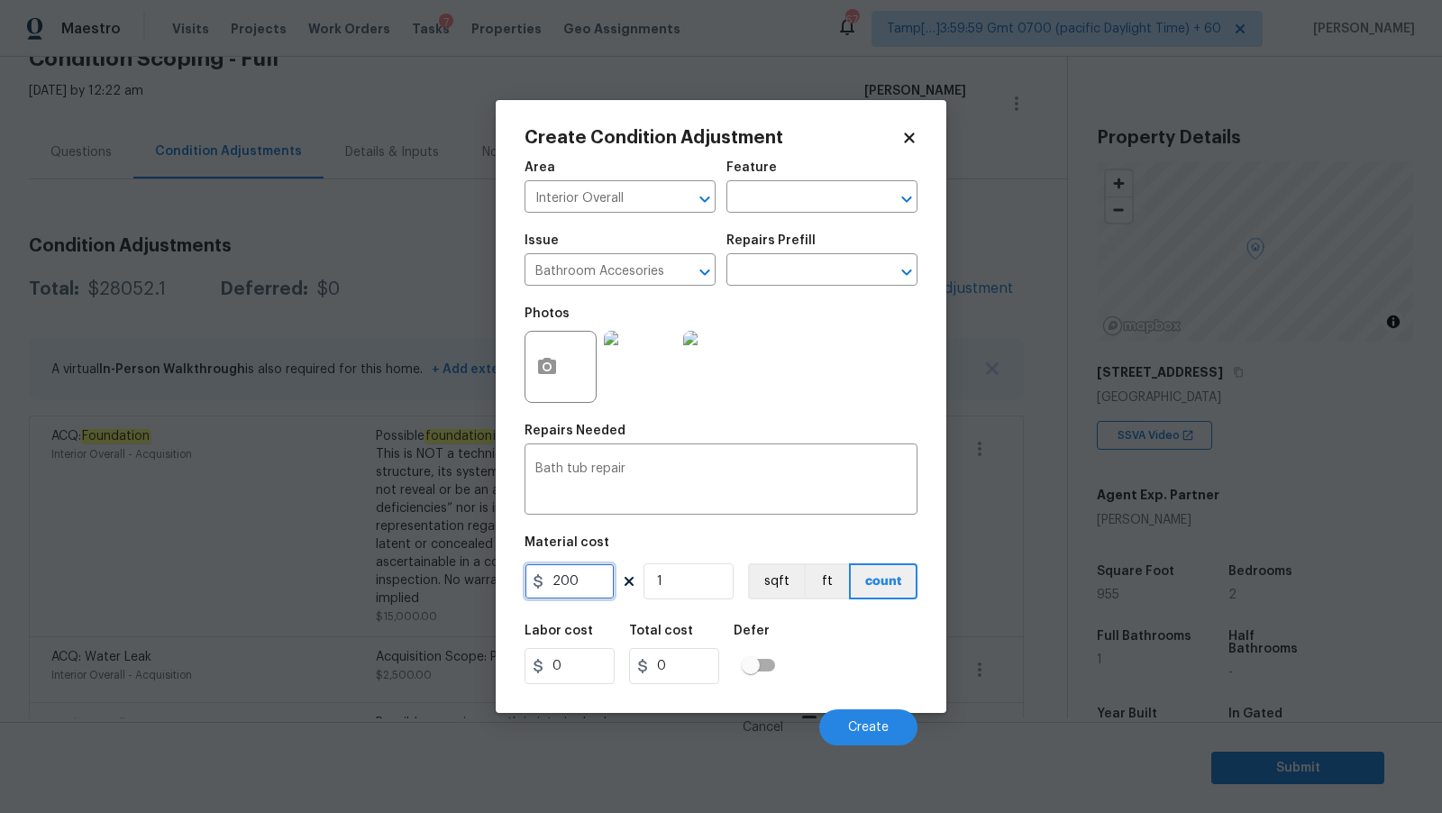
type input "200"
click at [657, 556] on div "Material cost" at bounding box center [721, 547] width 393 height 23
click at [575, 471] on textarea "Bath tub repair" at bounding box center [720, 481] width 371 height 38
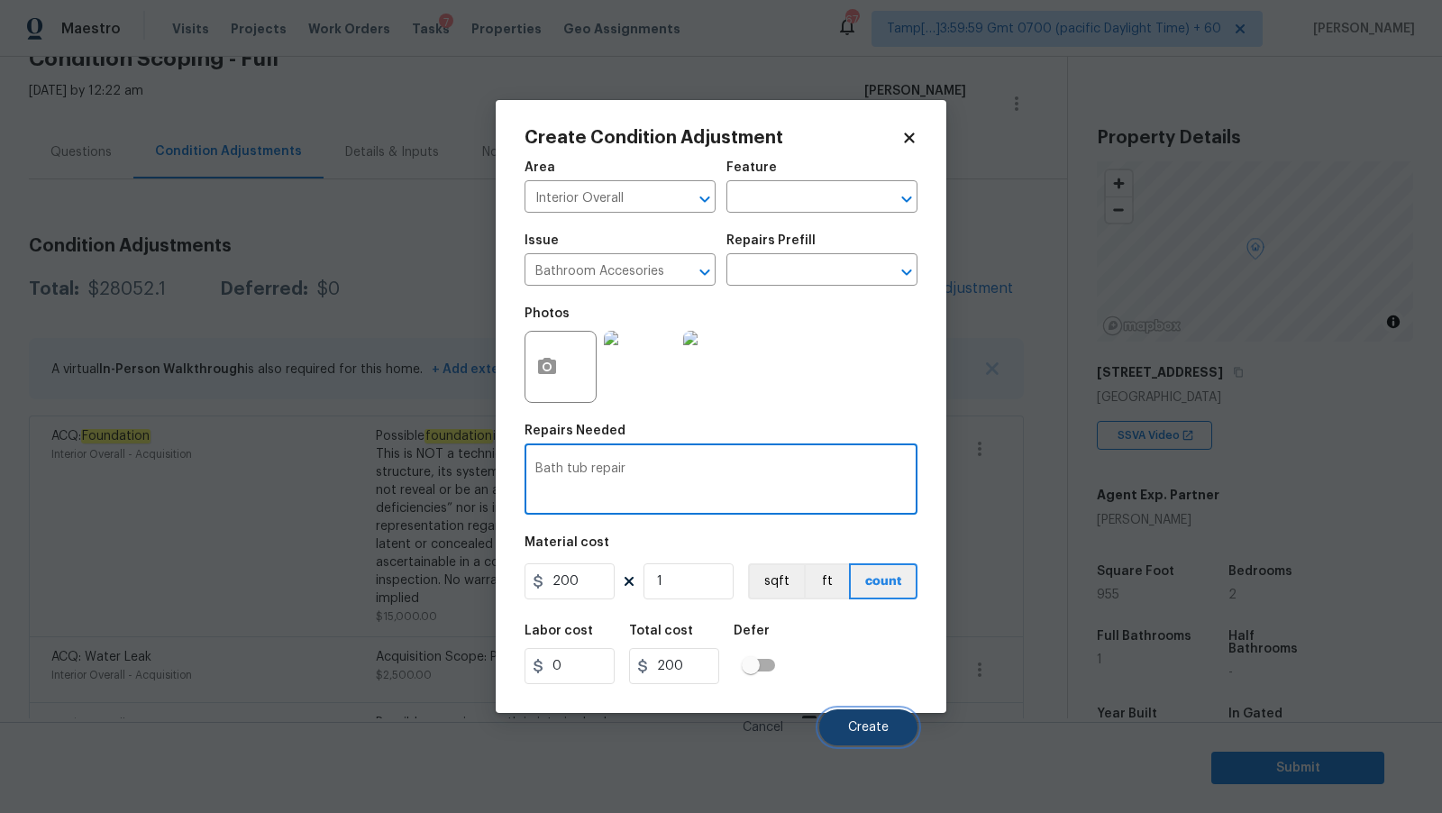
click at [869, 726] on span "Create" at bounding box center [868, 728] width 41 height 14
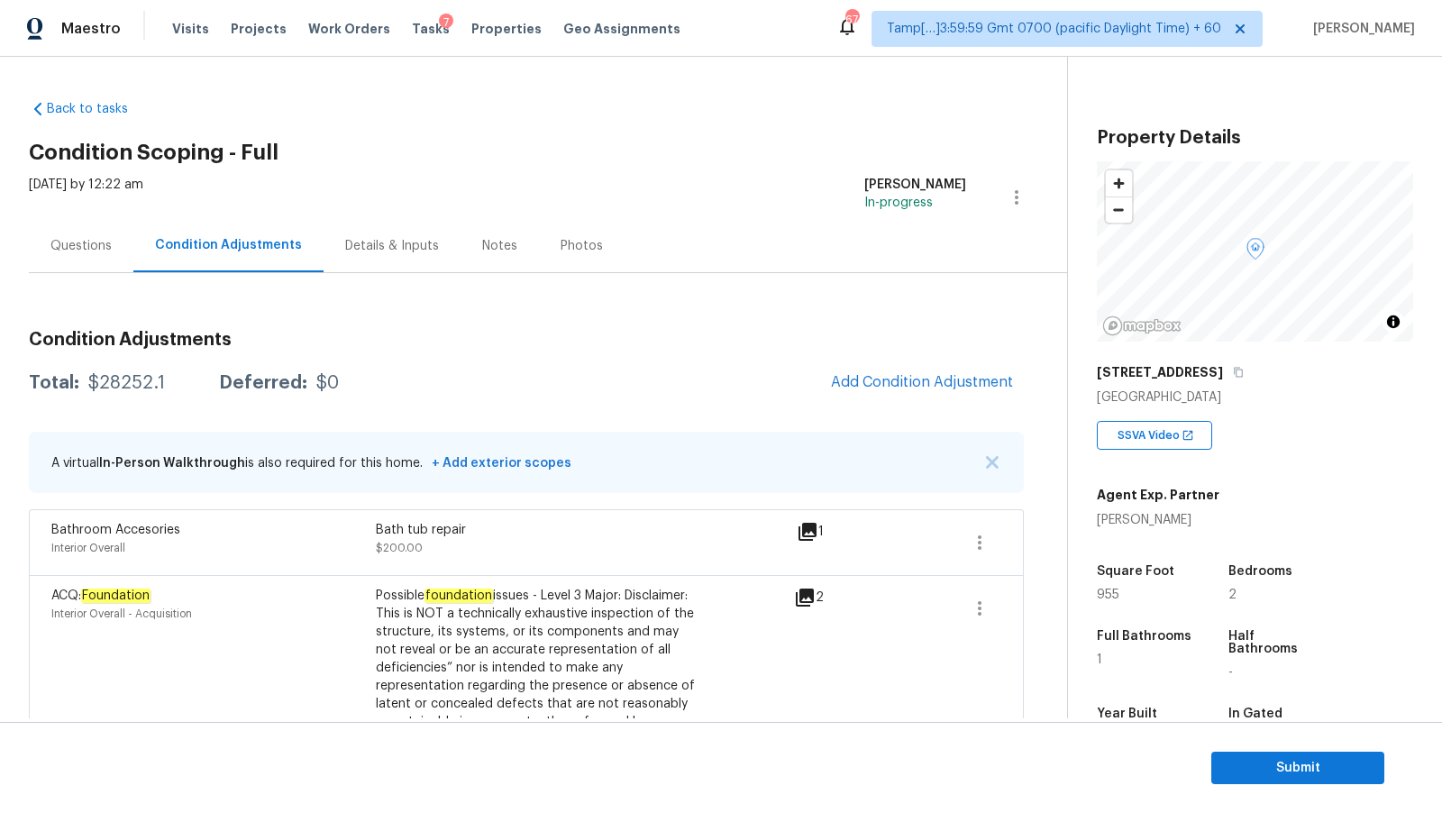
click at [105, 246] on div "Questions" at bounding box center [80, 246] width 61 height 18
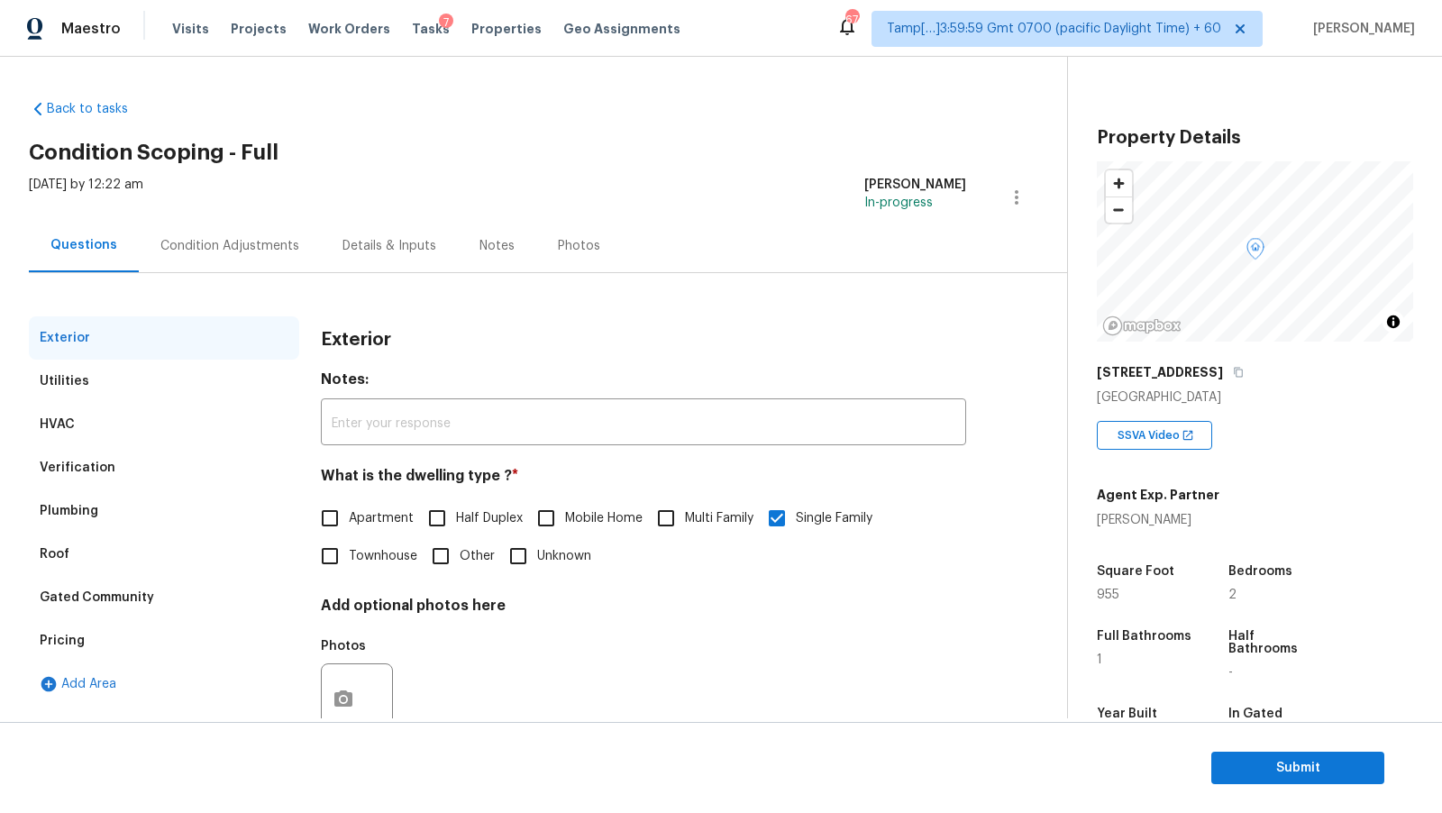
scroll to position [55, 0]
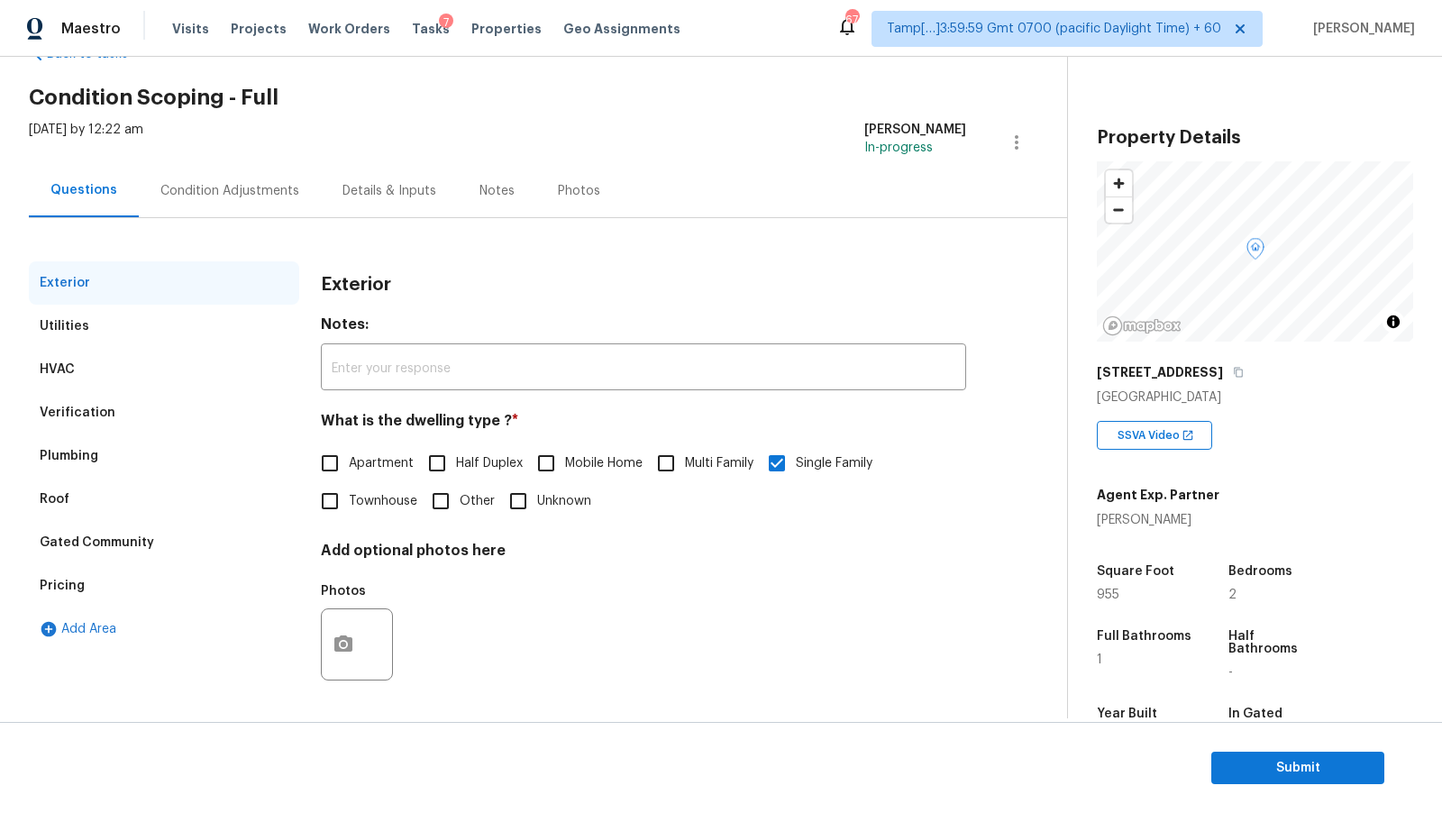
click at [92, 460] on div "Plumbing" at bounding box center [69, 456] width 59 height 18
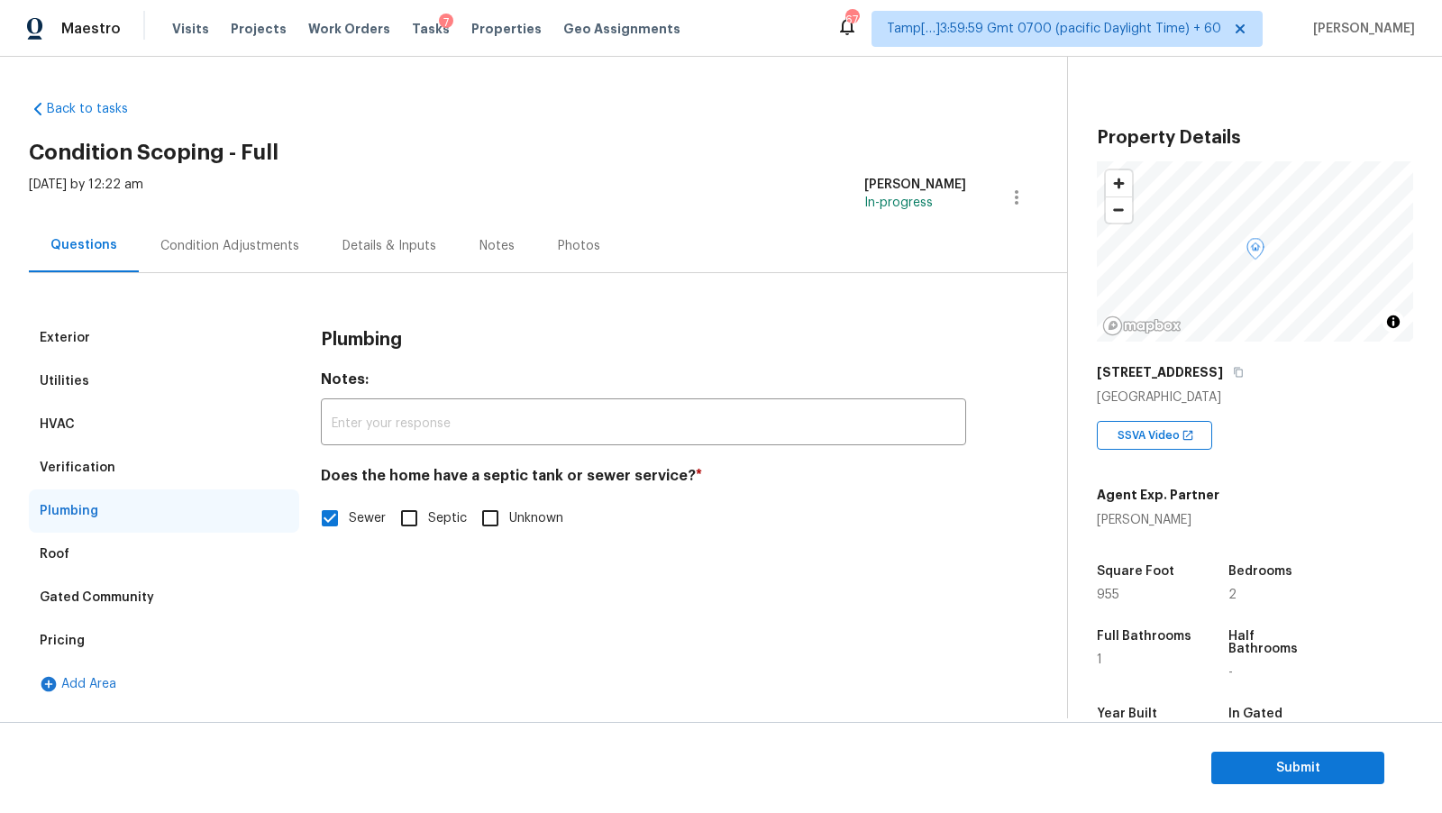
click at [124, 469] on div "Verification" at bounding box center [164, 467] width 270 height 43
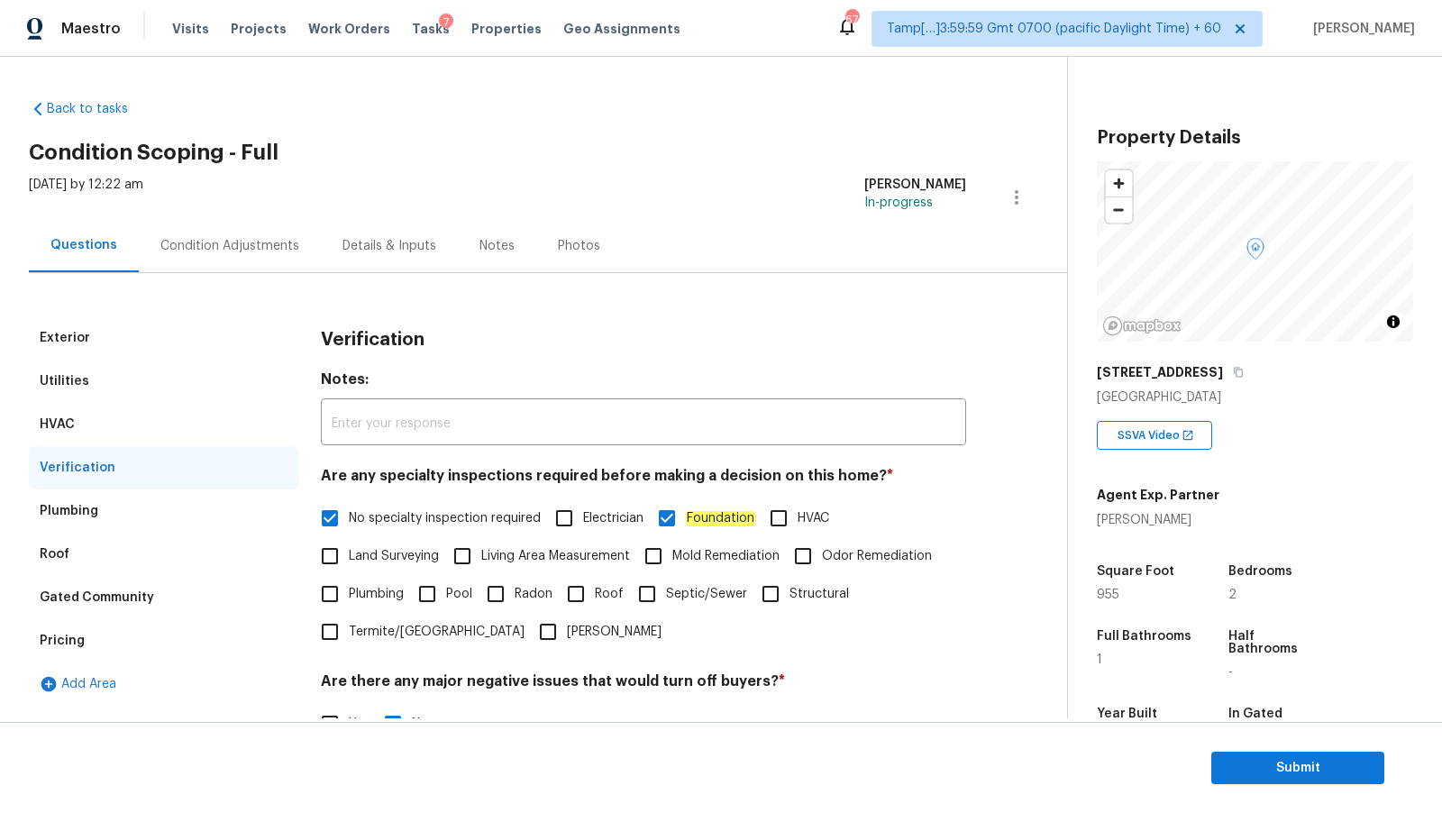
click at [94, 558] on div "Roof" at bounding box center [164, 554] width 270 height 43
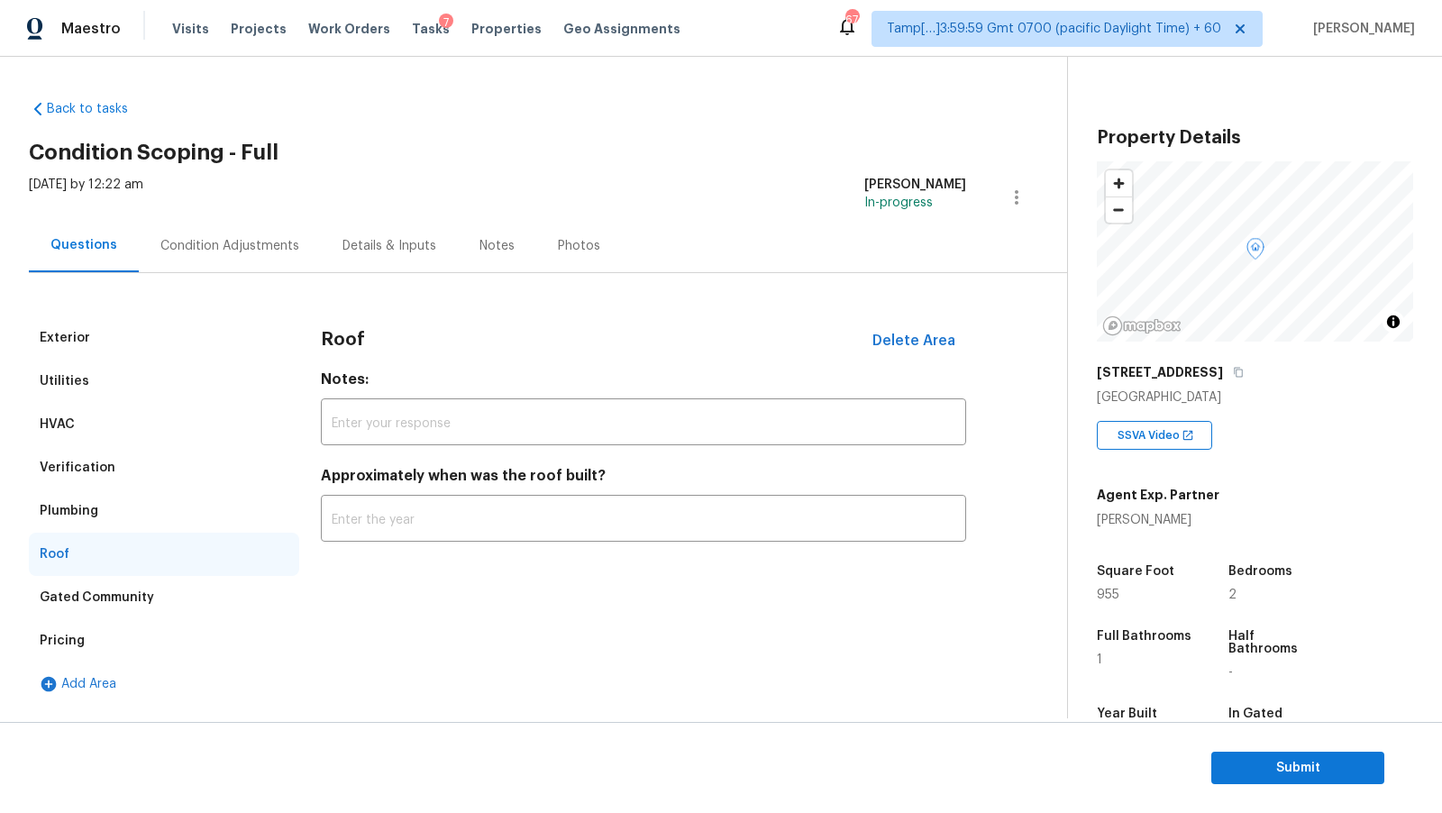
click at [131, 503] on div "Plumbing" at bounding box center [164, 510] width 270 height 43
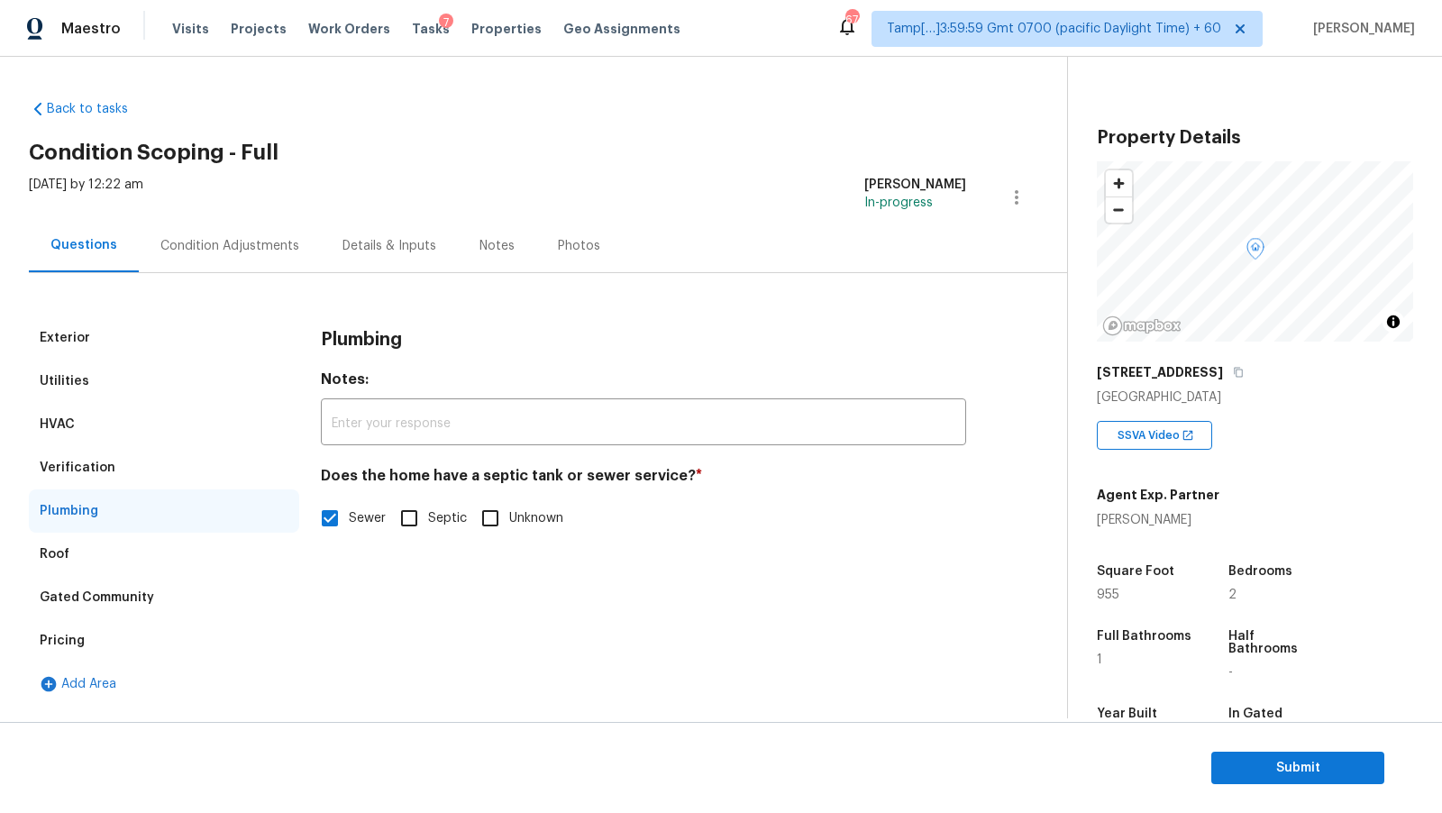
click at [131, 476] on div "Verification" at bounding box center [164, 467] width 270 height 43
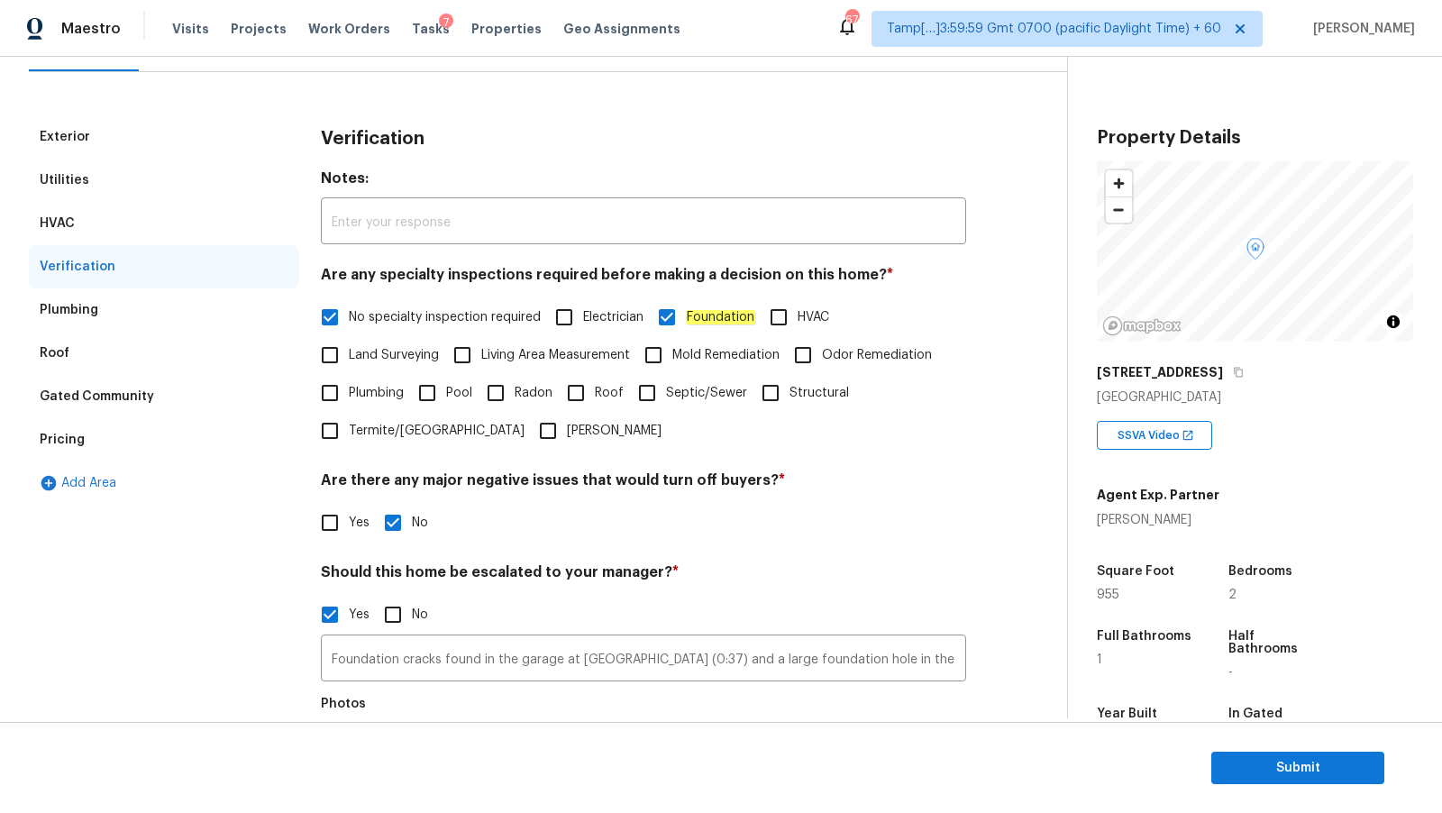
scroll to position [425, 0]
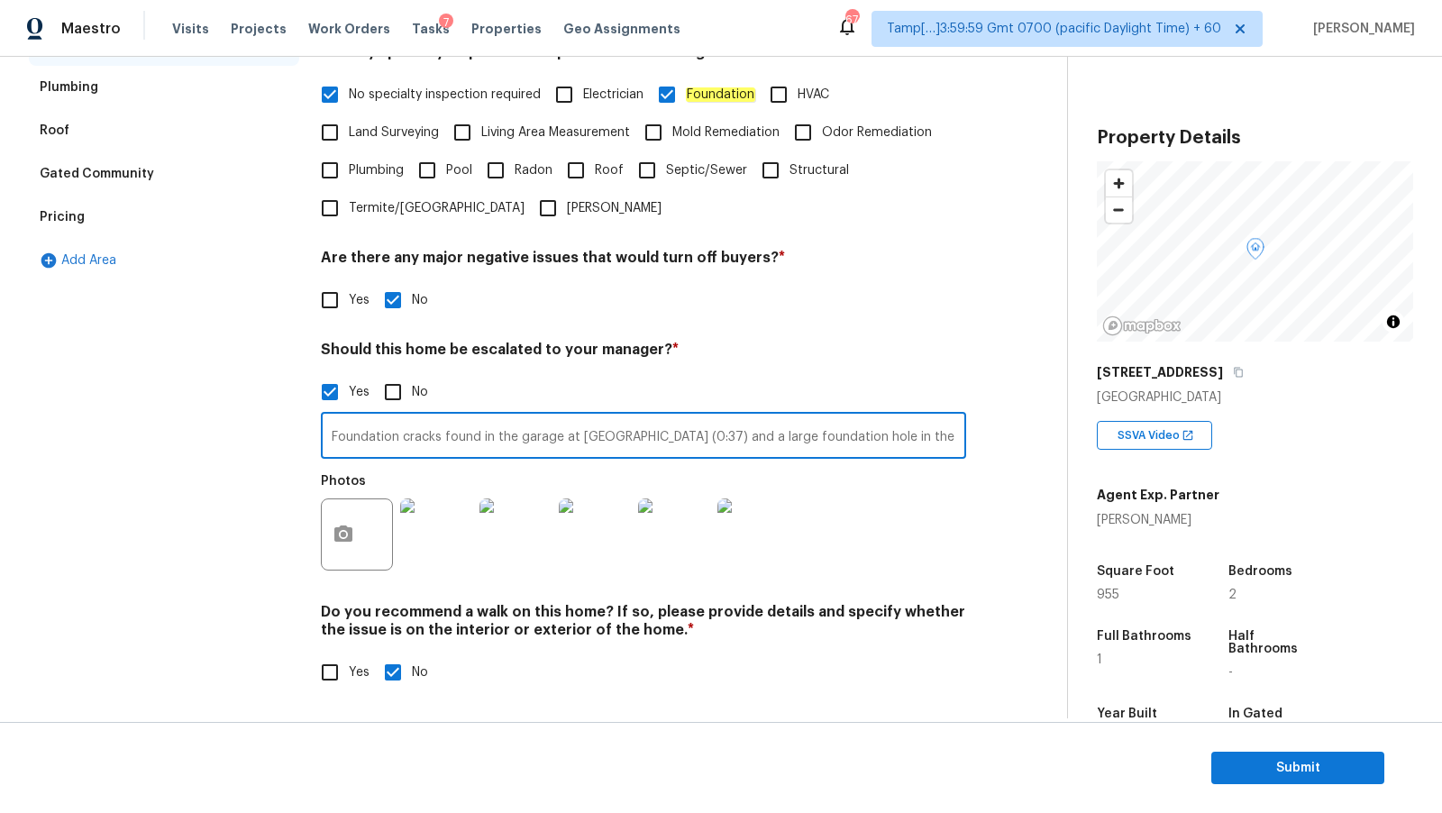
click at [511, 433] on input "Foundation cracks found in the garage at VA (0:37) and a large foundation hole …" at bounding box center [643, 437] width 645 height 42
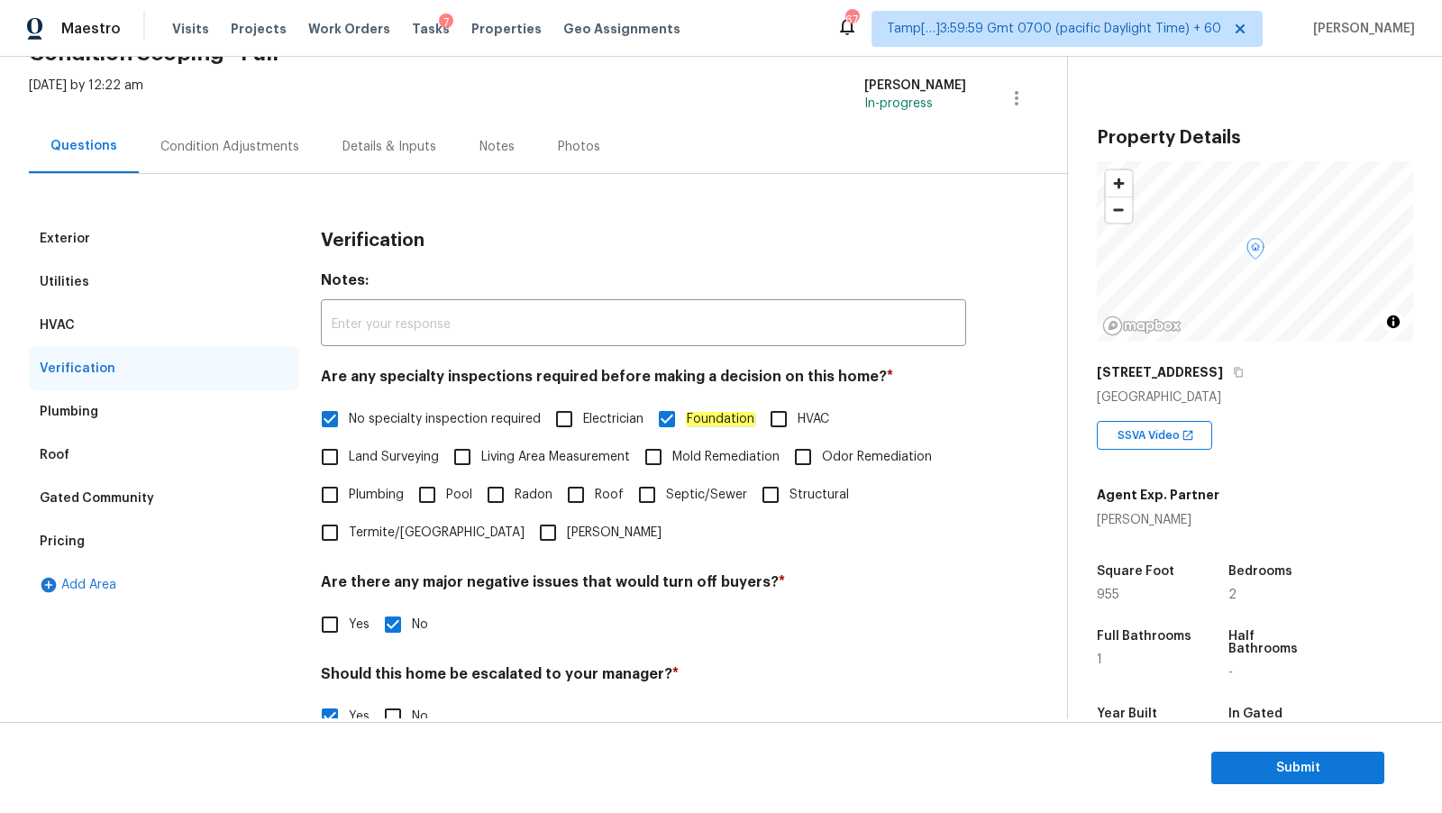
scroll to position [38, 0]
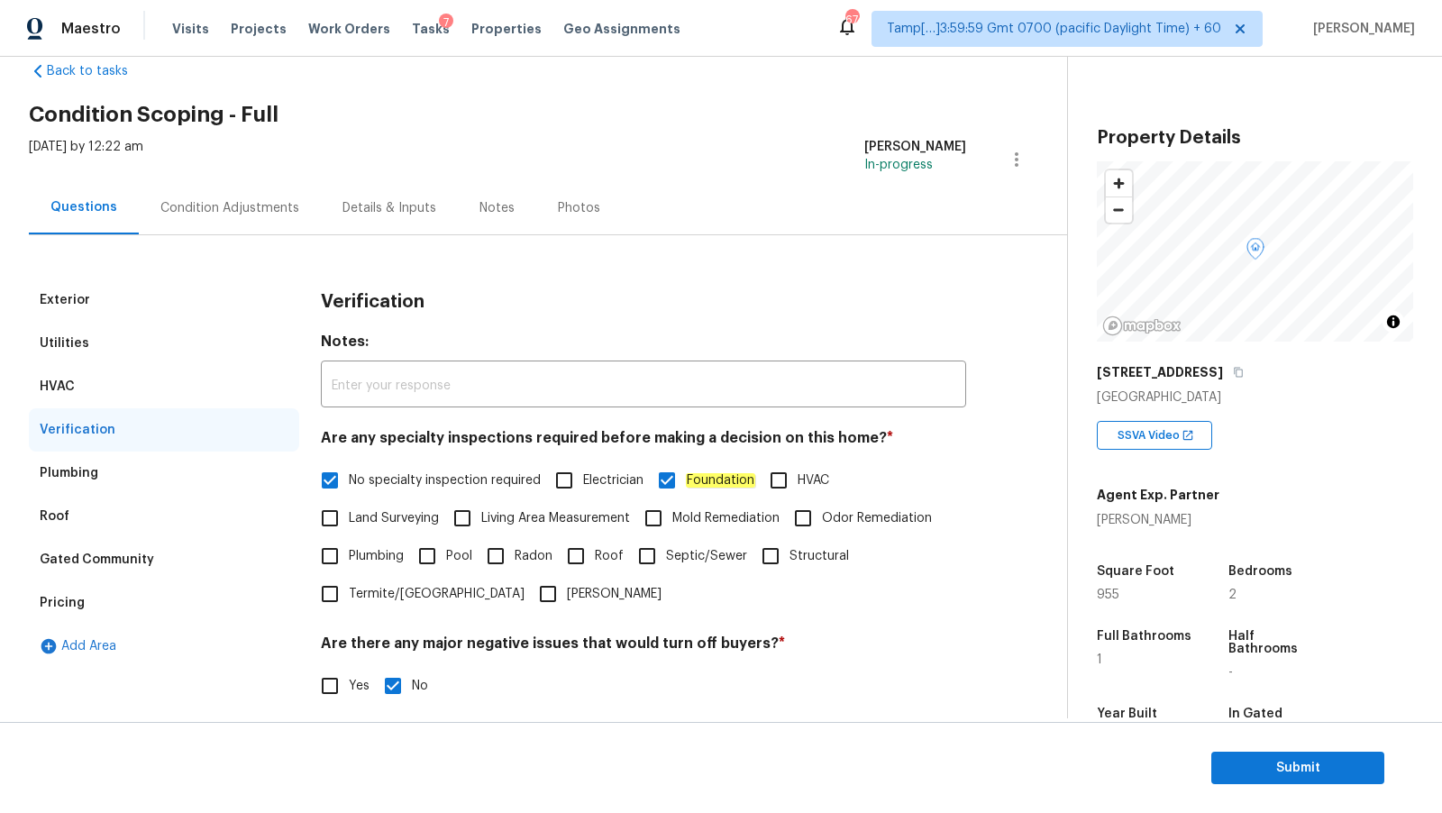
click at [136, 567] on div "Gated Community" at bounding box center [97, 560] width 114 height 18
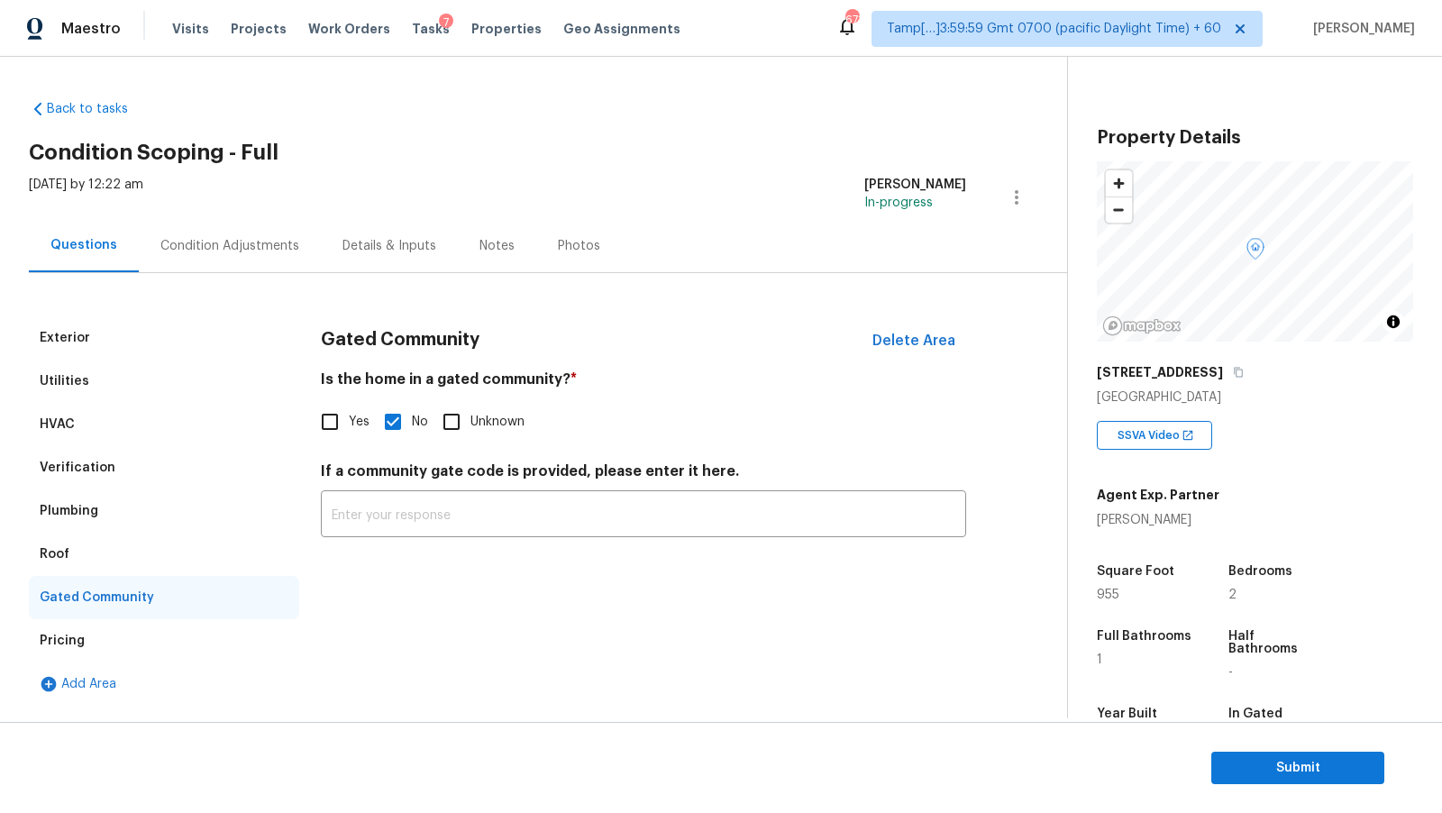
click at [253, 252] on div "Condition Adjustments" at bounding box center [229, 246] width 139 height 18
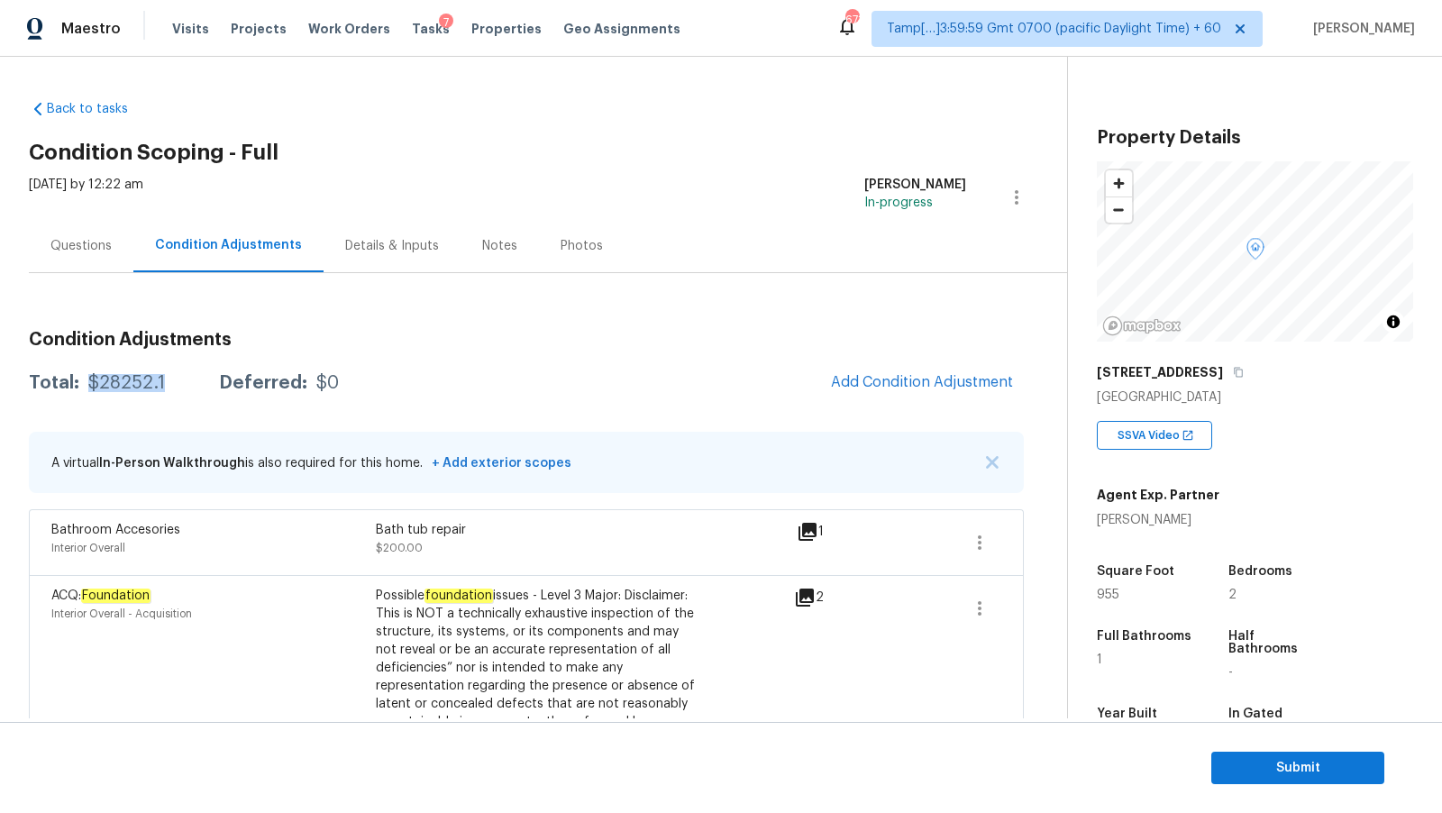
drag, startPoint x: 84, startPoint y: 384, endPoint x: 171, endPoint y: 384, distance: 87.4
click at [171, 384] on div "Total: $28252.1 Deferred: $0" at bounding box center [184, 383] width 310 height 18
copy div "$28252.1"
click at [1234, 376] on icon "button" at bounding box center [1238, 373] width 9 height 10
click at [1264, 778] on span "Submit" at bounding box center [1298, 768] width 144 height 23
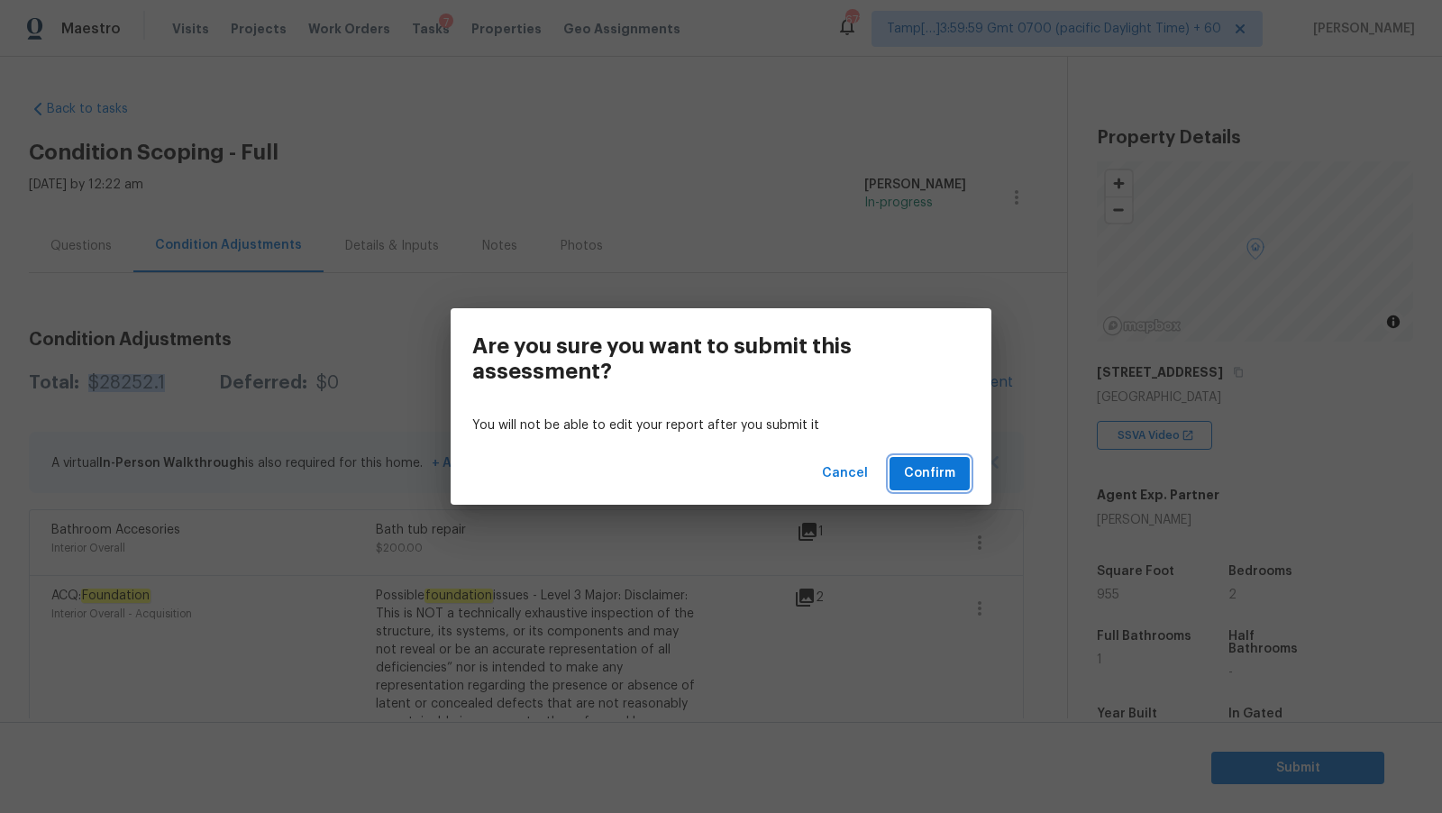
click at [939, 470] on span "Confirm" at bounding box center [929, 473] width 51 height 23
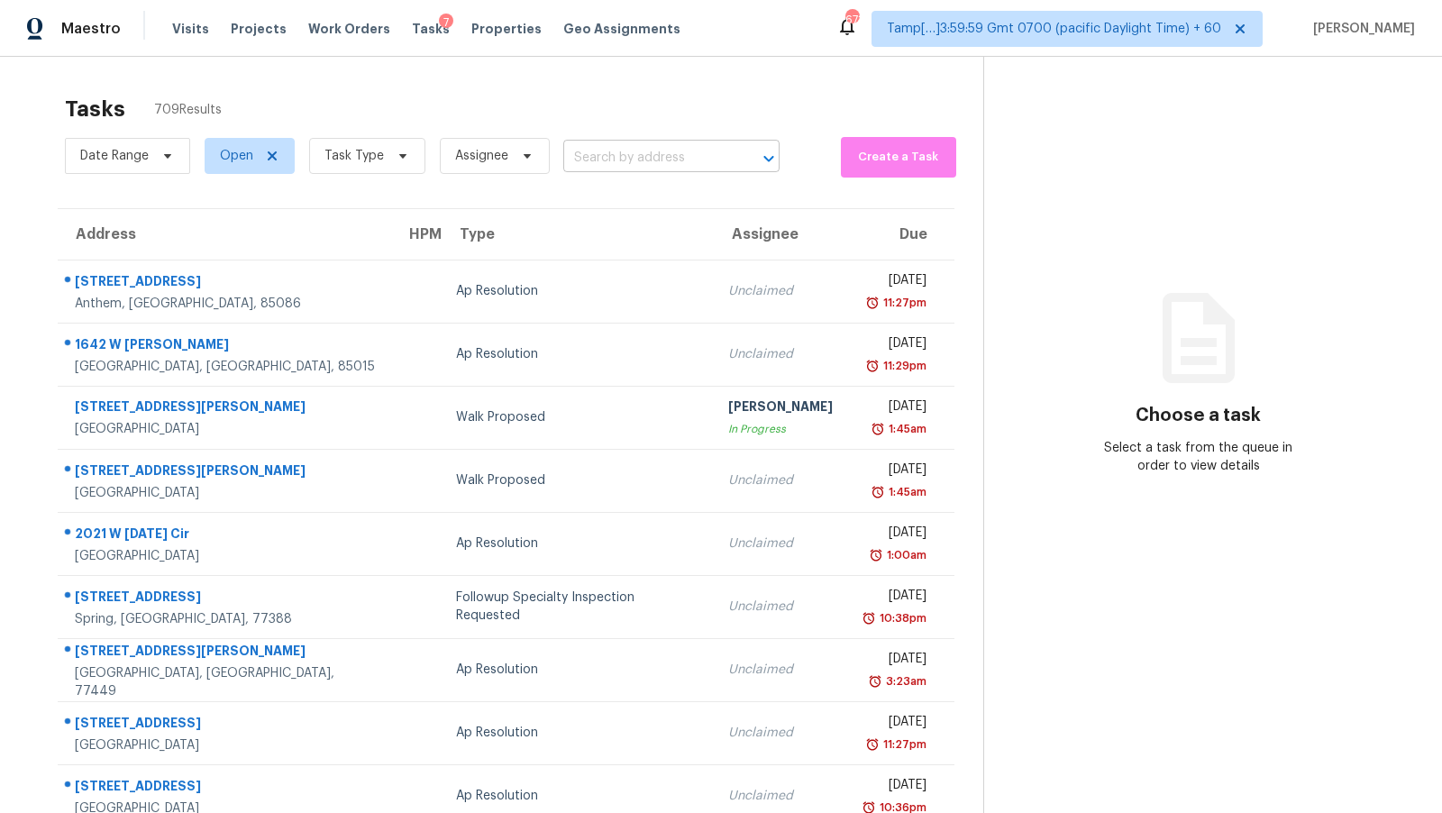
click at [643, 148] on input "text" at bounding box center [646, 158] width 166 height 28
click at [672, 161] on input "Dineshkumar V" at bounding box center [646, 158] width 166 height 28
type input "Dineshkumar V"
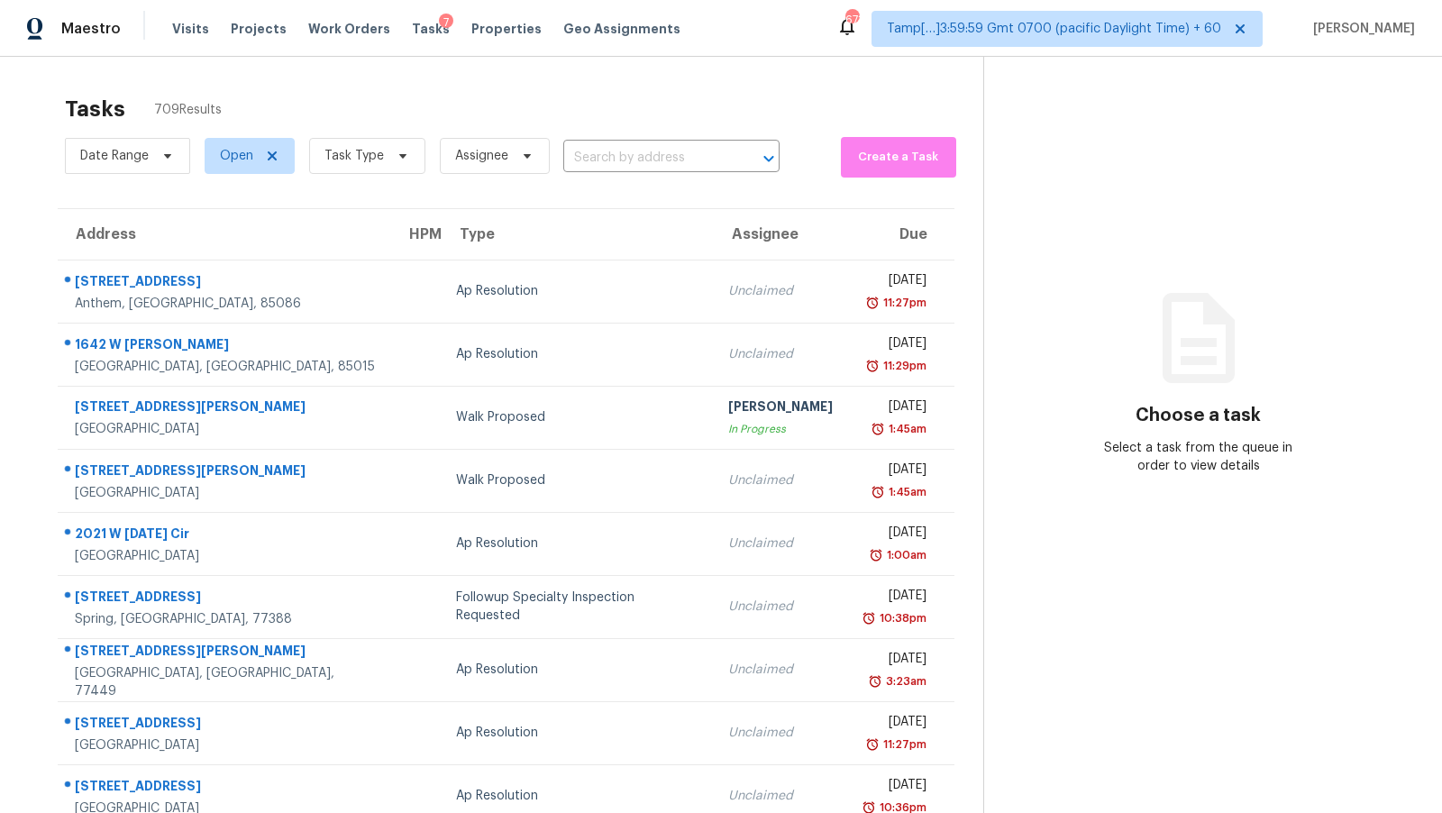
click at [669, 86] on div "Tasks 709 Results" at bounding box center [524, 109] width 919 height 47
click at [383, 151] on span "Task Type" at bounding box center [367, 156] width 116 height 36
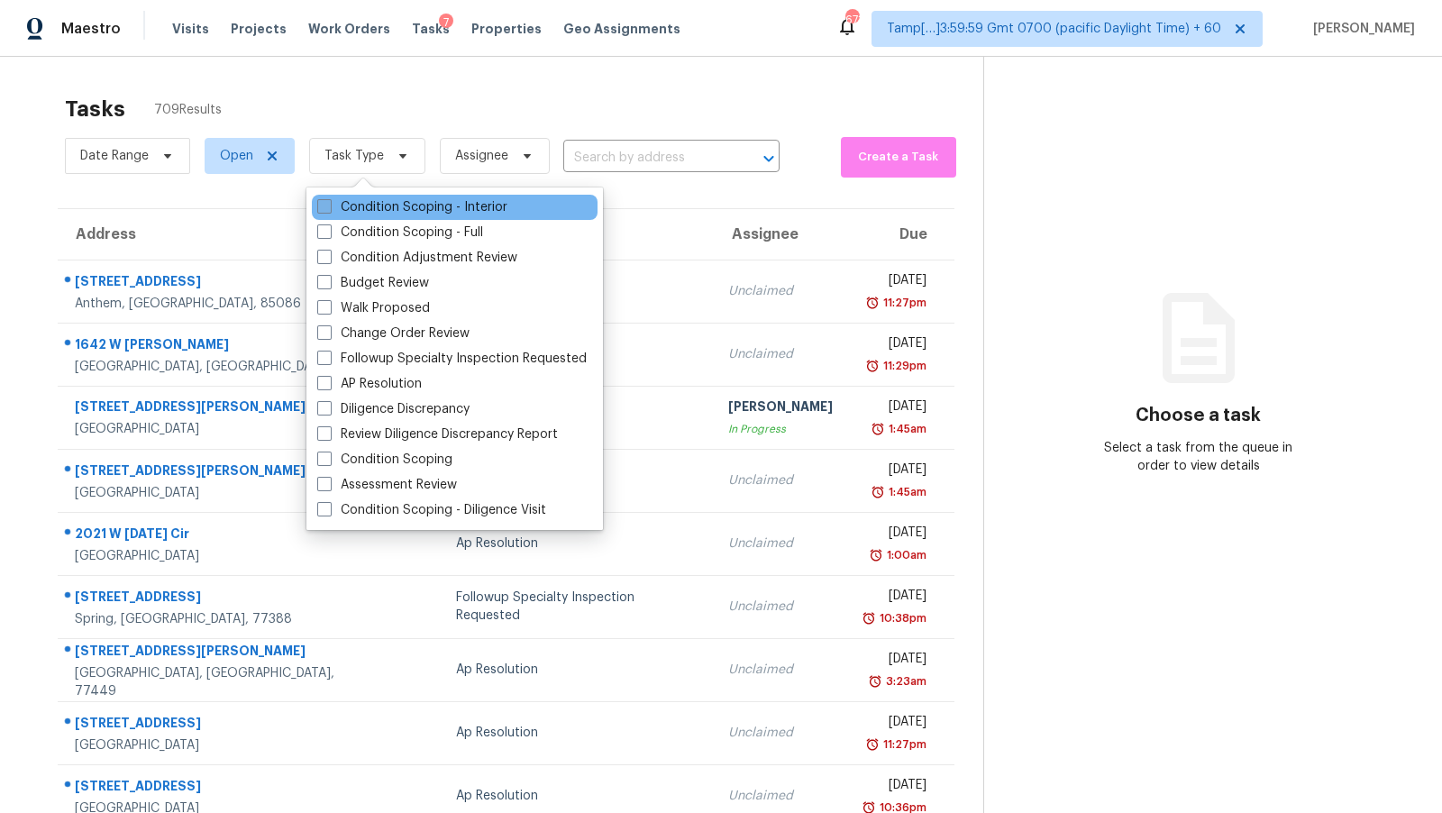
click at [406, 207] on label "Condition Scoping - Interior" at bounding box center [412, 207] width 190 height 18
click at [329, 207] on input "Condition Scoping - Interior" at bounding box center [323, 204] width 12 height 12
checkbox input "true"
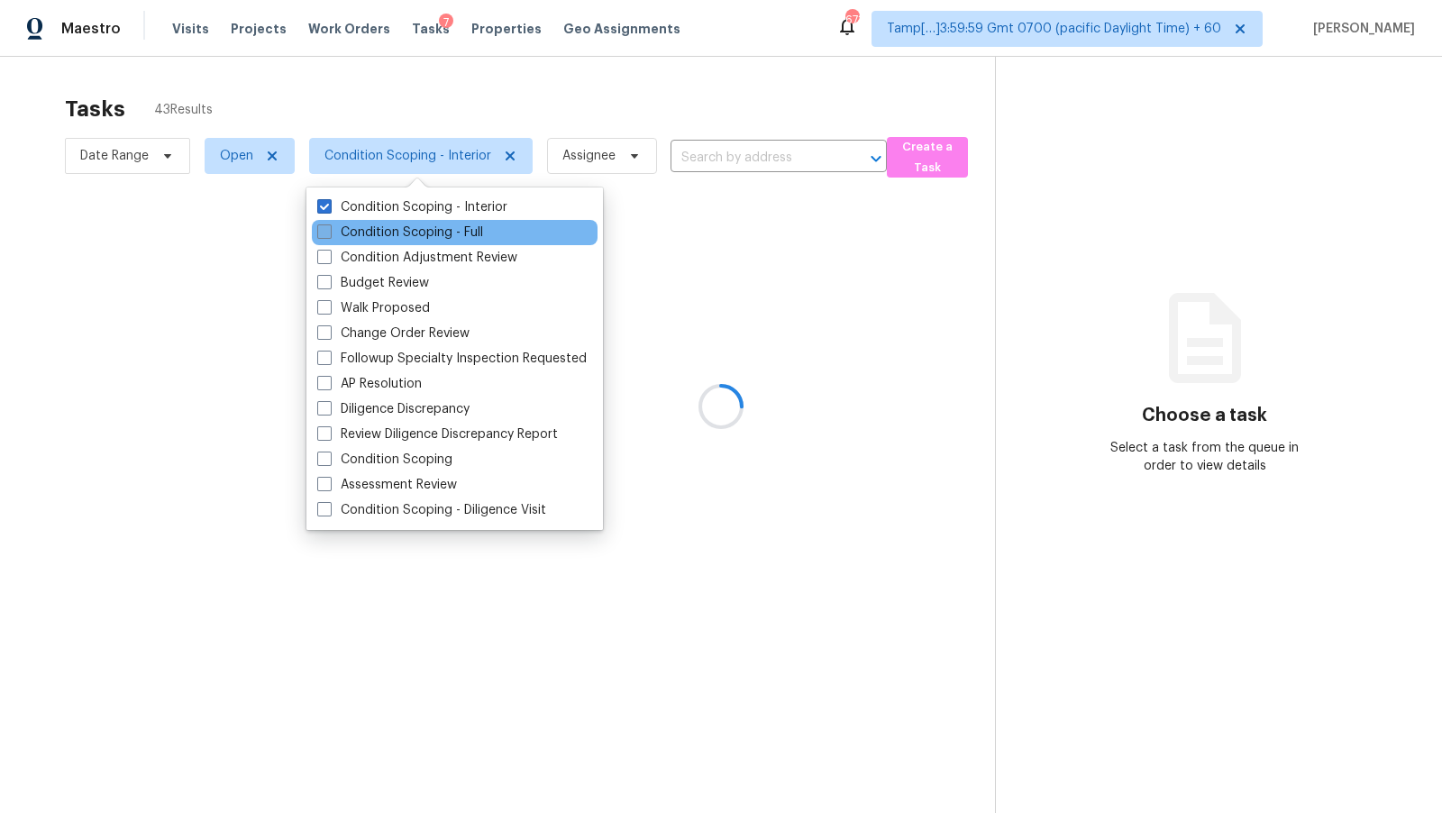
click at [401, 230] on label "Condition Scoping - Full" at bounding box center [400, 233] width 166 height 18
click at [329, 230] on input "Condition Scoping - Full" at bounding box center [323, 230] width 12 height 12
checkbox input "true"
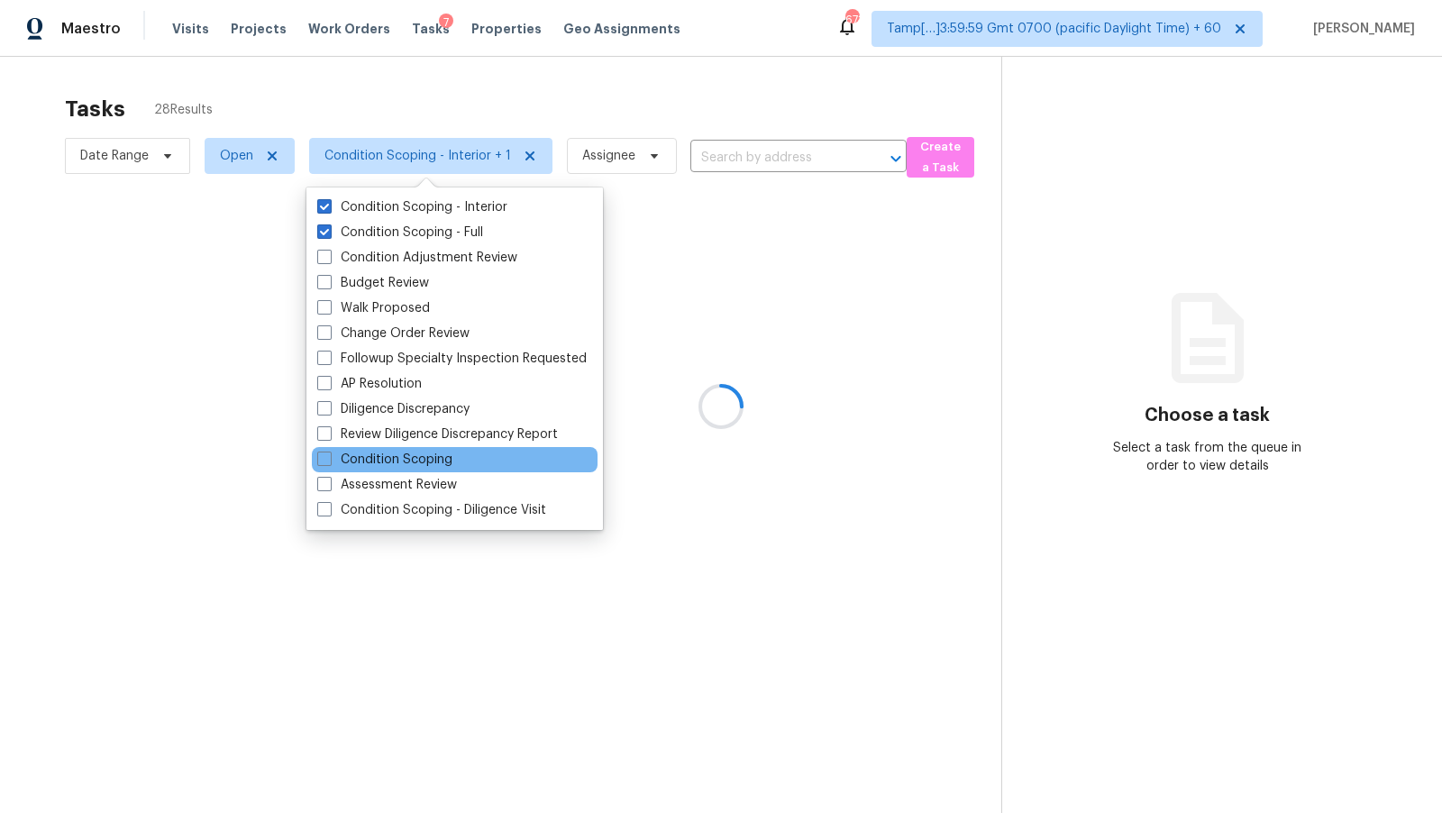
click at [456, 464] on div "Condition Scoping" at bounding box center [455, 459] width 286 height 25
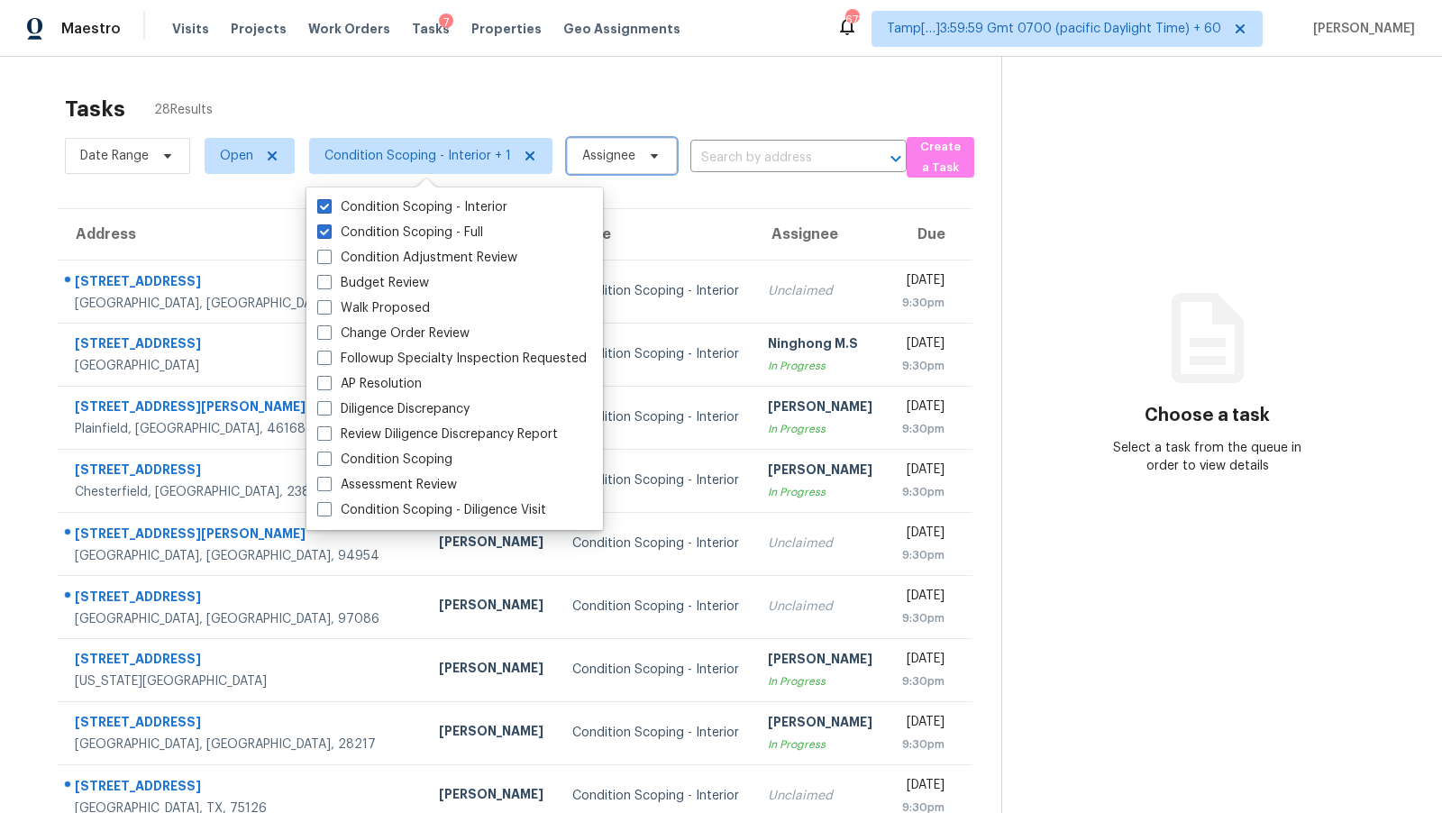
click at [627, 142] on span "Assignee" at bounding box center [622, 156] width 110 height 36
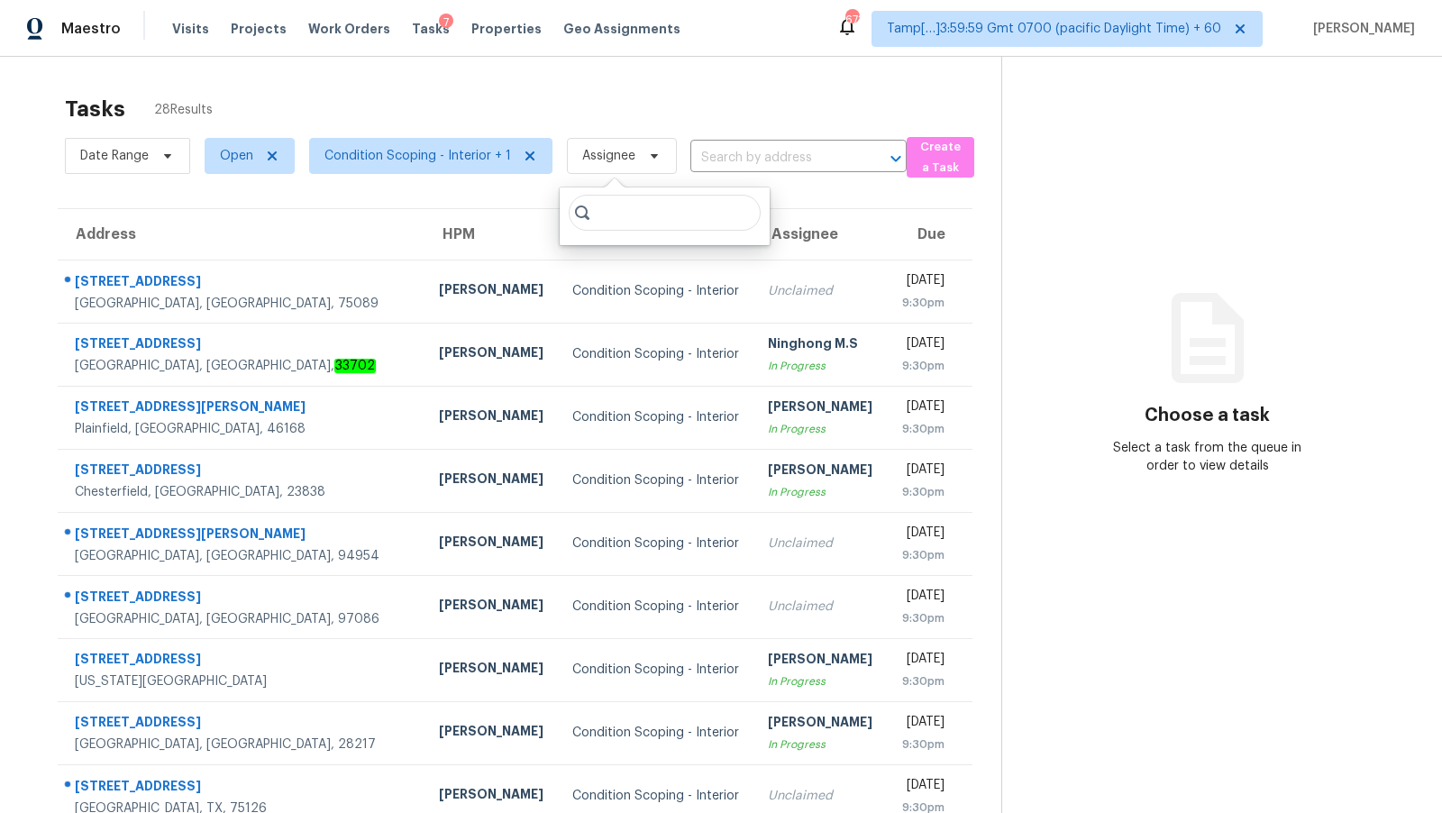
click at [632, 106] on div "Tasks 28 Results" at bounding box center [533, 109] width 937 height 47
click at [629, 143] on span "Assignee" at bounding box center [622, 156] width 110 height 36
click at [652, 105] on div "Tasks 28 Results" at bounding box center [533, 109] width 937 height 47
click at [634, 162] on span "Assignee" at bounding box center [622, 156] width 110 height 36
click at [663, 202] on input "search" at bounding box center [665, 213] width 192 height 36
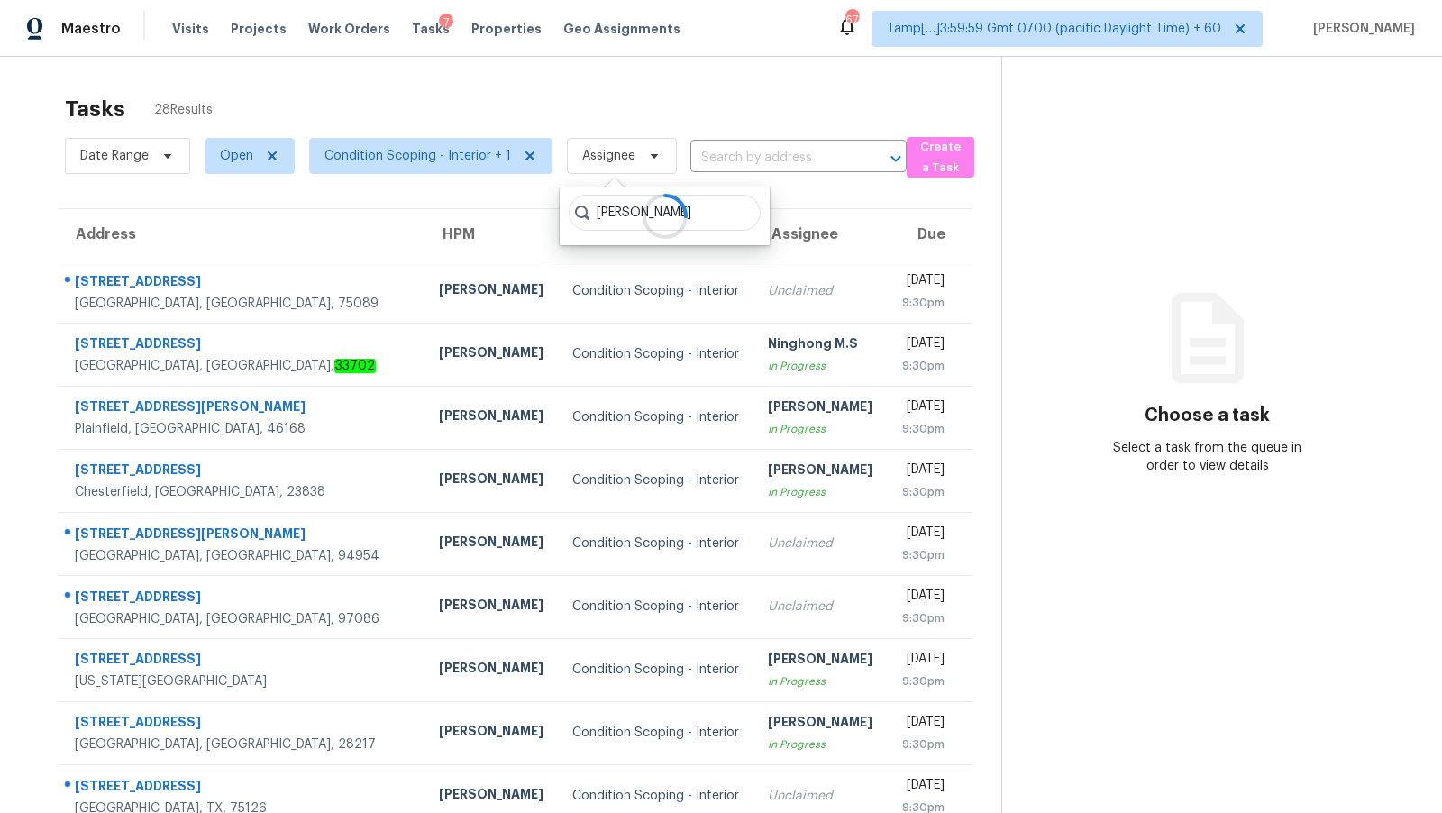
type input "Dineshkumar V"
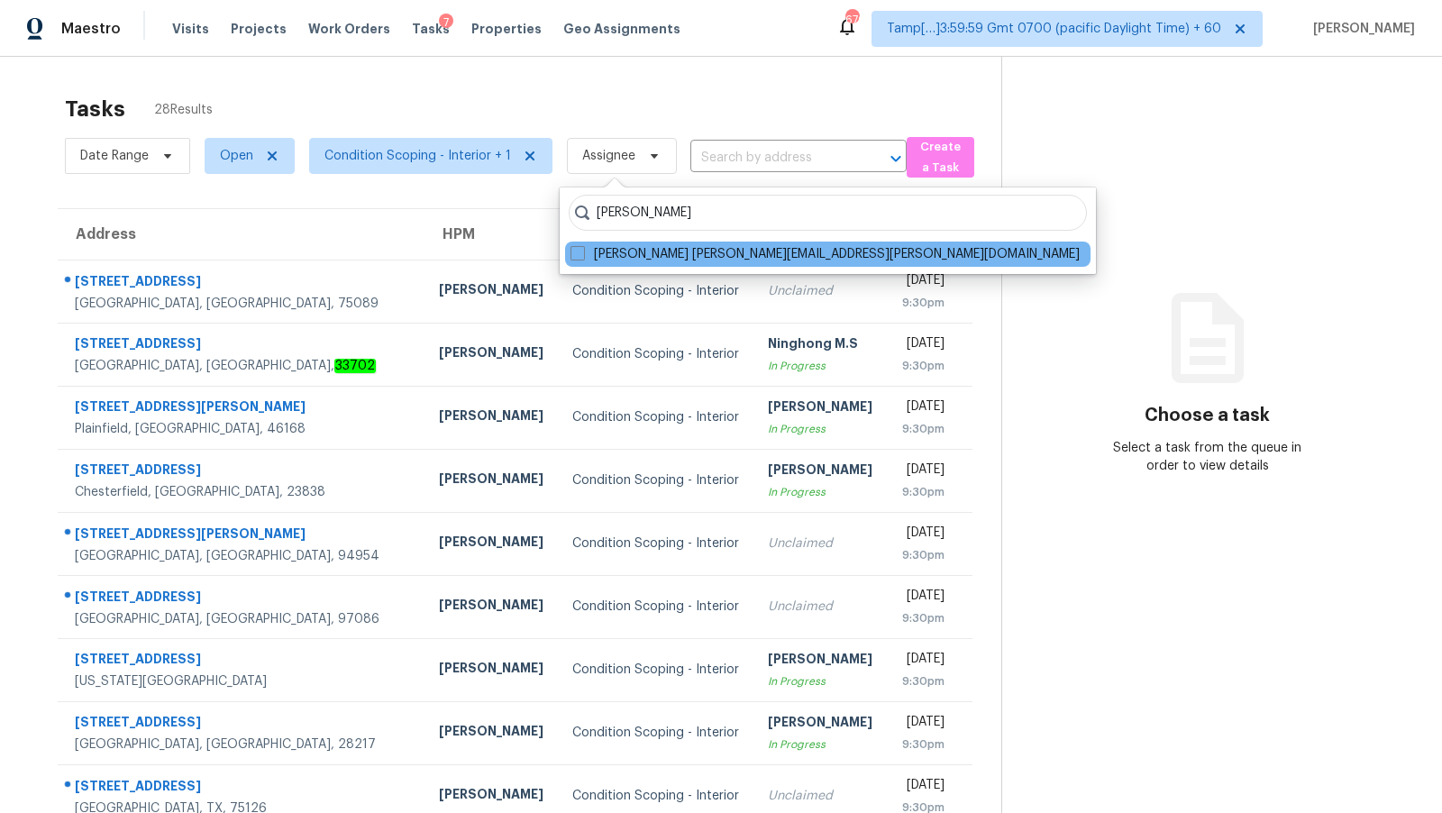
click at [684, 243] on div "Dineshkumar Velayutham dineshkumar.velayutham@opendoor.com" at bounding box center [828, 254] width 526 height 25
click at [683, 245] on label "Dineshkumar Velayutham dineshkumar.velayutham@opendoor.com" at bounding box center [825, 254] width 509 height 18
click at [582, 245] on input "Dineshkumar Velayutham dineshkumar.velayutham@opendoor.com" at bounding box center [577, 251] width 12 height 12
checkbox input "true"
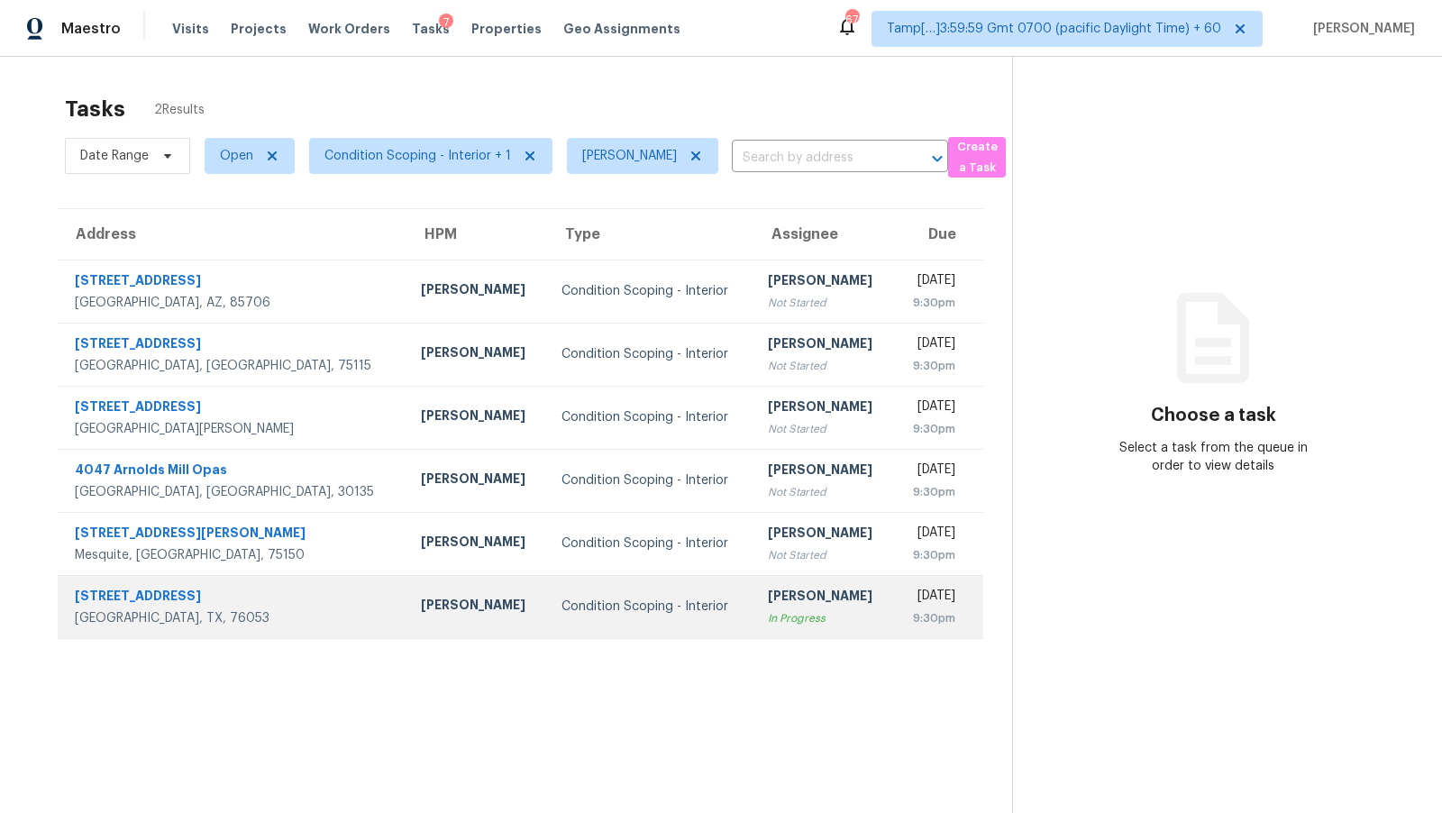
click at [627, 616] on div "Condition Scoping - Interior" at bounding box center [651, 607] width 178 height 18
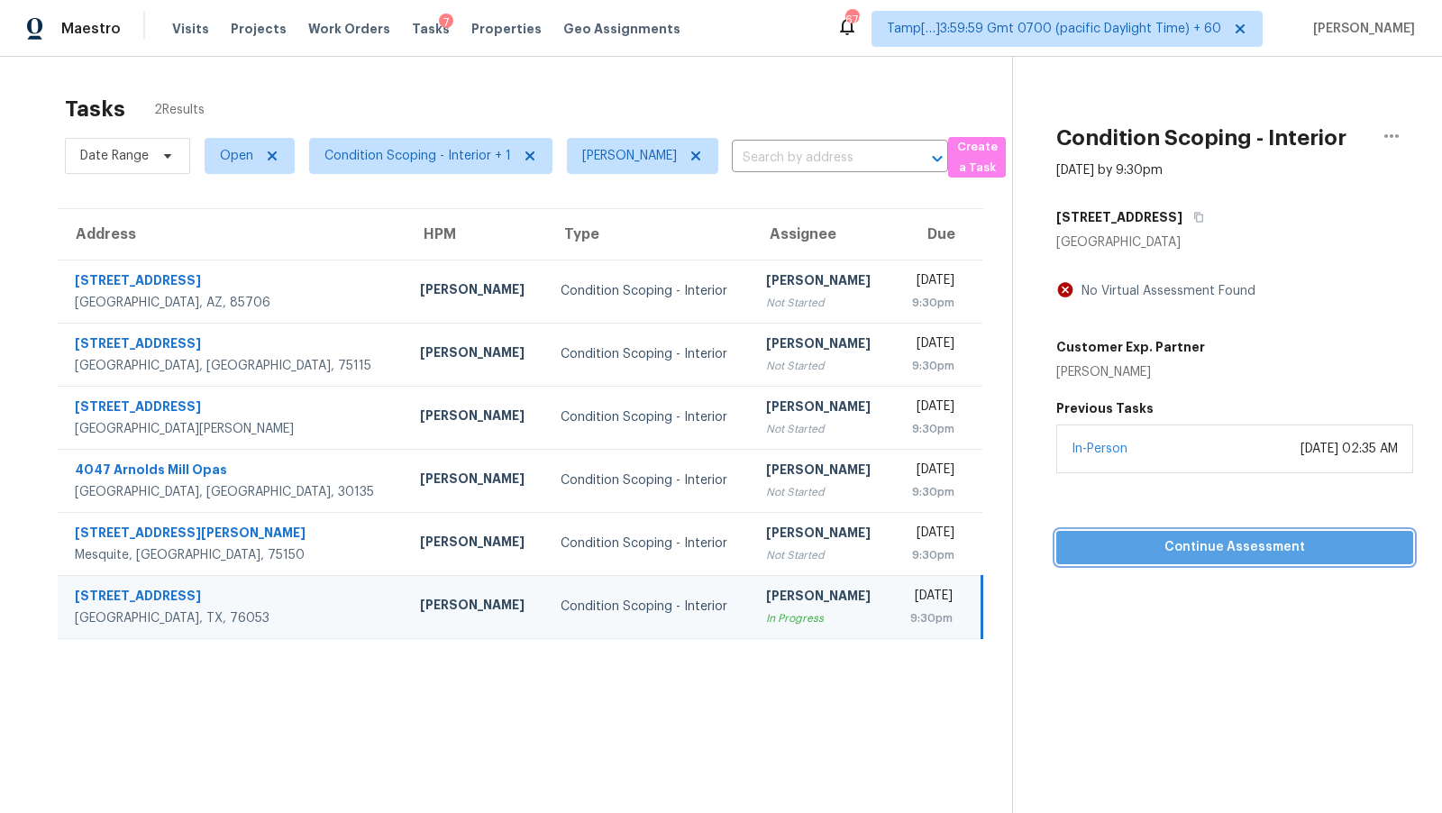
click at [1267, 544] on span "Continue Assessment" at bounding box center [1235, 547] width 328 height 23
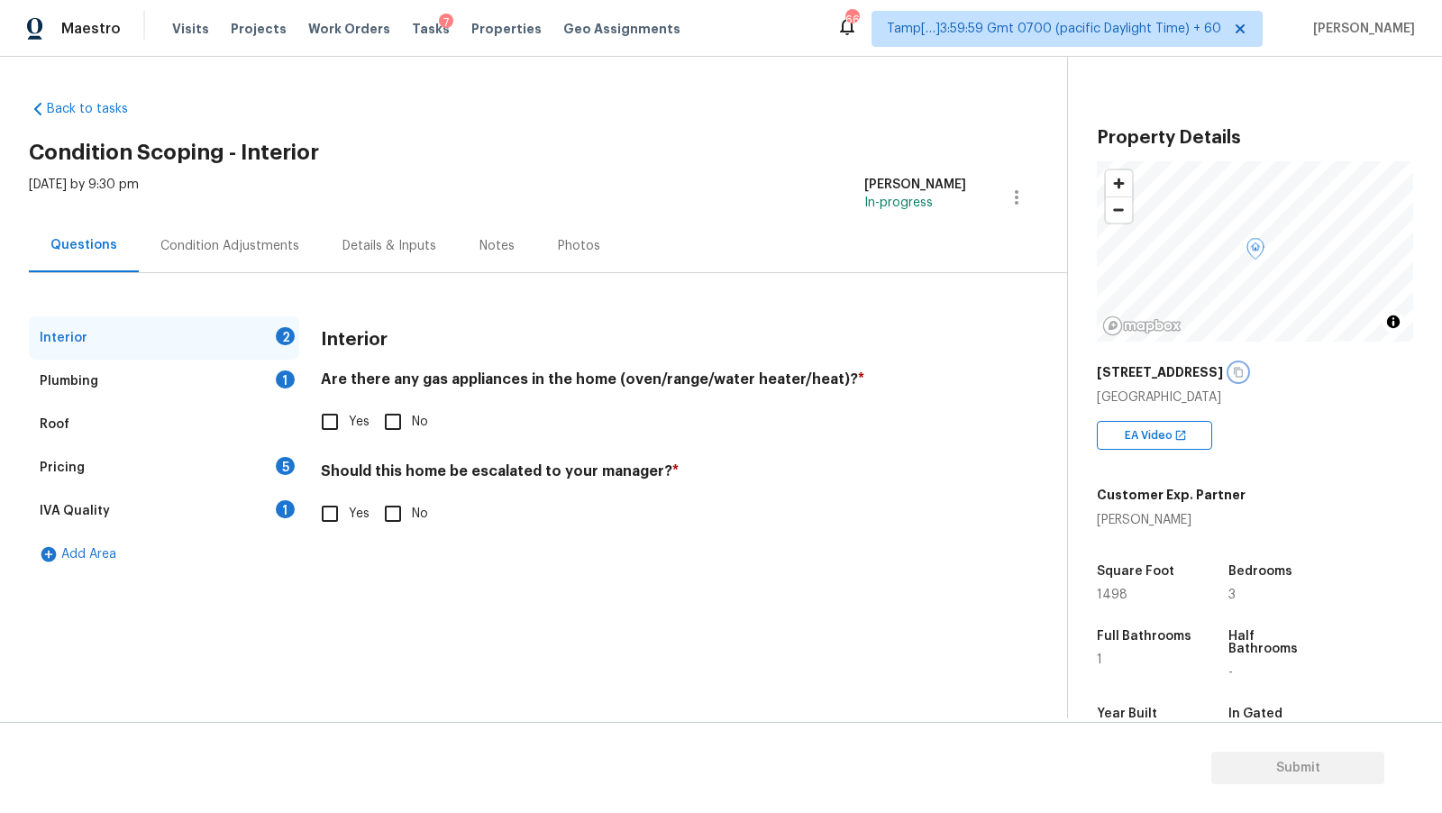
click at [1233, 375] on icon "button" at bounding box center [1238, 372] width 11 height 11
click at [204, 371] on div "Plumbing 1" at bounding box center [164, 381] width 270 height 43
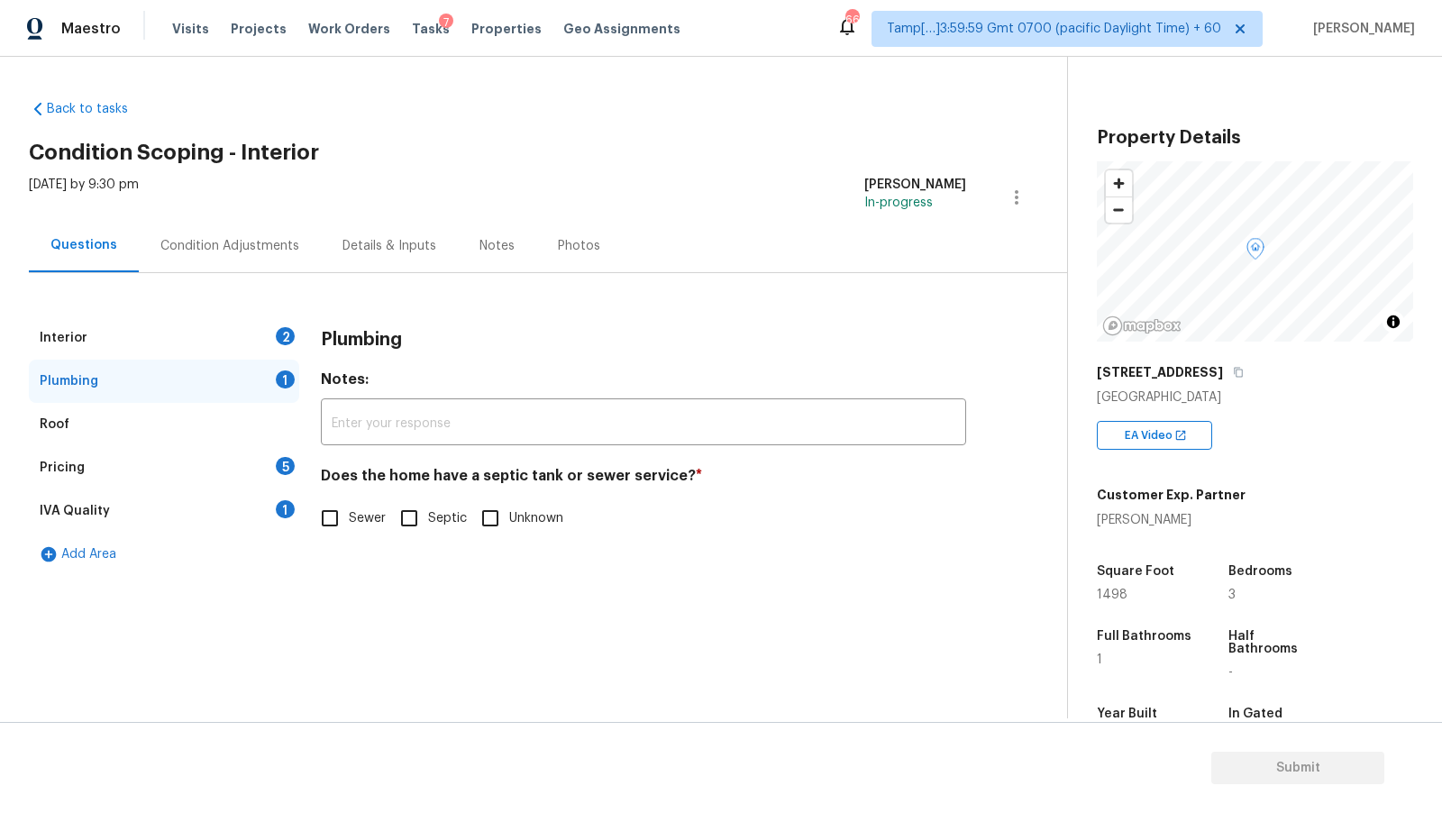
click at [191, 471] on div "Pricing 5" at bounding box center [164, 467] width 270 height 43
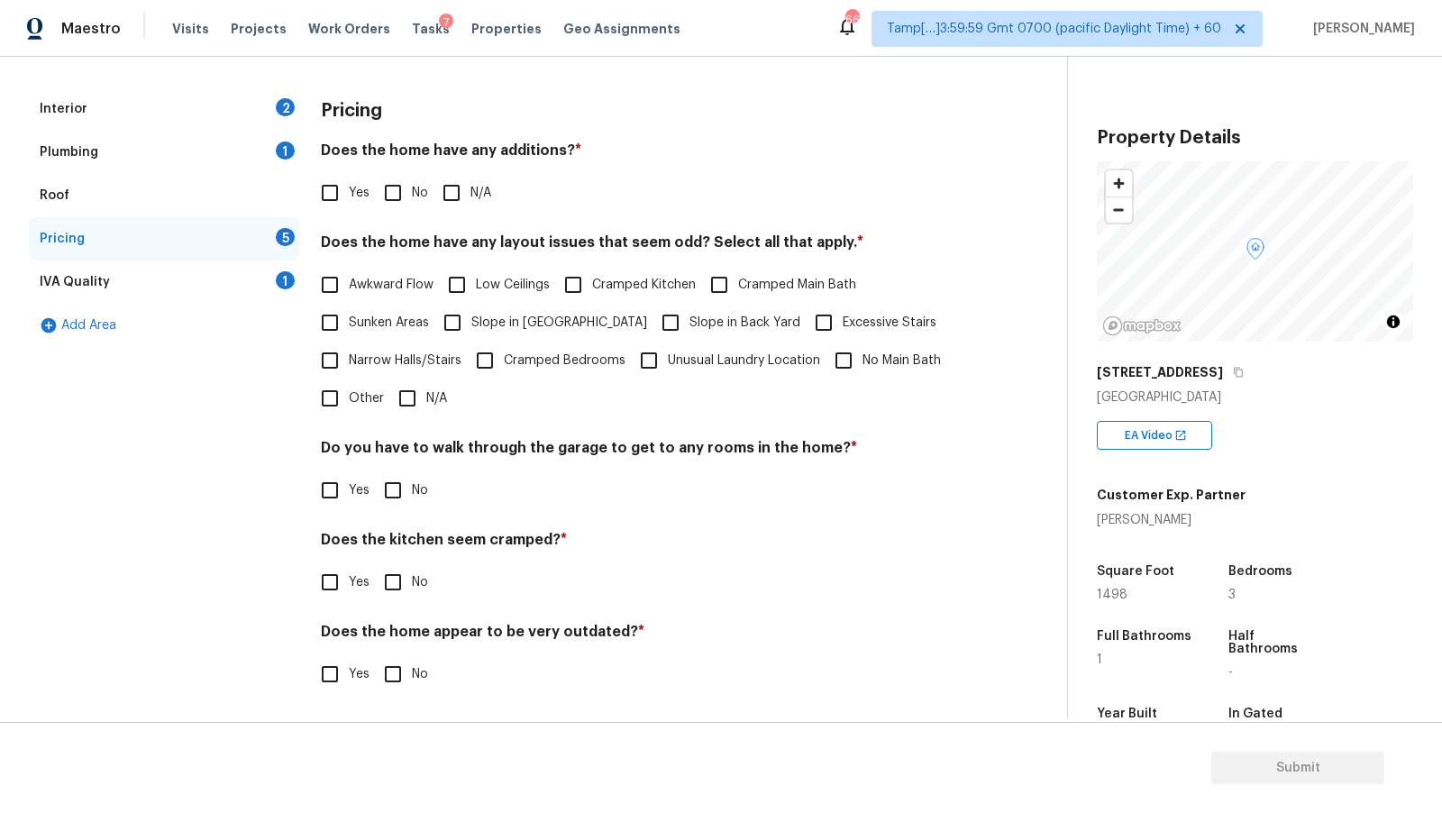
scroll to position [230, 0]
click at [152, 167] on div "Plumbing 1" at bounding box center [164, 151] width 270 height 43
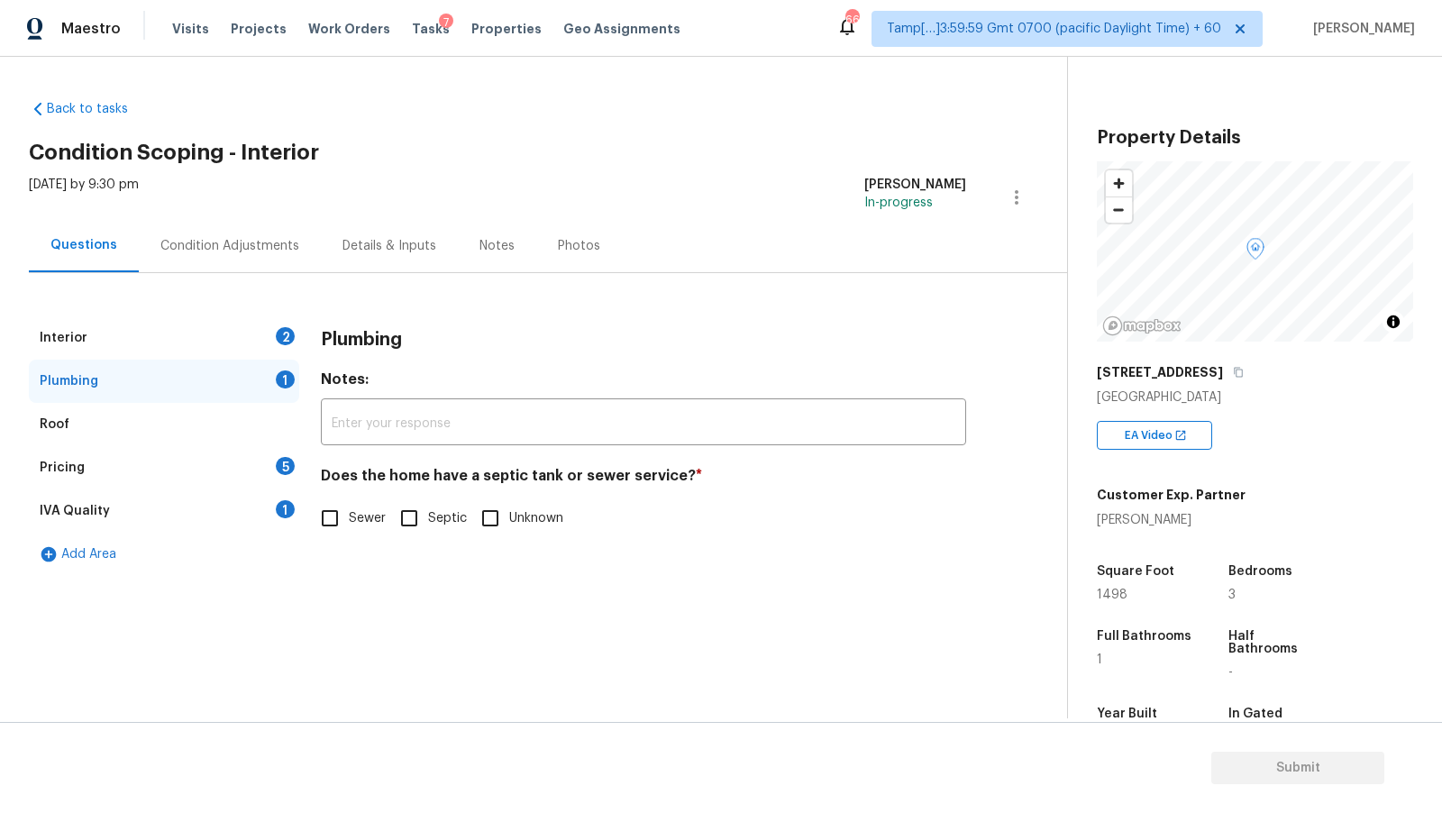
scroll to position [0, 0]
click at [139, 508] on div "IVA Quality 1" at bounding box center [164, 510] width 270 height 43
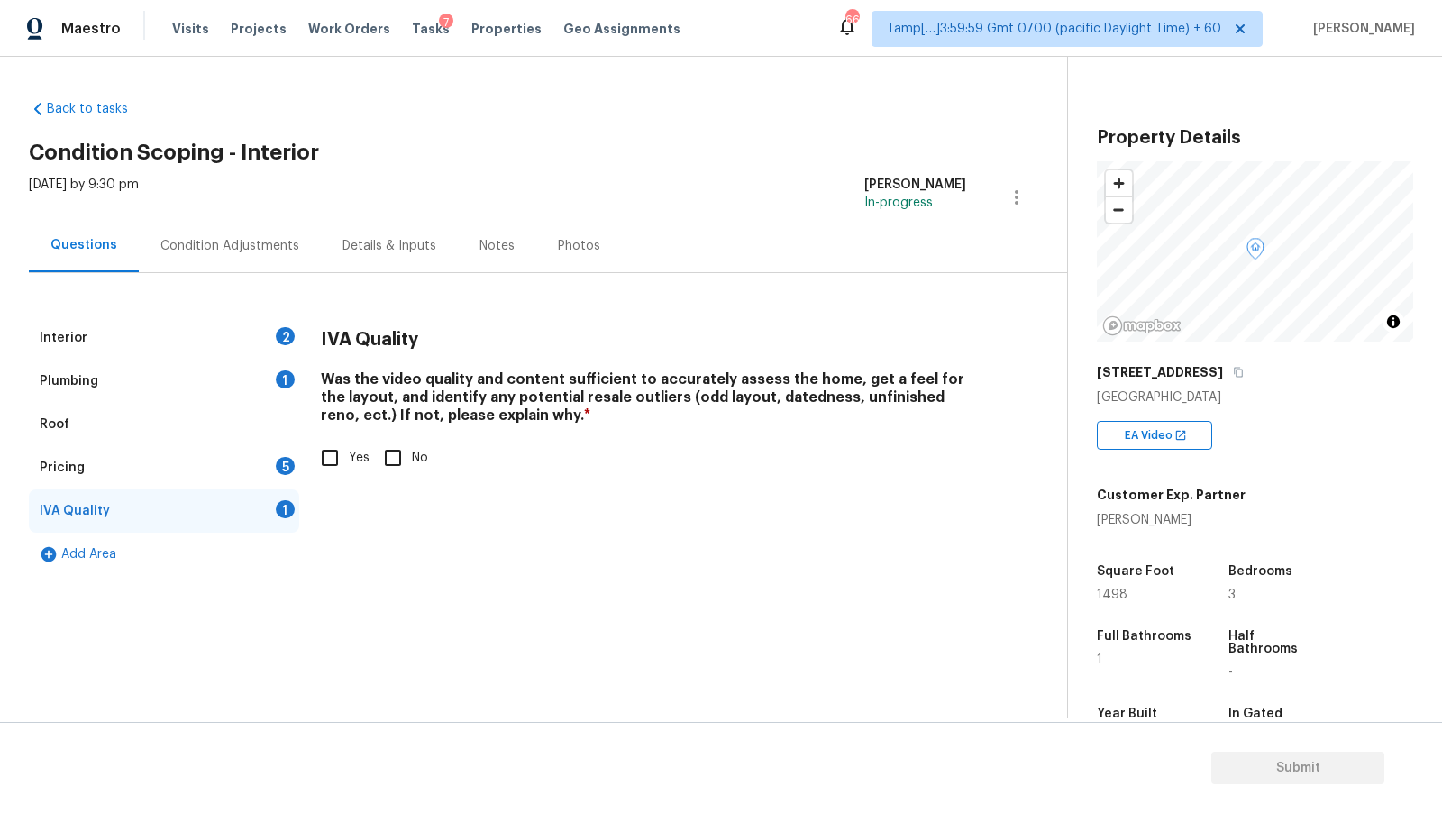
click at [178, 449] on div "Pricing 5" at bounding box center [164, 467] width 270 height 43
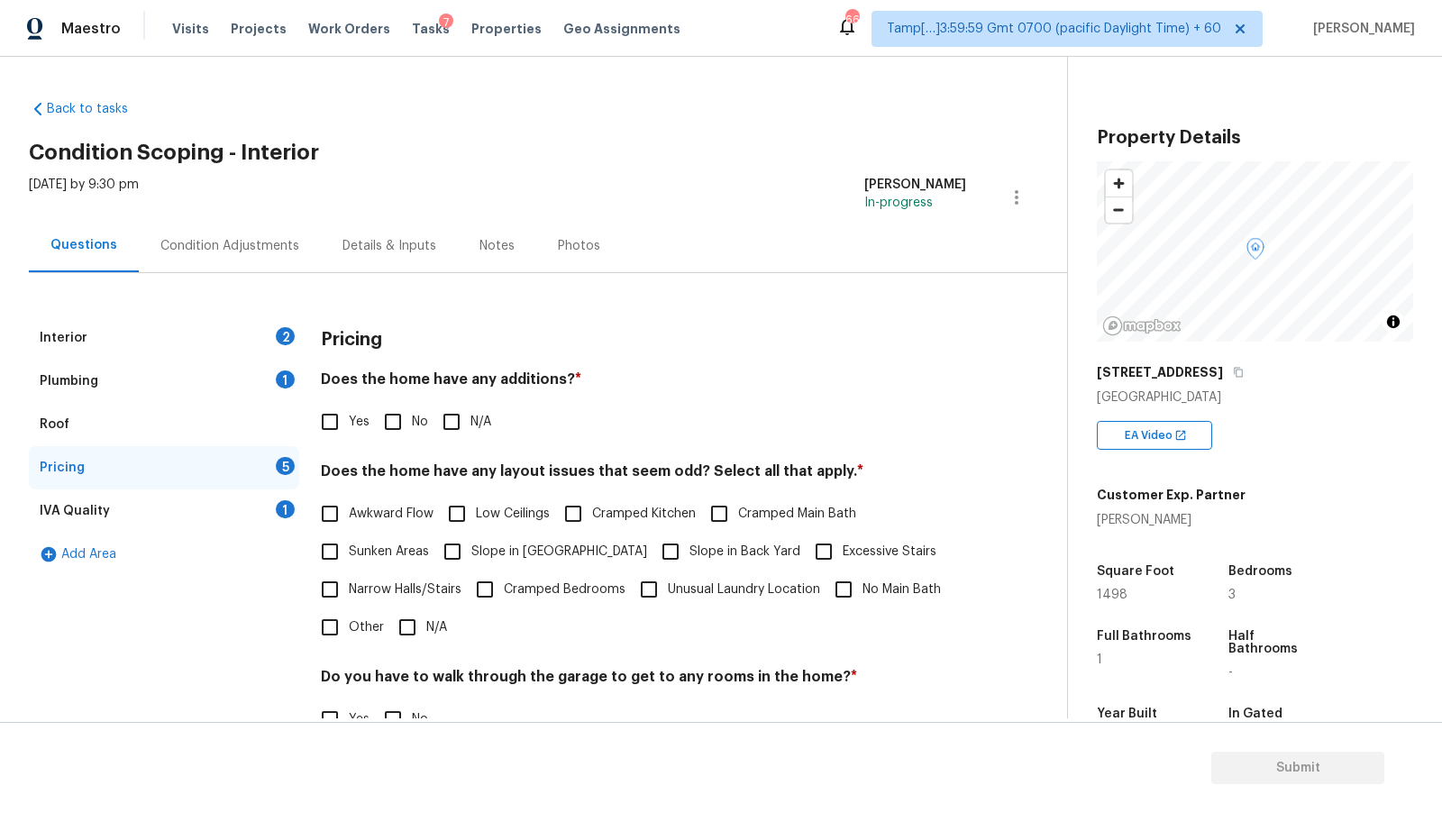
scroll to position [230, 0]
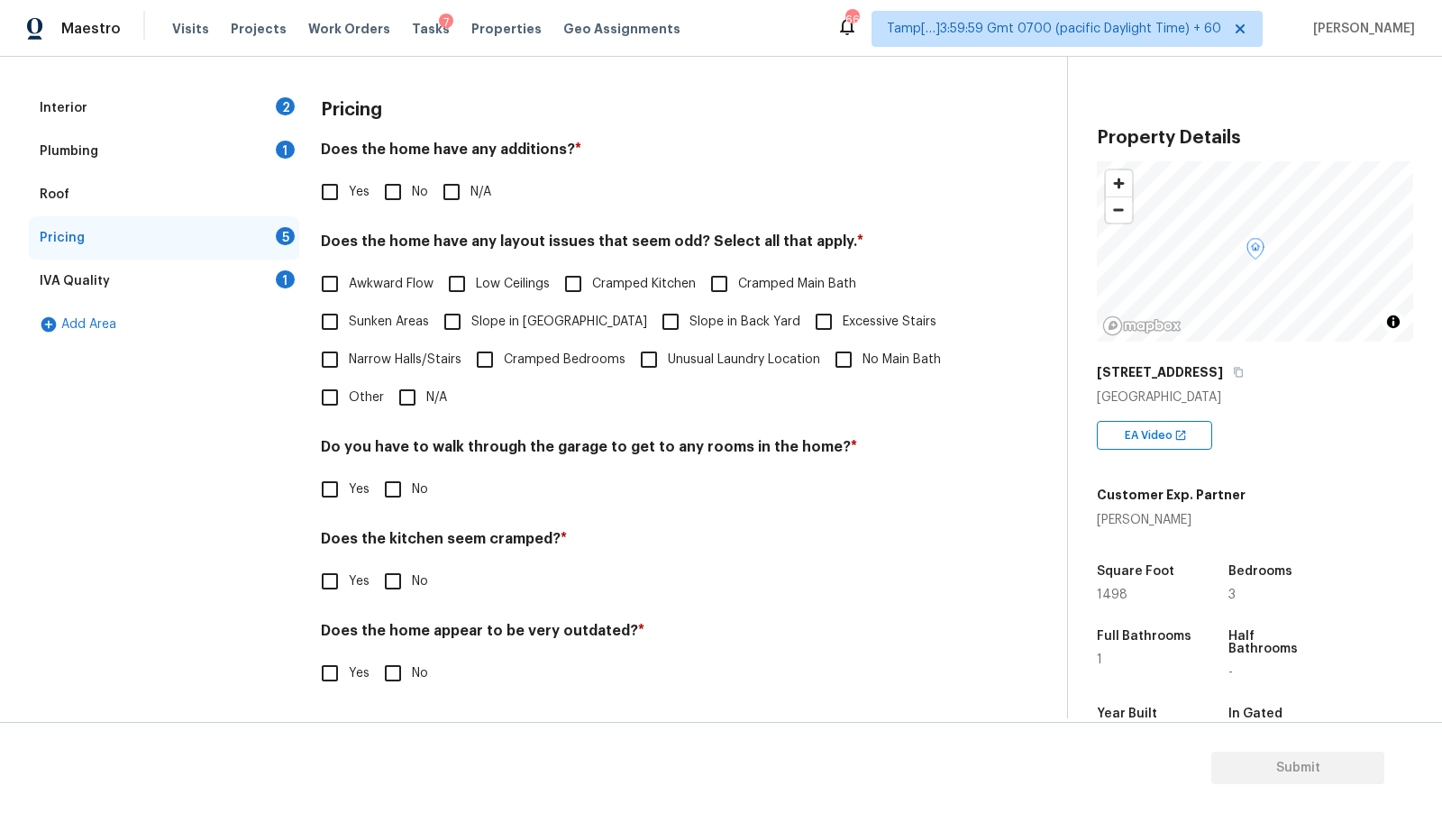
click at [160, 201] on div "Roof" at bounding box center [164, 194] width 270 height 43
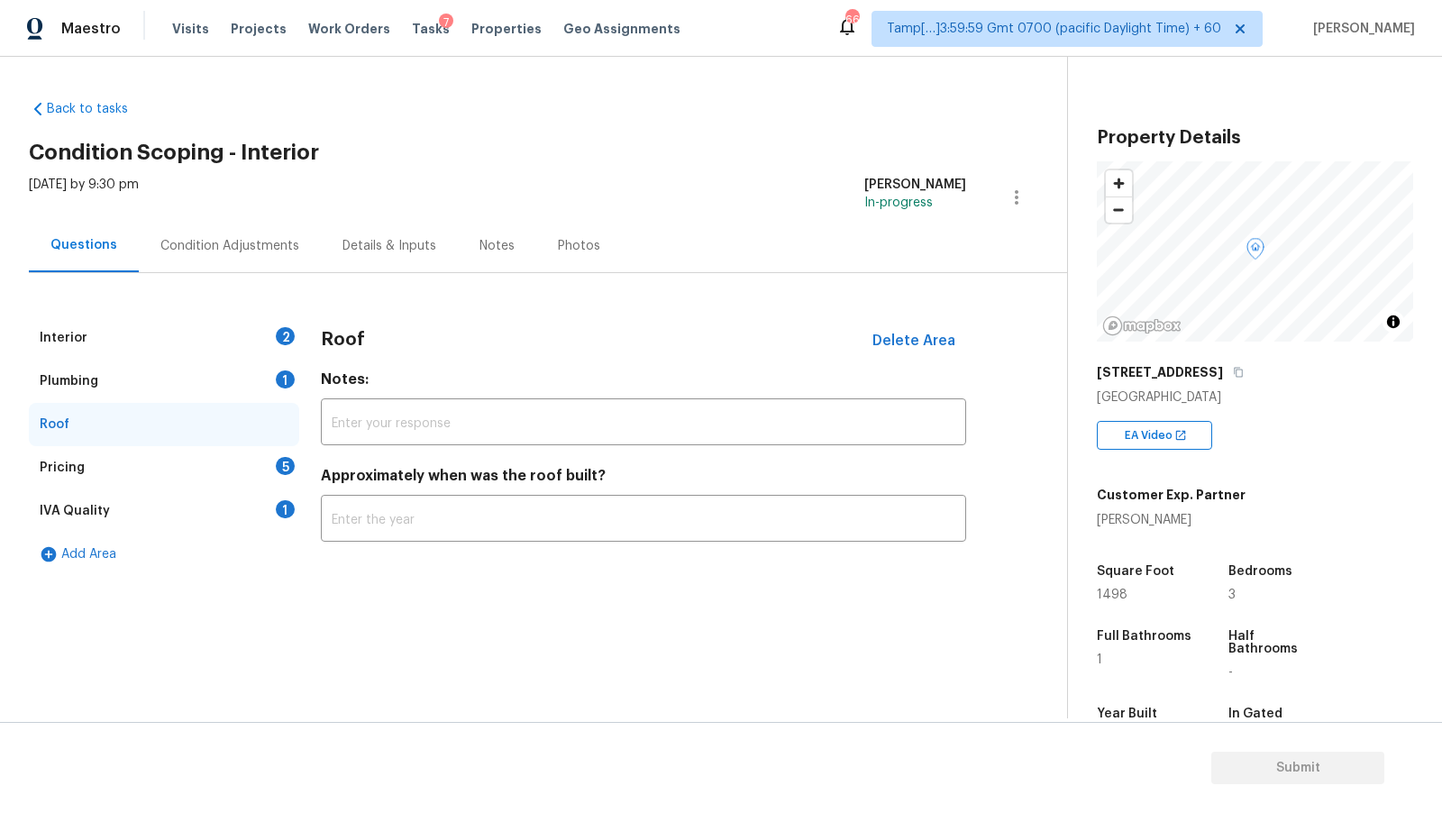
scroll to position [0, 0]
click at [158, 162] on div "Back to tasks Condition Scoping - Interior Wed, Oct 15 2025 by 9:30 pm Dineshku…" at bounding box center [548, 334] width 1038 height 496
click at [155, 341] on div "Interior 2" at bounding box center [164, 337] width 270 height 43
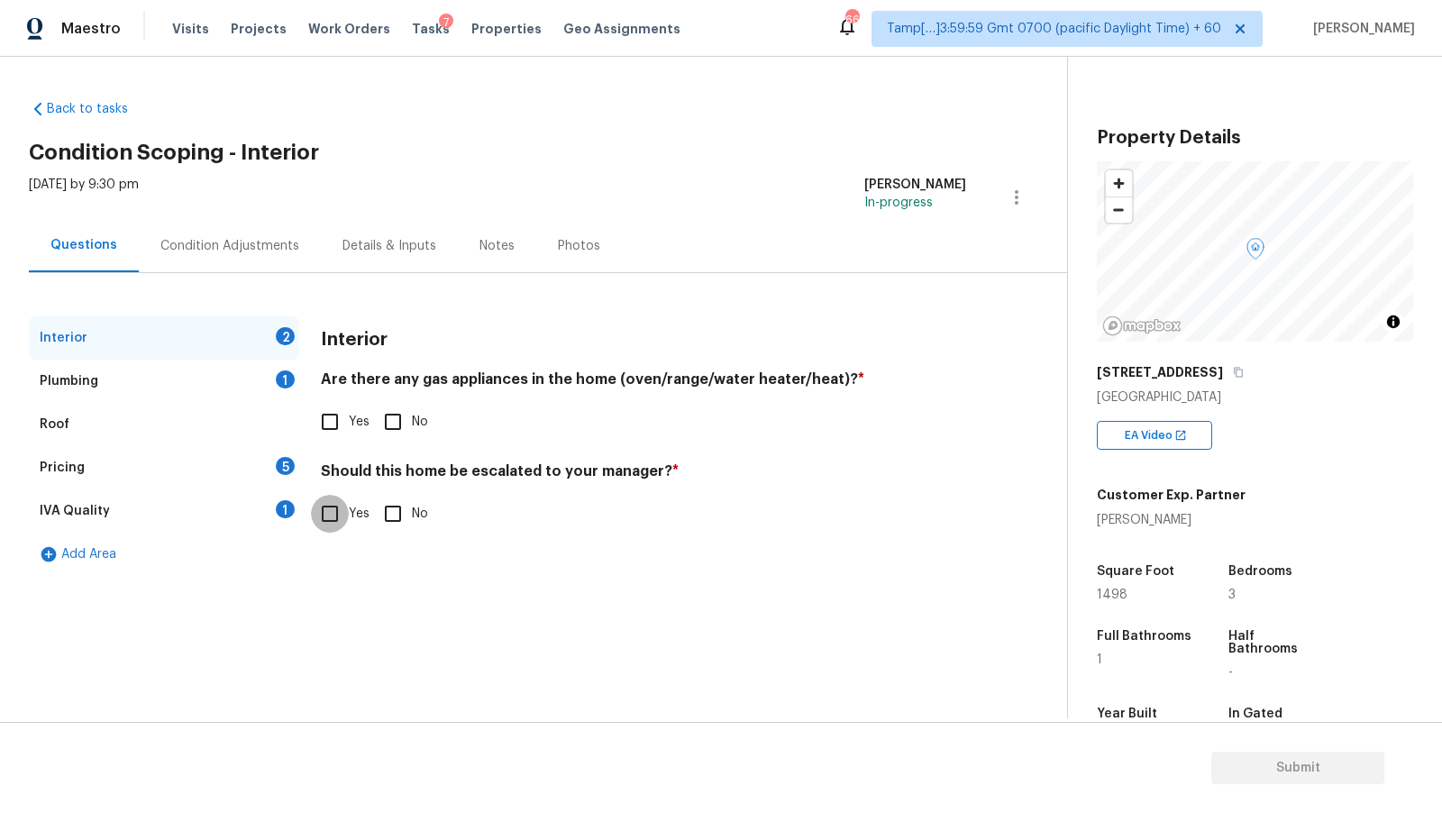
click at [339, 516] on input "Yes" at bounding box center [330, 514] width 38 height 38
checkbox input "true"
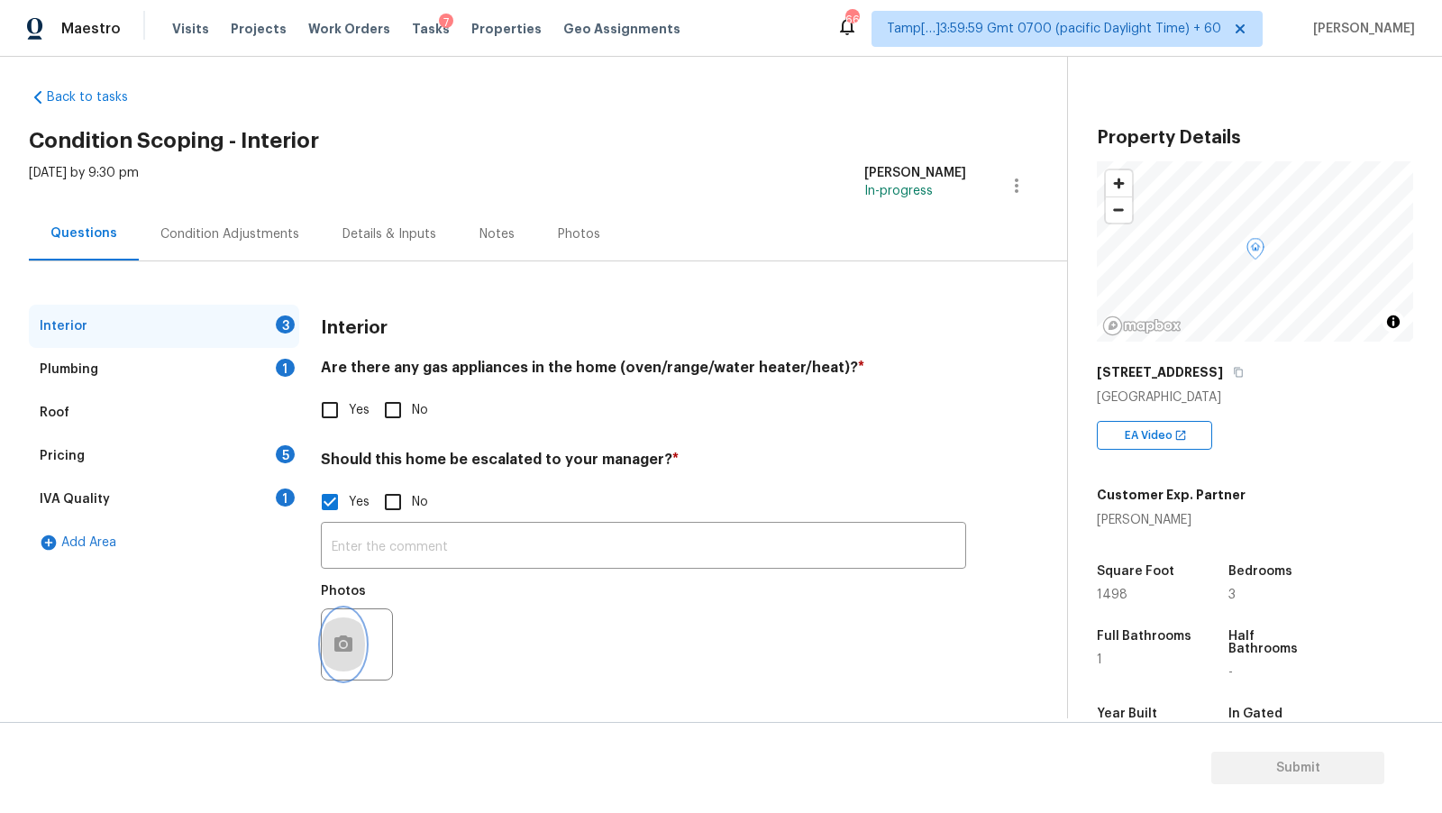
click at [344, 643] on circle "button" at bounding box center [343, 644] width 5 height 5
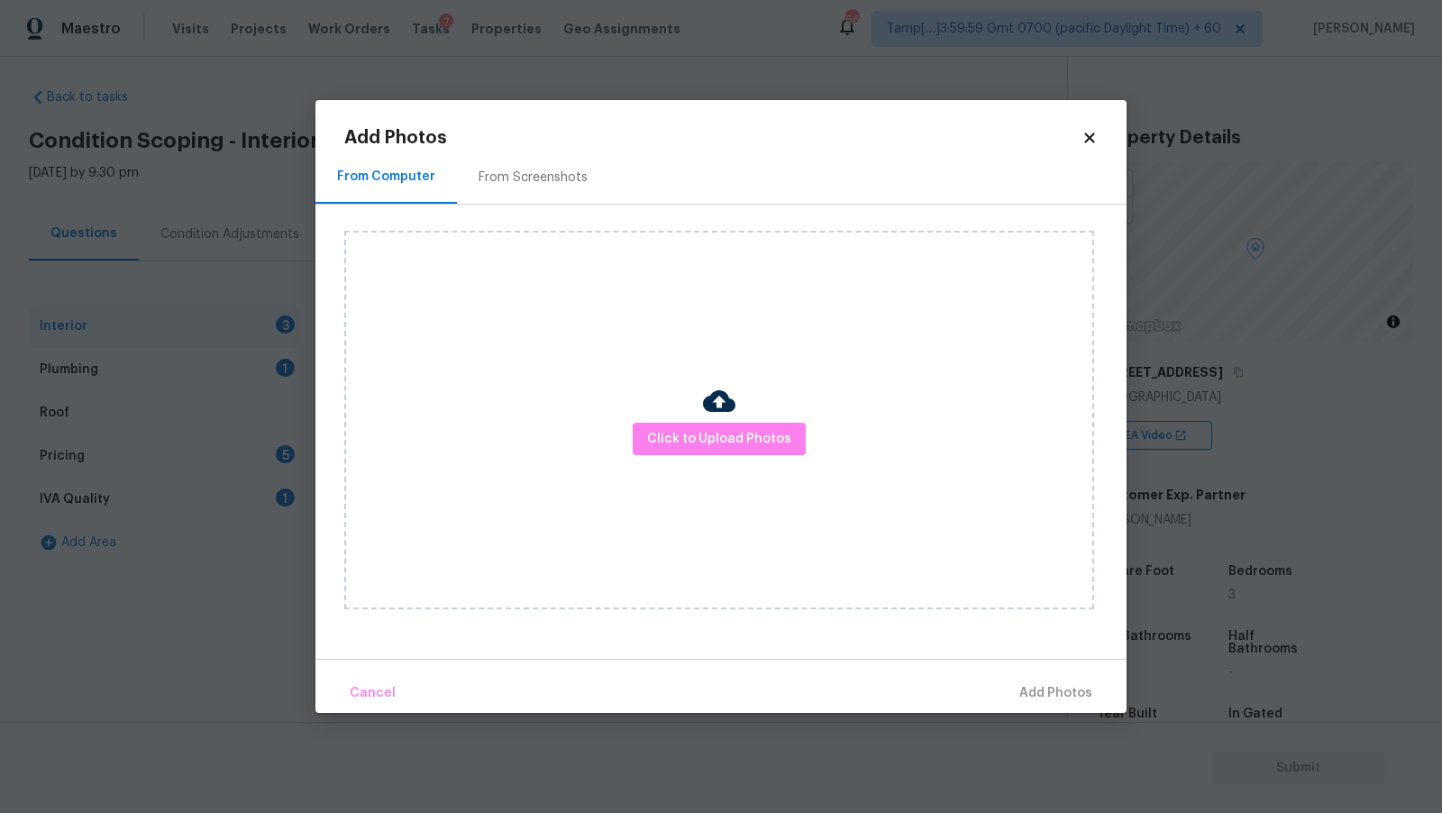
click at [637, 455] on div "Click to Upload Photos" at bounding box center [719, 420] width 750 height 379
click at [644, 447] on button "Click to Upload Photos" at bounding box center [719, 439] width 173 height 33
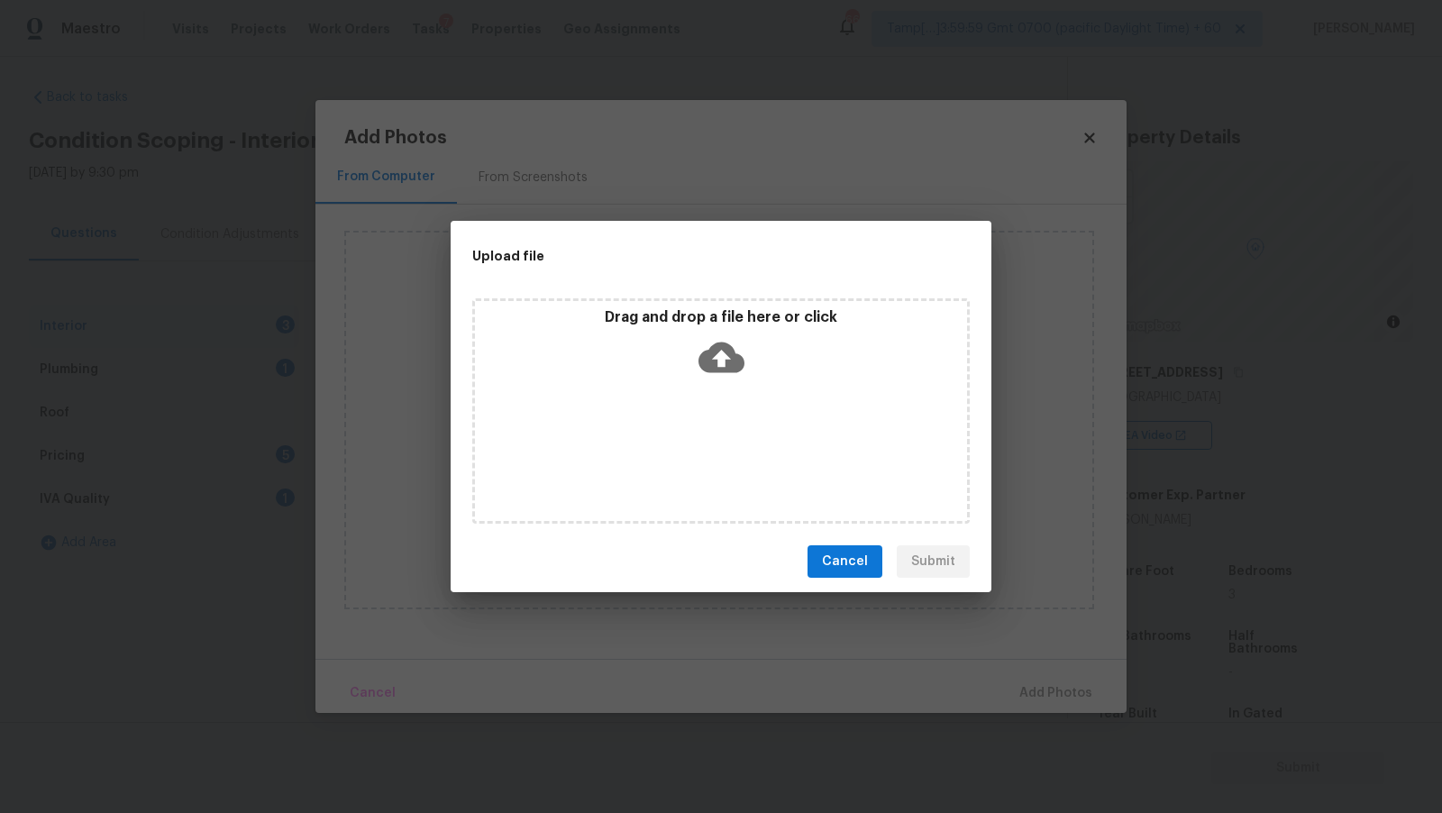
click at [687, 344] on div "Drag and drop a file here or click" at bounding box center [721, 347] width 492 height 78
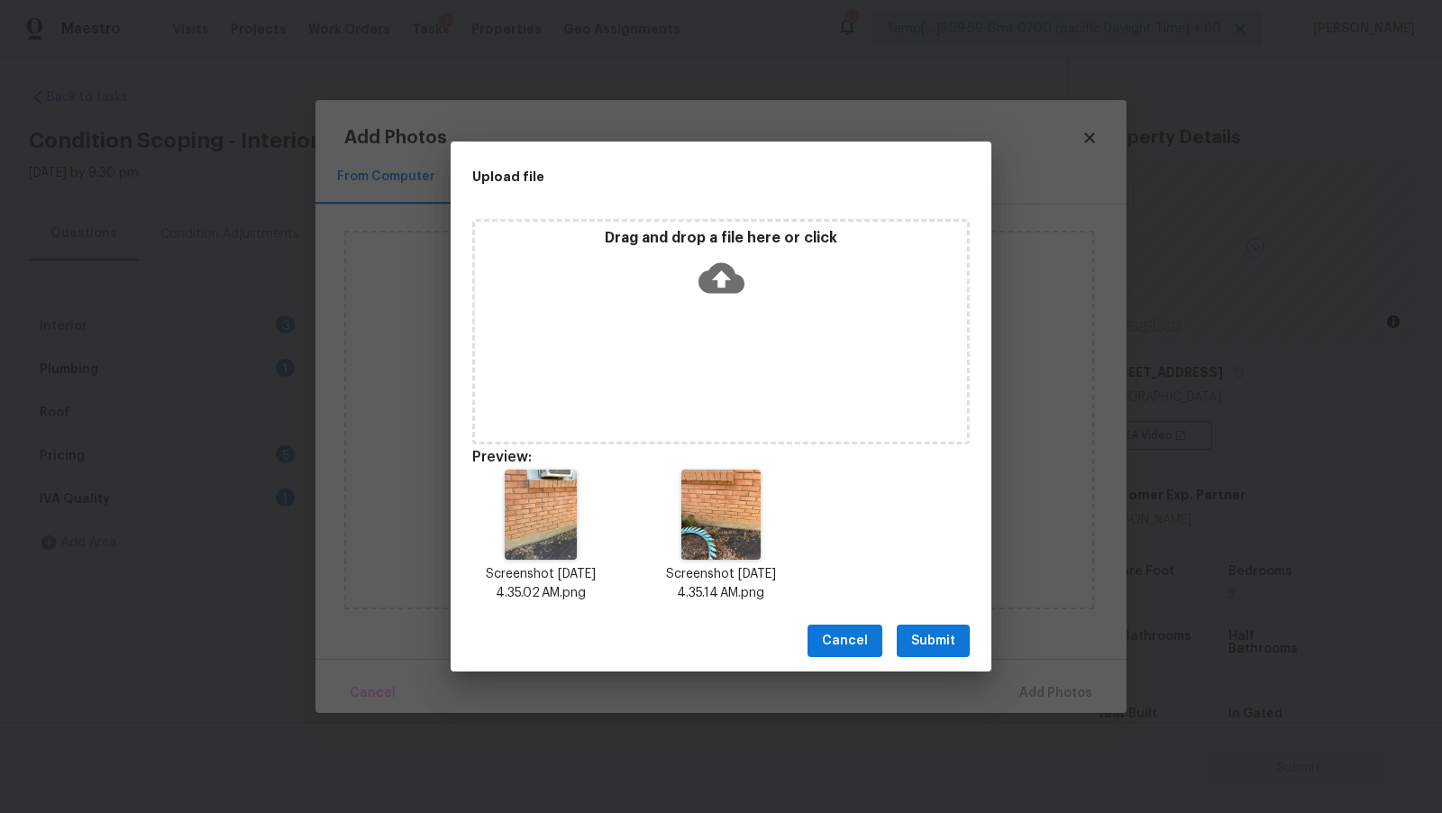
click at [916, 648] on span "Submit" at bounding box center [933, 641] width 44 height 23
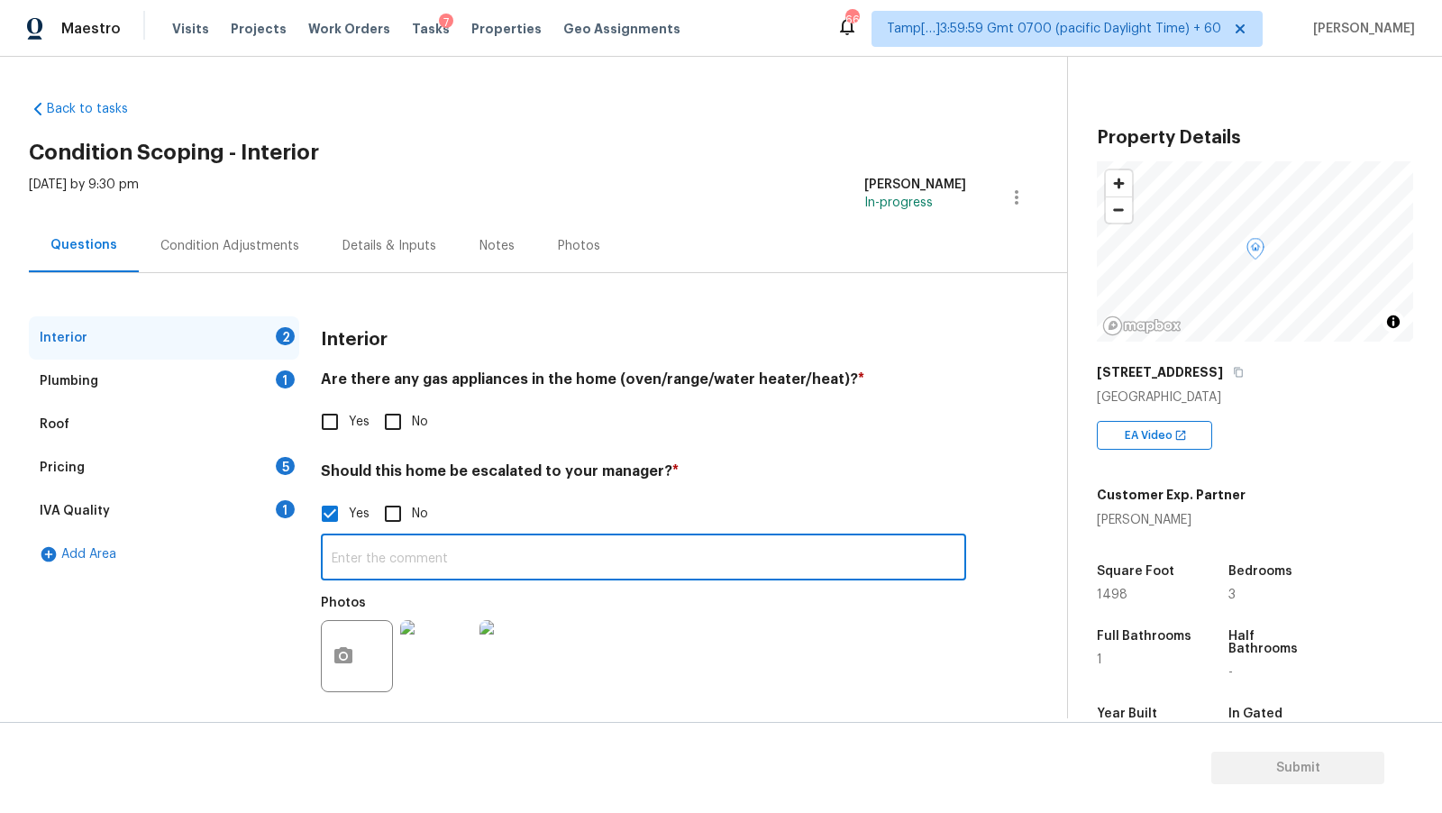
scroll to position [12, 0]
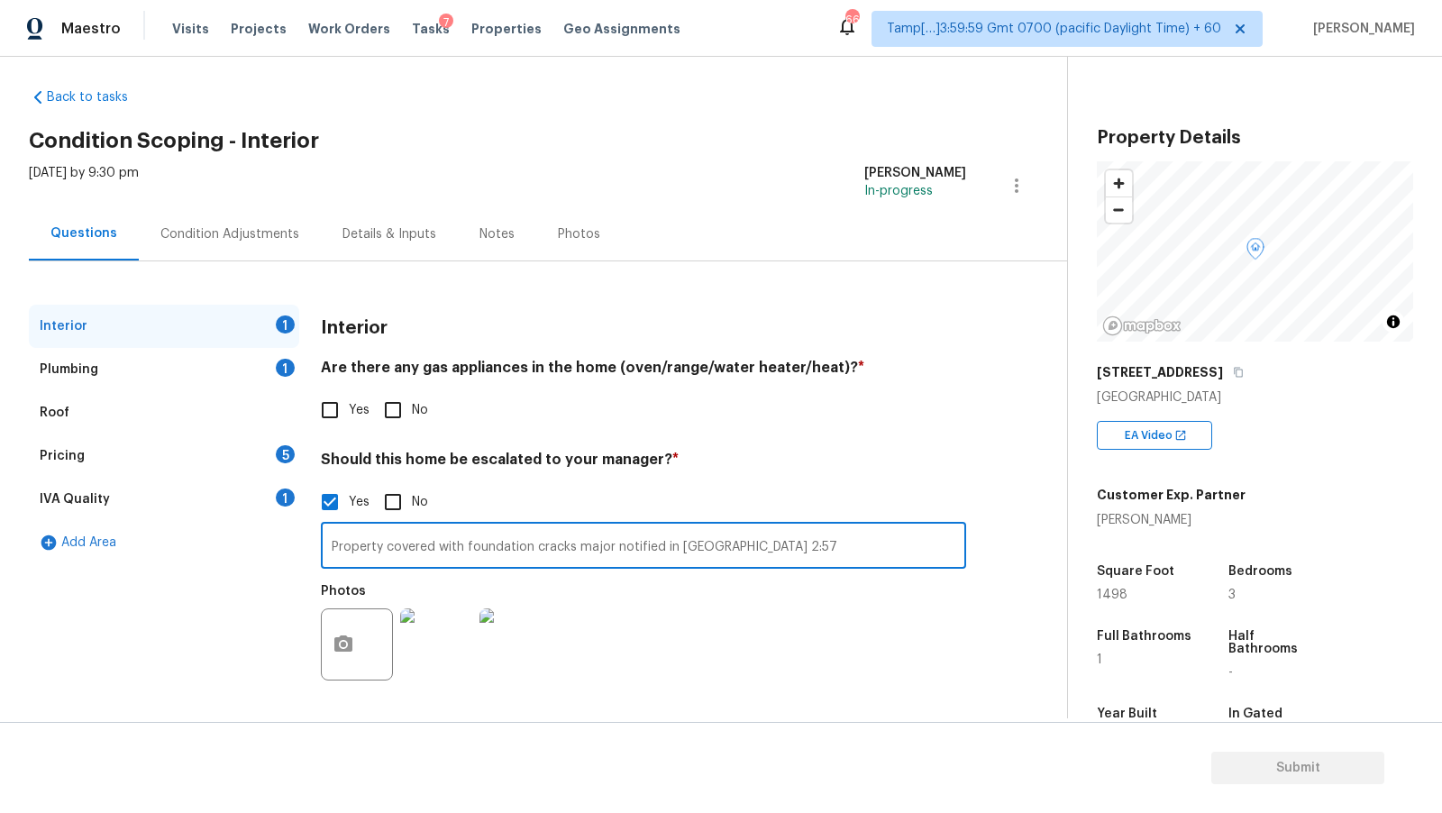
type input "Property covered with foundation cracks major notified in [GEOGRAPHIC_DATA] 2:57"
click at [593, 527] on input "Property covered with foundation cracks major notified in [GEOGRAPHIC_DATA] 2:57" at bounding box center [643, 547] width 645 height 42
paste input "text"
click at [528, 544] on input "text" at bounding box center [643, 547] width 645 height 42
paste input "Property has multiple foundation cracks, with a major one noted in VA (2:57)."
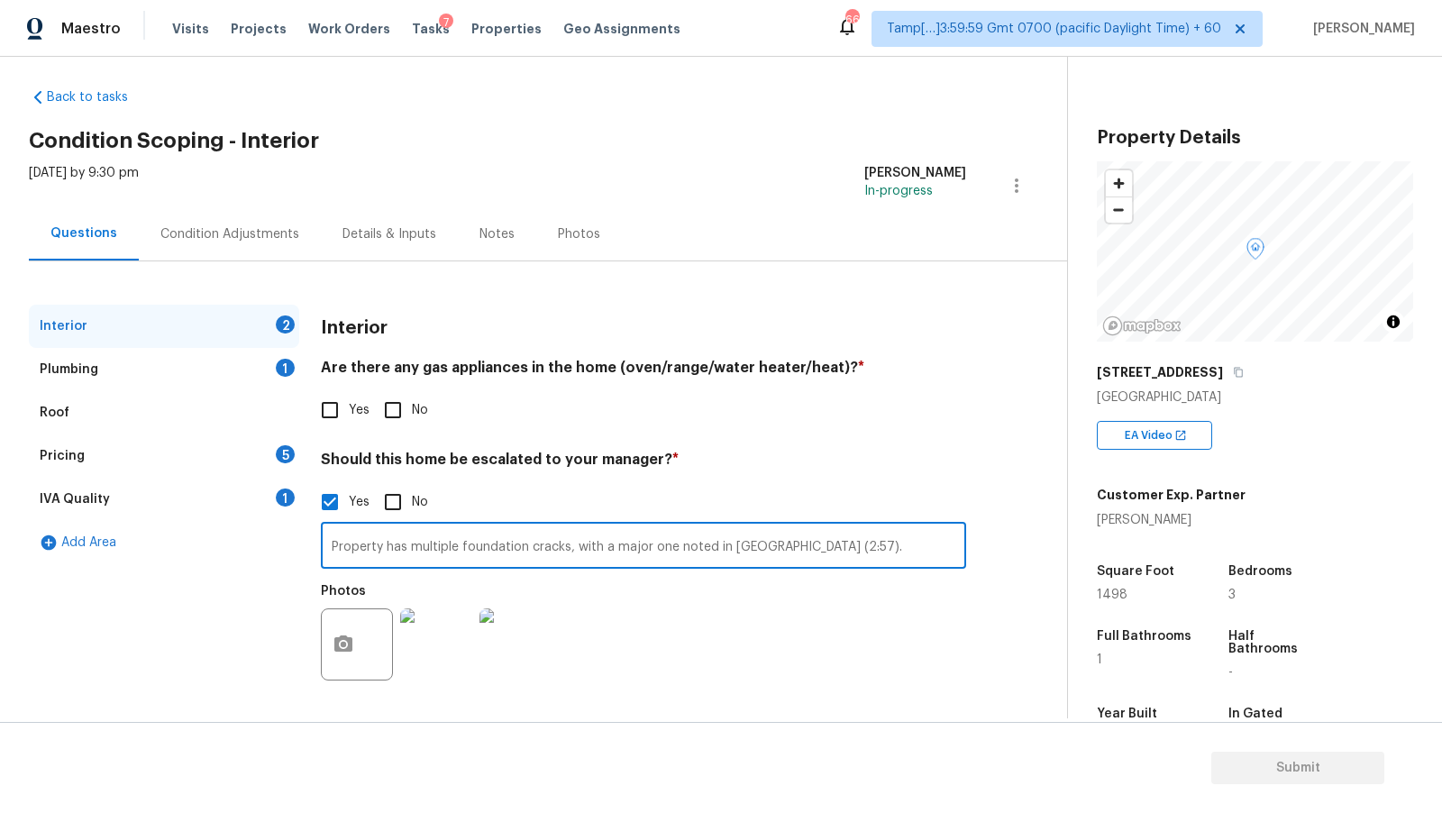
type input "Property has multiple foundation cracks, with a major one noted in VA (2:57)."
click at [577, 492] on div "Yes No" at bounding box center [643, 502] width 645 height 38
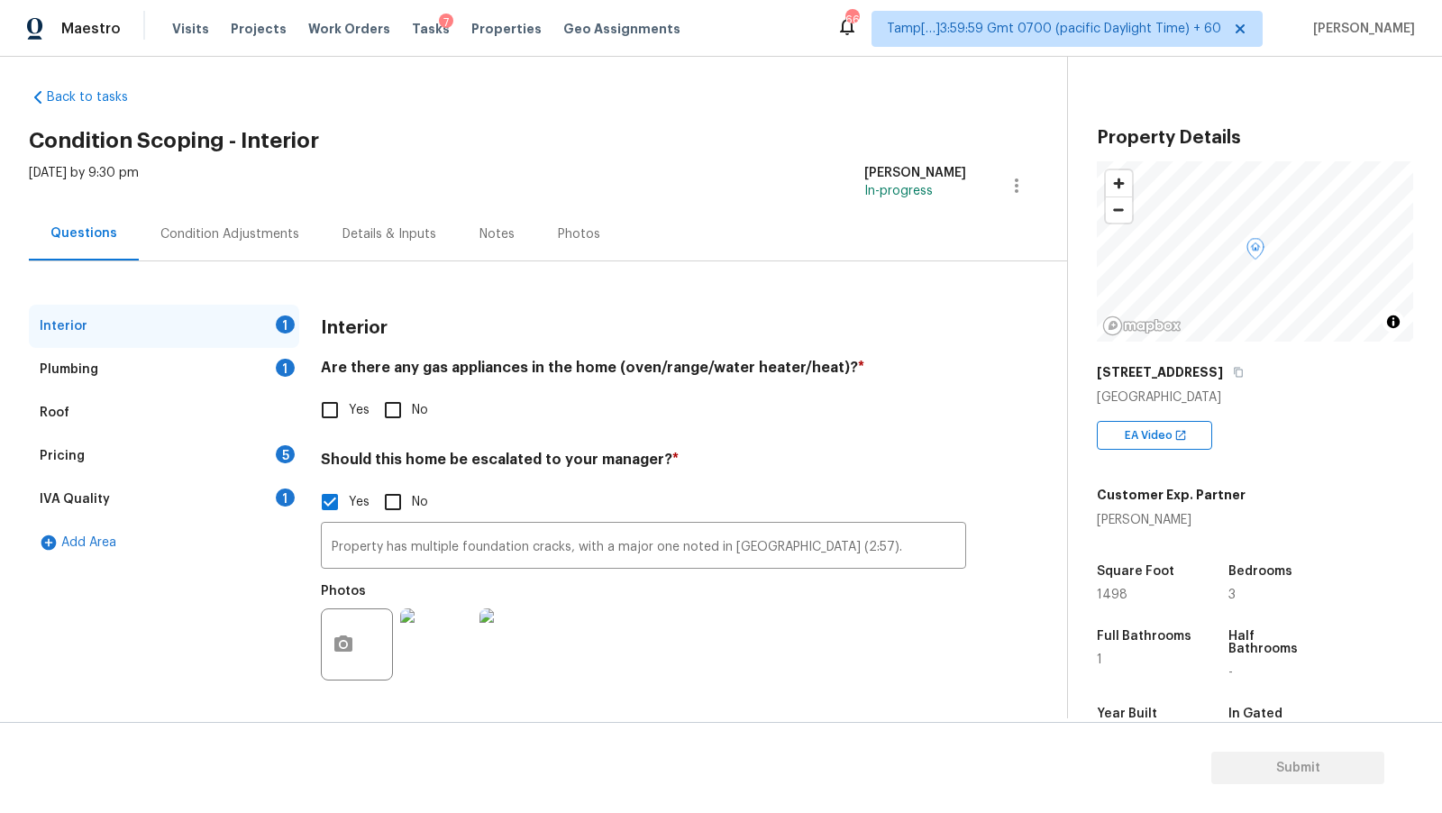
click at [250, 243] on div "Condition Adjustments" at bounding box center [230, 233] width 182 height 53
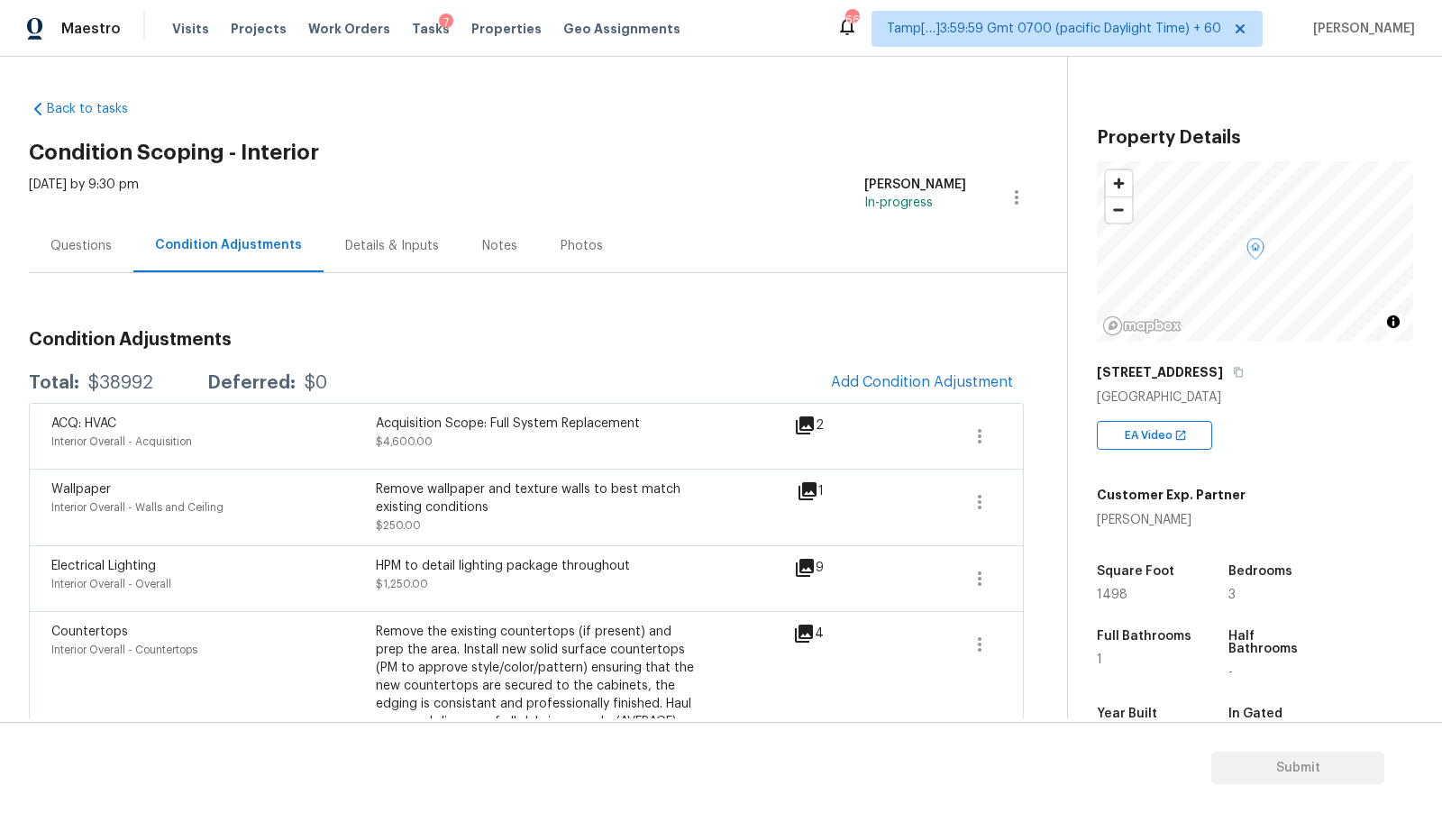
click at [88, 247] on div "Questions" at bounding box center [80, 246] width 61 height 18
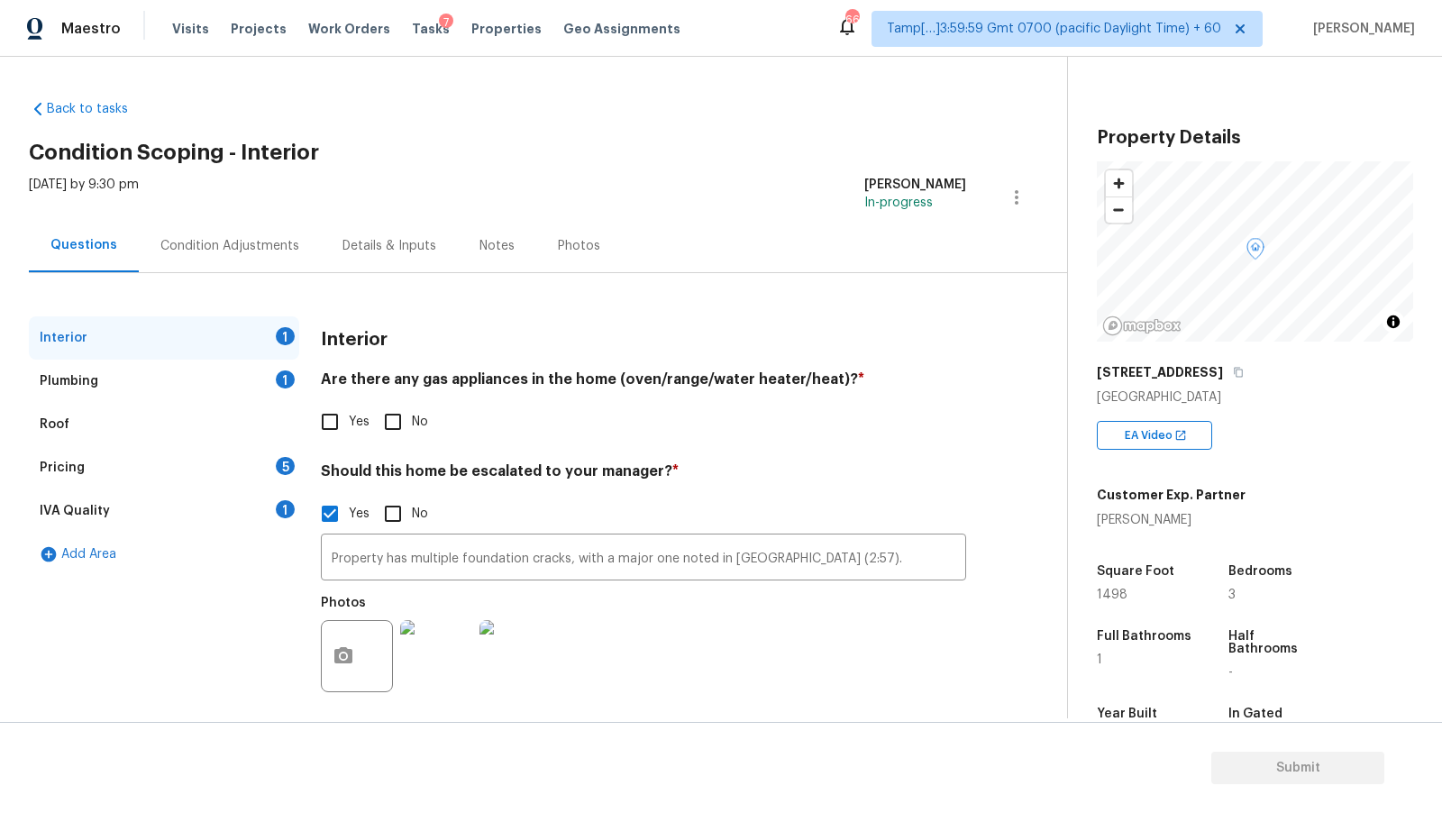
click at [178, 474] on div "Pricing 5" at bounding box center [164, 467] width 270 height 43
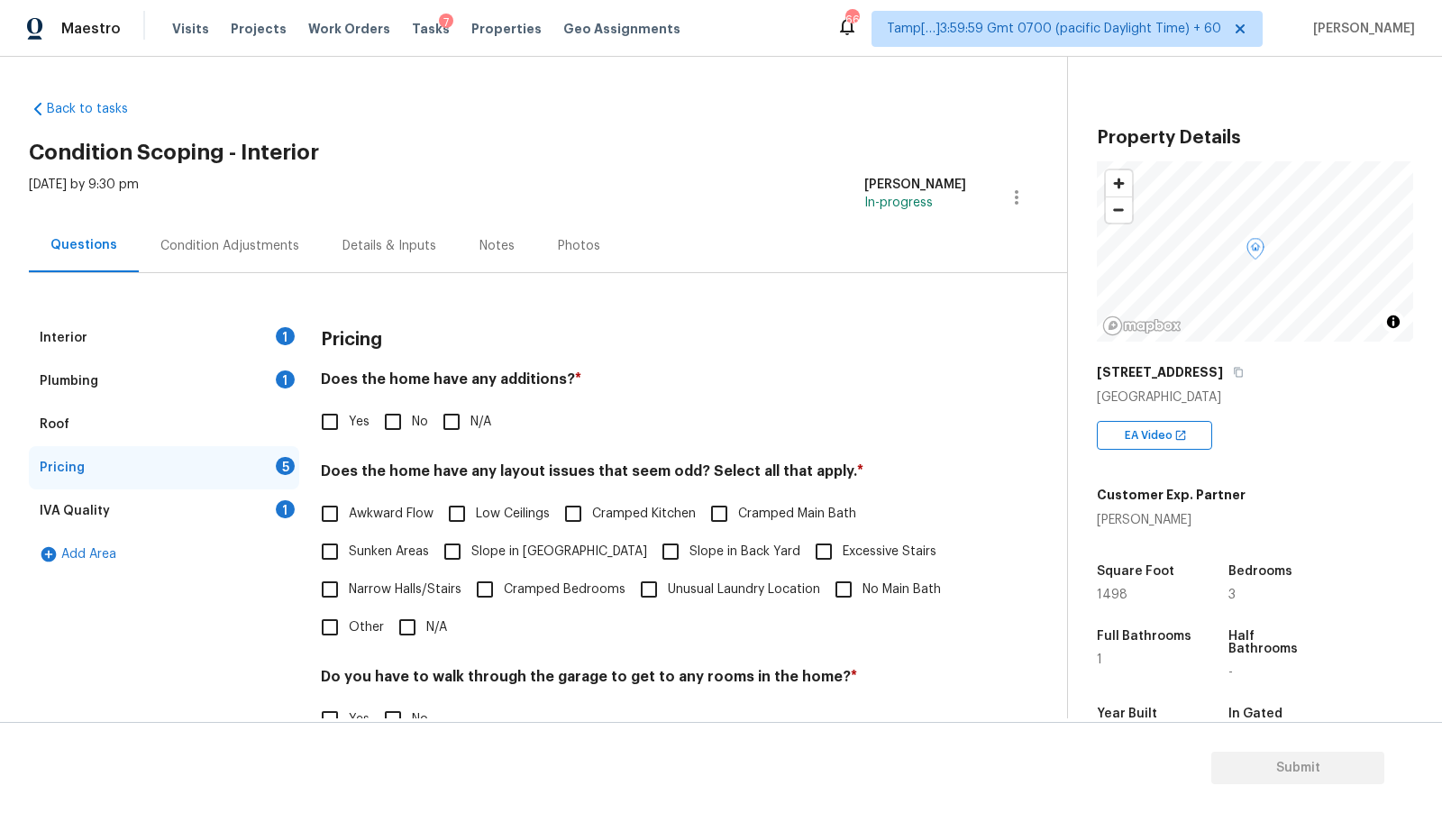
click at [342, 422] on input "Yes" at bounding box center [330, 422] width 38 height 38
checkbox input "true"
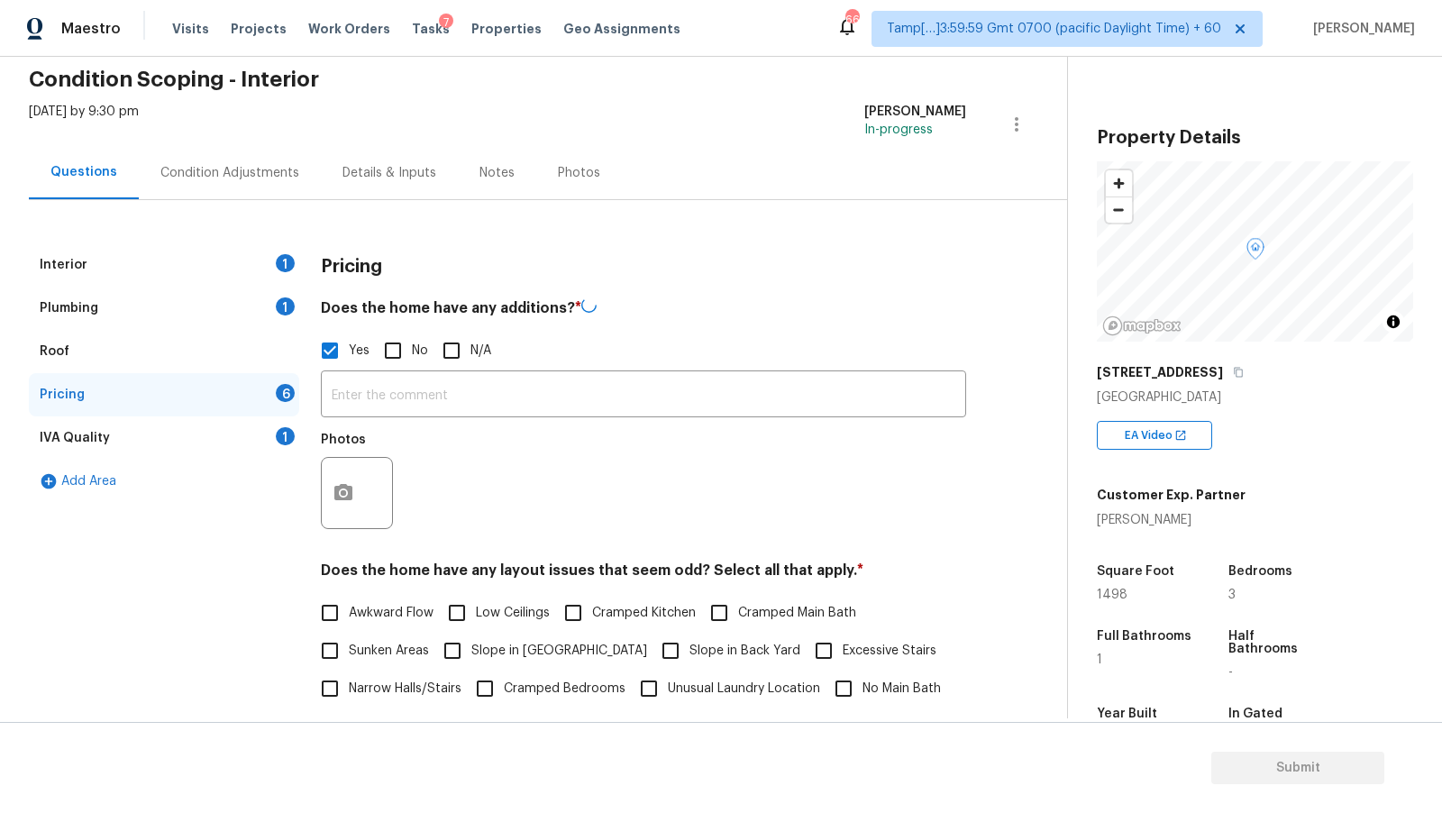
scroll to position [162, 0]
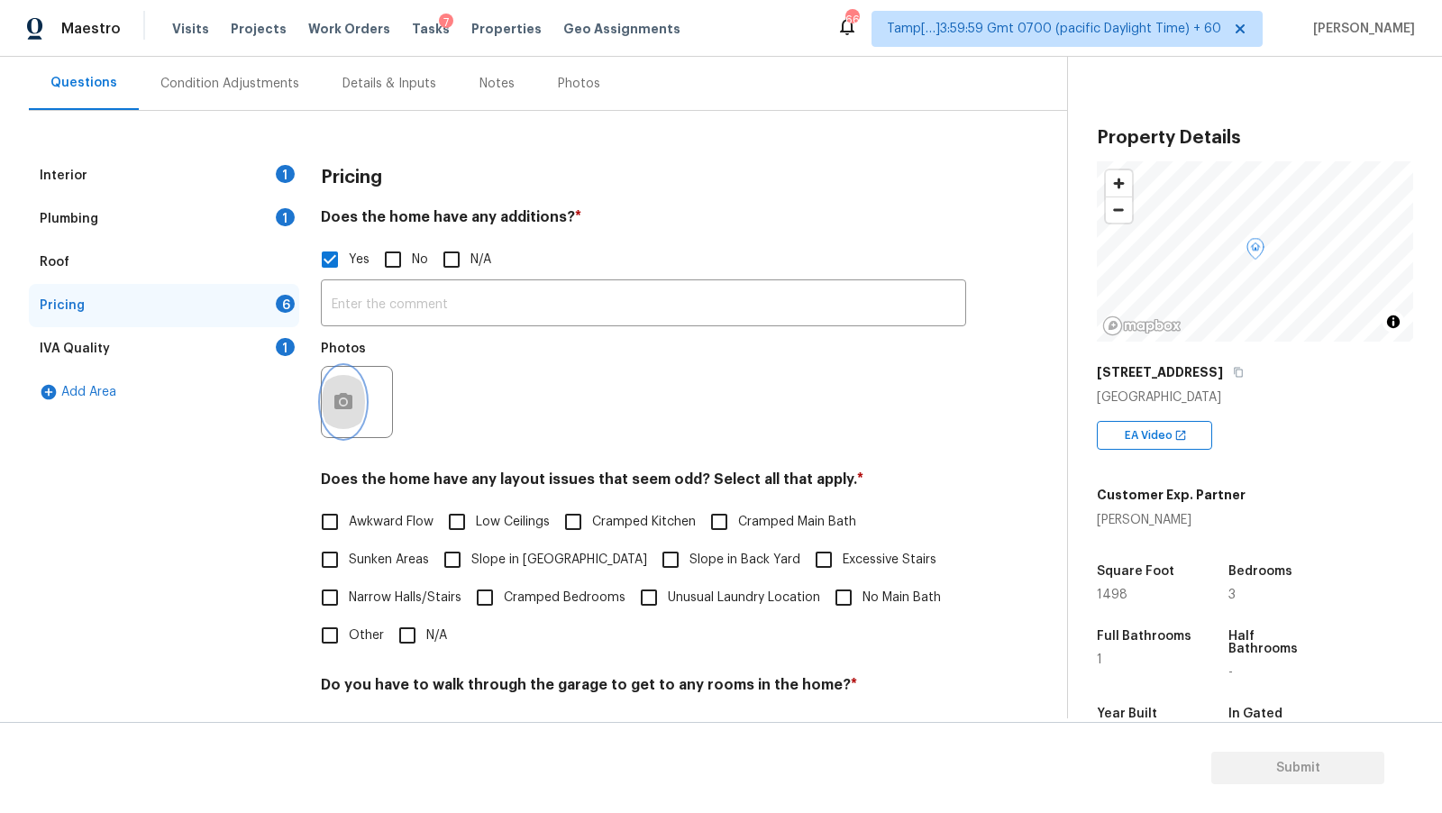
click at [325, 382] on button "button" at bounding box center [343, 402] width 43 height 70
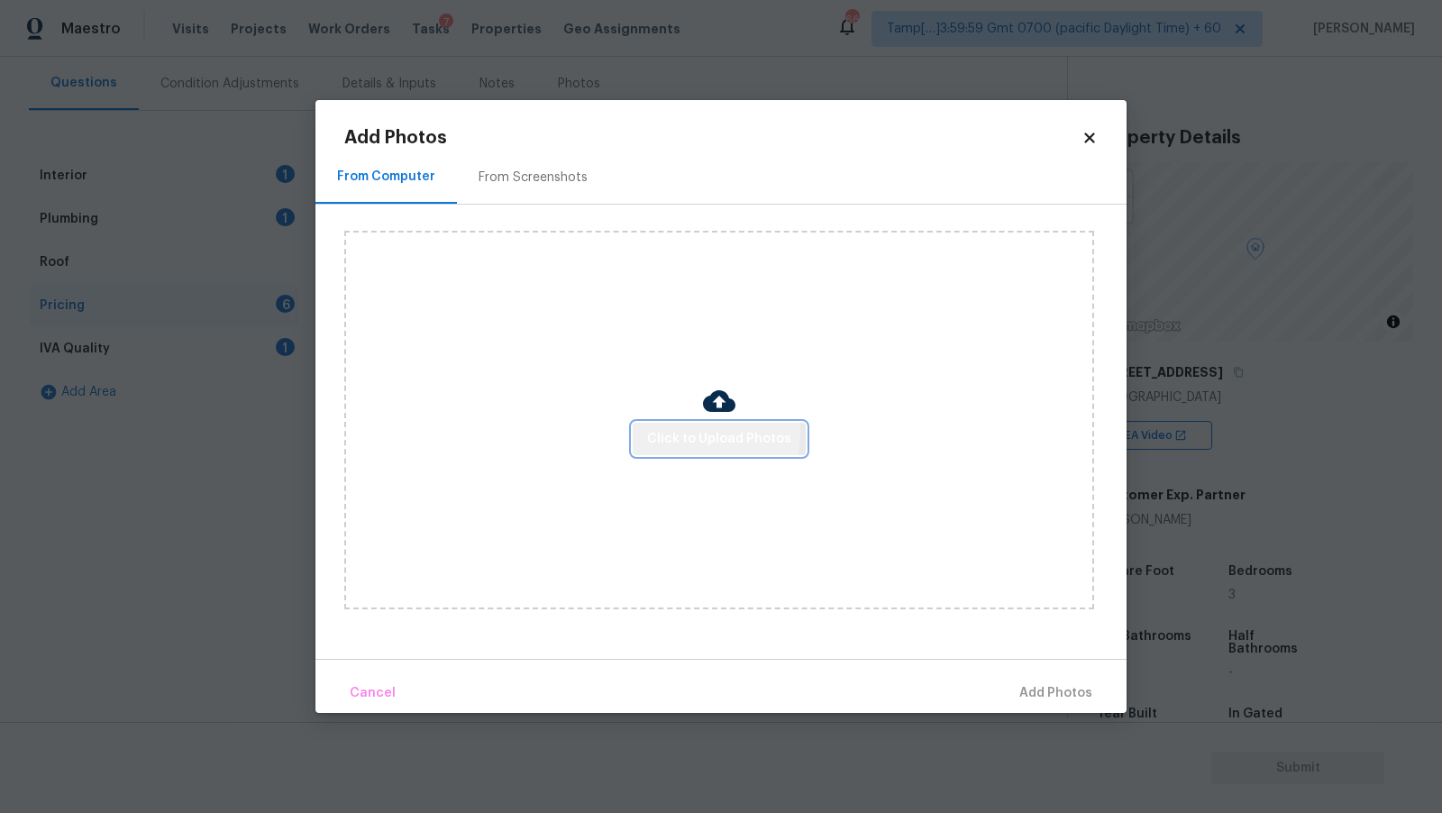
click at [653, 431] on span "Click to Upload Photos" at bounding box center [719, 439] width 144 height 23
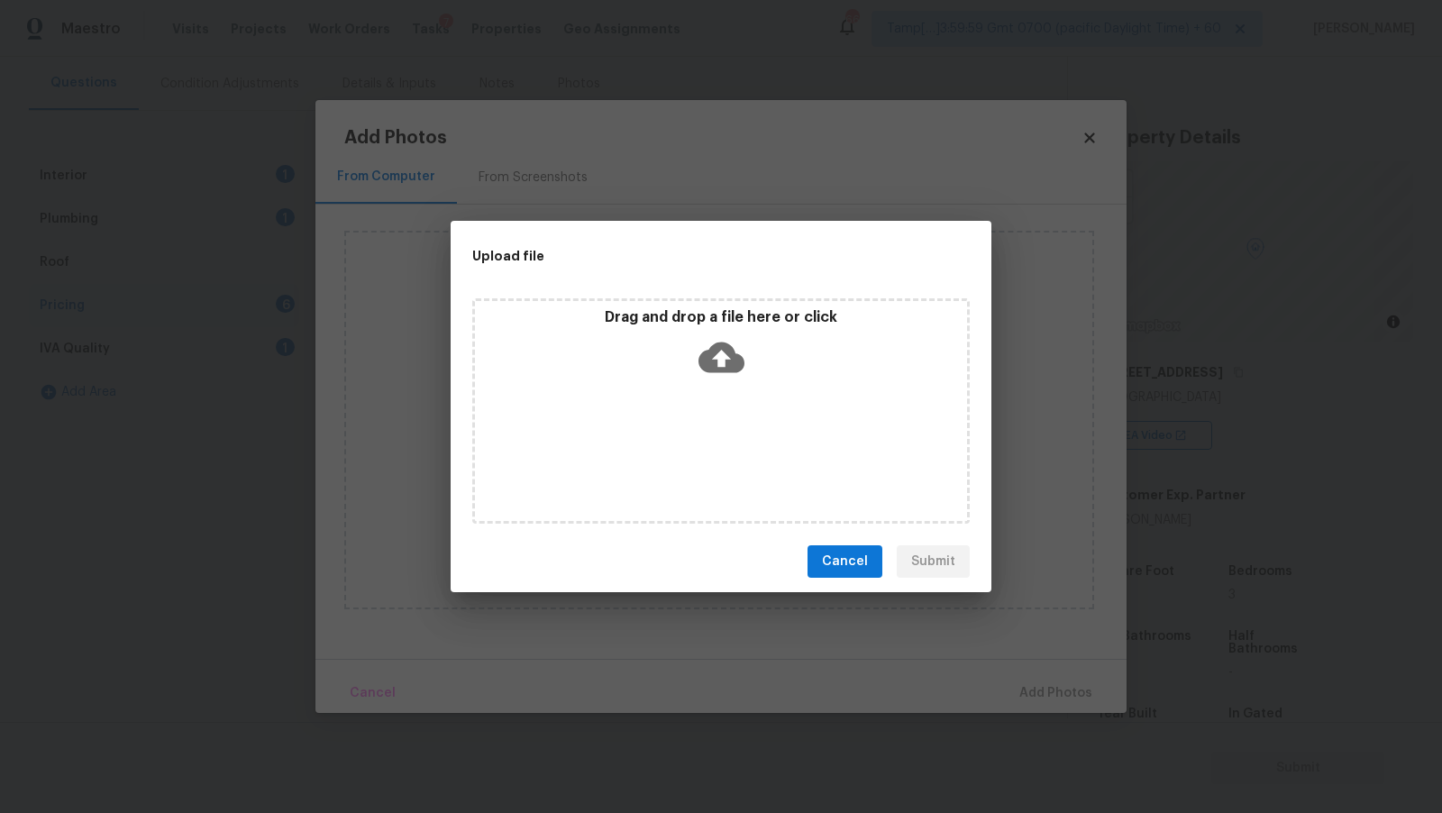
click at [708, 380] on div "Drag and drop a file here or click" at bounding box center [721, 347] width 492 height 78
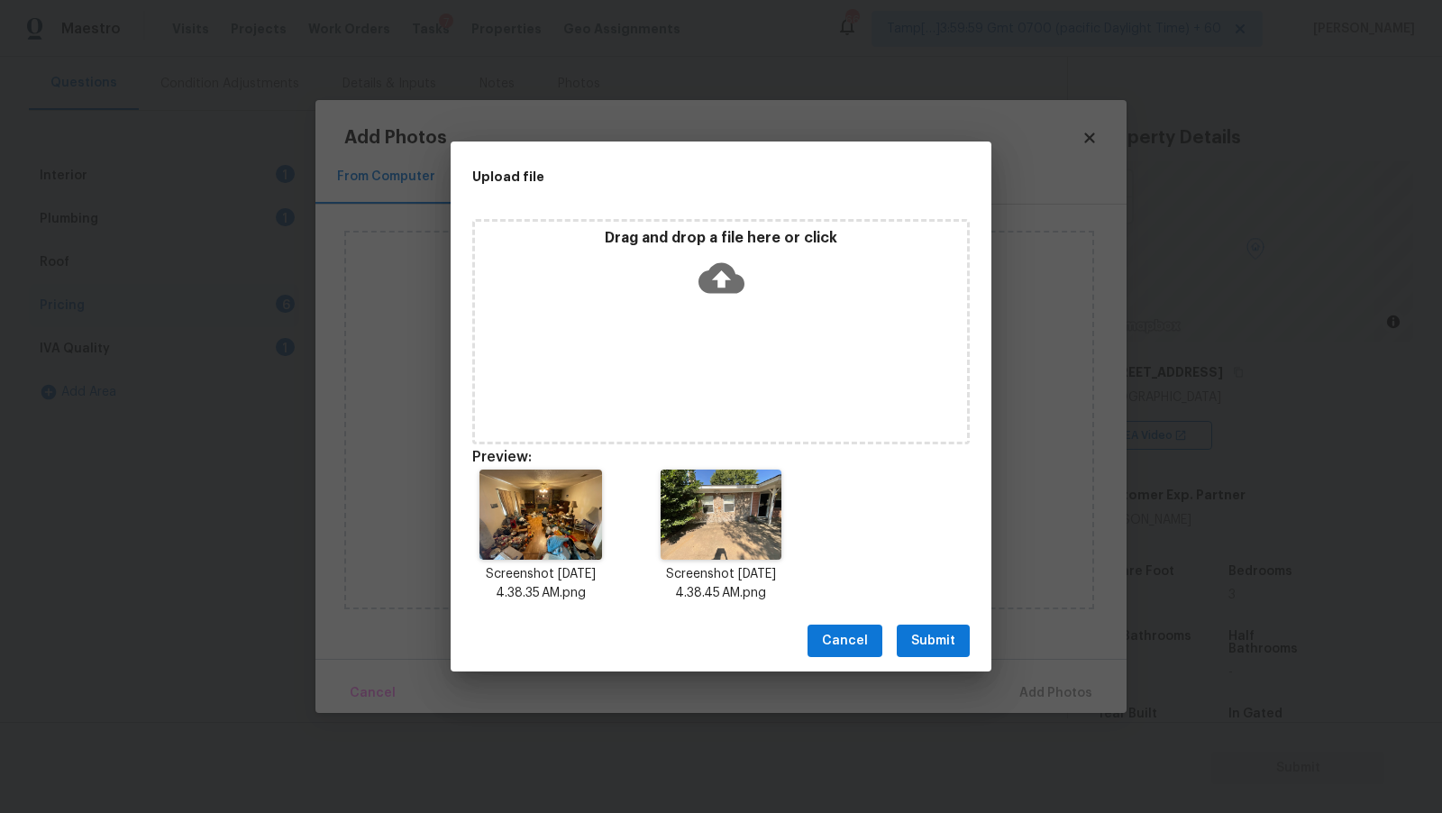
click at [942, 650] on span "Submit" at bounding box center [933, 641] width 44 height 23
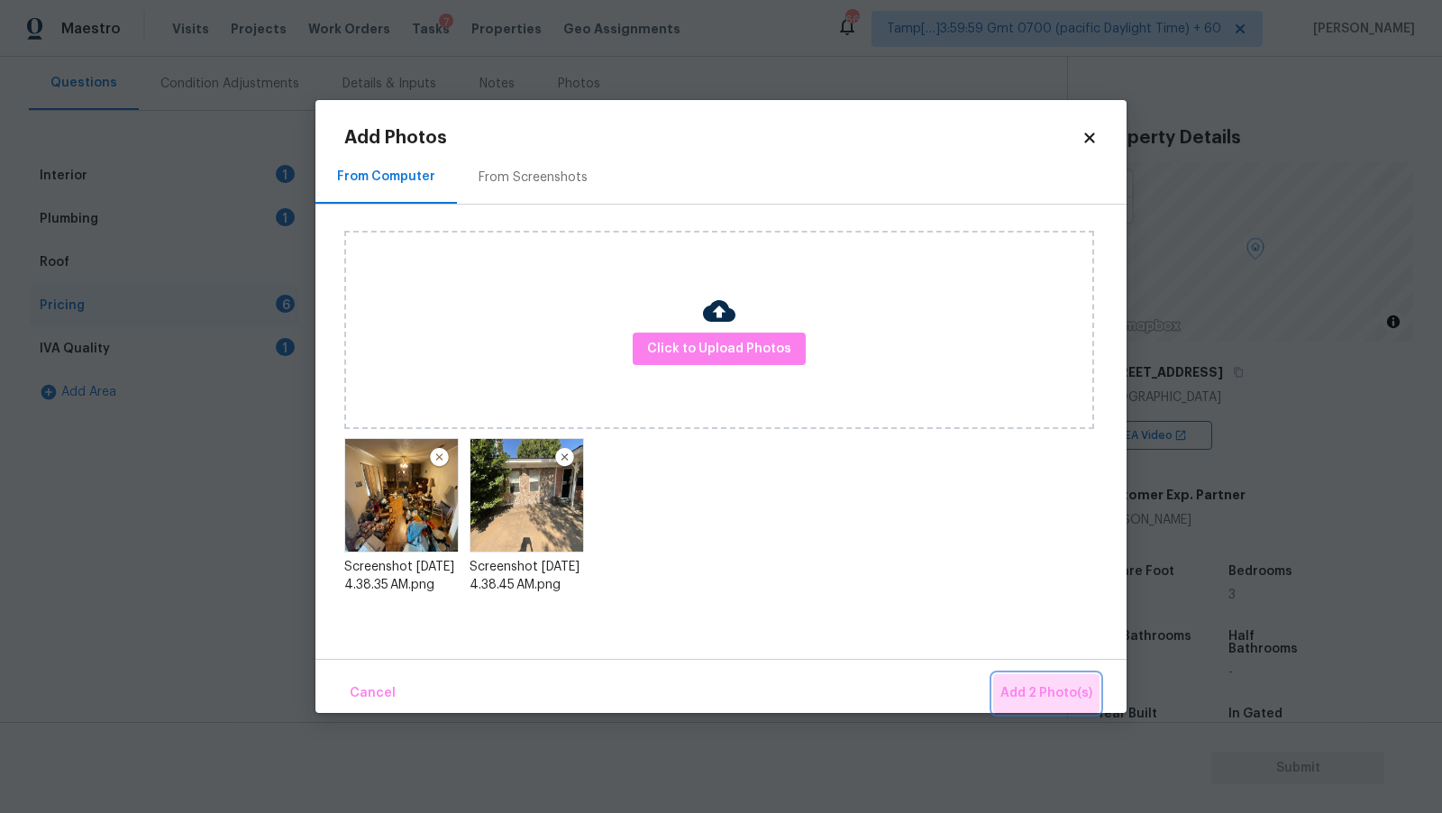
click at [1050, 685] on span "Add 2 Photo(s)" at bounding box center [1047, 693] width 92 height 23
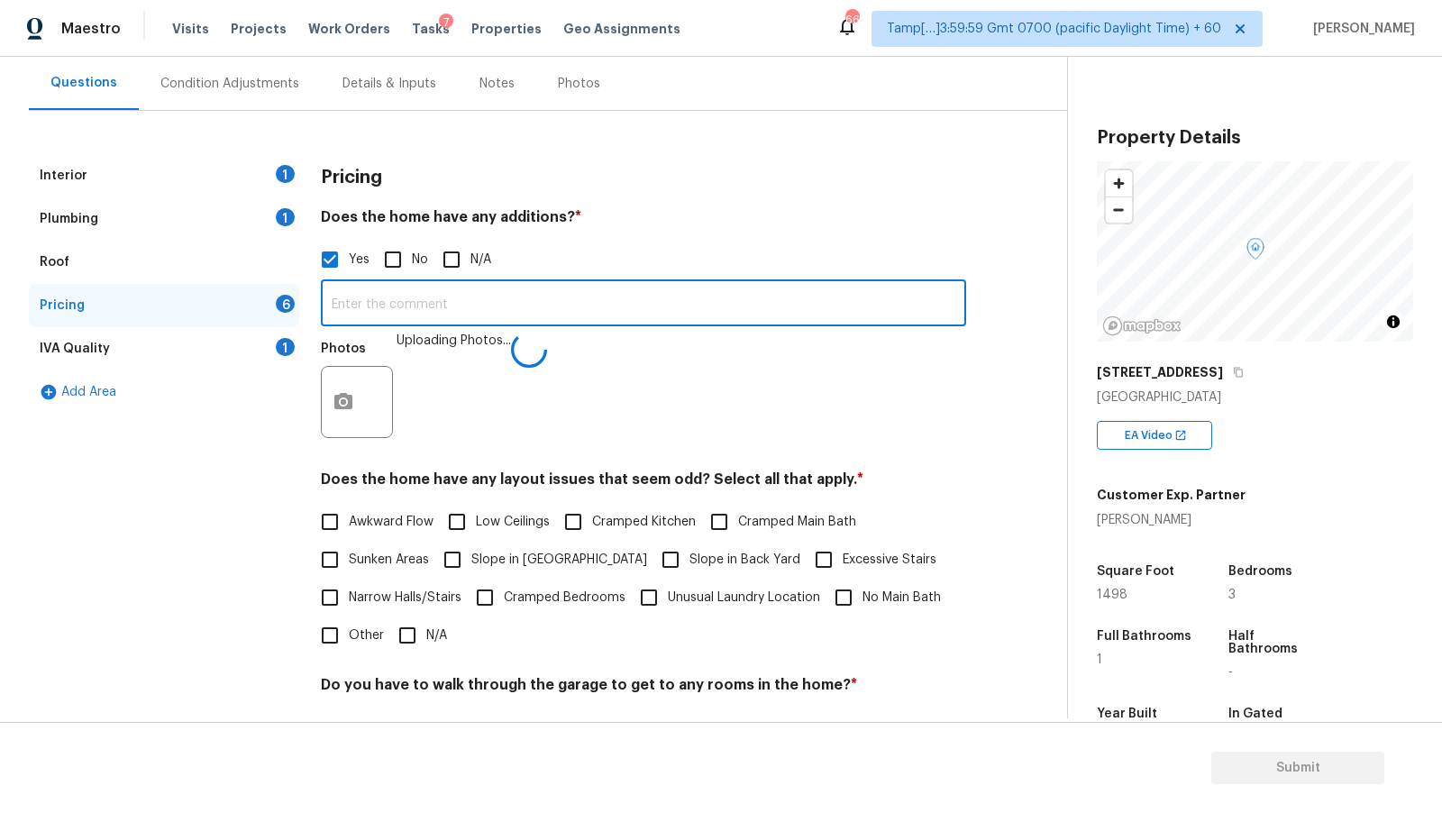
click at [590, 318] on input "text" at bounding box center [643, 305] width 645 height 42
paste input "Converted Garage"
type input "Converted Garage"
click at [670, 233] on div "Does the home have any additions? * Yes No N/A Converted Garage ​ Photos Upload…" at bounding box center [643, 328] width 645 height 241
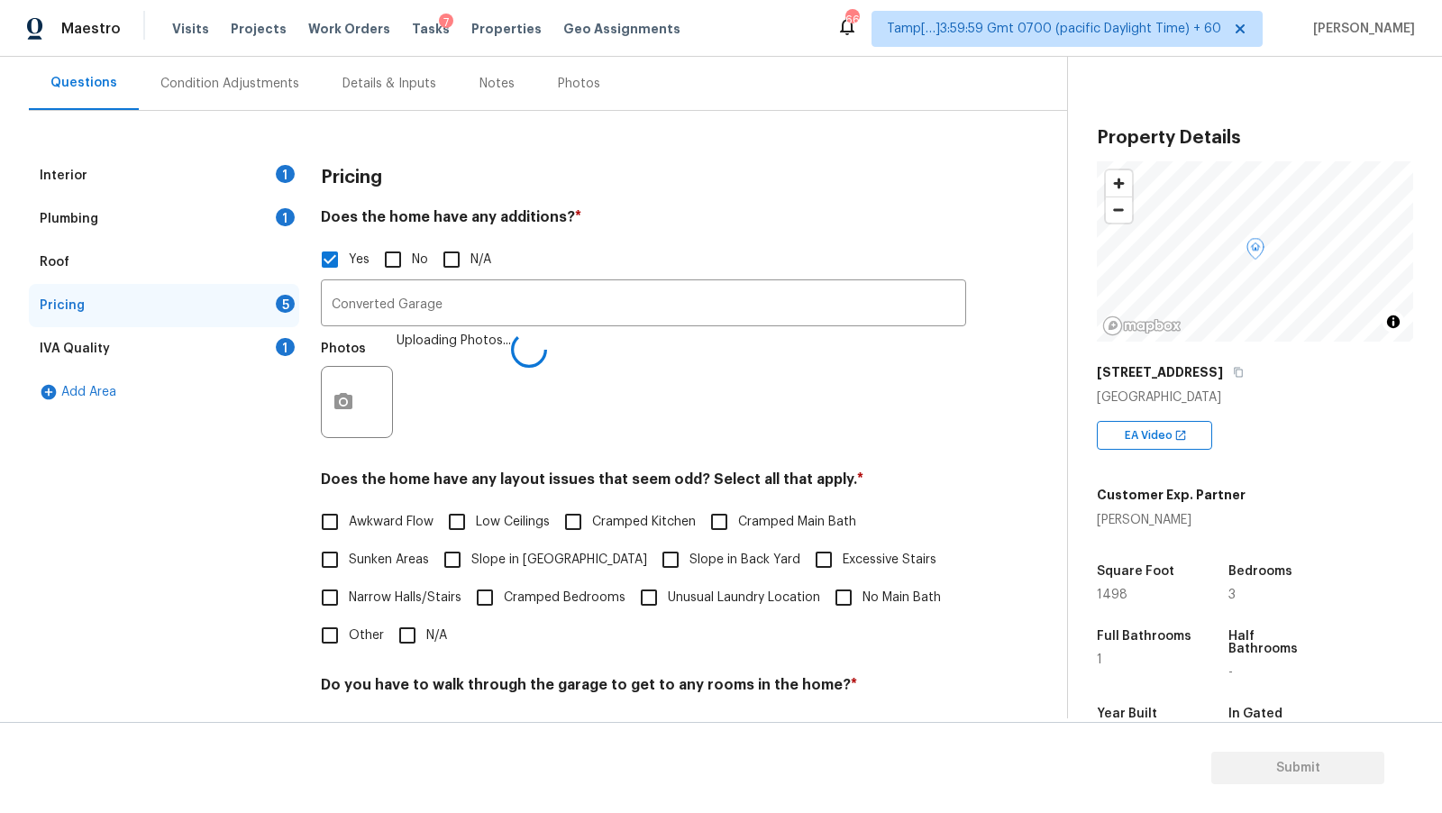
click at [716, 591] on span "Unusual Laundry Location" at bounding box center [744, 598] width 152 height 19
click at [668, 591] on input "Unusual Laundry Location" at bounding box center [649, 598] width 38 height 38
checkbox input "true"
click at [715, 186] on div "Pricing" at bounding box center [643, 177] width 645 height 47
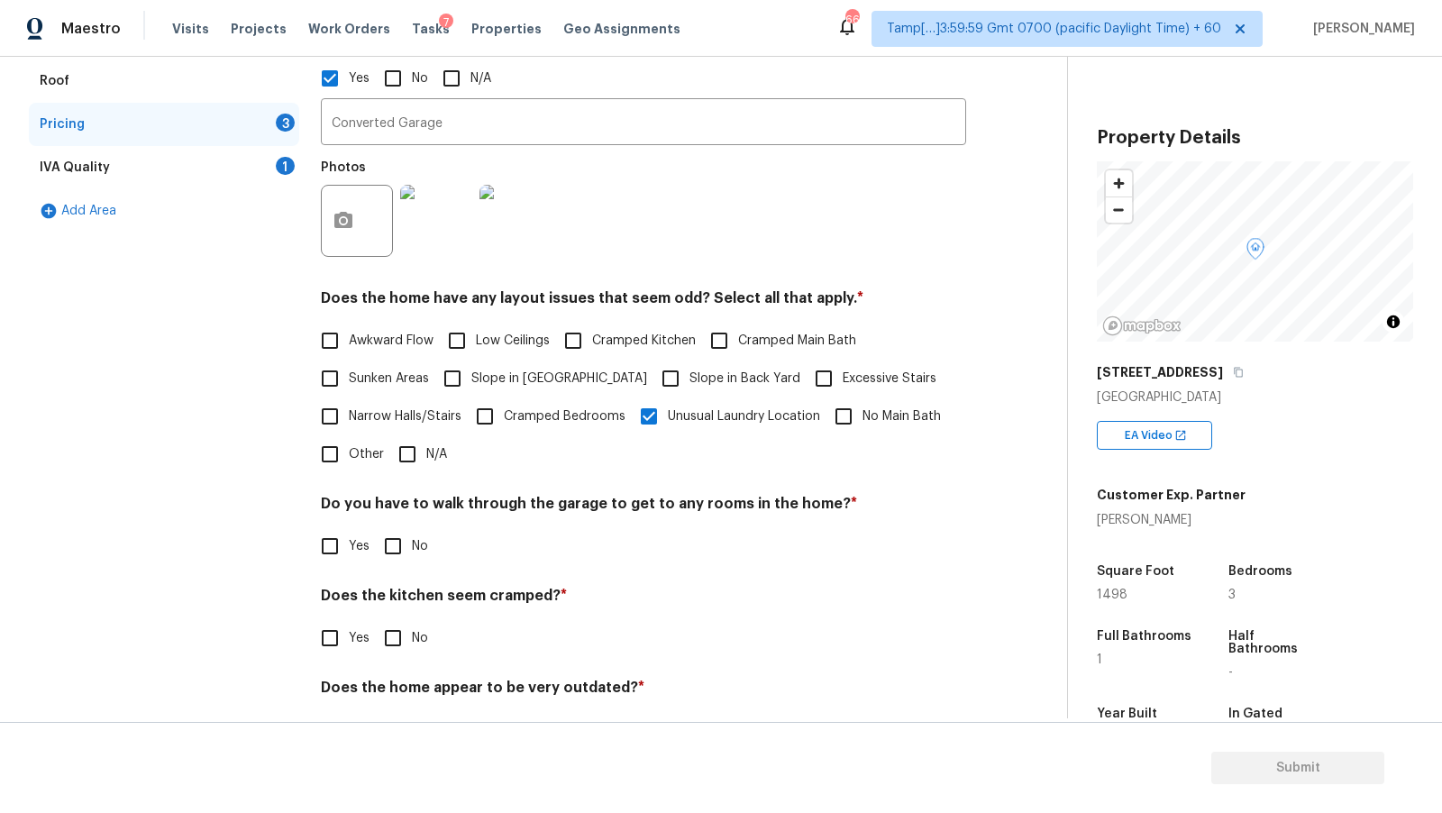
scroll to position [0, 0]
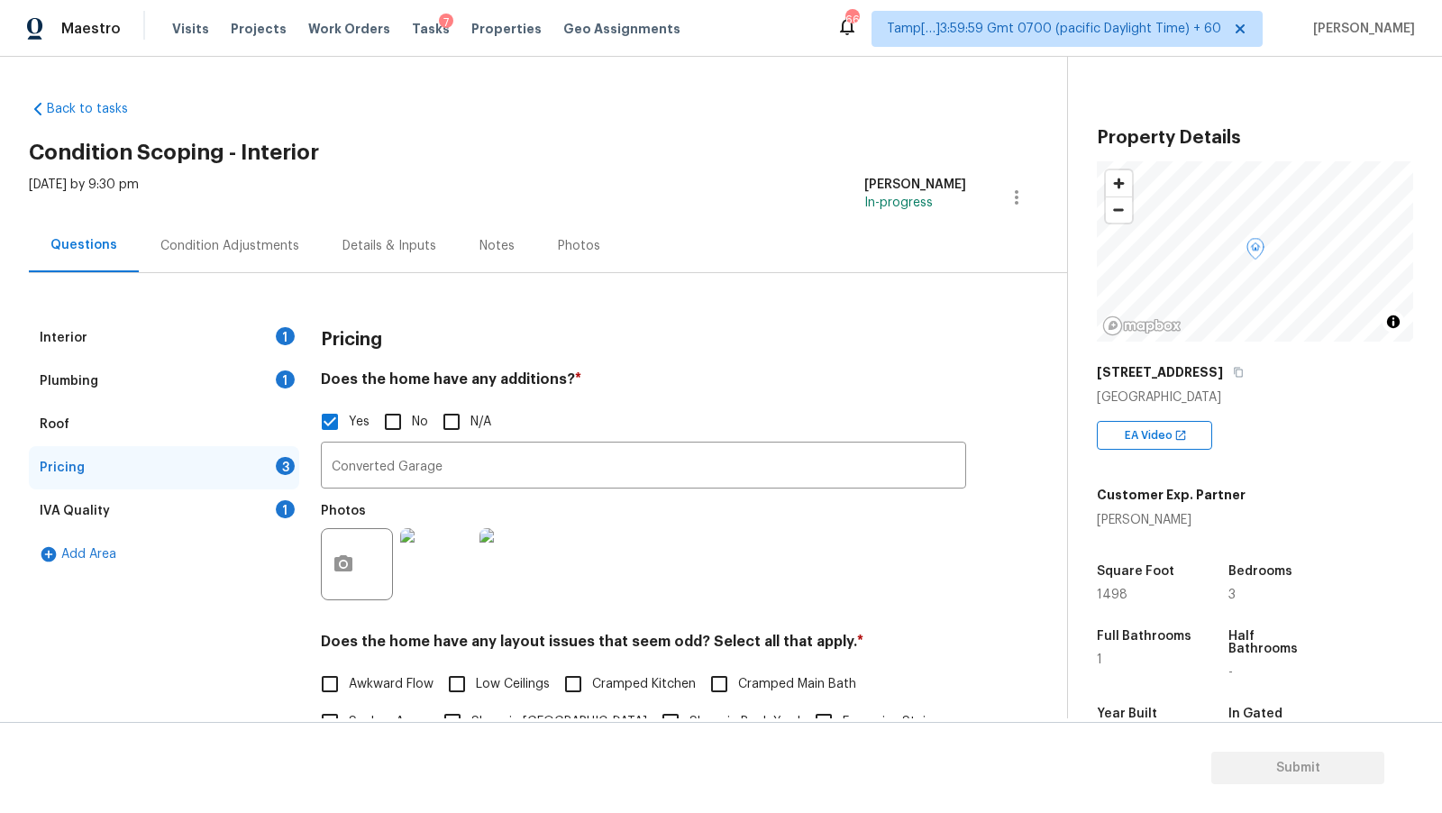
click at [125, 341] on div "Interior 1" at bounding box center [164, 337] width 270 height 43
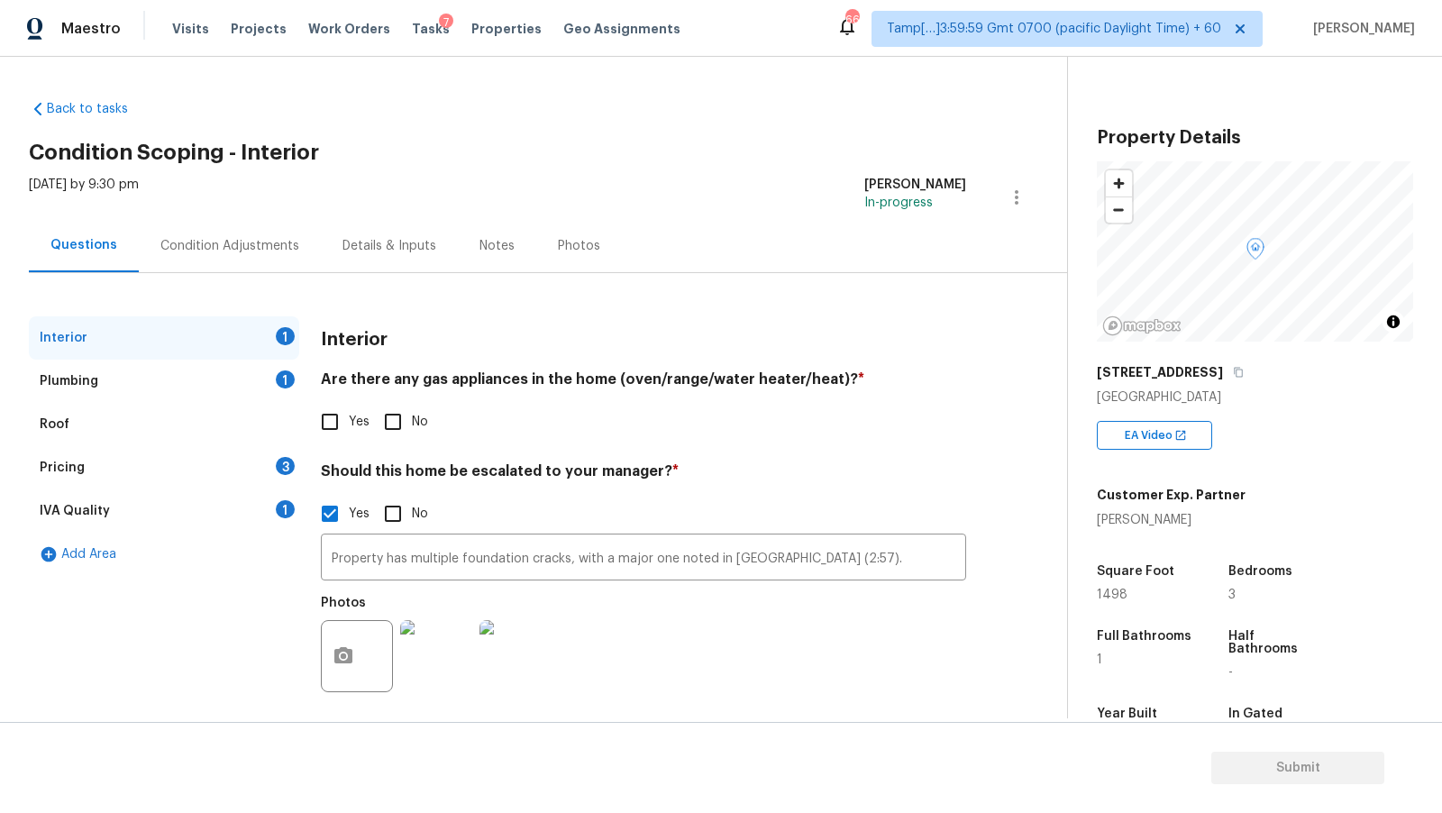
click at [334, 430] on input "Yes" at bounding box center [330, 422] width 38 height 38
checkbox input "true"
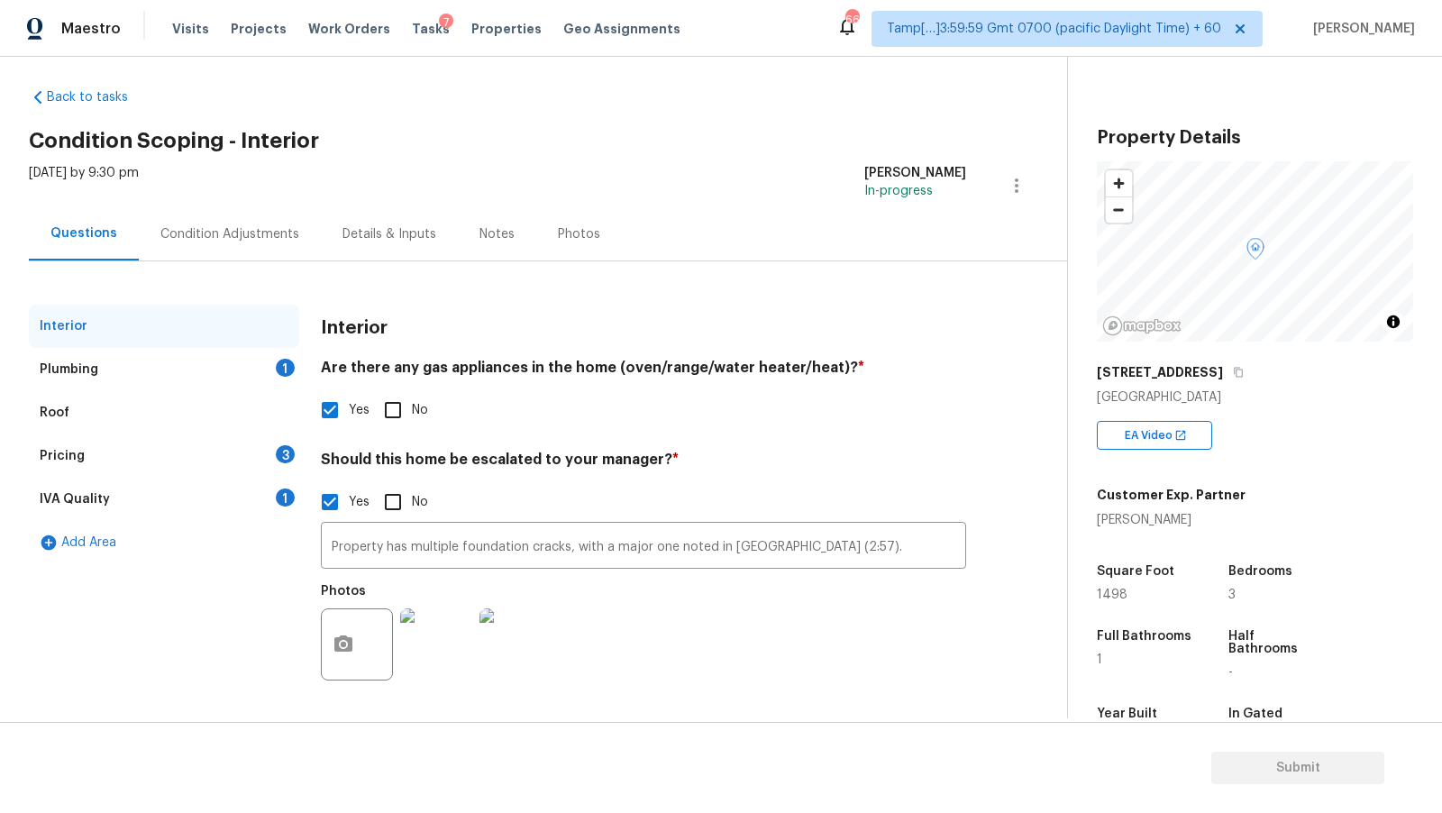
click at [169, 353] on div "Plumbing 1" at bounding box center [164, 369] width 270 height 43
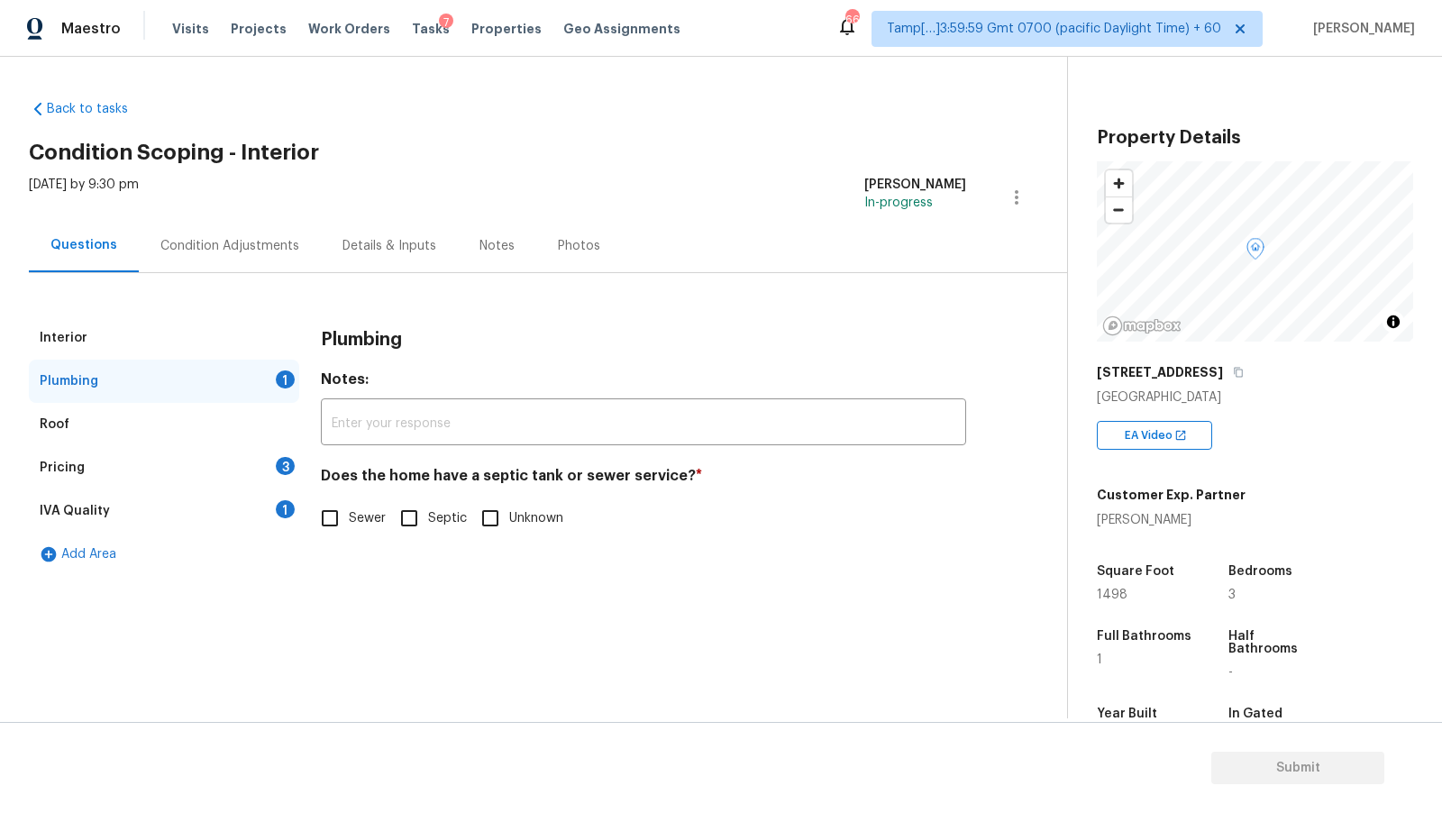
scroll to position [0, 0]
click at [345, 543] on div "Plumbing Notes: ​ Does the home have a septic tank or sewer service? * Sewer Se…" at bounding box center [643, 437] width 645 height 242
click at [346, 522] on input "Sewer" at bounding box center [330, 518] width 38 height 38
checkbox input "true"
click at [205, 506] on div "IVA Quality 1" at bounding box center [164, 510] width 270 height 43
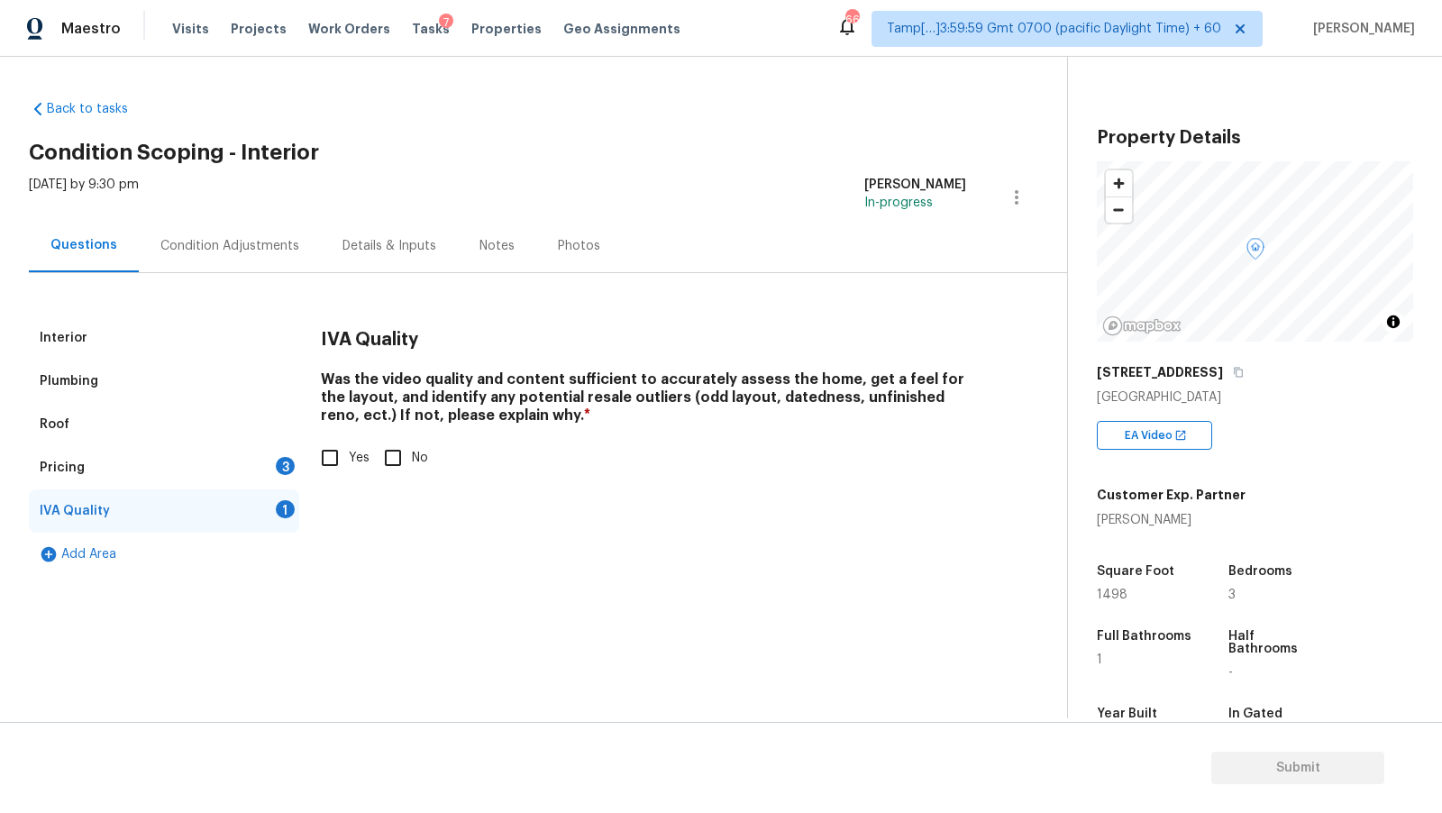
click at [349, 445] on label "Yes" at bounding box center [340, 458] width 59 height 38
click at [349, 445] on input "Yes" at bounding box center [330, 458] width 38 height 38
checkbox input "true"
click at [231, 466] on div "Pricing 3" at bounding box center [164, 467] width 270 height 43
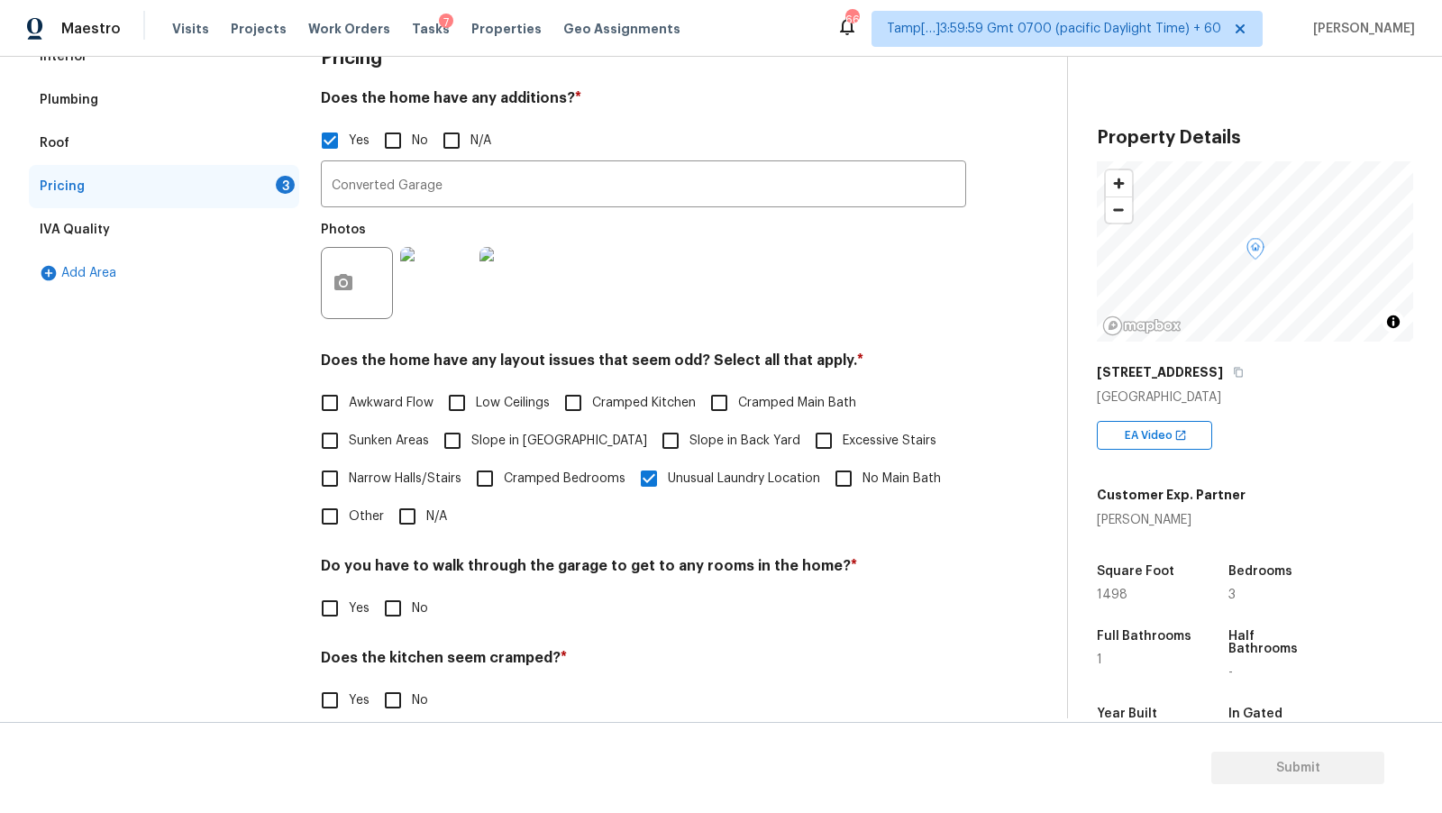
scroll to position [283, 0]
click at [409, 437] on span "Sunken Areas" at bounding box center [389, 439] width 80 height 19
click at [349, 437] on input "Sunken Areas" at bounding box center [330, 439] width 38 height 38
checkbox input "true"
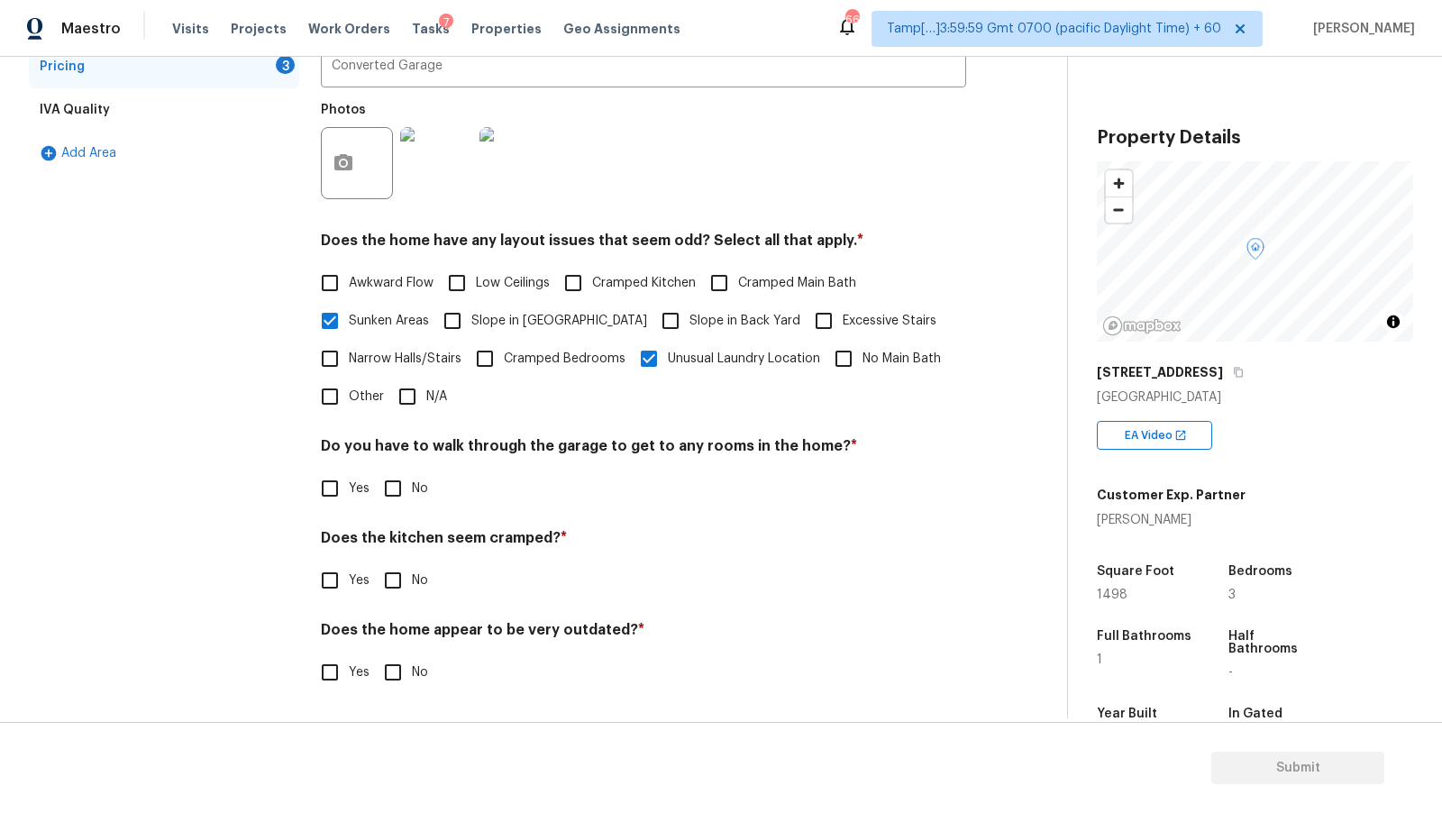
click at [395, 490] on input "No" at bounding box center [393, 489] width 38 height 38
checkbox input "true"
click at [394, 612] on div "Pricing Does the home have any additions? * Yes No N/A Converted Garage ​ Photo…" at bounding box center [643, 315] width 645 height 800
click at [404, 593] on input "No" at bounding box center [393, 581] width 38 height 38
checkbox input "true"
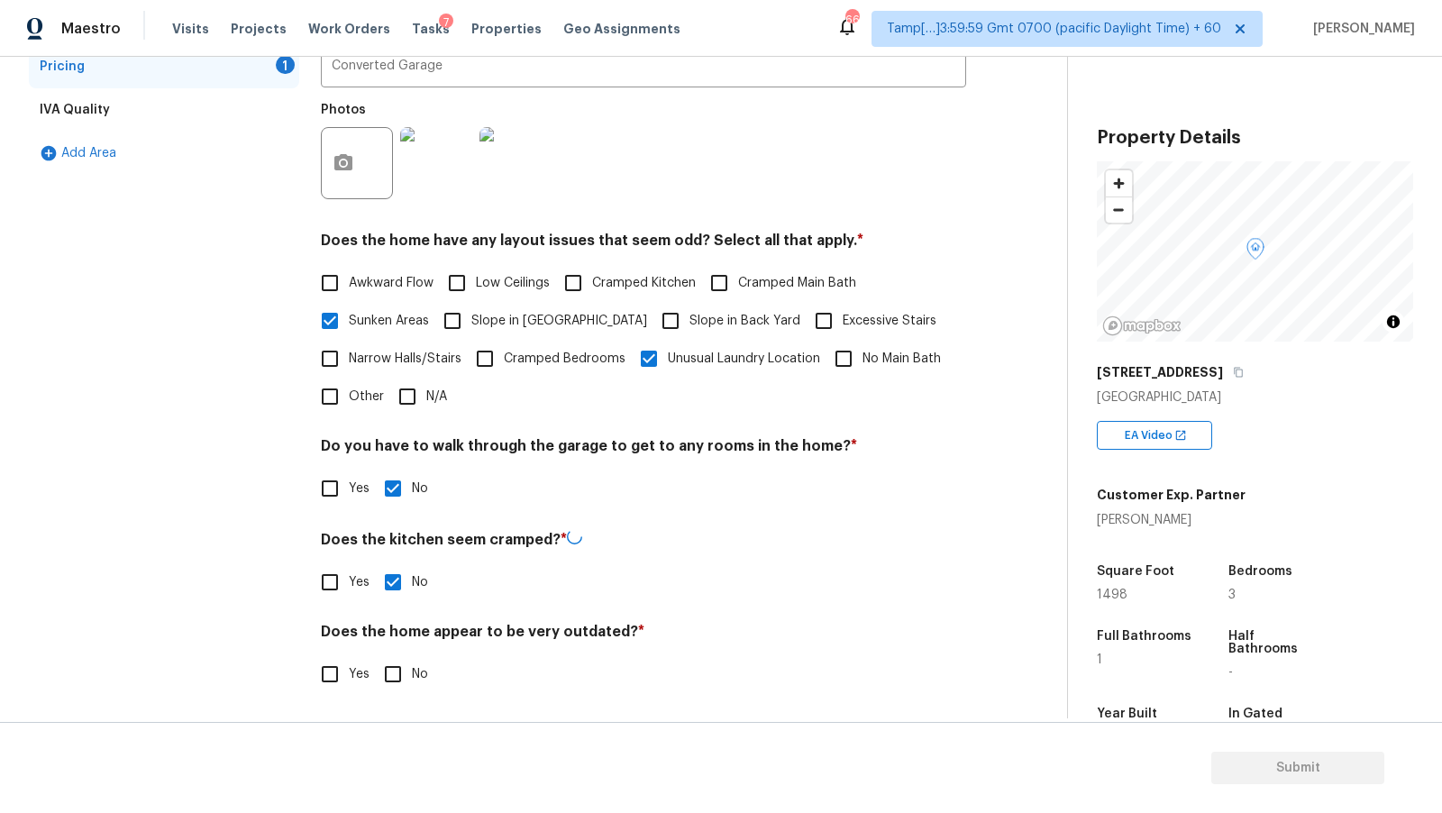
click at [407, 699] on div "Pricing Does the home have any additions? * Yes No N/A Converted Garage ​ Photo…" at bounding box center [643, 315] width 645 height 800
click at [410, 680] on input "No" at bounding box center [393, 673] width 38 height 38
checkbox input "true"
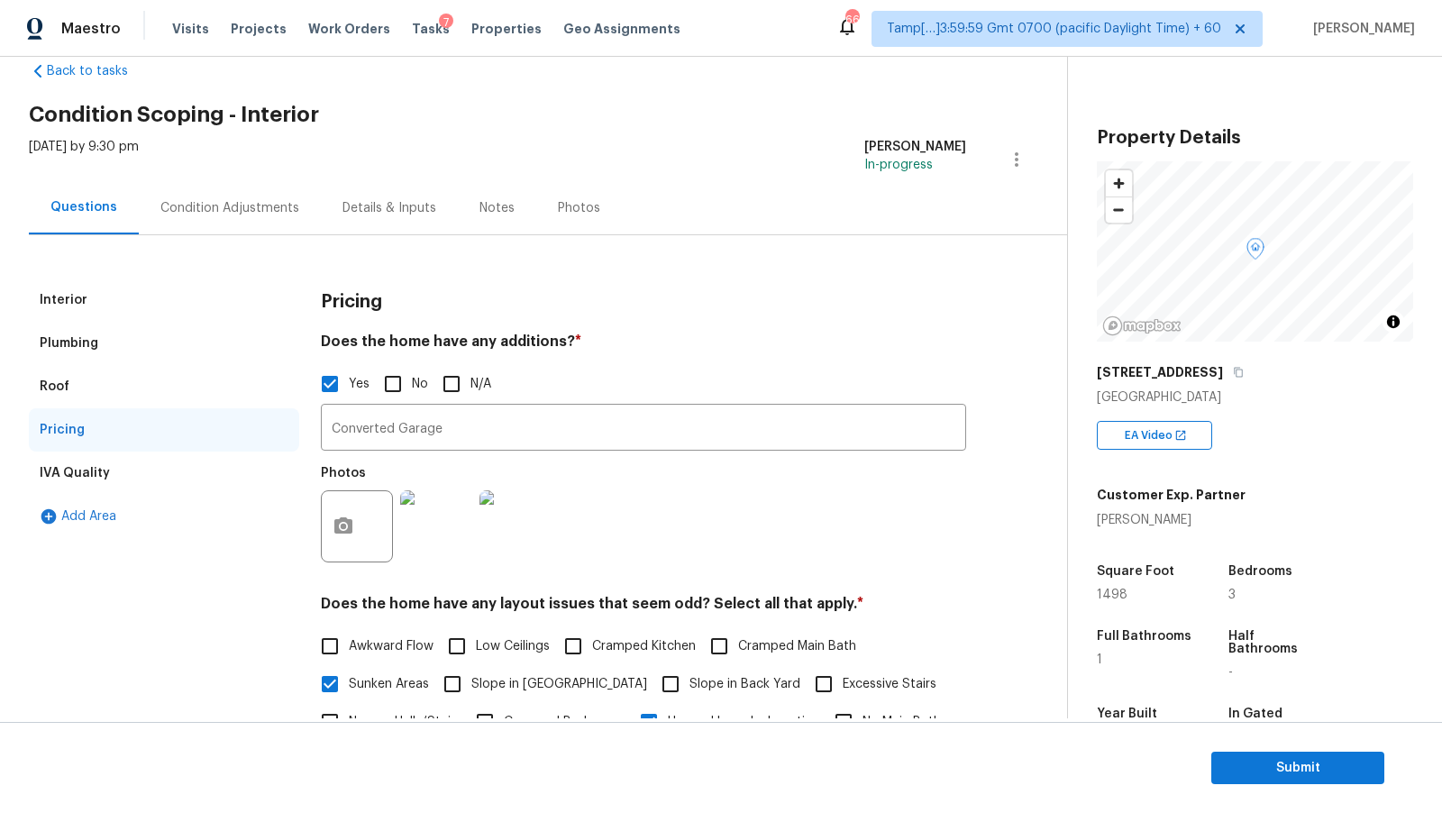
scroll to position [0, 0]
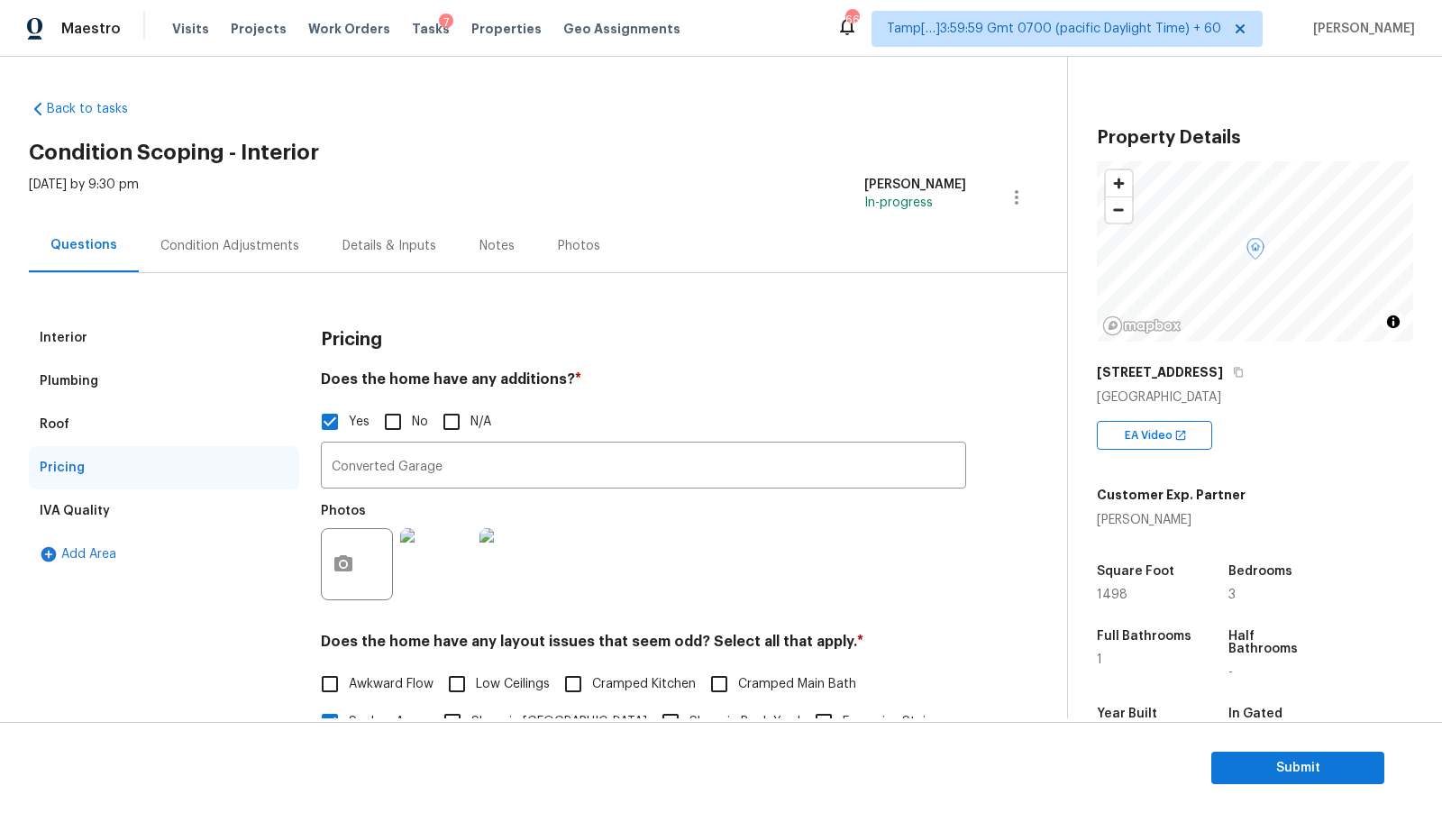
click at [261, 256] on div "Condition Adjustments" at bounding box center [230, 245] width 182 height 53
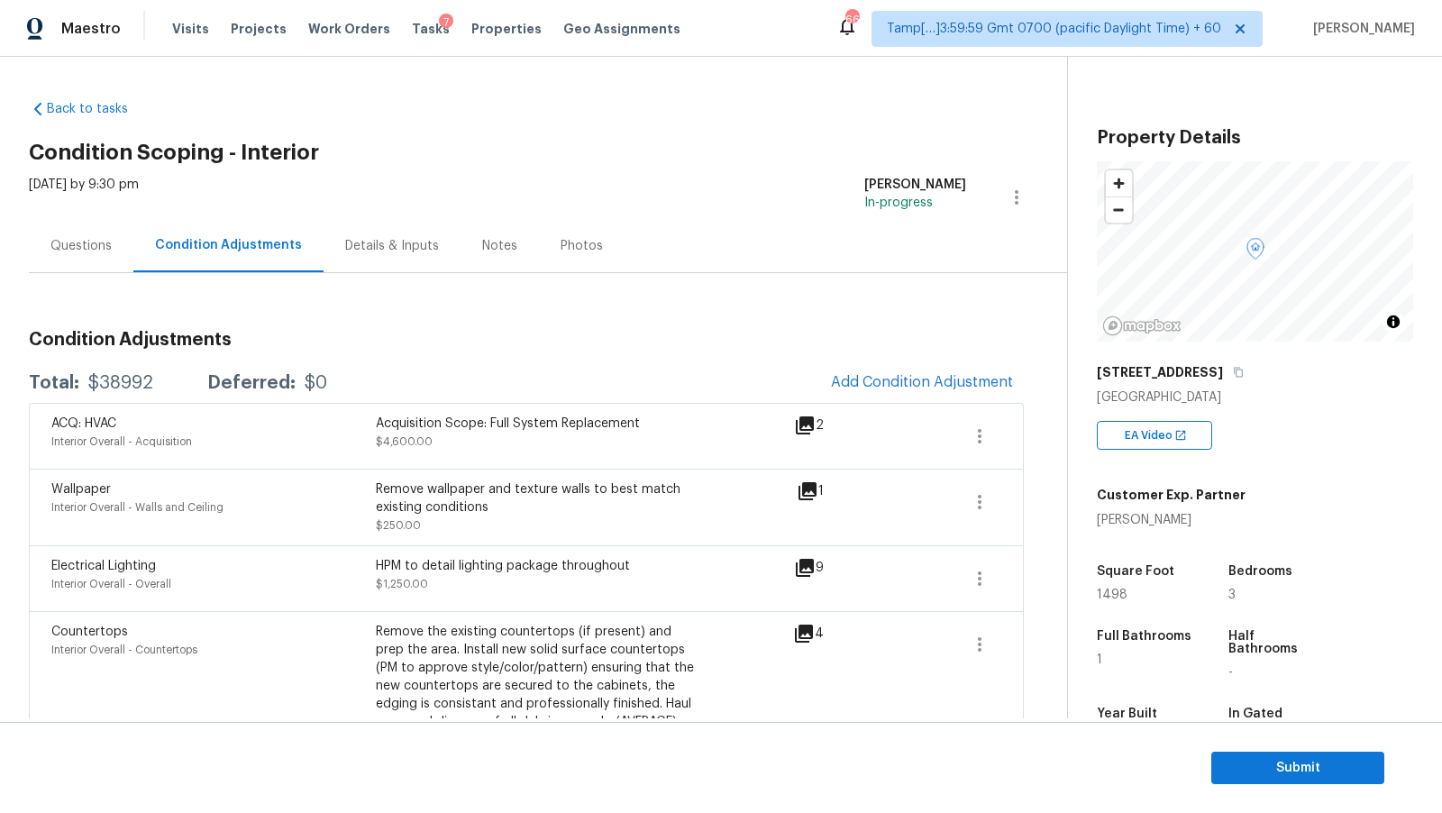
click at [123, 260] on div "Questions" at bounding box center [81, 245] width 105 height 53
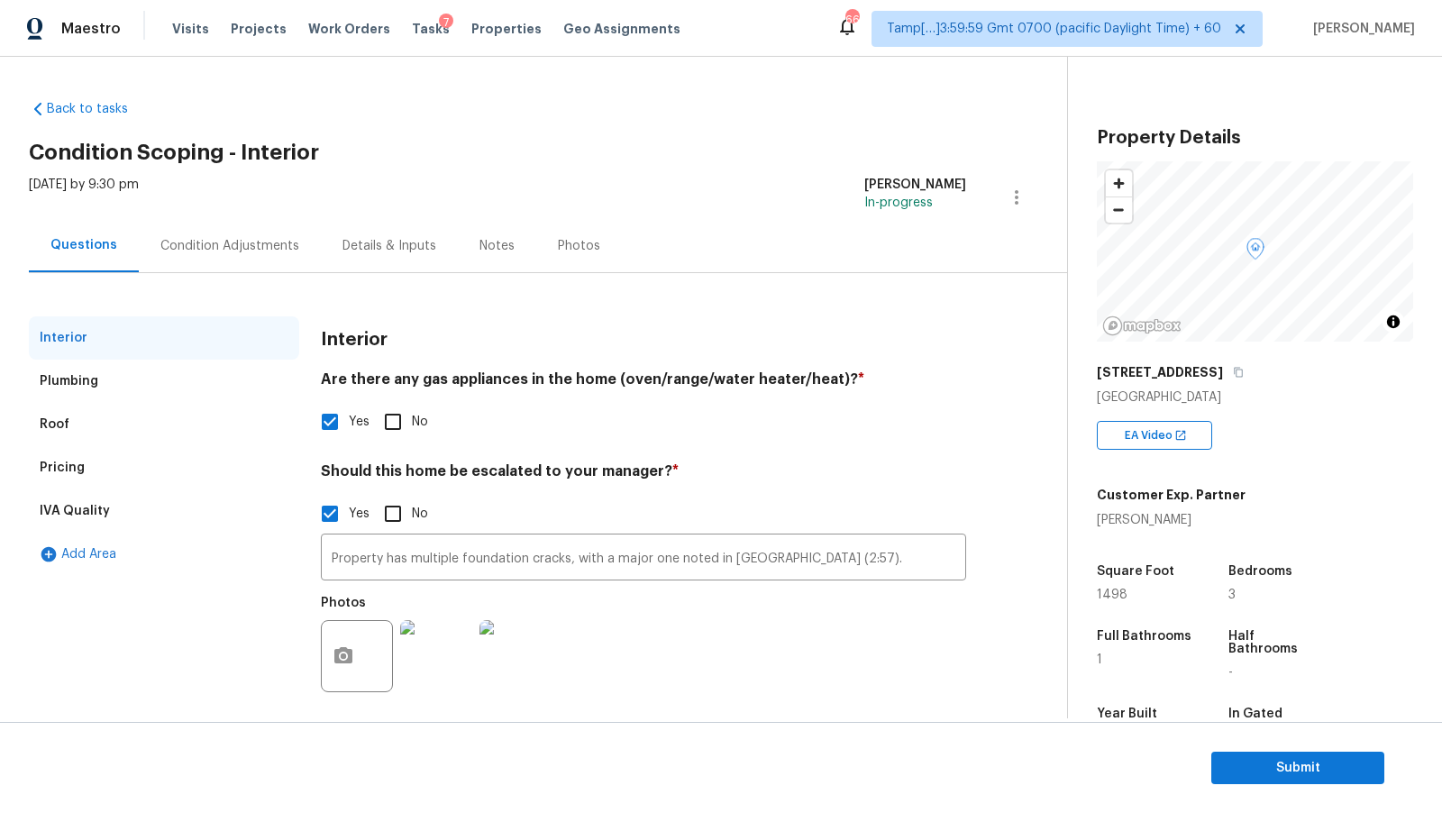
click at [140, 391] on div "Plumbing" at bounding box center [164, 381] width 270 height 43
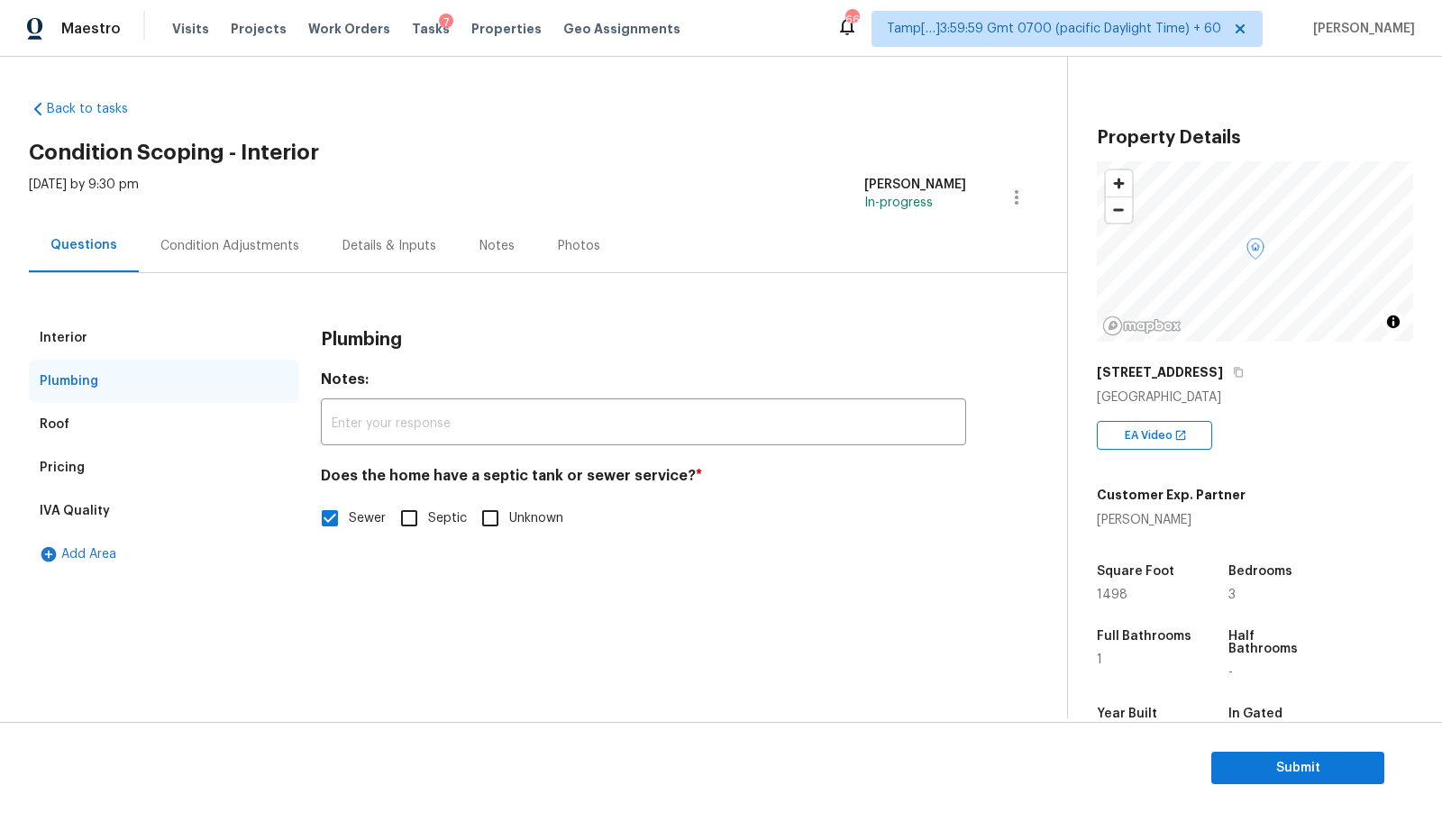
click at [154, 422] on div "Roof" at bounding box center [164, 424] width 270 height 43
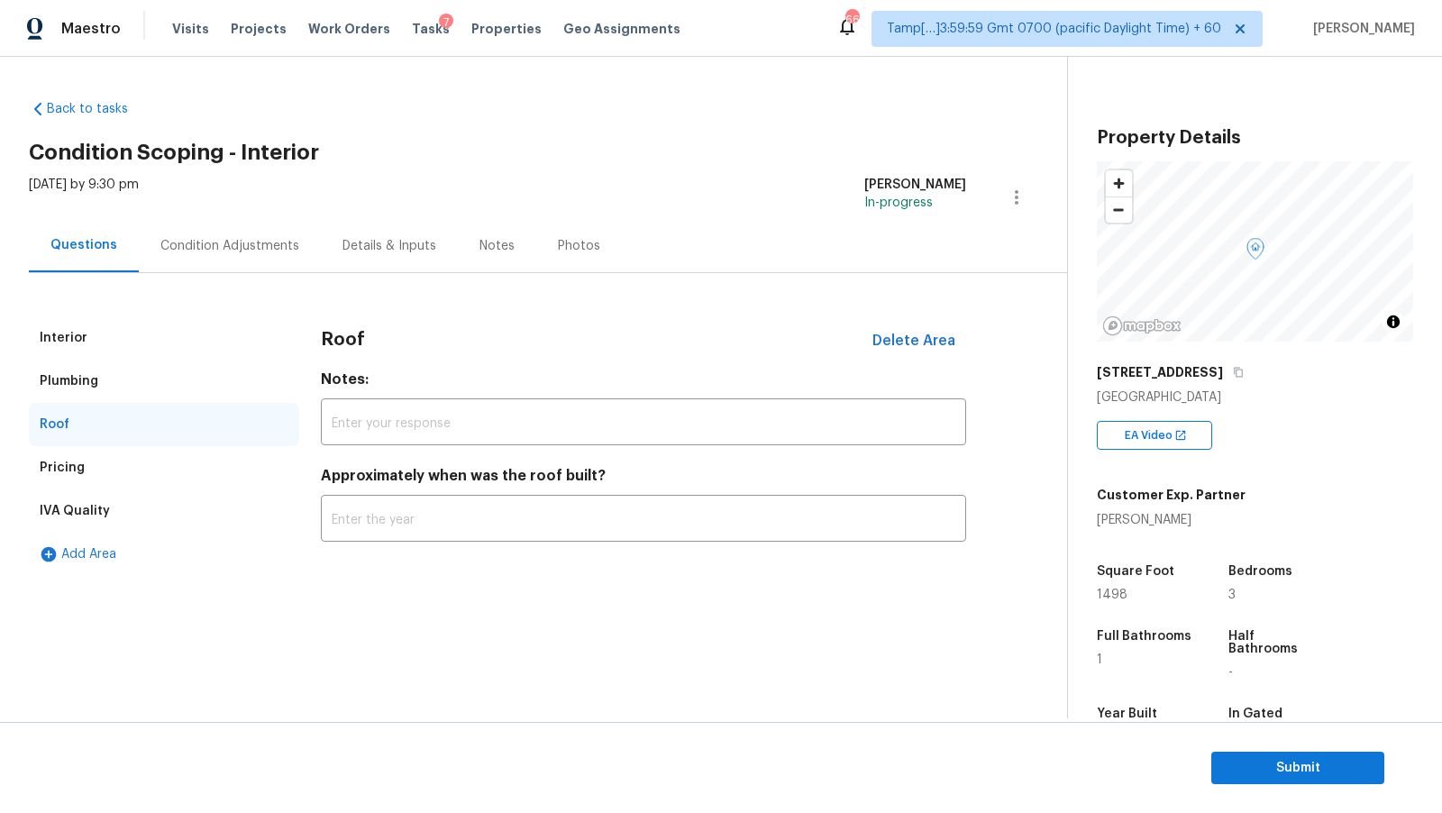
click at [147, 472] on div "Pricing" at bounding box center [164, 467] width 270 height 43
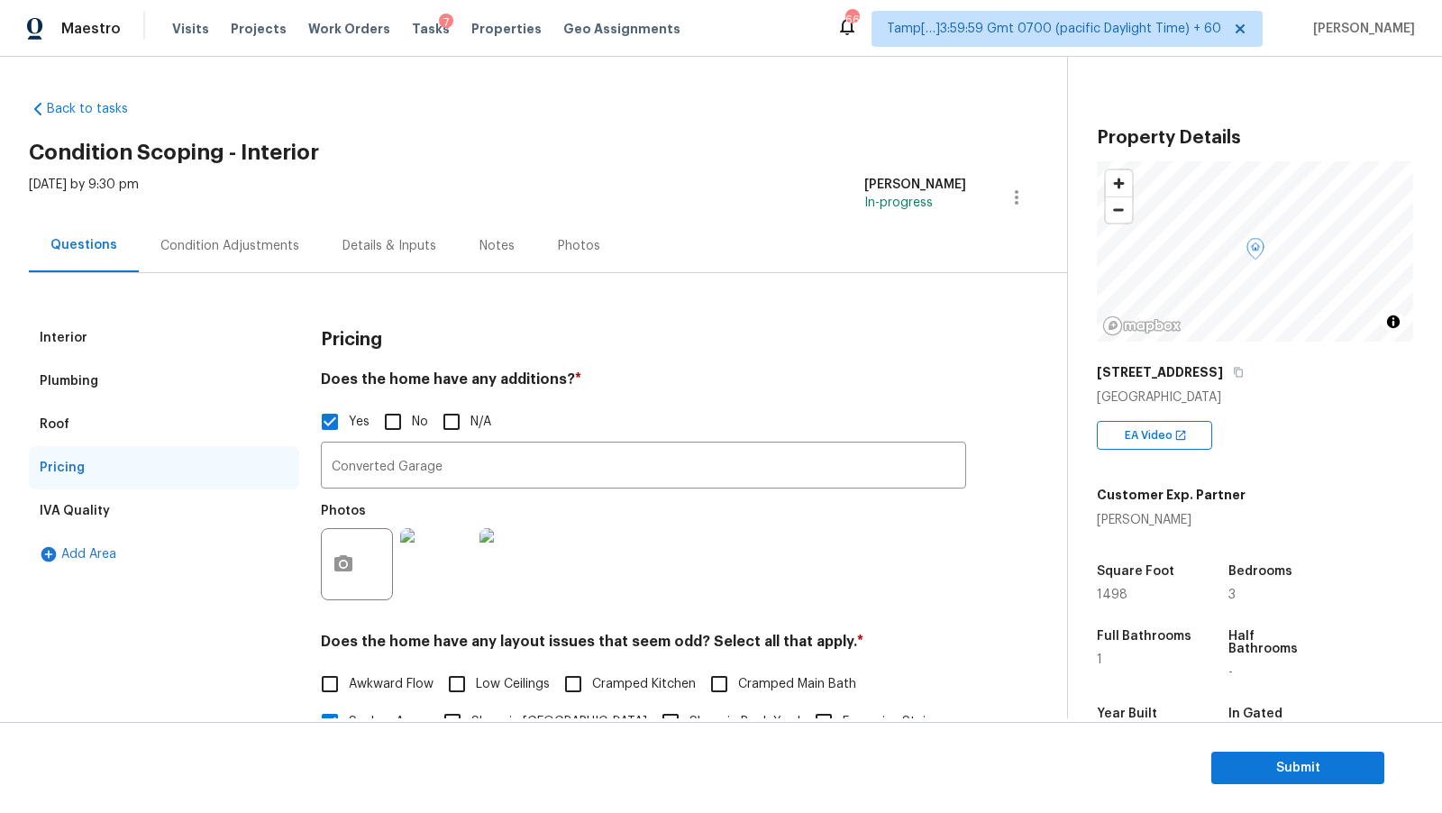
click at [252, 237] on div "Condition Adjustments" at bounding box center [229, 246] width 139 height 18
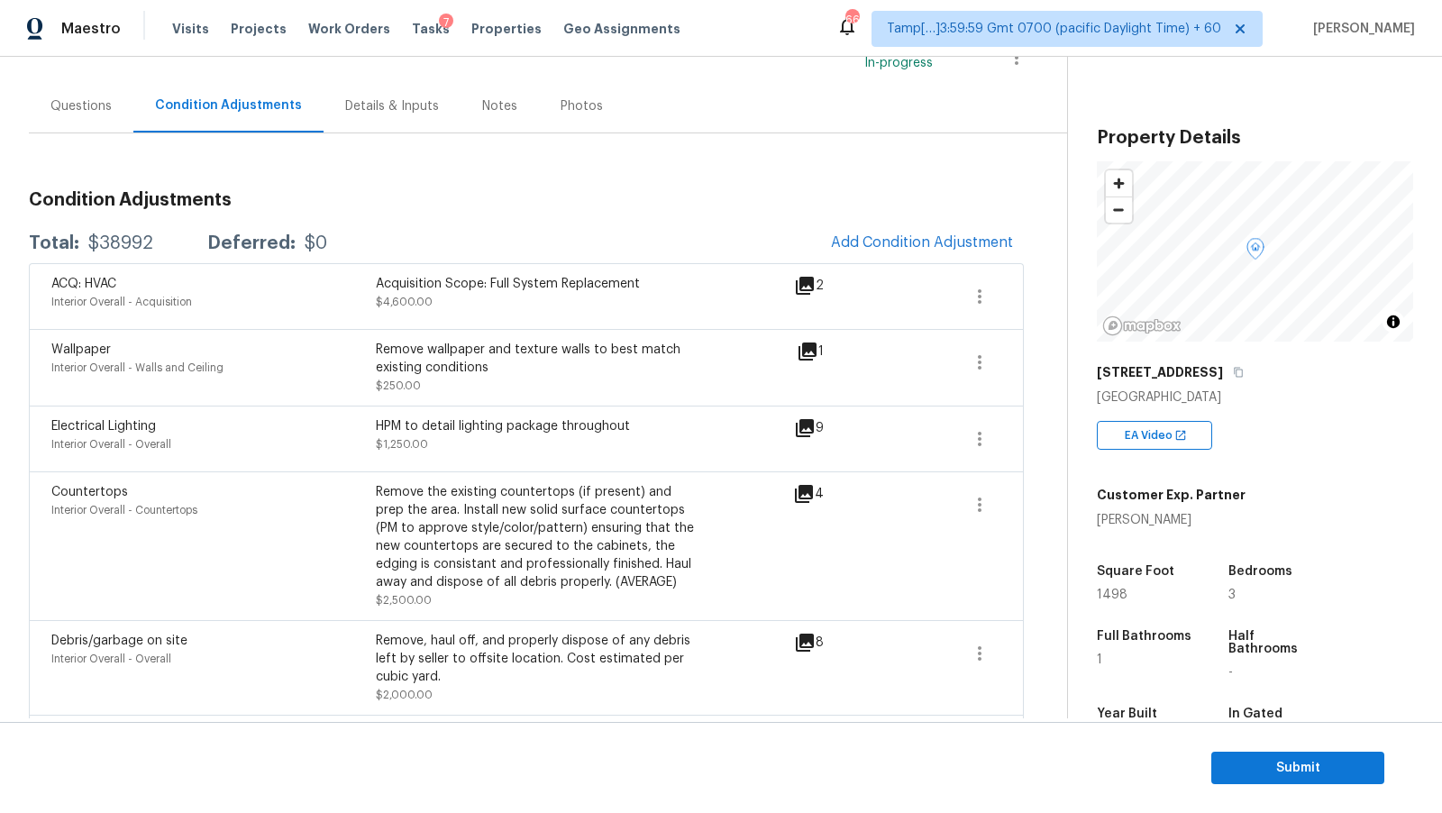
scroll to position [154, 0]
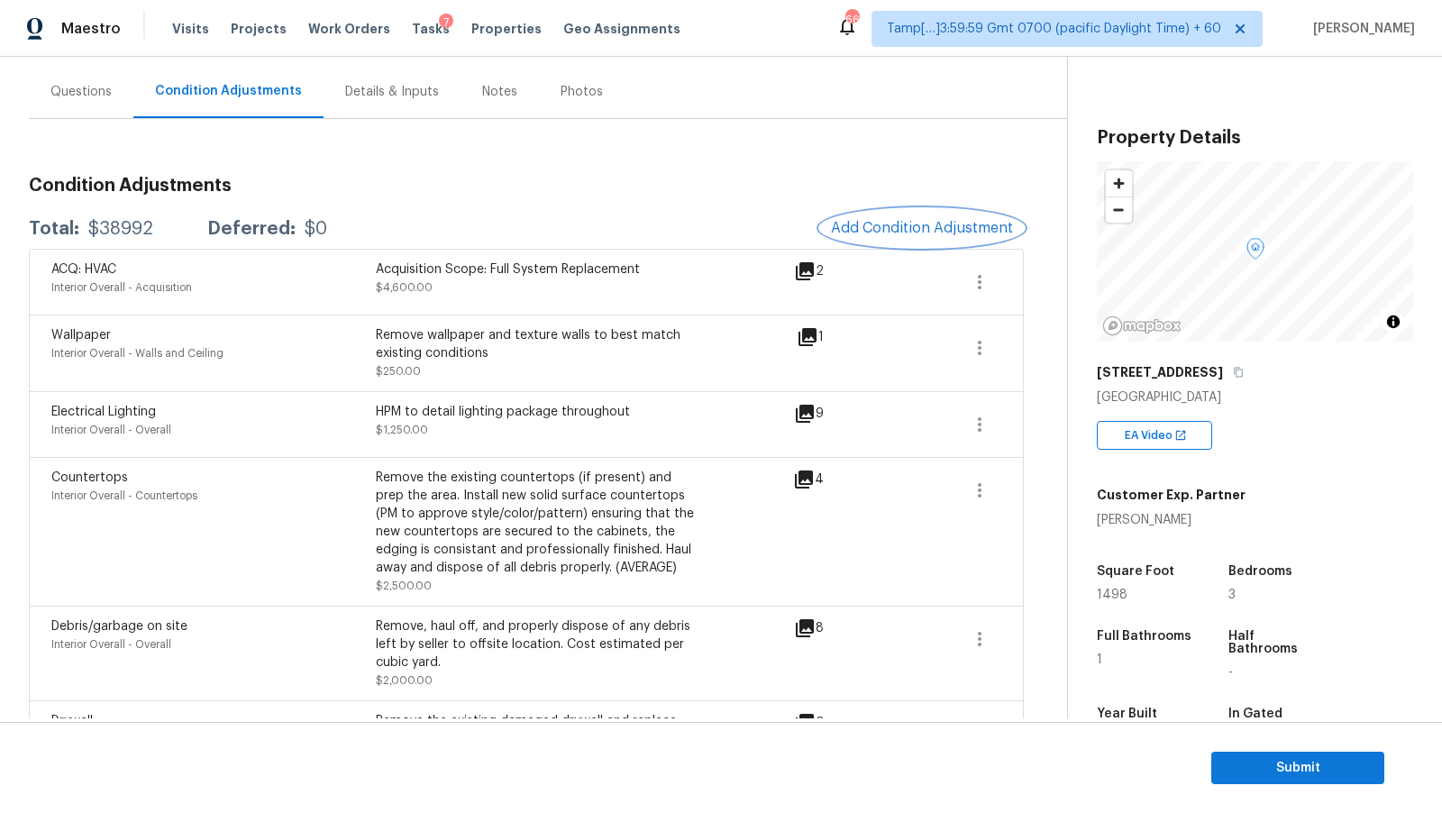
click at [882, 230] on span "Add Condition Adjustment" at bounding box center [922, 228] width 182 height 16
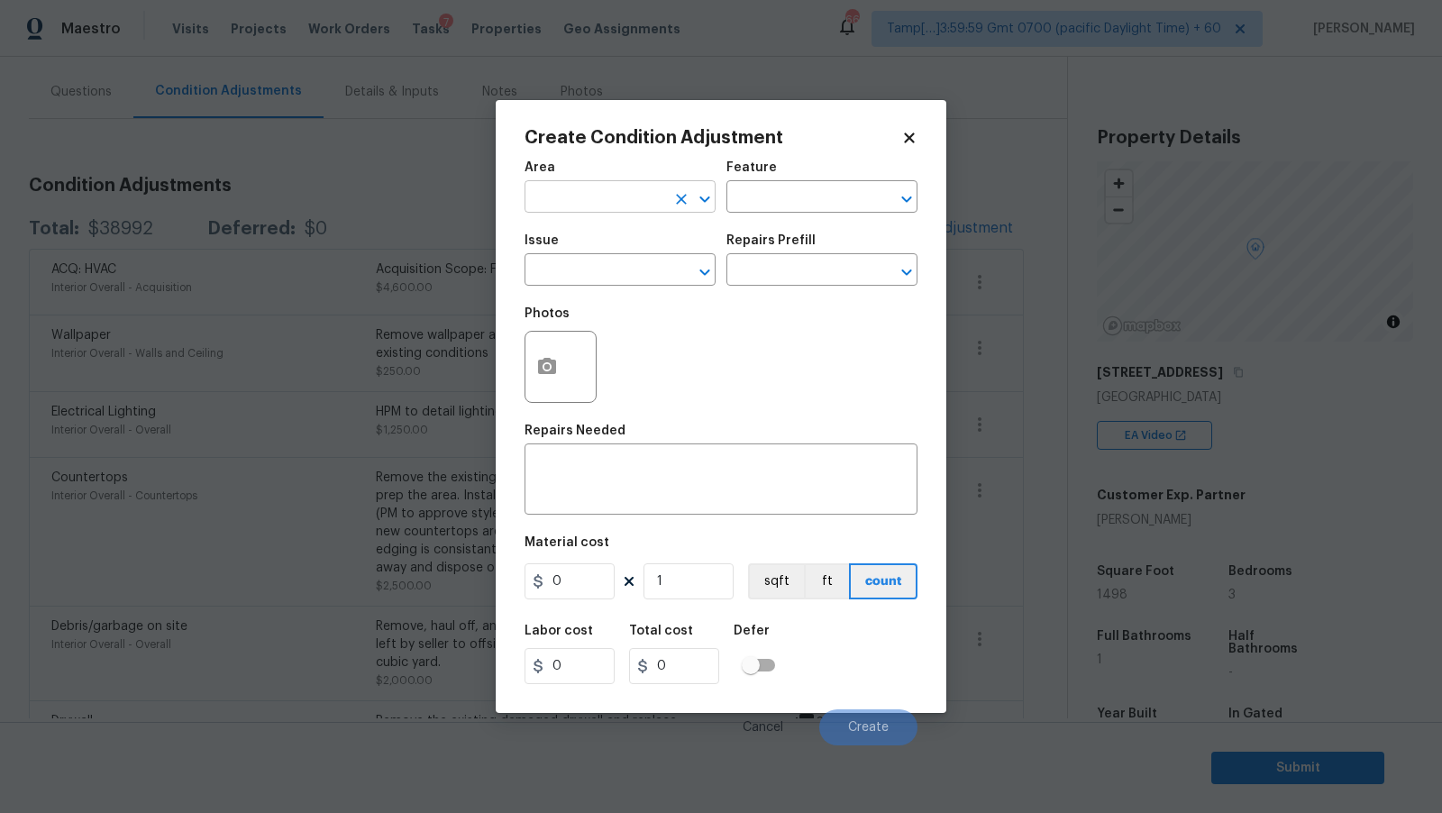
click at [628, 200] on input "text" at bounding box center [595, 199] width 141 height 28
type input "Garage"
click at [647, 279] on input "text" at bounding box center [595, 272] width 141 height 28
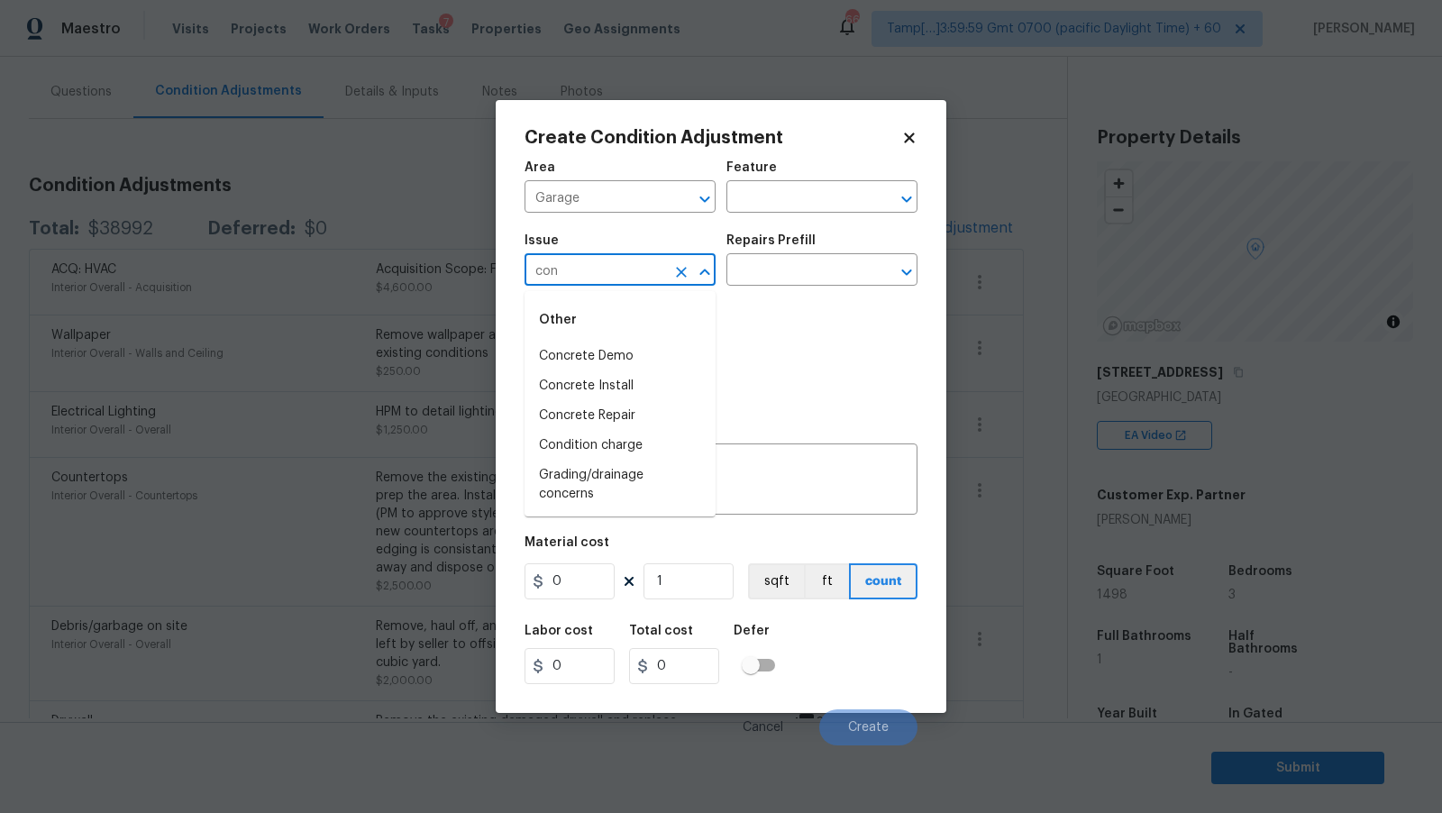
type input "con"
click at [852, 380] on div "Photos" at bounding box center [721, 355] width 393 height 117
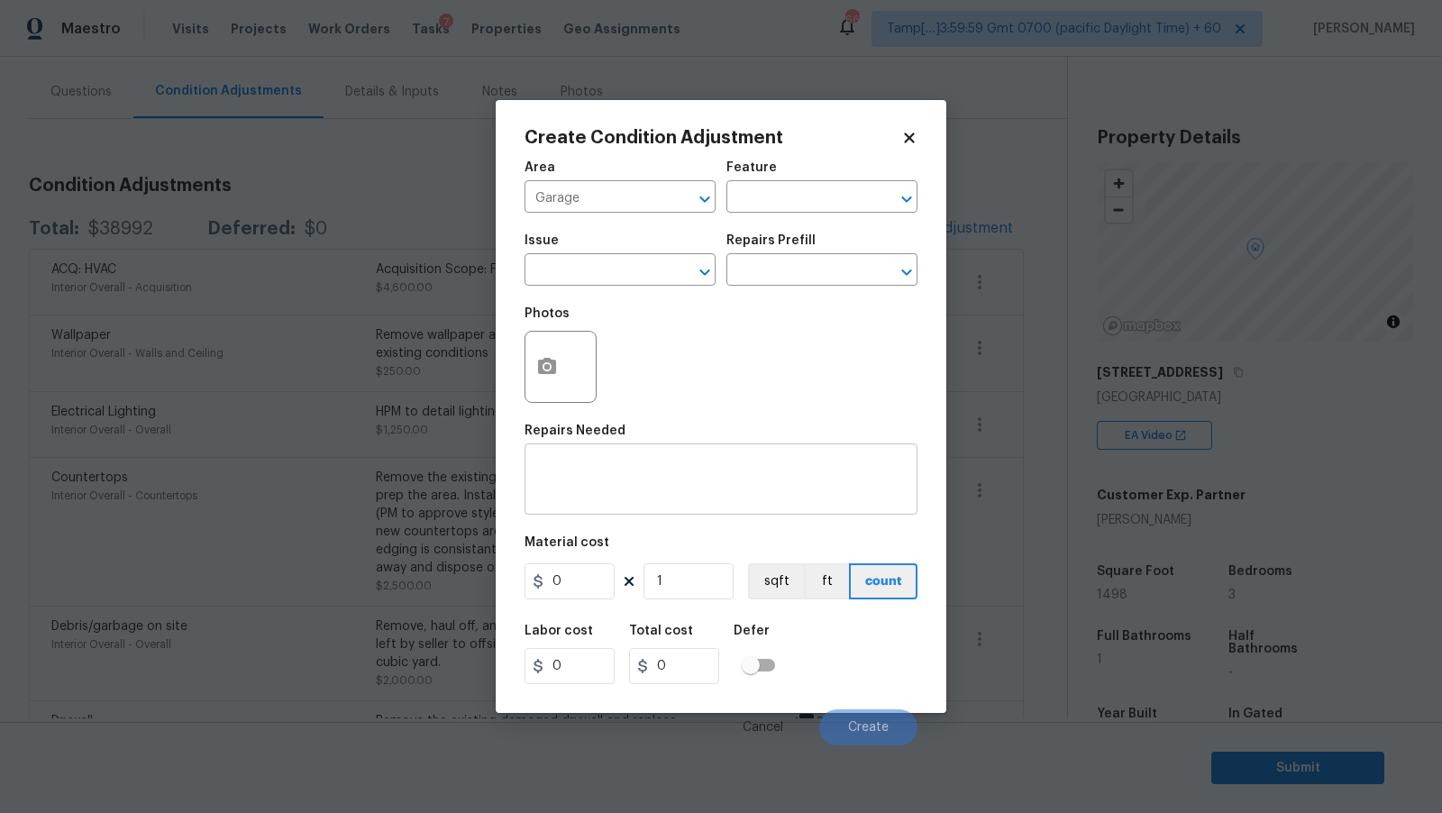
click at [747, 451] on div "x ​" at bounding box center [721, 481] width 393 height 67
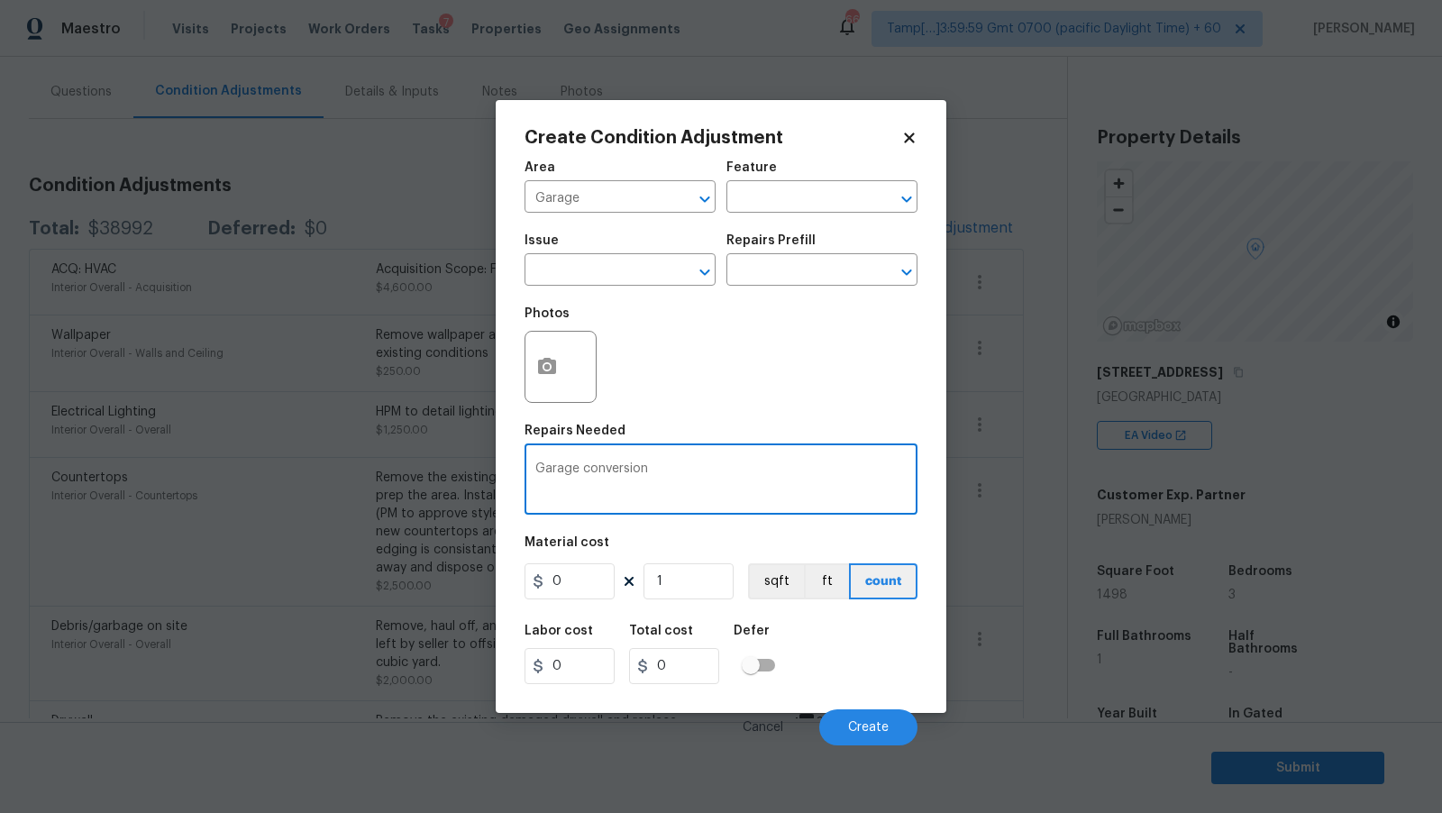
drag, startPoint x: 728, startPoint y: 476, endPoint x: 388, endPoint y: 462, distance: 341.1
click at [388, 462] on div "Create Condition Adjustment Area Garage ​ Feature ​ Issue ​ Repairs Prefill ​ P…" at bounding box center [721, 406] width 1442 height 813
type textarea "Convert back into garage"
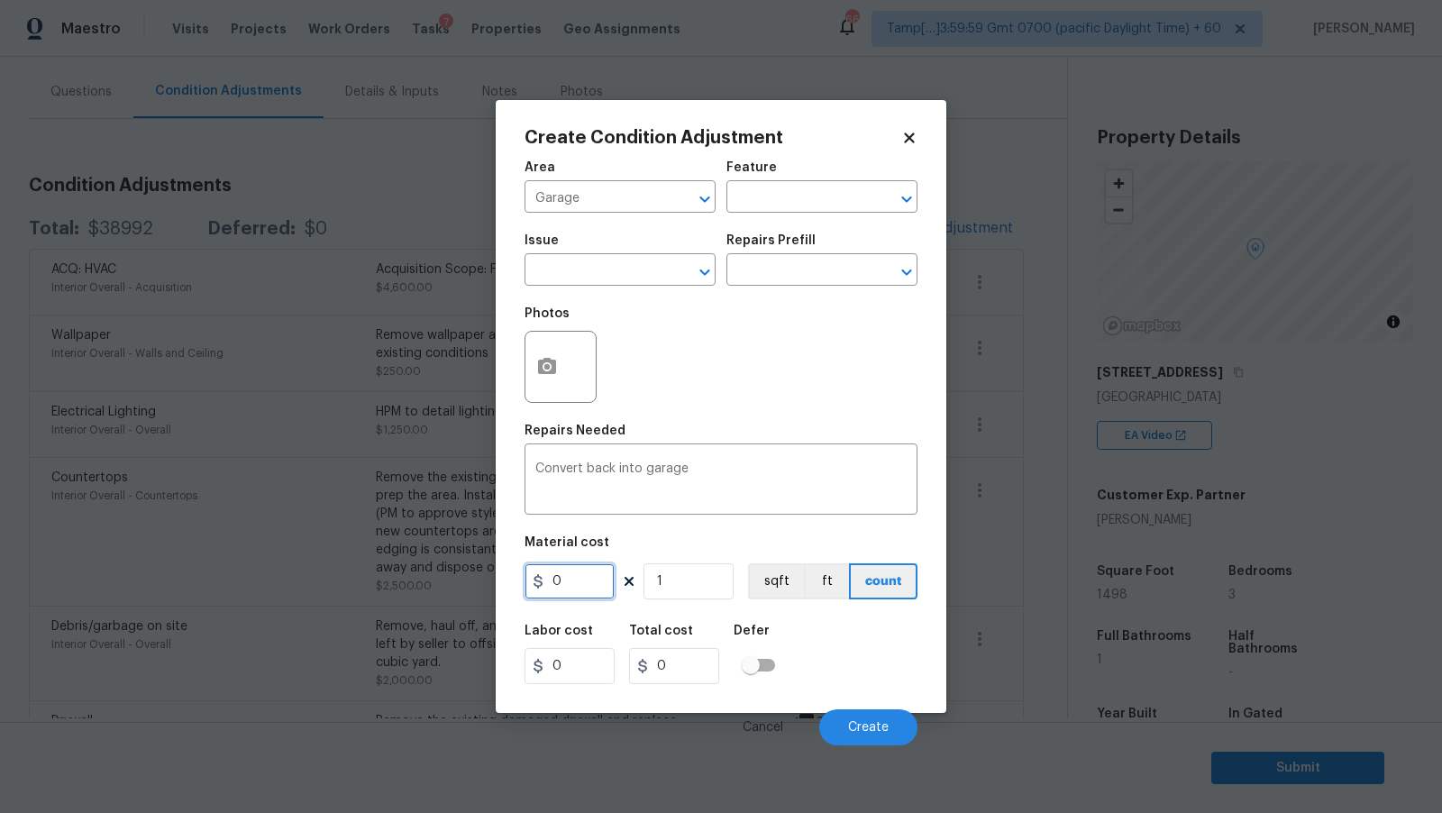
click at [577, 581] on input "0" at bounding box center [570, 581] width 90 height 36
type input "2500"
click at [763, 366] on div "Photos" at bounding box center [721, 355] width 393 height 117
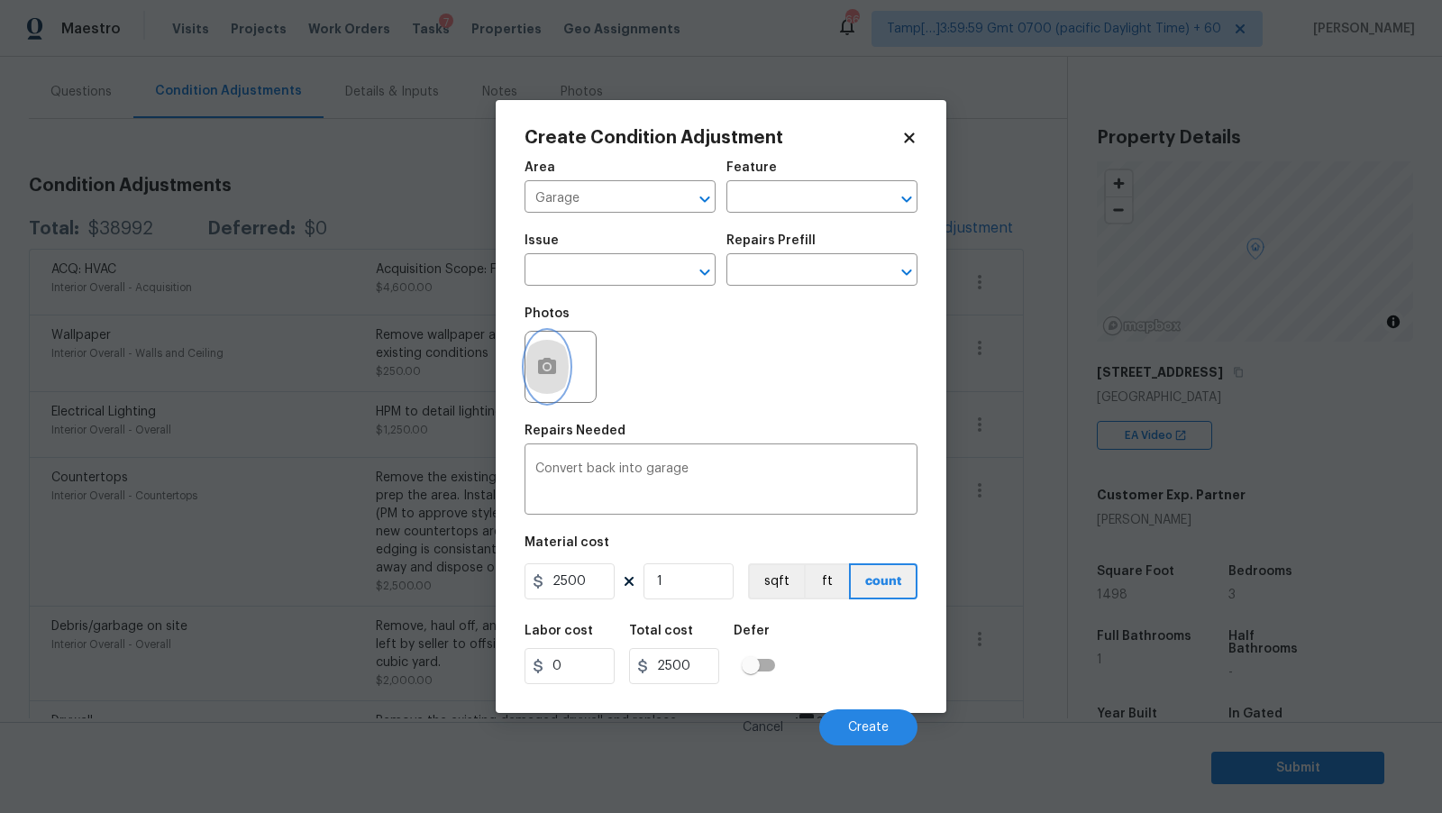
click at [556, 356] on button "button" at bounding box center [547, 367] width 43 height 70
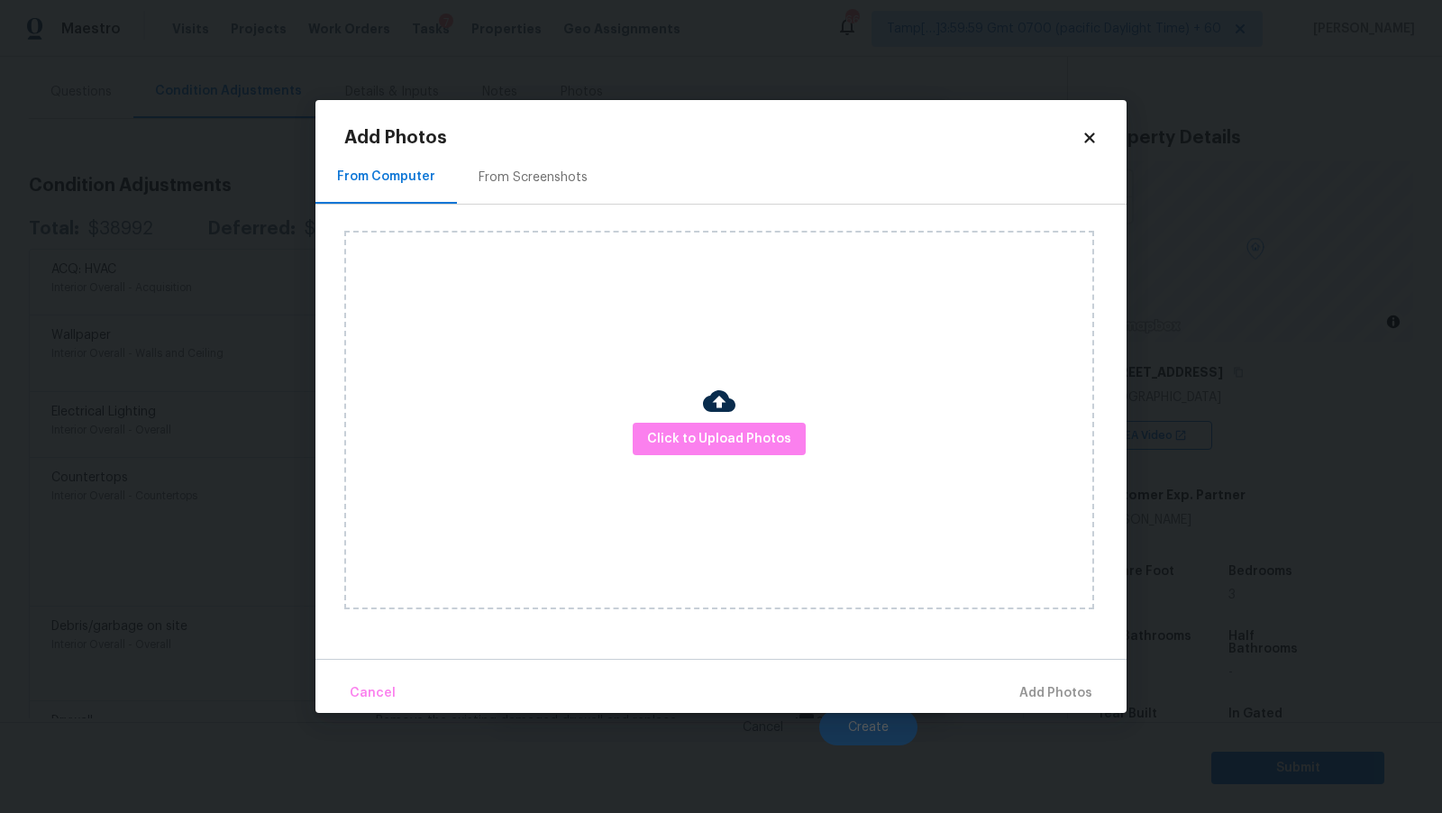
click at [746, 455] on div "Click to Upload Photos" at bounding box center [719, 420] width 750 height 379
click at [746, 448] on span "Click to Upload Photos" at bounding box center [719, 439] width 144 height 23
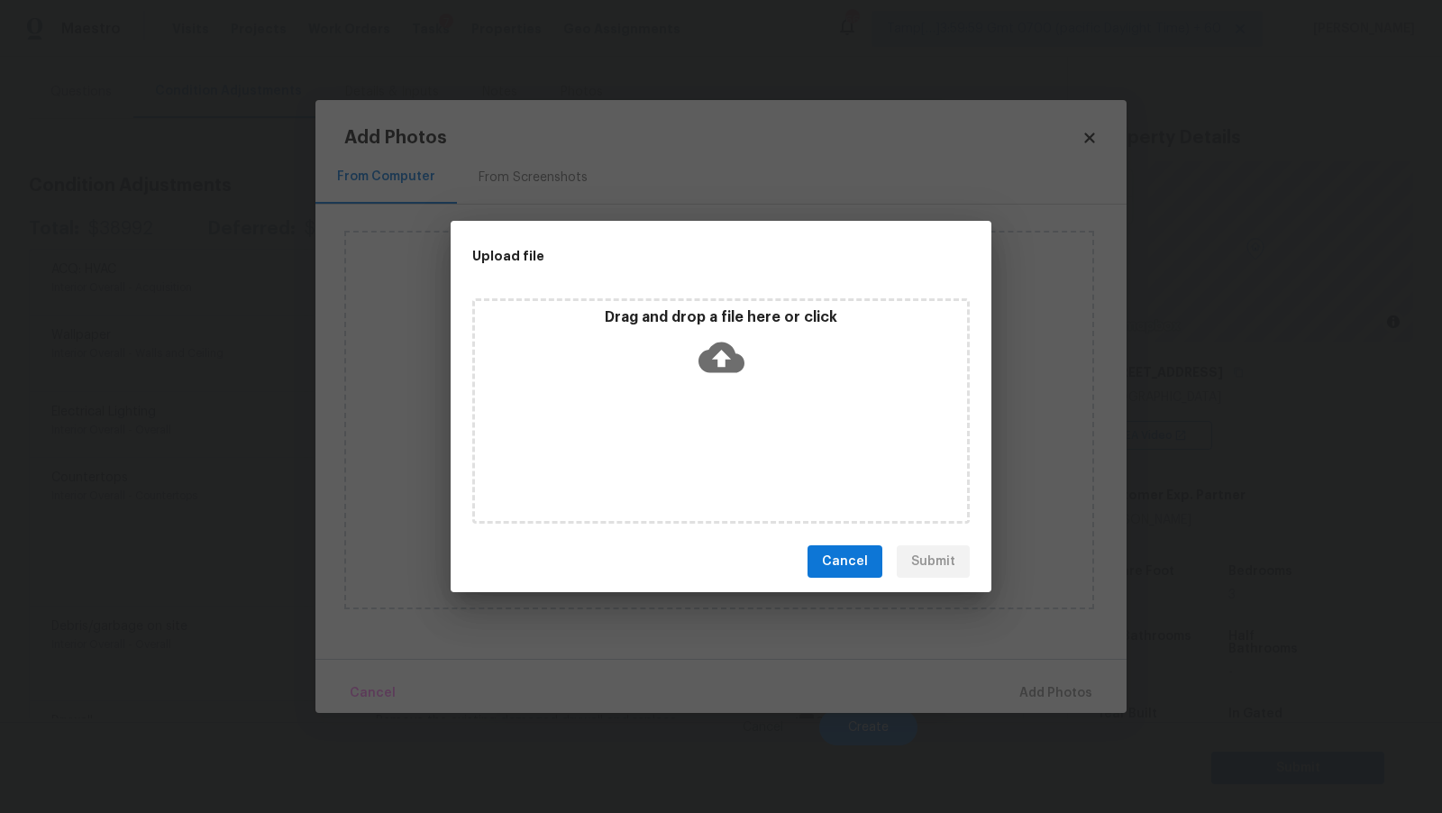
click at [709, 349] on icon at bounding box center [722, 358] width 46 height 31
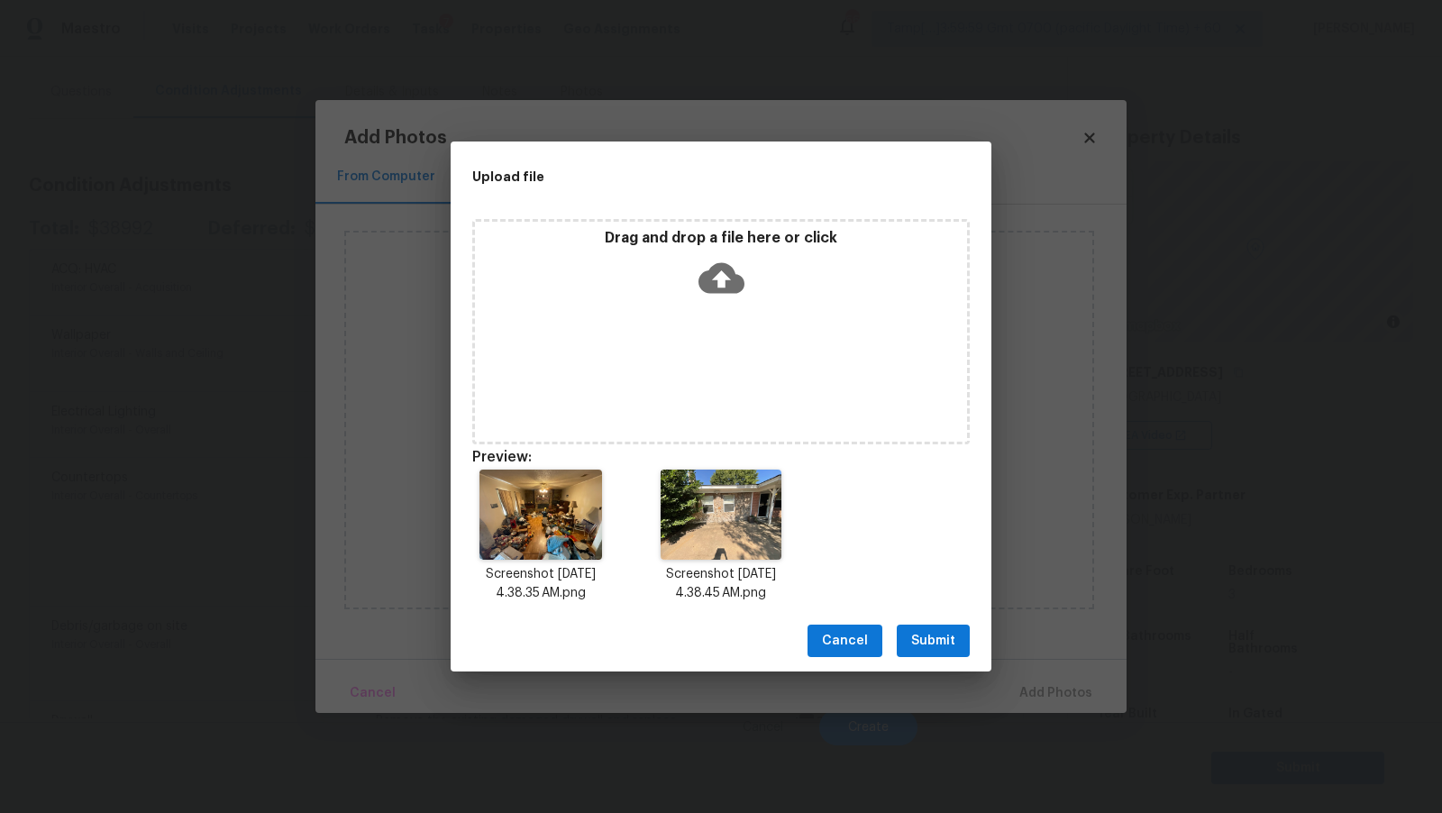
click at [933, 649] on span "Submit" at bounding box center [933, 641] width 44 height 23
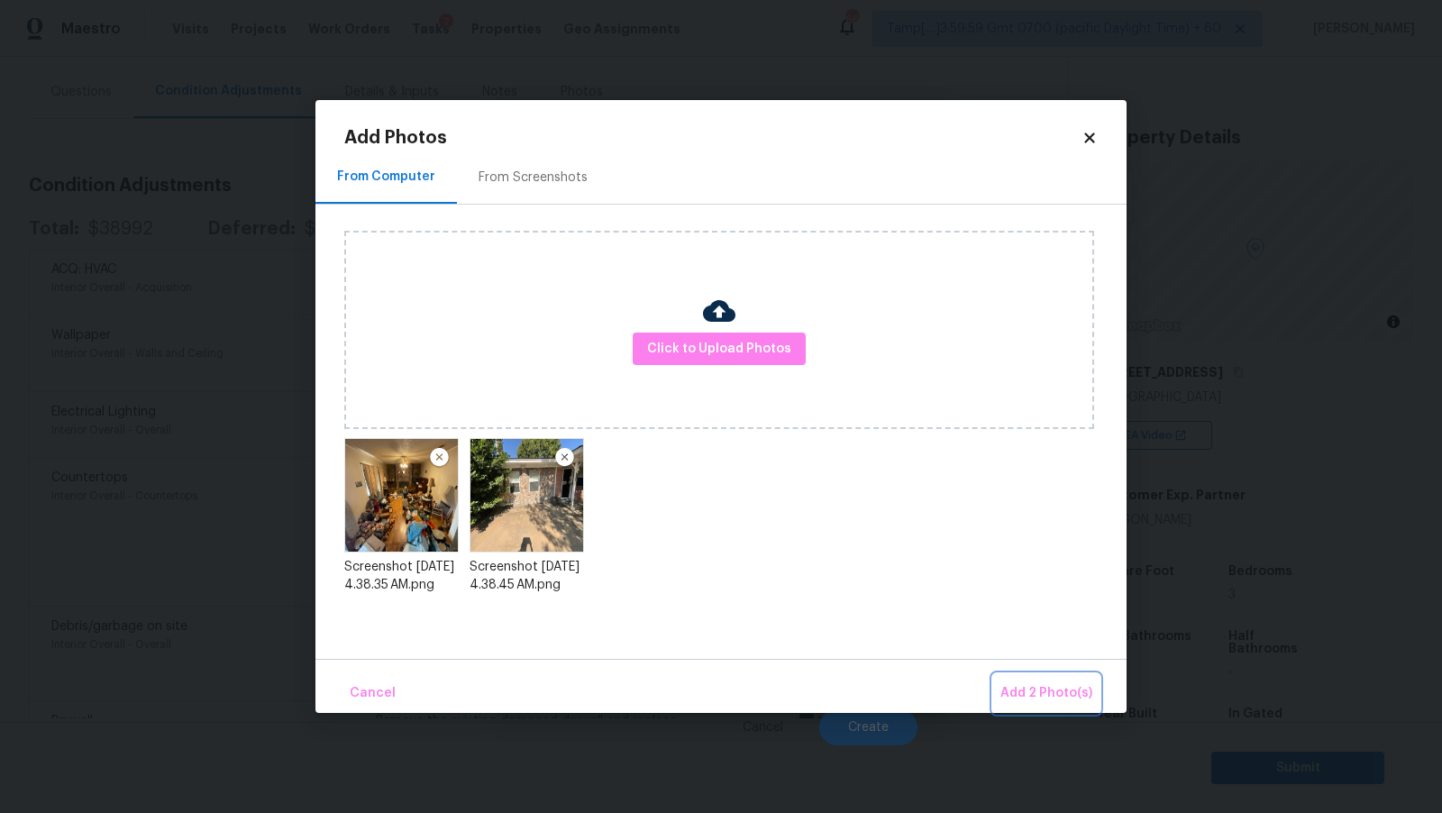
click at [1036, 686] on span "Add 2 Photo(s)" at bounding box center [1047, 693] width 92 height 23
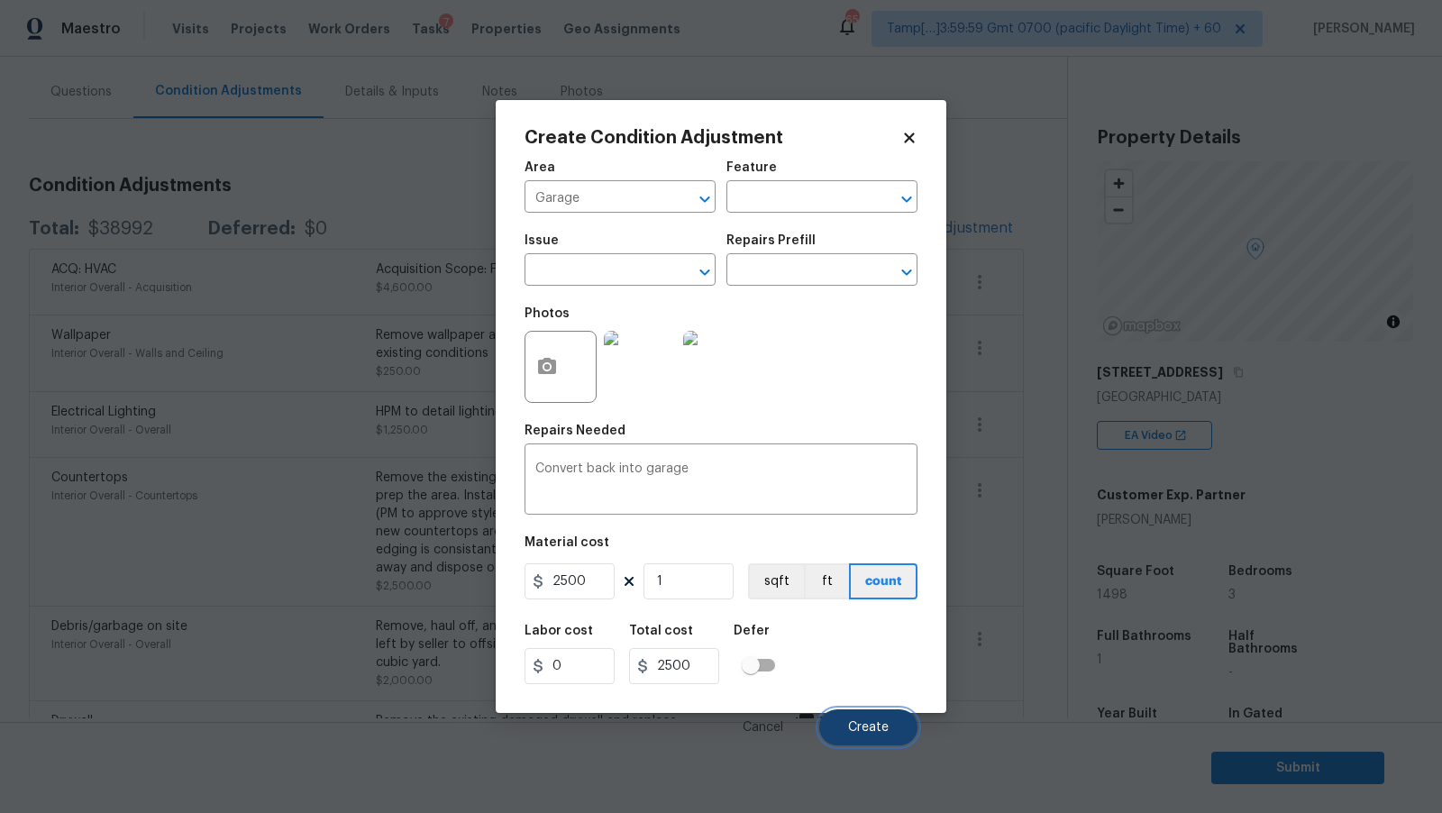
click at [862, 727] on span "Create" at bounding box center [868, 728] width 41 height 14
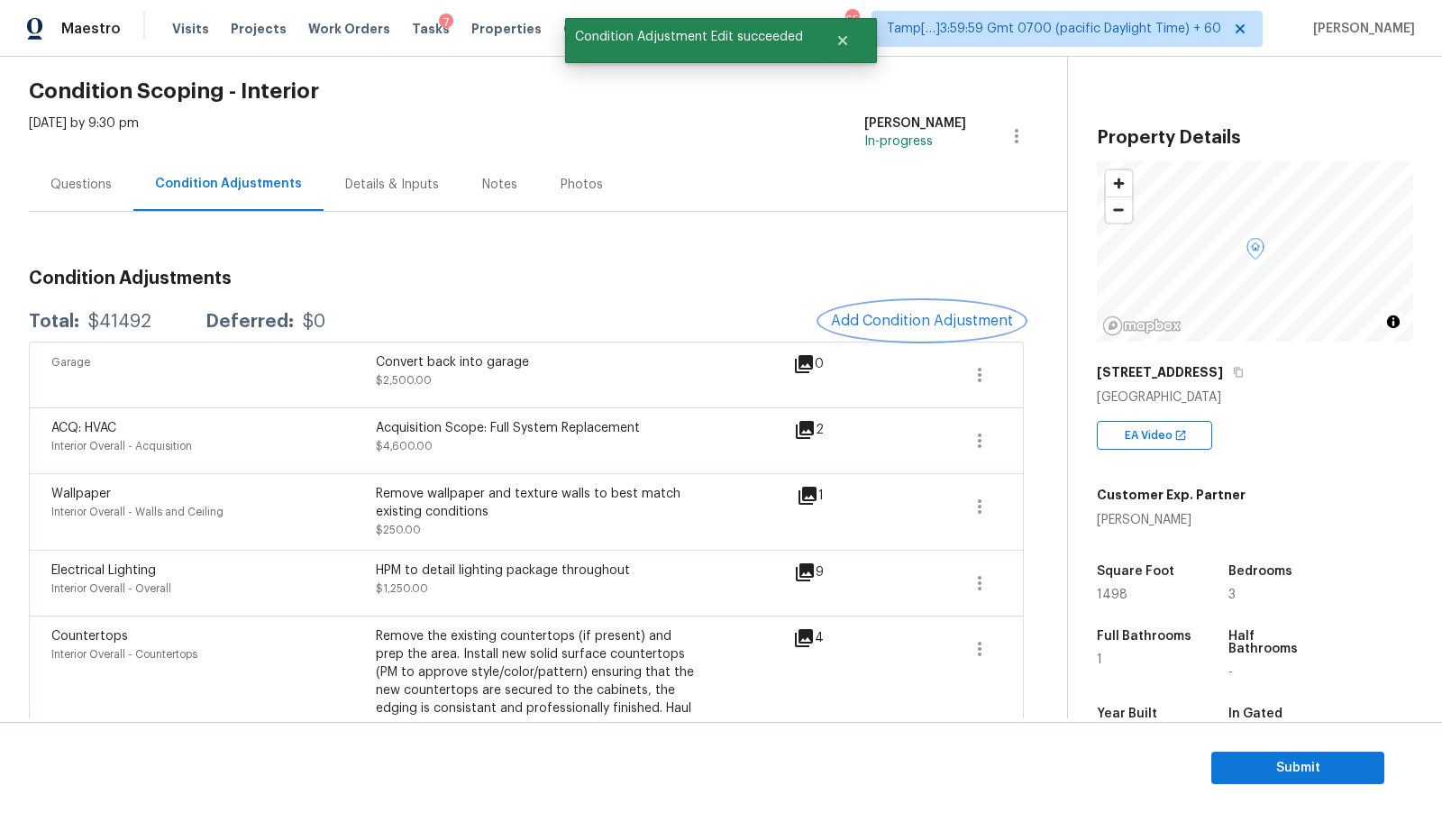
scroll to position [38, 0]
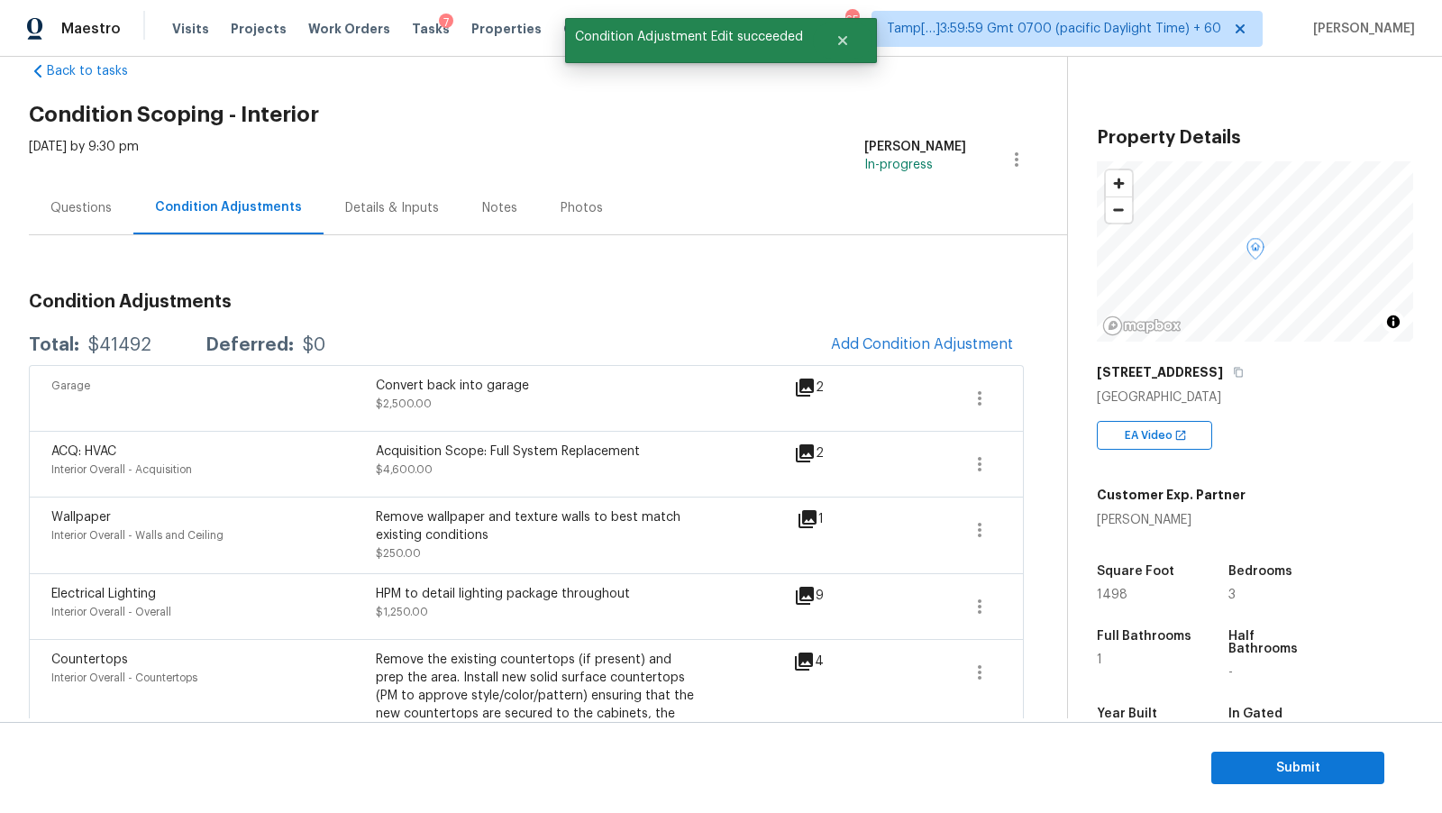
click at [98, 224] on div "Questions" at bounding box center [81, 207] width 105 height 53
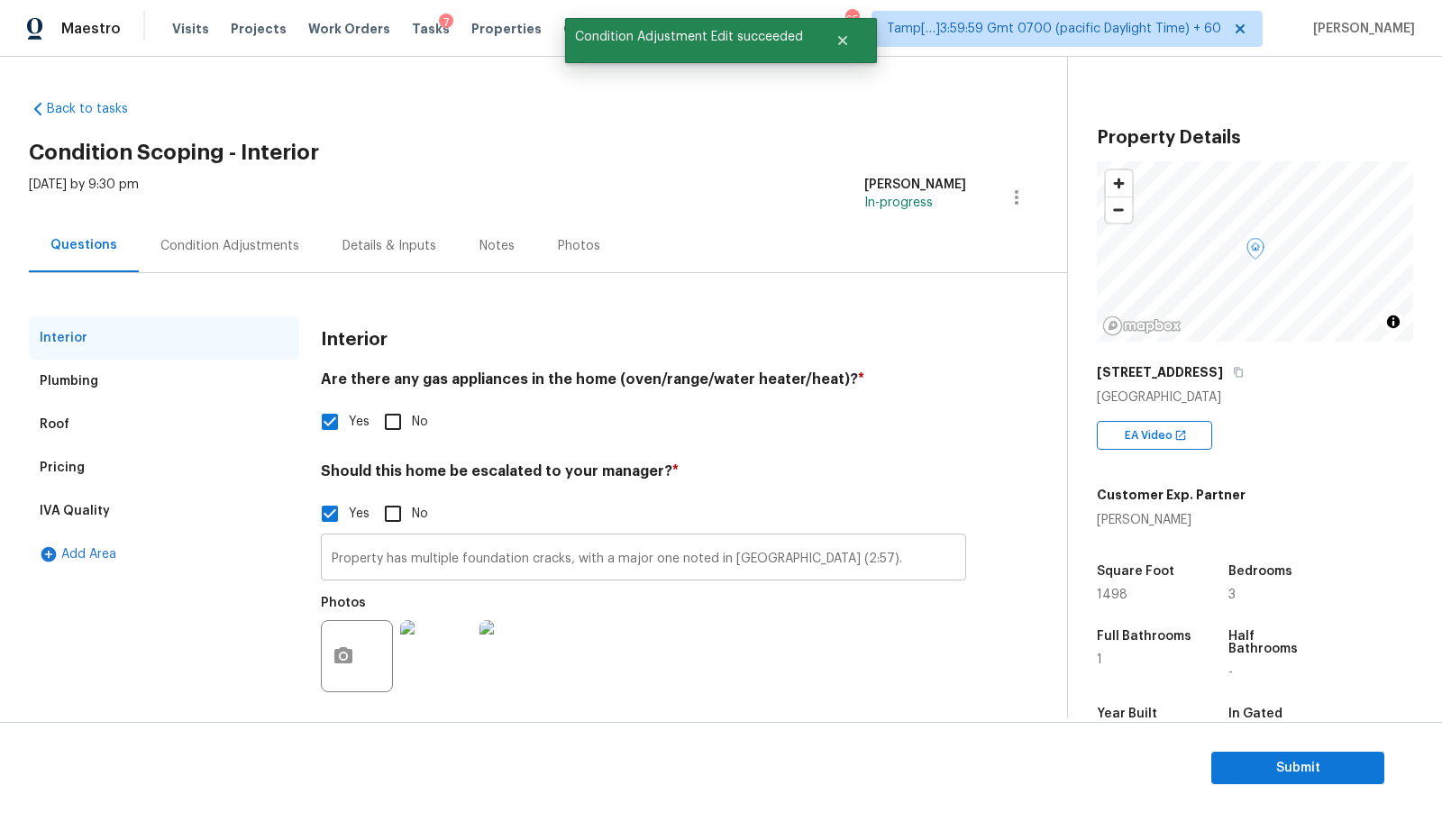
click at [459, 549] on input "Property has multiple foundation cracks, with a major one noted in VA (2:57)." at bounding box center [643, 559] width 645 height 42
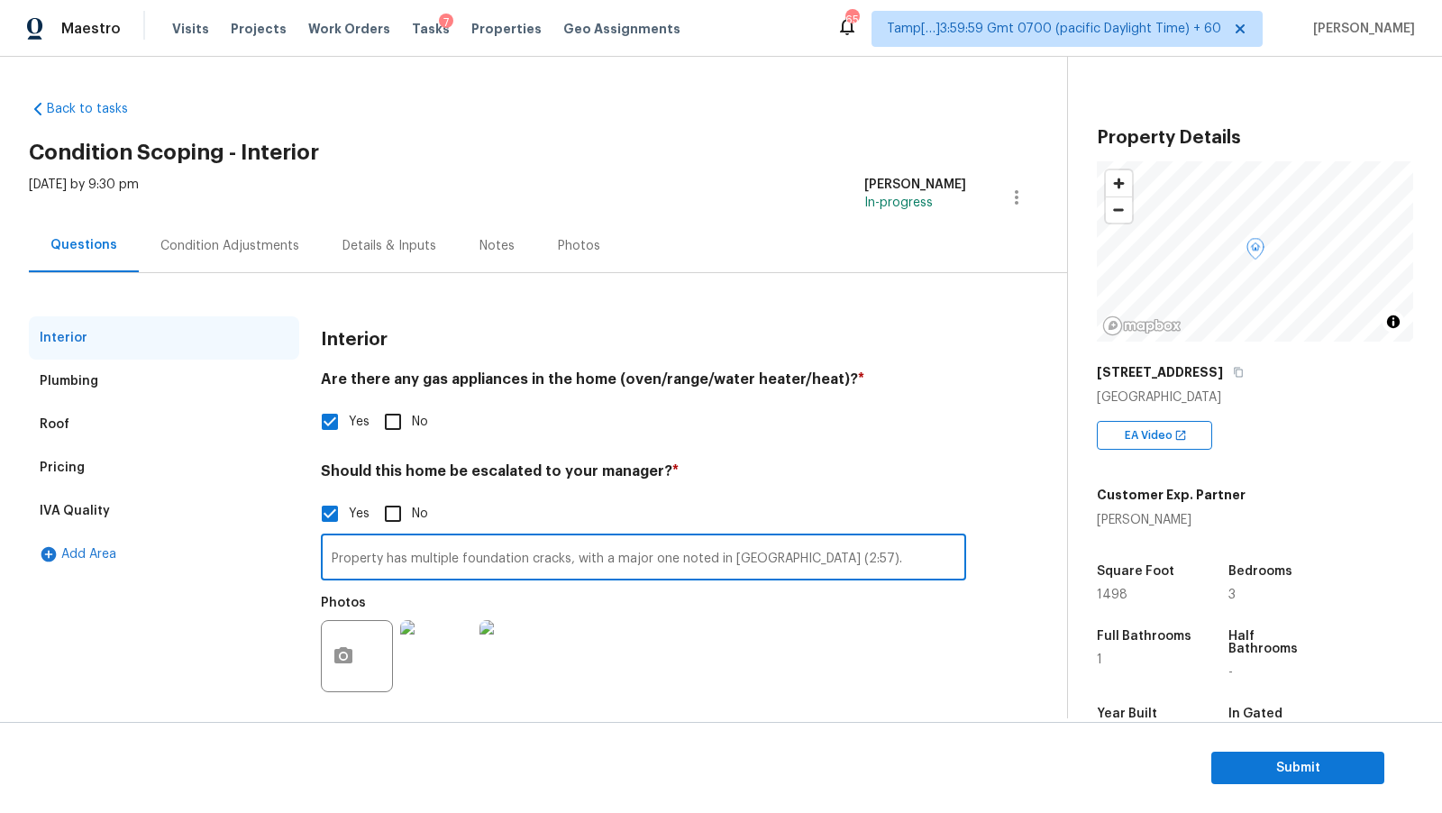
scroll to position [38, 0]
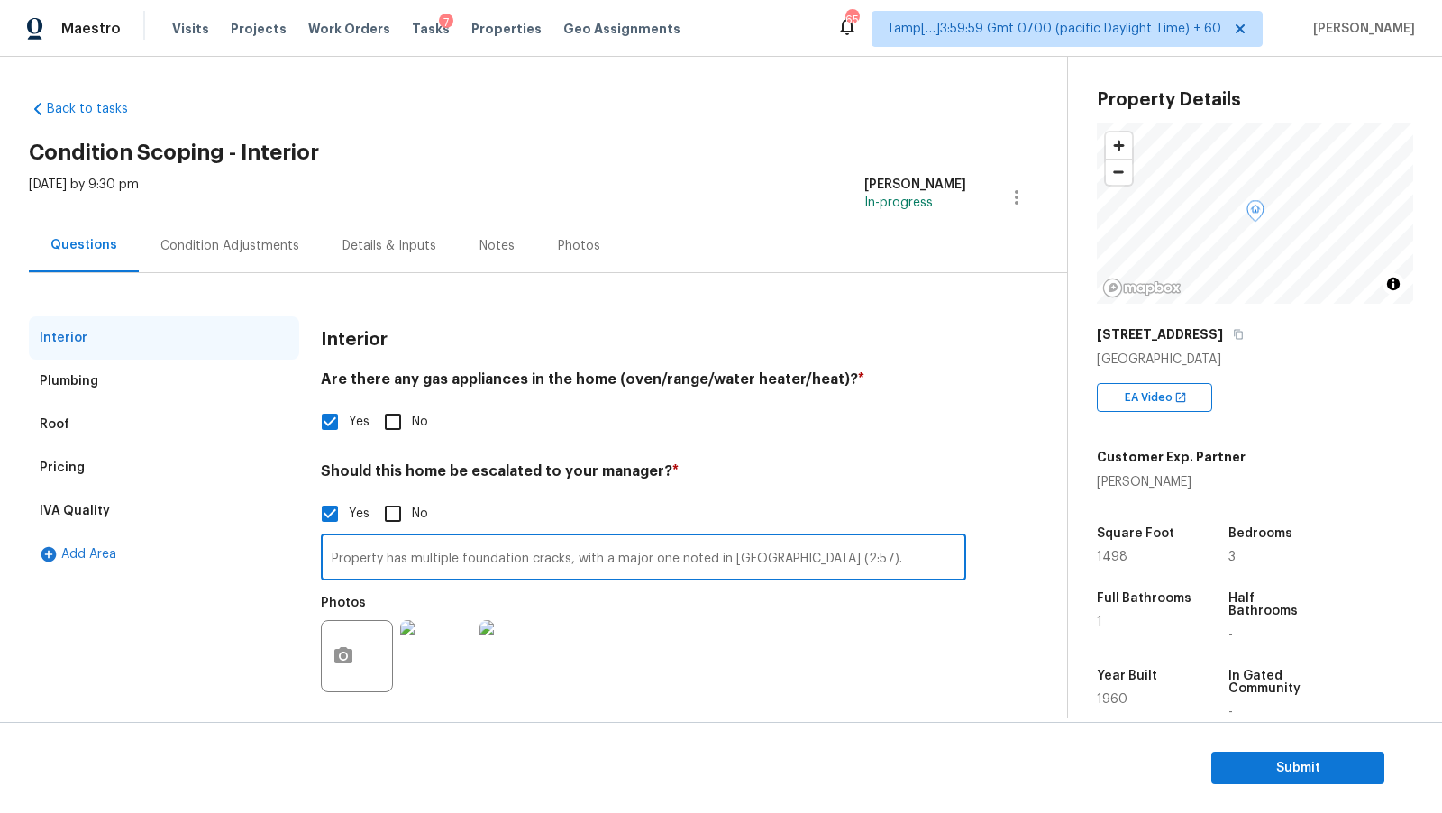
click at [159, 494] on div "IVA Quality" at bounding box center [164, 510] width 270 height 43
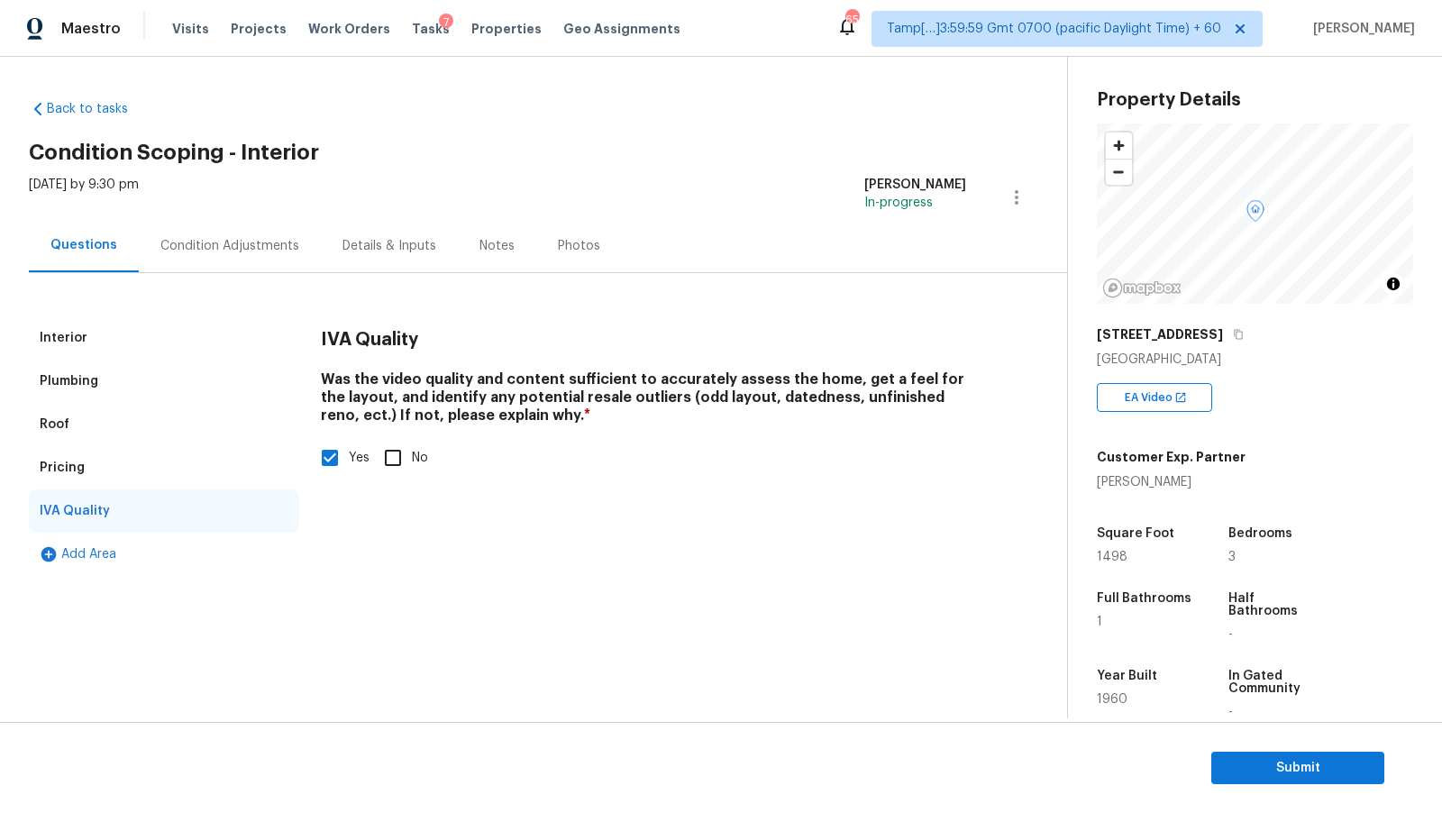
click at [243, 255] on div "Condition Adjustments" at bounding box center [230, 245] width 182 height 53
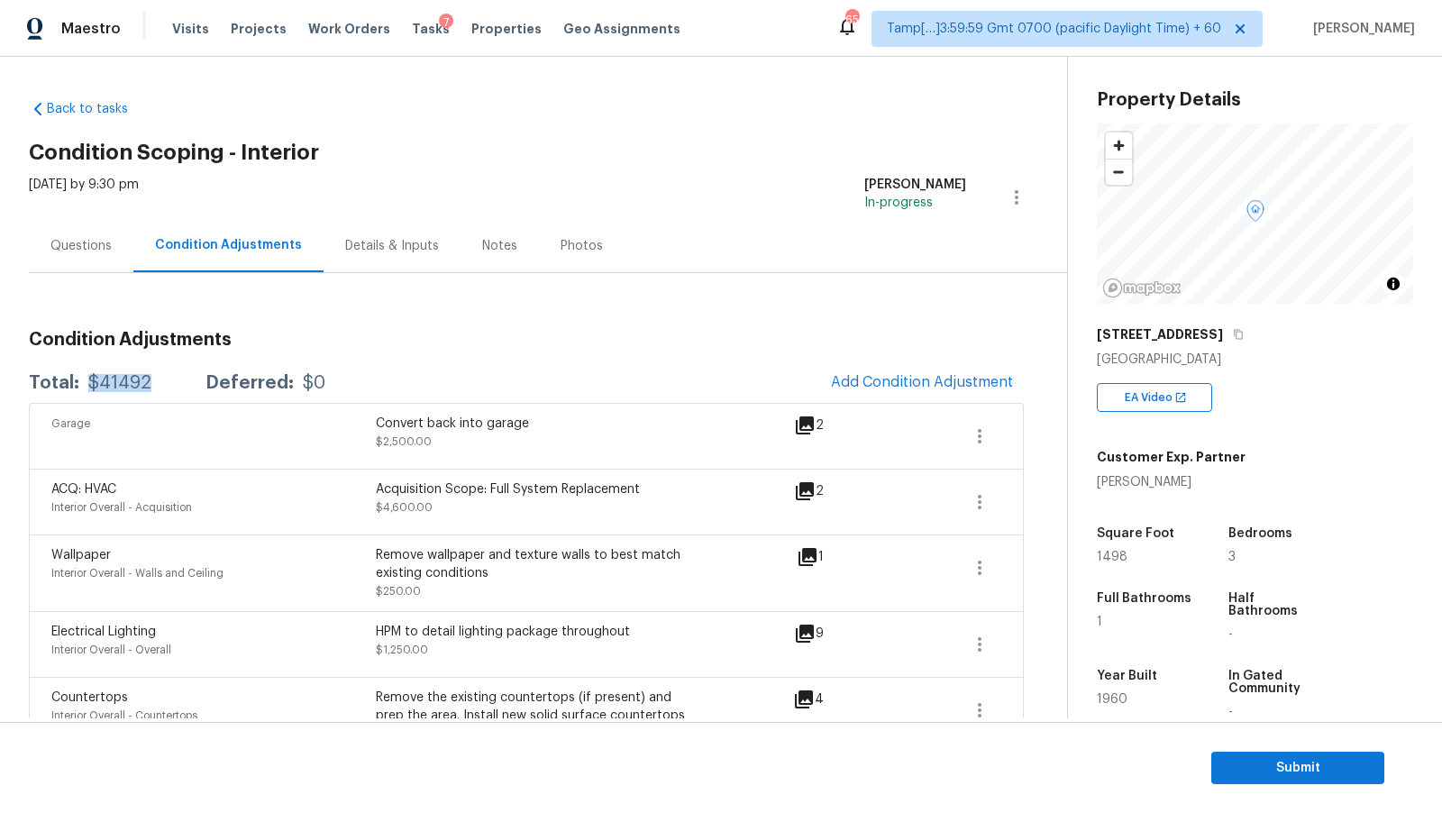
drag, startPoint x: 87, startPoint y: 383, endPoint x: 160, endPoint y: 381, distance: 72.1
click at [160, 381] on div "Total: $41492 Deferred: $0" at bounding box center [177, 383] width 297 height 18
copy div "$41492"
click at [93, 249] on div "Questions" at bounding box center [80, 246] width 61 height 18
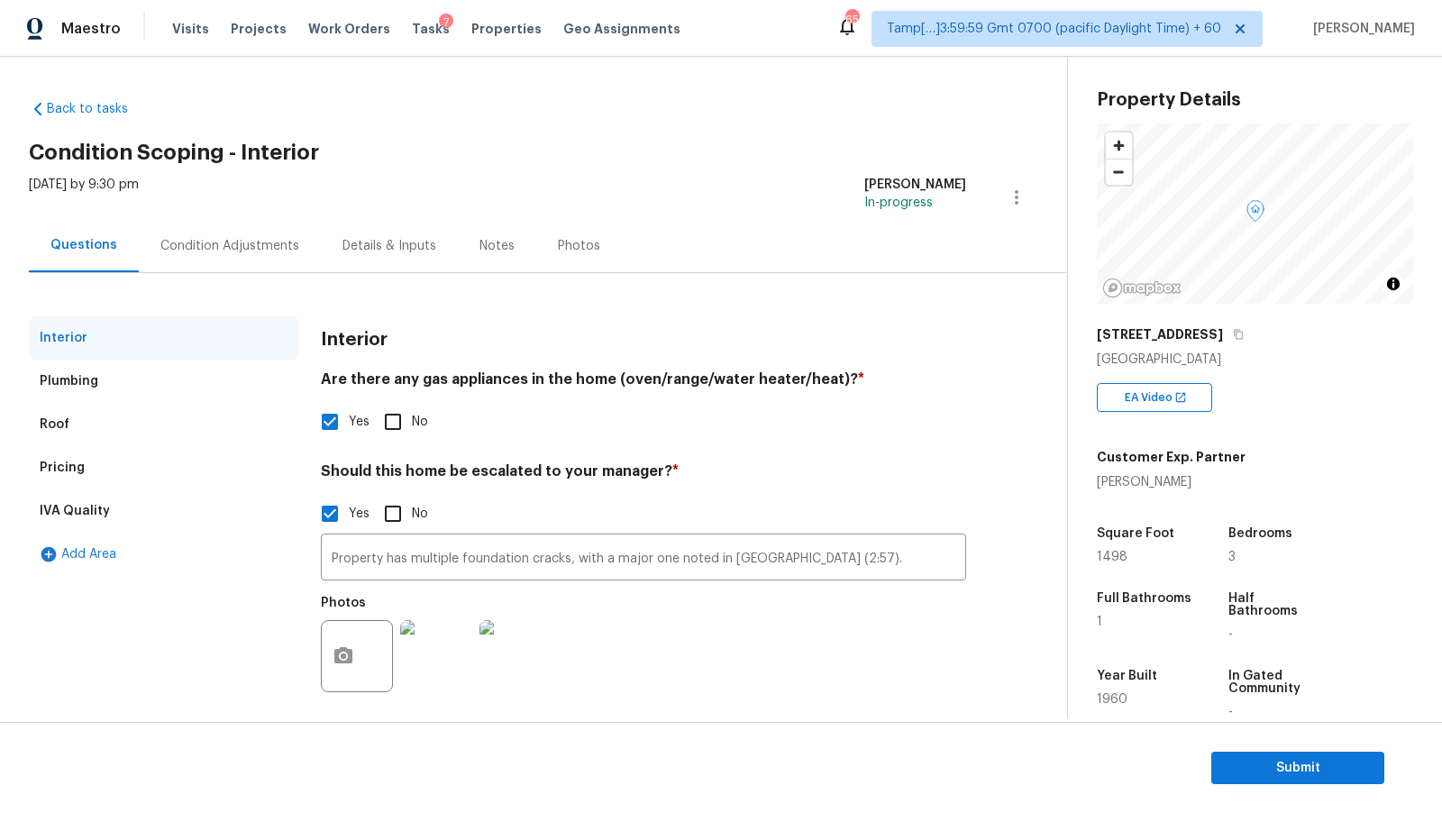
scroll to position [12, 0]
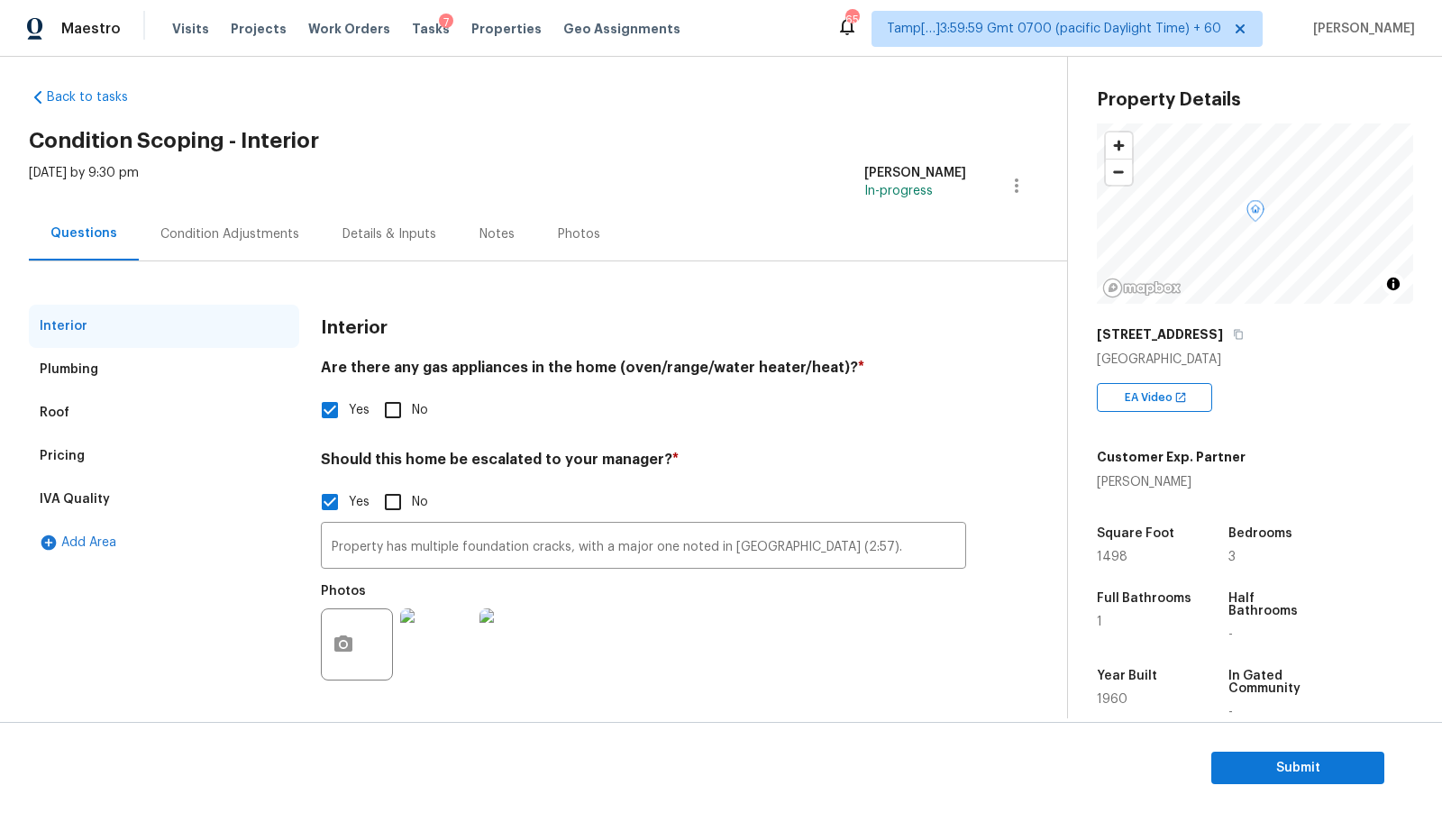
click at [87, 371] on div "Plumbing" at bounding box center [69, 370] width 59 height 18
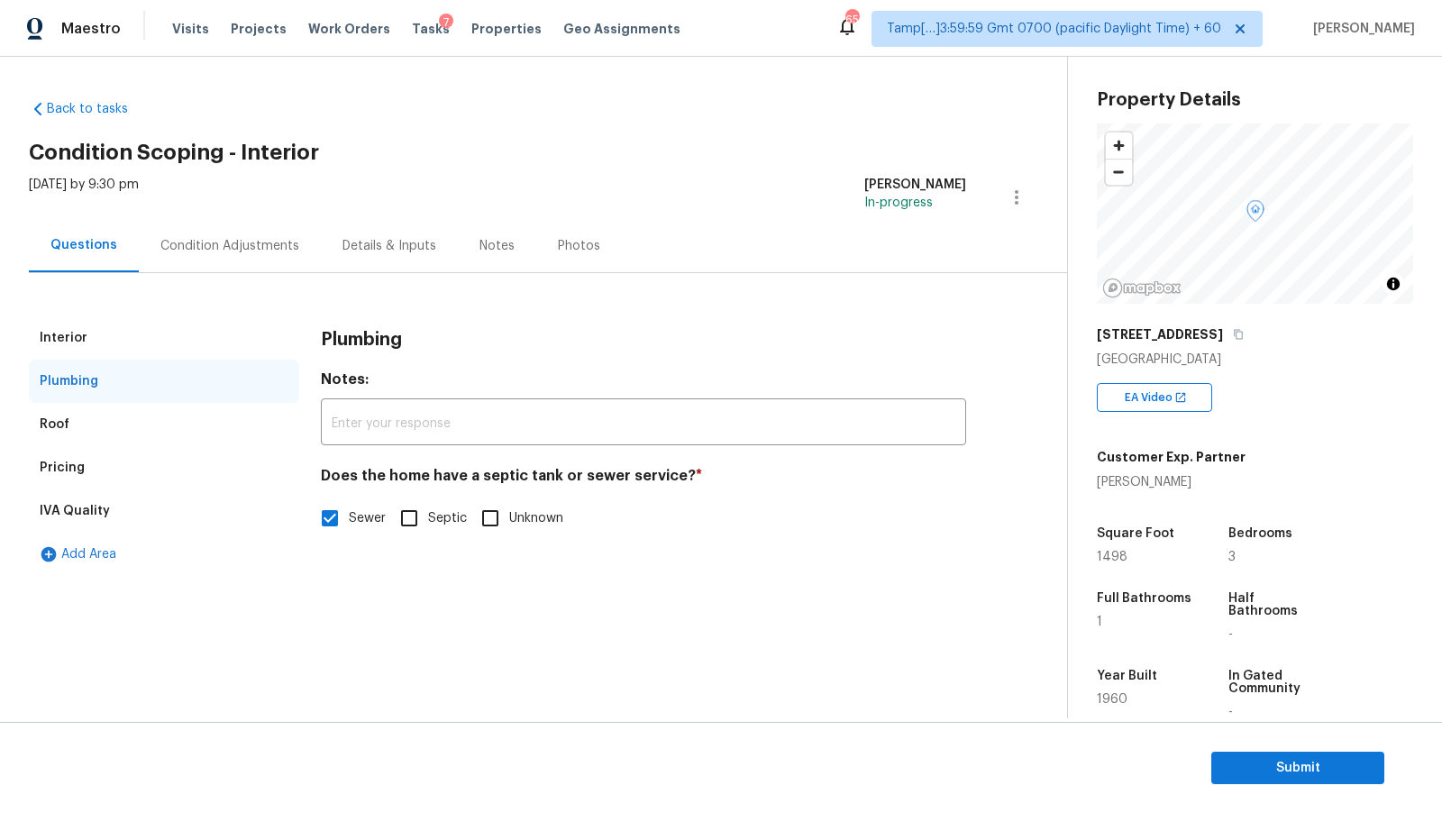
click at [104, 514] on div "IVA Quality" at bounding box center [75, 511] width 70 height 18
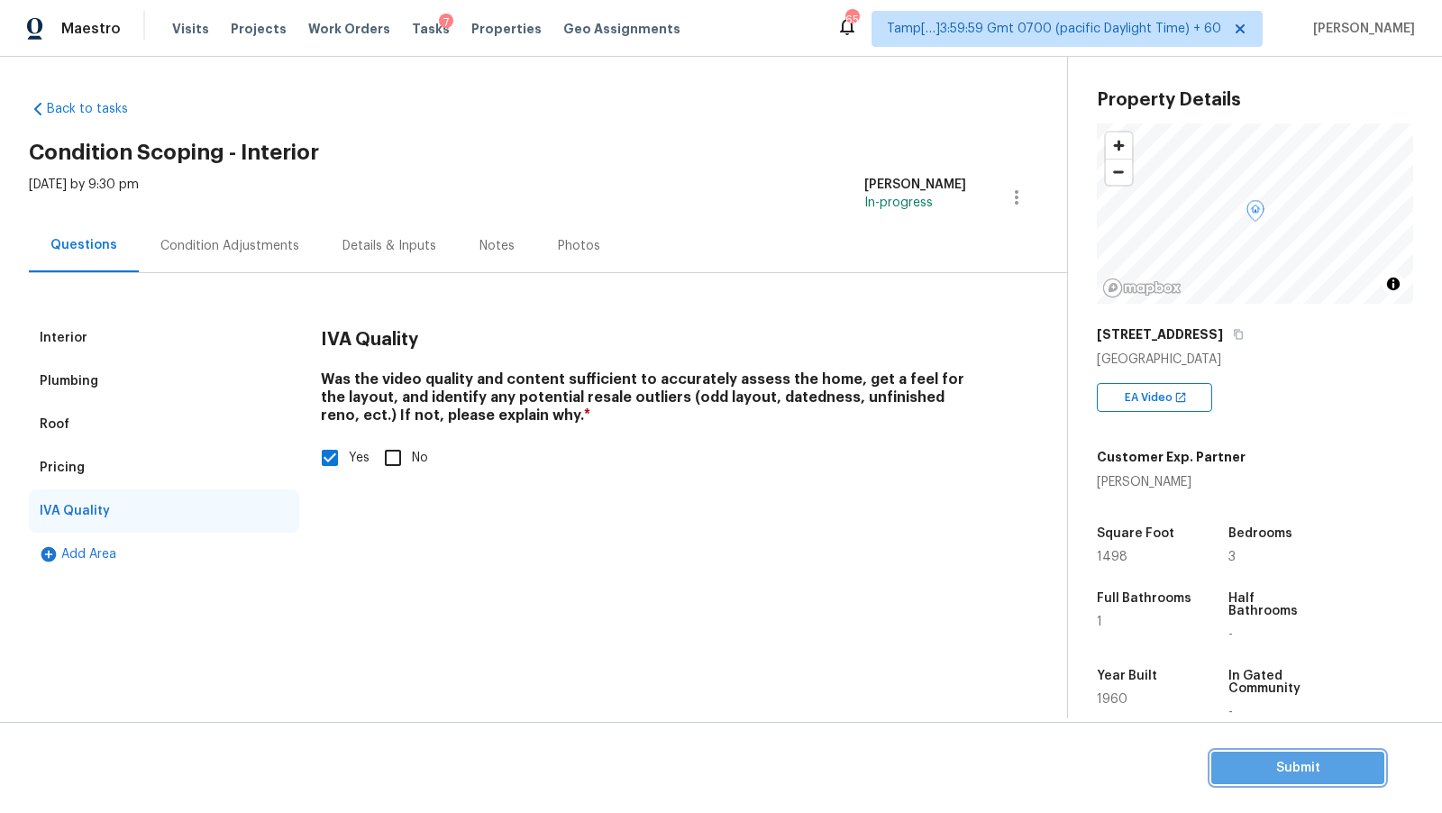
click at [1283, 769] on span "Submit" at bounding box center [1298, 768] width 144 height 23
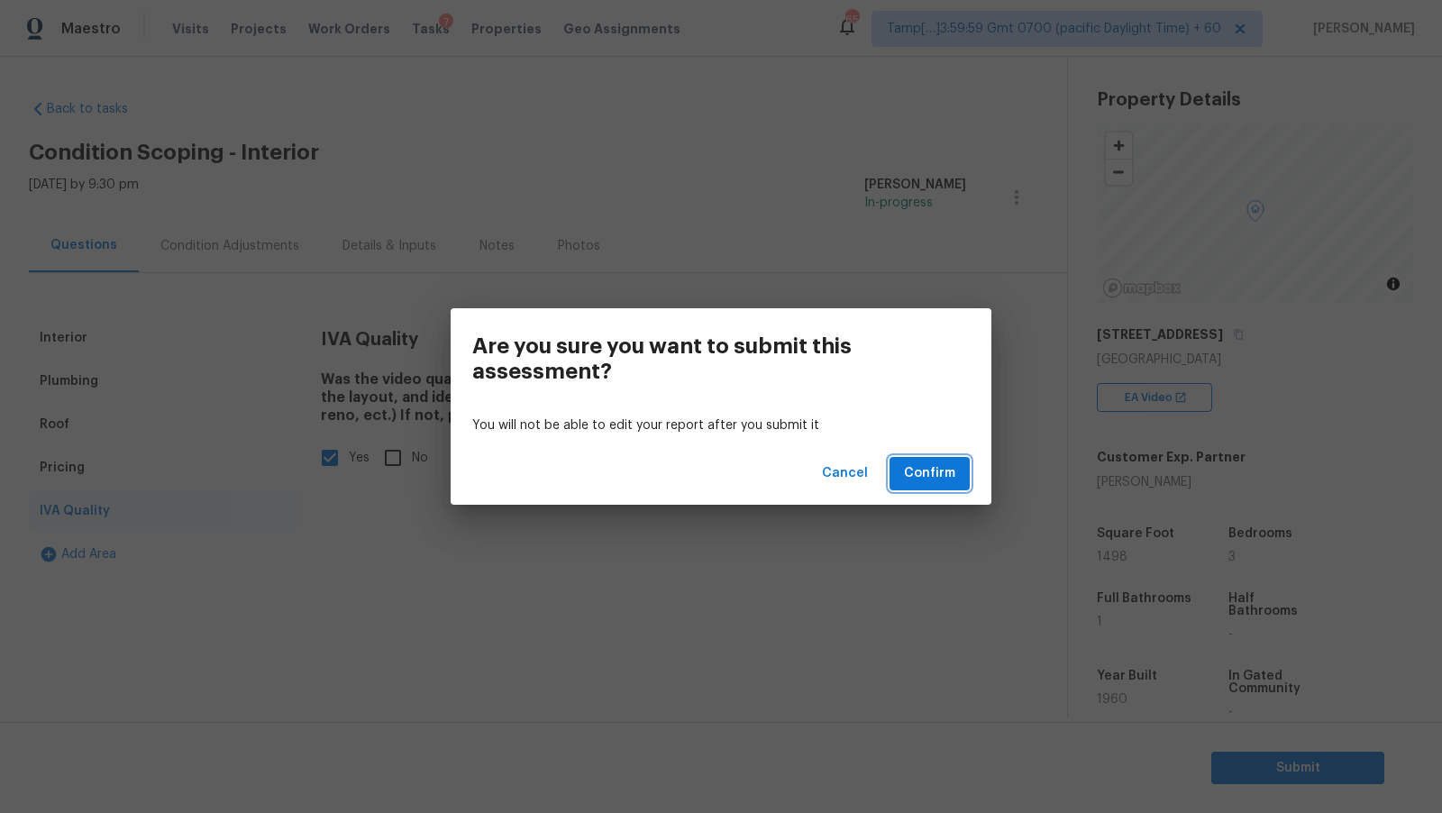
click at [926, 471] on span "Confirm" at bounding box center [929, 473] width 51 height 23
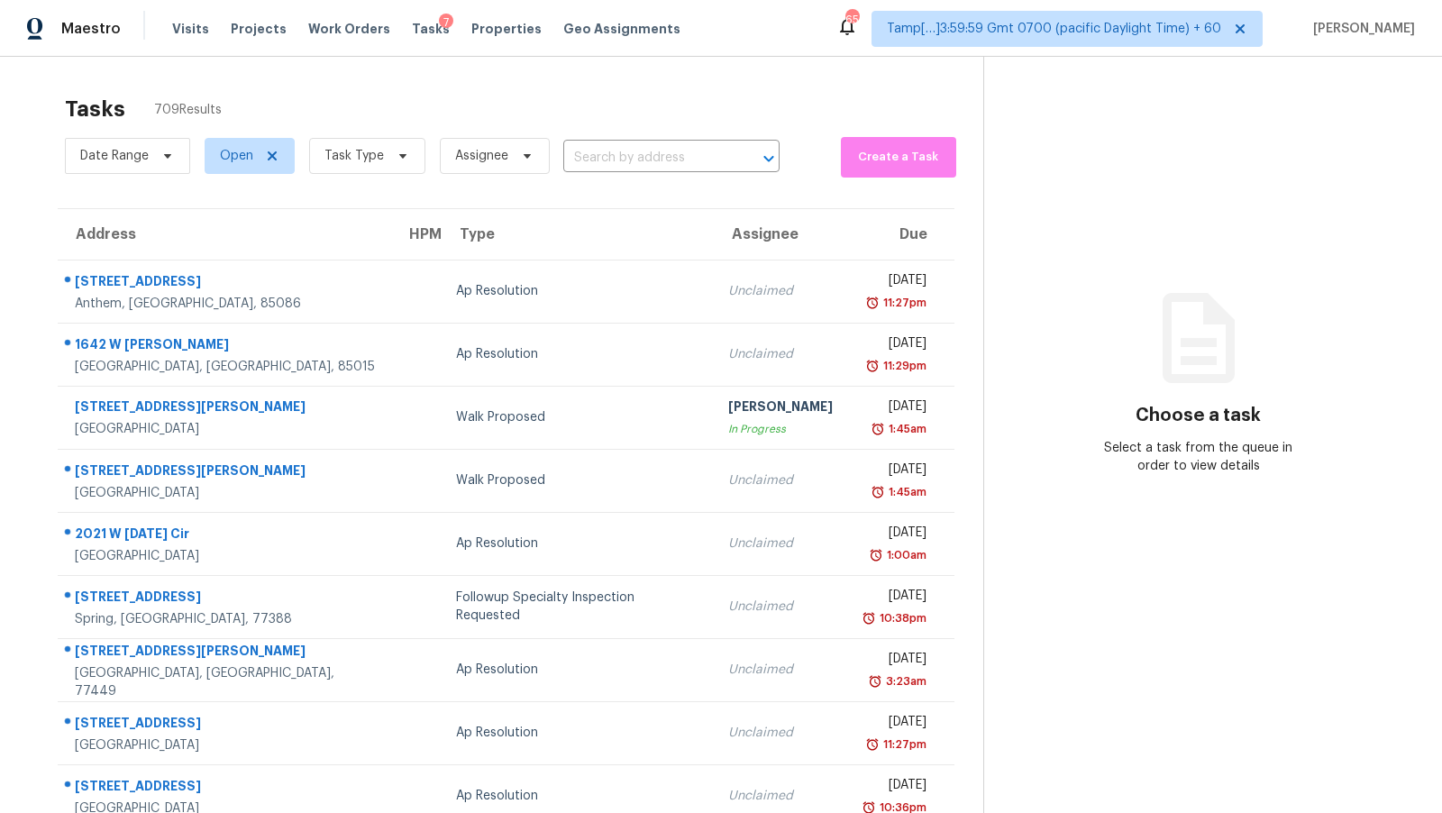
click at [599, 142] on div "Date Range Open Task Type Assignee ​" at bounding box center [422, 156] width 715 height 47
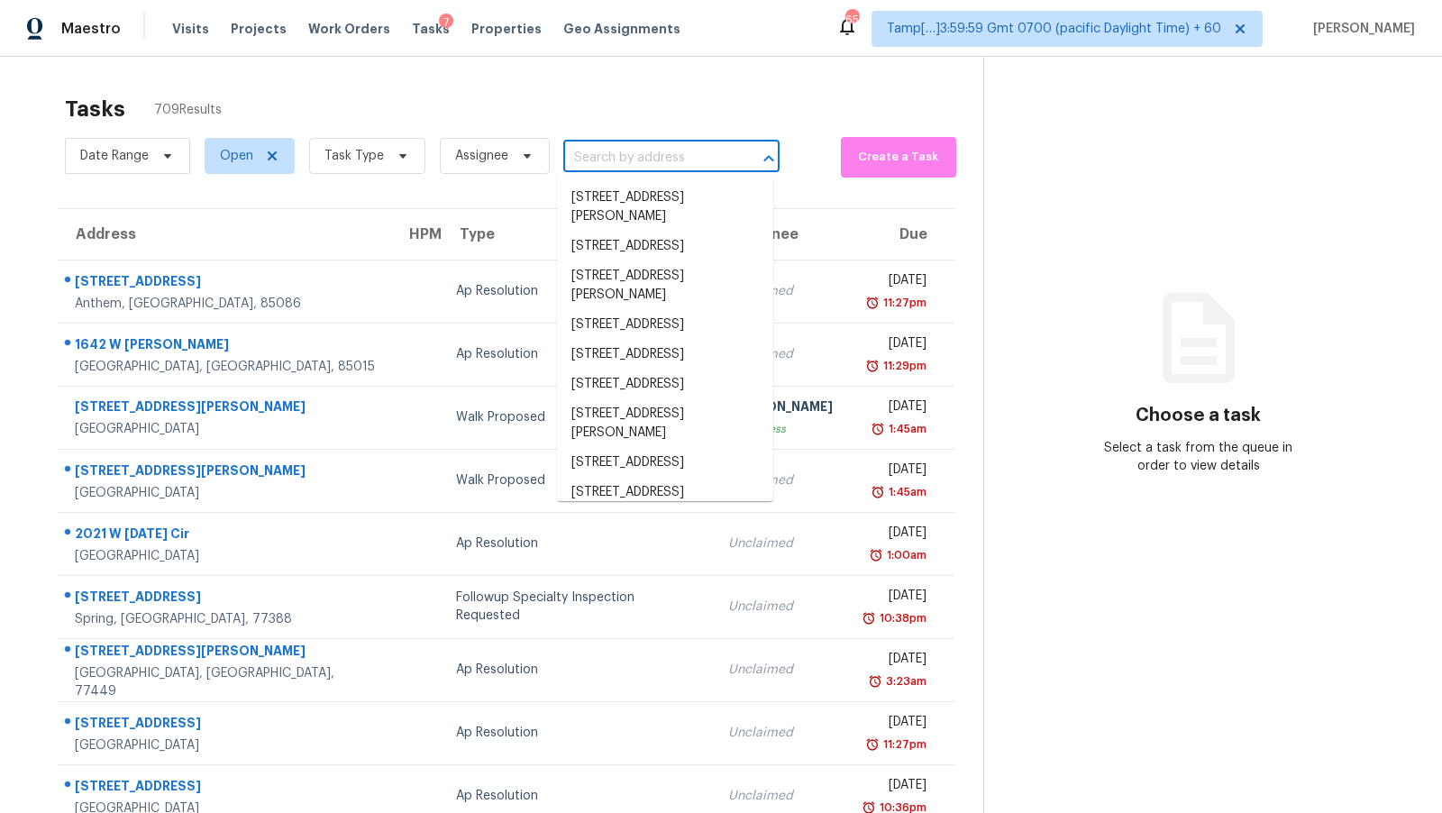
click at [592, 148] on input "text" at bounding box center [646, 158] width 166 height 28
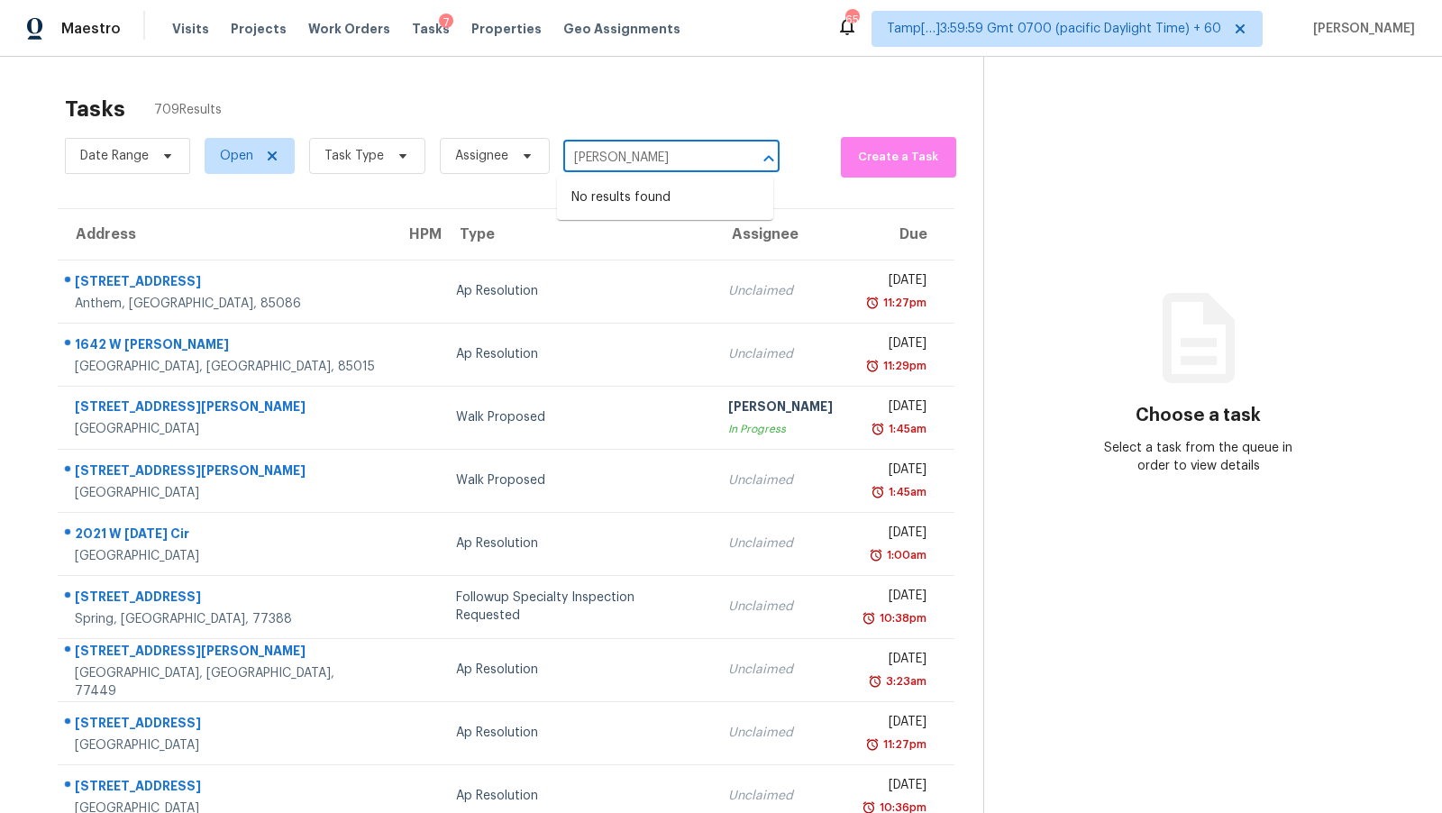
type input "Dineshkumar V"
click at [641, 105] on div "Tasks 709 Results" at bounding box center [524, 109] width 919 height 47
click at [662, 161] on input "text" at bounding box center [646, 158] width 166 height 28
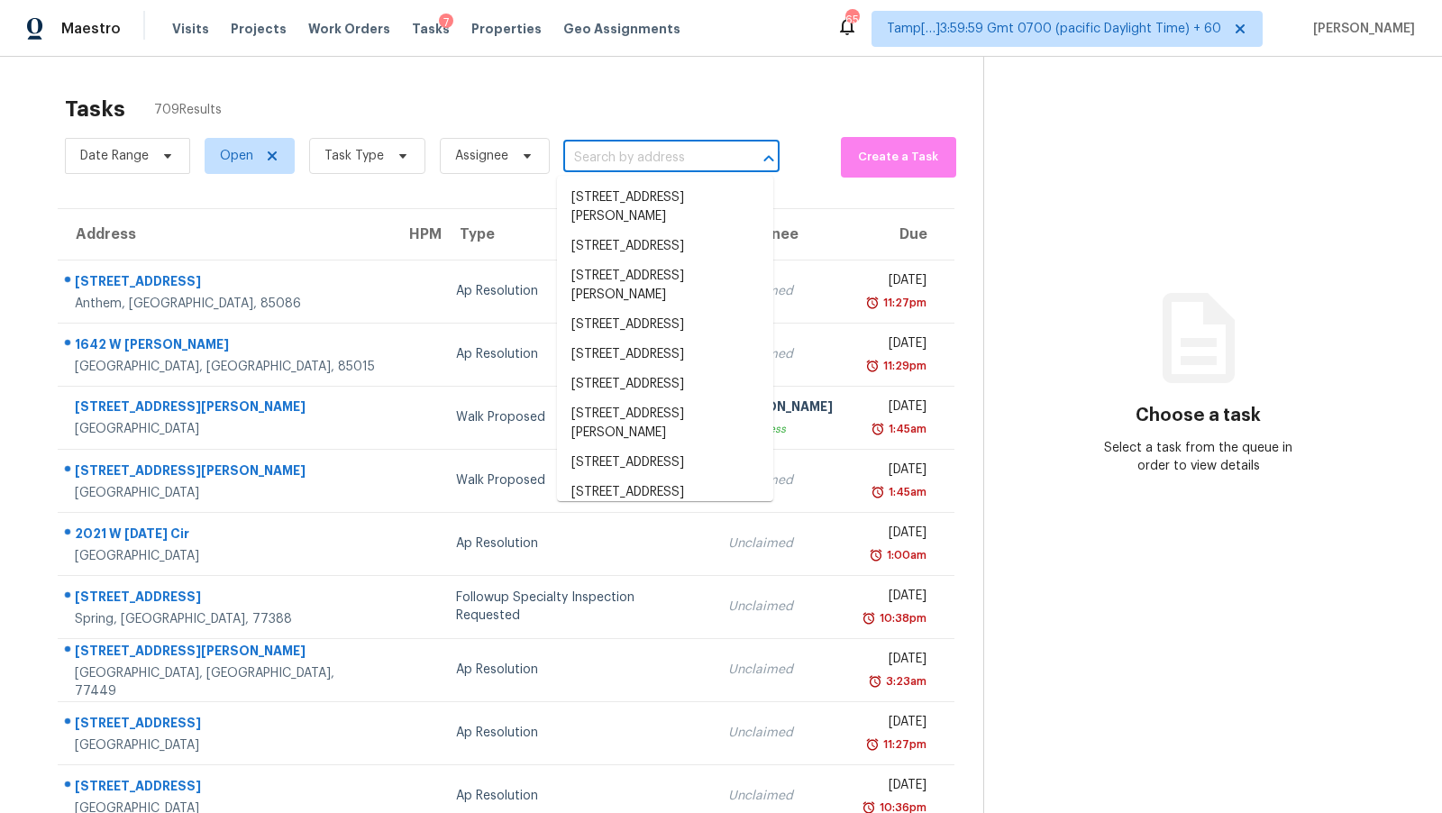
click at [581, 111] on div "Tasks 709 Results" at bounding box center [524, 109] width 919 height 47
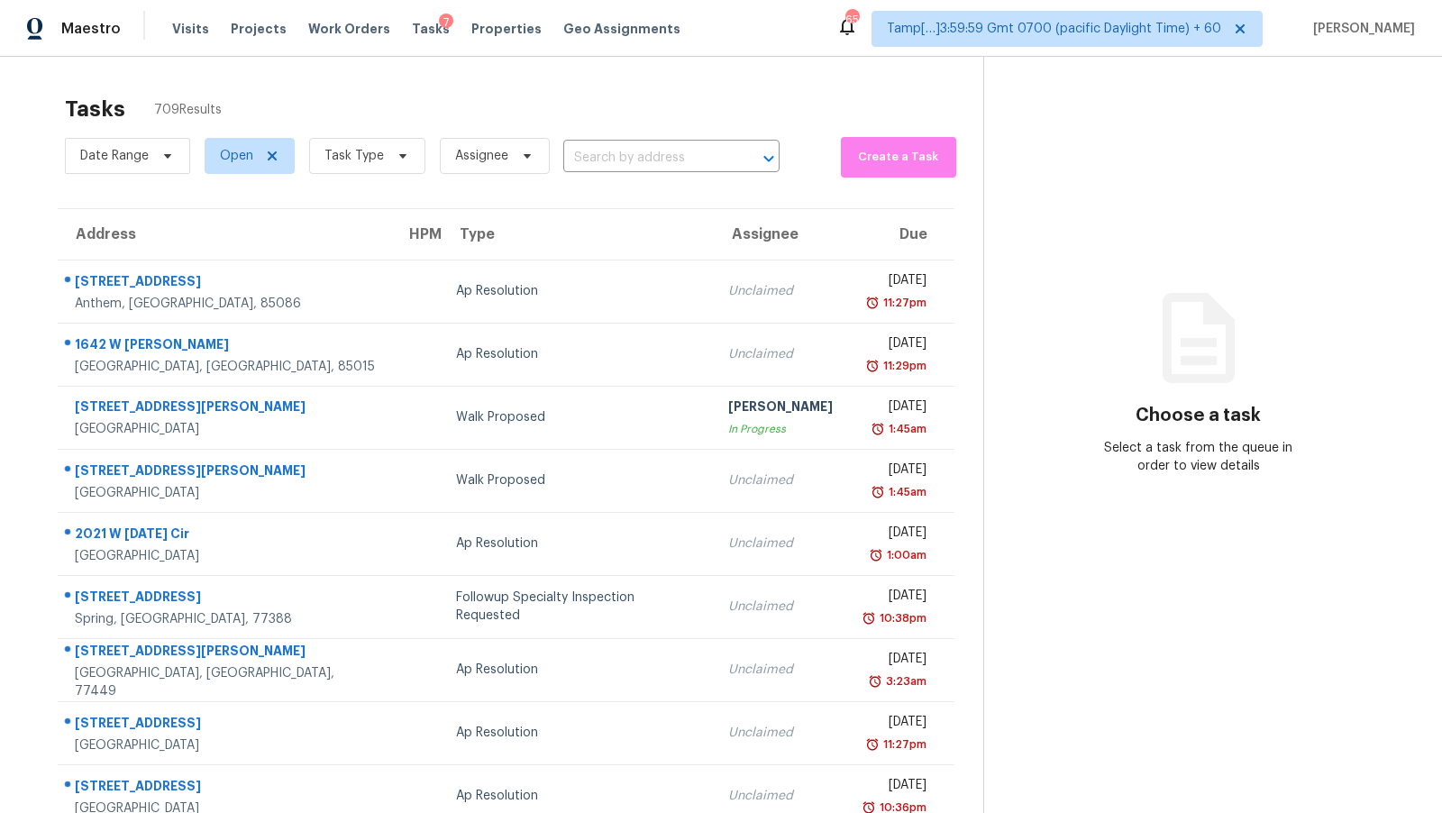
click at [614, 124] on div "Tasks 709 Results" at bounding box center [524, 109] width 919 height 47
click at [363, 157] on span "Task Type" at bounding box center [354, 156] width 59 height 18
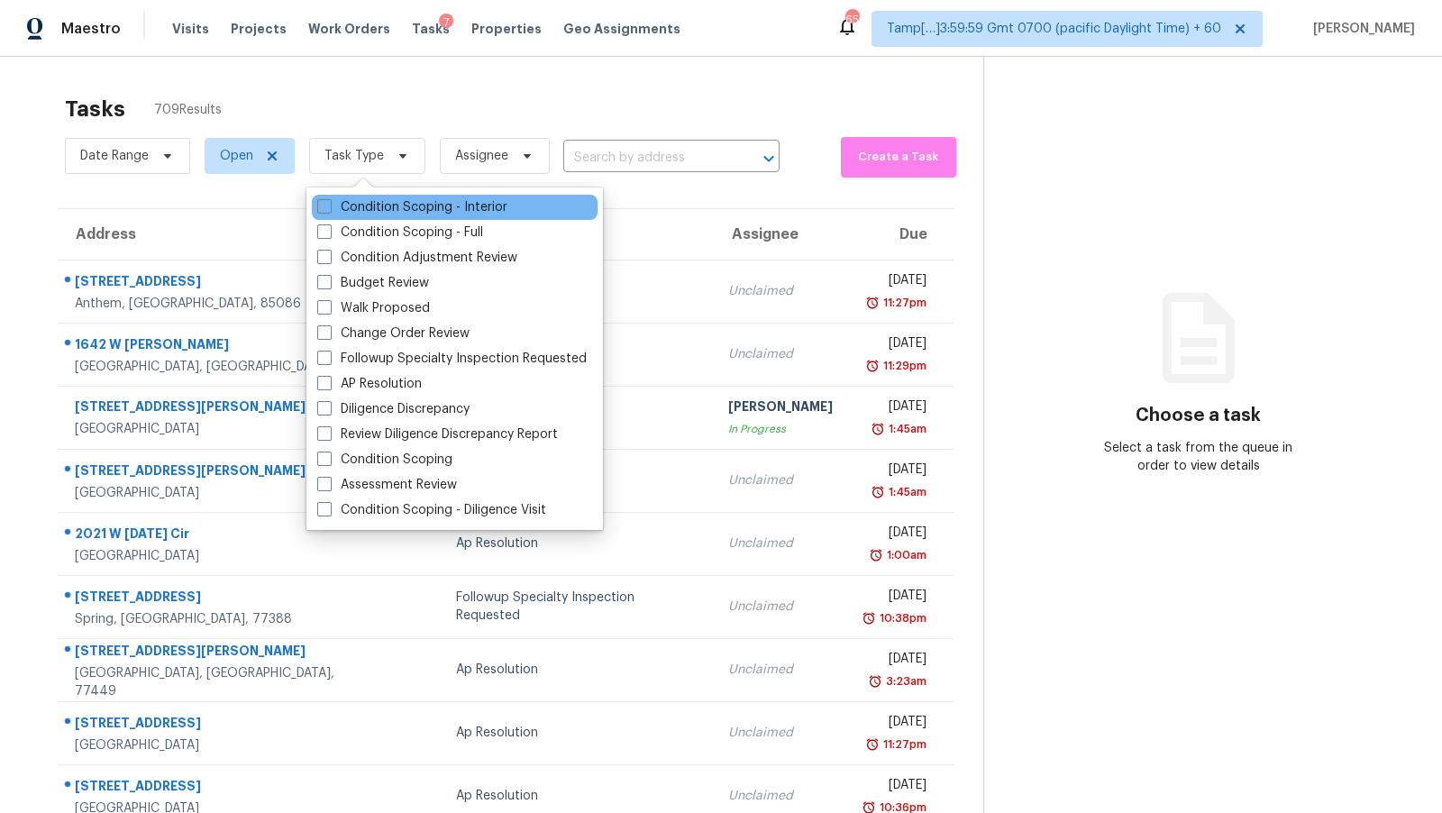
click at [370, 195] on div "Condition Scoping - Interior" at bounding box center [455, 207] width 286 height 25
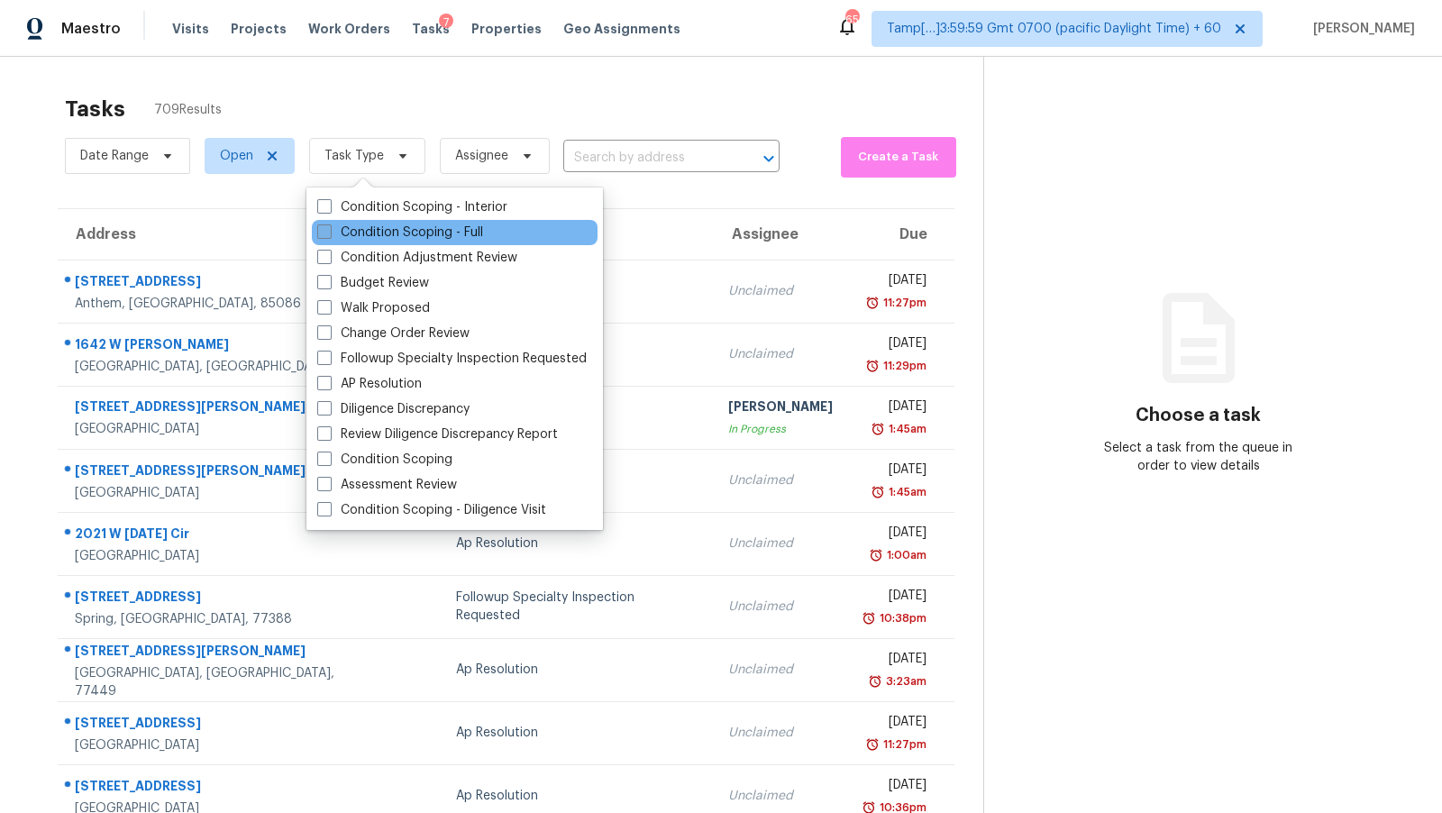
click at [373, 224] on label "Condition Scoping - Full" at bounding box center [400, 233] width 166 height 18
click at [329, 224] on input "Condition Scoping - Full" at bounding box center [323, 230] width 12 height 12
checkbox input "true"
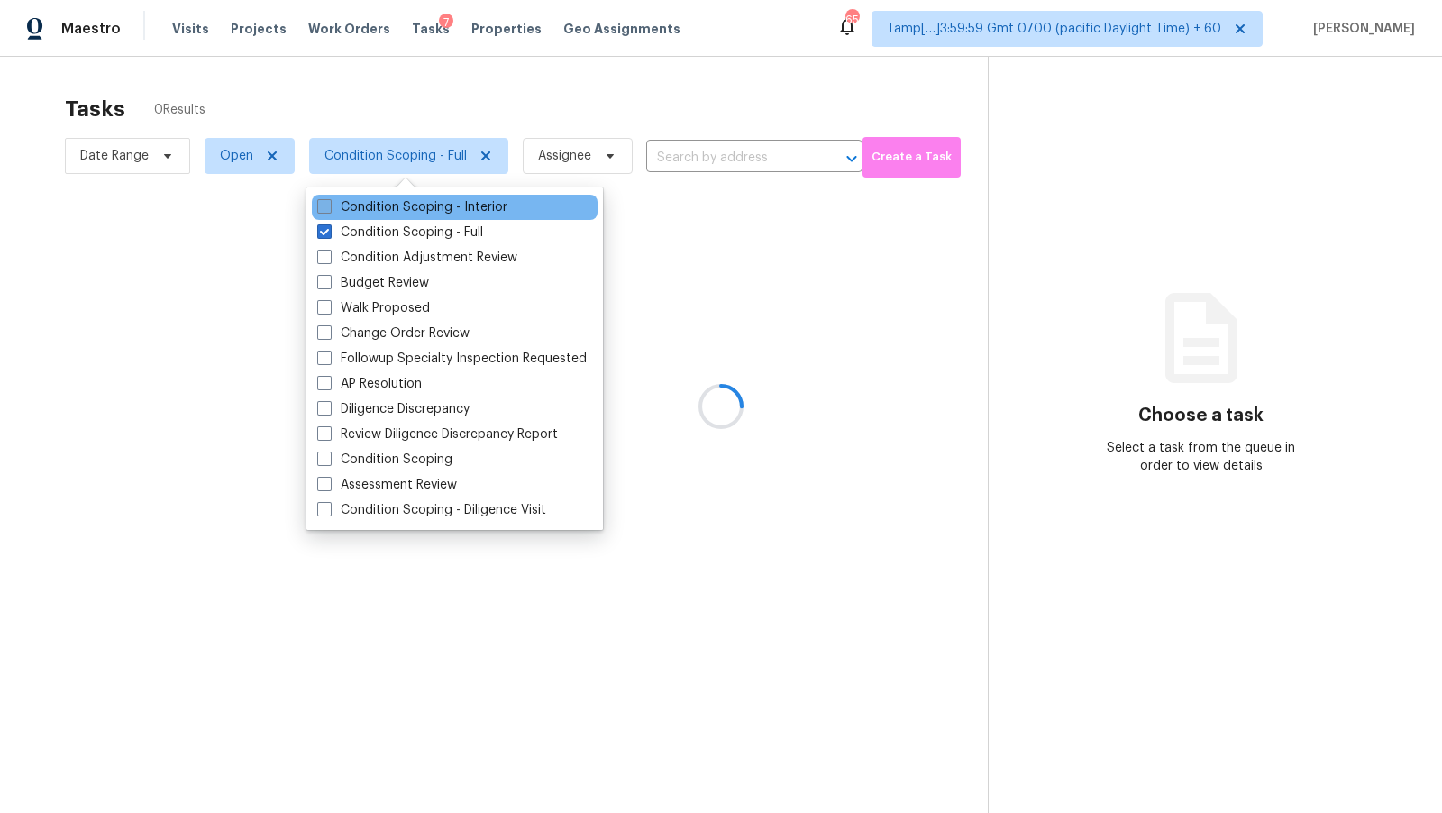
click at [379, 204] on label "Condition Scoping - Interior" at bounding box center [412, 207] width 190 height 18
click at [329, 204] on input "Condition Scoping - Interior" at bounding box center [323, 204] width 12 height 12
checkbox input "true"
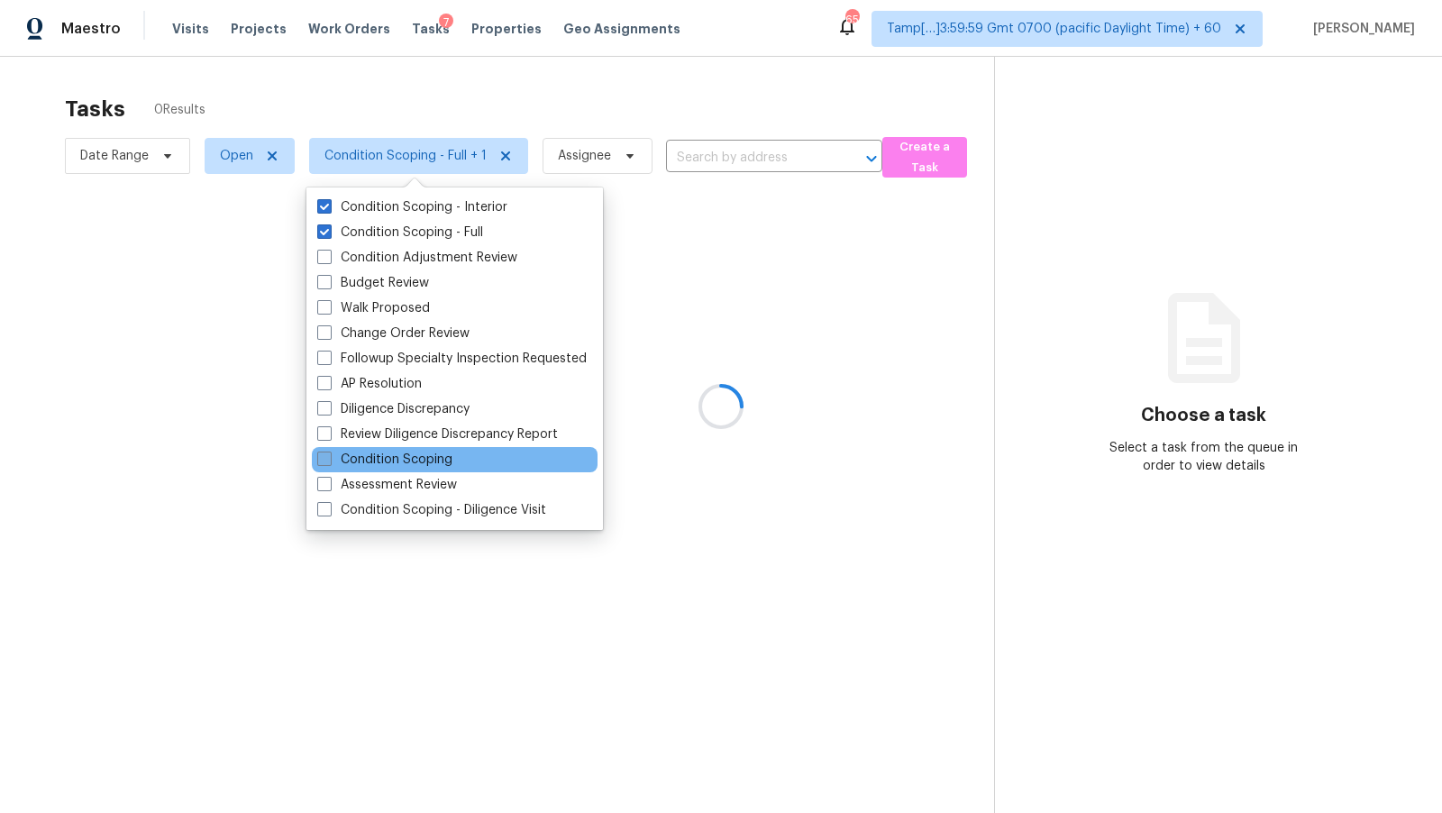
click at [442, 459] on label "Condition Scoping" at bounding box center [384, 460] width 135 height 18
click at [329, 459] on input "Condition Scoping" at bounding box center [323, 457] width 12 height 12
checkbox input "true"
click at [689, 53] on div at bounding box center [721, 406] width 1442 height 813
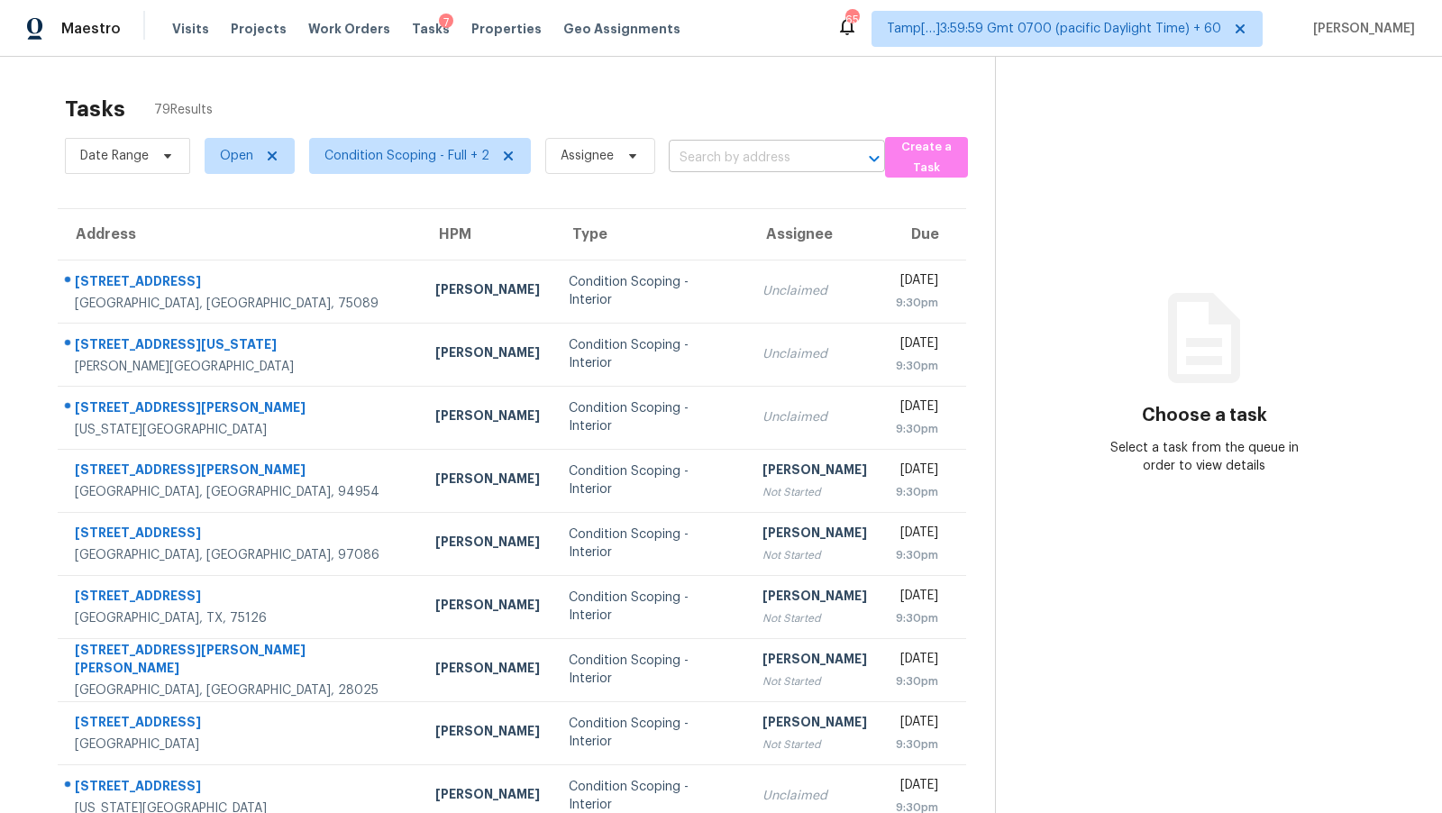
click at [737, 147] on input "text" at bounding box center [752, 158] width 166 height 28
type input "[PERSON_NAME]"
click at [784, 114] on div "Tasks 79 Results" at bounding box center [530, 109] width 930 height 47
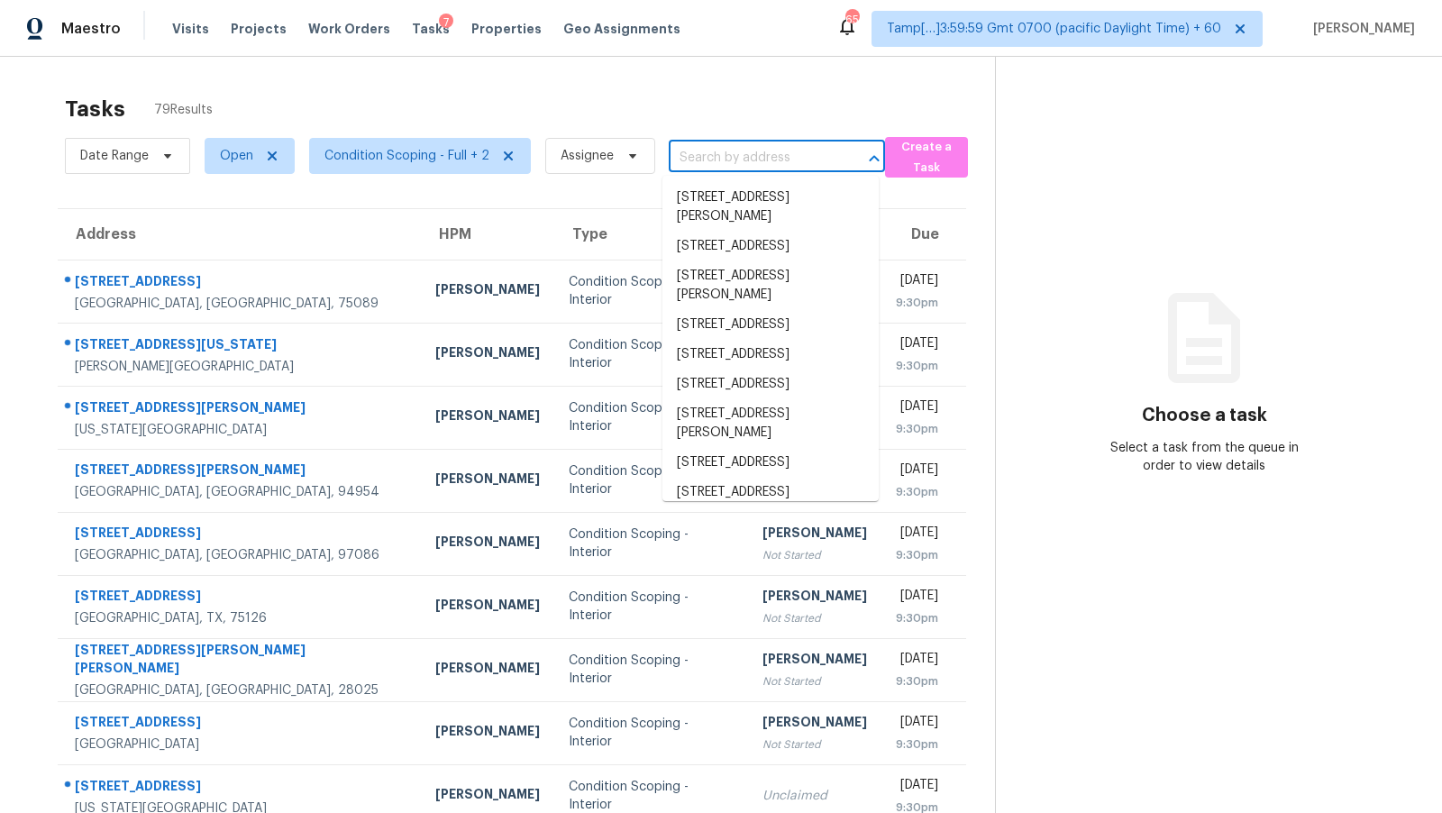
click at [758, 144] on input "text" at bounding box center [752, 158] width 166 height 28
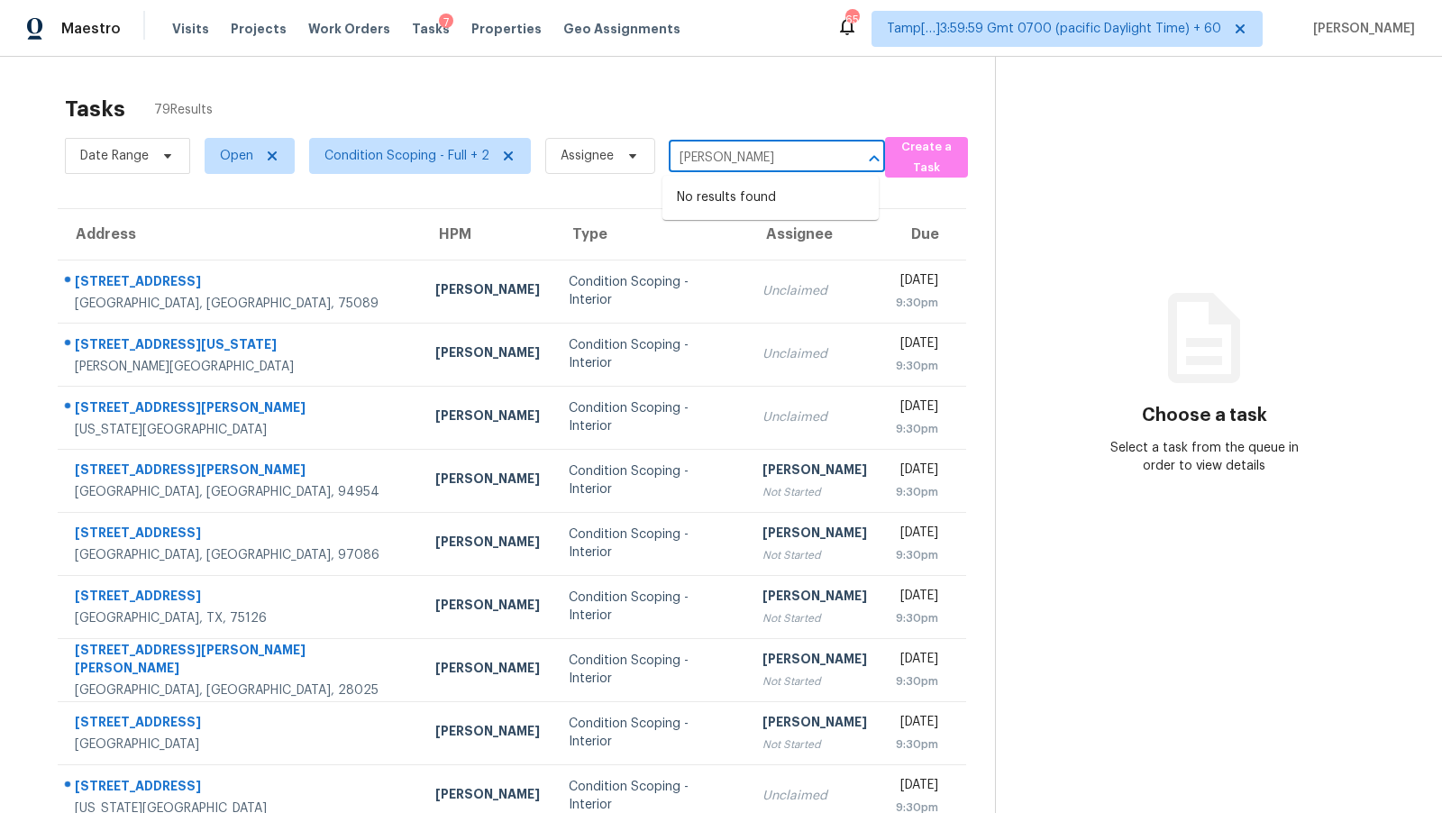
type input "[PERSON_NAME]"
click at [732, 96] on div "Tasks 79 Results" at bounding box center [530, 109] width 930 height 47
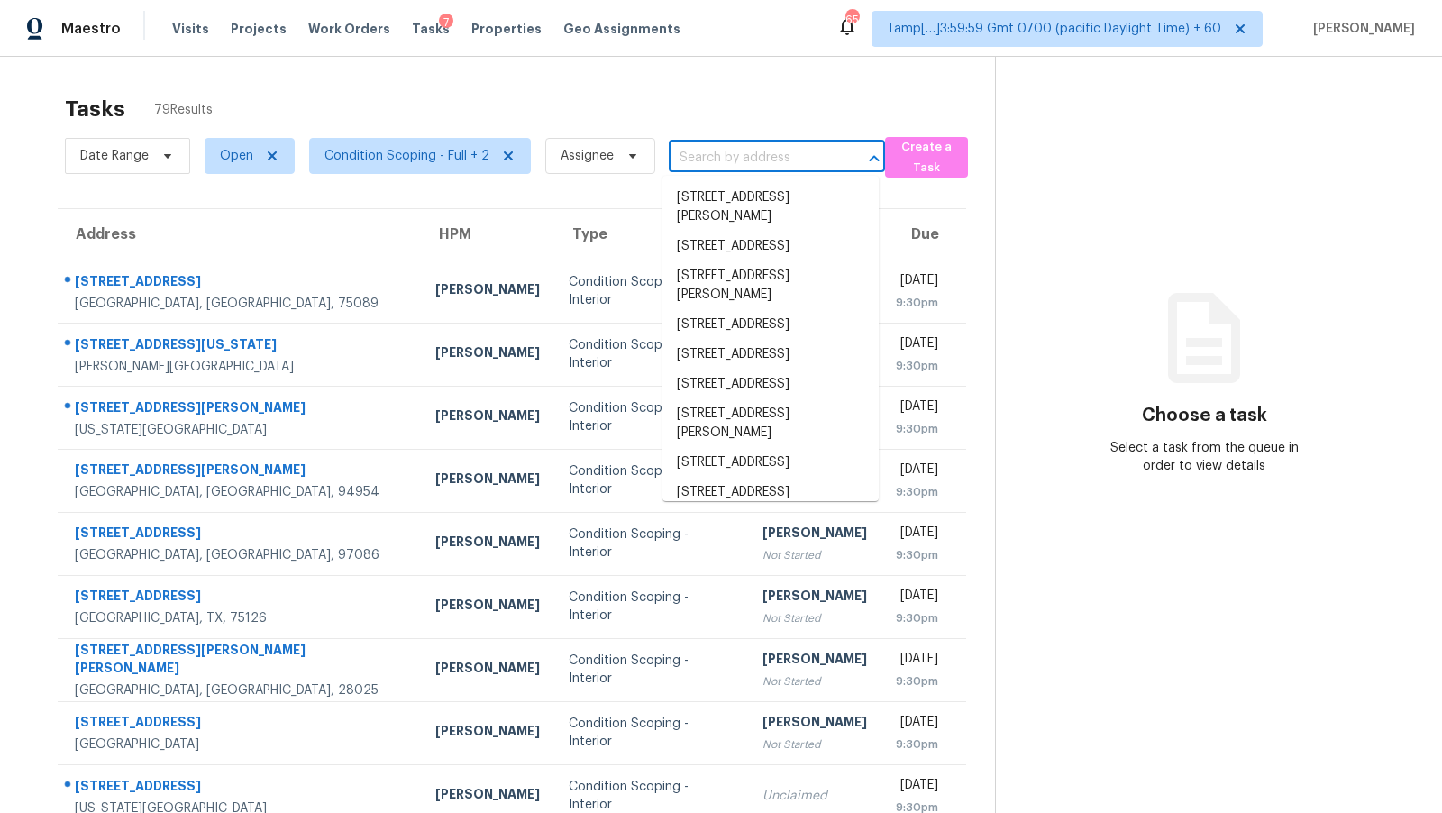
click at [715, 144] on input "text" at bounding box center [752, 158] width 166 height 28
click at [751, 159] on input "text" at bounding box center [752, 158] width 166 height 28
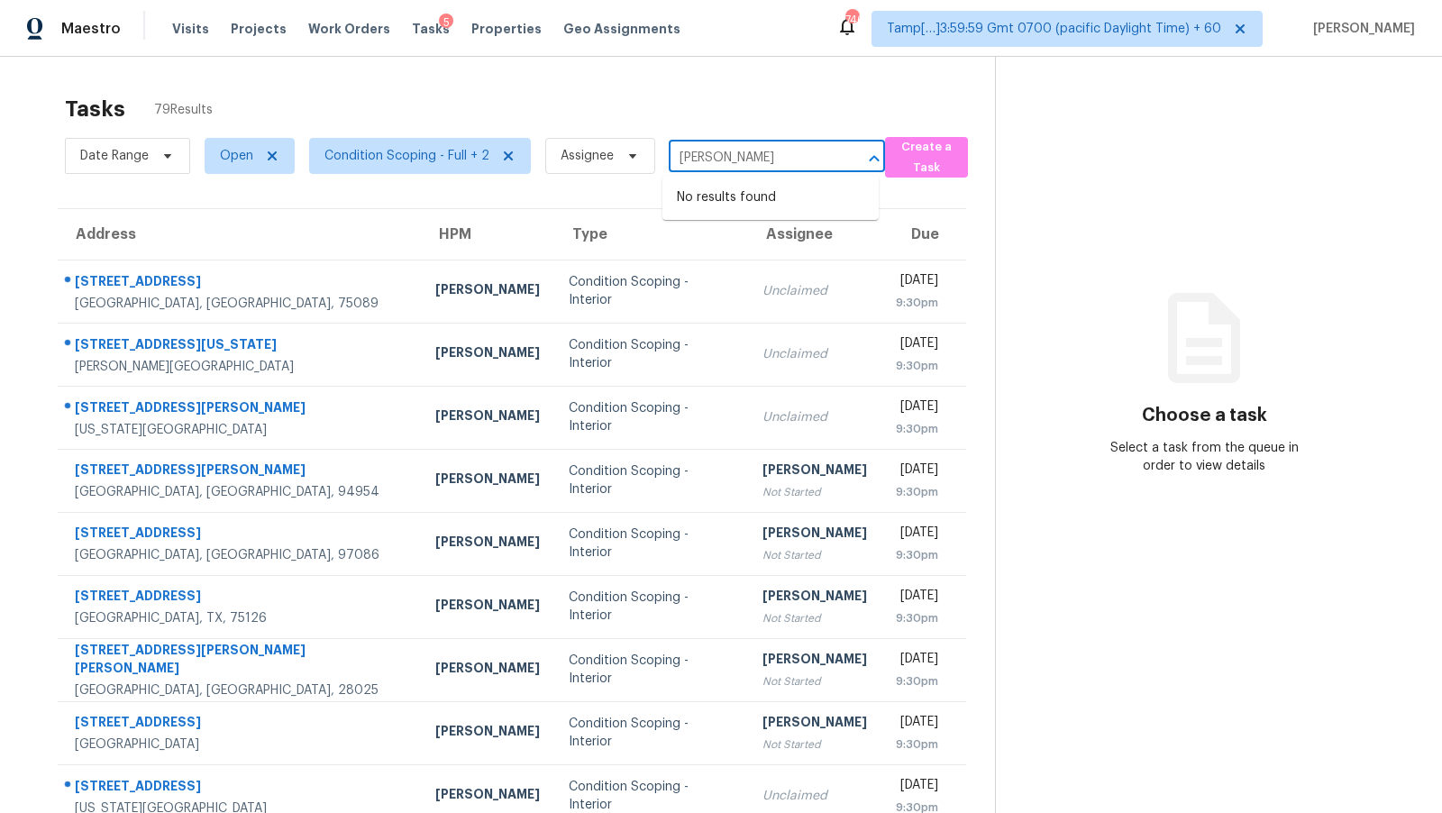
type input "[PERSON_NAME]"
click at [785, 111] on div "Tasks 79 Results" at bounding box center [530, 109] width 930 height 47
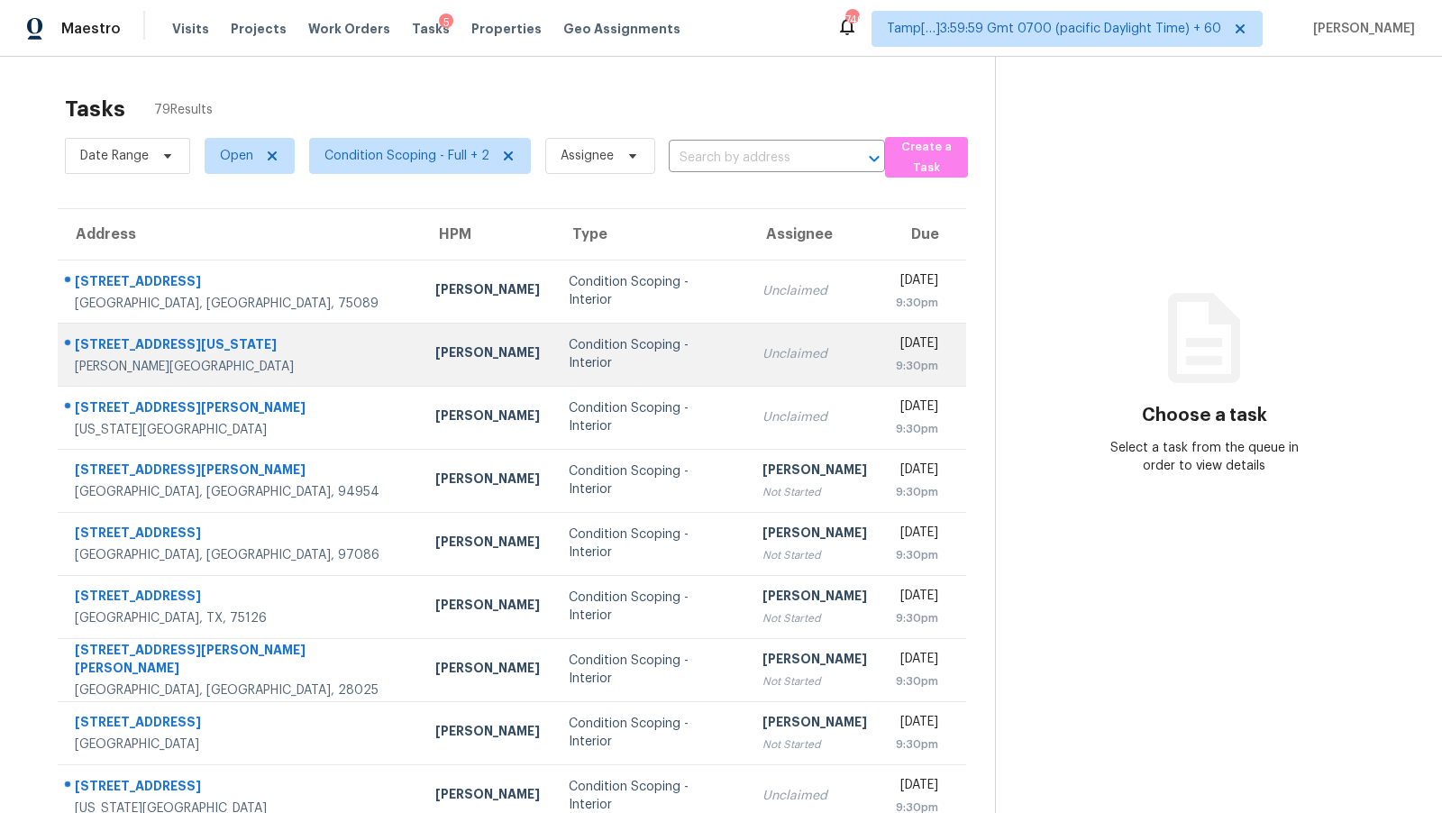
scroll to position [124, 0]
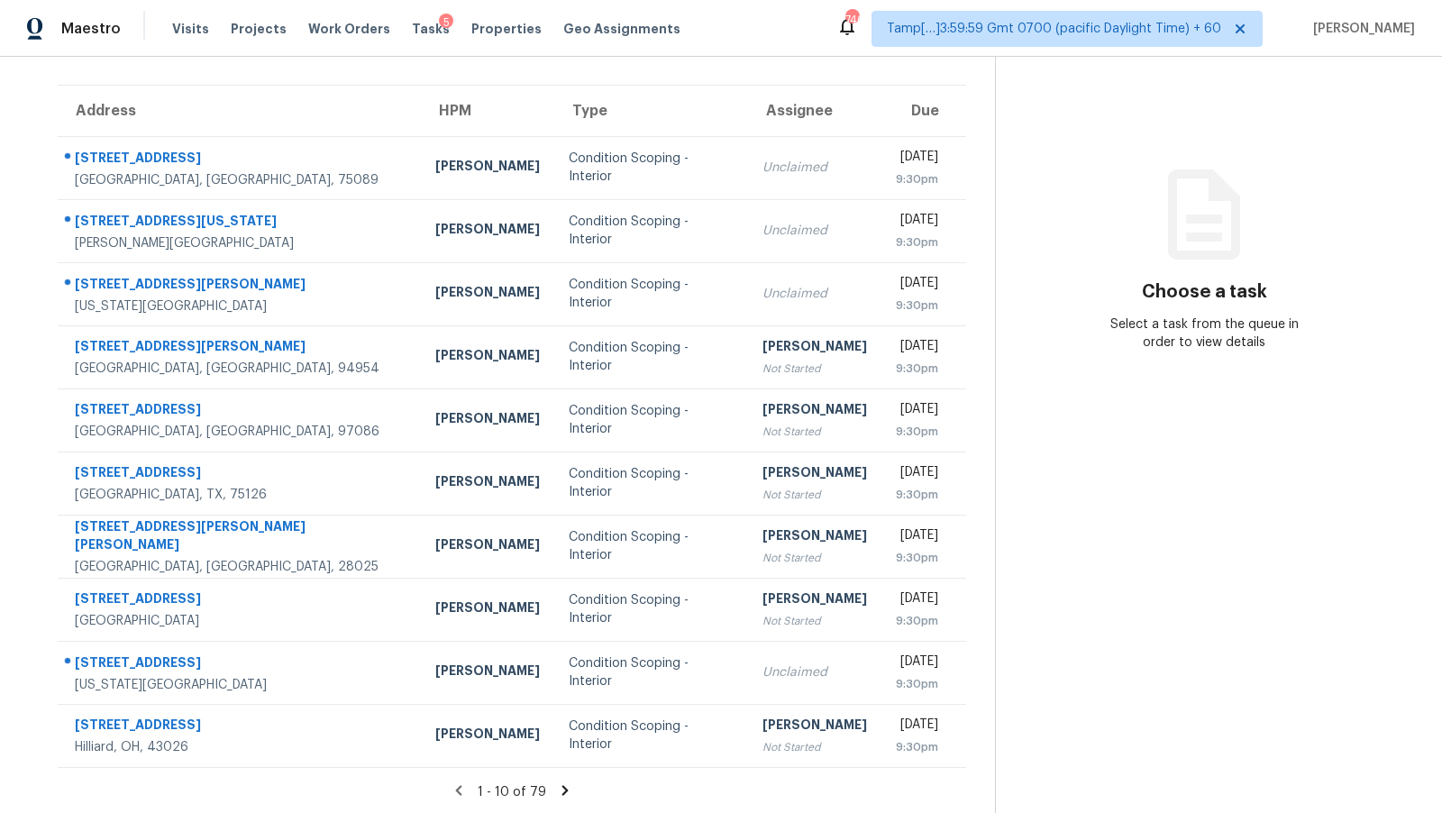
click at [563, 787] on icon at bounding box center [565, 790] width 6 height 10
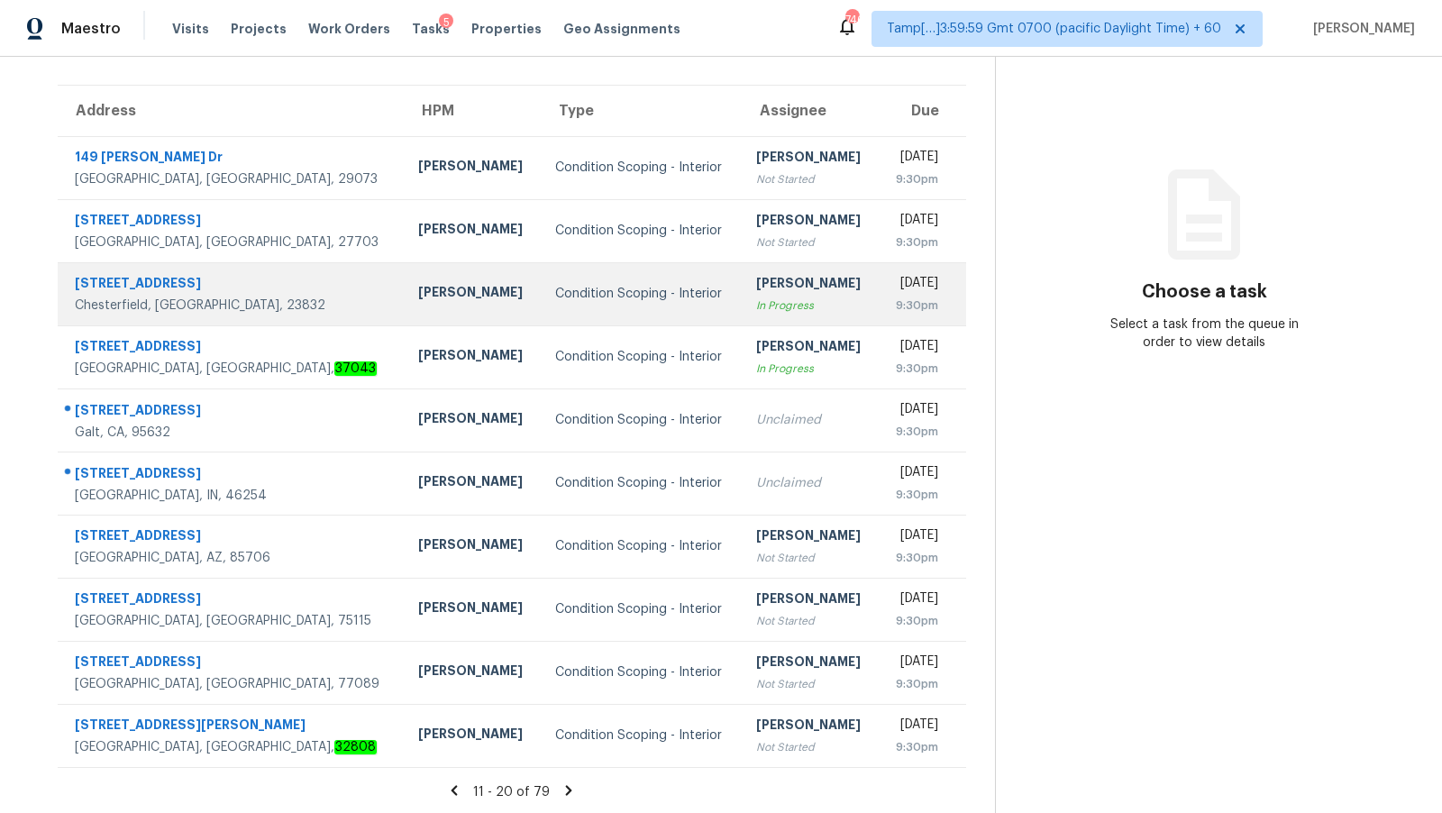
scroll to position [0, 0]
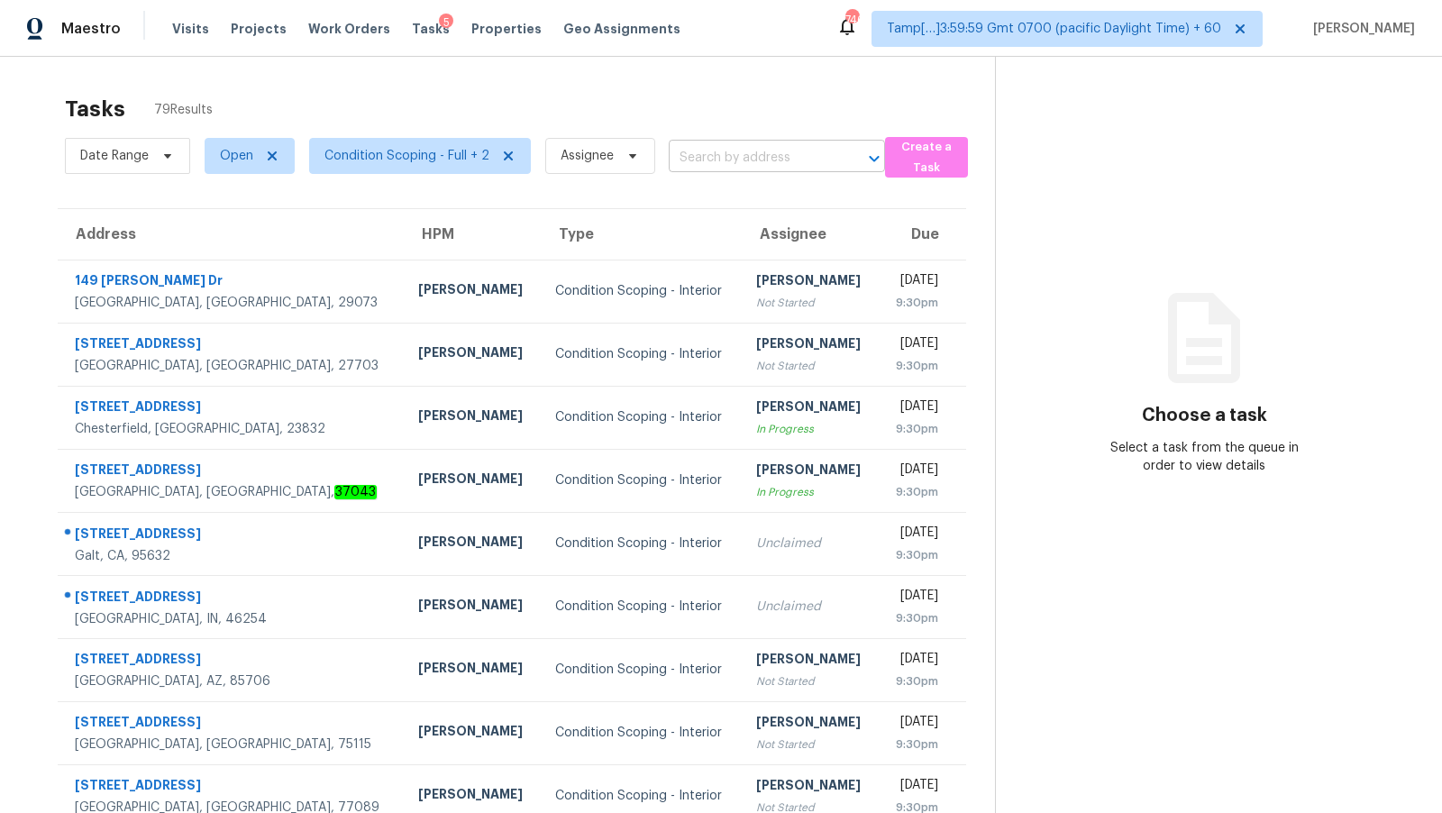
click at [722, 160] on input "text" at bounding box center [752, 158] width 166 height 28
type input "Dines"
click at [737, 160] on input "Dines" at bounding box center [752, 158] width 166 height 28
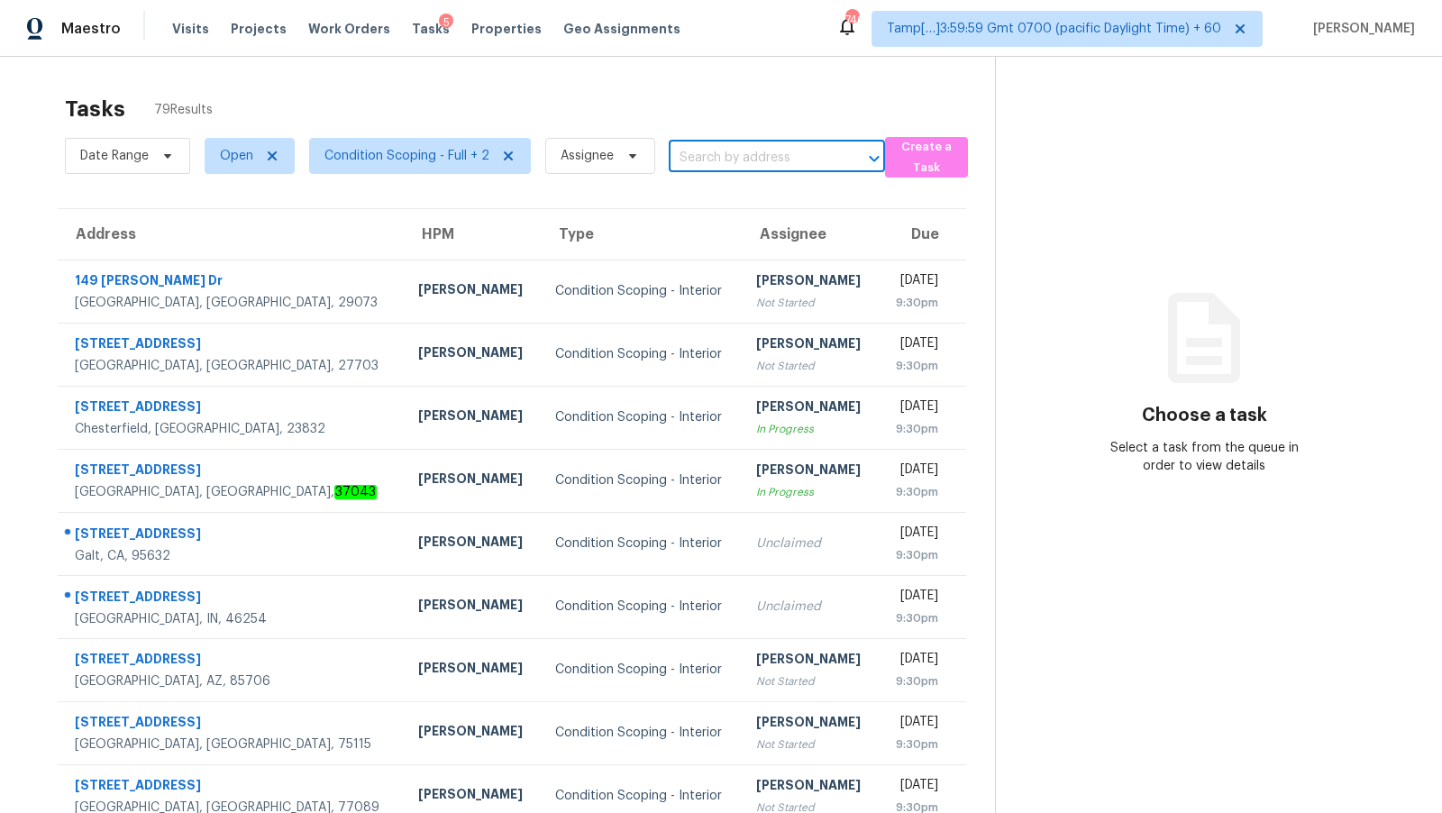
click at [663, 91] on div "Tasks 79 Results" at bounding box center [530, 109] width 930 height 47
click at [597, 157] on span "Assignee" at bounding box center [587, 156] width 53 height 18
click at [646, 207] on input "search" at bounding box center [645, 213] width 192 height 36
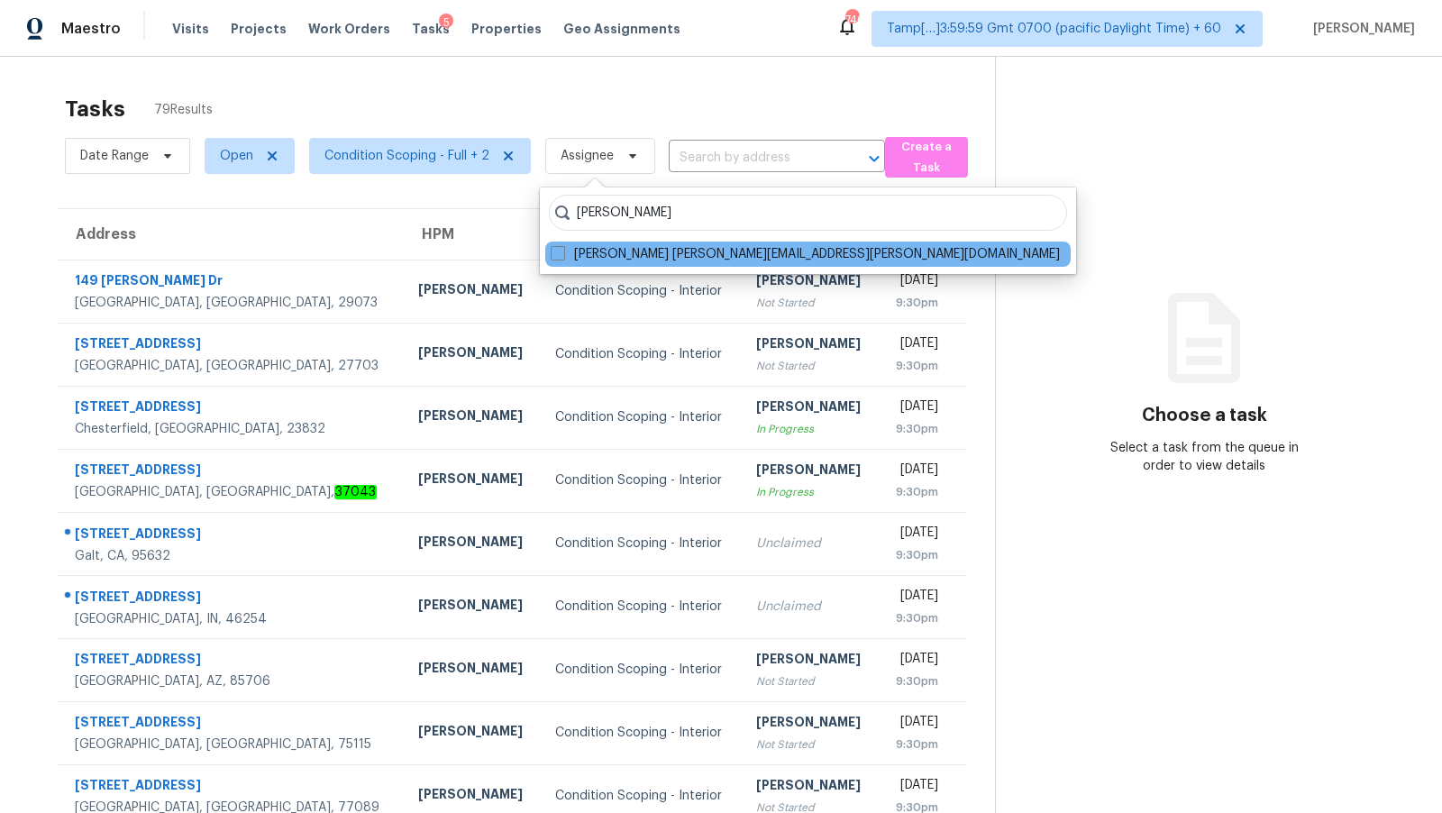
type input "[PERSON_NAME]"
click at [633, 243] on div "[PERSON_NAME] [PERSON_NAME][EMAIL_ADDRESS][PERSON_NAME][DOMAIN_NAME]" at bounding box center [808, 254] width 526 height 25
click at [615, 252] on label "[PERSON_NAME] [PERSON_NAME][EMAIL_ADDRESS][PERSON_NAME][DOMAIN_NAME]" at bounding box center [805, 254] width 509 height 18
click at [563, 252] on input "[PERSON_NAME] [PERSON_NAME][EMAIL_ADDRESS][PERSON_NAME][DOMAIN_NAME]" at bounding box center [557, 251] width 12 height 12
checkbox input "true"
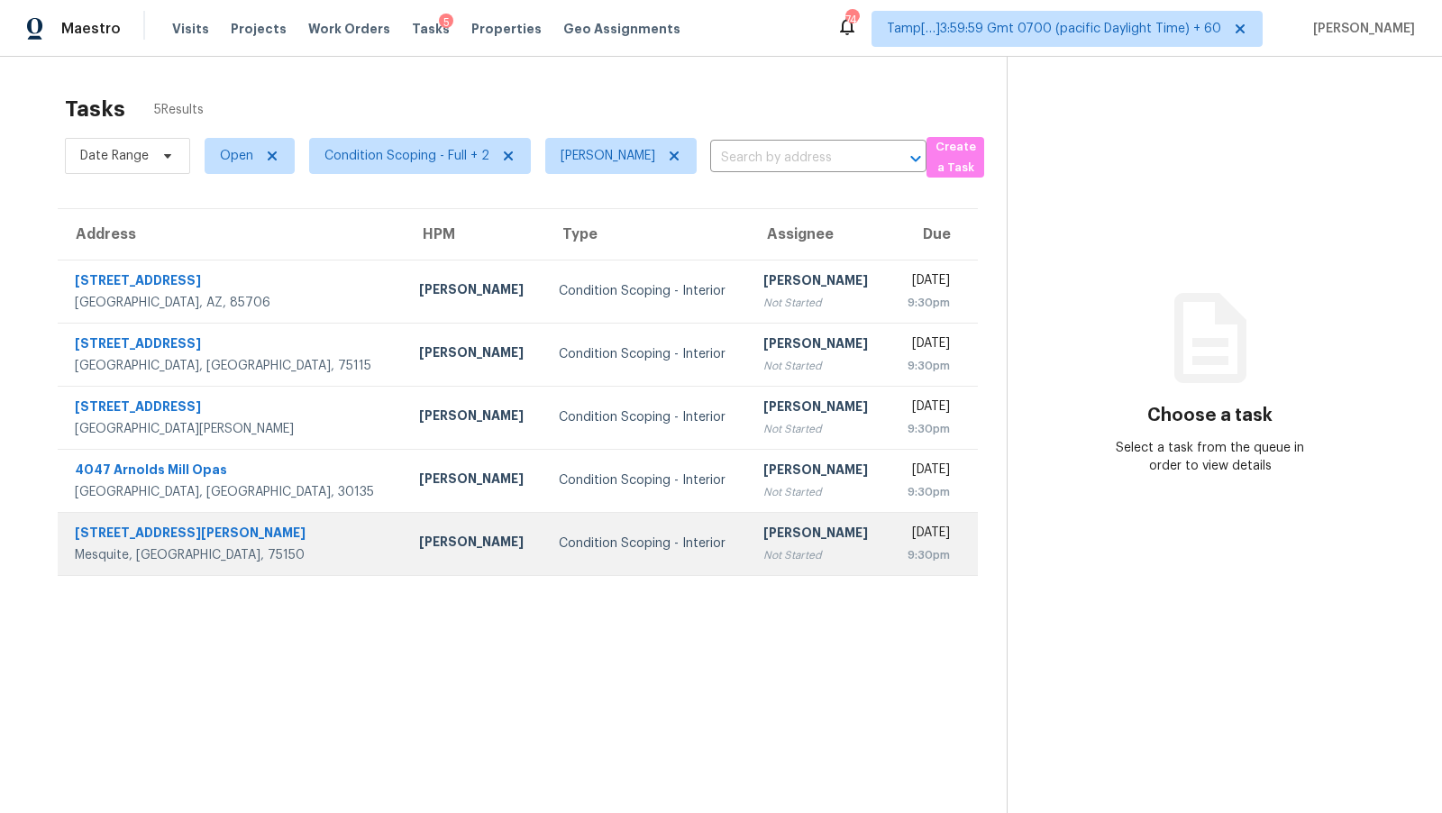
click at [459, 555] on td "[PERSON_NAME]" at bounding box center [475, 543] width 140 height 63
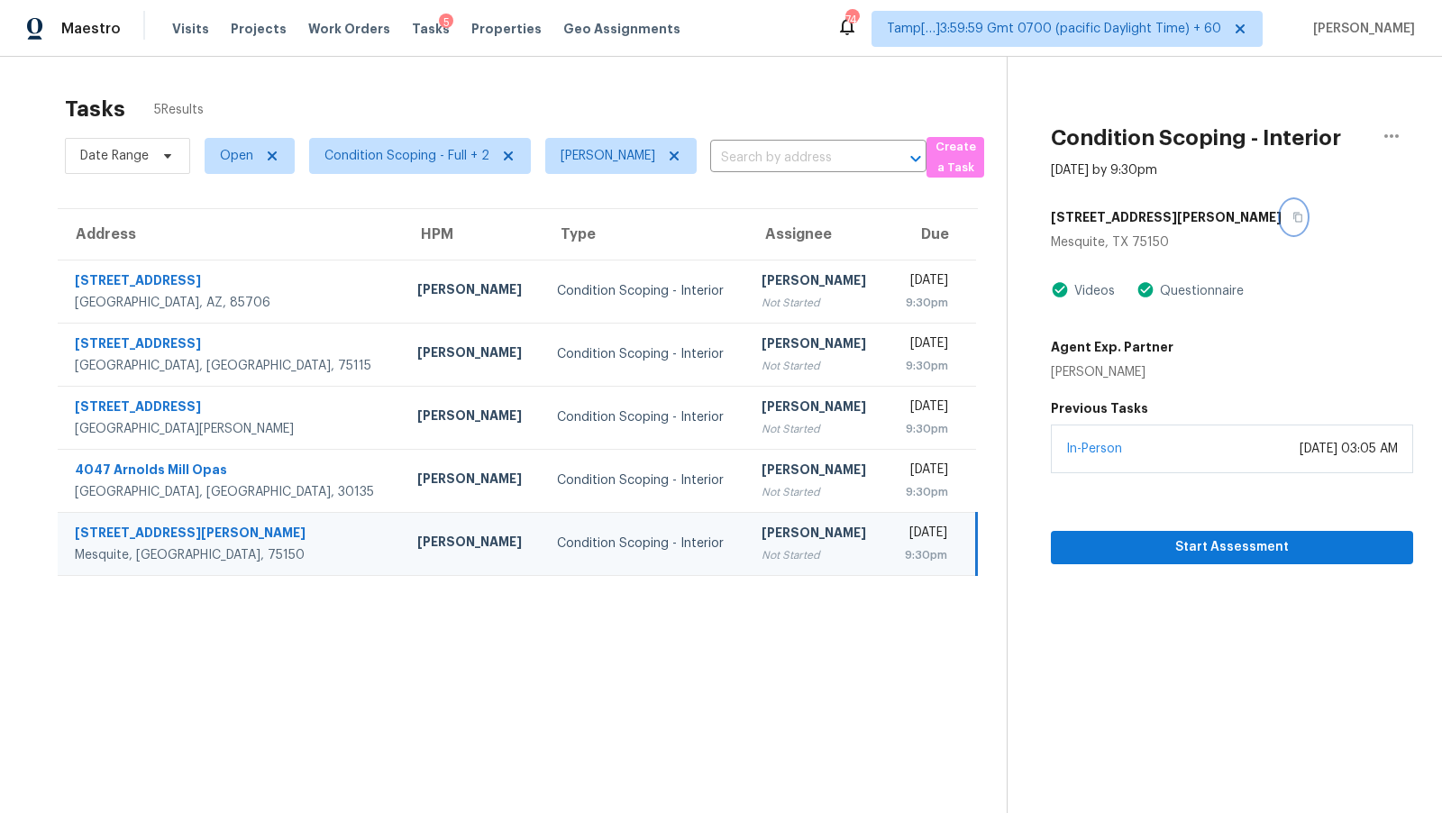
click at [1282, 220] on button "button" at bounding box center [1294, 217] width 24 height 32
click at [1232, 556] on span "Start Assessment" at bounding box center [1233, 547] width 334 height 23
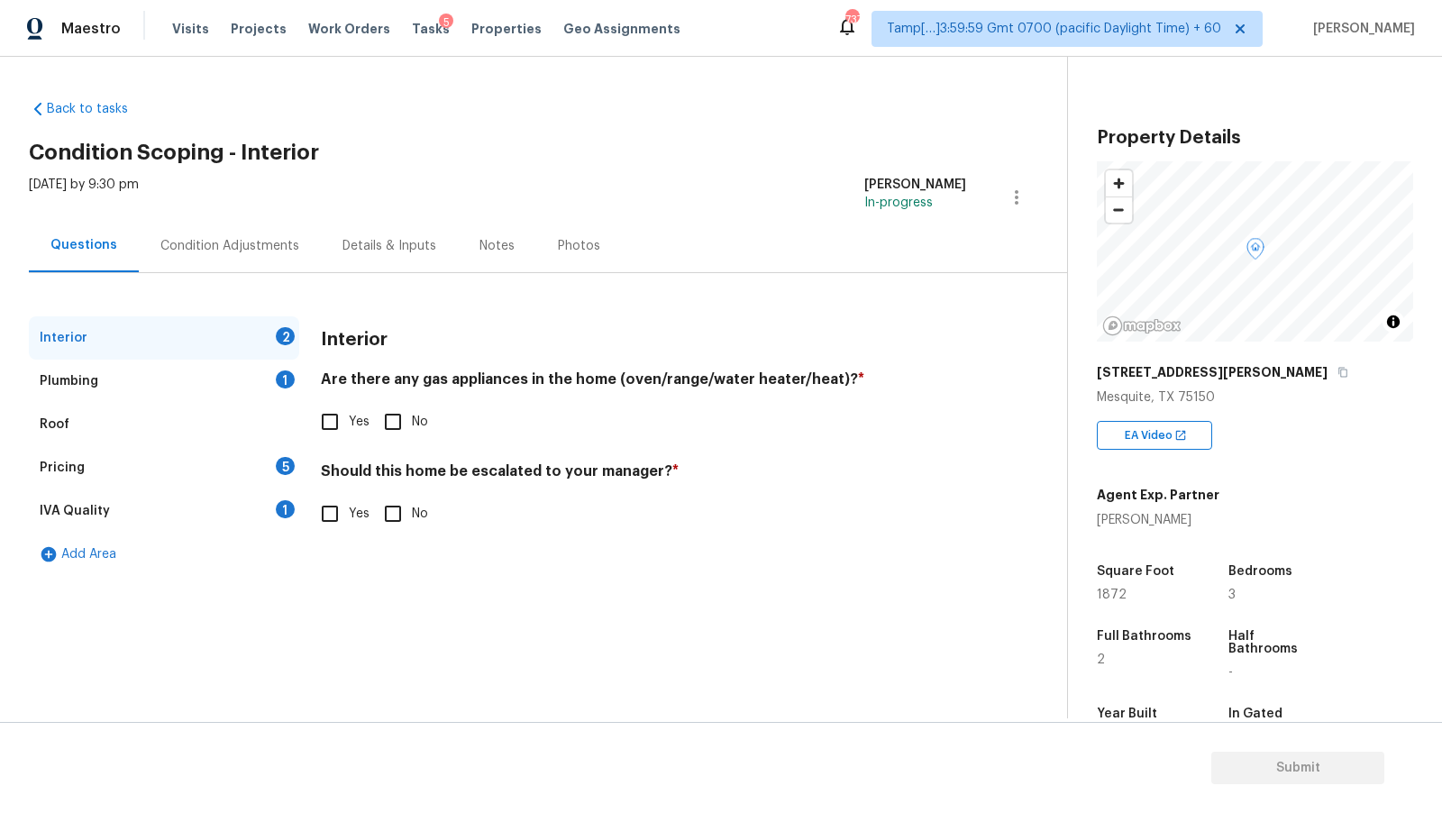
click at [146, 393] on div "Plumbing 1" at bounding box center [164, 381] width 270 height 43
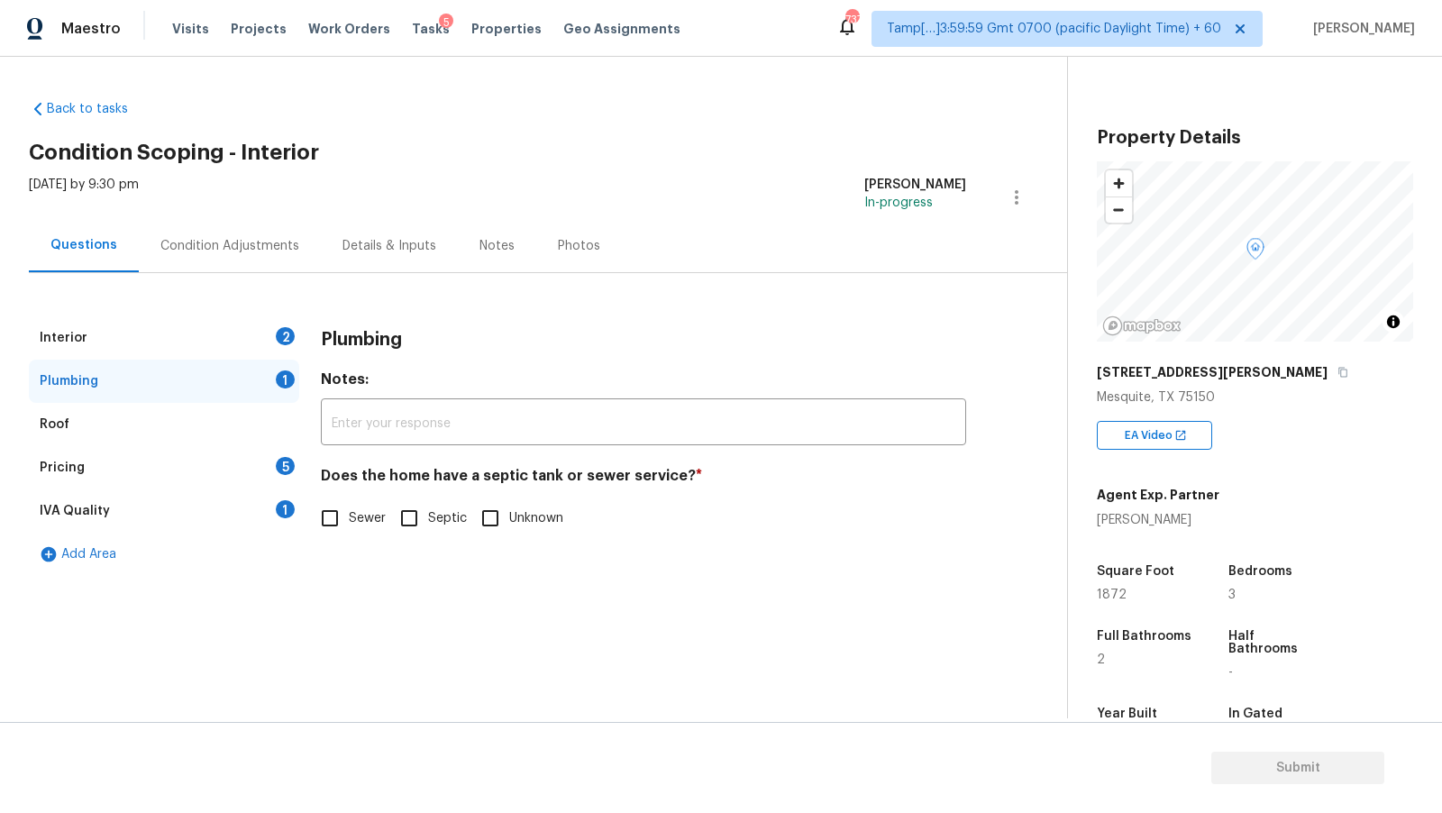
click at [126, 427] on div "Roof" at bounding box center [164, 424] width 270 height 43
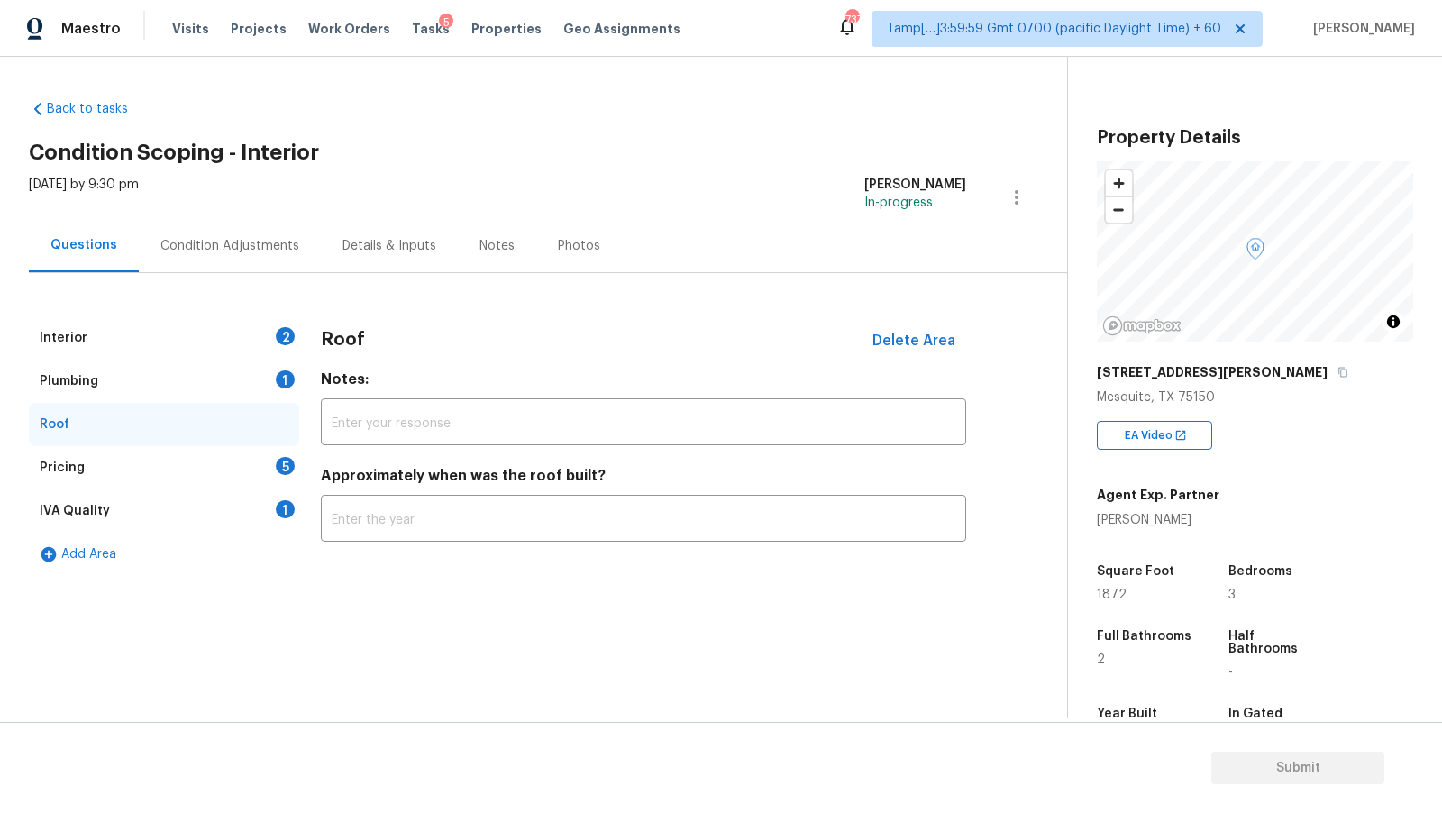
click at [146, 480] on div "Pricing 5" at bounding box center [164, 467] width 270 height 43
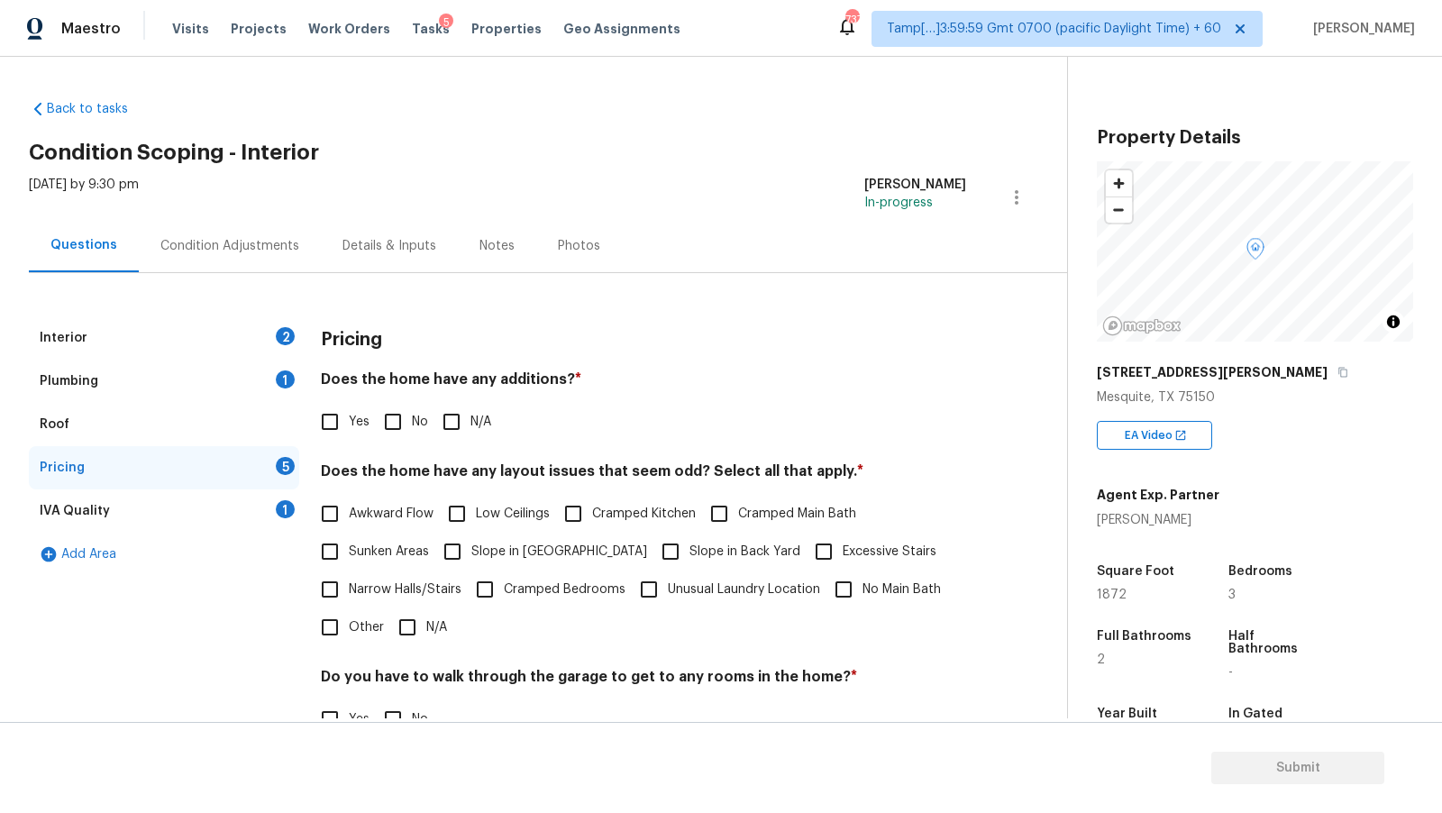
scroll to position [230, 0]
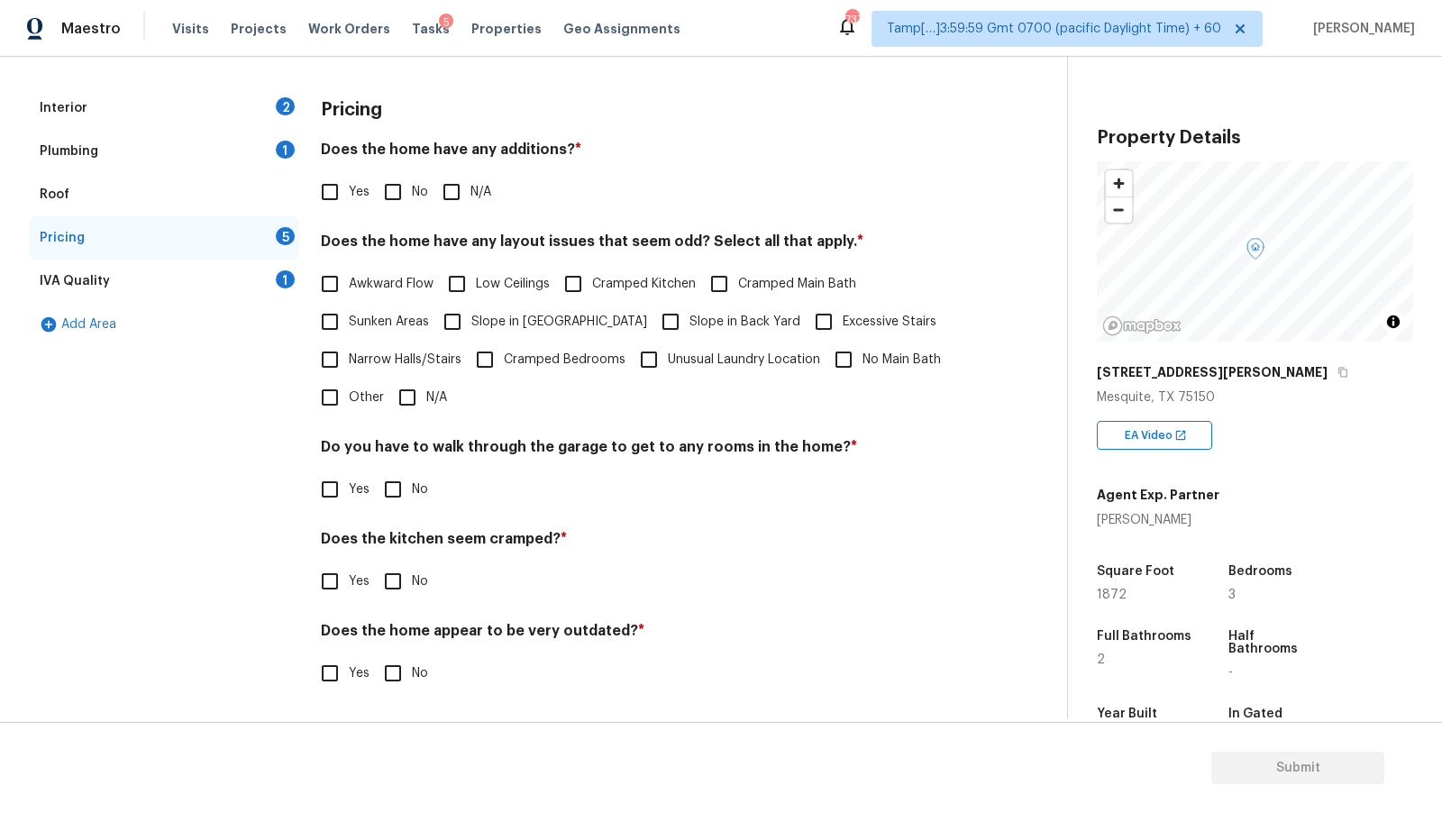
click at [178, 113] on div "Interior 2" at bounding box center [164, 108] width 270 height 43
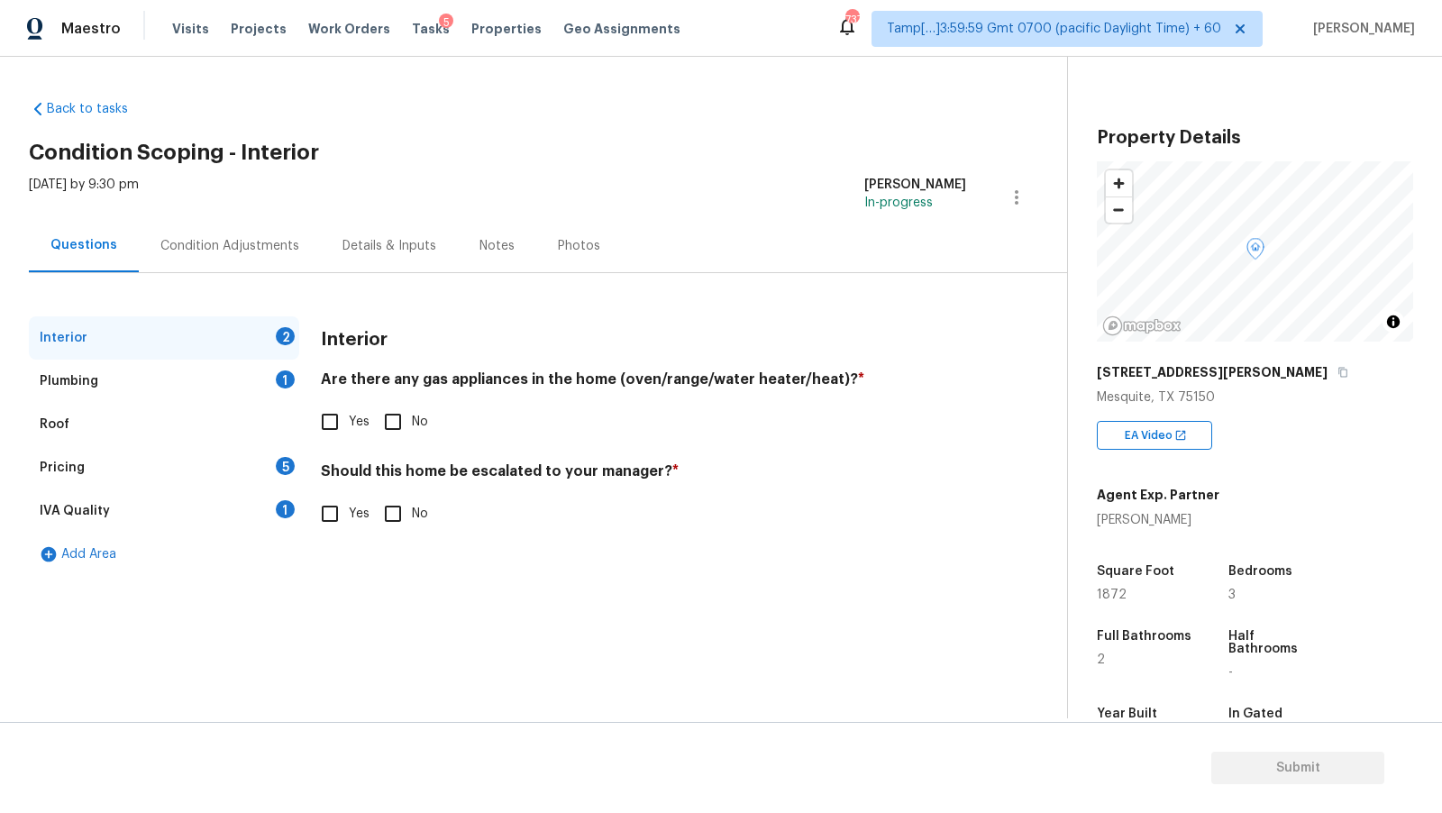
click at [342, 519] on input "Yes" at bounding box center [330, 514] width 38 height 38
checkbox input "true"
click at [333, 645] on icon "button" at bounding box center [344, 656] width 22 height 22
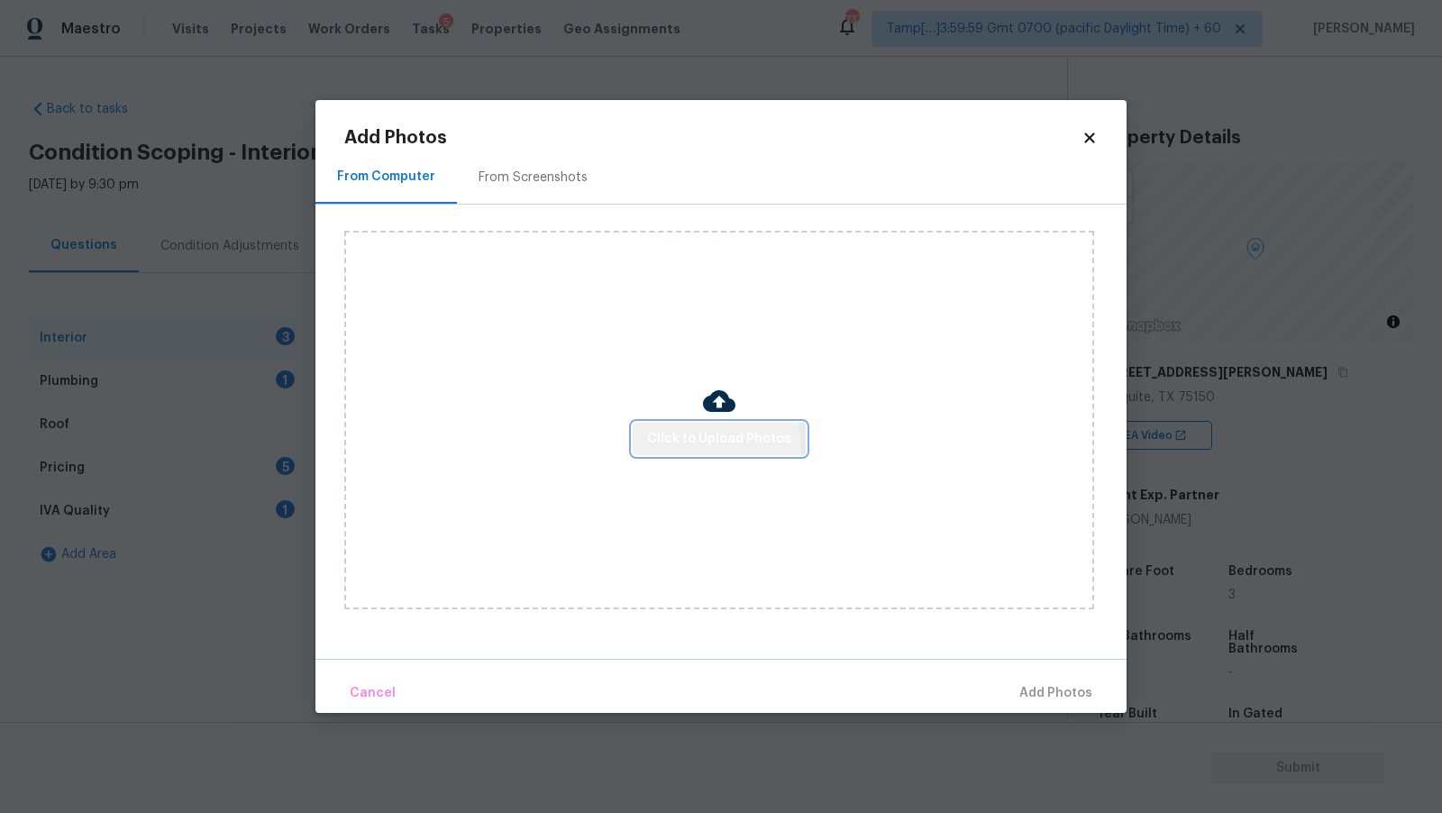
click at [644, 453] on button "Click to Upload Photos" at bounding box center [719, 439] width 173 height 33
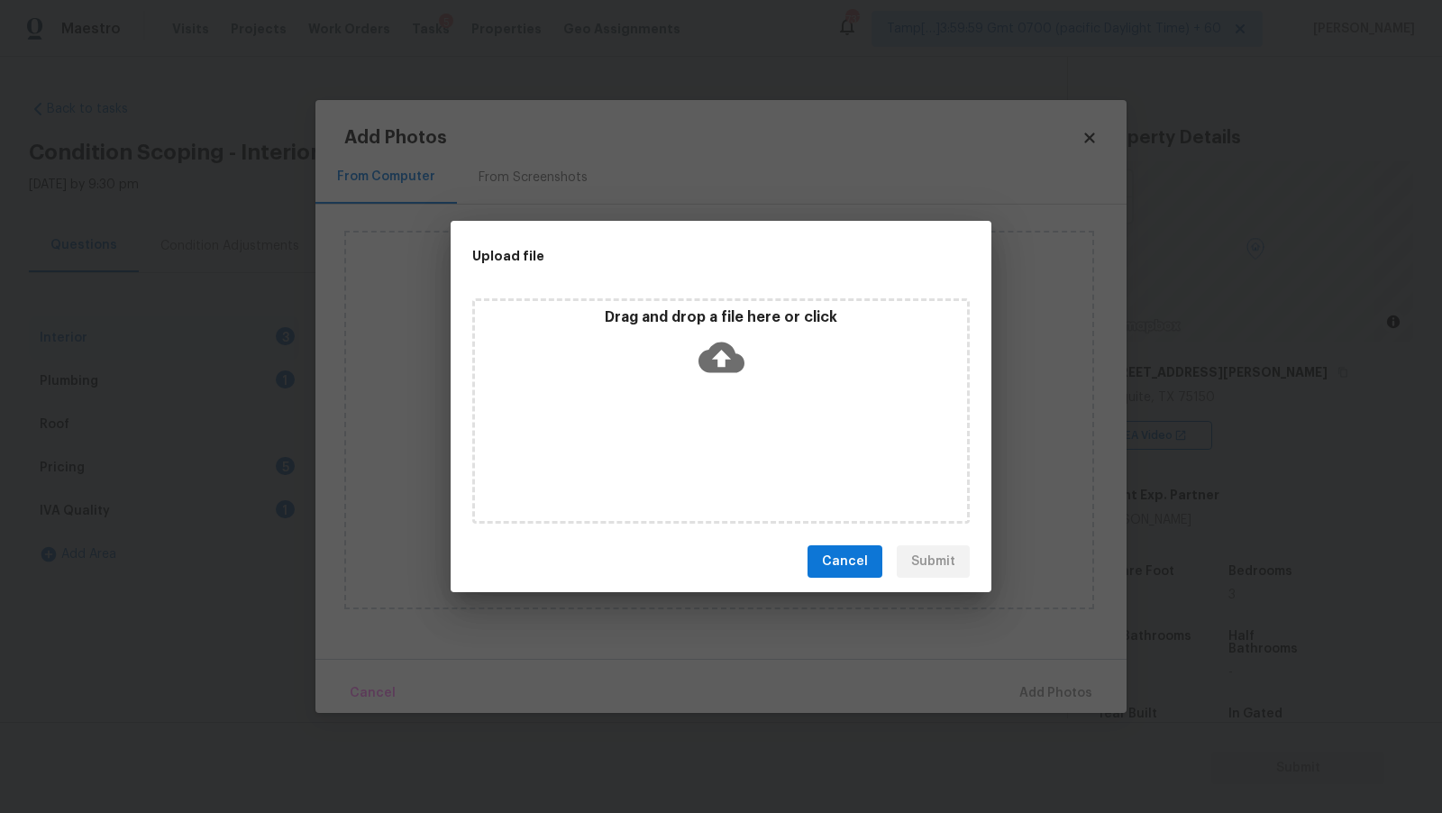
click at [704, 365] on icon at bounding box center [722, 358] width 46 height 31
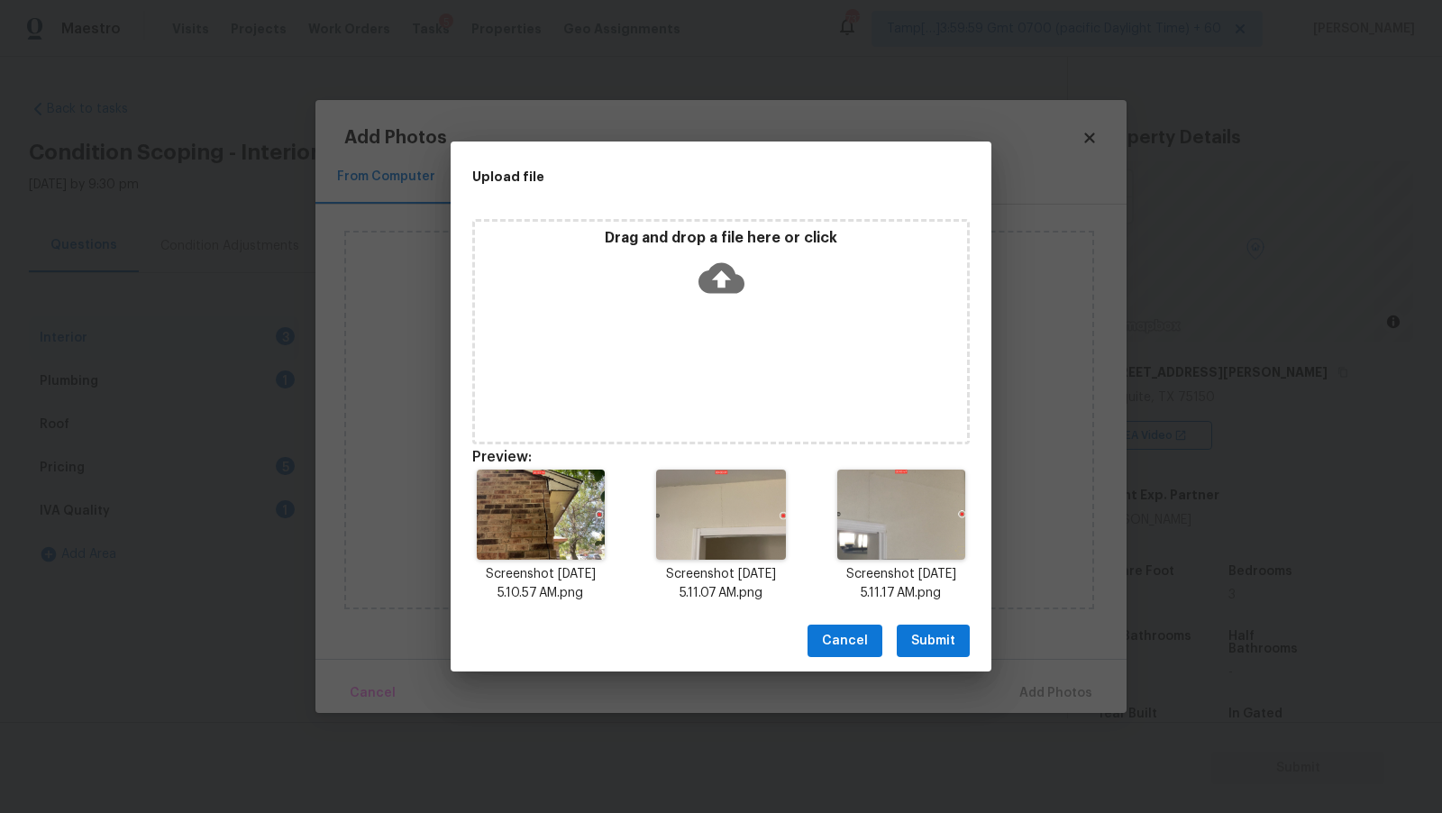
click at [937, 630] on span "Submit" at bounding box center [933, 641] width 44 height 23
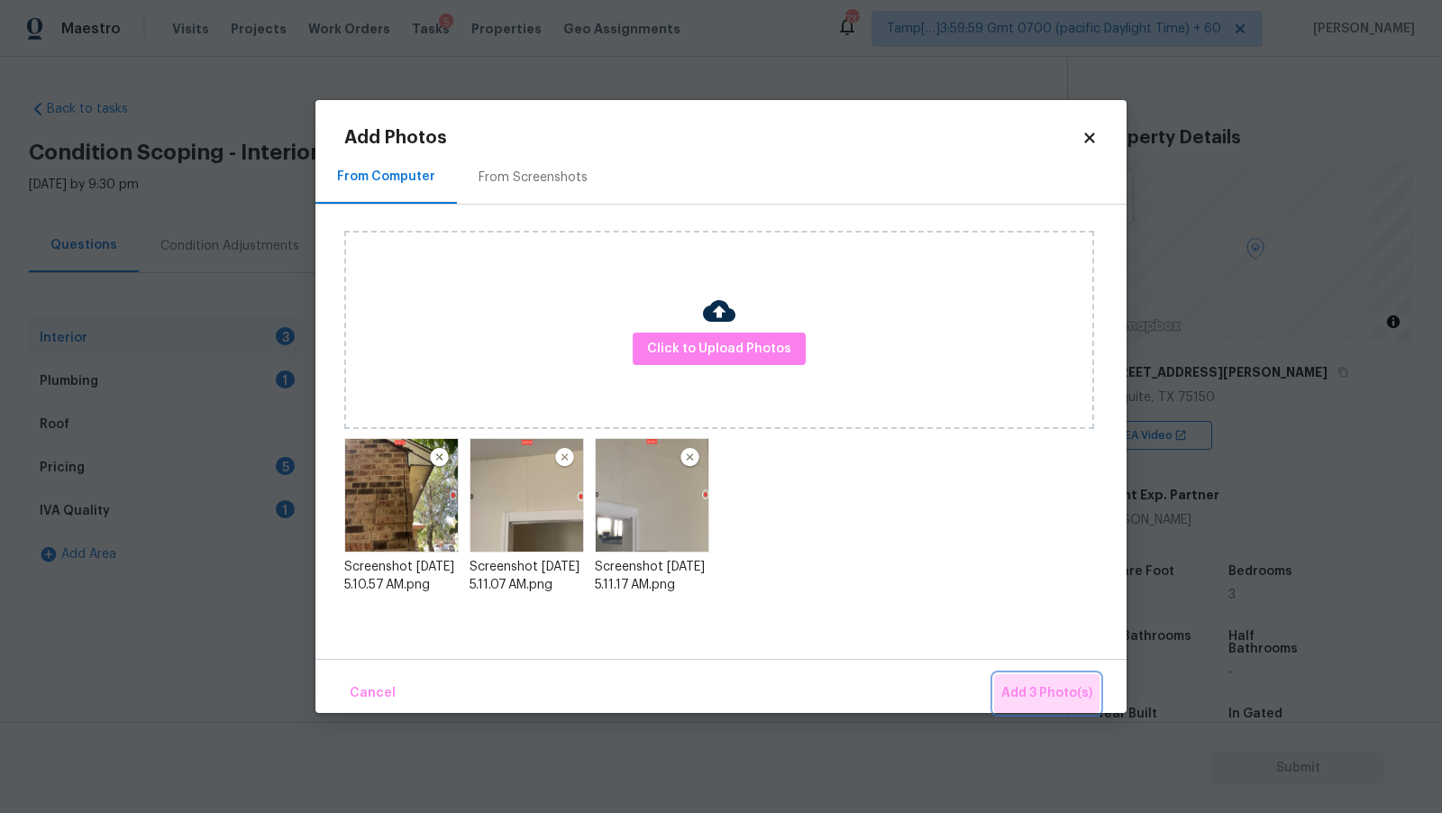
click at [1020, 709] on button "Add 3 Photo(s)" at bounding box center [1046, 693] width 105 height 39
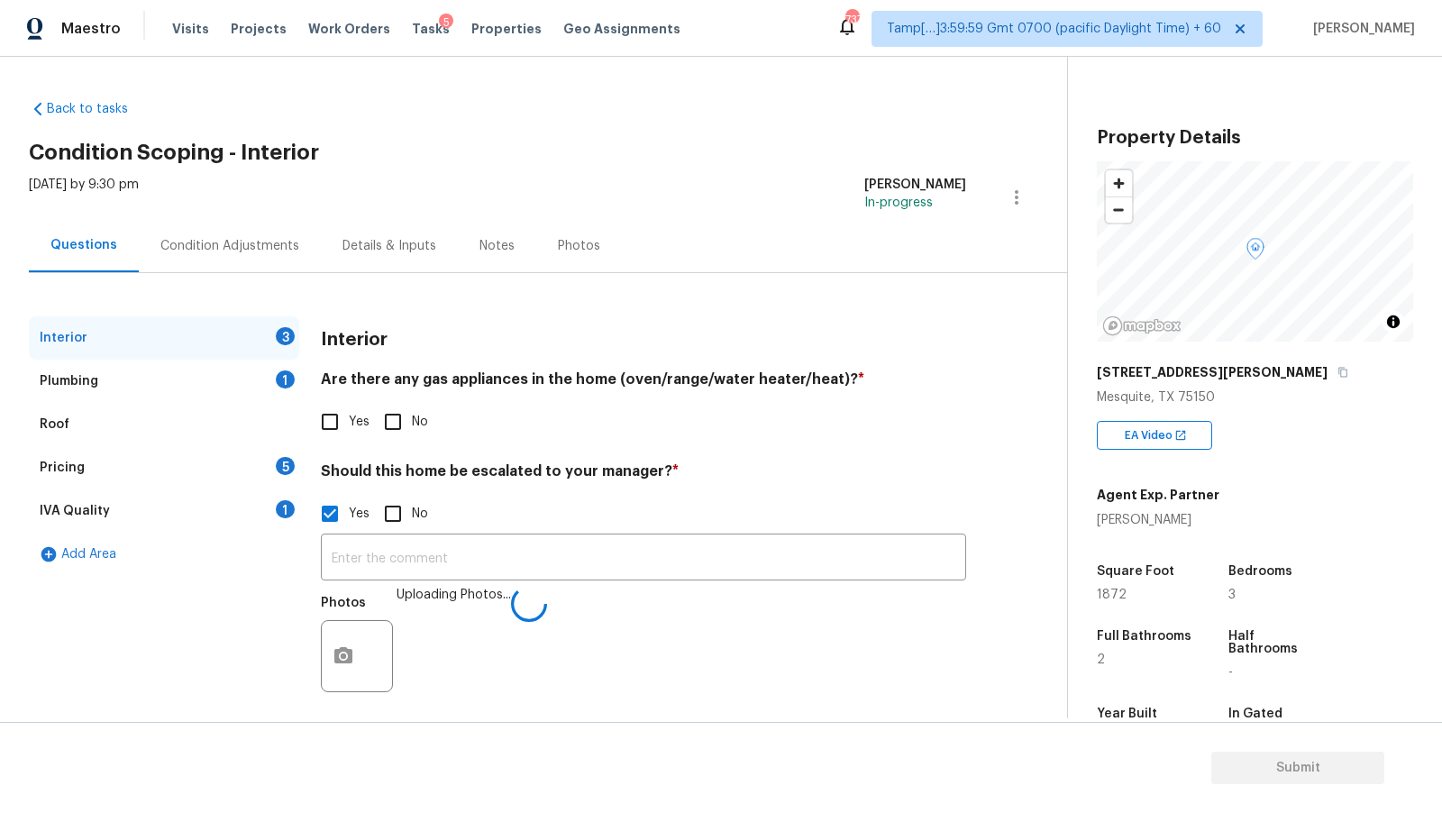
click at [900, 129] on div "Back to tasks Condition Scoping - Interior [DATE] by 9:30 pm [PERSON_NAME] In-p…" at bounding box center [548, 408] width 1038 height 645
click at [474, 554] on input "text" at bounding box center [643, 559] width 645 height 42
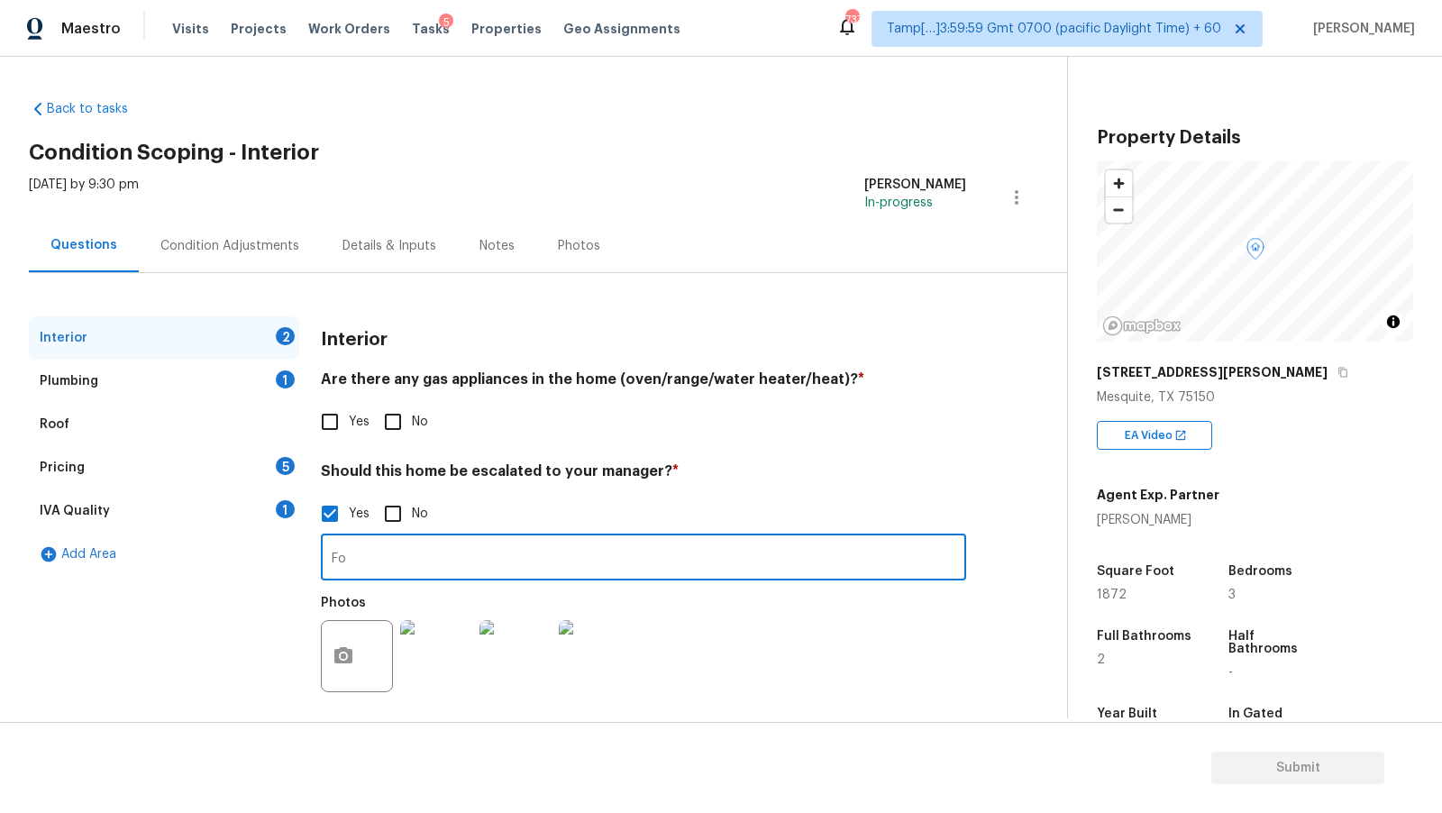
type input "F"
click at [538, 558] on input "Foundation cracks found in Exterior & Interior" at bounding box center [643, 559] width 645 height 42
click at [544, 559] on input "Foundation cracks found in Exterior & Interior" at bounding box center [643, 559] width 645 height 42
click at [526, 671] on img at bounding box center [516, 656] width 72 height 72
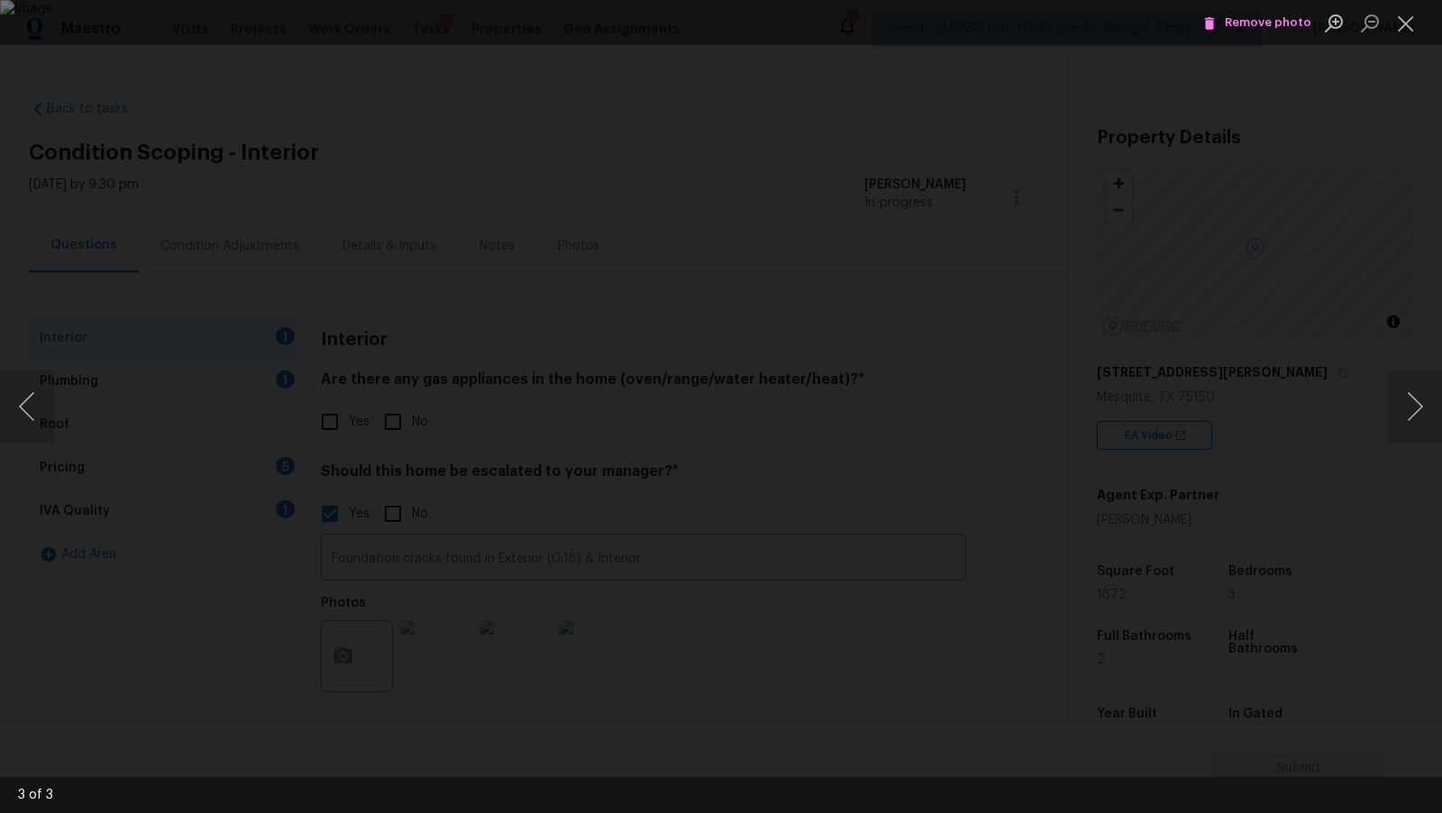
click at [1285, 287] on div "Lightbox" at bounding box center [721, 406] width 1442 height 813
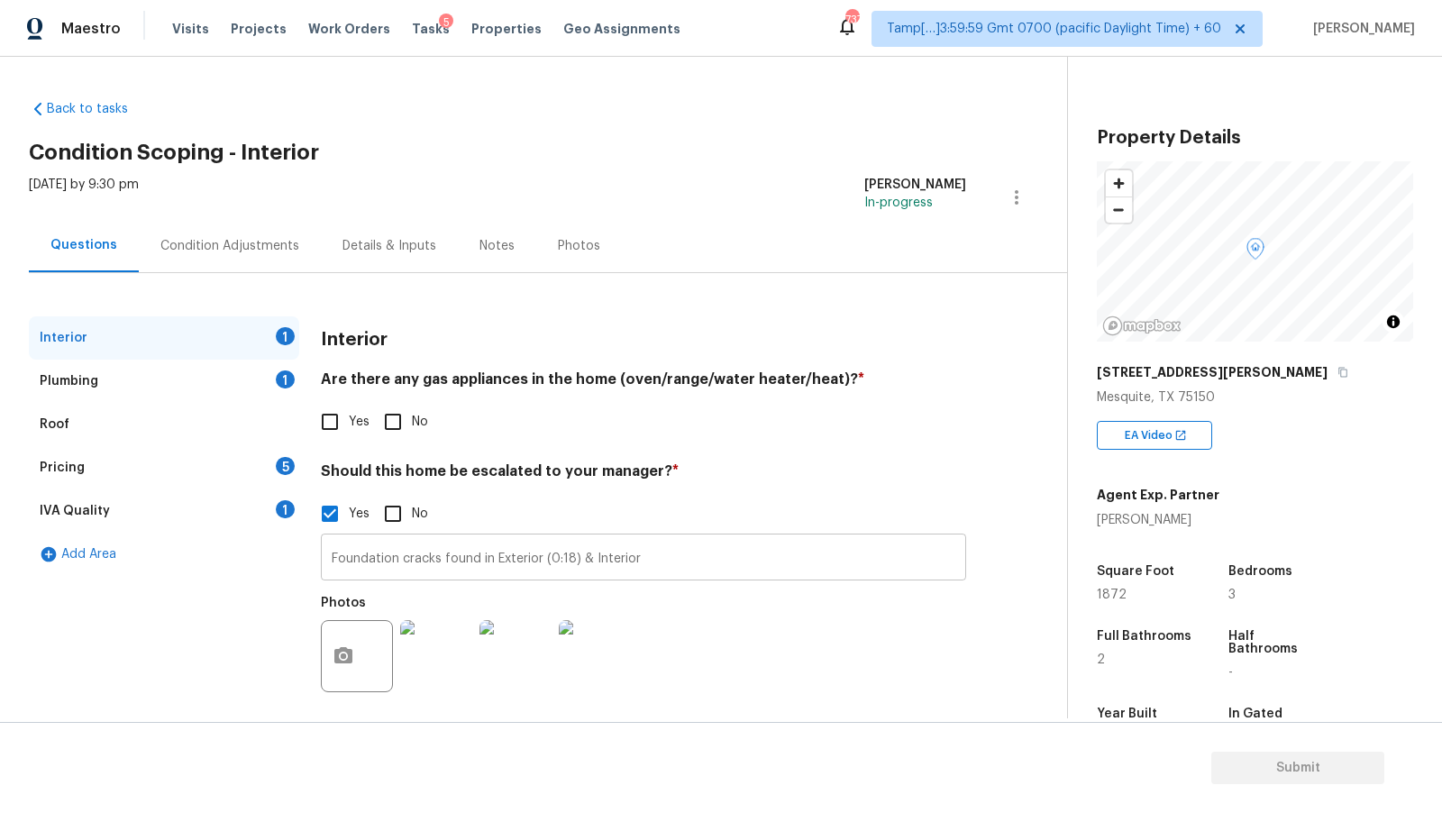
click at [660, 554] on input "Foundation cracks found in Exterior (0:18) & Interior" at bounding box center [643, 559] width 645 height 42
click at [515, 644] on img at bounding box center [516, 658] width 72 height 72
click at [669, 564] on input "Foundation cracks found in Exterior (0:18) & Interior (0:39)" at bounding box center [643, 559] width 645 height 42
click at [556, 656] on div at bounding box center [594, 658] width 79 height 94
click at [622, 634] on img at bounding box center [595, 656] width 72 height 72
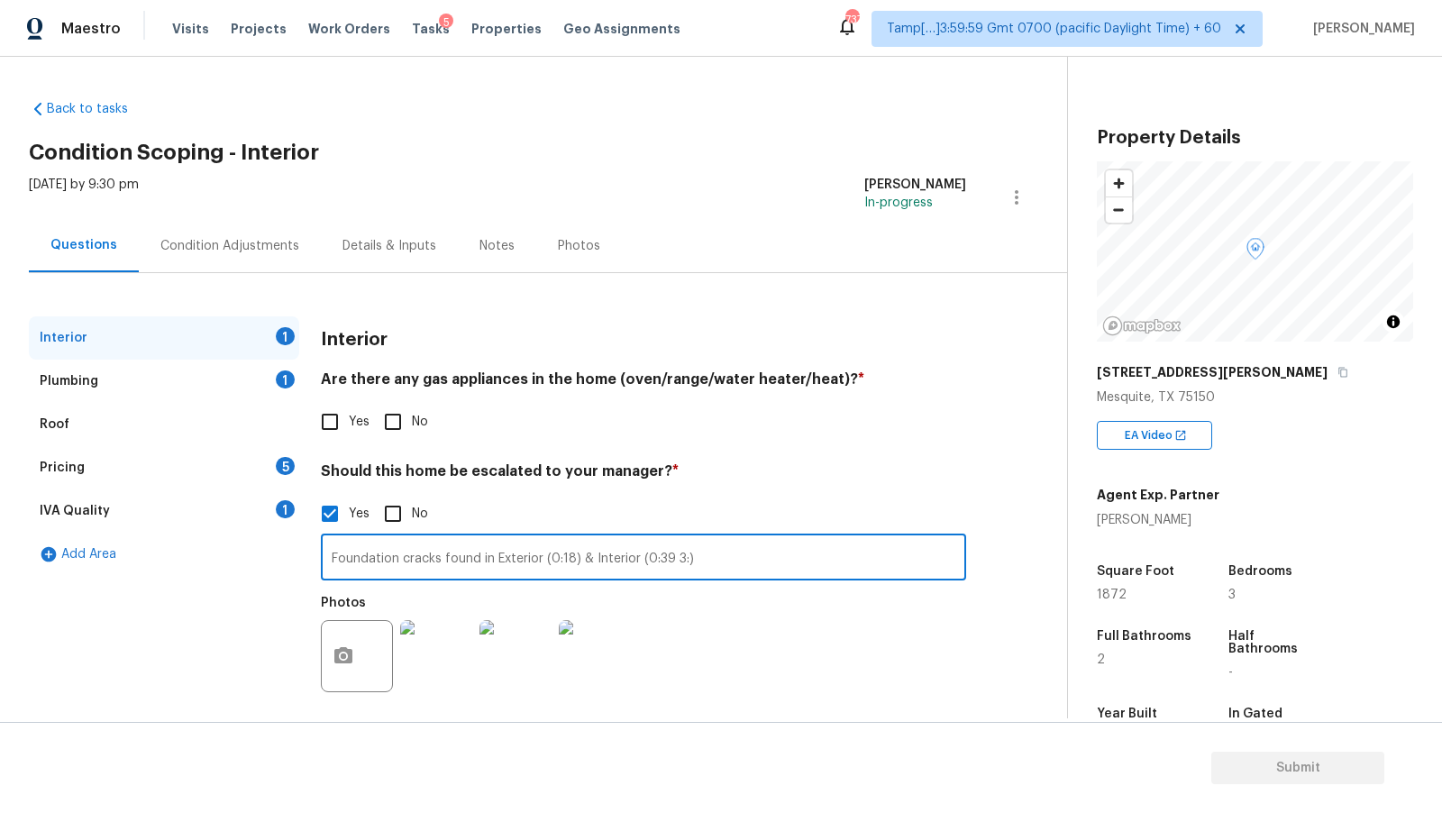
click at [682, 558] on input "Foundation cracks found in Exterior (0:18) & Interior (0:39 3:)" at bounding box center [643, 559] width 645 height 42
type input "Foundation cracks found in Exterior (0:18) & Interior (0:39 3:47)"
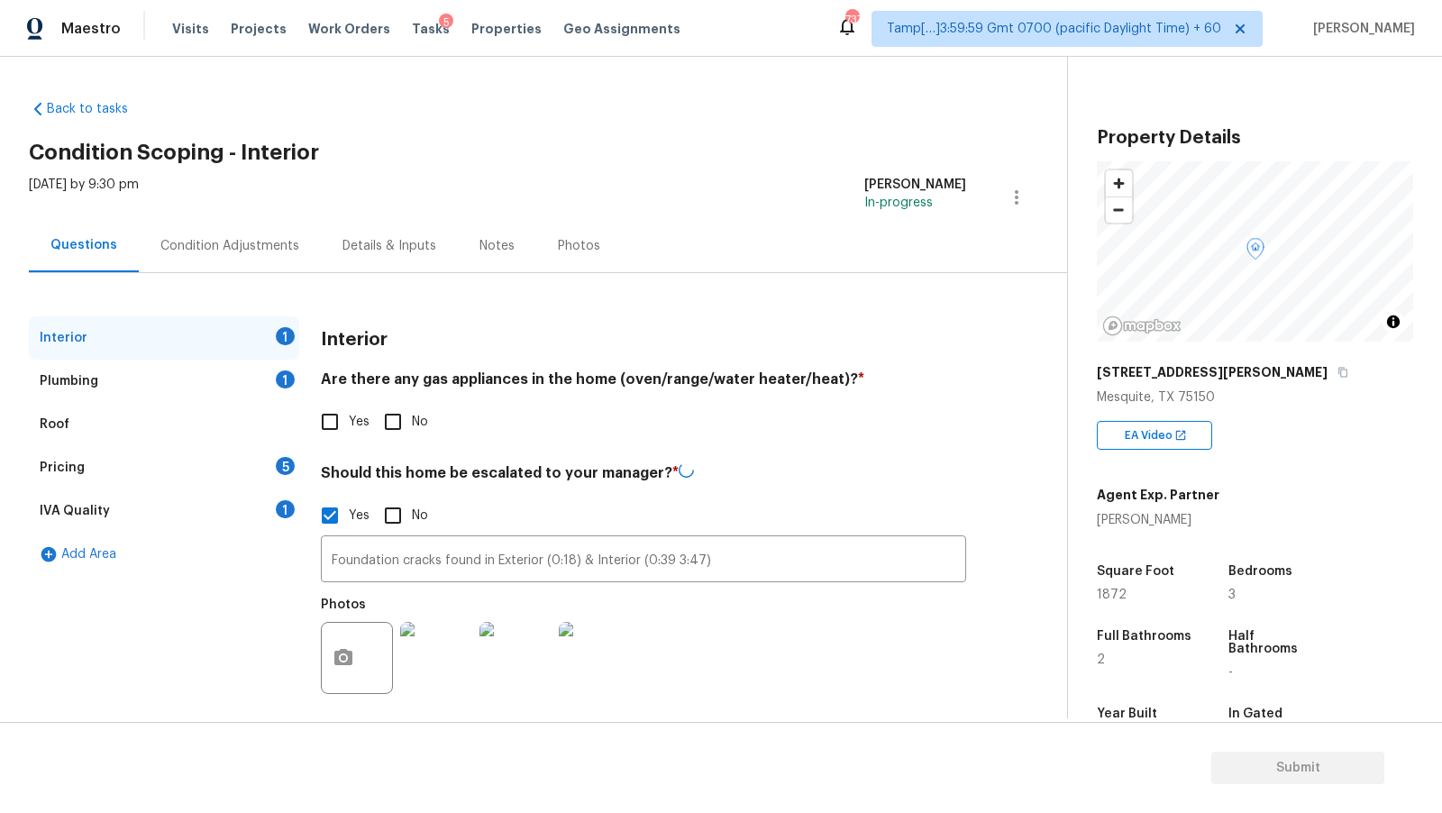
click at [826, 627] on div "Photos" at bounding box center [643, 646] width 645 height 117
click at [208, 506] on div "IVA Quality 1" at bounding box center [164, 510] width 270 height 43
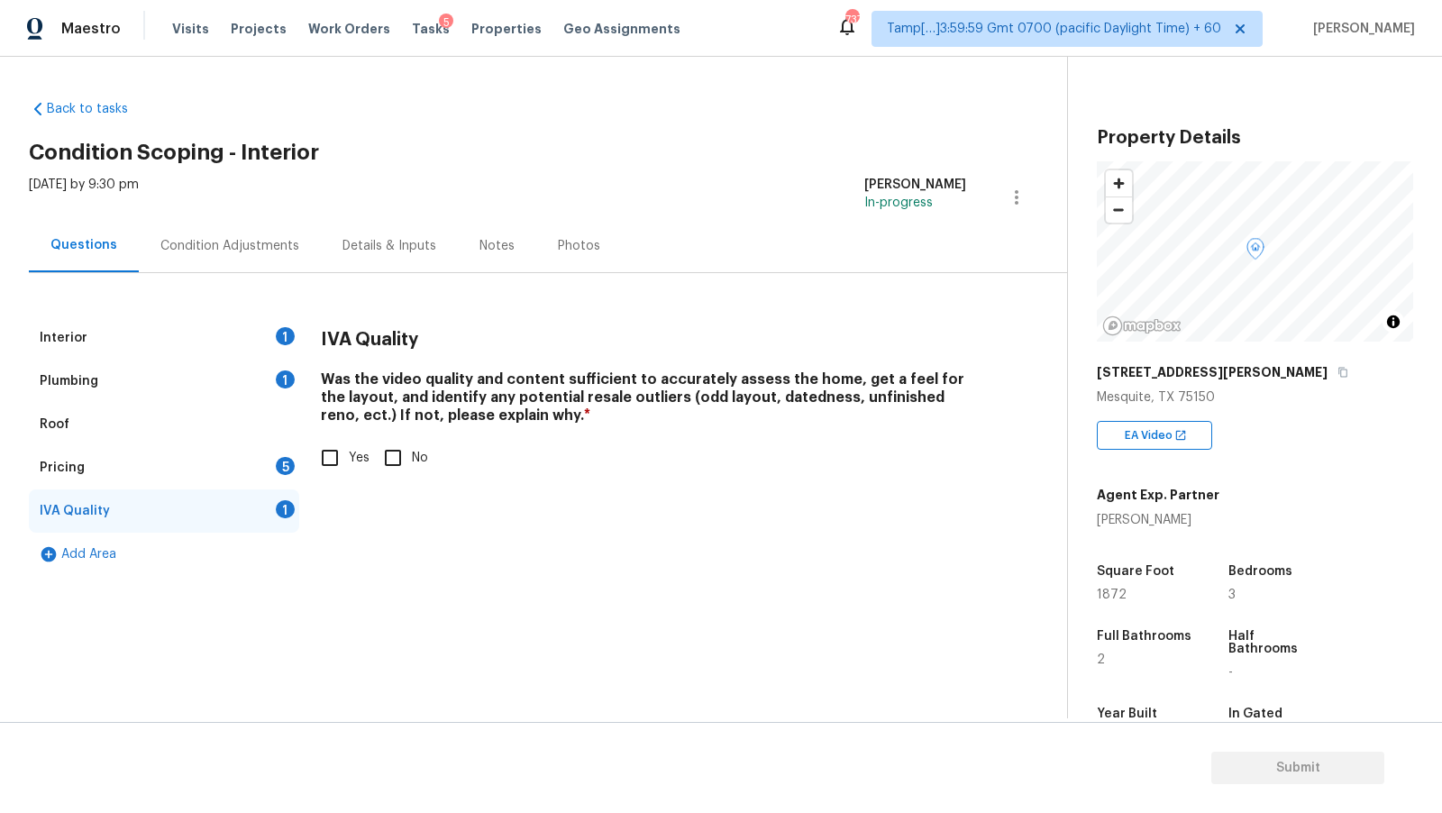
click at [327, 456] on input "Yes" at bounding box center [330, 458] width 38 height 38
checkbox input "true"
click at [234, 346] on div "Interior 1" at bounding box center [164, 337] width 270 height 43
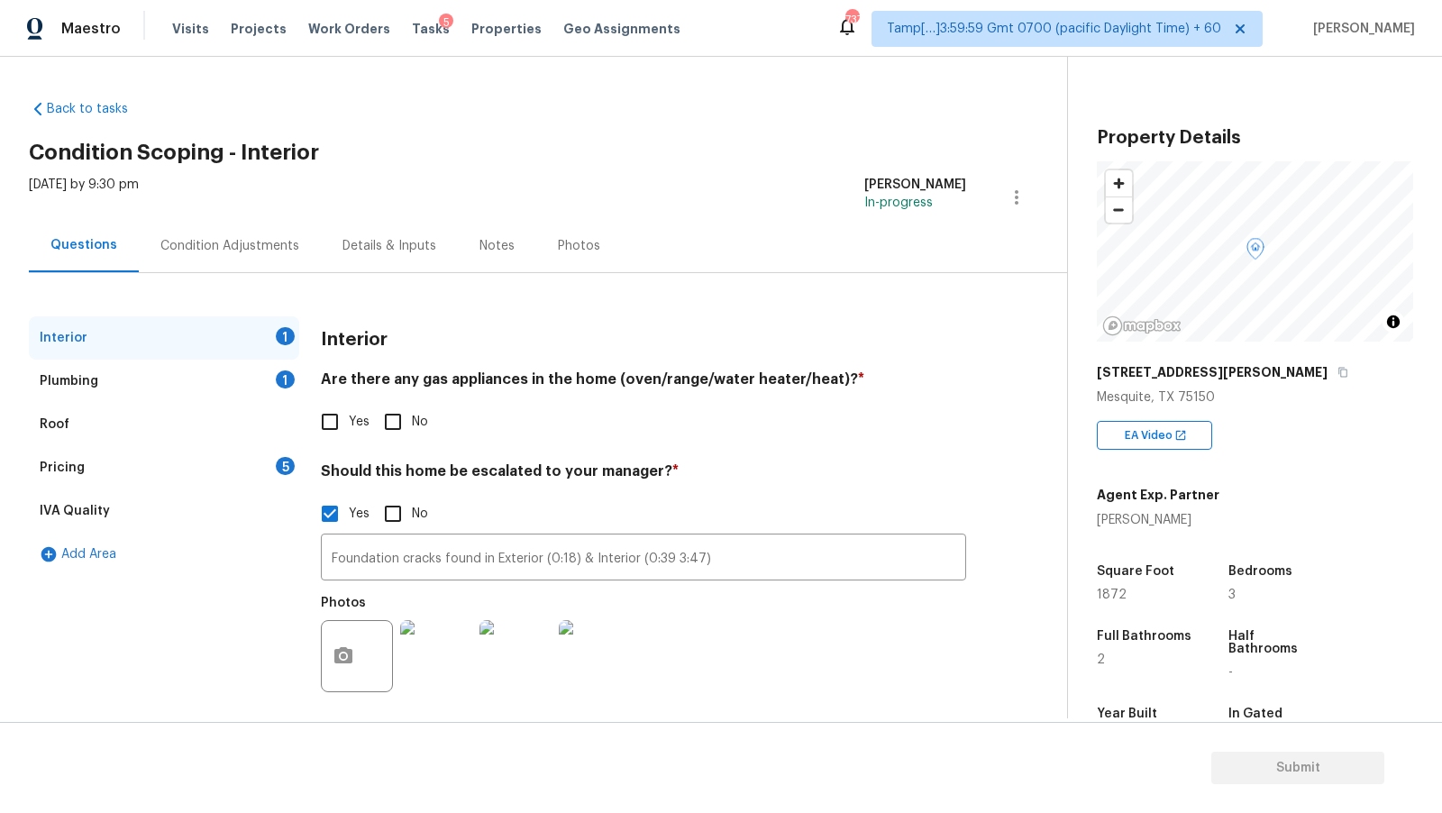
click at [501, 187] on div "[DATE] by 9:30 pm [PERSON_NAME] In-progress" at bounding box center [548, 197] width 1038 height 43
click at [382, 429] on input "No" at bounding box center [393, 422] width 38 height 38
checkbox input "true"
click at [194, 380] on div "Plumbing 1" at bounding box center [164, 381] width 270 height 43
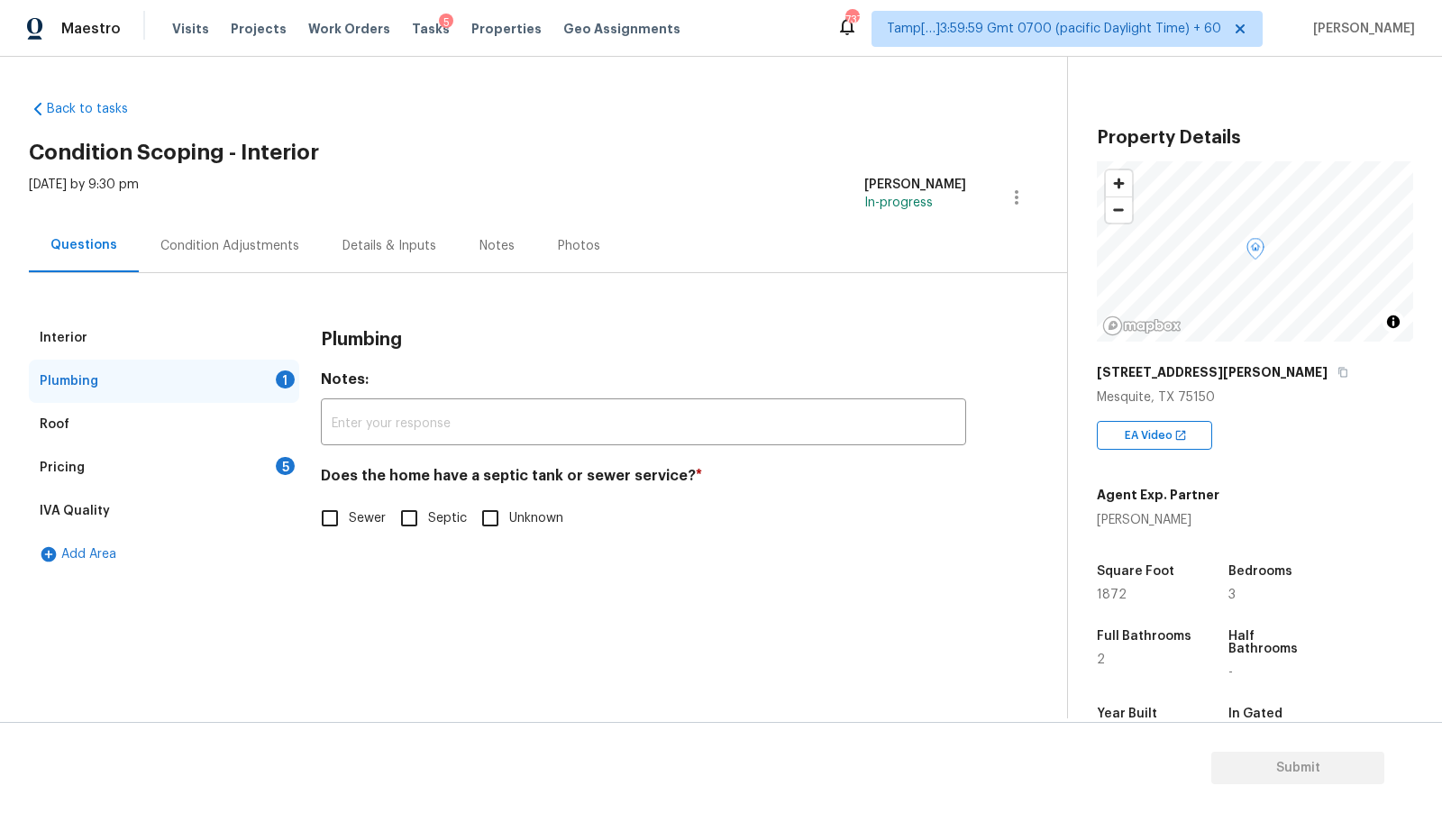
click at [350, 505] on label "Sewer" at bounding box center [348, 518] width 75 height 38
click at [349, 505] on input "Sewer" at bounding box center [330, 518] width 38 height 38
checkbox input "true"
click at [521, 121] on div "Back to tasks Condition Scoping - Interior [DATE] by 9:30 pm [PERSON_NAME] In-p…" at bounding box center [548, 334] width 1038 height 496
click at [250, 247] on div "Condition Adjustments" at bounding box center [229, 246] width 139 height 18
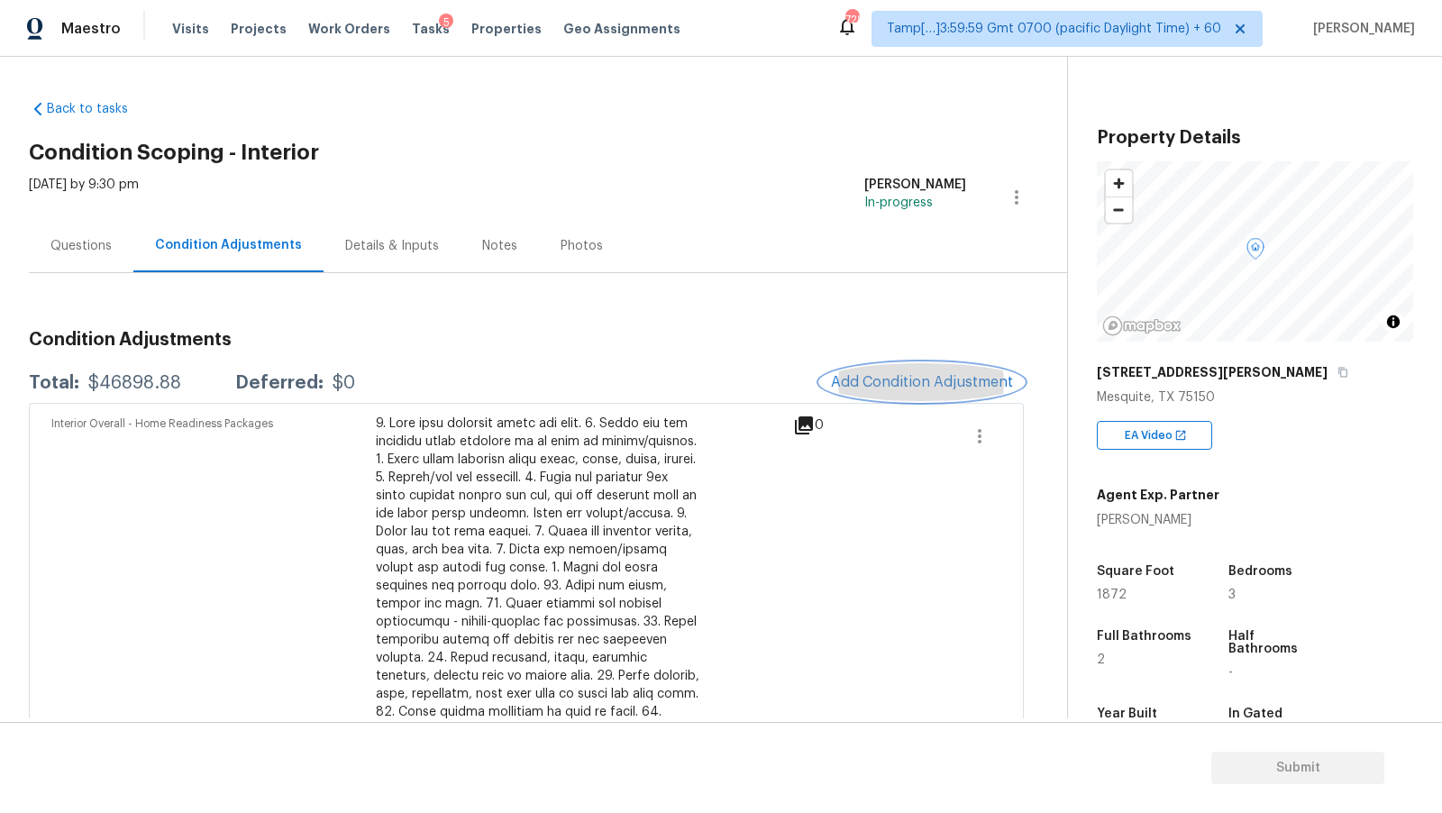
click at [907, 388] on span "Add Condition Adjustment" at bounding box center [922, 382] width 182 height 16
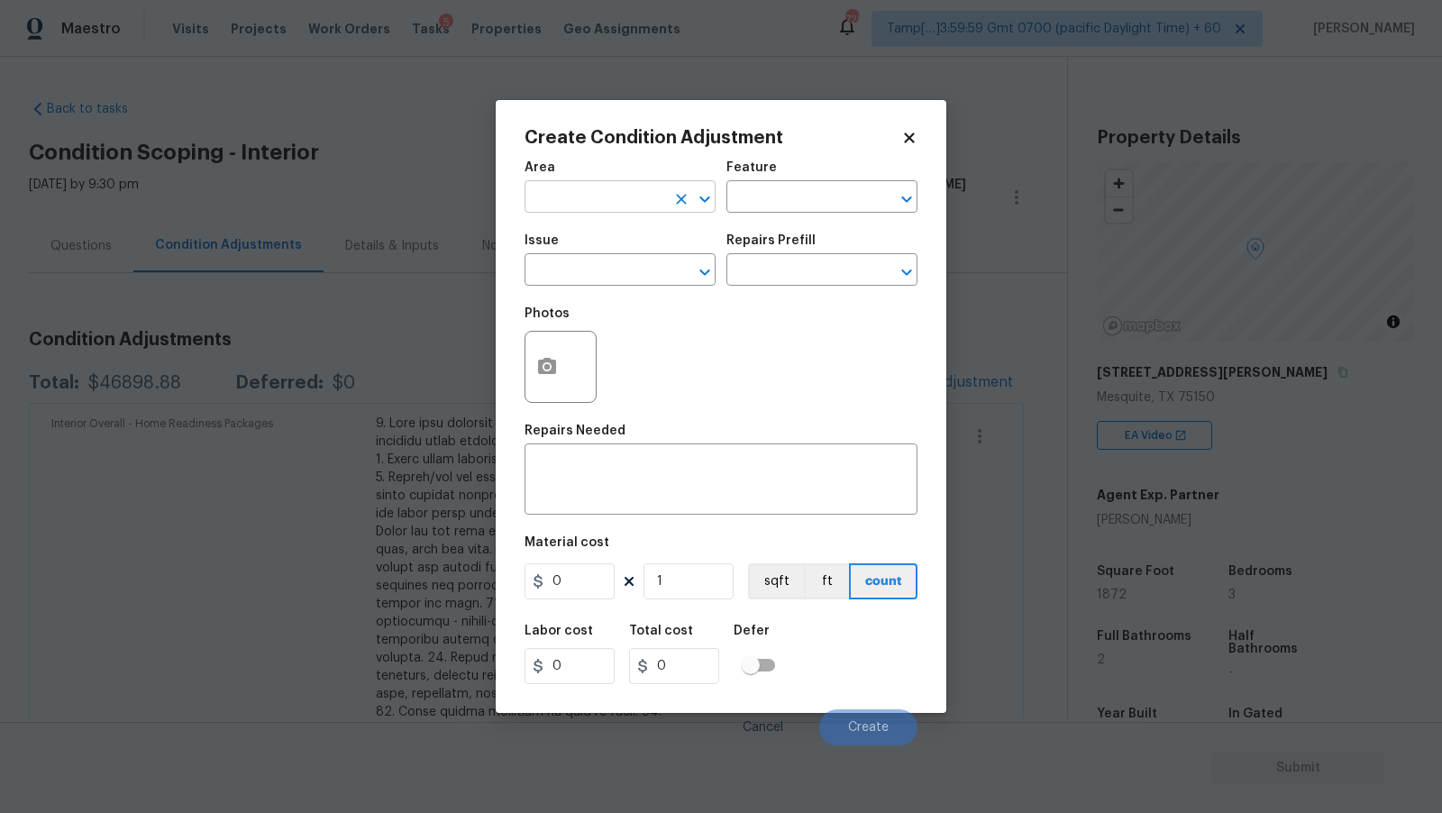
click at [594, 201] on input "text" at bounding box center [595, 199] width 141 height 28
type input "Interior Overall"
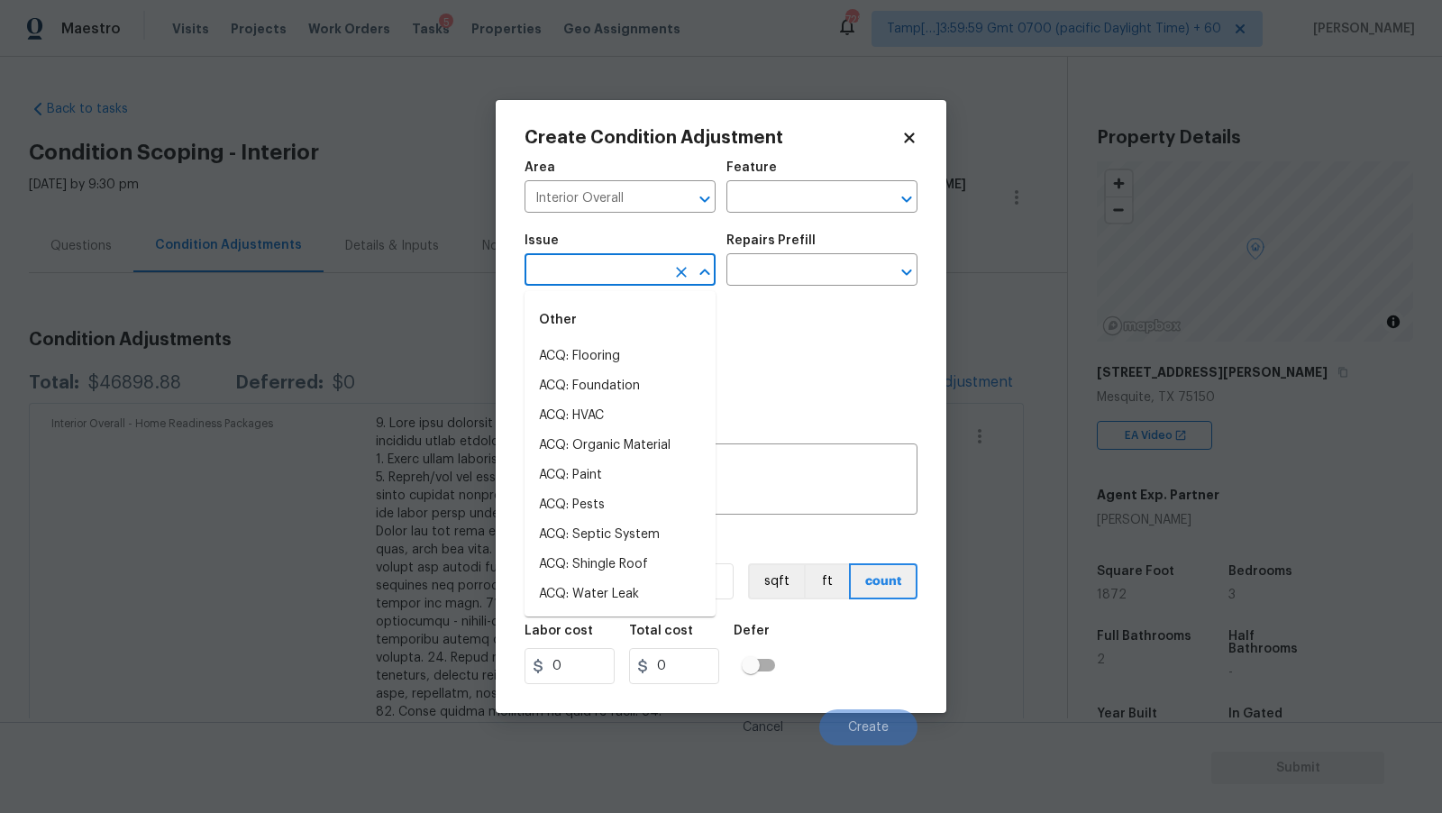
click at [590, 287] on body "Maestro Visits Projects Work Orders Tasks 5 Properties Geo Assignments 728 Tamp…" at bounding box center [721, 406] width 1442 height 813
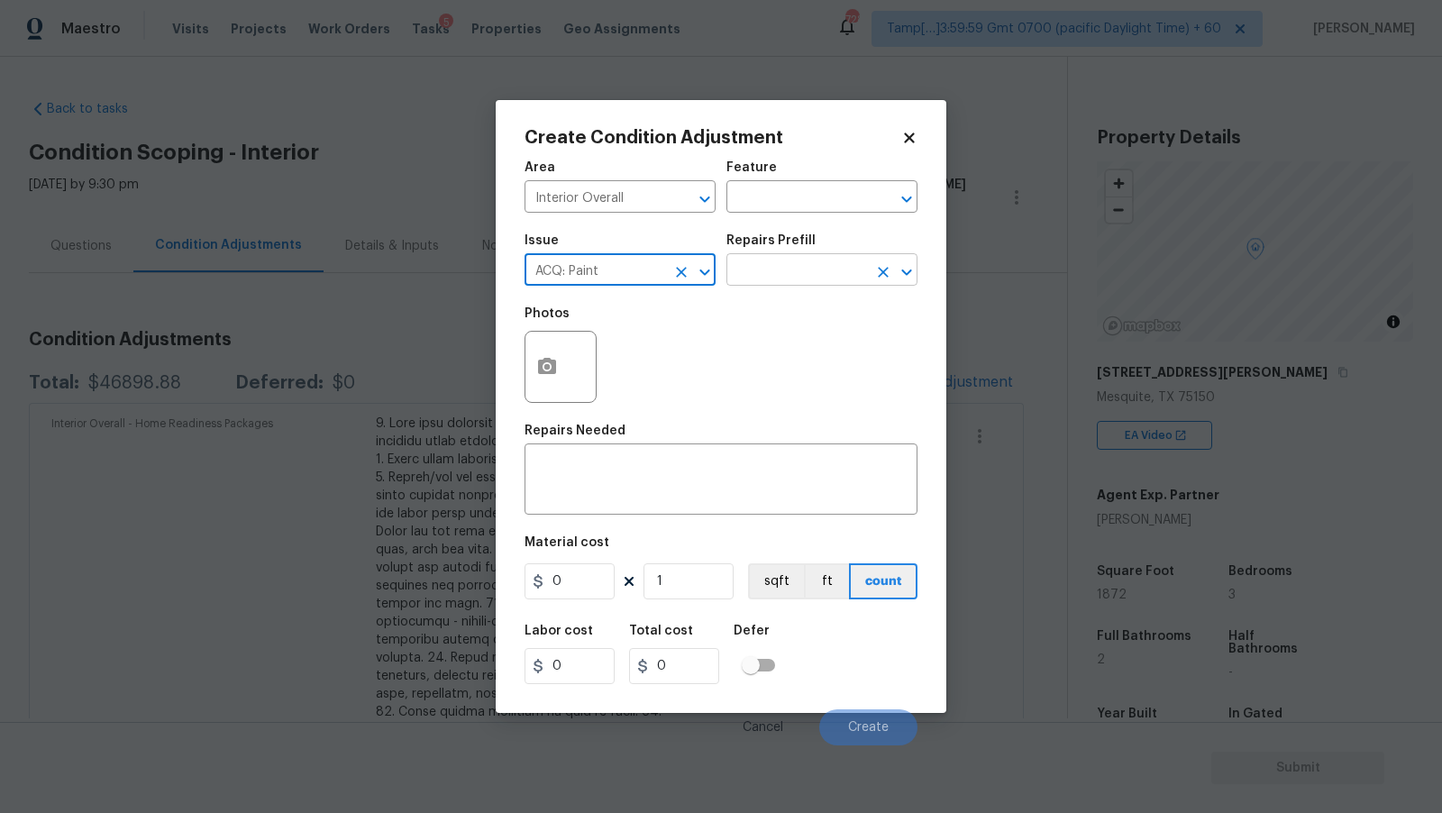
type input "ACQ: Paint"
click at [805, 266] on input "text" at bounding box center [797, 272] width 141 height 28
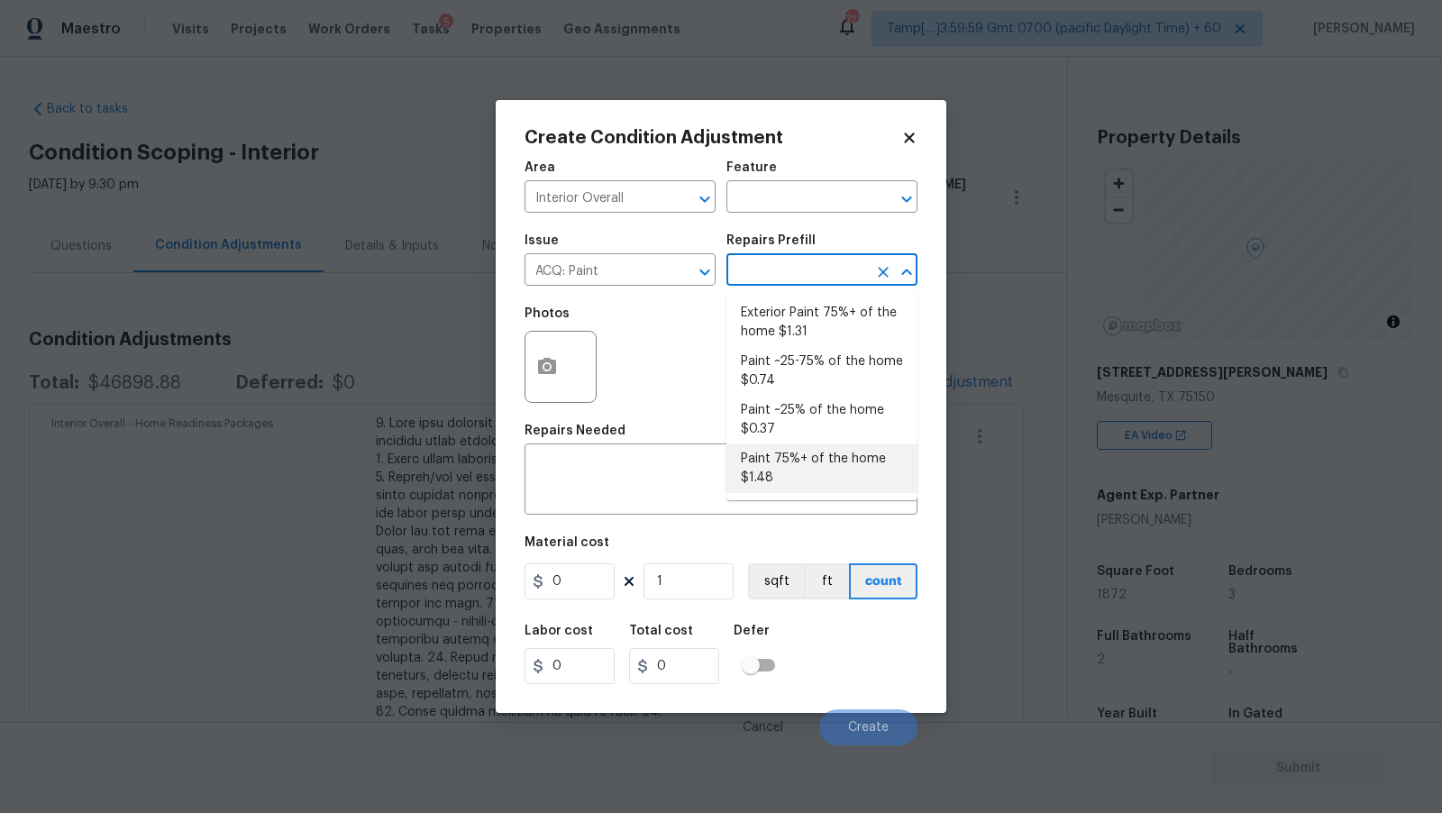
click at [827, 458] on li "Paint 75%+ of the home $1.48" at bounding box center [822, 468] width 191 height 49
type input "Acquisition"
type textarea "Acquisition Scope: 75%+ of the home will likely require interior paint"
type input "1.48"
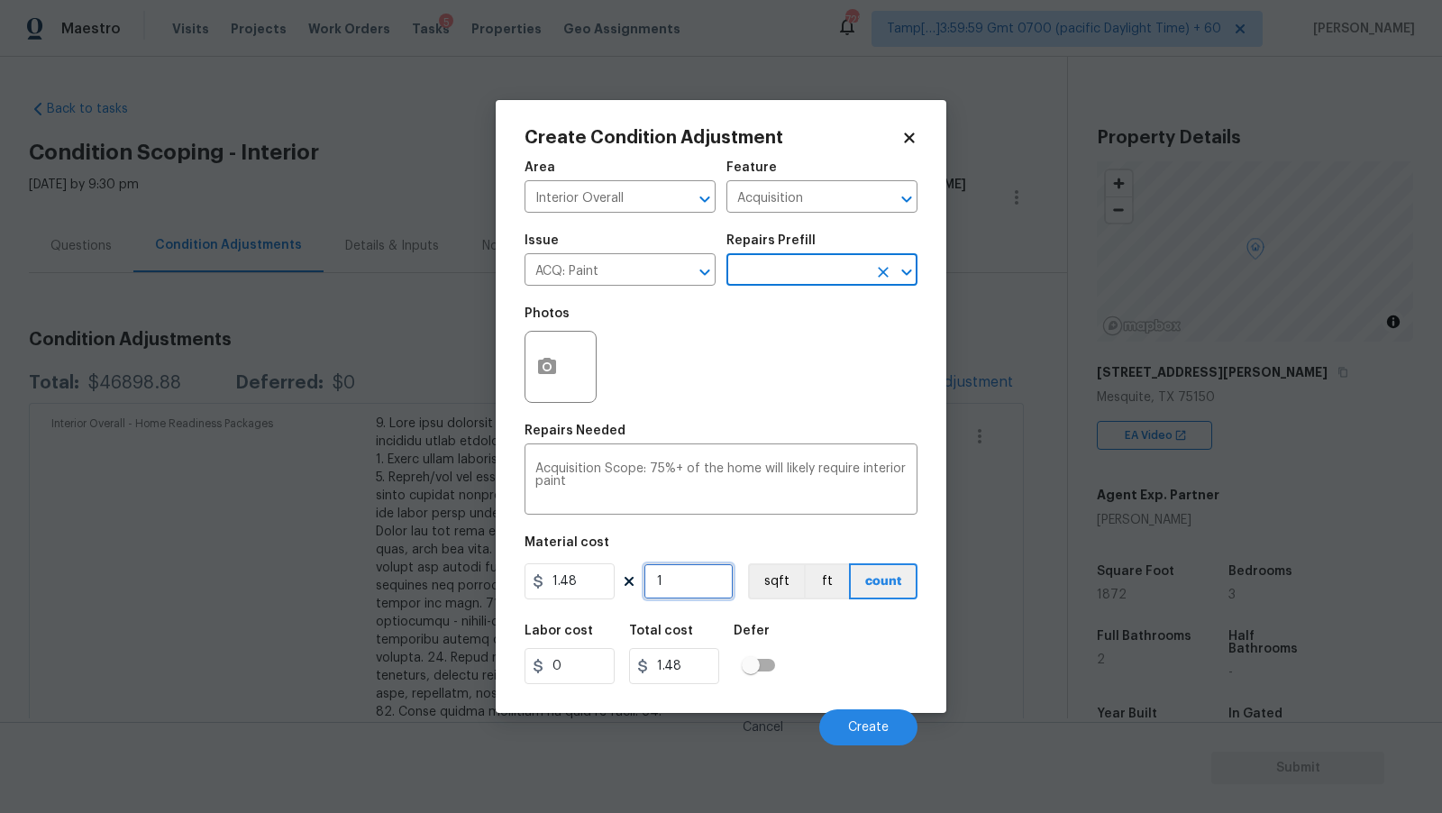
click at [672, 579] on input "1" at bounding box center [689, 581] width 90 height 36
type input "18"
type input "26.64"
type input "187"
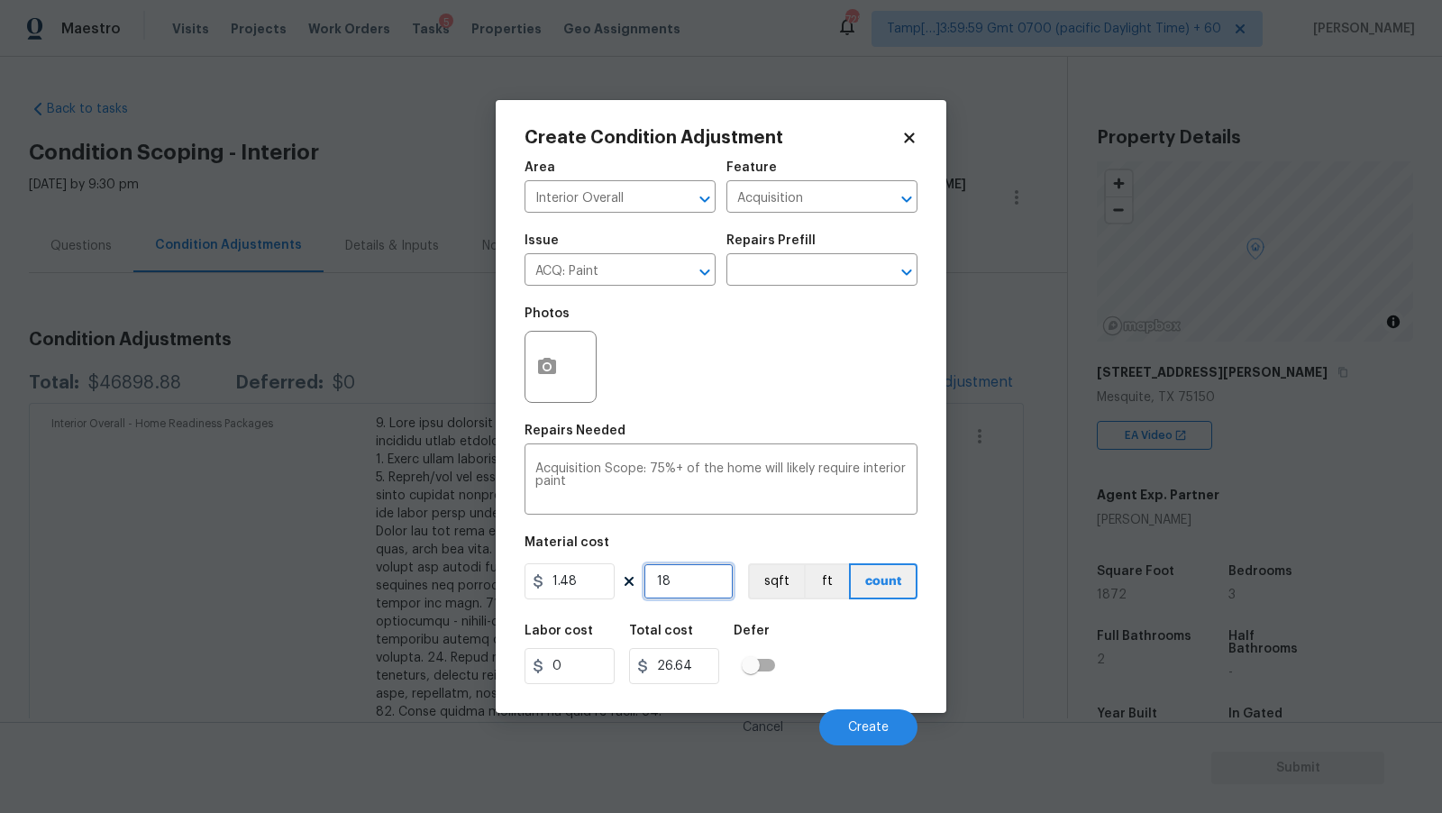
type input "276.76"
type input "1872"
type input "2770.56"
type input "1872"
click at [751, 343] on div "Photos" at bounding box center [721, 355] width 393 height 117
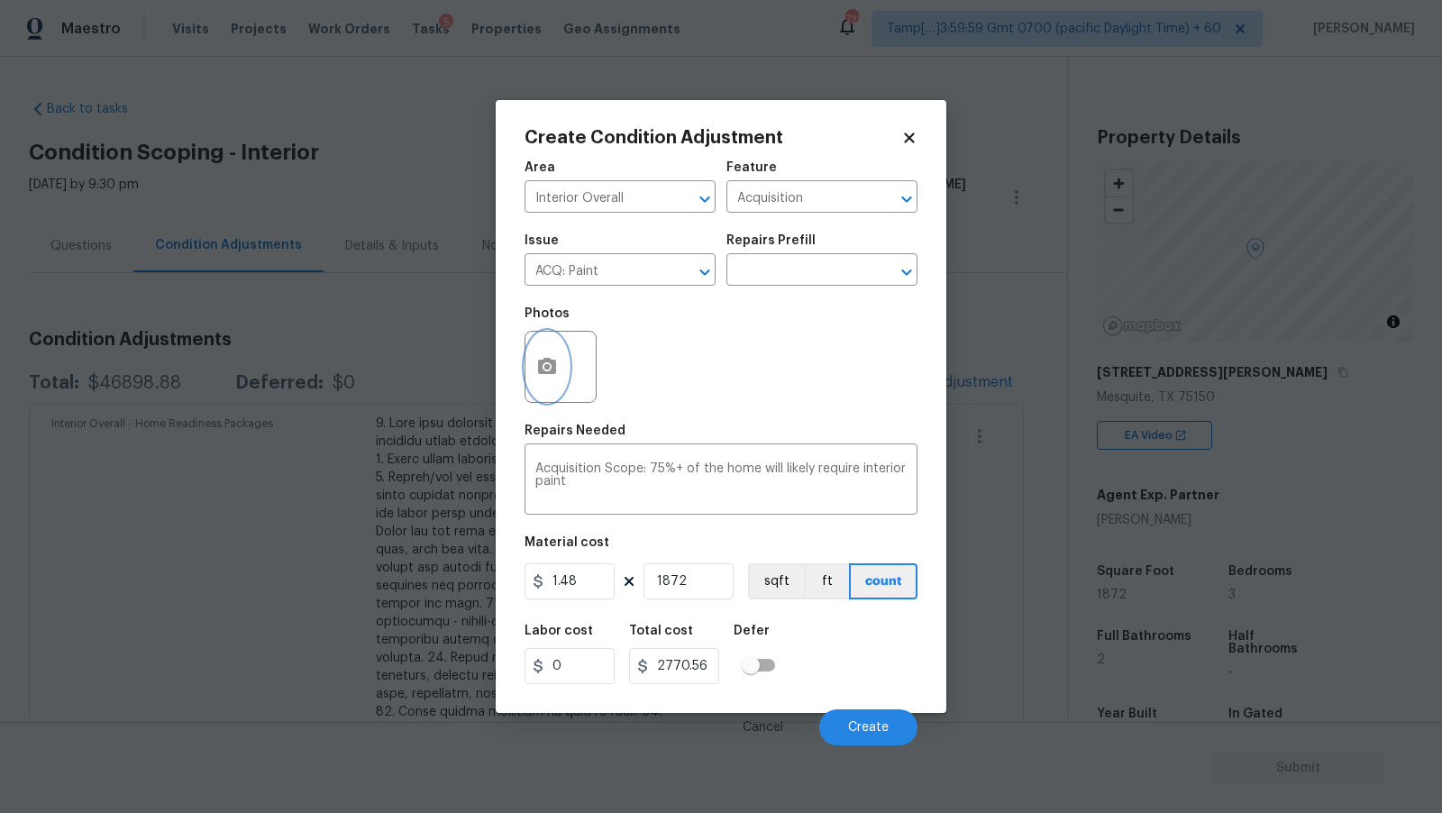
click at [542, 367] on icon "button" at bounding box center [547, 366] width 18 height 16
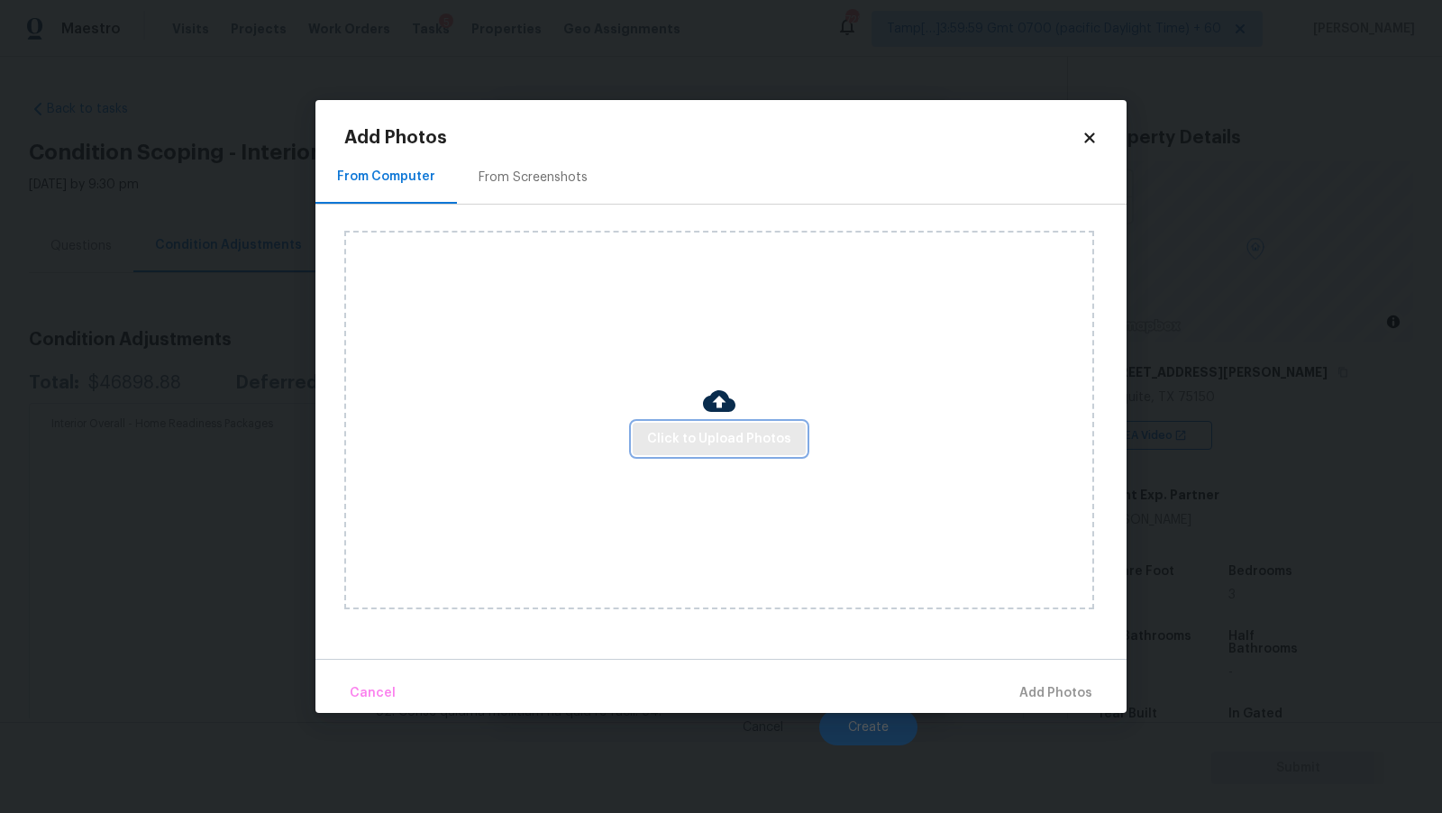
click at [698, 452] on button "Click to Upload Photos" at bounding box center [719, 439] width 173 height 33
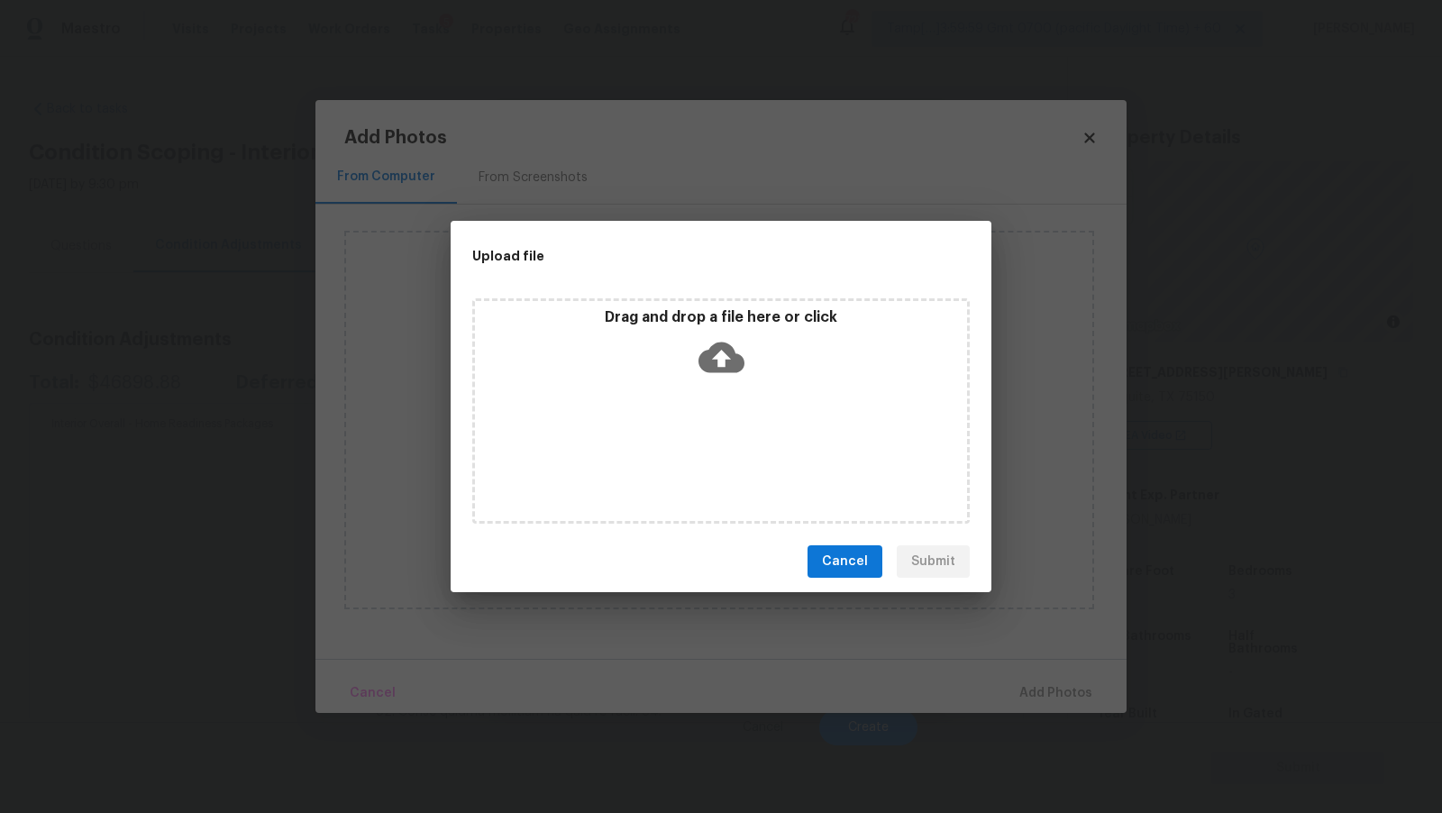
click at [708, 361] on icon at bounding box center [722, 358] width 46 height 31
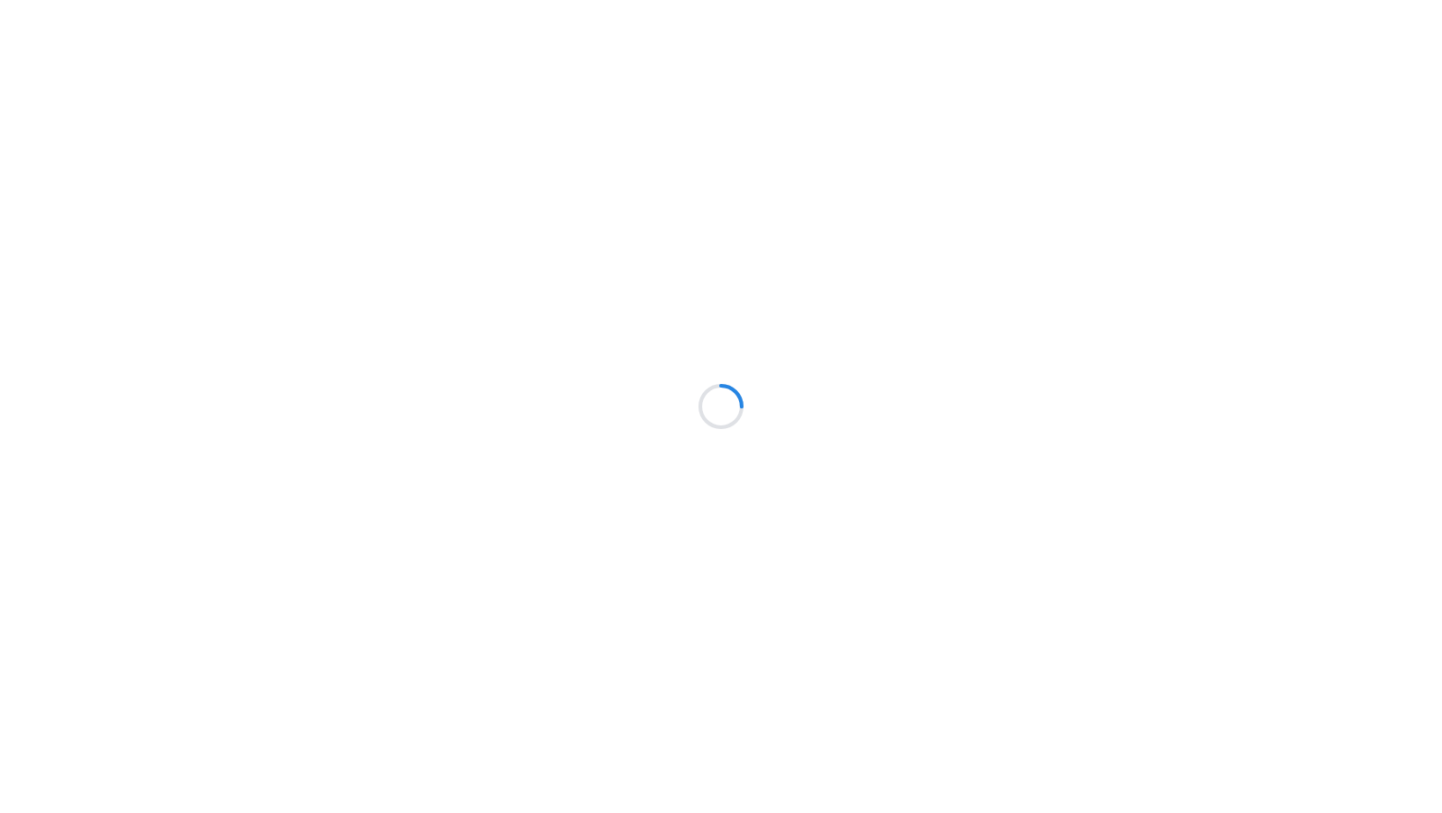
click at [252, 89] on div at bounding box center [721, 406] width 1442 height 813
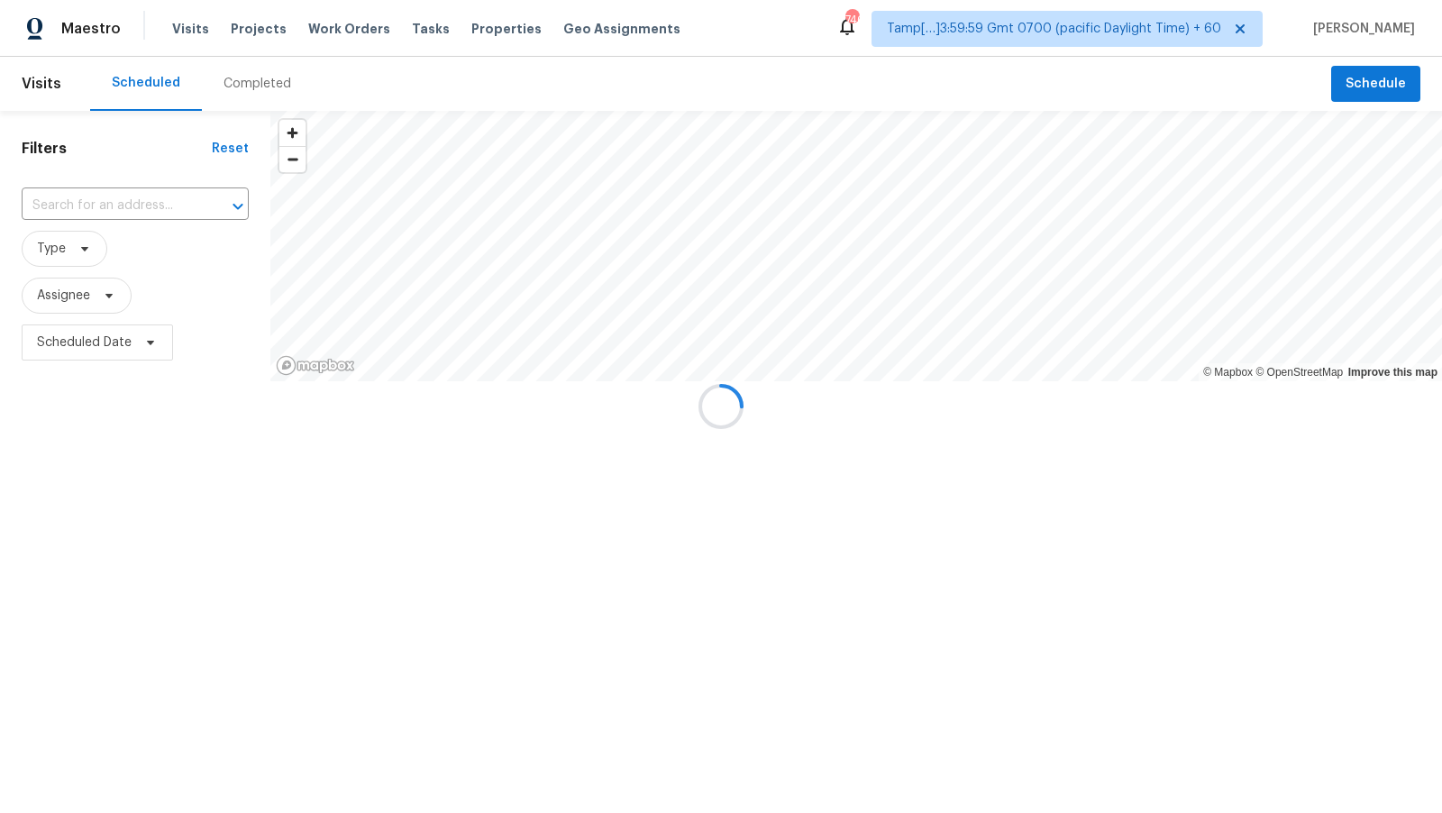
click at [252, 89] on div at bounding box center [721, 406] width 1442 height 813
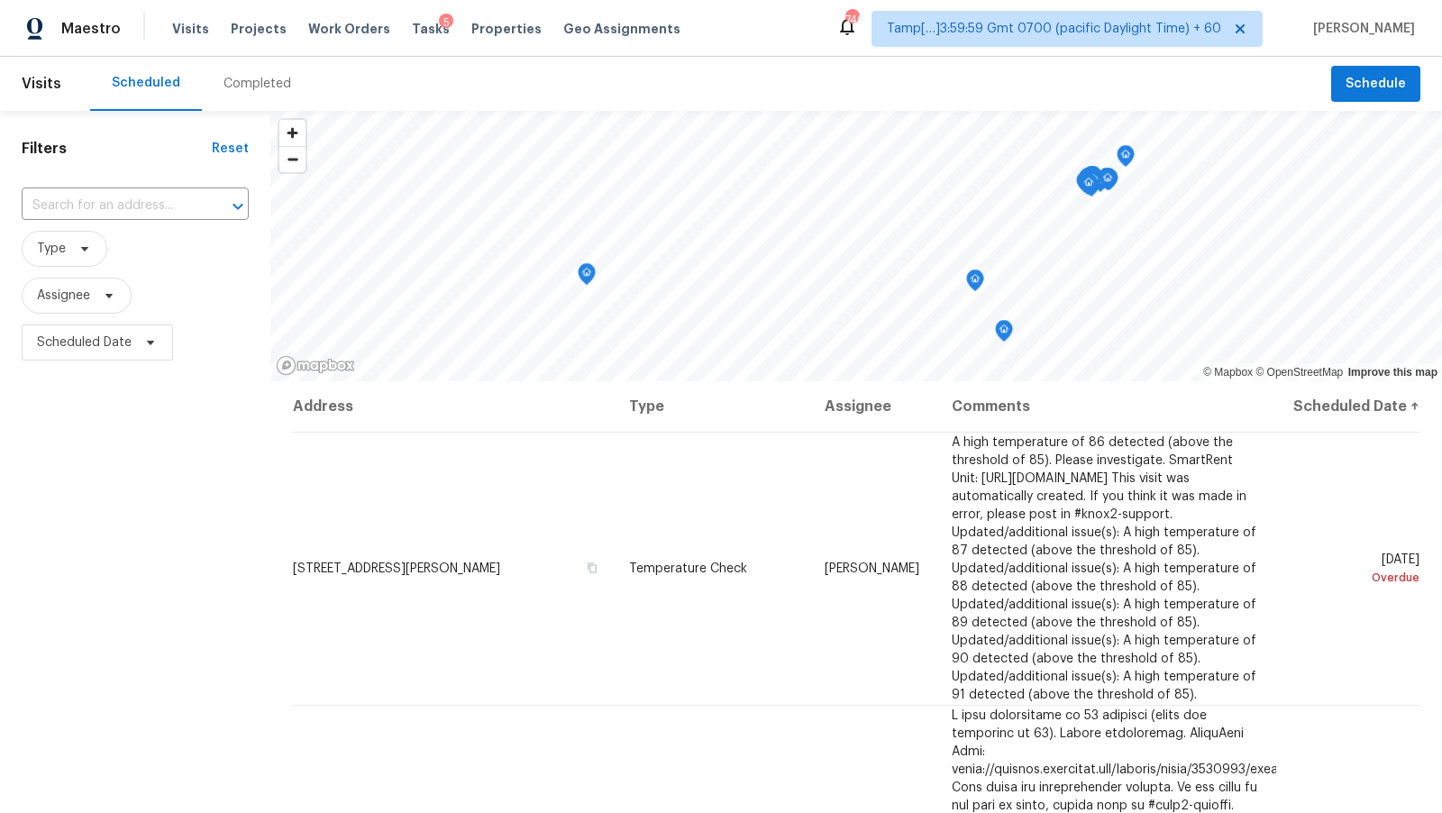
click at [249, 87] on div "Completed" at bounding box center [258, 84] width 68 height 18
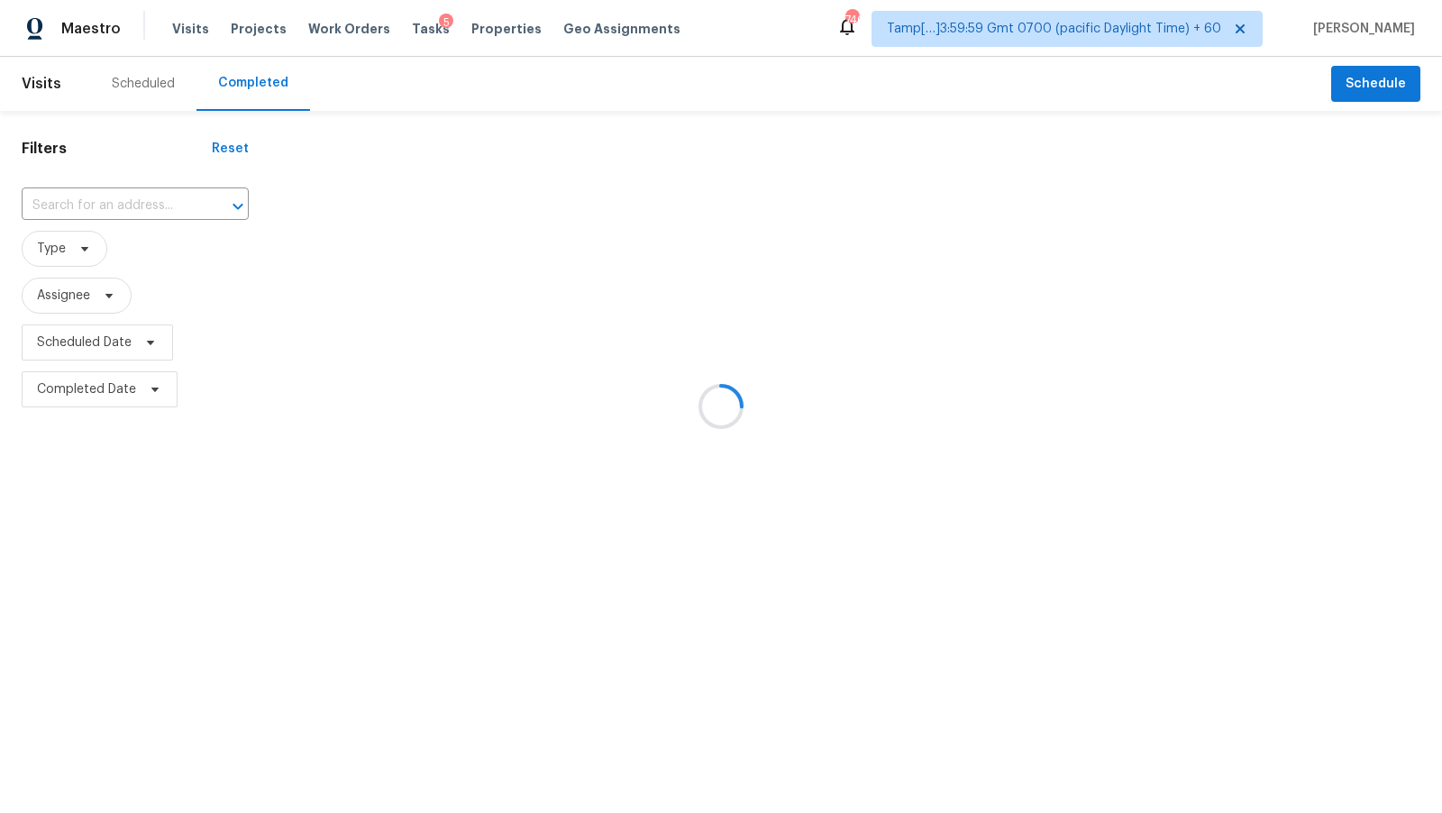
click at [151, 212] on div at bounding box center [721, 406] width 1442 height 813
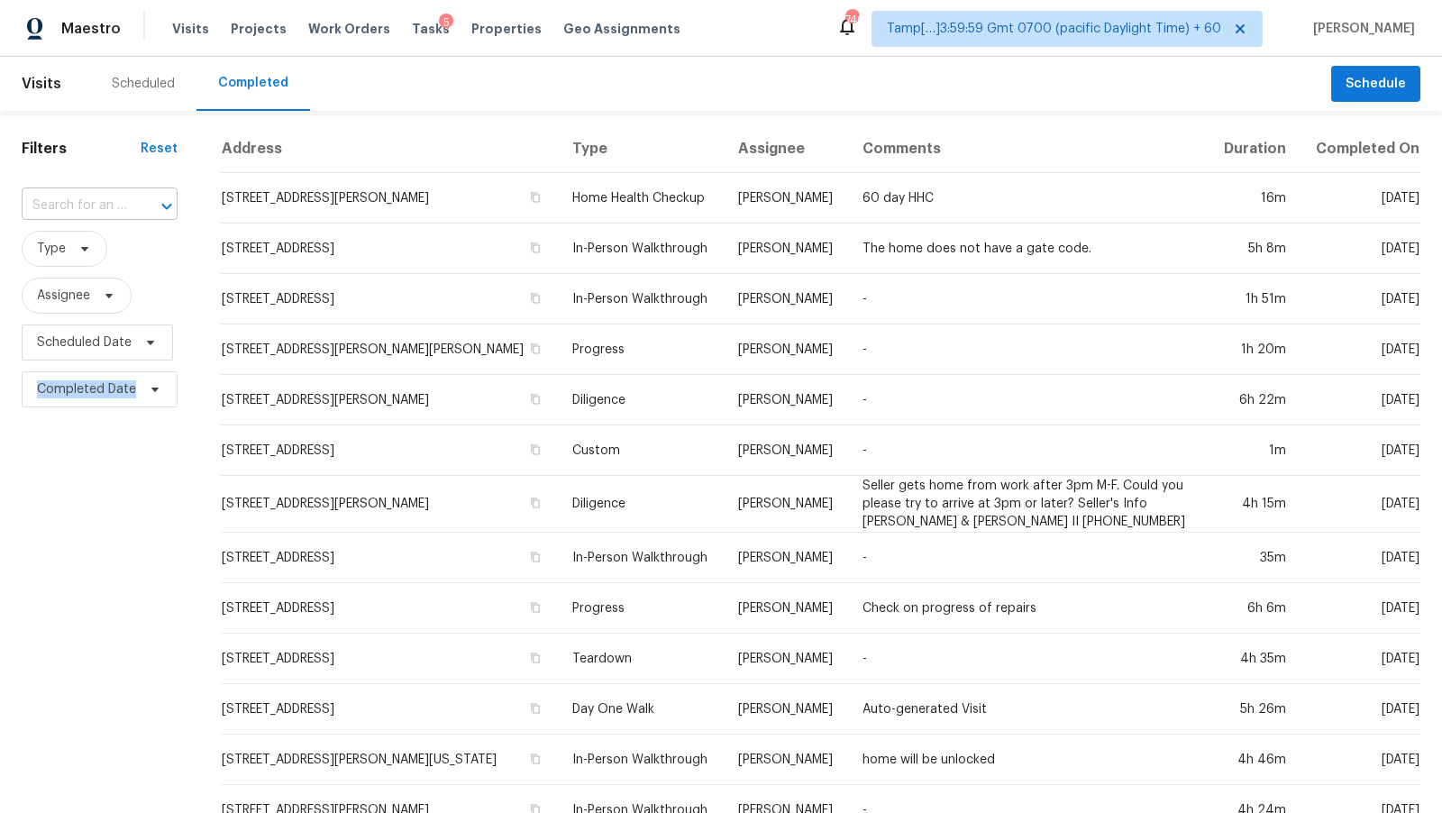
click at [133, 204] on div at bounding box center [154, 206] width 47 height 25
paste input "[STREET_ADDRESS][PERSON_NAME]"
type input "[STREET_ADDRESS][PERSON_NAME]"
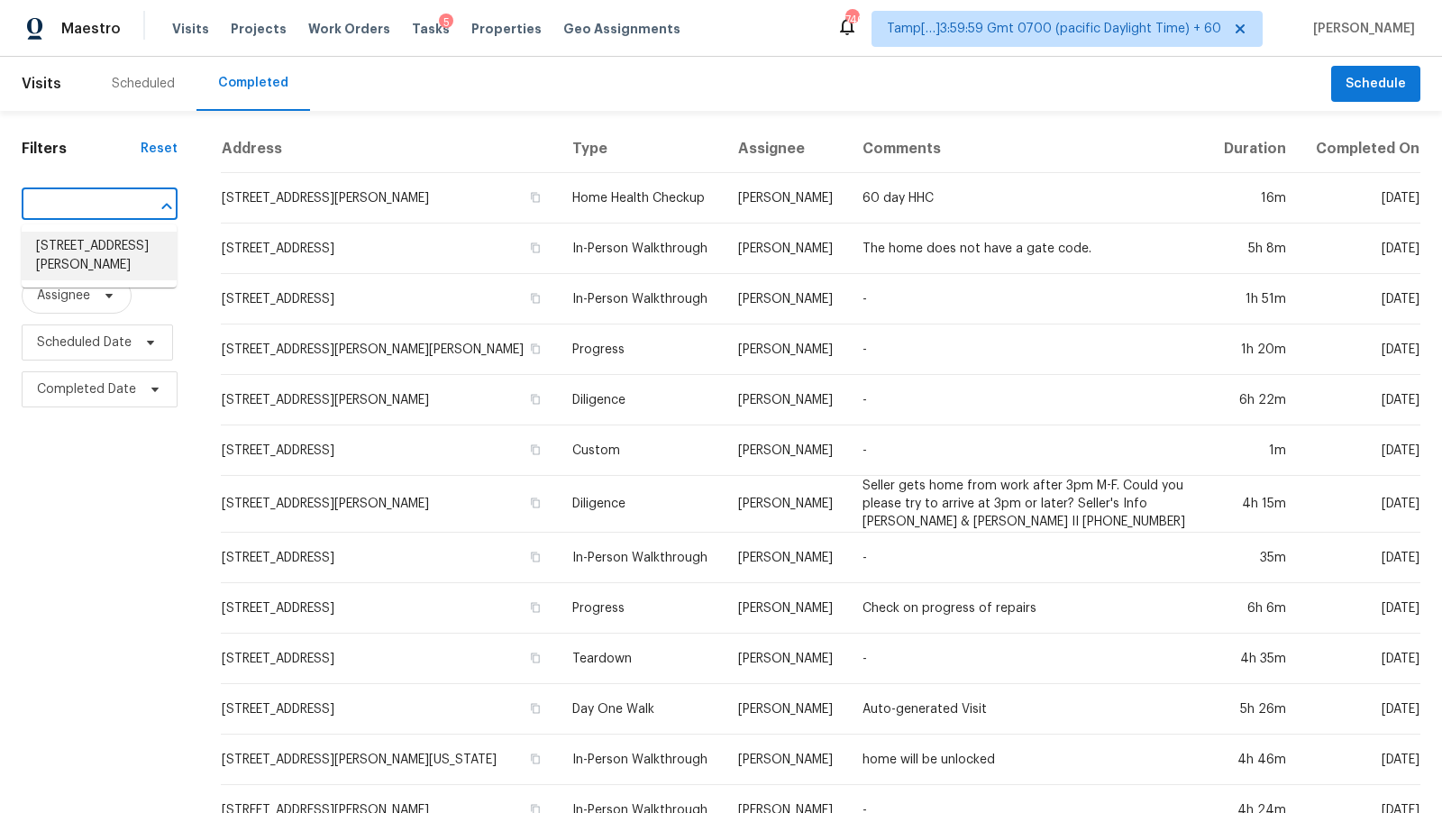
click at [117, 242] on li "[STREET_ADDRESS][PERSON_NAME]" at bounding box center [99, 256] width 155 height 49
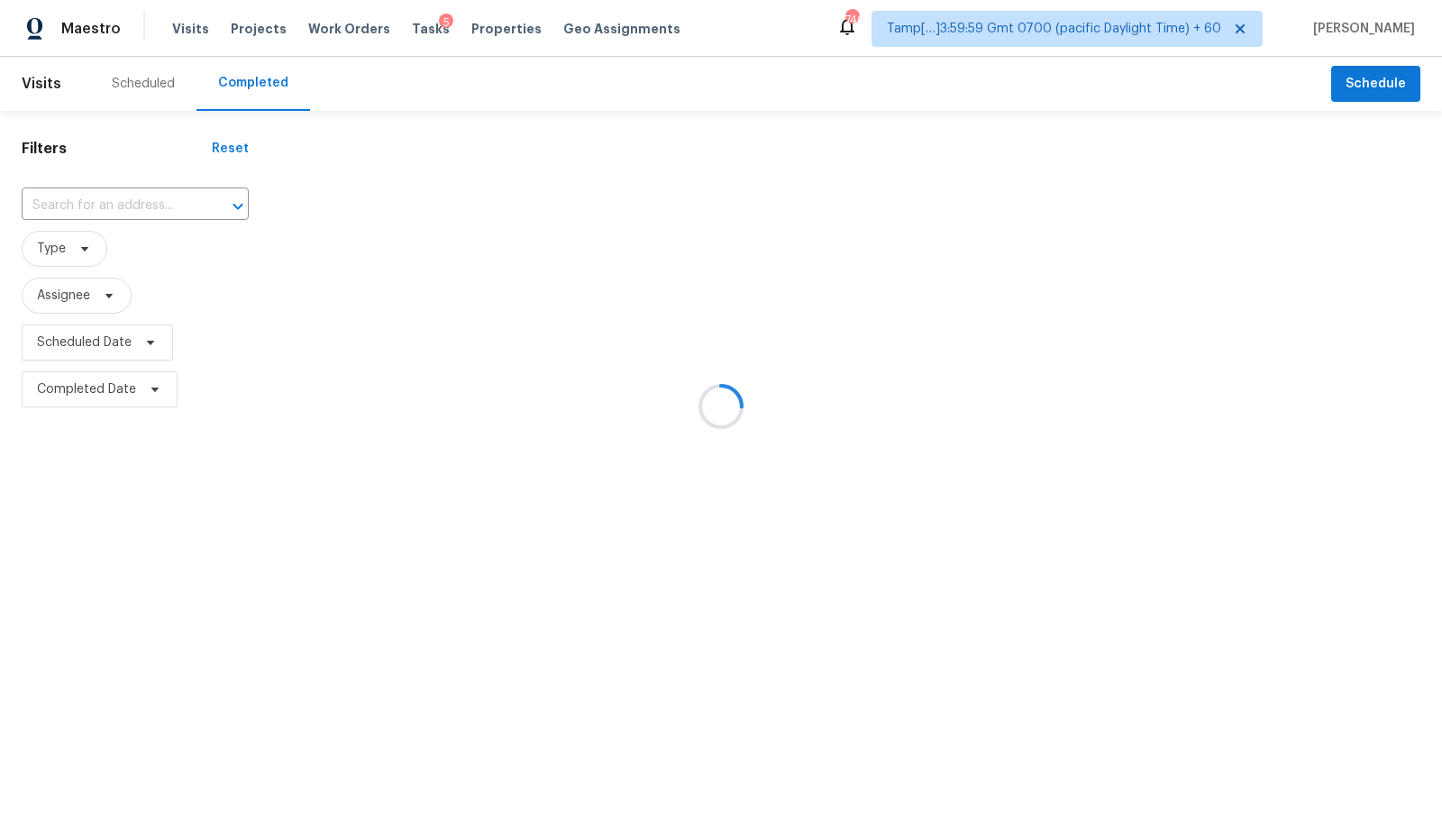
type input "[STREET_ADDRESS][PERSON_NAME]"
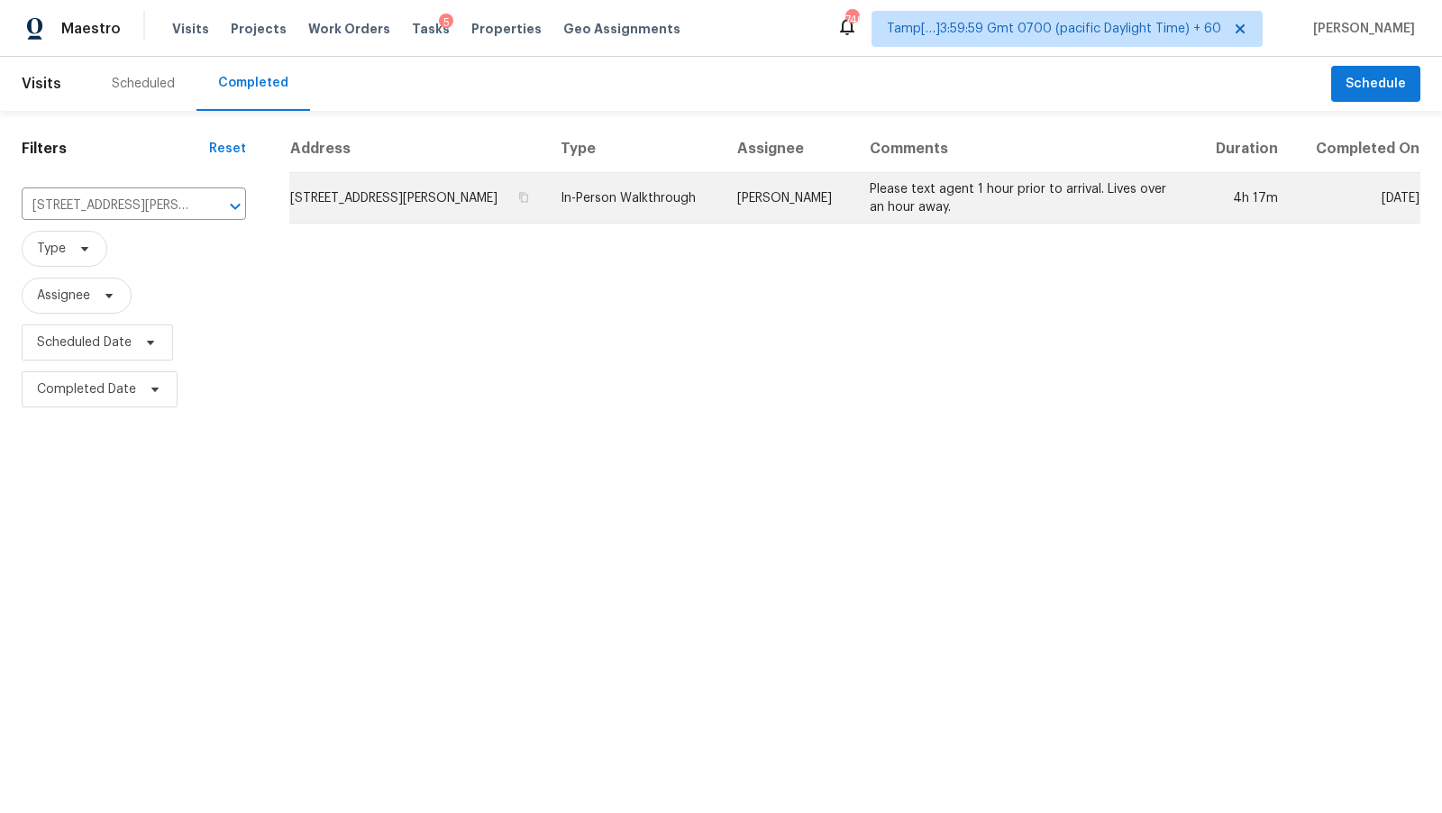
click at [473, 197] on td "[STREET_ADDRESS][PERSON_NAME]" at bounding box center [417, 198] width 257 height 50
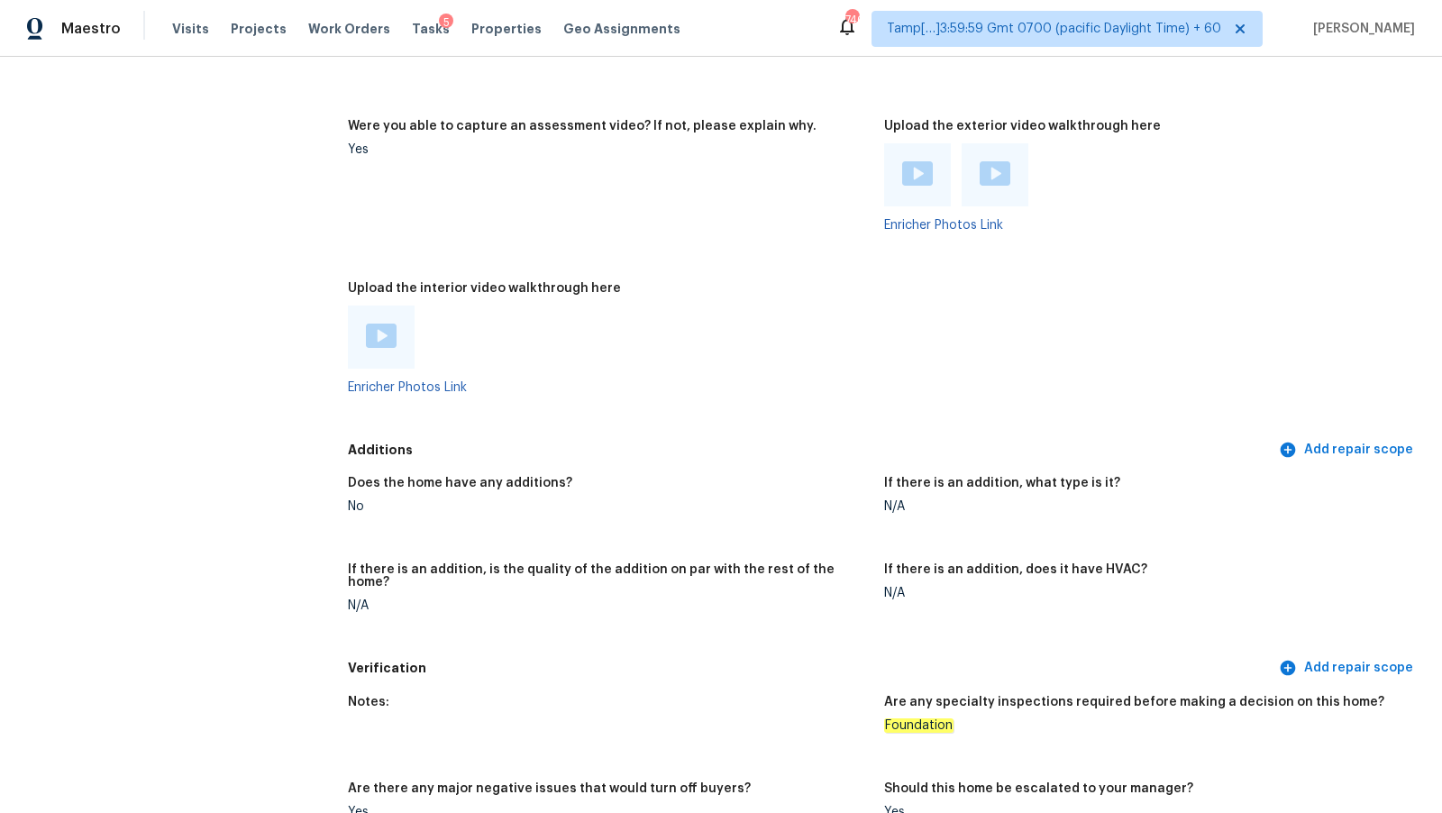
scroll to position [3200, 0]
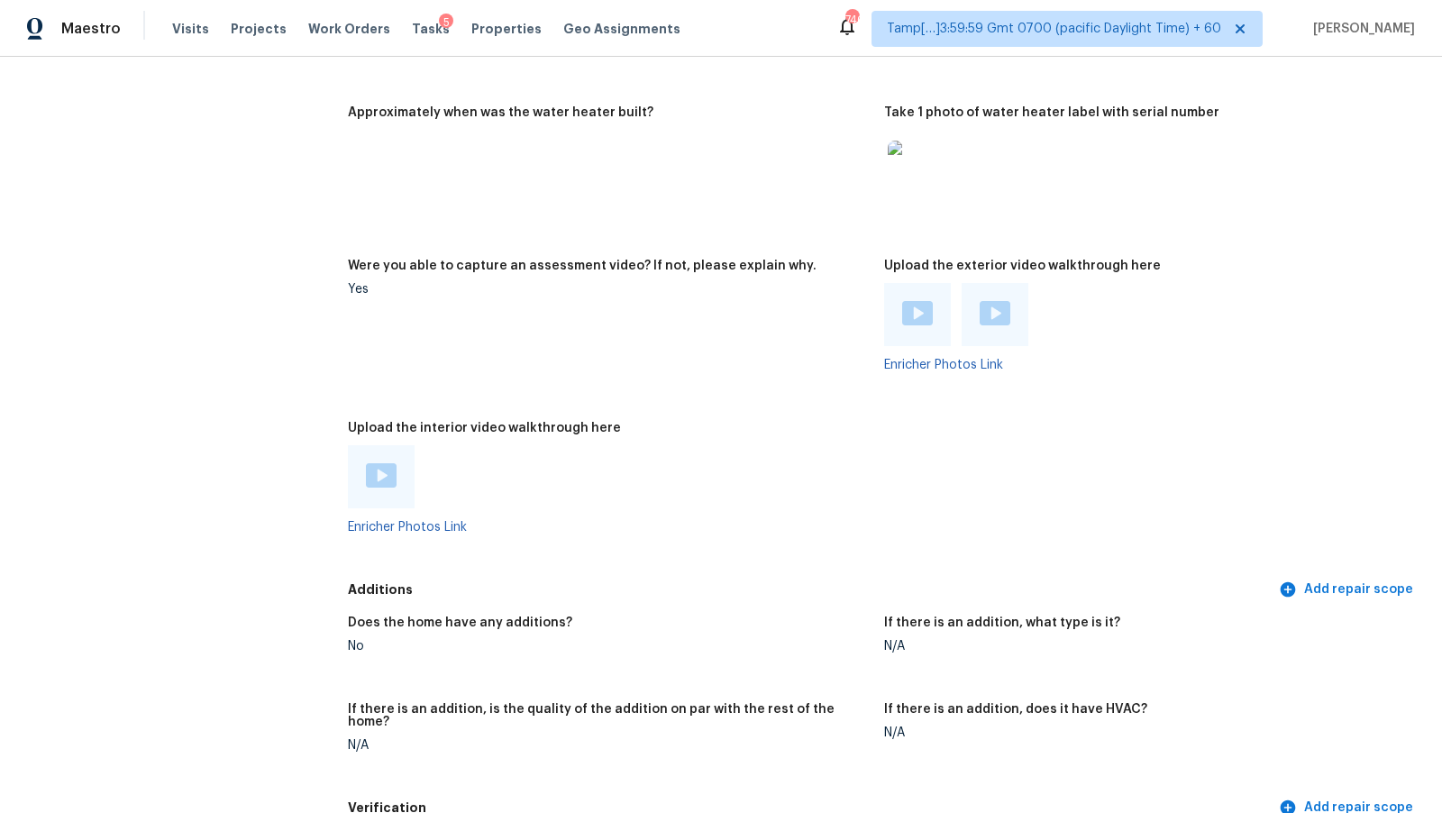
click at [378, 470] on img at bounding box center [381, 475] width 31 height 24
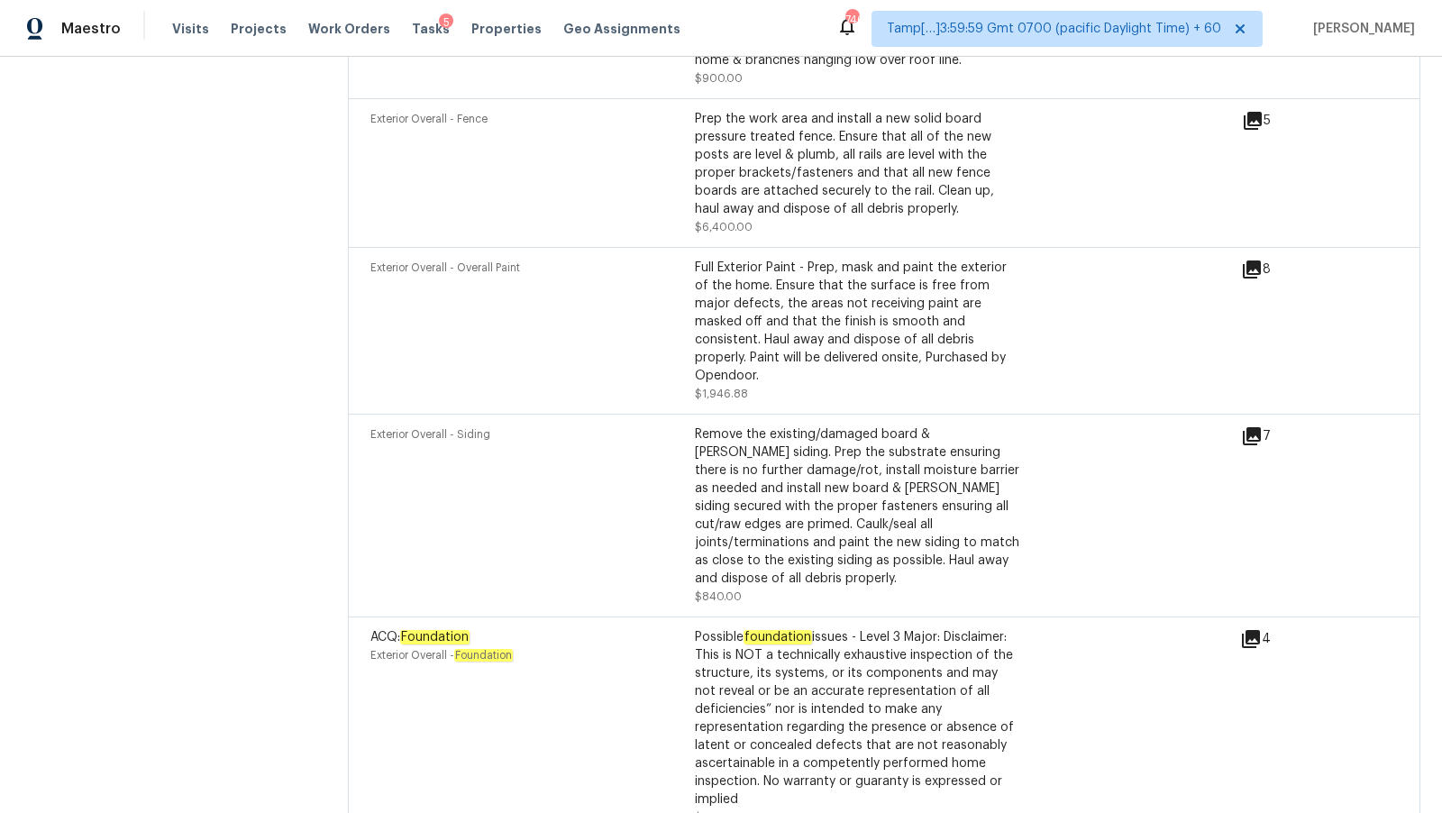
scroll to position [2491, 0]
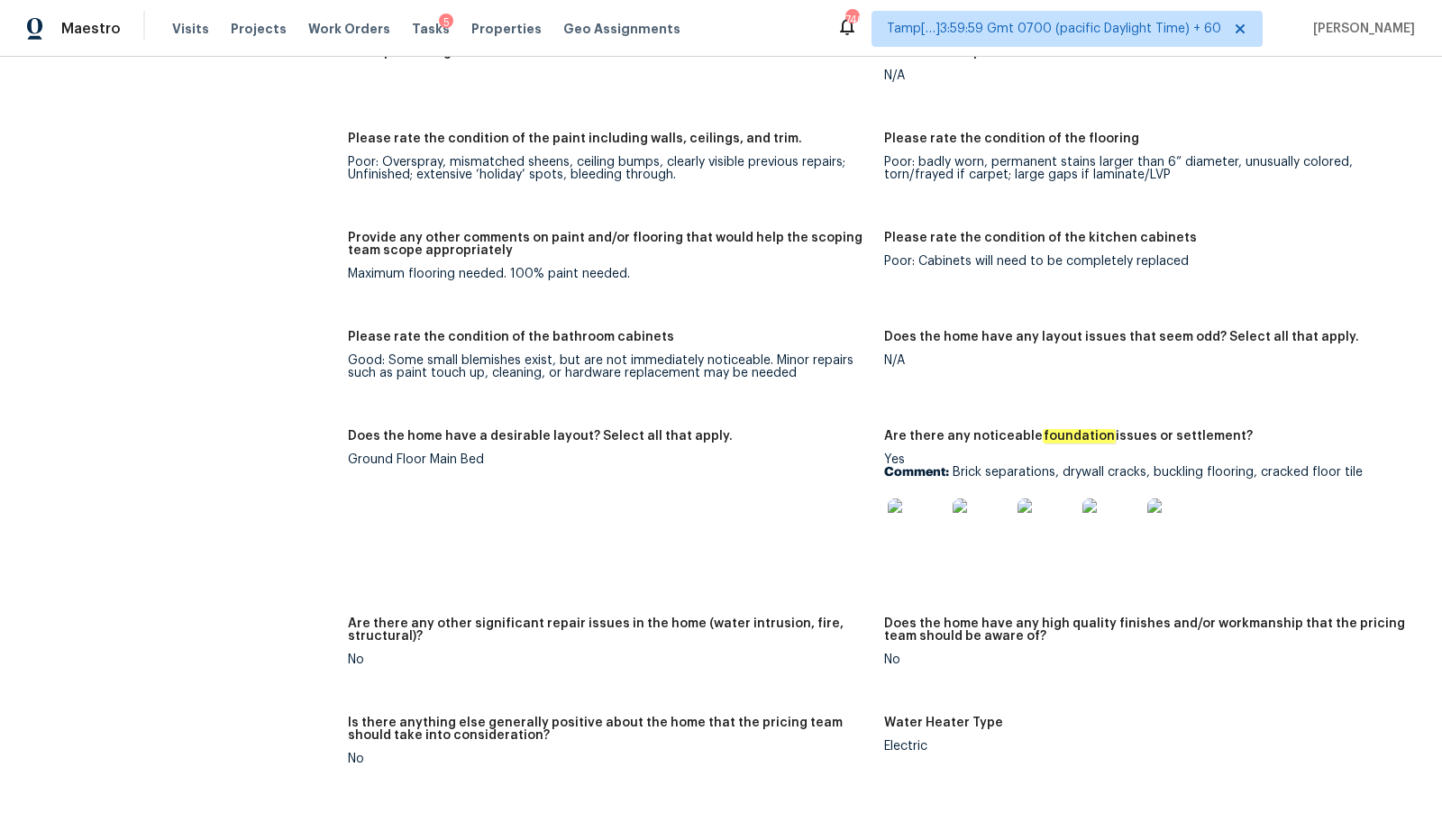
click at [900, 516] on img at bounding box center [917, 528] width 58 height 58
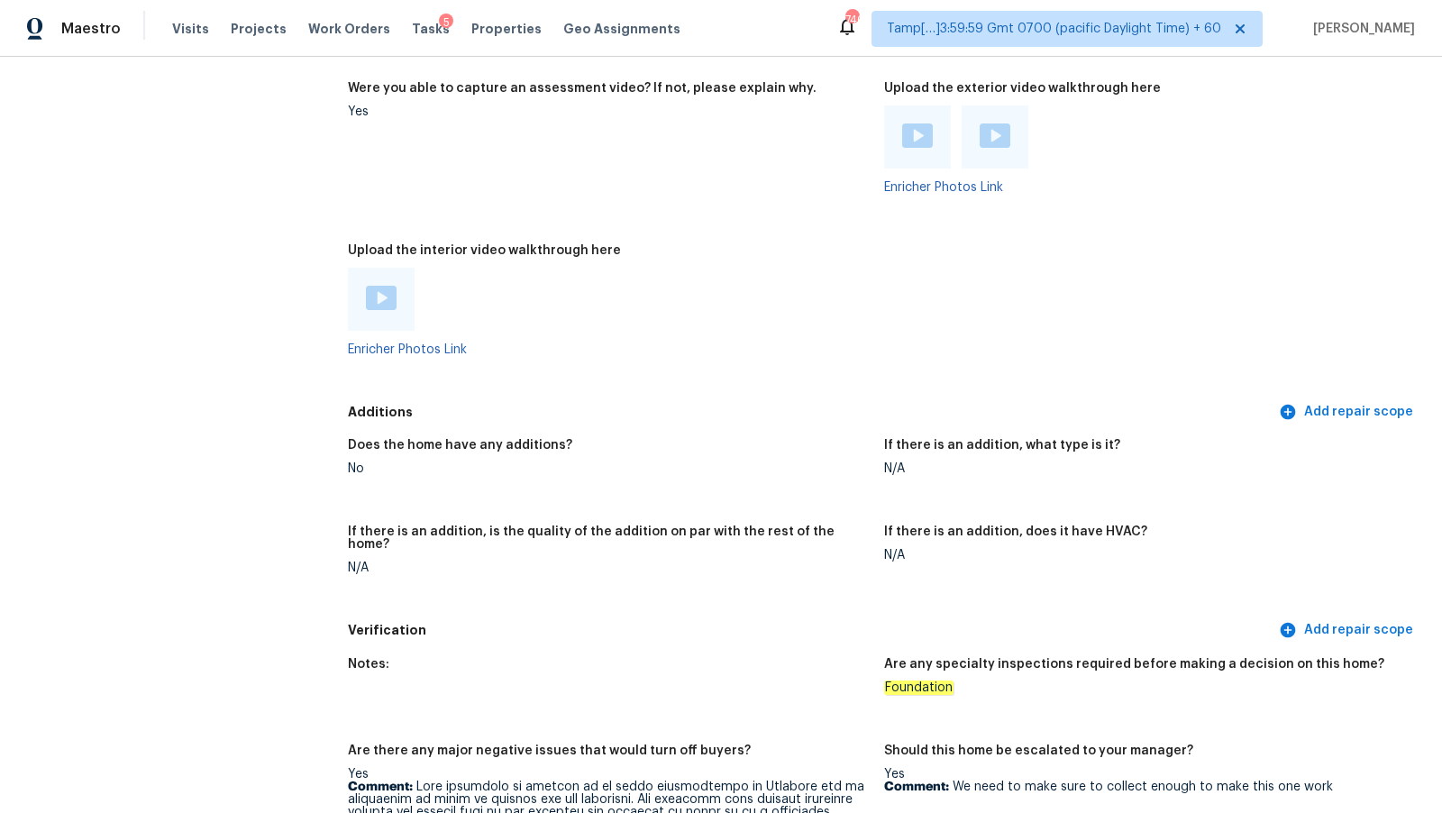
scroll to position [3403, 0]
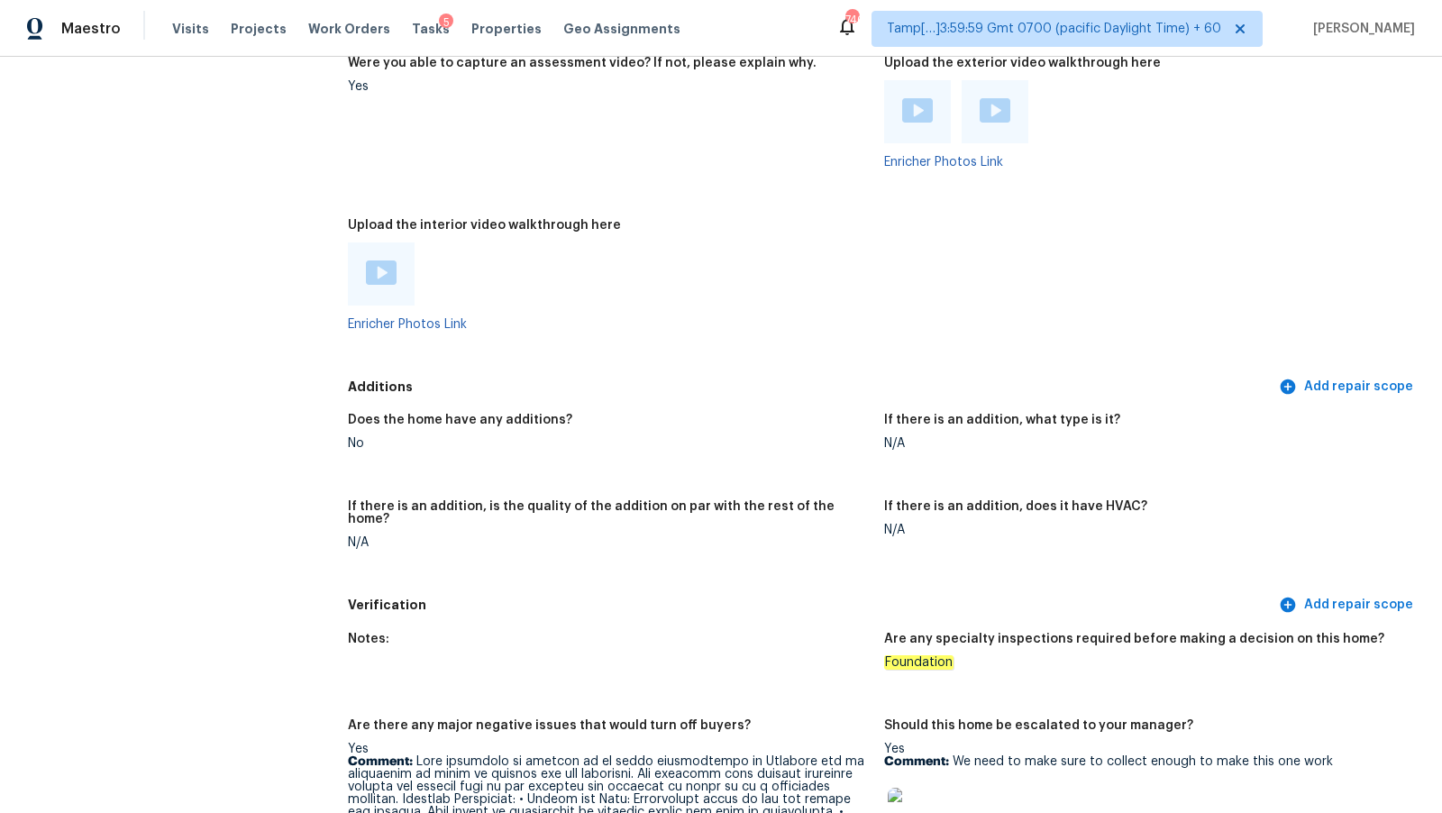
click at [917, 117] on img at bounding box center [917, 110] width 31 height 24
click at [689, 146] on figure "Were you able to capture an assessment video? If not, please explain why. Yes" at bounding box center [616, 127] width 536 height 141
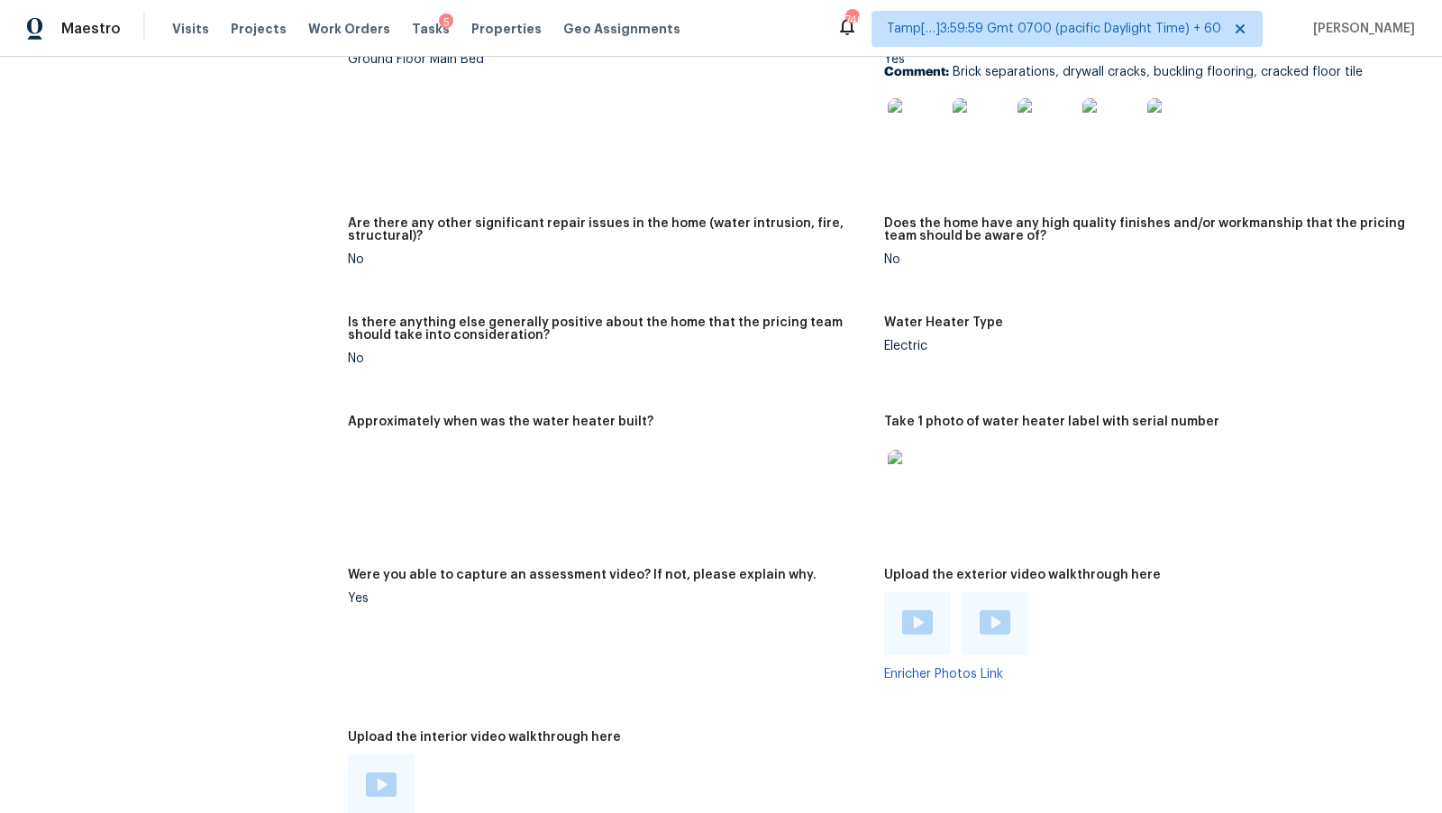
scroll to position [2832, 0]
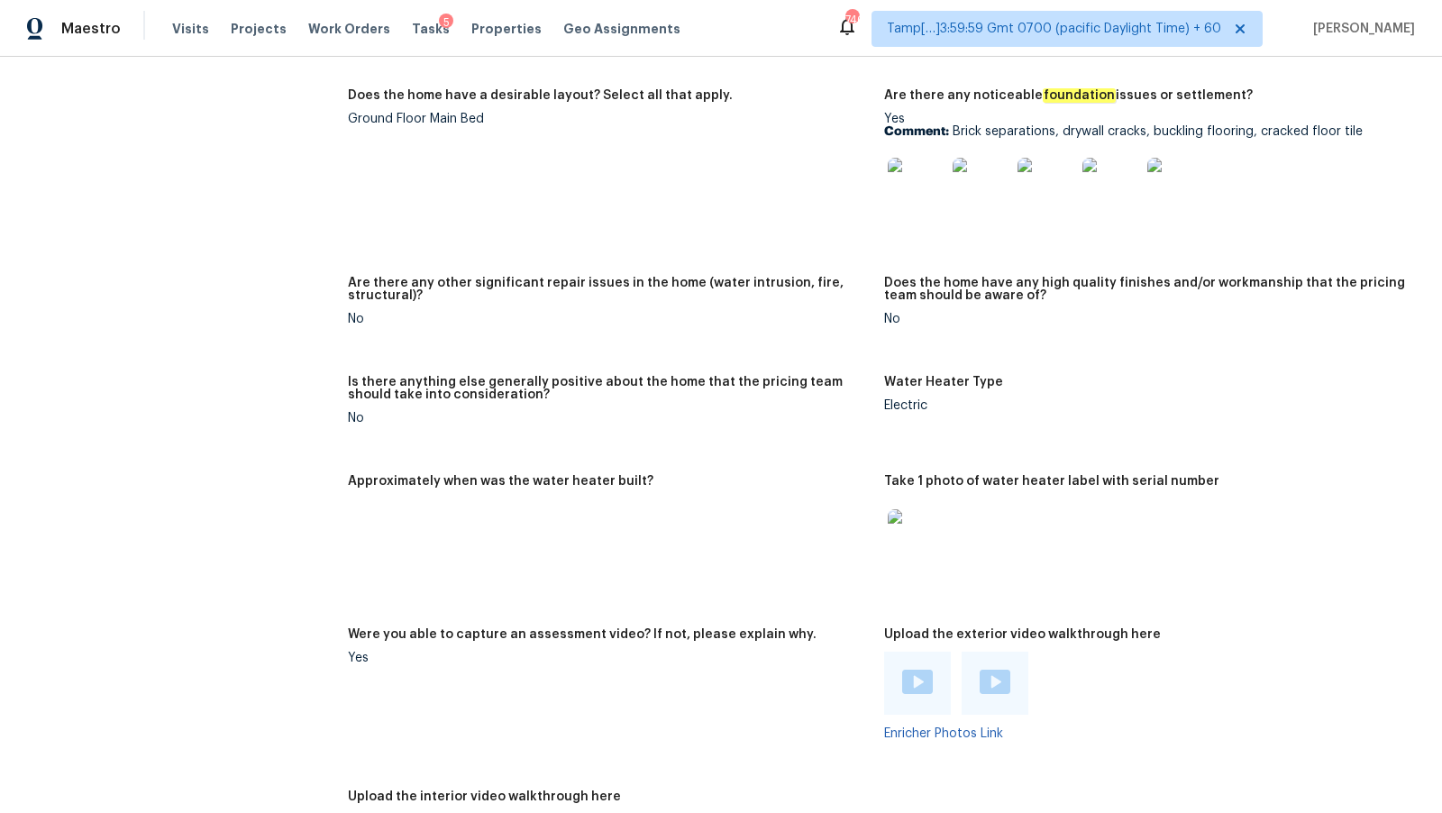
click at [1011, 686] on div at bounding box center [995, 683] width 67 height 63
click at [1005, 682] on img at bounding box center [995, 682] width 31 height 24
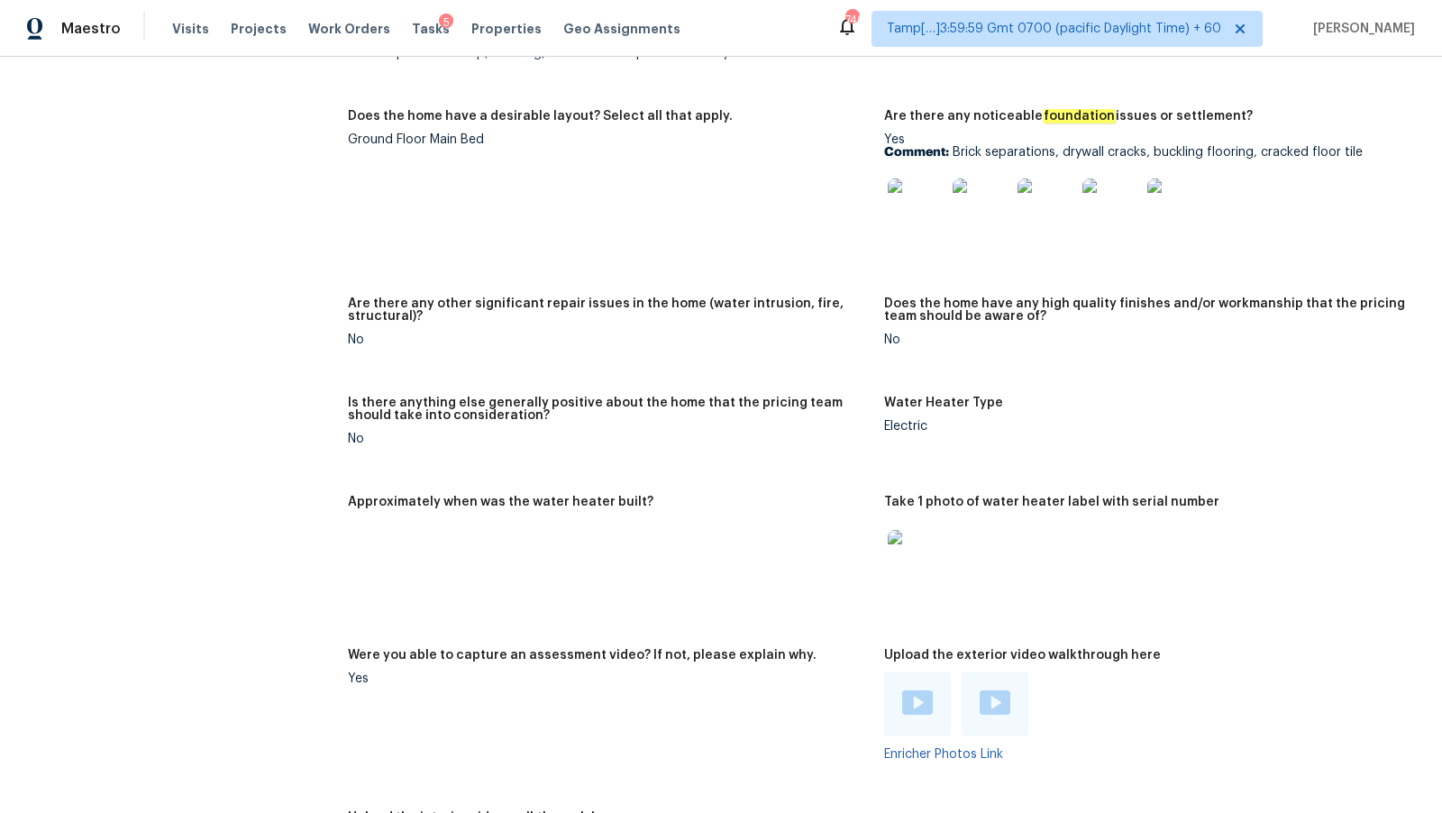
scroll to position [2808, 0]
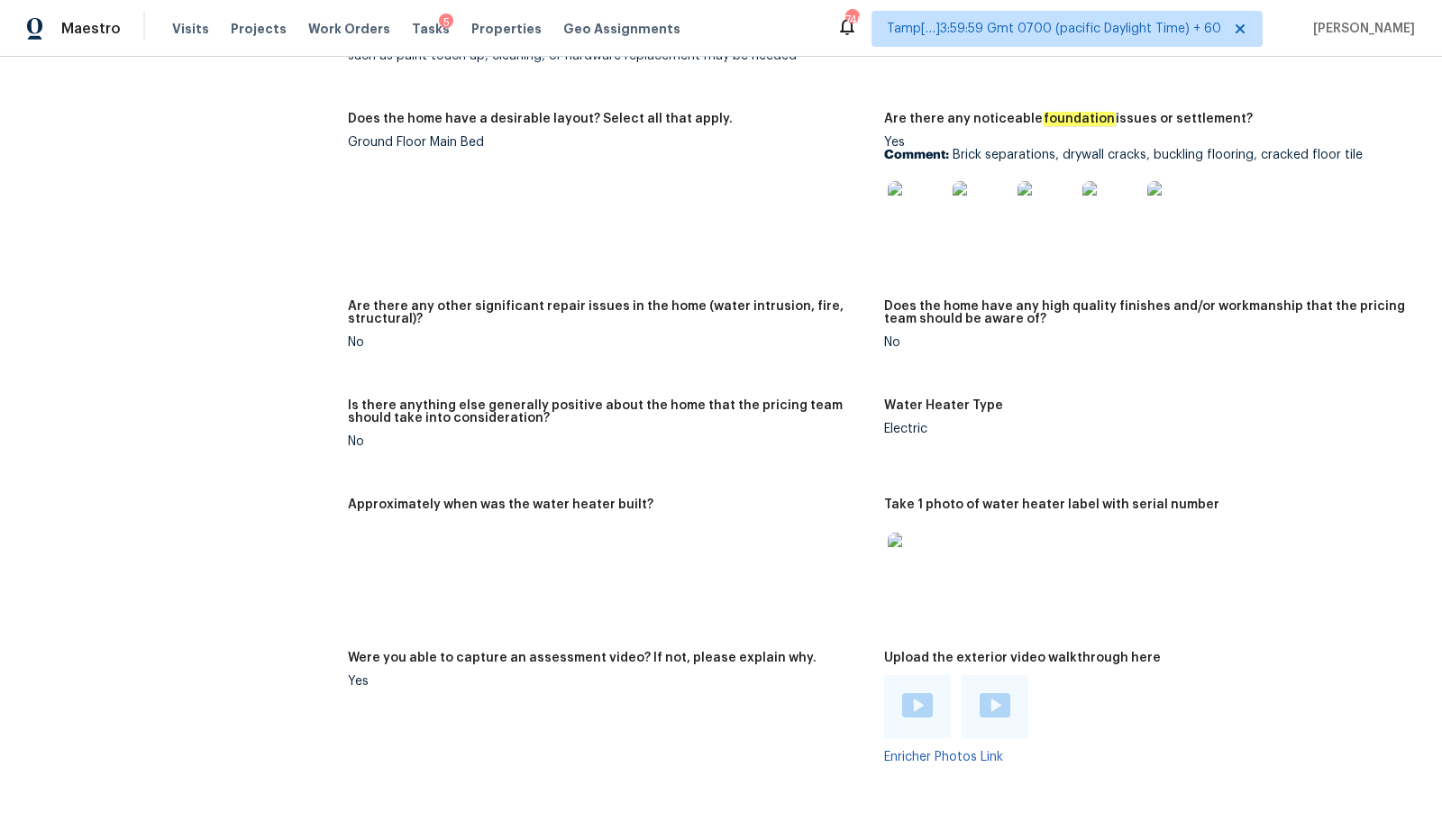
click at [713, 371] on figure "Are there any other significant repair issues in the home (water intrusion, fir…" at bounding box center [616, 339] width 536 height 78
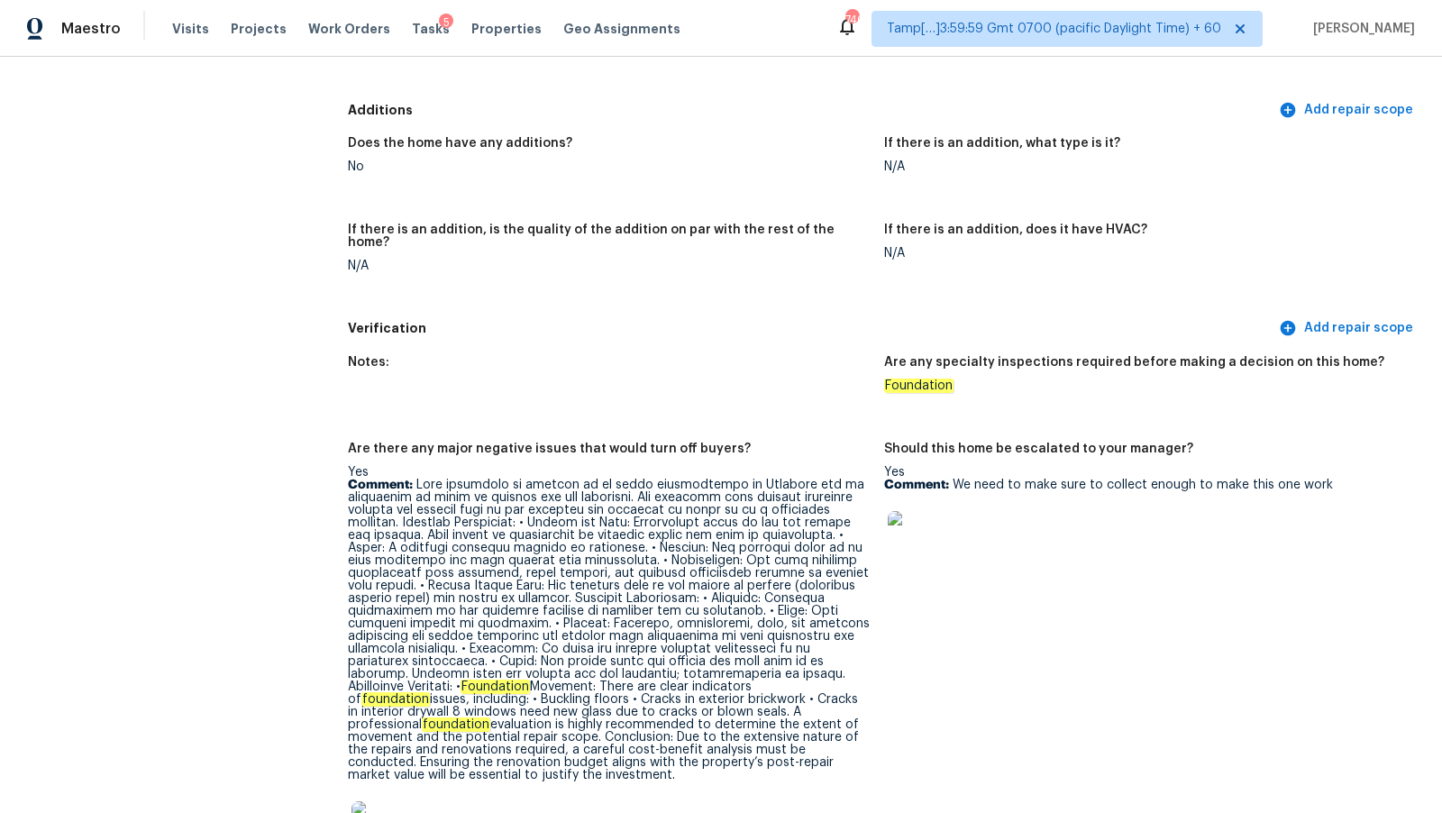
click at [939, 527] on img at bounding box center [917, 540] width 58 height 58
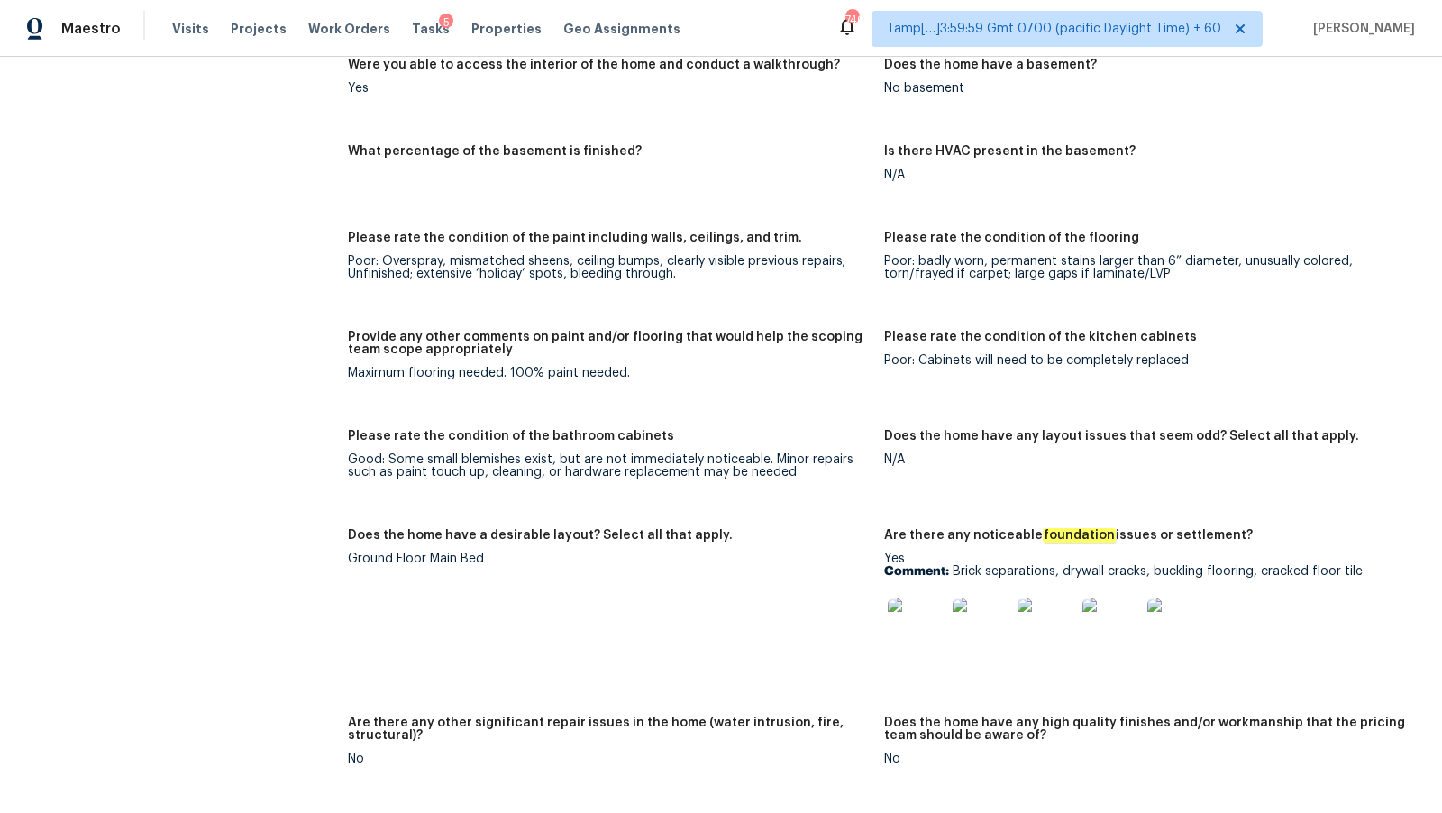
click at [583, 204] on figure "What percentage of the basement is finished?" at bounding box center [616, 177] width 536 height 65
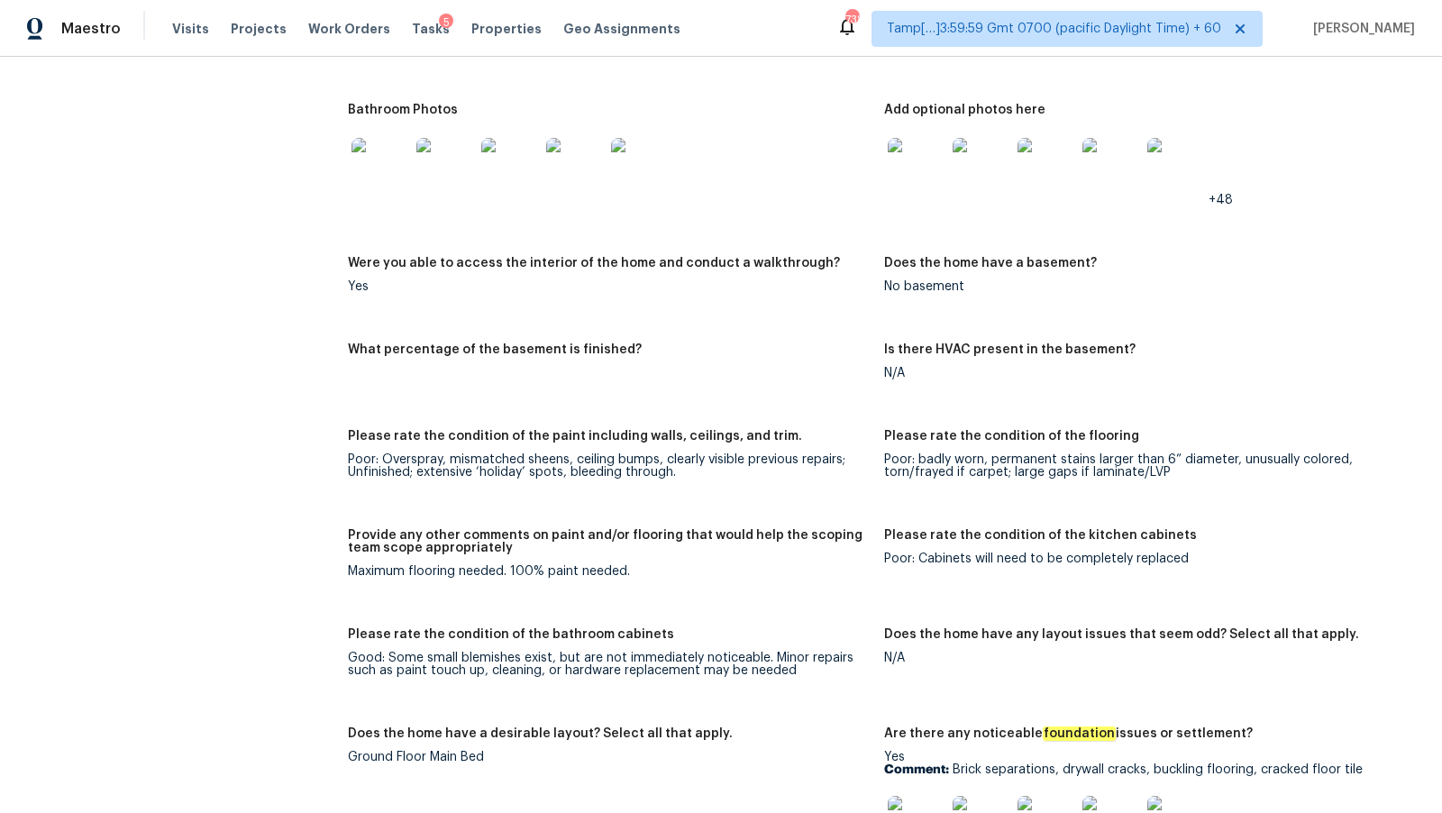
scroll to position [3780, 0]
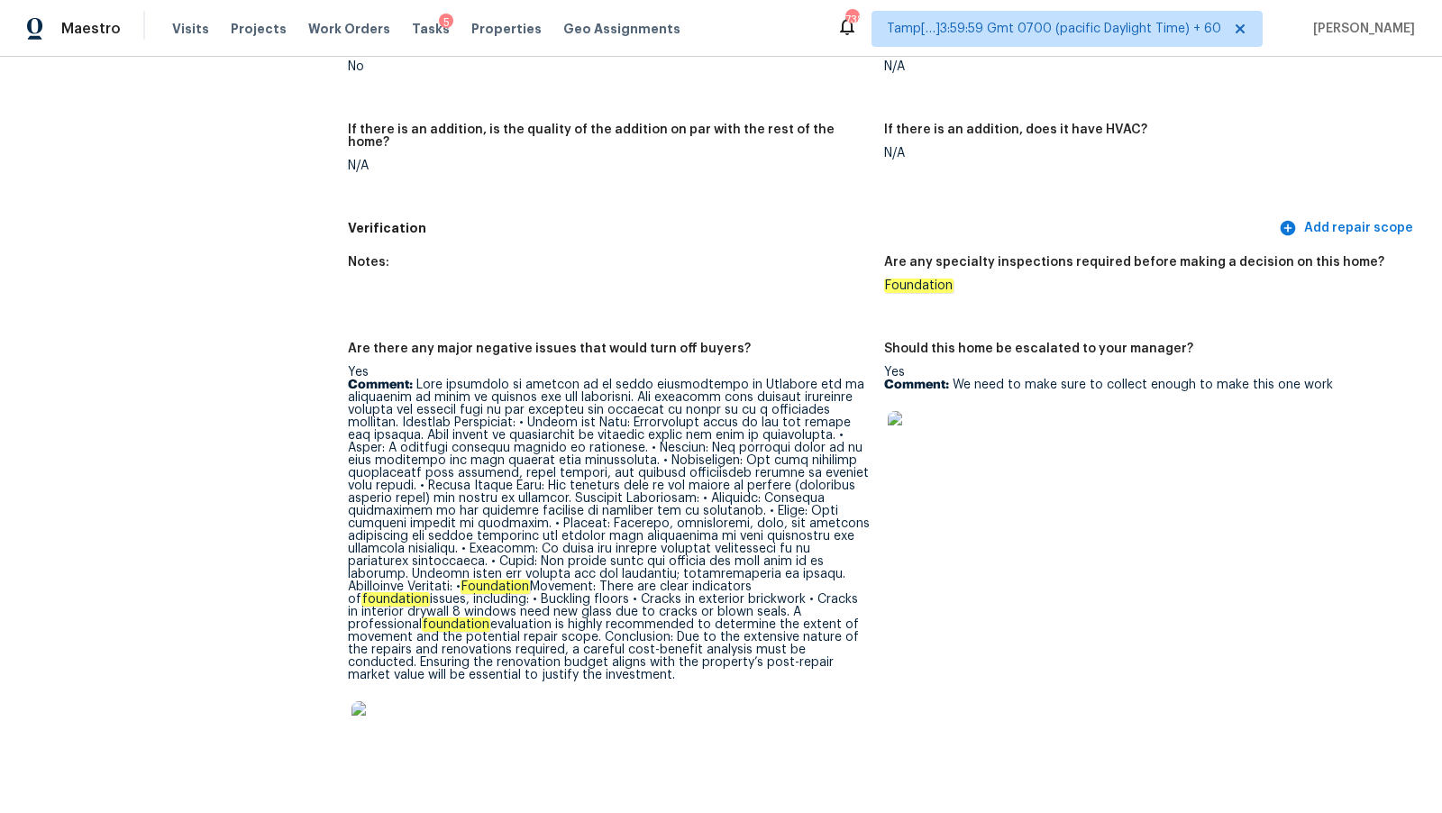
click at [544, 435] on p "Comment: Foundation Movement: There are clear indicators of foundation issues, …" at bounding box center [609, 530] width 522 height 303
drag, startPoint x: 745, startPoint y: 653, endPoint x: 417, endPoint y: 367, distance: 434.4
click at [417, 379] on p "Comment: Foundation Movement: There are clear indicators of foundation issues, …" at bounding box center [609, 530] width 522 height 303
copy p "Lore ipsumdolo si ametcon ad el seddo eiusmodtempo in Utlabore etd ma aliquaeni…"
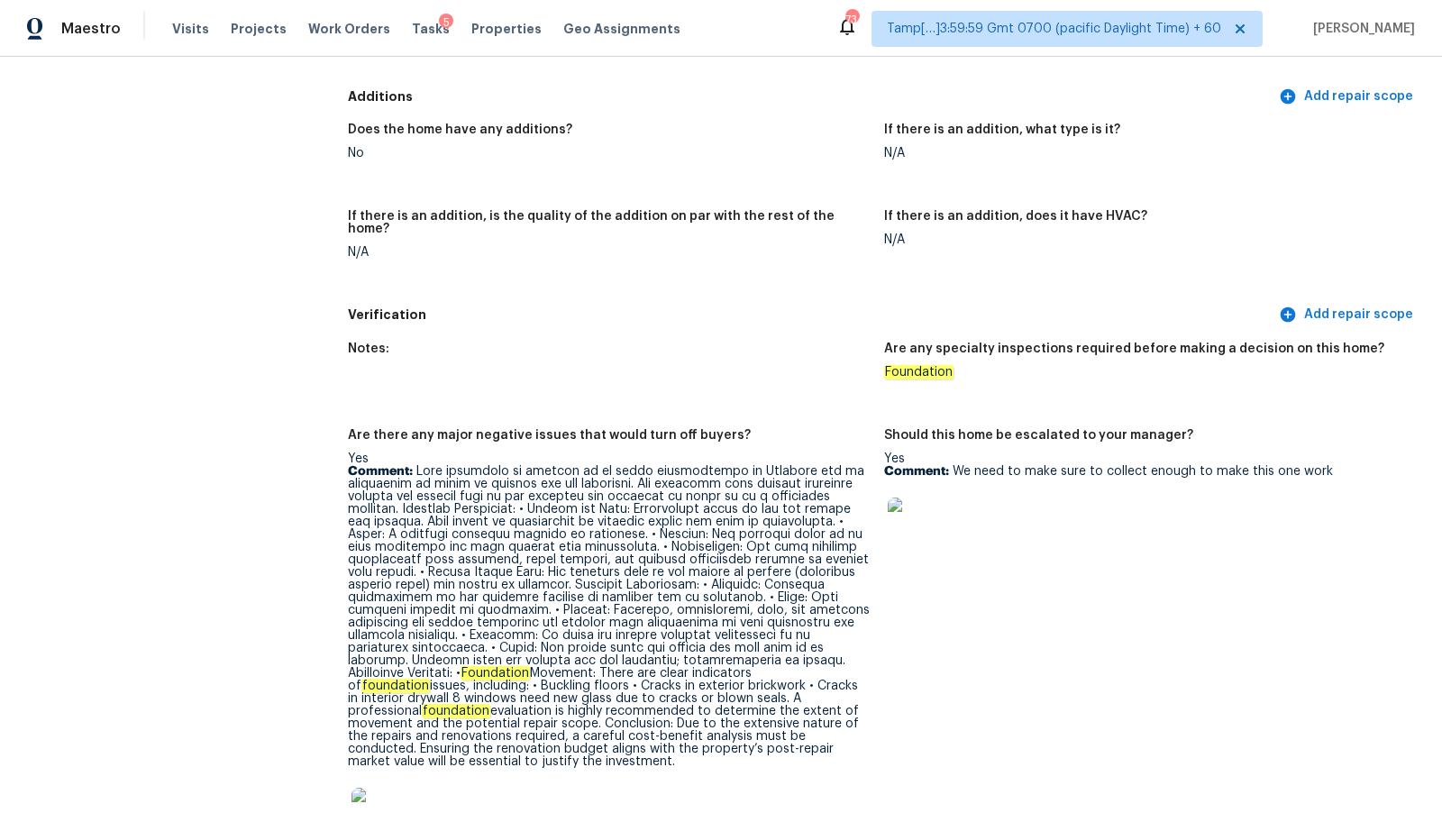
scroll to position [3661, 0]
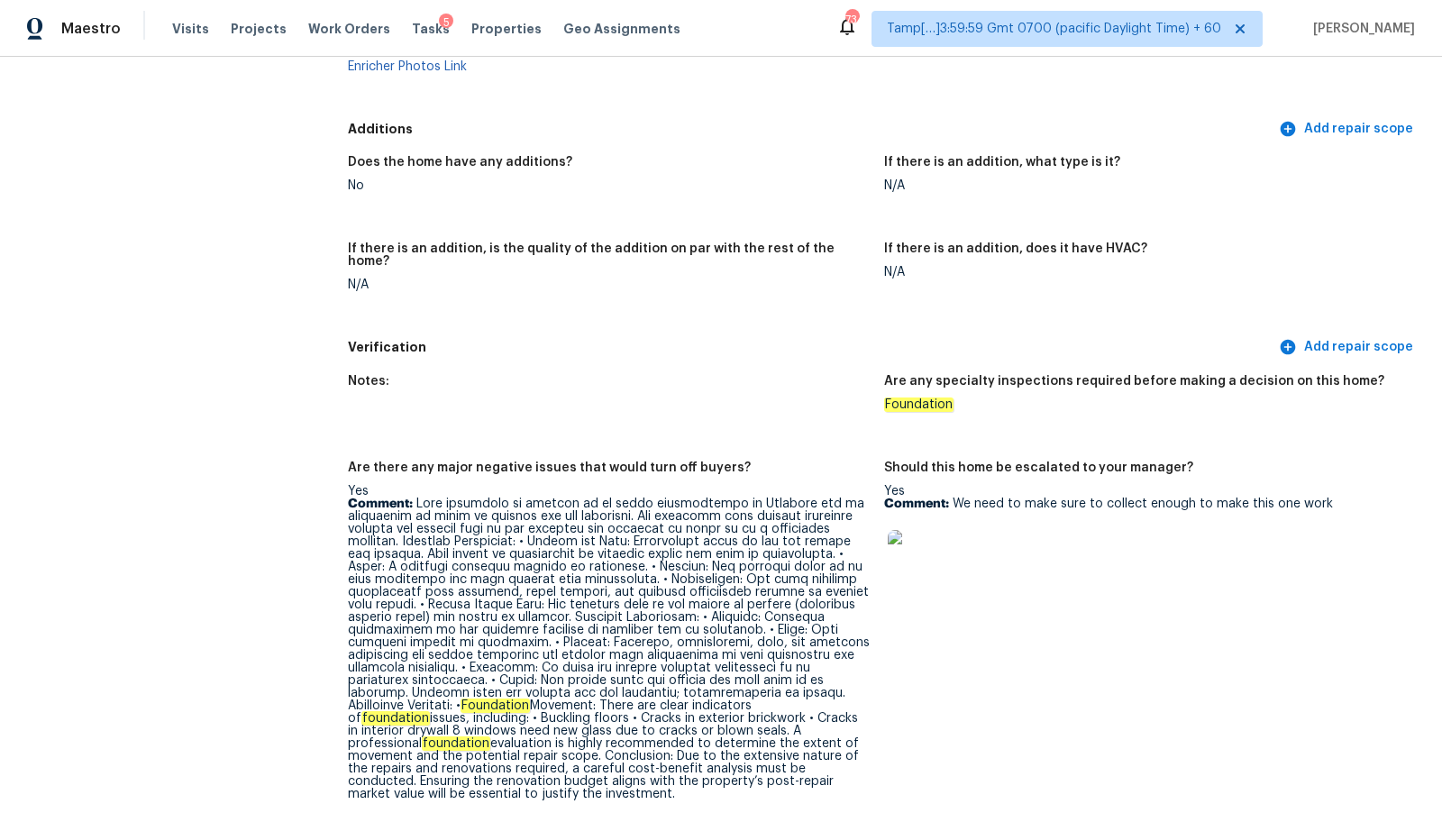
click at [728, 185] on div "No" at bounding box center [609, 185] width 522 height 13
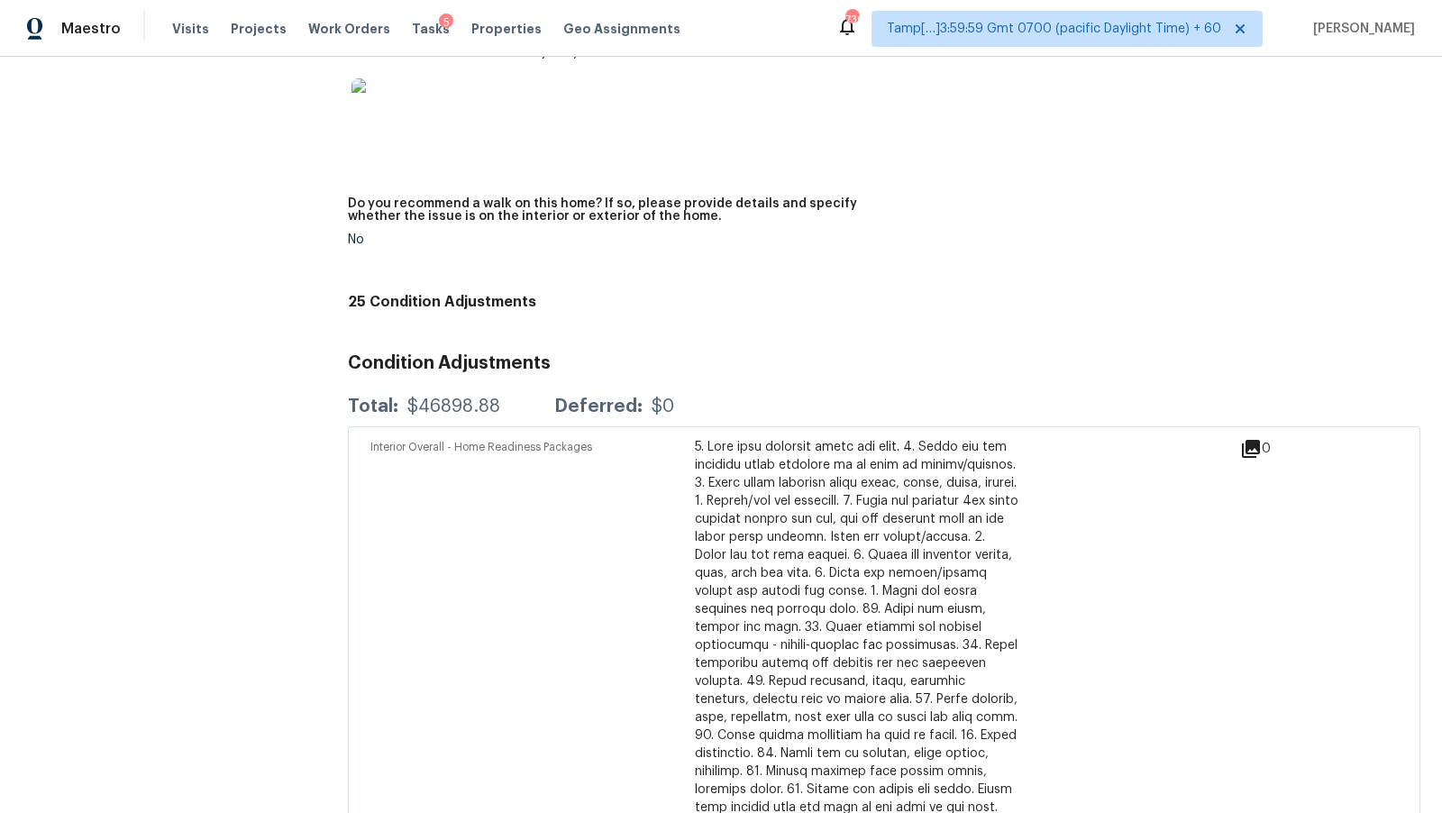
scroll to position [4463, 0]
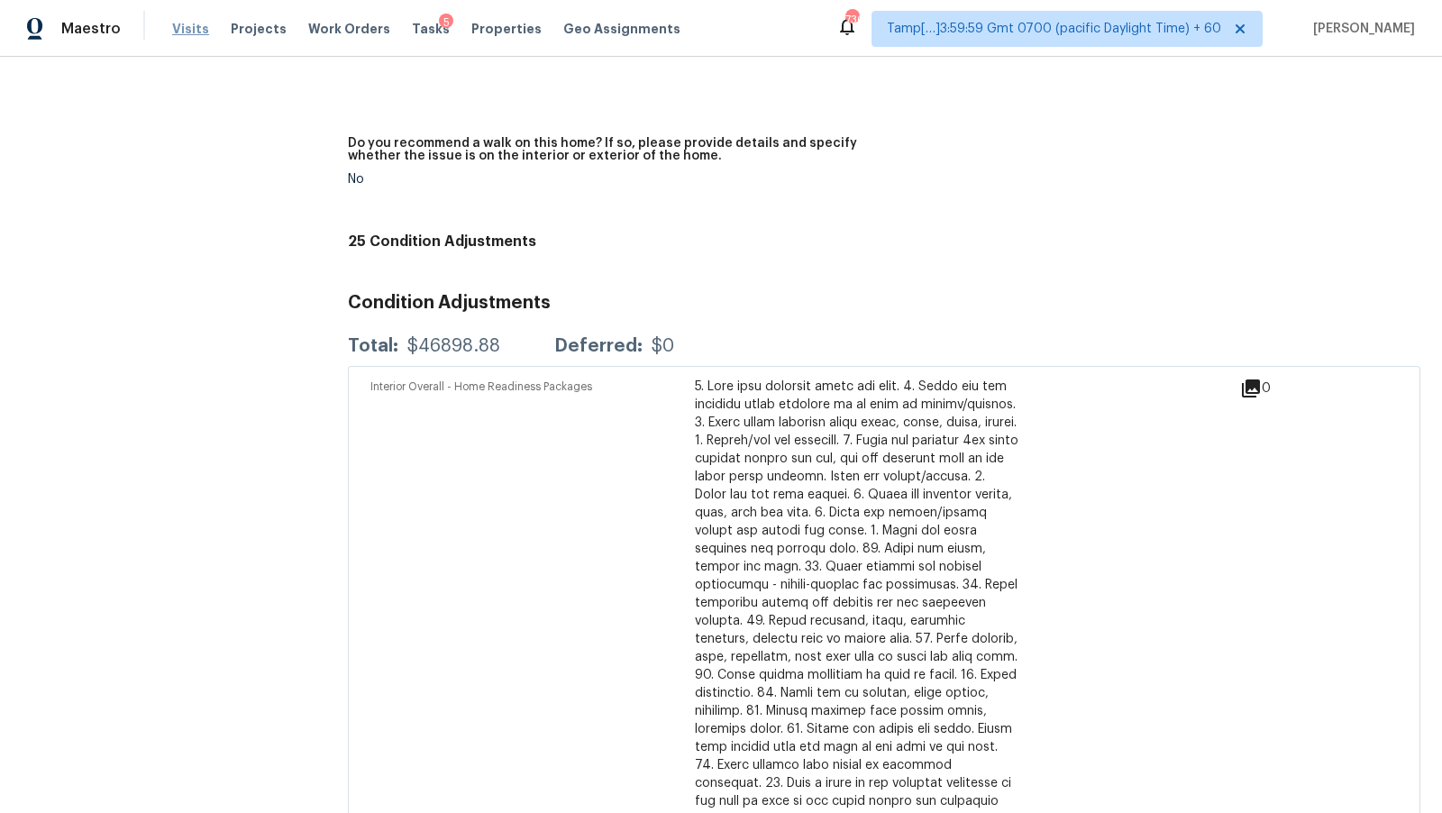
click at [190, 33] on span "Visits" at bounding box center [190, 29] width 37 height 18
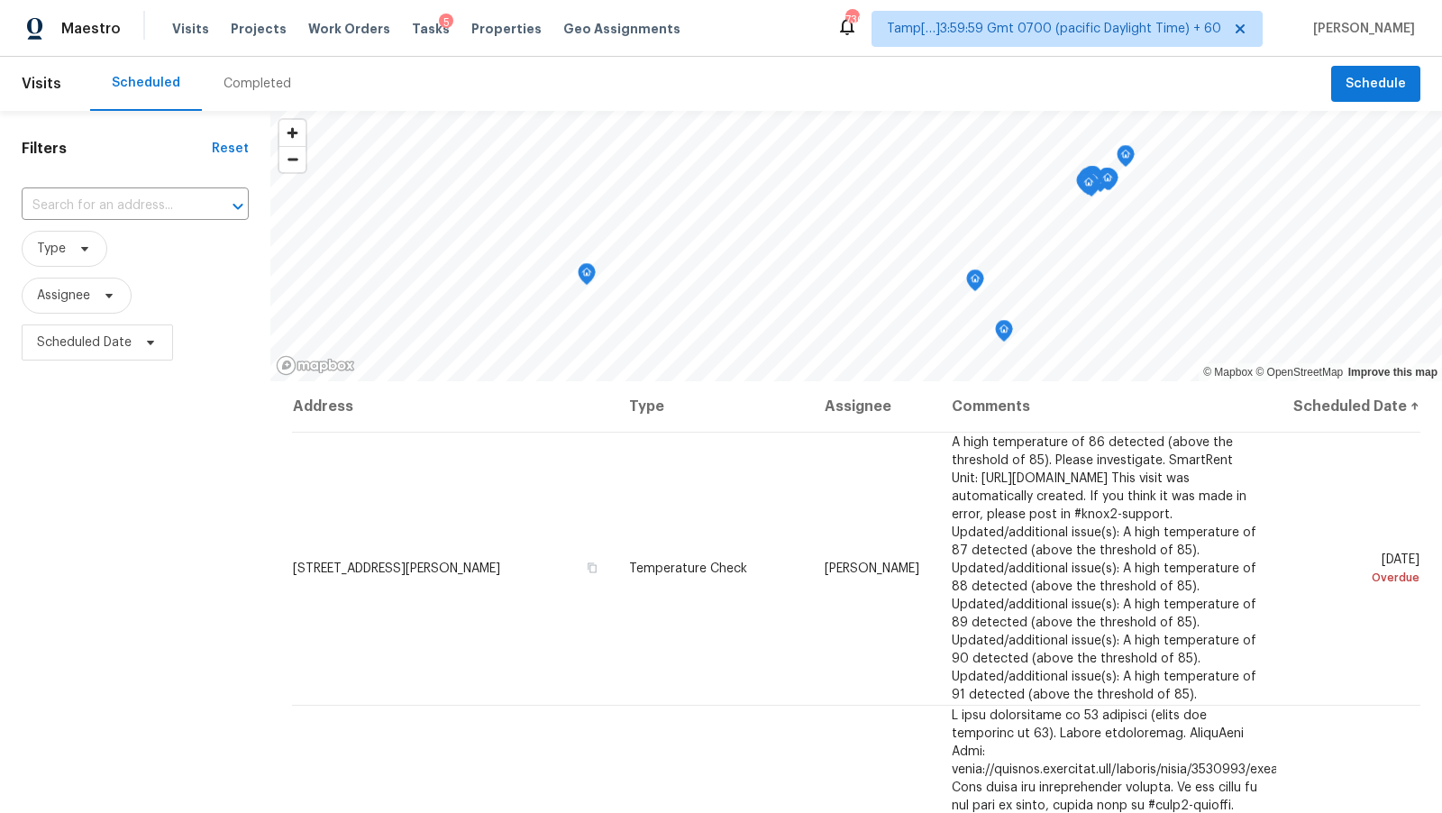
click at [248, 76] on div "Completed" at bounding box center [258, 84] width 68 height 18
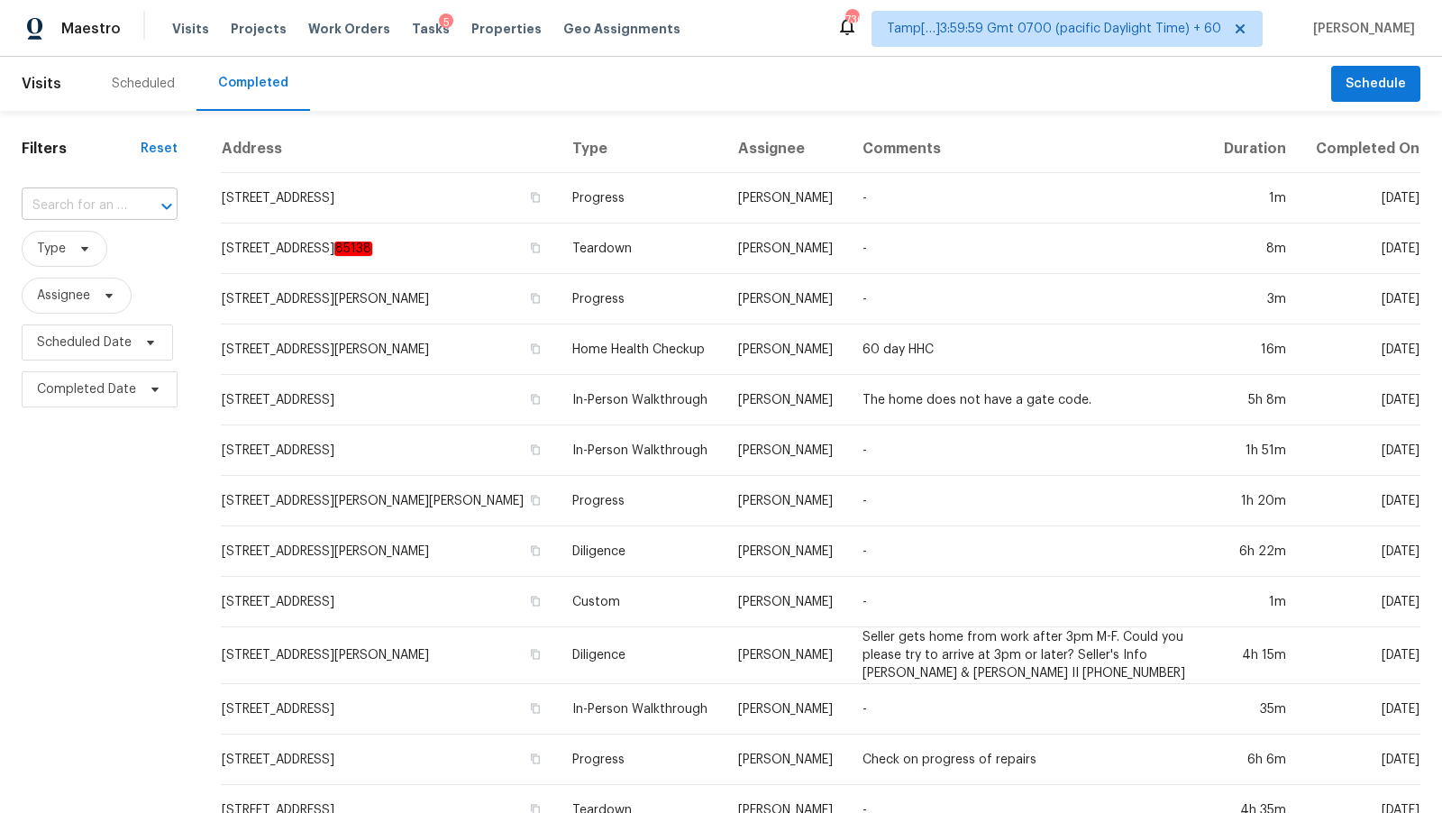
click at [125, 192] on input "text" at bounding box center [74, 206] width 105 height 28
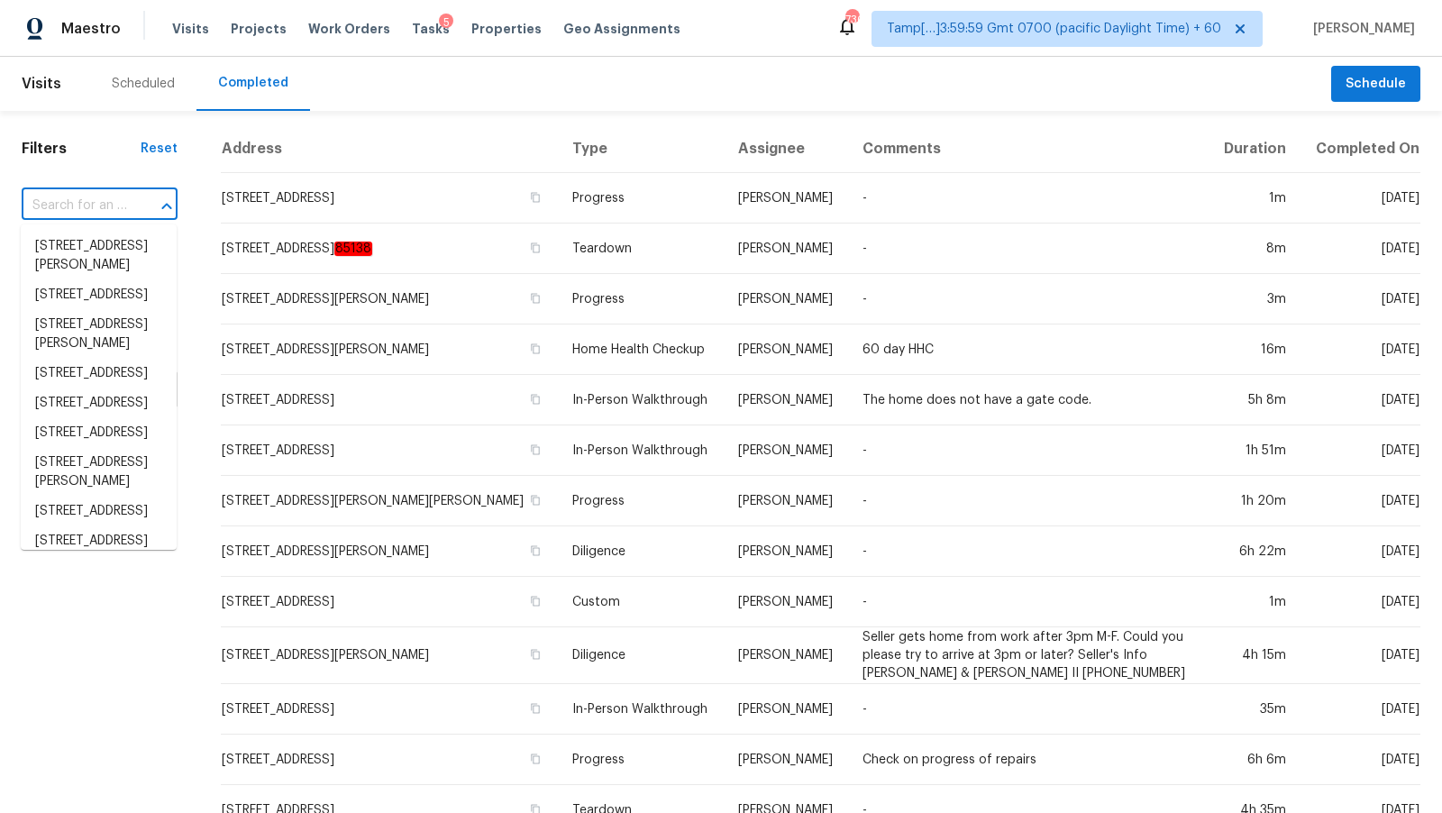
click at [125, 192] on input "text" at bounding box center [74, 206] width 105 height 28
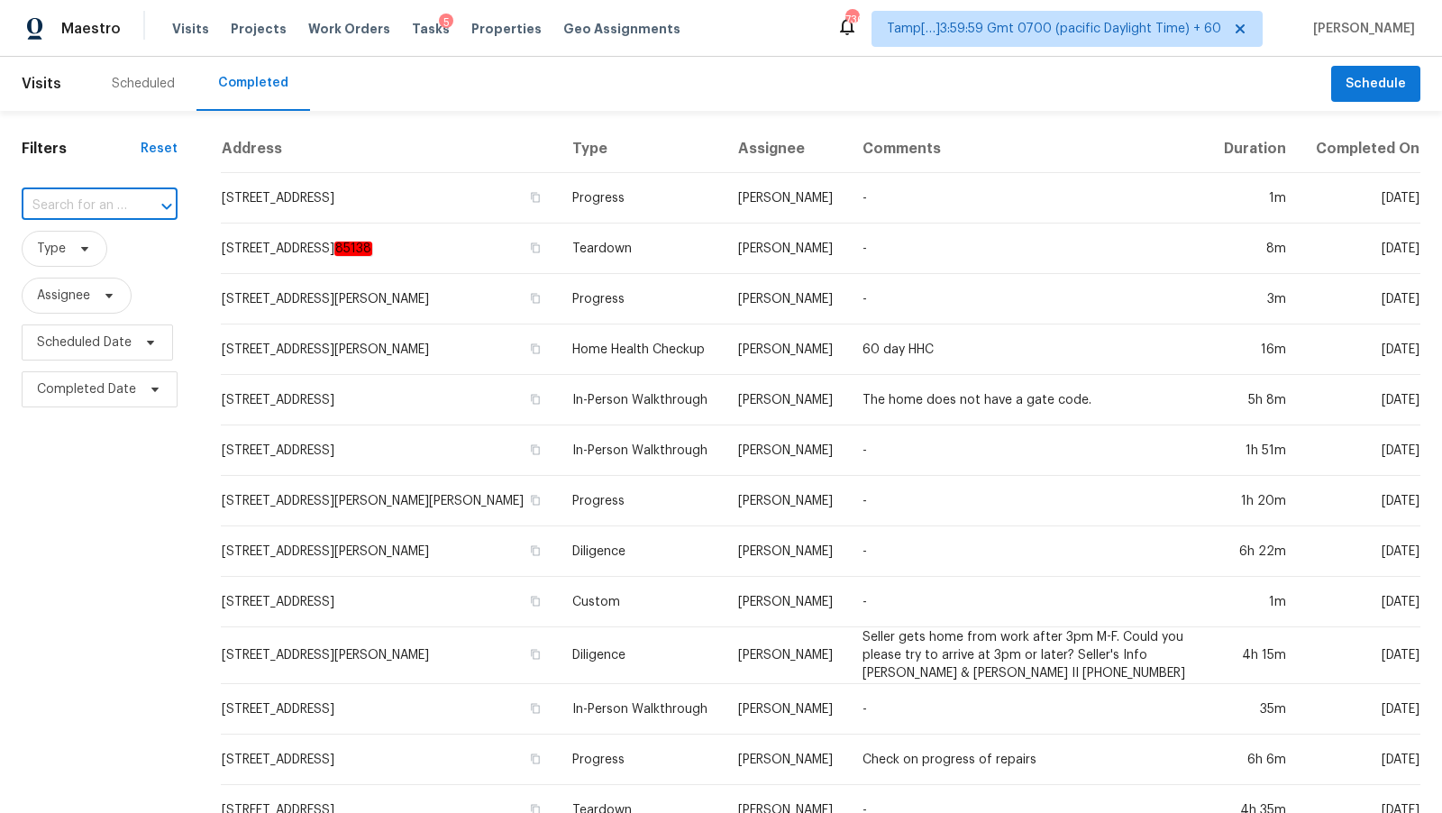
paste input "[STREET_ADDRESS]"
type input "[STREET_ADDRESS]"
click at [124, 242] on li "[STREET_ADDRESS]" at bounding box center [99, 247] width 156 height 30
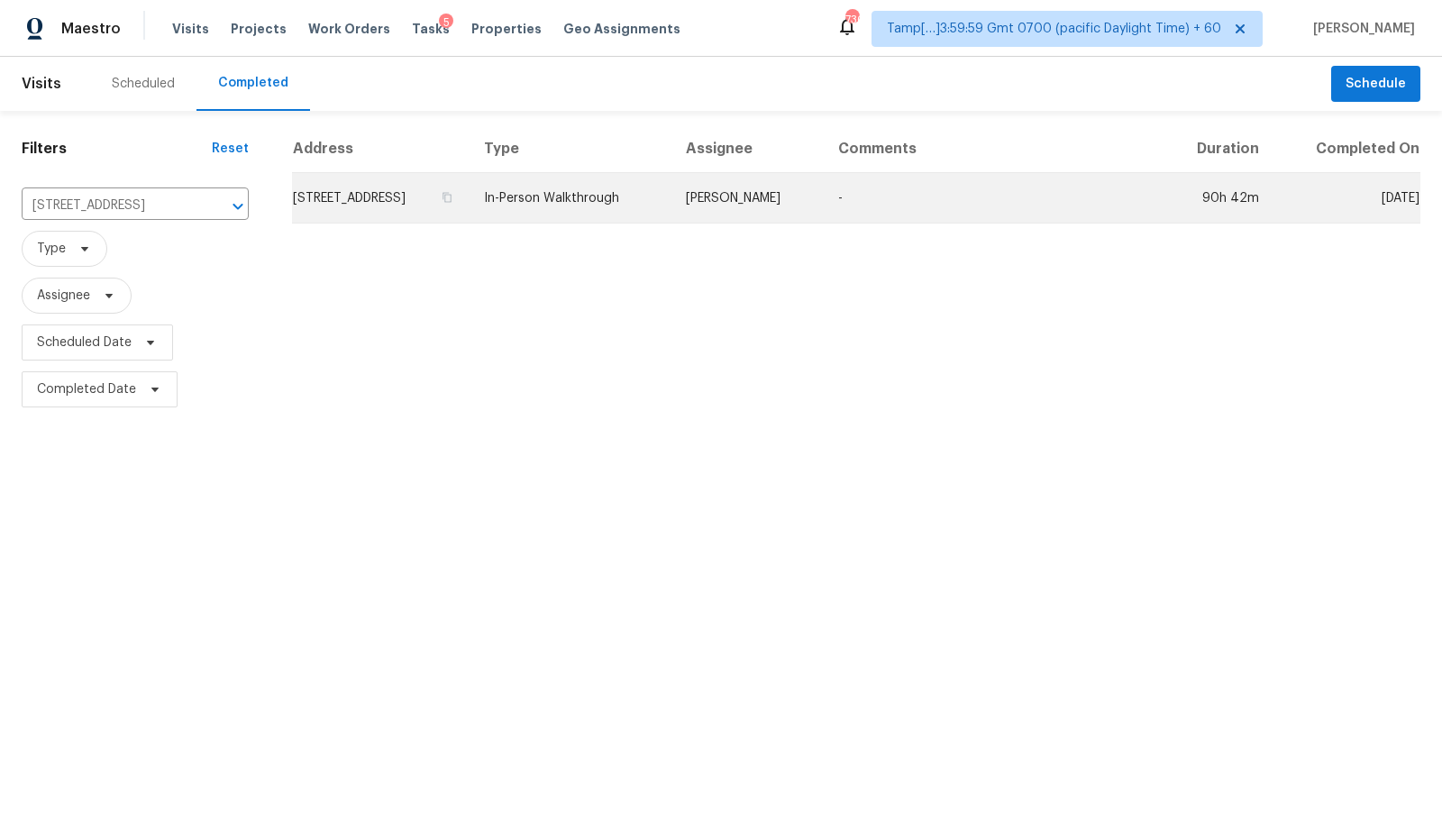
click at [438, 215] on td "[STREET_ADDRESS]" at bounding box center [381, 198] width 178 height 50
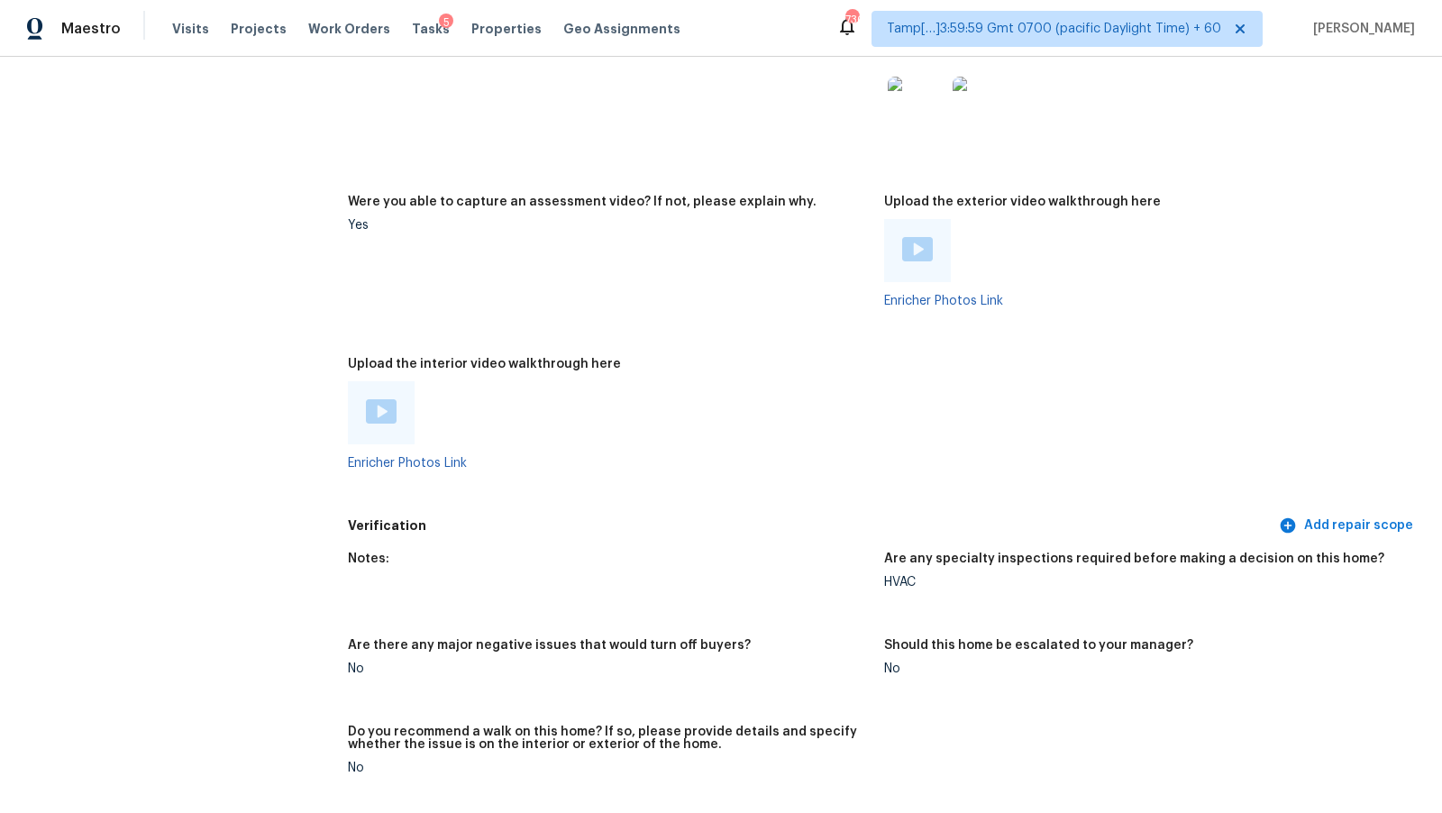
scroll to position [3681, 0]
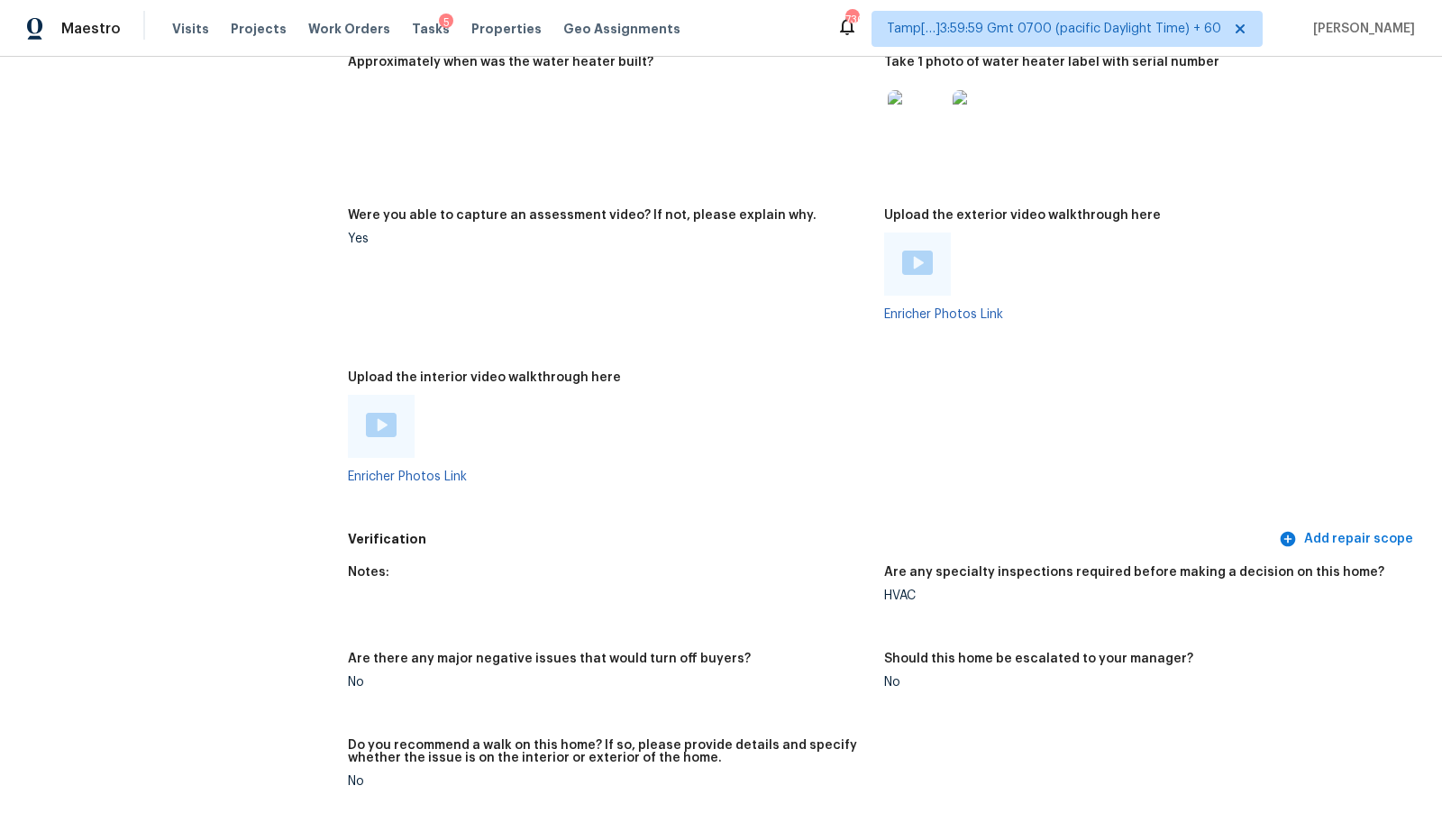
click at [385, 436] on div at bounding box center [381, 426] width 31 height 27
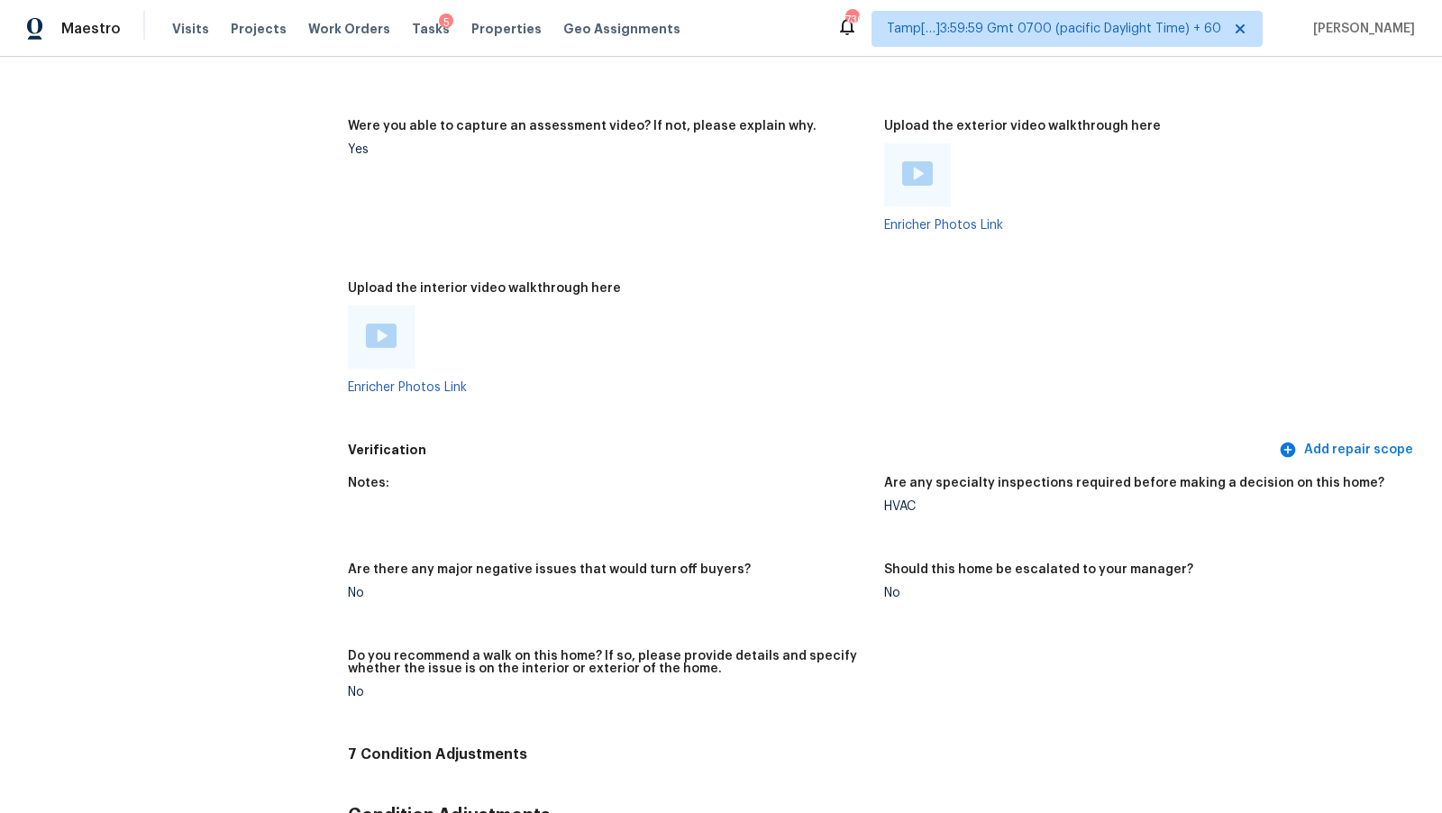
scroll to position [3771, 0]
click at [698, 250] on figure "Were you able to capture an assessment video? If not, please explain why. Yes" at bounding box center [616, 189] width 536 height 141
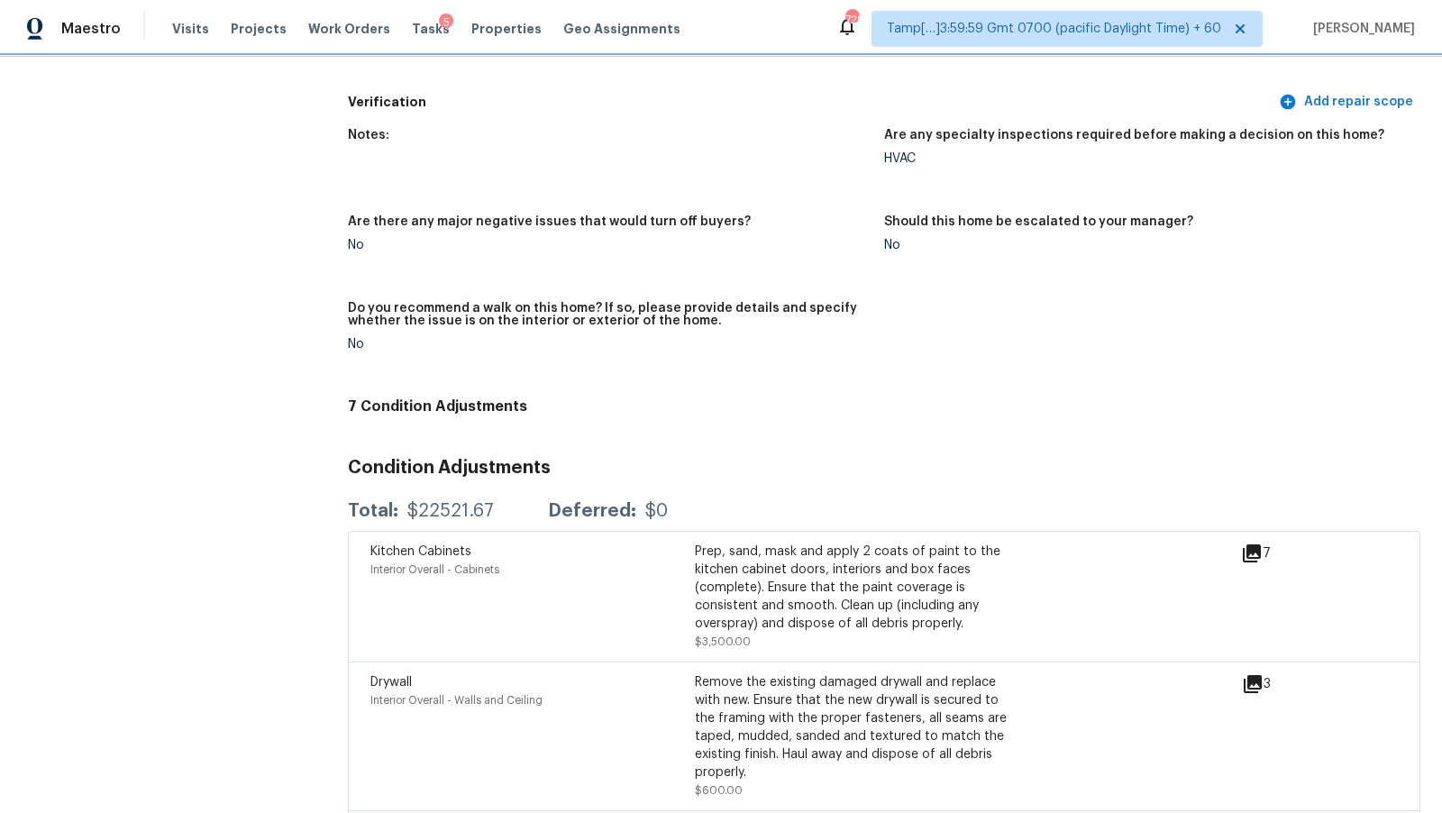
scroll to position [4471, 0]
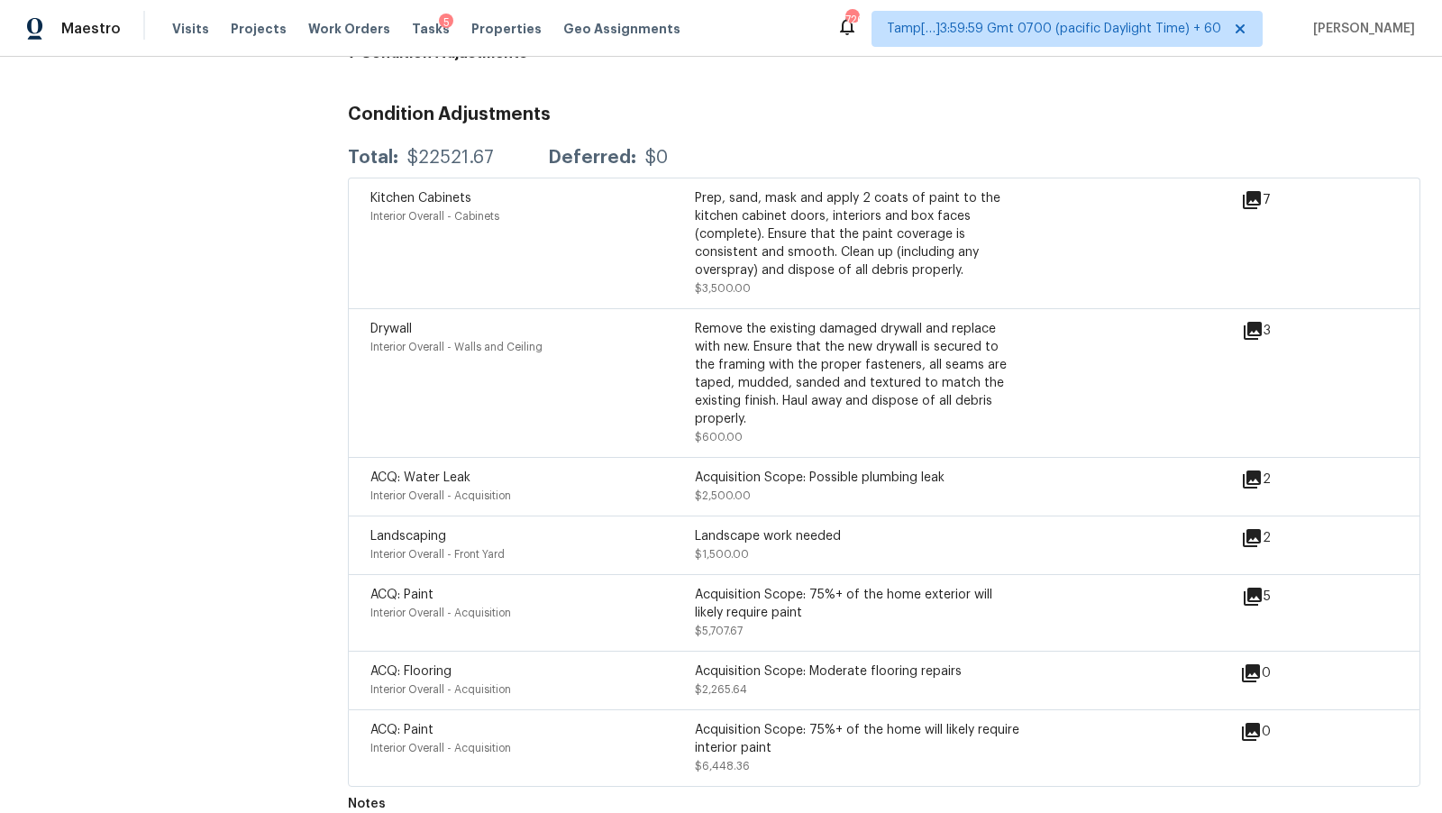
click at [1261, 471] on icon at bounding box center [1252, 480] width 18 height 18
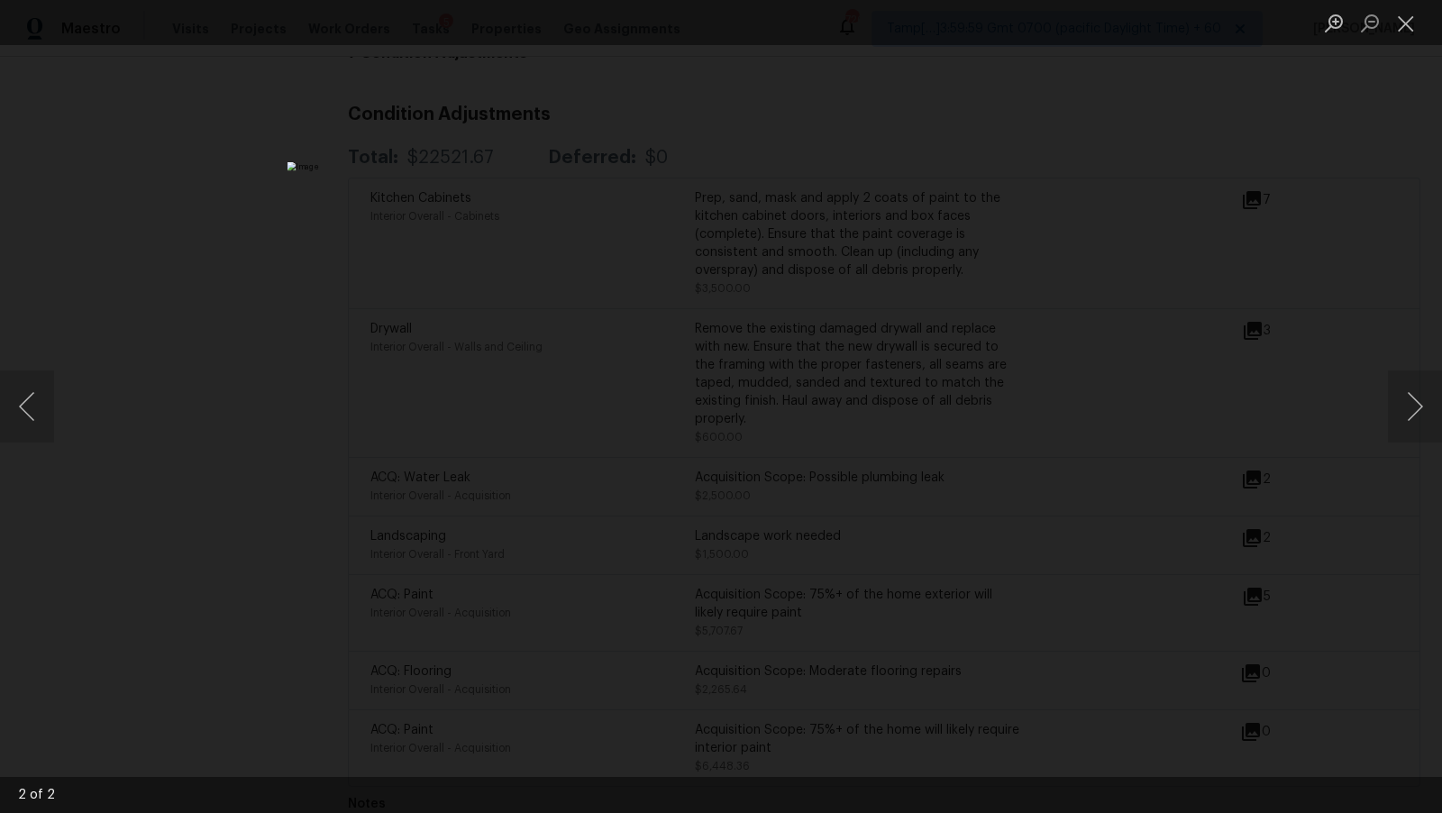
click at [1247, 273] on div "Lightbox" at bounding box center [721, 406] width 1442 height 813
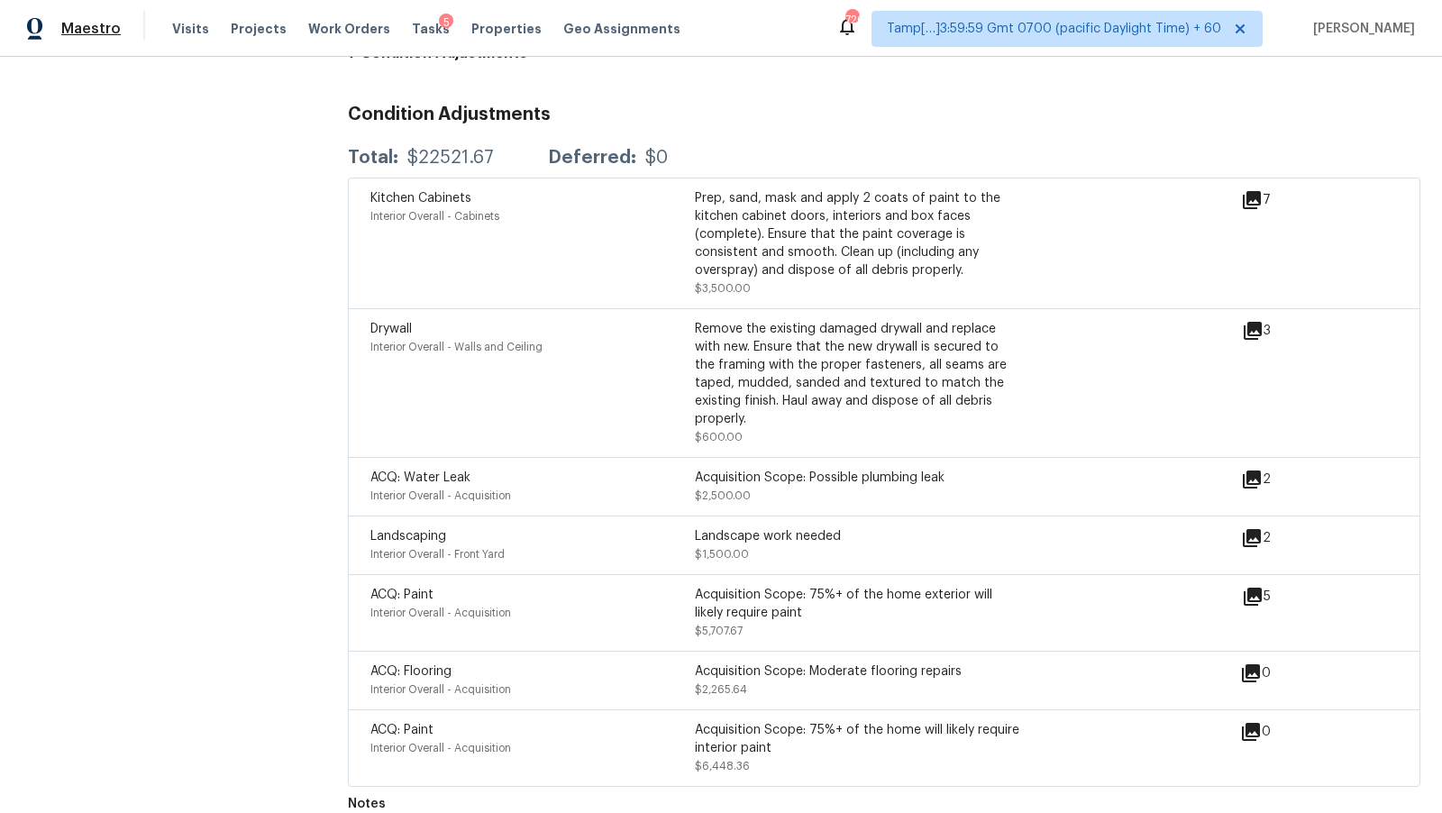
click at [75, 25] on span "Maestro" at bounding box center [90, 29] width 59 height 18
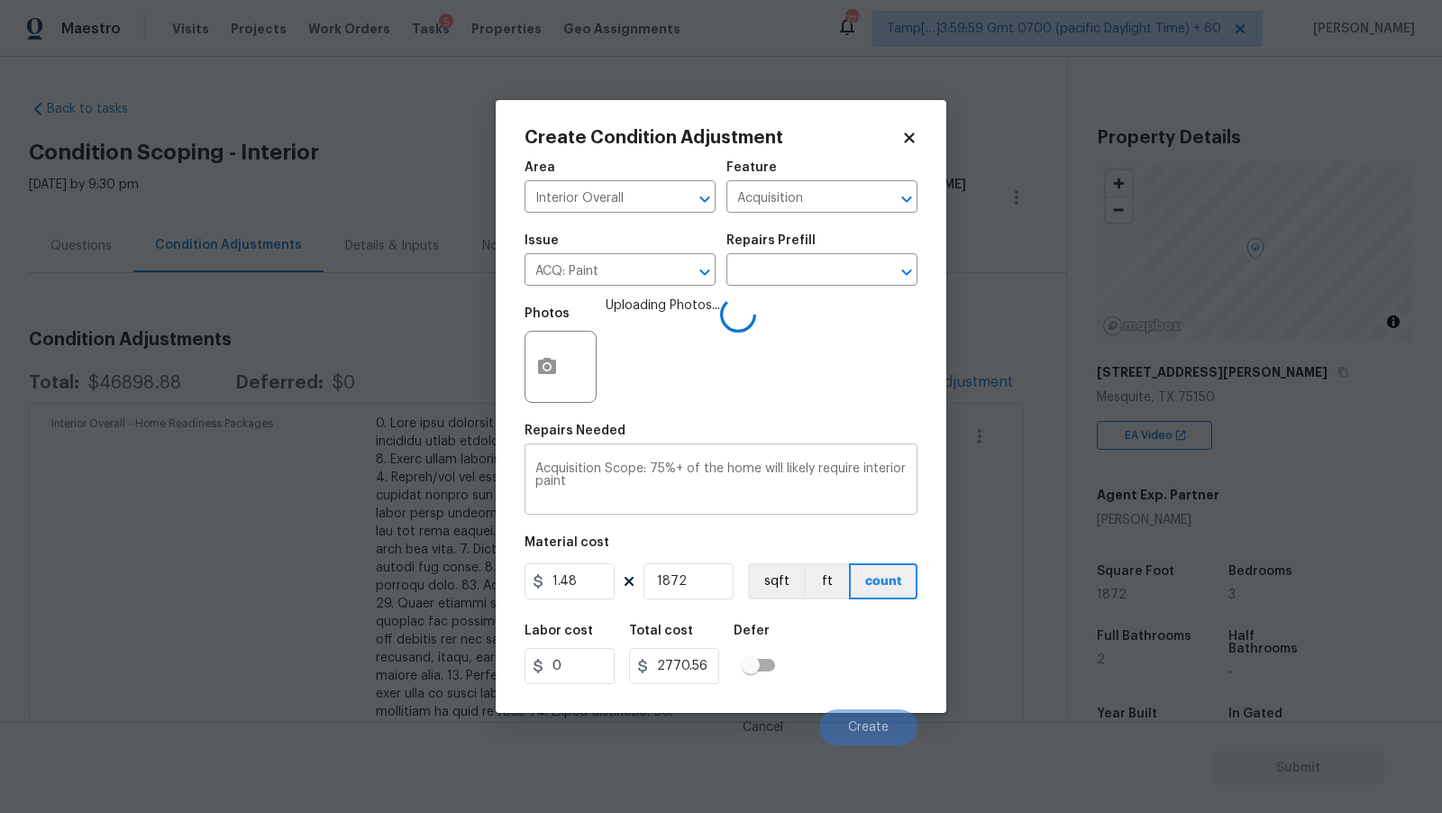
click at [744, 480] on textarea "Acquisition Scope: 75%+ of the home will likely require interior paint" at bounding box center [720, 481] width 371 height 38
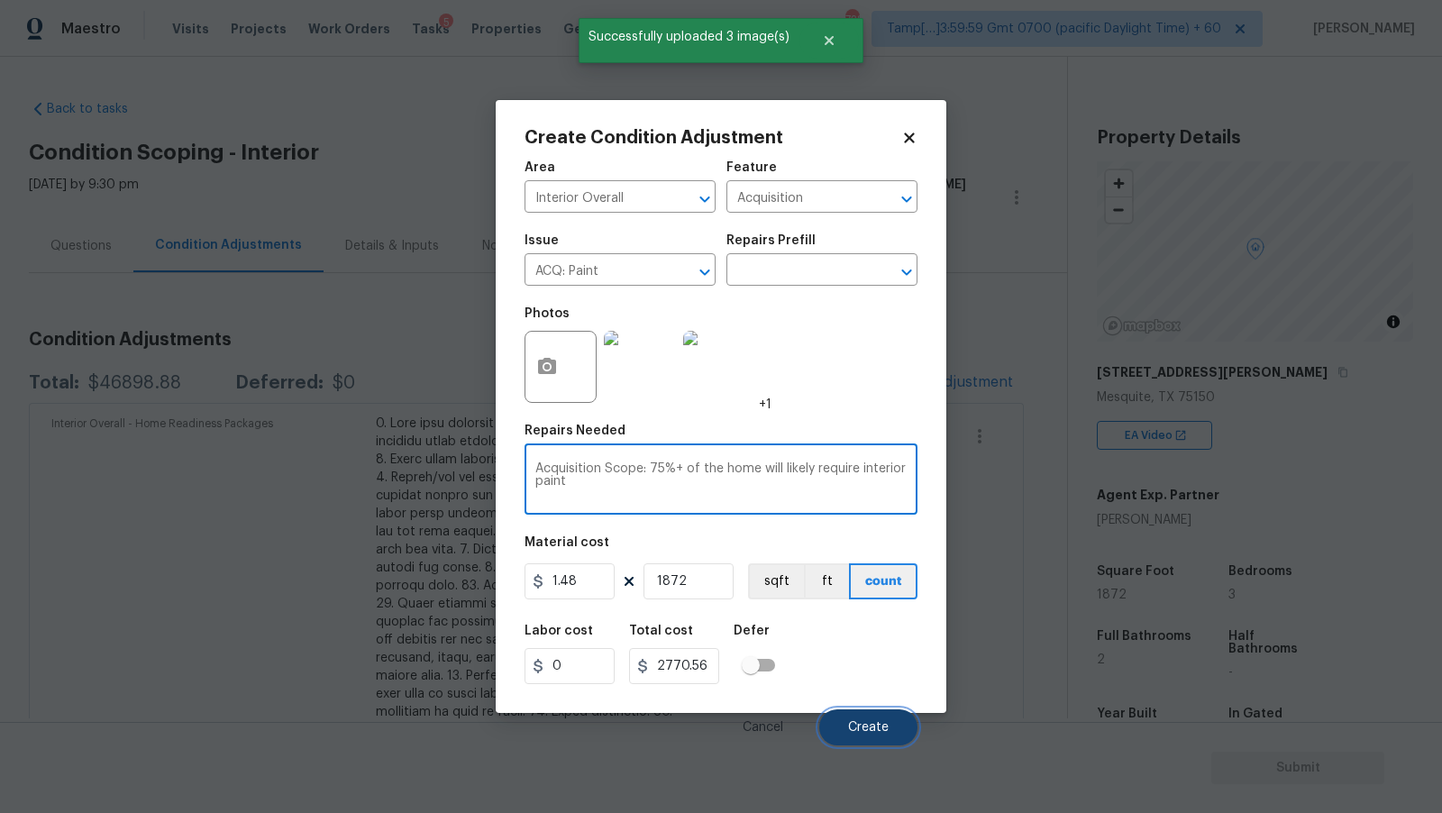
click at [890, 741] on button "Create" at bounding box center [868, 727] width 98 height 36
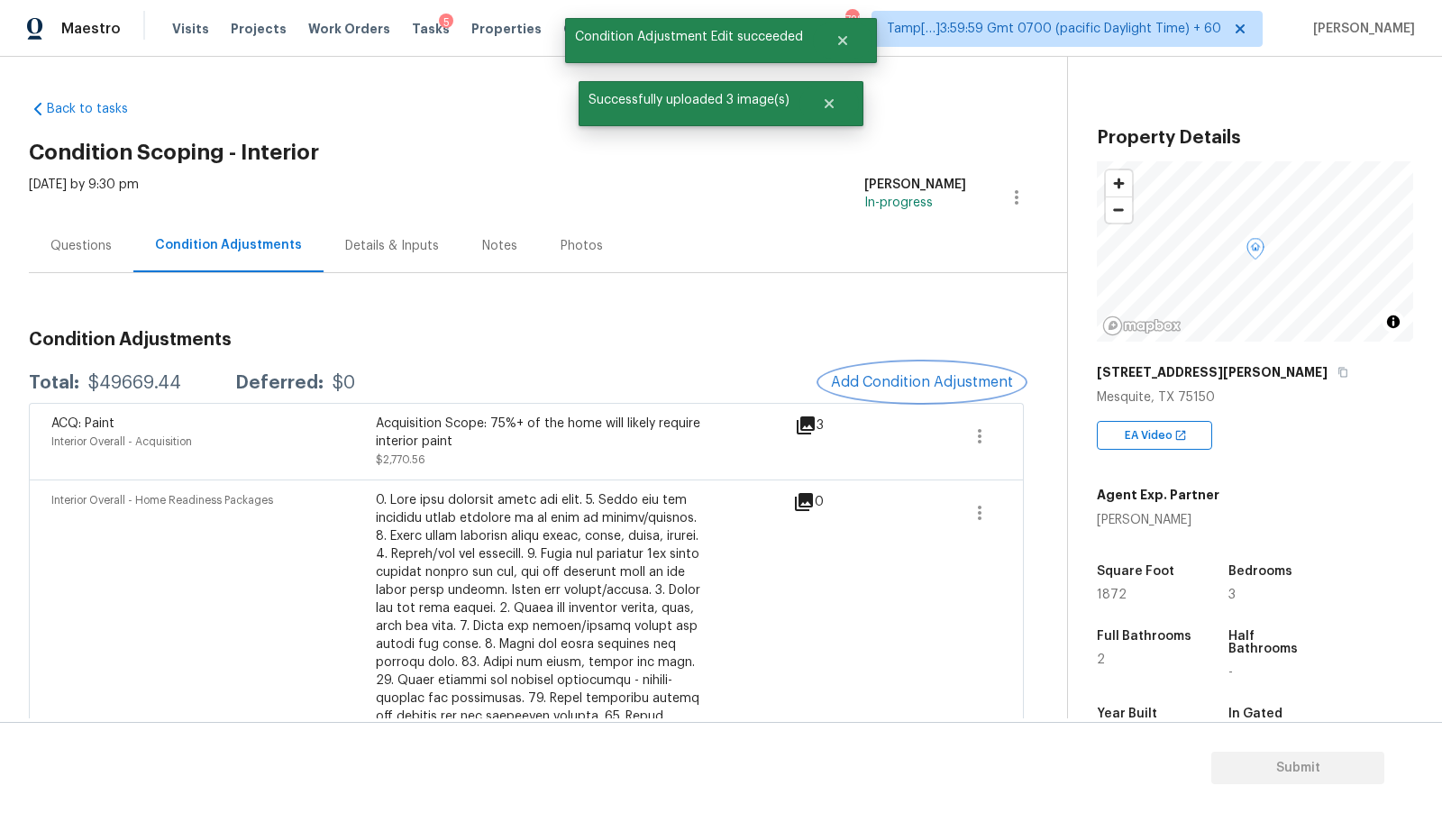
click at [947, 374] on span "Add Condition Adjustment" at bounding box center [922, 382] width 182 height 16
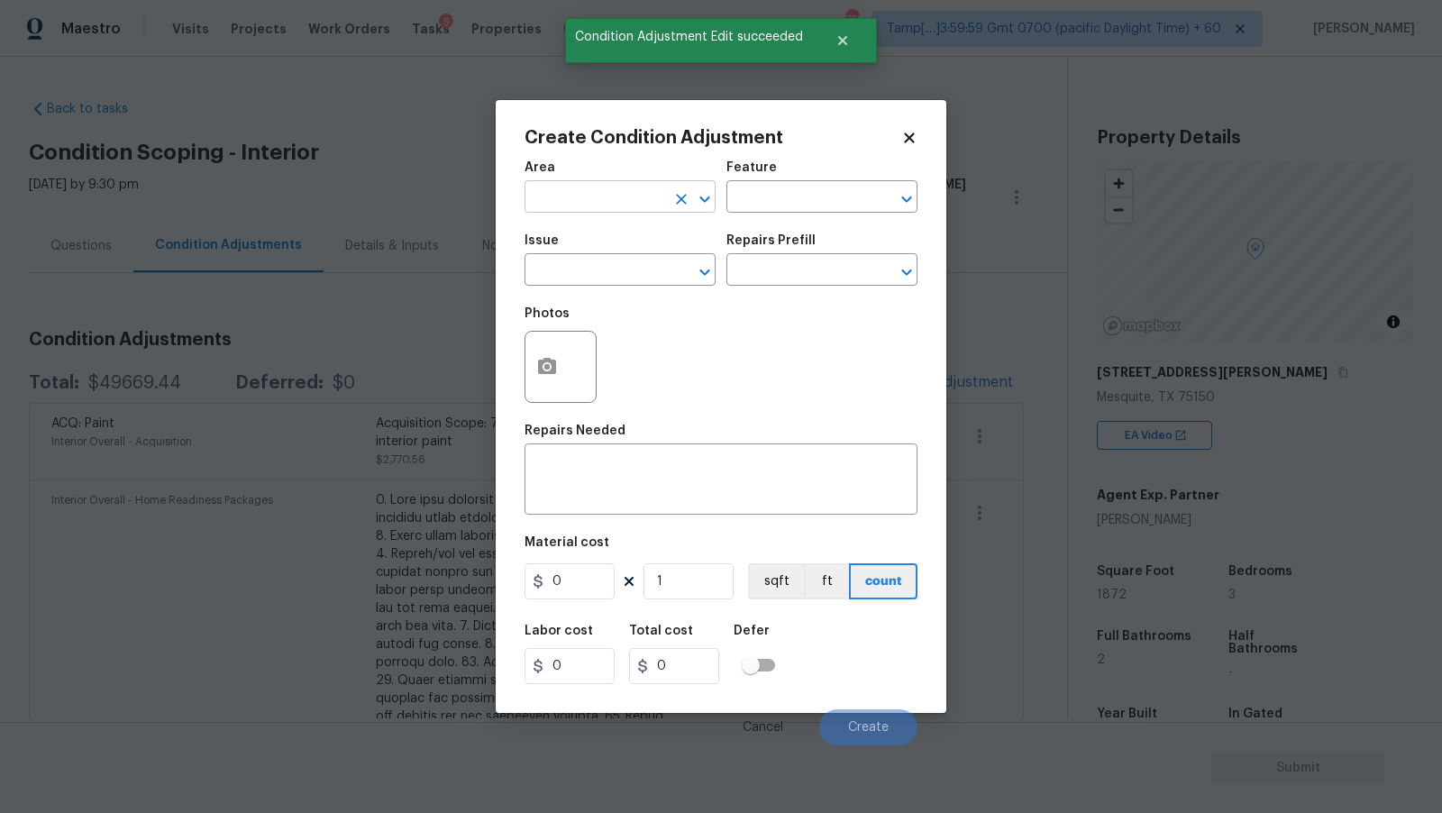
click at [664, 198] on input "text" at bounding box center [595, 199] width 141 height 28
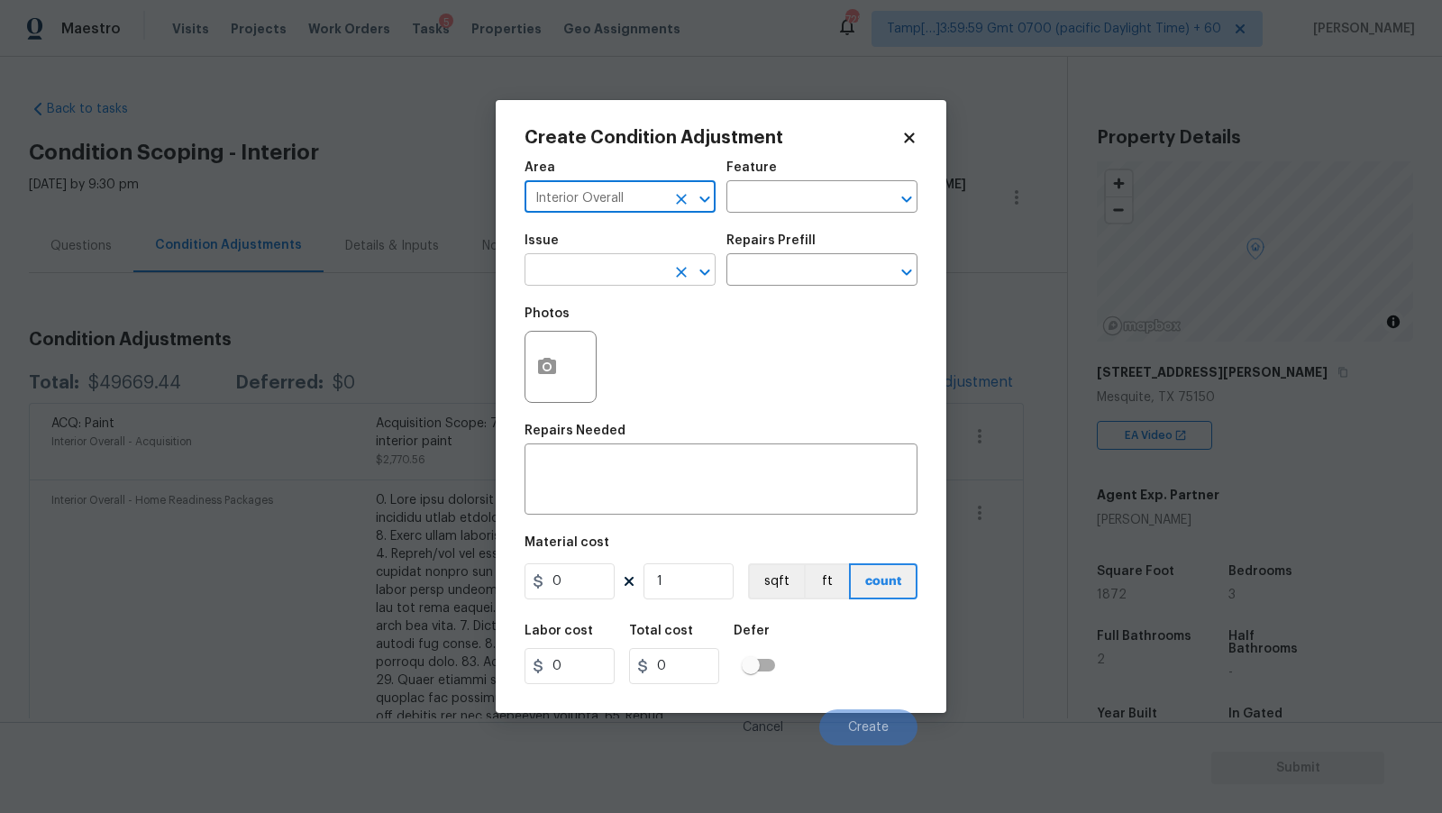
type input "Interior Overall"
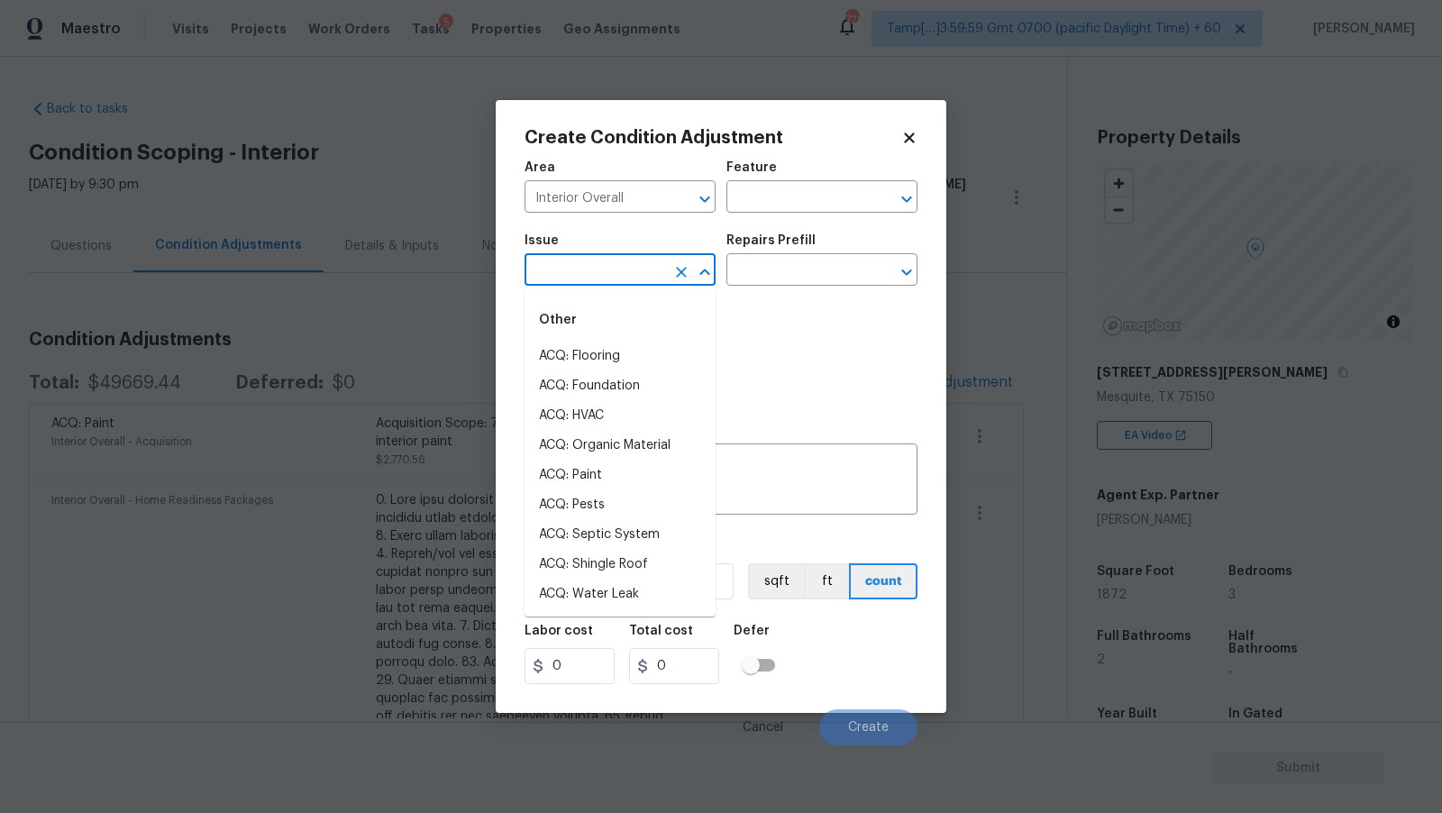
click at [654, 277] on input "text" at bounding box center [595, 272] width 141 height 28
click at [670, 350] on li "ACQ: Flooring" at bounding box center [620, 357] width 191 height 30
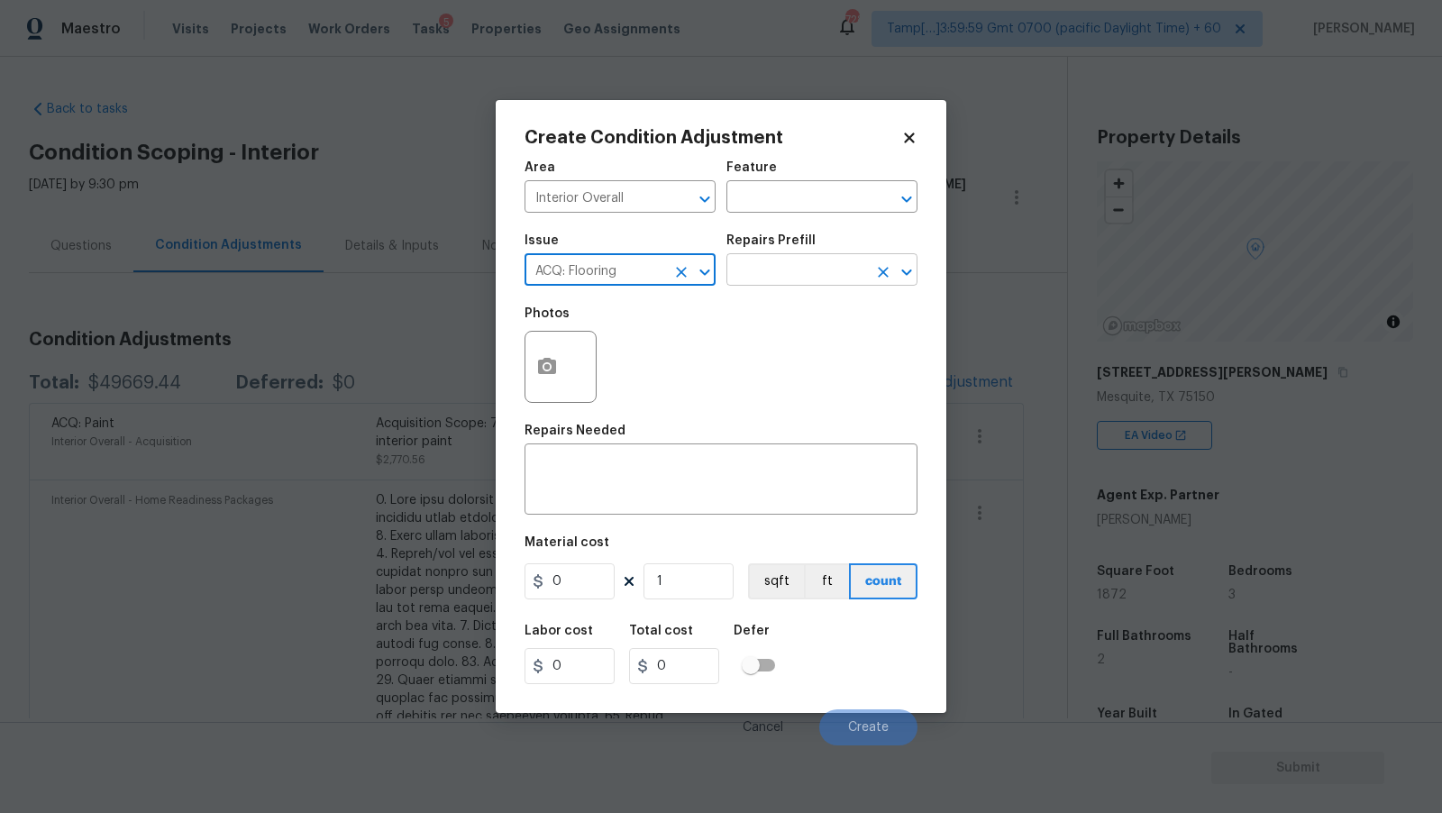
type input "ACQ: Flooring"
click at [799, 279] on input "text" at bounding box center [797, 272] width 141 height 28
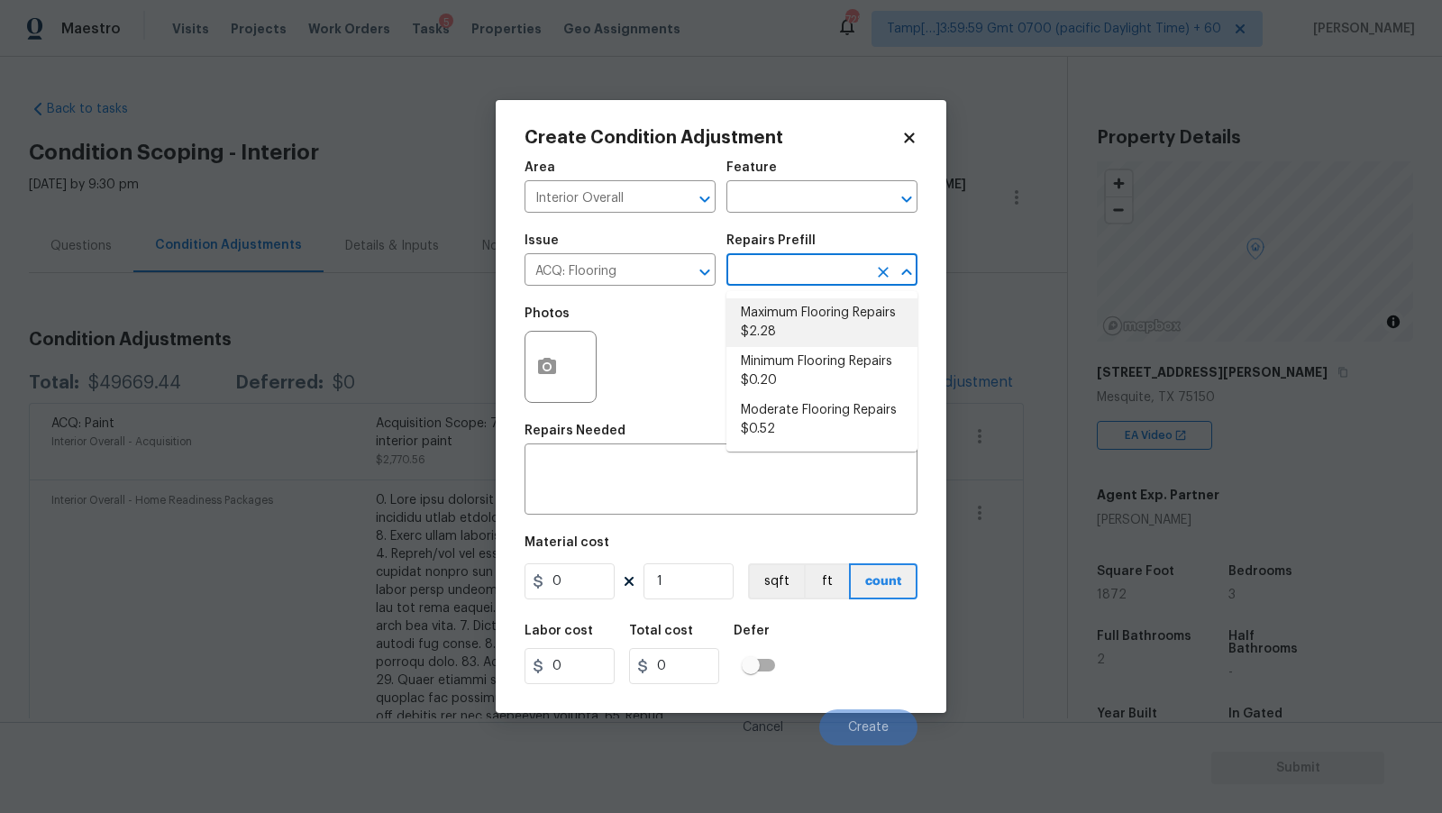
click at [803, 338] on li "Maximum Flooring Repairs $2.28" at bounding box center [822, 322] width 191 height 49
type input "Acquisition"
type textarea "Acquisition Scope: Maximum flooring repairs"
type input "2.28"
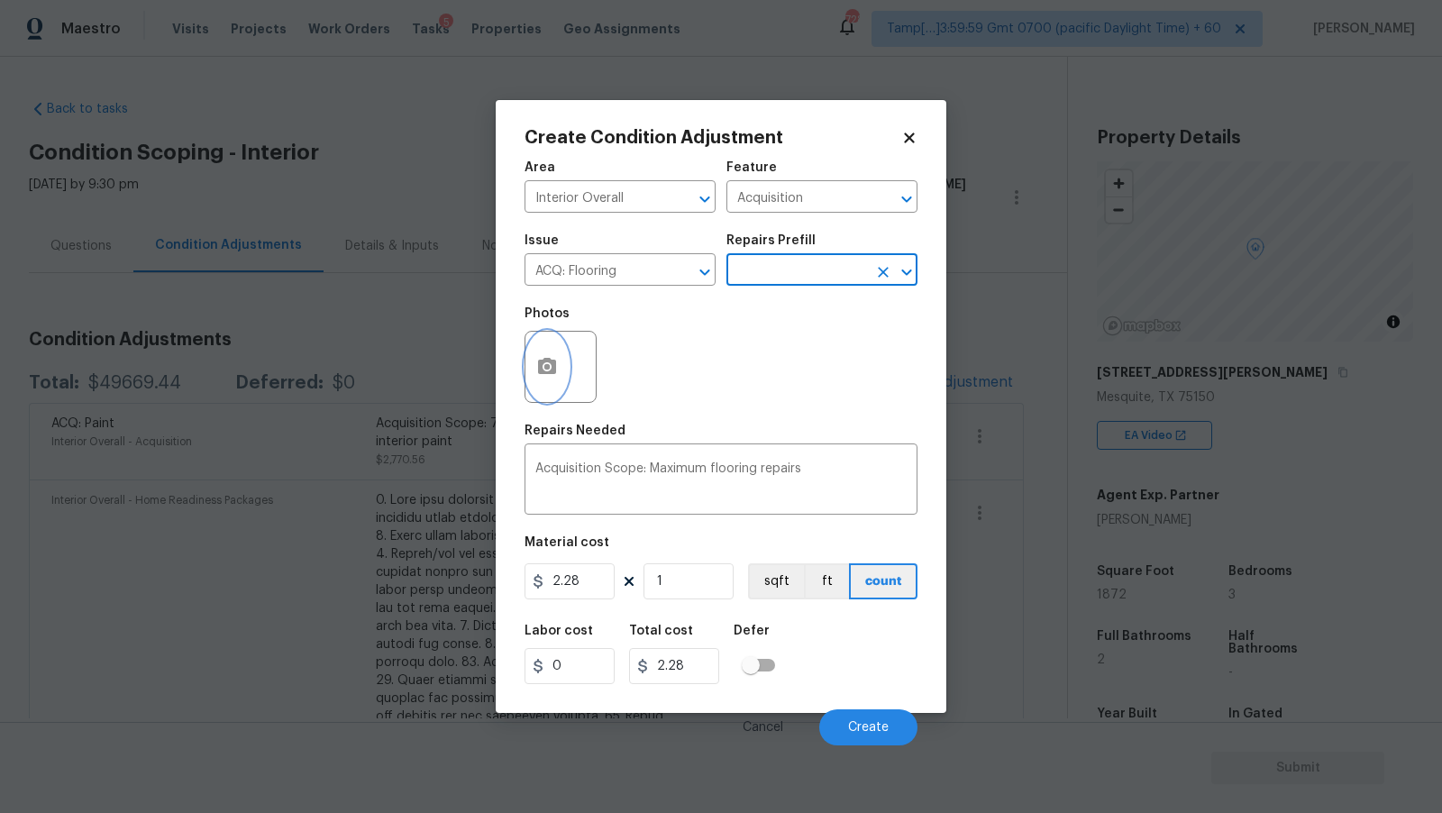
click at [544, 370] on circle "button" at bounding box center [546, 366] width 5 height 5
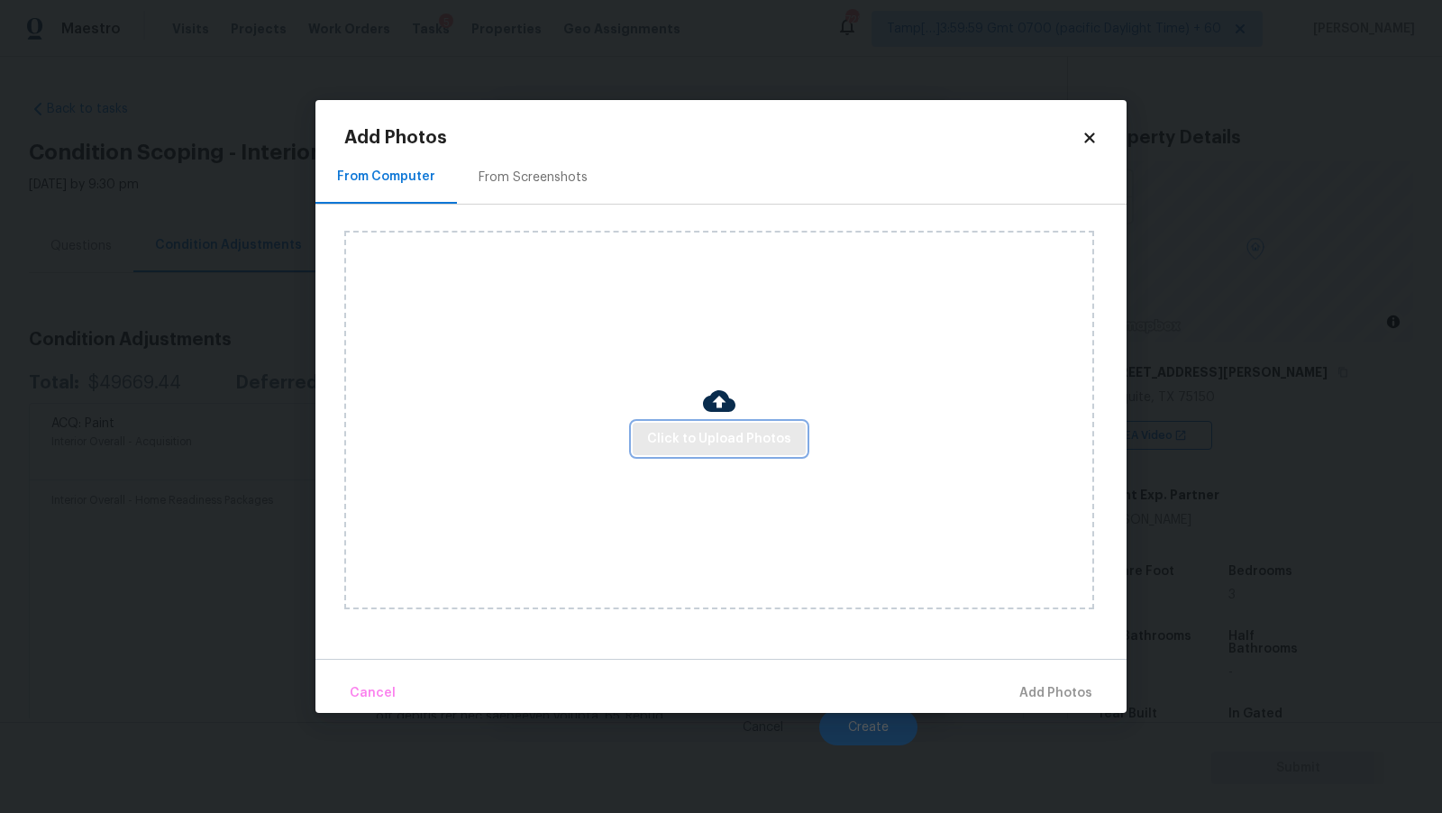
click at [748, 430] on span "Click to Upload Photos" at bounding box center [719, 439] width 144 height 23
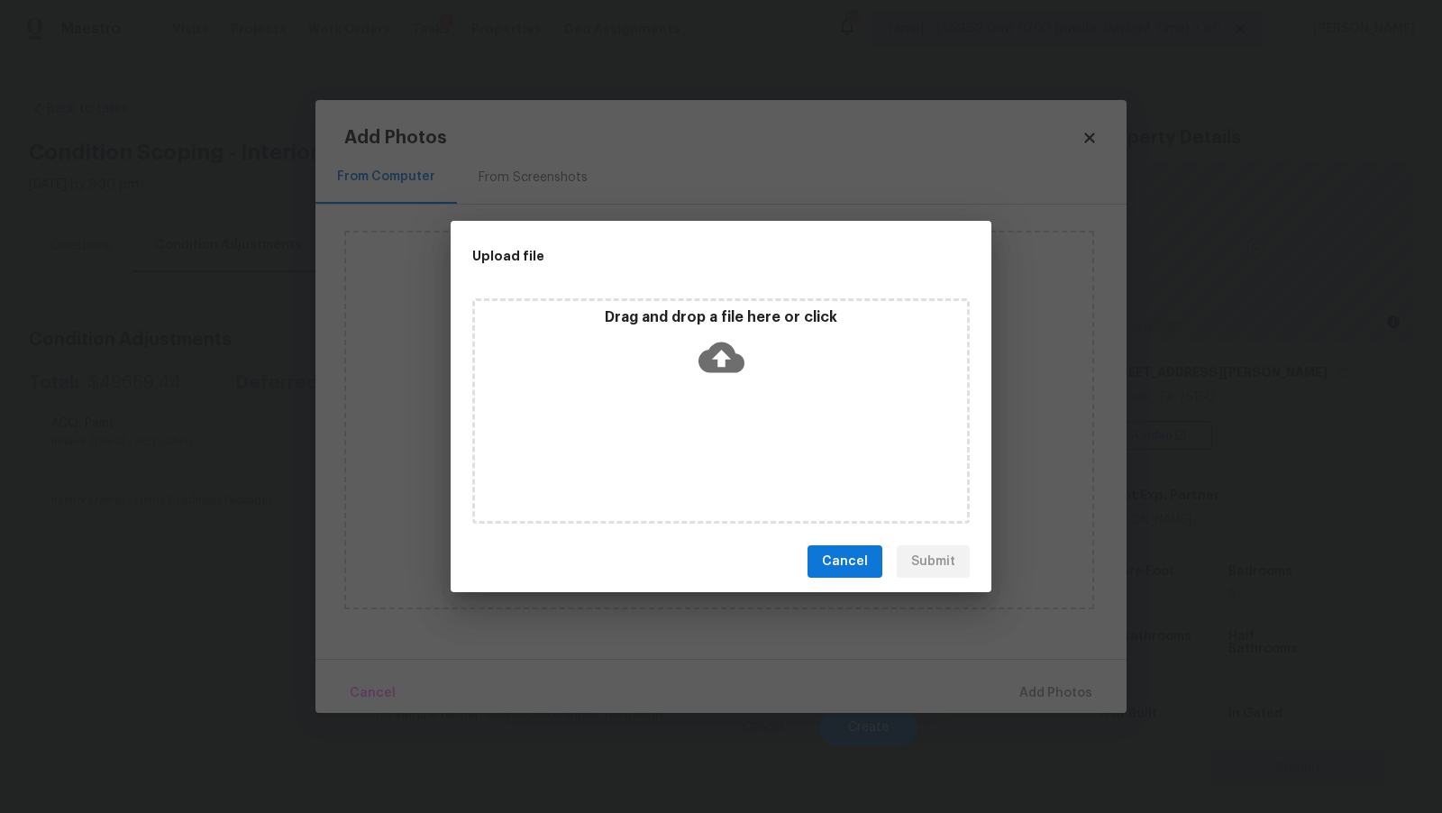
click at [731, 343] on icon at bounding box center [722, 357] width 46 height 46
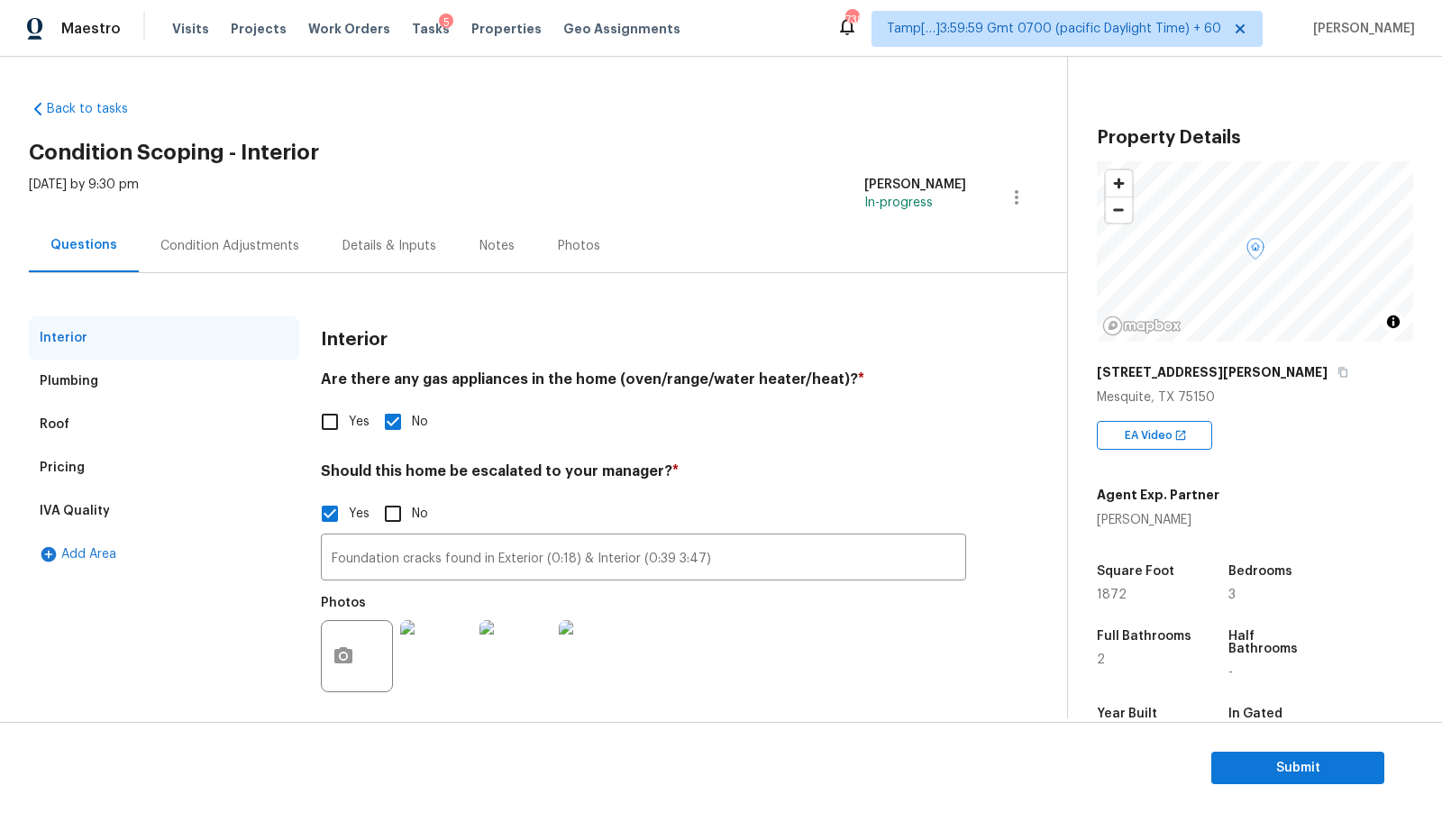
click at [234, 251] on div "Condition Adjustments" at bounding box center [229, 246] width 139 height 18
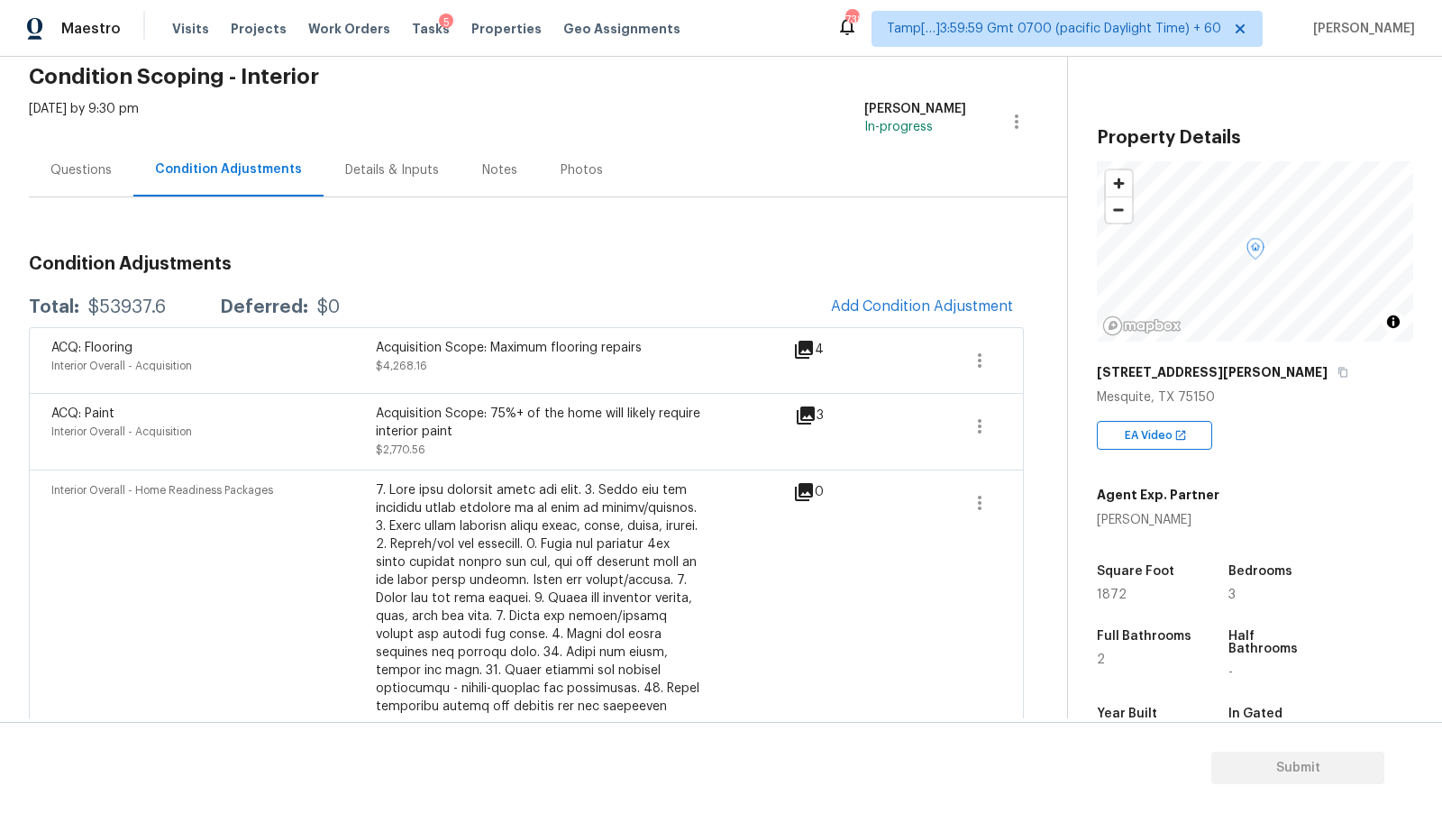
scroll to position [96, 0]
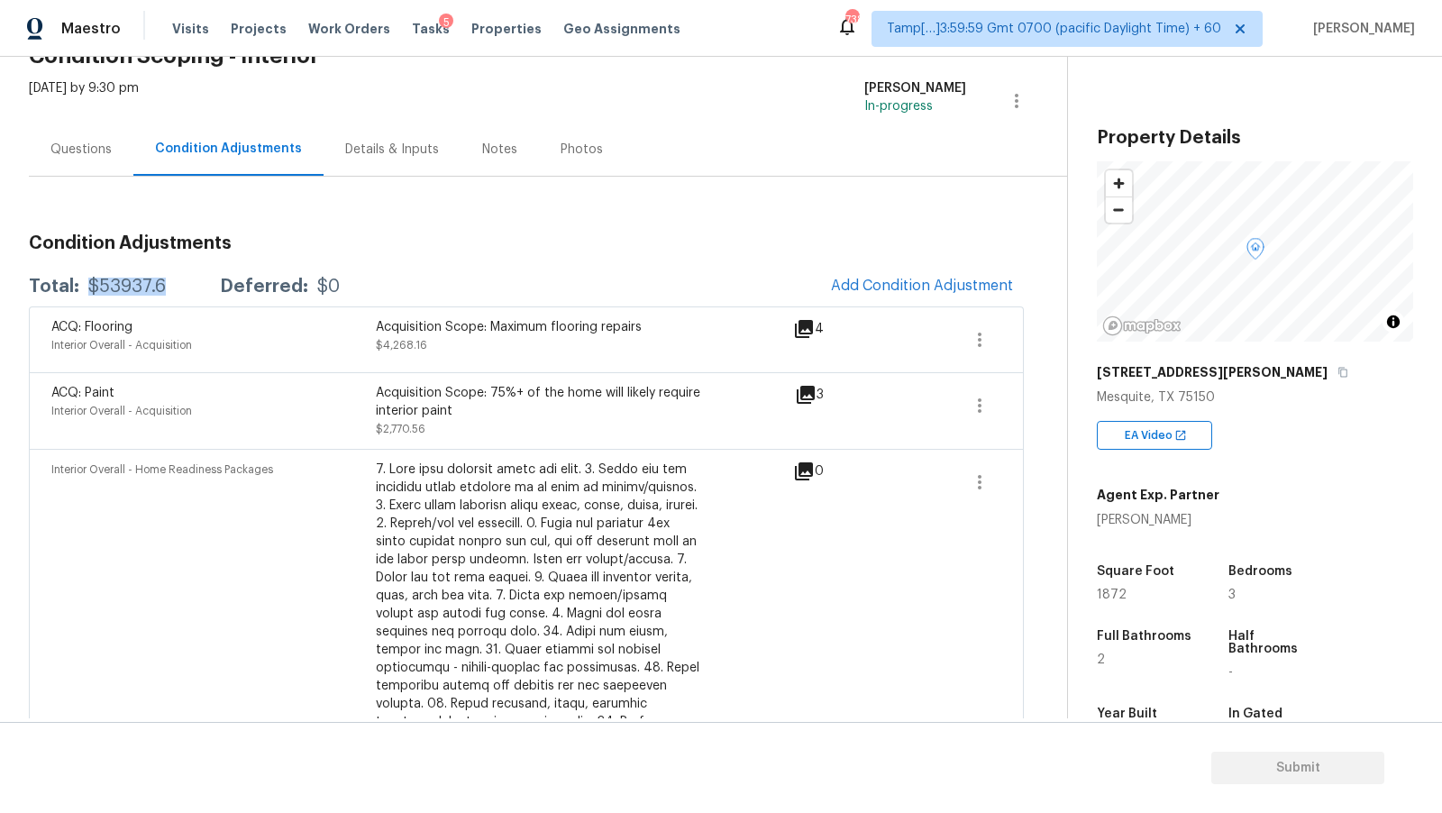
drag, startPoint x: 85, startPoint y: 288, endPoint x: 183, endPoint y: 290, distance: 98.3
click at [183, 290] on div "Total: $53937.6 Deferred: $0" at bounding box center [184, 287] width 311 height 18
copy div "$53937.6"
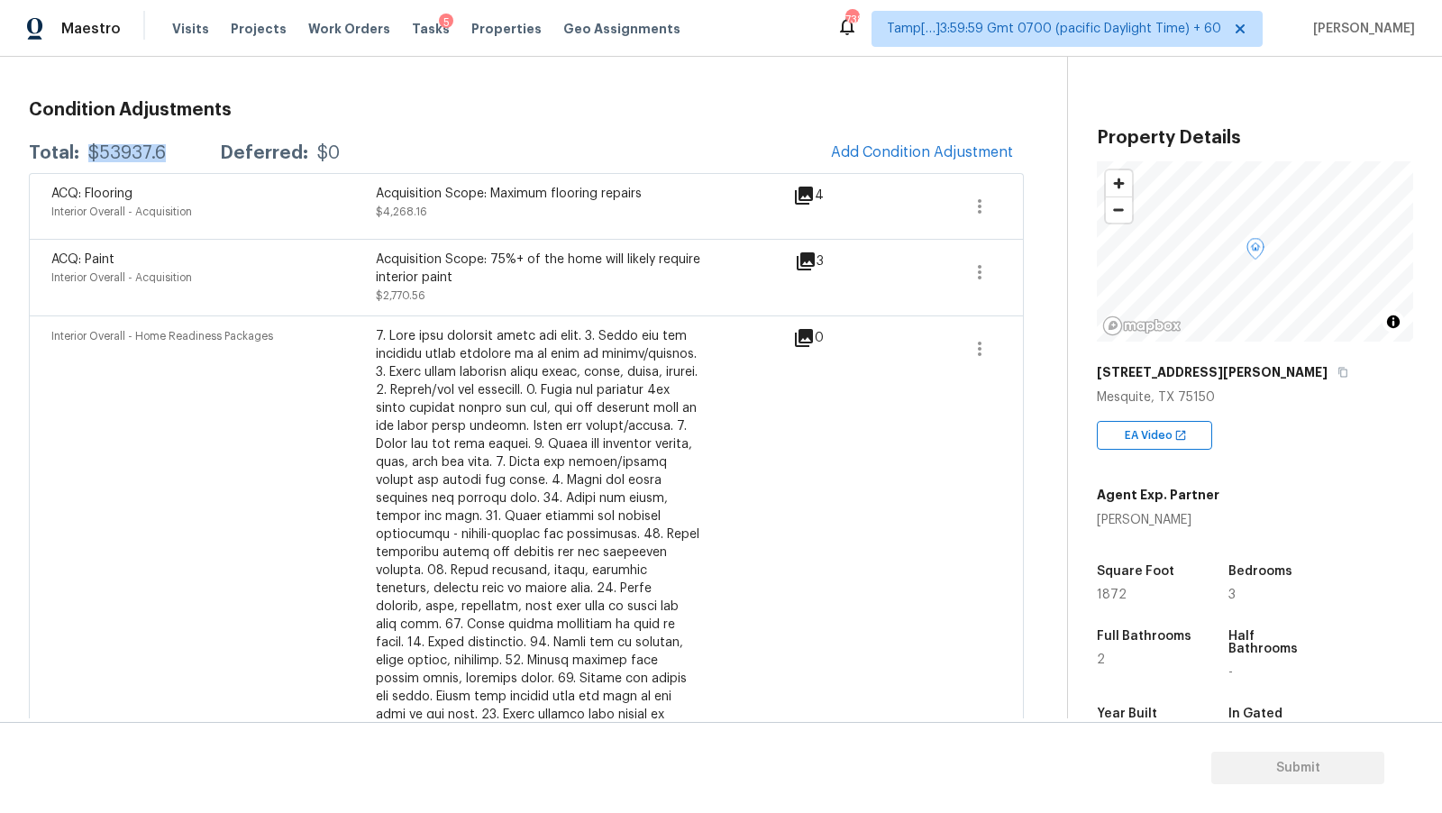
scroll to position [0, 0]
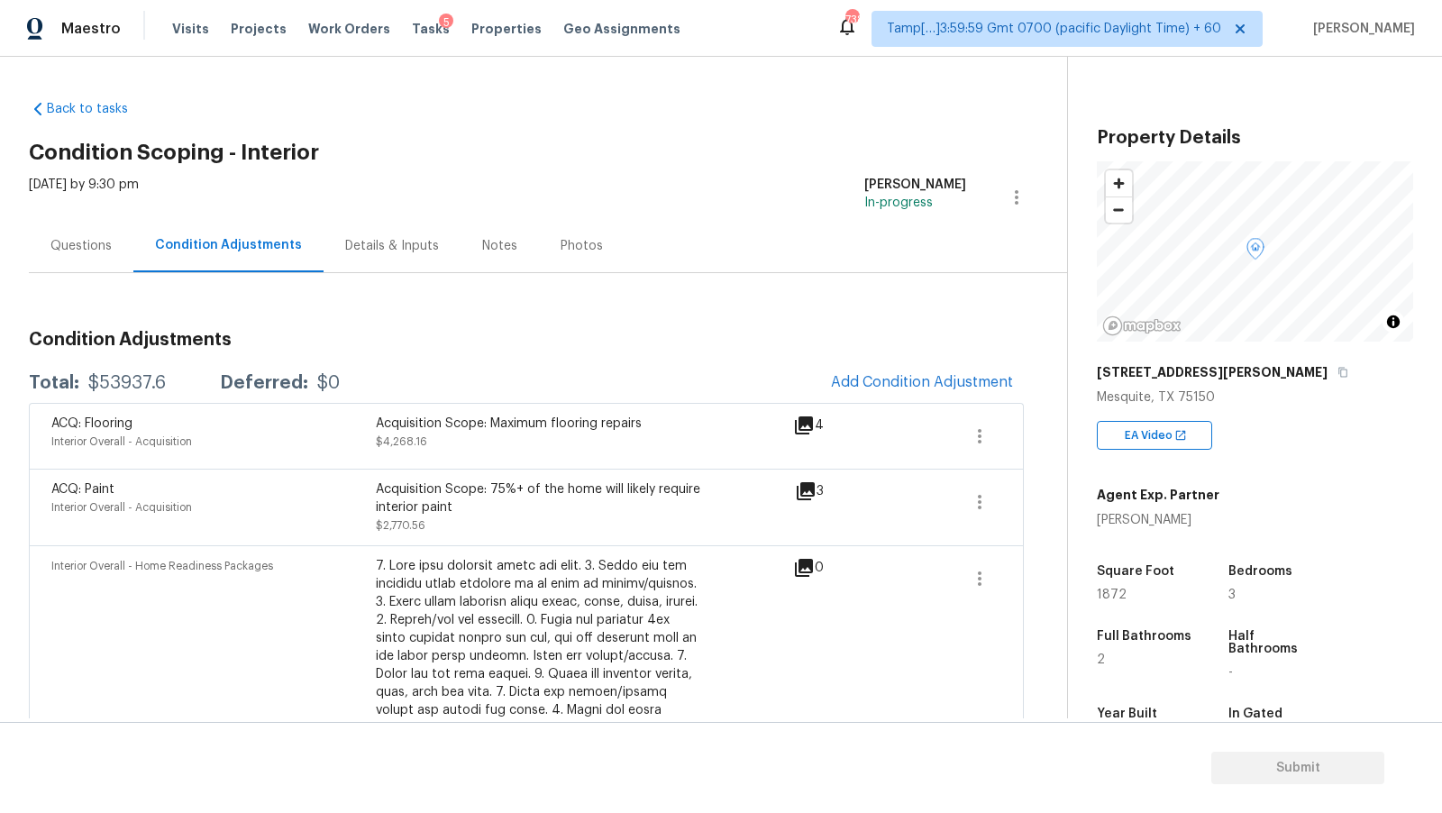
click at [133, 256] on div "Condition Adjustments" at bounding box center [228, 245] width 190 height 53
click at [91, 256] on div "Questions" at bounding box center [81, 245] width 105 height 53
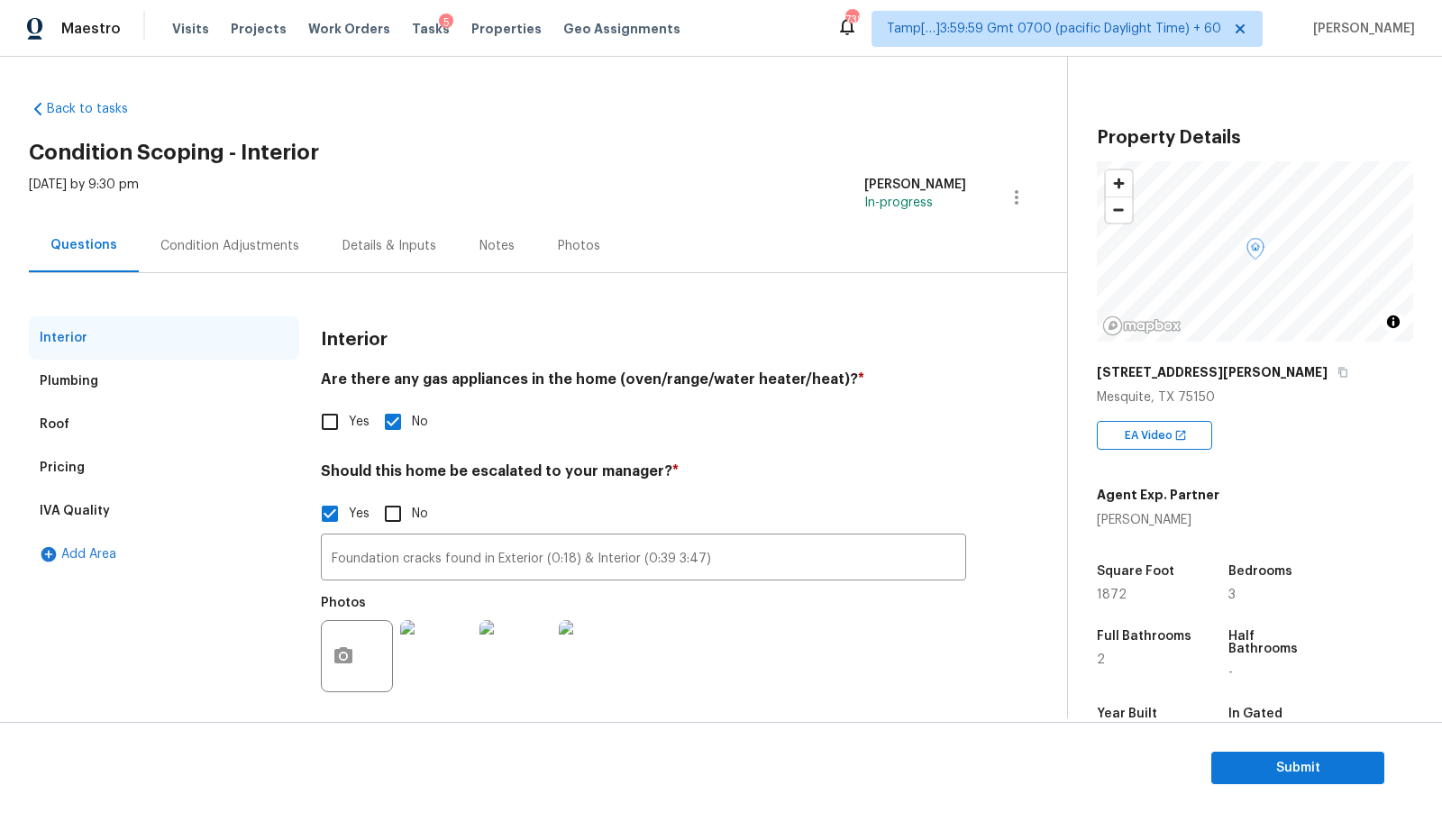
scroll to position [12, 0]
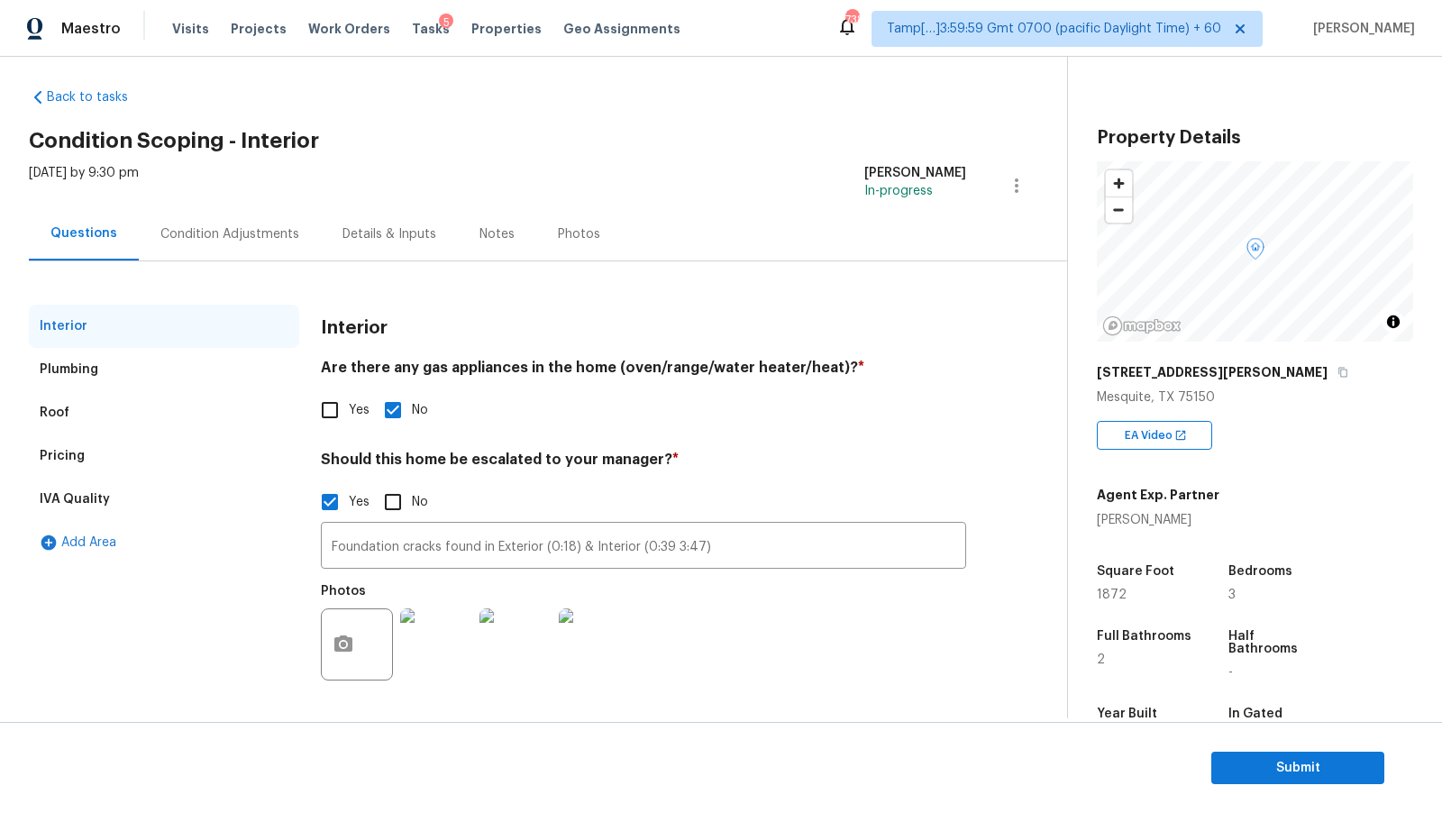
click at [133, 505] on div "IVA Quality" at bounding box center [164, 499] width 270 height 43
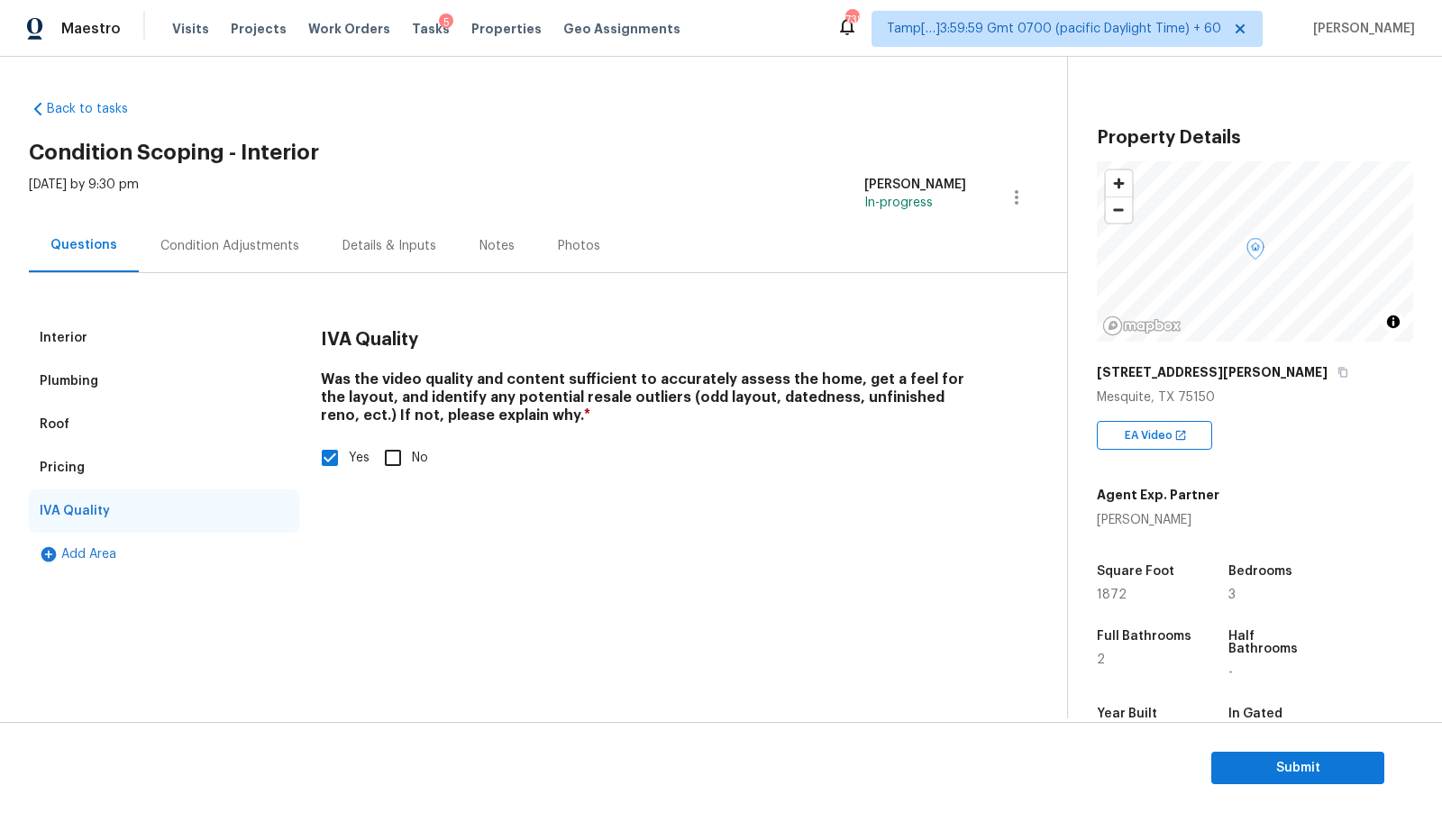
click at [128, 466] on div "Pricing" at bounding box center [164, 467] width 270 height 43
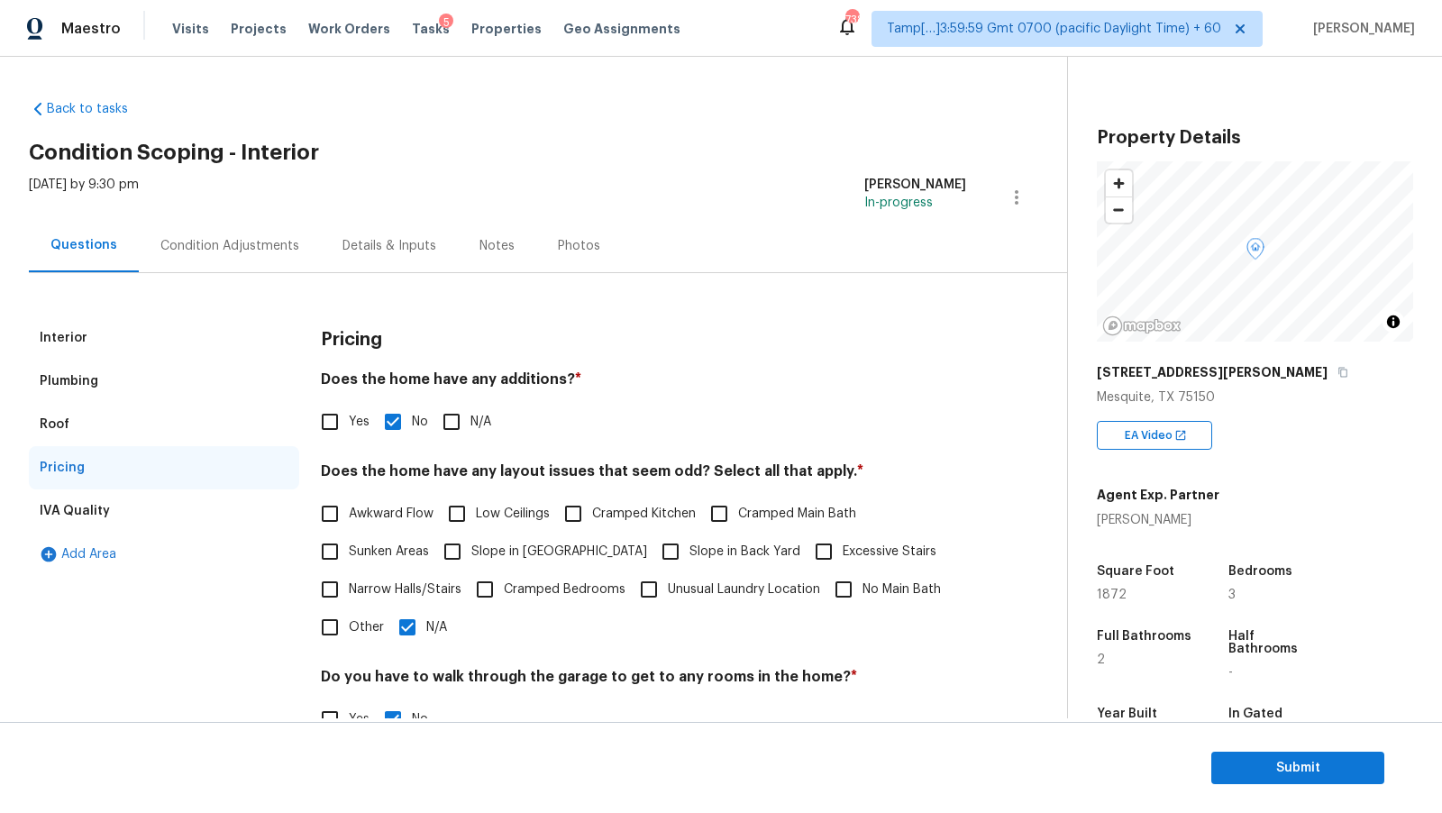
click at [120, 436] on div "Roof" at bounding box center [164, 424] width 270 height 43
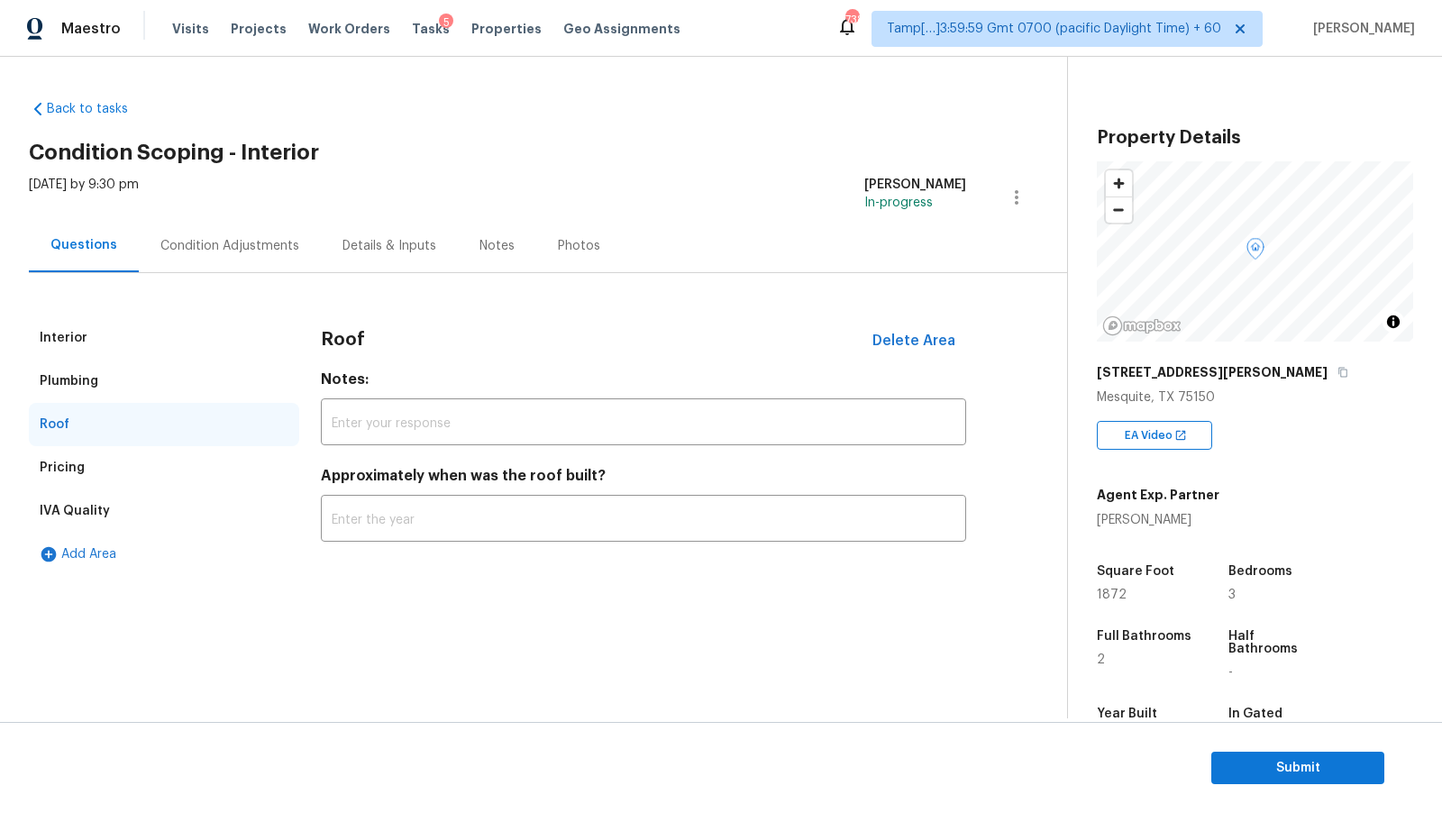
click at [120, 415] on div "Roof" at bounding box center [164, 424] width 270 height 43
click at [114, 377] on div "Plumbing" at bounding box center [164, 381] width 270 height 43
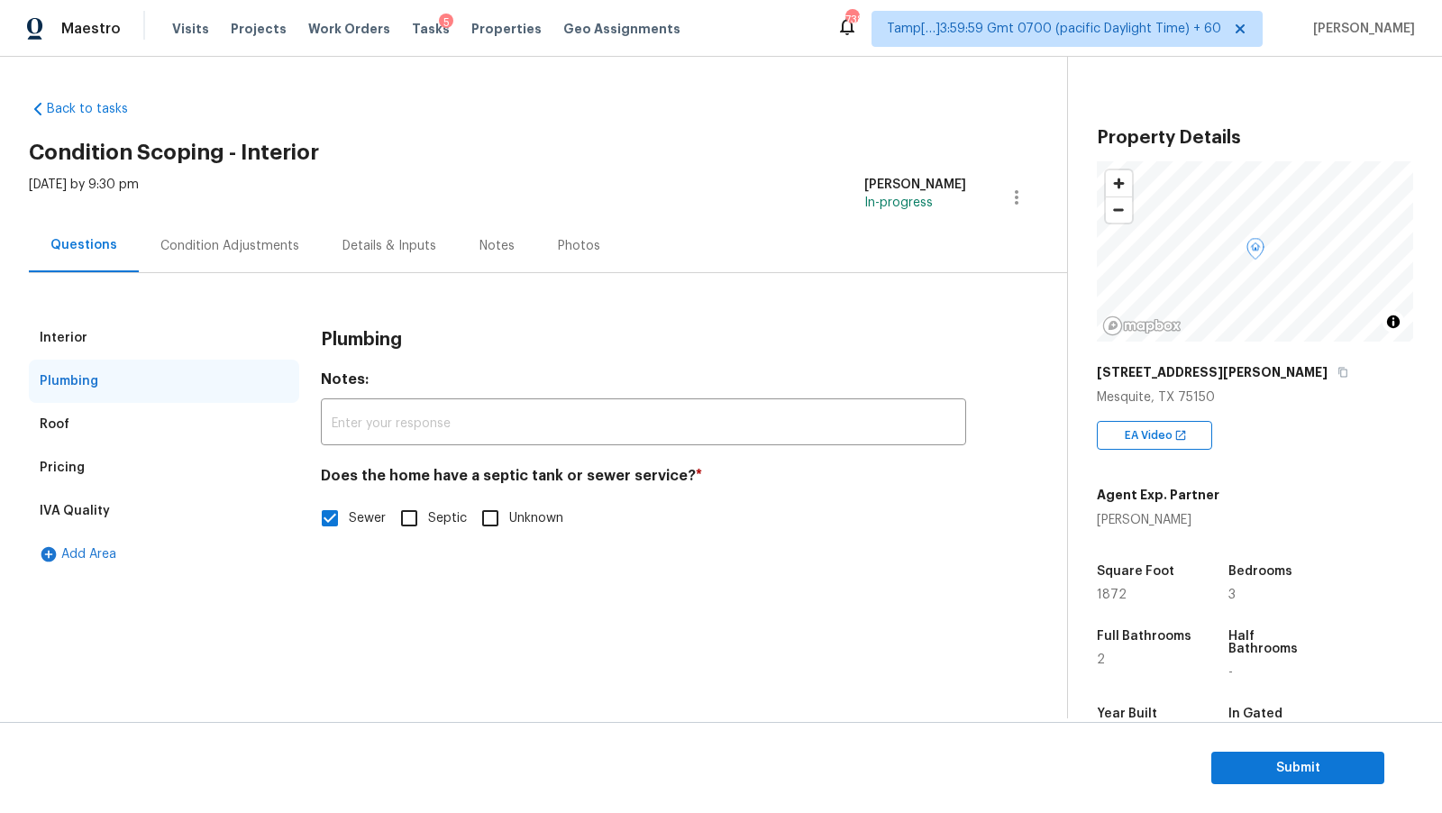
click at [114, 371] on div "Plumbing" at bounding box center [164, 381] width 270 height 43
click at [114, 343] on div "Interior" at bounding box center [164, 337] width 270 height 43
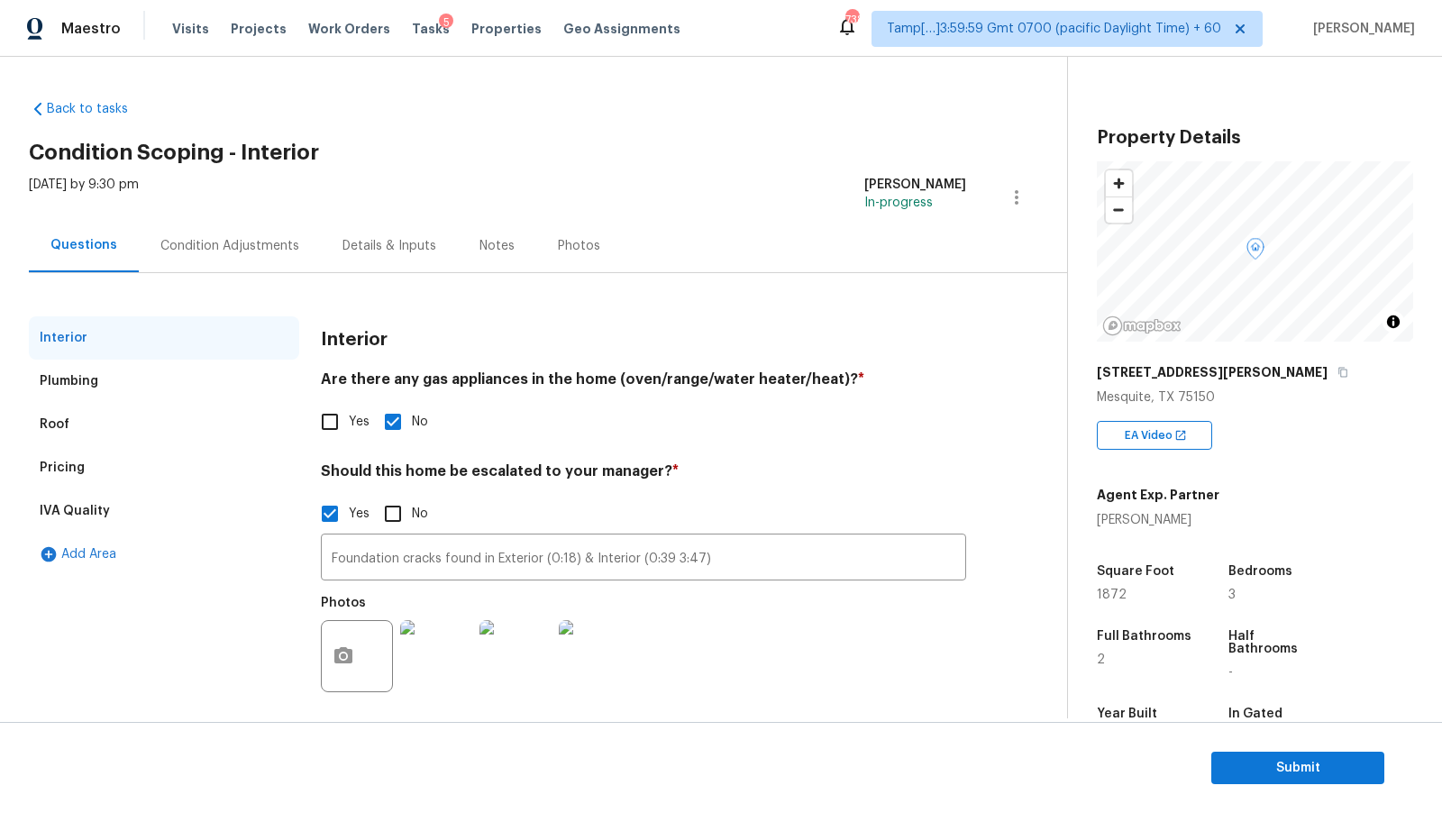
scroll to position [12, 0]
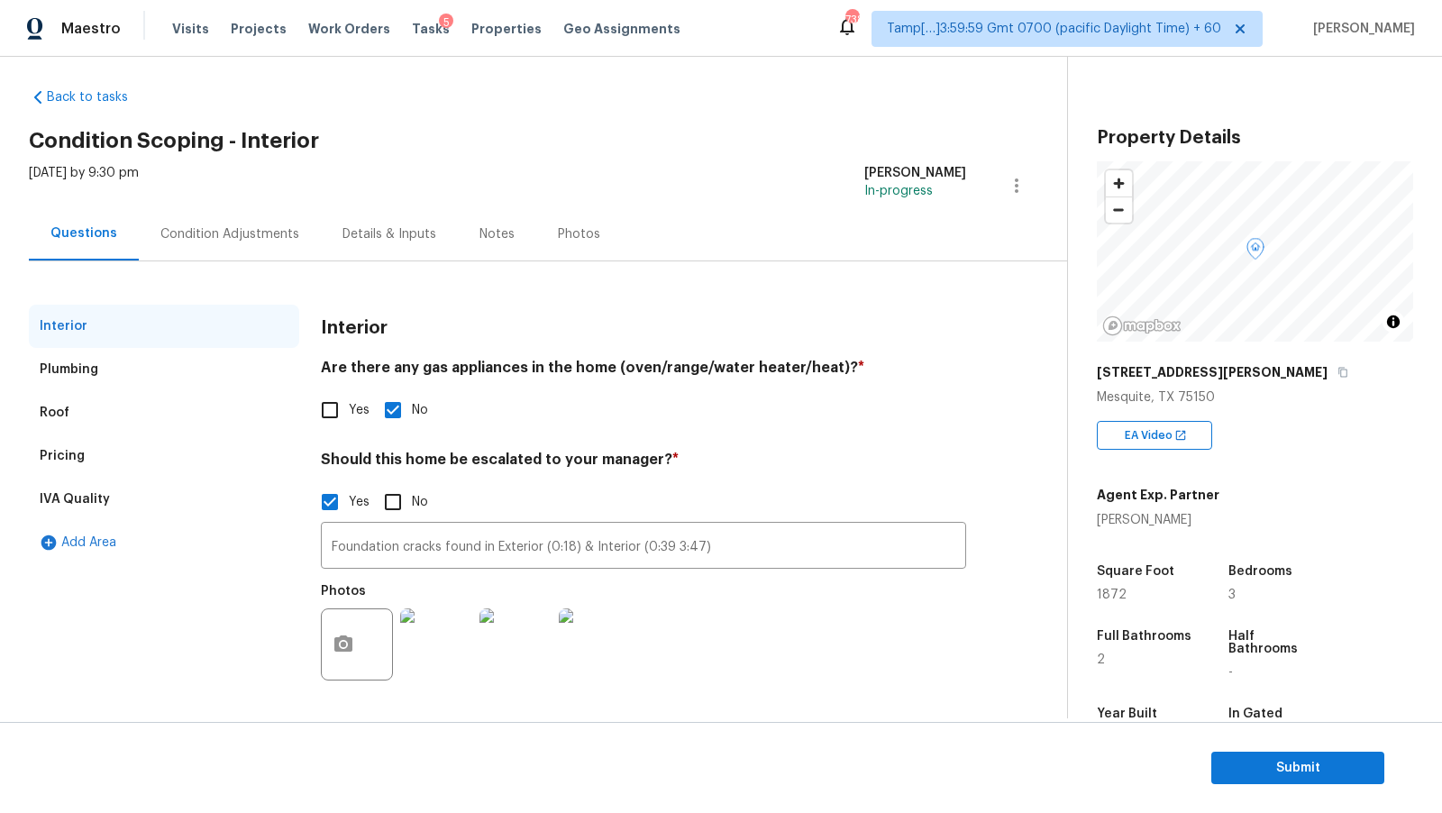
click at [146, 494] on div "IVA Quality" at bounding box center [164, 499] width 270 height 43
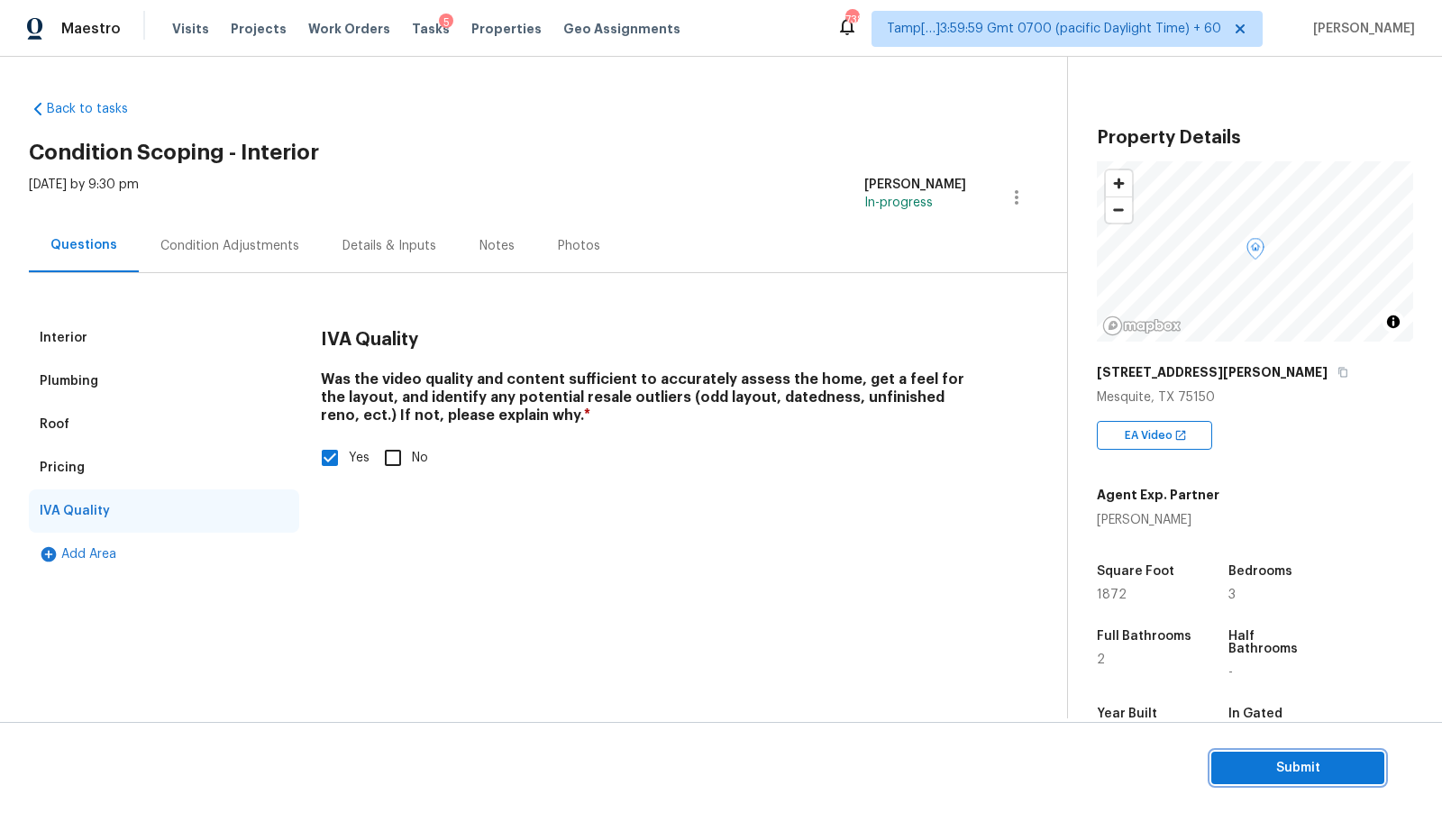
click at [1286, 780] on button "Submit" at bounding box center [1298, 768] width 173 height 33
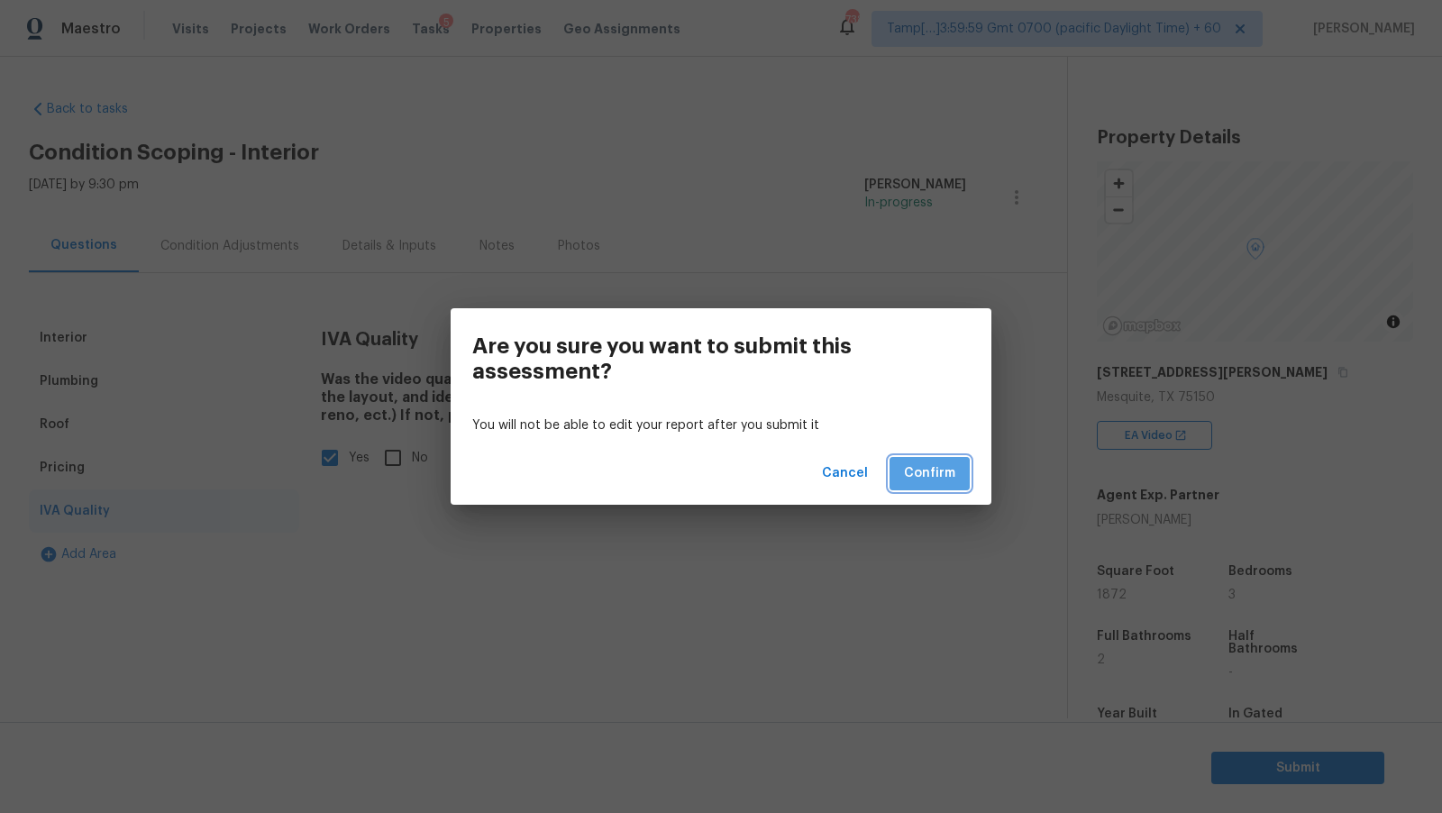
click at [938, 472] on span "Confirm" at bounding box center [929, 473] width 51 height 23
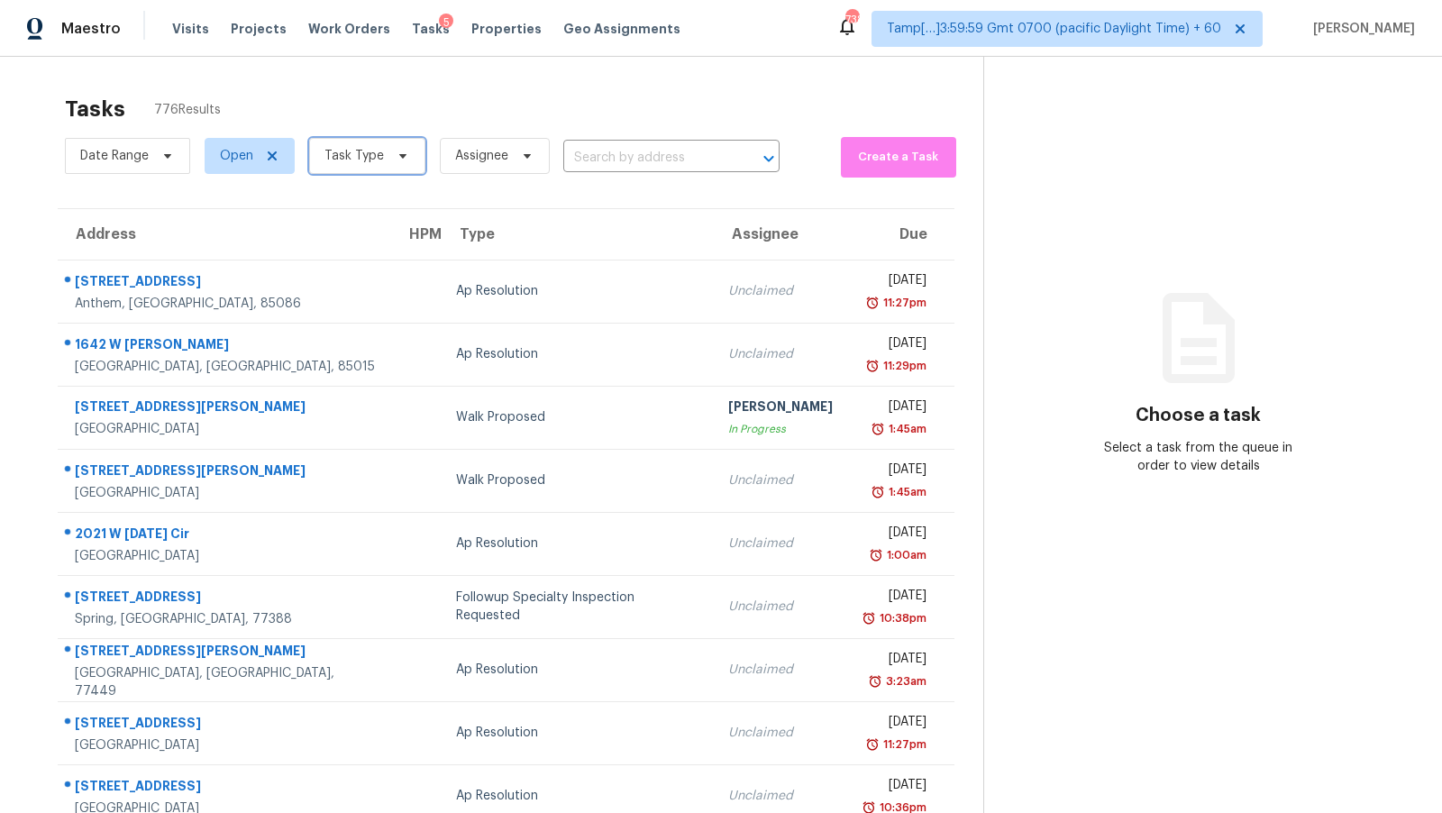
click at [369, 154] on span "Task Type" at bounding box center [354, 156] width 59 height 18
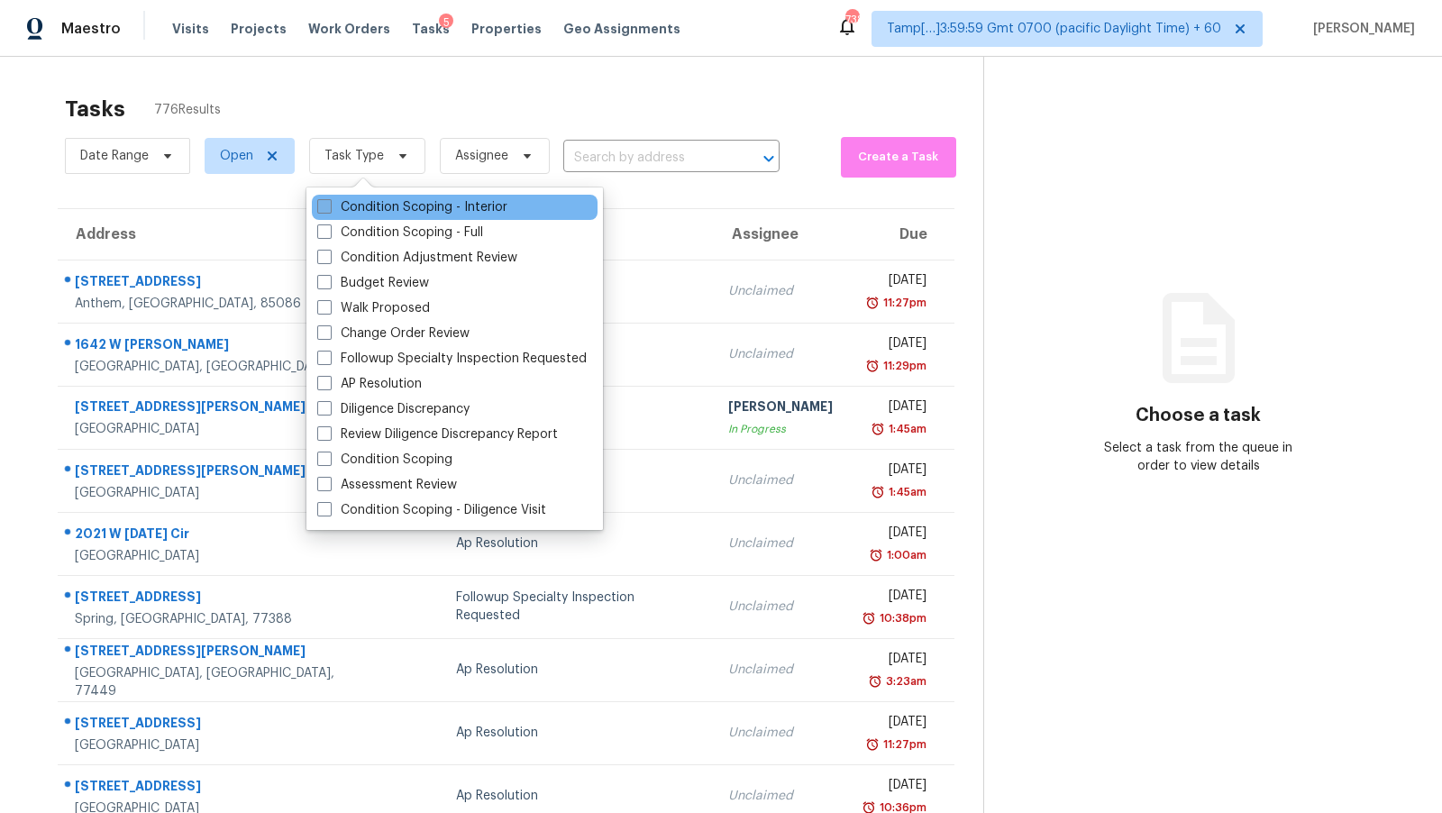
click at [389, 198] on label "Condition Scoping - Interior" at bounding box center [412, 207] width 190 height 18
click at [329, 198] on input "Condition Scoping - Interior" at bounding box center [323, 204] width 12 height 12
checkbox input "true"
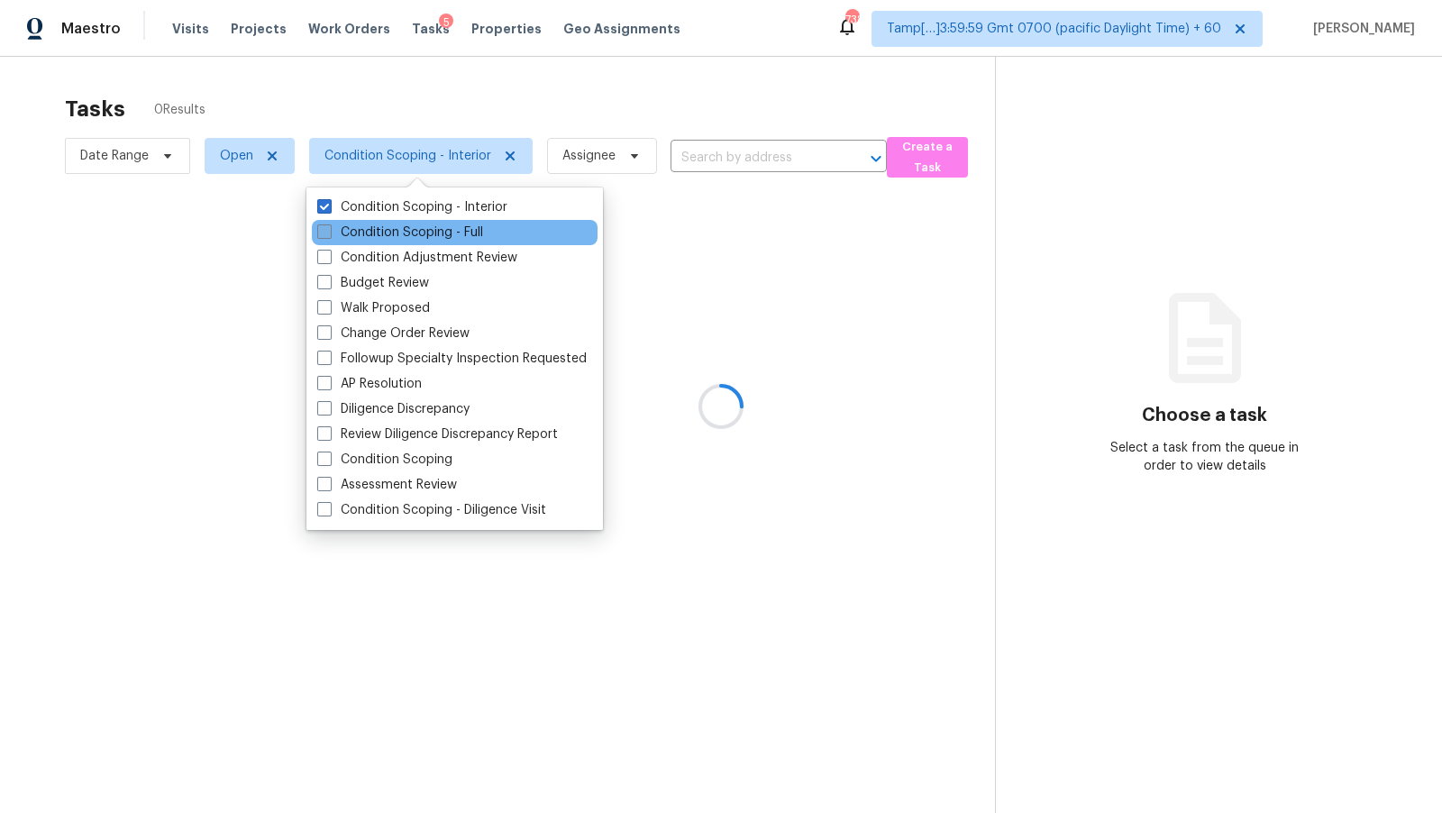
click at [389, 226] on label "Condition Scoping - Full" at bounding box center [400, 233] width 166 height 18
click at [329, 226] on input "Condition Scoping - Full" at bounding box center [323, 230] width 12 height 12
checkbox input "true"
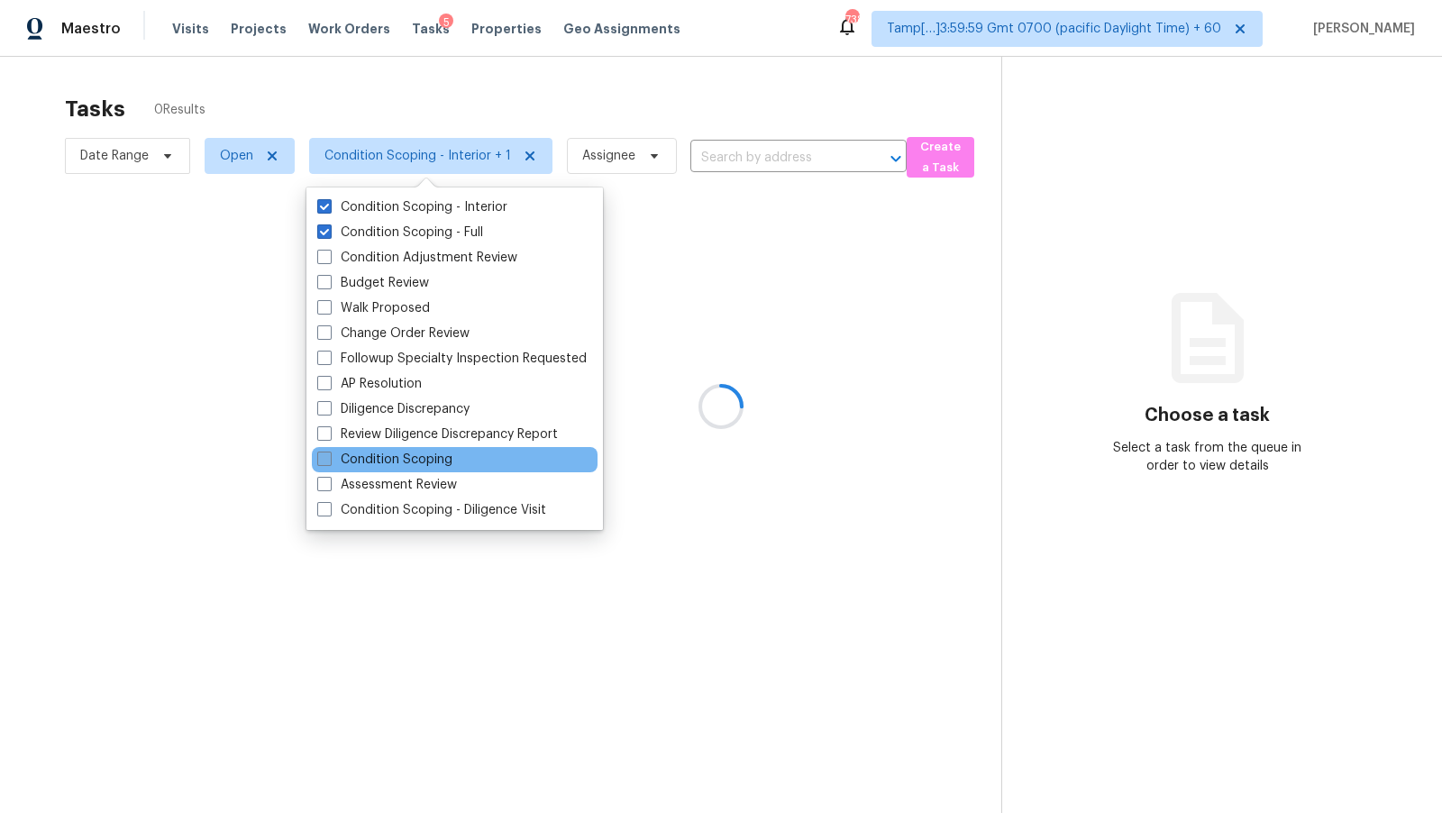
click at [432, 454] on label "Condition Scoping" at bounding box center [384, 460] width 135 height 18
click at [329, 454] on input "Condition Scoping" at bounding box center [323, 457] width 12 height 12
checkbox input "true"
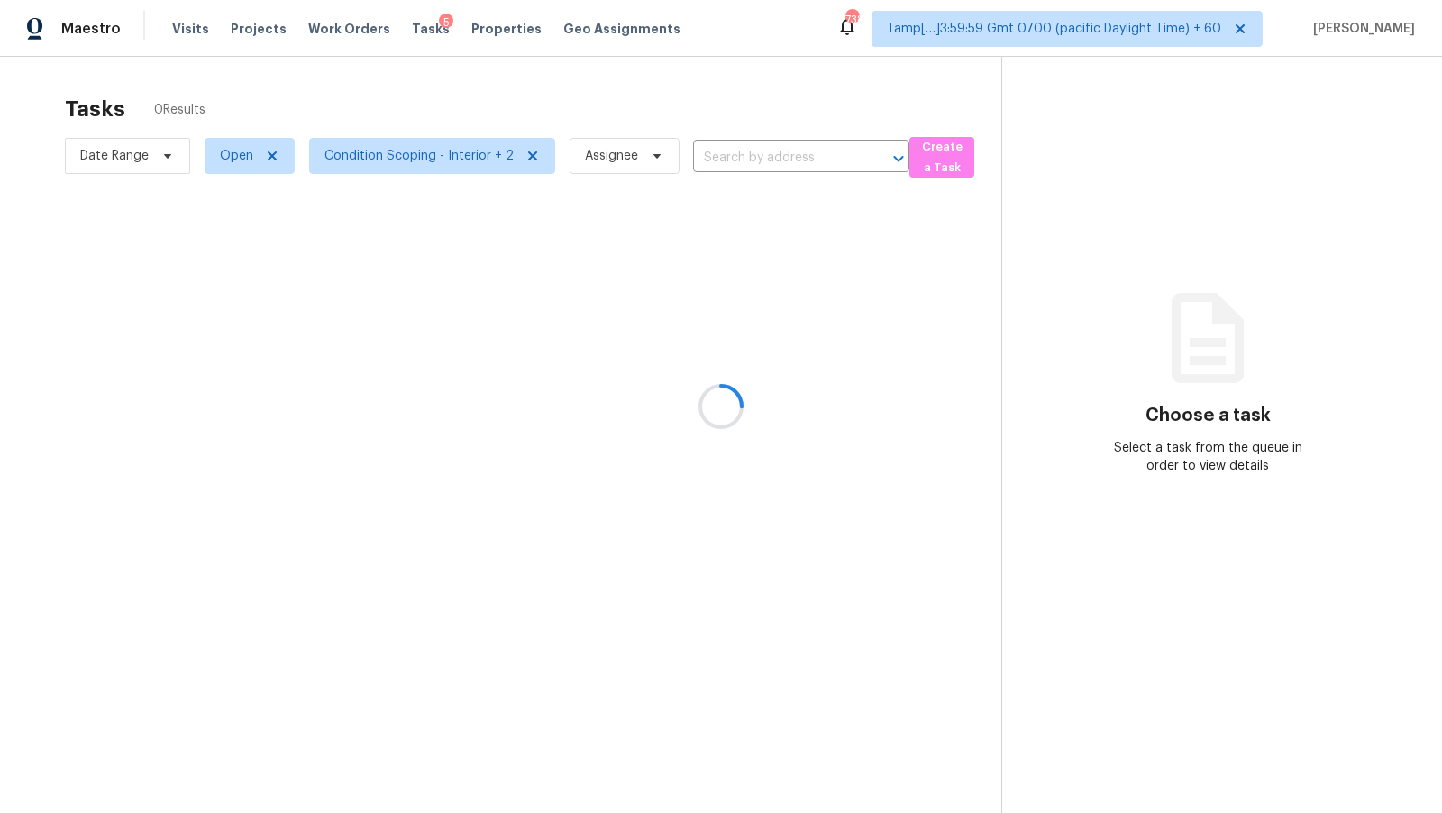
click at [663, 111] on div at bounding box center [721, 406] width 1442 height 813
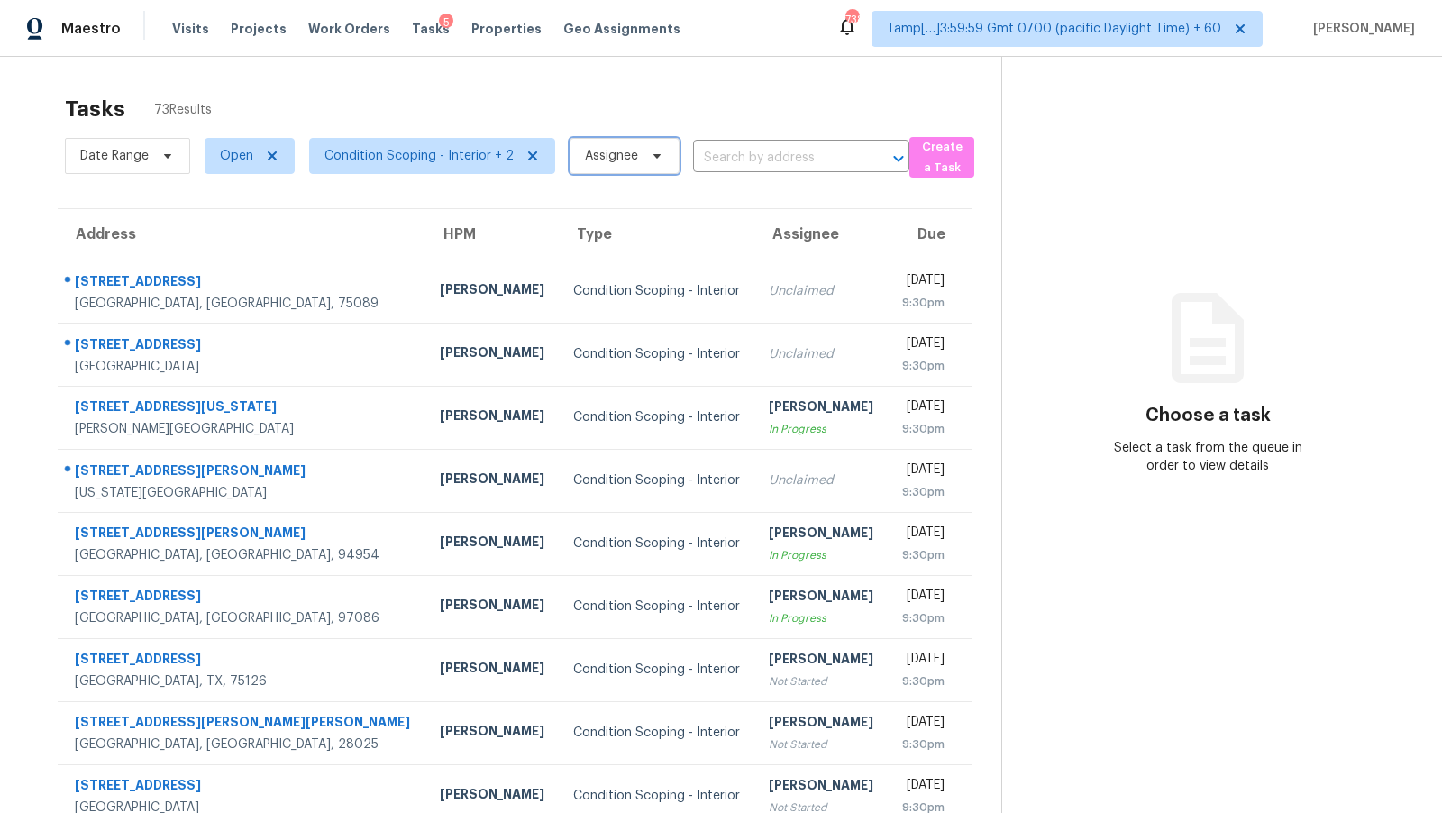
click at [631, 160] on span "Assignee" at bounding box center [625, 156] width 110 height 36
click at [625, 206] on input "search" at bounding box center [668, 213] width 192 height 36
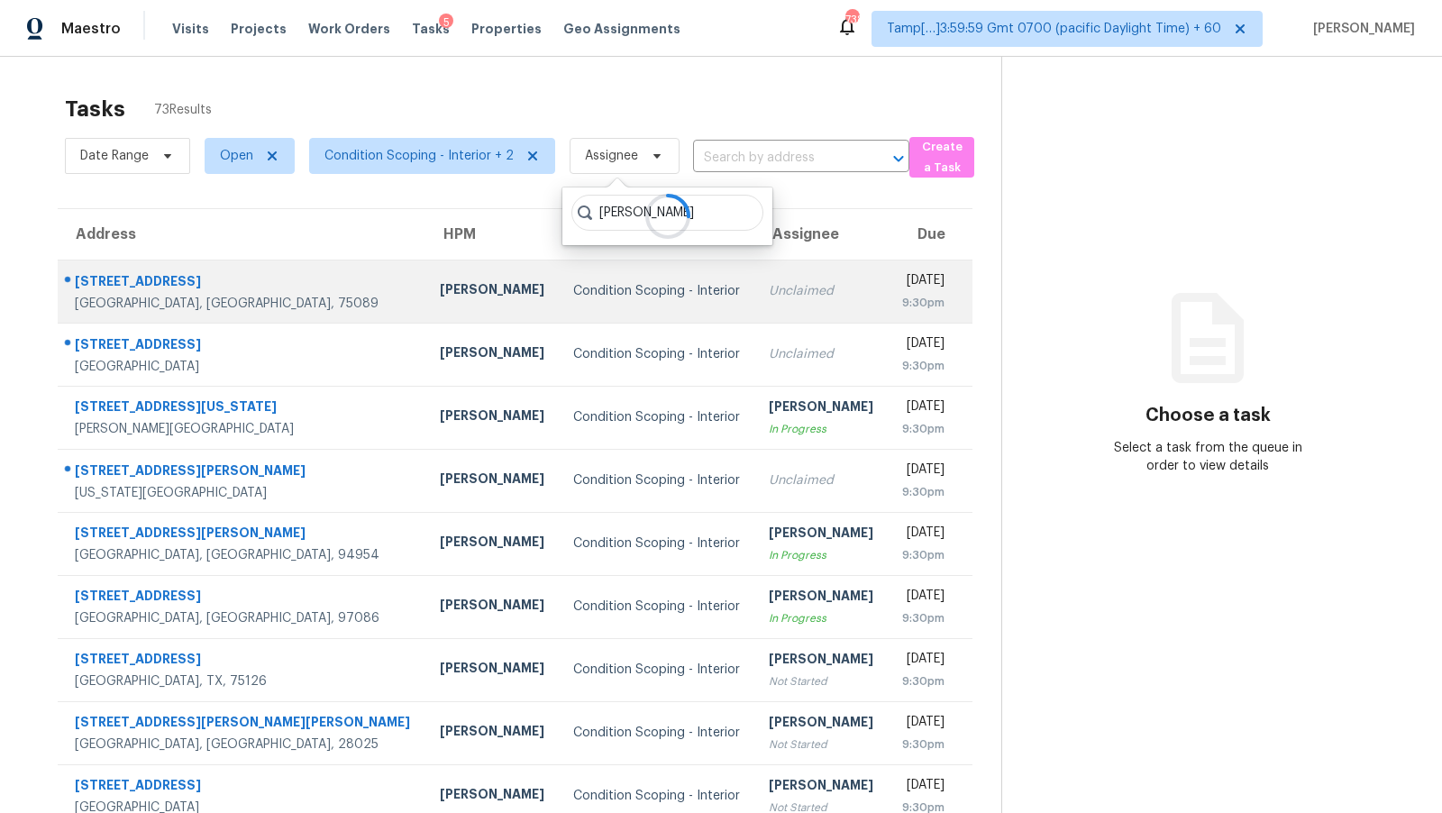
type input "Dineshkumar V"
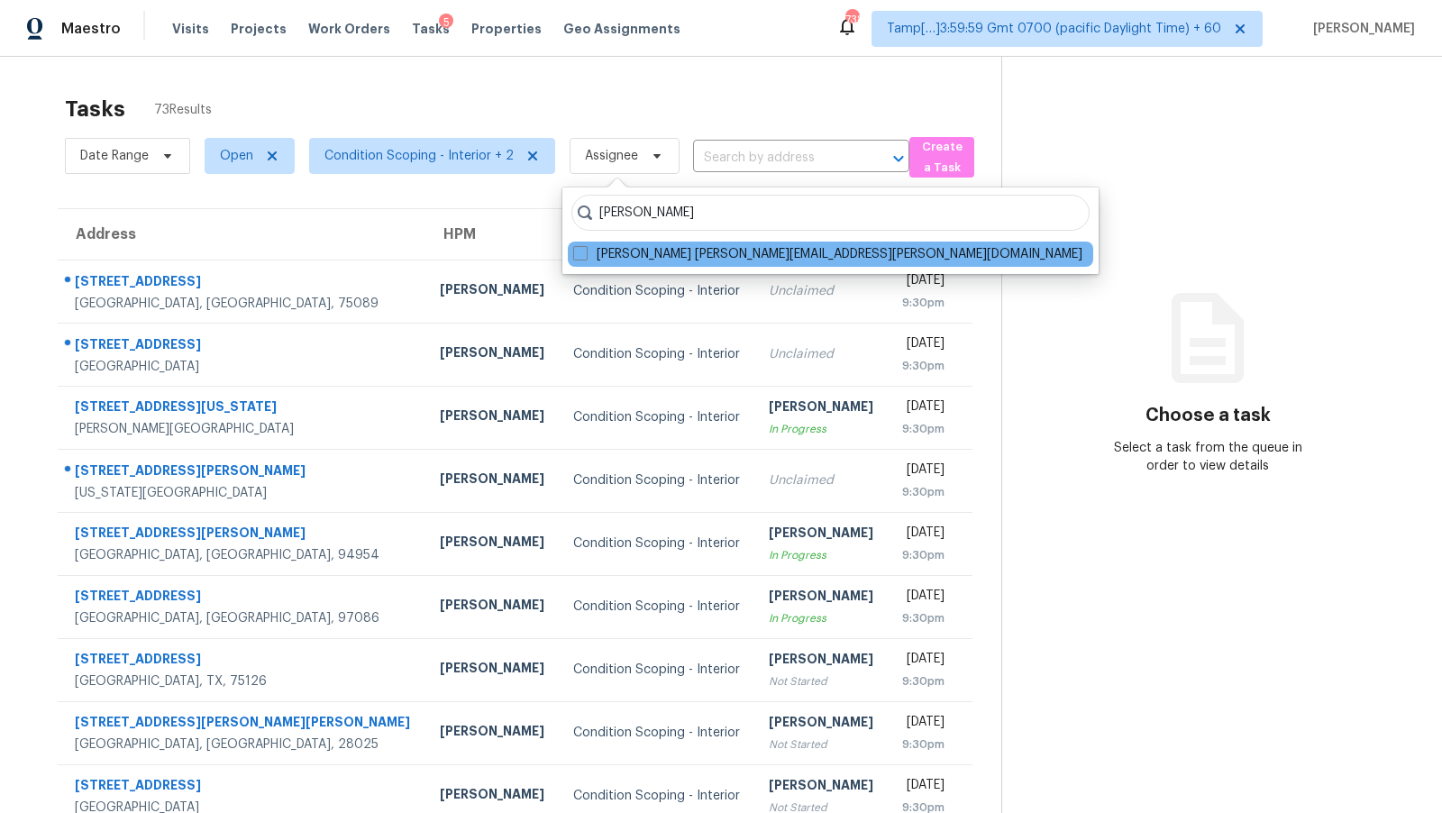
click at [733, 263] on div "Dineshkumar Velayutham dineshkumar.velayutham@opendoor.com" at bounding box center [831, 254] width 526 height 25
click at [731, 258] on label "Dineshkumar Velayutham dineshkumar.velayutham@opendoor.com" at bounding box center [827, 254] width 509 height 18
click at [585, 257] on input "Dineshkumar Velayutham dineshkumar.velayutham@opendoor.com" at bounding box center [579, 251] width 12 height 12
checkbox input "true"
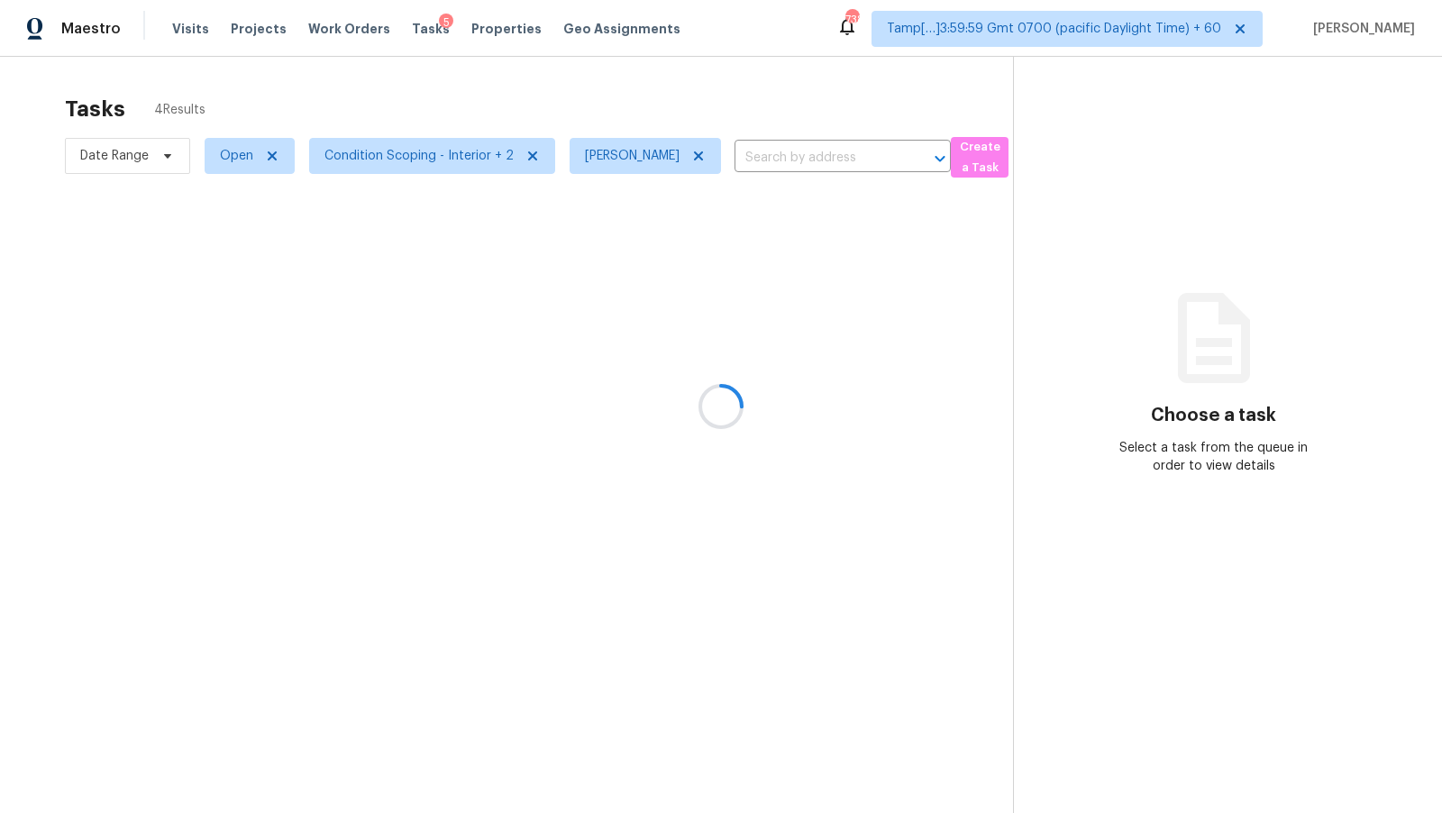
click at [693, 114] on div at bounding box center [721, 406] width 1442 height 813
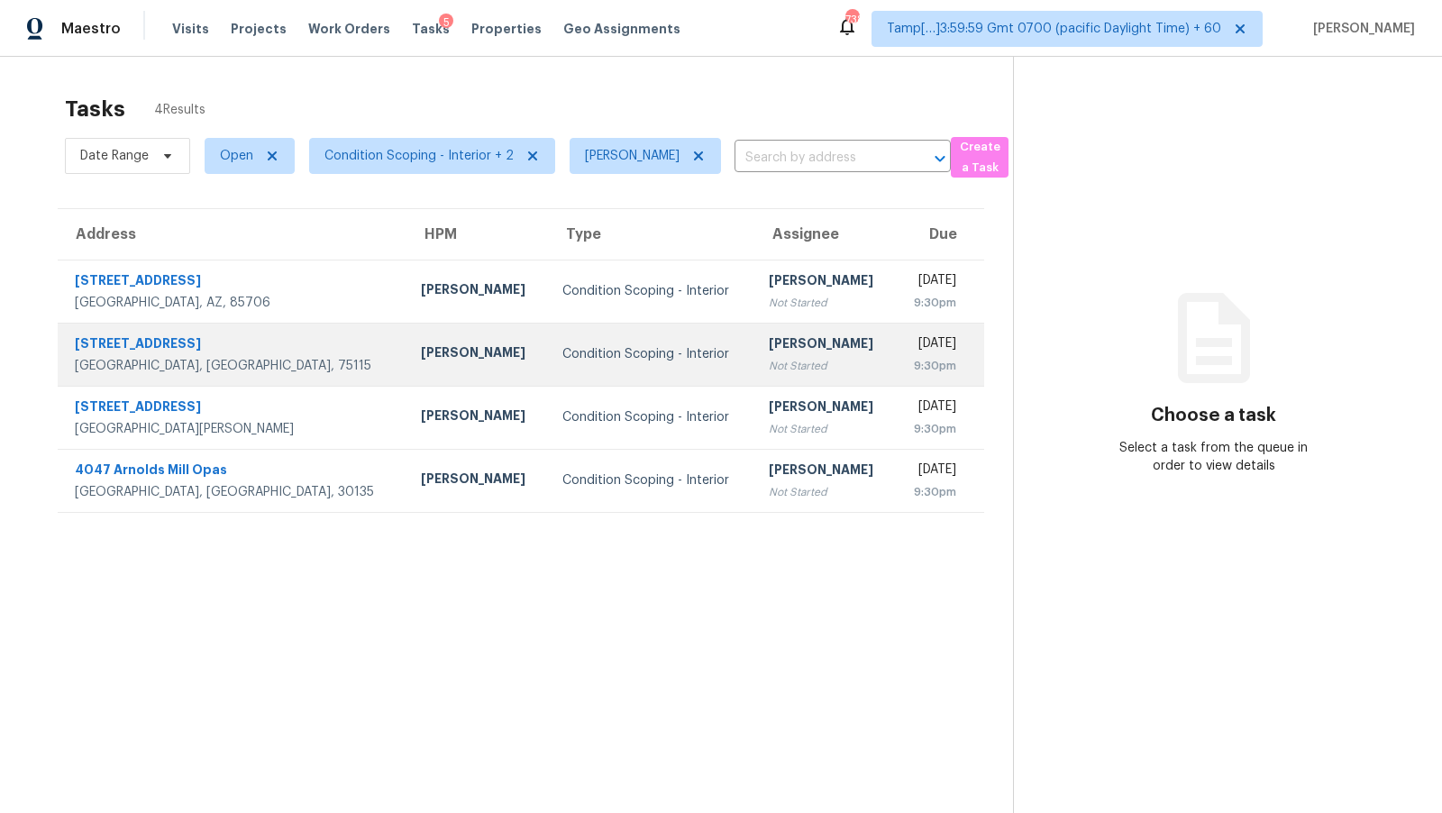
click at [563, 362] on div "Condition Scoping - Interior" at bounding box center [652, 354] width 178 height 18
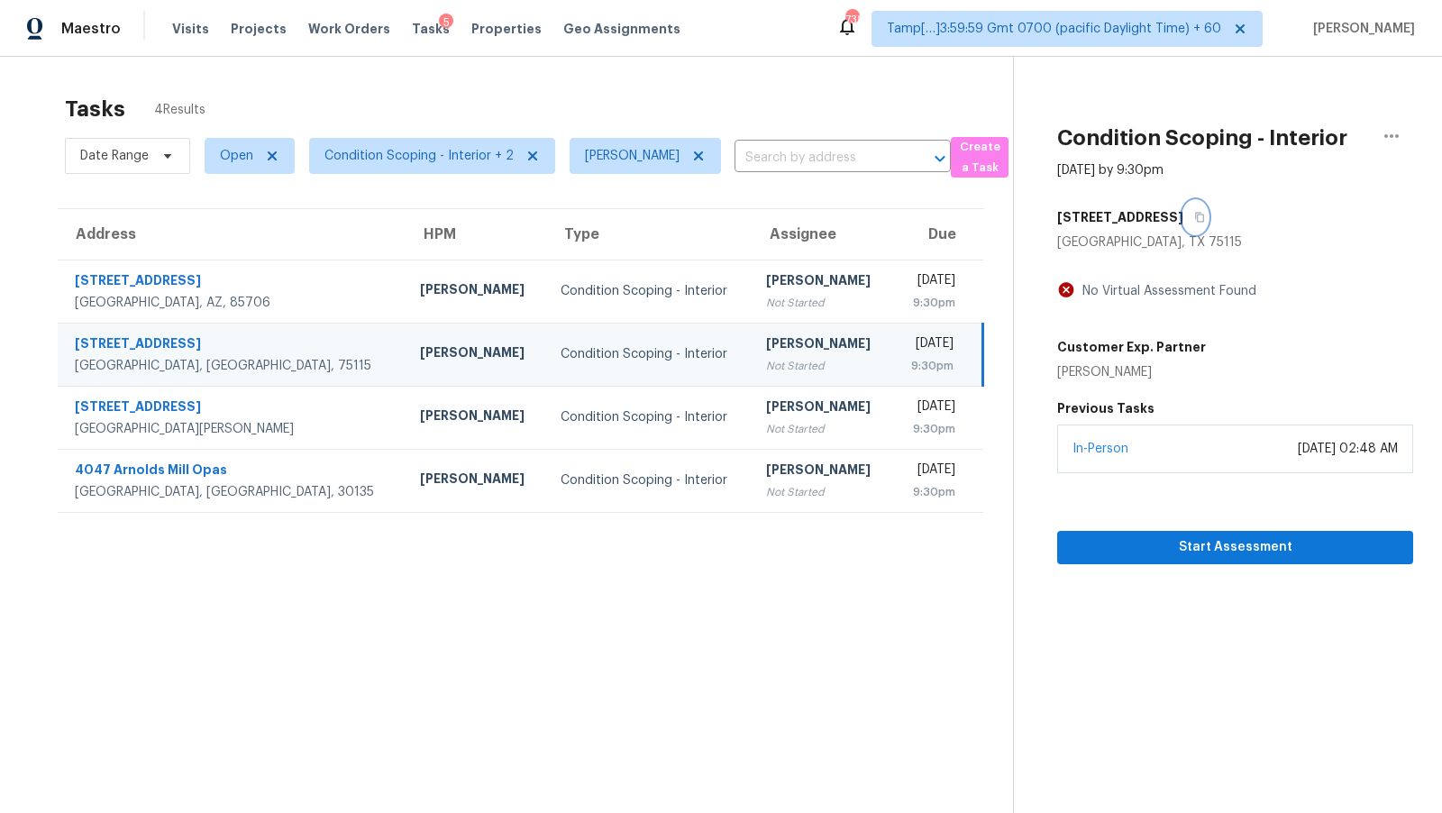
click at [1208, 215] on button "button" at bounding box center [1196, 217] width 24 height 32
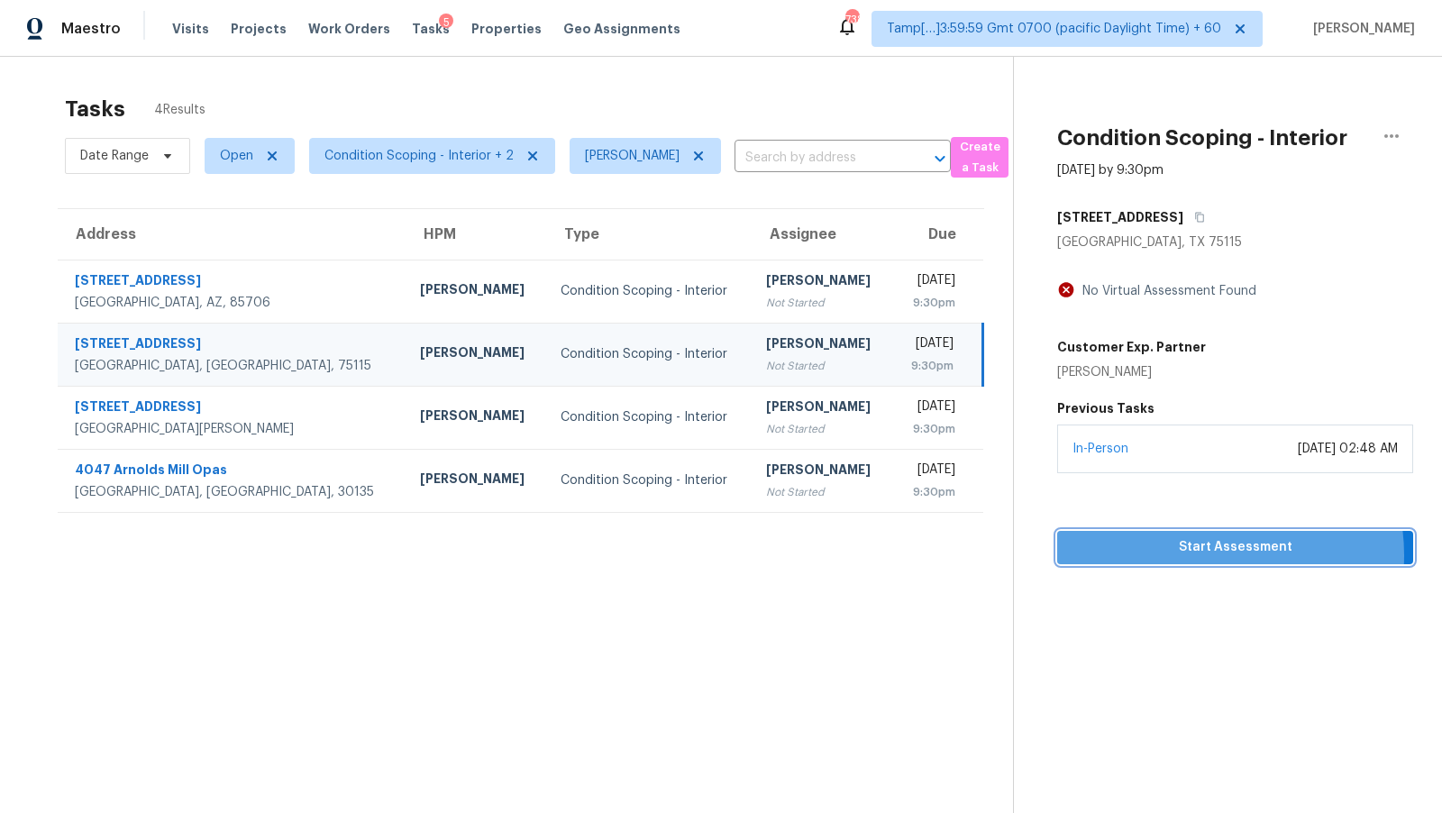
click at [1213, 554] on span "Start Assessment" at bounding box center [1235, 547] width 327 height 23
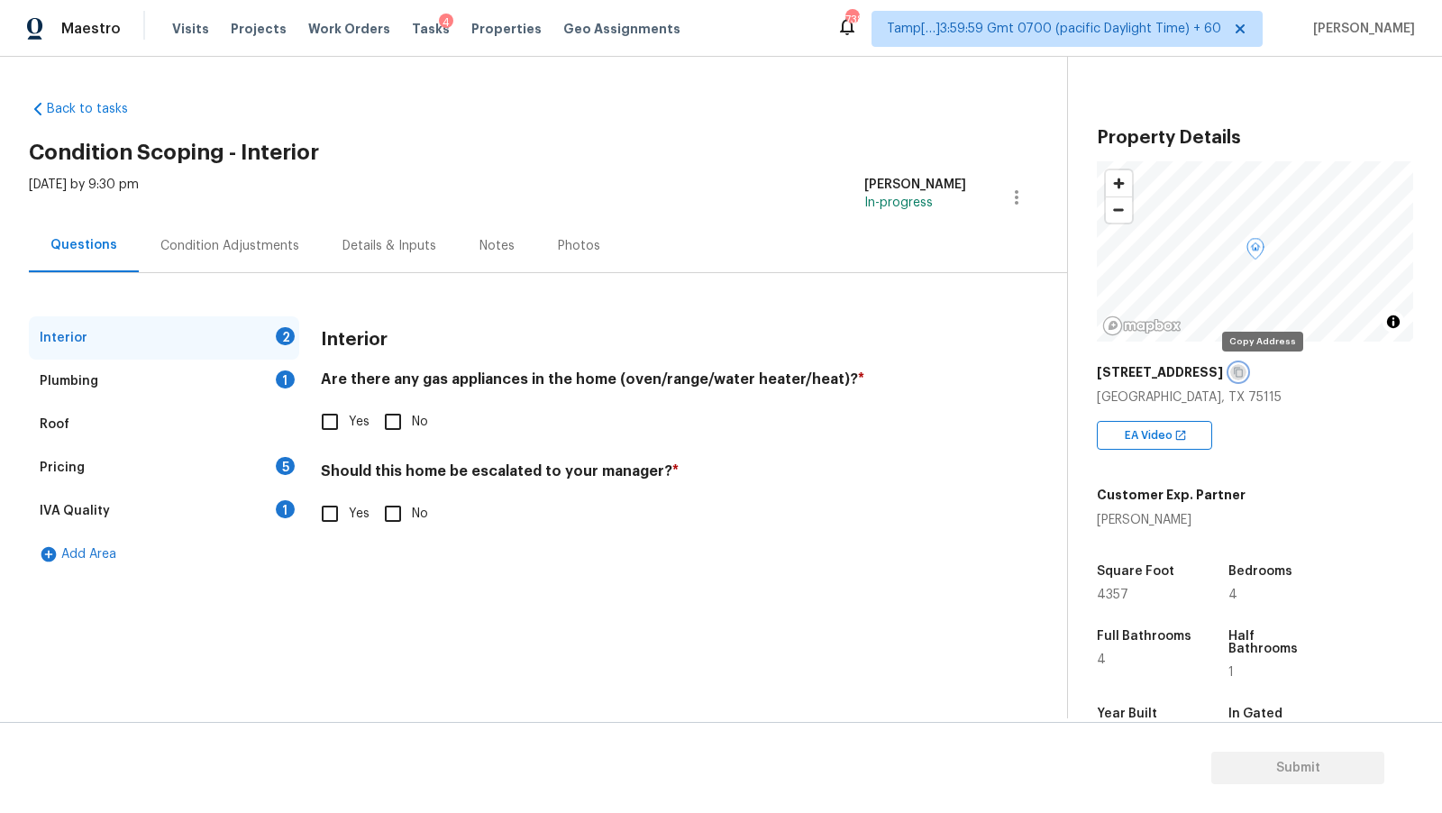
click at [1247, 369] on button "button" at bounding box center [1239, 372] width 16 height 16
click at [318, 406] on input "Yes" at bounding box center [330, 422] width 38 height 38
checkbox input "true"
click at [224, 385] on div "Plumbing 1" at bounding box center [164, 381] width 270 height 43
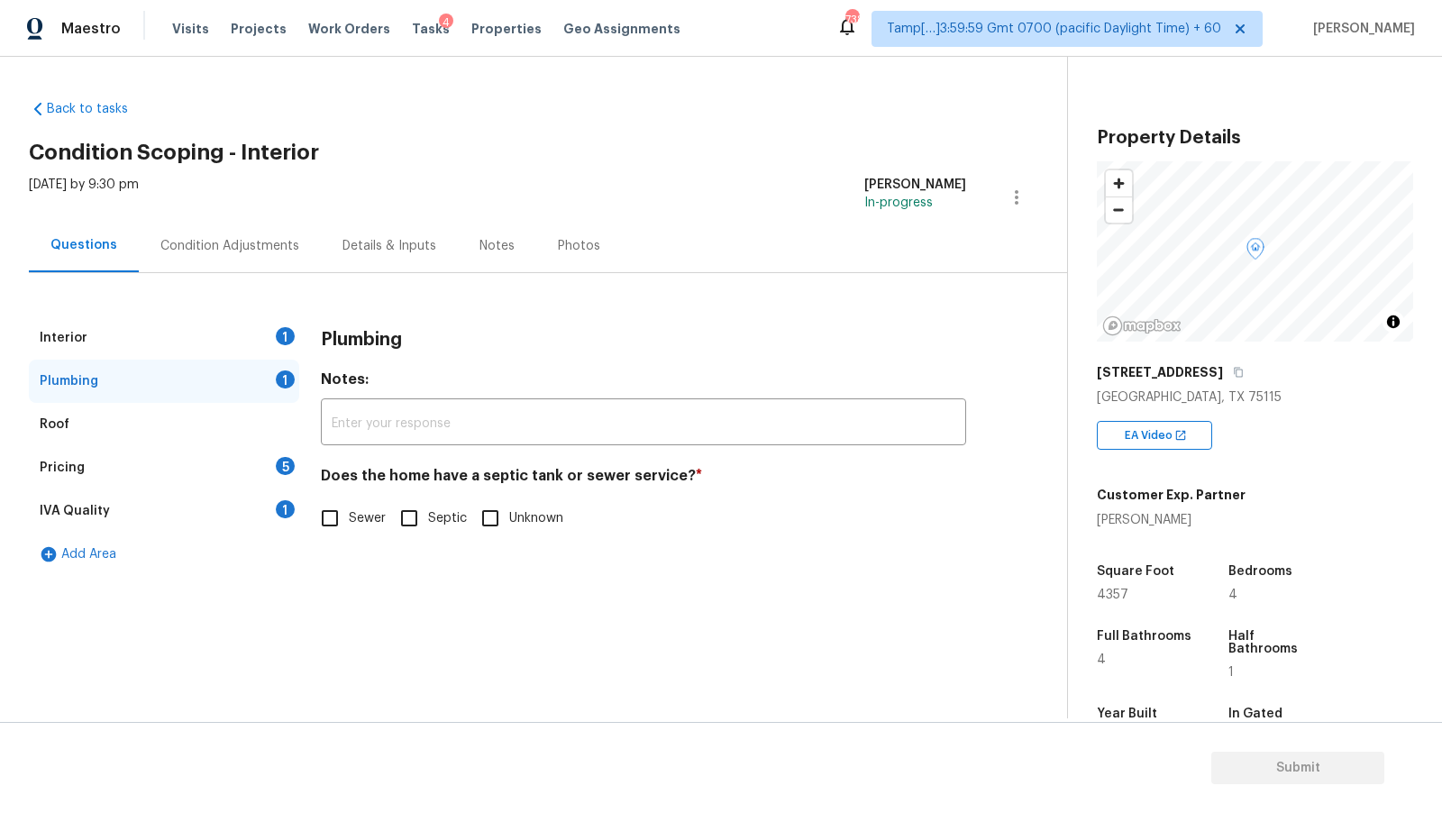
click at [338, 526] on input "Sewer" at bounding box center [330, 518] width 38 height 38
checkbox input "true"
click at [206, 347] on div "Interior 1" at bounding box center [164, 337] width 270 height 43
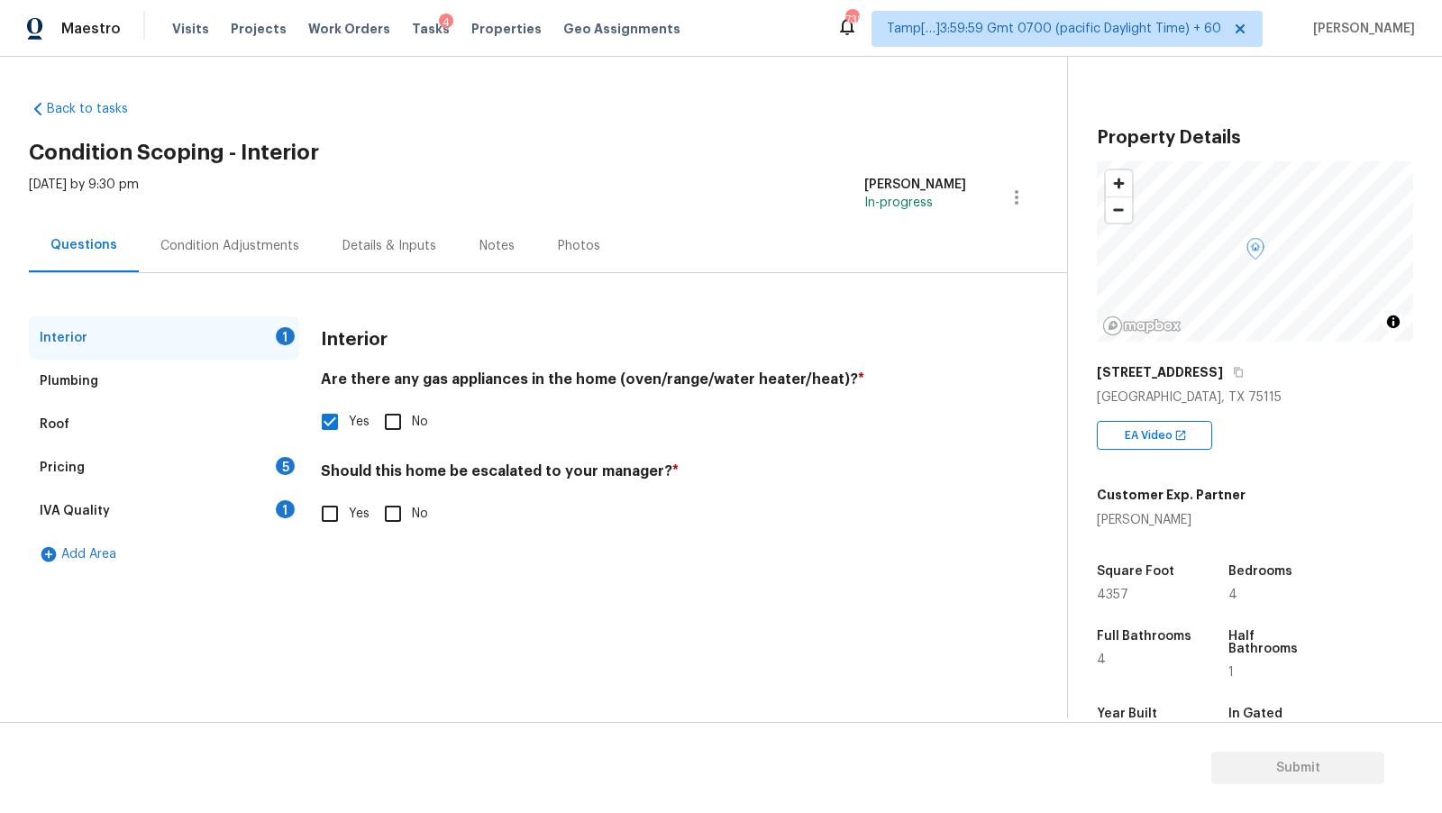
click at [97, 522] on div "IVA Quality 1" at bounding box center [164, 510] width 270 height 43
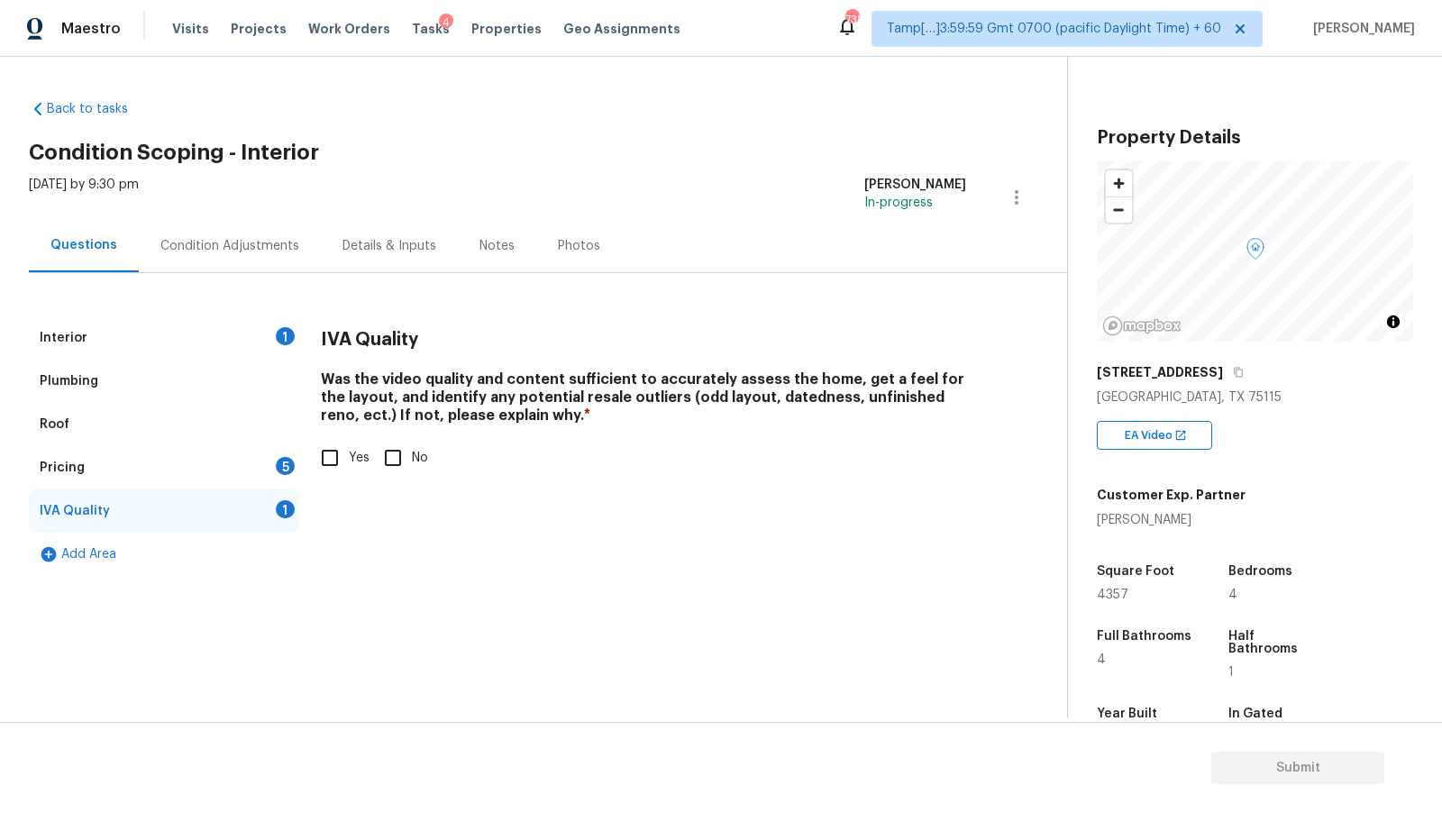
click at [350, 449] on span "Yes" at bounding box center [359, 458] width 21 height 19
click at [349, 448] on input "Yes" at bounding box center [330, 458] width 38 height 38
checkbox input "true"
click at [224, 472] on div "Pricing 5" at bounding box center [164, 467] width 270 height 43
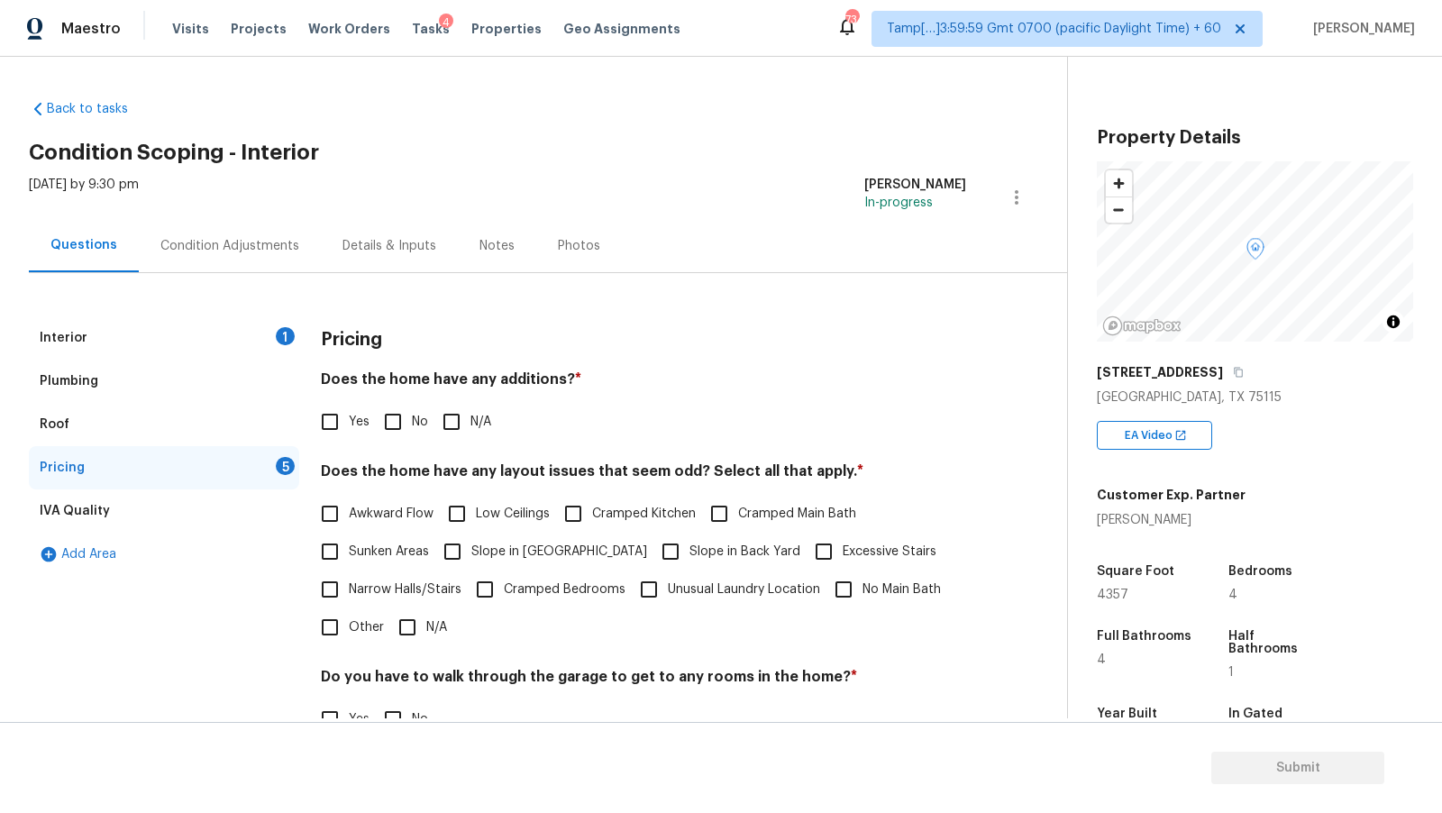
click at [230, 257] on div "Condition Adjustments" at bounding box center [230, 245] width 182 height 53
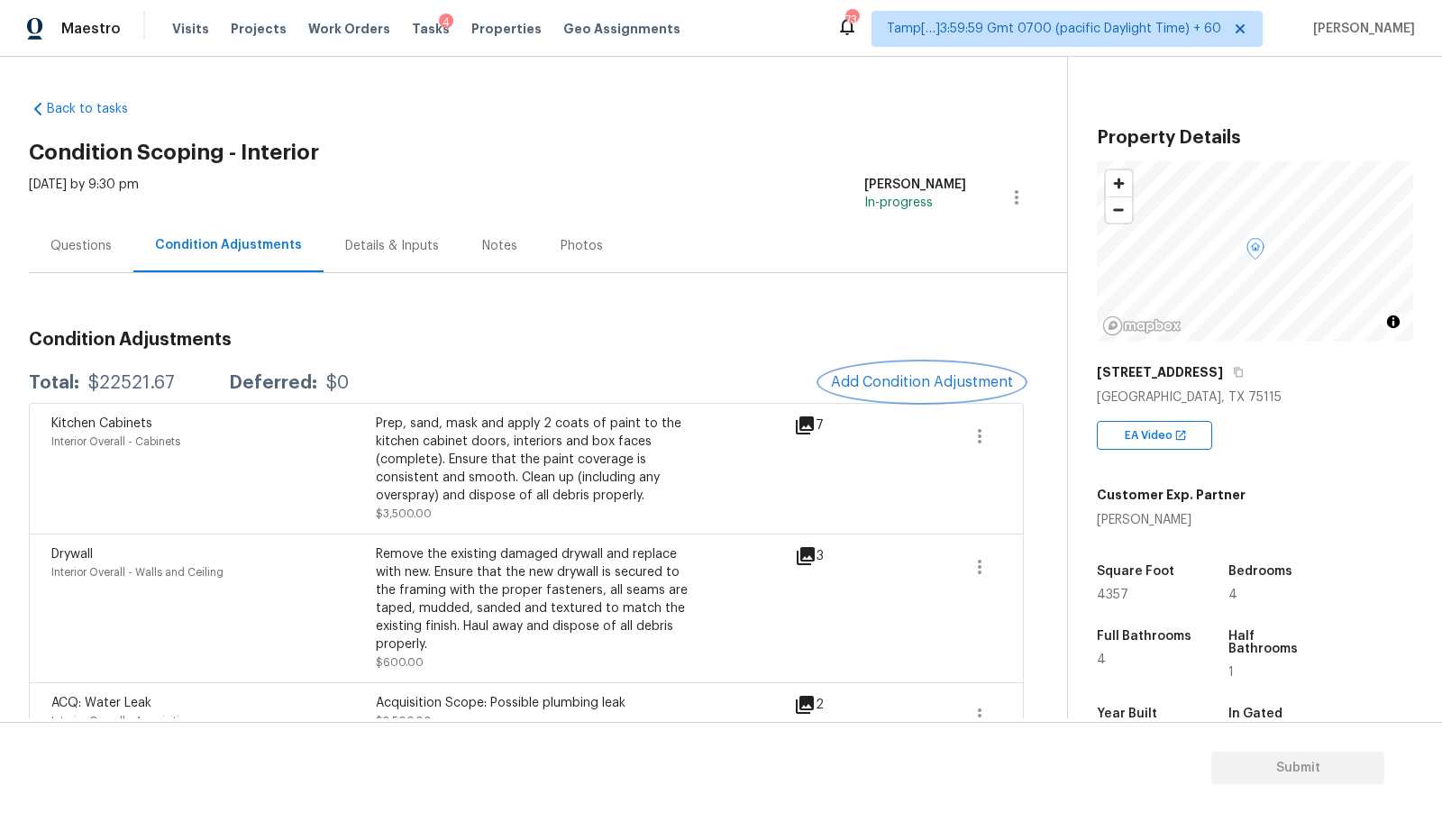
click at [947, 366] on button "Add Condition Adjustment" at bounding box center [922, 382] width 204 height 38
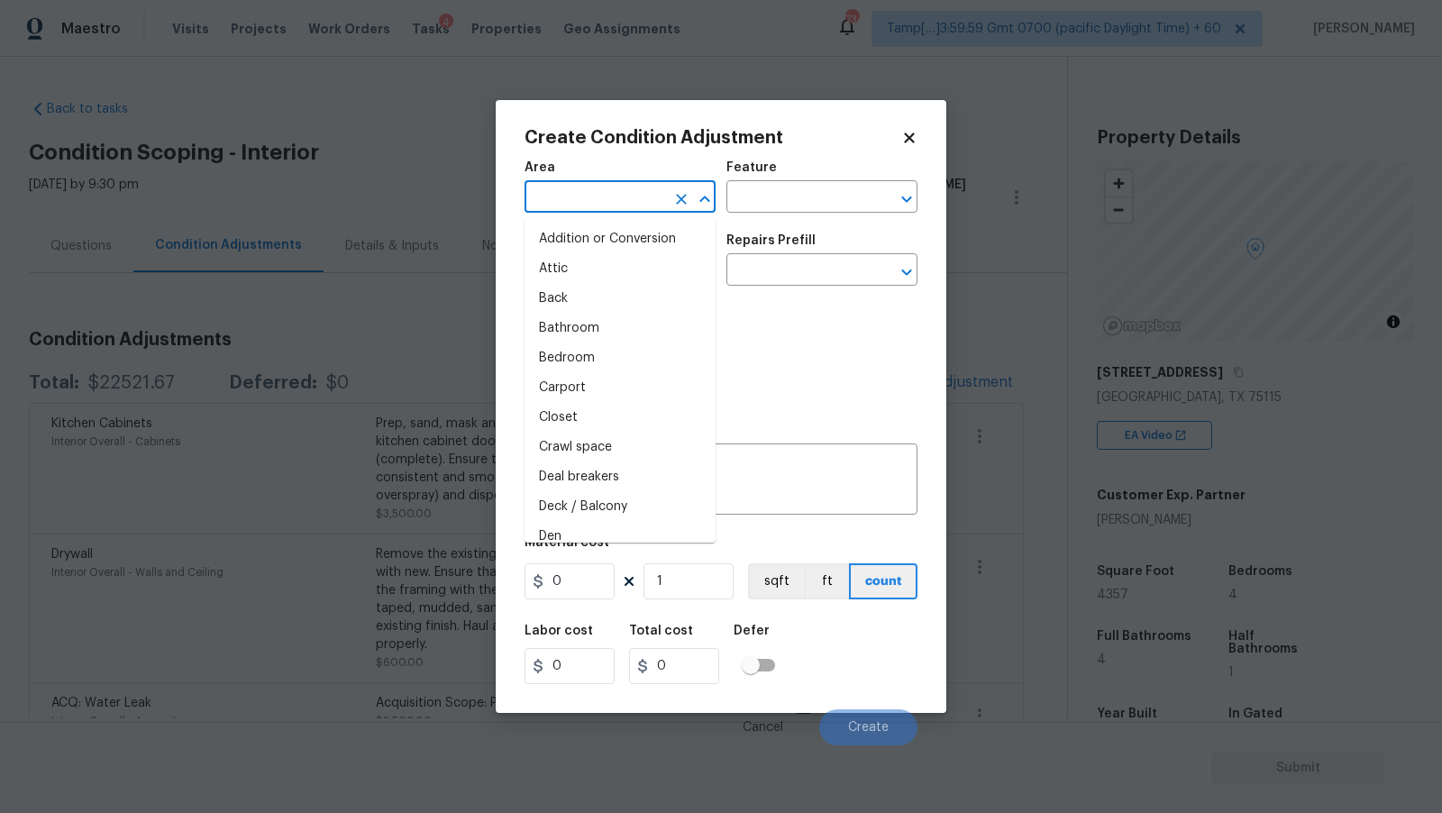
click at [614, 190] on input "text" at bounding box center [595, 199] width 141 height 28
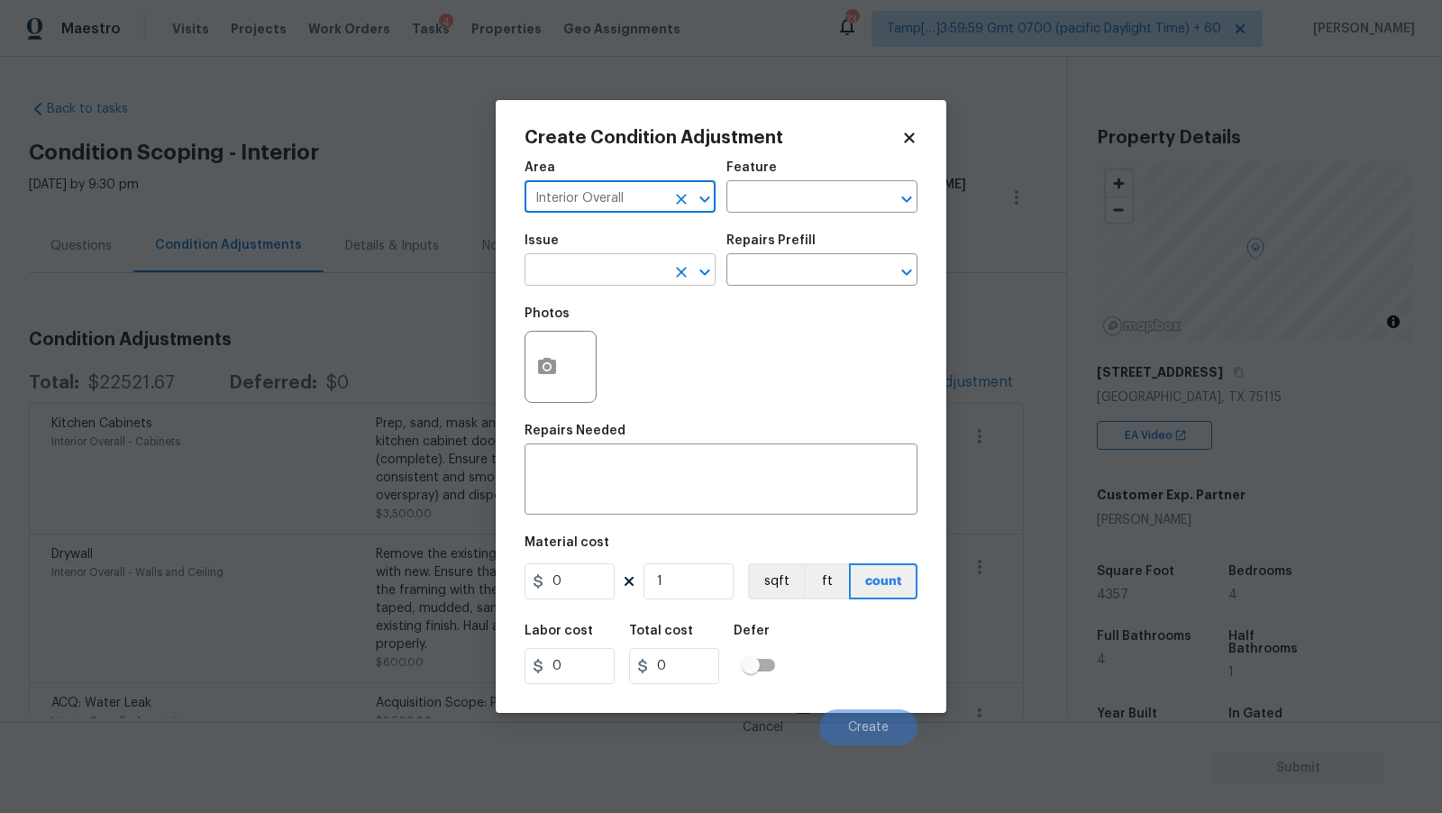
type input "Interior Overall"
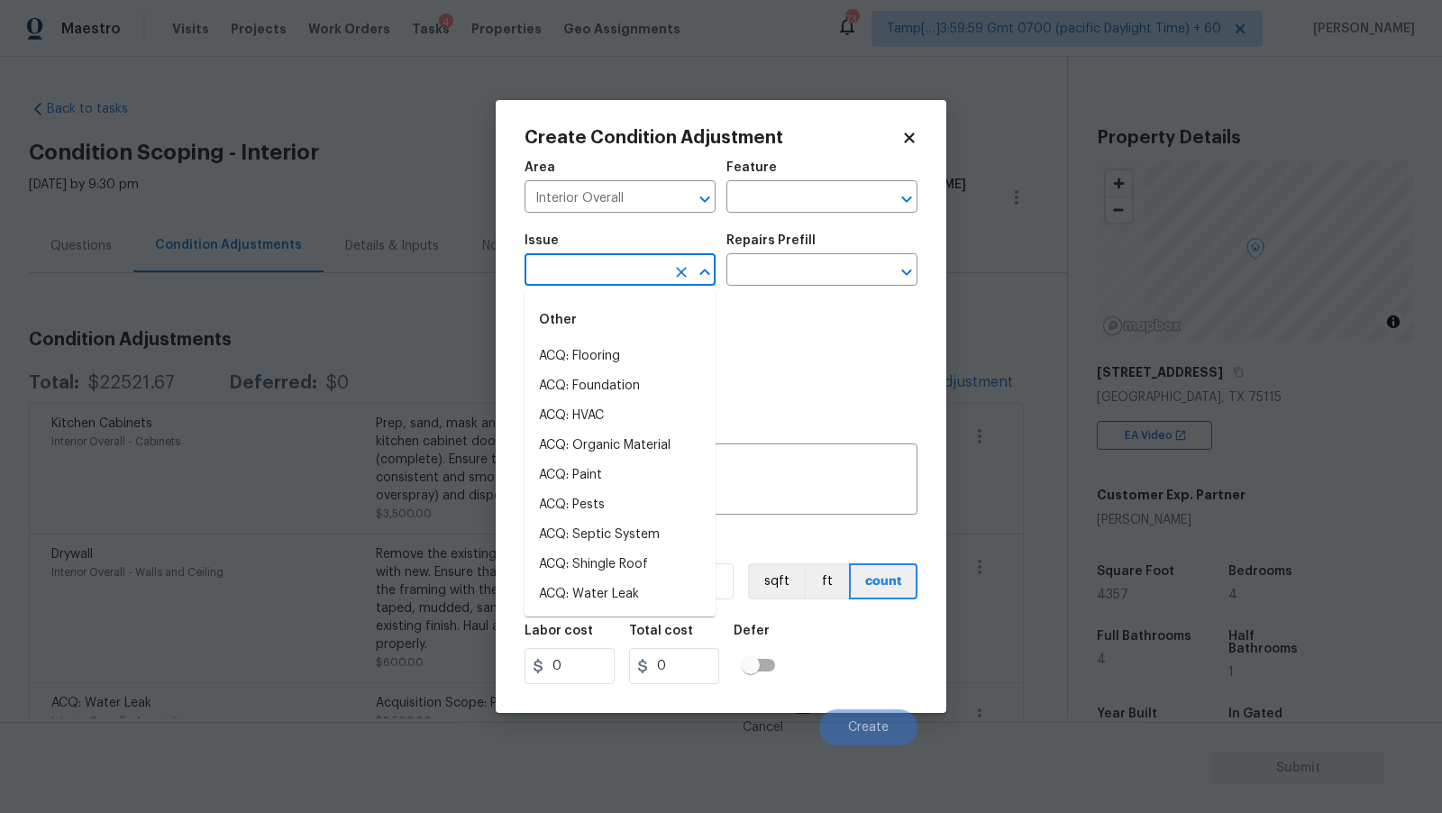
click at [587, 270] on input "text" at bounding box center [595, 272] width 141 height 28
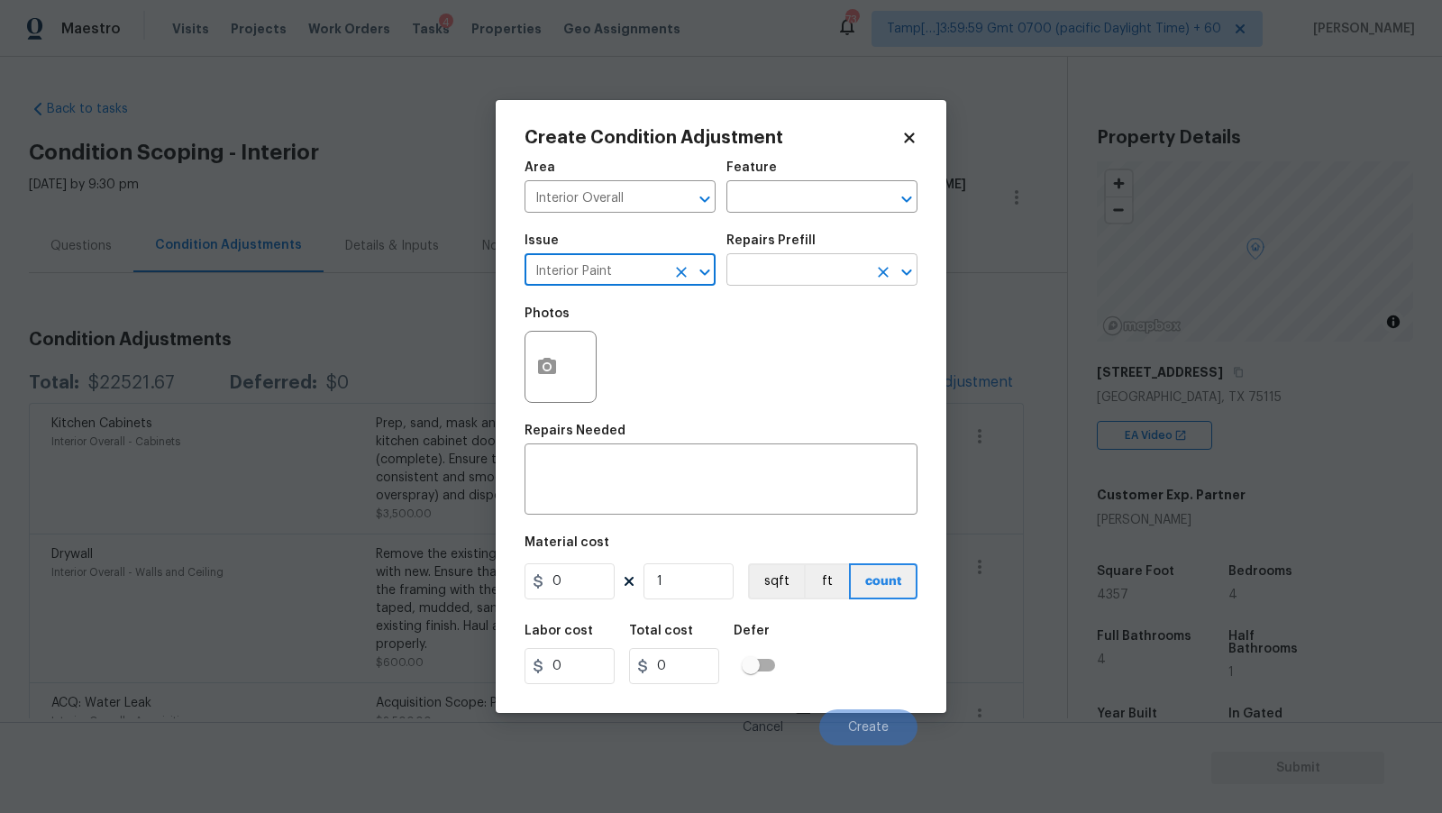
type input "Interior Paint"
click at [758, 274] on input "text" at bounding box center [797, 272] width 141 height 28
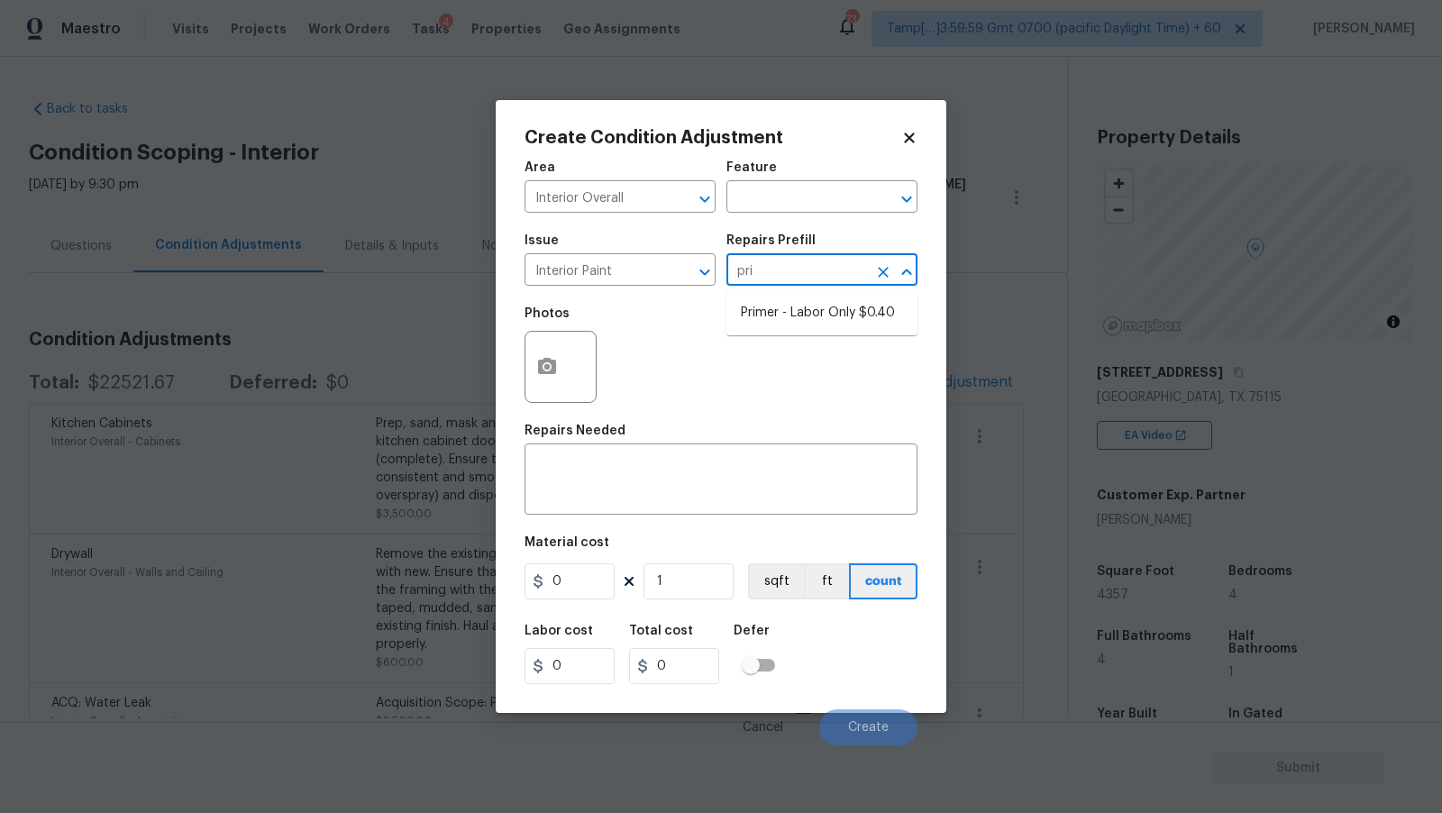
type input "prim"
type input "Overall Paint"
type textarea "Interior primer - PRIMER PROVIDED BY OPENDOOR - All nails, screws, drywall anch…"
type input "0.4"
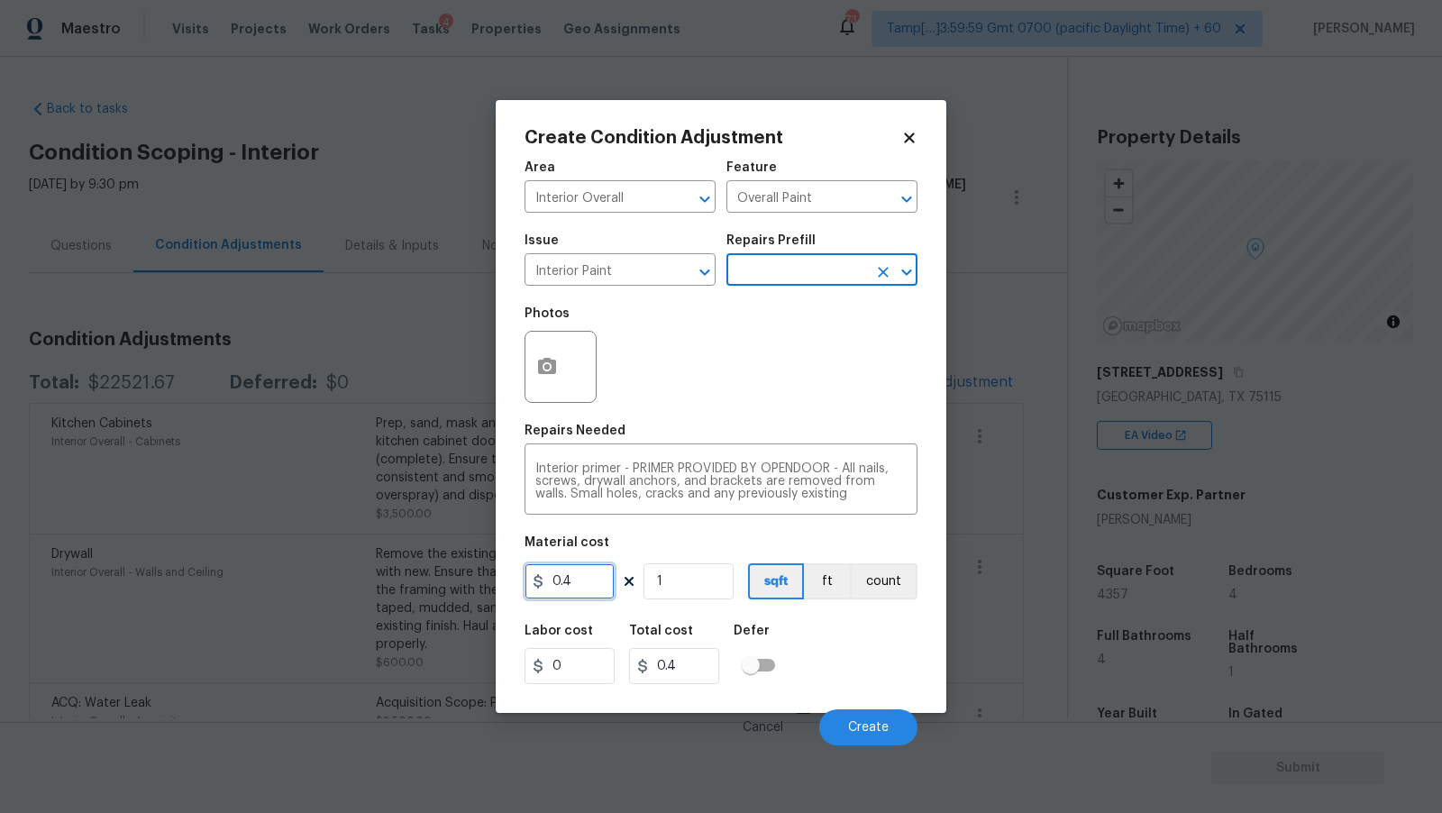
click at [586, 585] on input "0.4" at bounding box center [570, 581] width 90 height 36
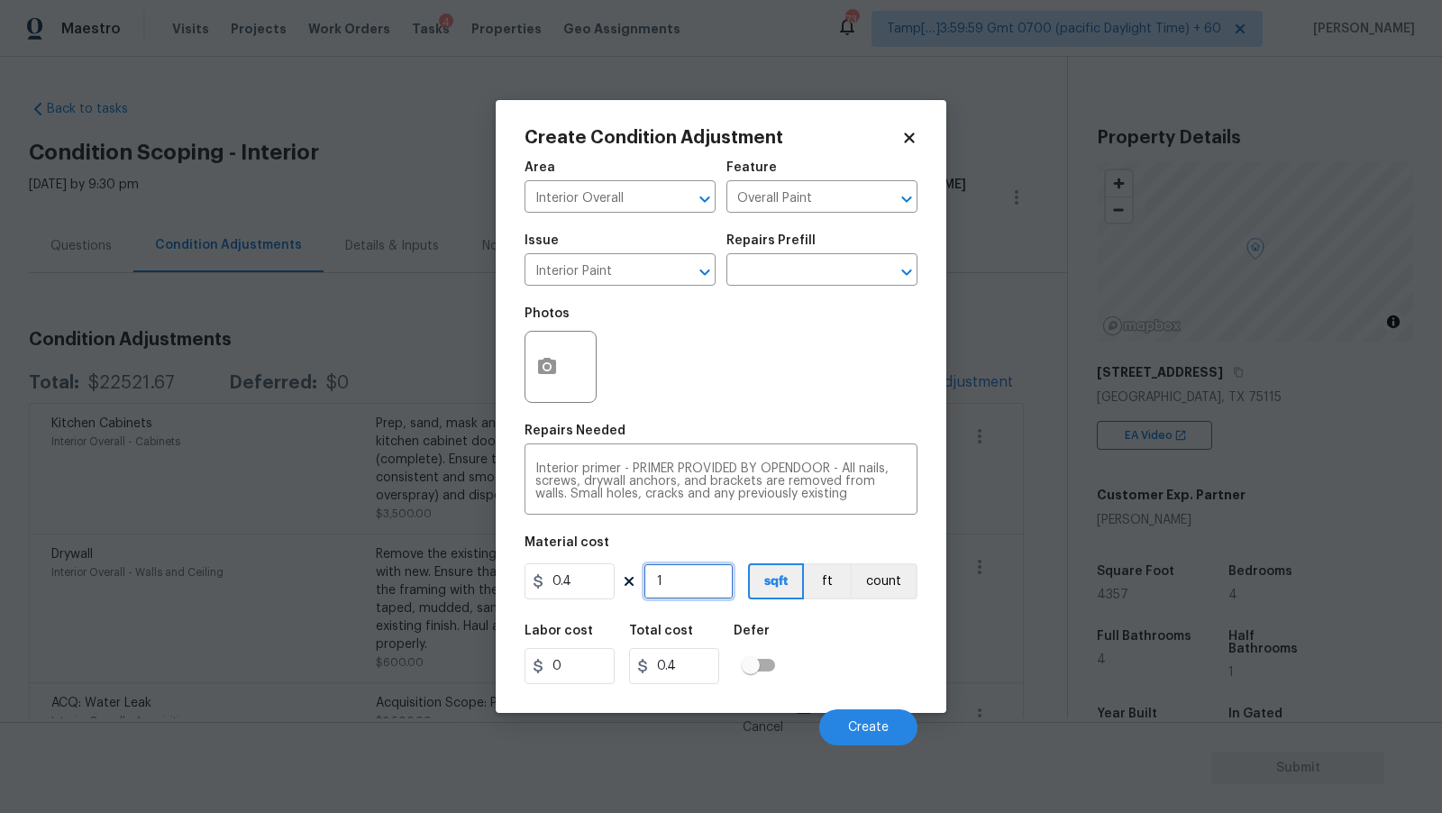
click at [687, 582] on input "1" at bounding box center [689, 581] width 90 height 36
type input "10"
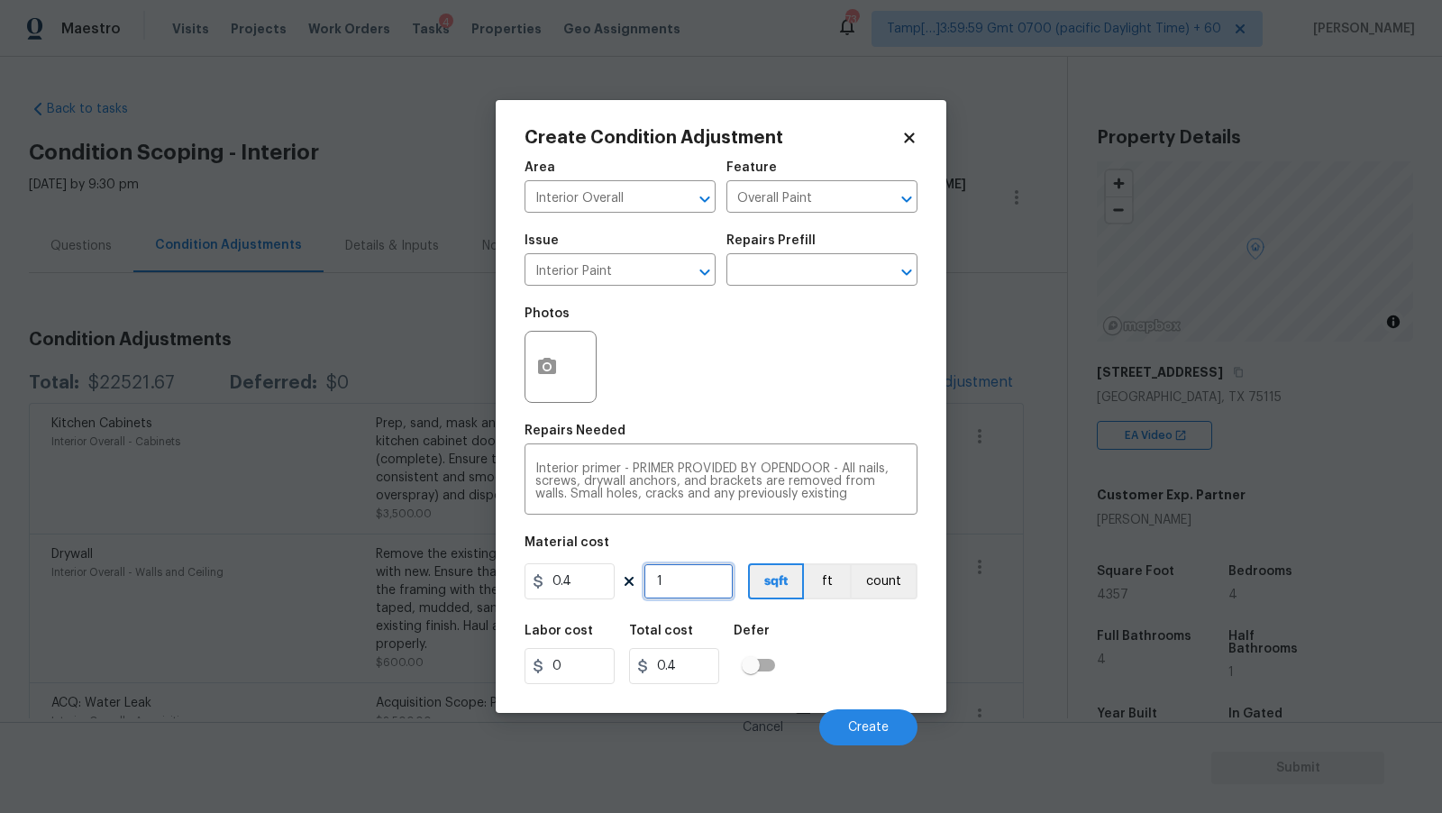
type input "4"
type input "100"
type input "40"
type input "1000"
type input "400"
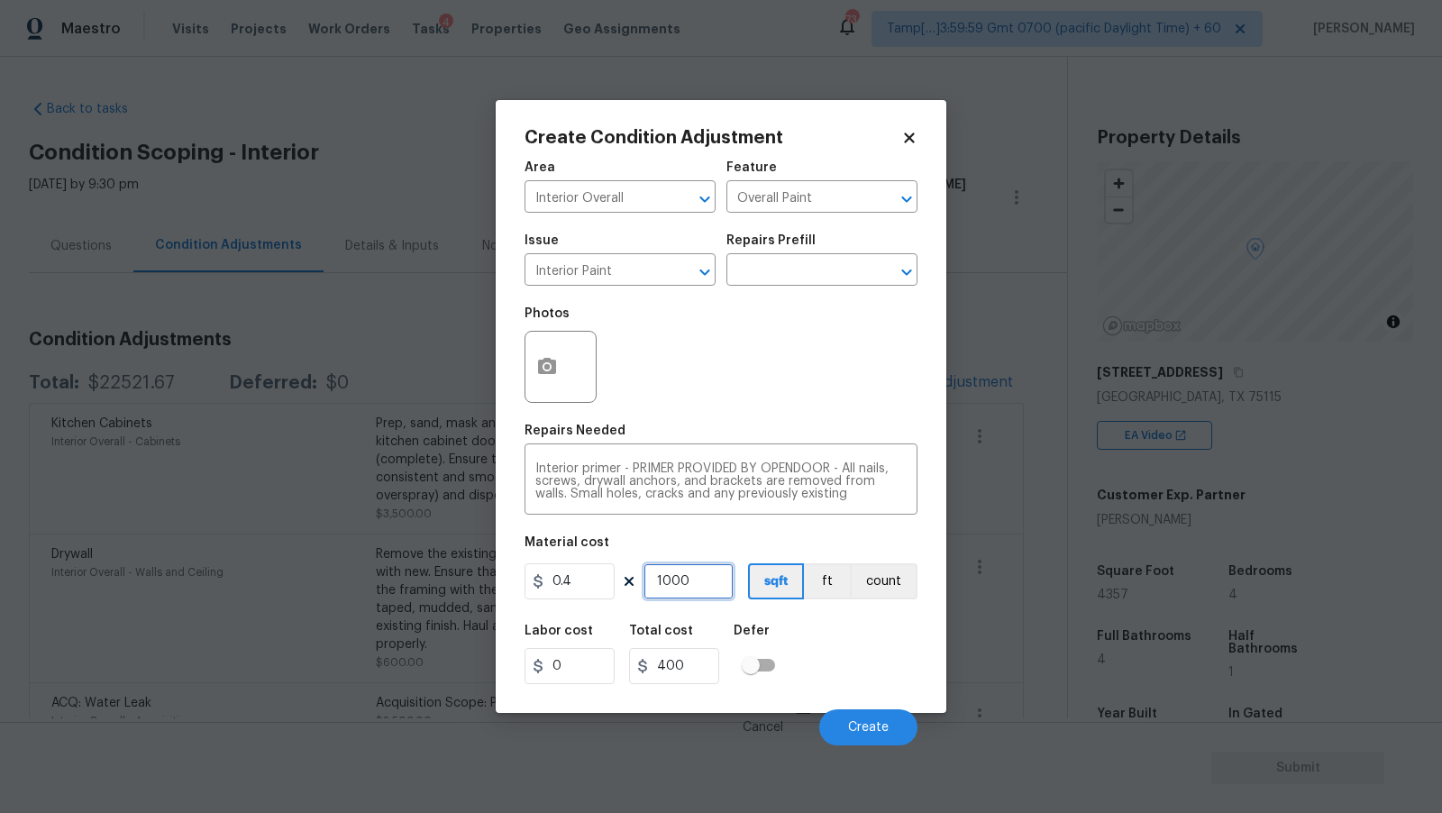
type input "10000"
type input "4000"
type input "1000"
type input "400"
type input "1000"
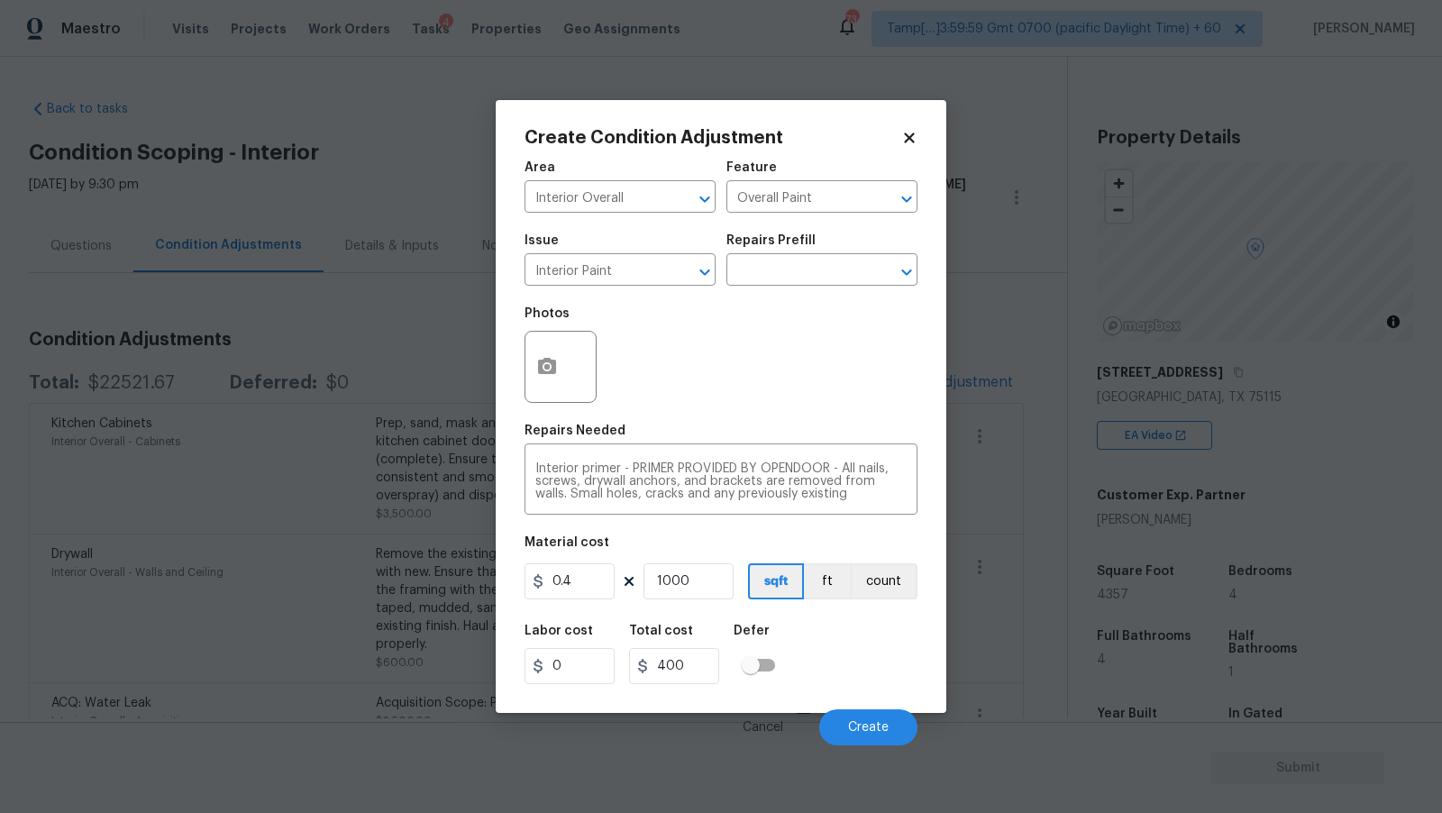
click at [730, 408] on div "Photos" at bounding box center [721, 355] width 393 height 117
click at [700, 584] on input "1000" at bounding box center [689, 581] width 90 height 36
click at [544, 366] on circle "button" at bounding box center [546, 366] width 5 height 5
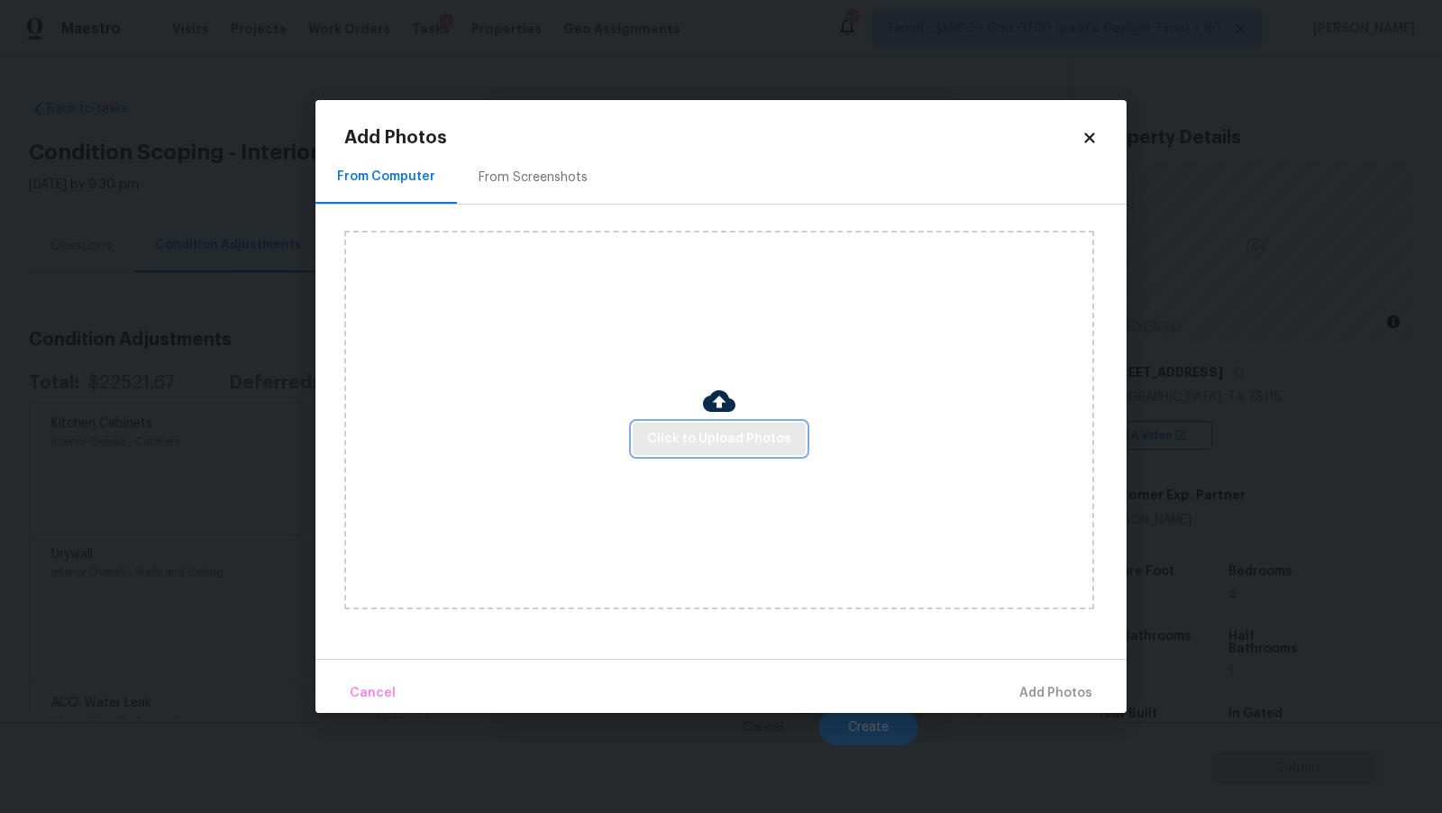
click at [740, 432] on span "Click to Upload Photos" at bounding box center [719, 439] width 144 height 23
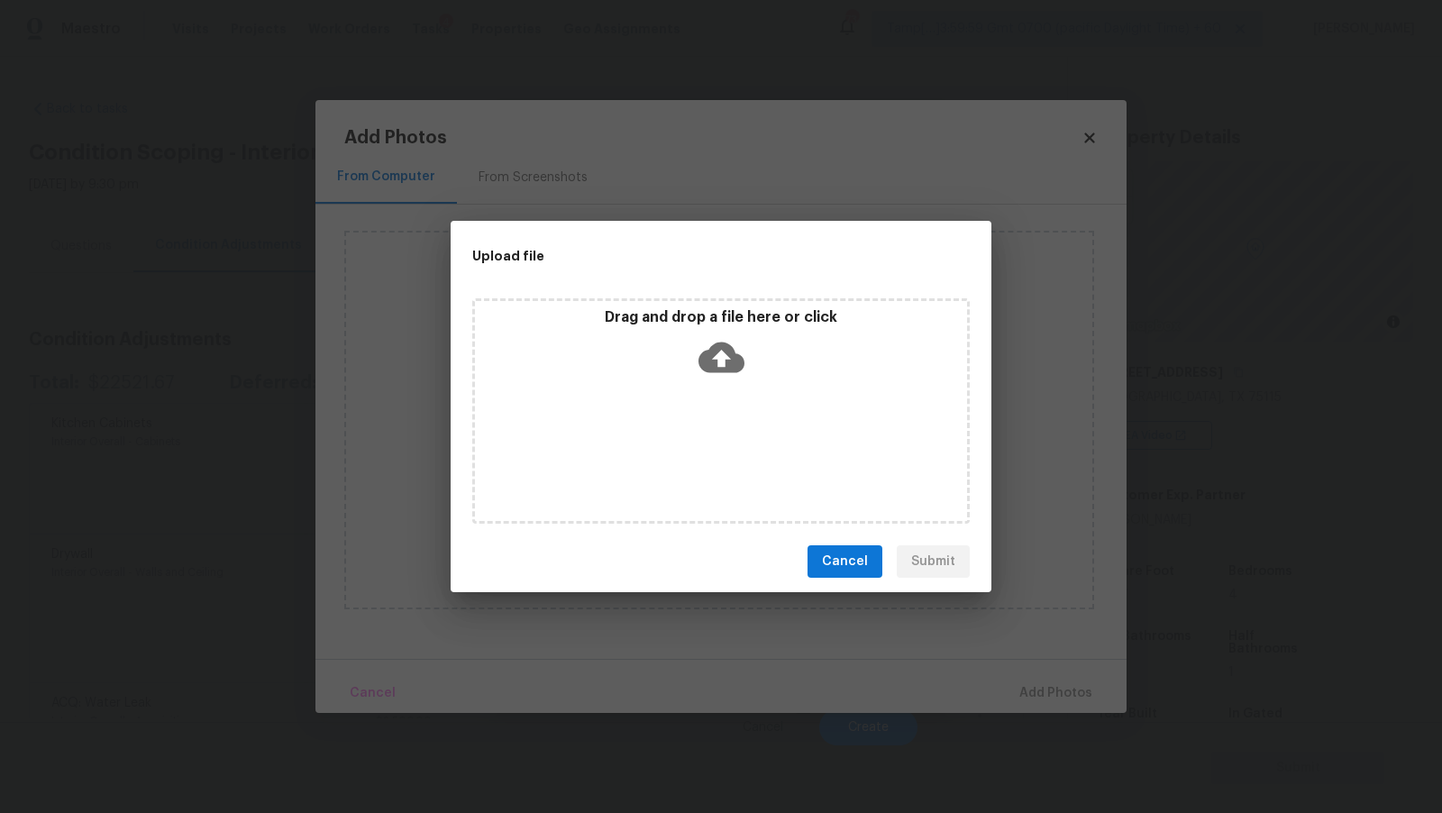
click at [733, 367] on icon at bounding box center [722, 358] width 46 height 31
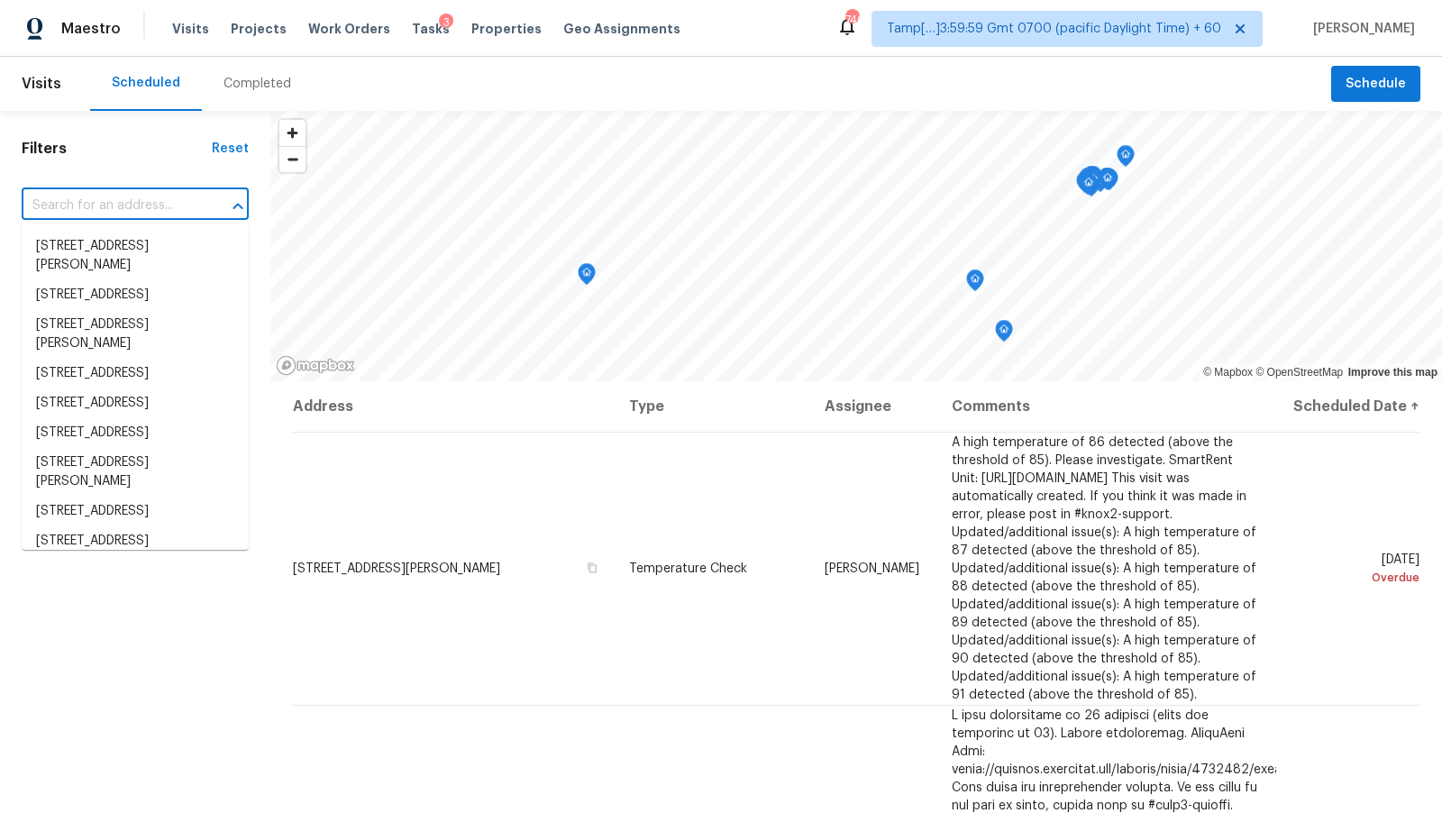
click at [98, 200] on input "text" at bounding box center [110, 206] width 177 height 28
click at [251, 83] on div "Completed" at bounding box center [258, 84] width 68 height 18
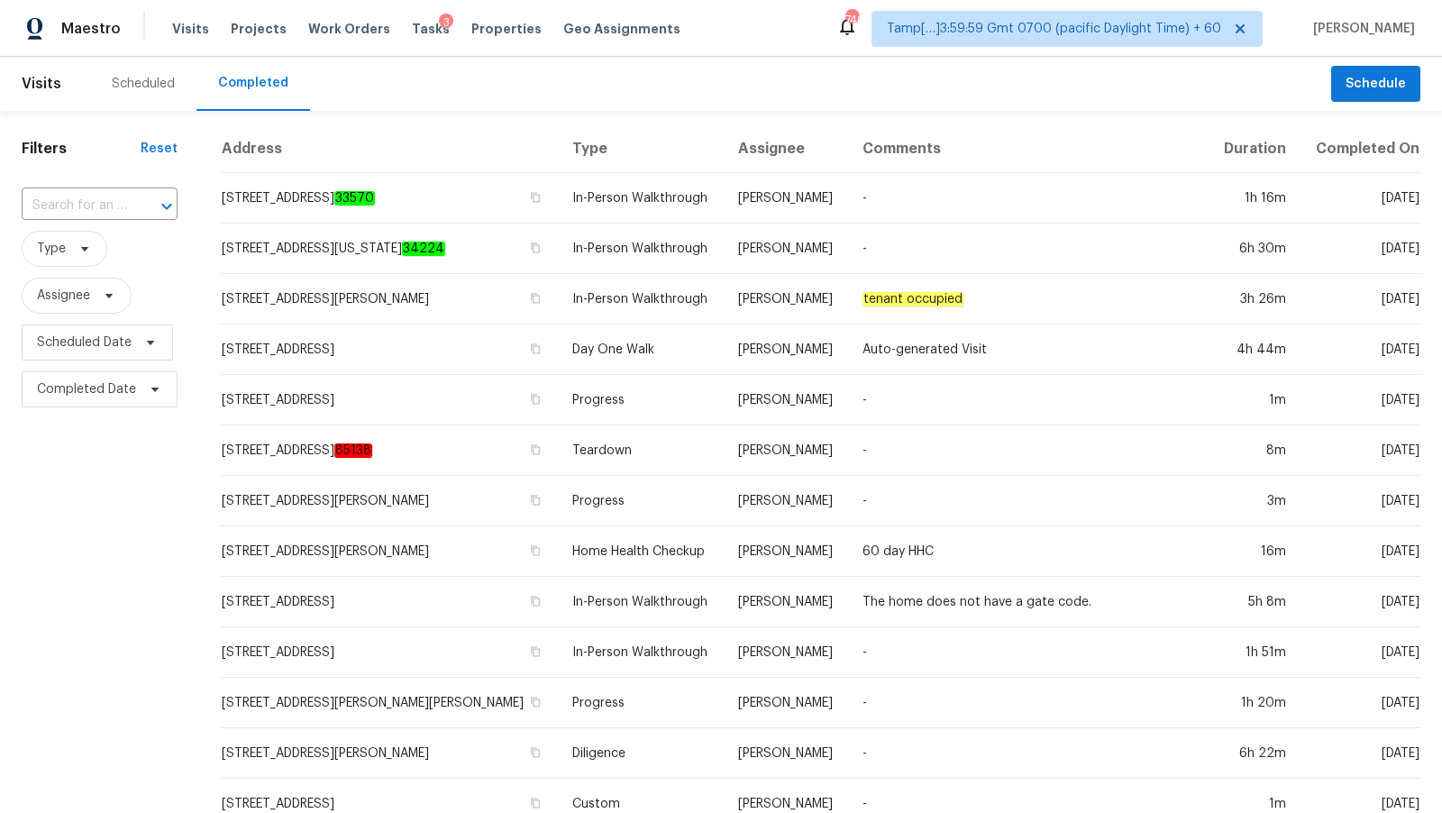
click at [109, 206] on input "text" at bounding box center [74, 206] width 105 height 28
paste input "[STREET_ADDRESS]"
type input "[STREET_ADDRESS]"
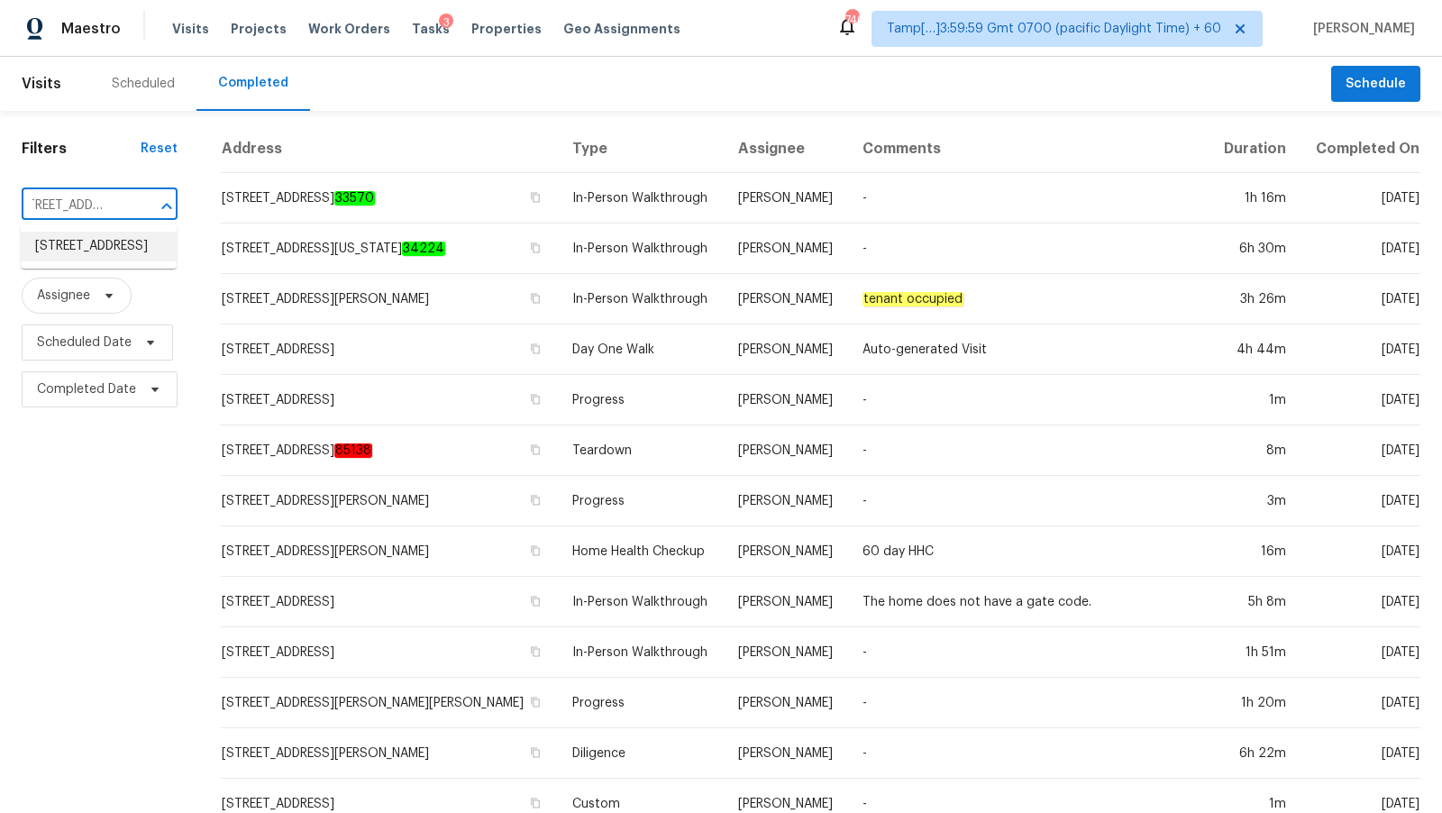
click at [105, 245] on li "[STREET_ADDRESS]" at bounding box center [99, 247] width 156 height 30
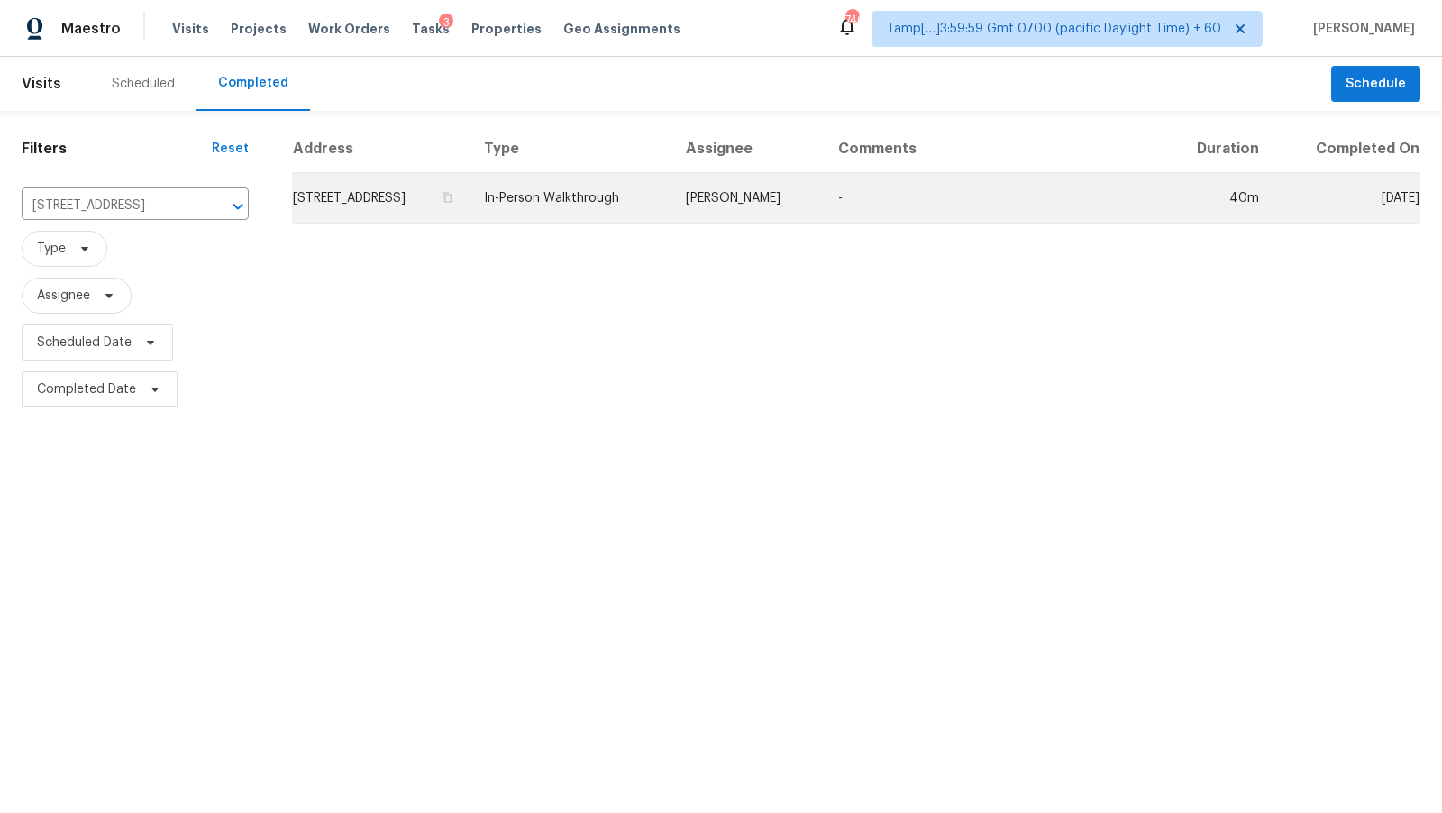
click at [470, 224] on td "[STREET_ADDRESS]" at bounding box center [381, 198] width 178 height 50
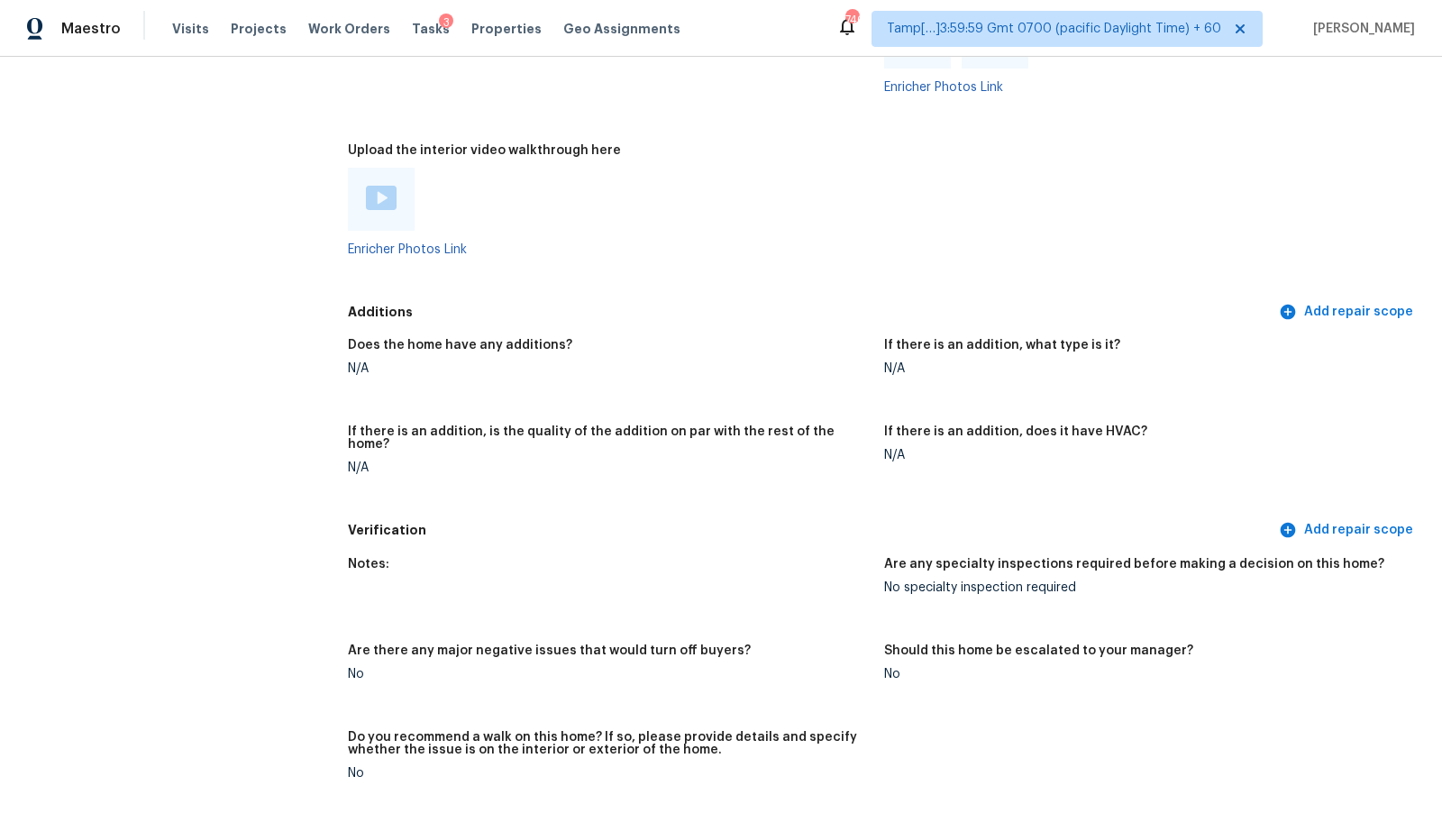
scroll to position [3305, 0]
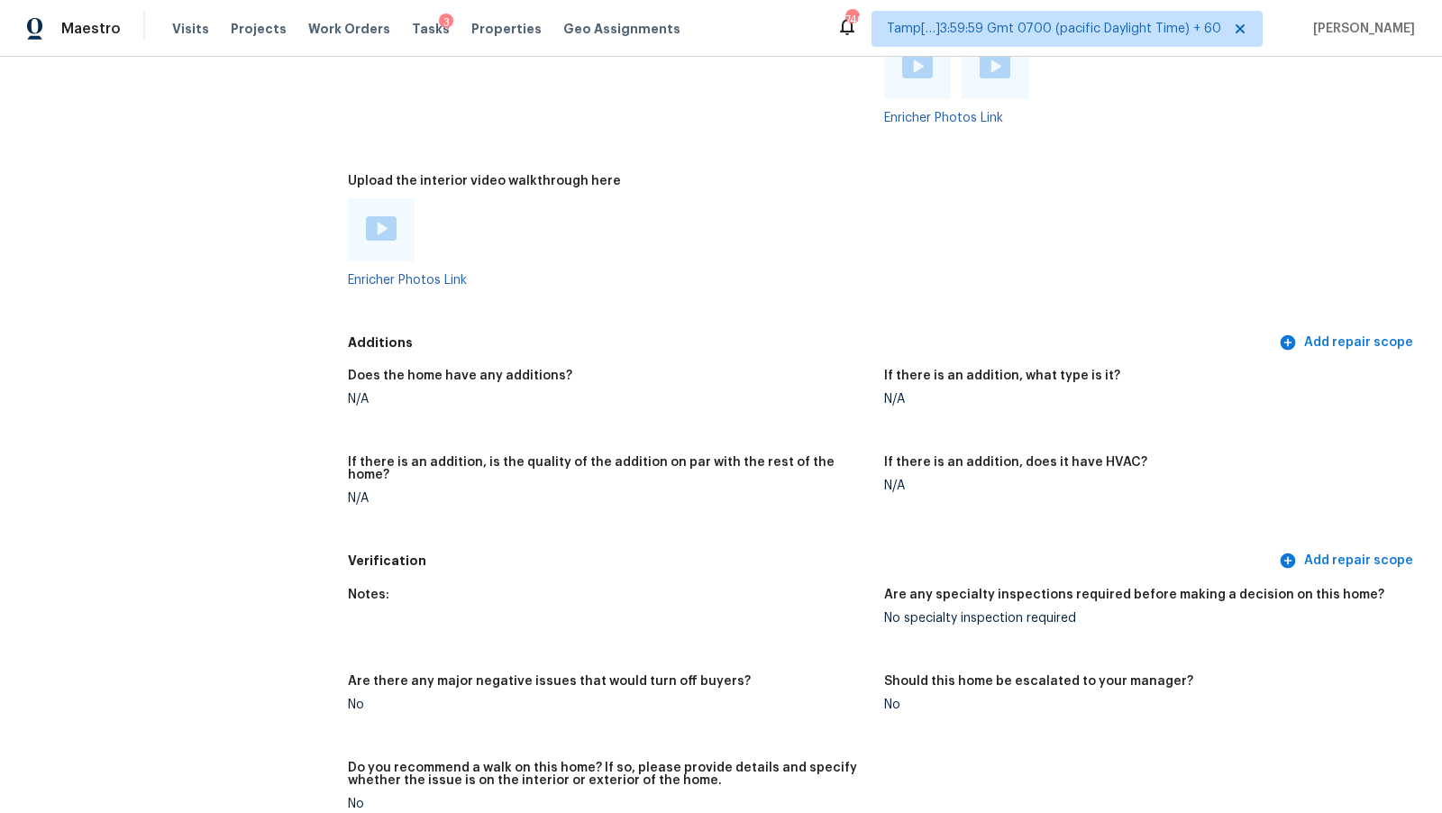
click at [393, 248] on div at bounding box center [381, 229] width 67 height 63
click at [390, 238] on img at bounding box center [381, 228] width 31 height 24
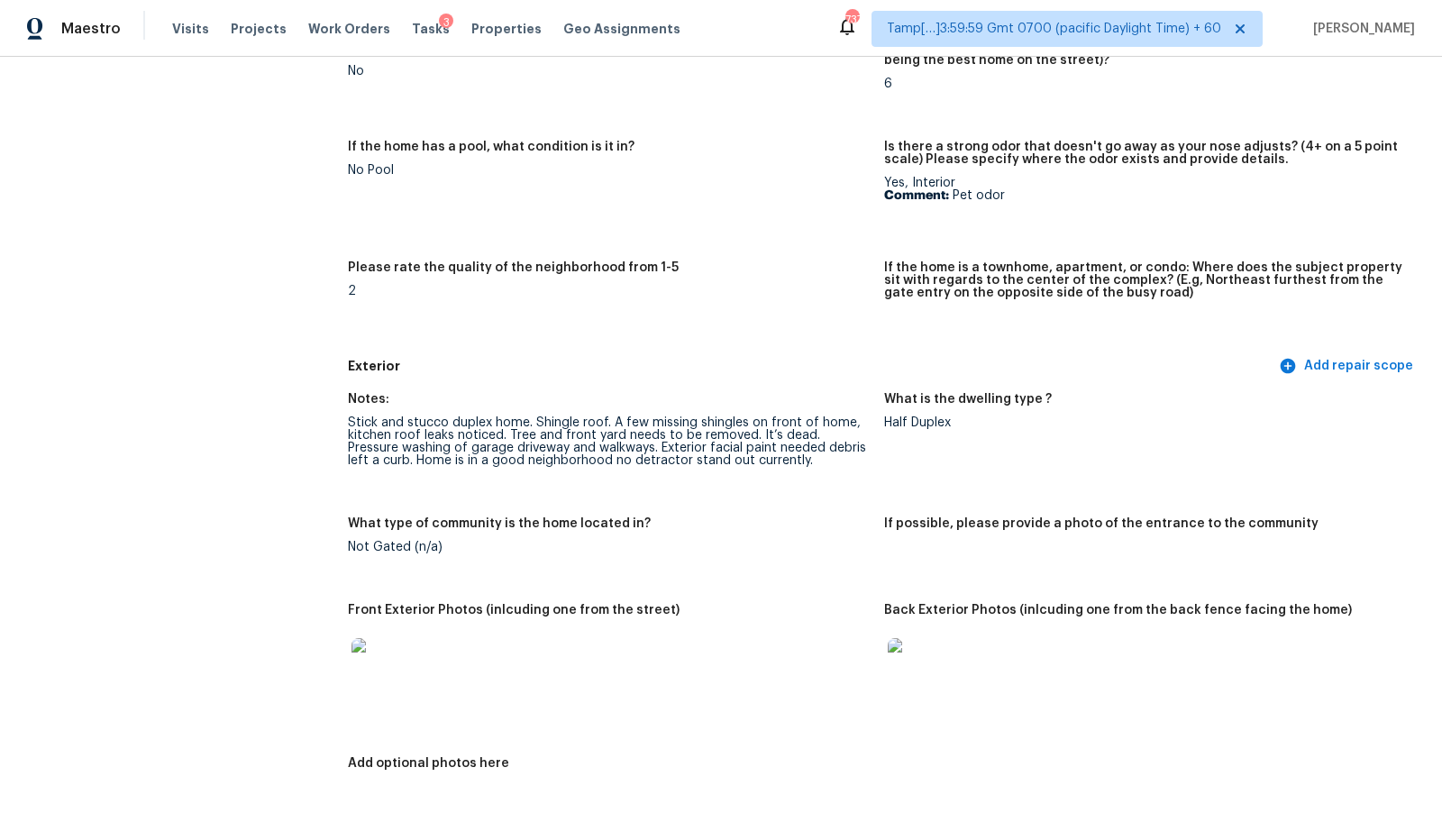
scroll to position [1622, 0]
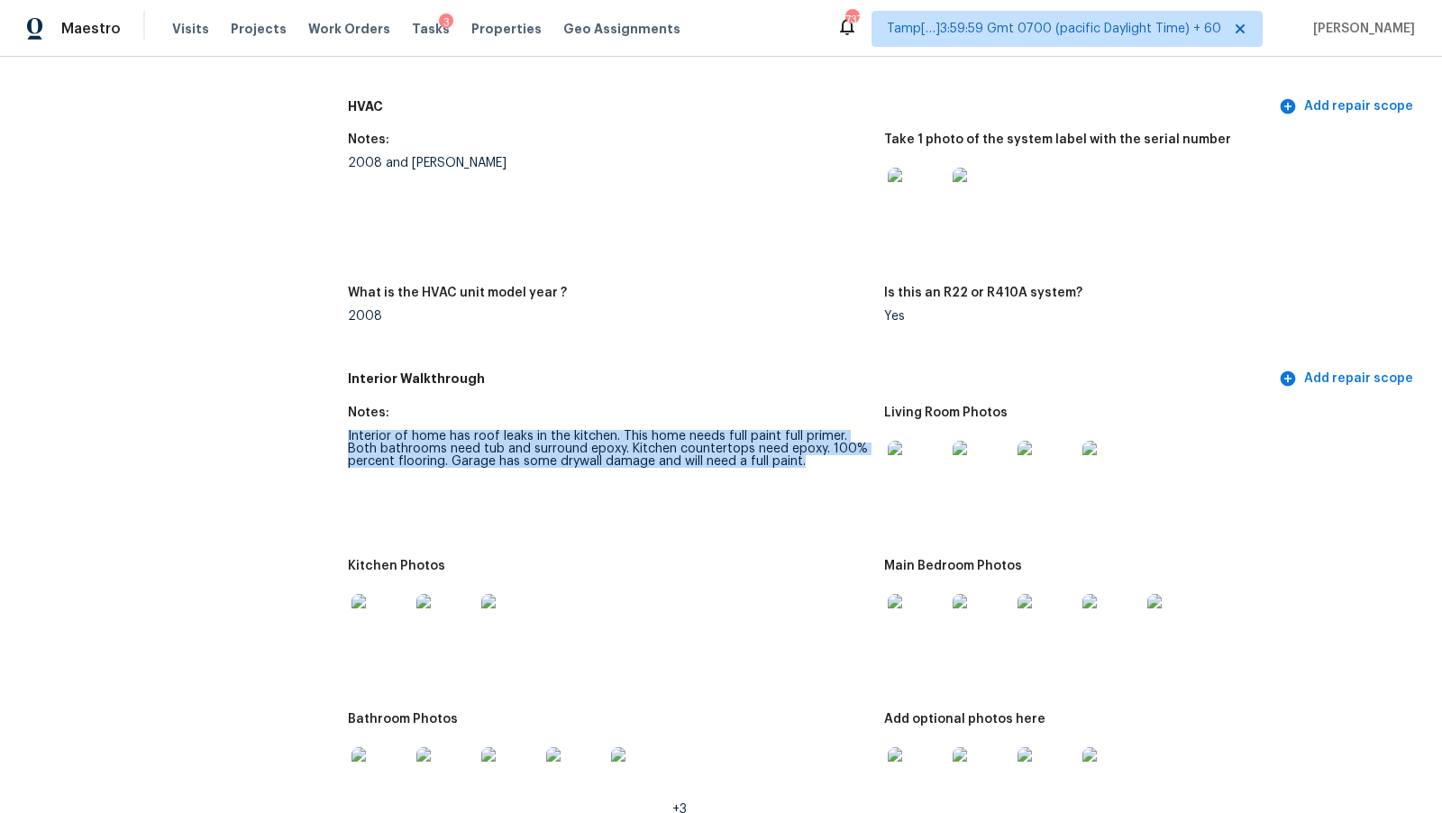
drag, startPoint x: 807, startPoint y: 459, endPoint x: 337, endPoint y: 436, distance: 470.2
copy div "Interior of home has roof leaks in the kitchen. This home needs full paint full…"
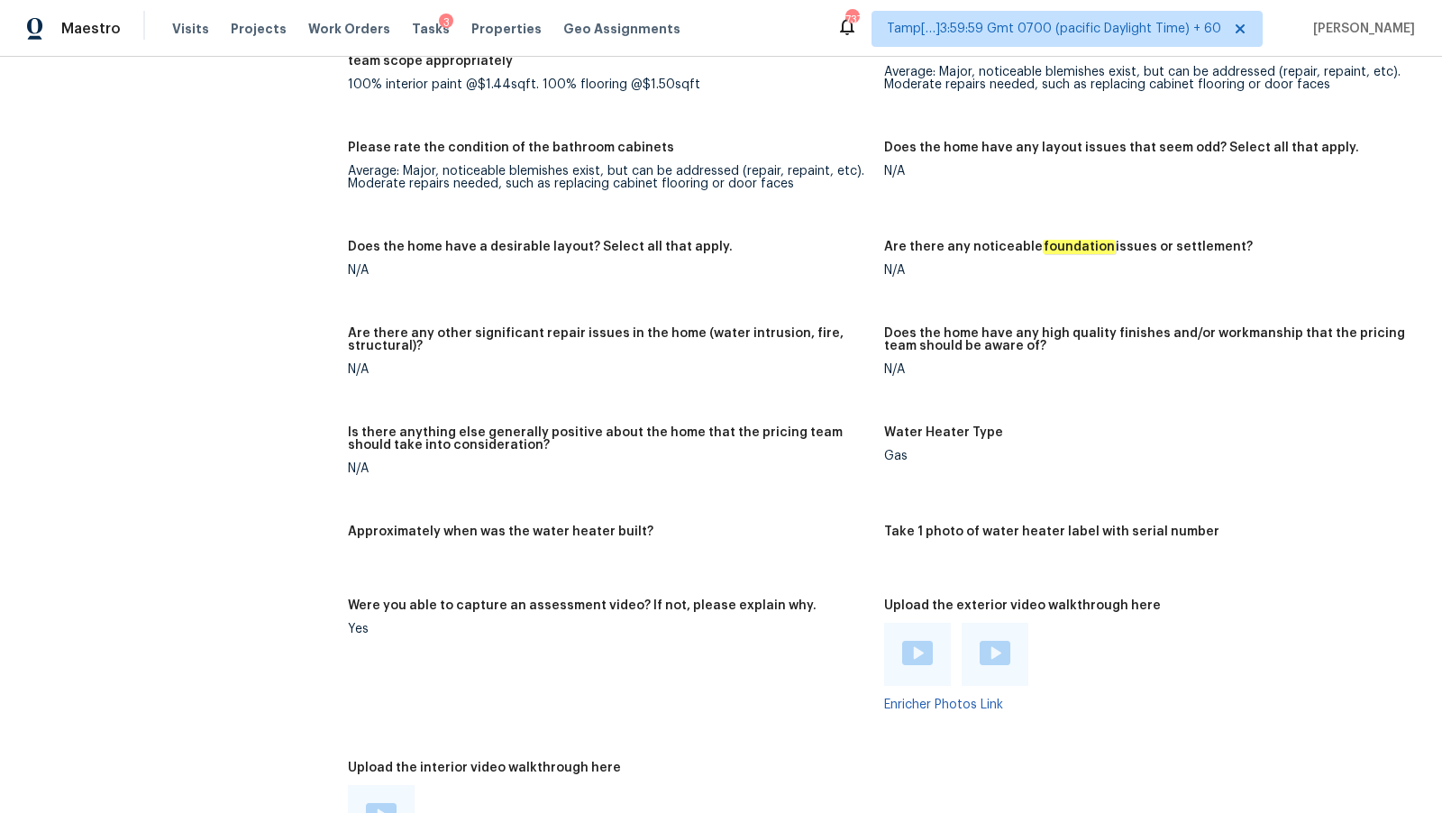
scroll to position [2444, 0]
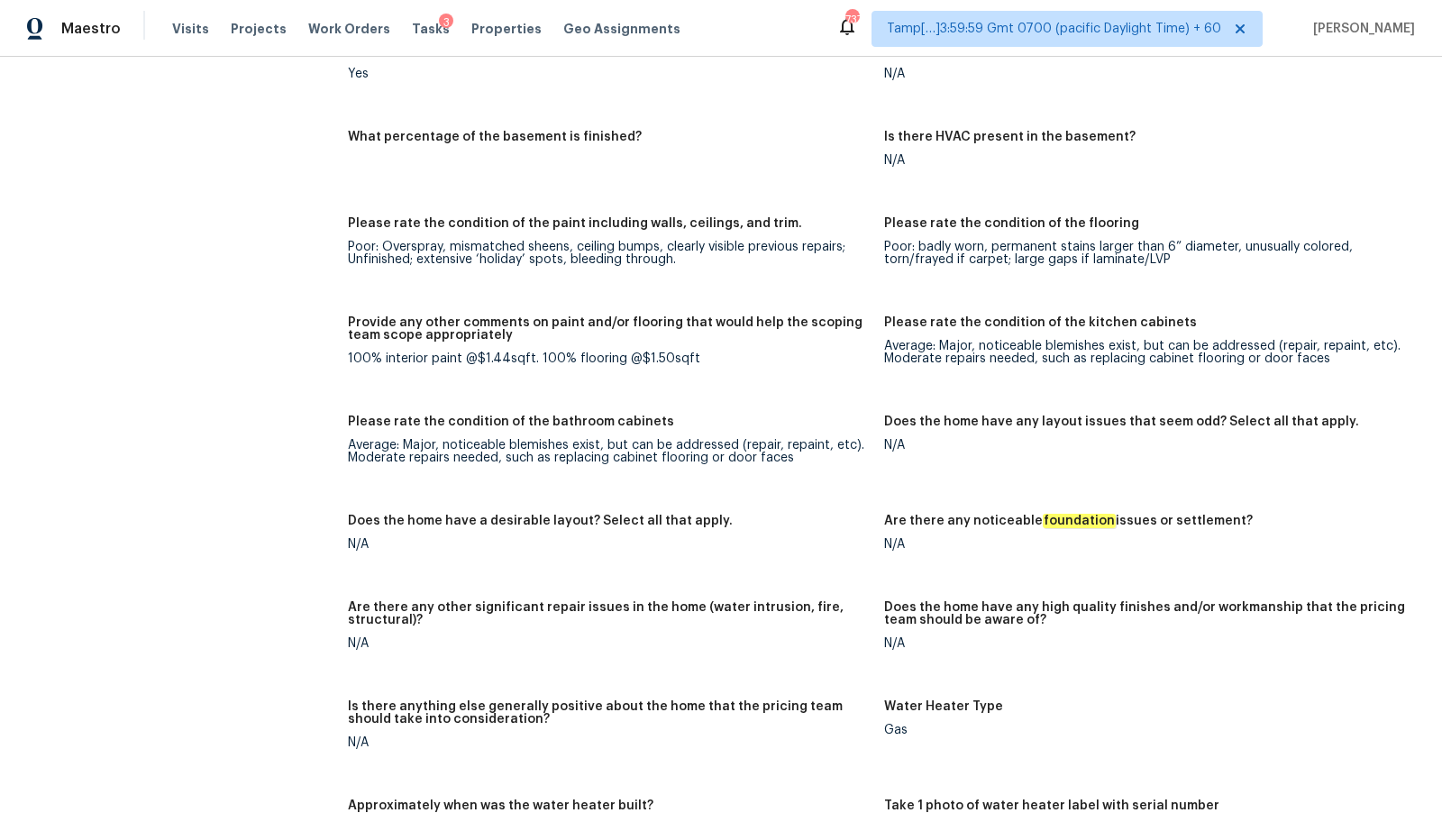
click at [544, 457] on div "Average: Major, noticeable blemishes exist, but can be addressed (repair, repai…" at bounding box center [609, 451] width 522 height 25
drag, startPoint x: 506, startPoint y: 456, endPoint x: 693, endPoint y: 458, distance: 187.5
click at [693, 458] on div "Average: Major, noticeable blemishes exist, but can be addressed (repair, repai…" at bounding box center [609, 451] width 522 height 25
click at [610, 448] on div "Average: Major, noticeable blemishes exist, but can be addressed (repair, repai…" at bounding box center [609, 451] width 522 height 25
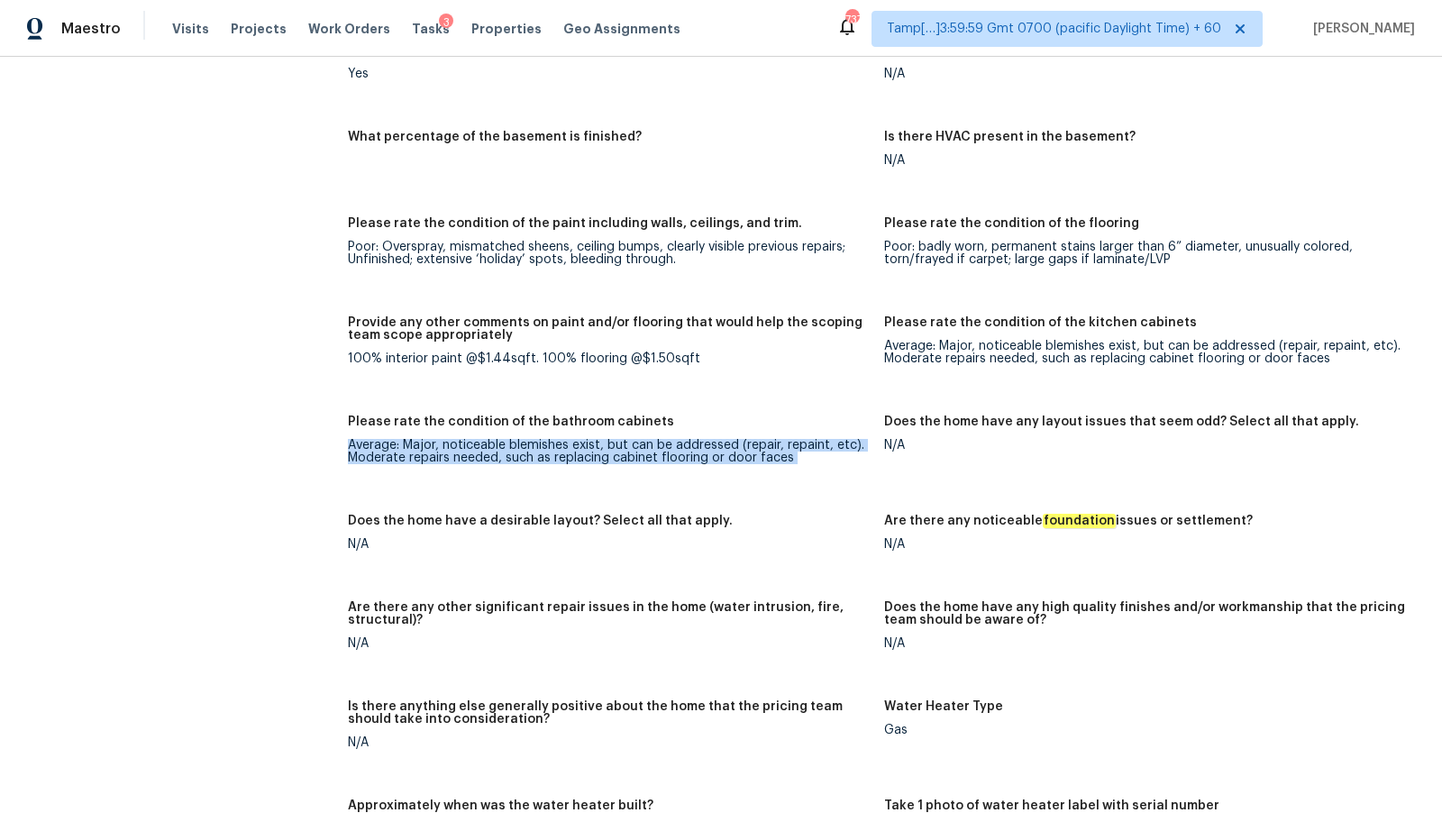
click at [610, 448] on div "Average: Major, noticeable blemishes exist, but can be addressed (repair, repai…" at bounding box center [609, 451] width 522 height 25
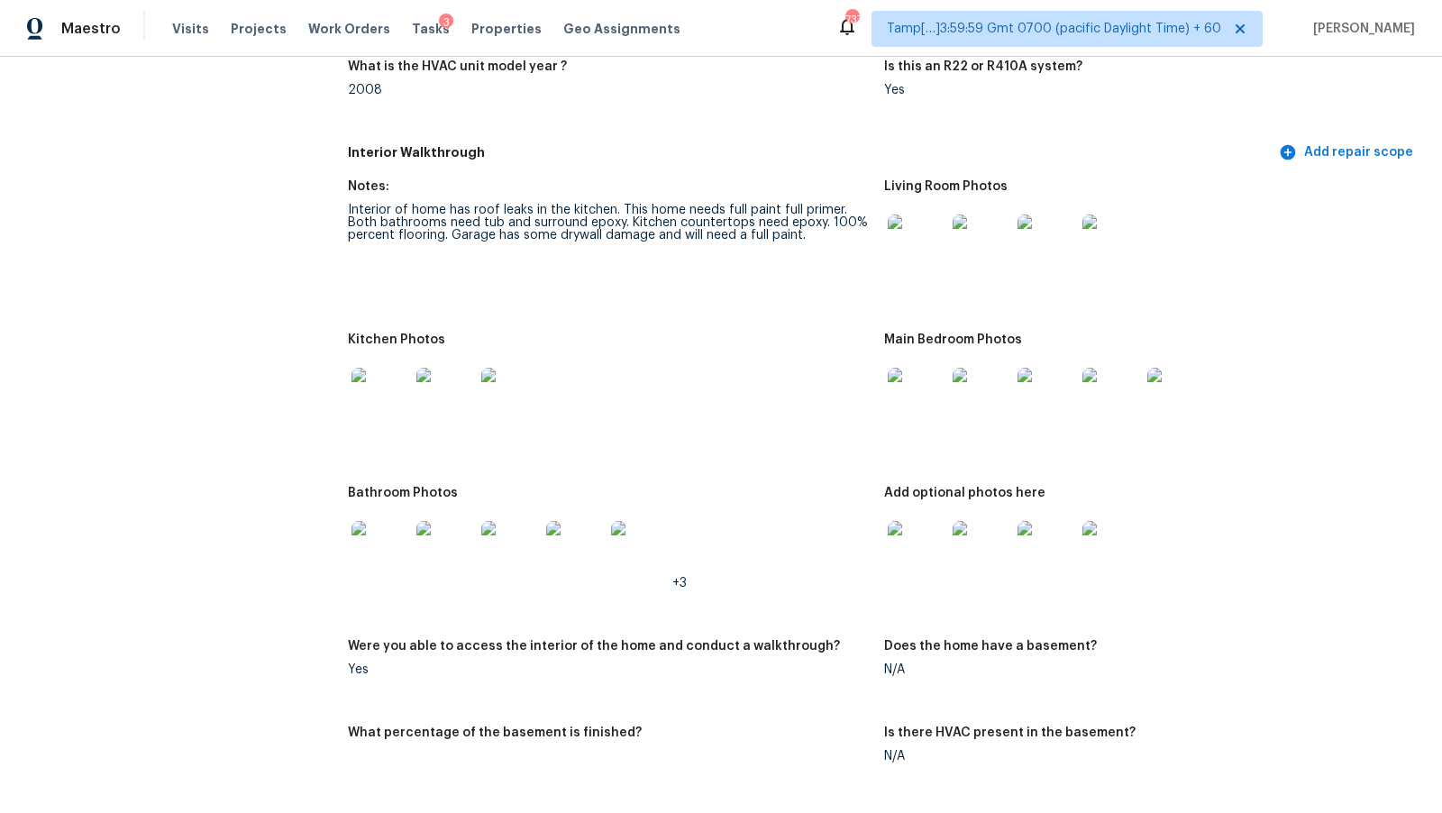
scroll to position [1847, 0]
click at [752, 216] on div "Interior of home has roof leaks in the kitchen. This home needs full paint full…" at bounding box center [609, 224] width 522 height 38
drag, startPoint x: 629, startPoint y: 222, endPoint x: 820, endPoint y: 220, distance: 191.1
click at [820, 220] on div "Interior of home has roof leaks in the kitchen. This home needs full paint full…" at bounding box center [609, 224] width 522 height 38
copy div "Kitchen countertops need epoxy."
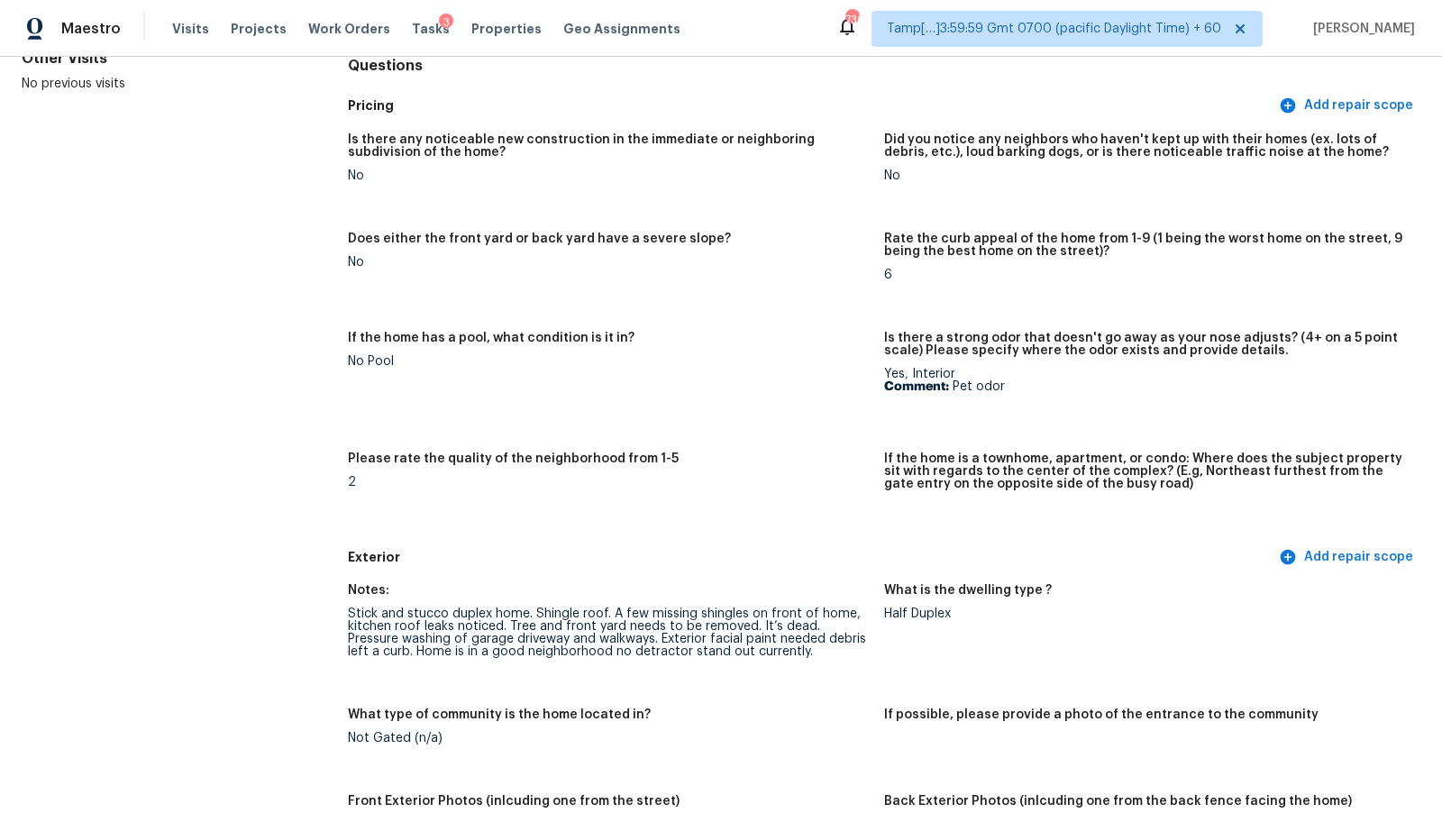
scroll to position [0, 0]
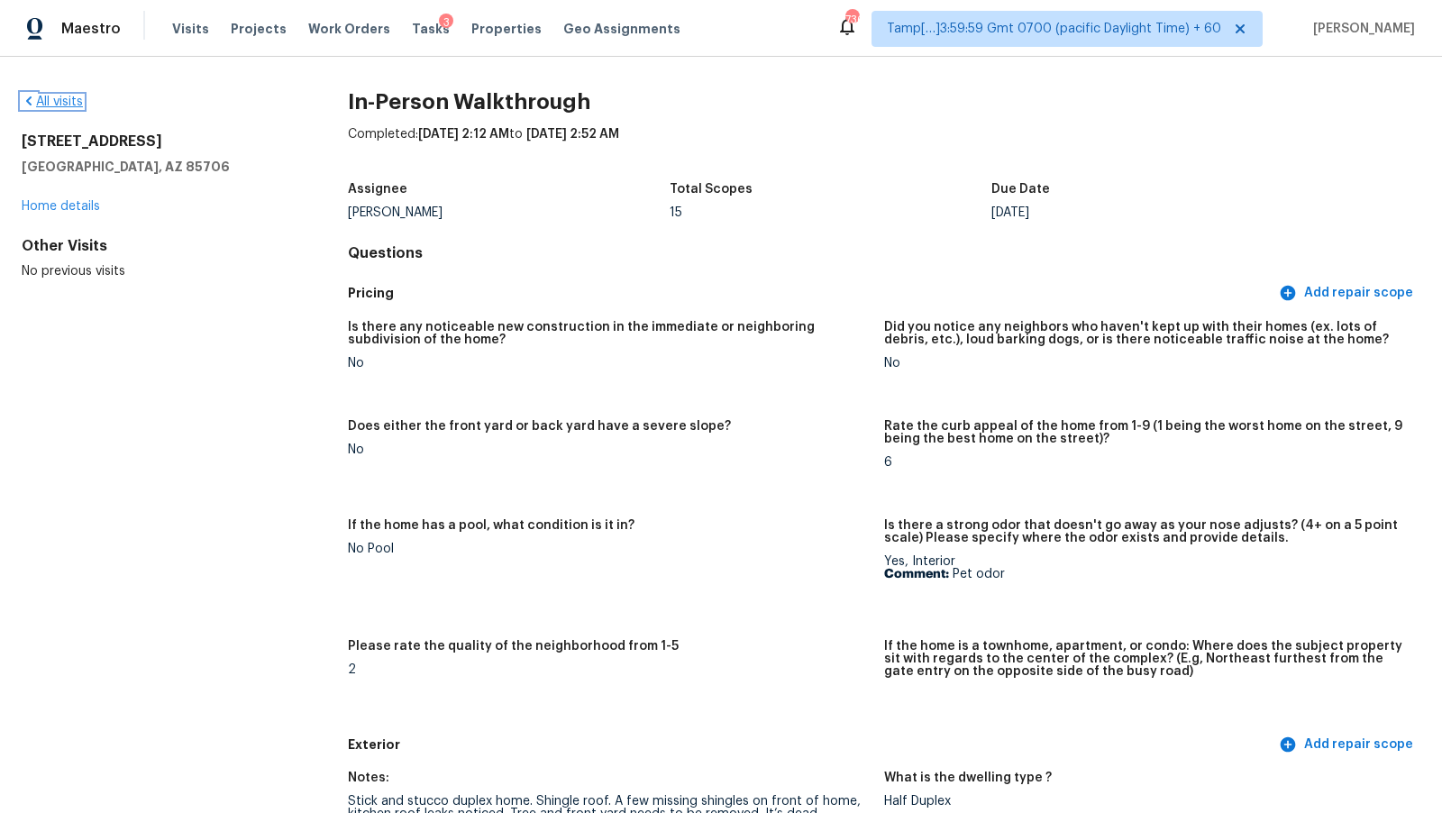
click at [78, 104] on link "All visits" at bounding box center [52, 102] width 61 height 13
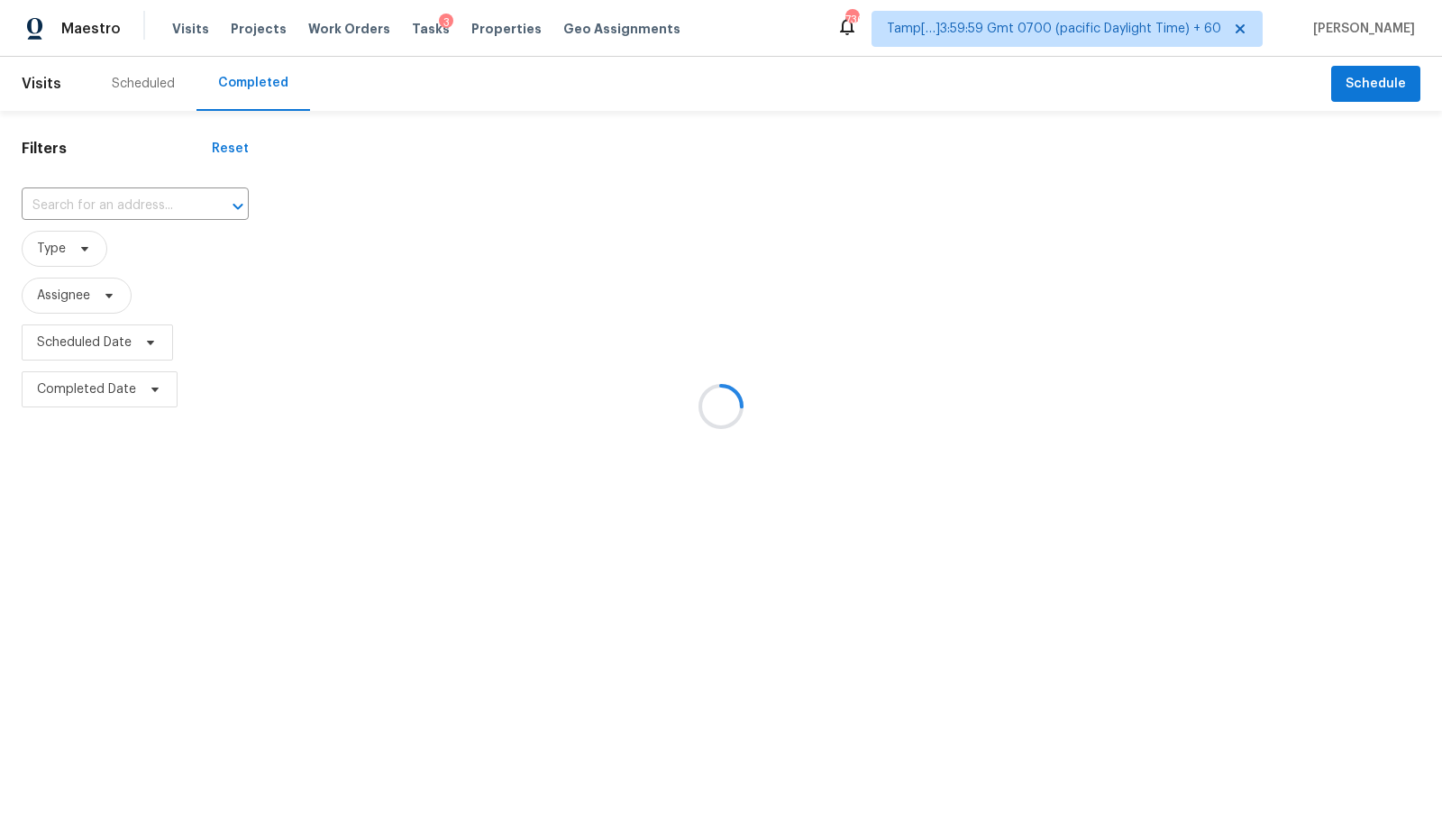
click at [95, 211] on div at bounding box center [721, 406] width 1442 height 813
click at [102, 206] on div at bounding box center [721, 406] width 1442 height 813
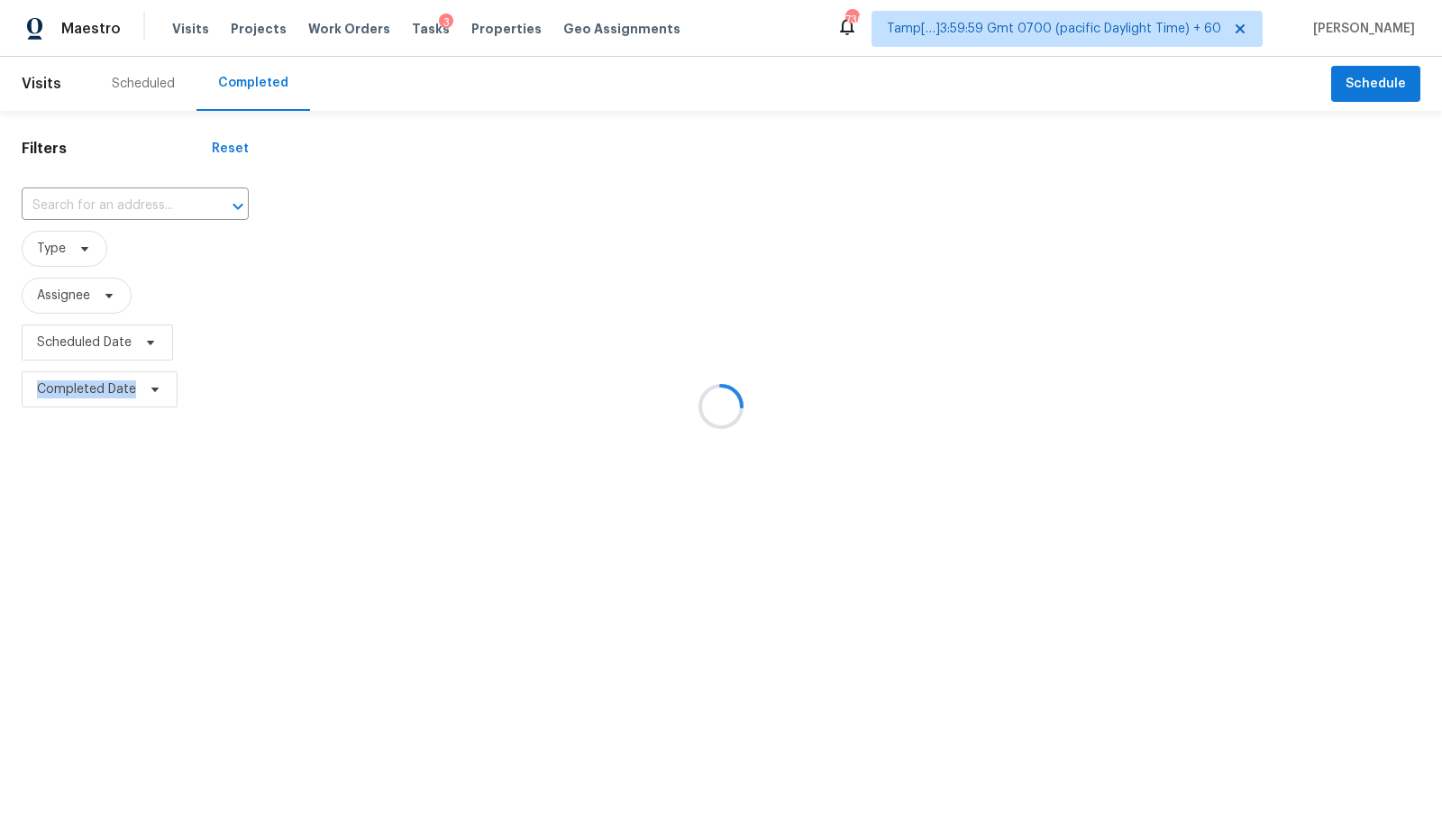
click at [102, 206] on div at bounding box center [721, 406] width 1442 height 813
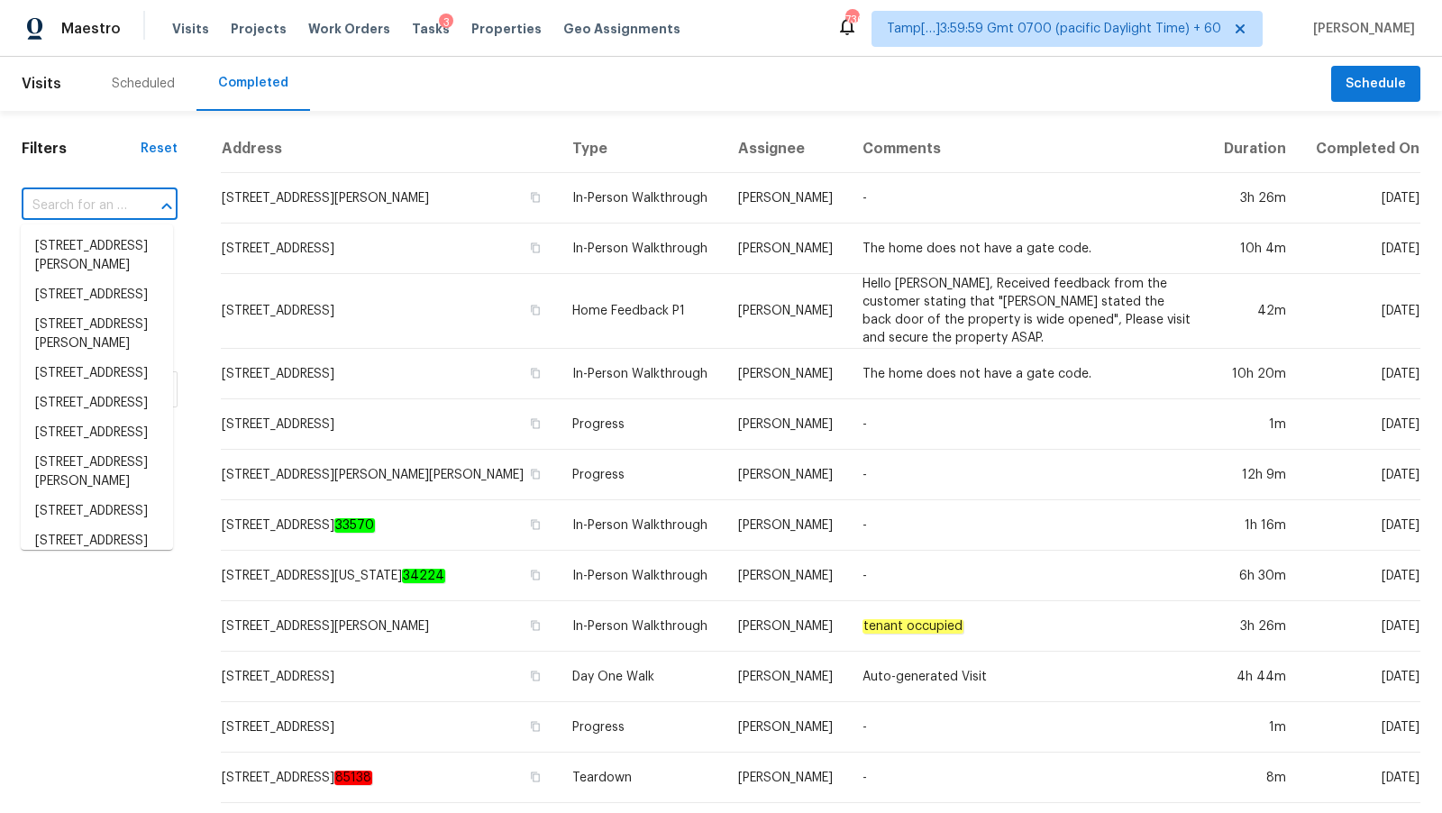
click at [99, 206] on input "text" at bounding box center [74, 206] width 105 height 28
paste input "[STREET_ADDRESS][PERSON_NAME]"
type input "[STREET_ADDRESS][PERSON_NAME]"
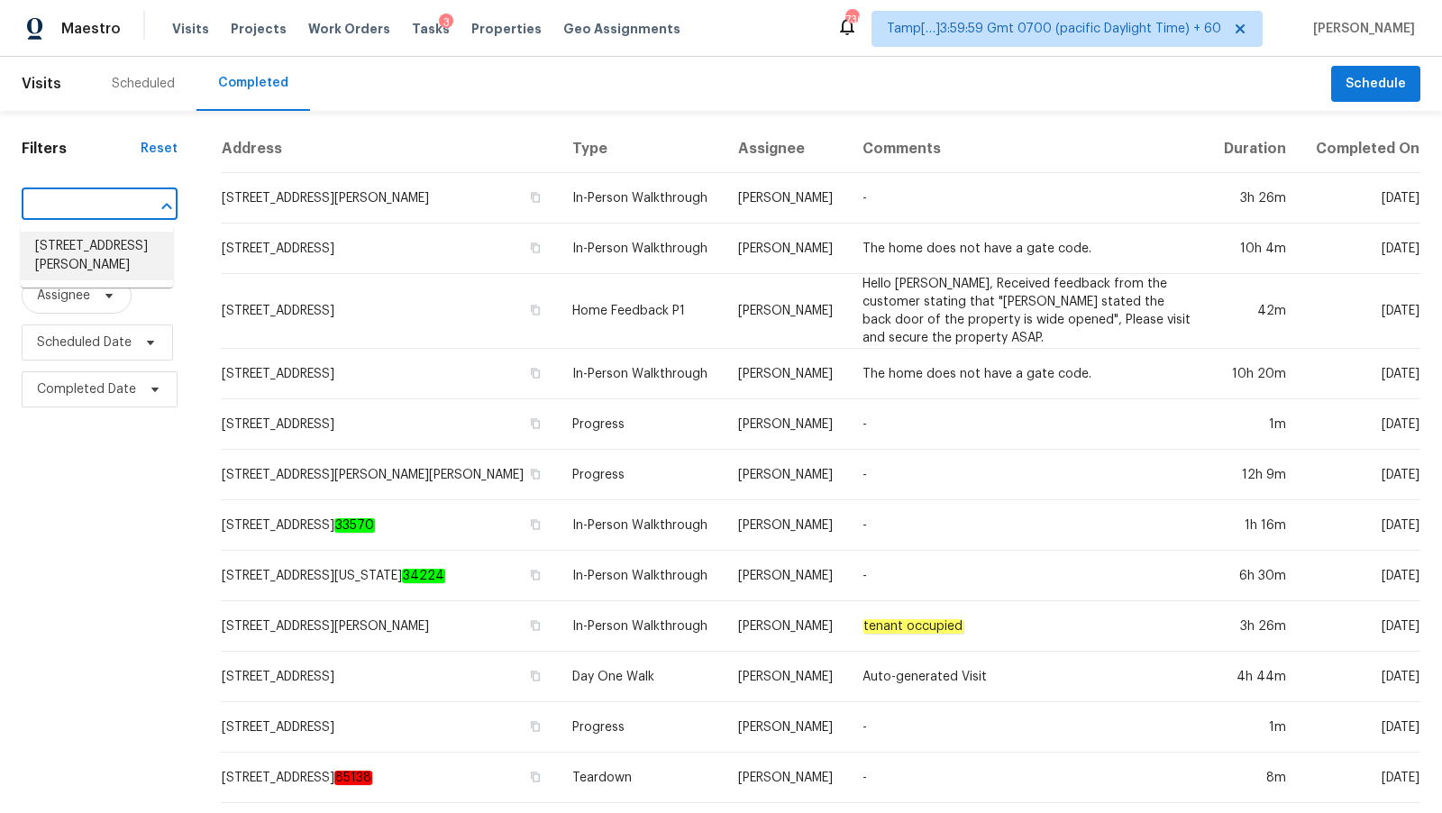
click at [115, 242] on li "[STREET_ADDRESS][PERSON_NAME]" at bounding box center [97, 256] width 152 height 49
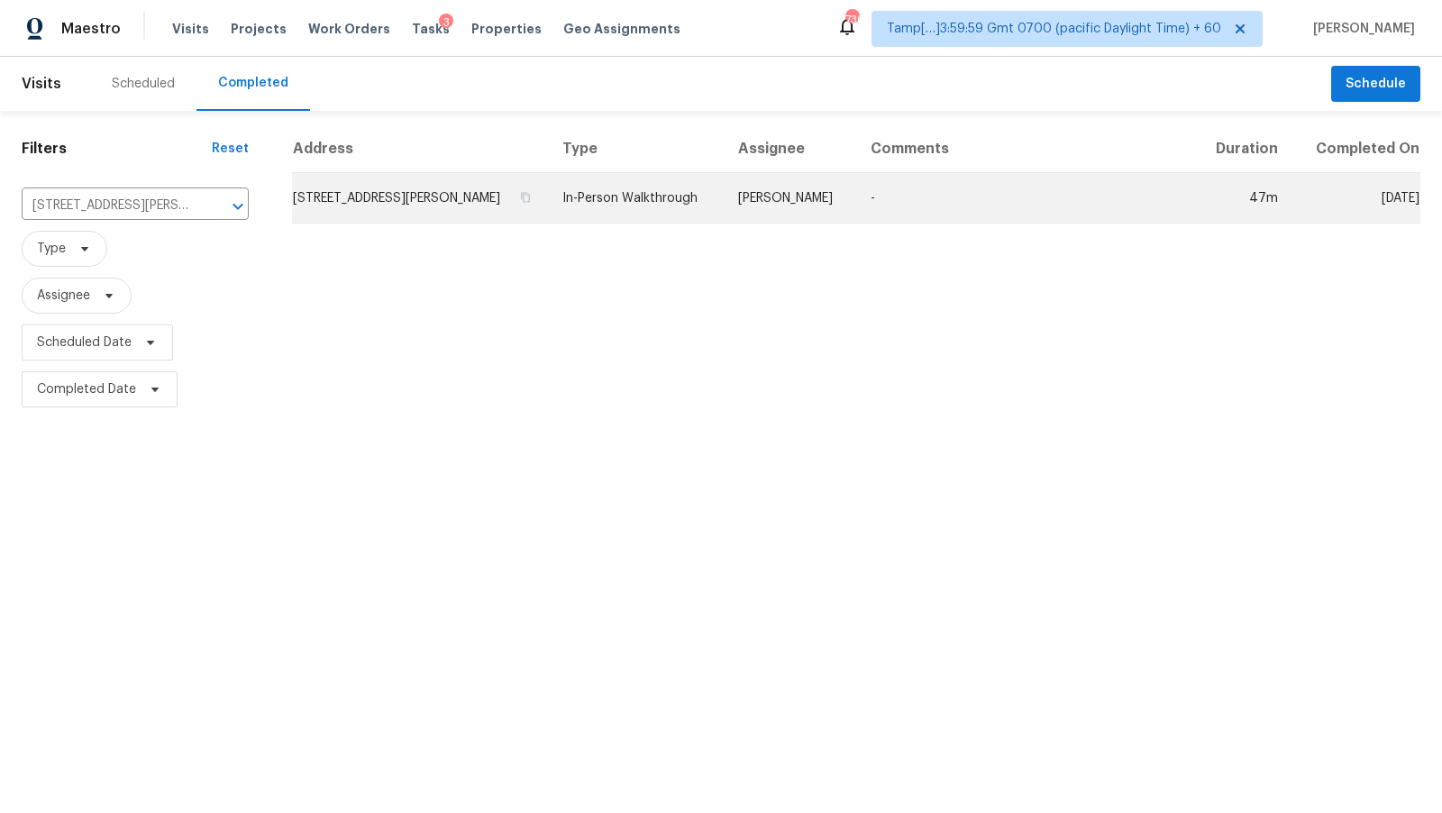
click at [697, 184] on td "In-Person Walkthrough" at bounding box center [636, 198] width 176 height 50
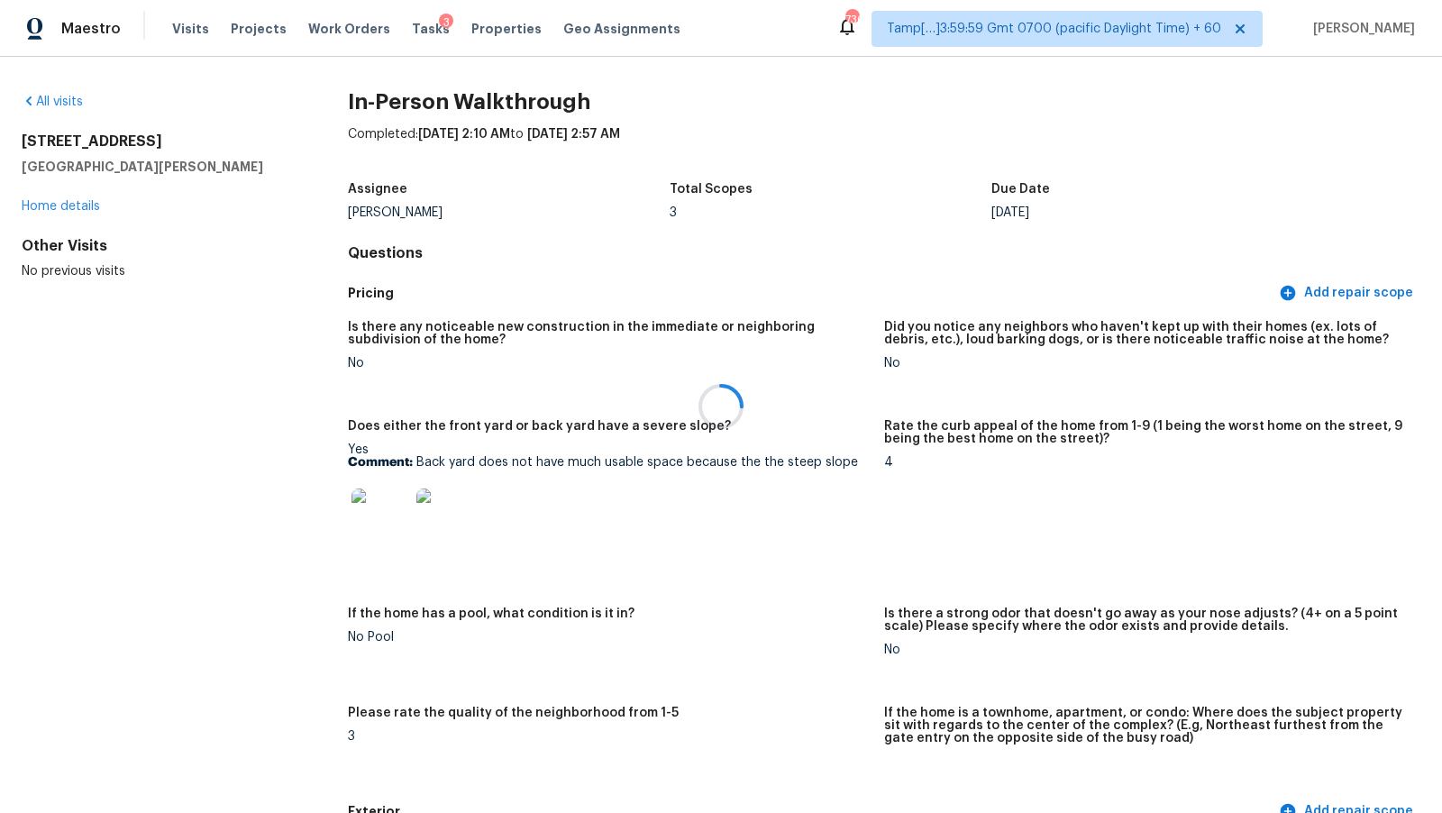
click at [554, 525] on div at bounding box center [721, 406] width 1442 height 813
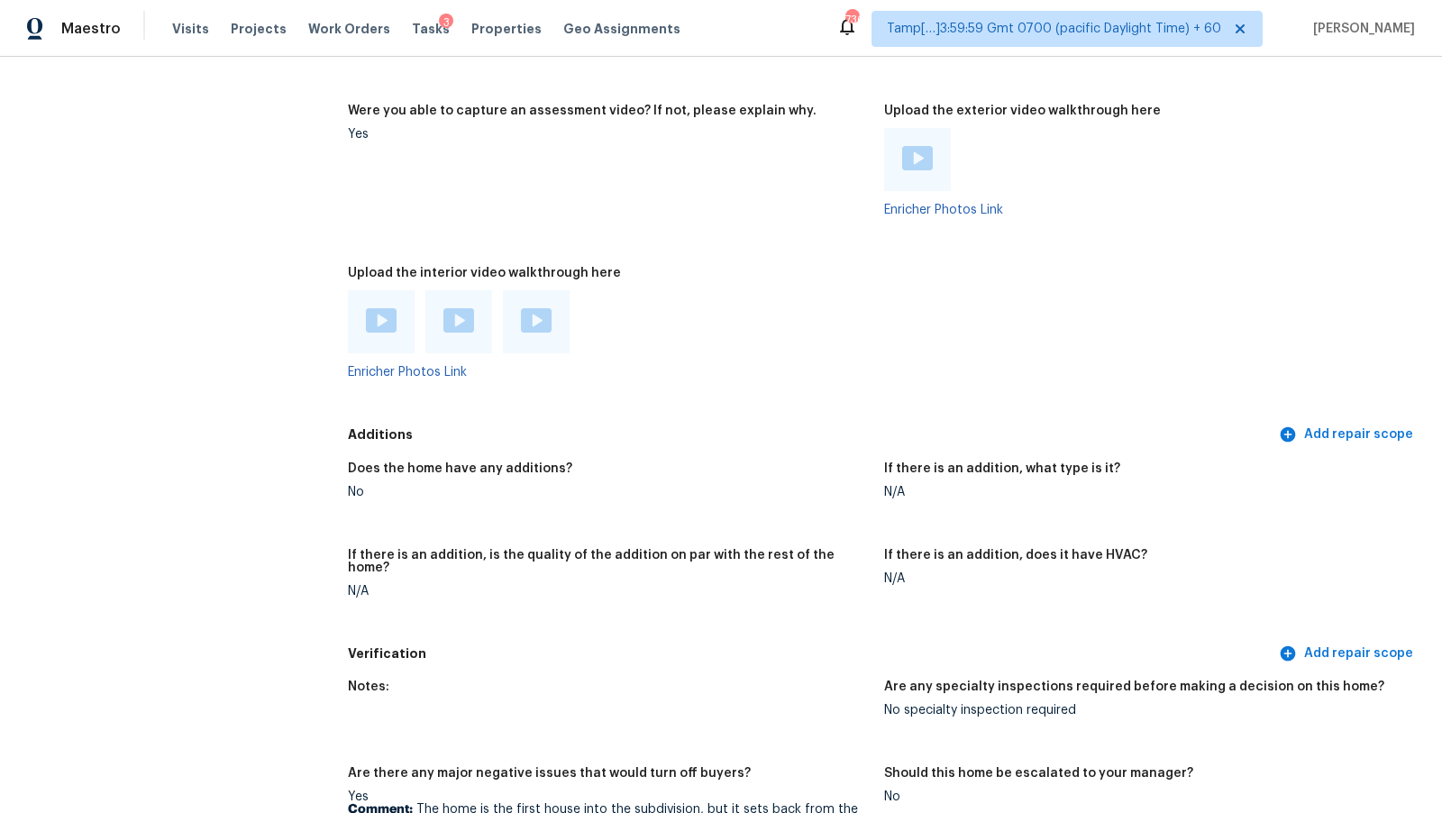
scroll to position [3804, 0]
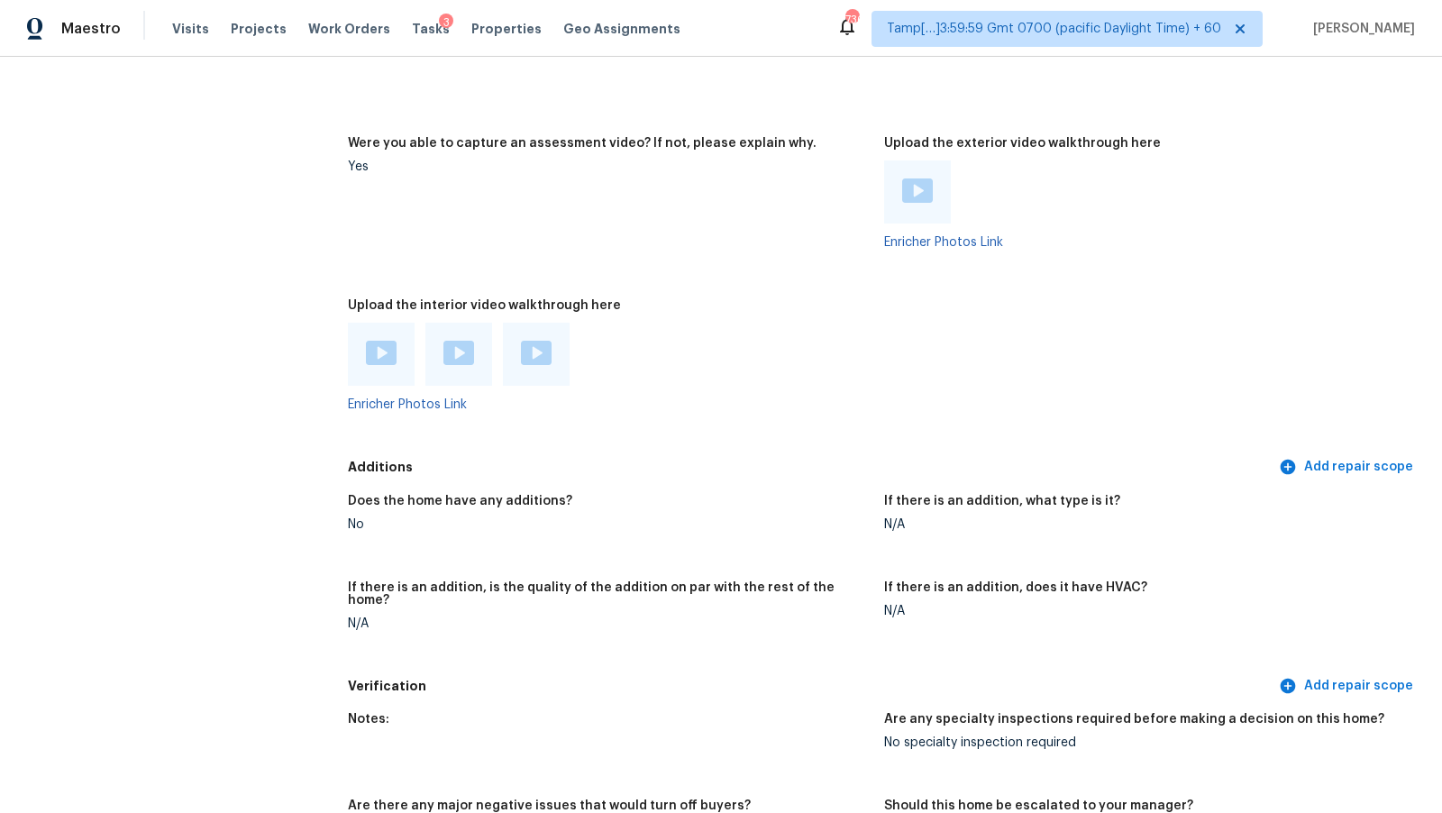
click at [380, 352] on img at bounding box center [381, 353] width 31 height 24
click at [470, 356] on img at bounding box center [459, 353] width 31 height 24
click at [553, 343] on div at bounding box center [536, 354] width 67 height 63
click at [545, 349] on img at bounding box center [536, 353] width 31 height 24
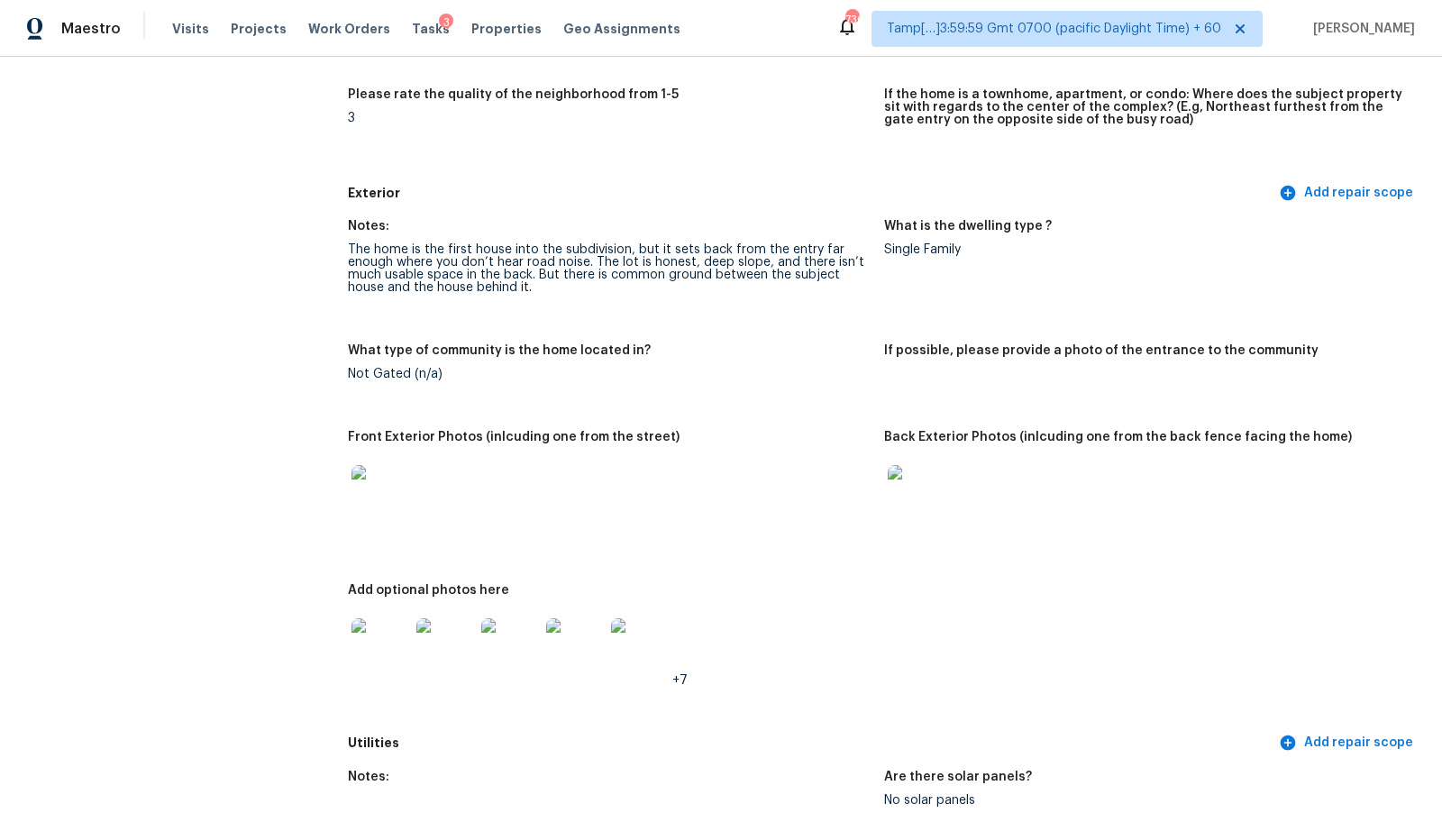
scroll to position [352, 0]
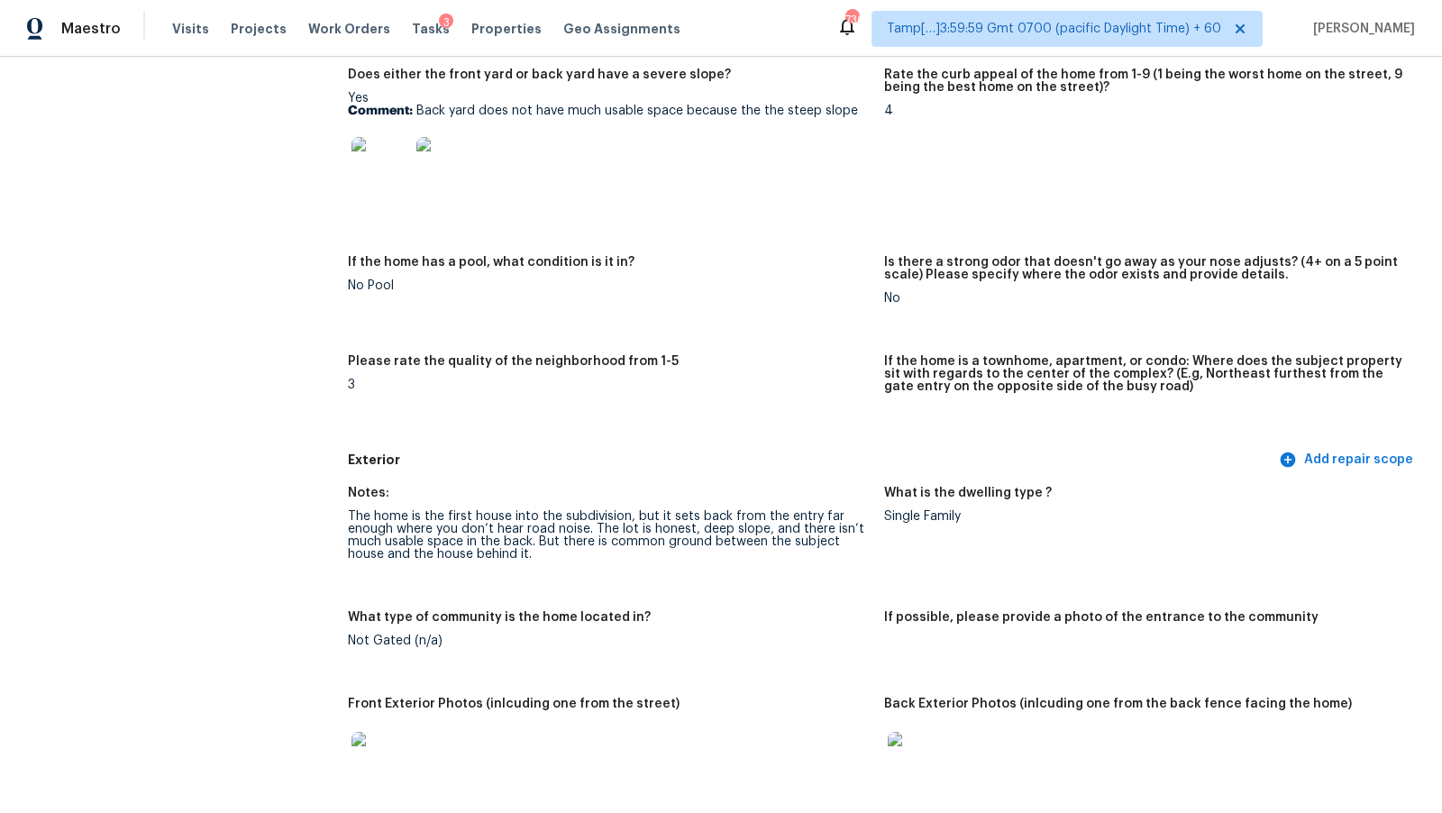
click at [860, 407] on figure "Please rate the quality of the neighborhood from 1-5 3" at bounding box center [616, 394] width 536 height 78
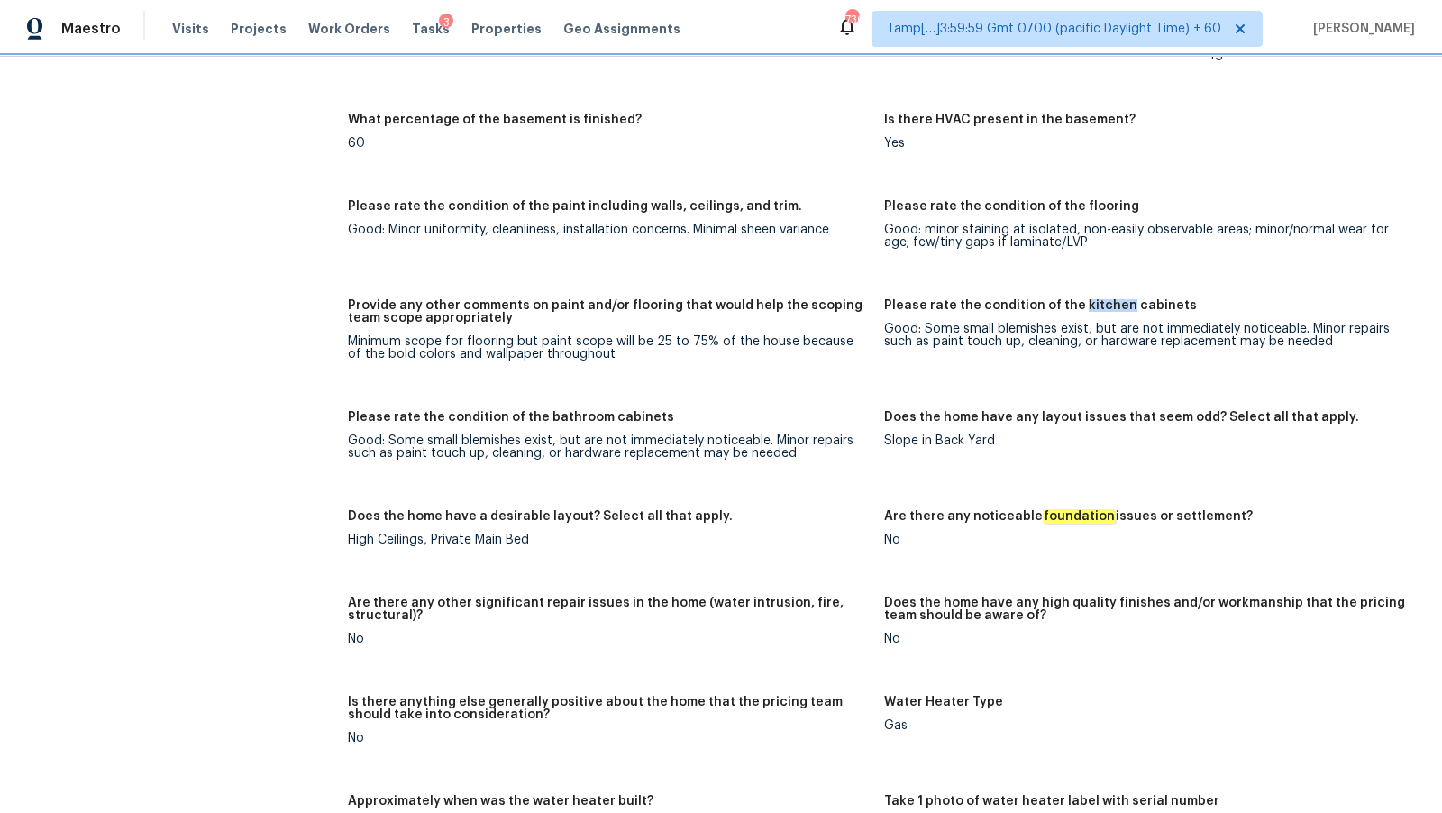
scroll to position [3012, 0]
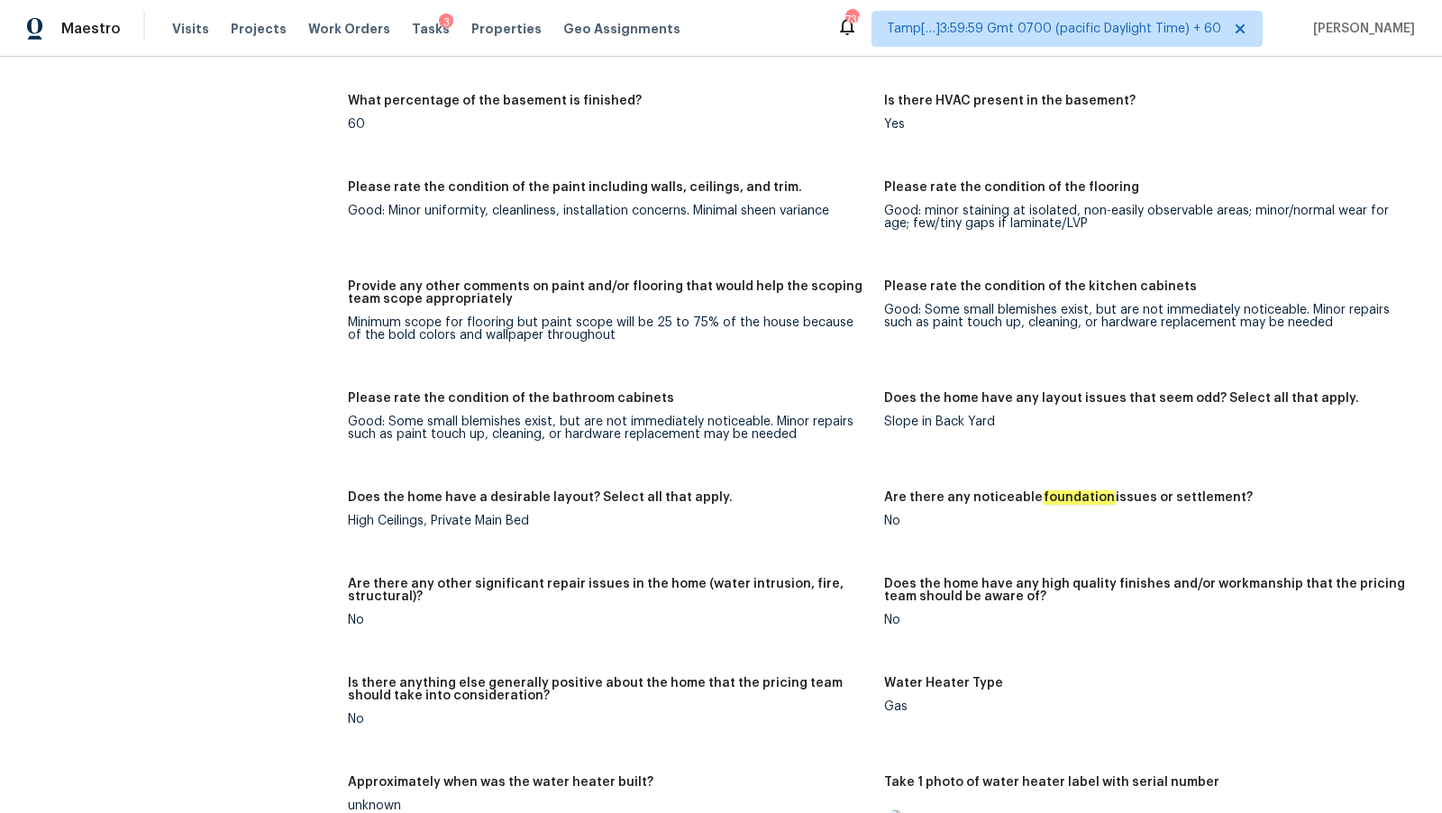
click at [546, 339] on div "Minimum scope for flooring but paint scope will be 25 to 75% of the house becau…" at bounding box center [609, 328] width 522 height 25
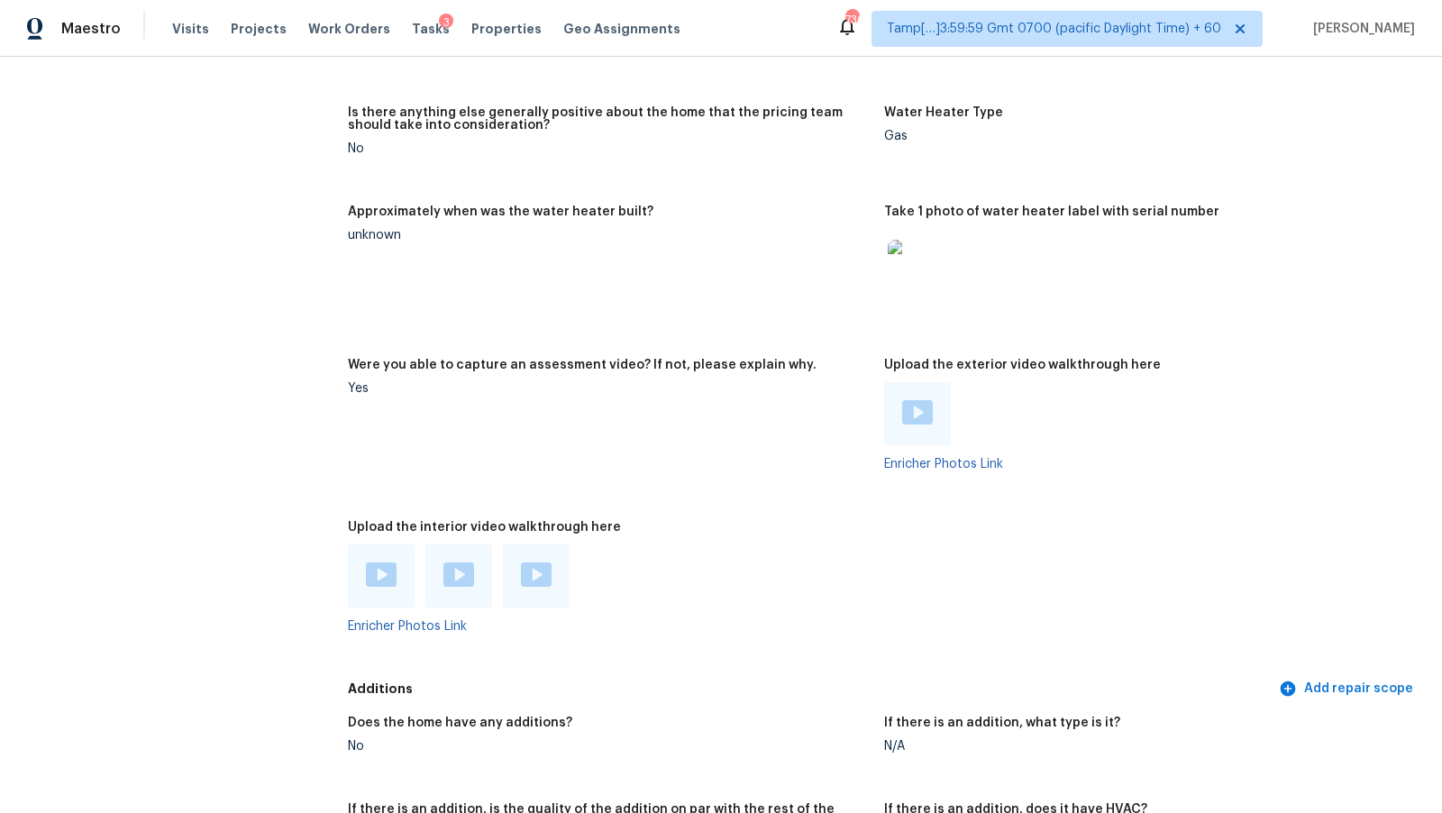
scroll to position [3588, 0]
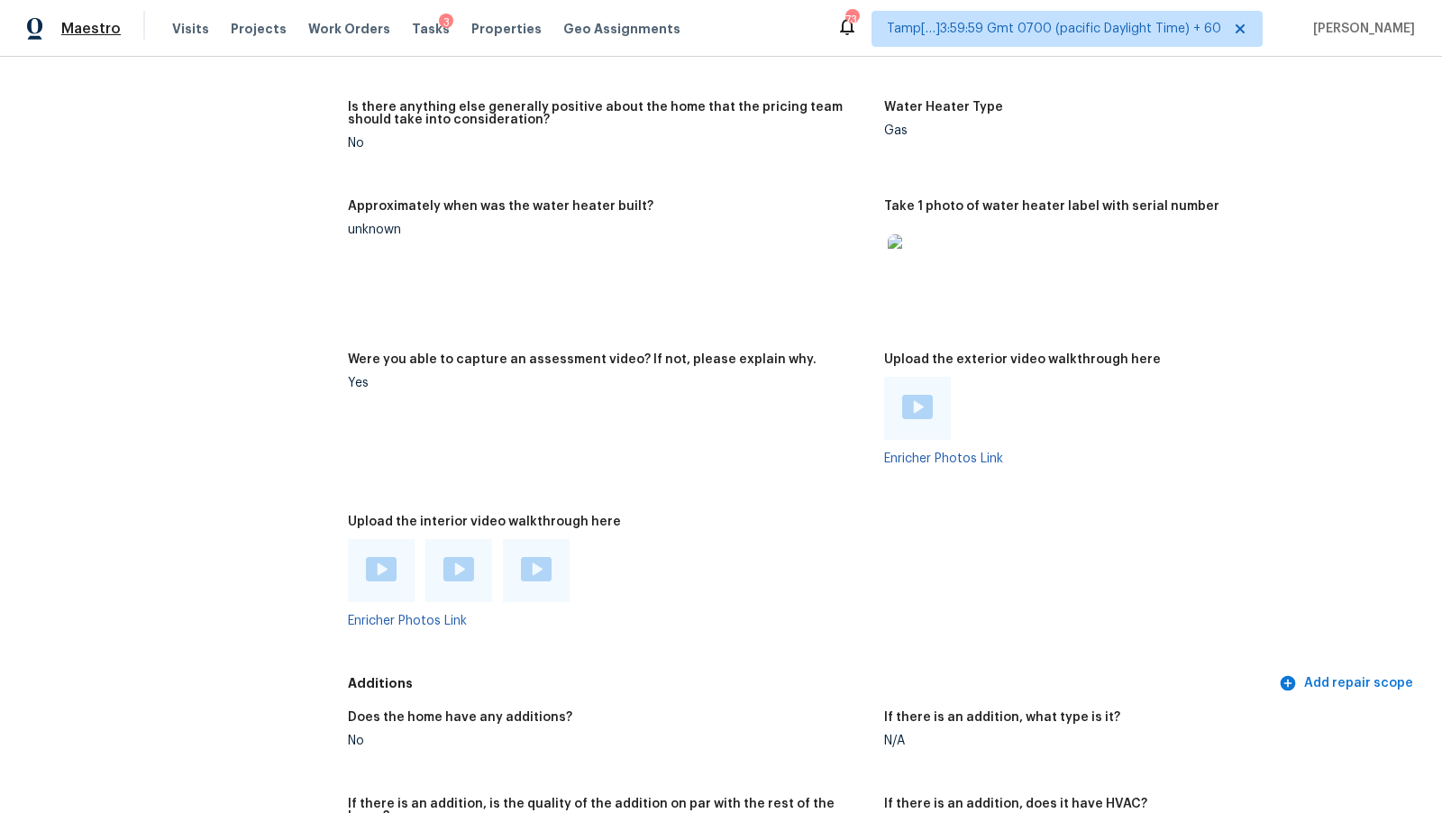
click at [107, 27] on span "Maestro" at bounding box center [90, 29] width 59 height 18
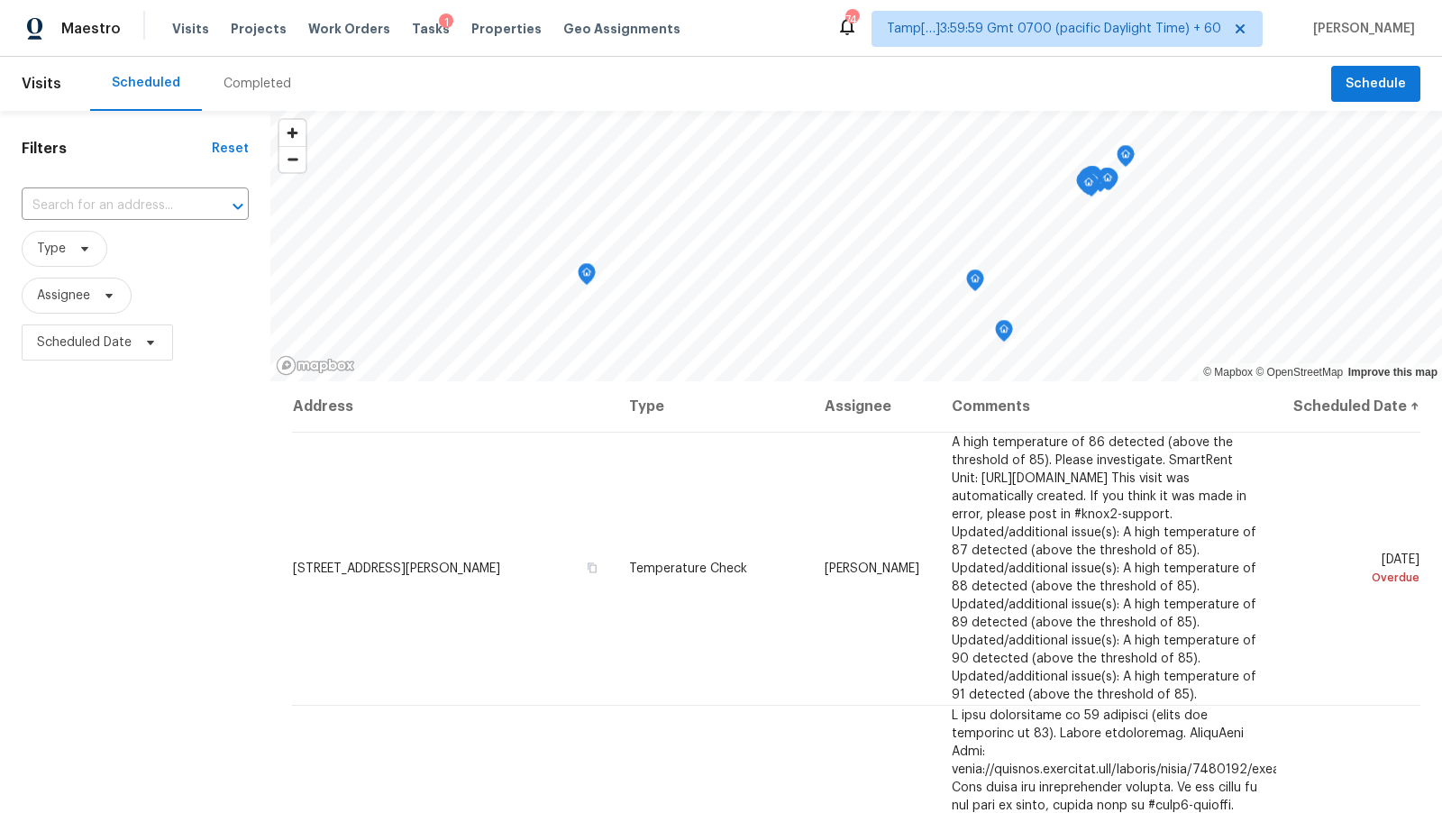
click at [260, 78] on div "Completed" at bounding box center [258, 84] width 68 height 18
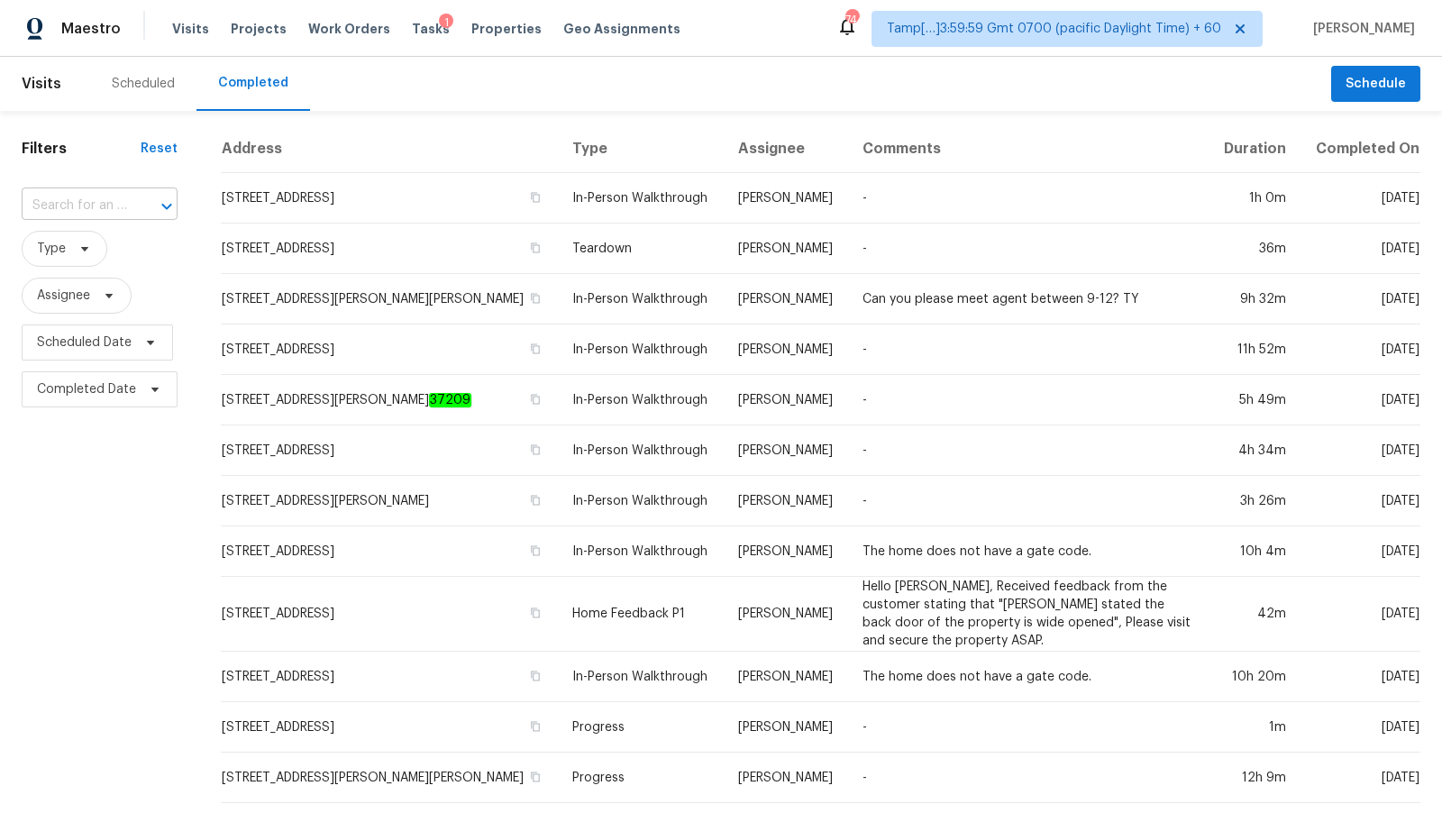
click at [86, 202] on input "text" at bounding box center [74, 206] width 105 height 28
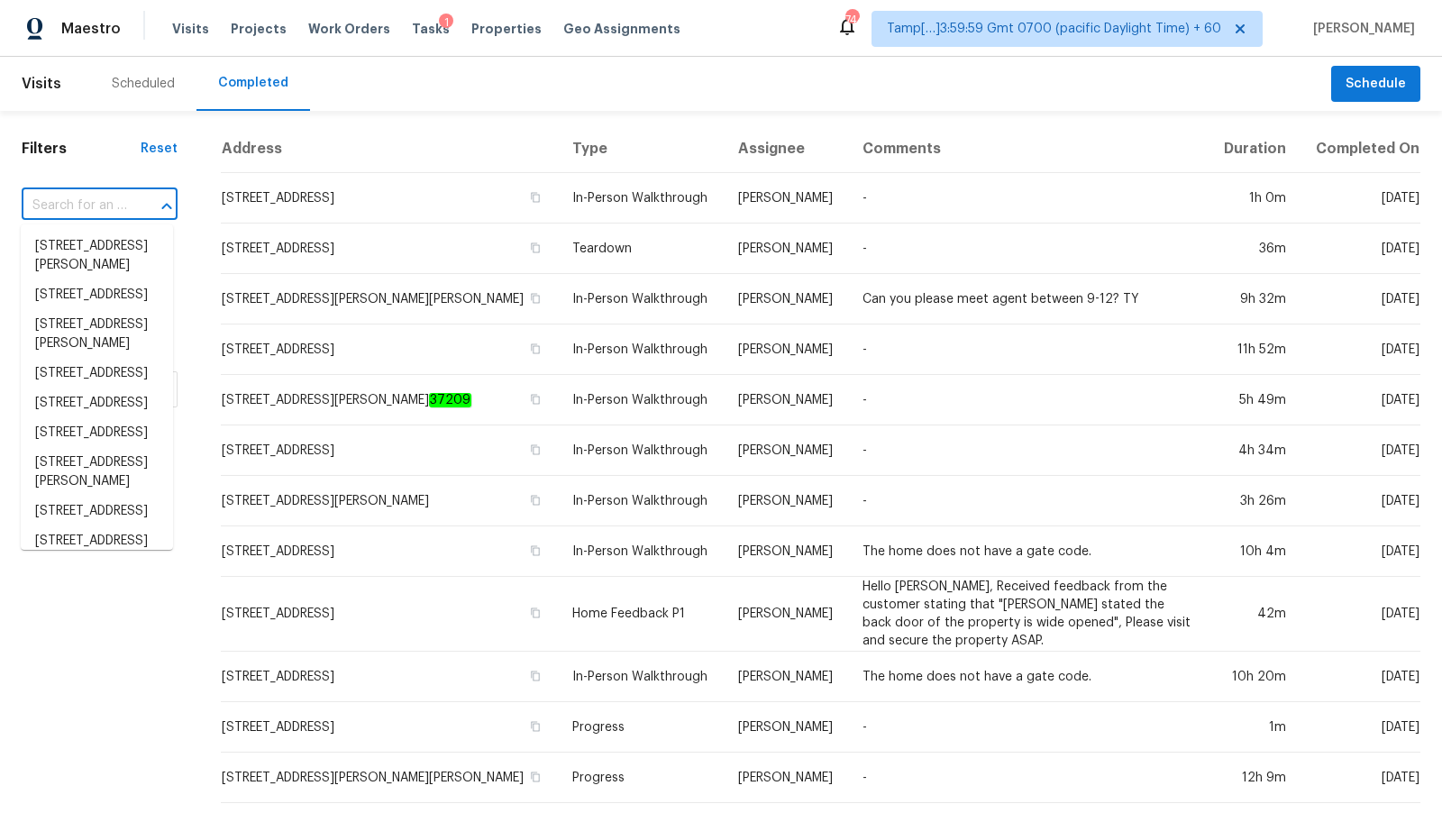
paste input "[STREET_ADDRESS]"
type input "[STREET_ADDRESS]"
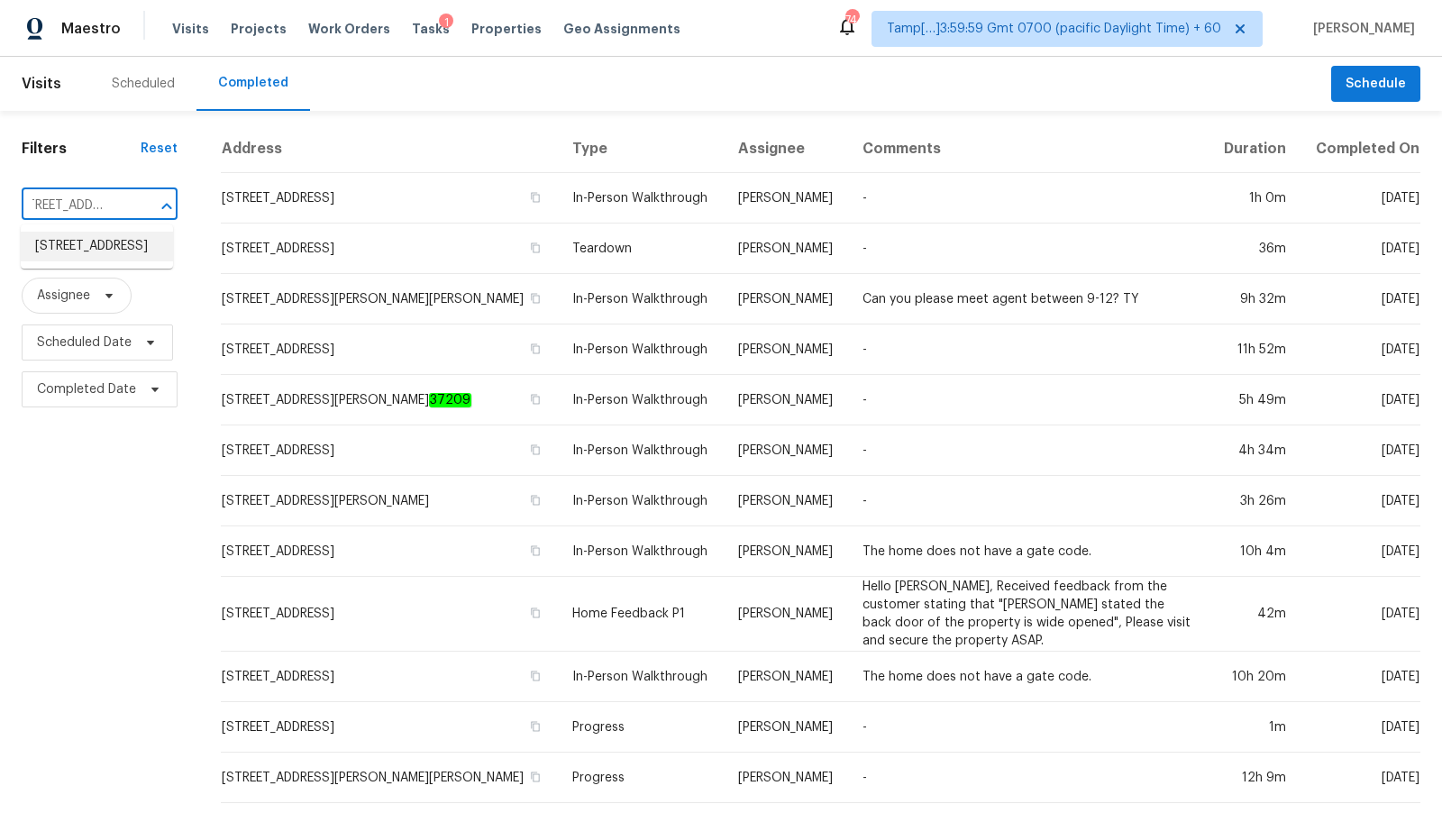
click at [111, 246] on li "[STREET_ADDRESS]" at bounding box center [97, 247] width 152 height 30
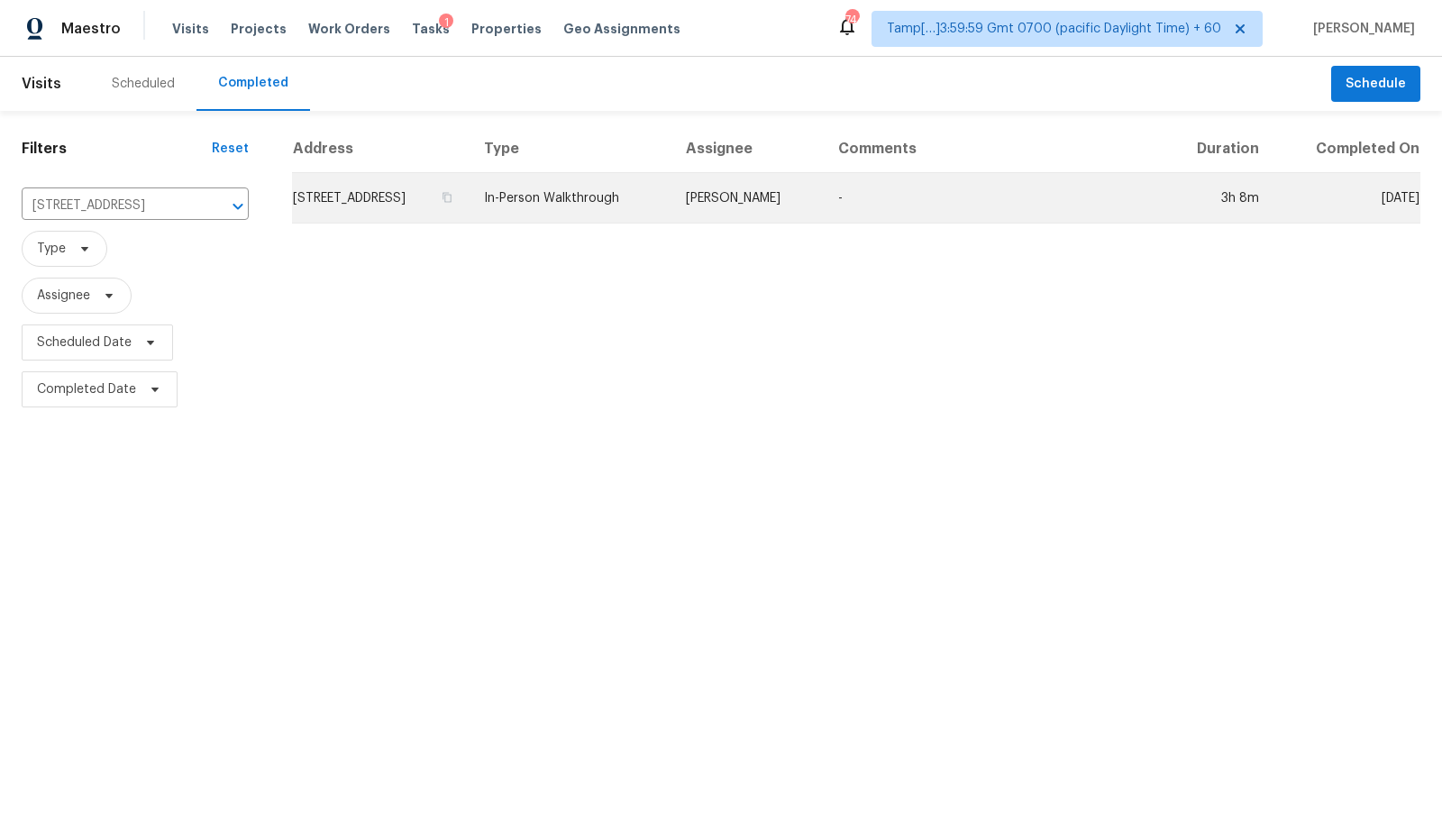
click at [470, 224] on td "[STREET_ADDRESS]" at bounding box center [381, 198] width 178 height 50
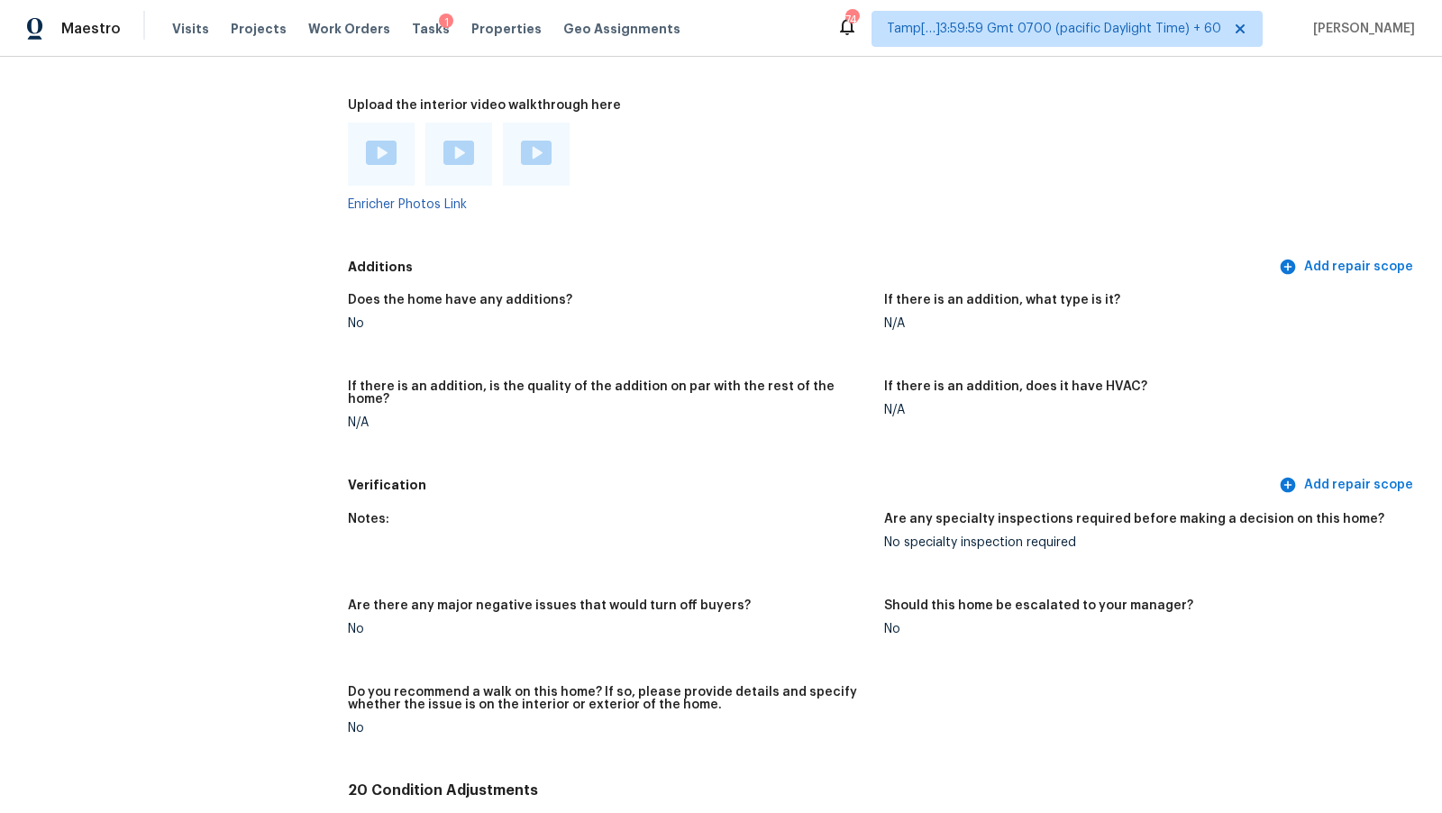
scroll to position [4560, 0]
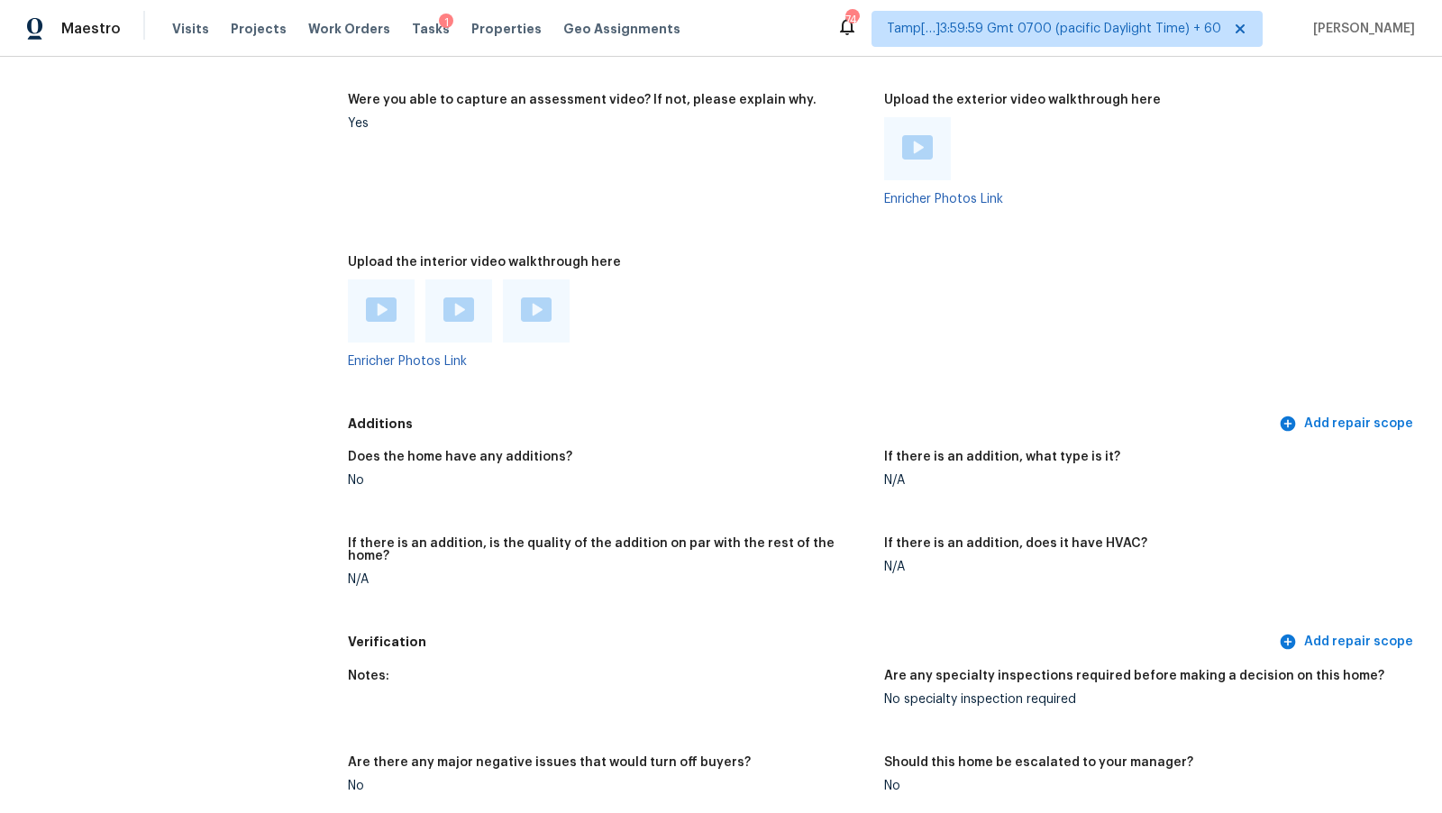
click at [378, 297] on img at bounding box center [381, 309] width 31 height 24
click at [487, 279] on div at bounding box center [458, 310] width 67 height 63
click at [472, 297] on img at bounding box center [459, 309] width 31 height 24
click at [548, 297] on img at bounding box center [536, 309] width 31 height 24
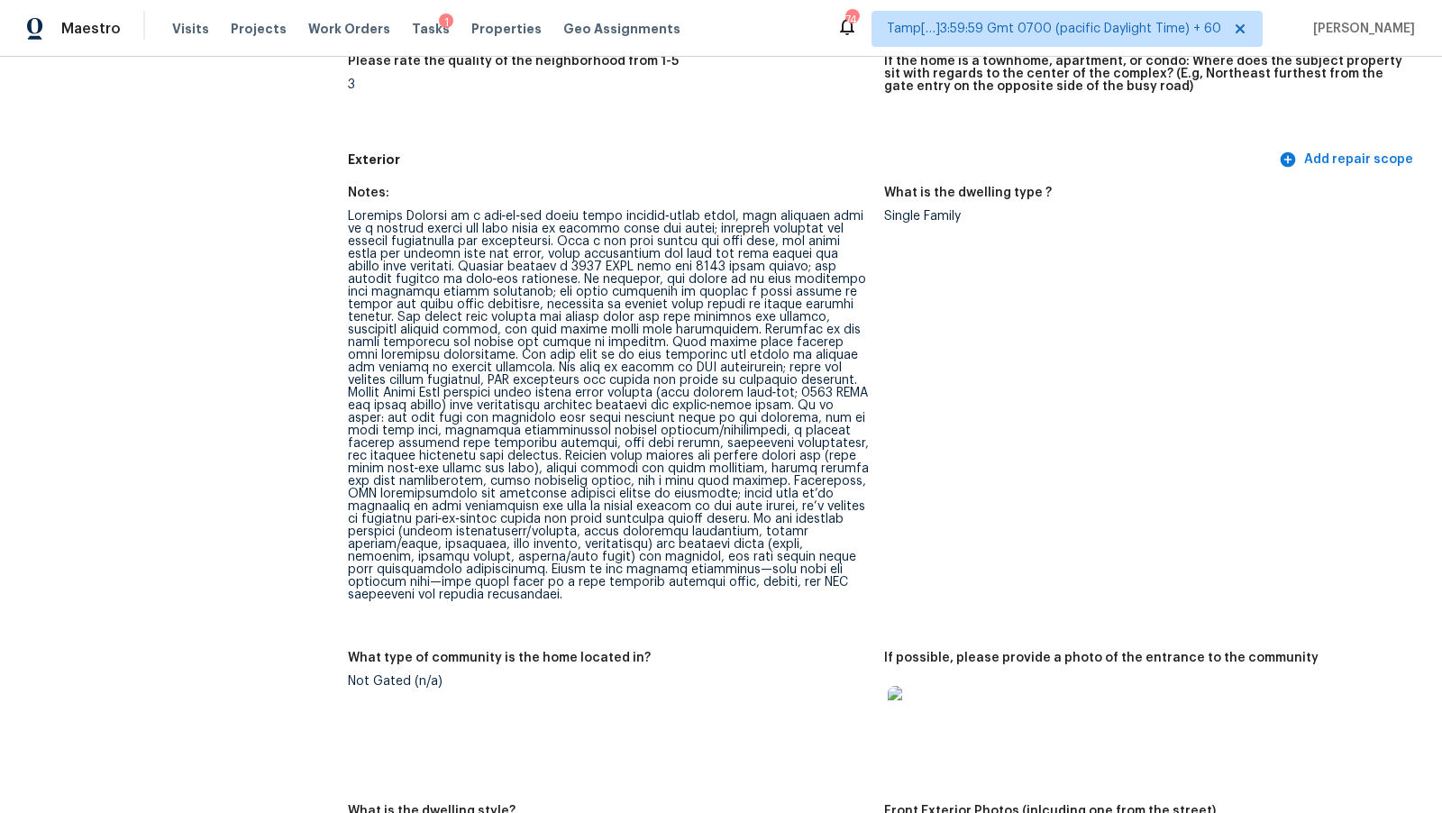
scroll to position [0, 0]
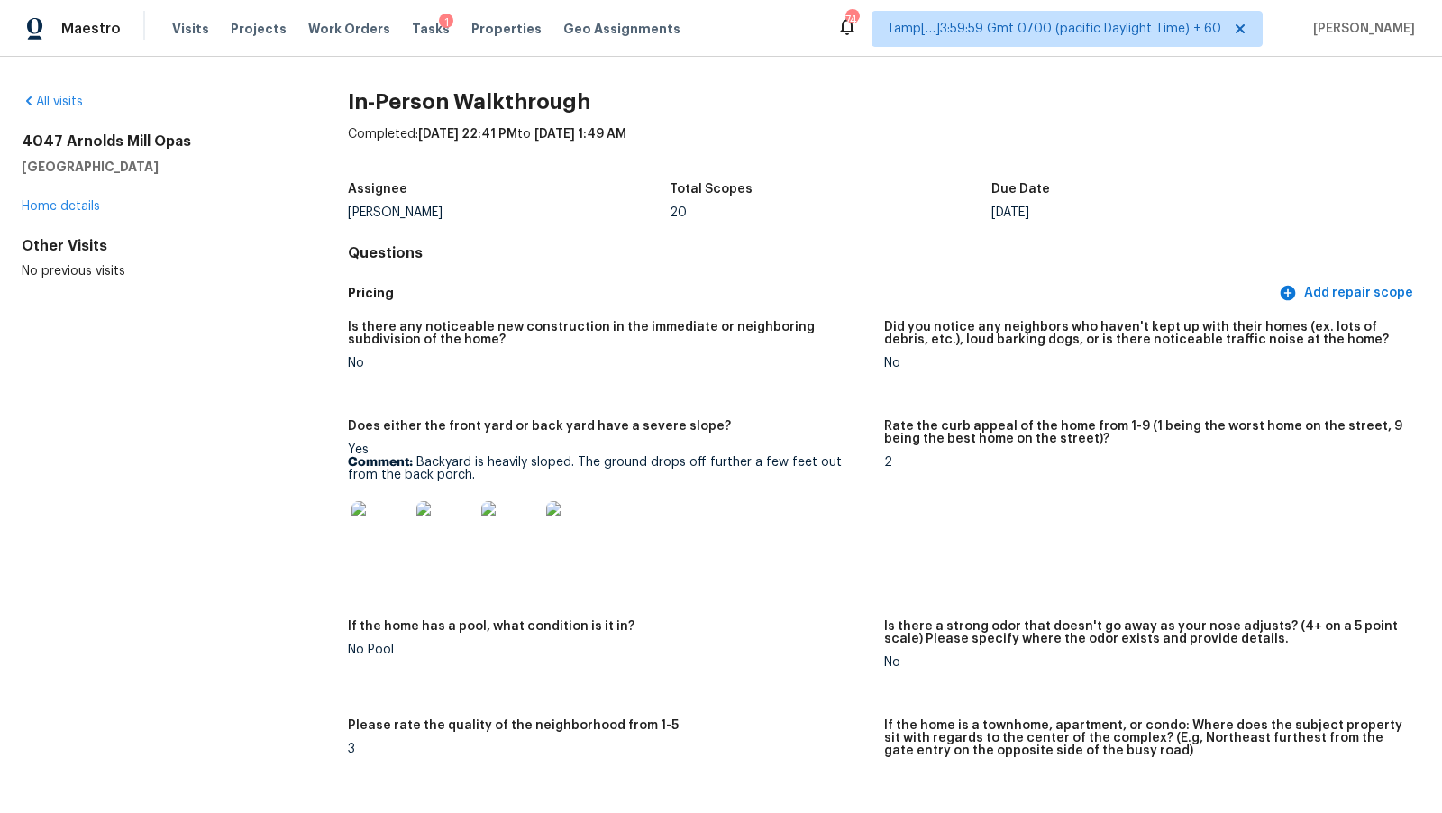
click at [778, 250] on h4 "Questions" at bounding box center [884, 253] width 1073 height 18
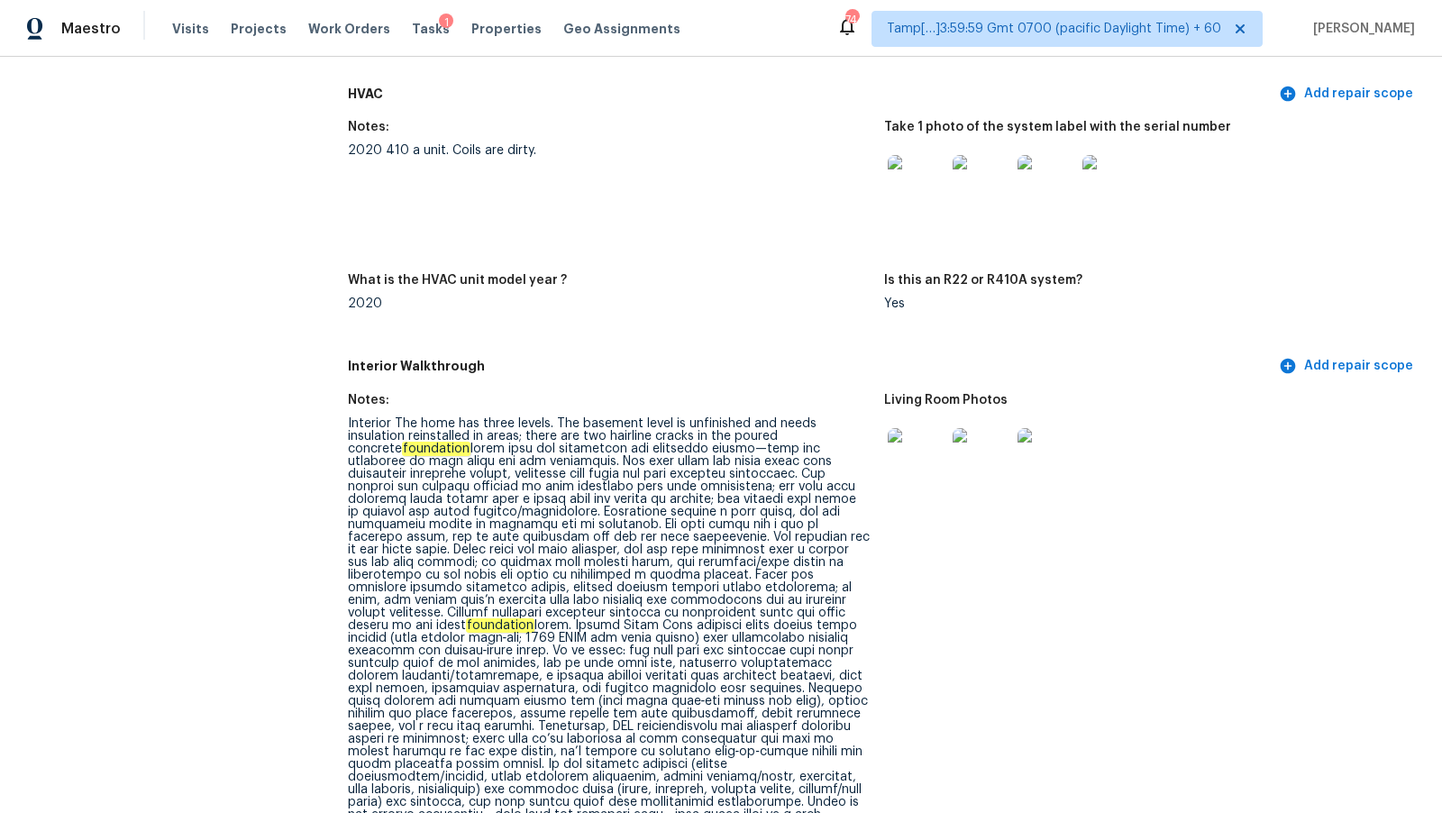
scroll to position [3545, 0]
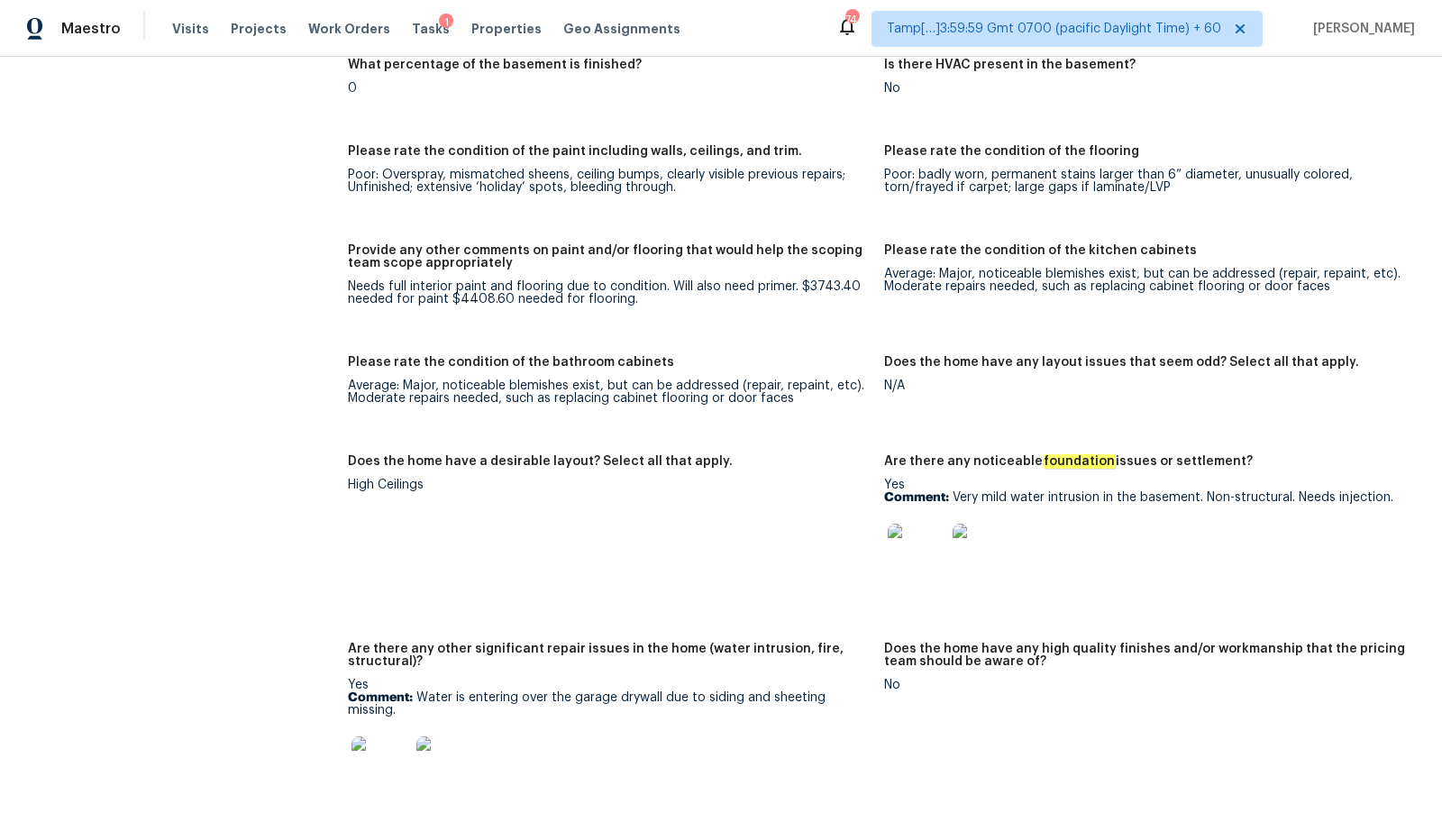
click at [921, 528] on img at bounding box center [917, 553] width 58 height 58
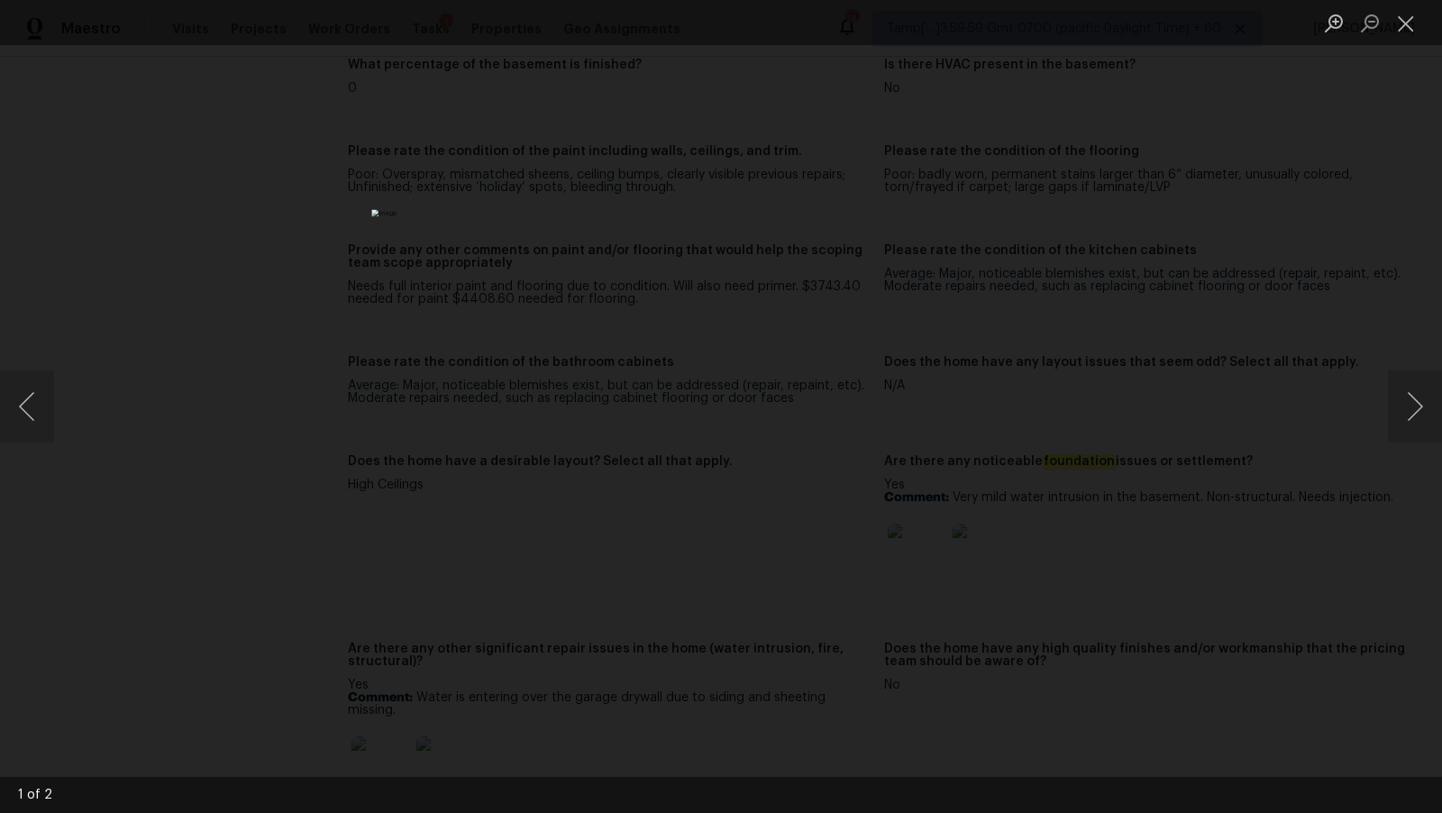
click at [1093, 364] on div "Lightbox" at bounding box center [721, 406] width 1442 height 813
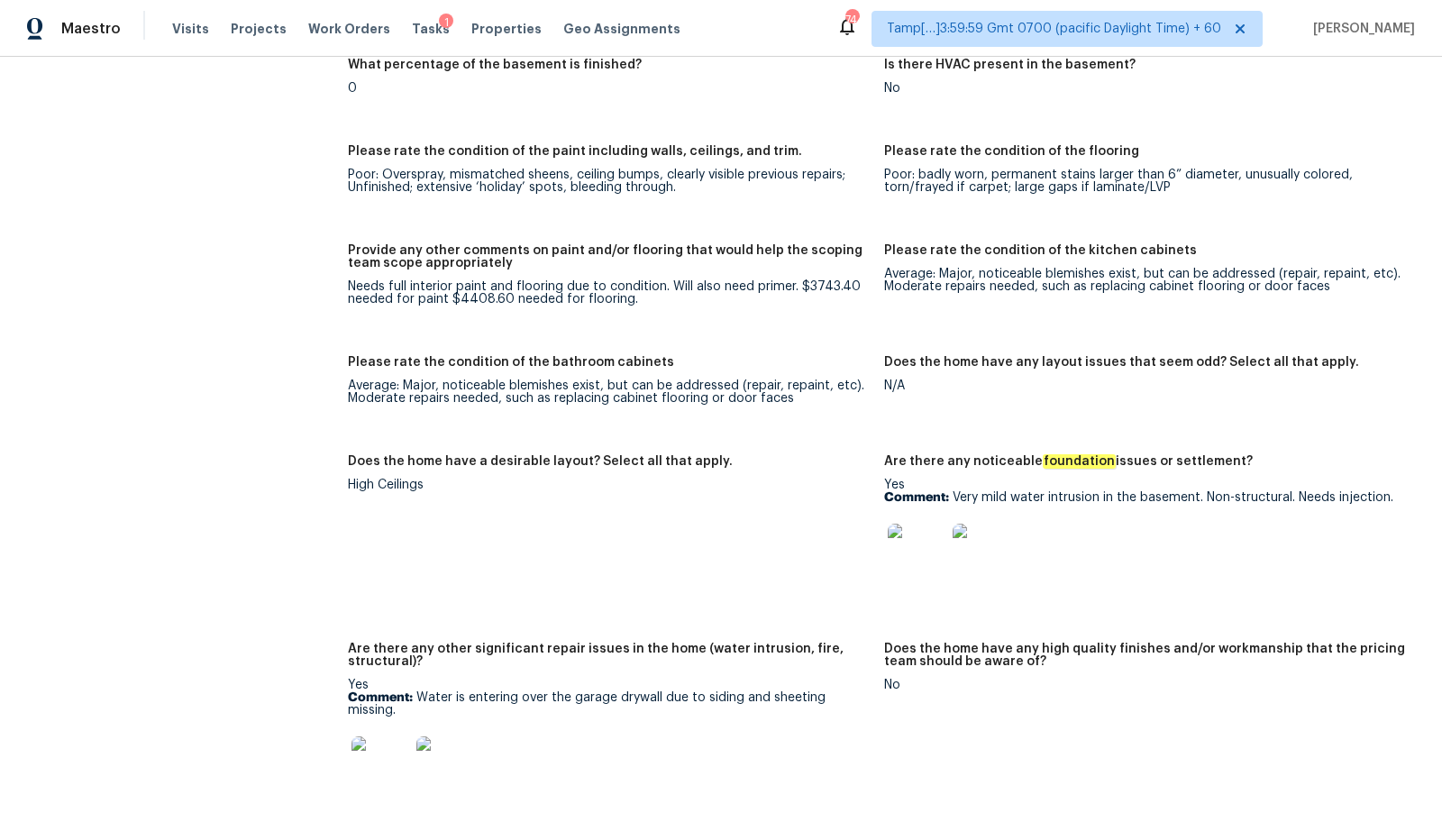
click at [920, 524] on img at bounding box center [917, 553] width 58 height 58
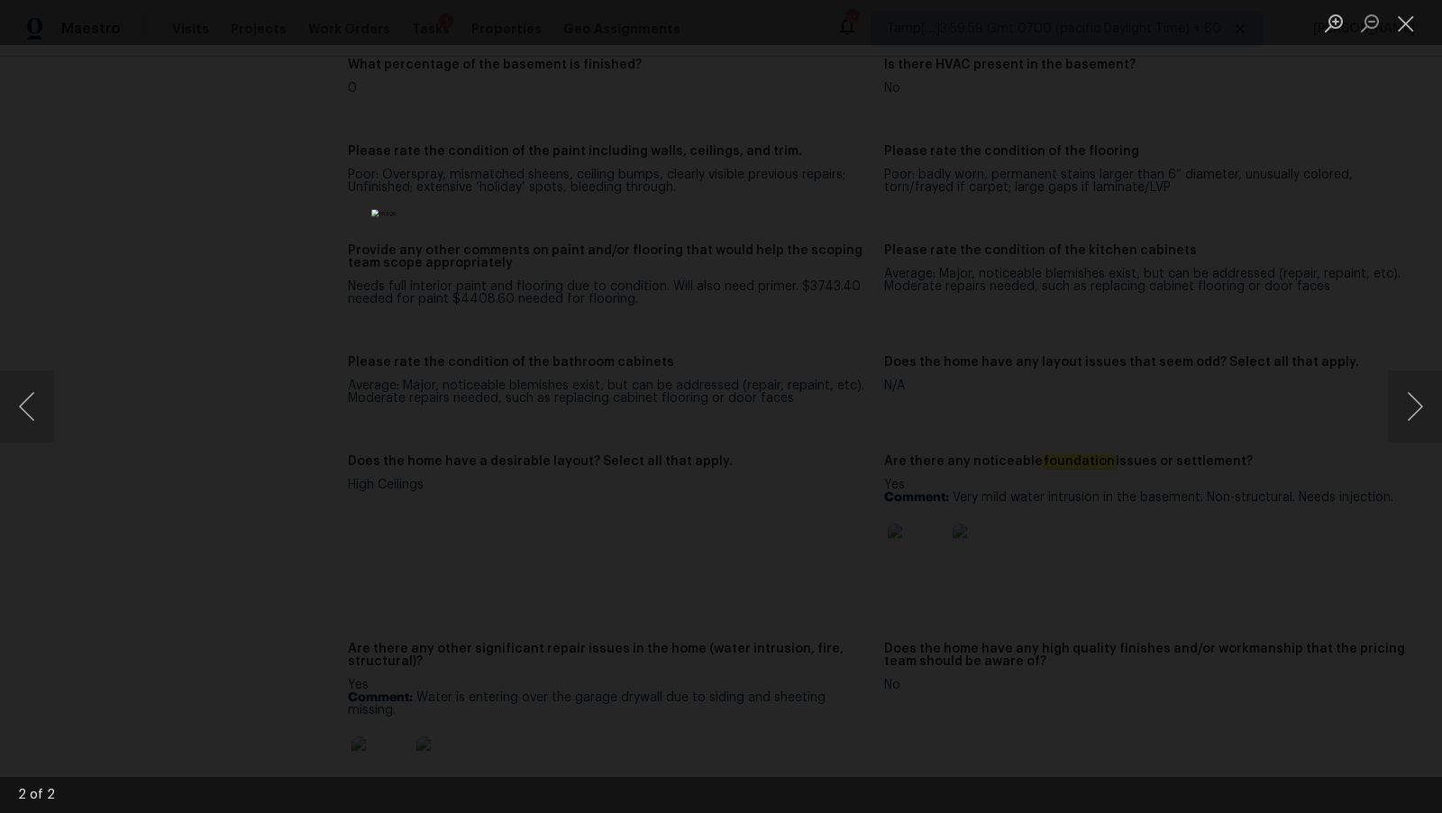
click at [1087, 518] on div "Lightbox" at bounding box center [721, 406] width 1442 height 813
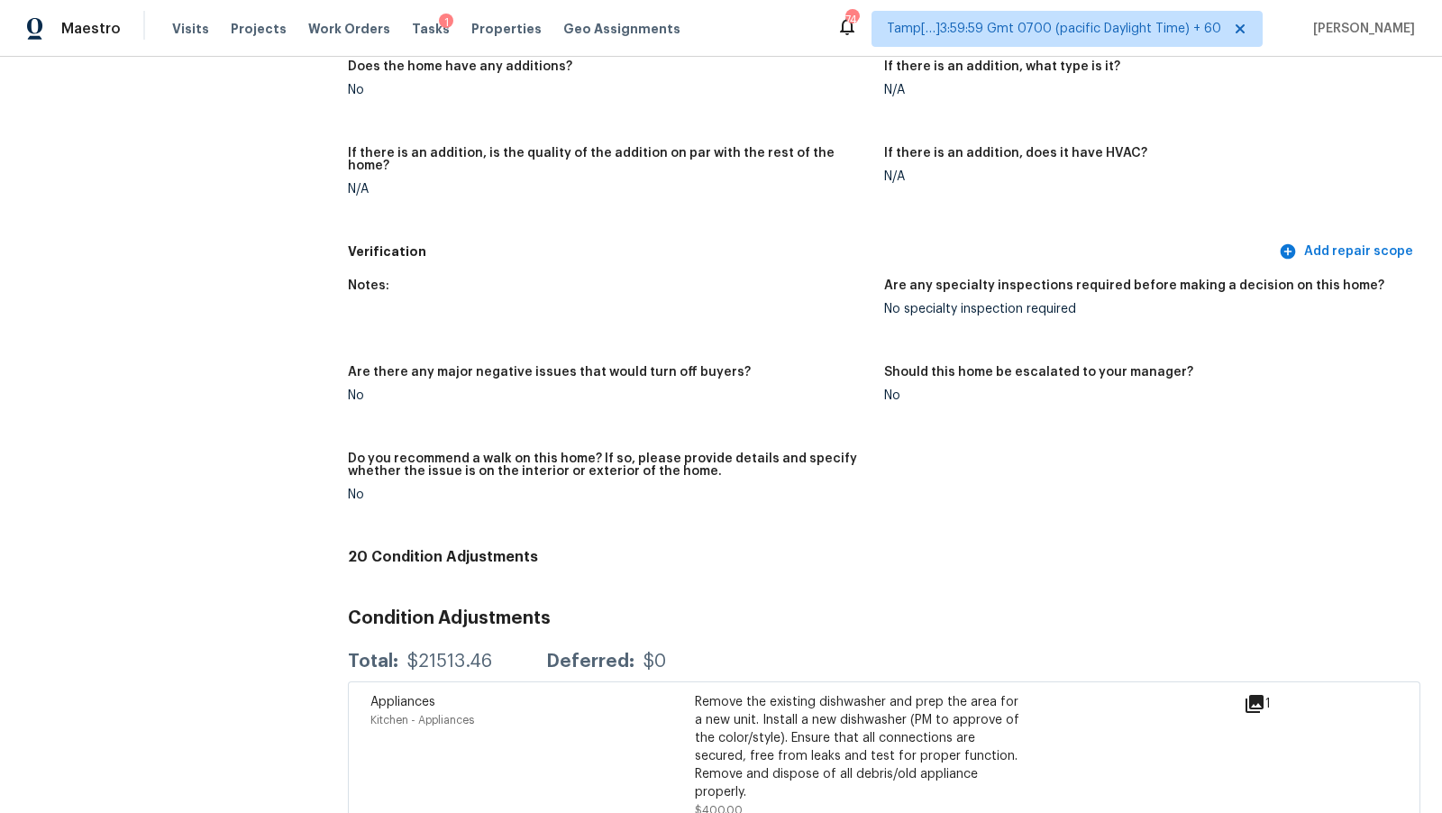
scroll to position [4948, 0]
click at [672, 281] on div "Notes:" at bounding box center [609, 292] width 522 height 23
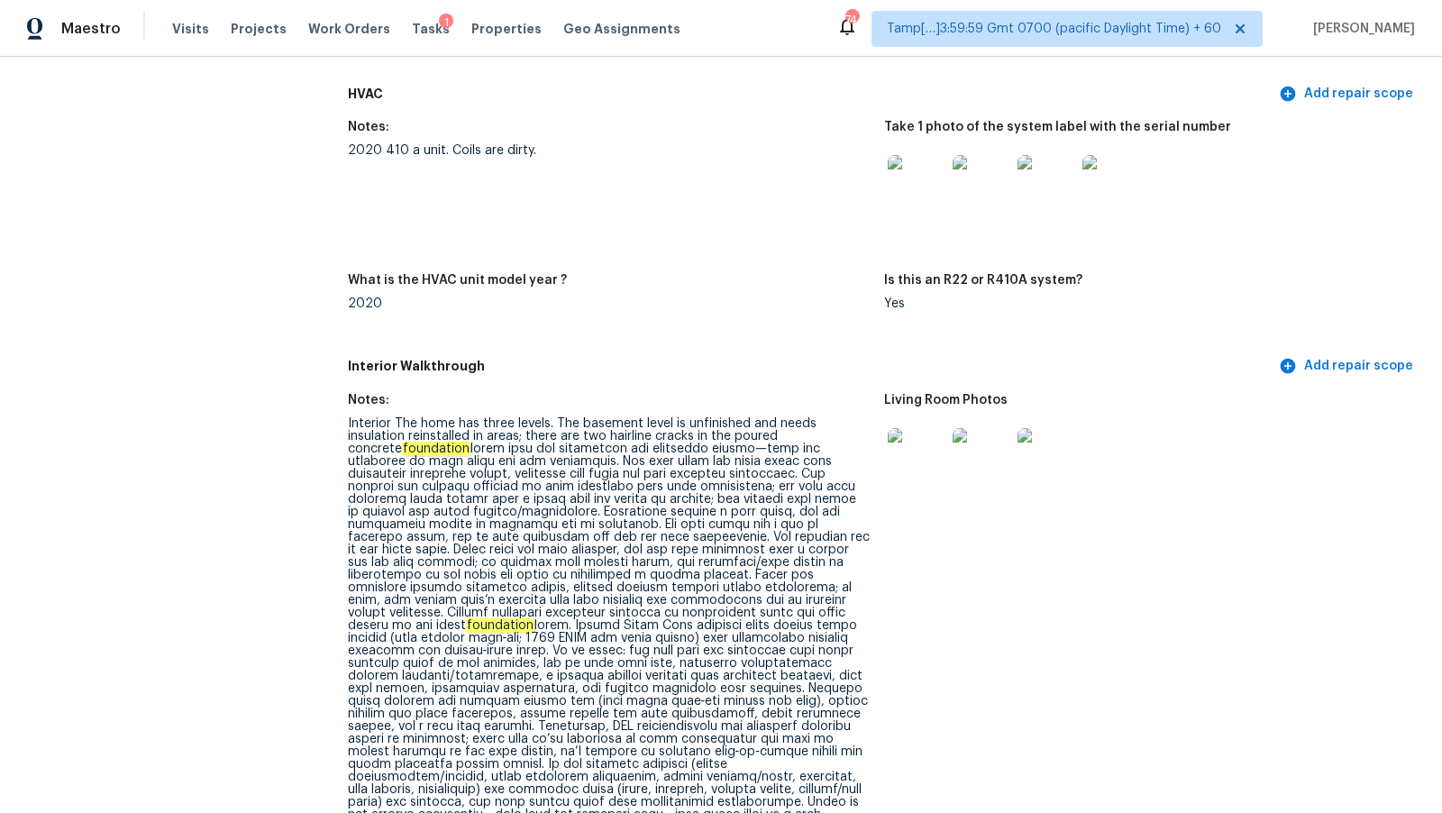
scroll to position [3545, 0]
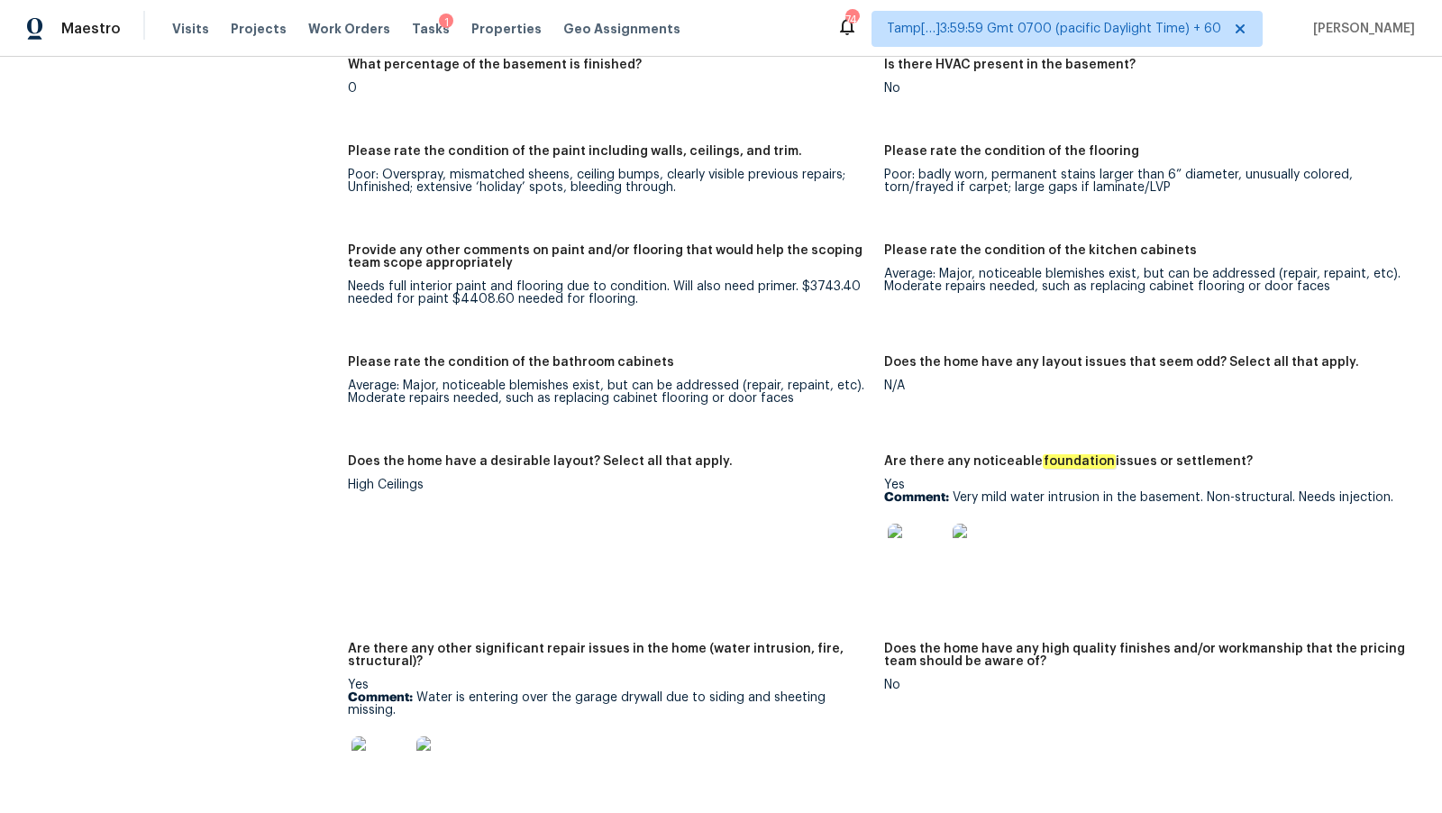
click at [671, 169] on div "Poor: Overspray, mismatched sheens, ceiling bumps, clearly visible previous rep…" at bounding box center [609, 181] width 522 height 25
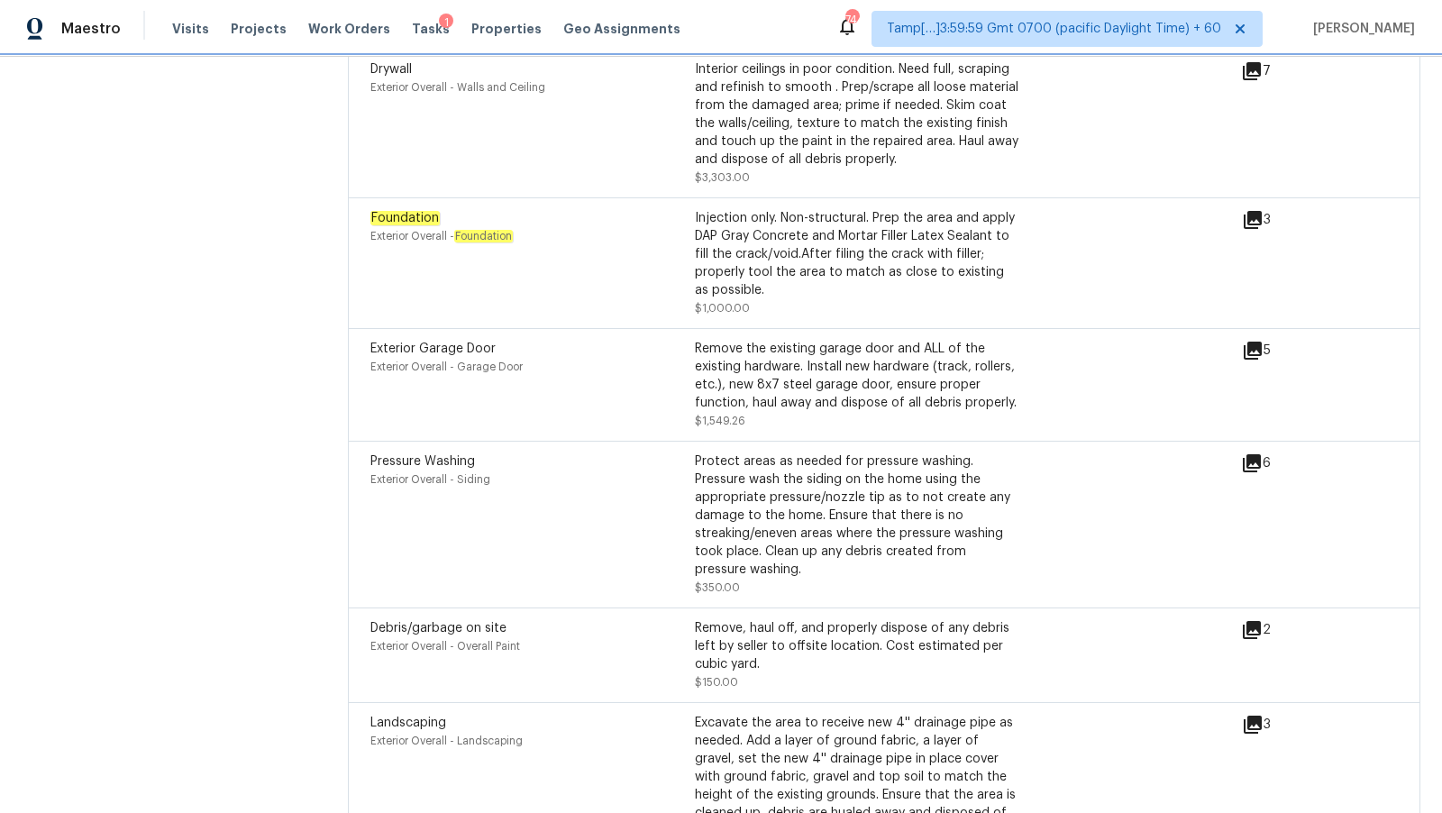
scroll to position [7370, 0]
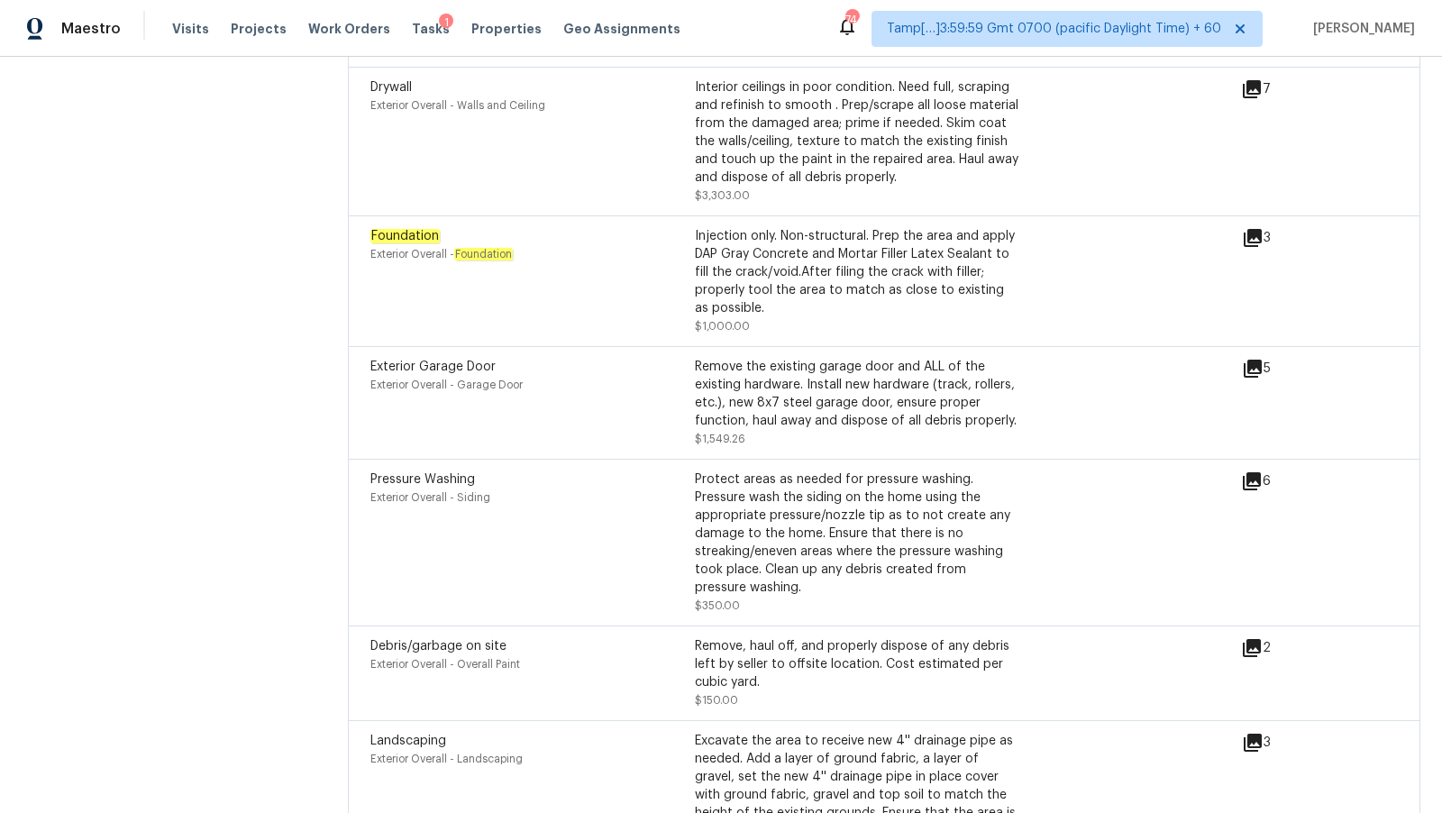
click at [513, 381] on div "Exterior Garage Door Exterior Overall - Garage Door" at bounding box center [533, 403] width 325 height 90
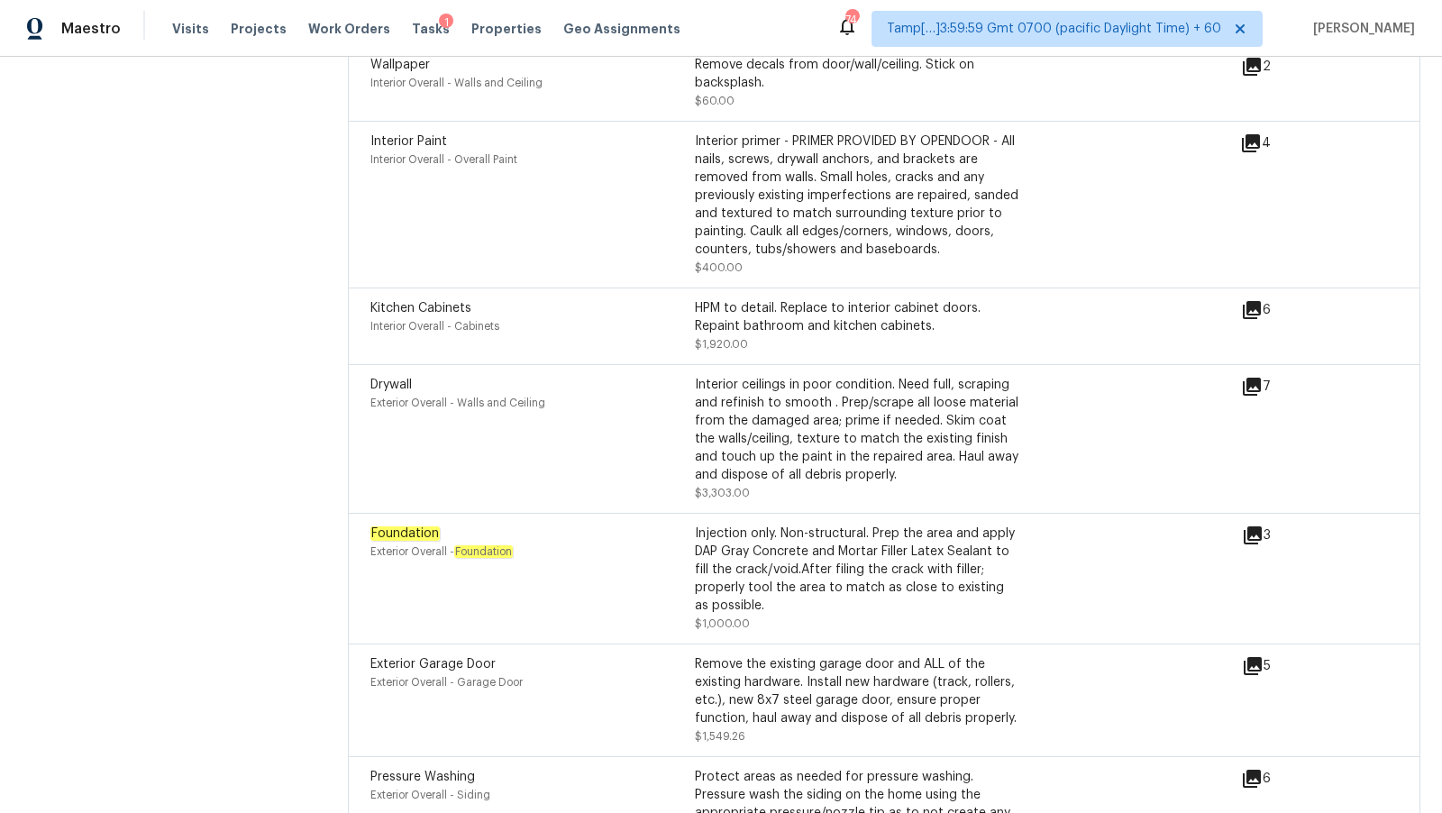
scroll to position [6129, 0]
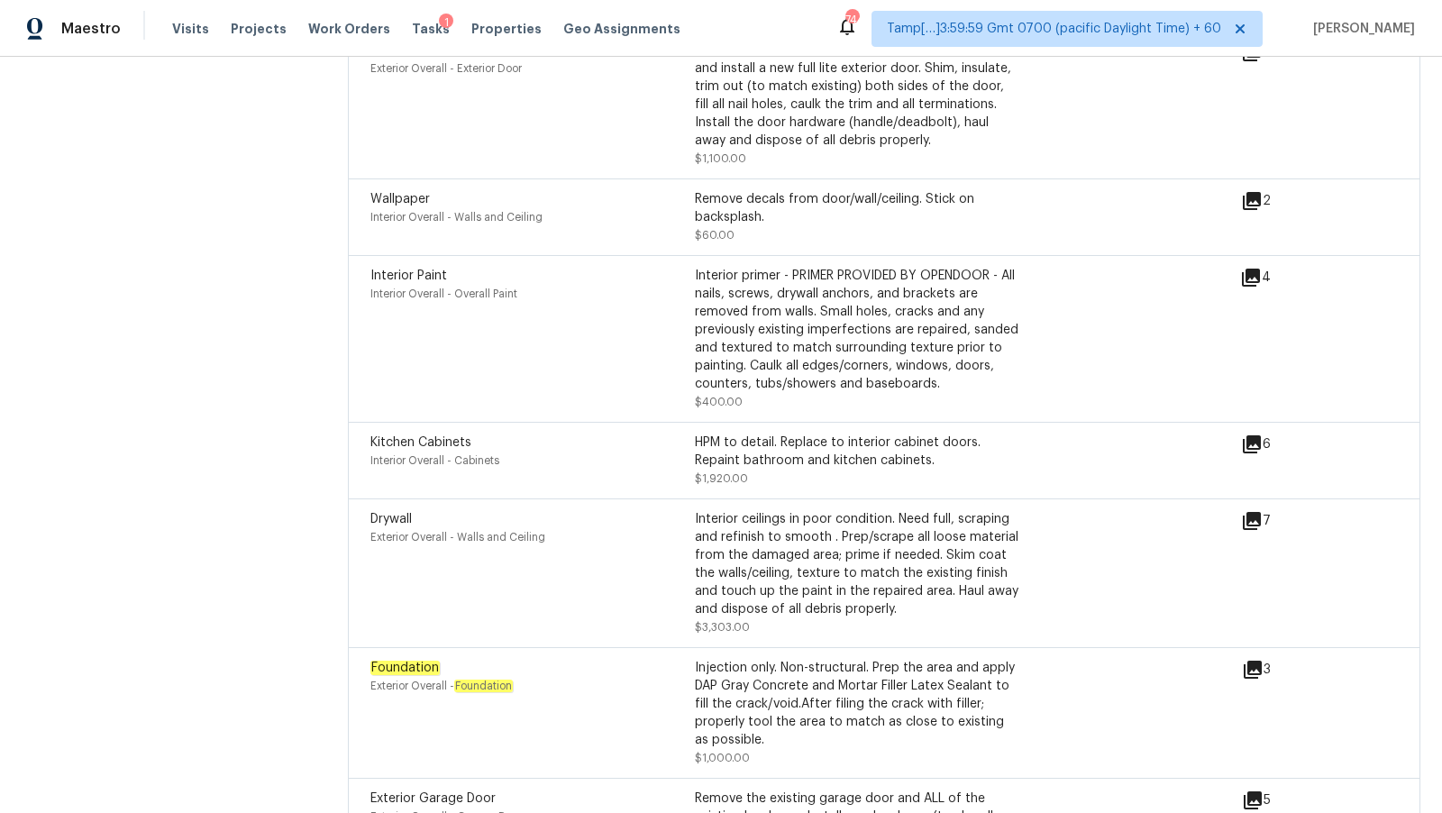
click at [1258, 512] on icon at bounding box center [1252, 521] width 18 height 18
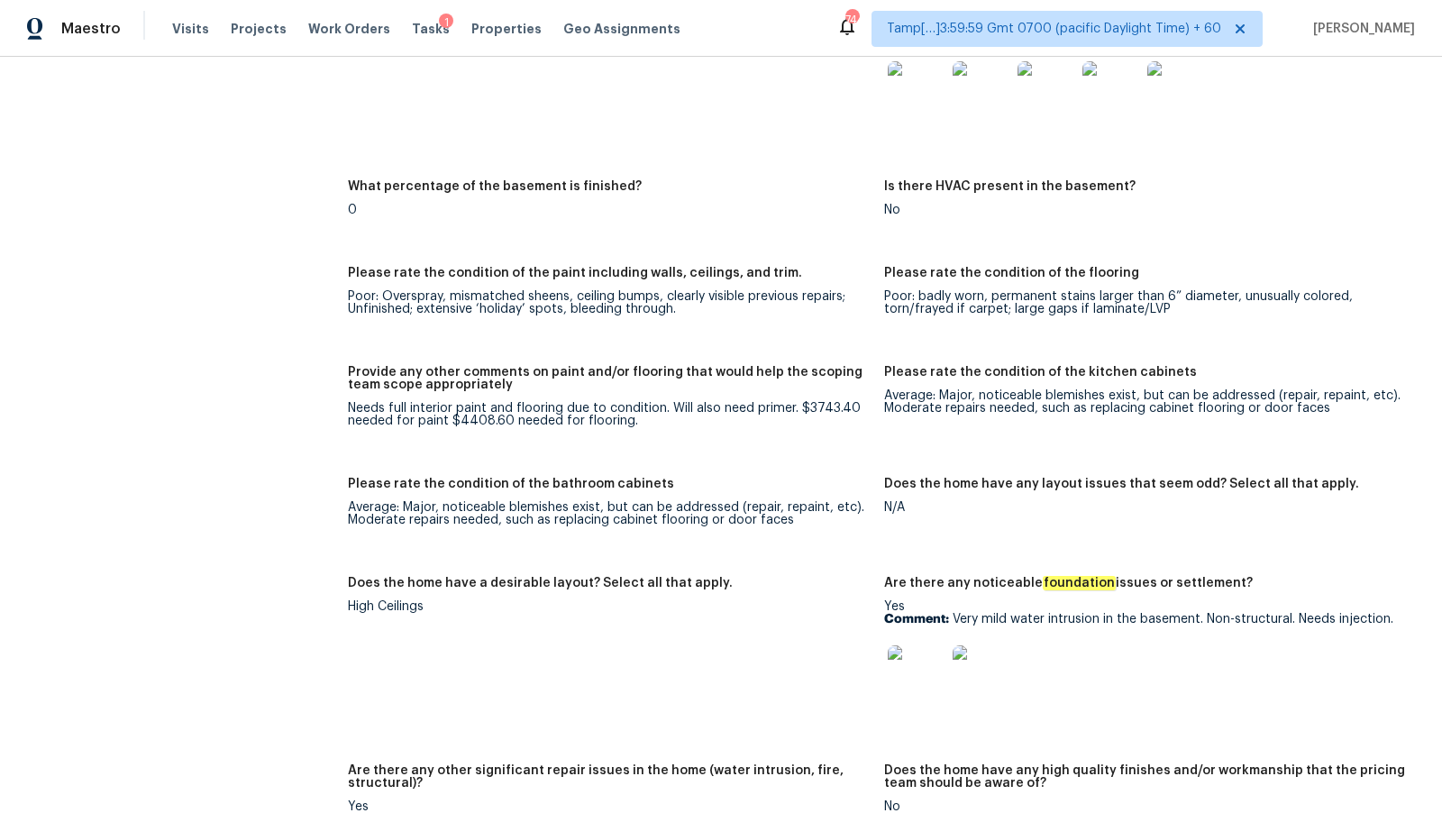
scroll to position [3416, 0]
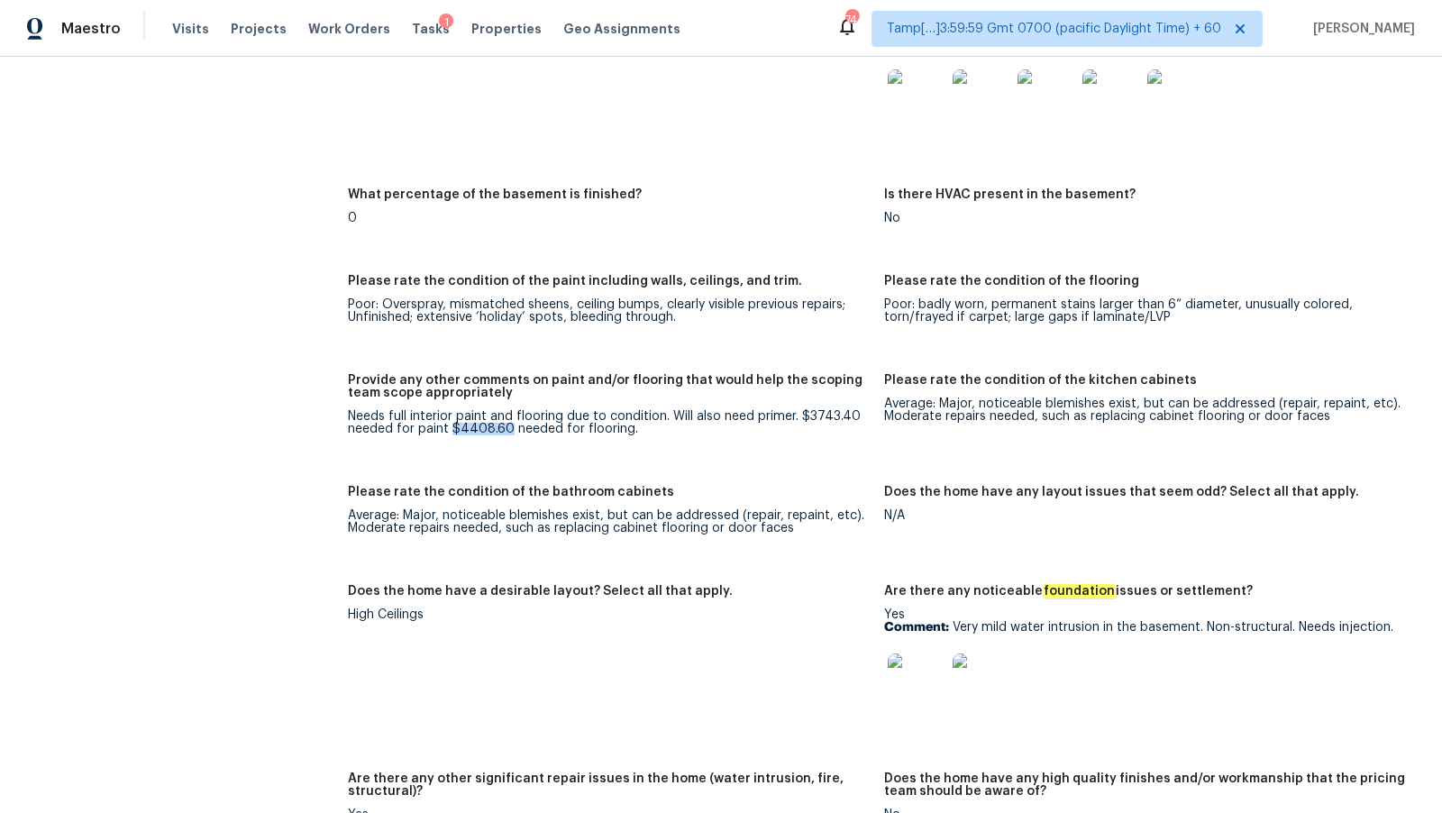
drag, startPoint x: 450, startPoint y: 404, endPoint x: 504, endPoint y: 401, distance: 54.2
click at [505, 410] on div "Needs full interior paint and flooring due to condition. Will also need primer.…" at bounding box center [609, 422] width 522 height 25
copy div "$4408.60"
